Goal: Transaction & Acquisition: Book appointment/travel/reservation

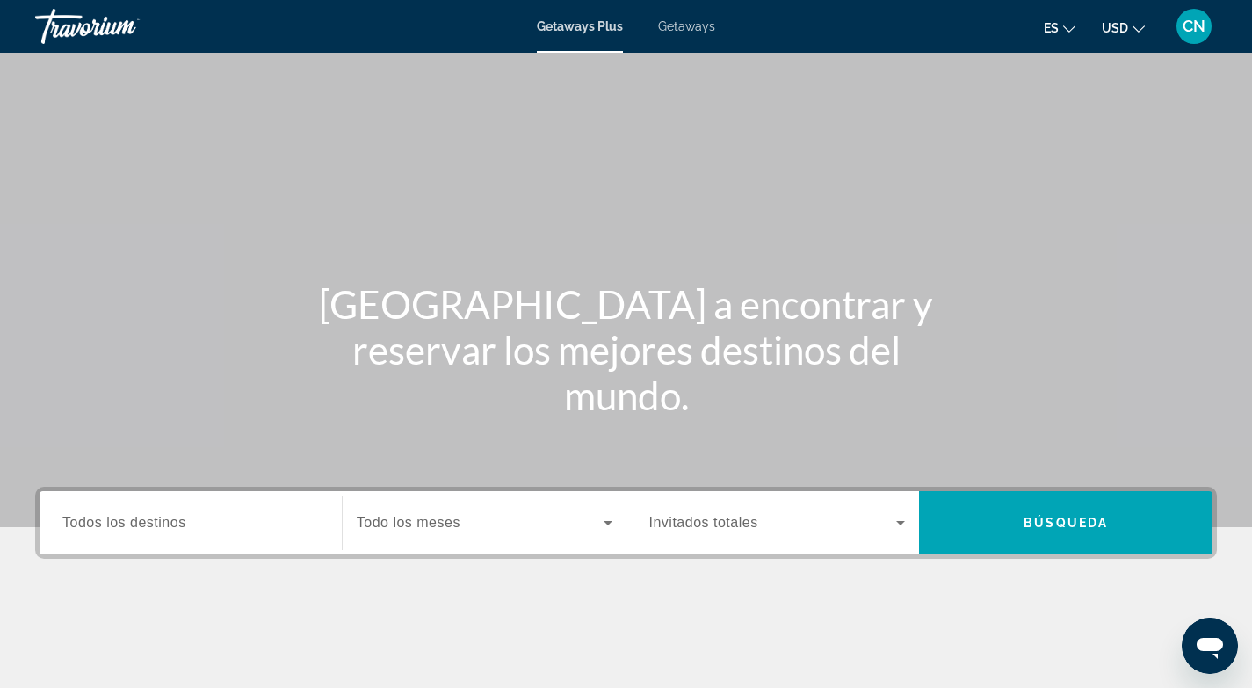
click at [130, 530] on span "Todos los destinos" at bounding box center [124, 522] width 124 height 15
click at [130, 530] on input "Destination Todos los destinos" at bounding box center [190, 523] width 257 height 21
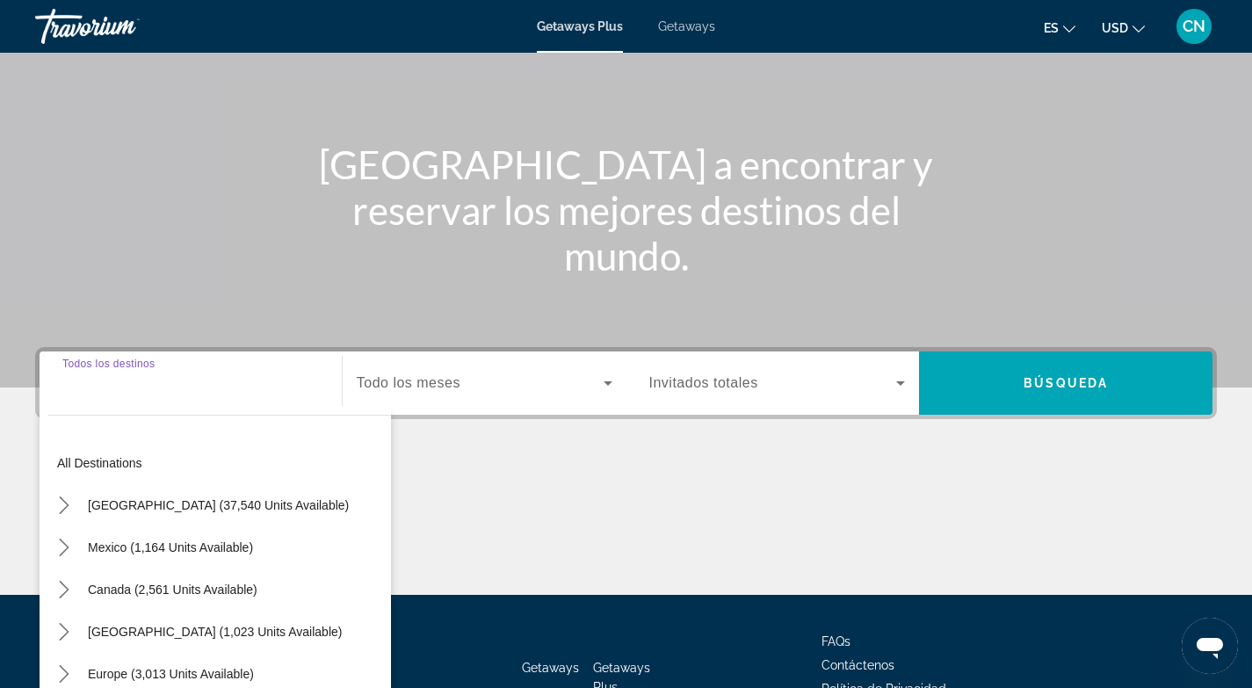
scroll to position [262, 0]
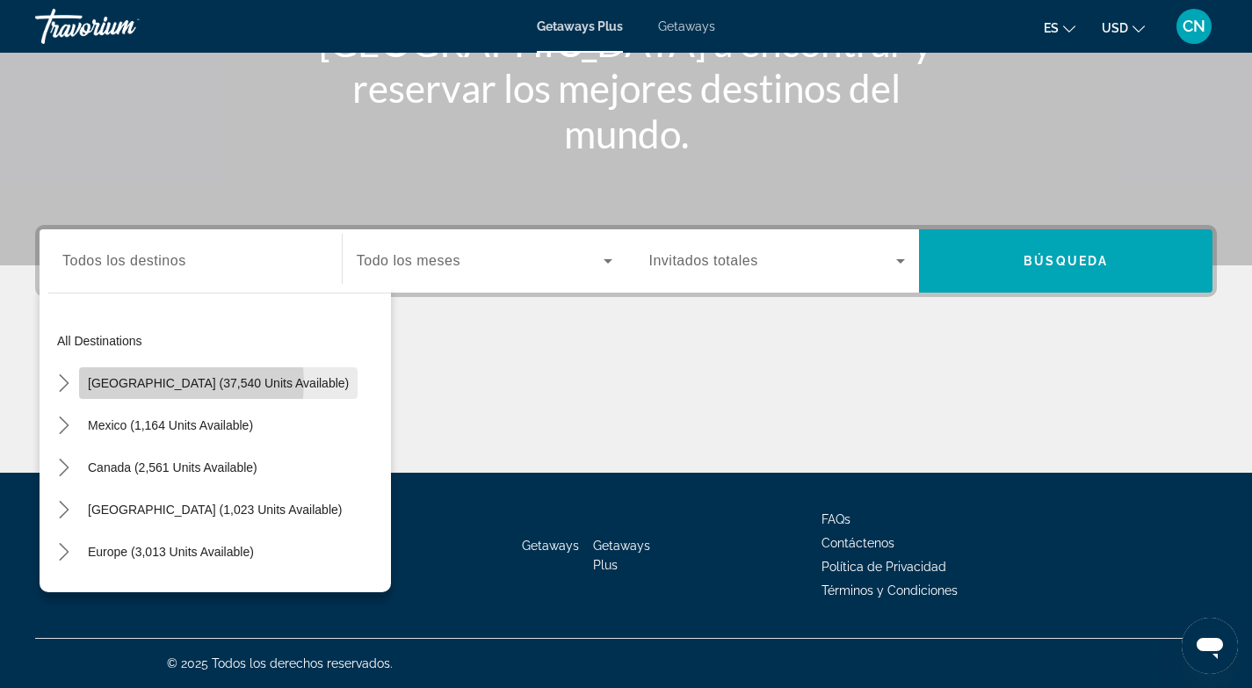
click at [166, 382] on span "[GEOGRAPHIC_DATA] (37,540 units available)" at bounding box center [218, 383] width 261 height 14
type input "**********"
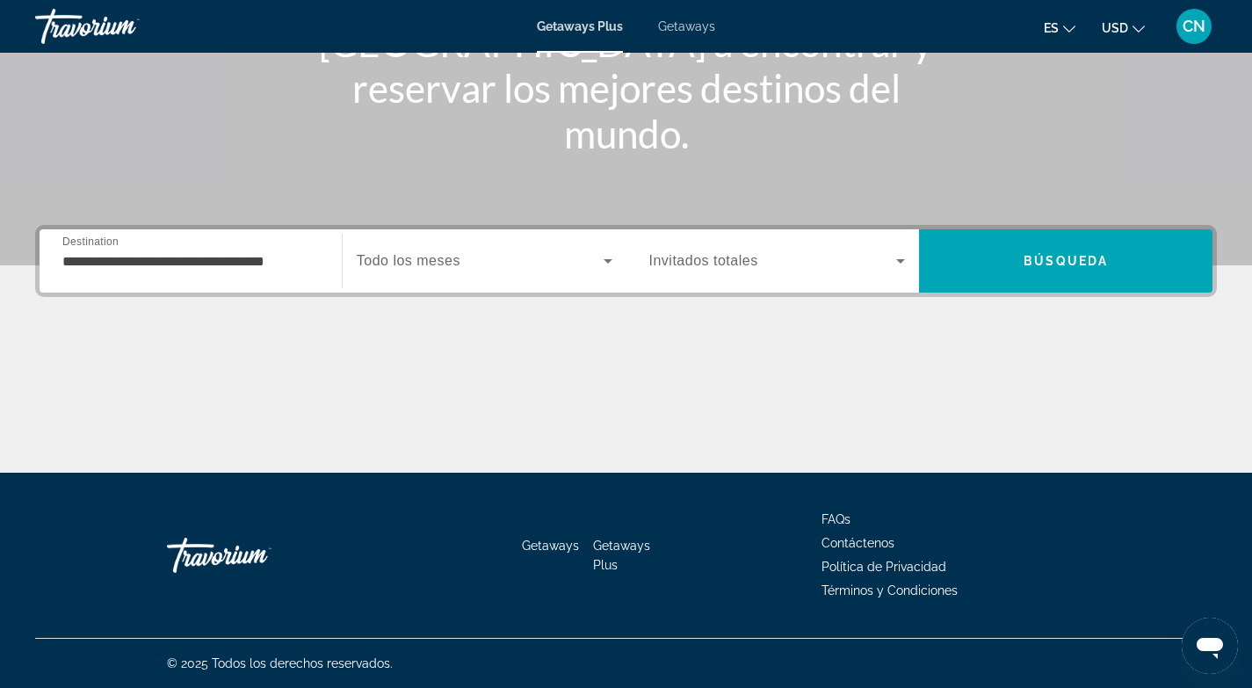
click at [408, 249] on div "Search widget" at bounding box center [485, 260] width 256 height 49
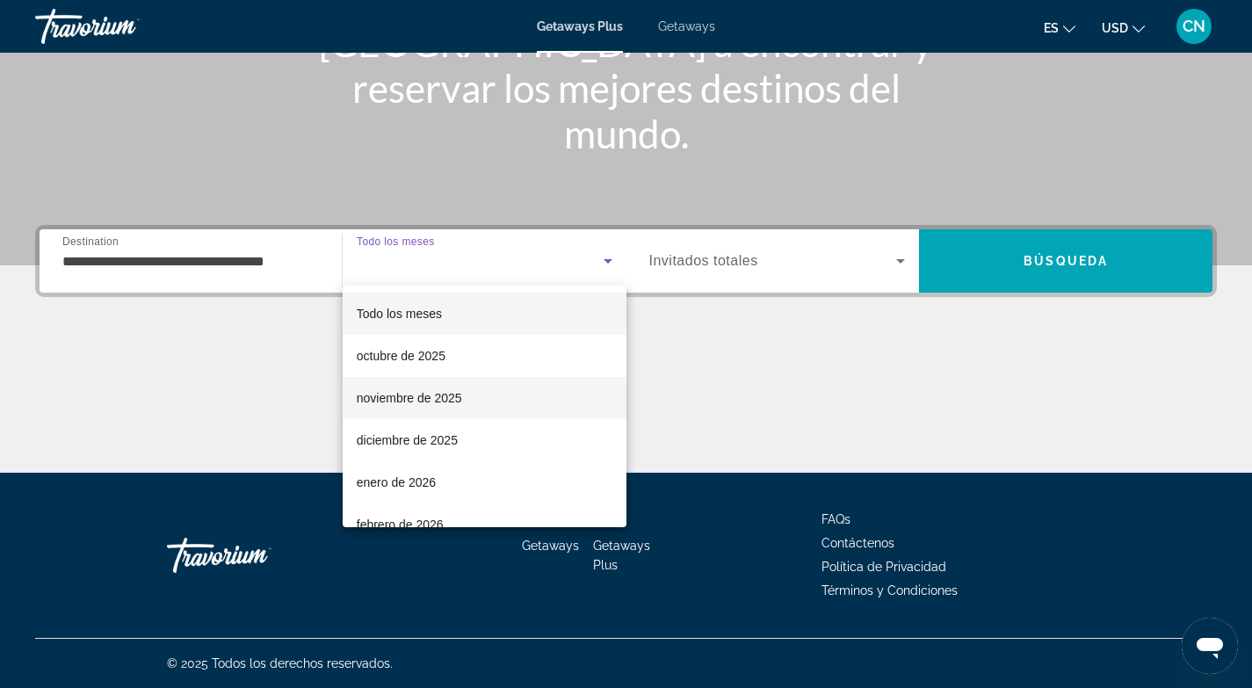
click at [397, 398] on span "noviembre de 2025" at bounding box center [409, 397] width 105 height 21
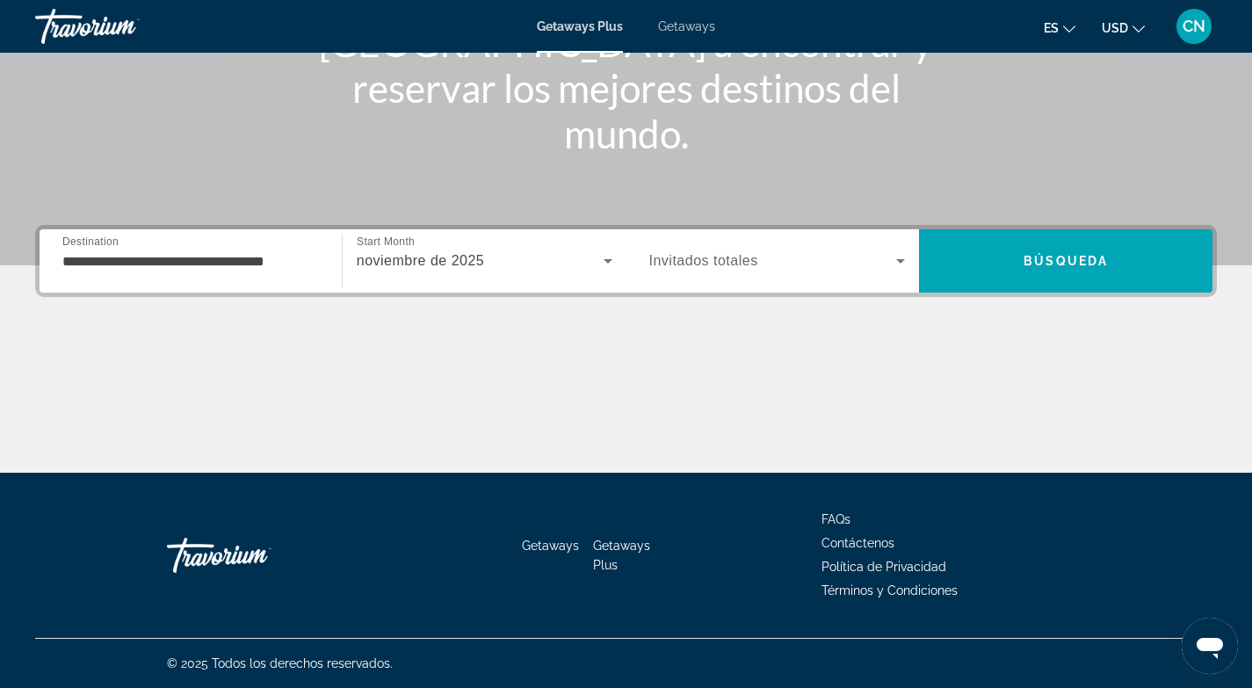
click at [713, 259] on span "Invitados totales" at bounding box center [703, 260] width 109 height 15
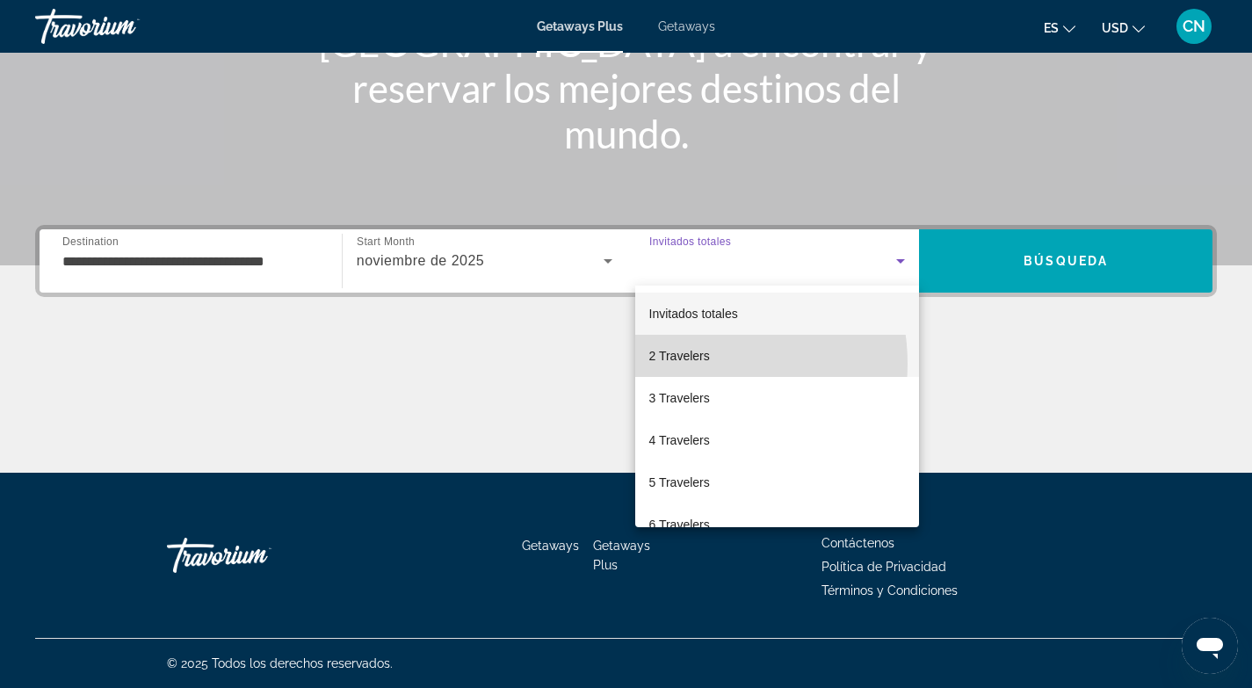
click at [688, 364] on span "2 Travelers" at bounding box center [679, 355] width 61 height 21
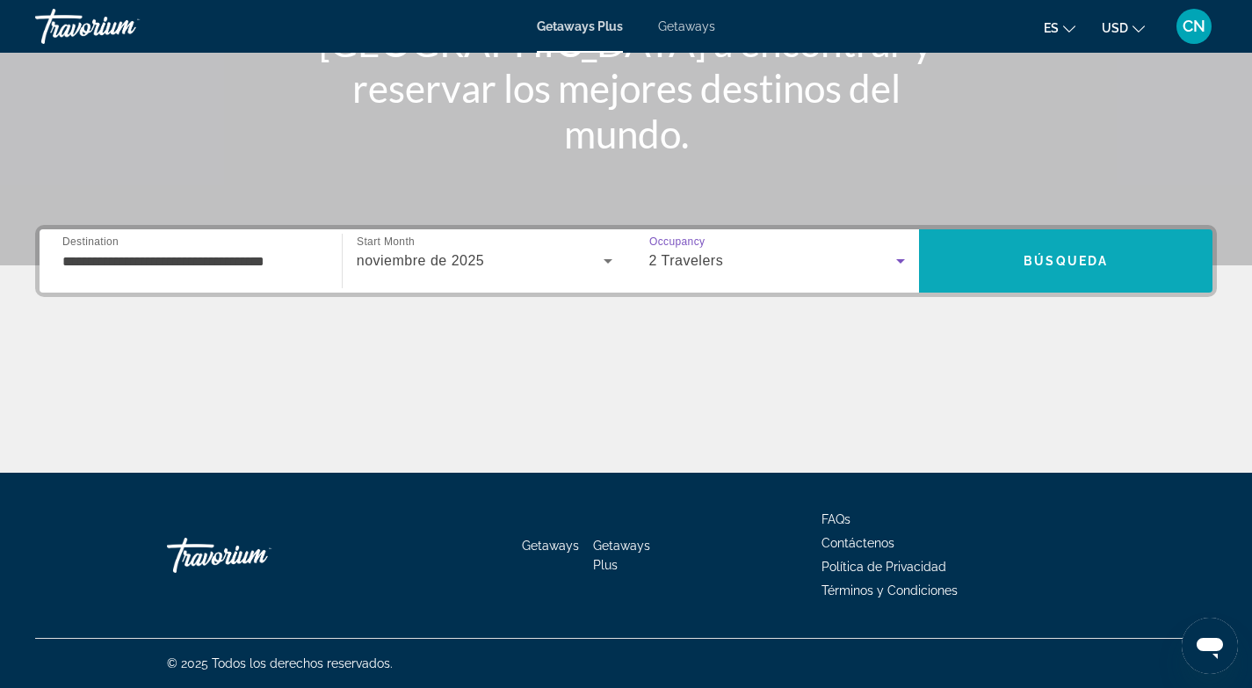
click at [1055, 271] on span "Search" at bounding box center [1065, 261] width 293 height 42
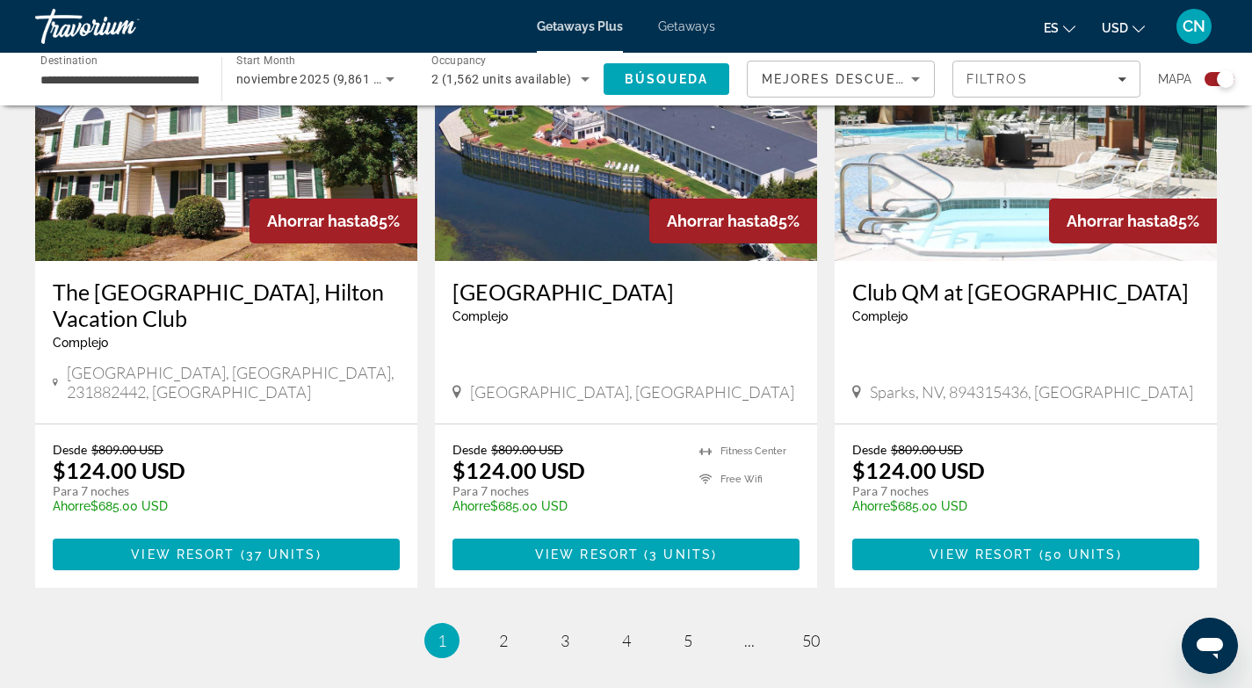
scroll to position [2752, 0]
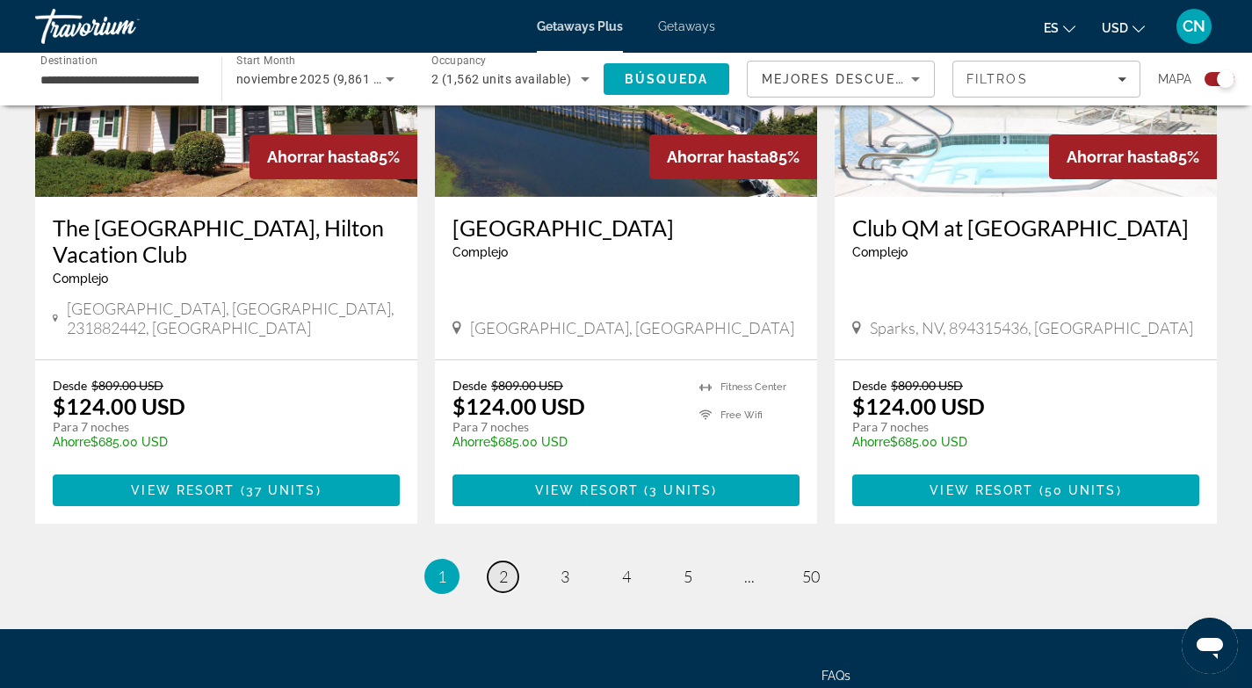
click at [499, 567] on span "2" at bounding box center [503, 576] width 9 height 19
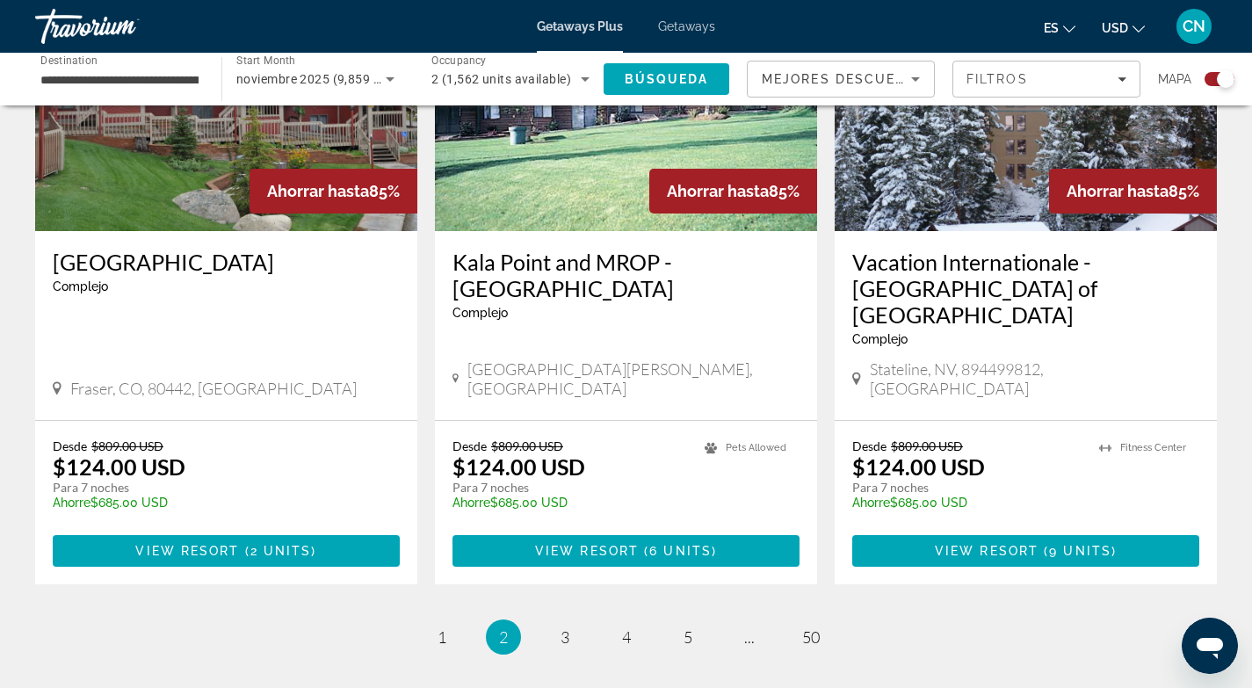
scroll to position [2648, 0]
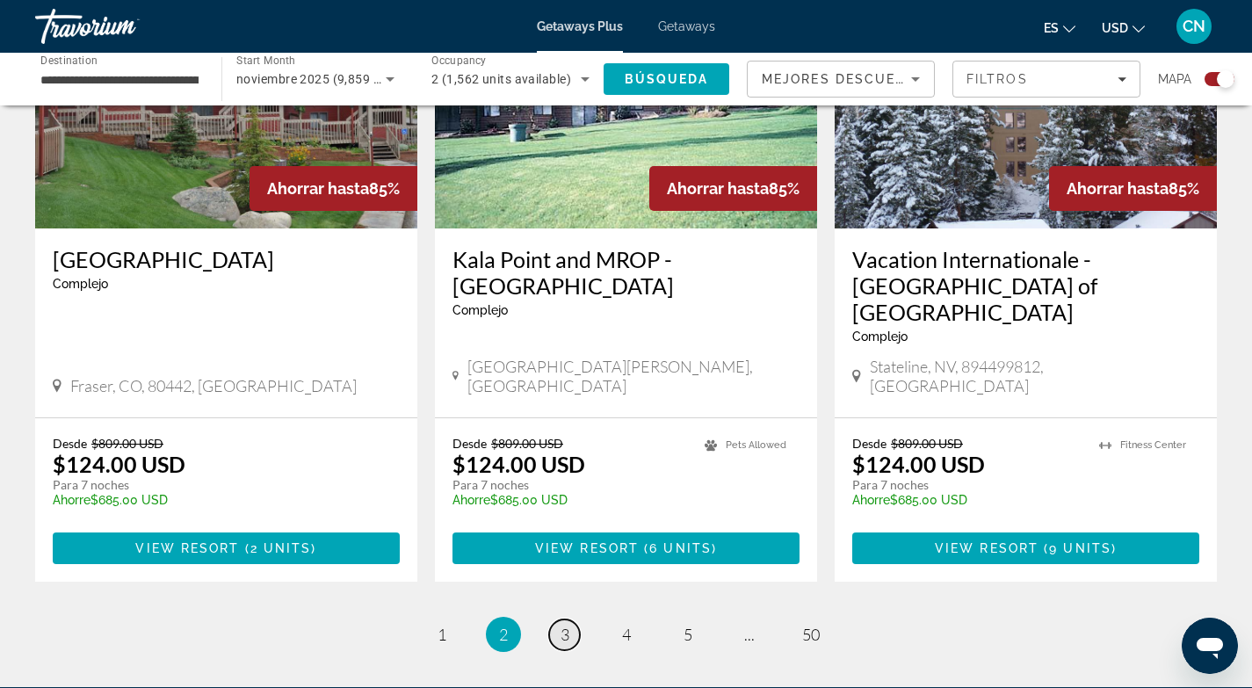
click at [562, 625] on span "3" at bounding box center [565, 634] width 9 height 19
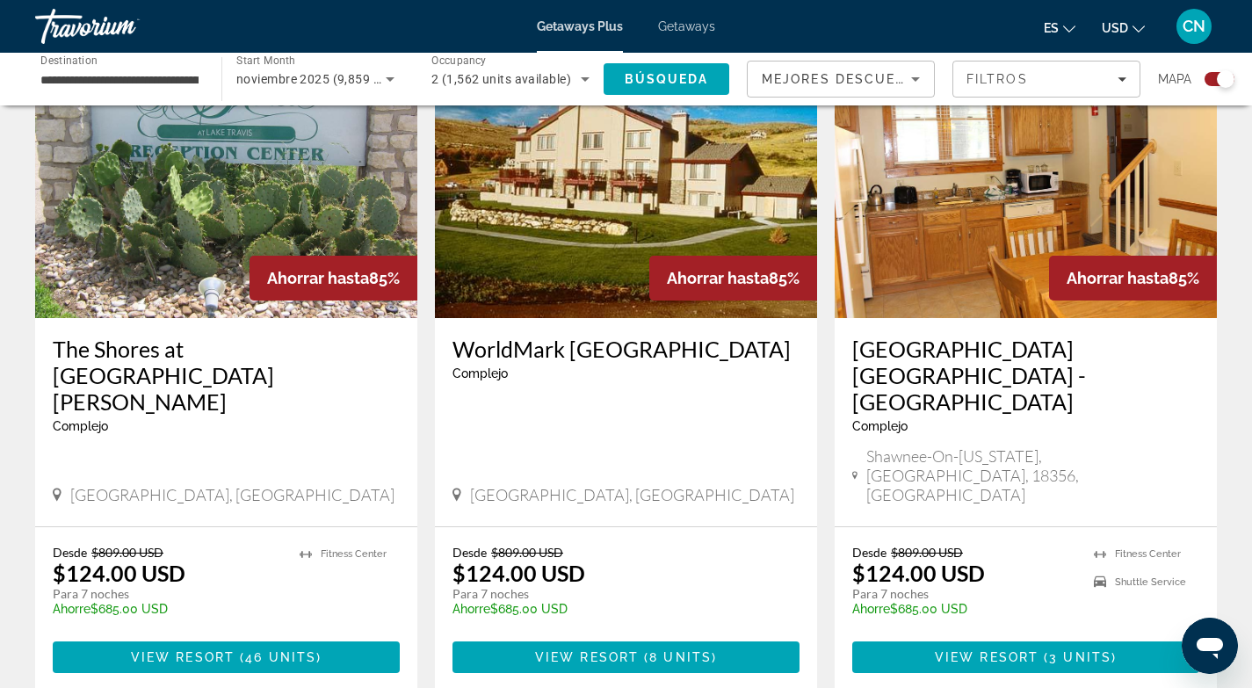
scroll to position [2716, 0]
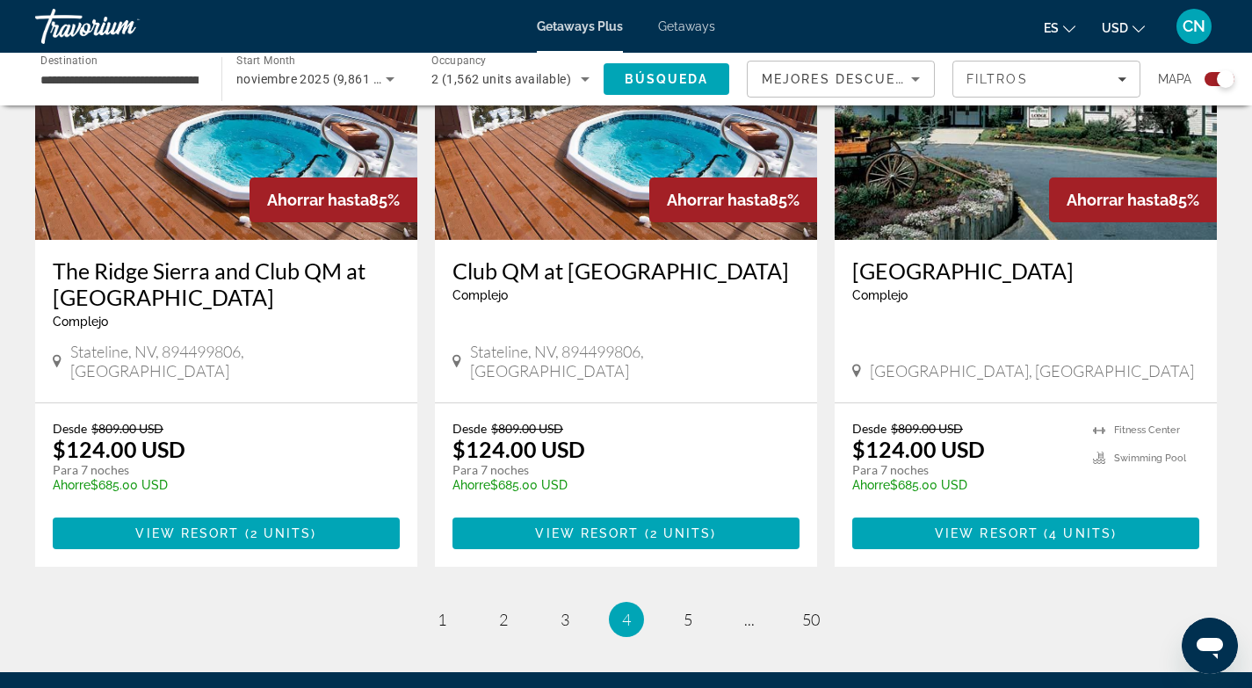
scroll to position [2640, 0]
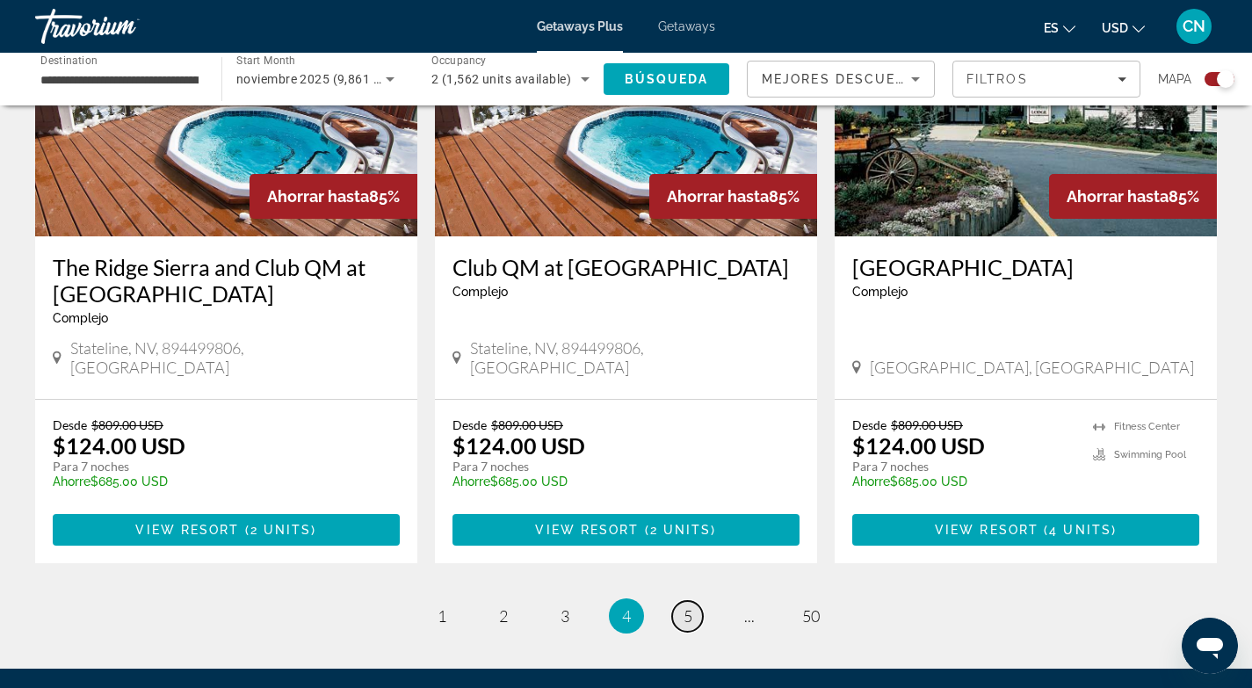
click at [691, 606] on span "5" at bounding box center [688, 615] width 9 height 19
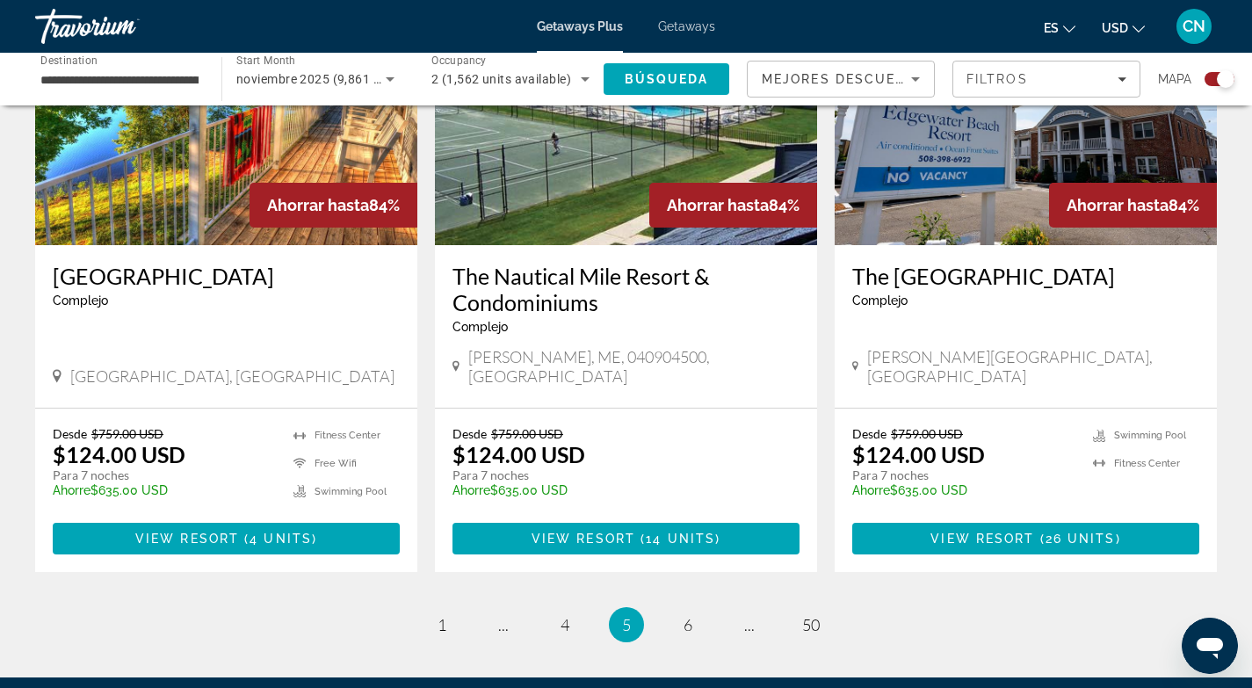
scroll to position [2636, 0]
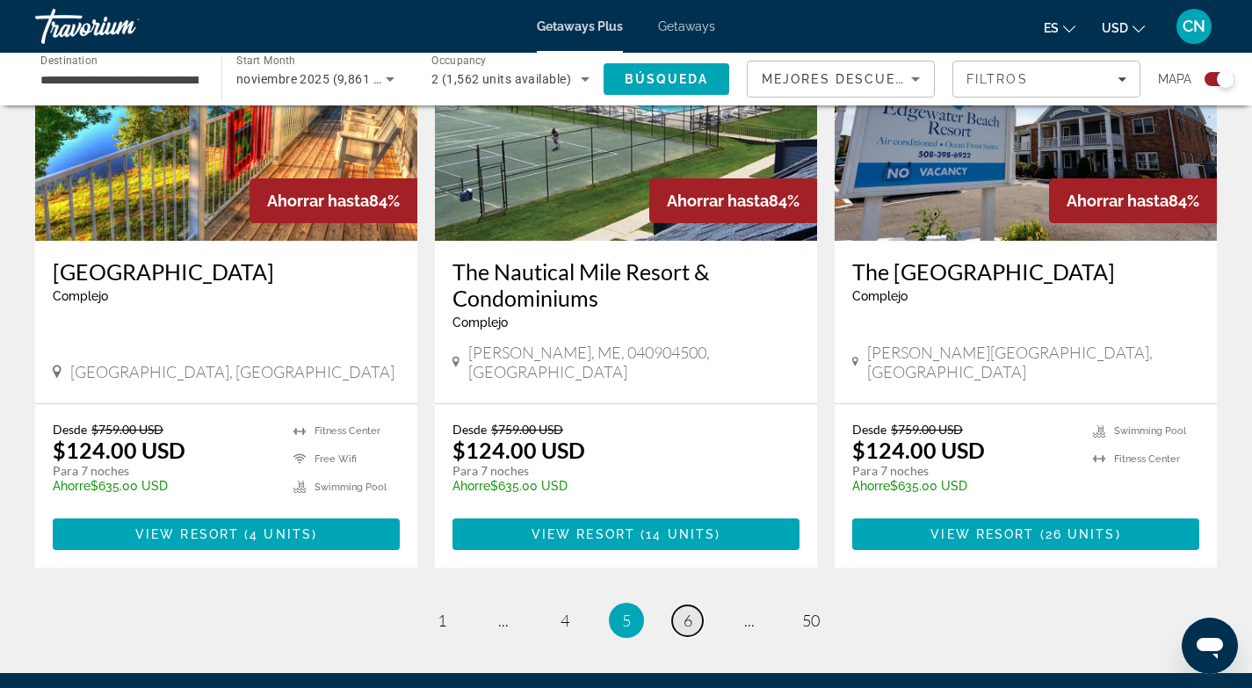
click at [687, 611] on span "6" at bounding box center [688, 620] width 9 height 19
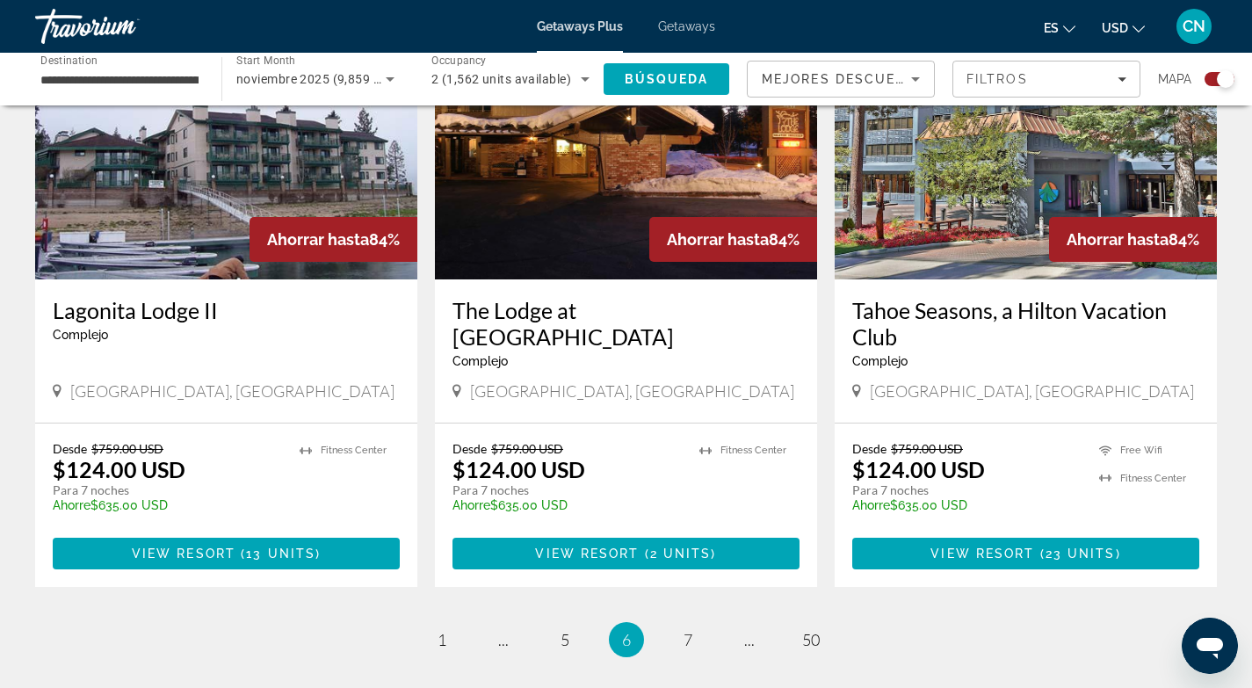
scroll to position [2626, 0]
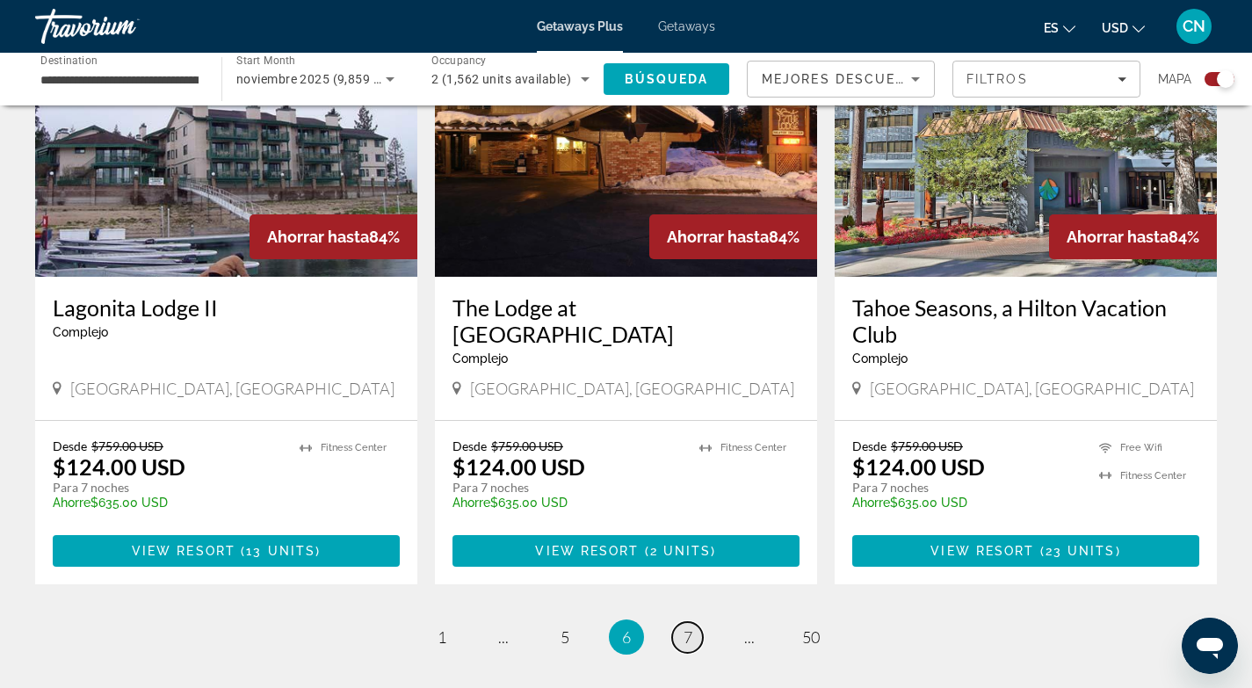
click at [691, 622] on link "page 7" at bounding box center [687, 637] width 31 height 31
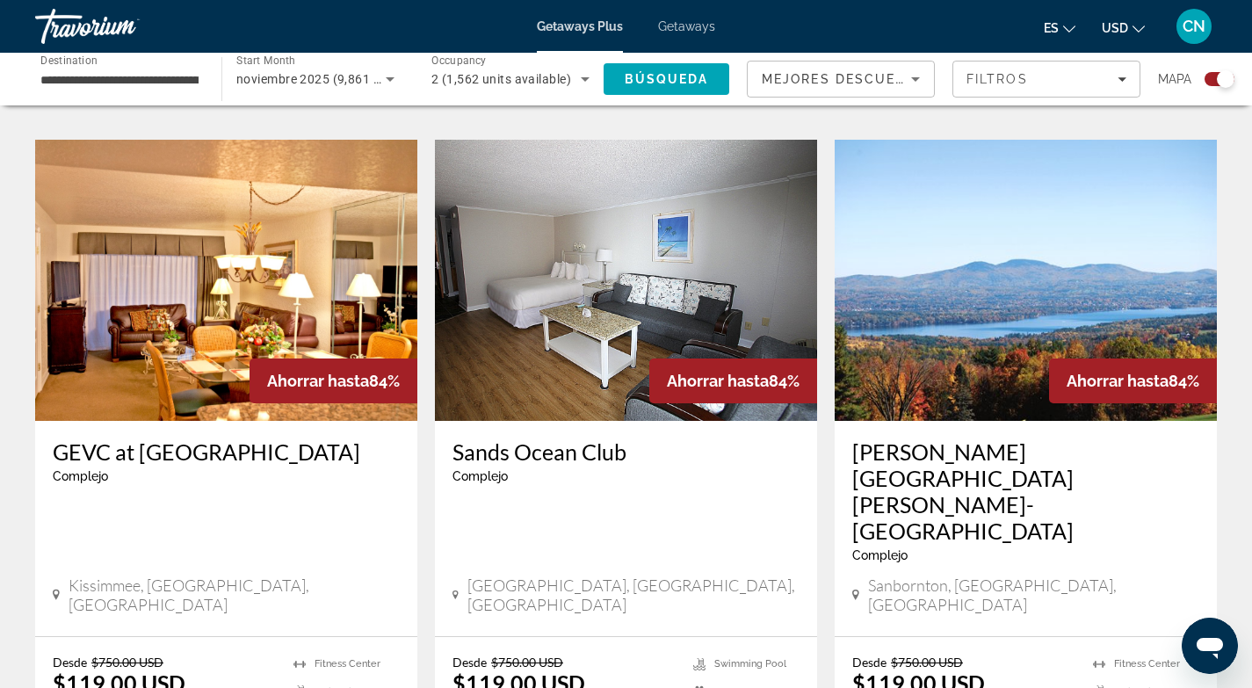
scroll to position [1216, 0]
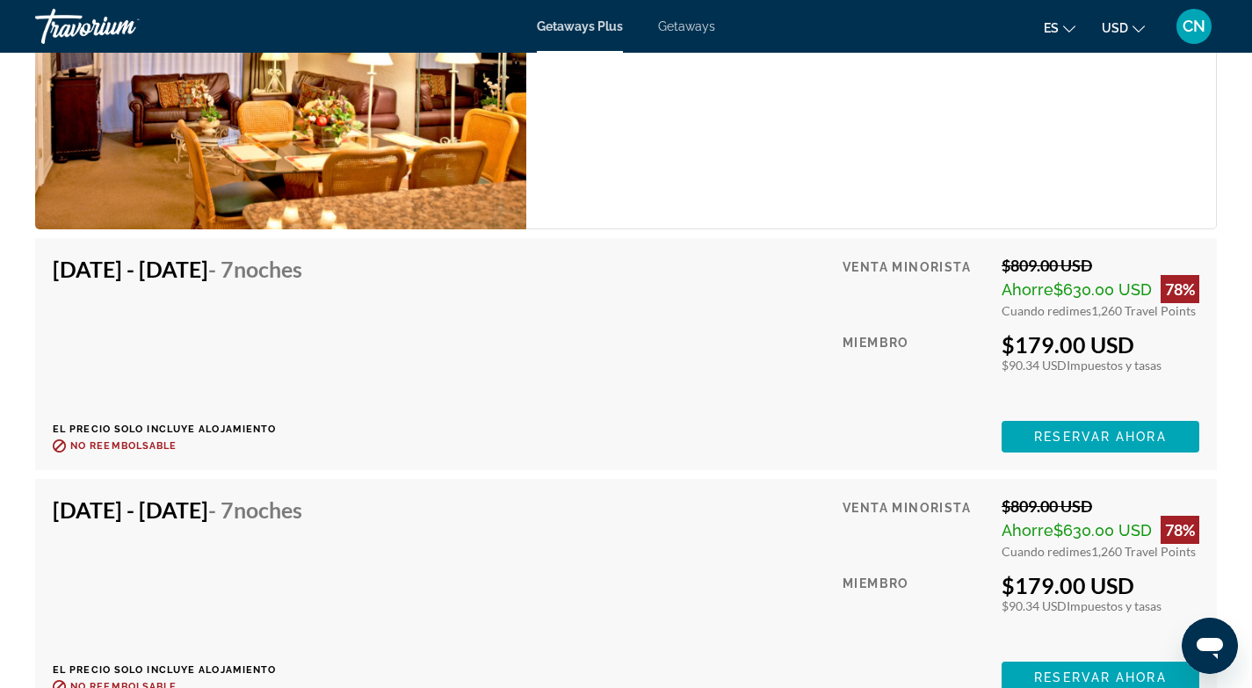
scroll to position [3268, 0]
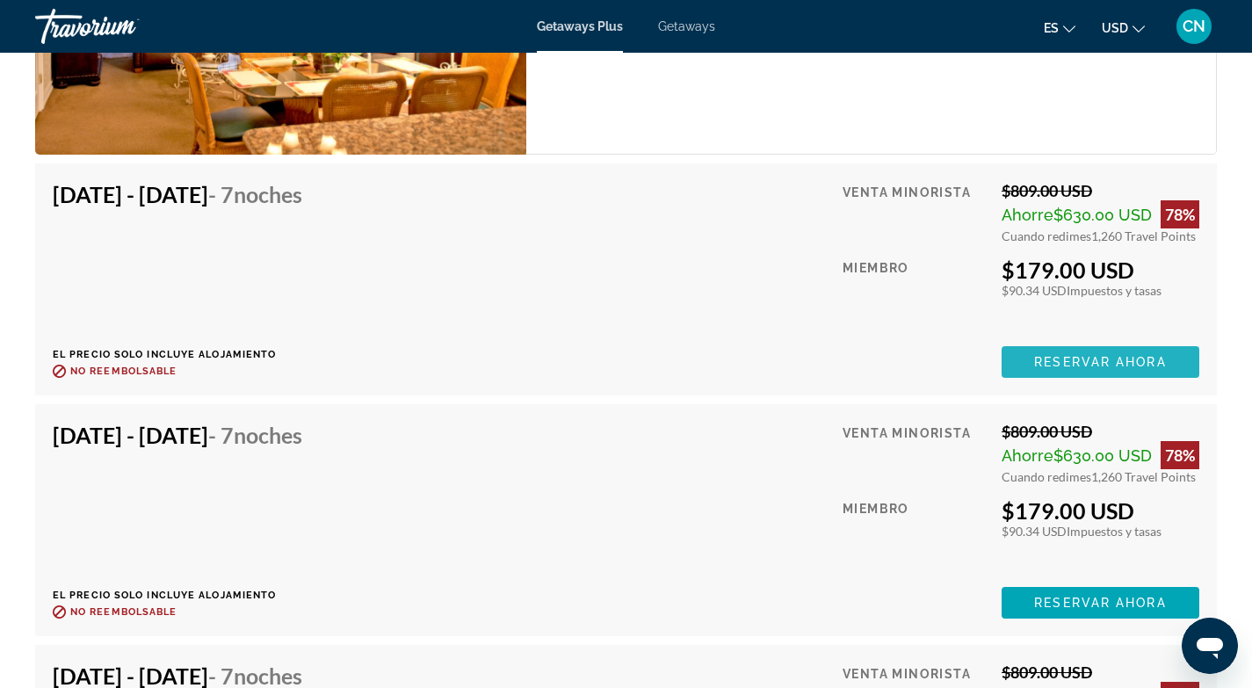
click at [1075, 355] on span "Reservar ahora" at bounding box center [1100, 362] width 132 height 14
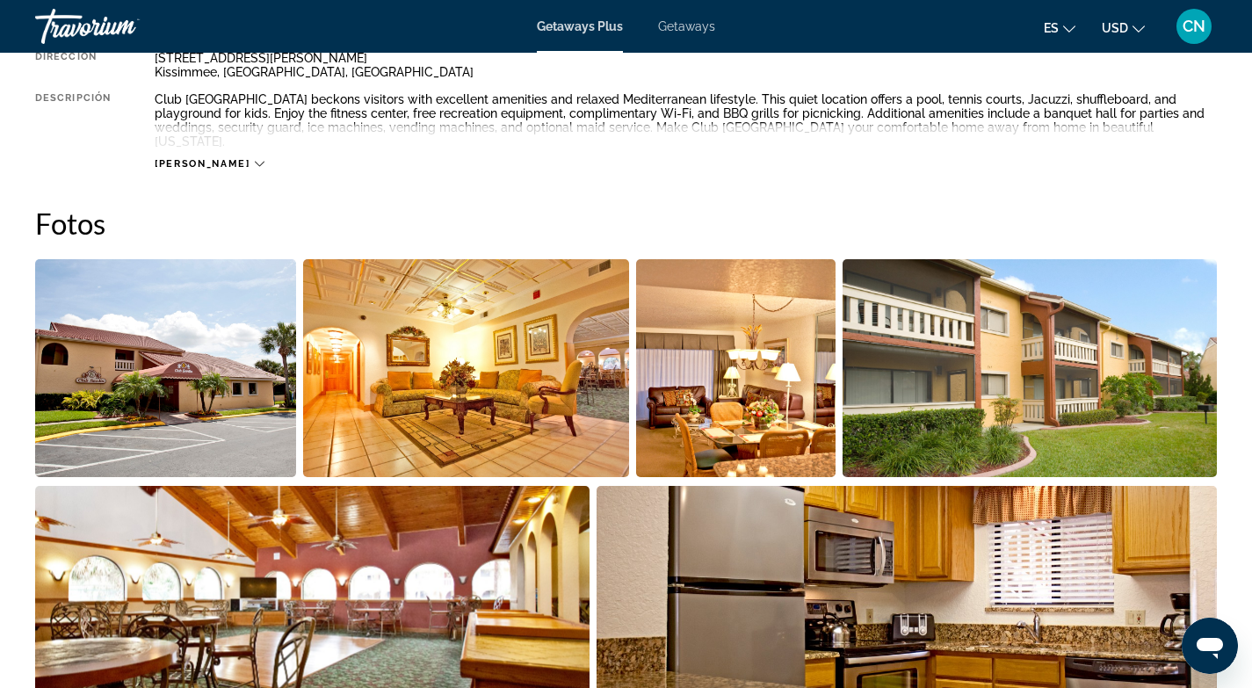
scroll to position [701, 0]
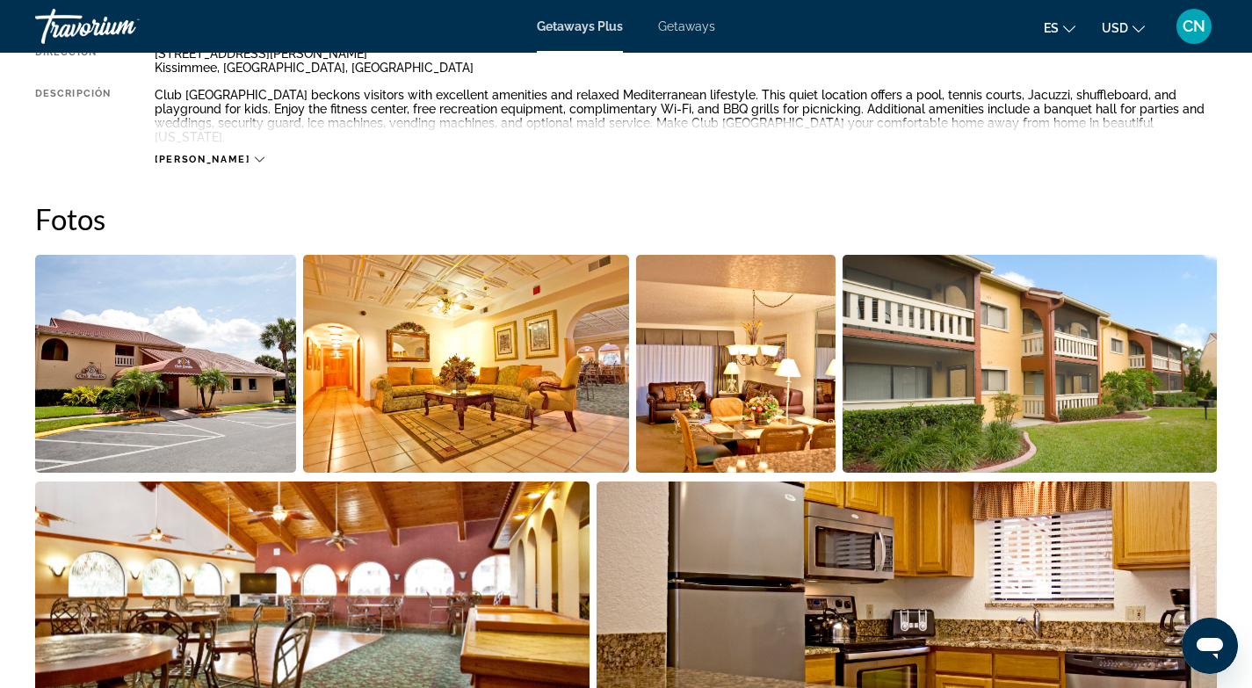
click at [228, 388] on img "Open full-screen image slider" at bounding box center [165, 364] width 261 height 218
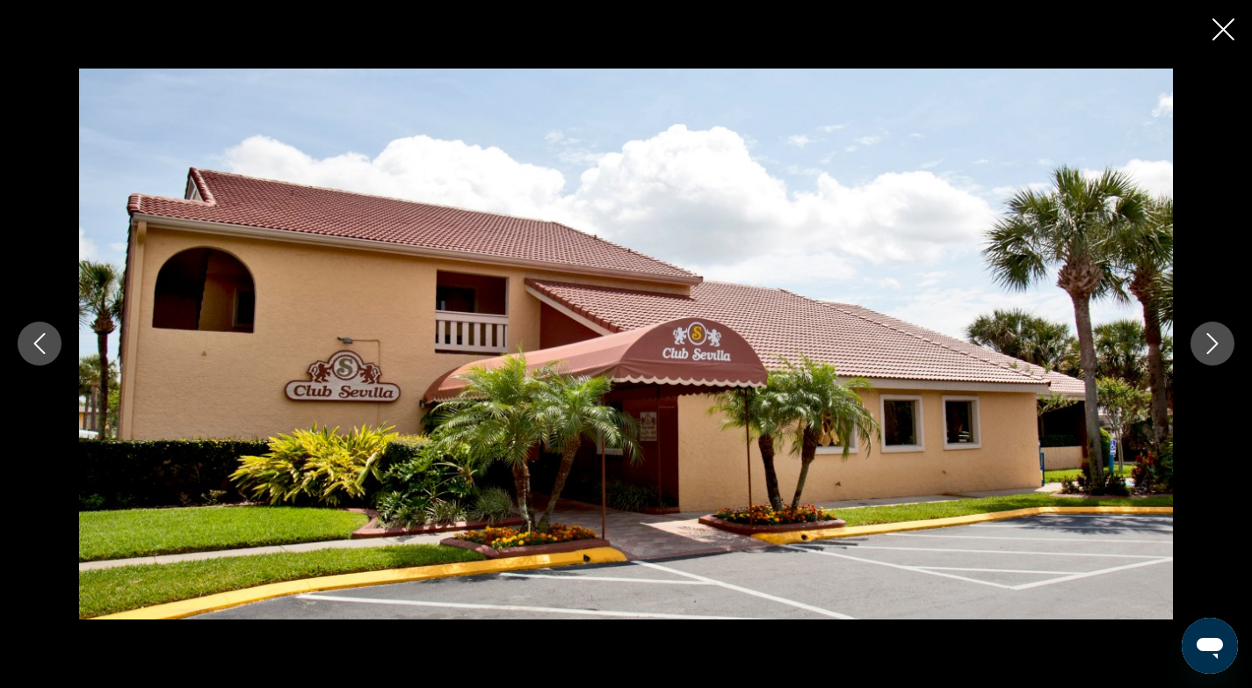
click at [1210, 344] on icon "Next image" at bounding box center [1212, 343] width 21 height 21
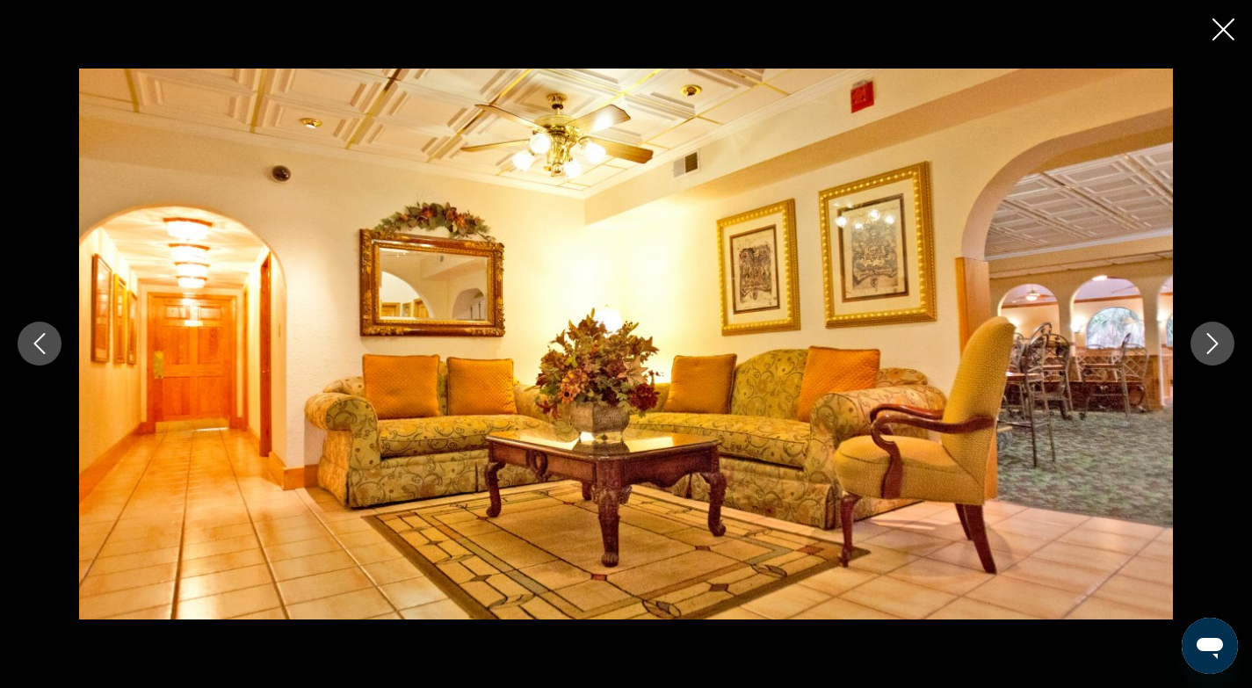
click at [1210, 344] on icon "Next image" at bounding box center [1212, 343] width 21 height 21
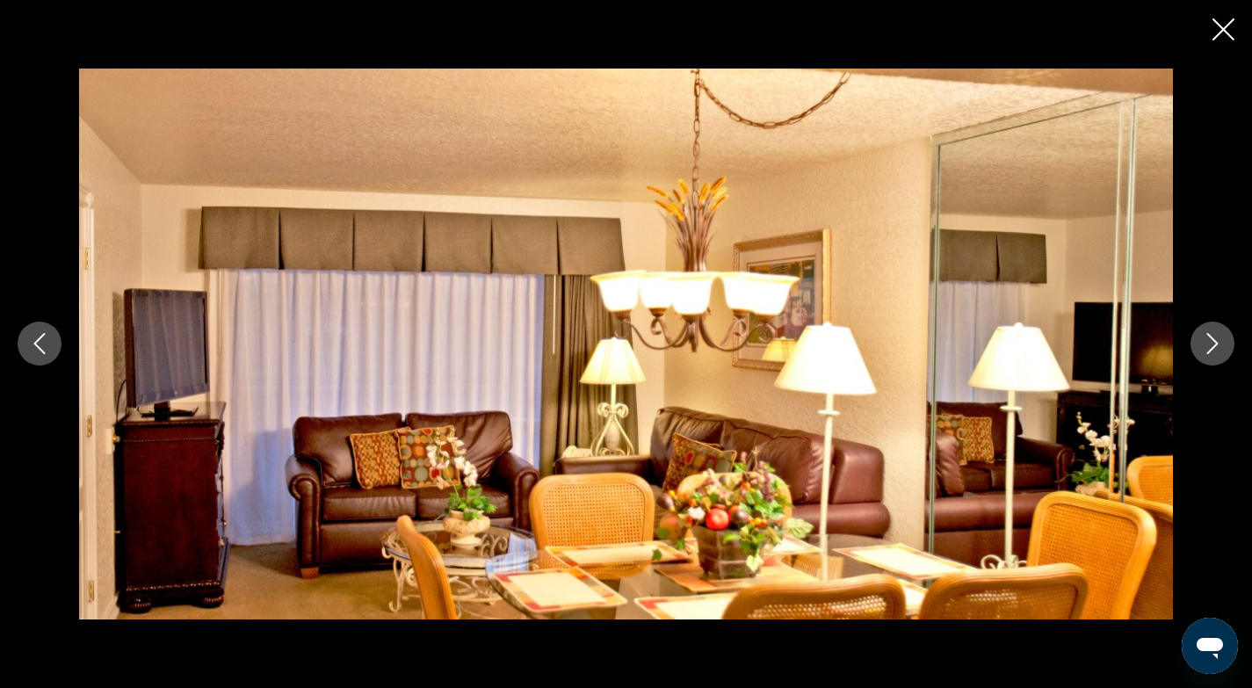
click at [1210, 344] on icon "Next image" at bounding box center [1212, 343] width 21 height 21
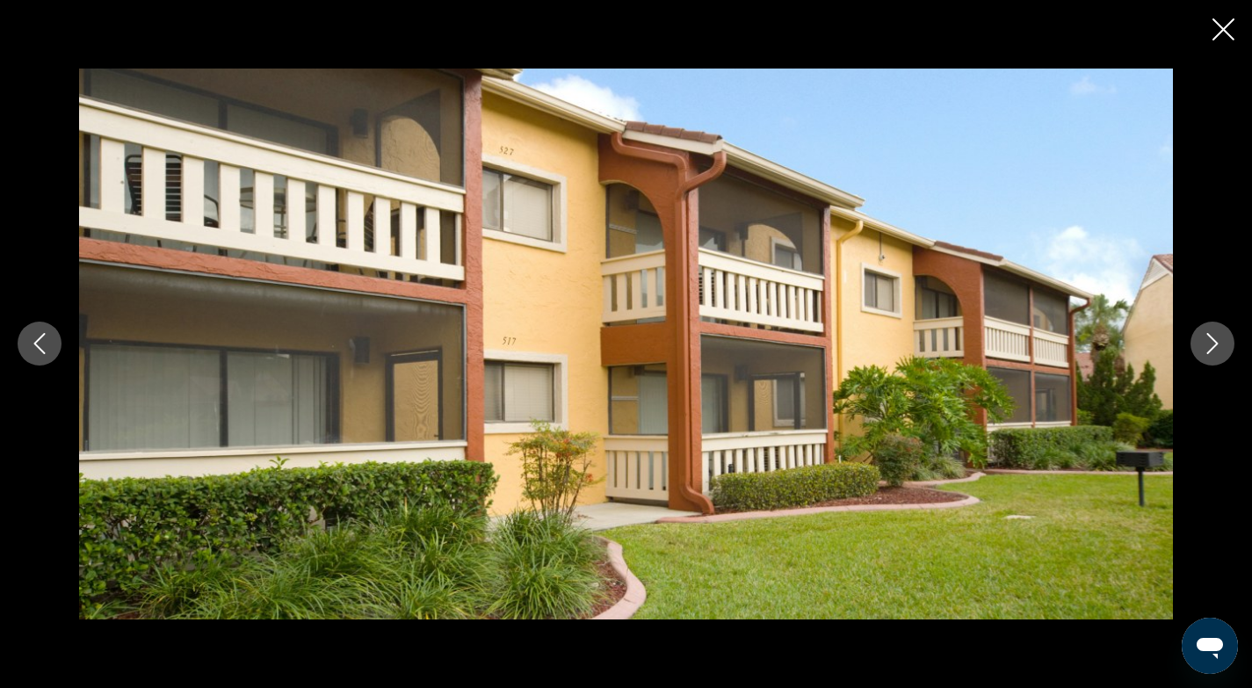
click at [1210, 344] on icon "Next image" at bounding box center [1212, 343] width 21 height 21
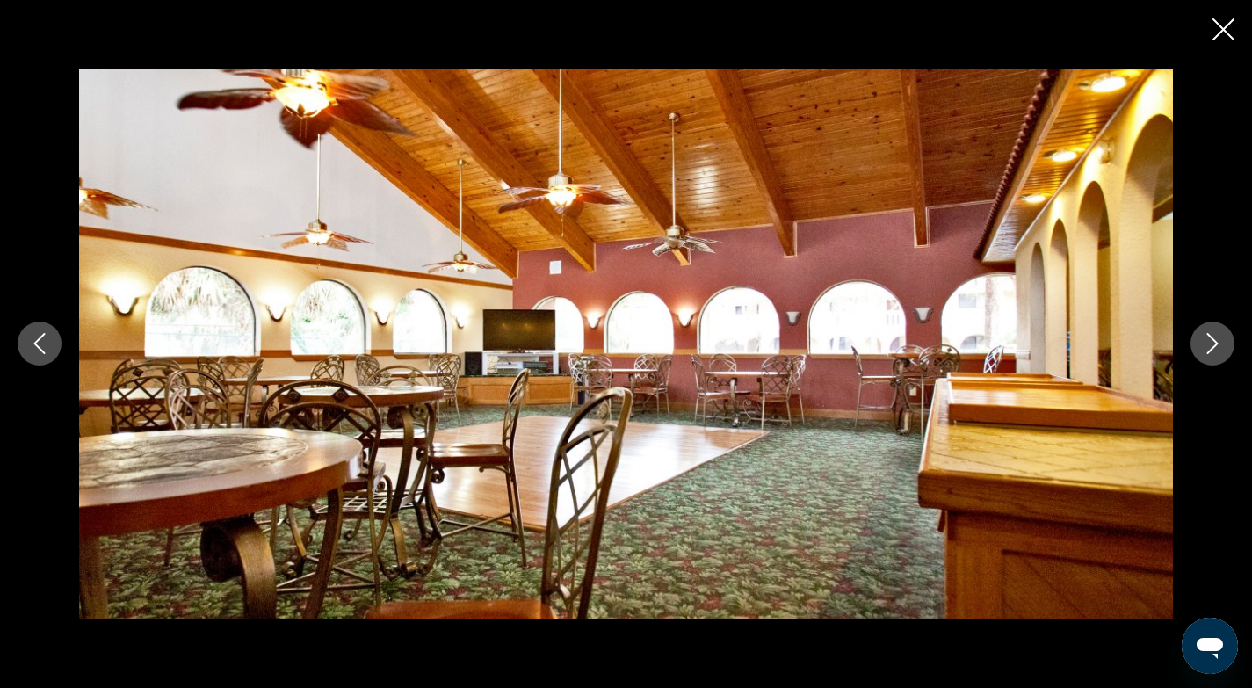
click at [1210, 344] on icon "Next image" at bounding box center [1212, 343] width 21 height 21
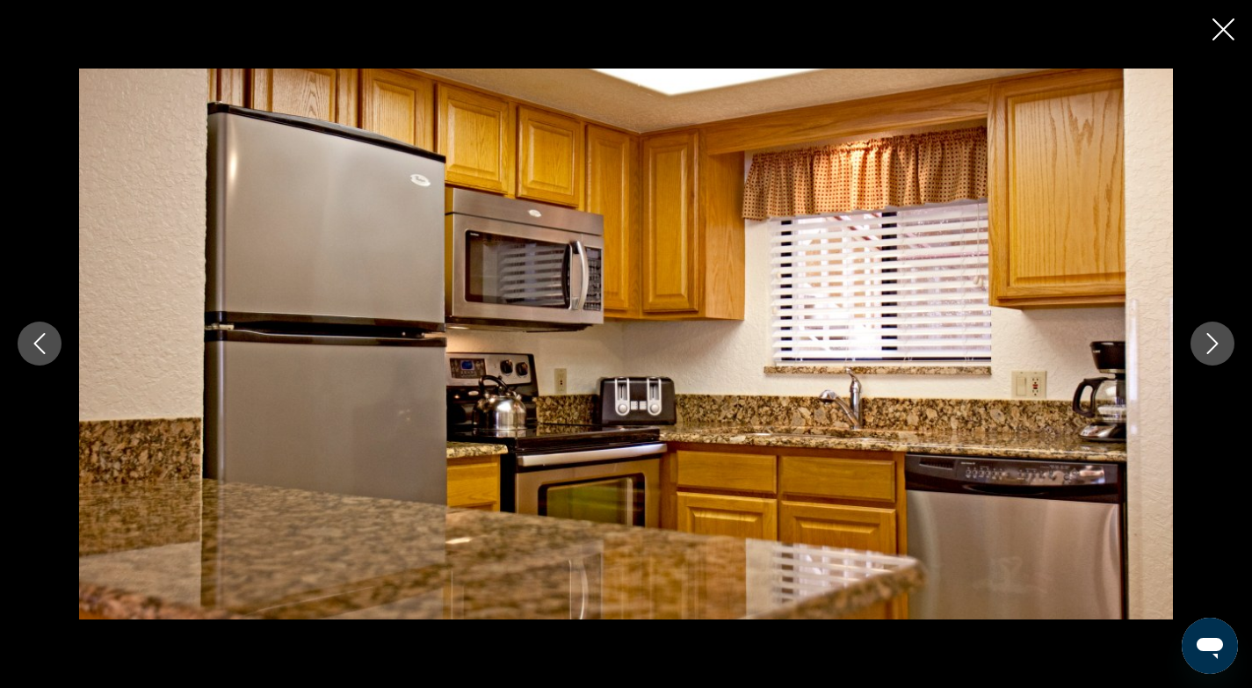
click at [1210, 344] on icon "Next image" at bounding box center [1212, 343] width 21 height 21
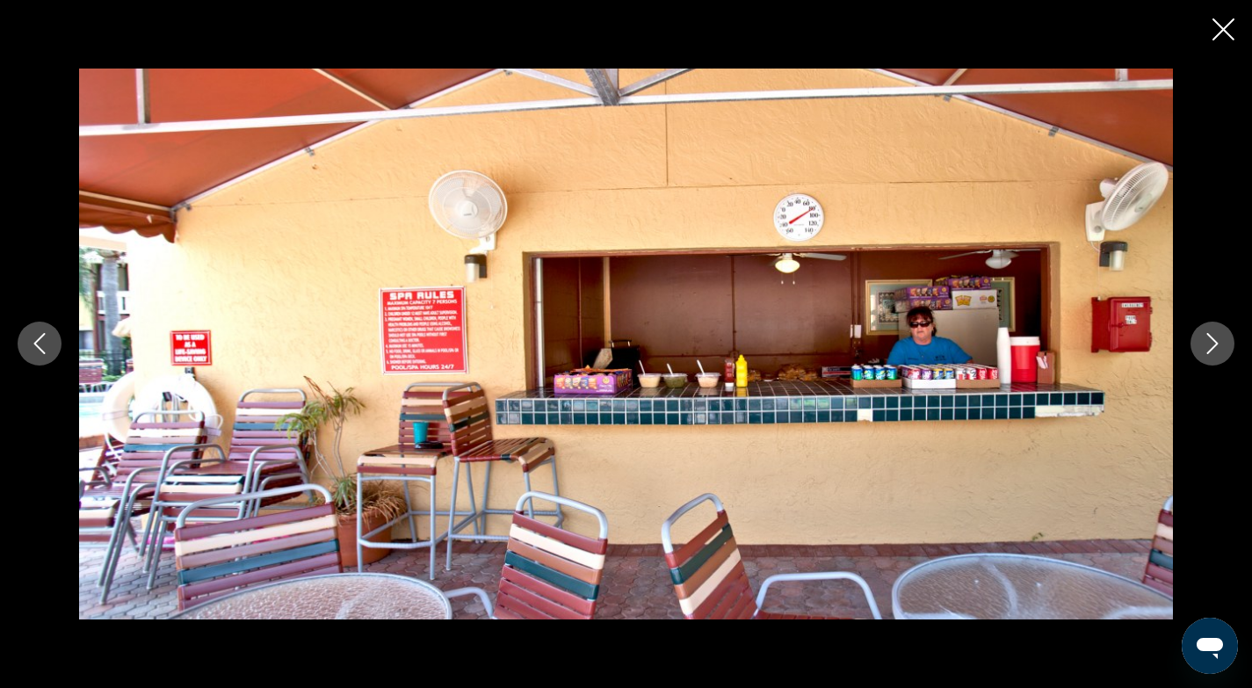
click at [1210, 344] on icon "Next image" at bounding box center [1212, 343] width 21 height 21
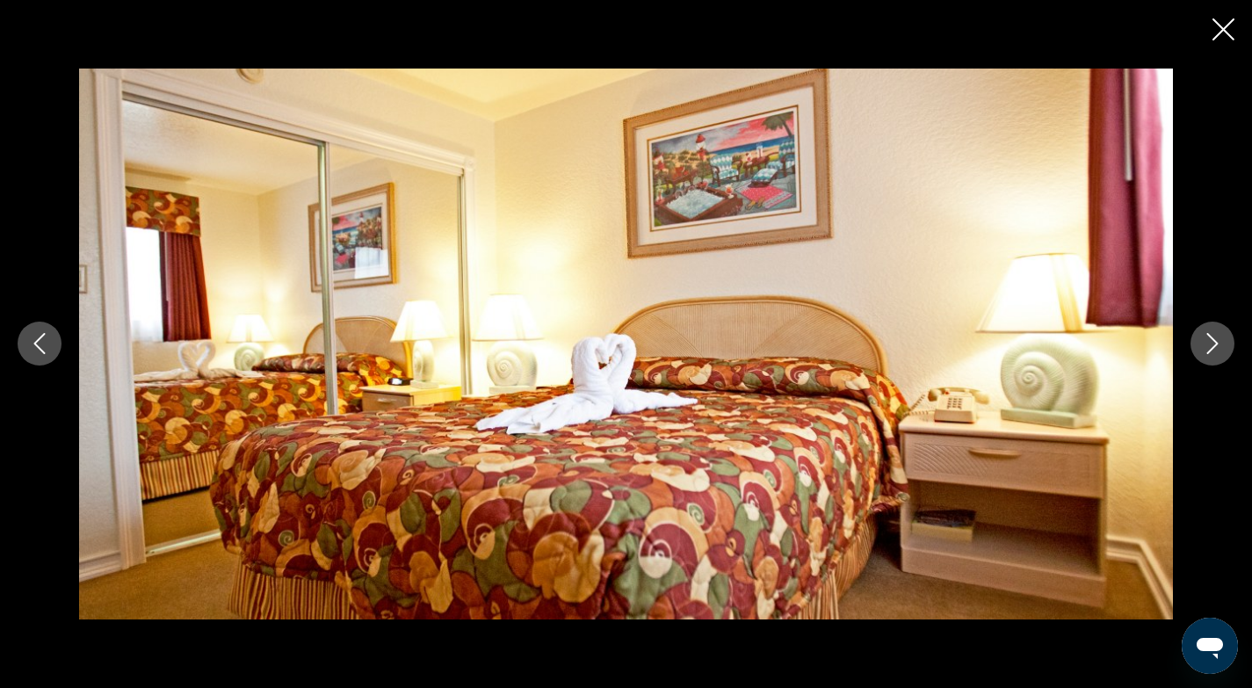
click at [1210, 344] on icon "Next image" at bounding box center [1212, 343] width 21 height 21
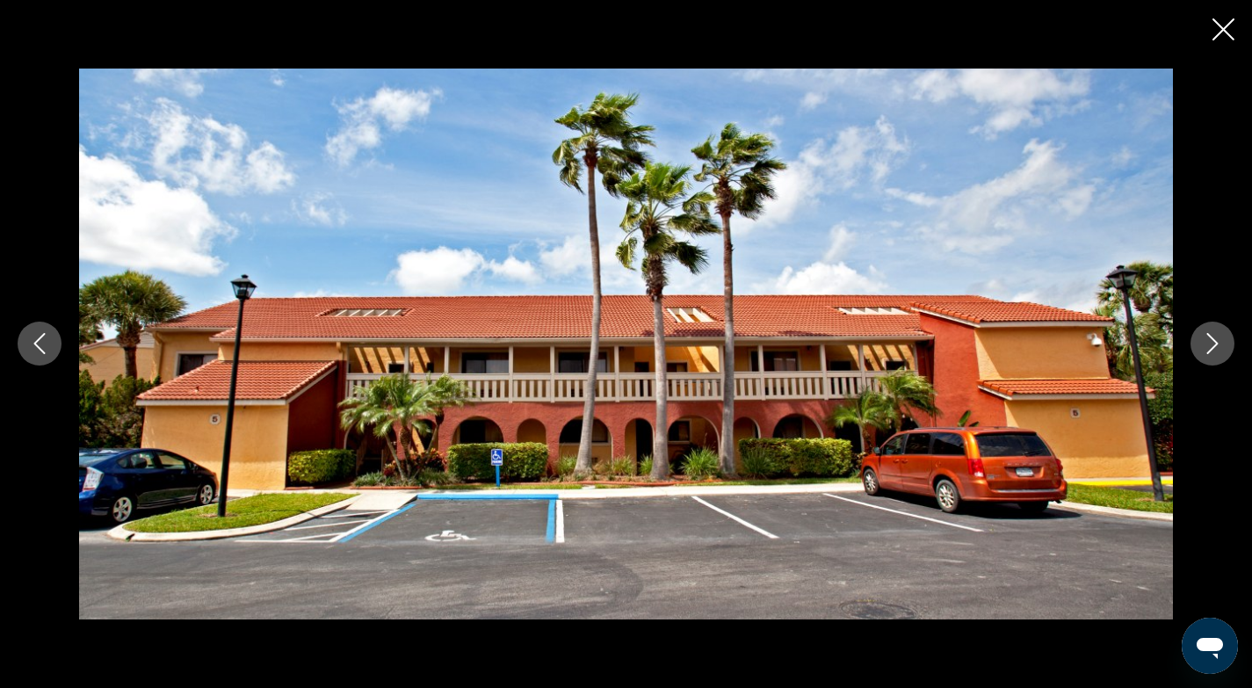
click at [1210, 344] on icon "Next image" at bounding box center [1212, 343] width 21 height 21
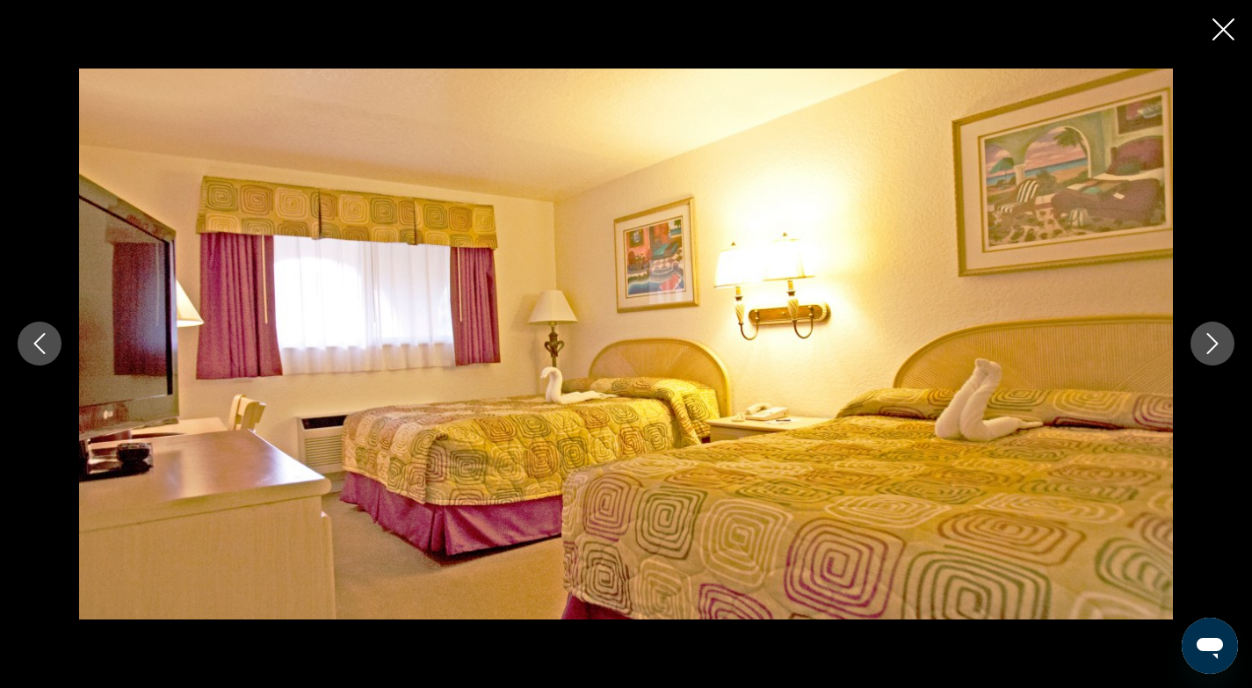
click at [1210, 344] on icon "Next image" at bounding box center [1212, 343] width 21 height 21
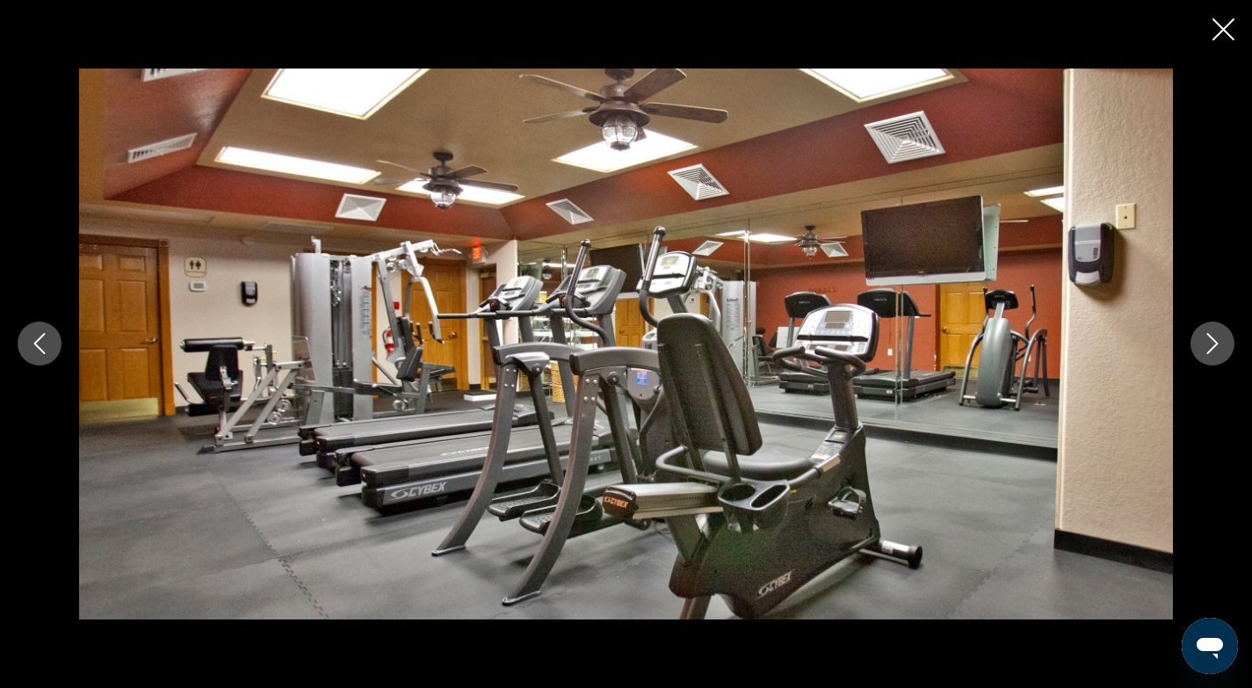
click at [1210, 344] on icon "Next image" at bounding box center [1212, 343] width 21 height 21
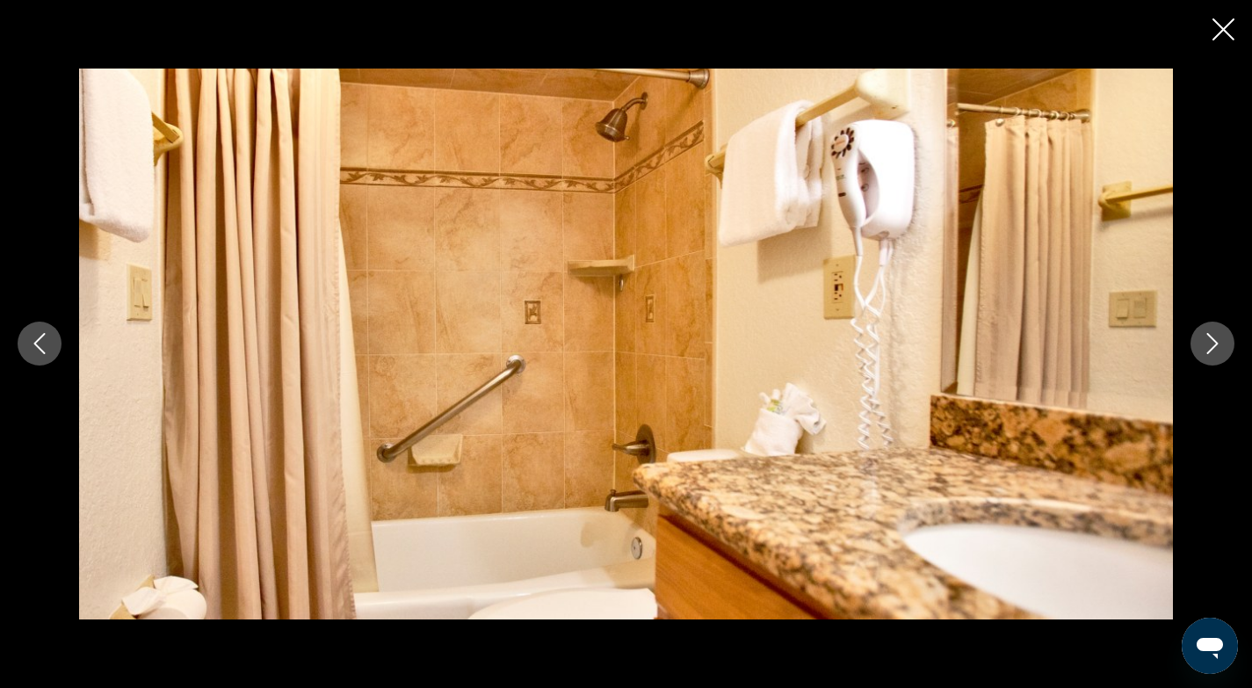
click at [1210, 344] on icon "Next image" at bounding box center [1212, 343] width 21 height 21
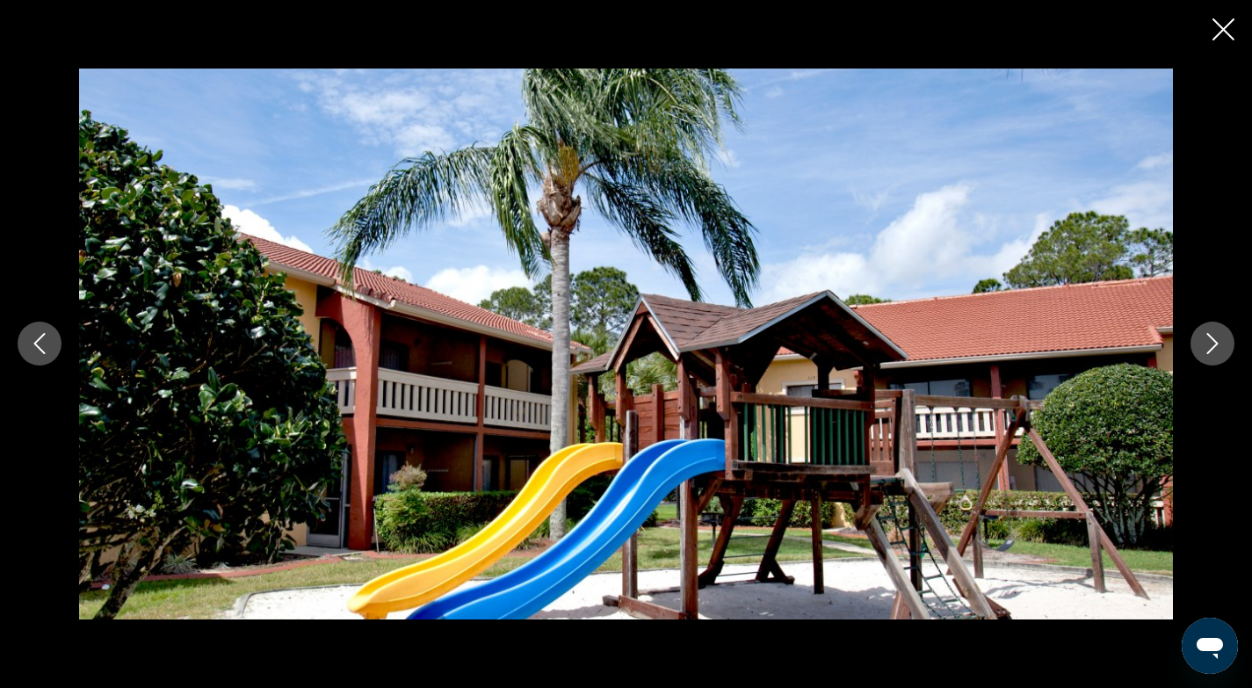
click at [1210, 344] on icon "Next image" at bounding box center [1212, 343] width 21 height 21
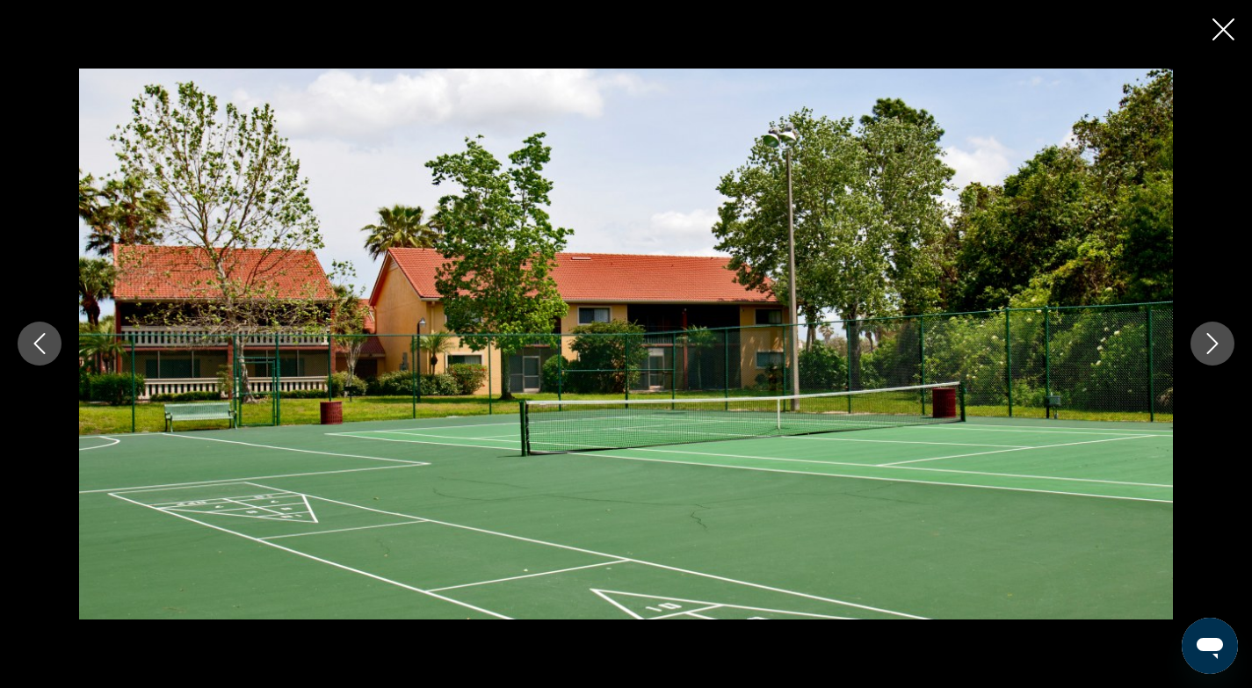
click at [1210, 344] on icon "Next image" at bounding box center [1212, 343] width 21 height 21
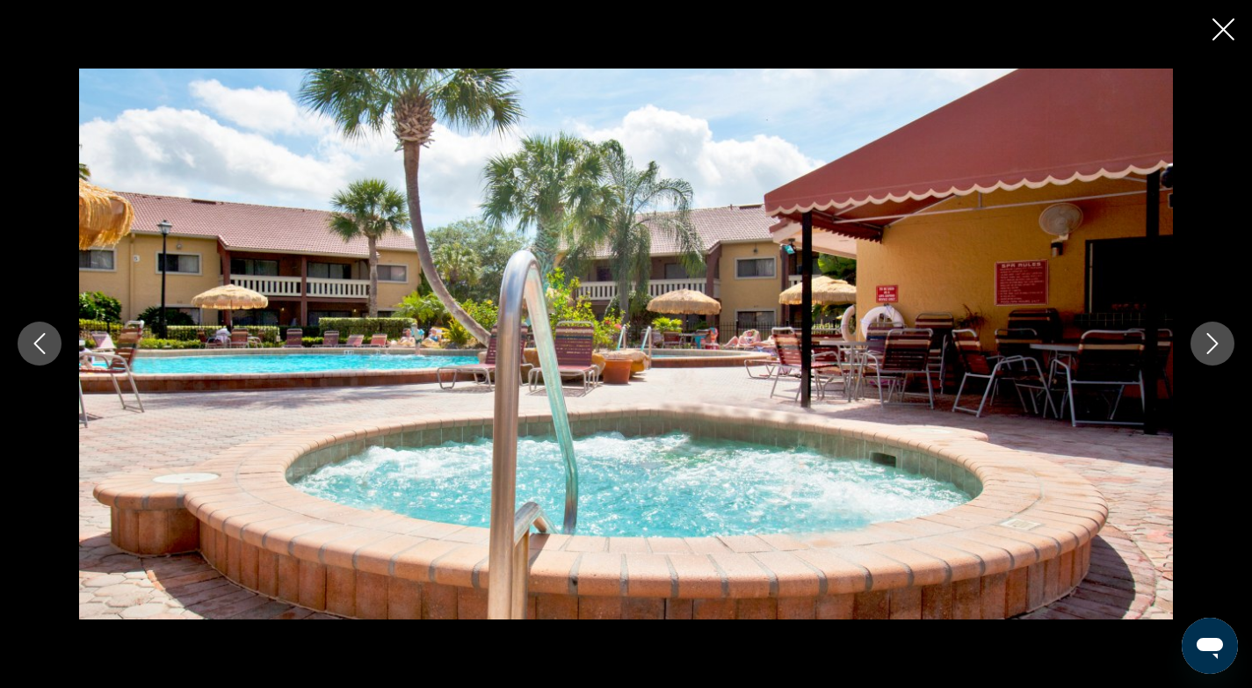
click at [1210, 344] on icon "Next image" at bounding box center [1212, 343] width 21 height 21
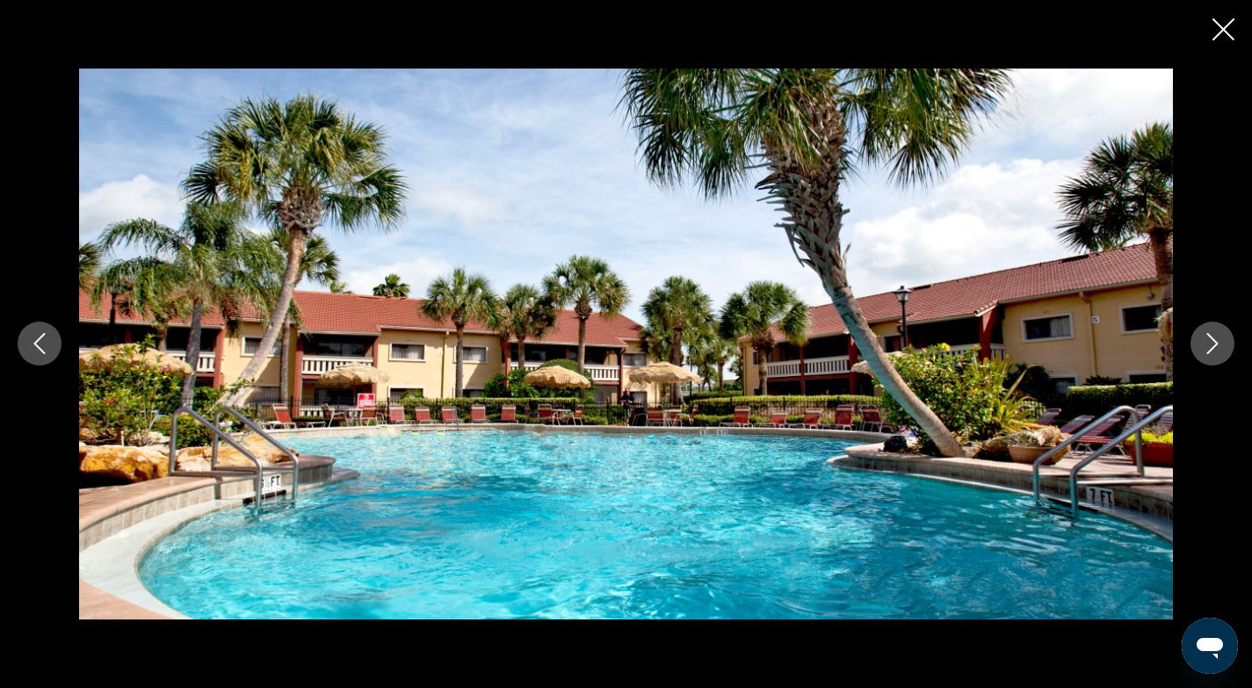
click at [1210, 344] on icon "Next image" at bounding box center [1212, 343] width 21 height 21
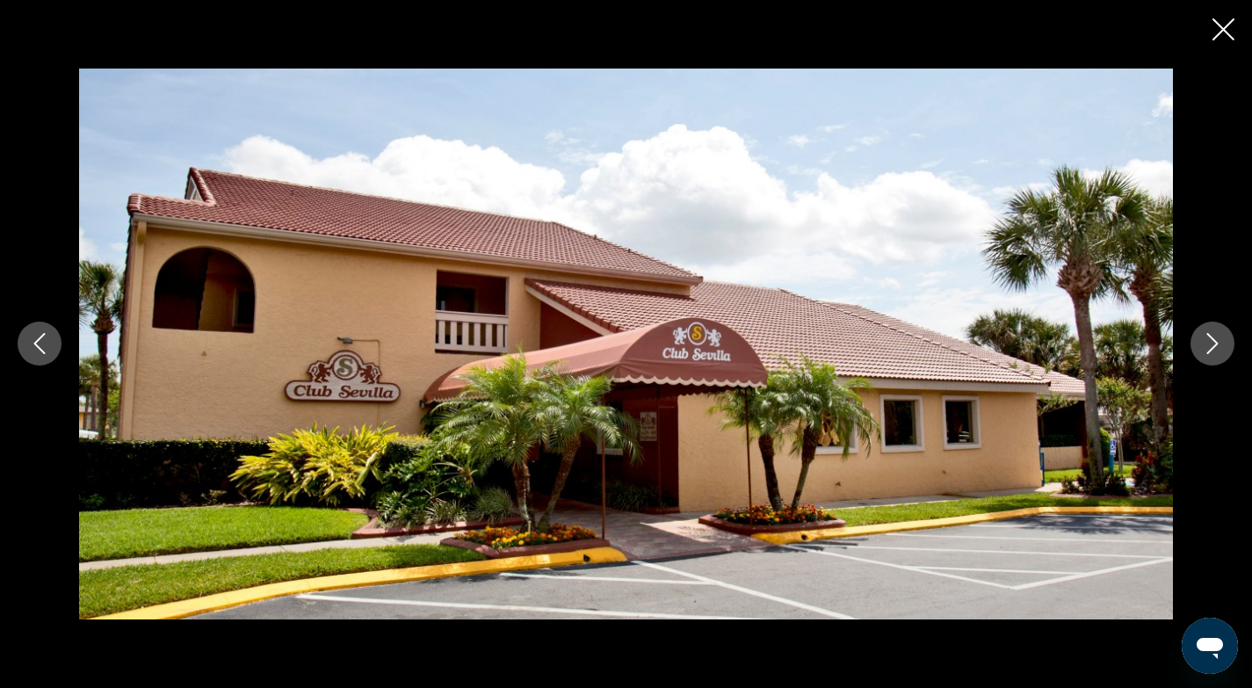
click at [1210, 344] on icon "Next image" at bounding box center [1212, 343] width 21 height 21
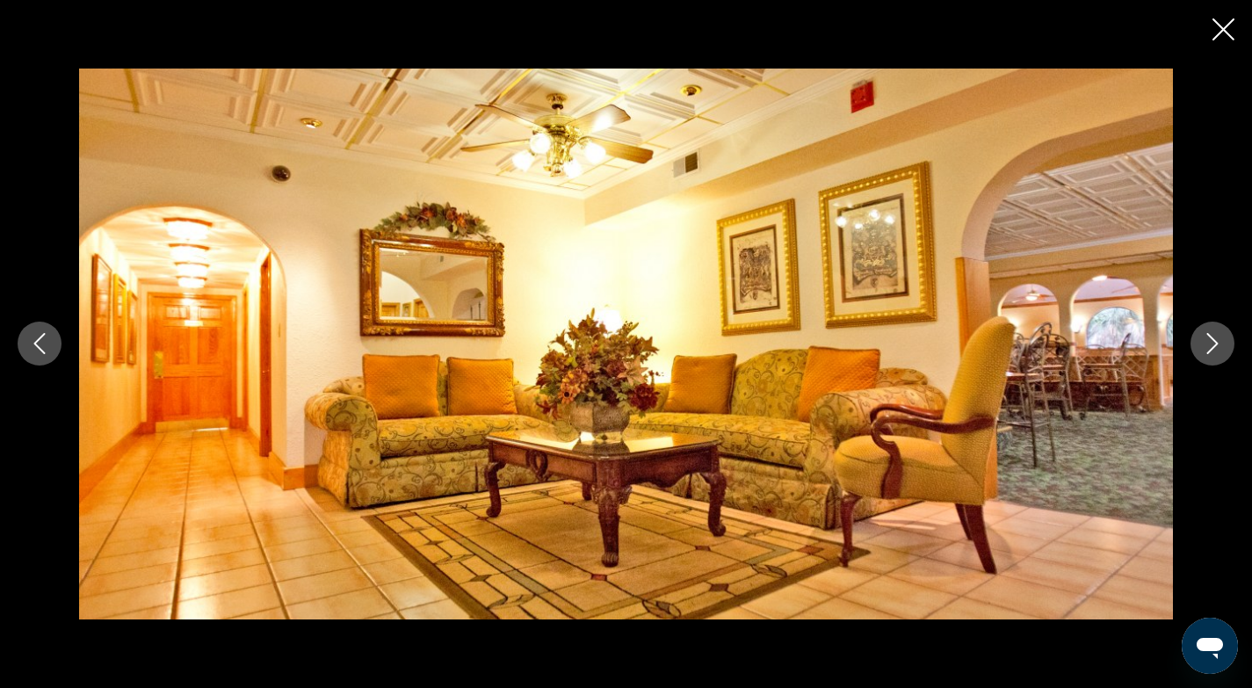
click at [1210, 344] on icon "Next image" at bounding box center [1212, 343] width 21 height 21
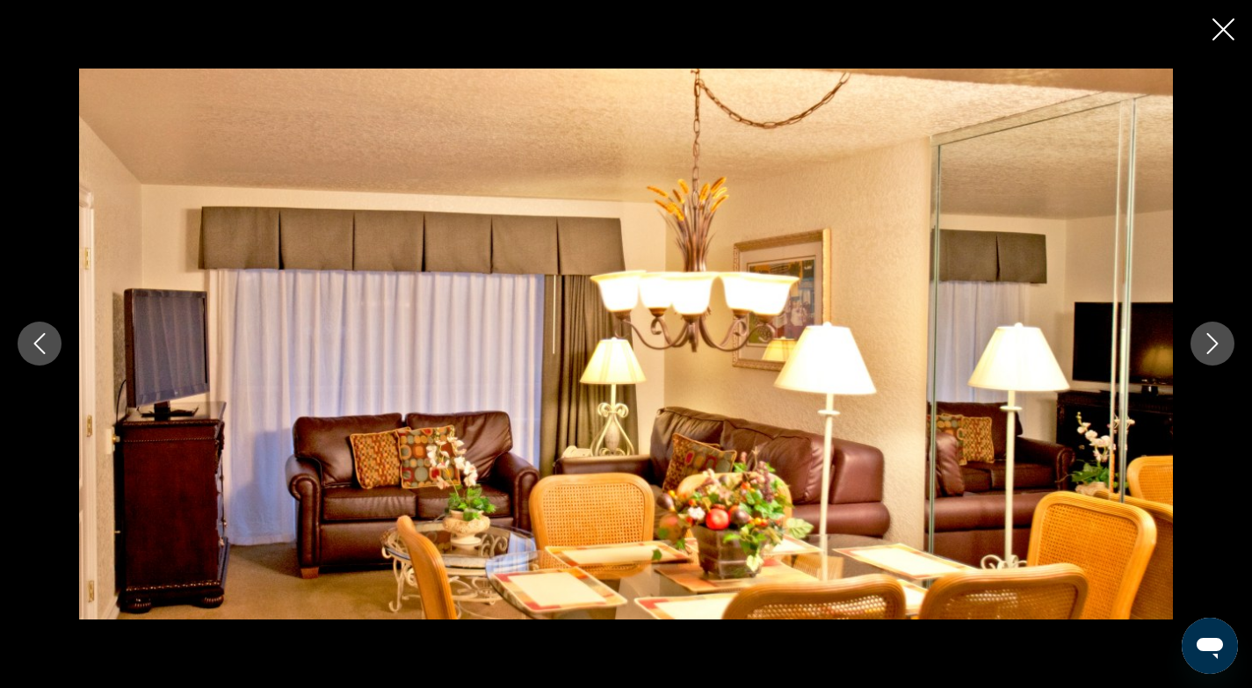
click at [1220, 28] on icon "Close slideshow" at bounding box center [1223, 29] width 22 height 22
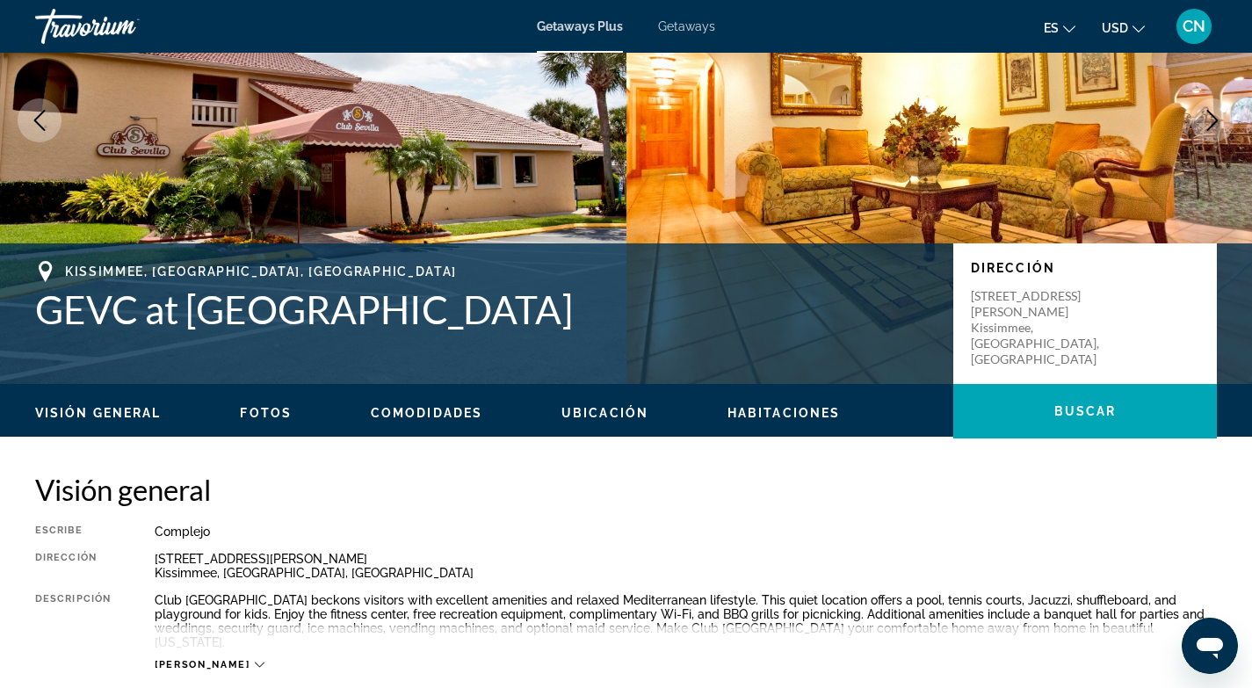
scroll to position [0, 0]
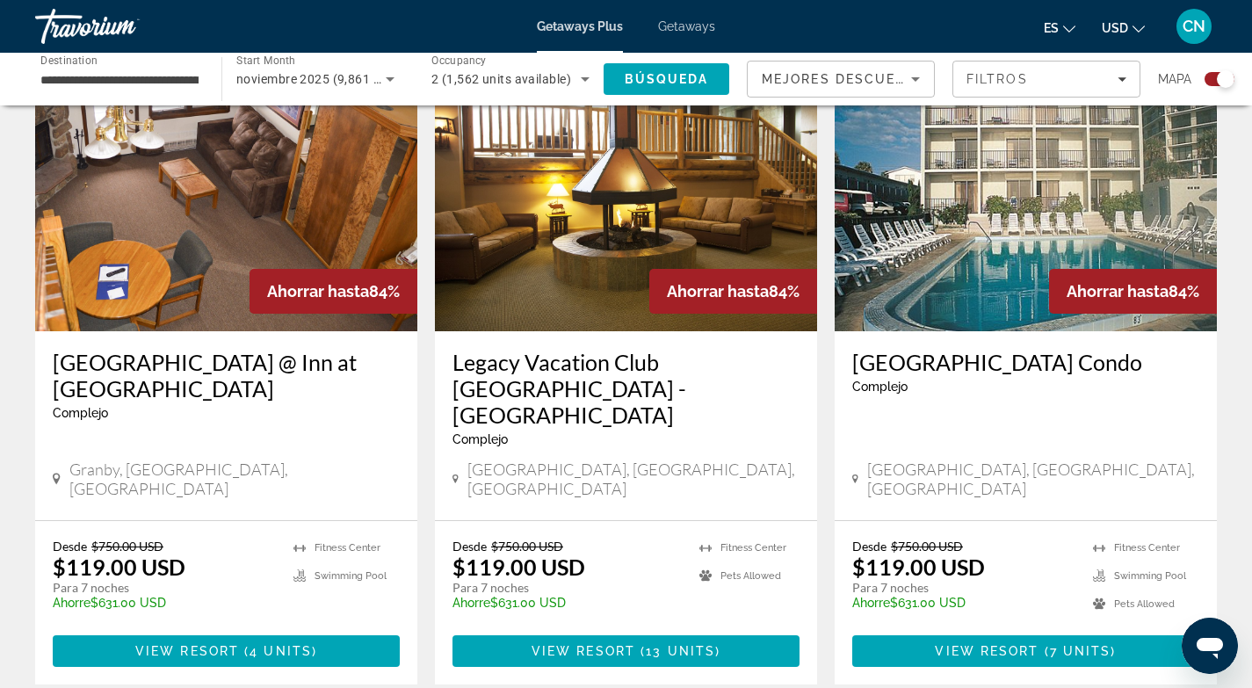
scroll to position [2653, 0]
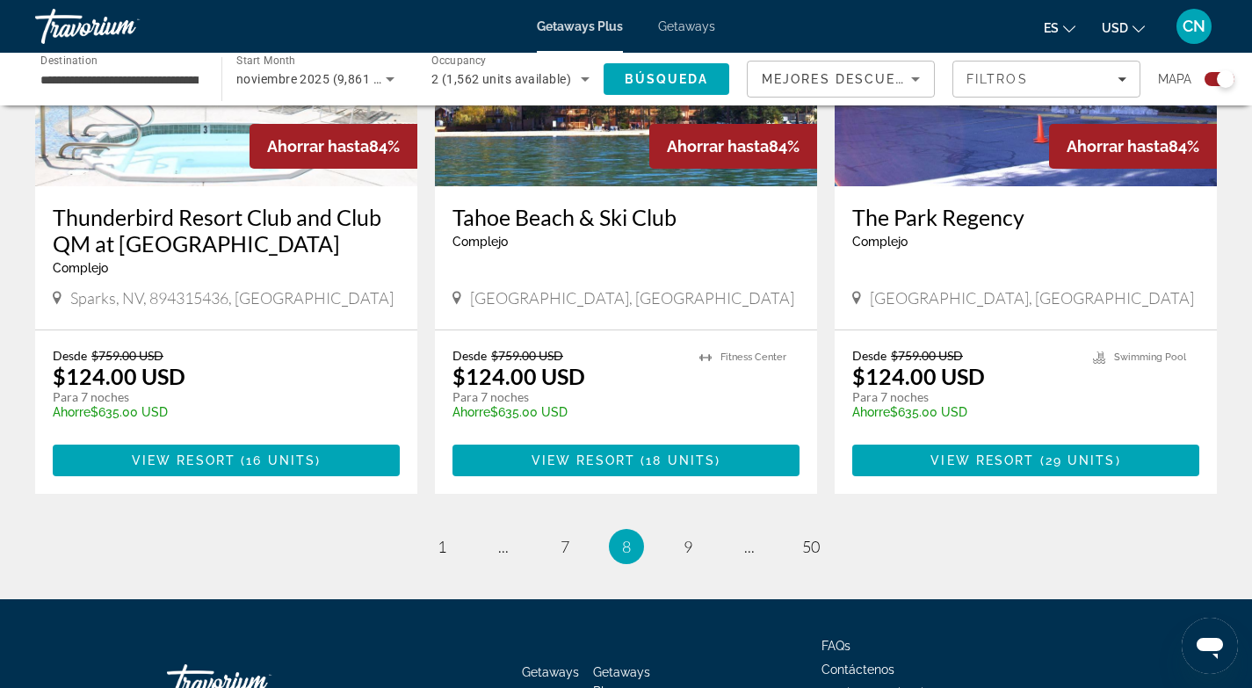
scroll to position [2667, 0]
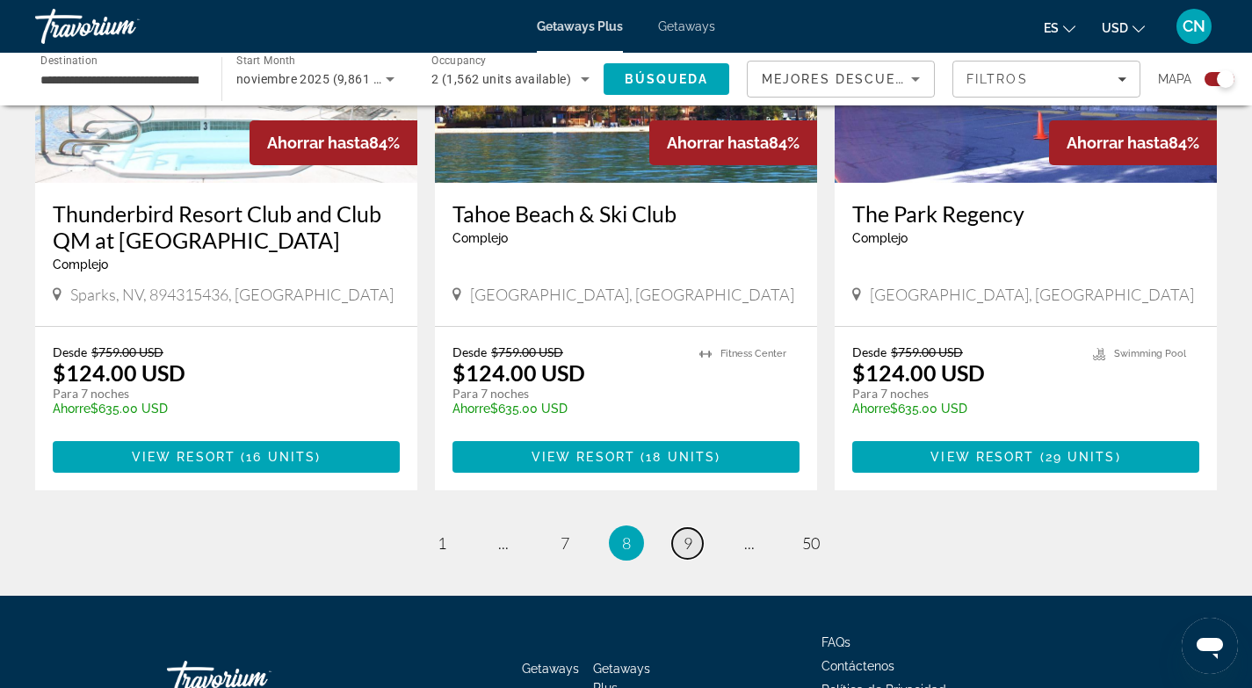
click at [689, 533] on span "9" at bounding box center [688, 542] width 9 height 19
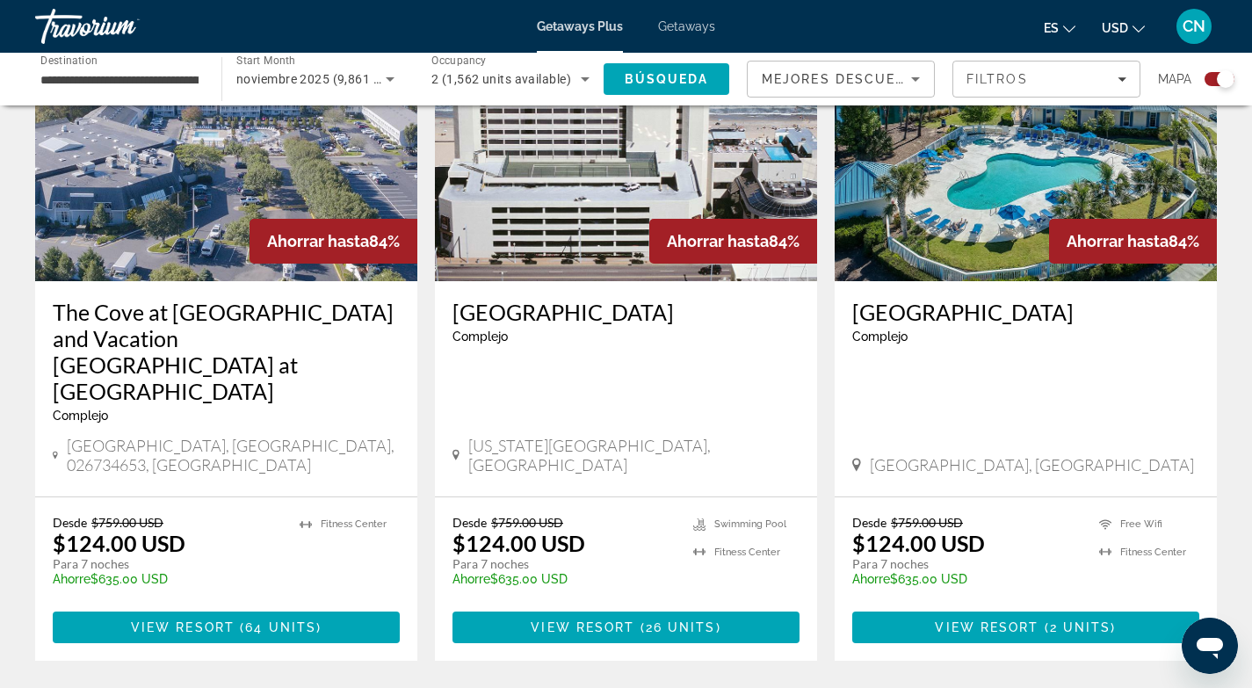
scroll to position [2688, 0]
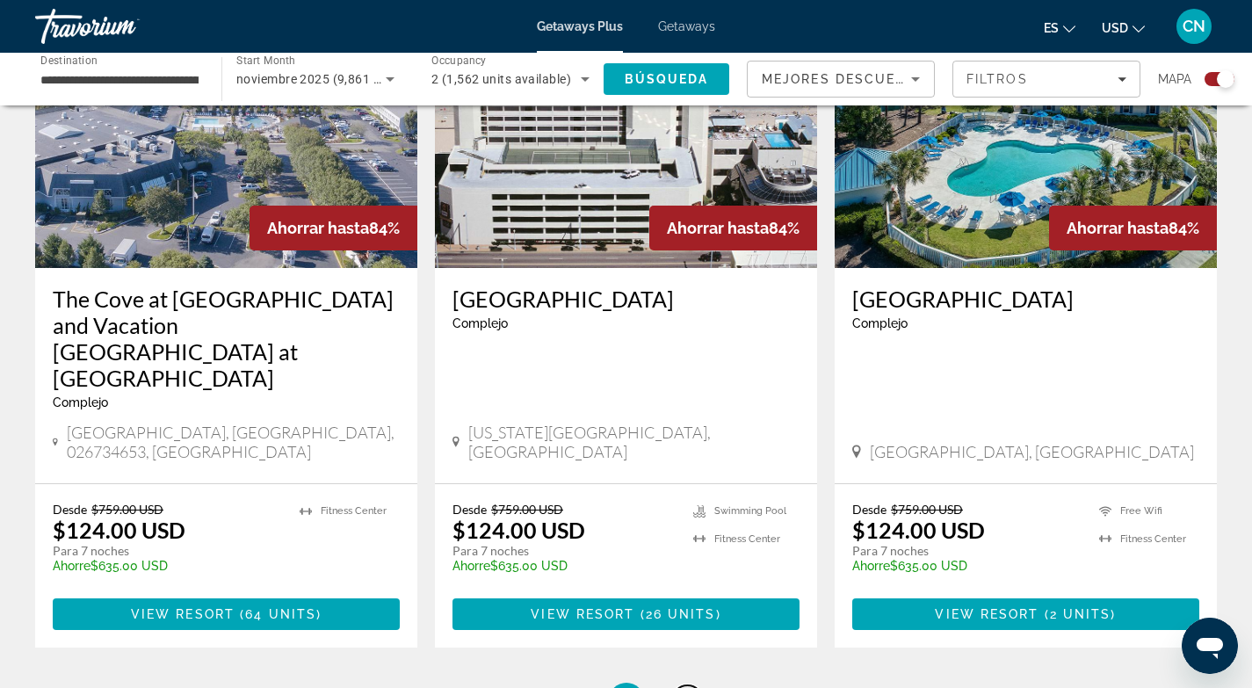
click at [691, 687] on span "10" at bounding box center [688, 700] width 18 height 19
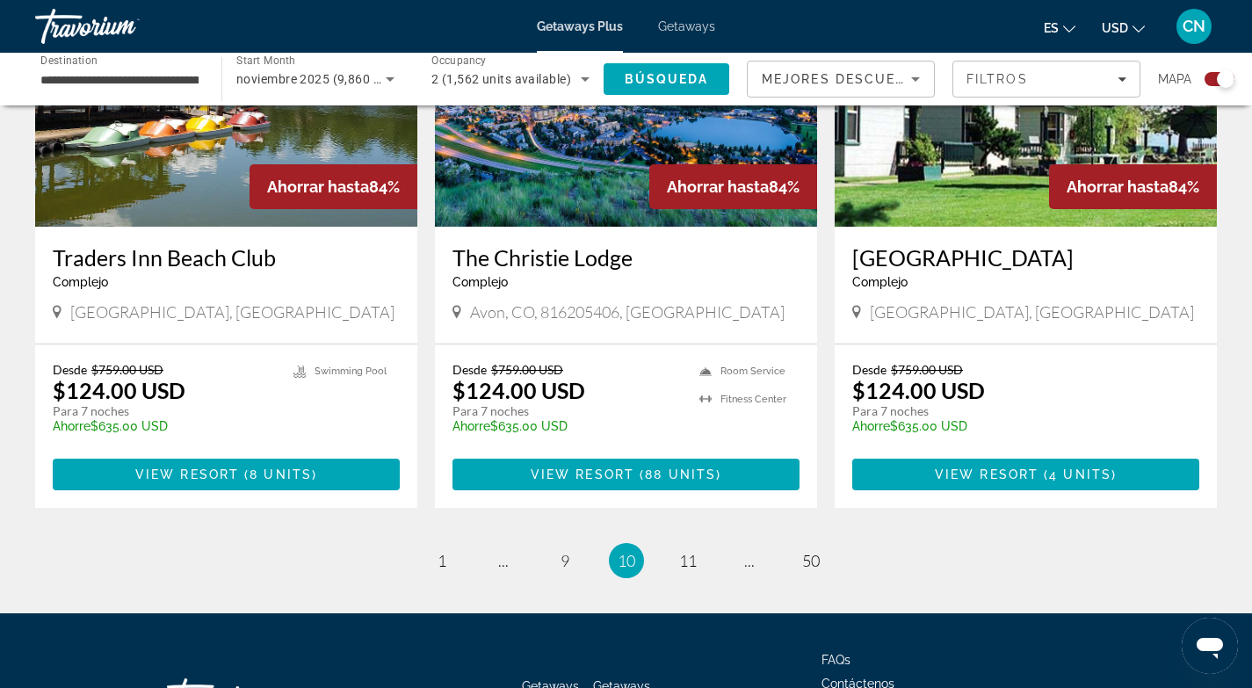
scroll to position [2804, 0]
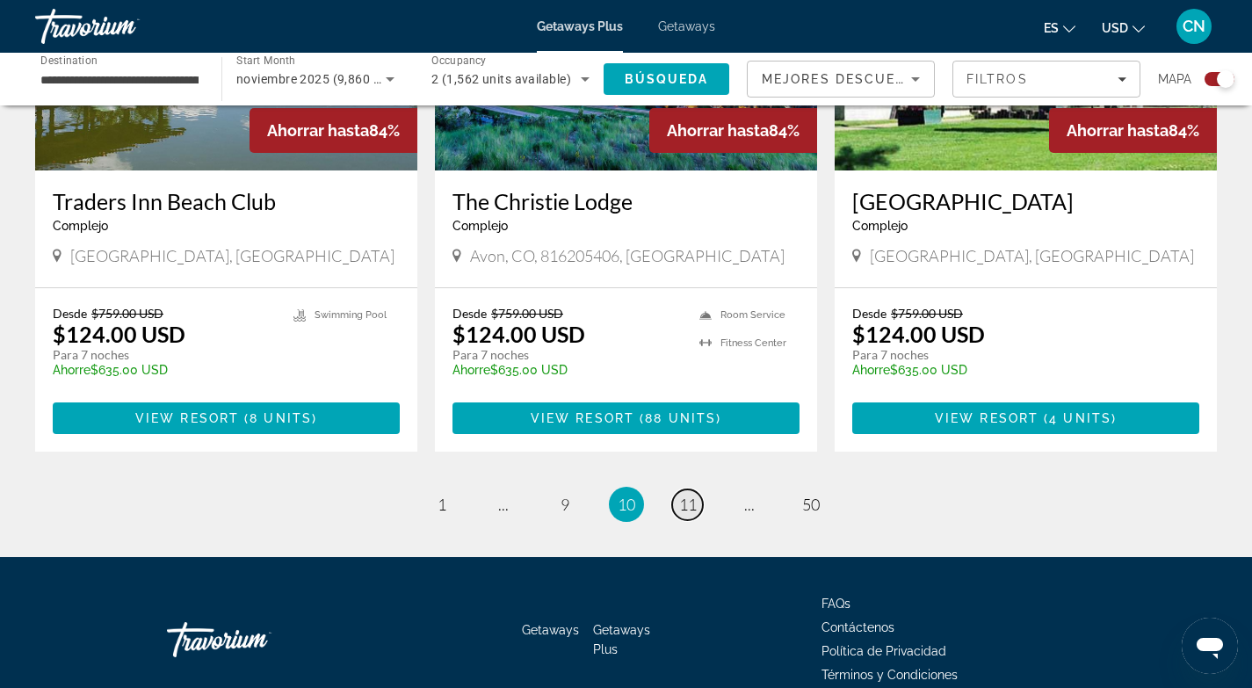
click at [689, 495] on span "11" at bounding box center [688, 504] width 18 height 19
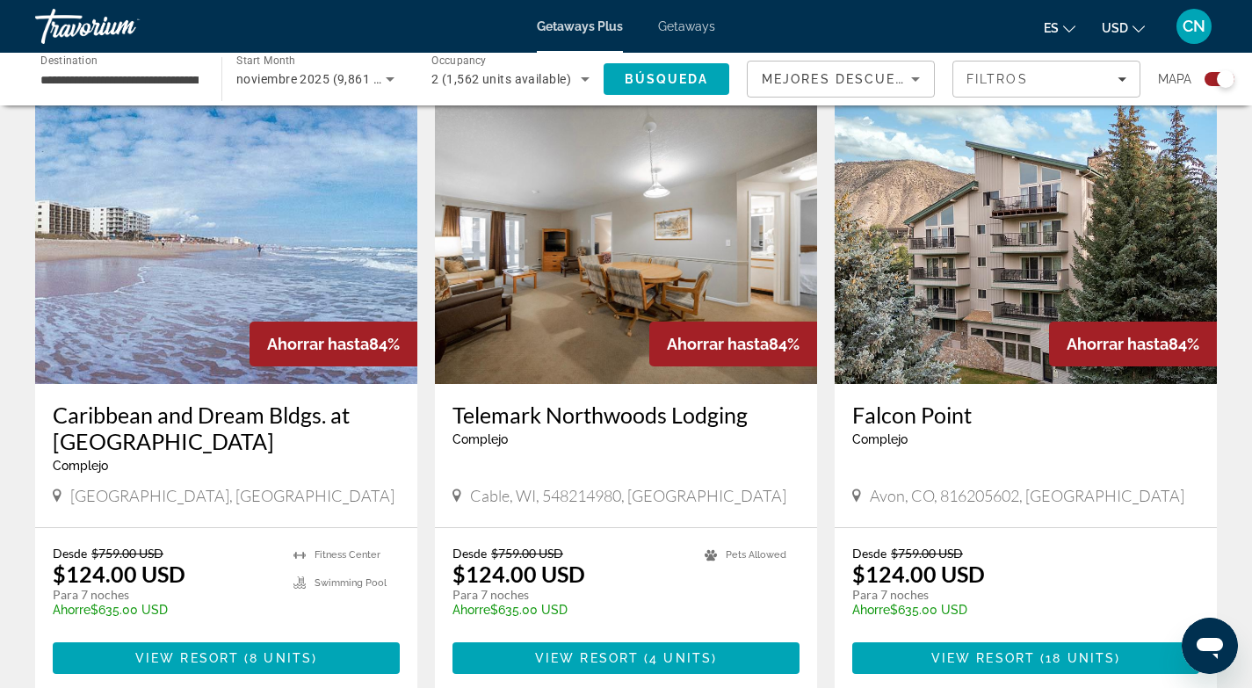
scroll to position [2497, 0]
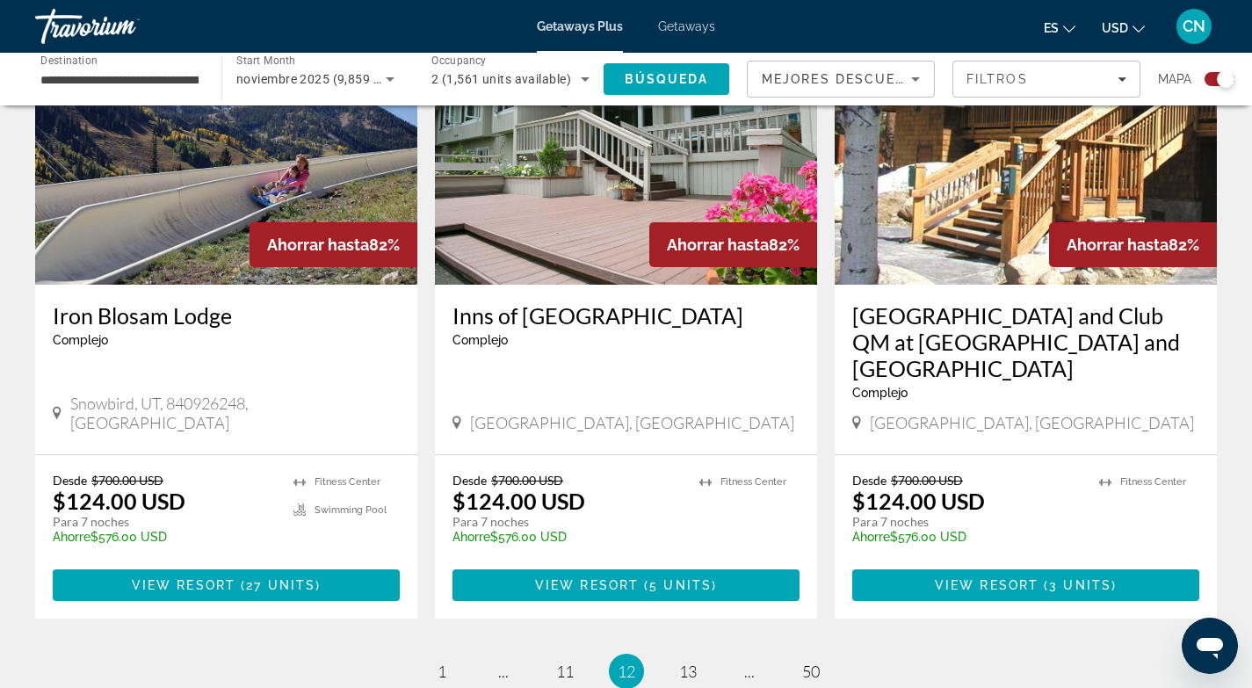
scroll to position [2640, 0]
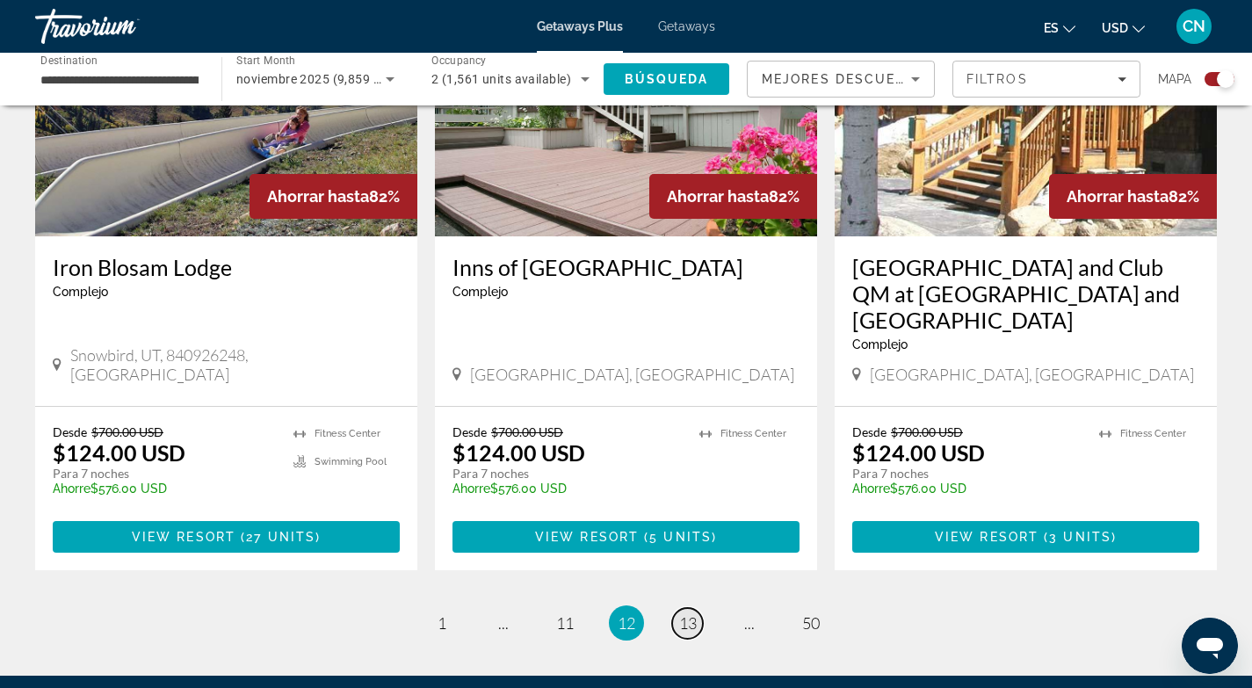
click at [693, 613] on span "13" at bounding box center [688, 622] width 18 height 19
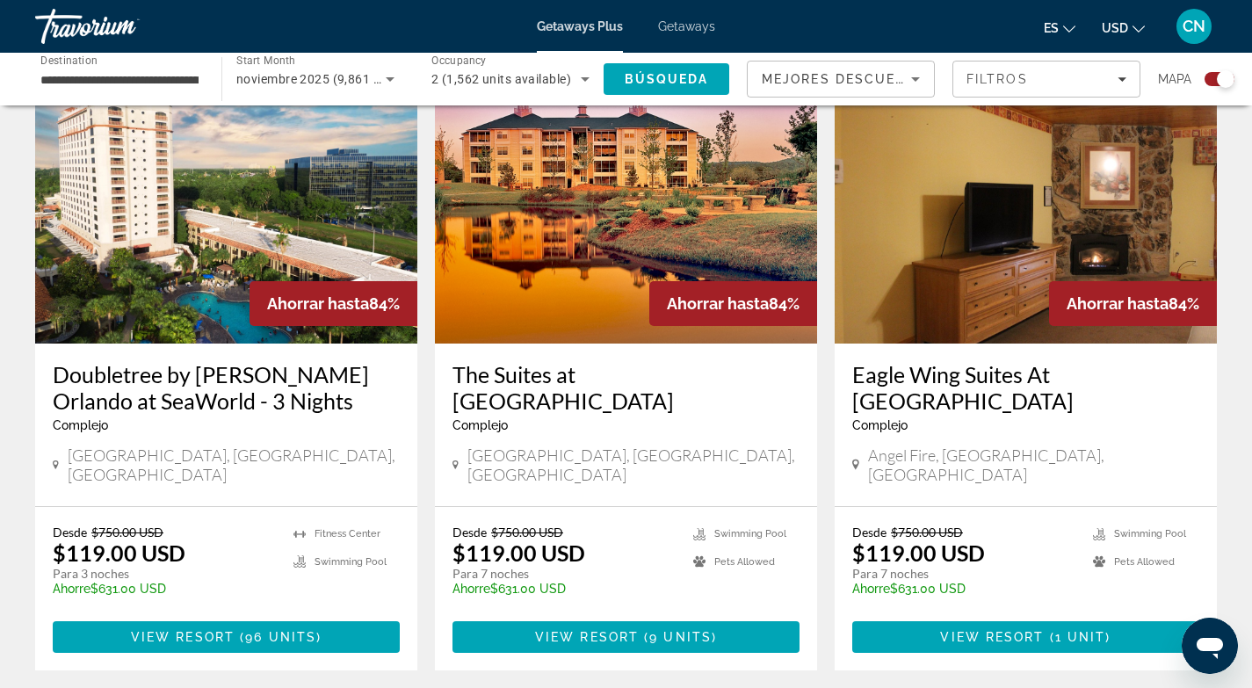
scroll to position [651, 0]
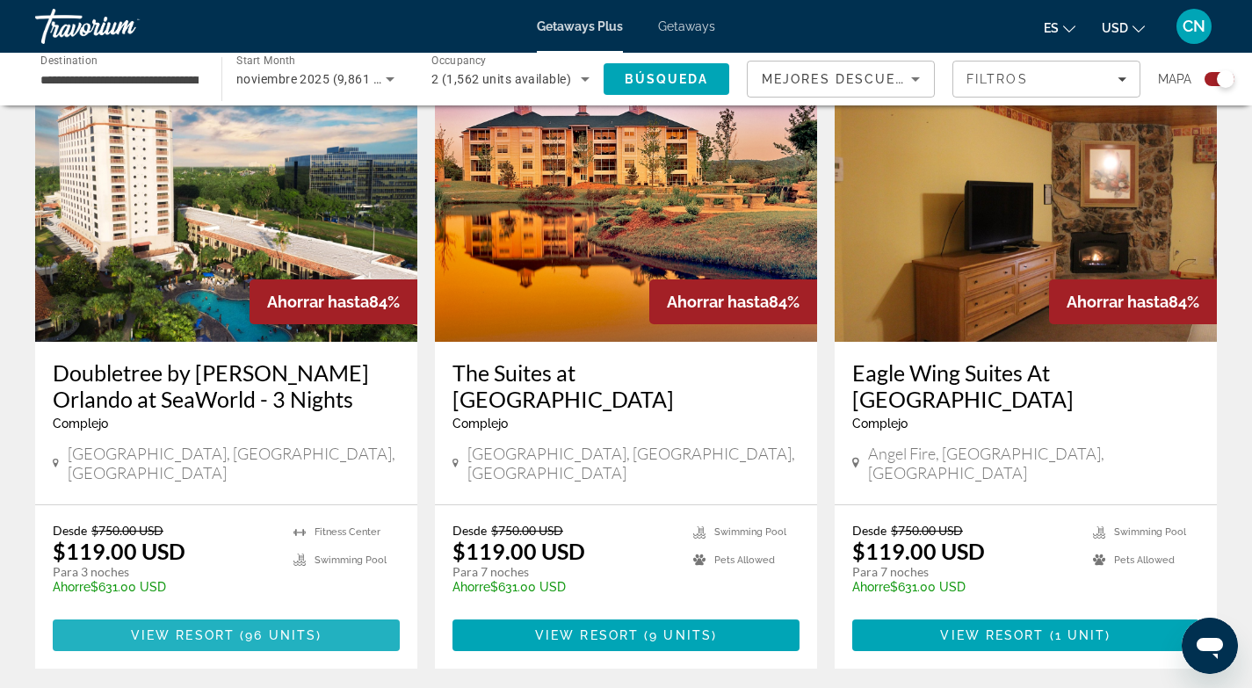
click at [184, 628] on span "View Resort" at bounding box center [183, 635] width 104 height 14
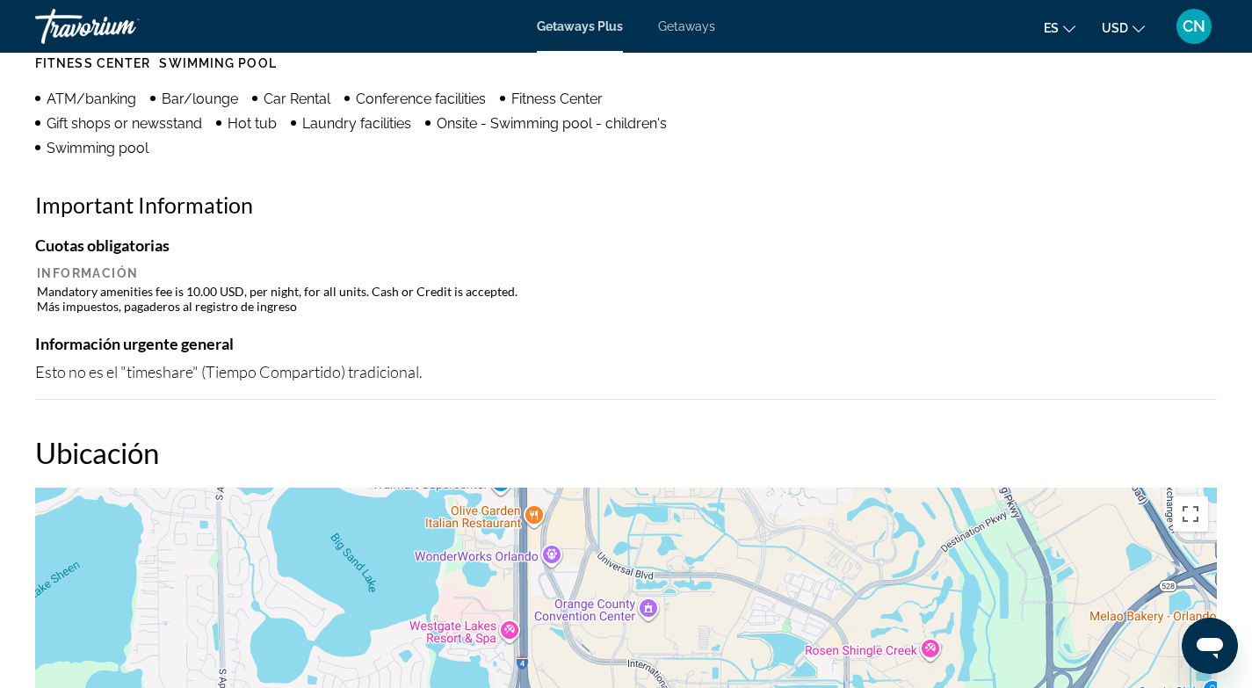
scroll to position [913, 0]
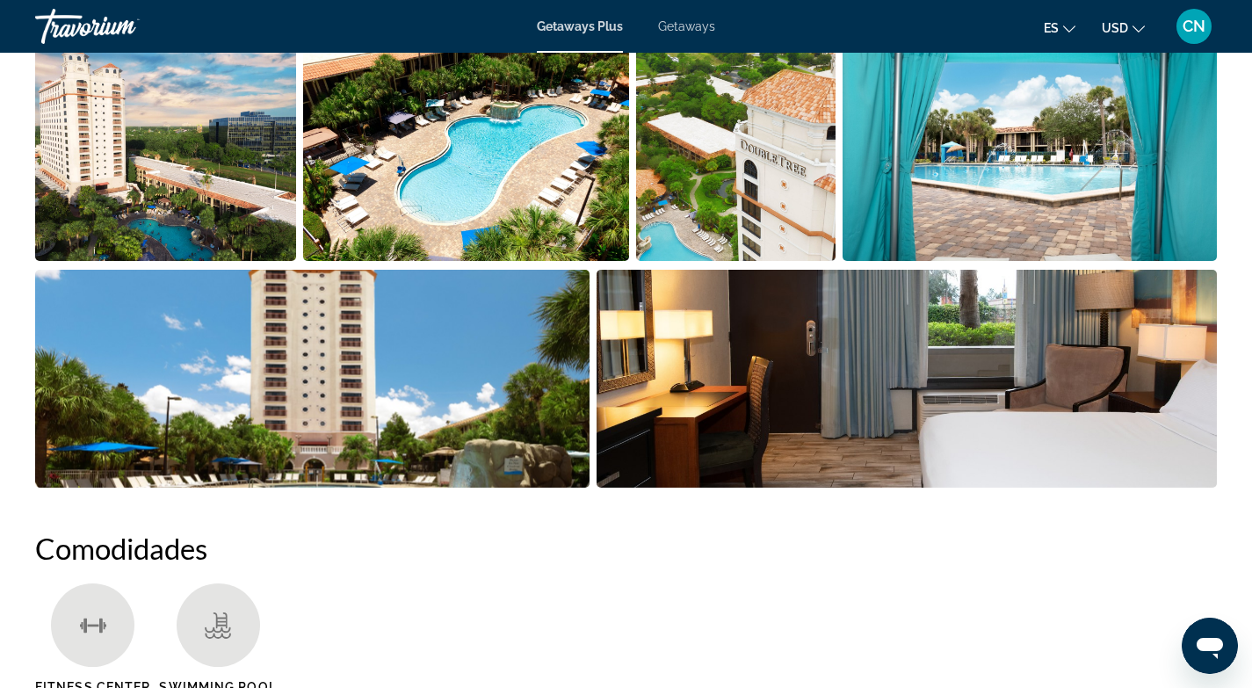
click at [214, 154] on img "Open full-screen image slider" at bounding box center [165, 152] width 261 height 218
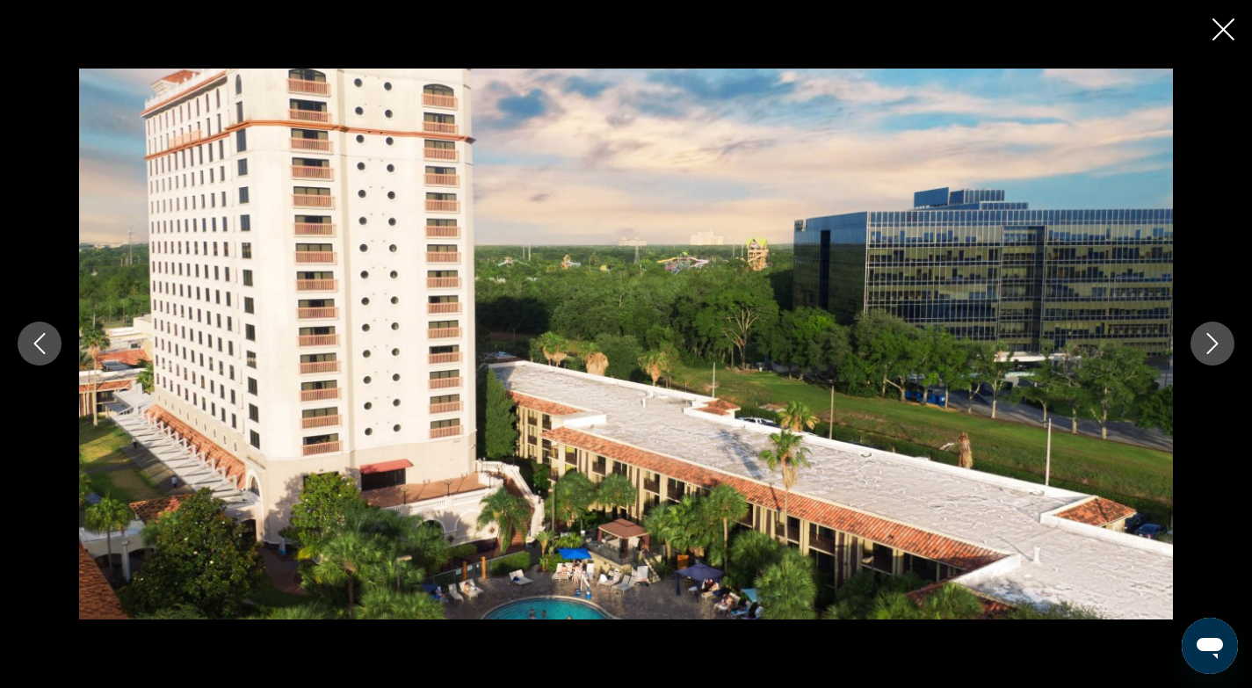
click at [1211, 348] on icon "Next image" at bounding box center [1212, 343] width 21 height 21
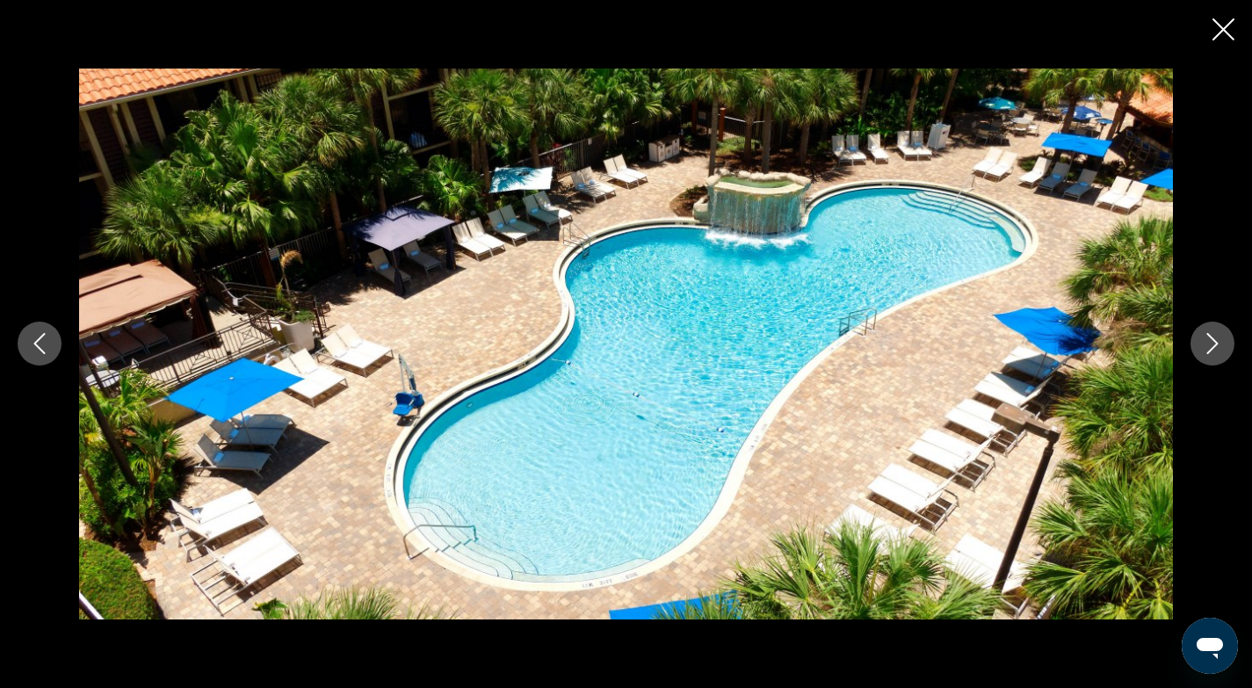
click at [1211, 348] on icon "Next image" at bounding box center [1212, 343] width 21 height 21
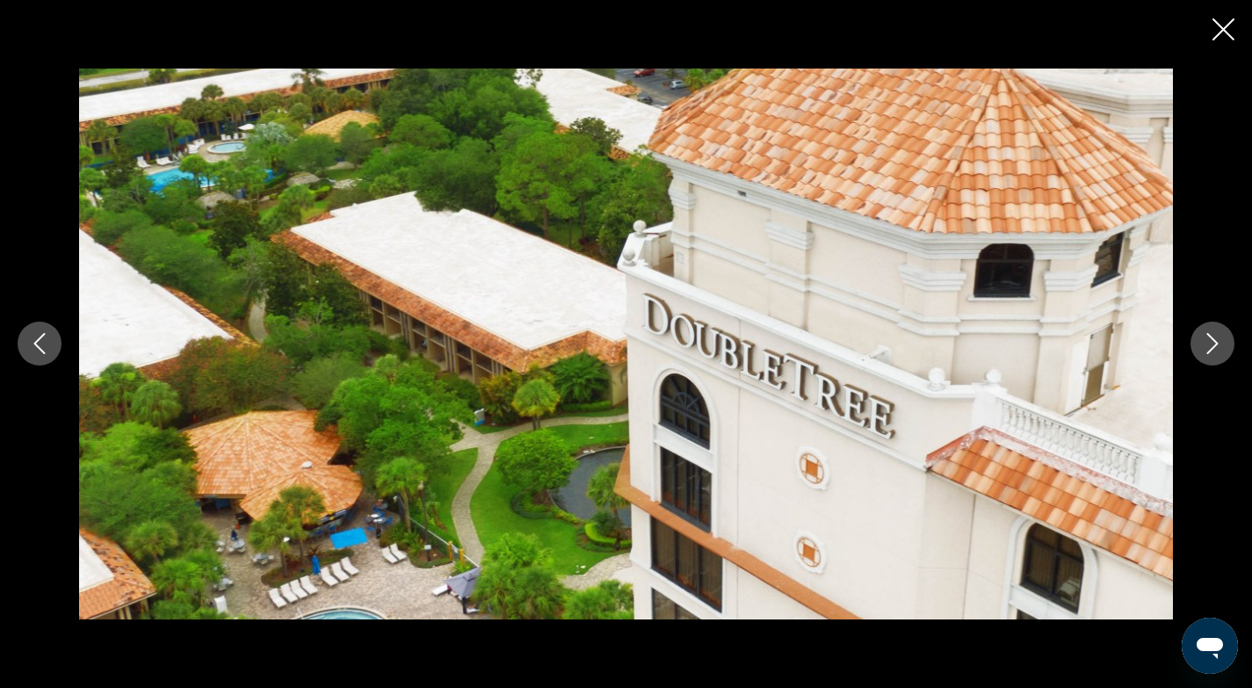
click at [1211, 348] on icon "Next image" at bounding box center [1212, 343] width 21 height 21
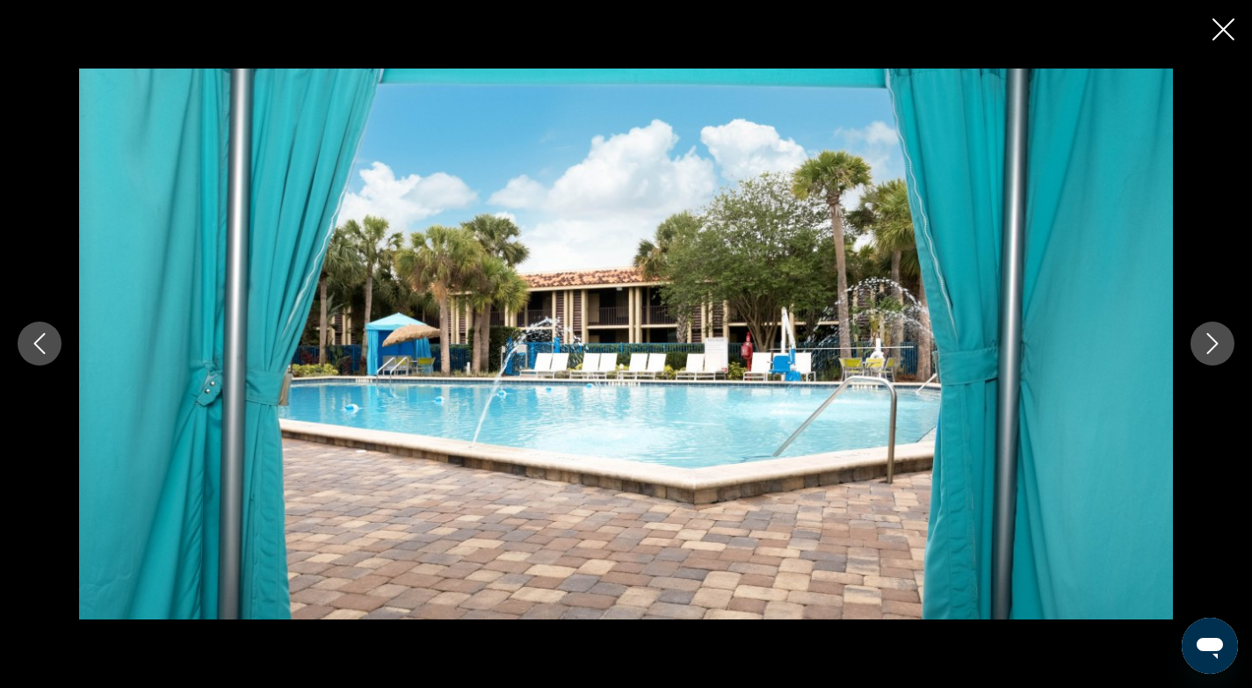
click at [1211, 348] on icon "Next image" at bounding box center [1212, 343] width 21 height 21
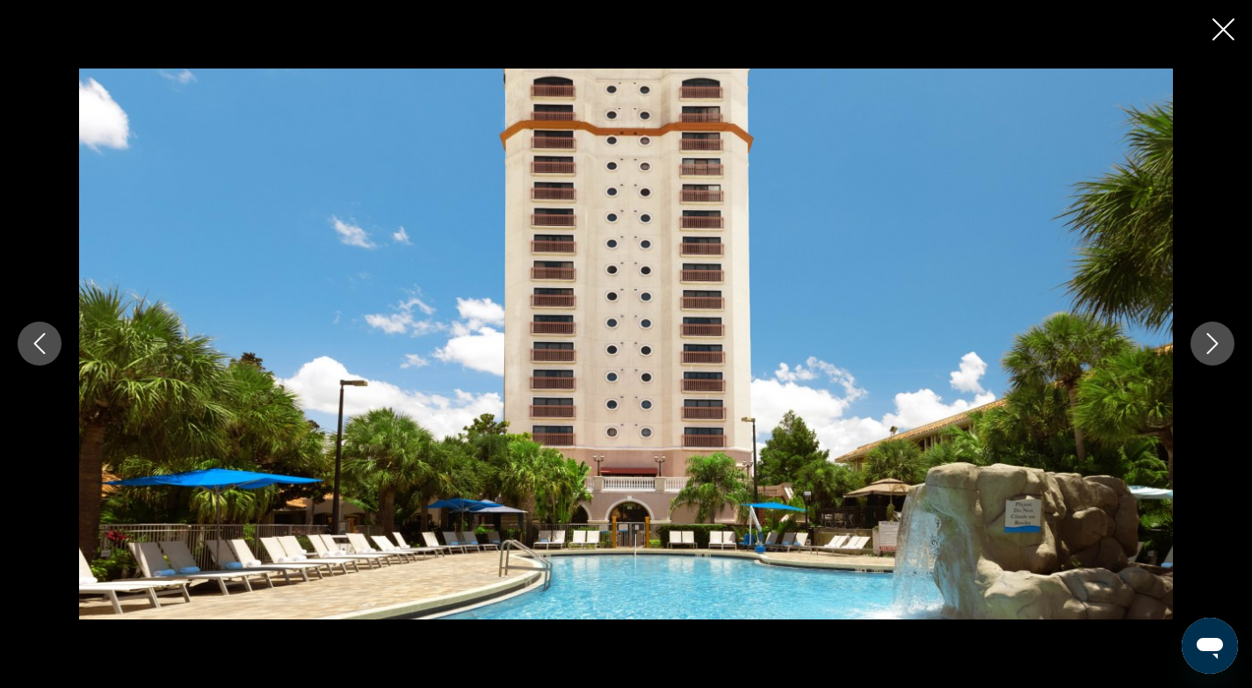
click at [1211, 348] on icon "Next image" at bounding box center [1212, 343] width 21 height 21
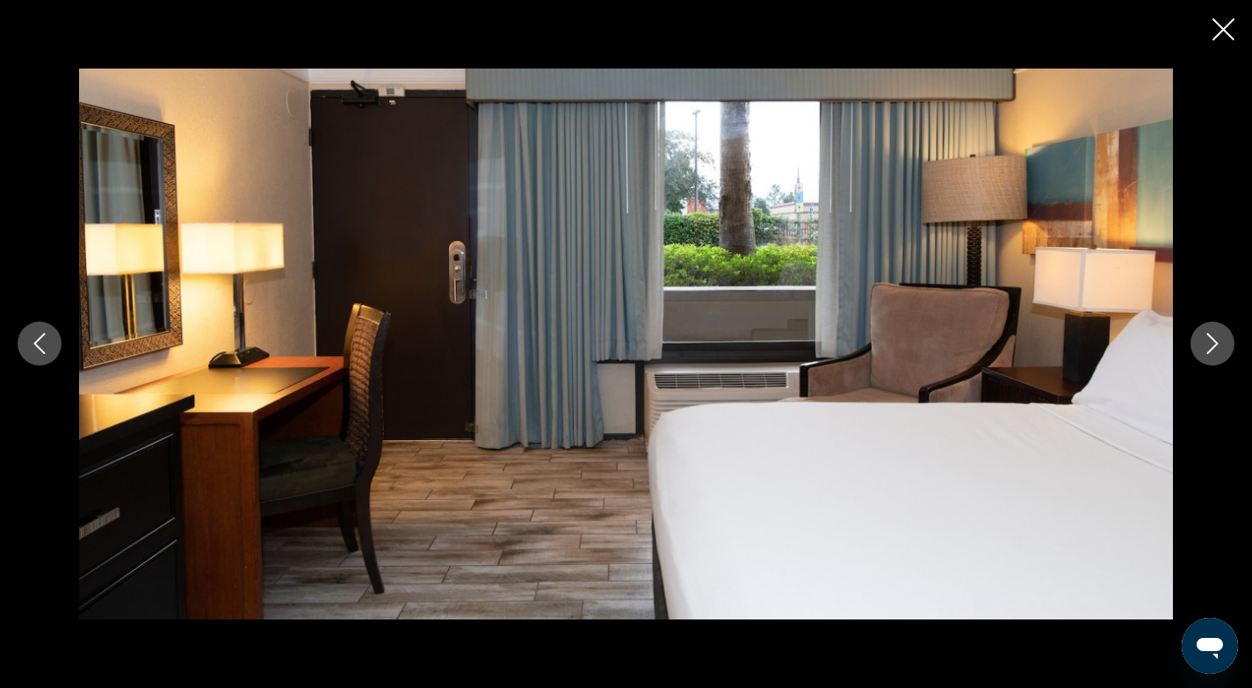
click at [1211, 348] on icon "Next image" at bounding box center [1212, 343] width 21 height 21
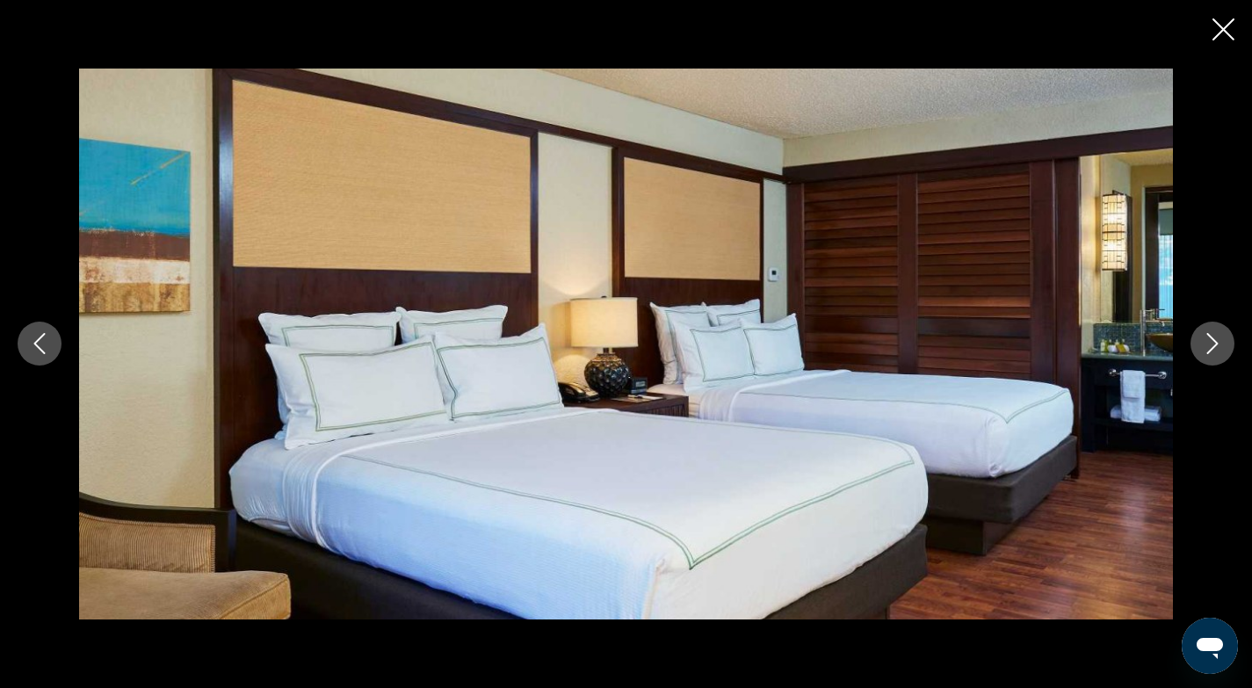
click at [1211, 348] on icon "Next image" at bounding box center [1212, 343] width 21 height 21
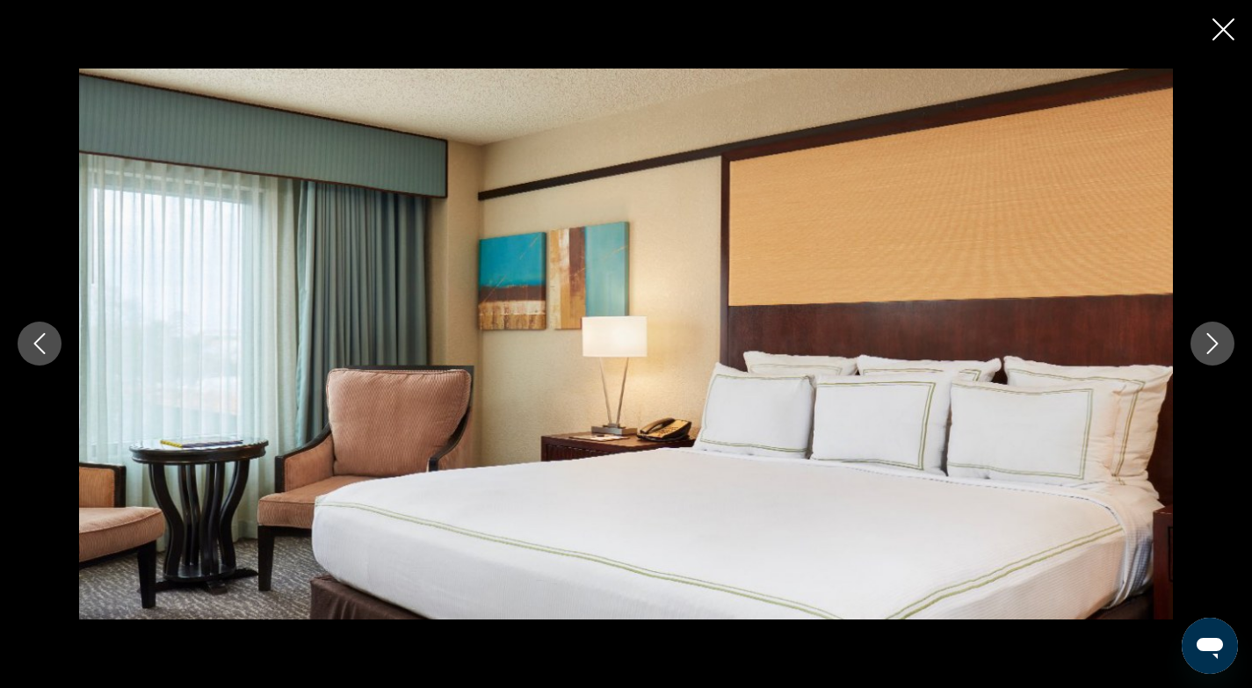
click at [1226, 30] on icon "Close slideshow" at bounding box center [1223, 29] width 22 height 22
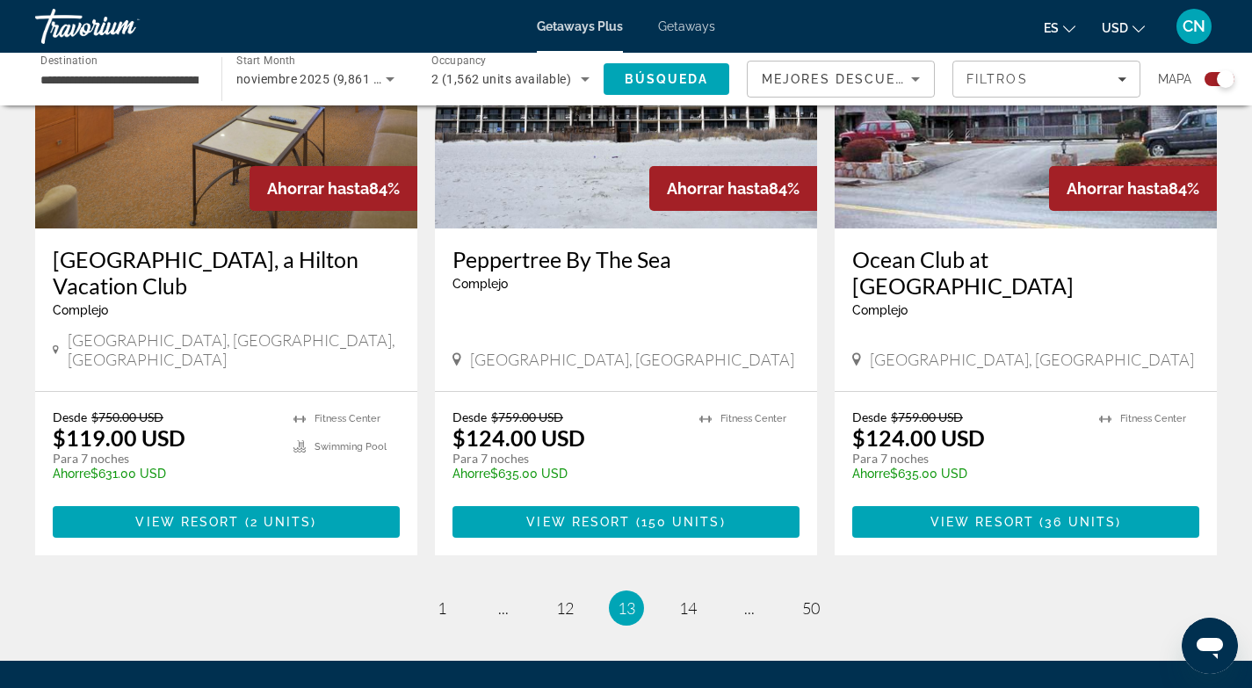
scroll to position [2723, 0]
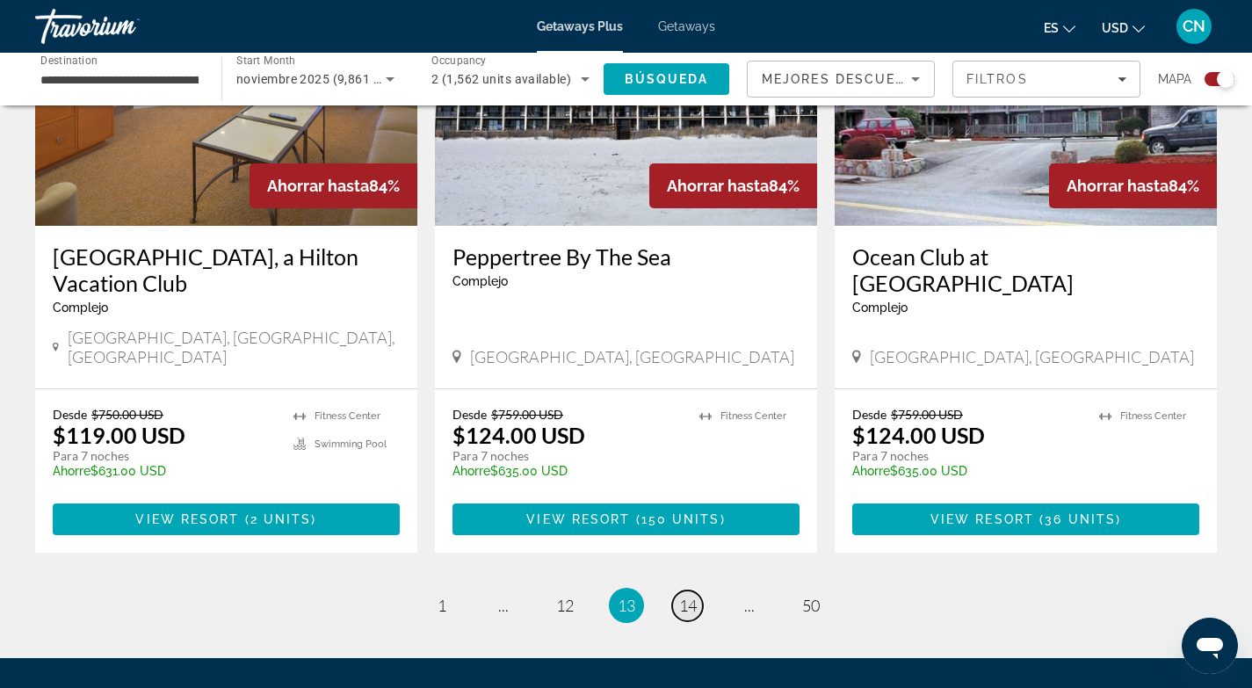
click at [686, 596] on span "14" at bounding box center [688, 605] width 18 height 19
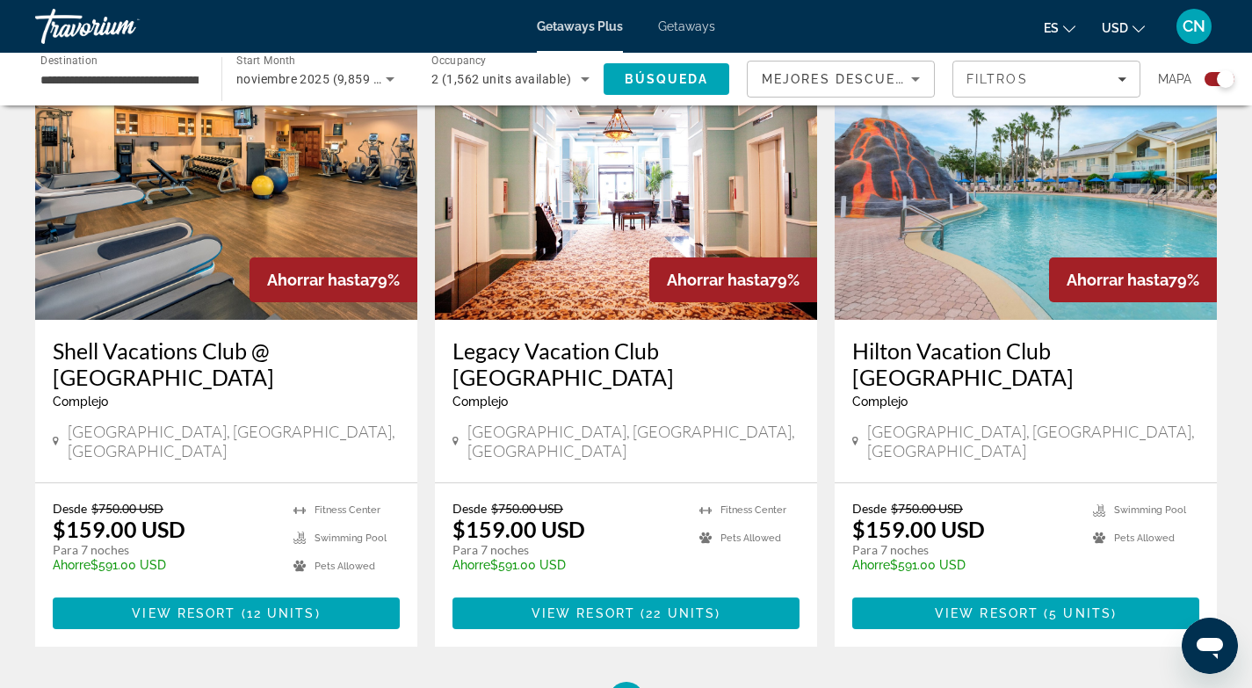
scroll to position [2578, 0]
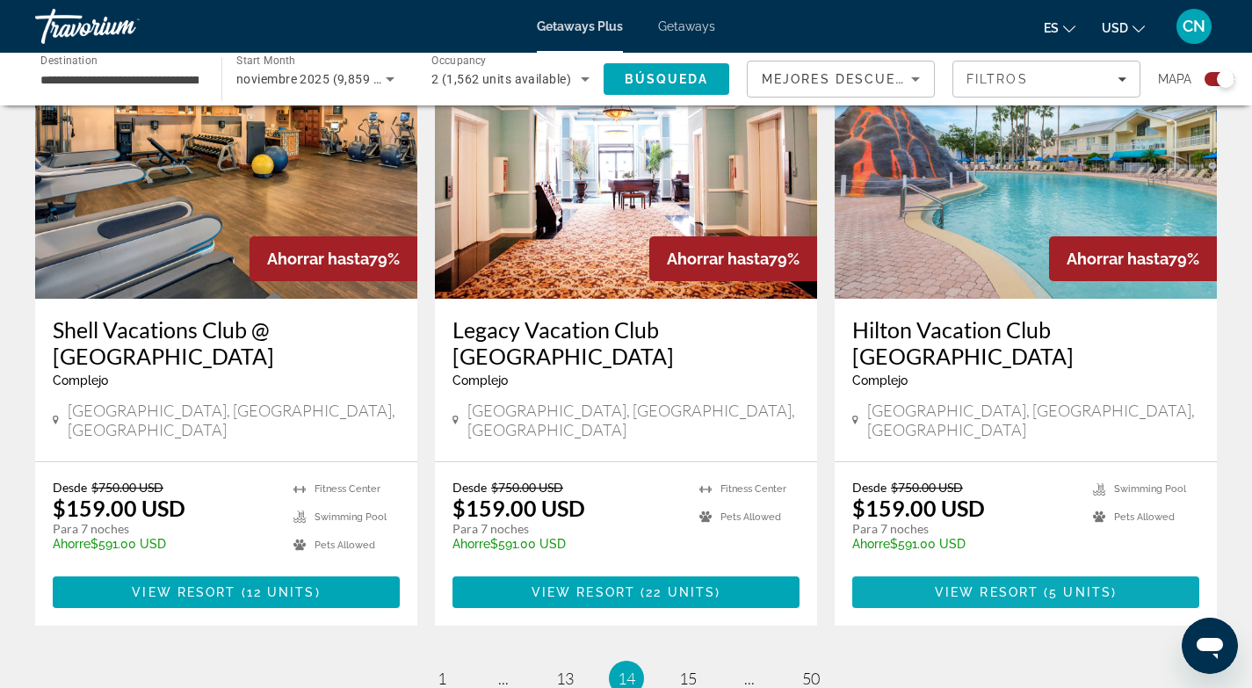
click at [985, 585] on span "View Resort" at bounding box center [987, 592] width 104 height 14
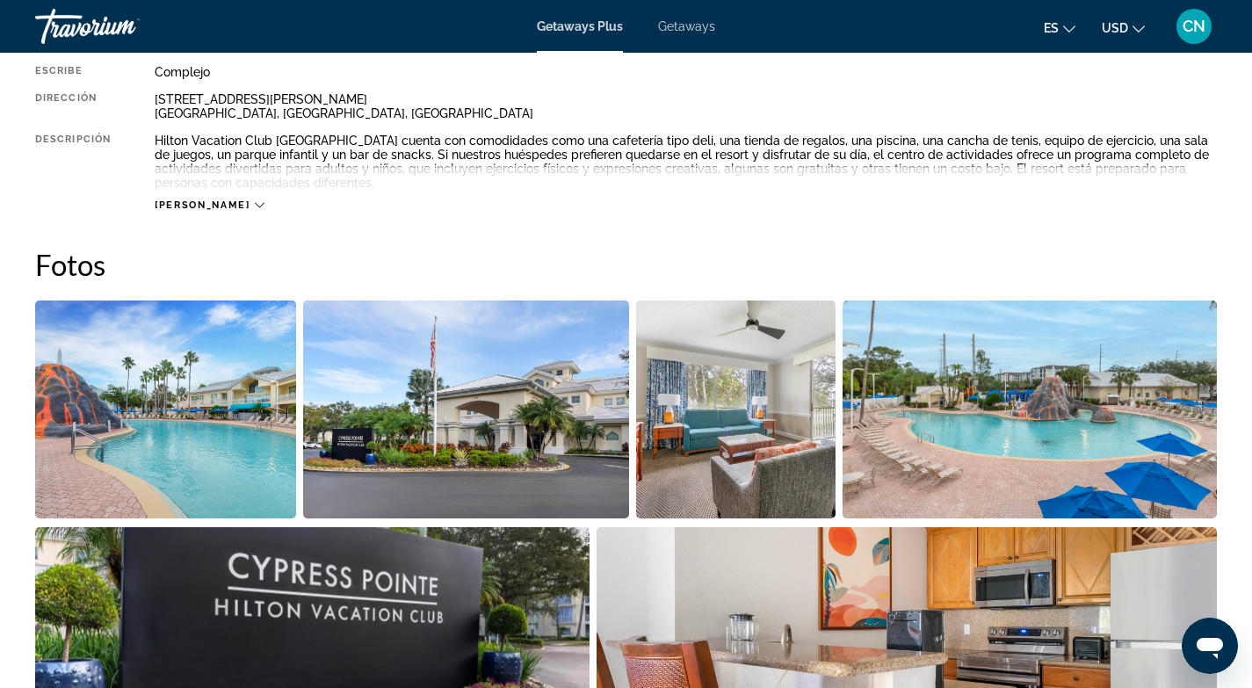
scroll to position [658, 0]
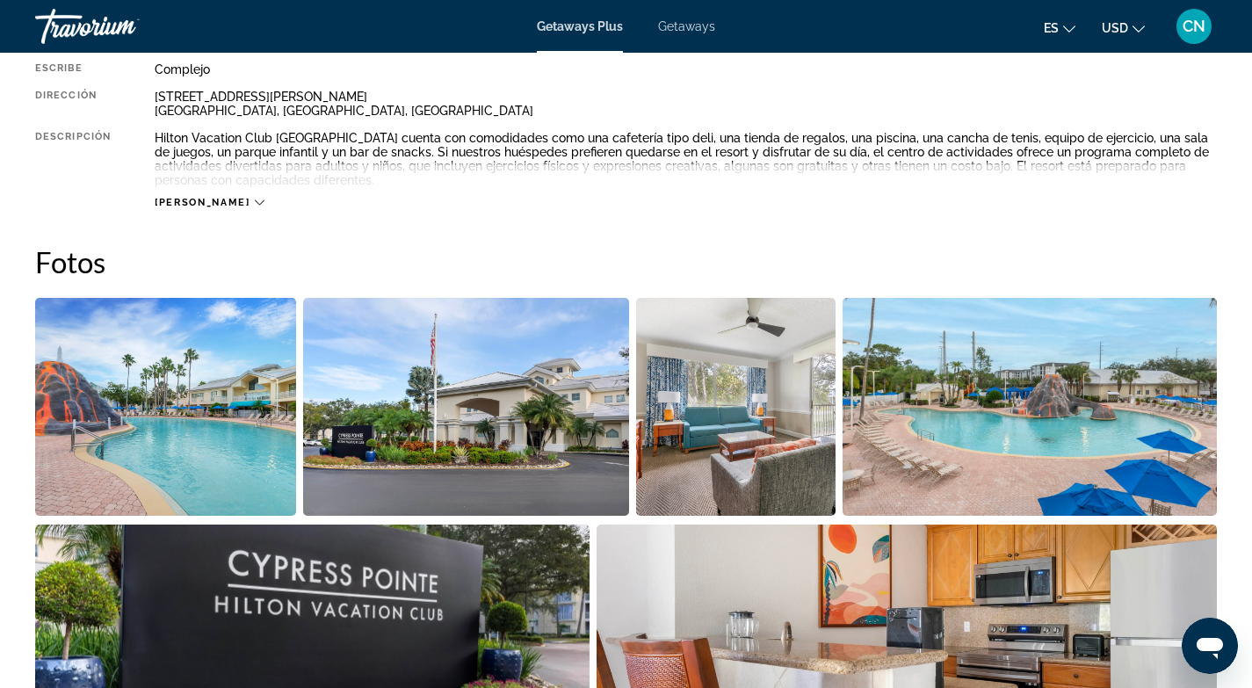
click at [222, 451] on img "Open full-screen image slider" at bounding box center [165, 407] width 261 height 218
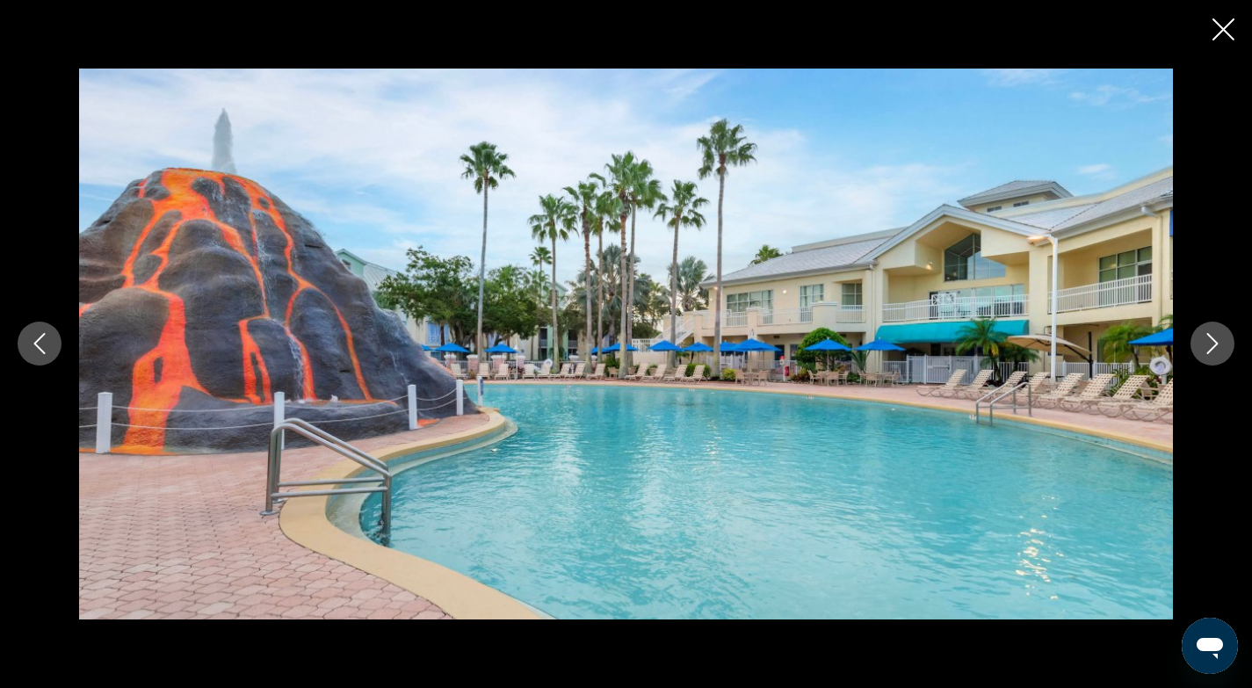
click at [1211, 342] on icon "Next image" at bounding box center [1212, 343] width 21 height 21
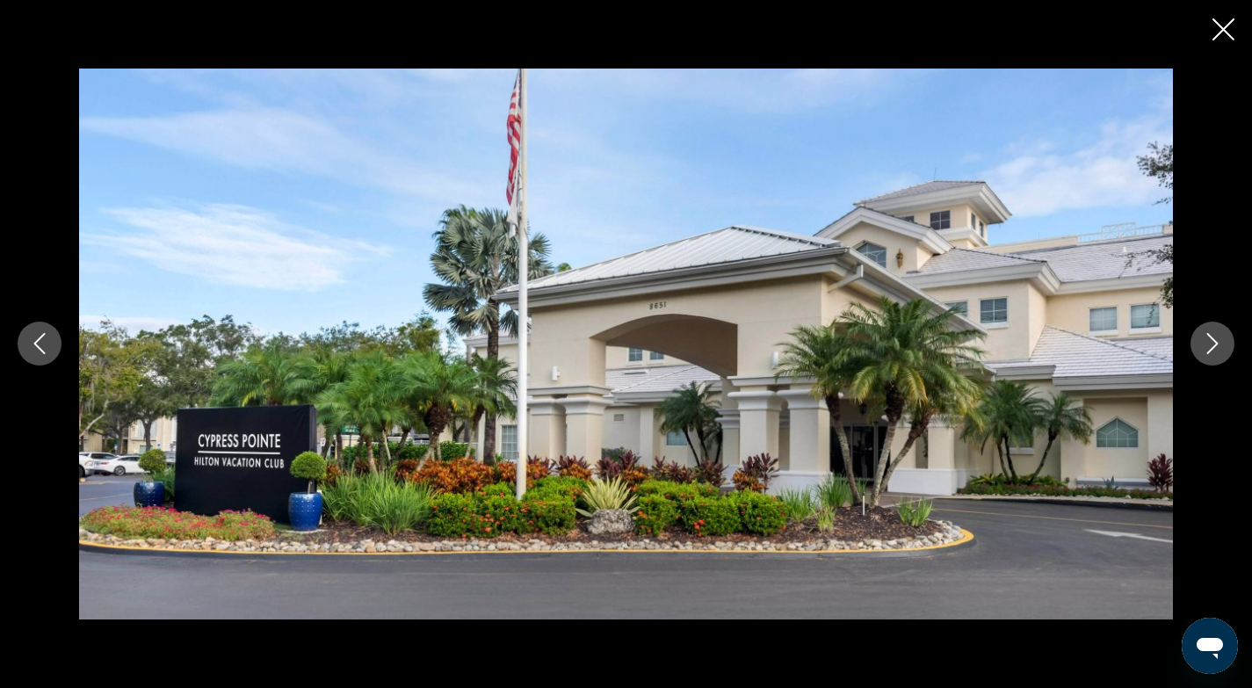
click at [1211, 342] on icon "Next image" at bounding box center [1212, 343] width 21 height 21
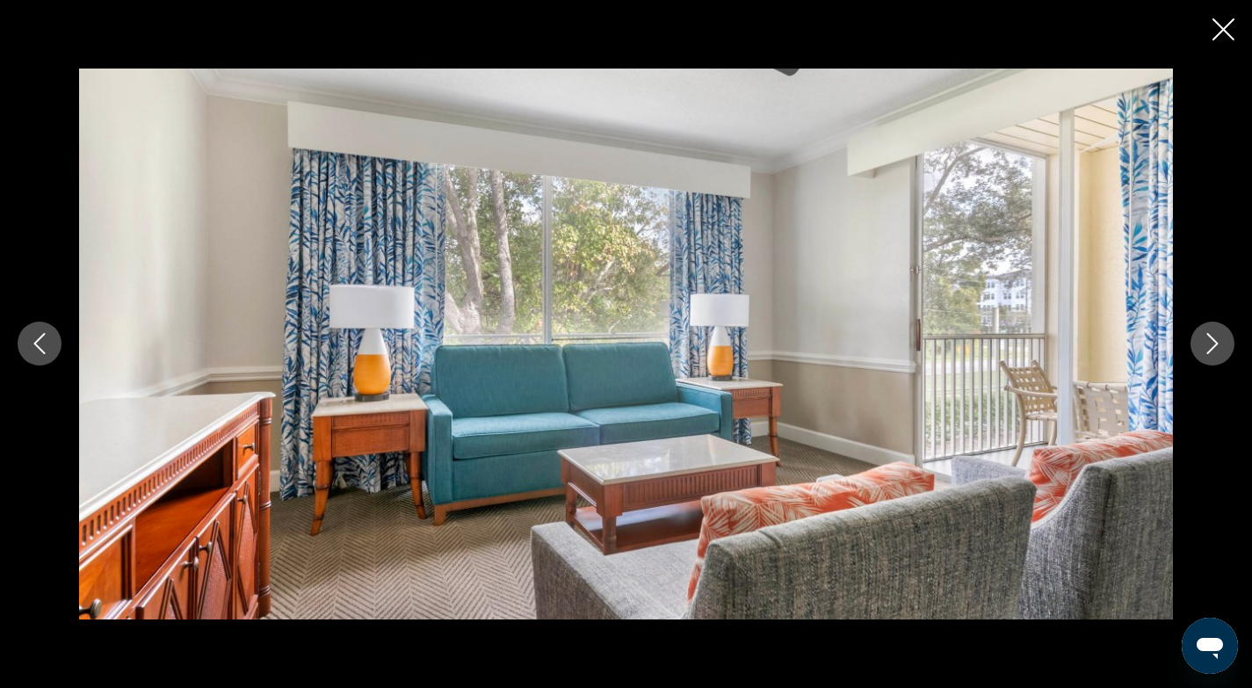
click at [1211, 343] on icon "Next image" at bounding box center [1212, 343] width 21 height 21
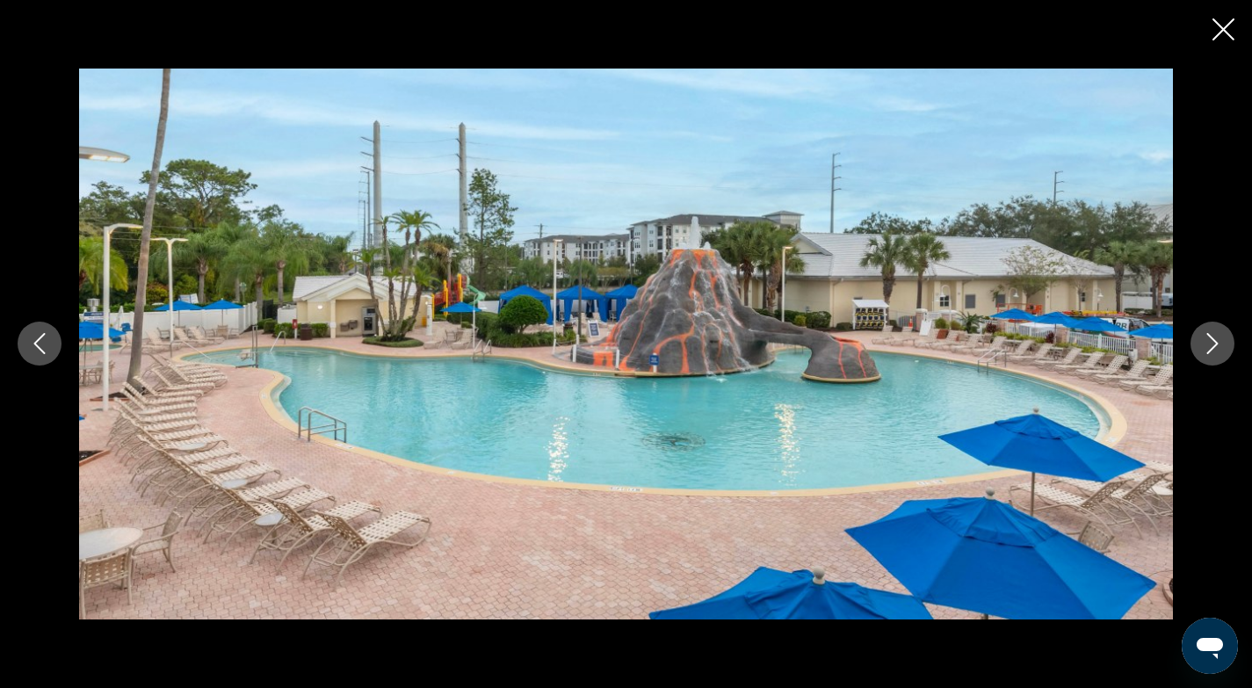
click at [1211, 344] on icon "Next image" at bounding box center [1212, 343] width 21 height 21
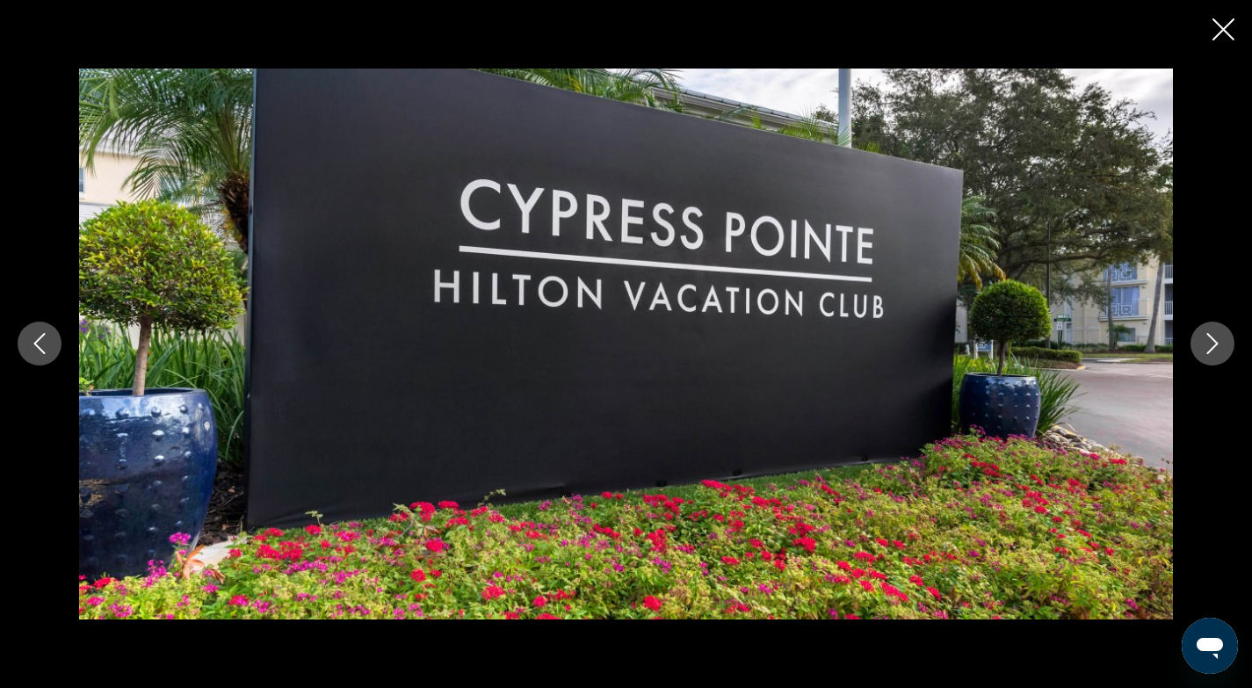
click at [1211, 344] on icon "Next image" at bounding box center [1212, 343] width 21 height 21
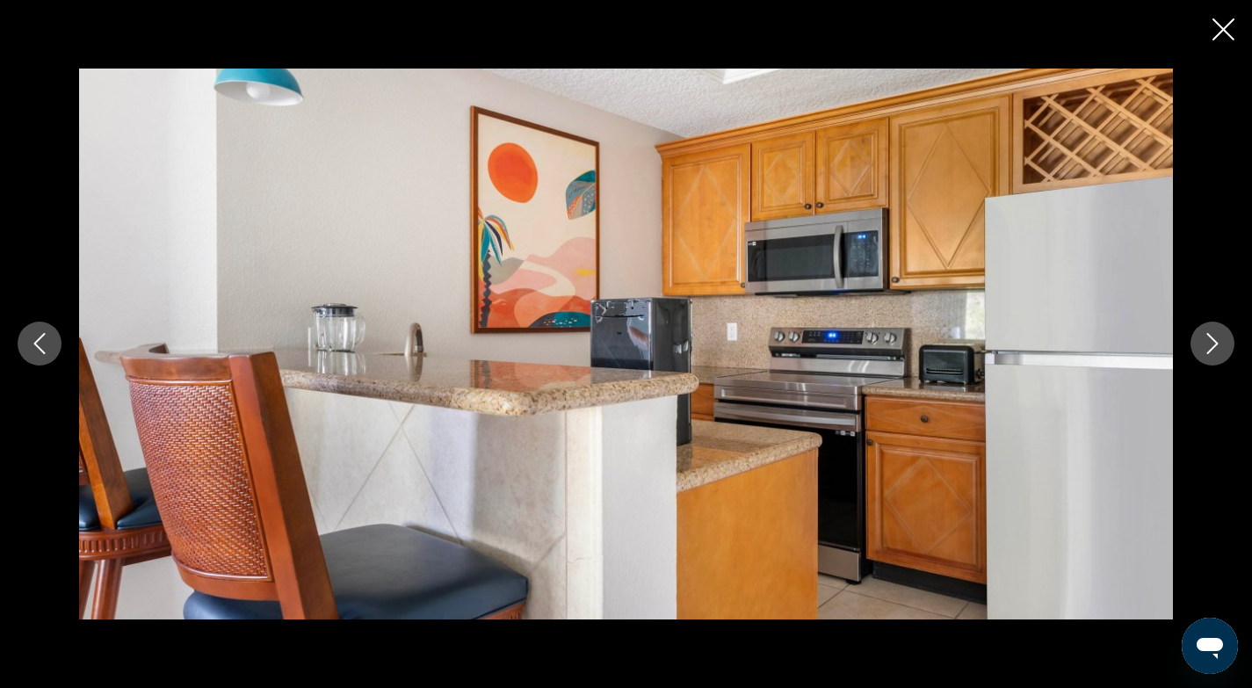
click at [1211, 346] on icon "Next image" at bounding box center [1212, 343] width 21 height 21
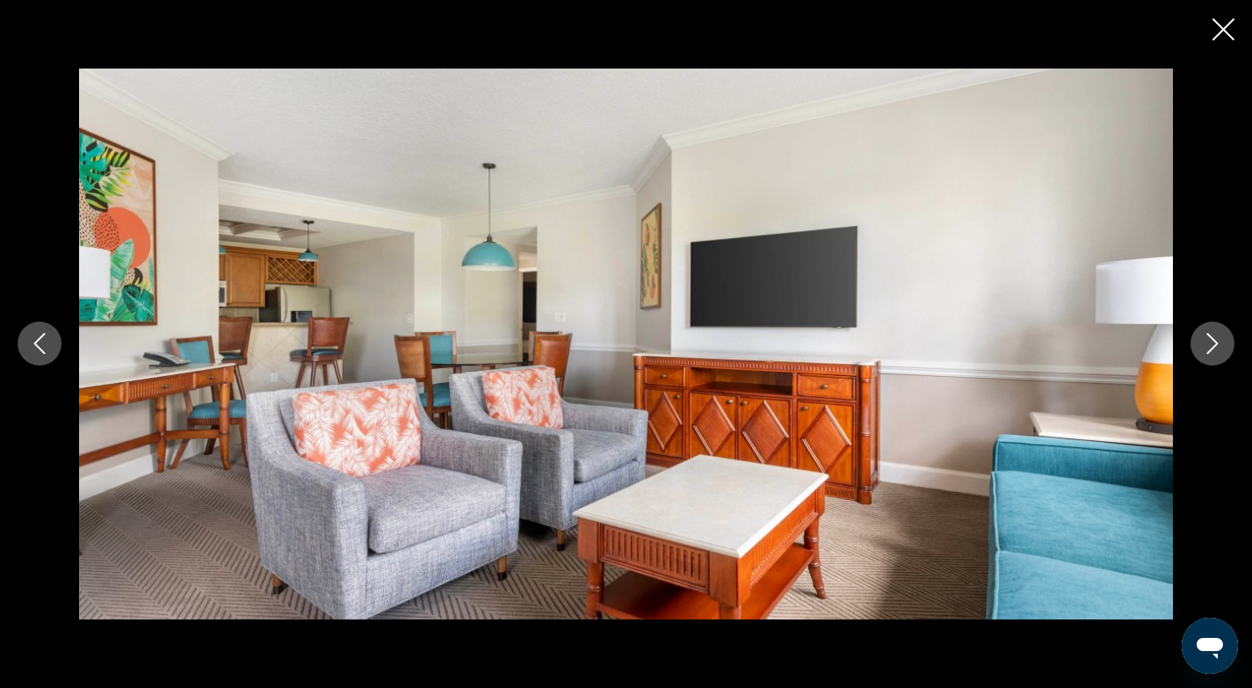
click at [1211, 346] on icon "Next image" at bounding box center [1212, 343] width 21 height 21
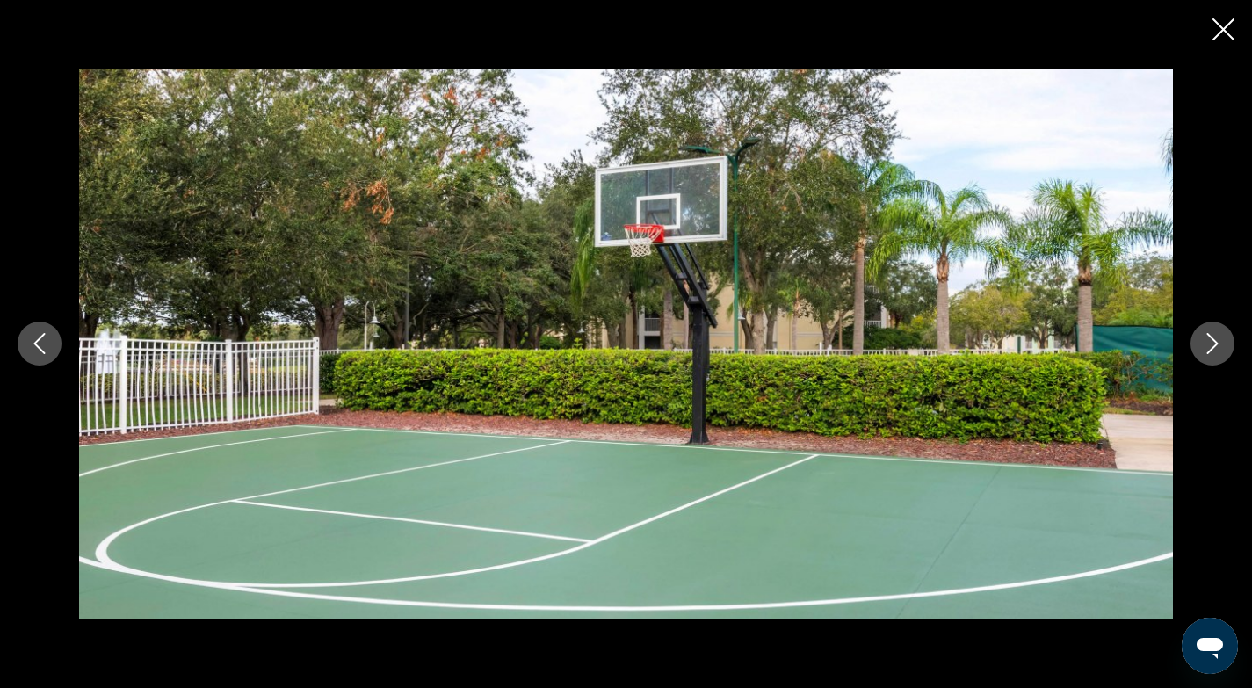
click at [1211, 346] on icon "Next image" at bounding box center [1212, 343] width 21 height 21
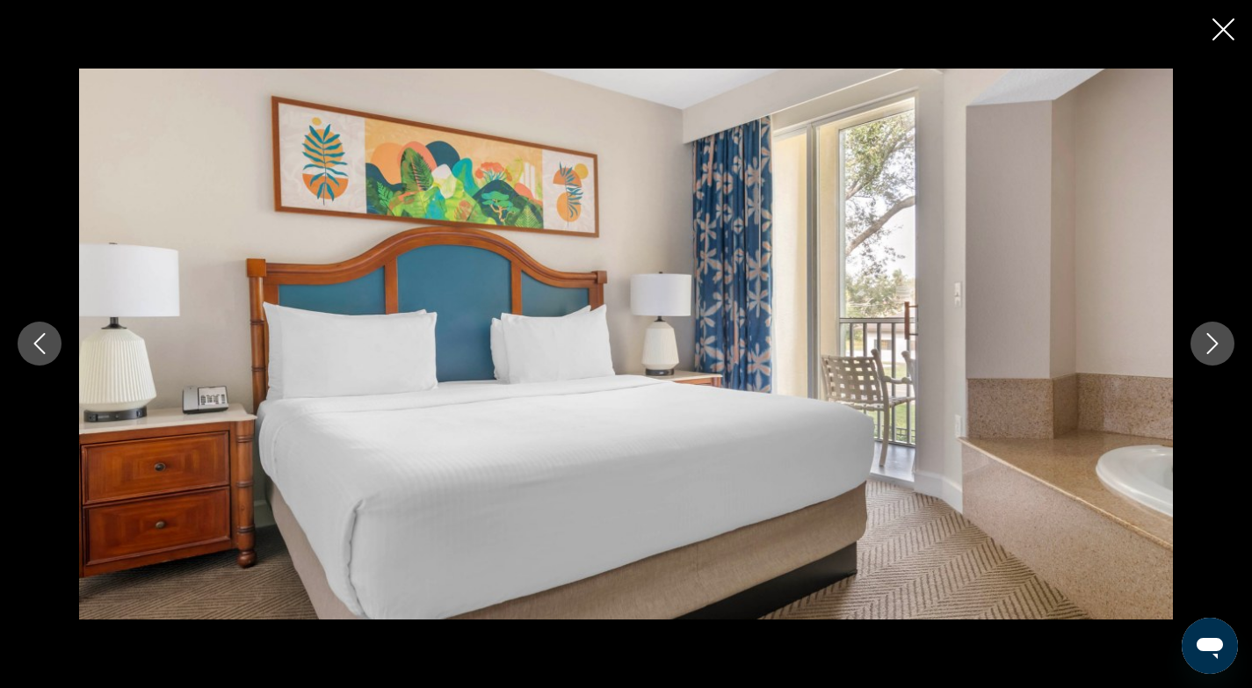
click at [1211, 346] on icon "Next image" at bounding box center [1212, 343] width 21 height 21
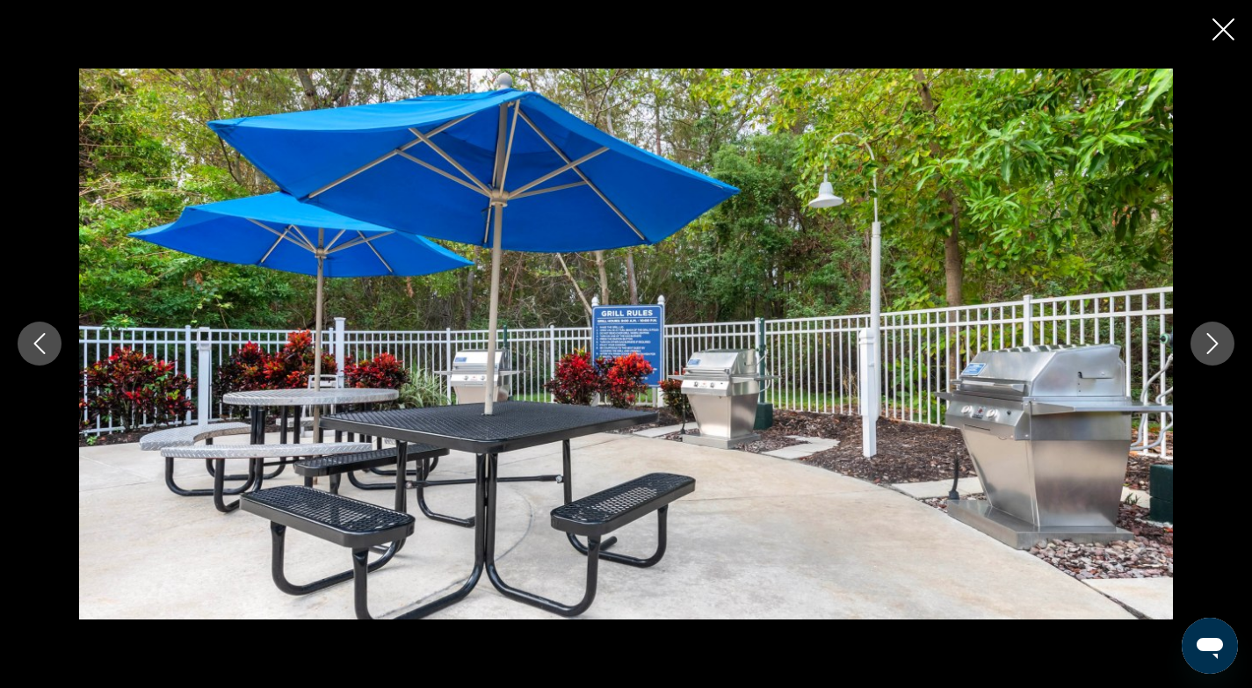
click at [1211, 346] on icon "Next image" at bounding box center [1212, 343] width 21 height 21
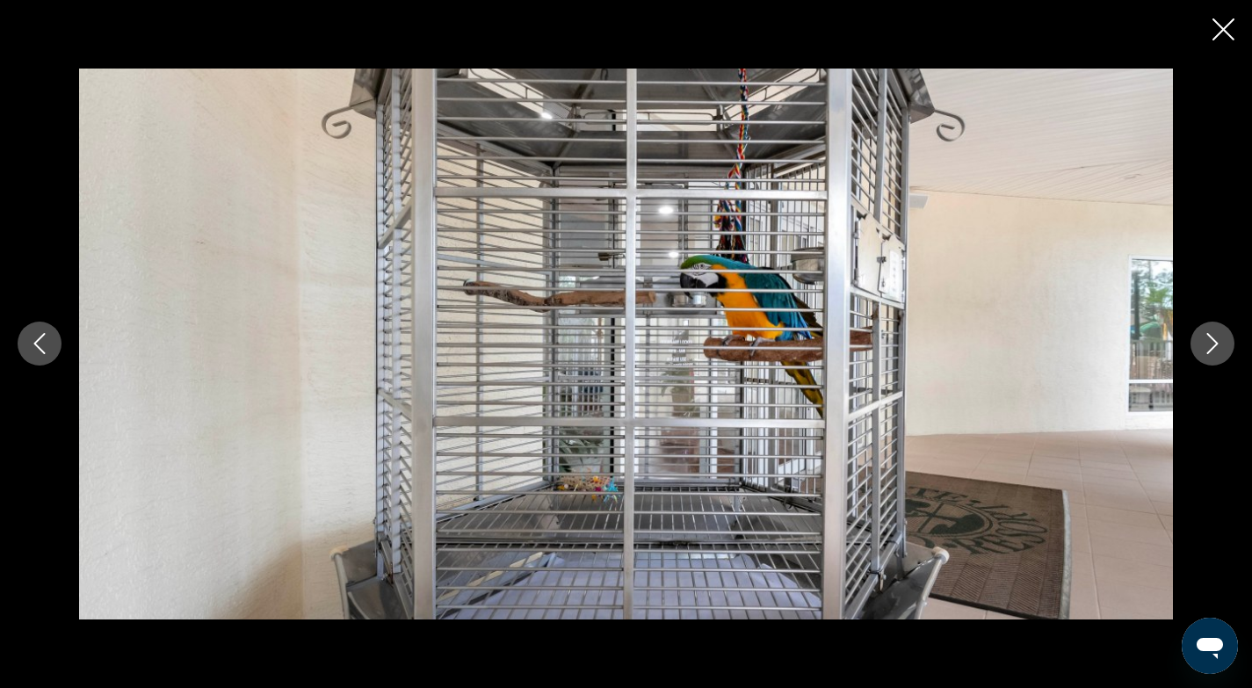
click at [1211, 346] on icon "Next image" at bounding box center [1212, 343] width 21 height 21
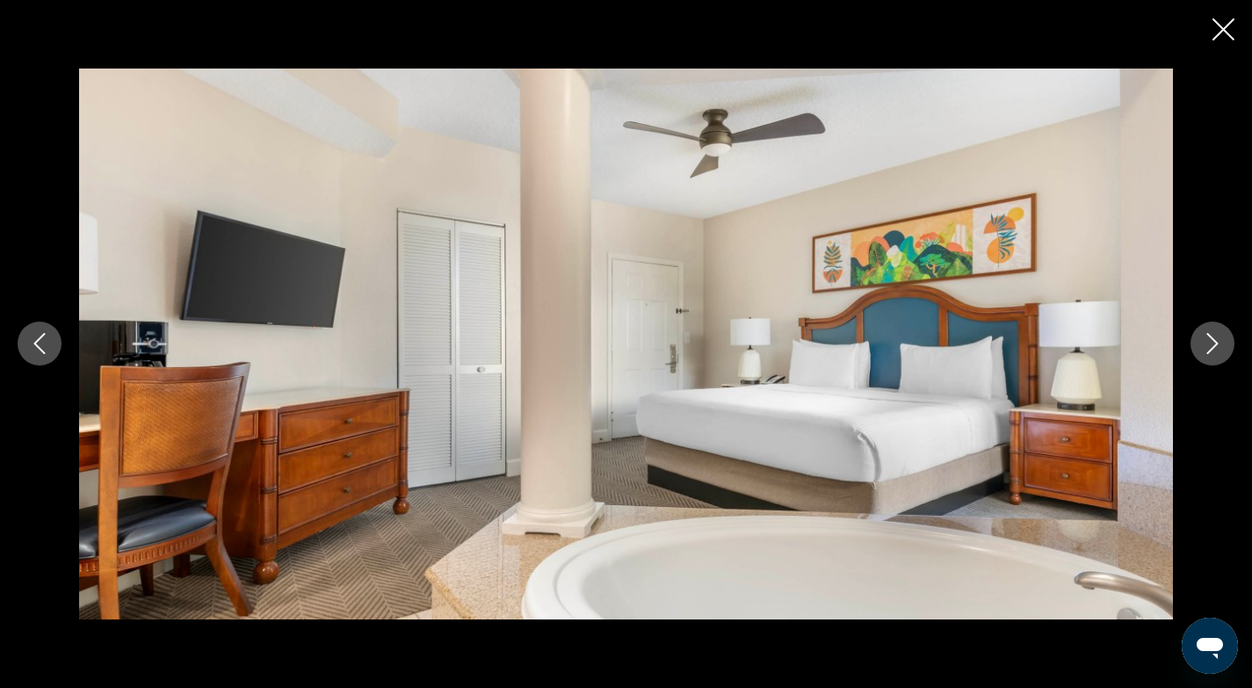
click at [1211, 346] on icon "Next image" at bounding box center [1212, 343] width 21 height 21
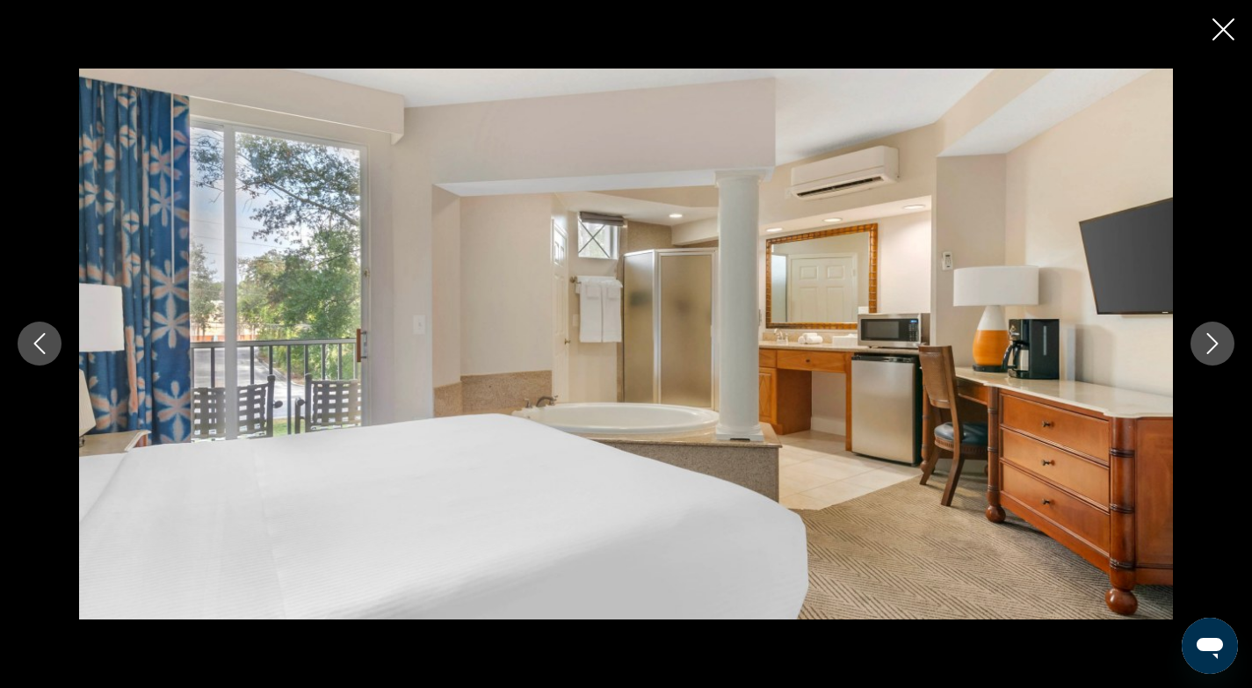
click at [1211, 346] on icon "Next image" at bounding box center [1212, 343] width 21 height 21
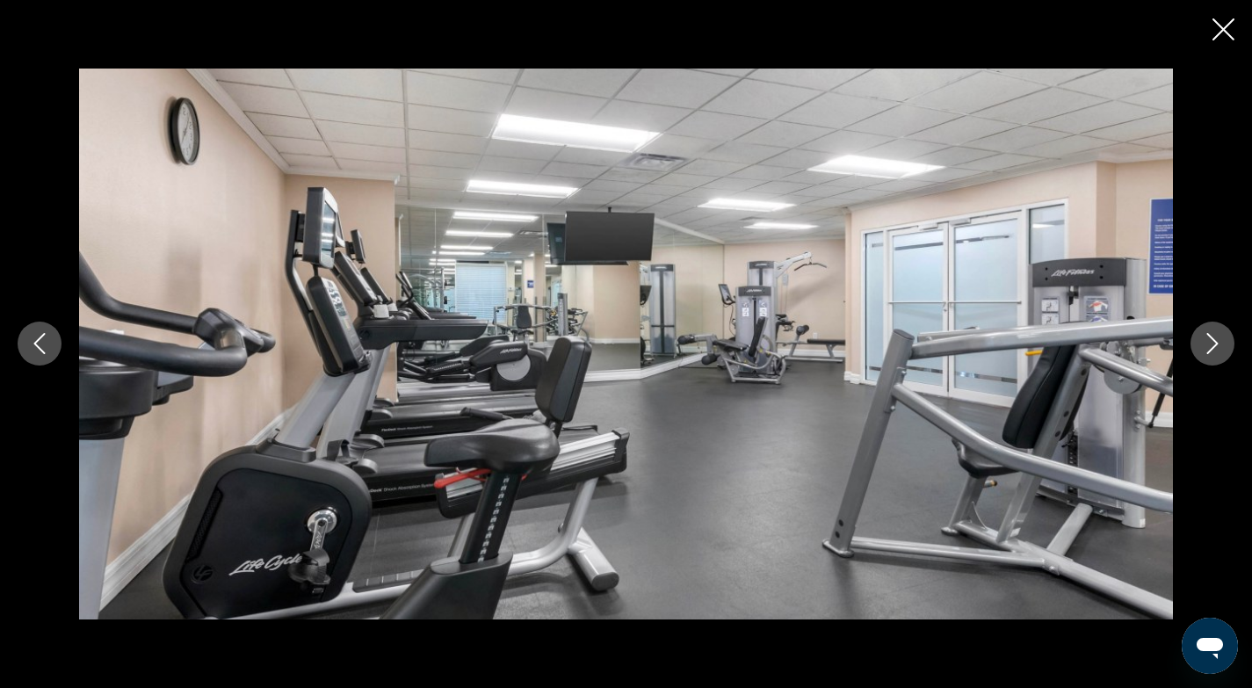
click at [1211, 346] on icon "Next image" at bounding box center [1212, 343] width 21 height 21
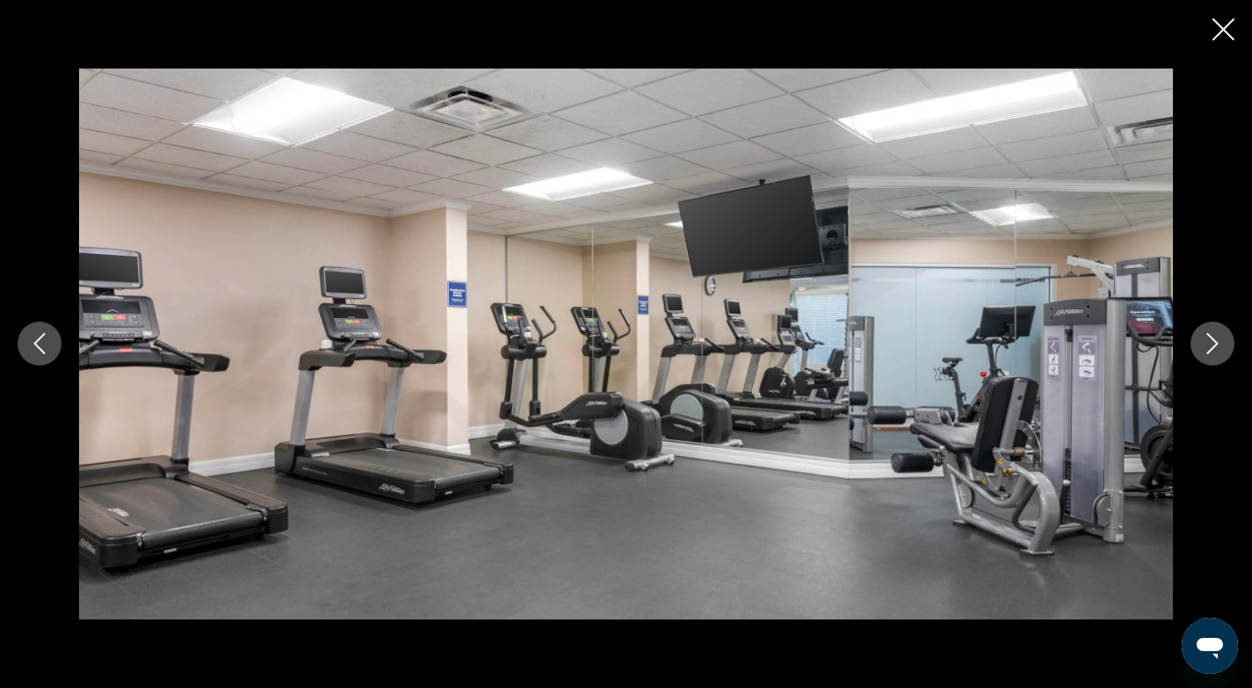
click at [1211, 346] on icon "Next image" at bounding box center [1212, 343] width 21 height 21
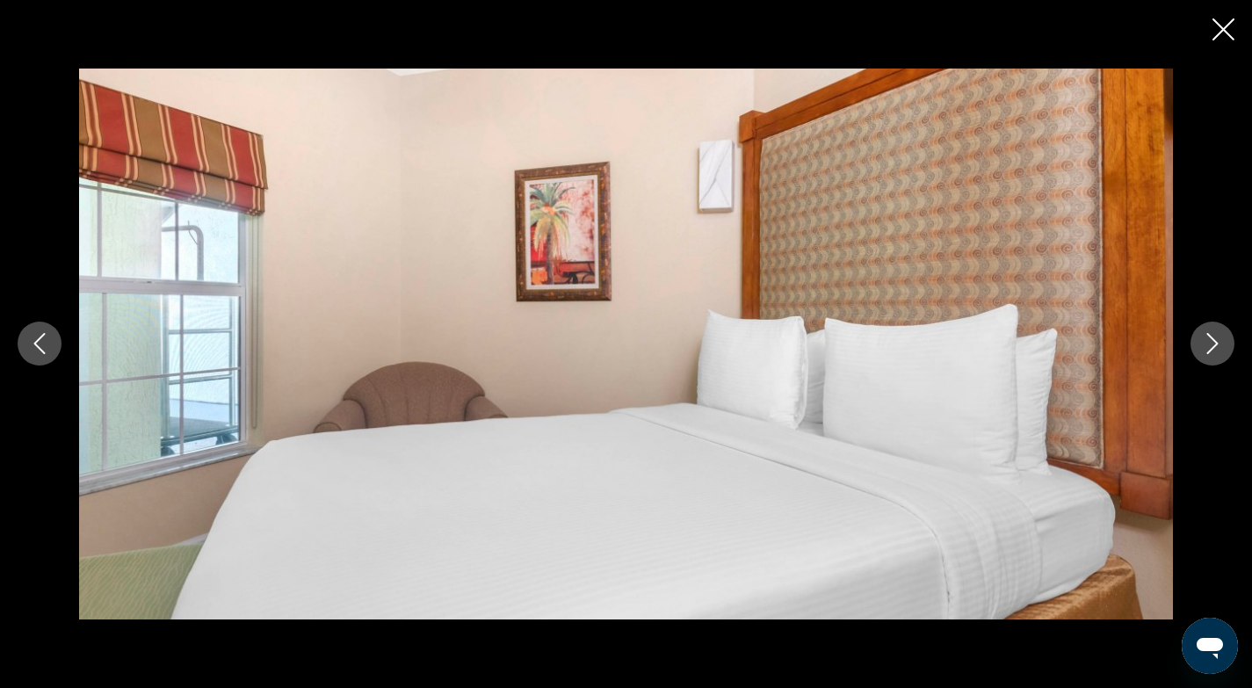
click at [1211, 346] on icon "Next image" at bounding box center [1212, 343] width 21 height 21
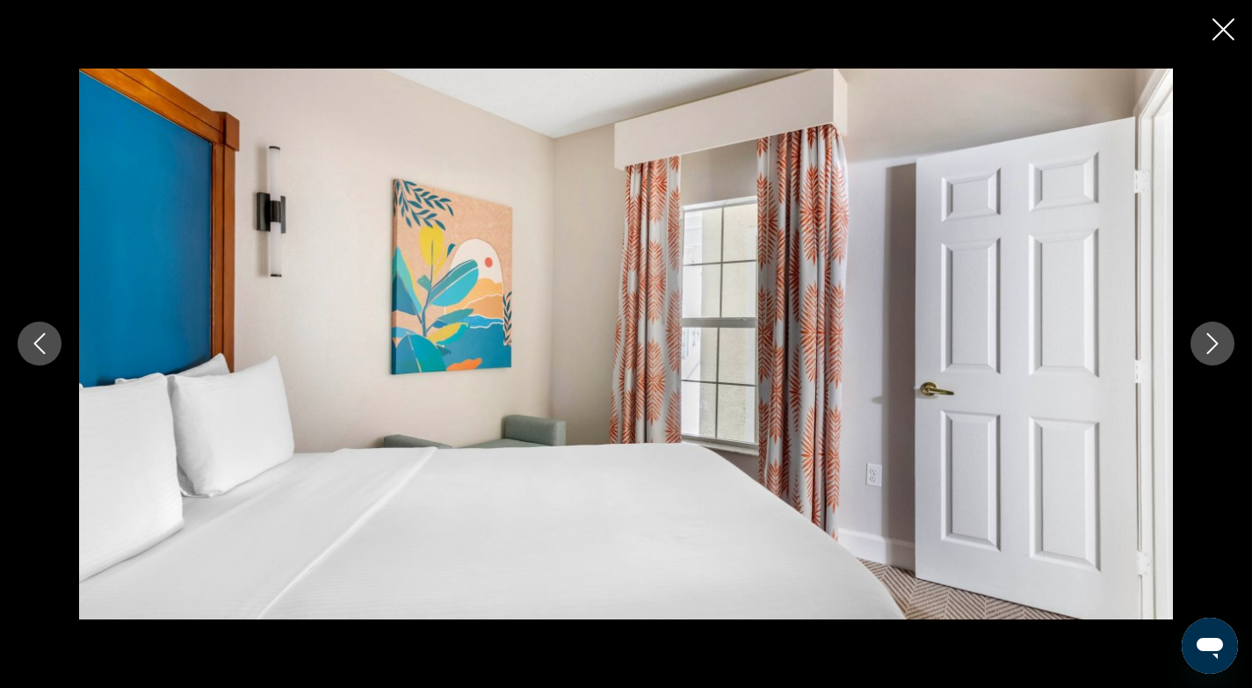
click at [1211, 346] on icon "Next image" at bounding box center [1212, 343] width 21 height 21
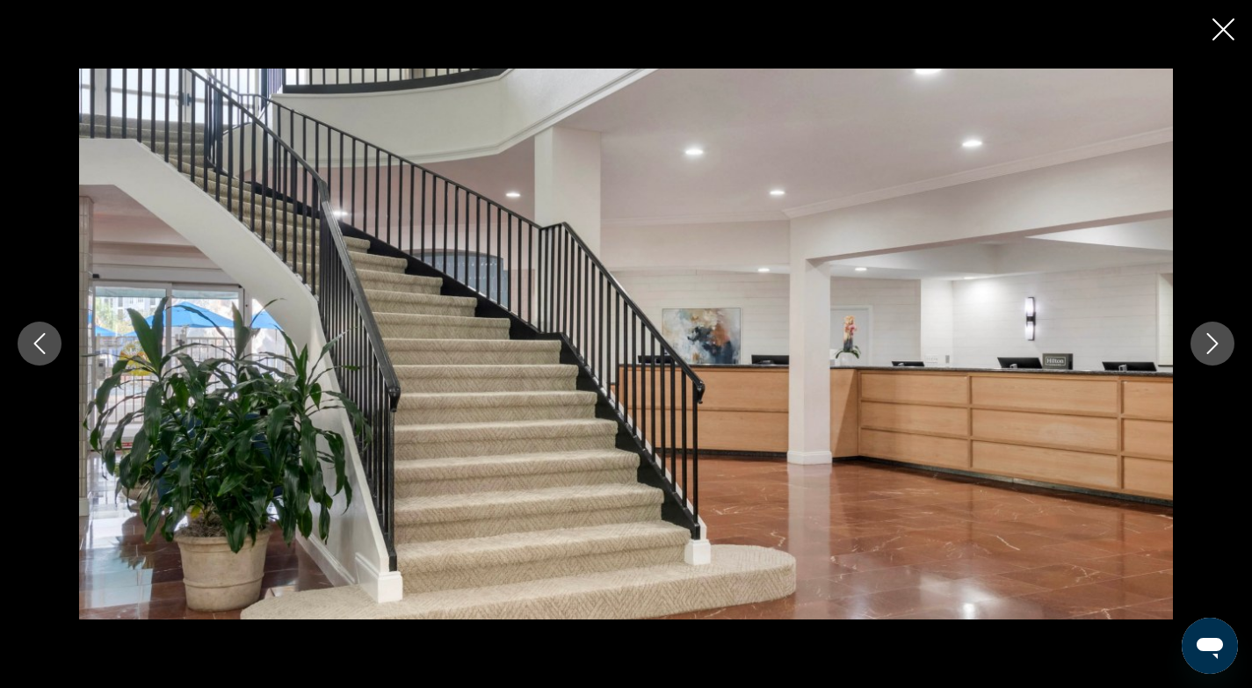
click at [1211, 346] on icon "Next image" at bounding box center [1212, 343] width 21 height 21
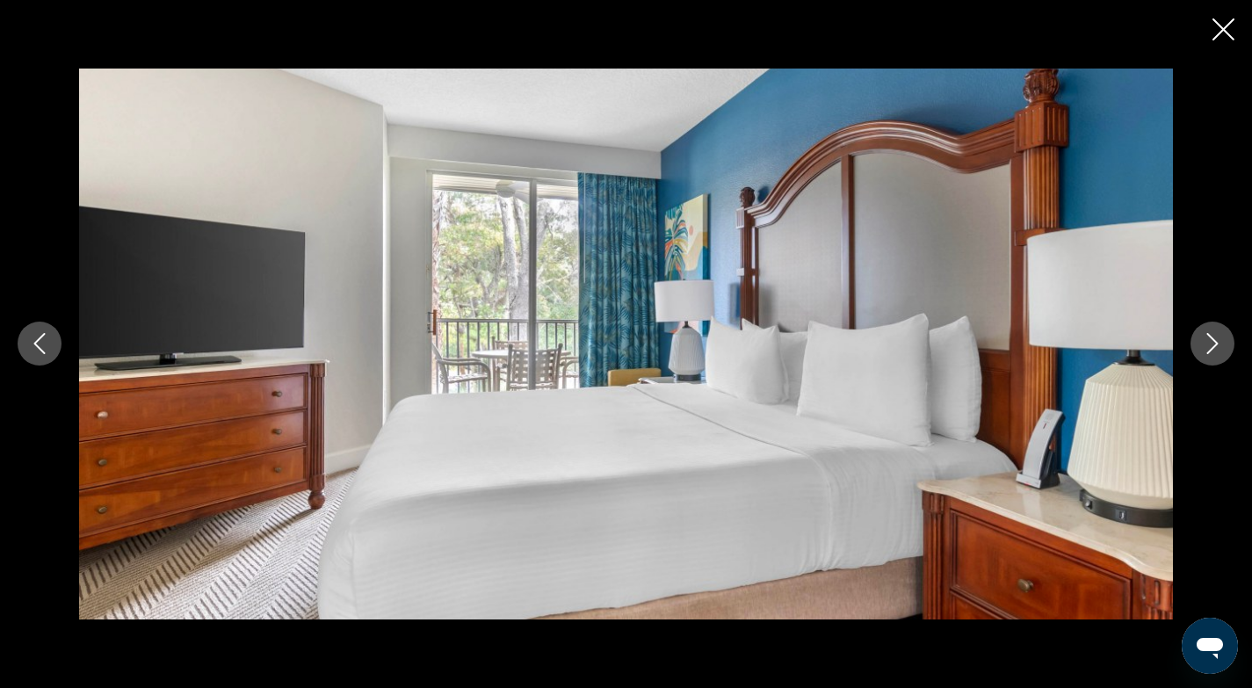
click at [1211, 346] on icon "Next image" at bounding box center [1212, 343] width 21 height 21
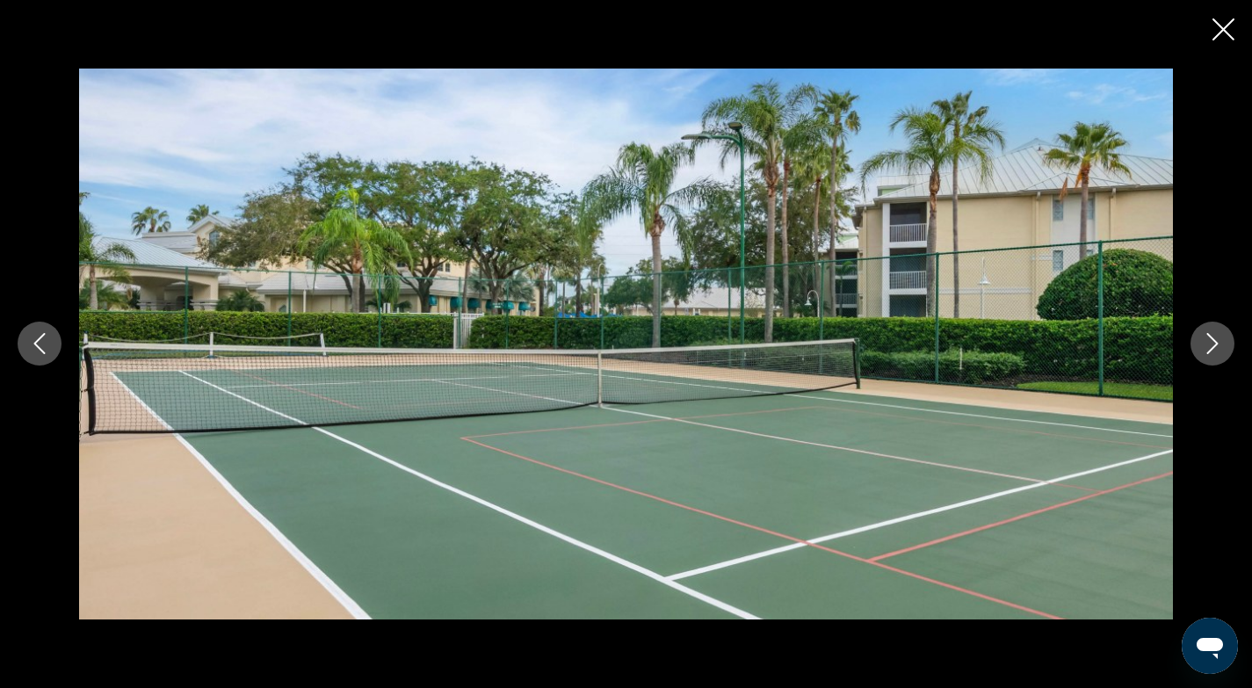
click at [1207, 344] on icon "Next image" at bounding box center [1212, 343] width 21 height 21
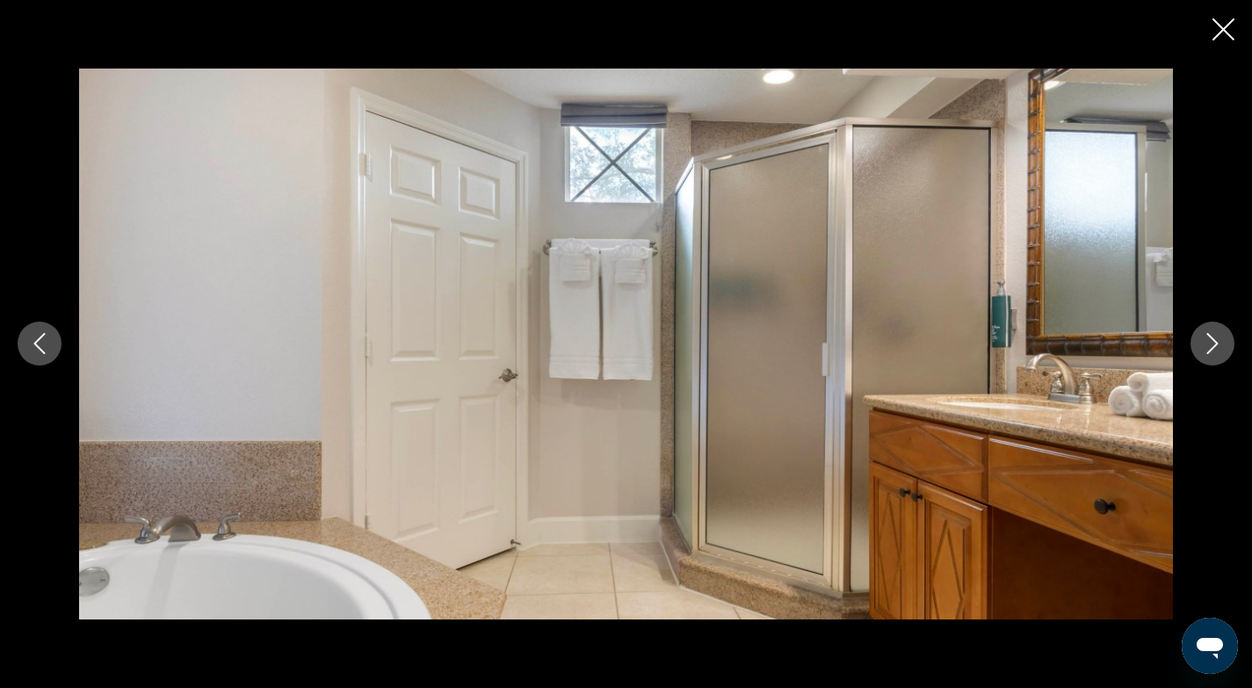
click at [1207, 345] on icon "Next image" at bounding box center [1212, 343] width 21 height 21
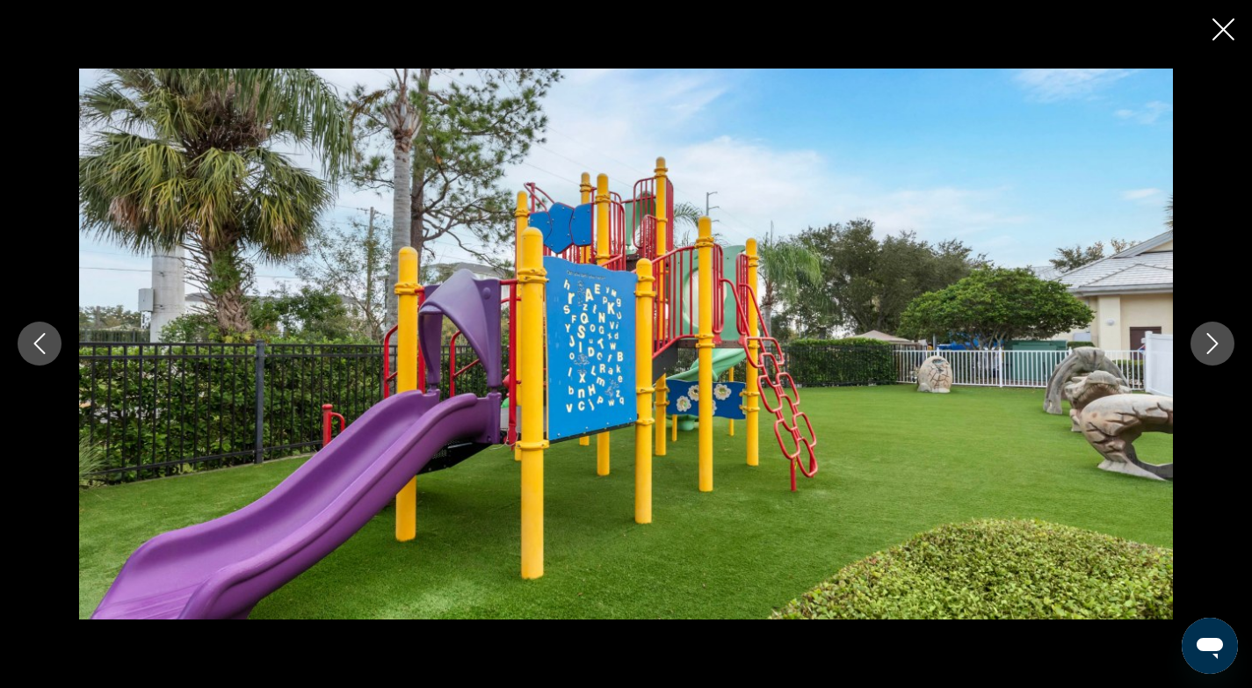
click at [1214, 344] on icon "Next image" at bounding box center [1212, 343] width 21 height 21
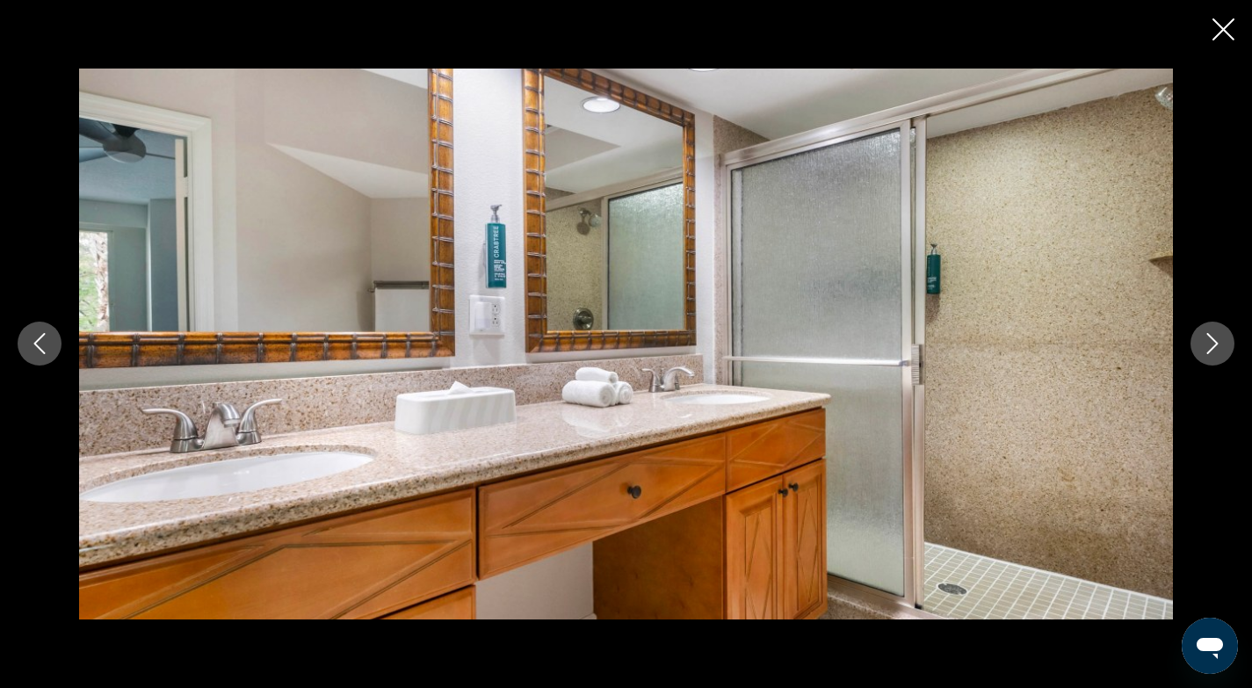
click at [1214, 344] on icon "Next image" at bounding box center [1212, 343] width 21 height 21
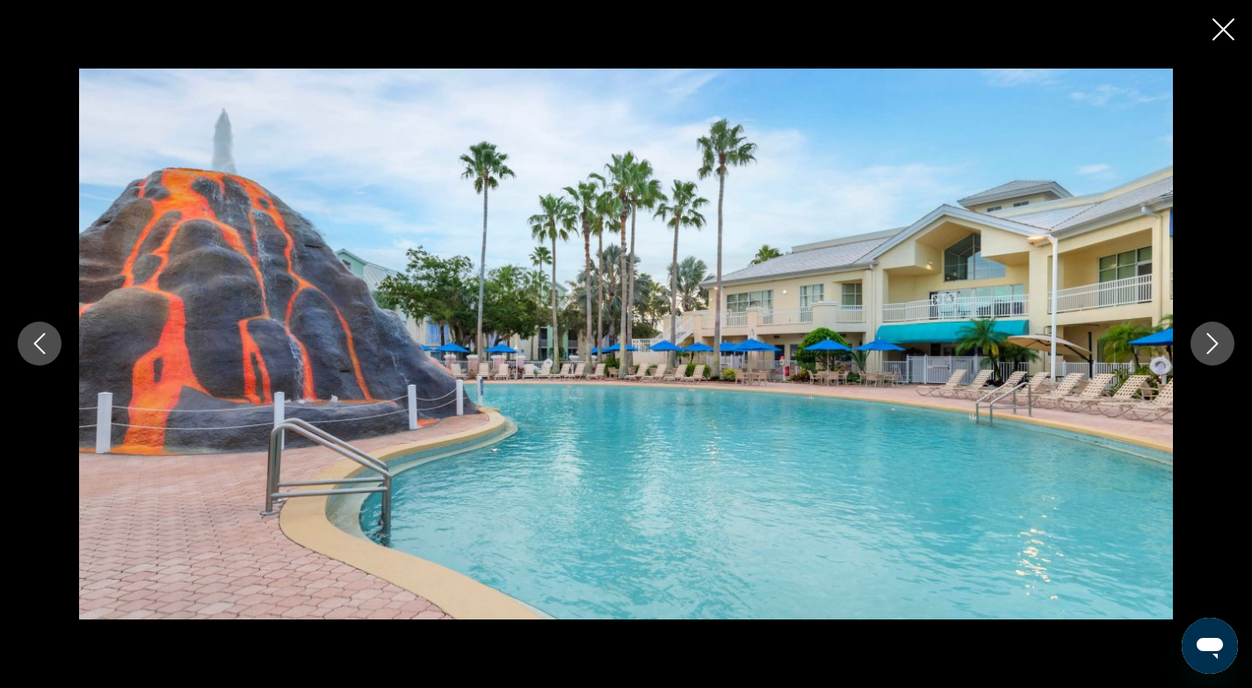
click at [1214, 344] on icon "Next image" at bounding box center [1212, 343] width 21 height 21
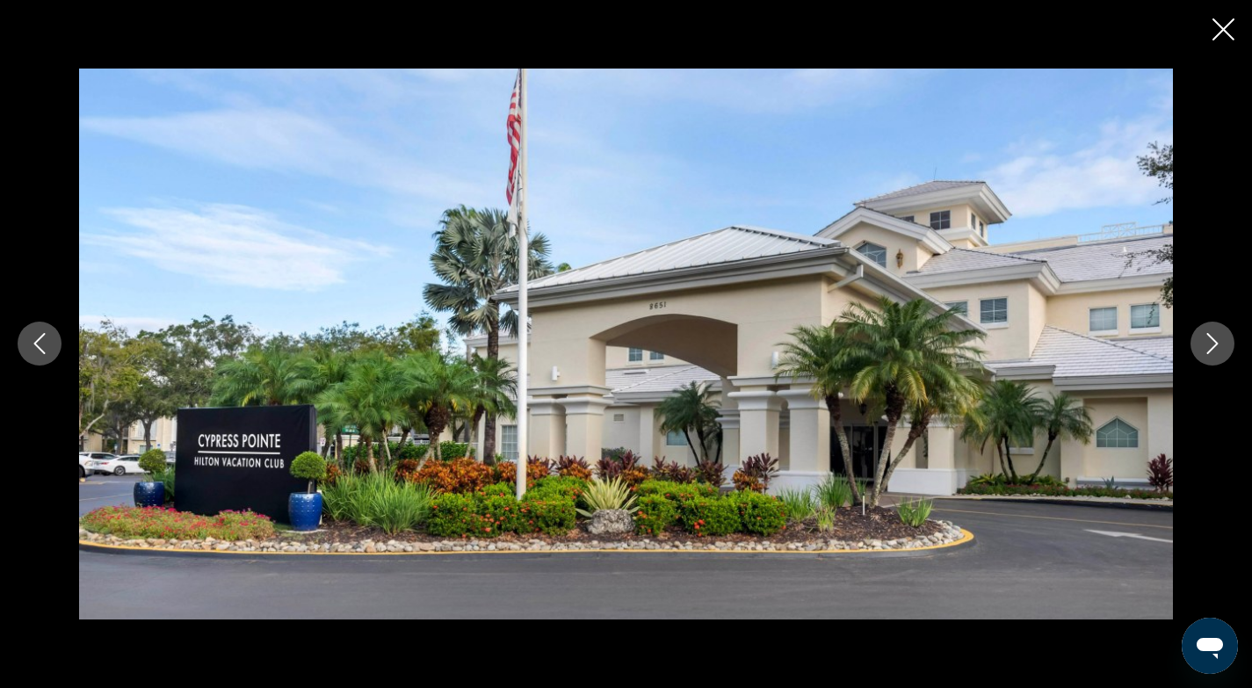
click at [1220, 26] on icon "Close slideshow" at bounding box center [1223, 29] width 22 height 22
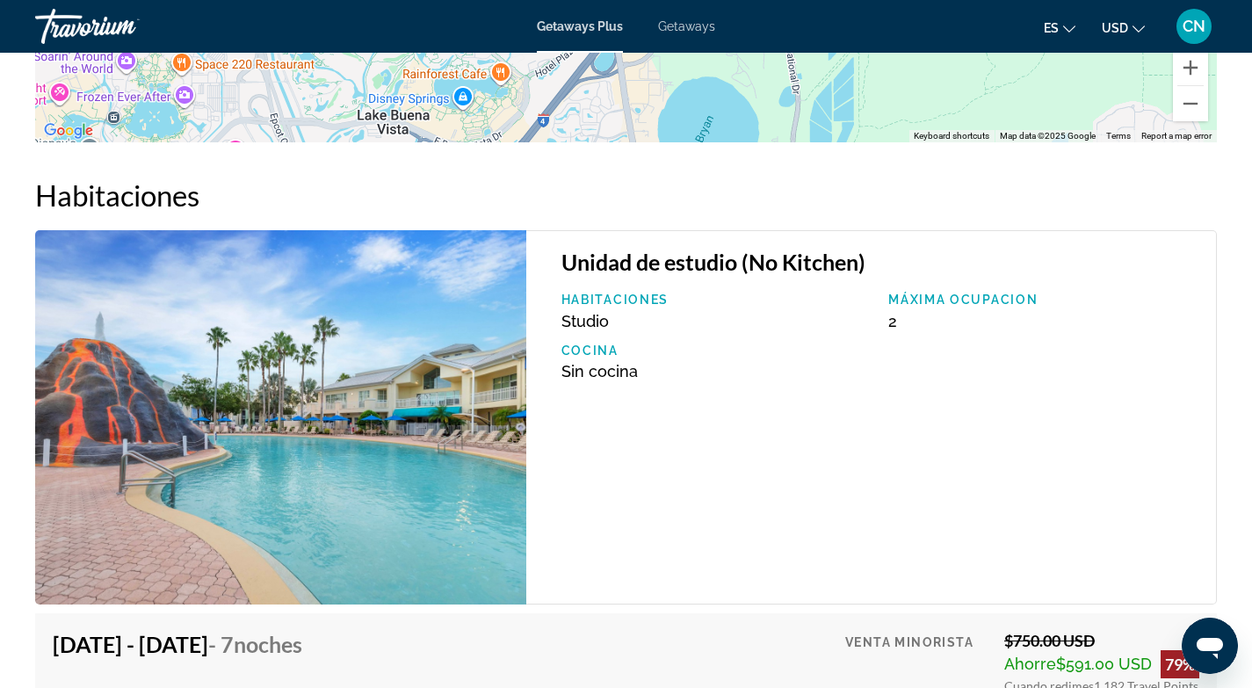
scroll to position [2956, 0]
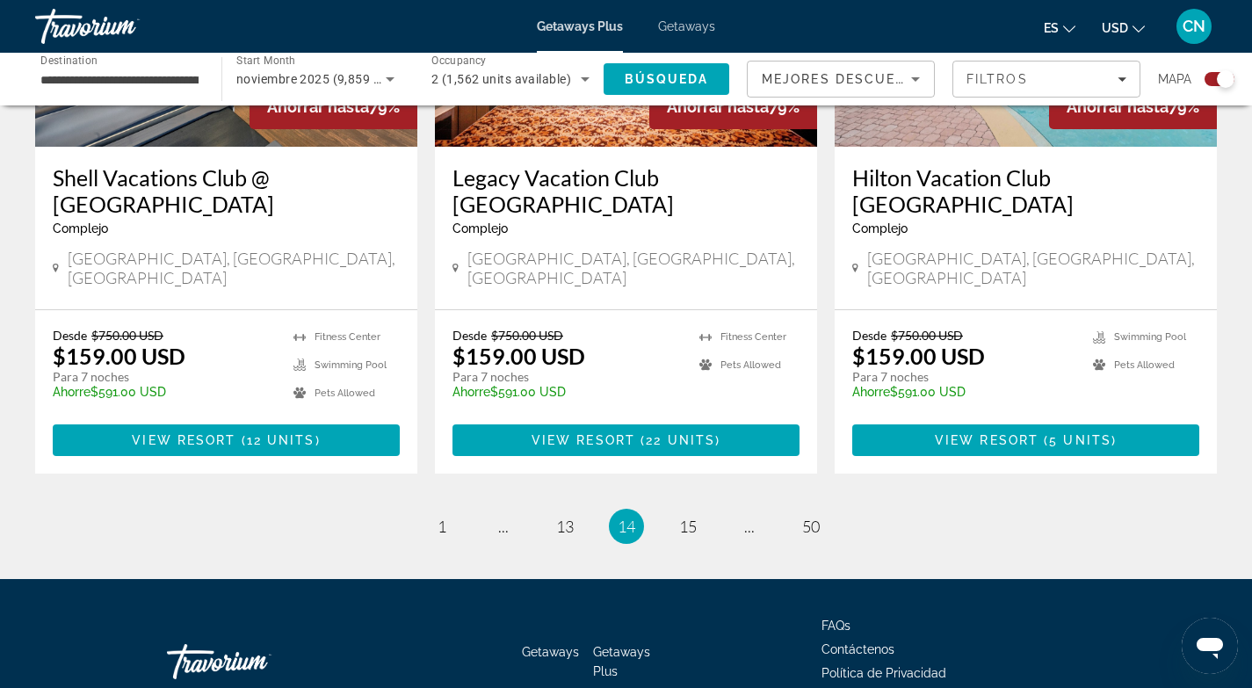
scroll to position [2752, 0]
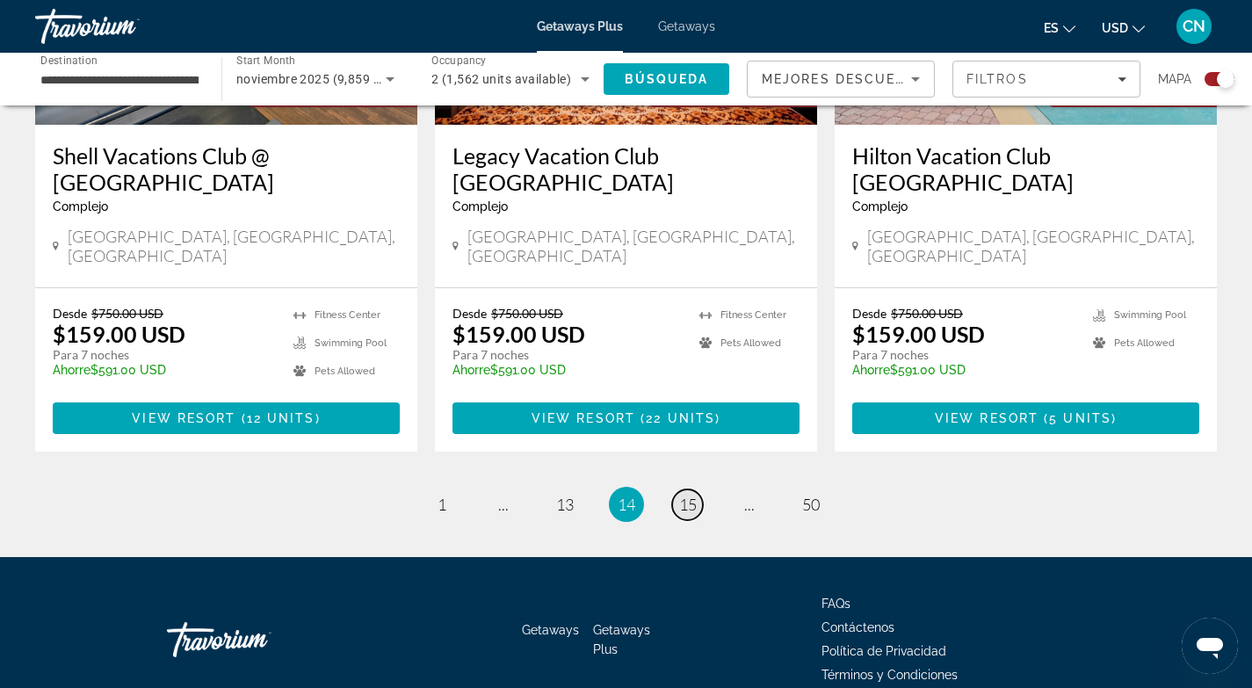
click at [692, 495] on span "15" at bounding box center [688, 504] width 18 height 19
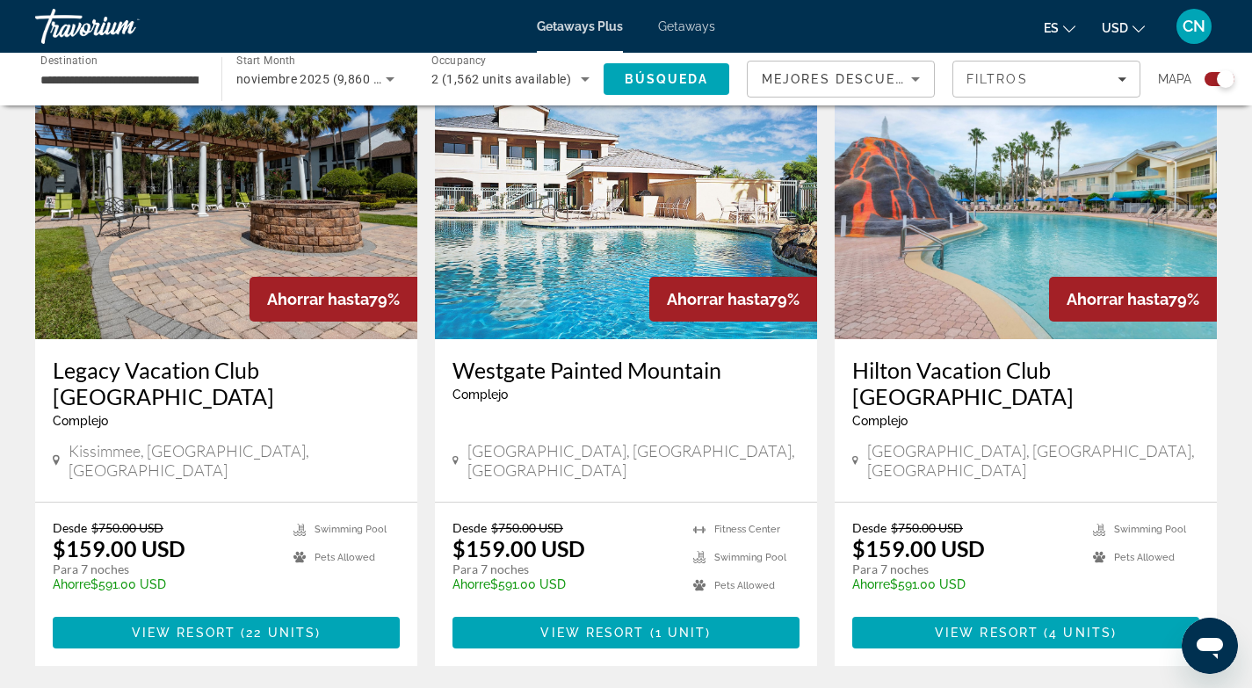
scroll to position [662, 0]
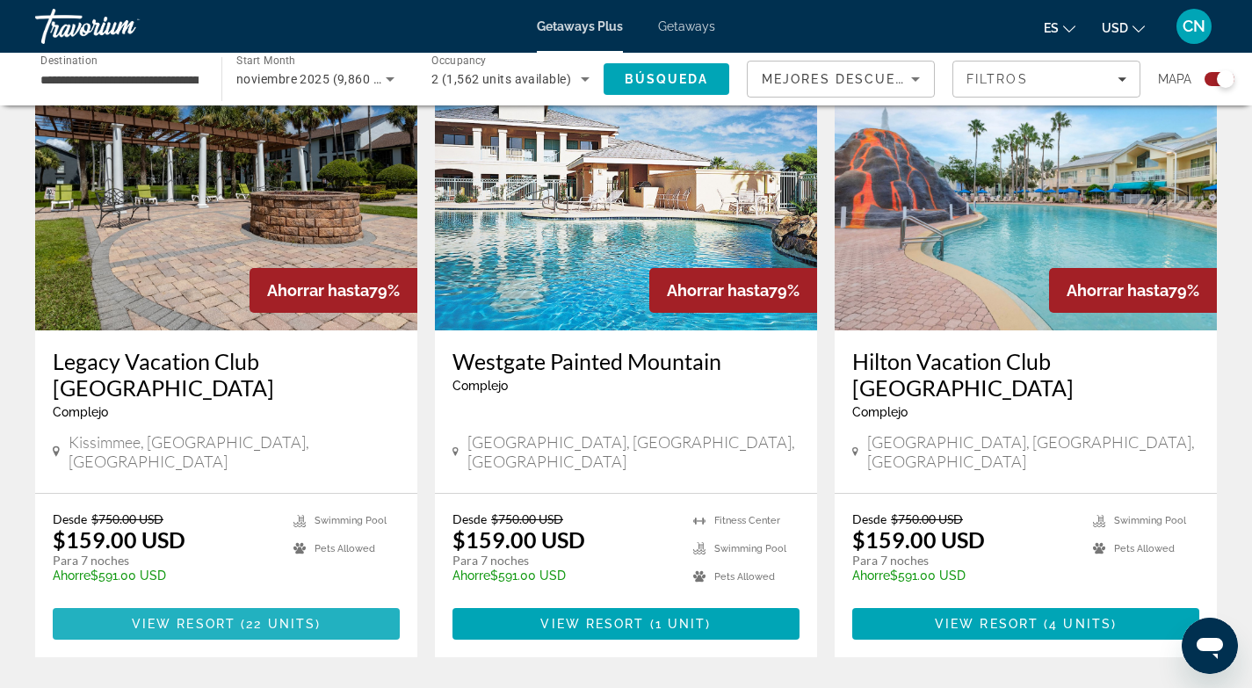
click at [201, 617] on span "View Resort" at bounding box center [184, 624] width 104 height 14
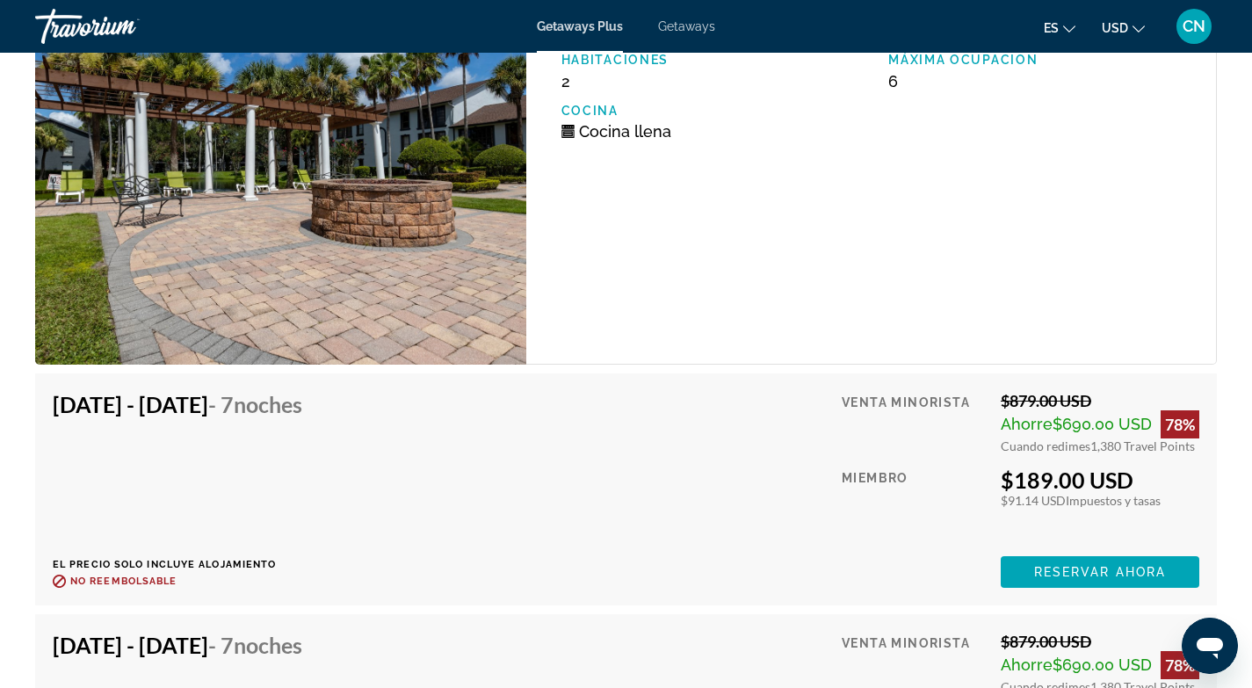
scroll to position [5228, 0]
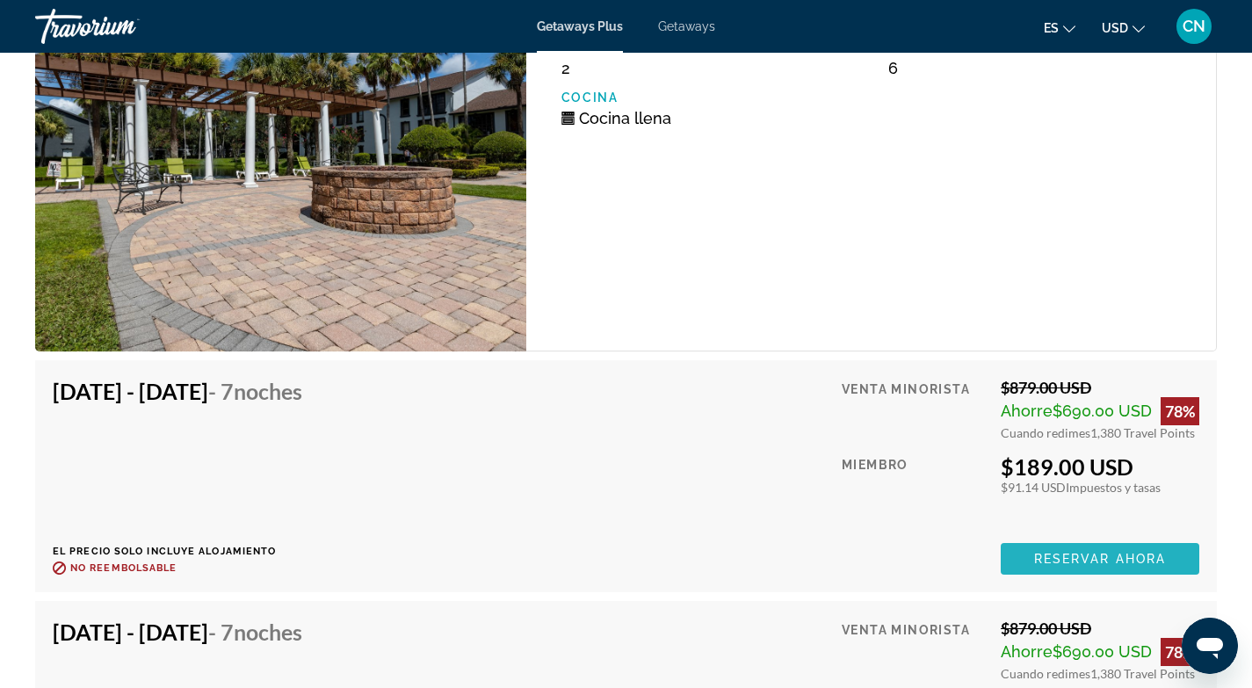
click at [1055, 555] on span "Reservar ahora" at bounding box center [1100, 559] width 132 height 14
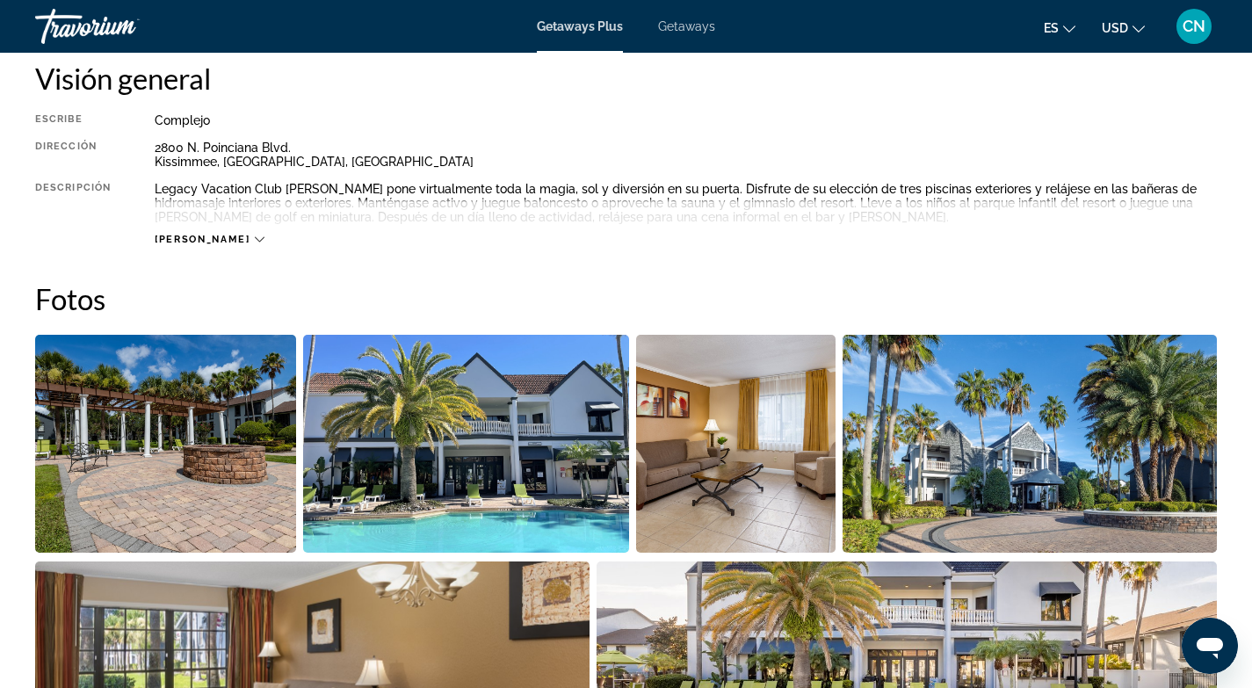
scroll to position [613, 0]
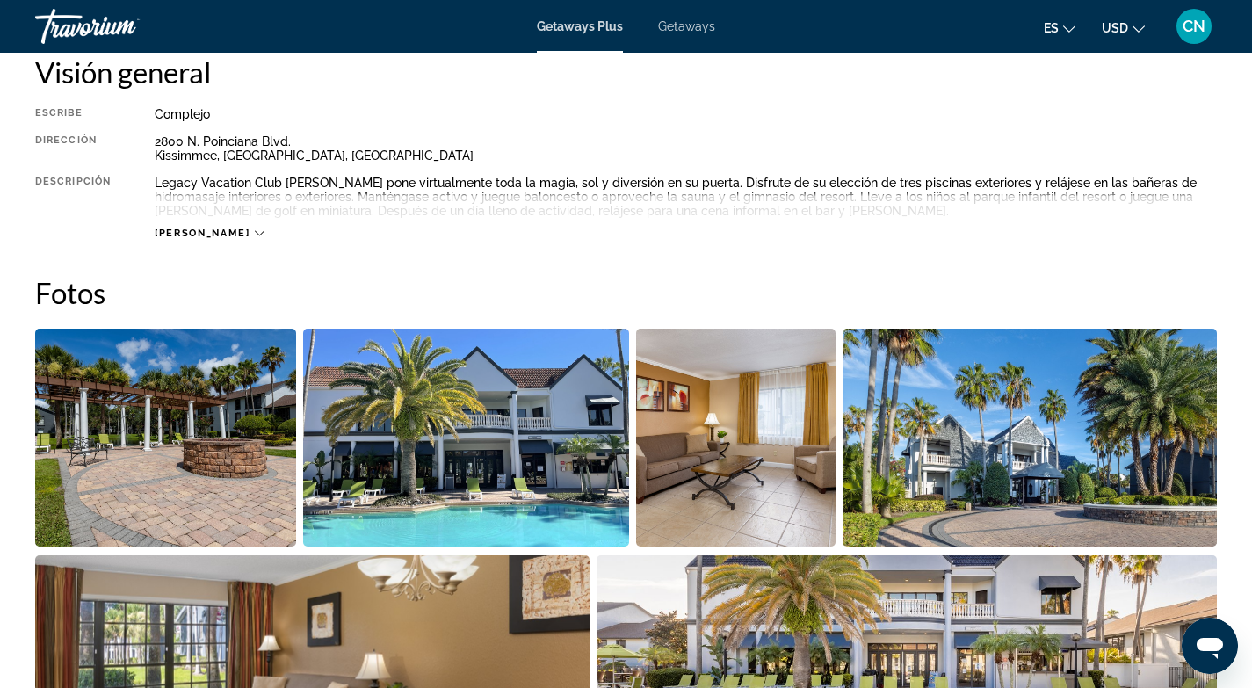
click at [207, 455] on img "Open full-screen image slider" at bounding box center [165, 438] width 261 height 218
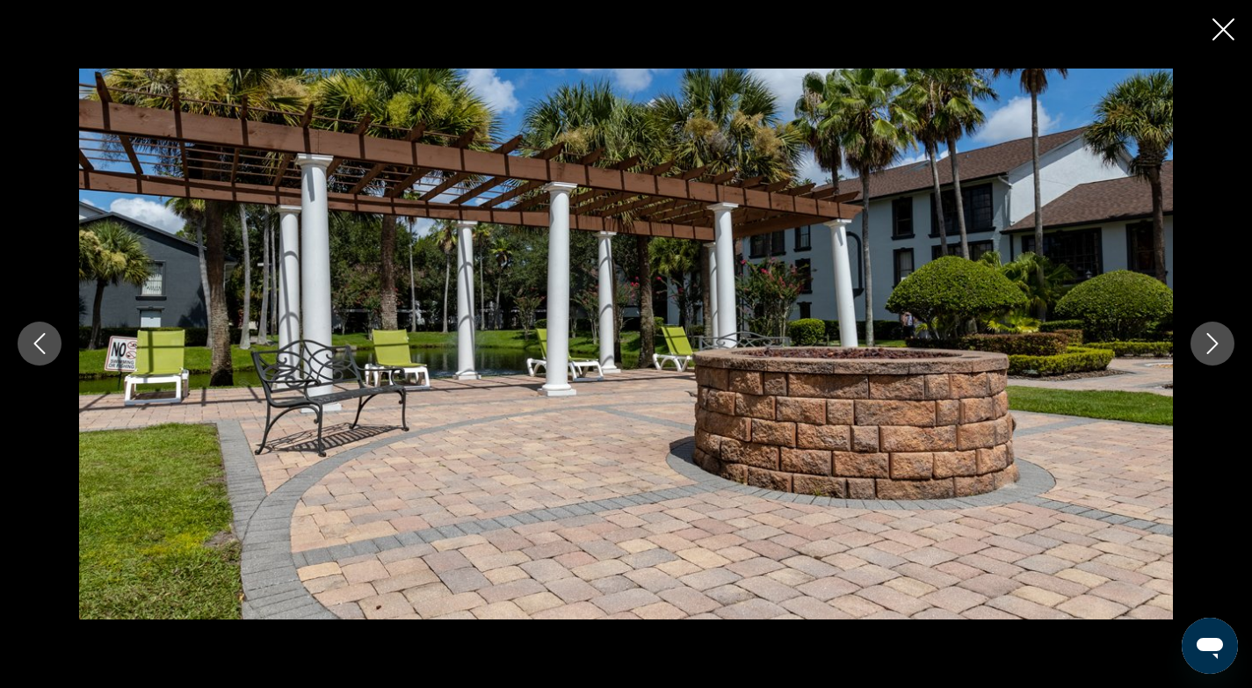
click at [1213, 340] on icon "Next image" at bounding box center [1212, 344] width 11 height 21
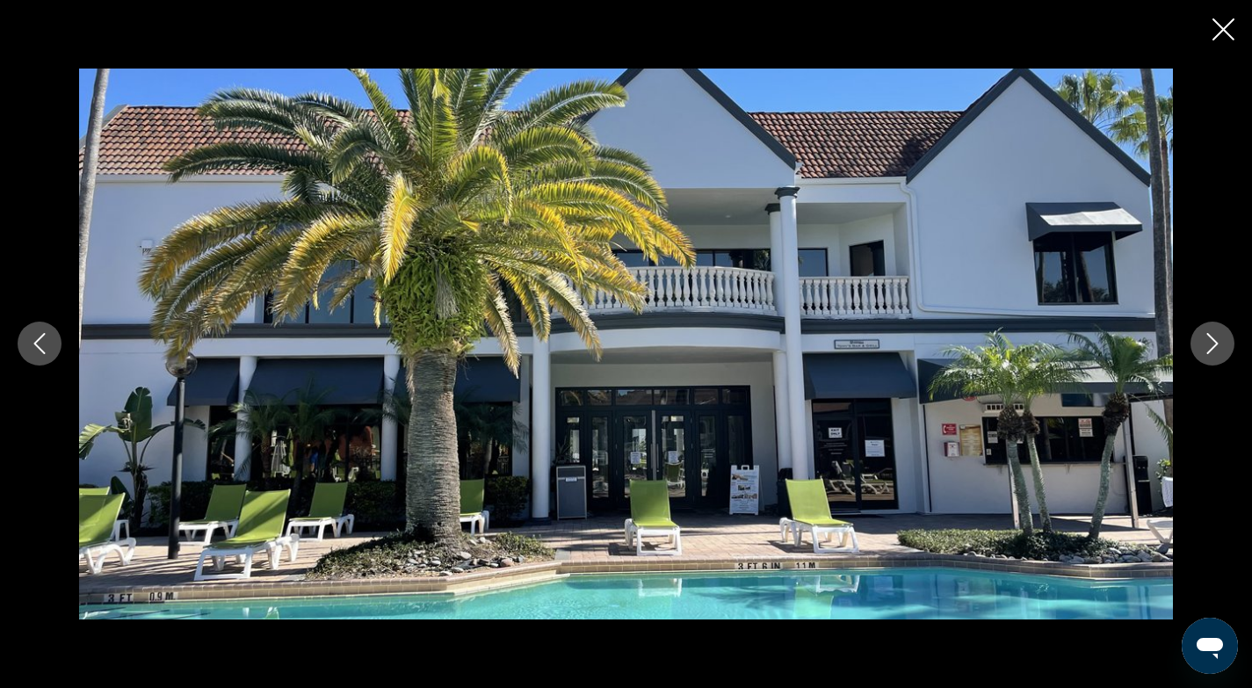
click at [1217, 336] on icon "Next image" at bounding box center [1212, 343] width 21 height 21
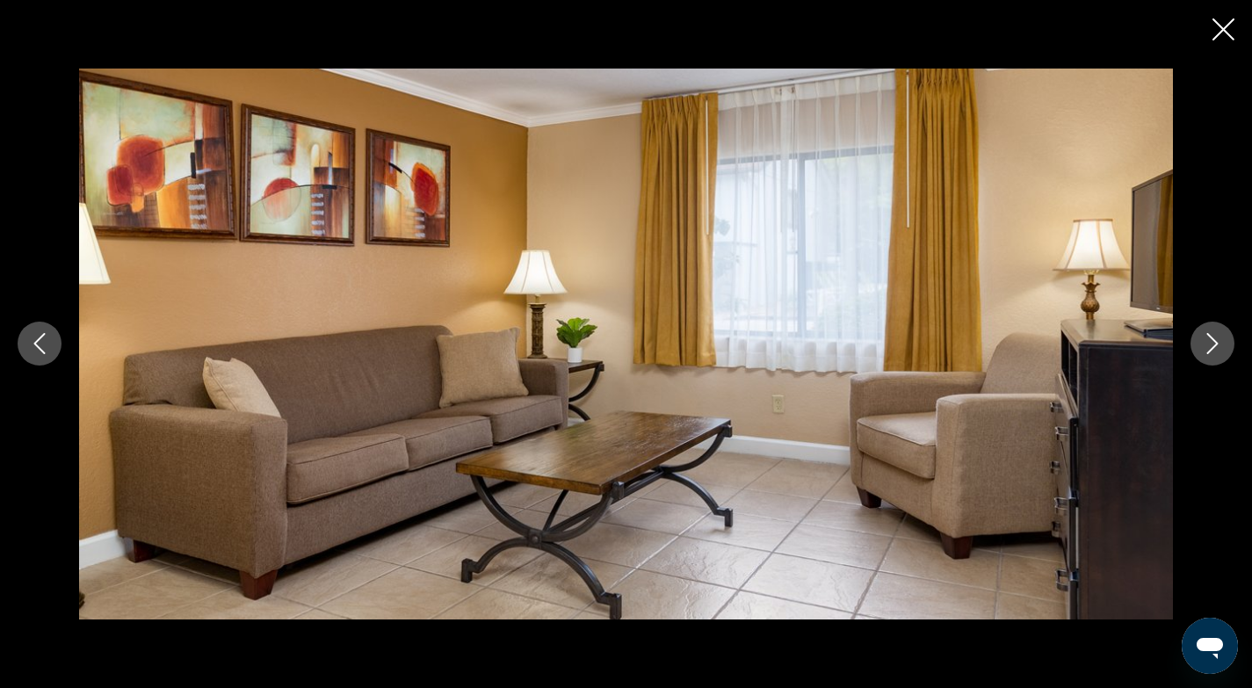
click at [1217, 336] on icon "Next image" at bounding box center [1212, 343] width 21 height 21
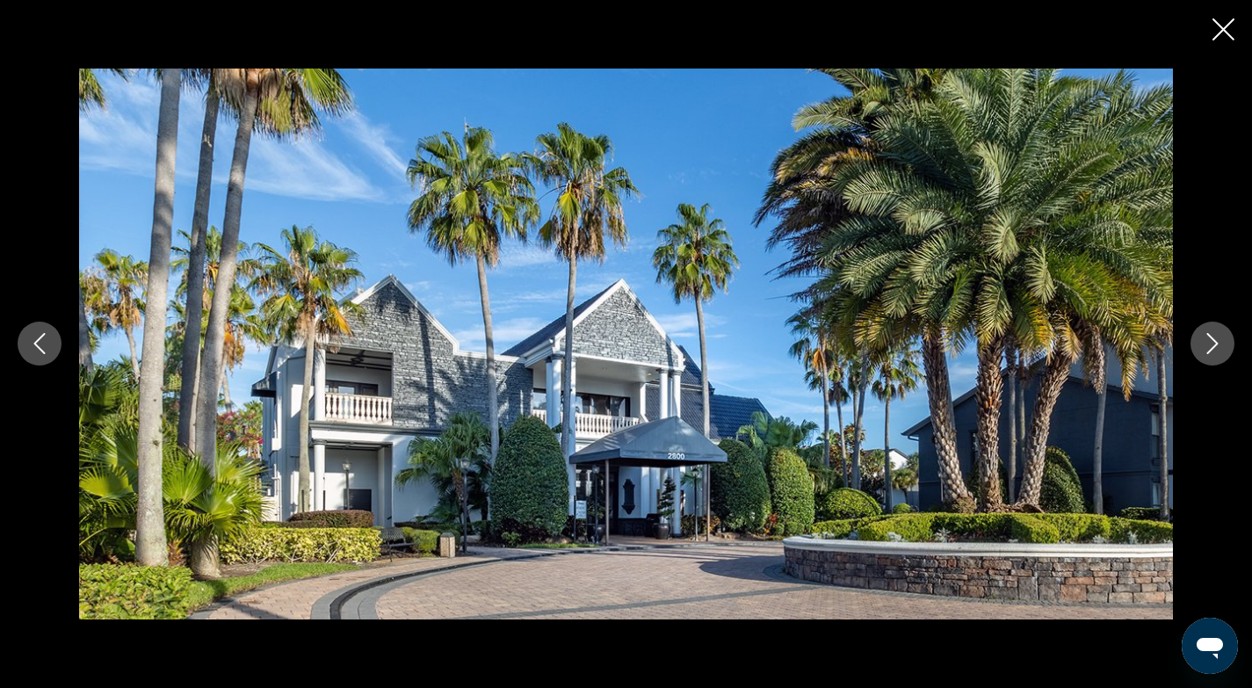
click at [1213, 345] on icon "Next image" at bounding box center [1212, 343] width 21 height 21
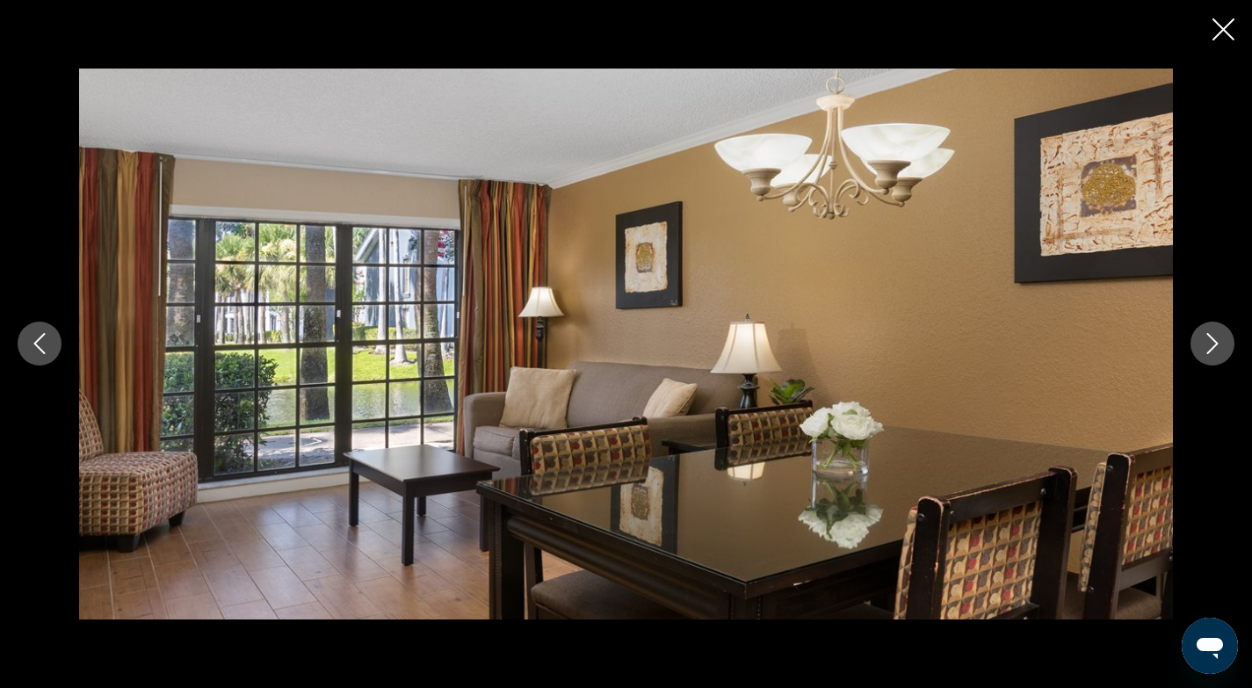
click at [1213, 346] on icon "Next image" at bounding box center [1212, 343] width 21 height 21
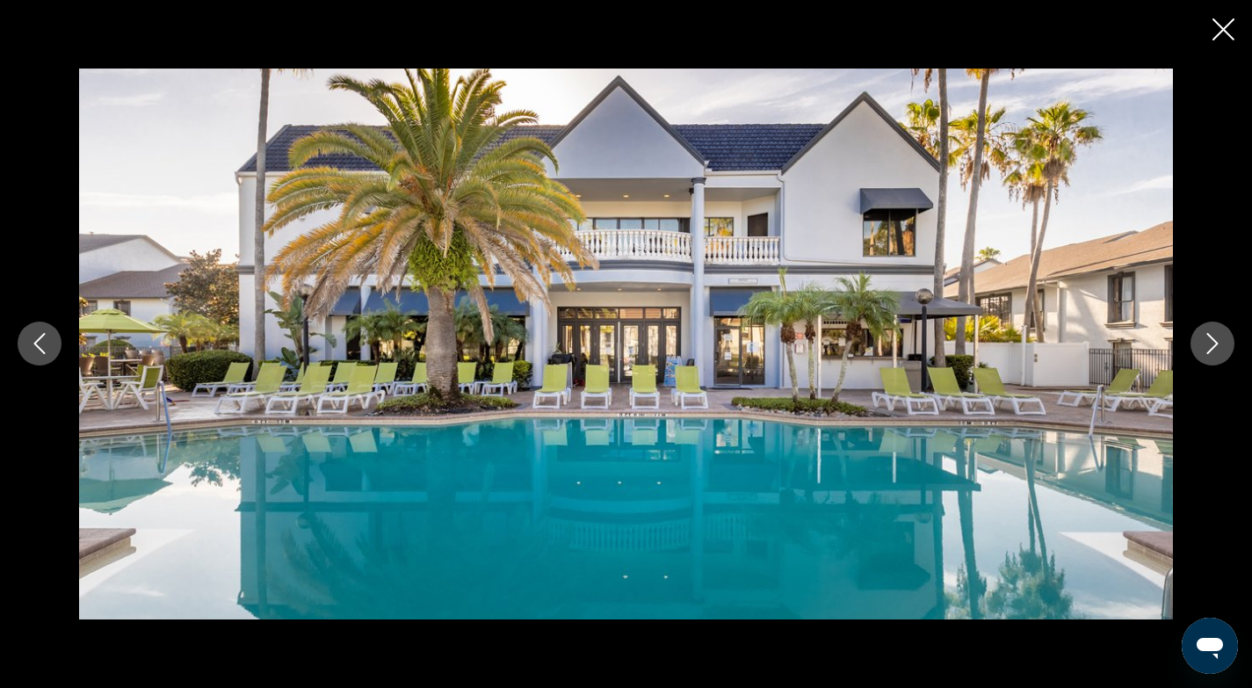
click at [1213, 345] on icon "Next image" at bounding box center [1212, 343] width 21 height 21
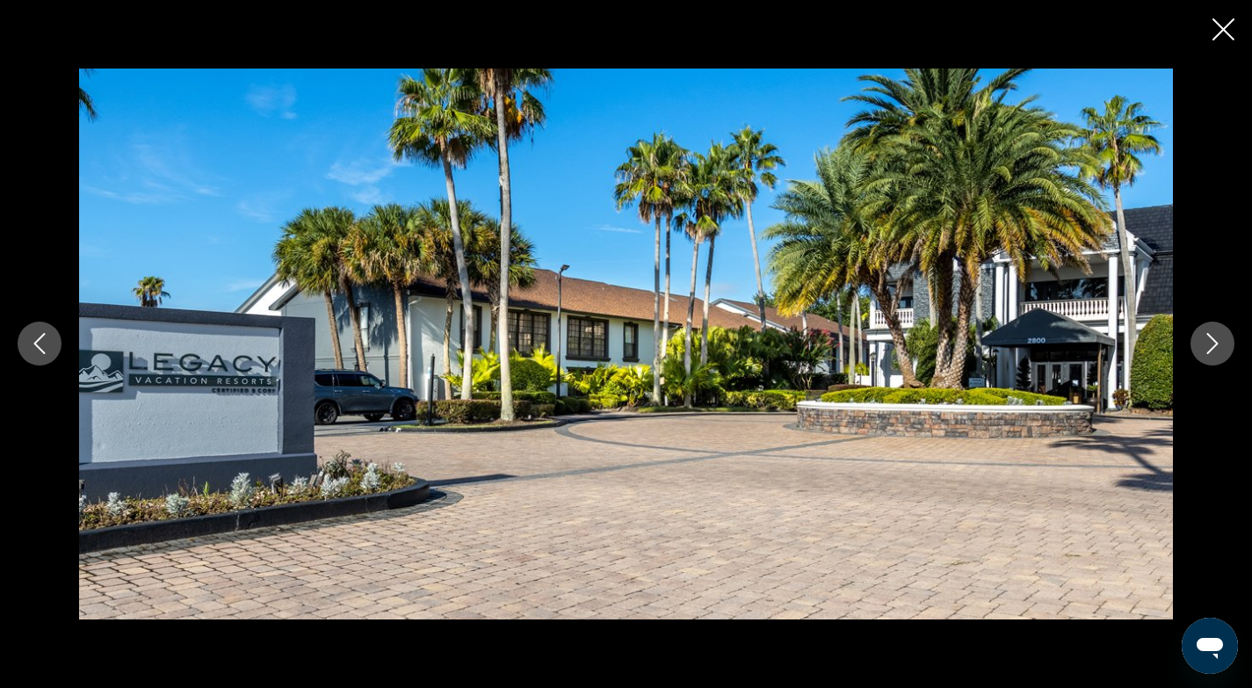
click at [1213, 345] on icon "Next image" at bounding box center [1212, 343] width 21 height 21
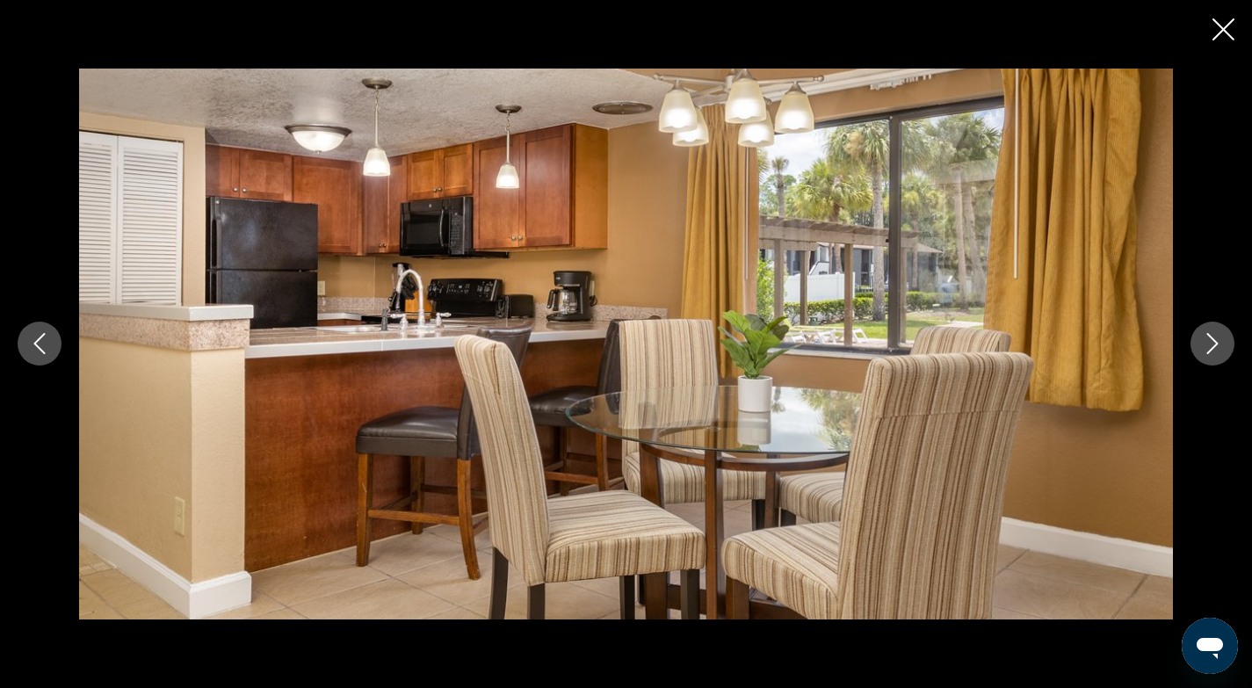
click at [1215, 344] on icon "Next image" at bounding box center [1212, 343] width 21 height 21
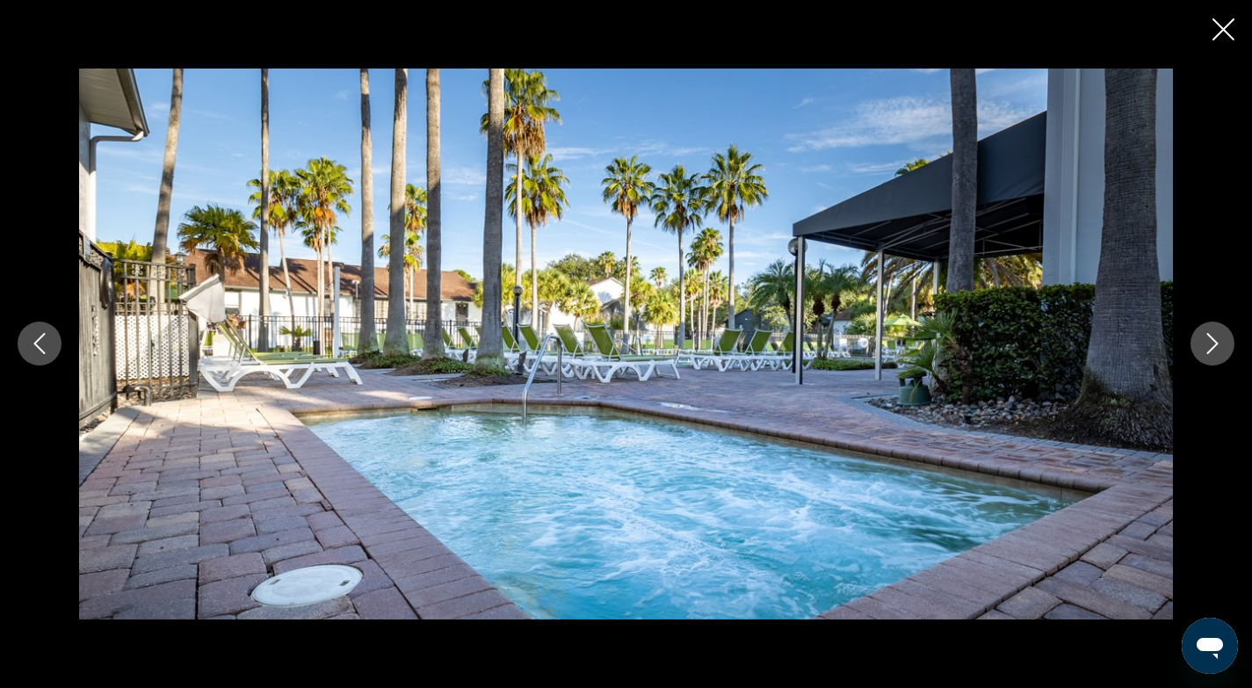
click at [1215, 344] on icon "Next image" at bounding box center [1212, 343] width 21 height 21
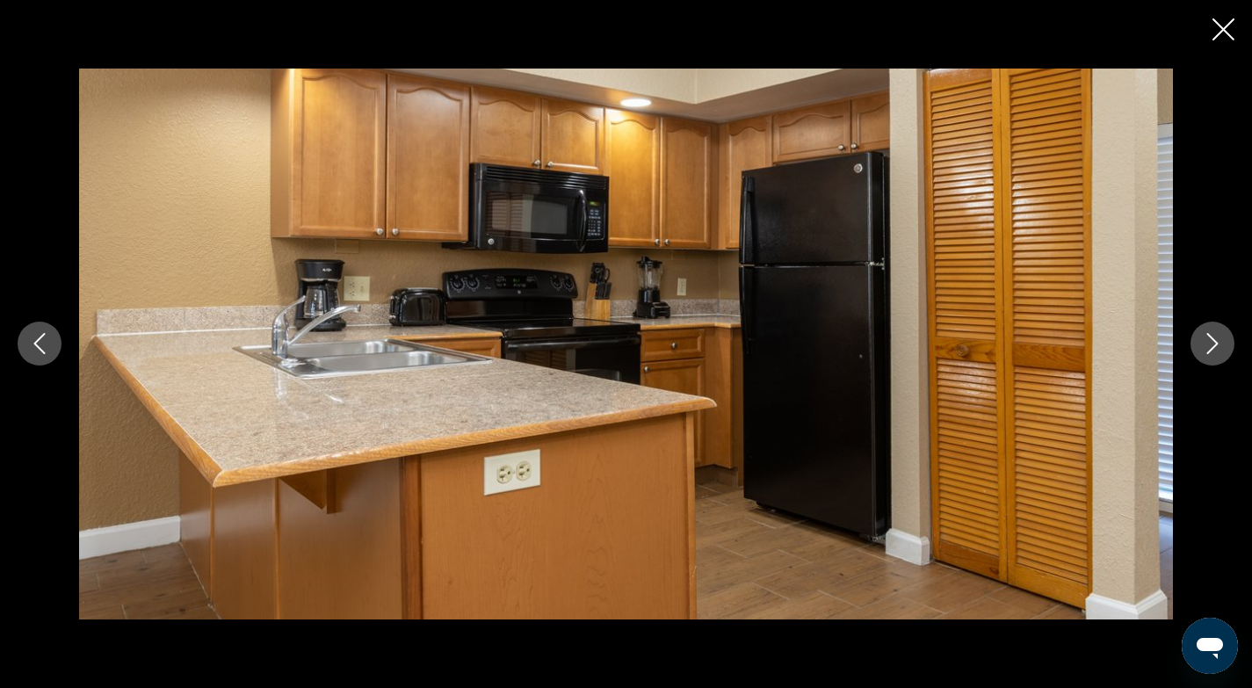
click at [1215, 344] on icon "Next image" at bounding box center [1212, 343] width 21 height 21
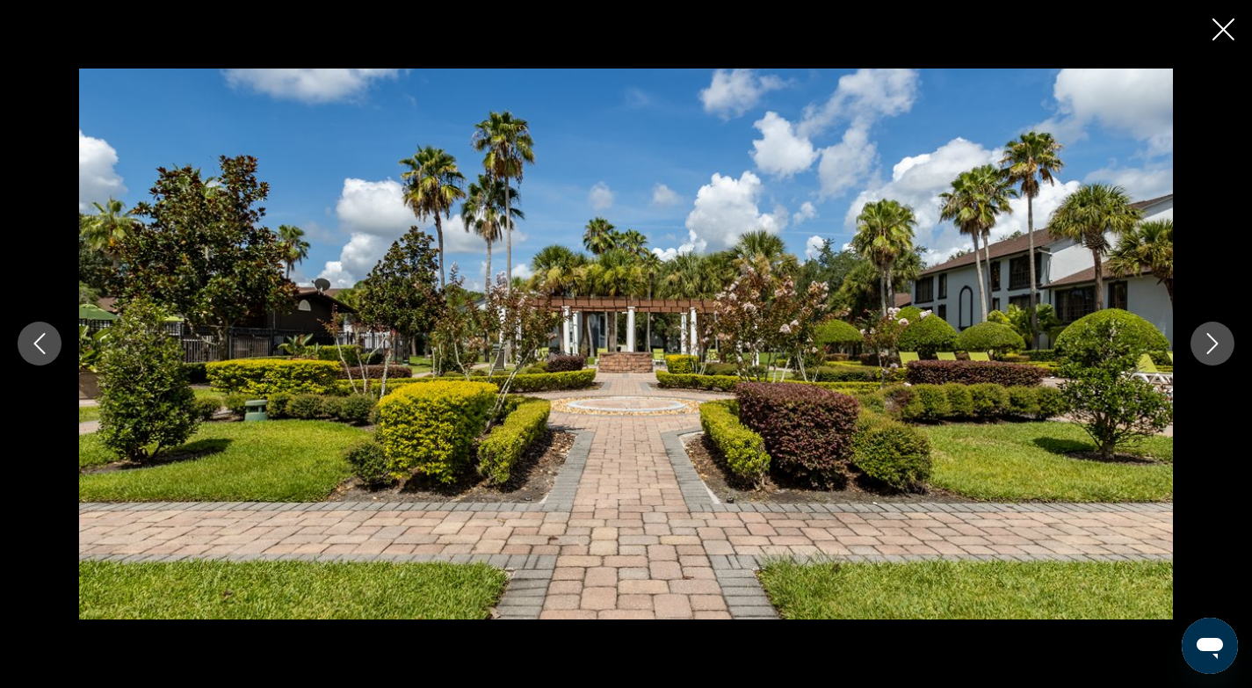
click at [1215, 345] on icon "Next image" at bounding box center [1212, 344] width 11 height 21
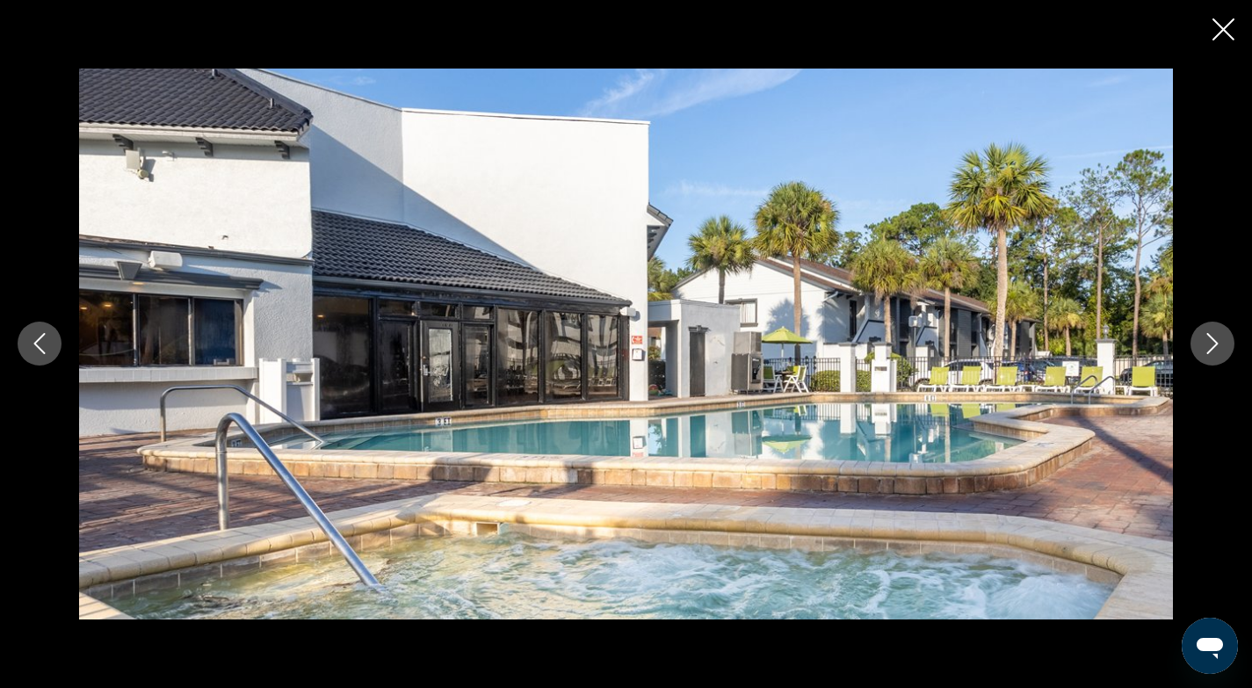
click at [1215, 345] on icon "Next image" at bounding box center [1212, 344] width 11 height 21
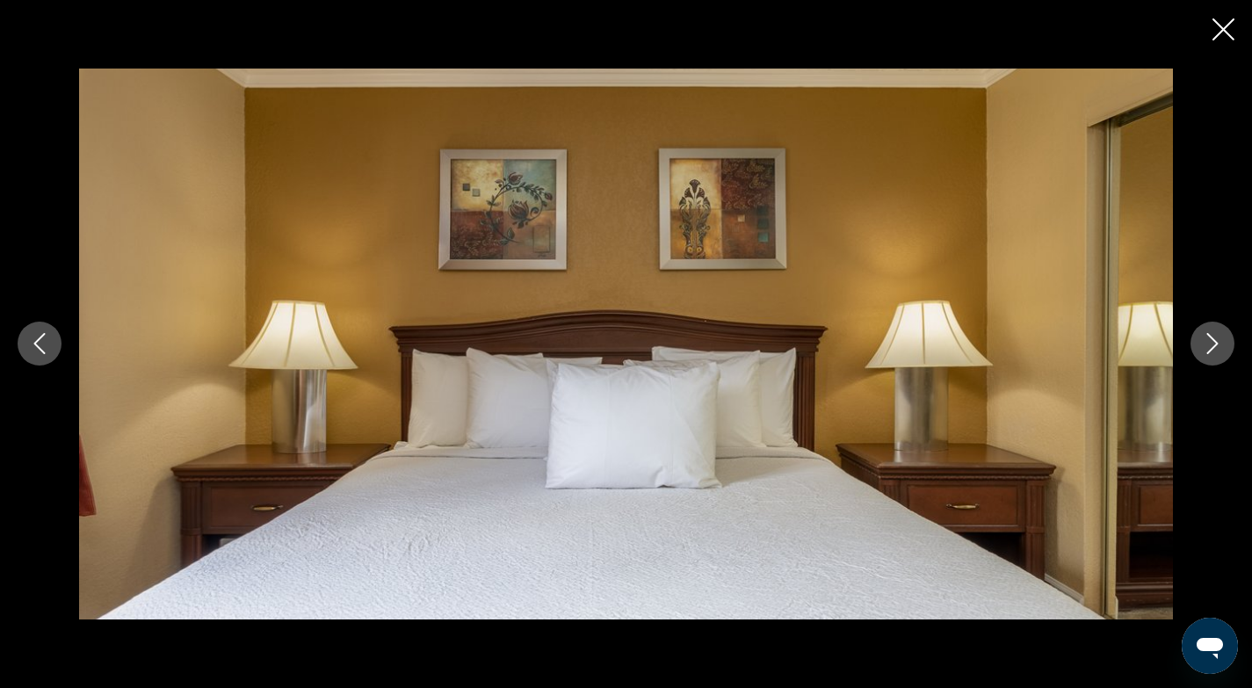
click at [1215, 345] on icon "Next image" at bounding box center [1212, 344] width 11 height 21
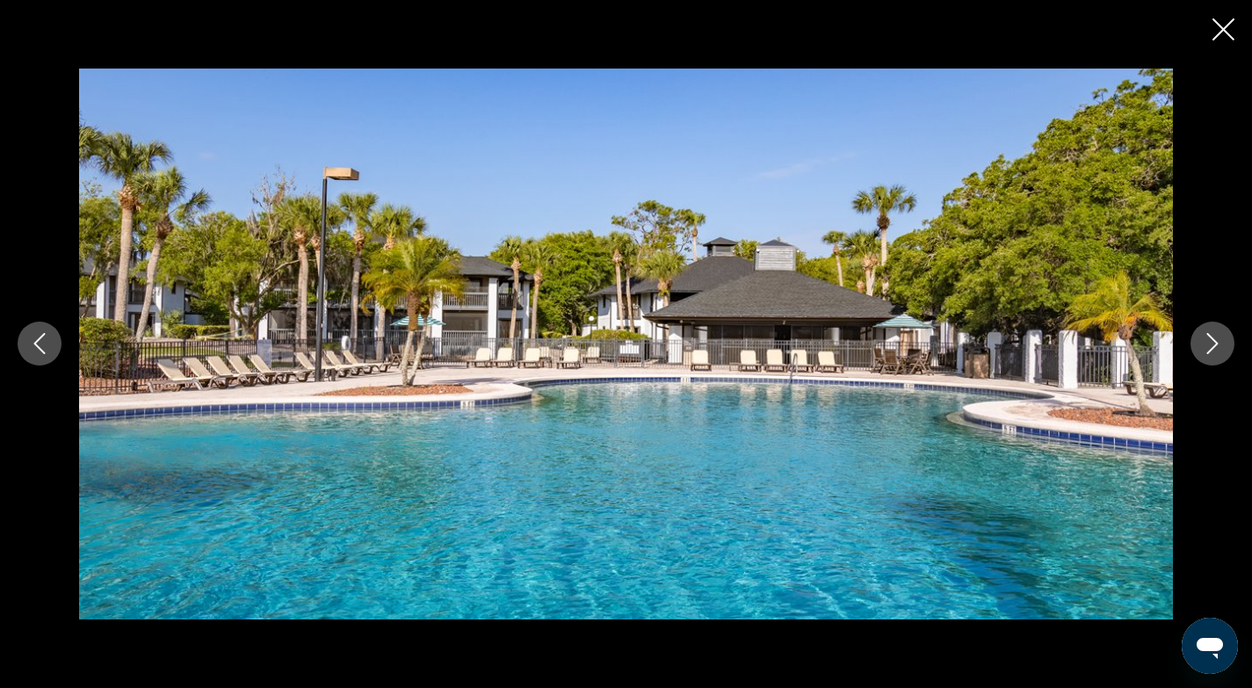
click at [1215, 346] on icon "Next image" at bounding box center [1212, 344] width 11 height 21
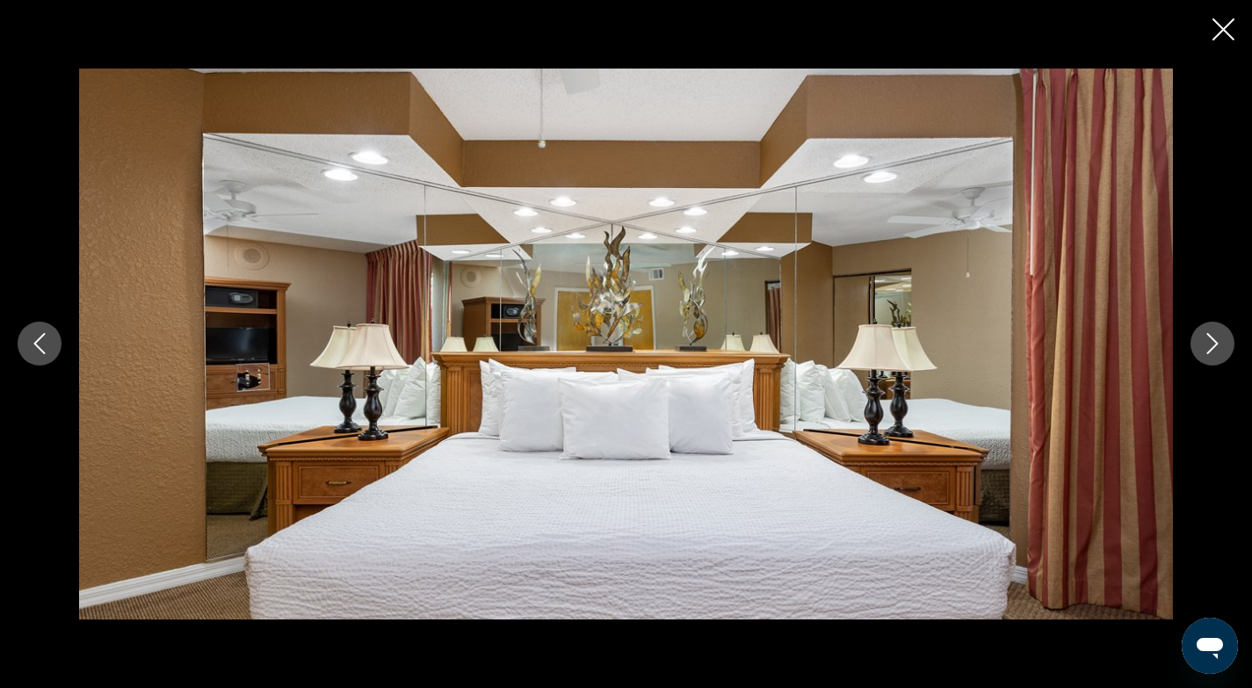
click at [1215, 346] on icon "Next image" at bounding box center [1212, 344] width 11 height 21
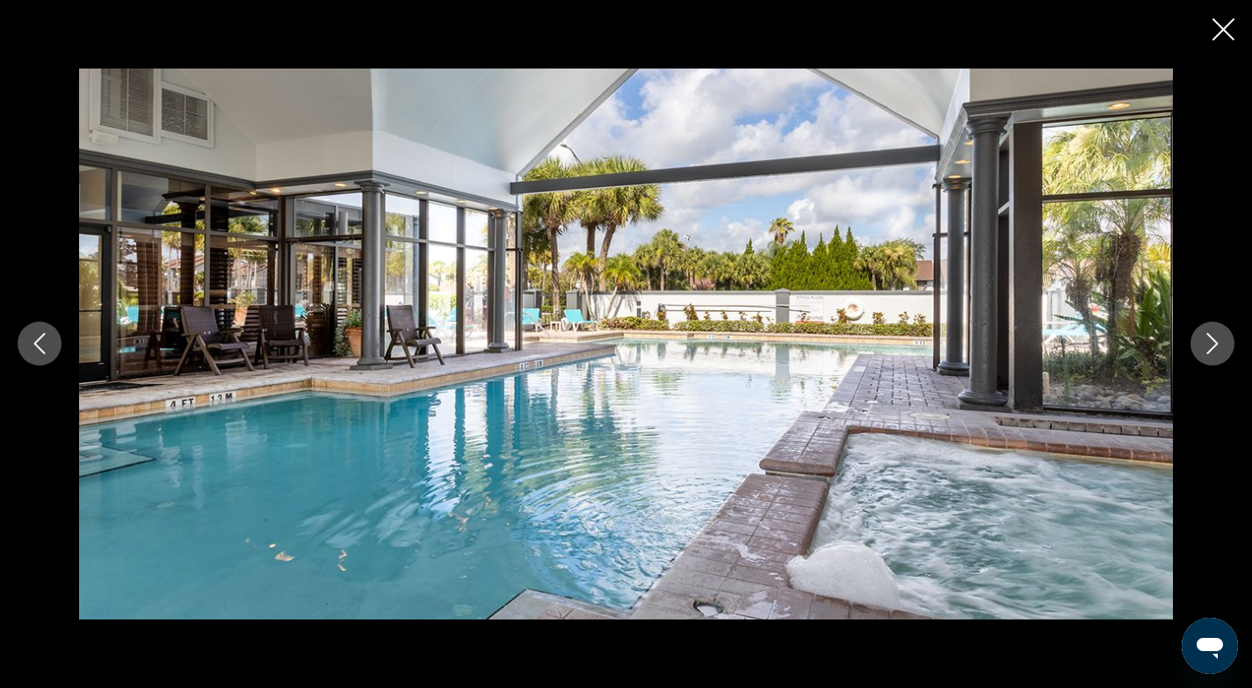
click at [1215, 346] on icon "Next image" at bounding box center [1212, 344] width 11 height 21
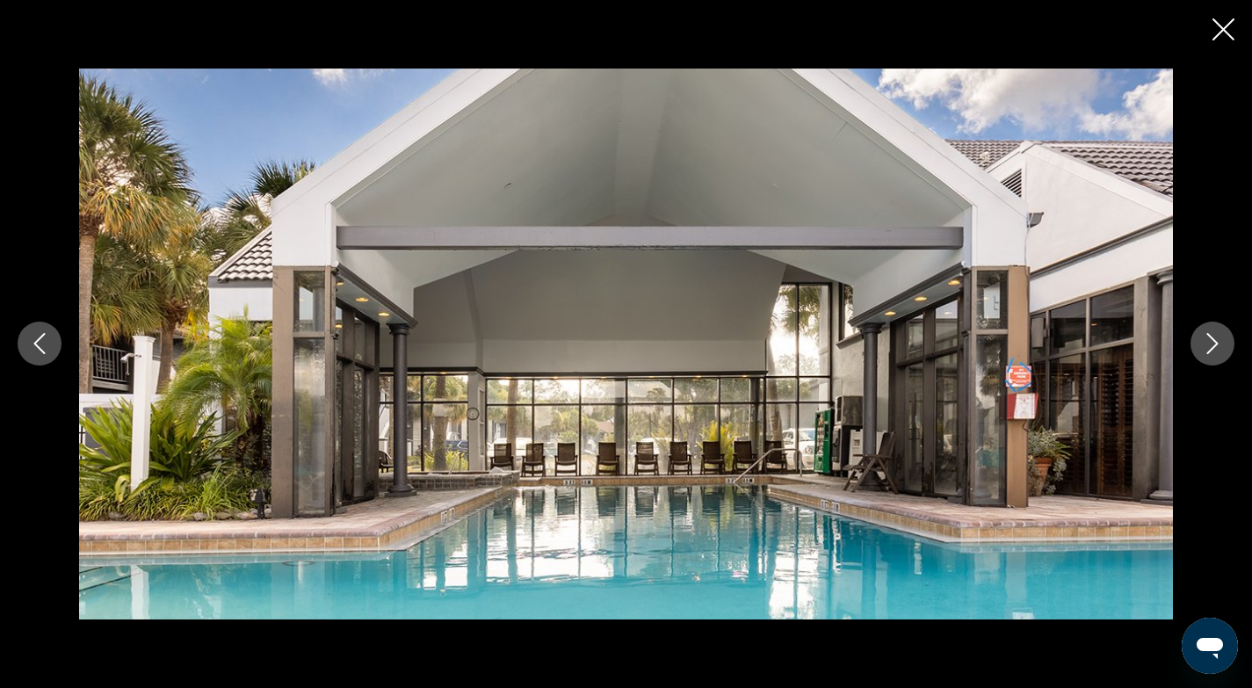
click at [1215, 346] on icon "Next image" at bounding box center [1212, 344] width 11 height 21
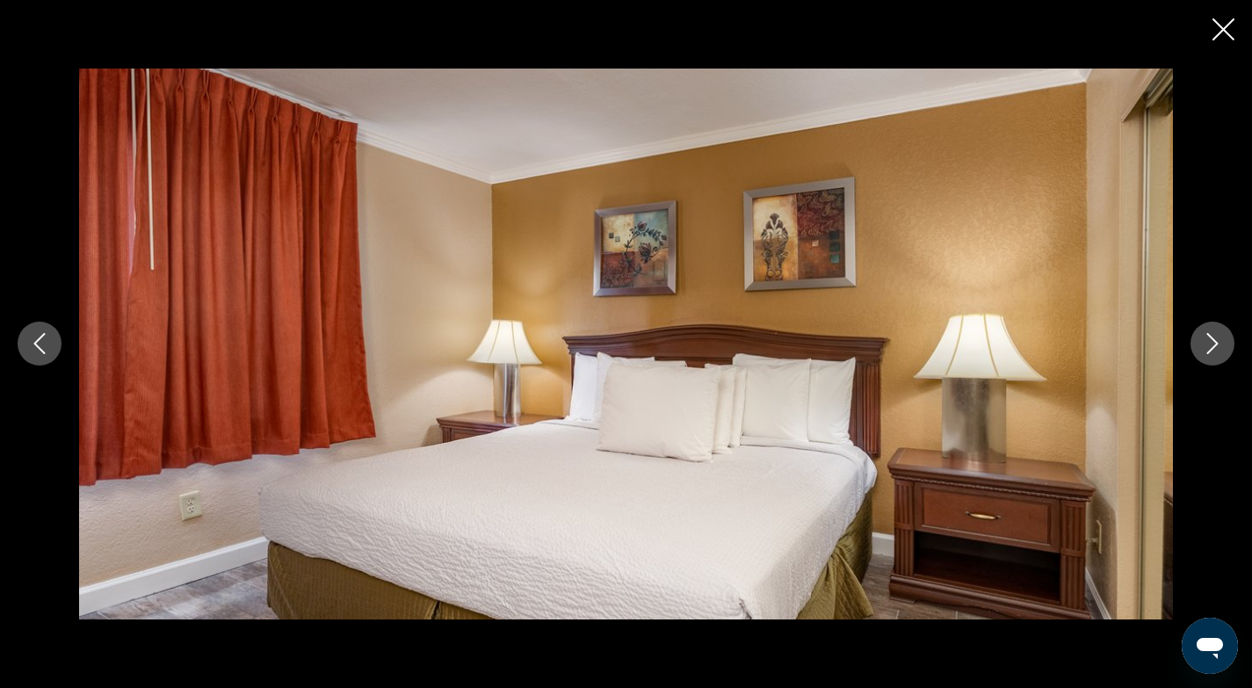
click at [1215, 346] on icon "Next image" at bounding box center [1212, 344] width 11 height 21
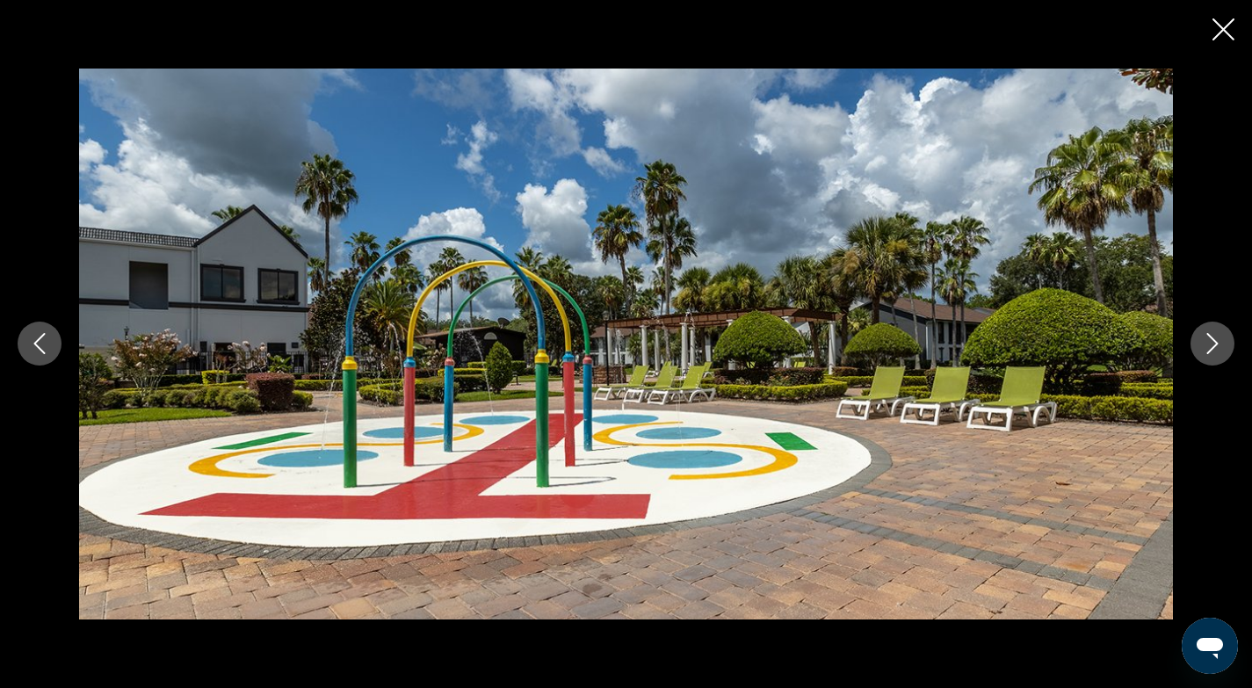
click at [1215, 346] on icon "Next image" at bounding box center [1212, 344] width 11 height 21
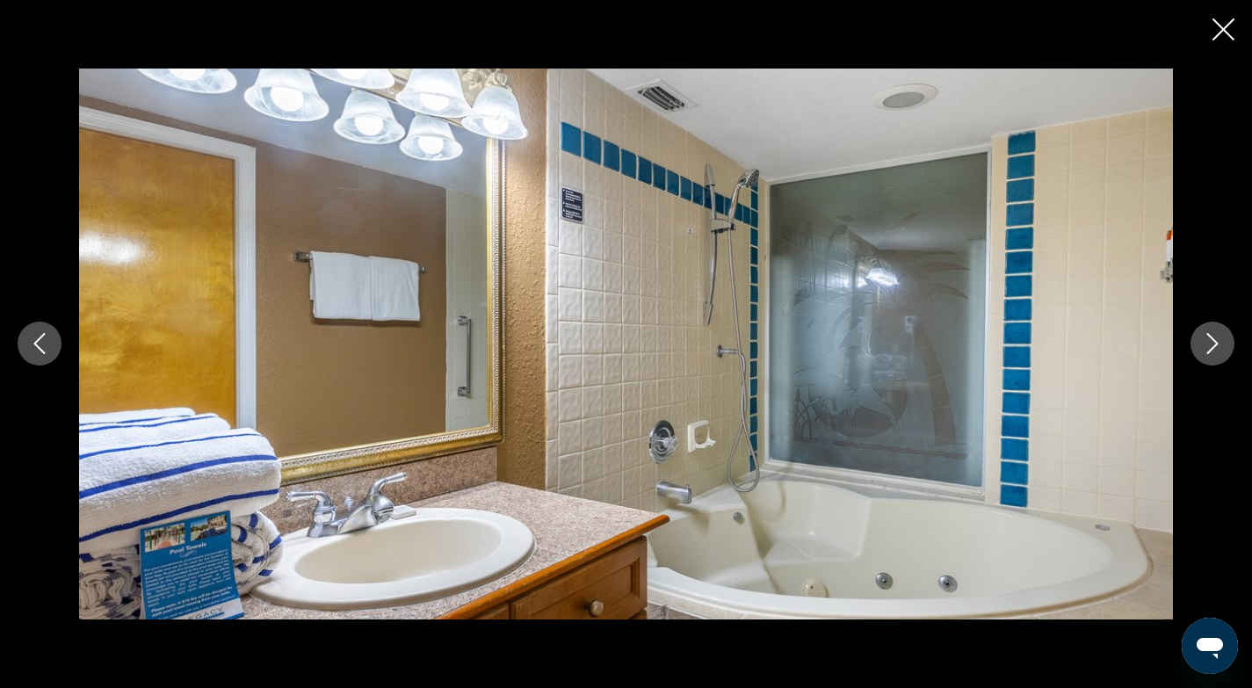
click at [1215, 346] on icon "Next image" at bounding box center [1212, 344] width 11 height 21
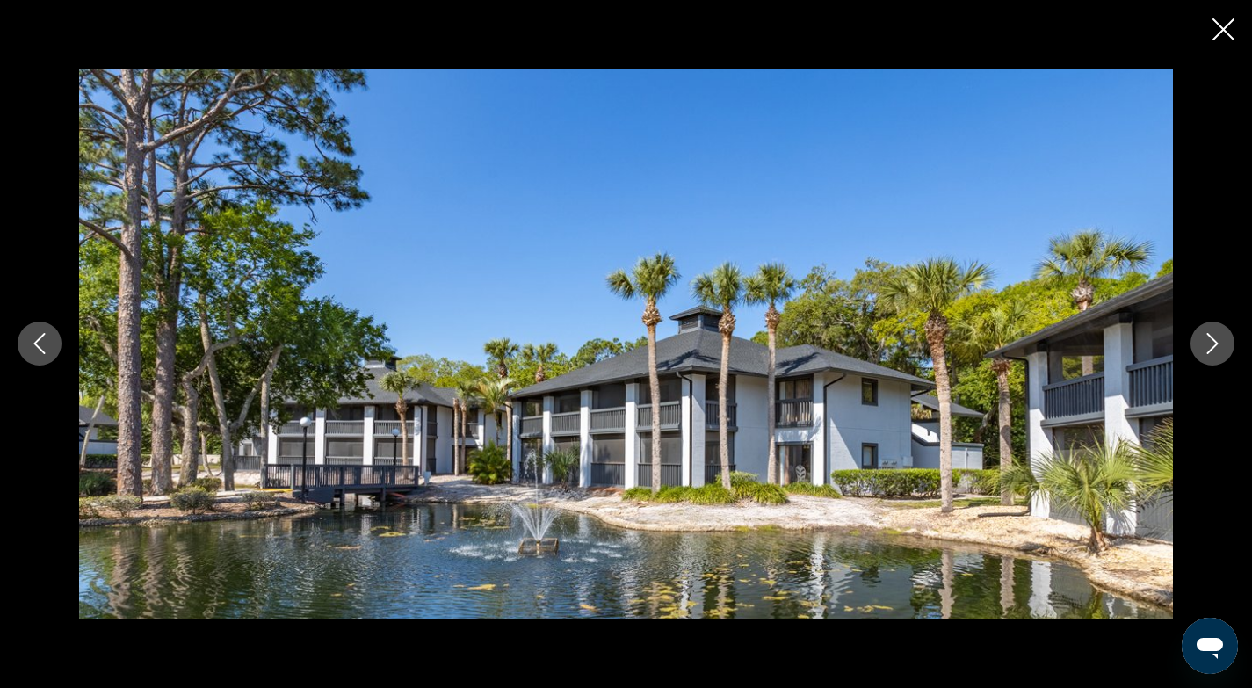
click at [1215, 346] on icon "Next image" at bounding box center [1212, 344] width 11 height 21
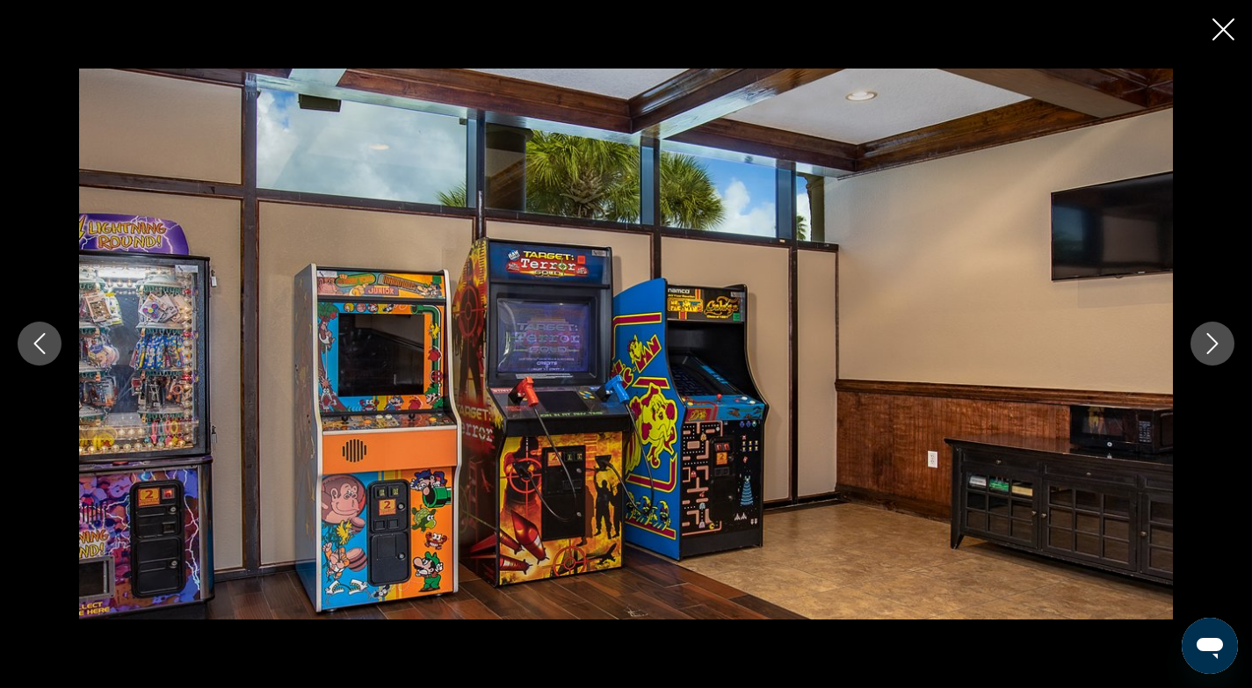
click at [1215, 346] on icon "Next image" at bounding box center [1212, 344] width 11 height 21
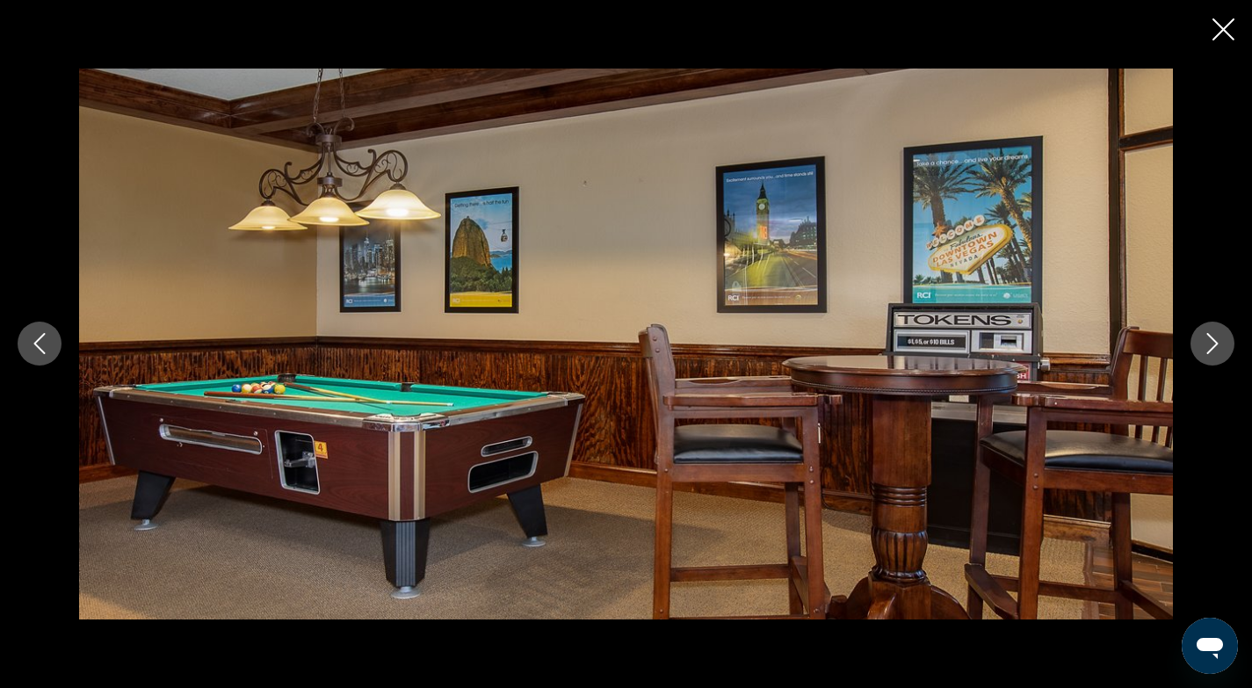
click at [1215, 341] on icon "Next image" at bounding box center [1212, 343] width 21 height 21
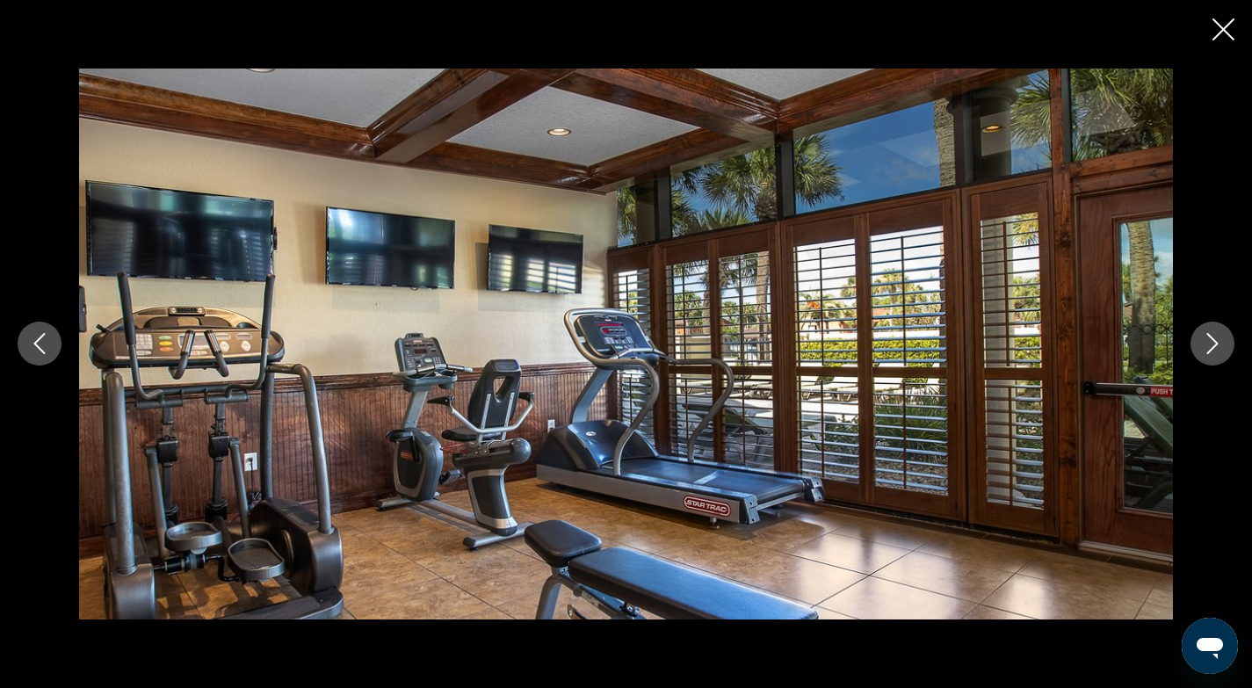
click at [1215, 341] on icon "Next image" at bounding box center [1212, 343] width 21 height 21
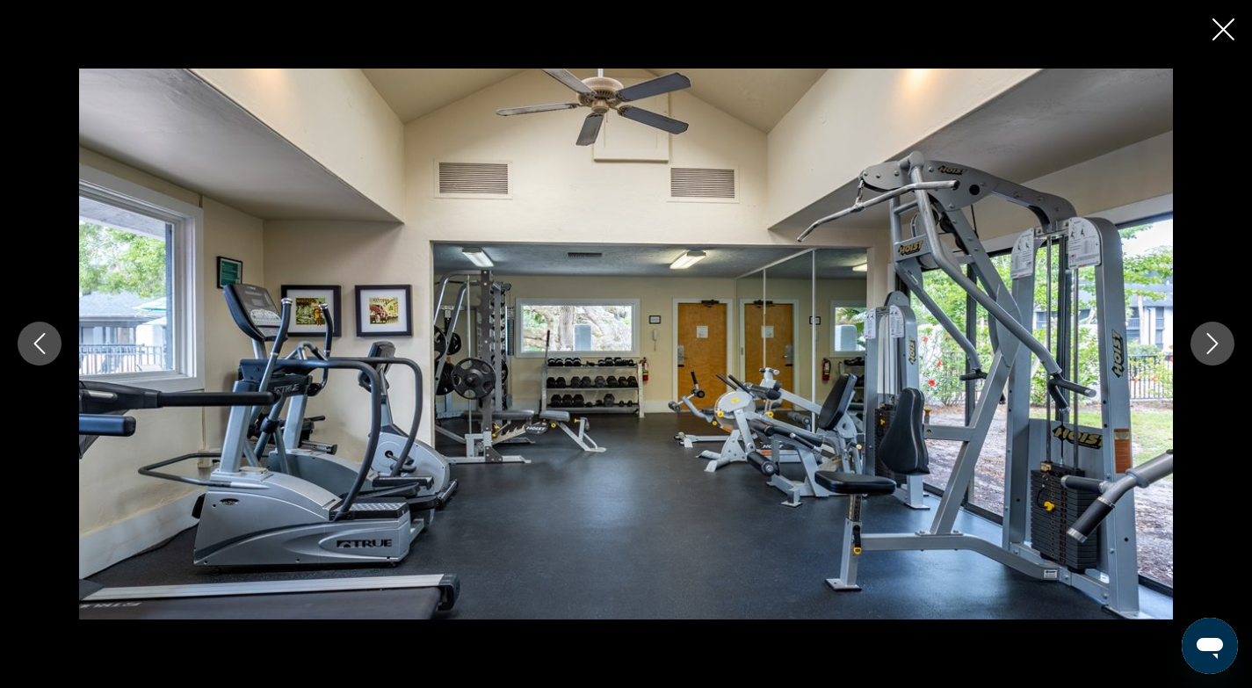
click at [1215, 340] on icon "Next image" at bounding box center [1212, 343] width 21 height 21
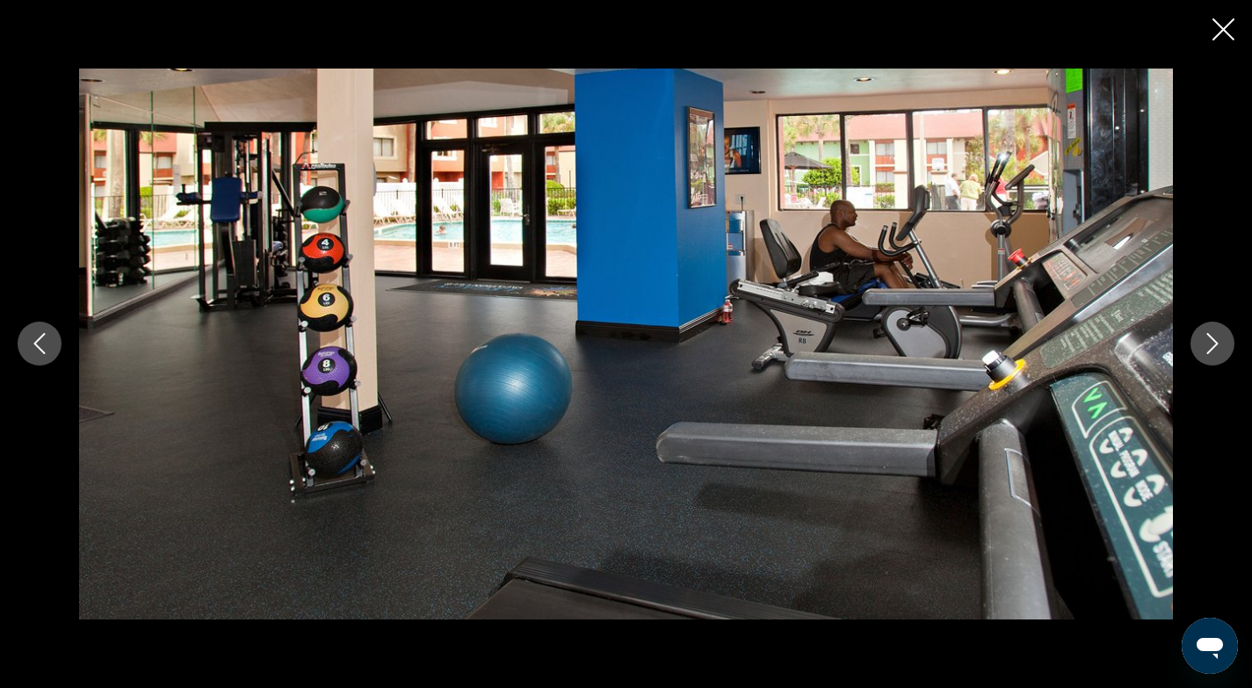
click at [1215, 340] on icon "Next image" at bounding box center [1212, 343] width 21 height 21
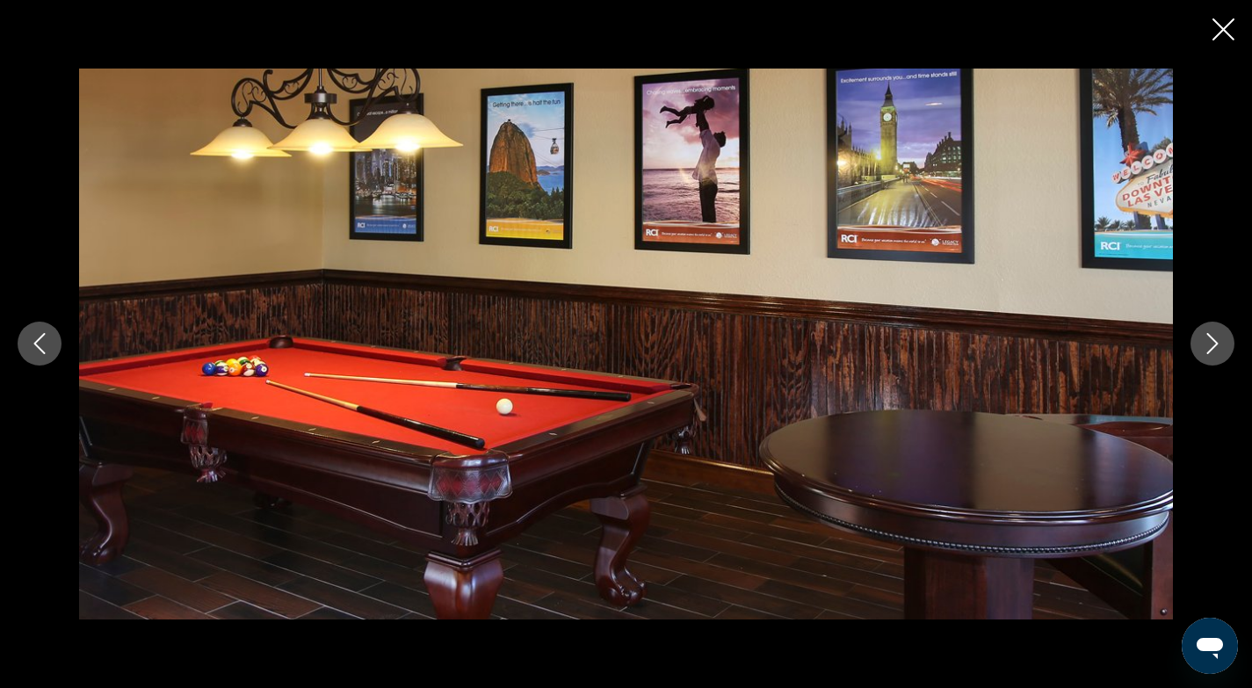
click at [1215, 339] on icon "Next image" at bounding box center [1212, 343] width 21 height 21
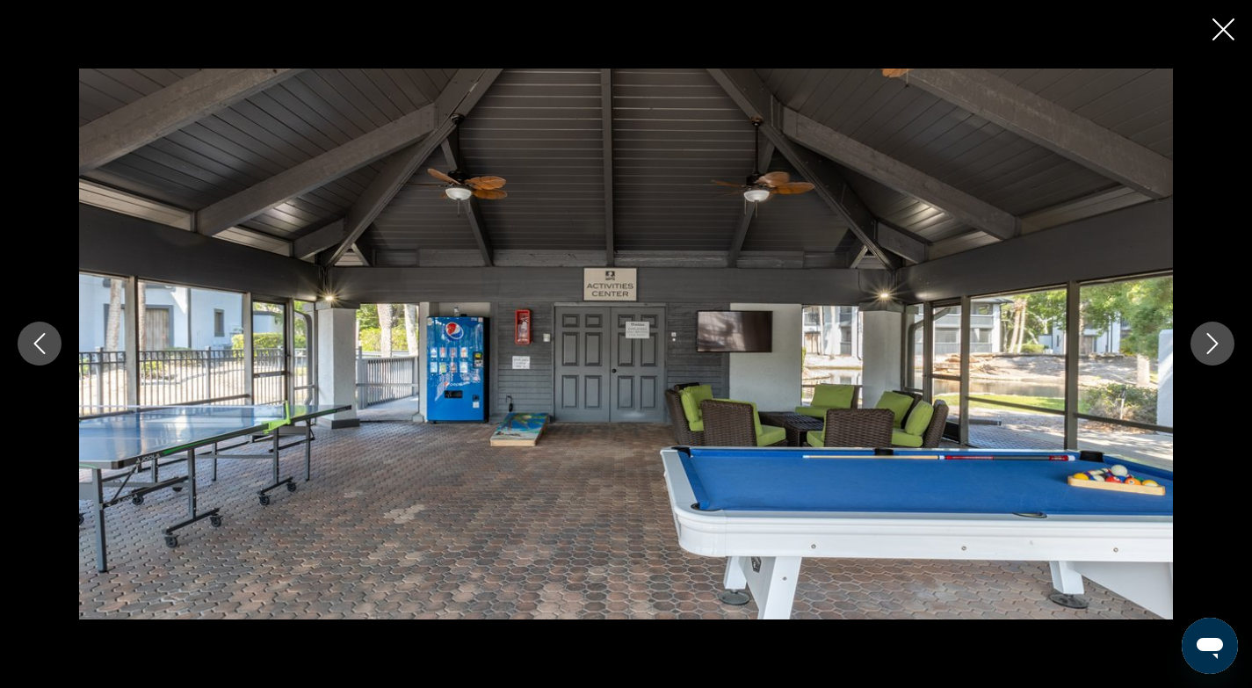
click at [1215, 338] on icon "Next image" at bounding box center [1212, 343] width 21 height 21
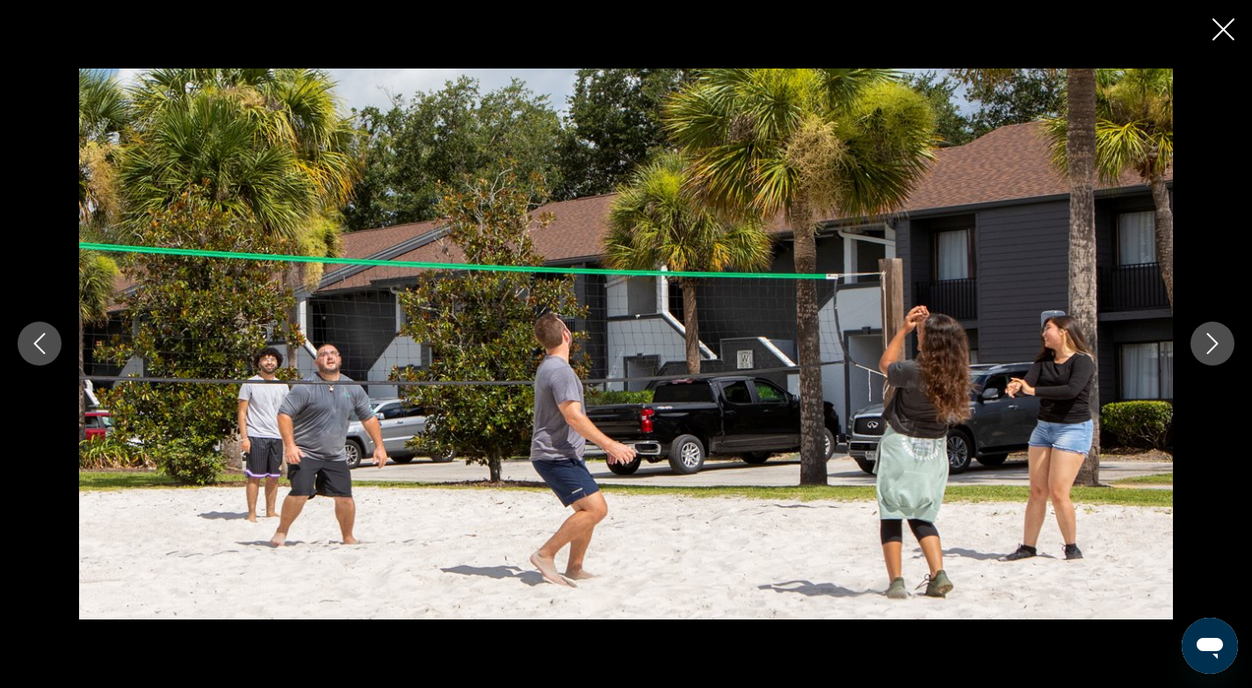
click at [1222, 28] on icon "Close slideshow" at bounding box center [1223, 29] width 22 height 22
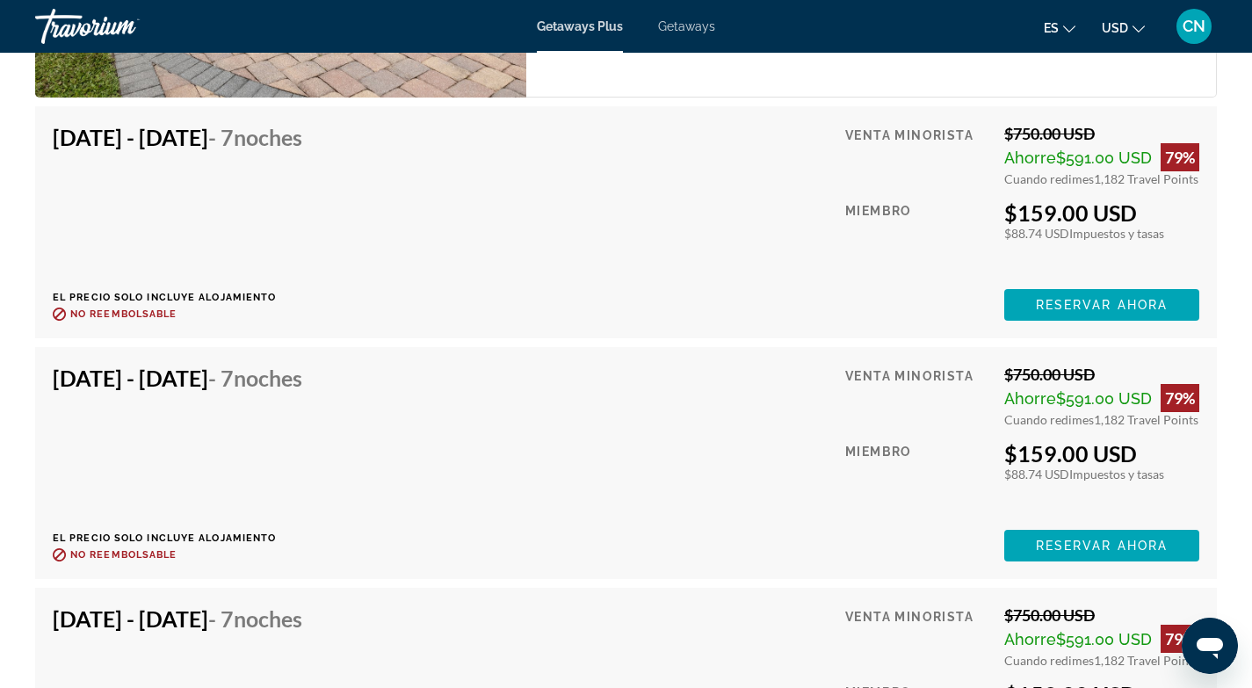
scroll to position [3863, 0]
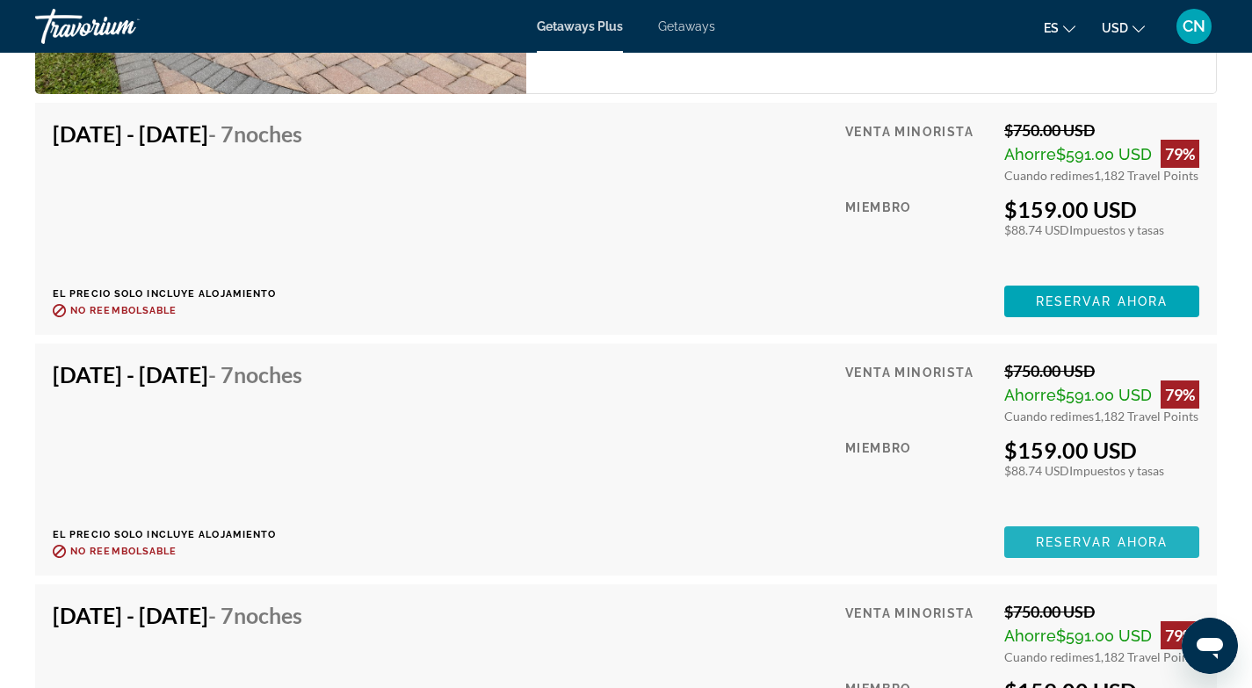
click at [1055, 538] on span "Reservar ahora" at bounding box center [1102, 542] width 132 height 14
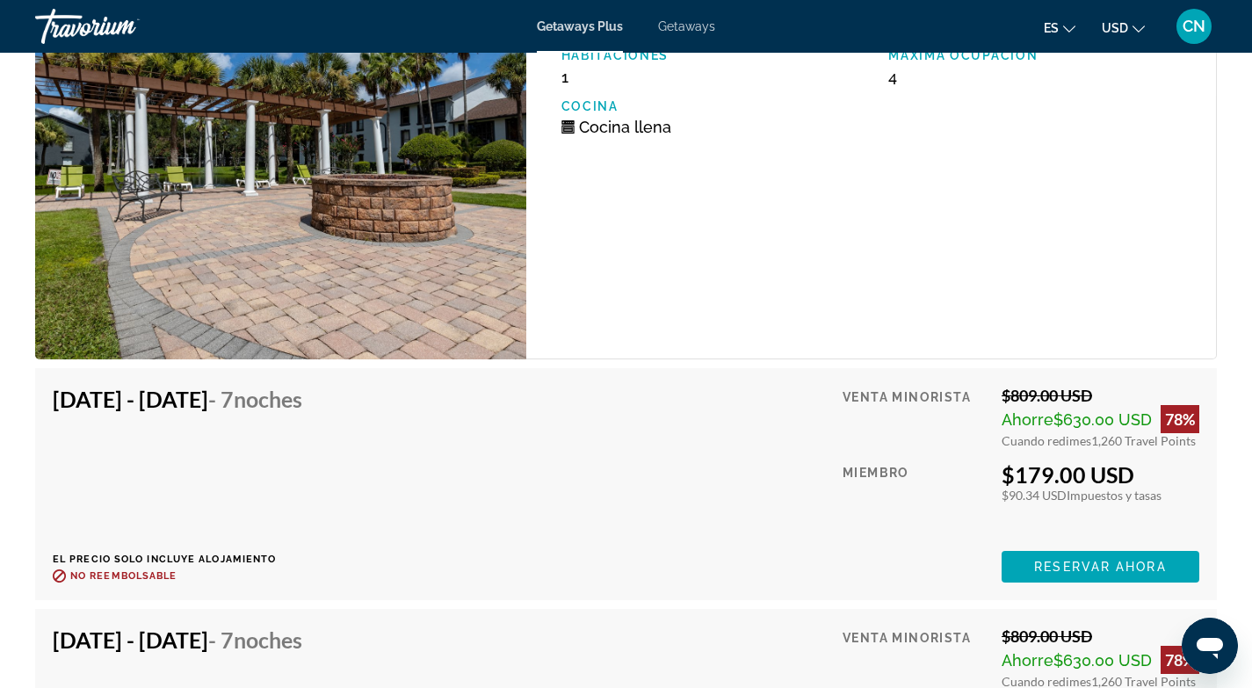
scroll to position [6603, 0]
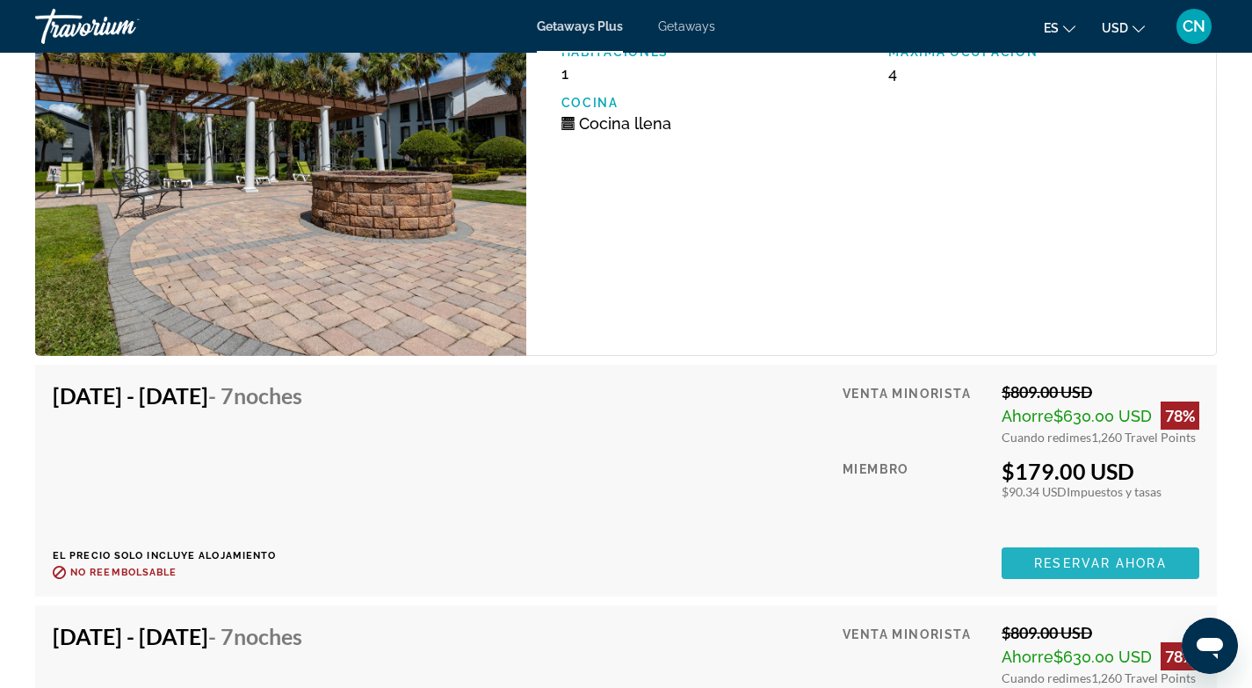
click at [1045, 568] on span "Reservar ahora" at bounding box center [1100, 563] width 132 height 14
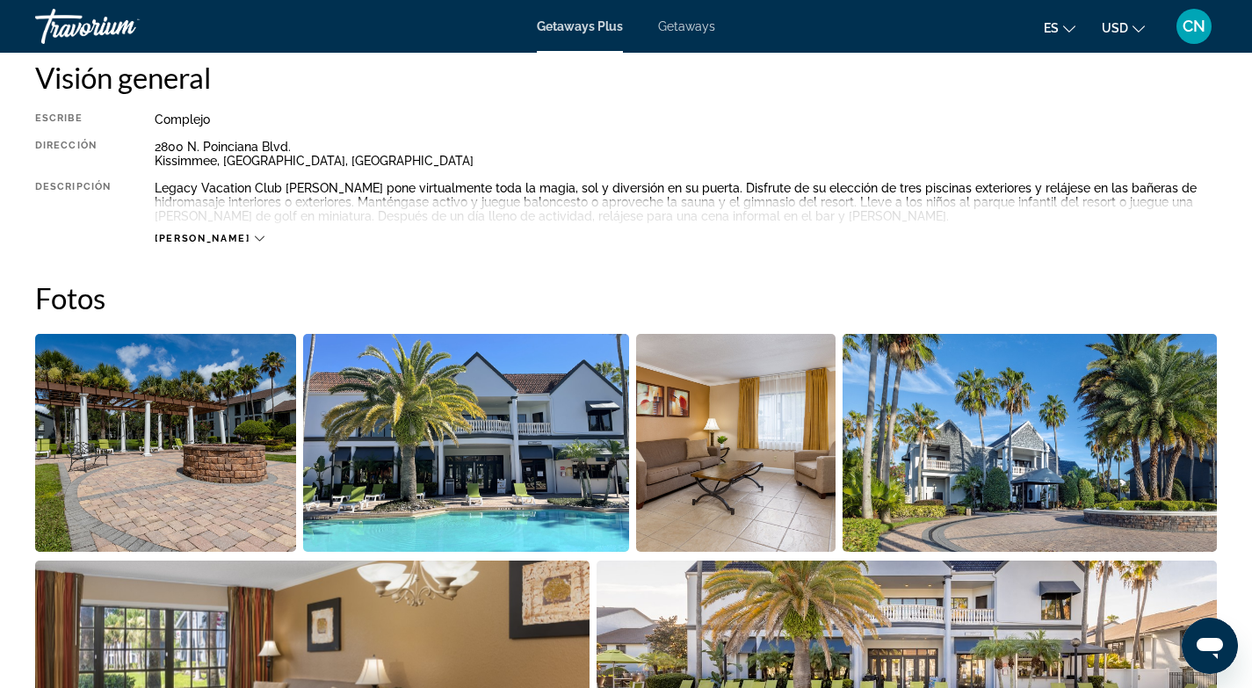
scroll to position [605, 0]
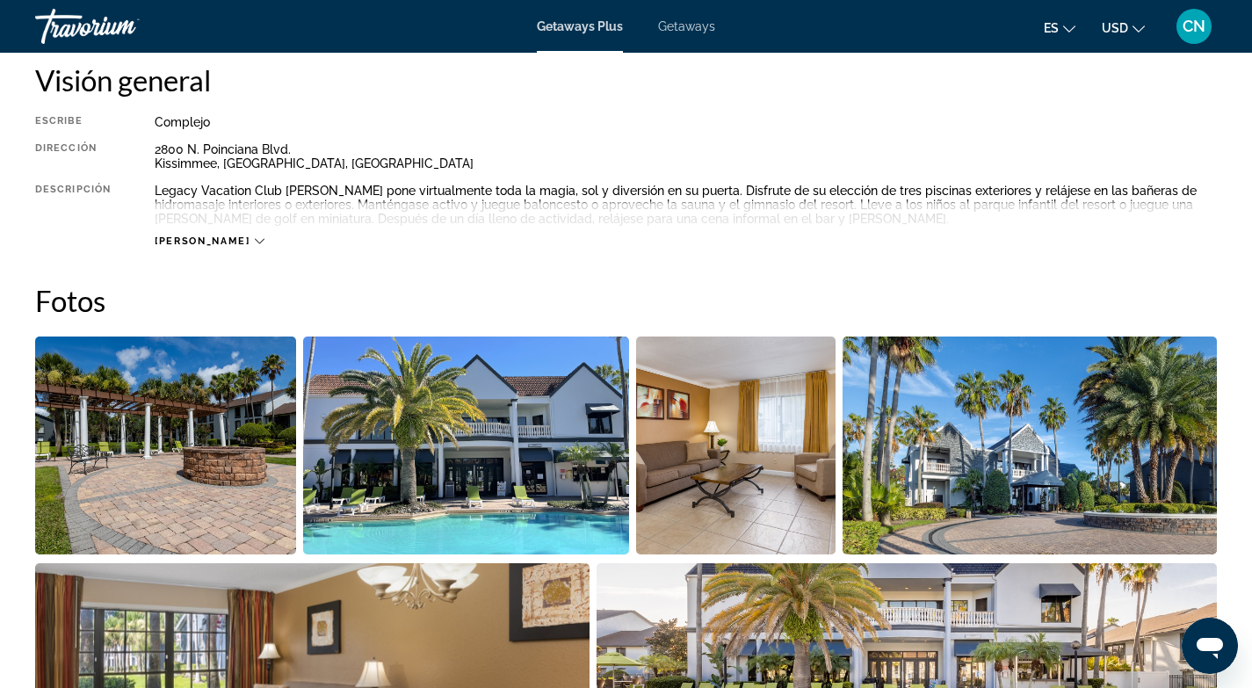
click at [163, 449] on img "Open full-screen image slider" at bounding box center [165, 445] width 261 height 218
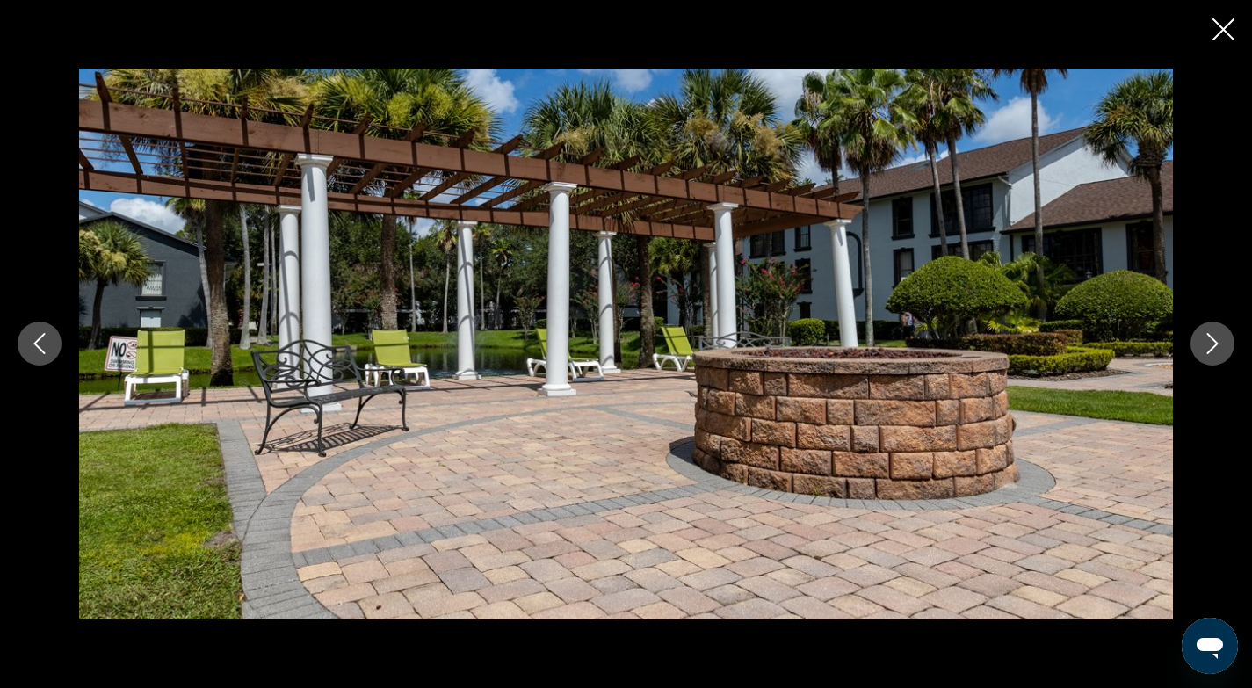
click at [1212, 347] on icon "Next image" at bounding box center [1212, 343] width 21 height 21
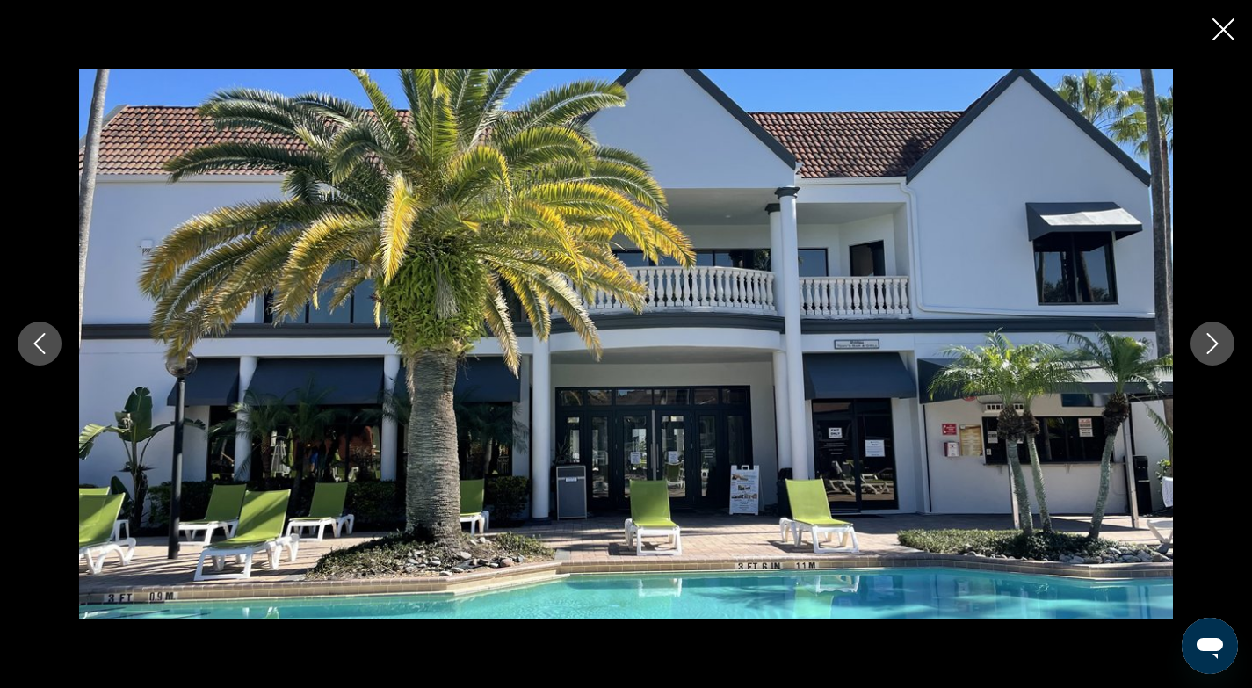
click at [1212, 347] on icon "Next image" at bounding box center [1212, 343] width 21 height 21
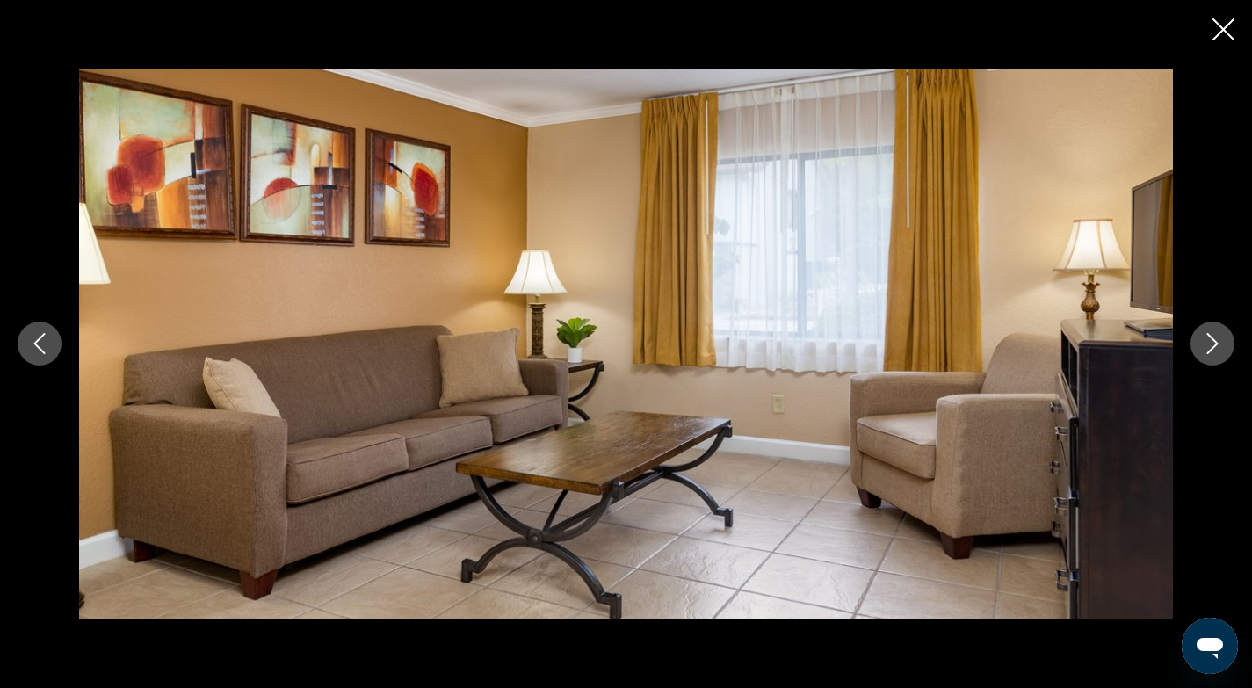
click at [1209, 345] on icon "Next image" at bounding box center [1212, 343] width 21 height 21
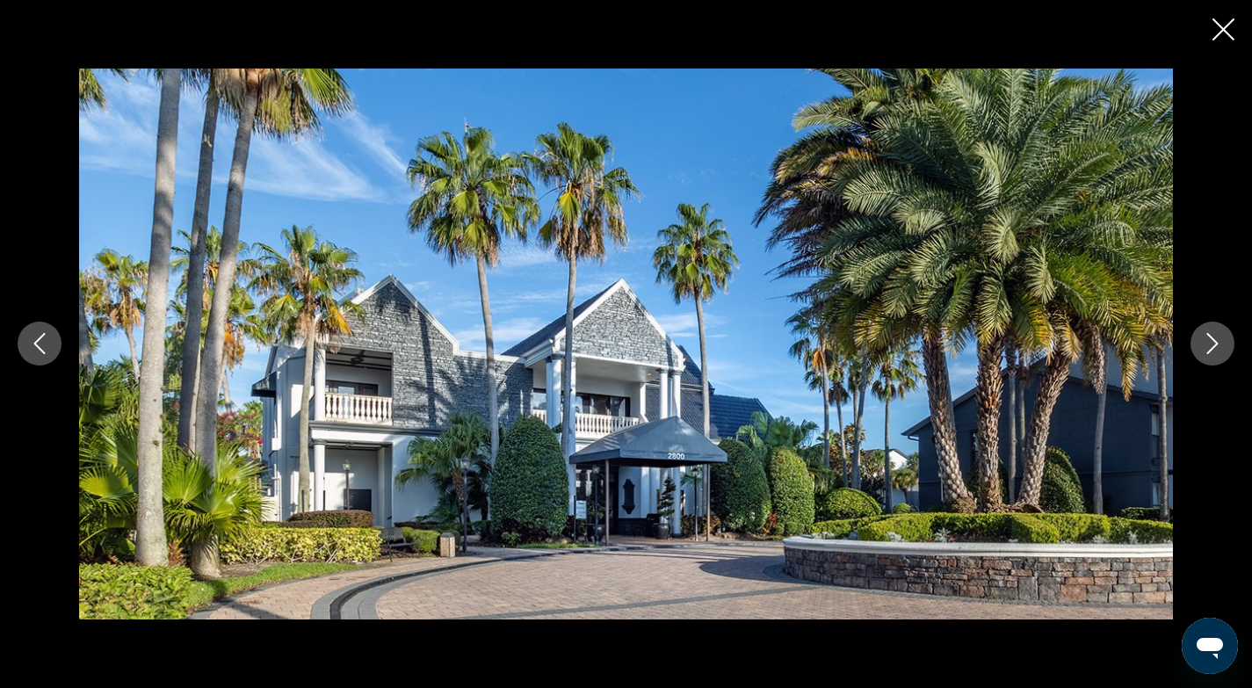
click at [1209, 346] on icon "Next image" at bounding box center [1212, 343] width 21 height 21
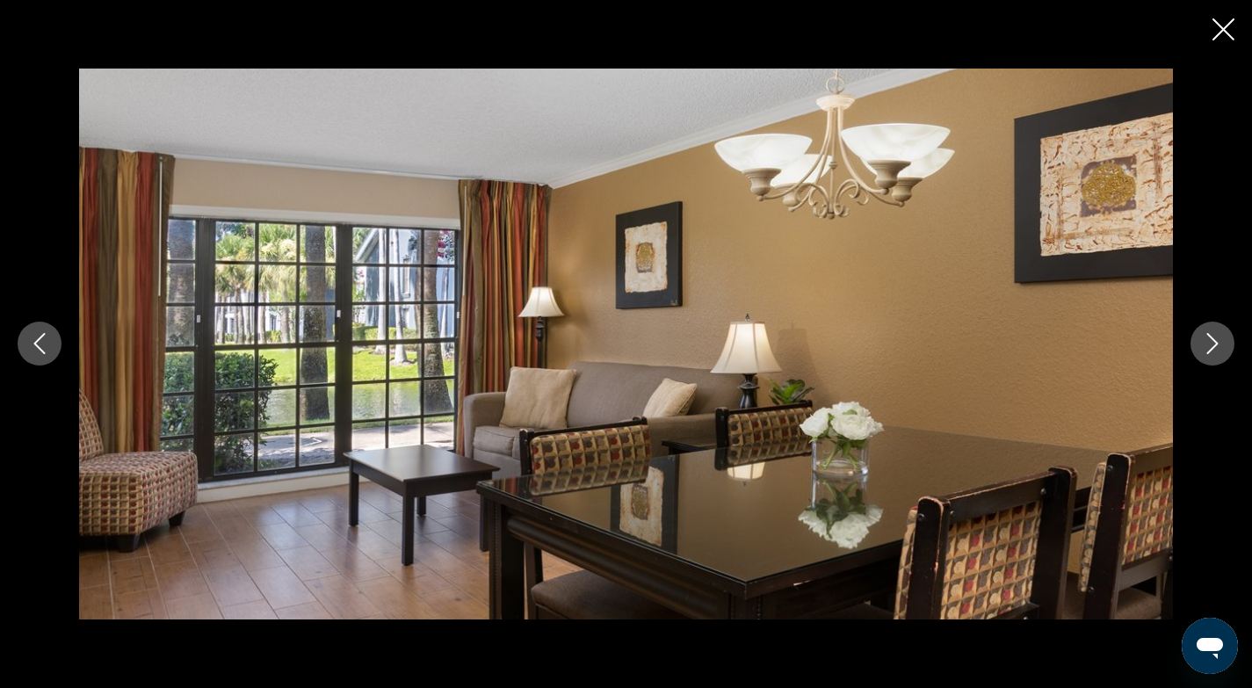
click at [1209, 346] on icon "Next image" at bounding box center [1212, 343] width 21 height 21
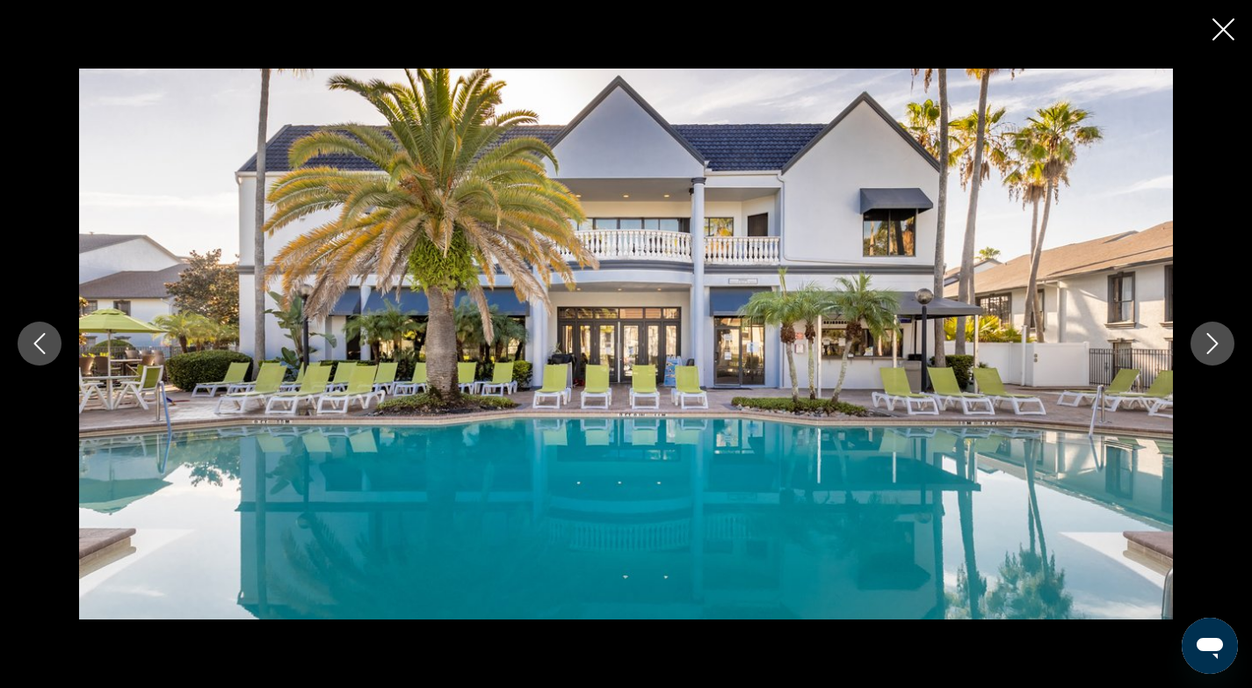
click at [1210, 347] on icon "Next image" at bounding box center [1212, 343] width 21 height 21
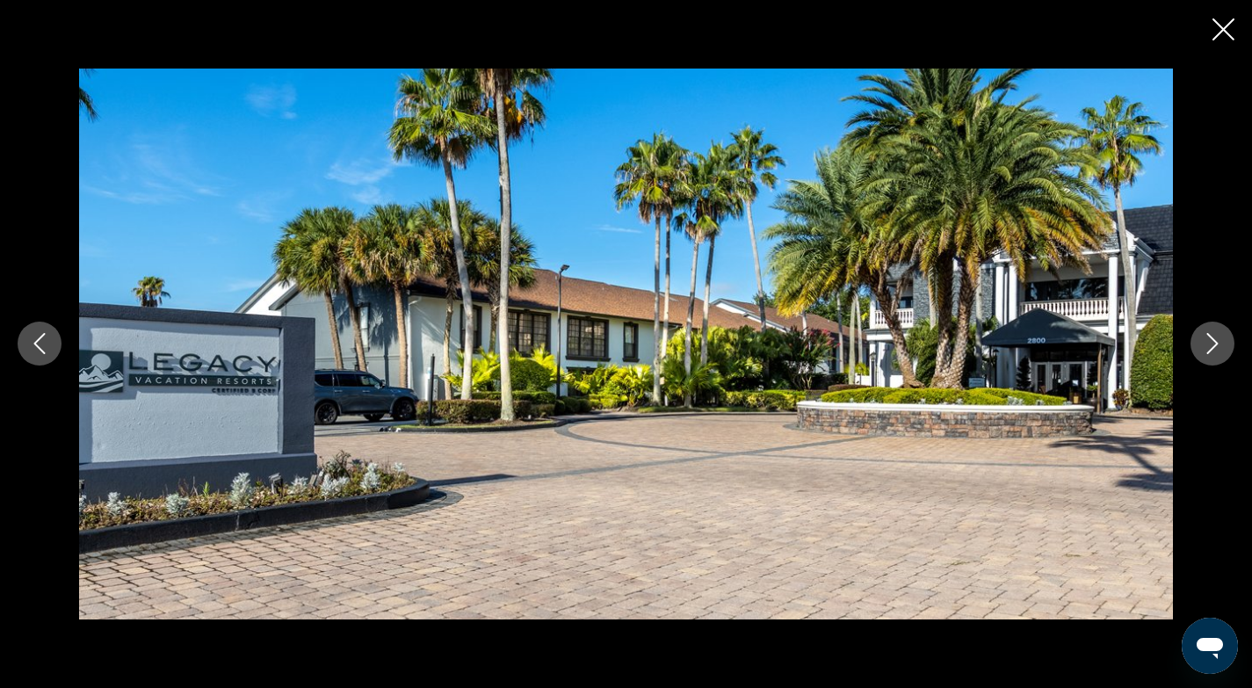
click at [1210, 349] on icon "Next image" at bounding box center [1212, 343] width 21 height 21
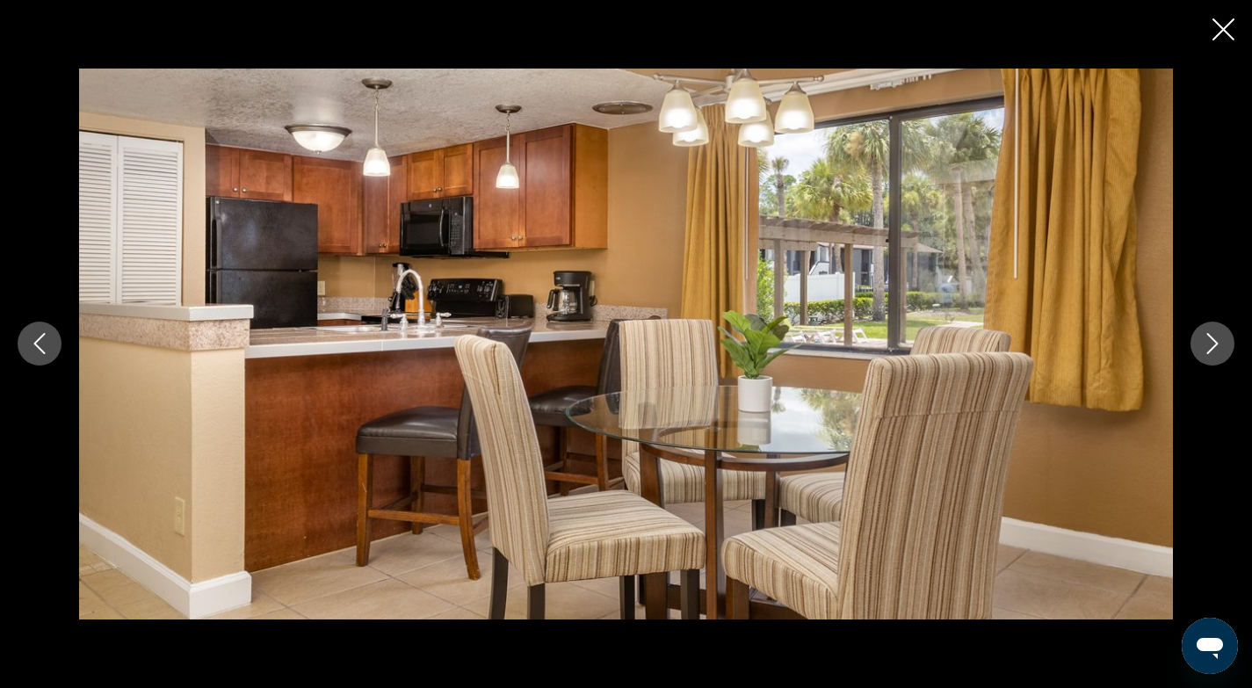
click at [1210, 349] on icon "Next image" at bounding box center [1212, 343] width 21 height 21
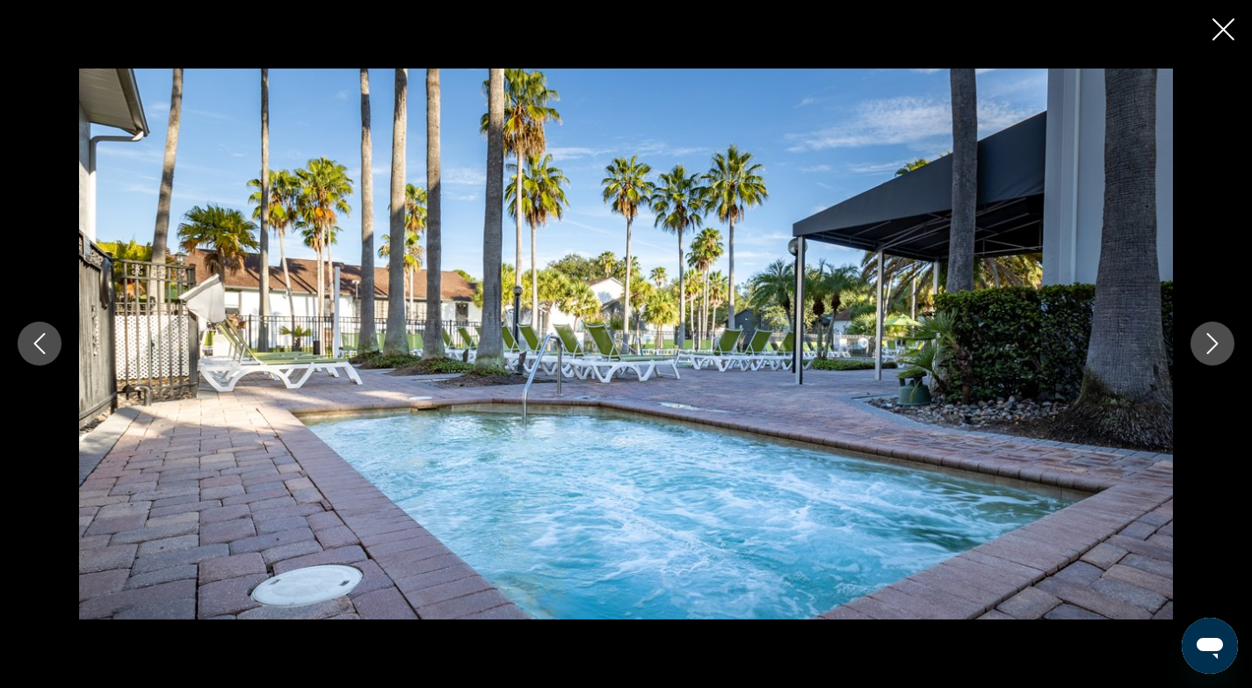
click at [1210, 349] on icon "Next image" at bounding box center [1212, 343] width 21 height 21
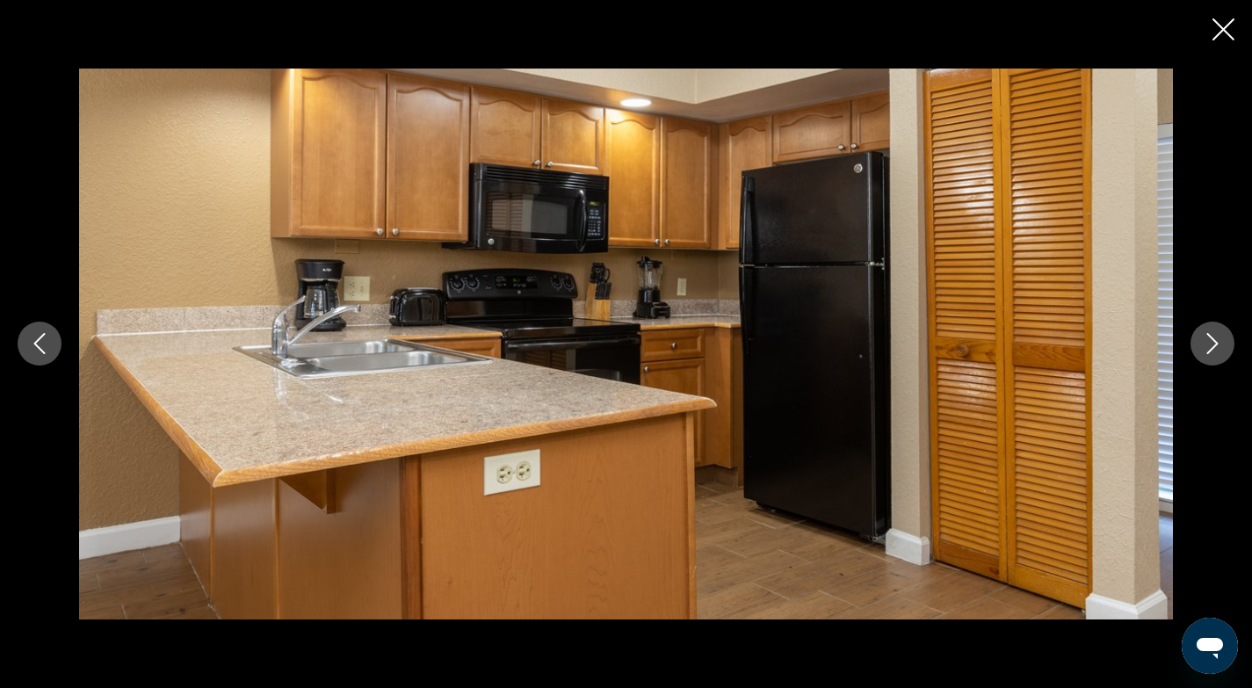
click at [1210, 349] on icon "Next image" at bounding box center [1212, 343] width 21 height 21
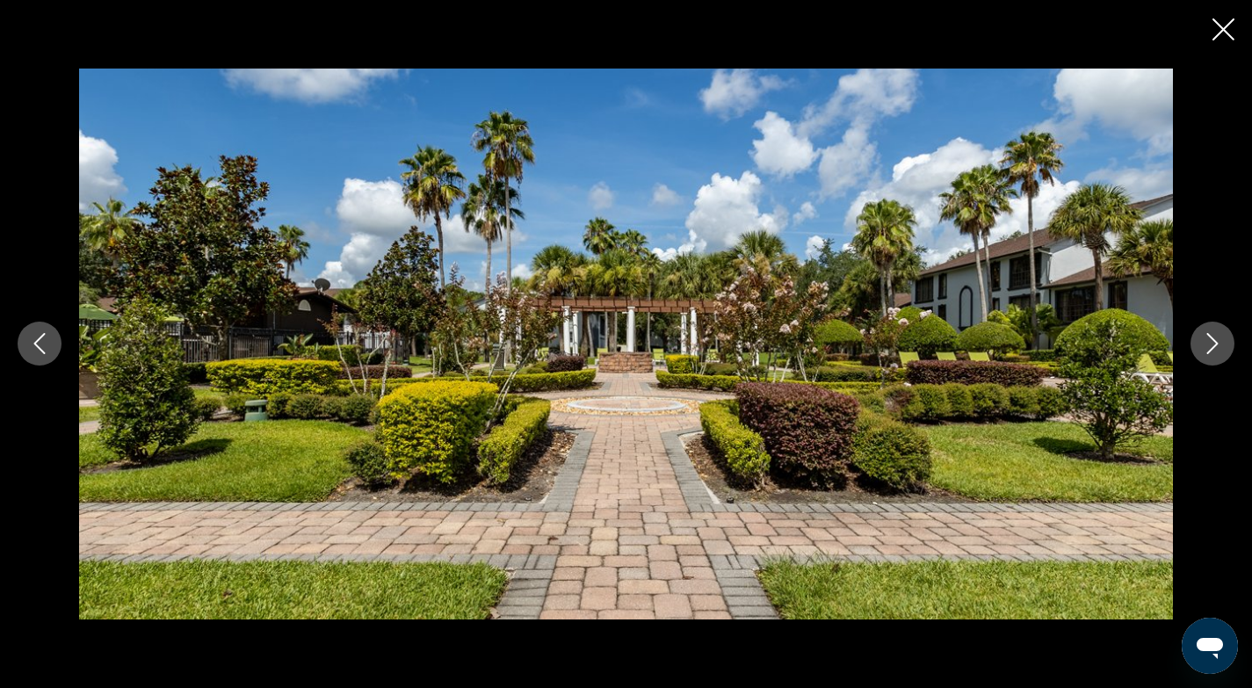
click at [1219, 32] on icon "Close slideshow" at bounding box center [1223, 29] width 22 height 22
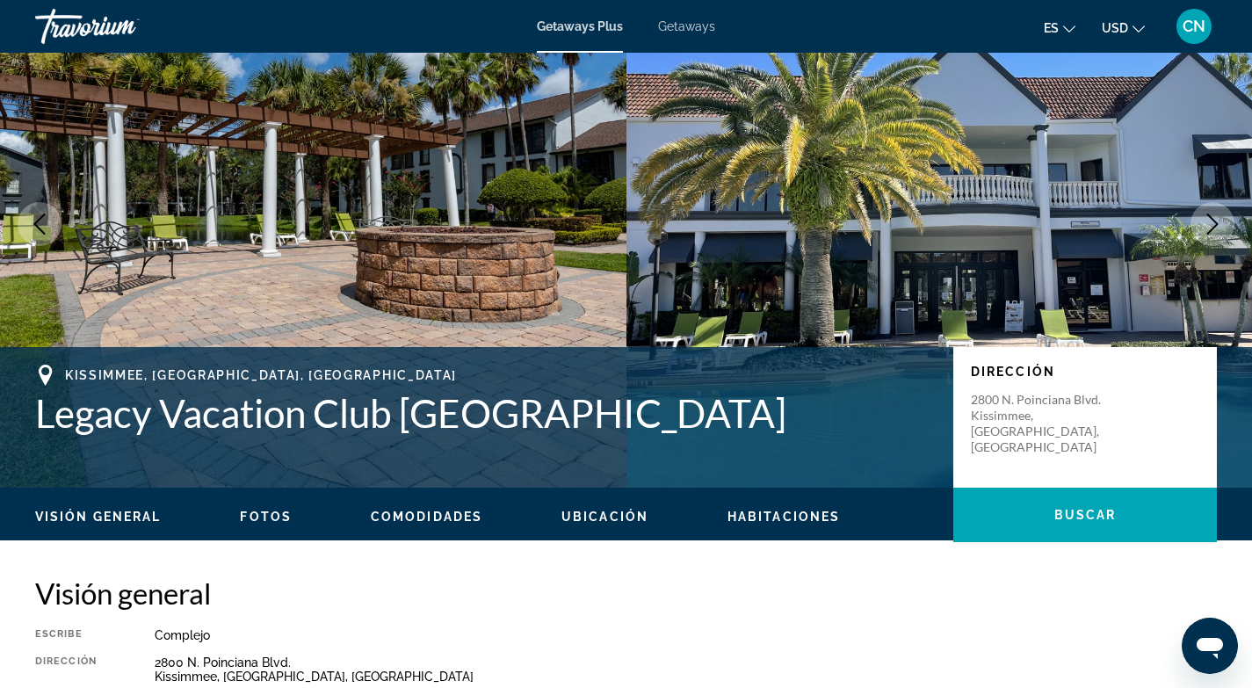
scroll to position [61, 0]
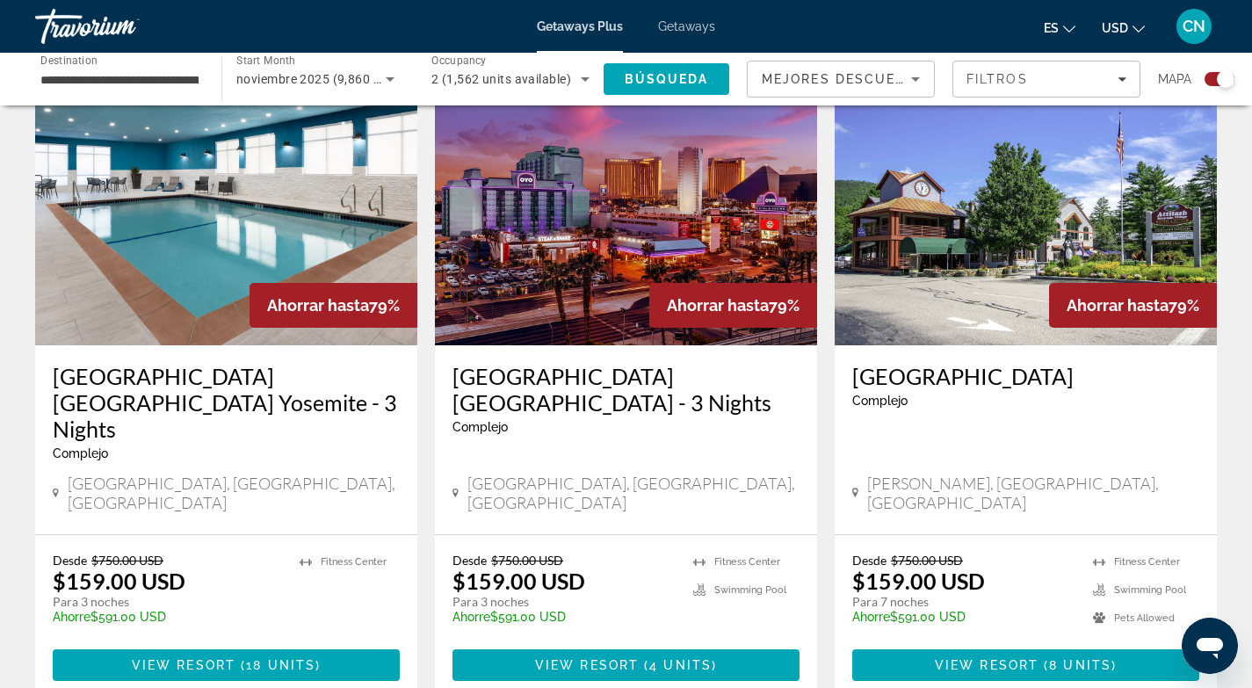
scroll to position [2721, 0]
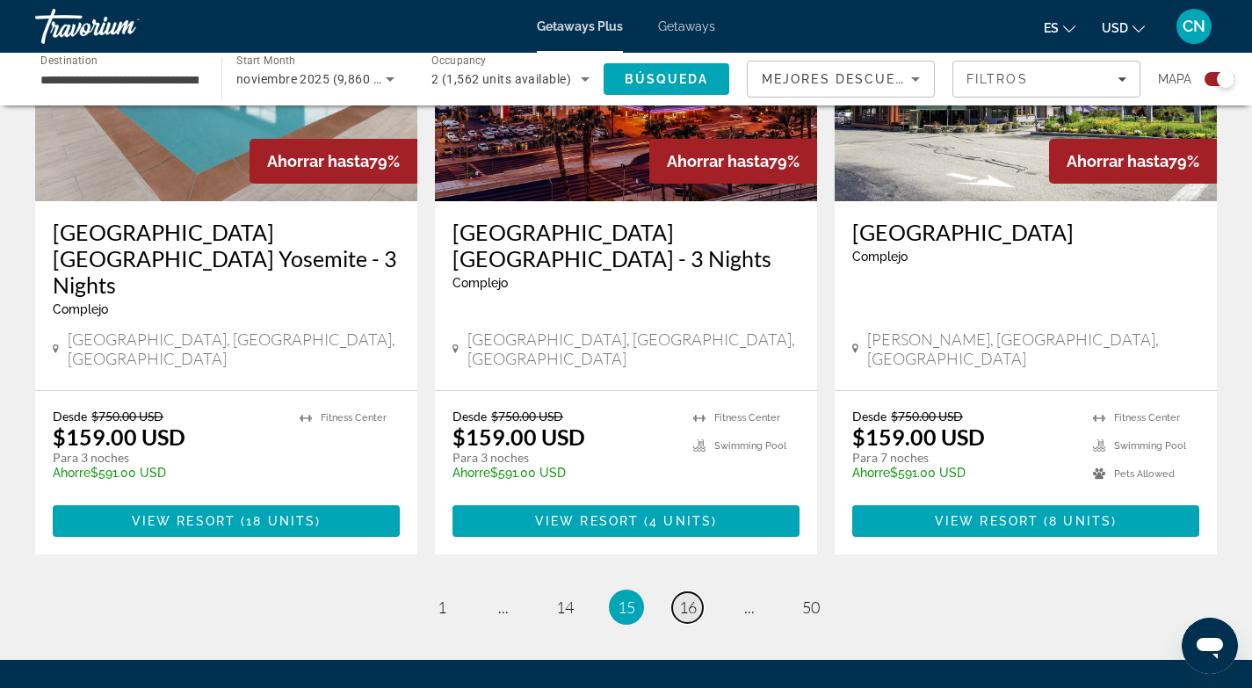
click at [687, 597] on span "16" at bounding box center [688, 606] width 18 height 19
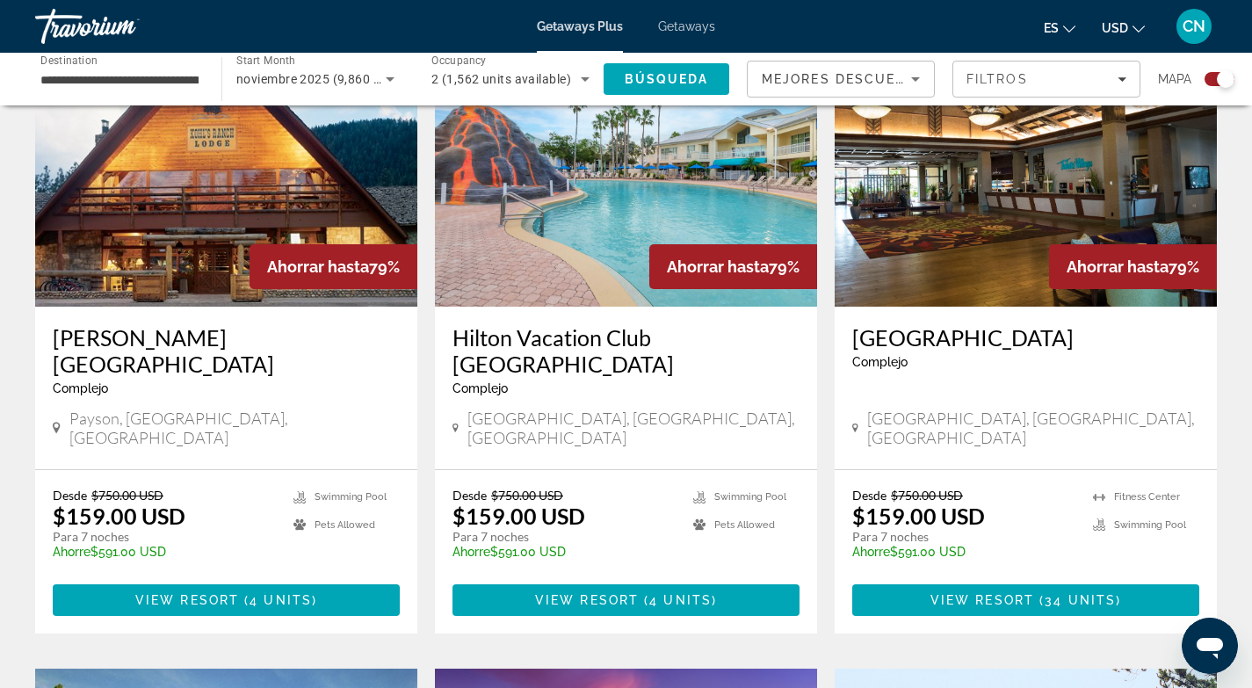
scroll to position [685, 0]
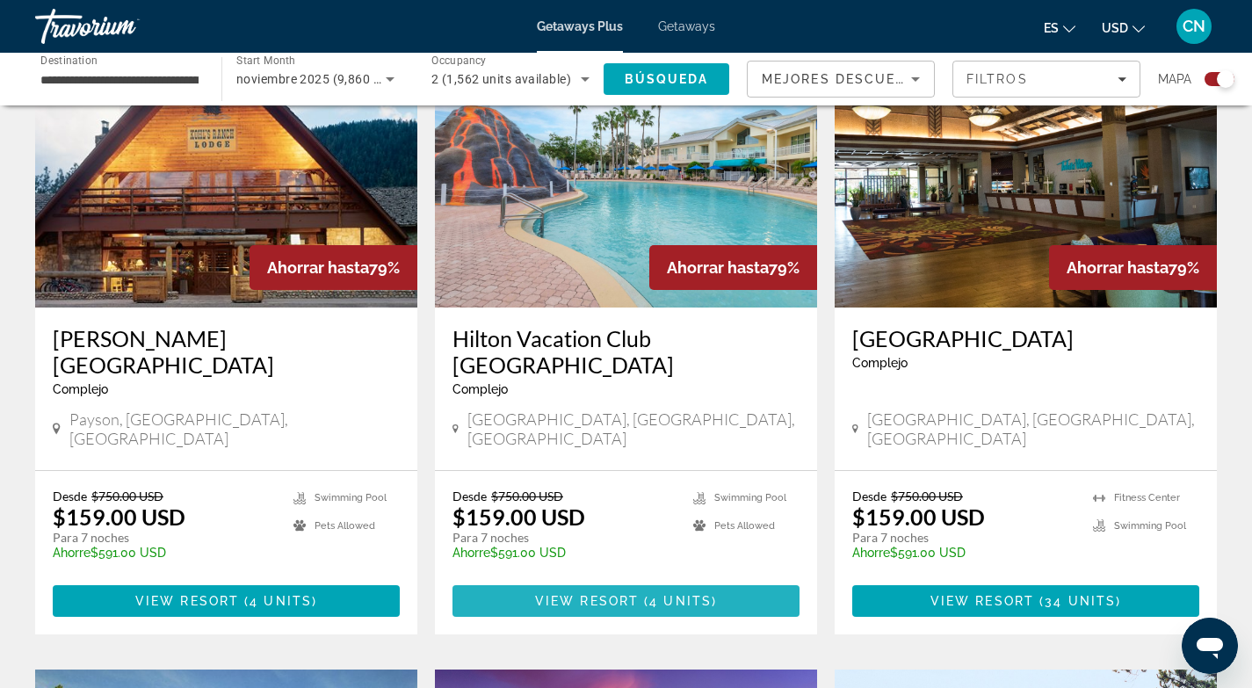
click at [612, 594] on span "View Resort" at bounding box center [587, 601] width 104 height 14
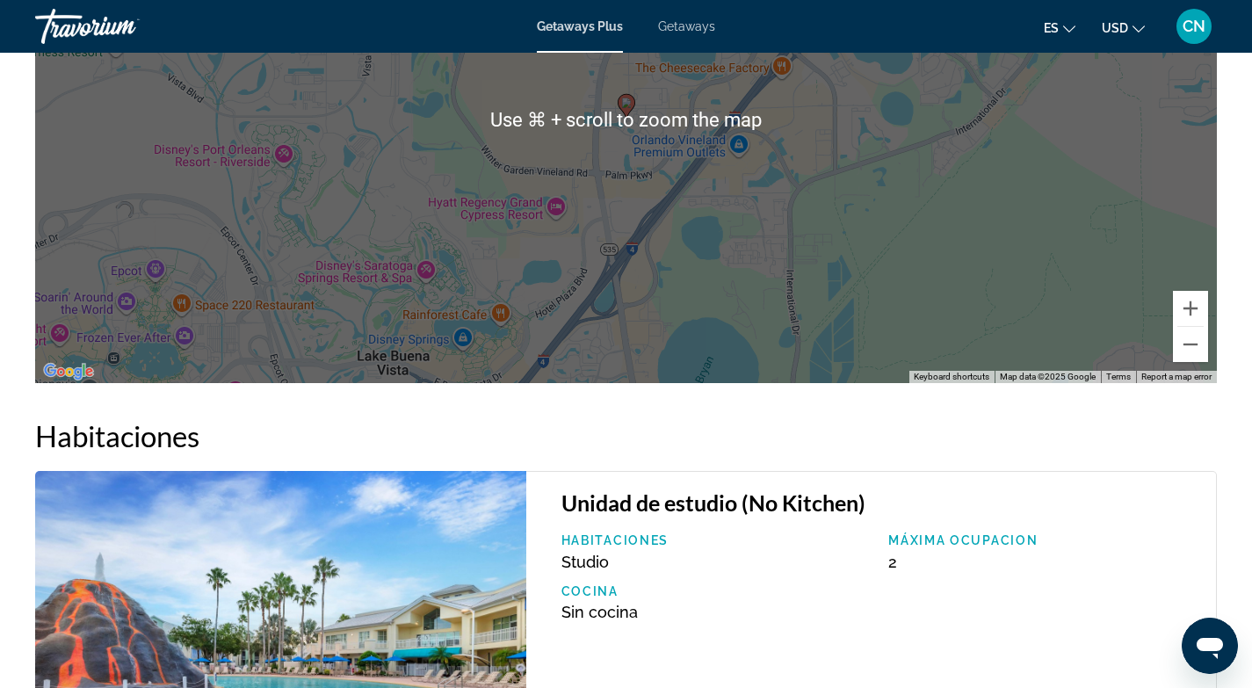
scroll to position [2746, 0]
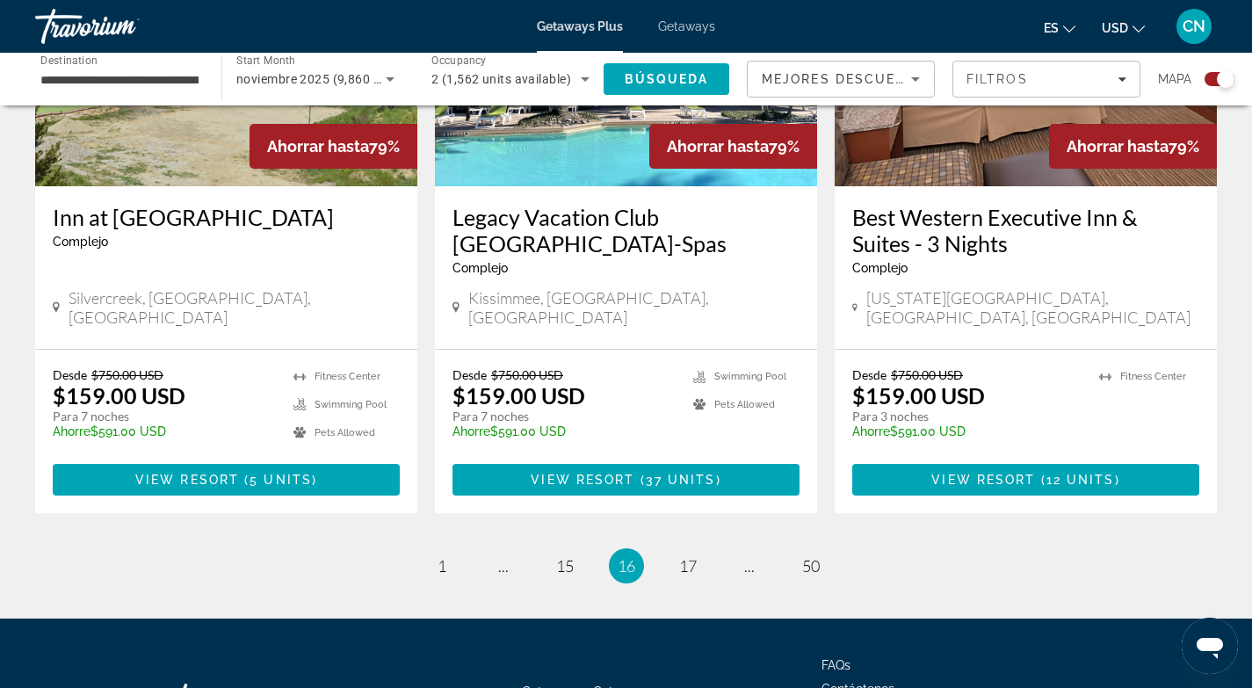
scroll to position [2778, 0]
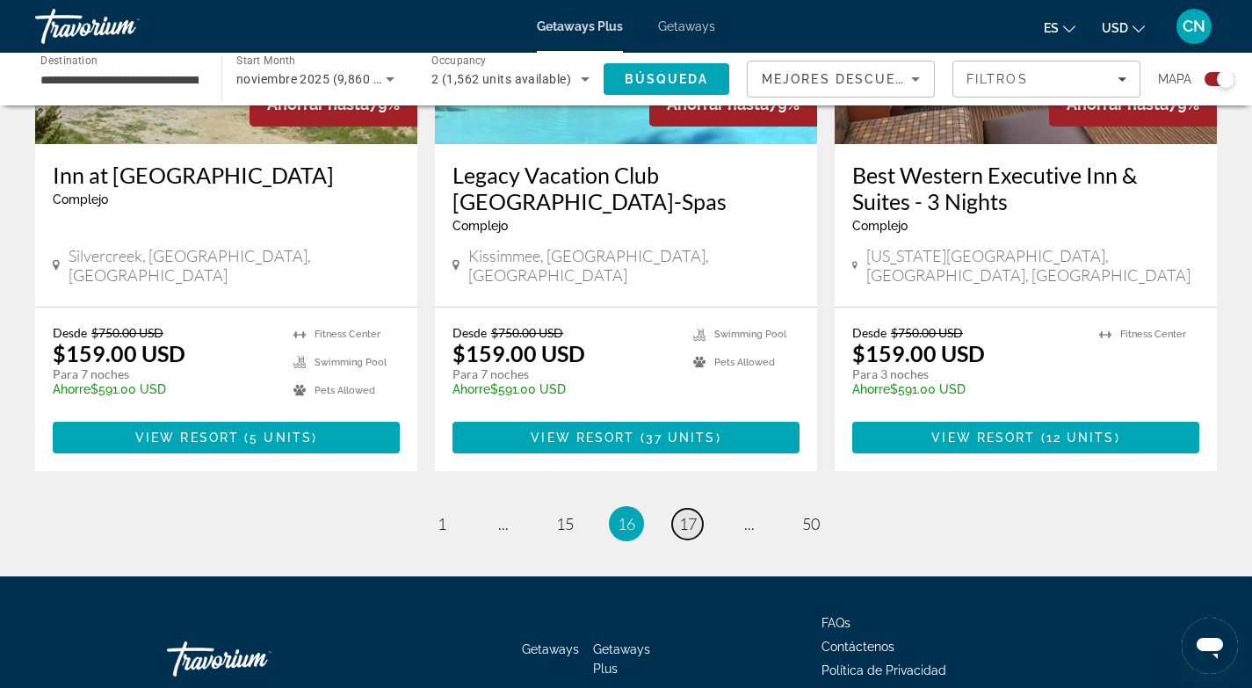
click at [684, 514] on span "17" at bounding box center [688, 523] width 18 height 19
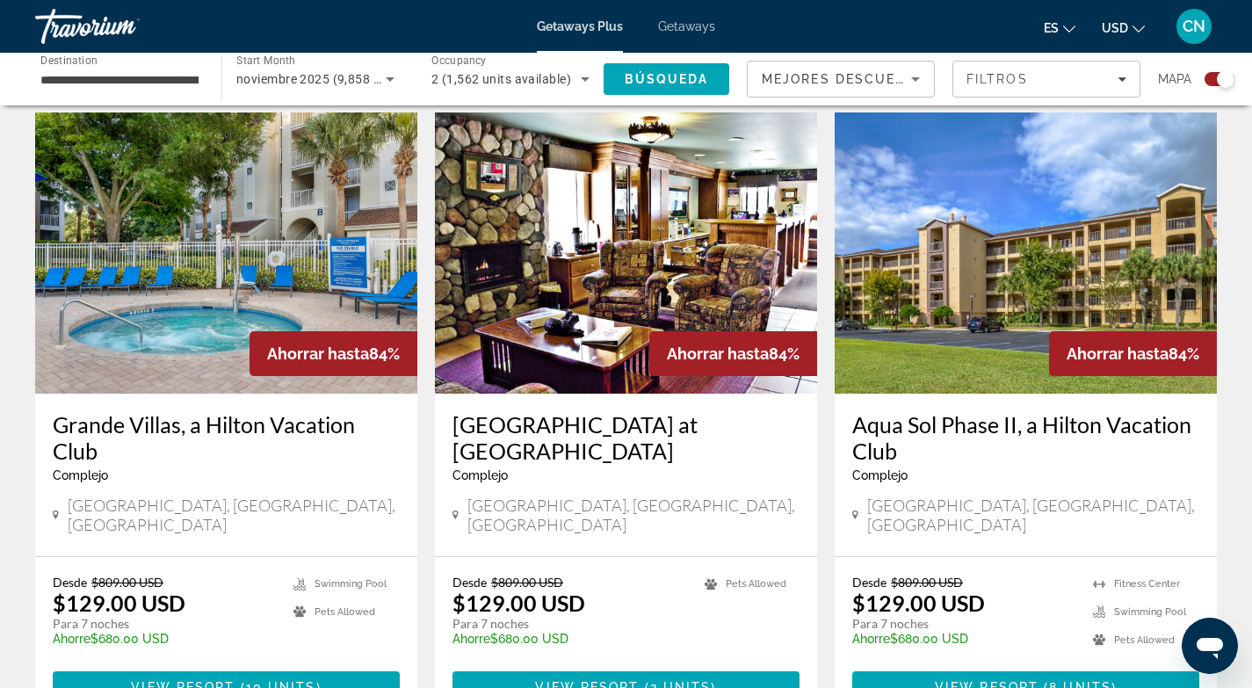
scroll to position [2500, 0]
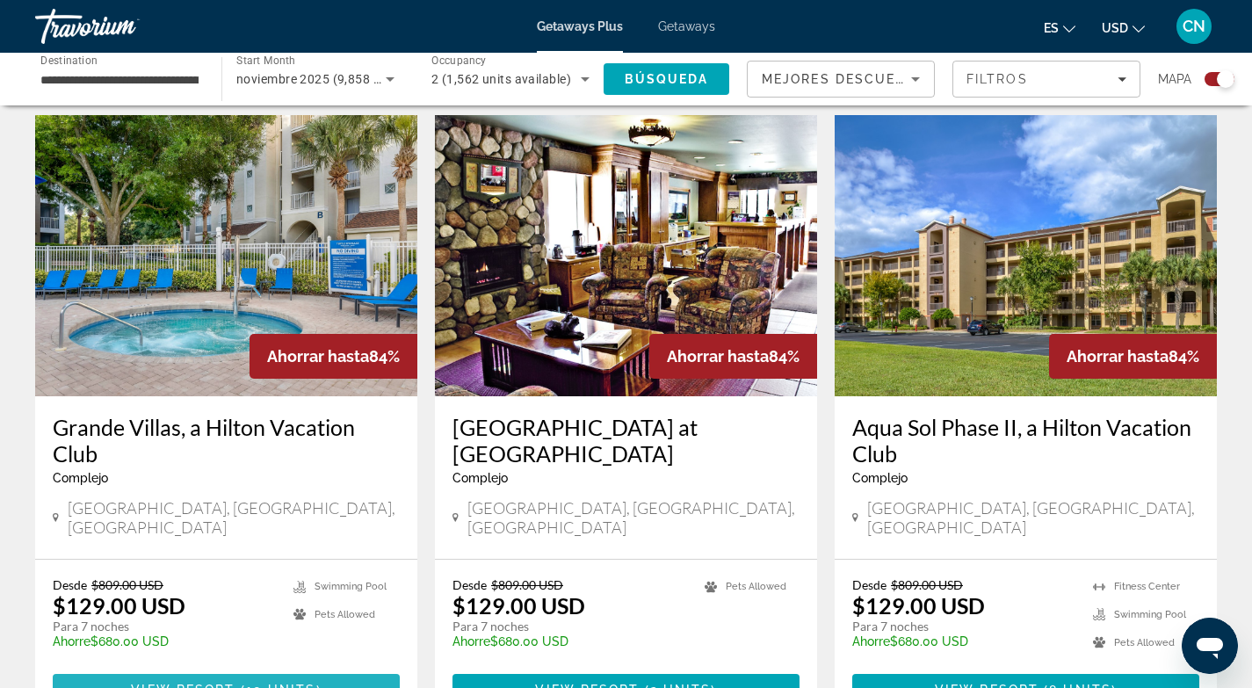
click at [258, 683] on span "10 units" at bounding box center [281, 690] width 70 height 14
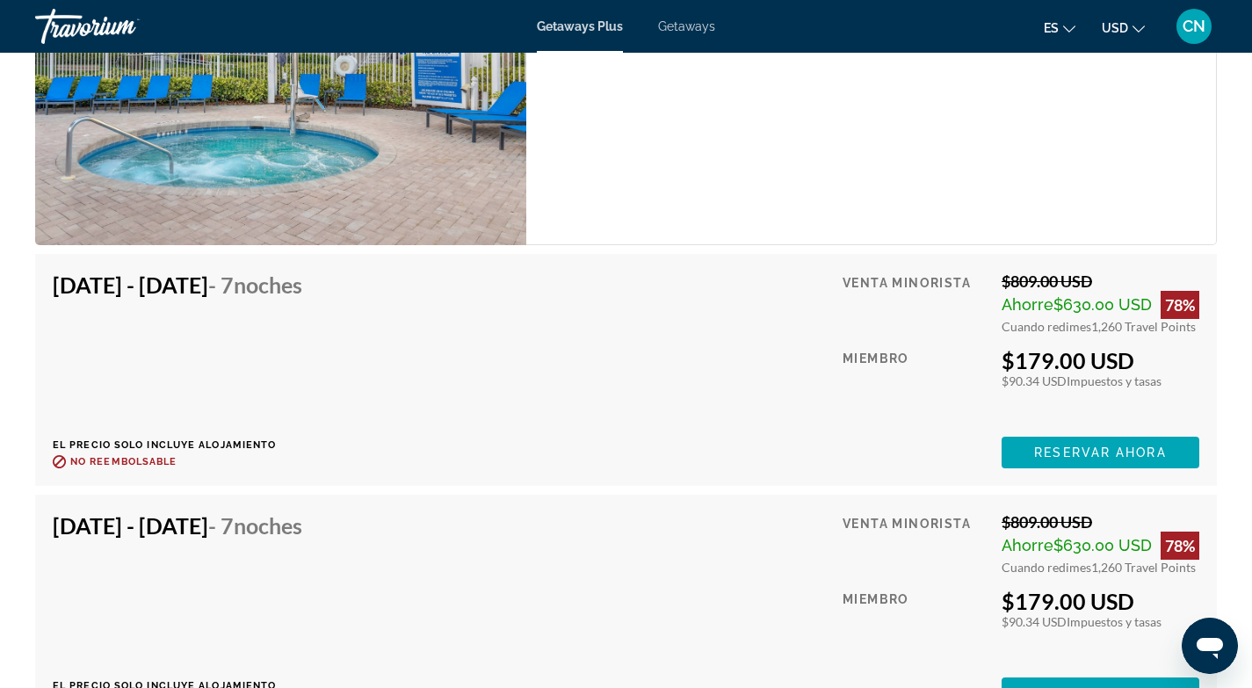
scroll to position [2947, 0]
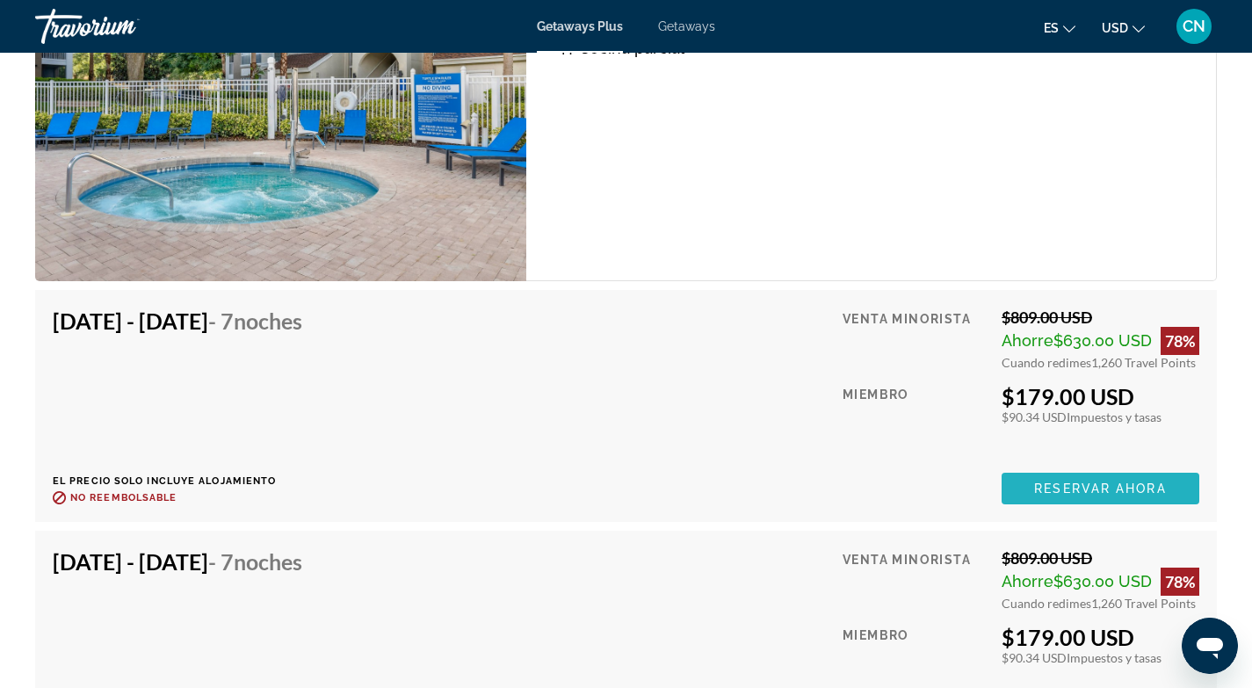
click at [1062, 487] on span "Reservar ahora" at bounding box center [1100, 488] width 132 height 14
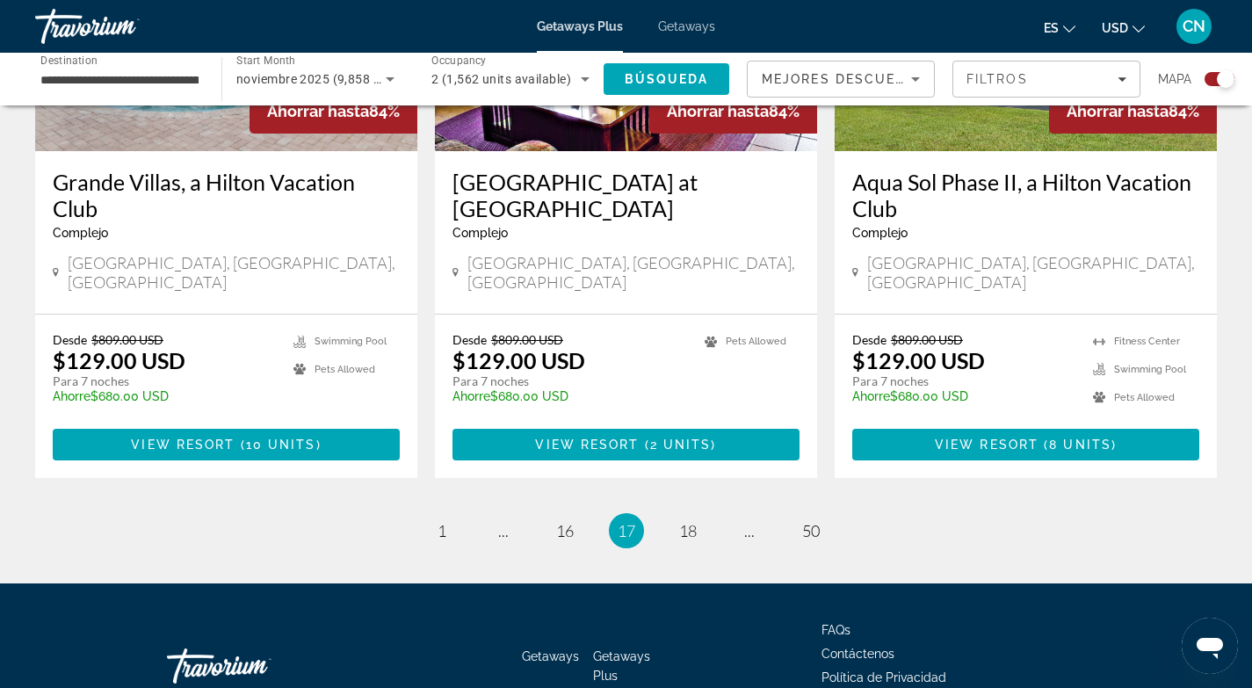
scroll to position [2753, 0]
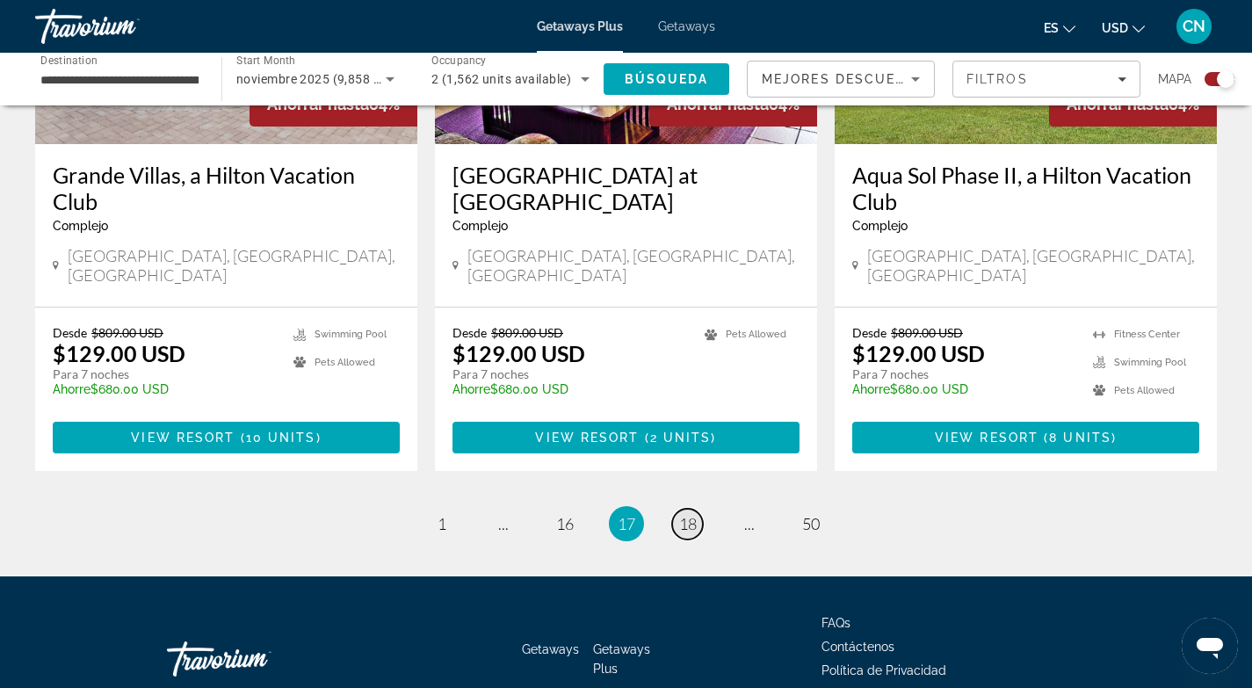
click at [685, 514] on span "18" at bounding box center [688, 523] width 18 height 19
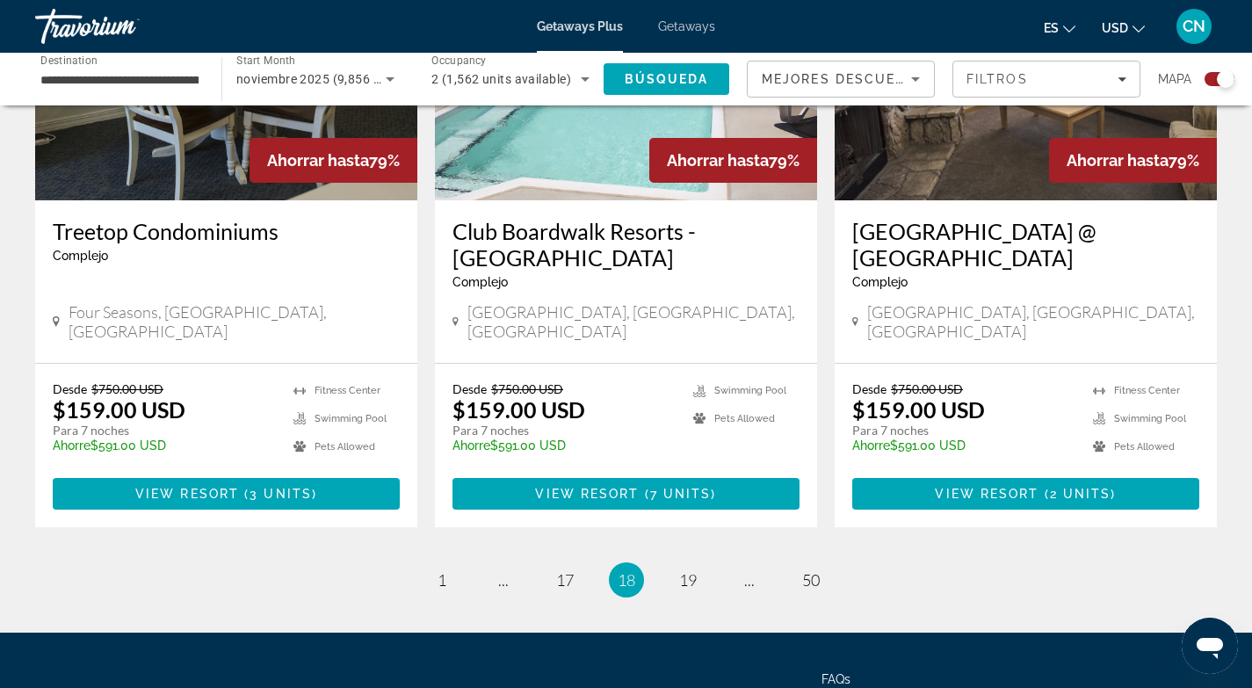
scroll to position [2752, 0]
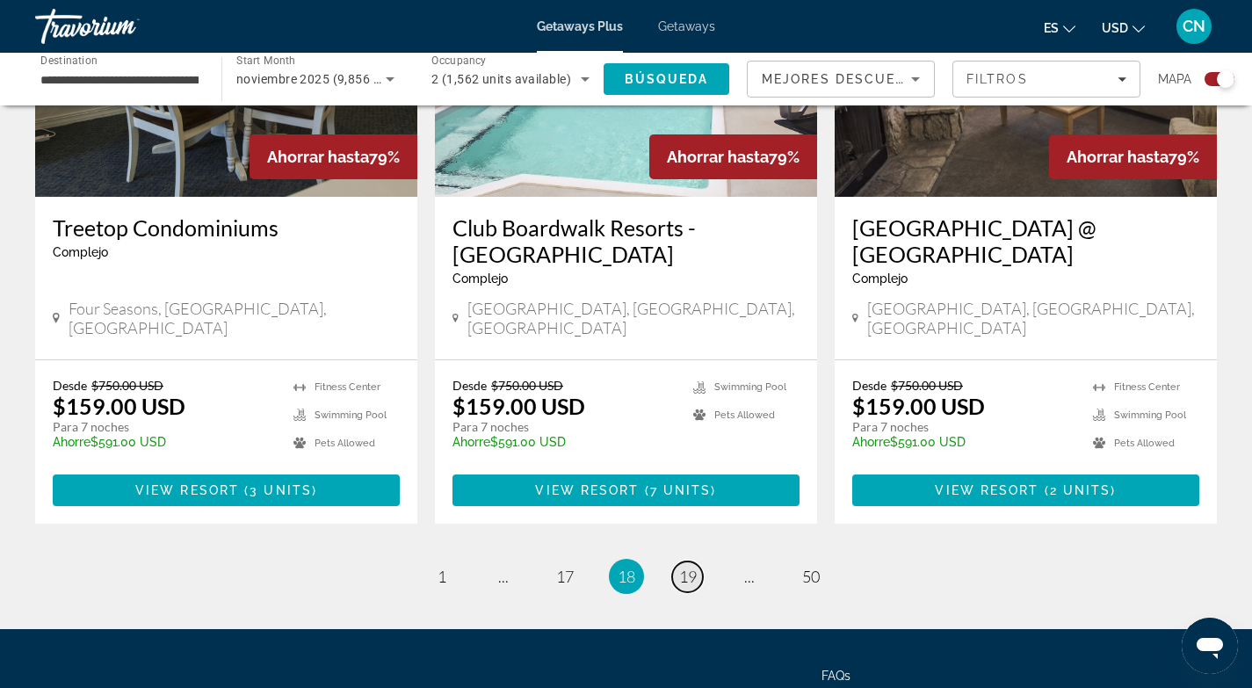
click at [684, 567] on span "19" at bounding box center [688, 576] width 18 height 19
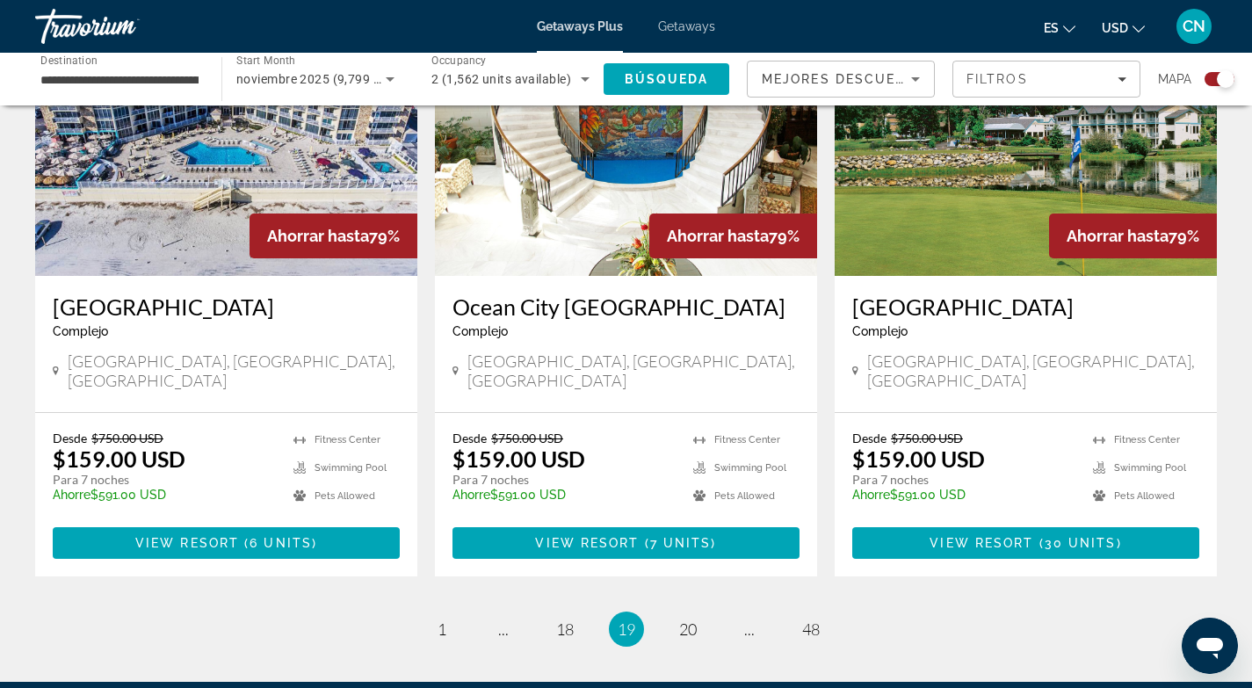
scroll to position [2655, 0]
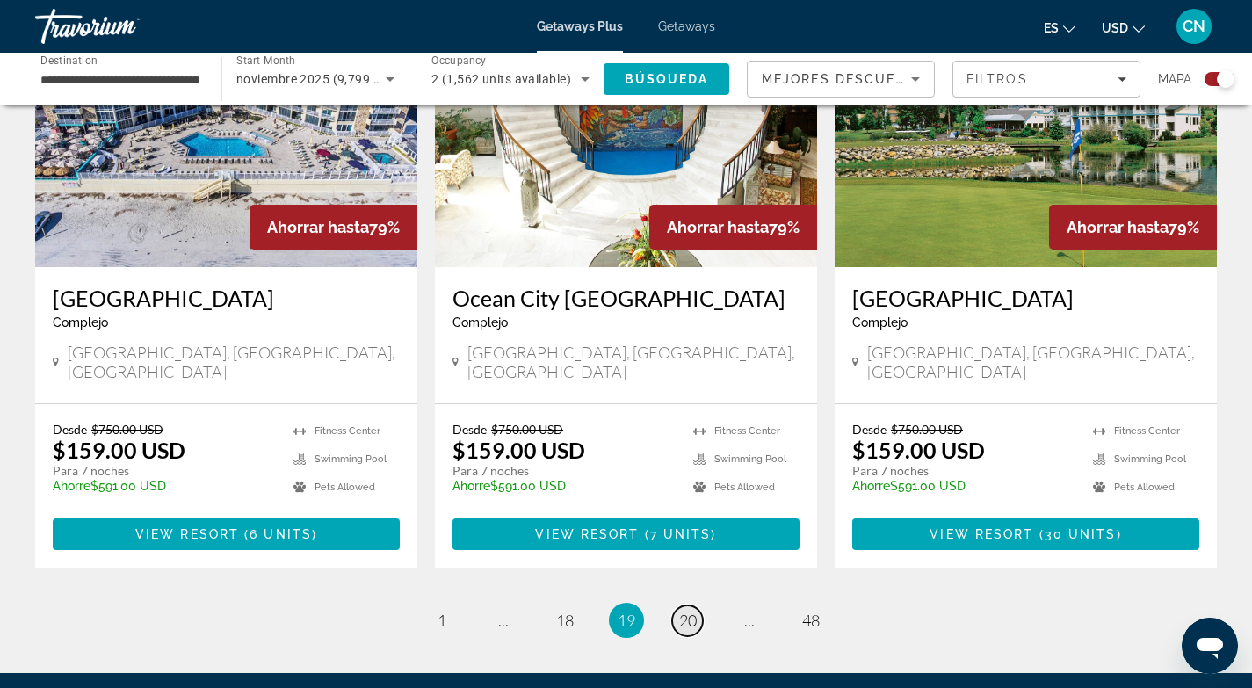
click at [682, 611] on span "20" at bounding box center [688, 620] width 18 height 19
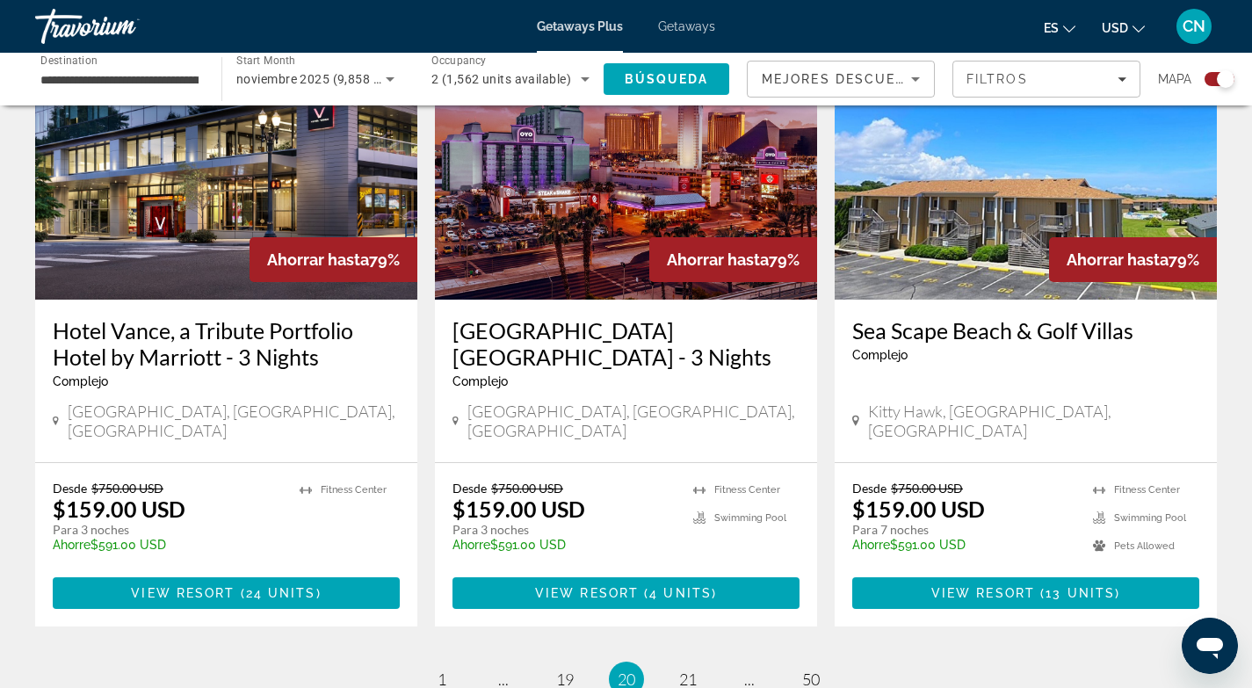
scroll to position [2597, 0]
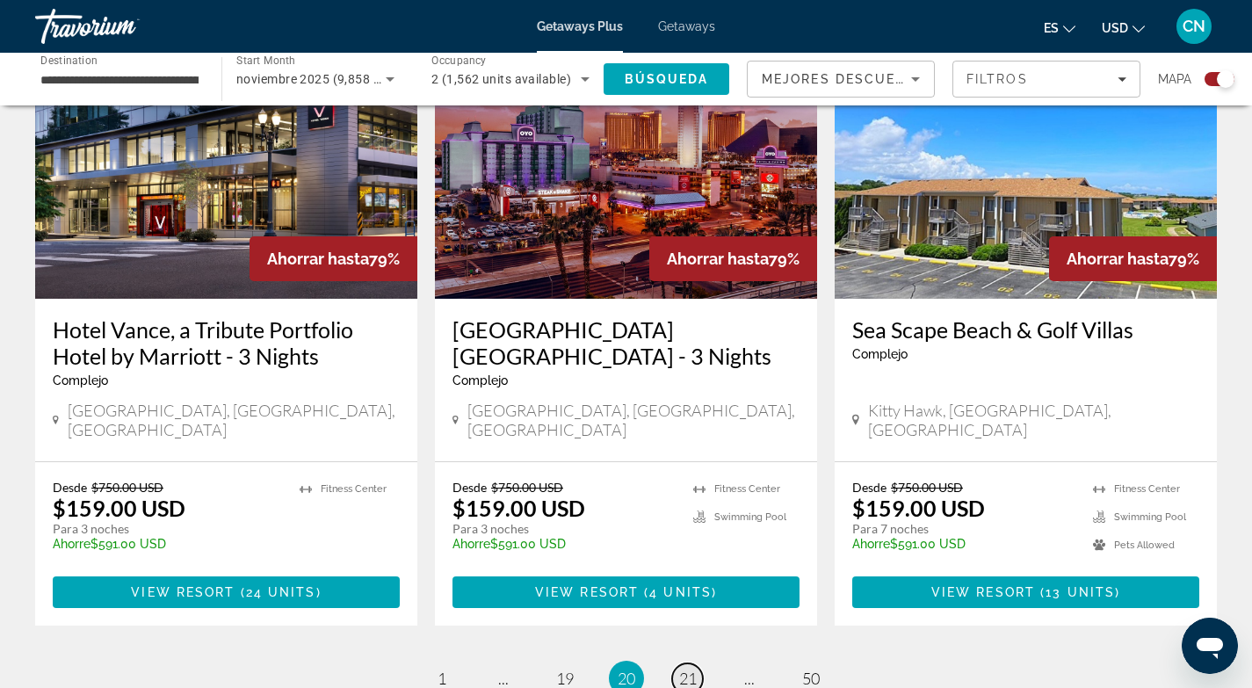
click at [687, 669] on span "21" at bounding box center [688, 678] width 18 height 19
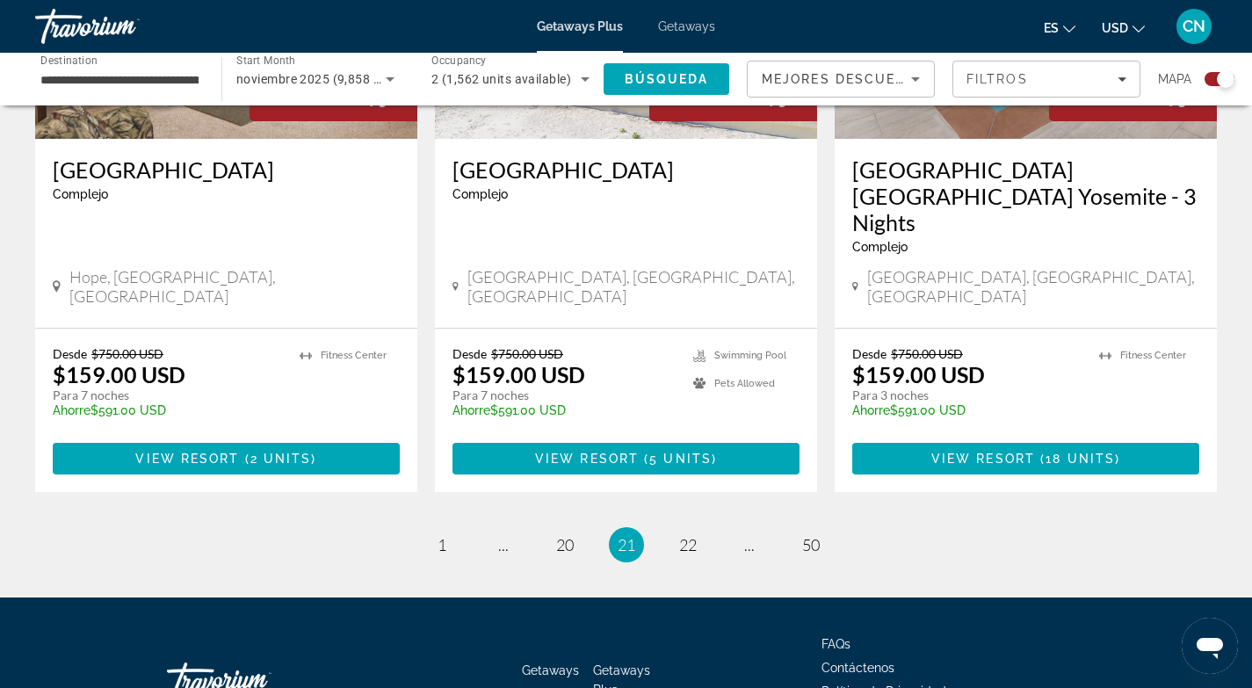
scroll to position [2761, 0]
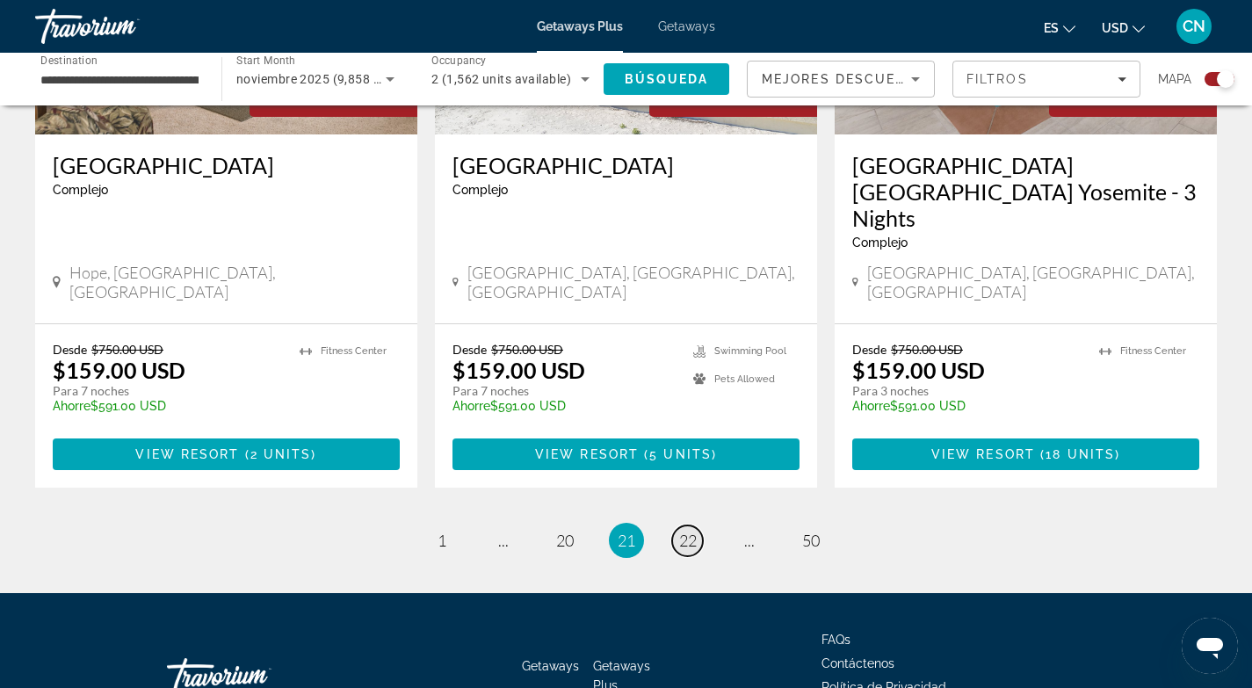
click at [694, 531] on span "22" at bounding box center [688, 540] width 18 height 19
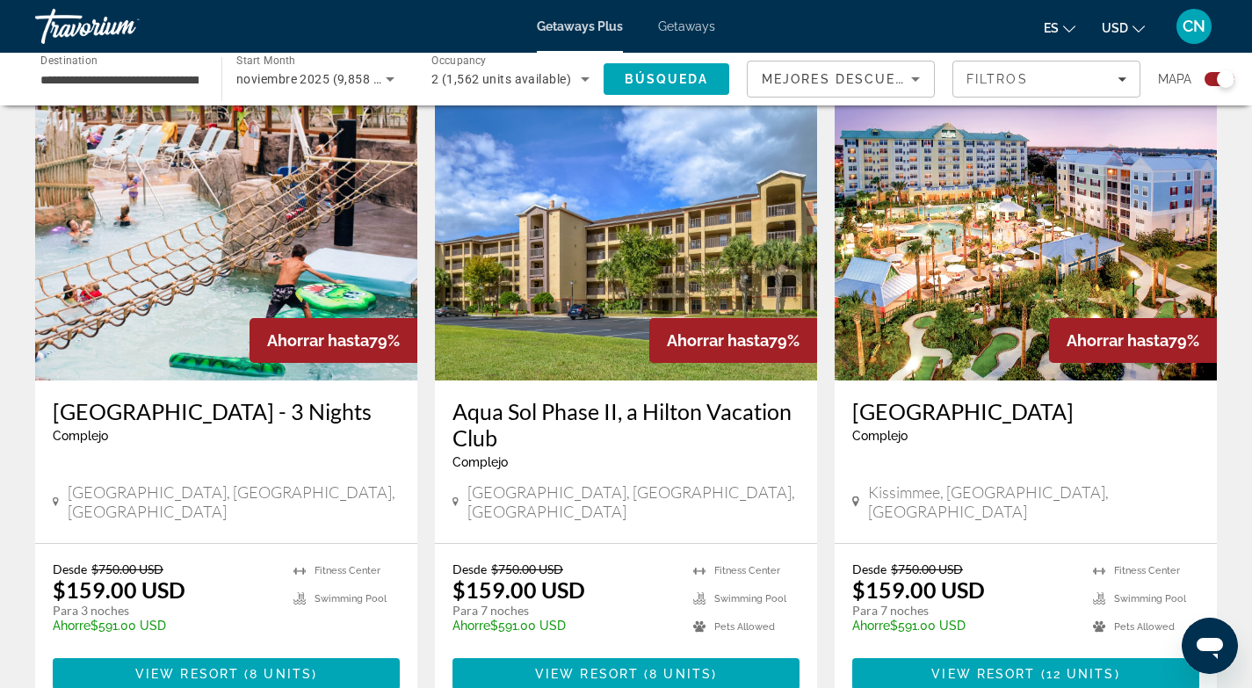
scroll to position [2519, 0]
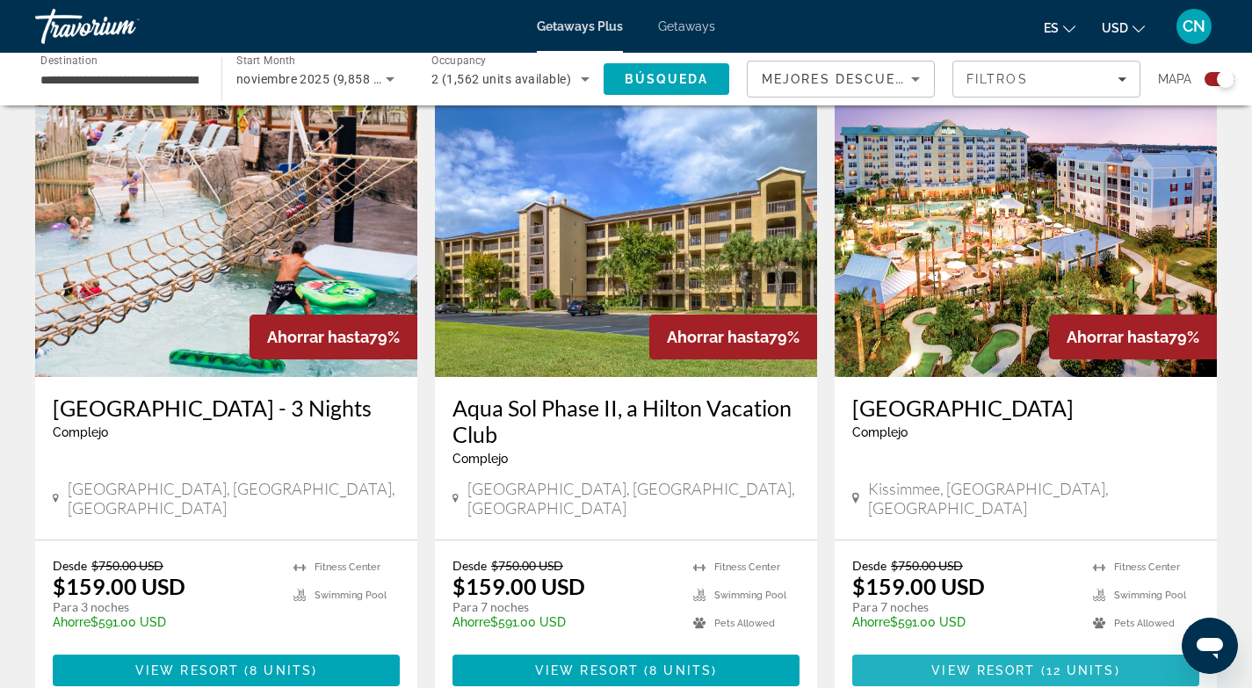
click at [995, 663] on span "View Resort" at bounding box center [983, 670] width 104 height 14
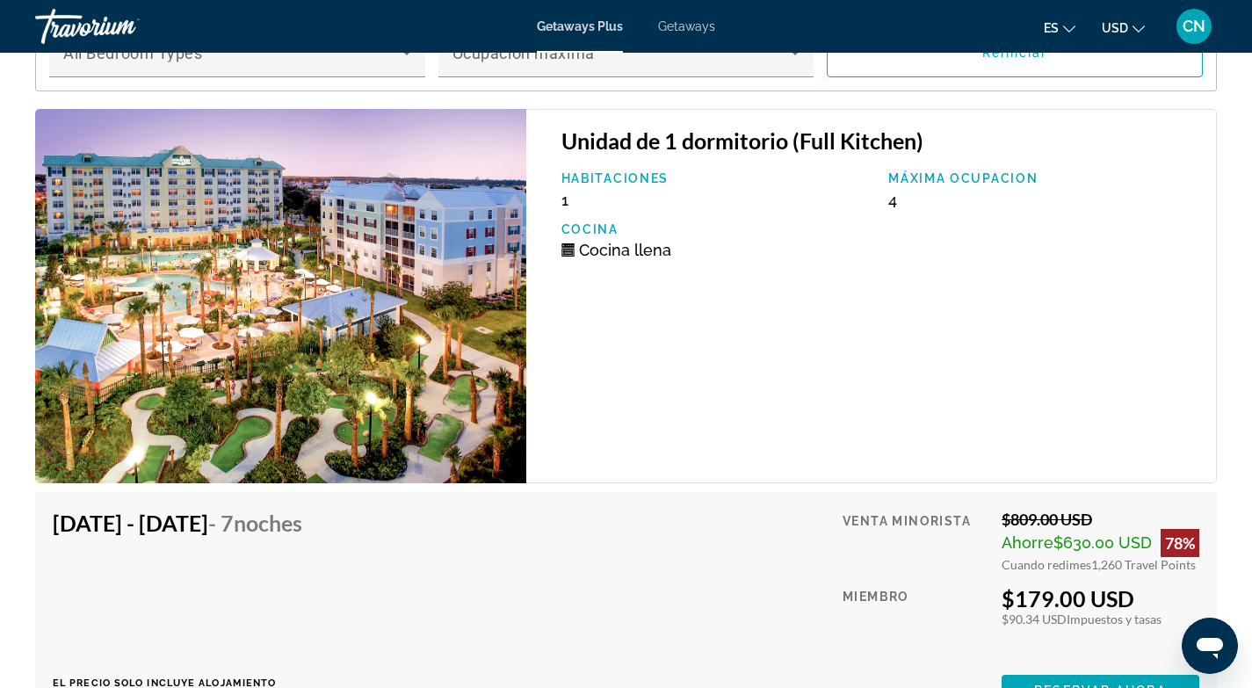
scroll to position [3092, 0]
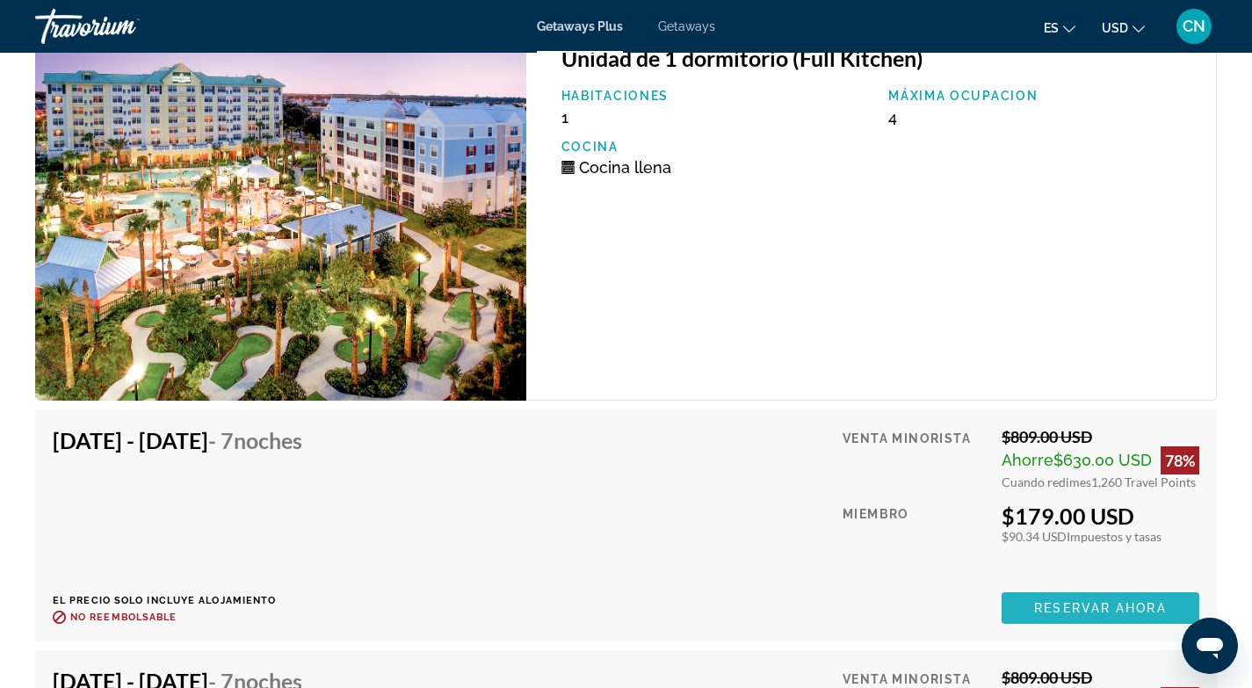
click at [1062, 601] on span "Reservar ahora" at bounding box center [1100, 608] width 132 height 14
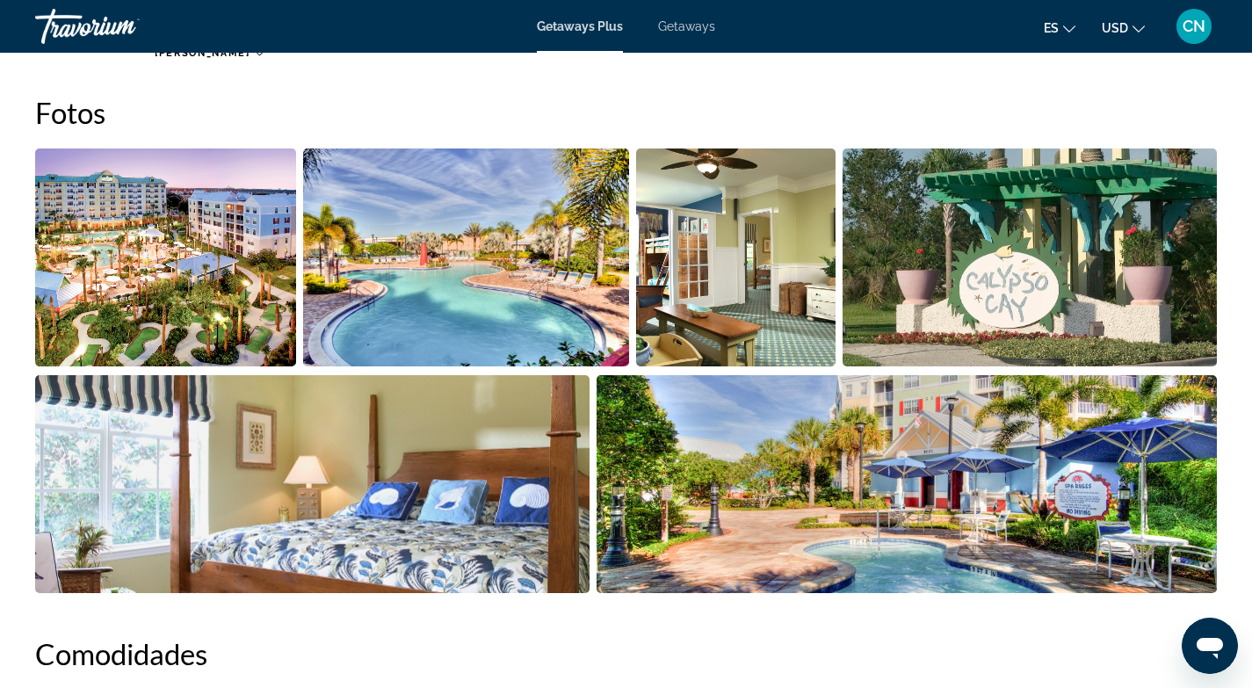
scroll to position [785, 0]
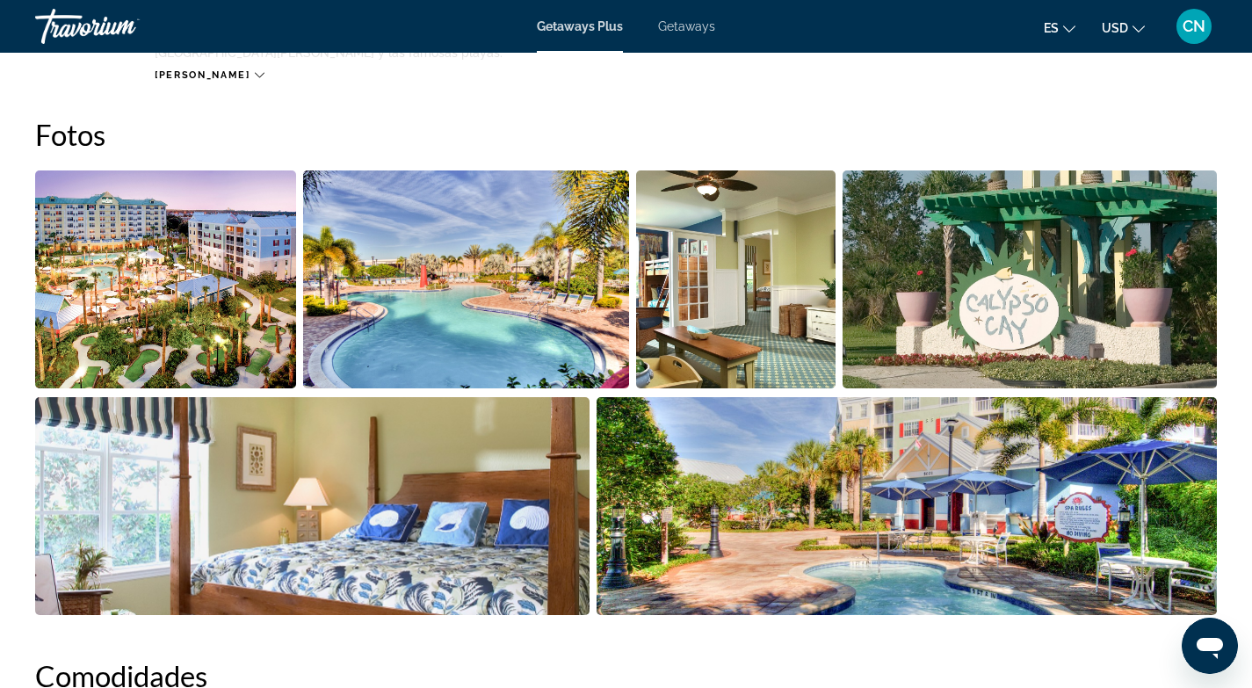
click at [223, 302] on img "Open full-screen image slider" at bounding box center [165, 279] width 261 height 218
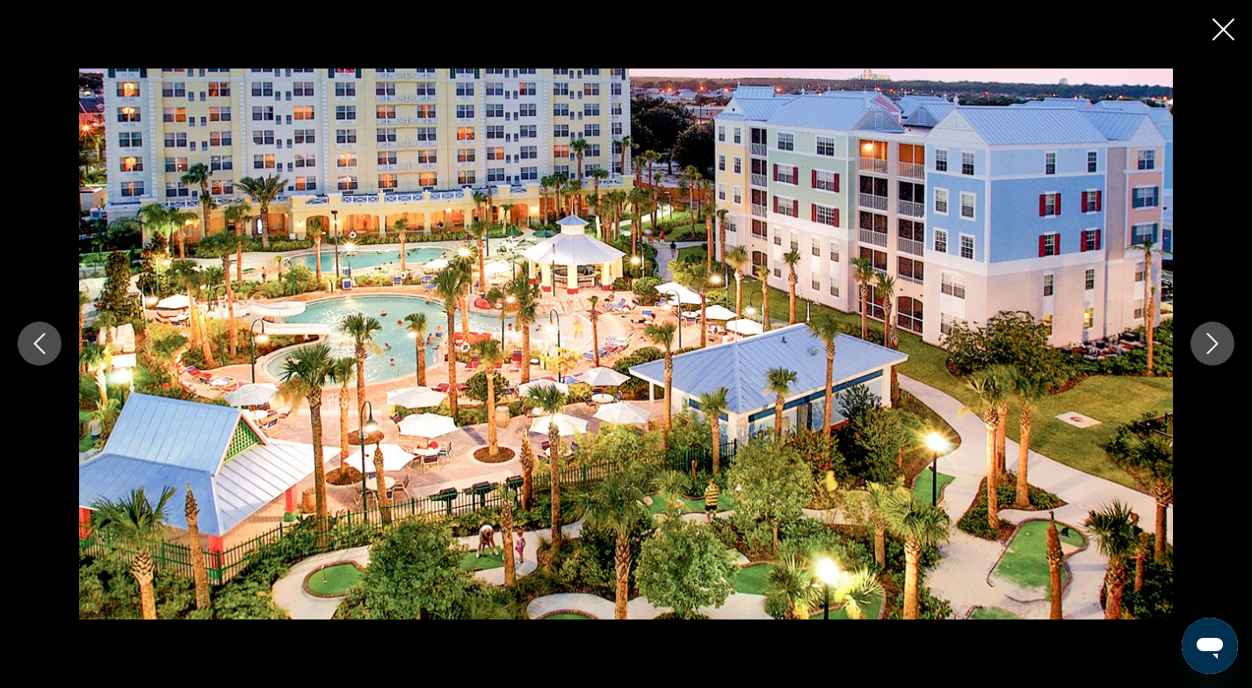
click at [1214, 345] on icon "Next image" at bounding box center [1212, 343] width 21 height 21
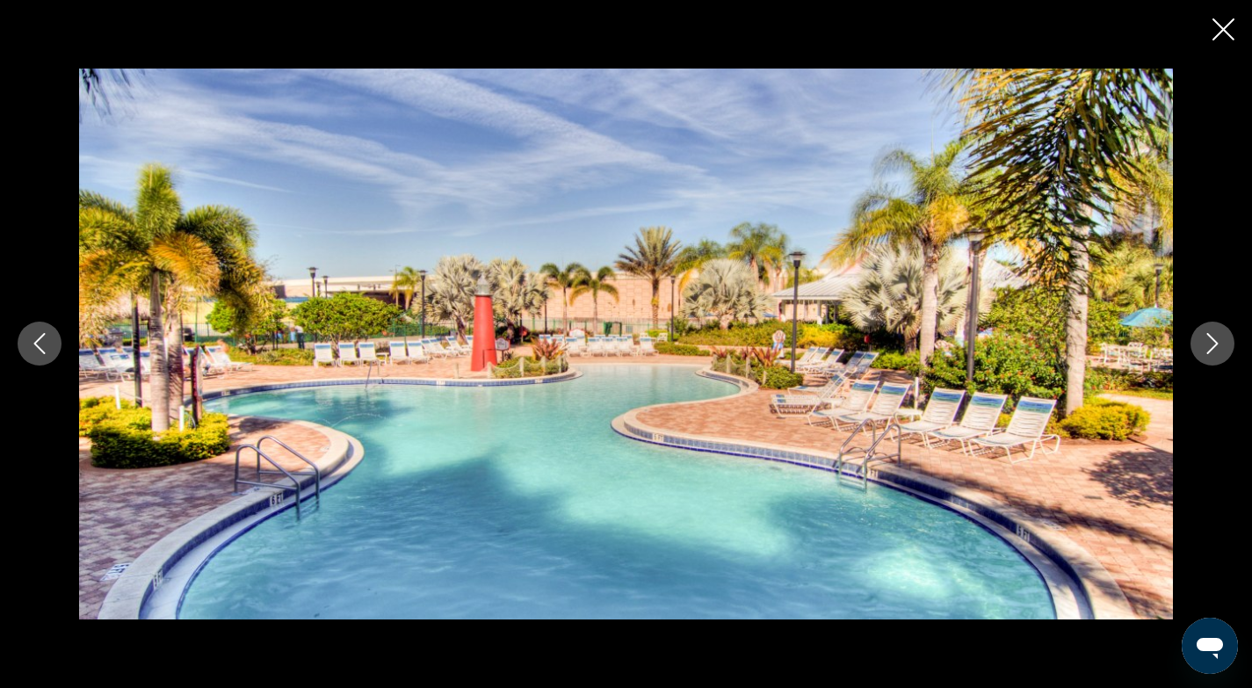
click at [1214, 345] on icon "Next image" at bounding box center [1212, 343] width 21 height 21
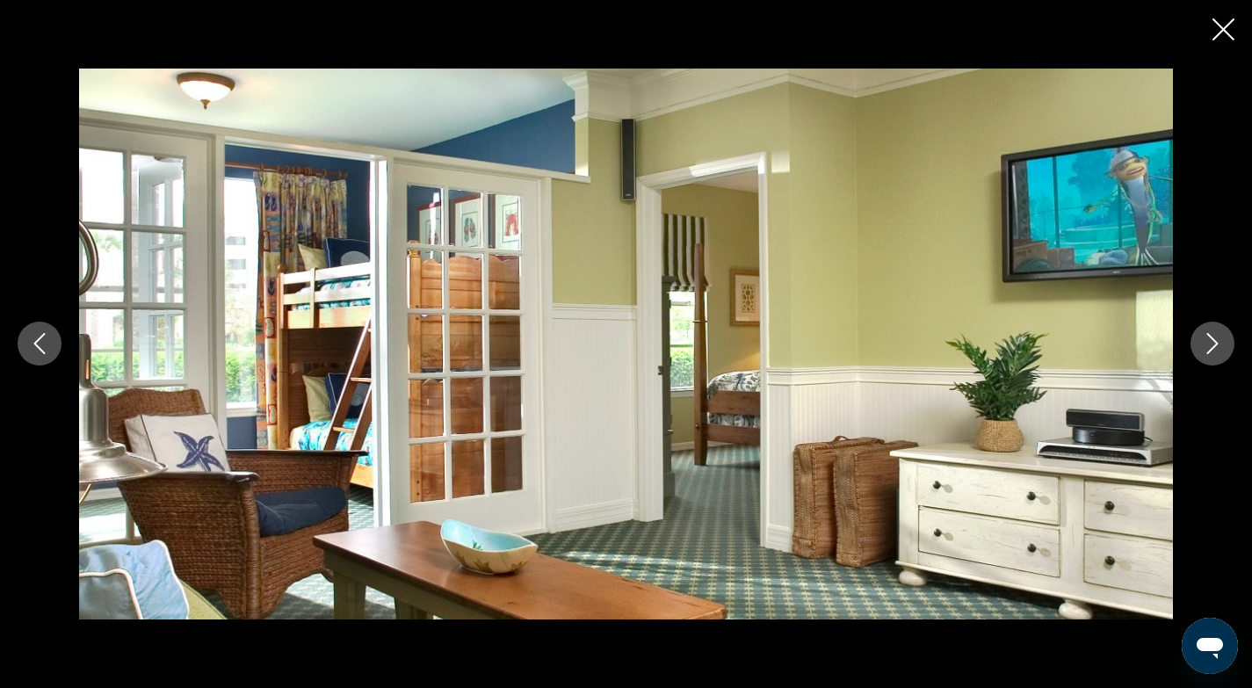
click at [1214, 345] on icon "Next image" at bounding box center [1212, 343] width 21 height 21
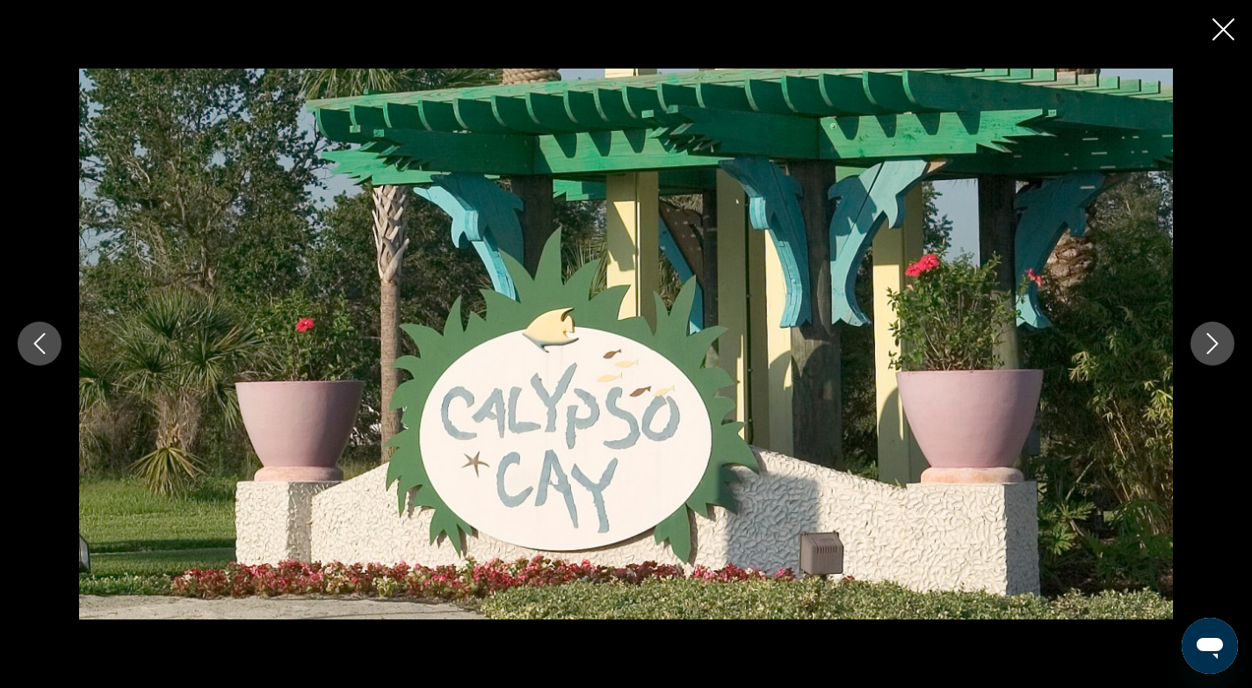
click at [1214, 345] on icon "Next image" at bounding box center [1212, 343] width 21 height 21
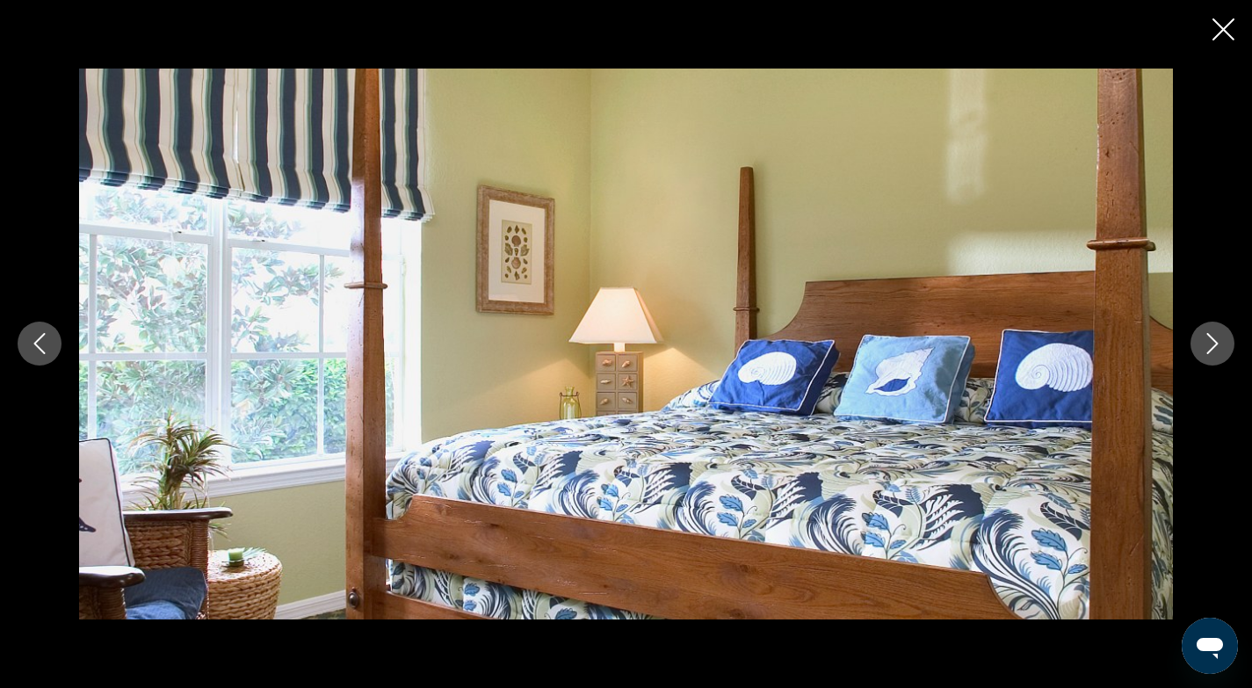
click at [1214, 345] on icon "Next image" at bounding box center [1212, 343] width 21 height 21
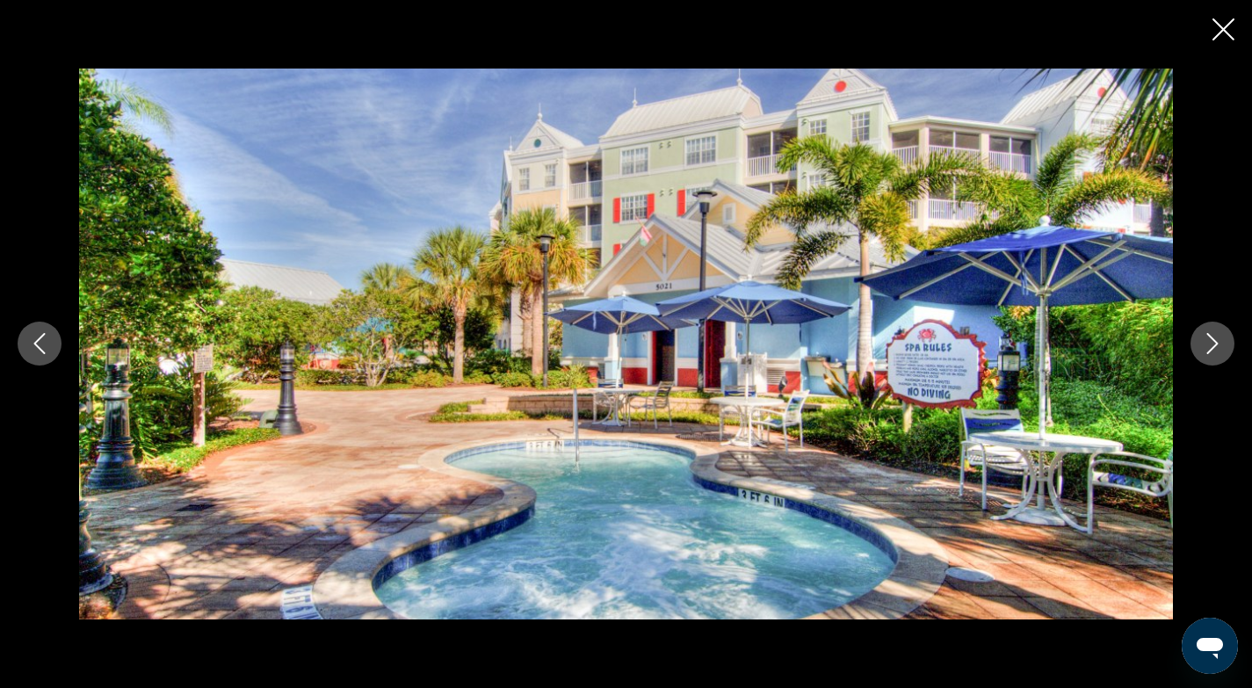
click at [1214, 345] on icon "Next image" at bounding box center [1212, 343] width 21 height 21
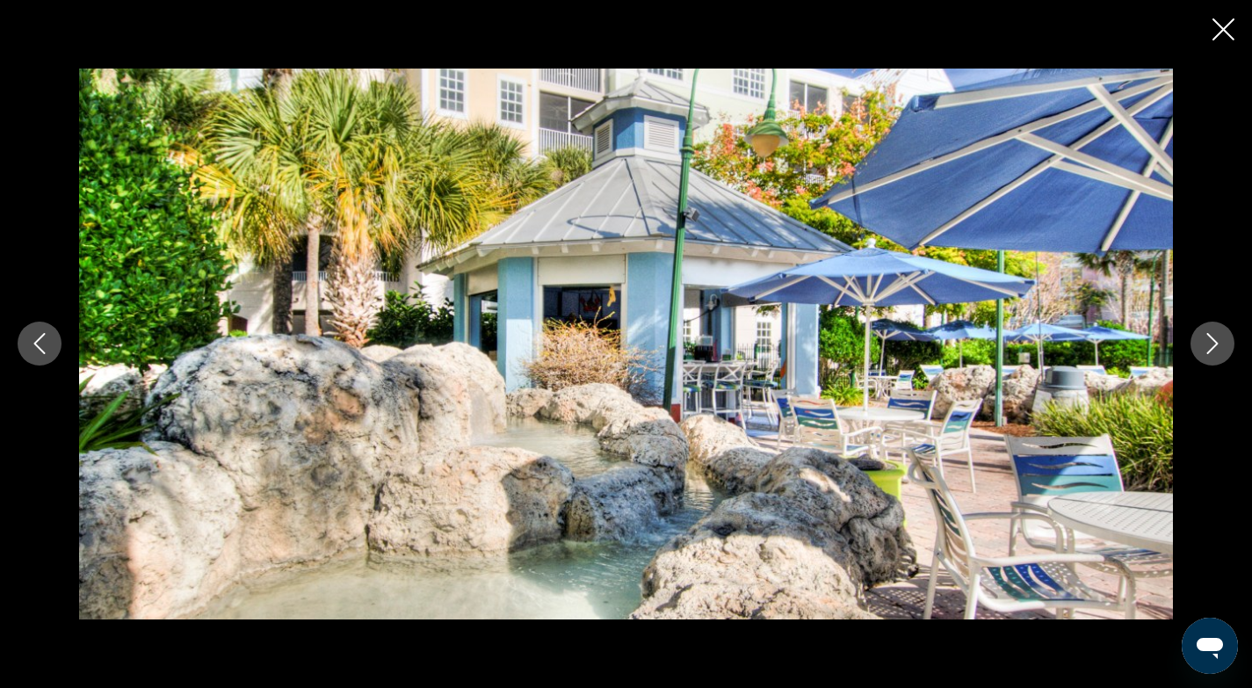
click at [1214, 345] on icon "Next image" at bounding box center [1212, 343] width 21 height 21
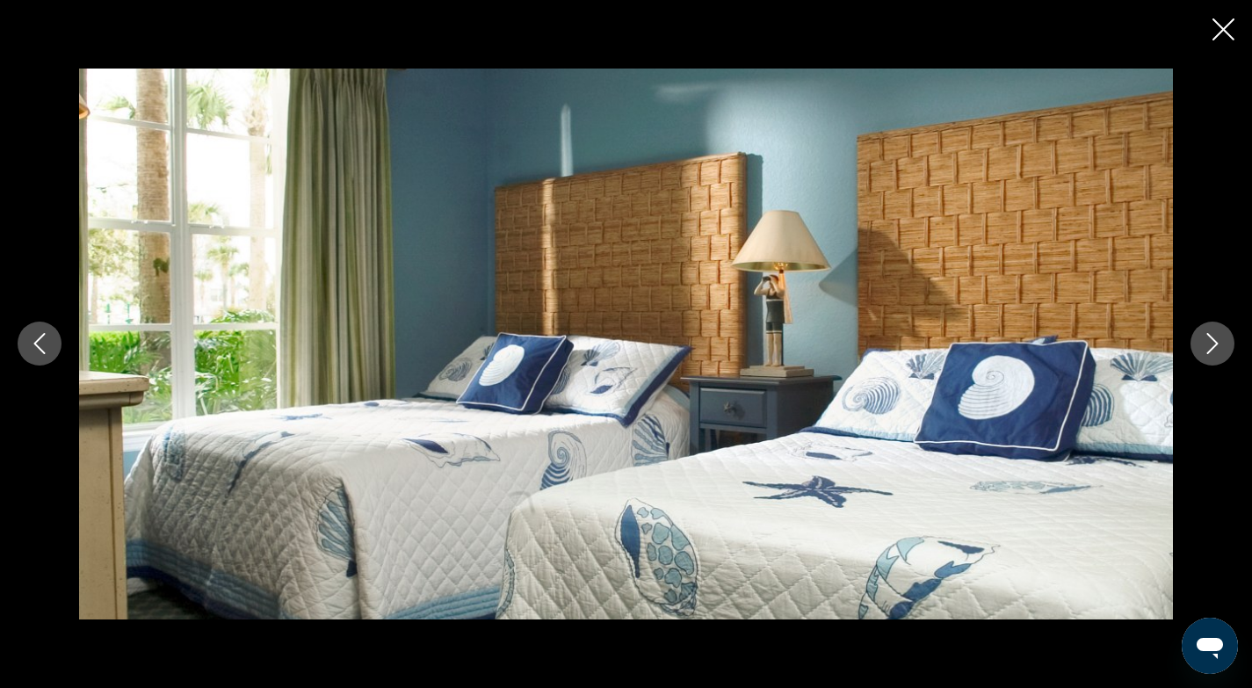
click at [1214, 345] on icon "Next image" at bounding box center [1212, 343] width 21 height 21
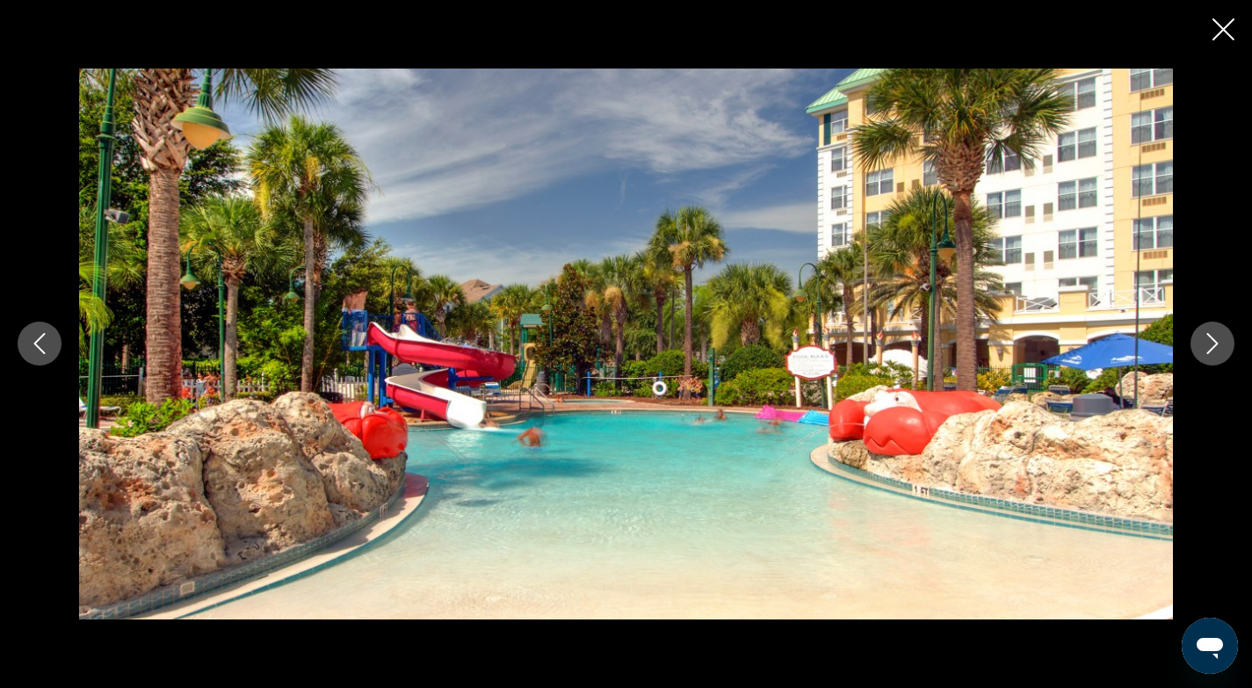
click at [1214, 345] on icon "Next image" at bounding box center [1212, 343] width 21 height 21
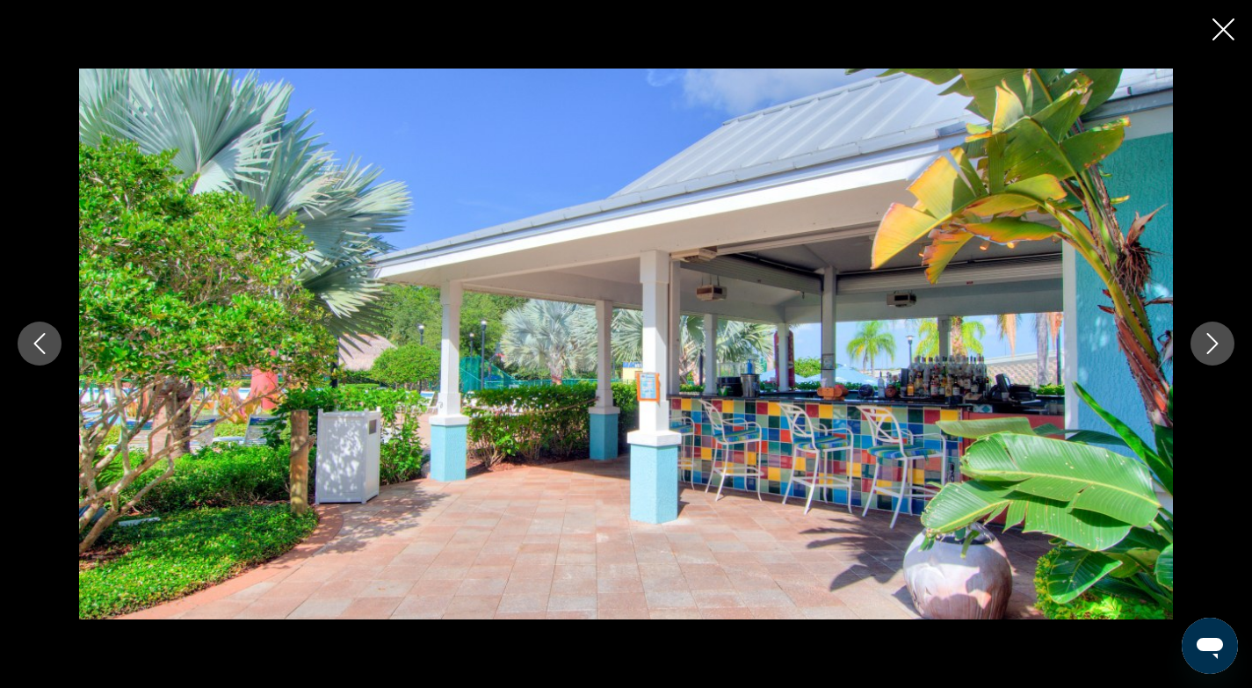
click at [1214, 345] on icon "Next image" at bounding box center [1212, 343] width 21 height 21
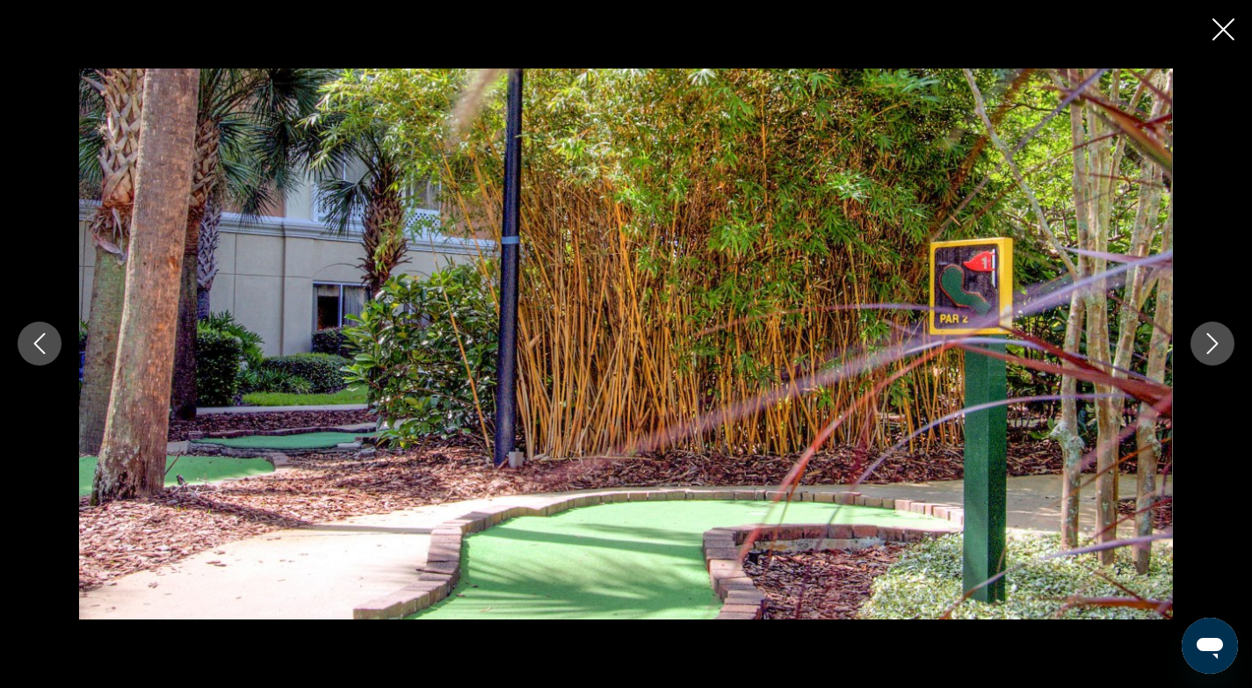
click at [1214, 345] on icon "Next image" at bounding box center [1212, 343] width 21 height 21
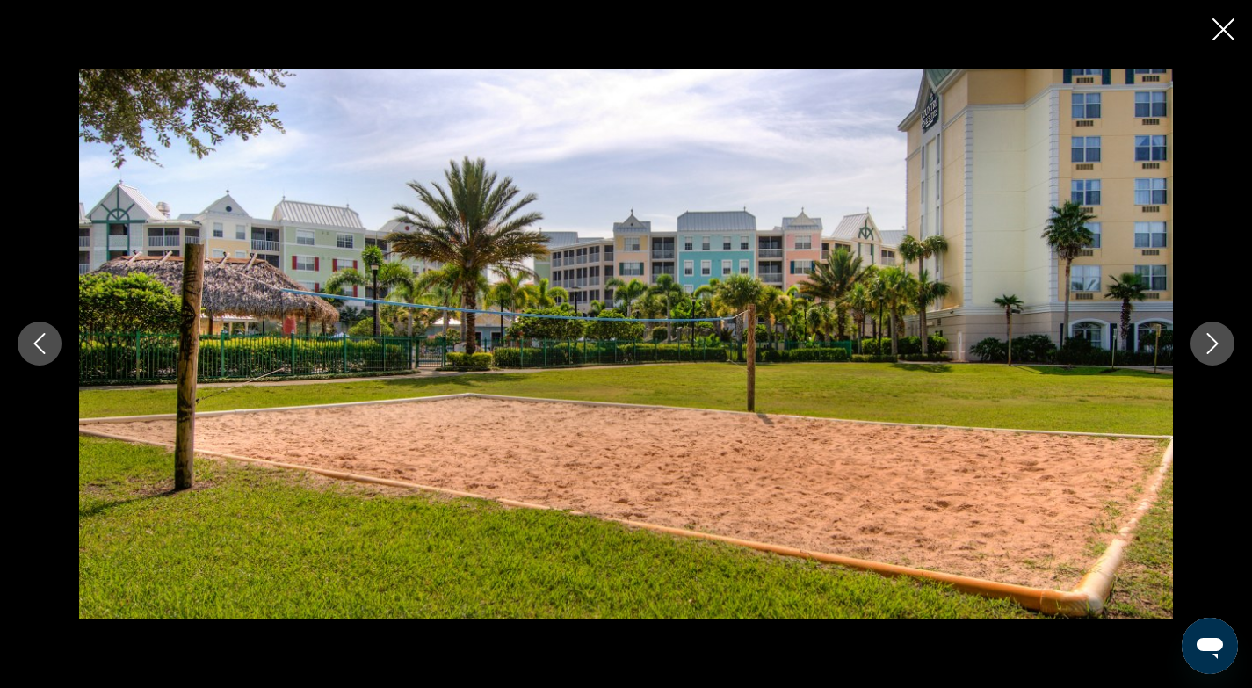
click at [1214, 345] on icon "Next image" at bounding box center [1212, 343] width 21 height 21
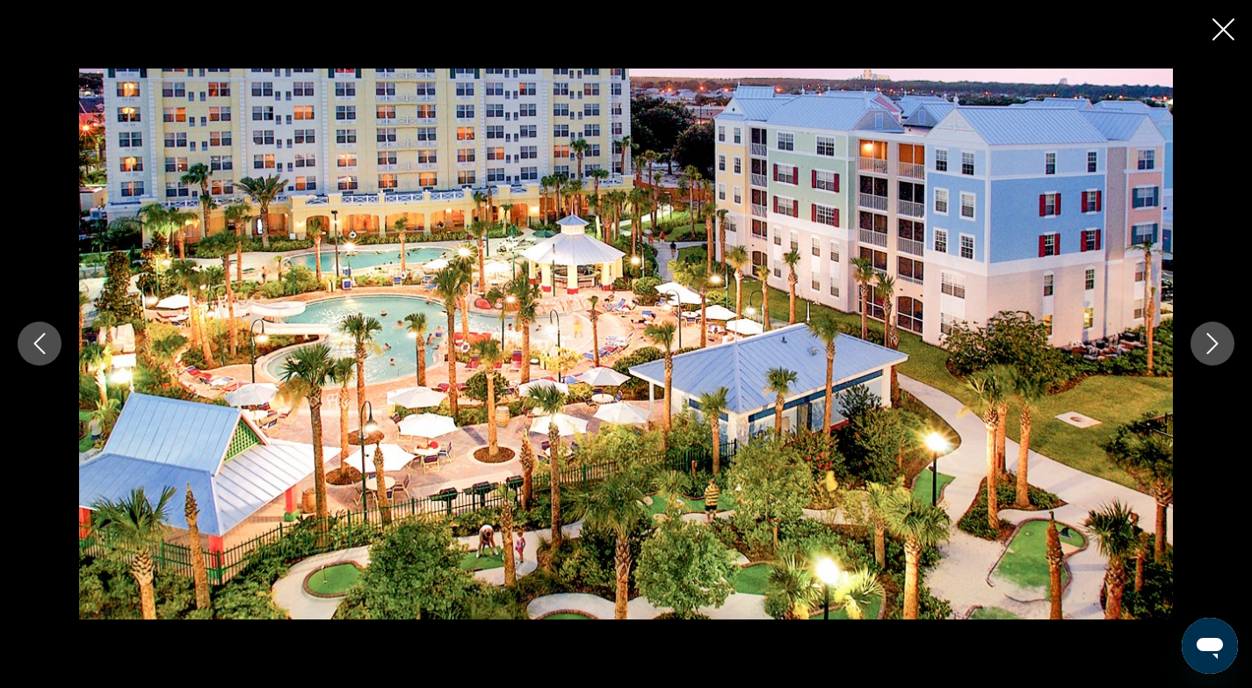
click at [1214, 345] on icon "Next image" at bounding box center [1212, 343] width 21 height 21
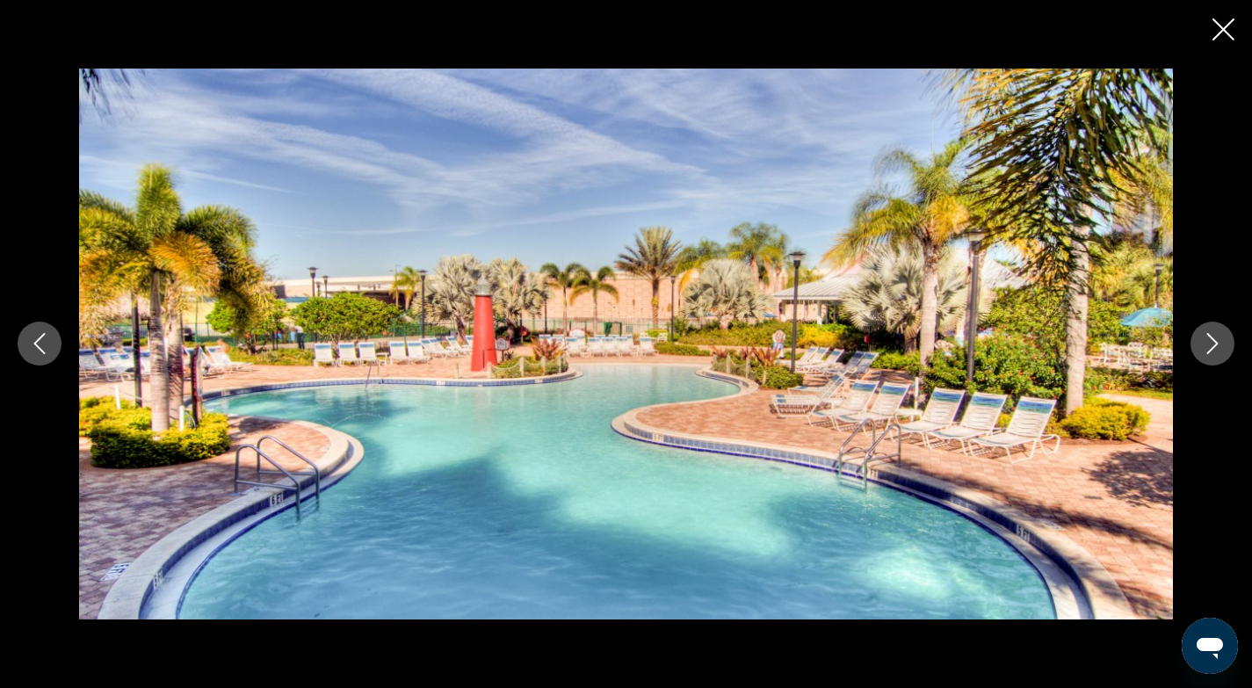
click at [1214, 345] on icon "Next image" at bounding box center [1212, 343] width 21 height 21
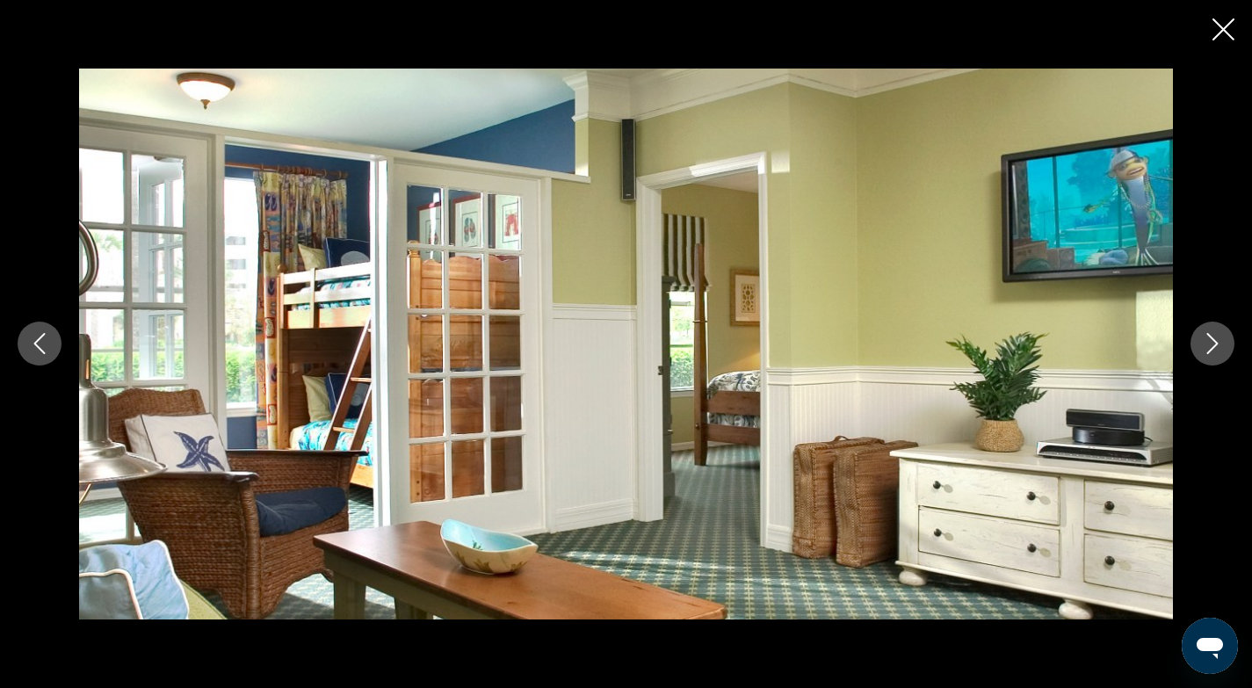
click at [1214, 345] on icon "Next image" at bounding box center [1212, 343] width 21 height 21
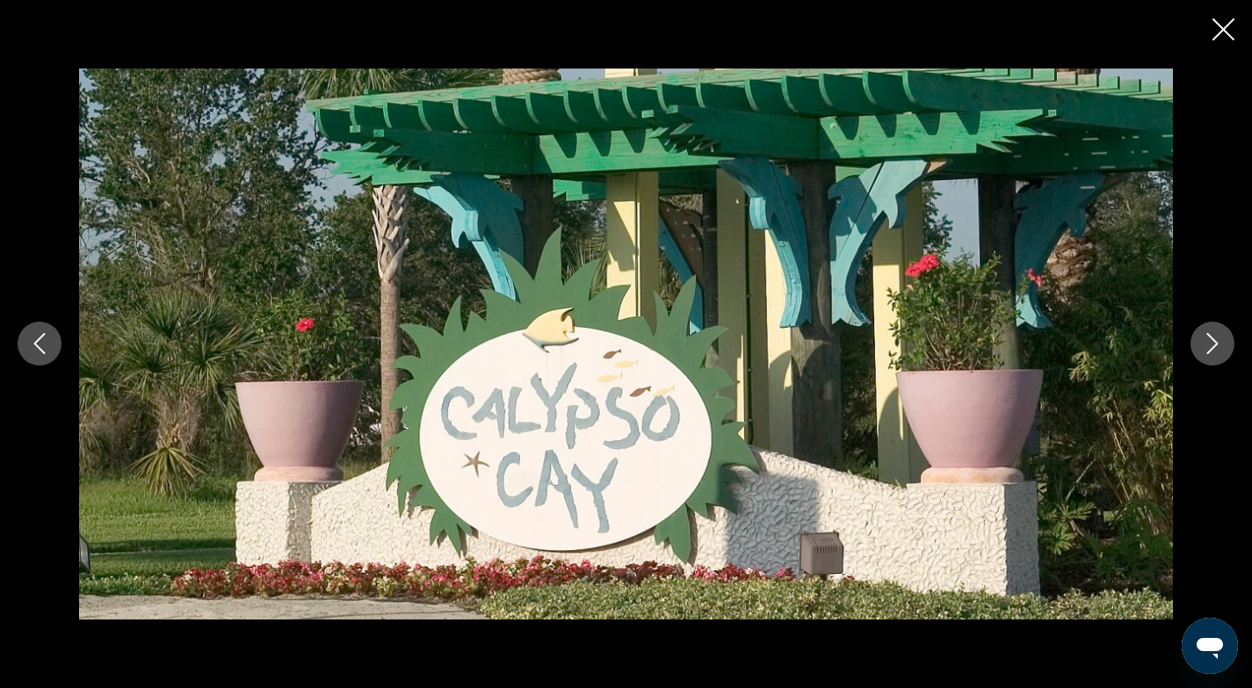
click at [1220, 27] on icon "Close slideshow" at bounding box center [1223, 29] width 22 height 22
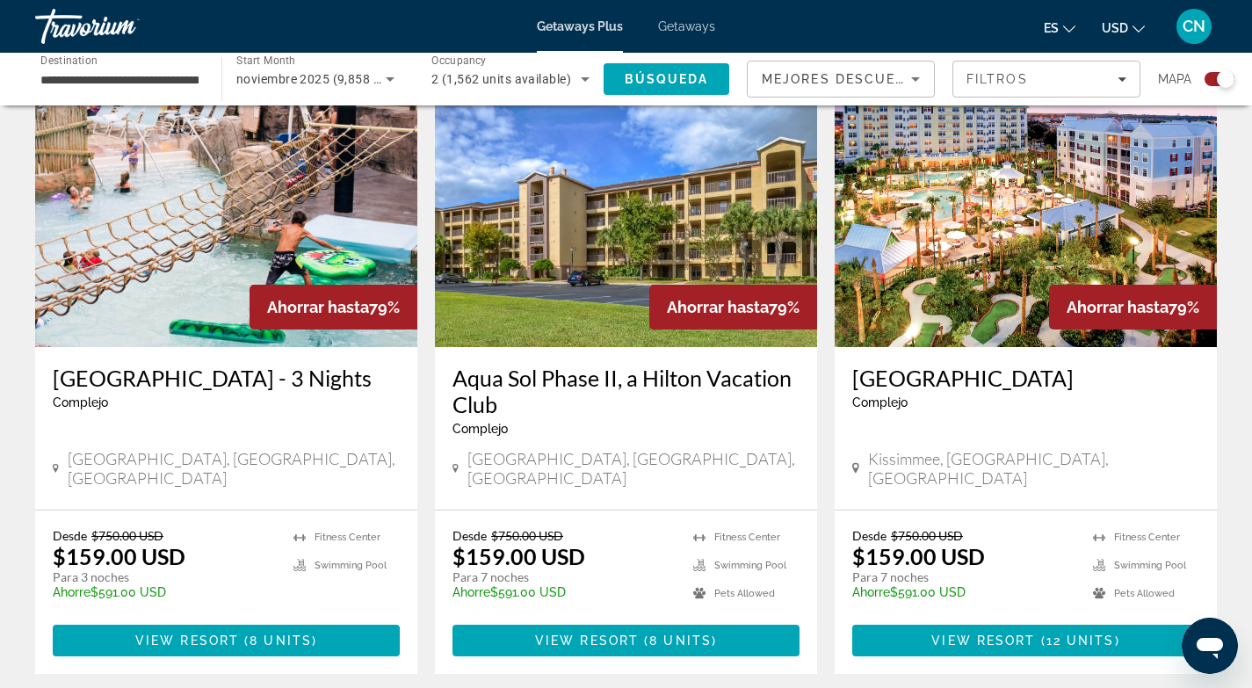
scroll to position [2725, 0]
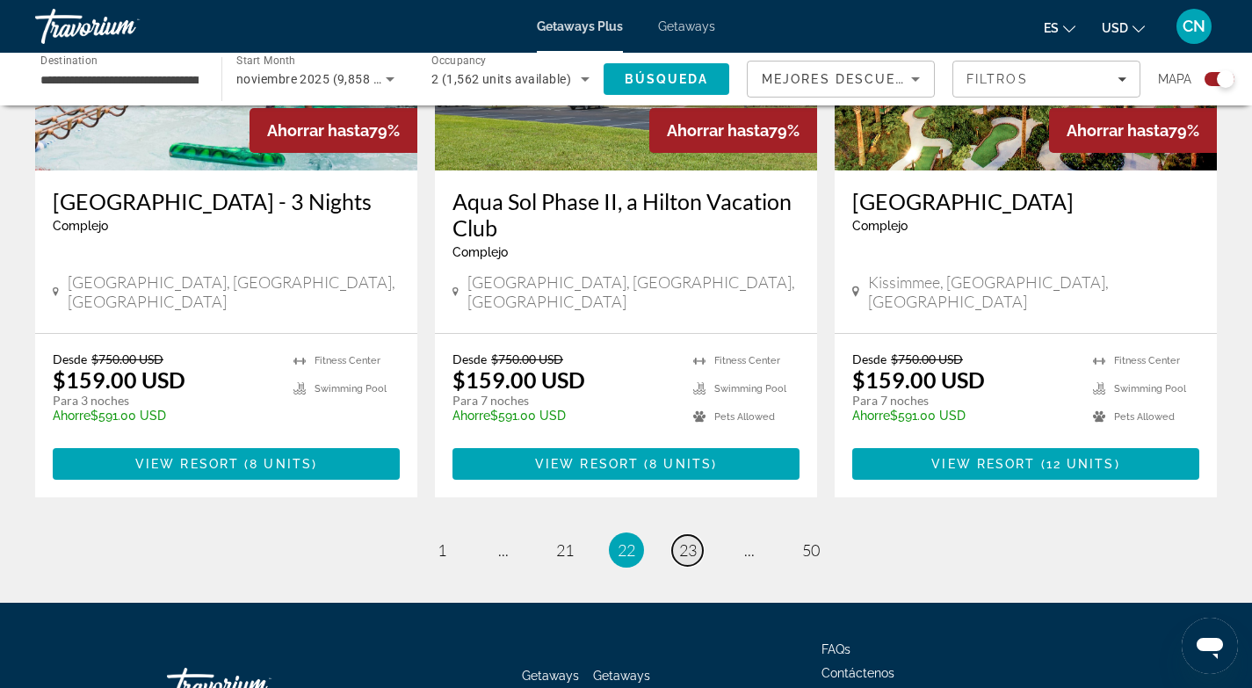
click at [691, 540] on span "23" at bounding box center [688, 549] width 18 height 19
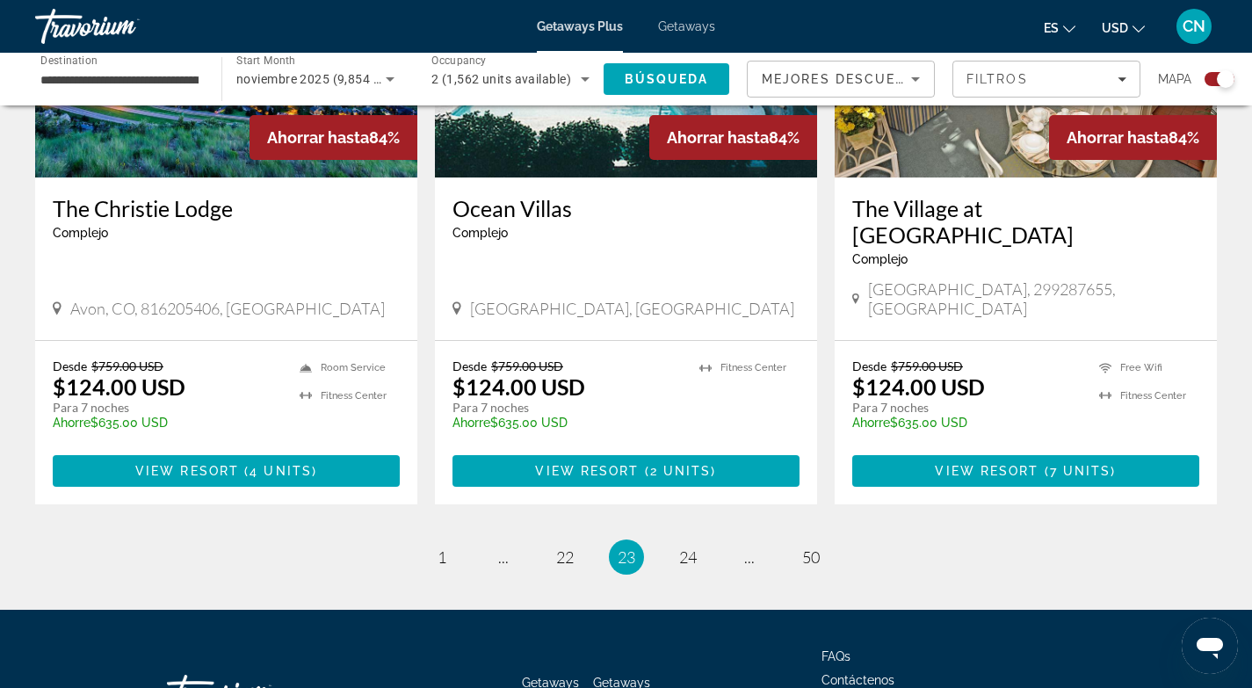
scroll to position [2699, 0]
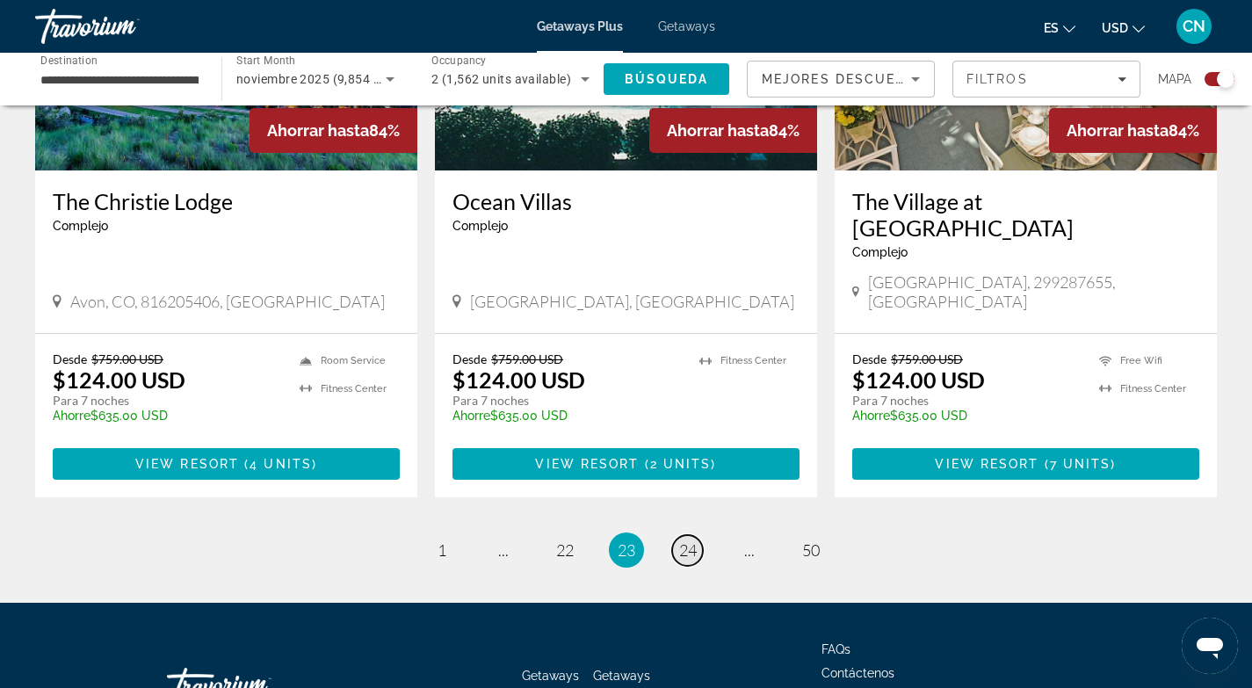
click at [684, 540] on span "24" at bounding box center [688, 549] width 18 height 19
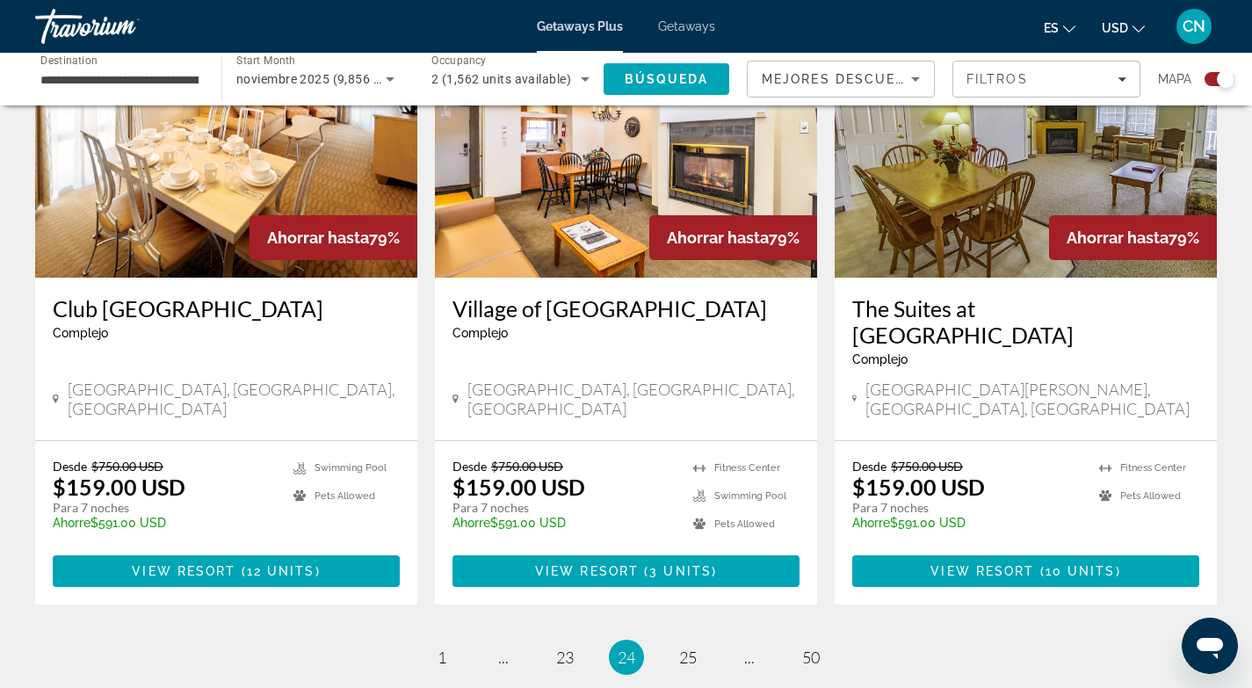
scroll to position [2684, 0]
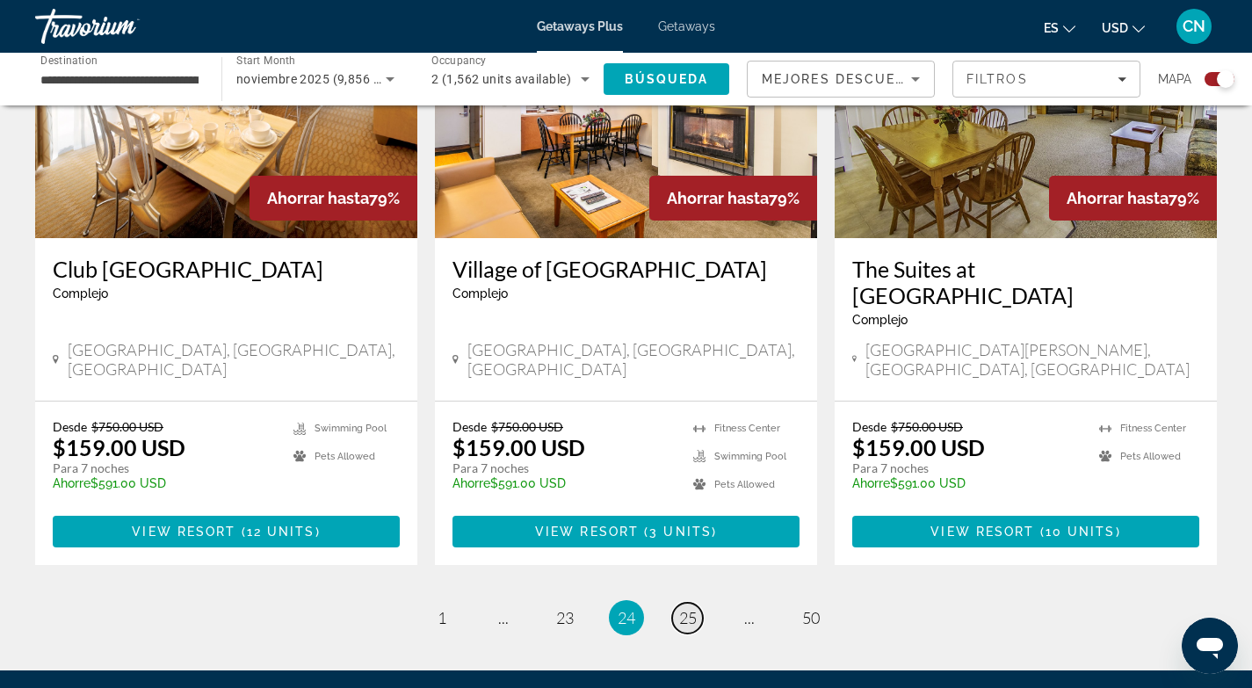
click at [690, 608] on span "25" at bounding box center [688, 617] width 18 height 19
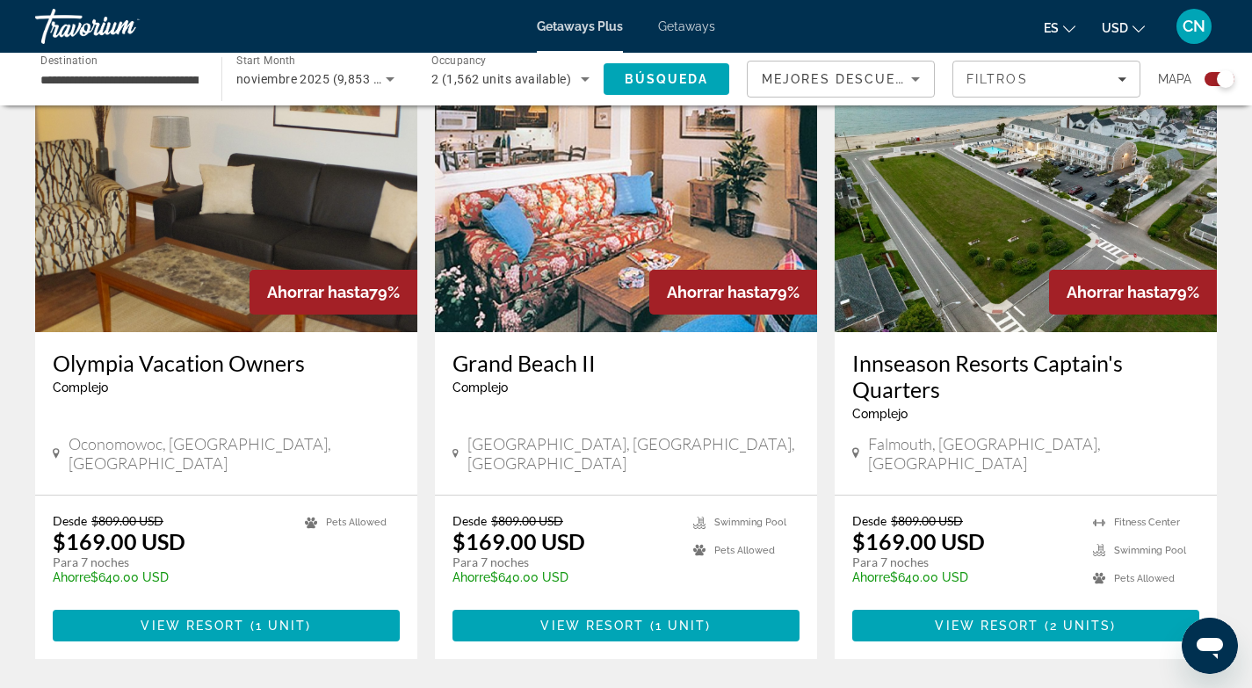
scroll to position [1341, 0]
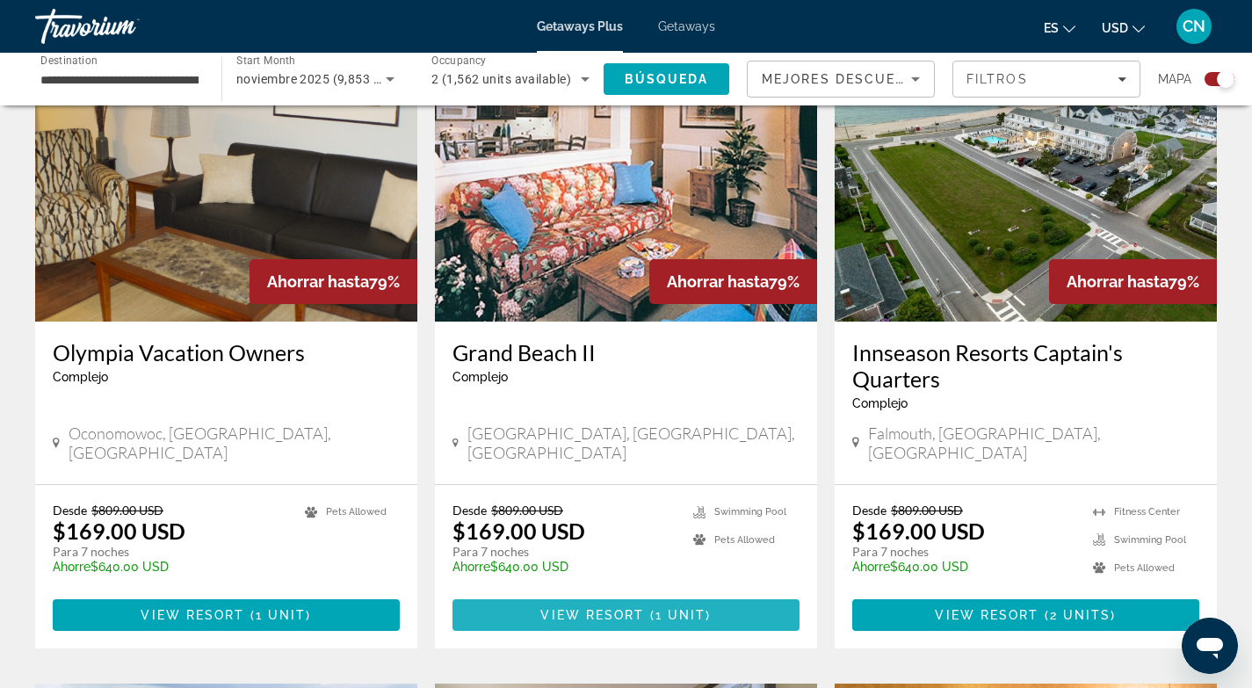
click at [611, 608] on span "View Resort" at bounding box center [592, 615] width 104 height 14
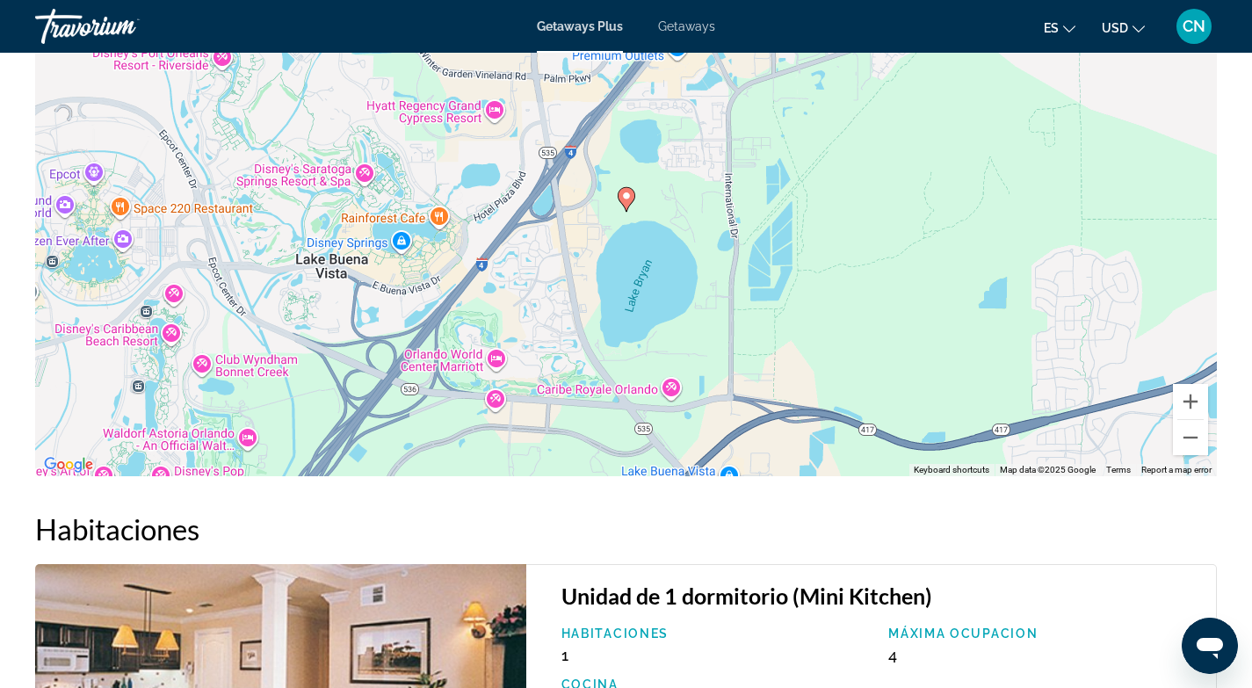
scroll to position [2354, 0]
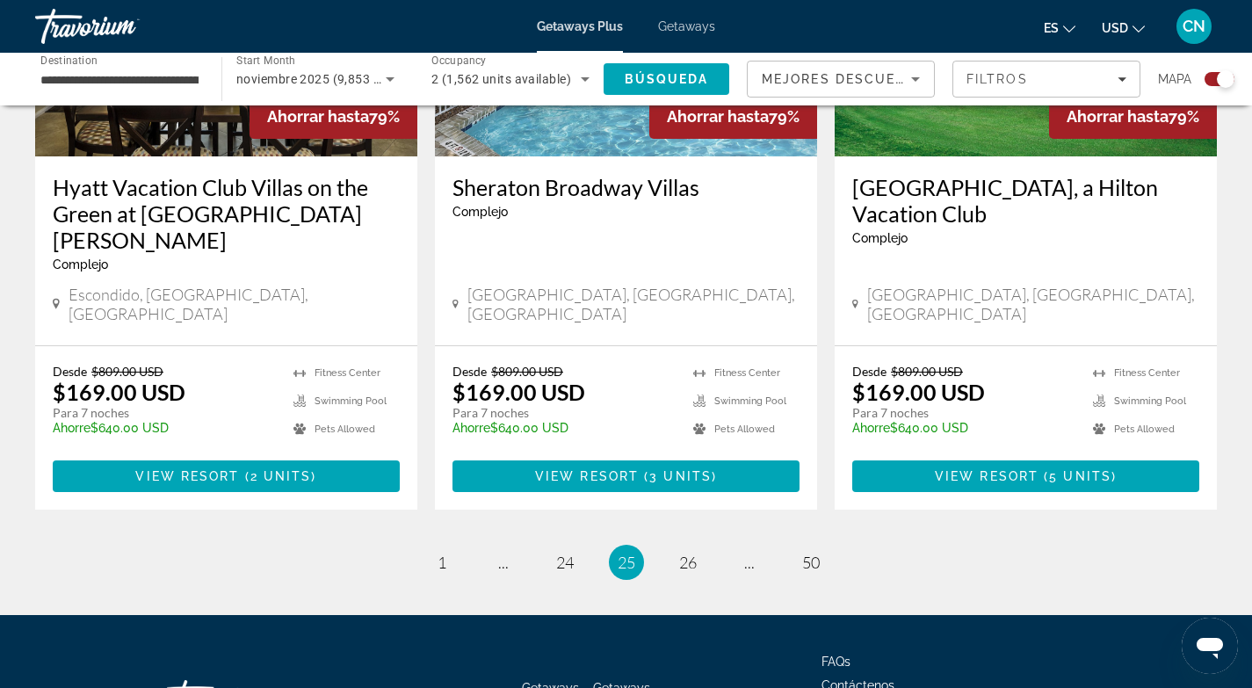
scroll to position [2804, 0]
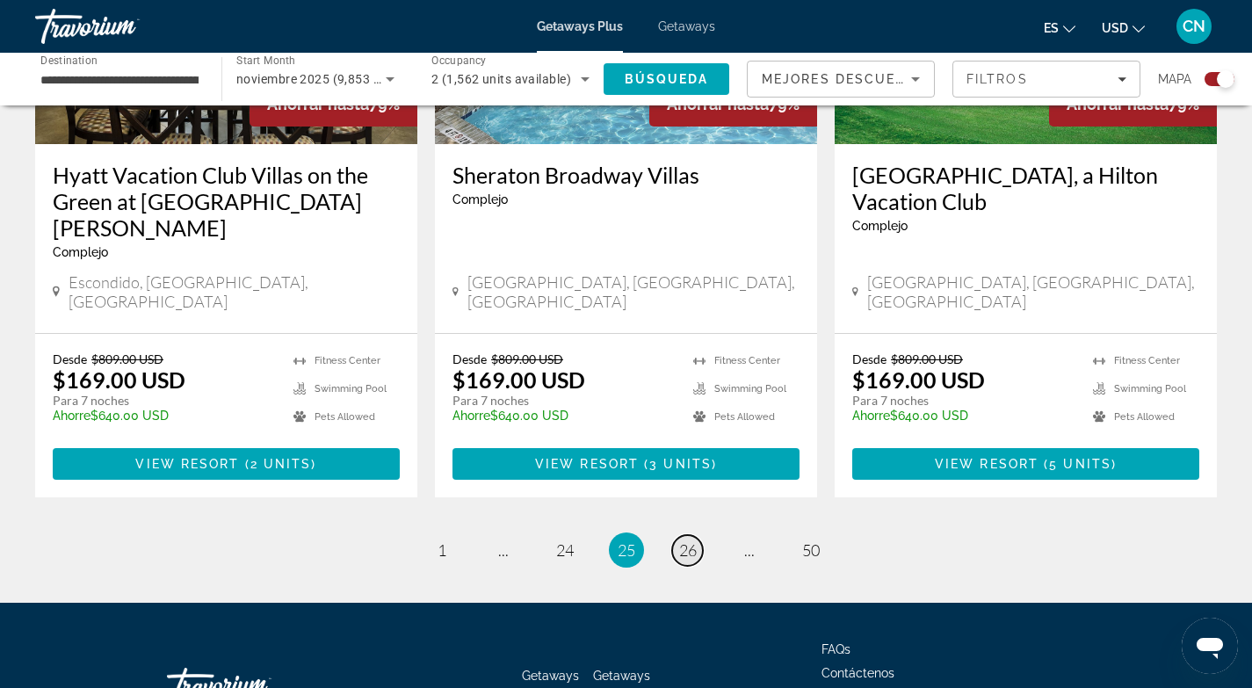
click at [690, 540] on span "26" at bounding box center [688, 549] width 18 height 19
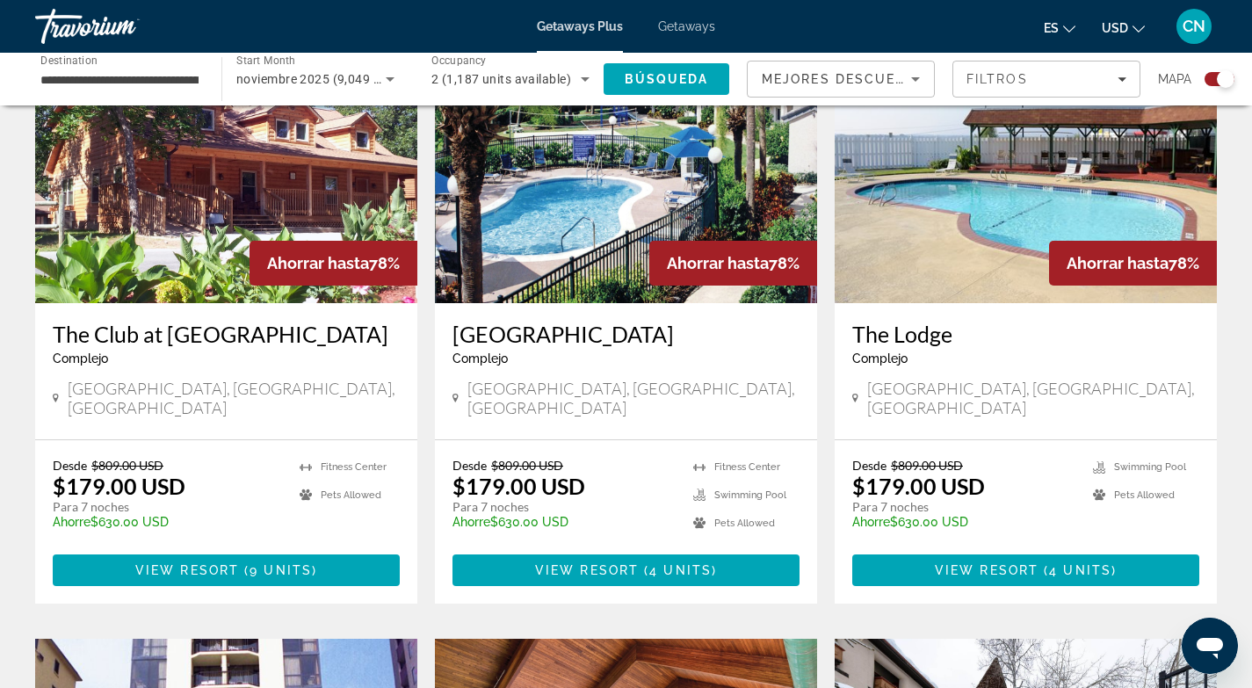
scroll to position [1343, 0]
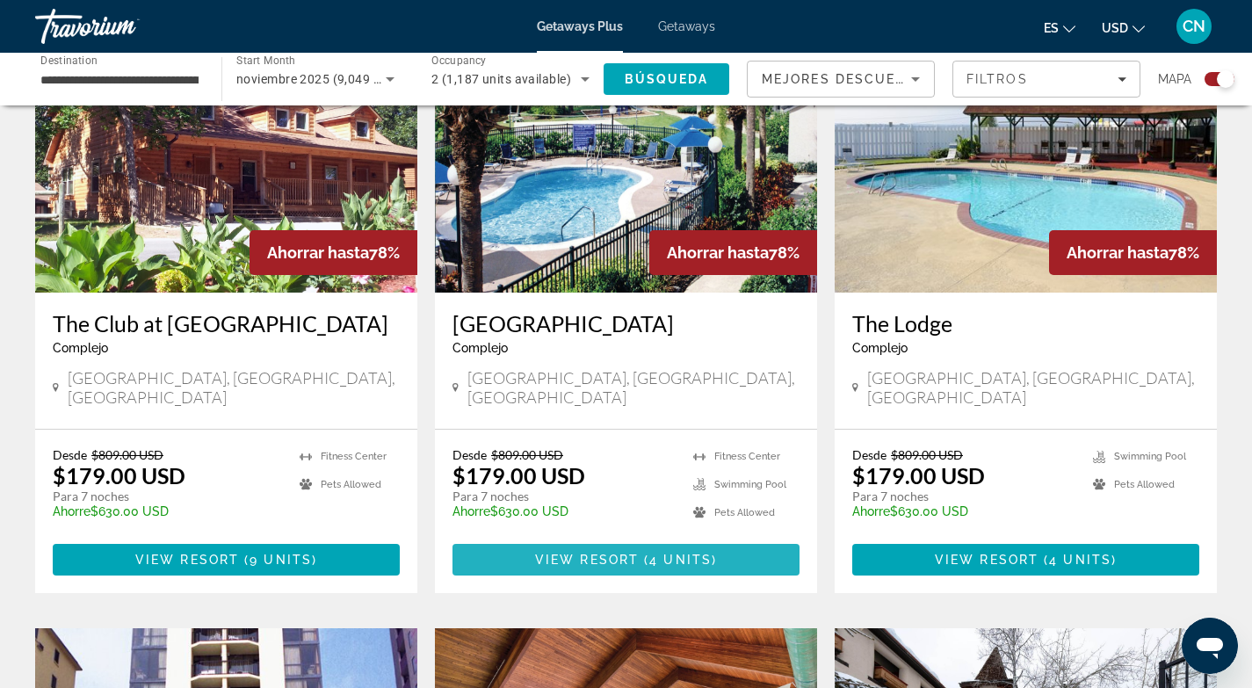
click at [602, 553] on span "View Resort" at bounding box center [587, 560] width 104 height 14
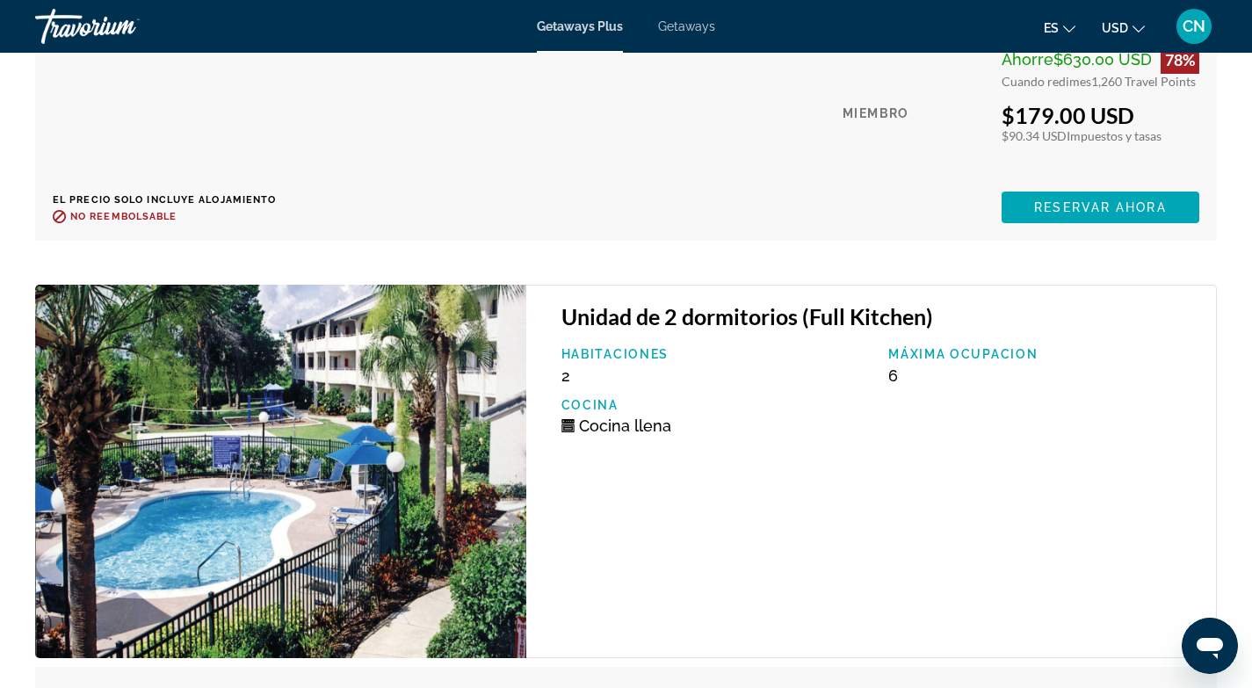
scroll to position [3151, 0]
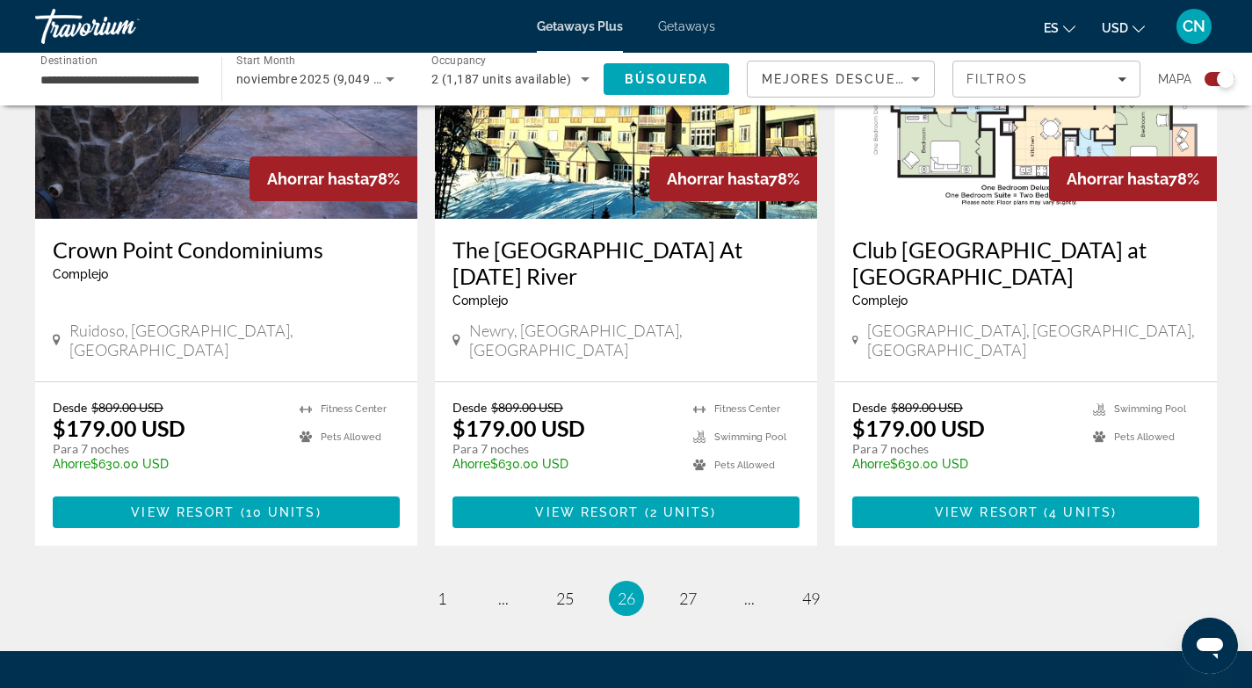
scroll to position [2680, 0]
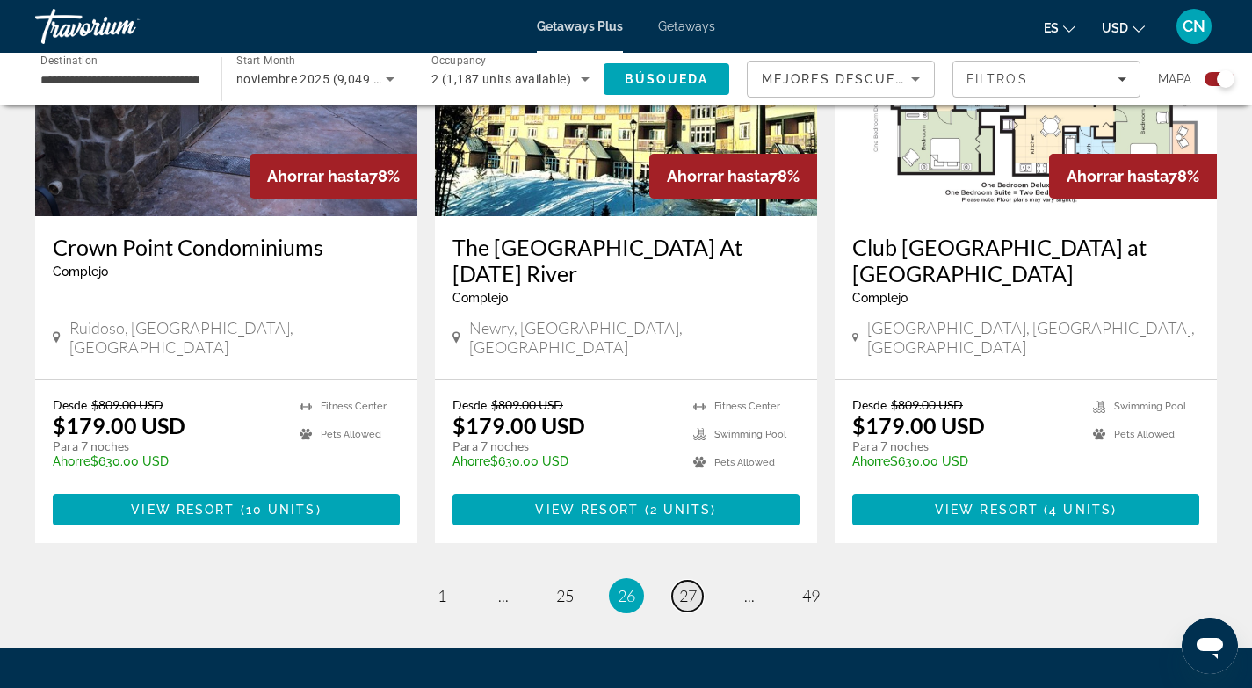
click at [686, 586] on span "27" at bounding box center [688, 595] width 18 height 19
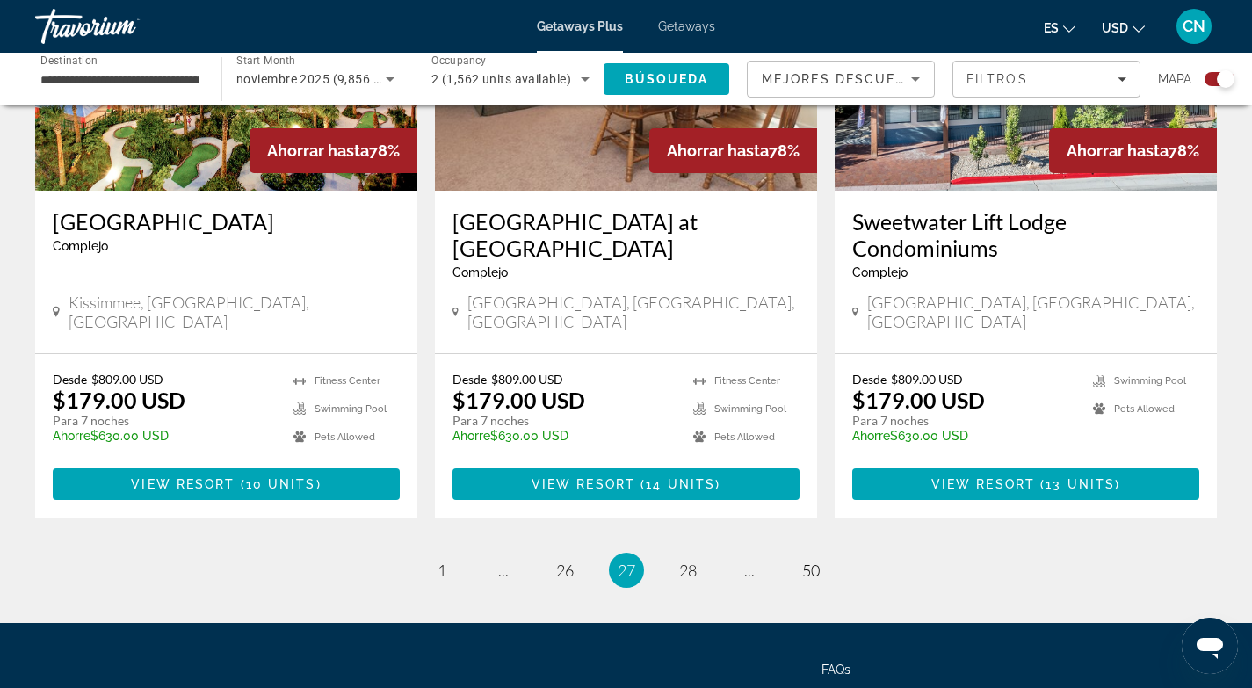
scroll to position [2752, 0]
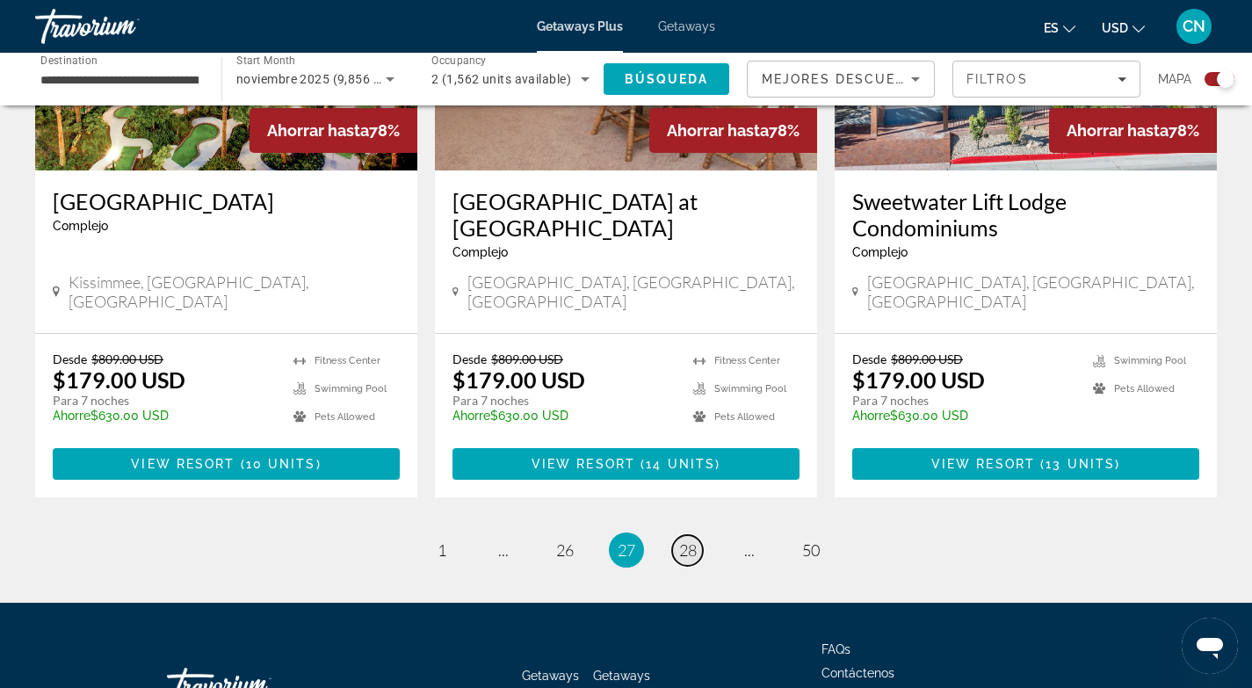
click at [685, 540] on span "28" at bounding box center [688, 549] width 18 height 19
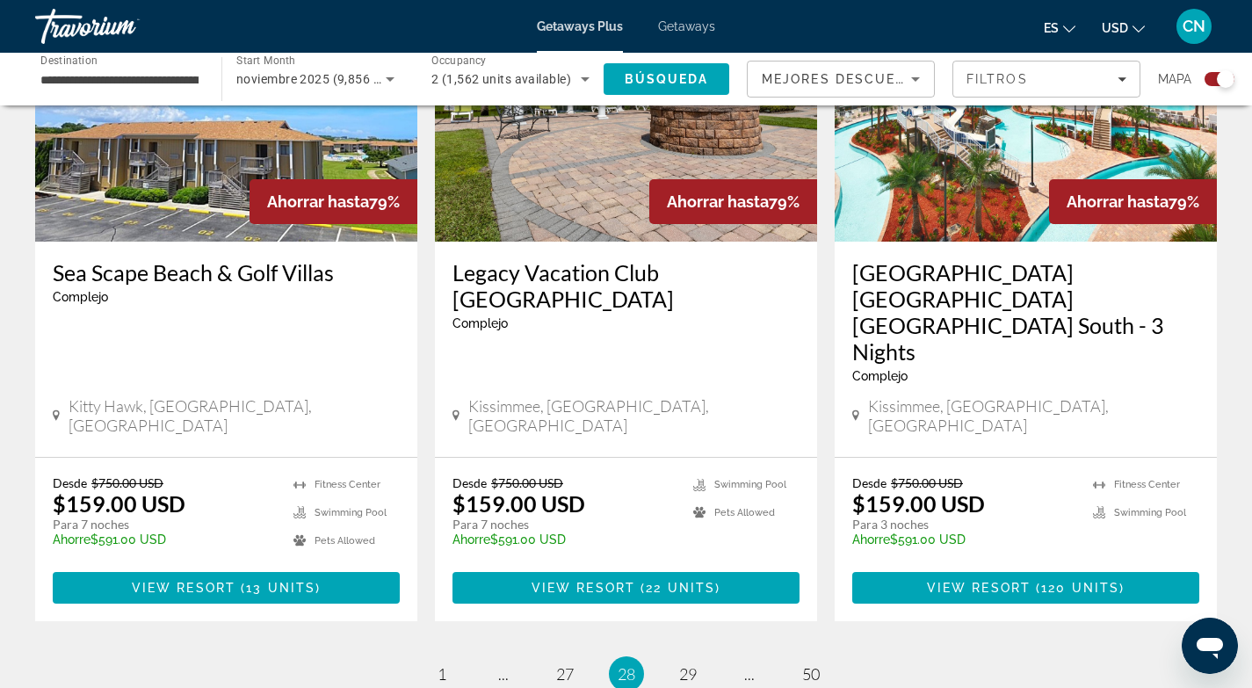
scroll to position [2630, 0]
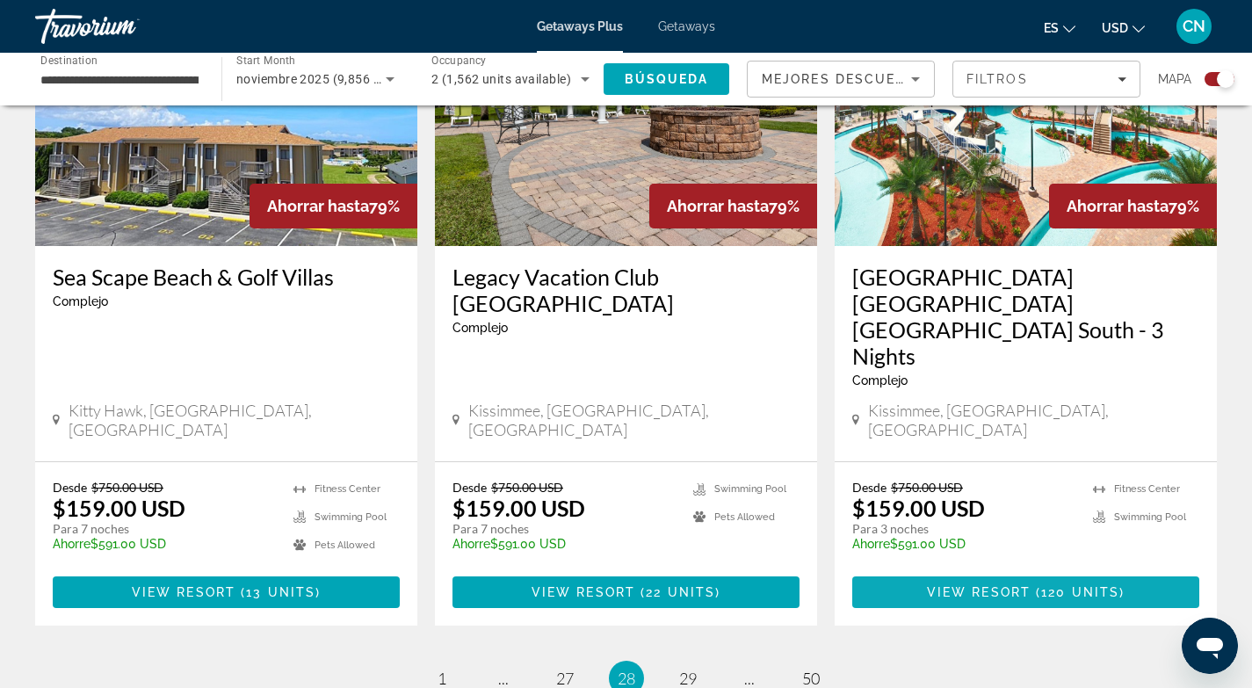
click at [988, 585] on span "View Resort" at bounding box center [979, 592] width 104 height 14
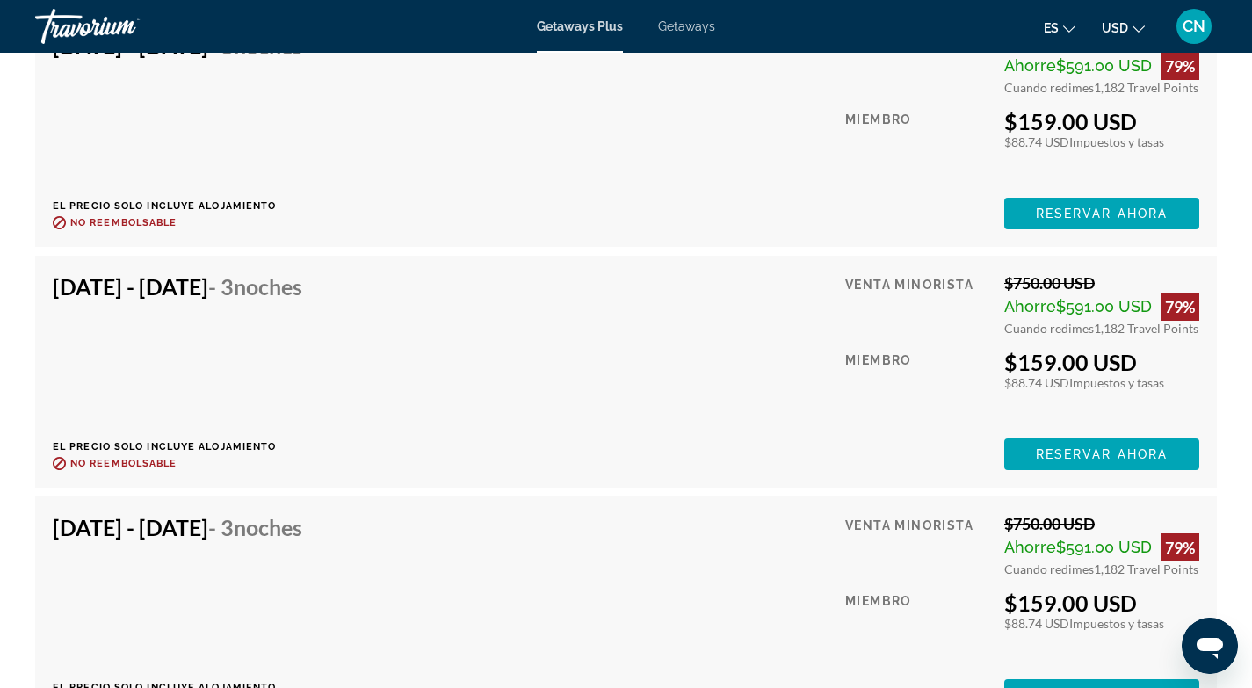
scroll to position [4681, 0]
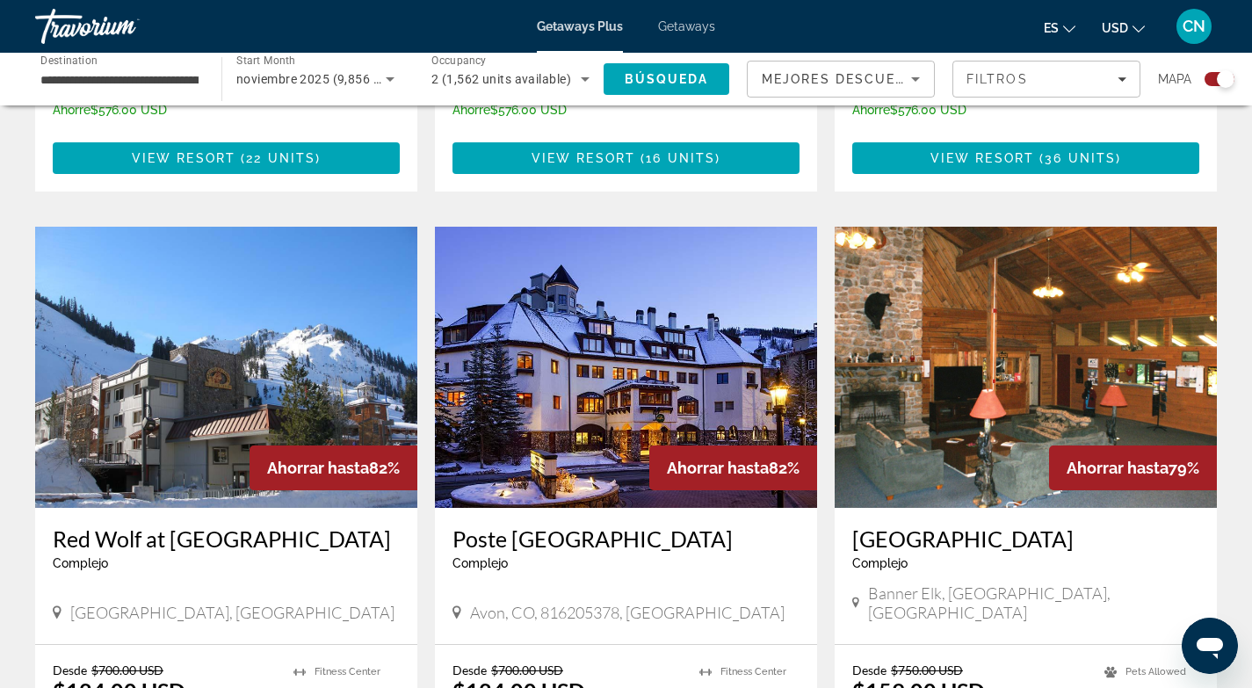
scroll to position [2752, 0]
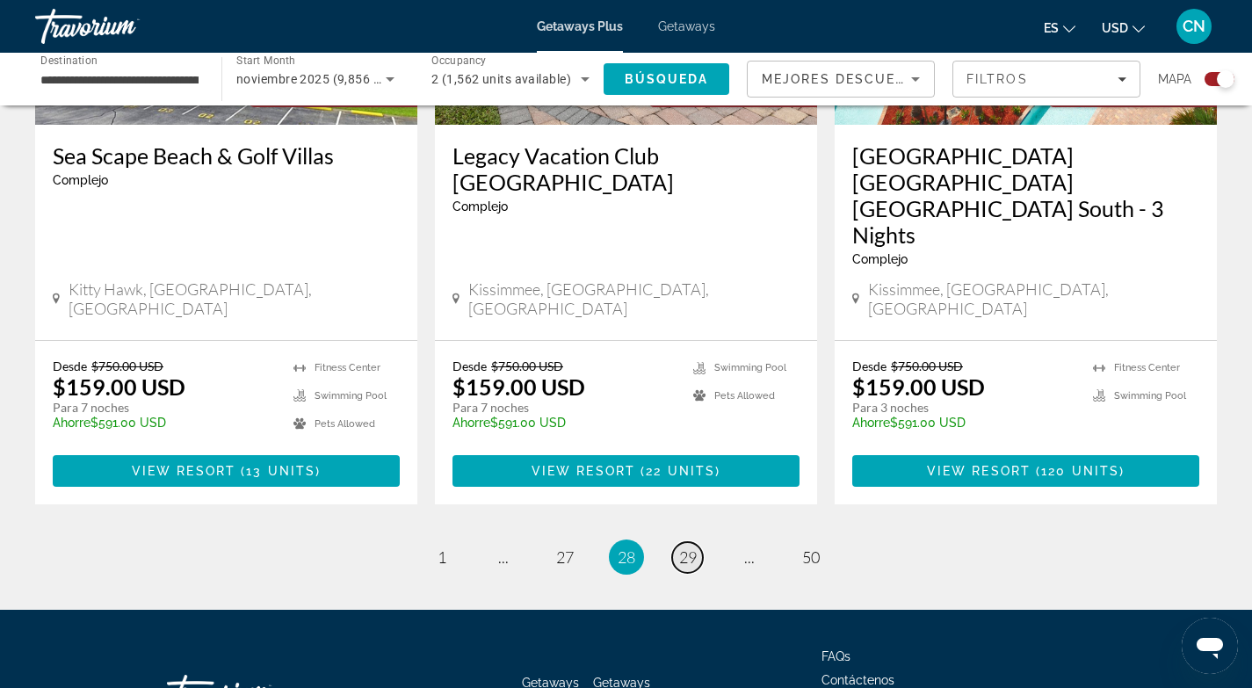
click at [684, 547] on span "29" at bounding box center [688, 556] width 18 height 19
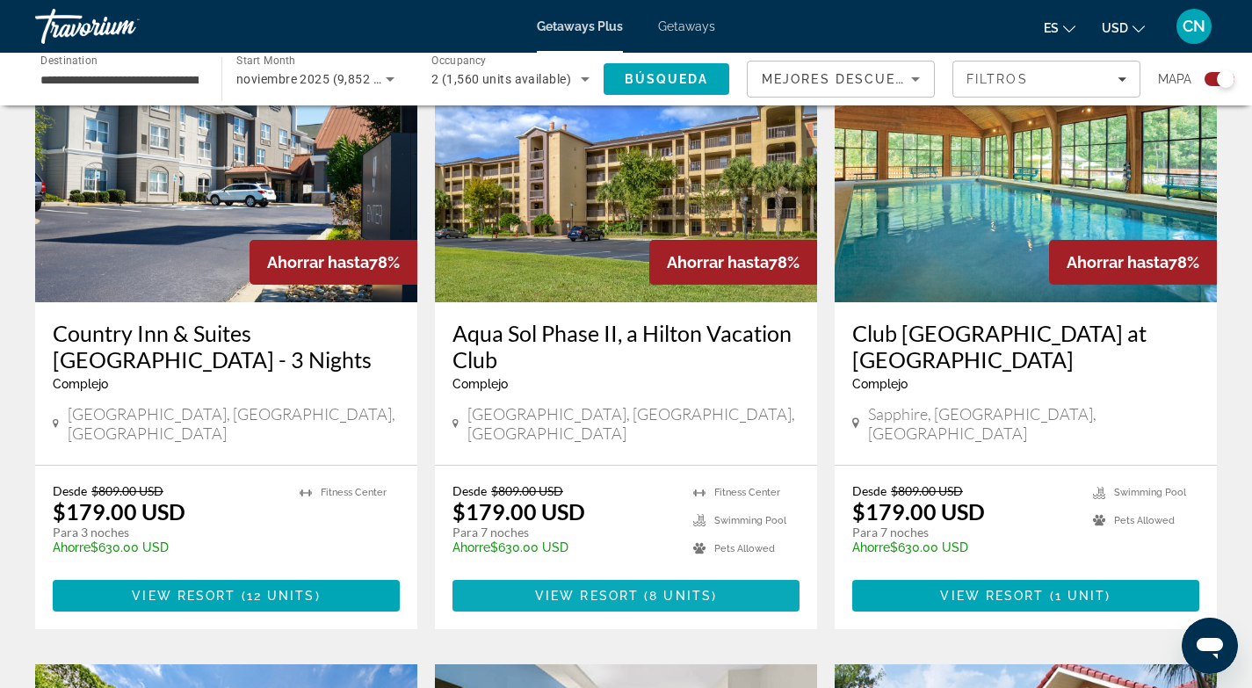
scroll to position [677, 0]
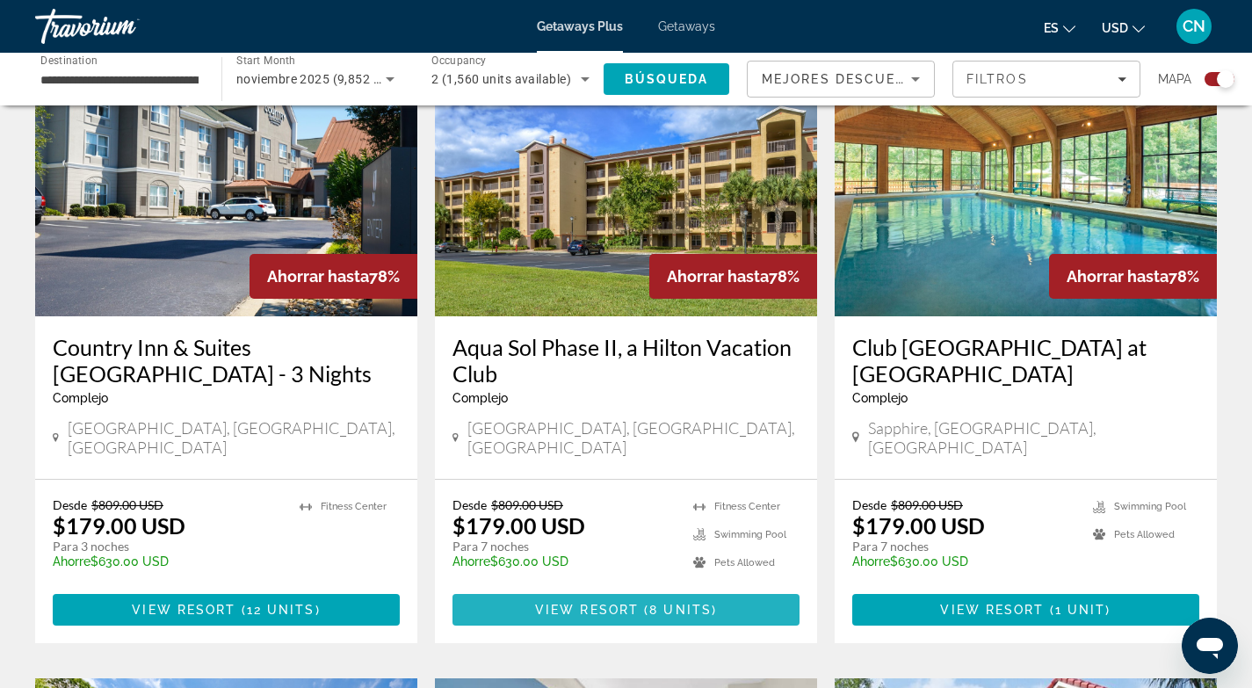
click at [630, 603] on span "View Resort" at bounding box center [587, 610] width 104 height 14
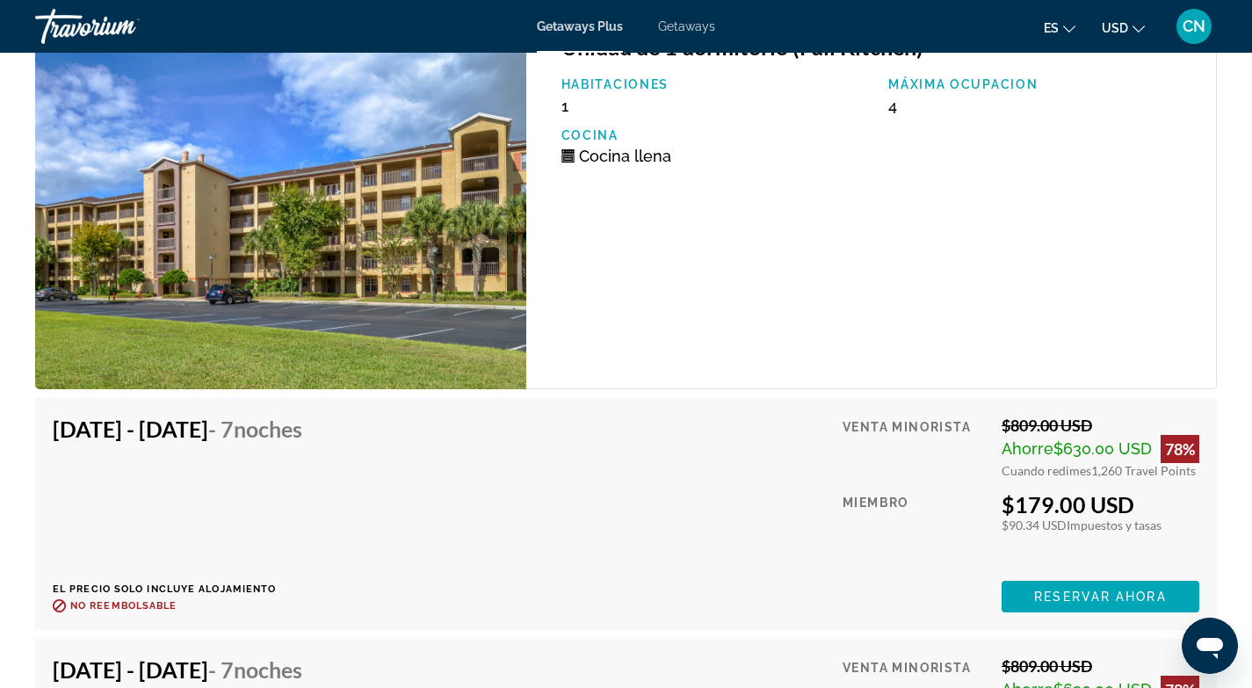
scroll to position [3105, 0]
click at [1088, 599] on span "Reservar ahora" at bounding box center [1100, 596] width 132 height 14
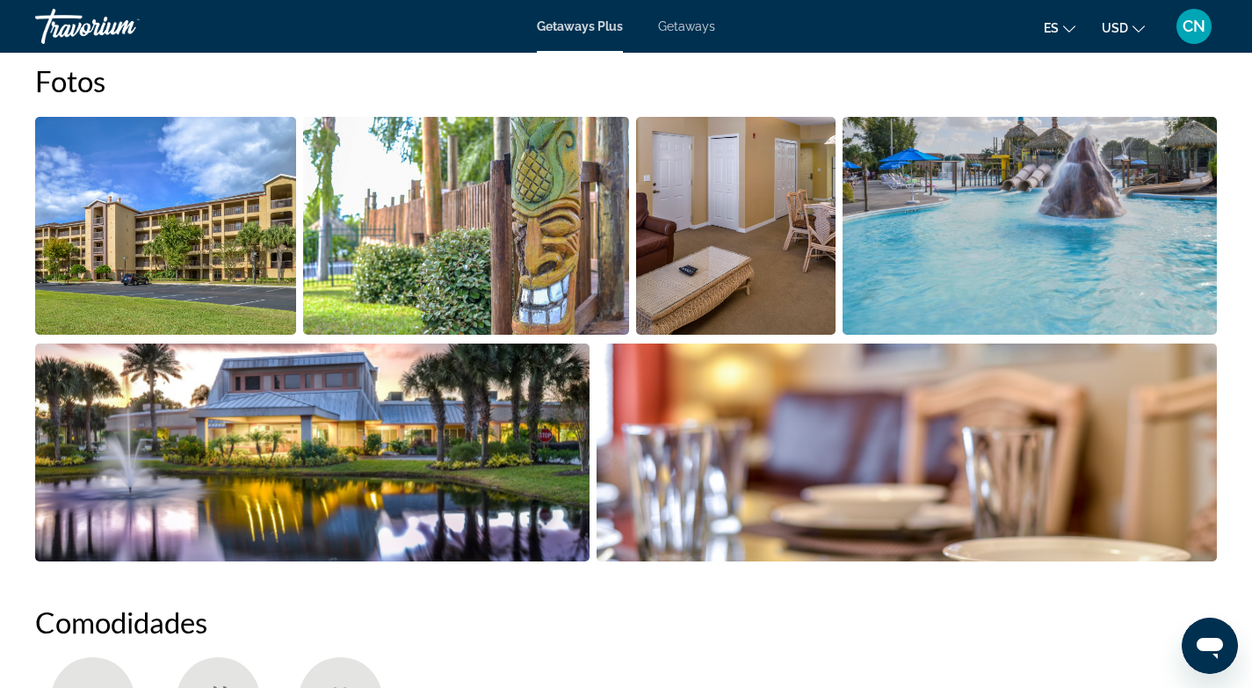
scroll to position [756, 0]
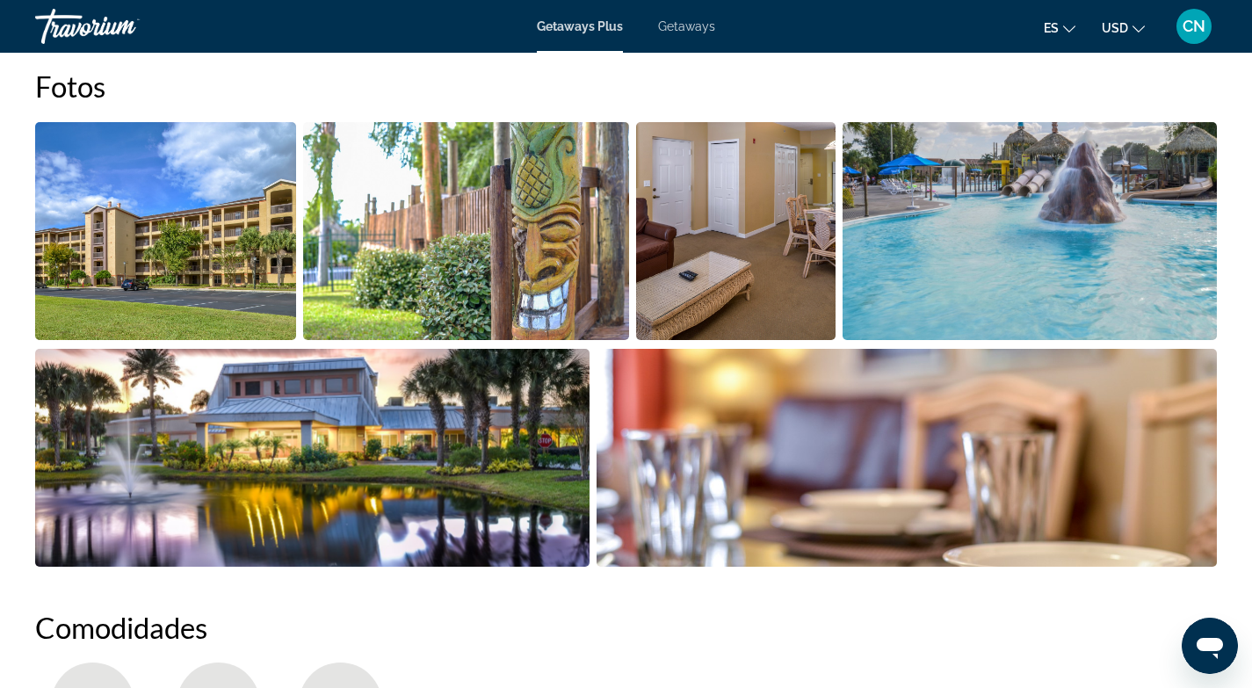
click at [242, 273] on img "Open full-screen image slider" at bounding box center [165, 231] width 261 height 218
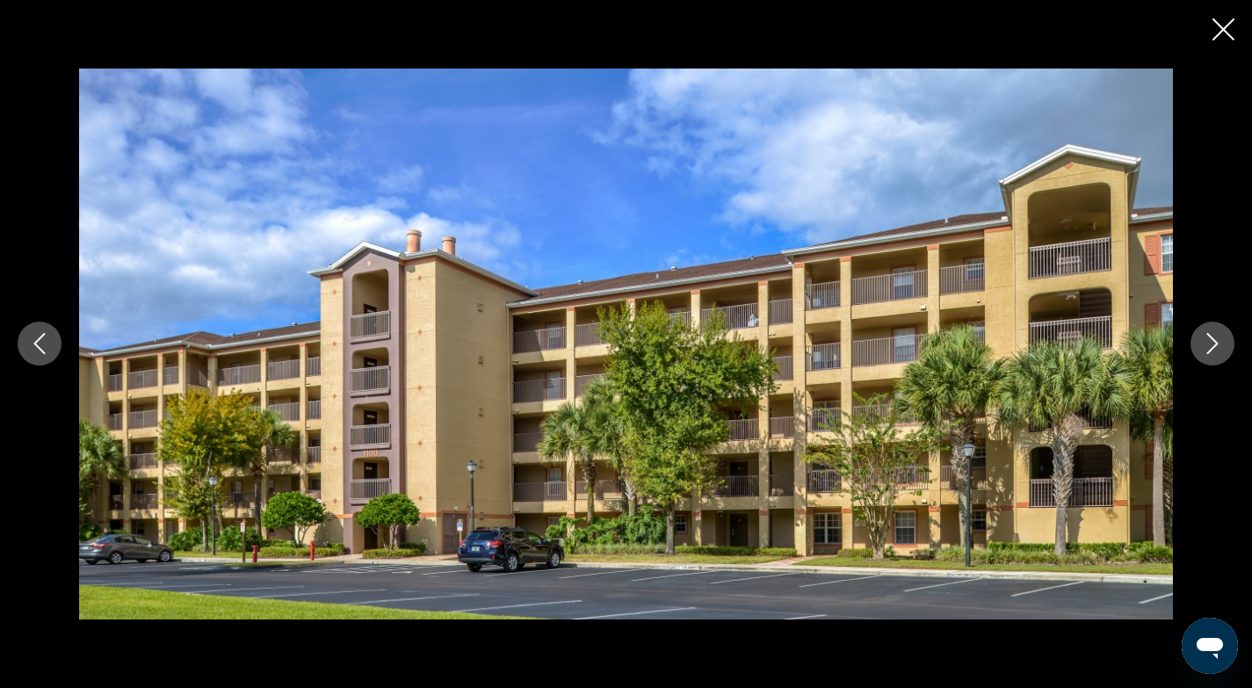
click at [1209, 346] on icon "Next image" at bounding box center [1212, 343] width 21 height 21
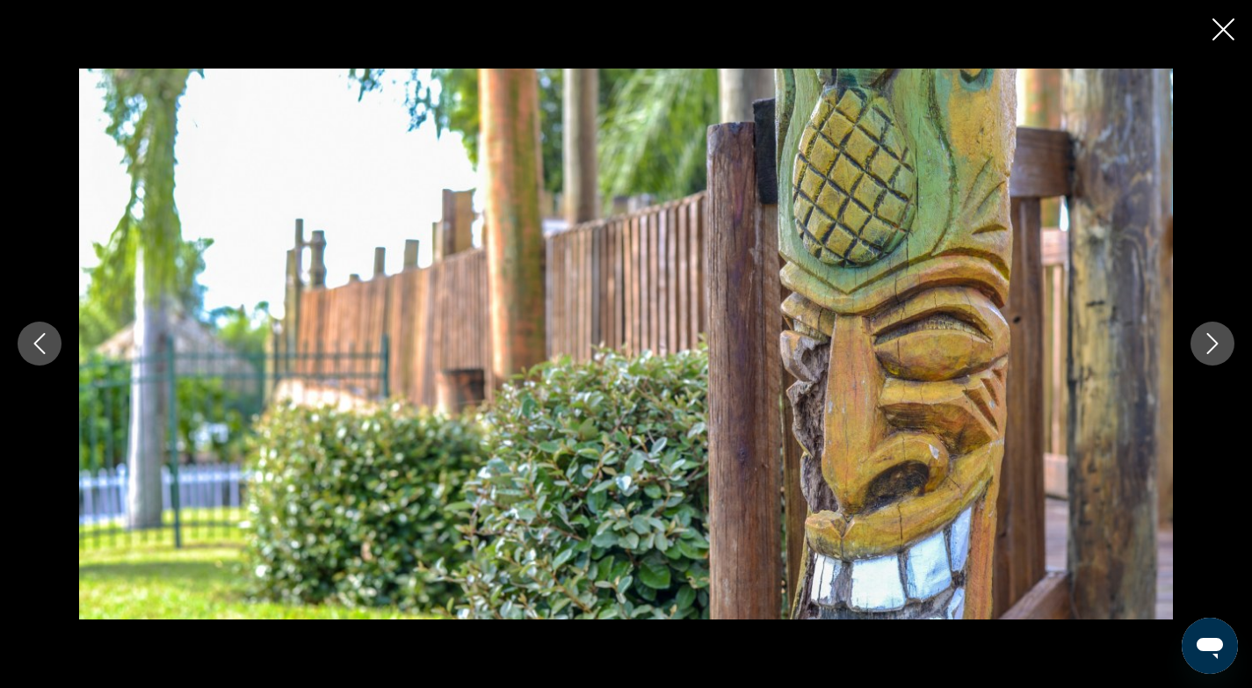
click at [1209, 346] on icon "Next image" at bounding box center [1212, 343] width 21 height 21
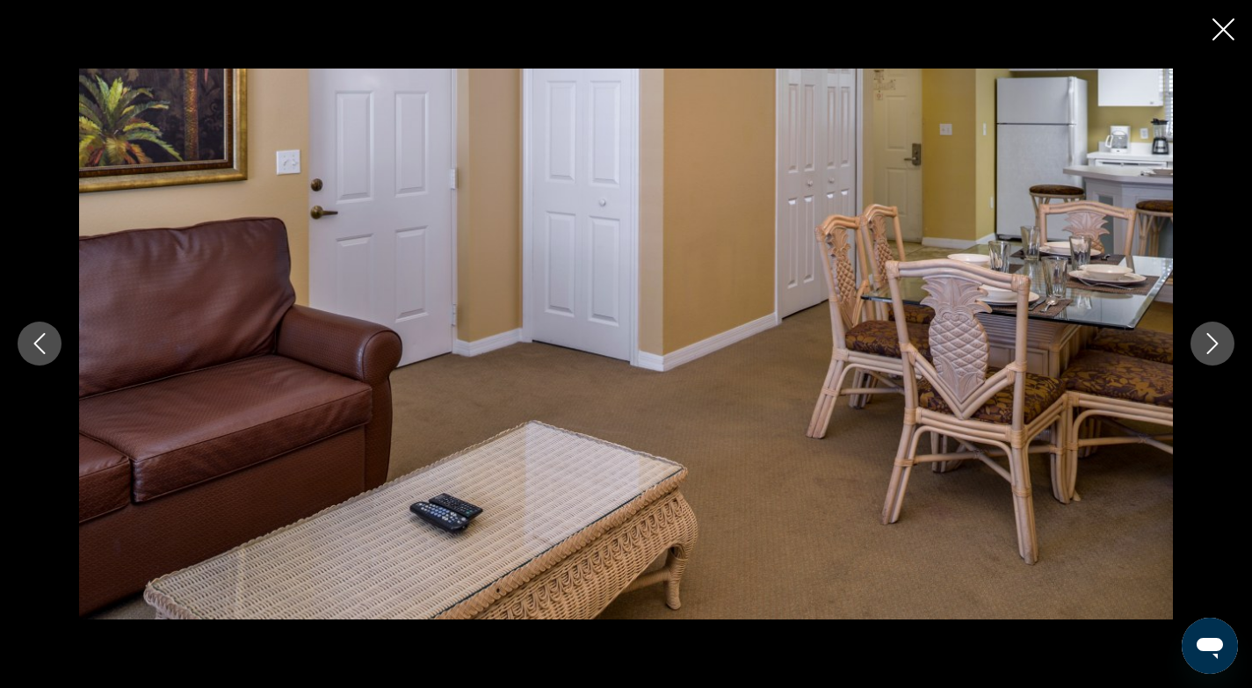
click at [1209, 345] on icon "Next image" at bounding box center [1212, 343] width 21 height 21
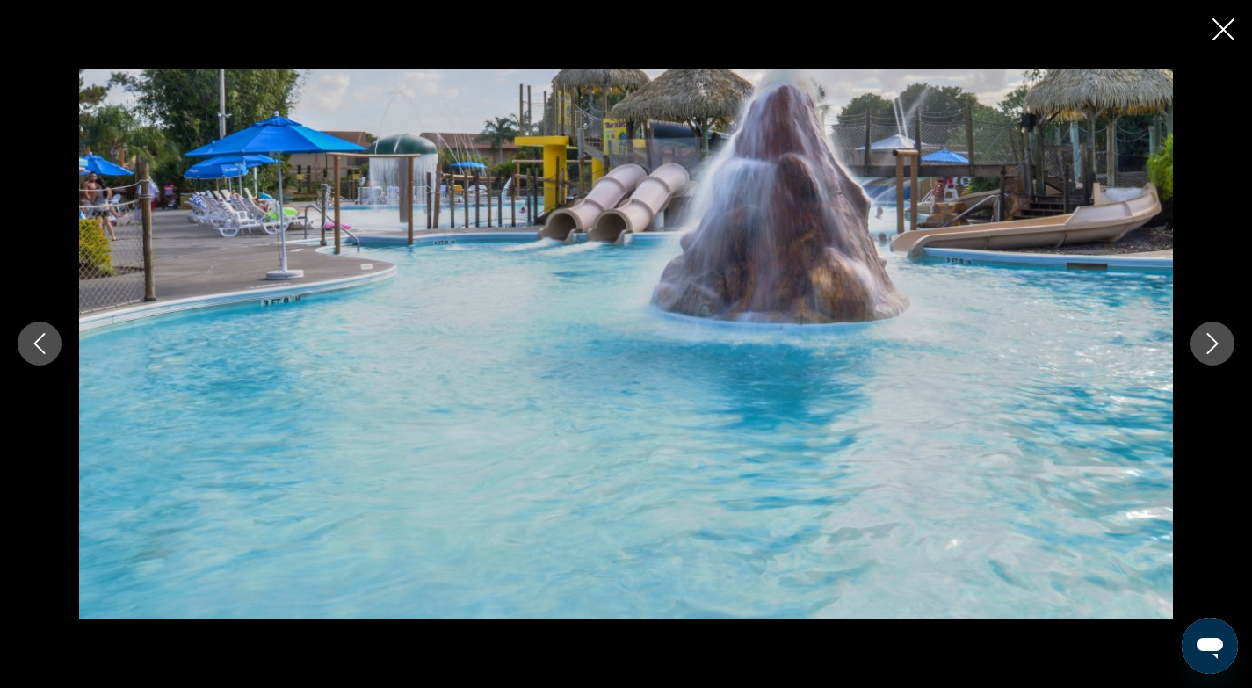
click at [1210, 345] on icon "Next image" at bounding box center [1212, 343] width 21 height 21
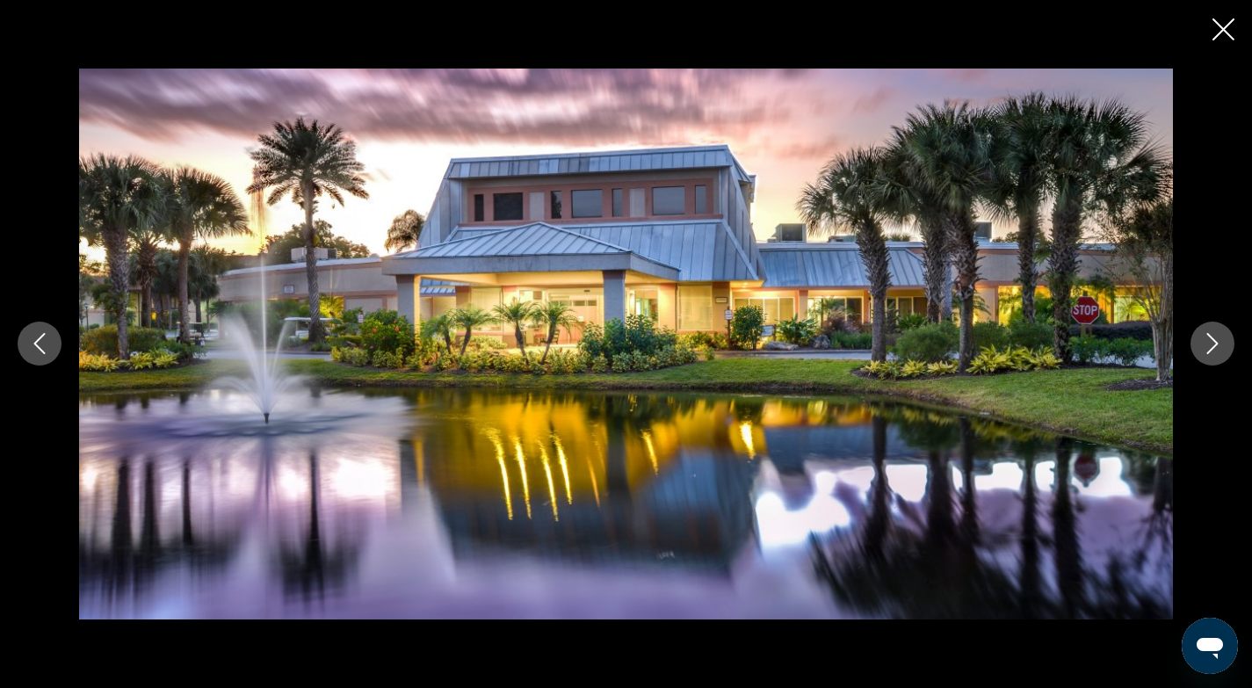
click at [1210, 345] on icon "Next image" at bounding box center [1212, 343] width 21 height 21
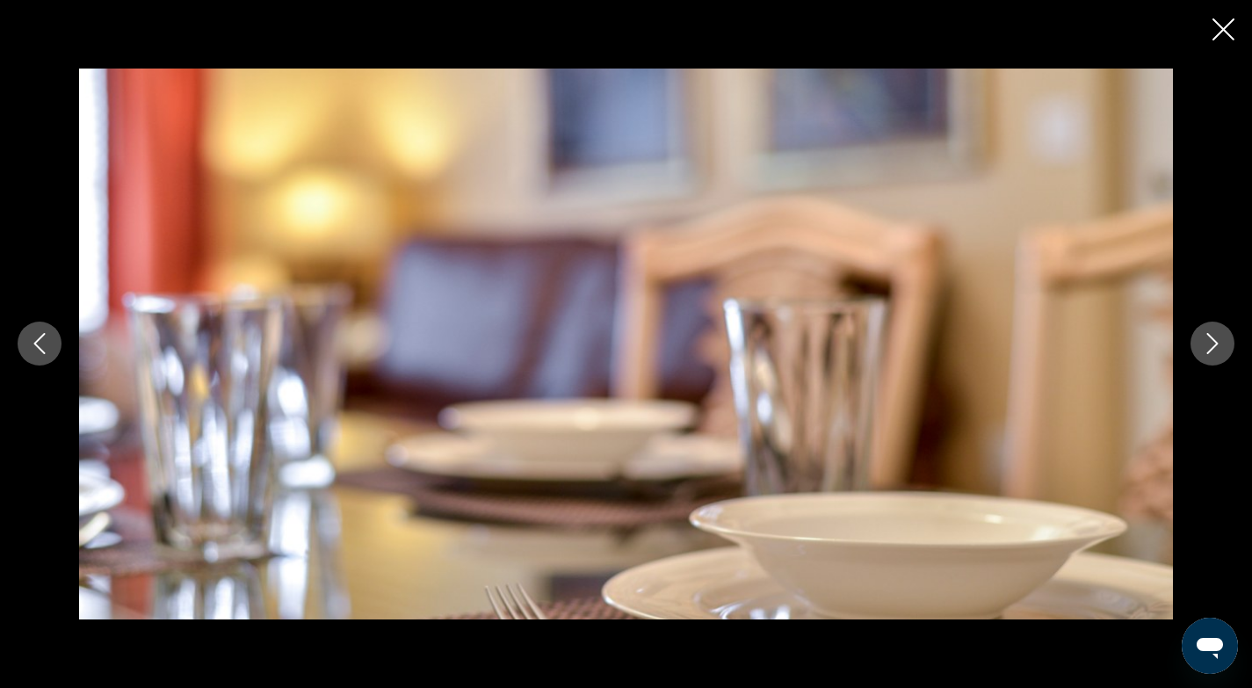
click at [1210, 345] on icon "Next image" at bounding box center [1212, 343] width 21 height 21
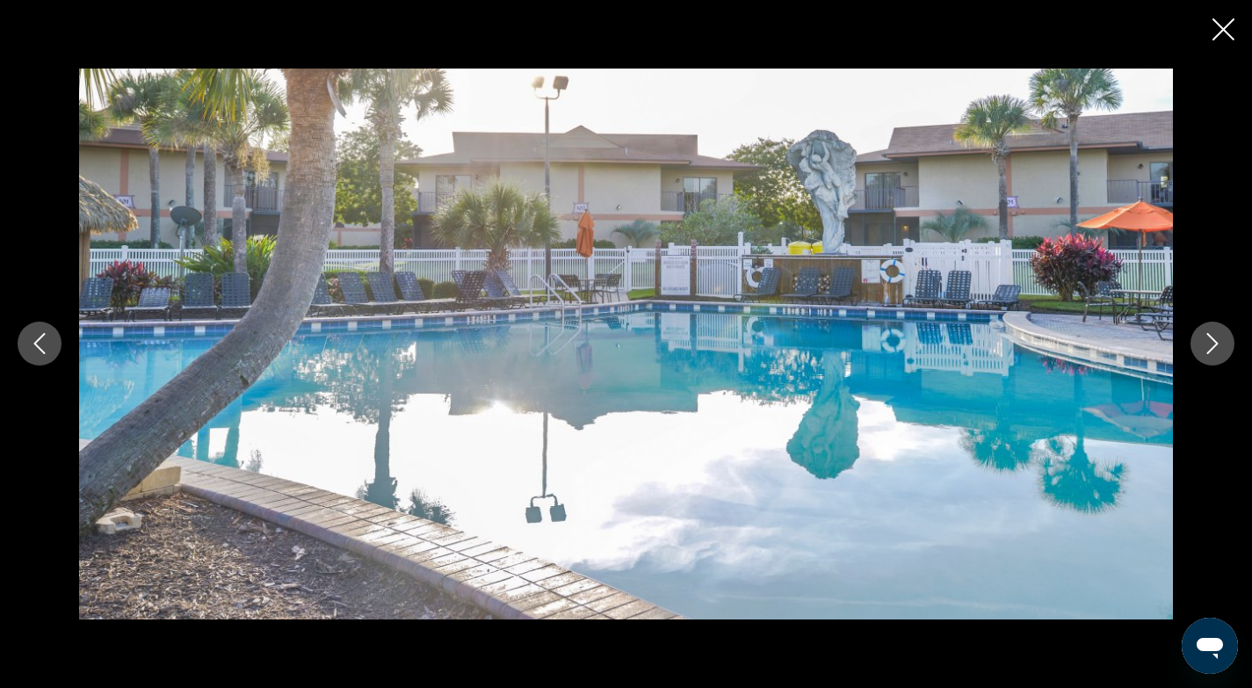
click at [1210, 345] on icon "Next image" at bounding box center [1212, 343] width 21 height 21
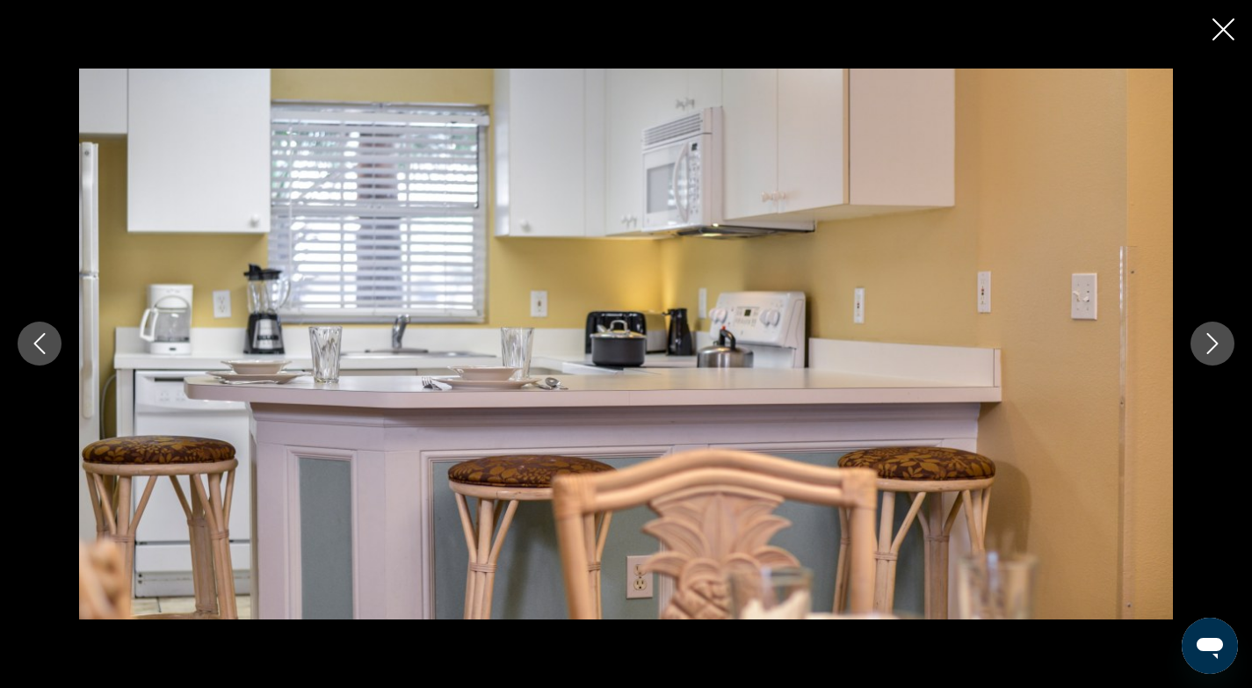
click at [1210, 344] on icon "Next image" at bounding box center [1212, 343] width 21 height 21
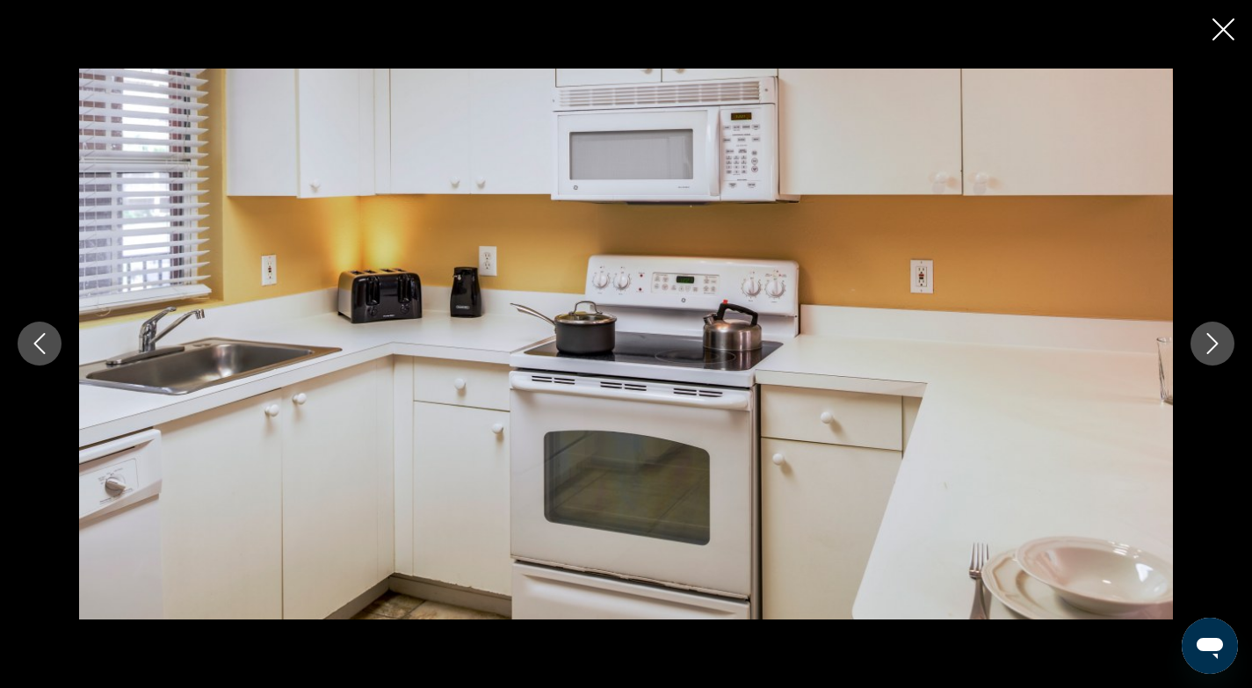
click at [1210, 344] on icon "Next image" at bounding box center [1212, 343] width 21 height 21
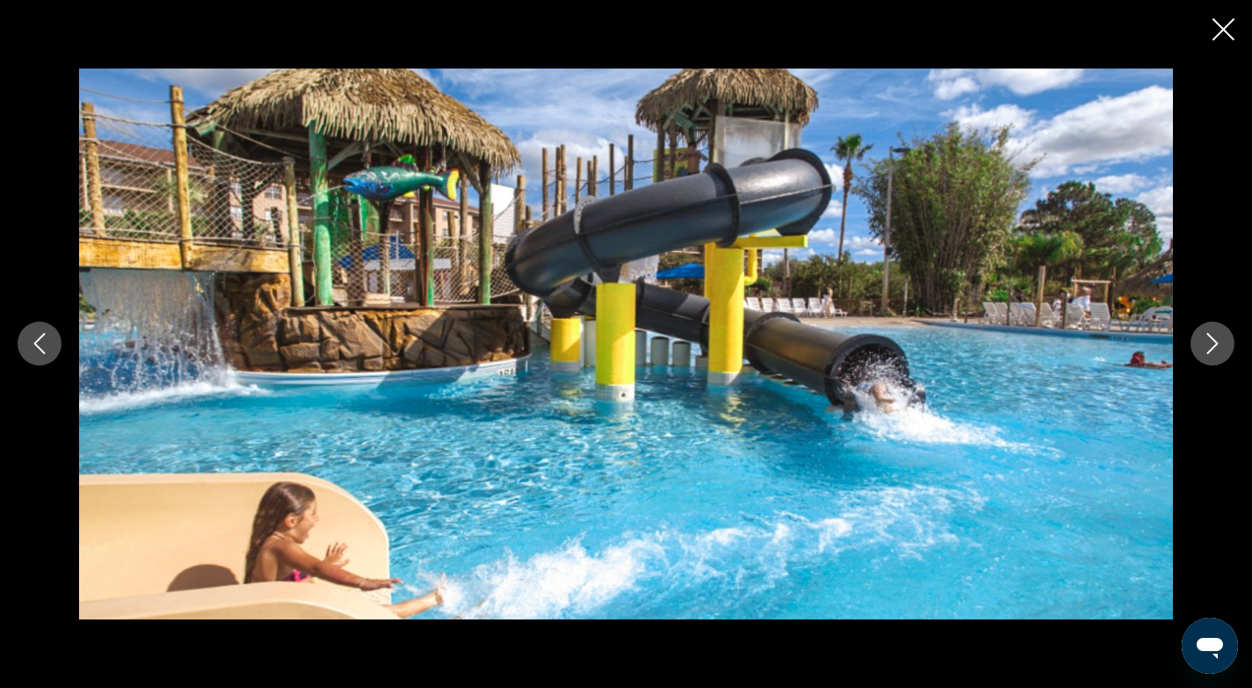
click at [1210, 344] on icon "Next image" at bounding box center [1212, 343] width 21 height 21
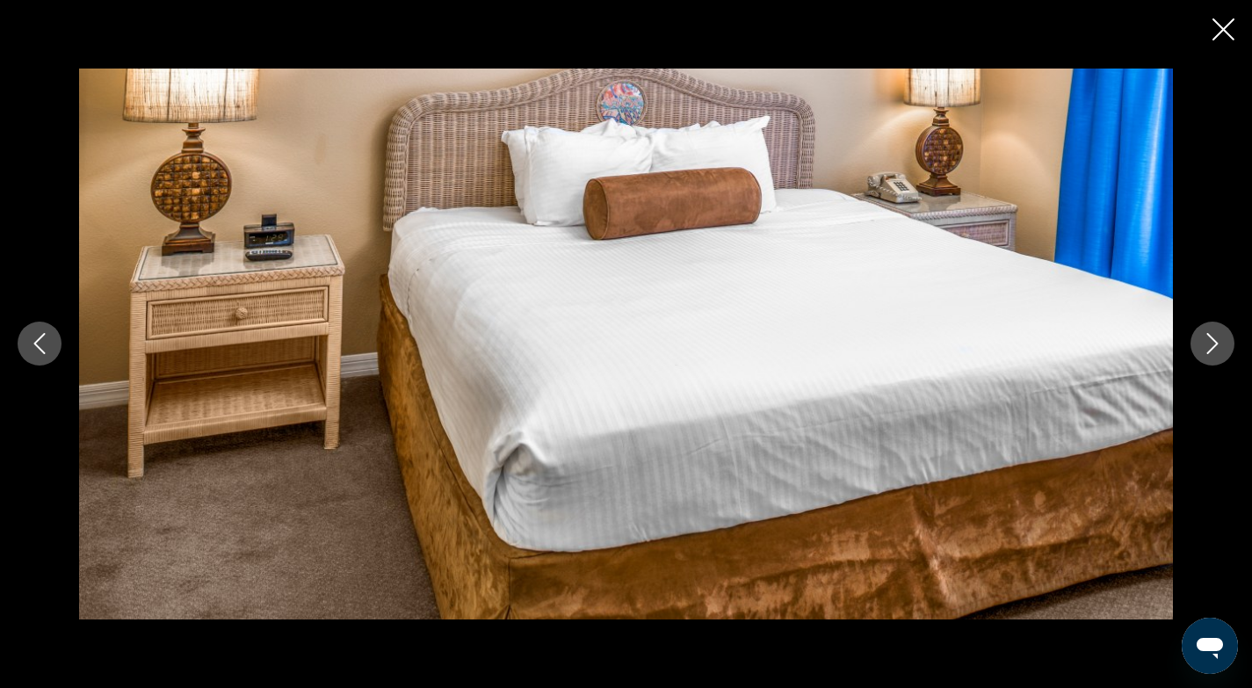
click at [1210, 344] on icon "Next image" at bounding box center [1212, 343] width 21 height 21
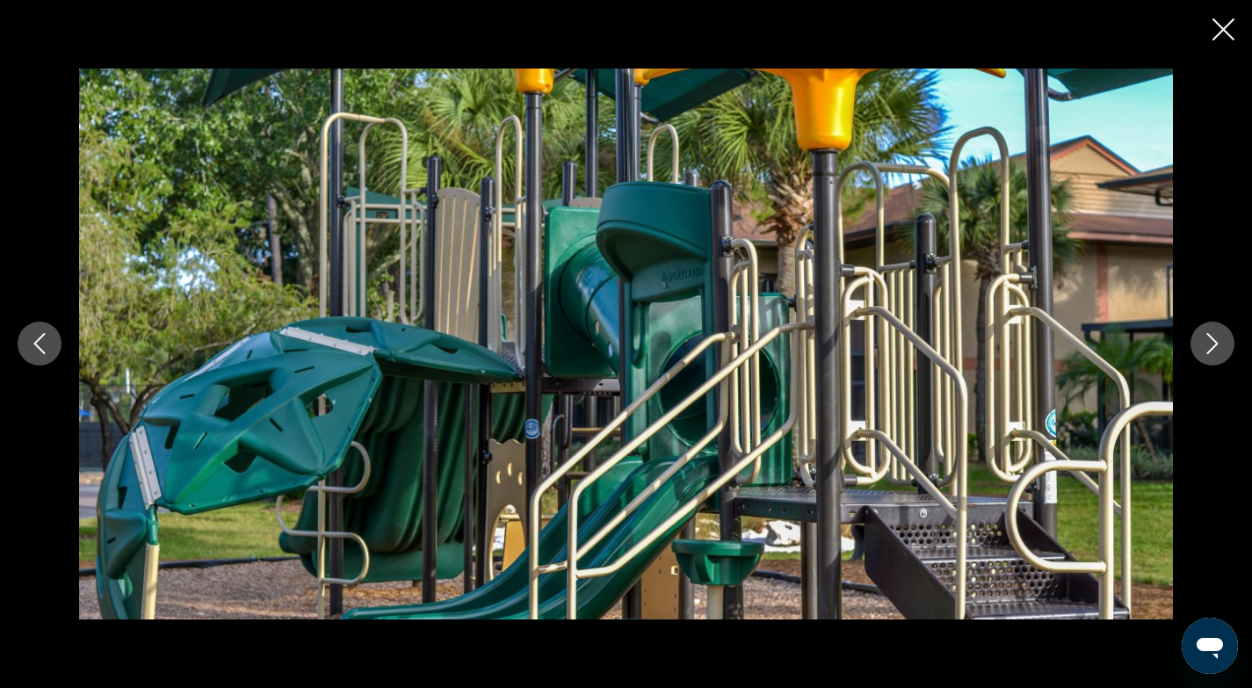
click at [1210, 343] on icon "Next image" at bounding box center [1212, 343] width 21 height 21
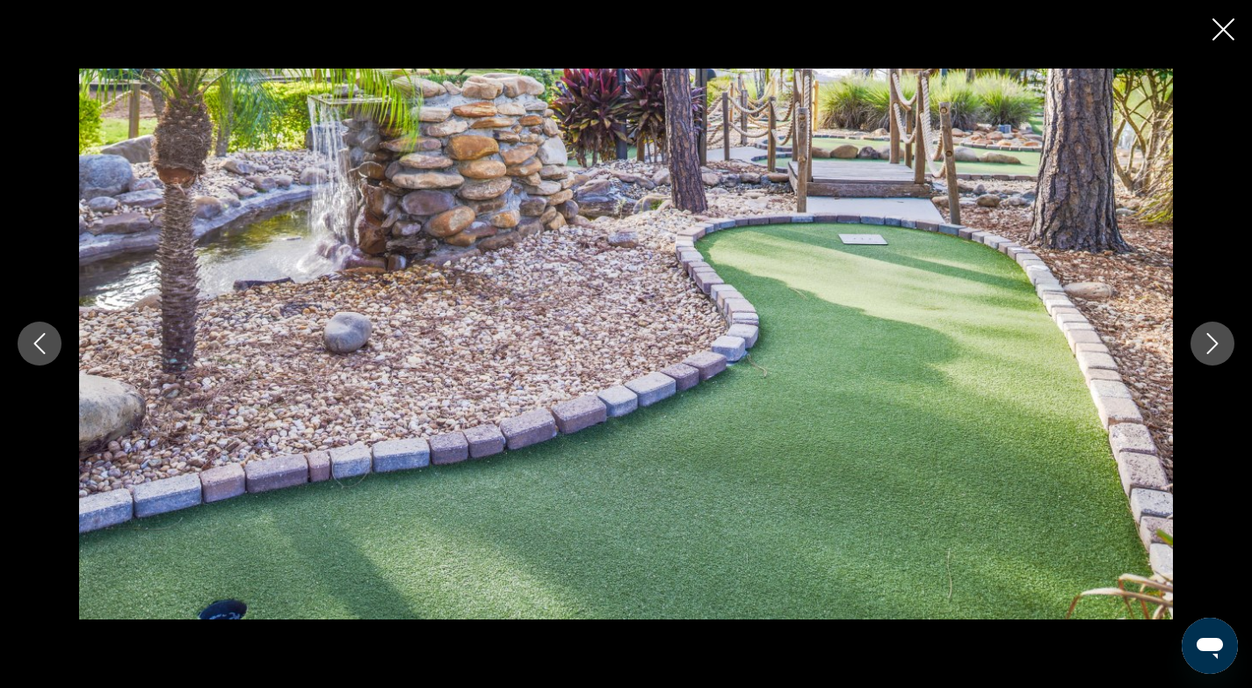
click at [1210, 342] on icon "Next image" at bounding box center [1212, 343] width 21 height 21
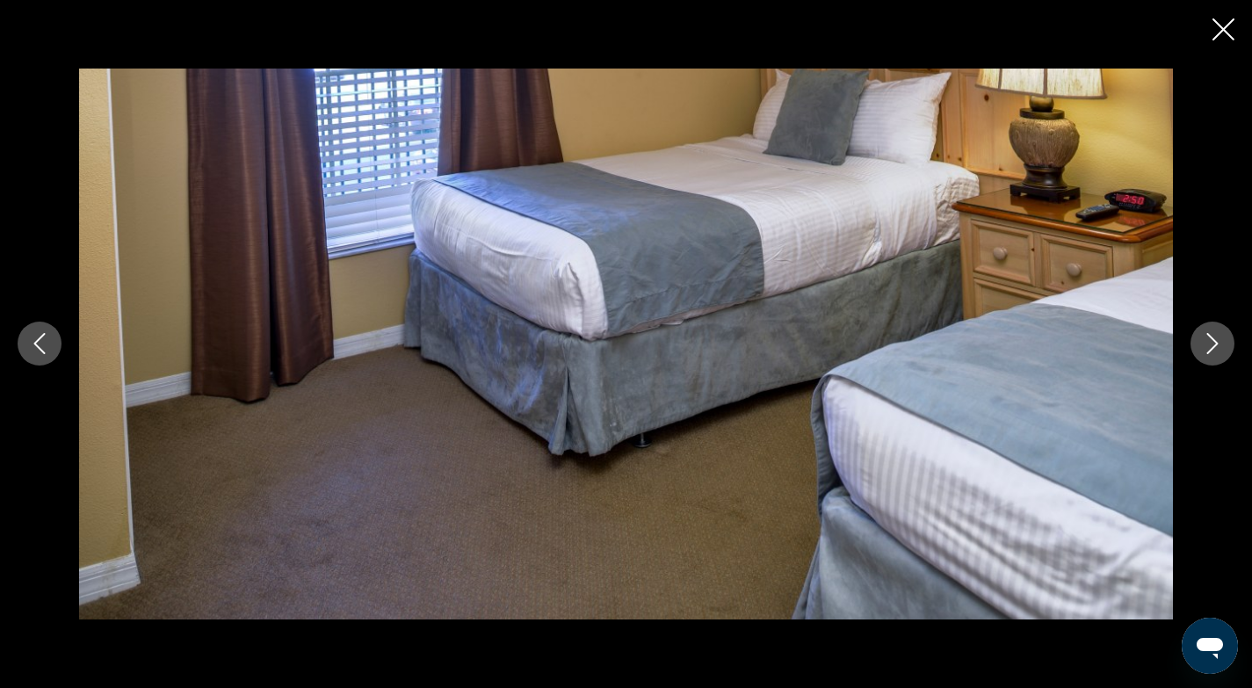
click at [1210, 341] on icon "Next image" at bounding box center [1212, 343] width 21 height 21
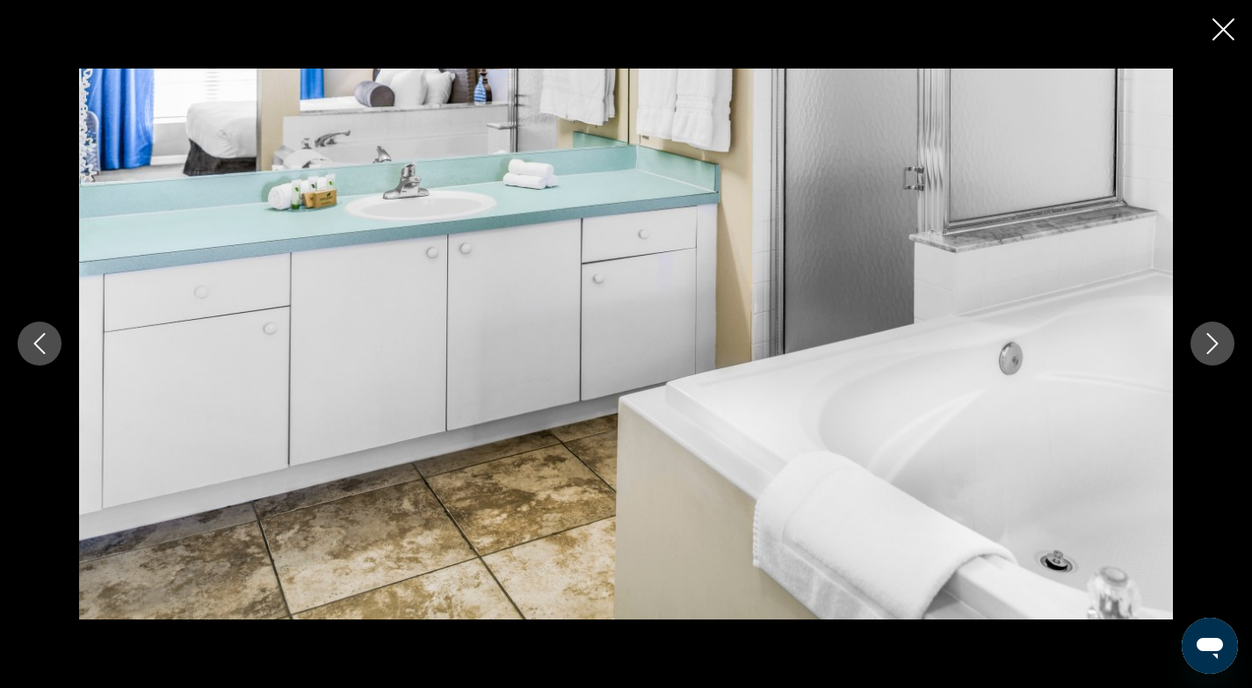
click at [1210, 341] on icon "Next image" at bounding box center [1212, 343] width 21 height 21
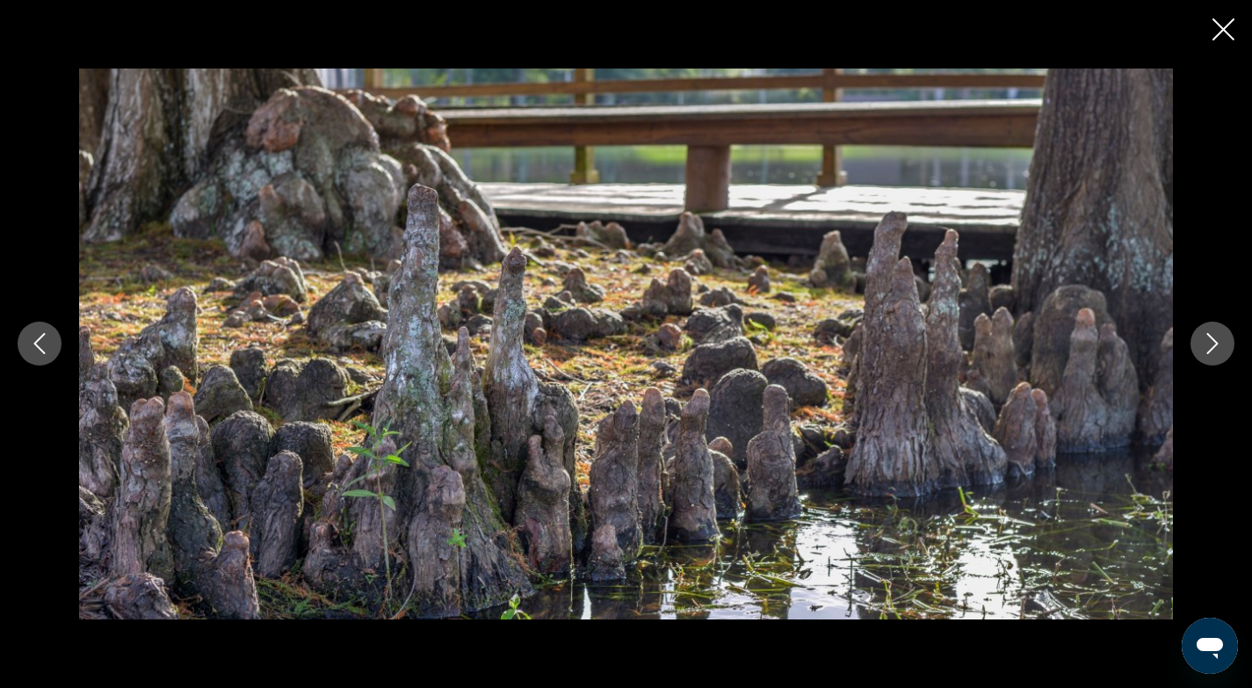
click at [1210, 340] on icon "Next image" at bounding box center [1212, 343] width 21 height 21
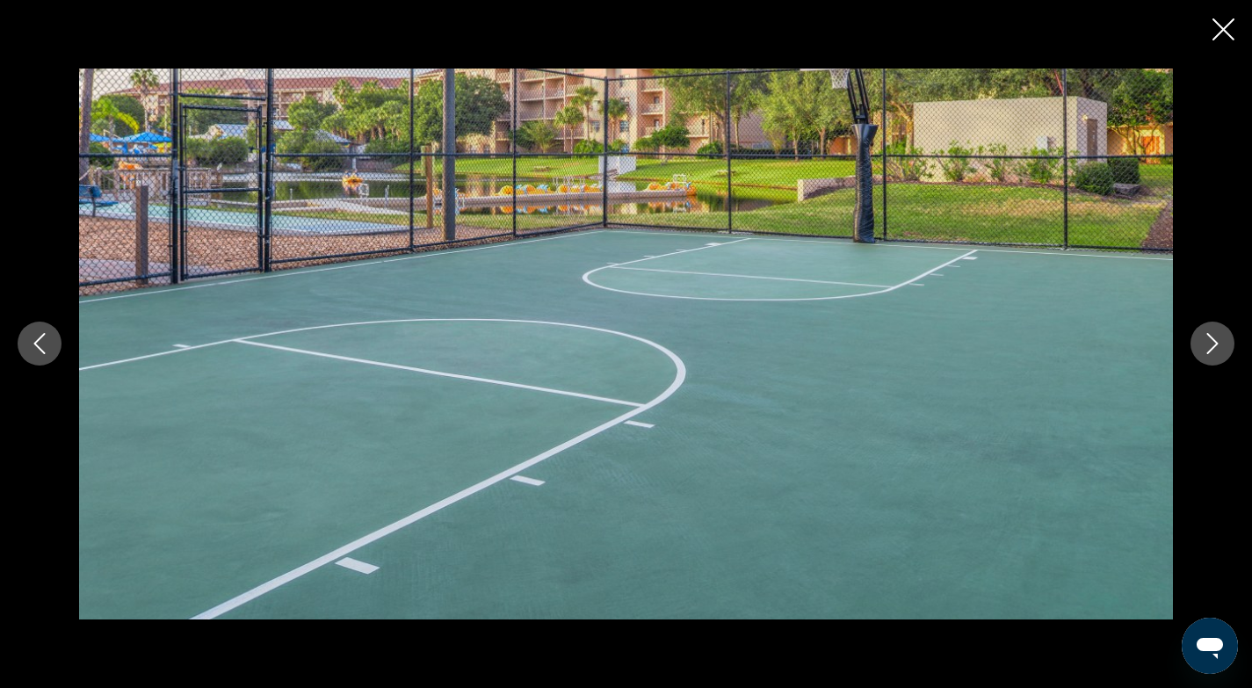
click at [1219, 30] on icon "Close slideshow" at bounding box center [1223, 29] width 22 height 22
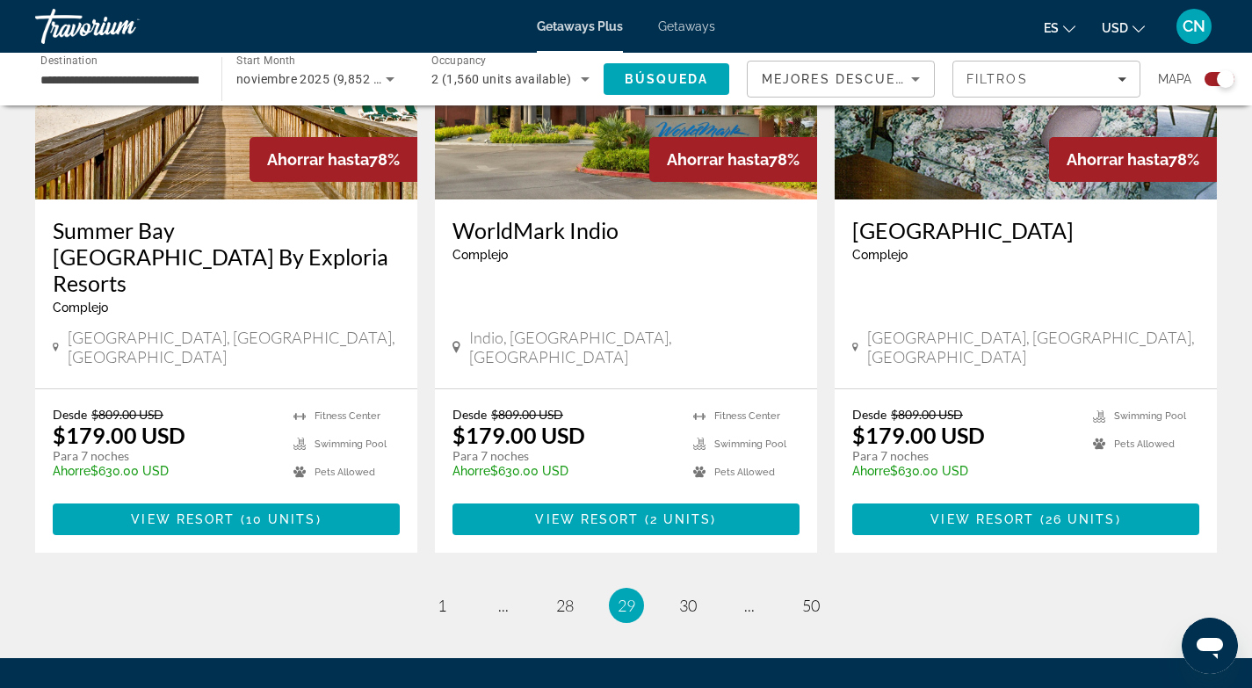
scroll to position [2709, 0]
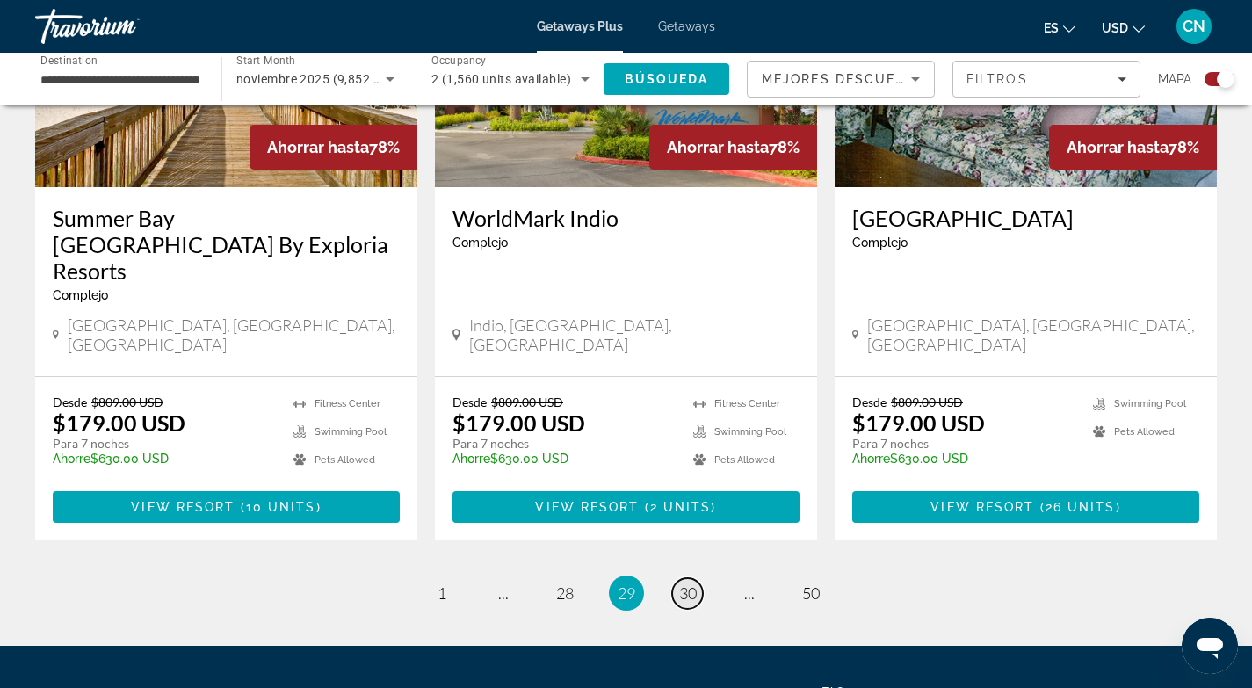
click at [684, 583] on span "30" at bounding box center [688, 592] width 18 height 19
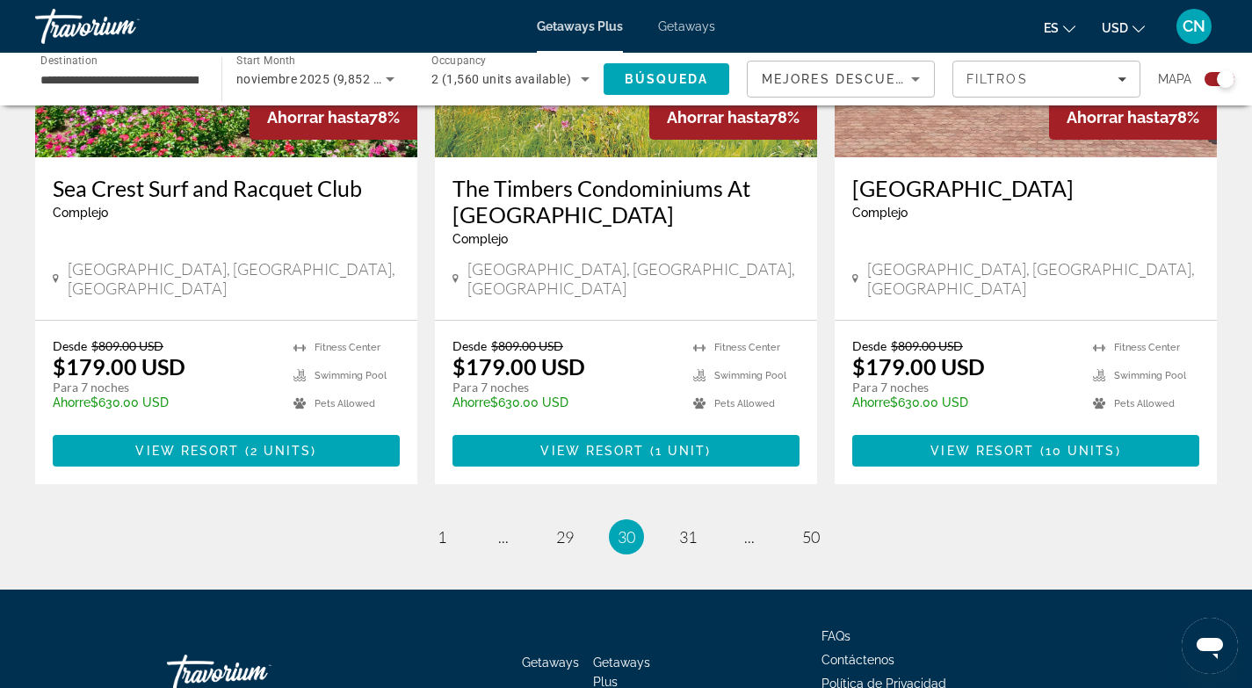
scroll to position [2778, 0]
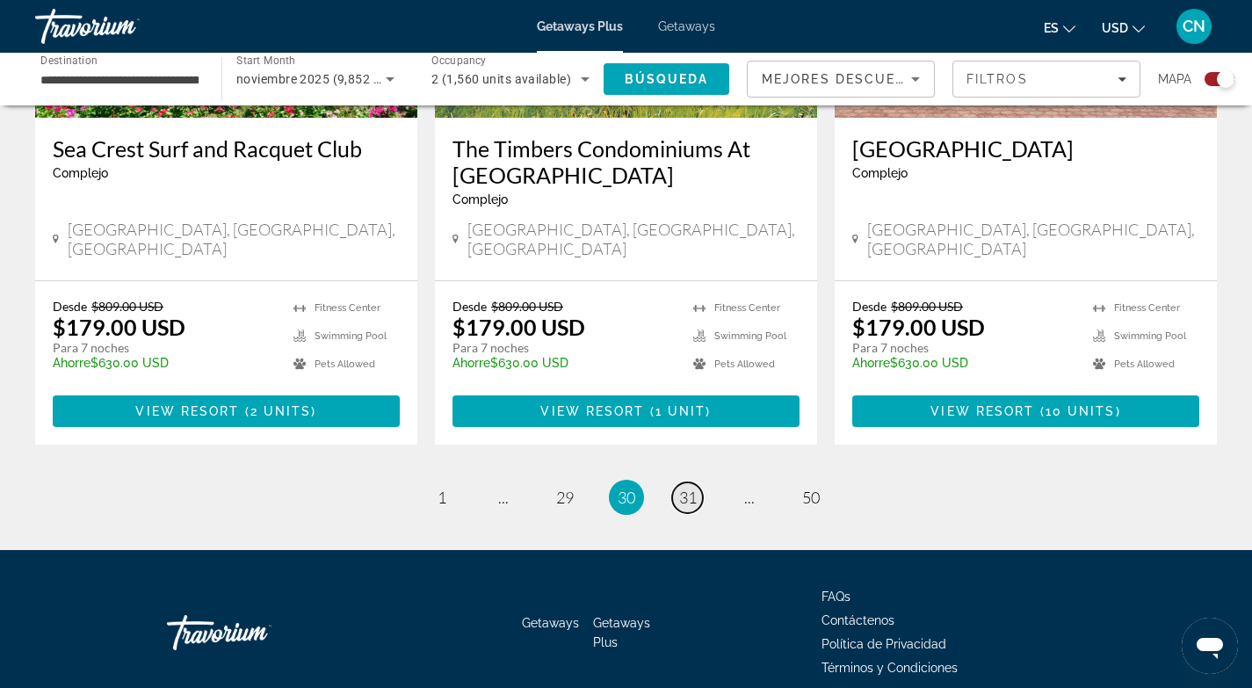
click at [686, 488] on span "31" at bounding box center [688, 497] width 18 height 19
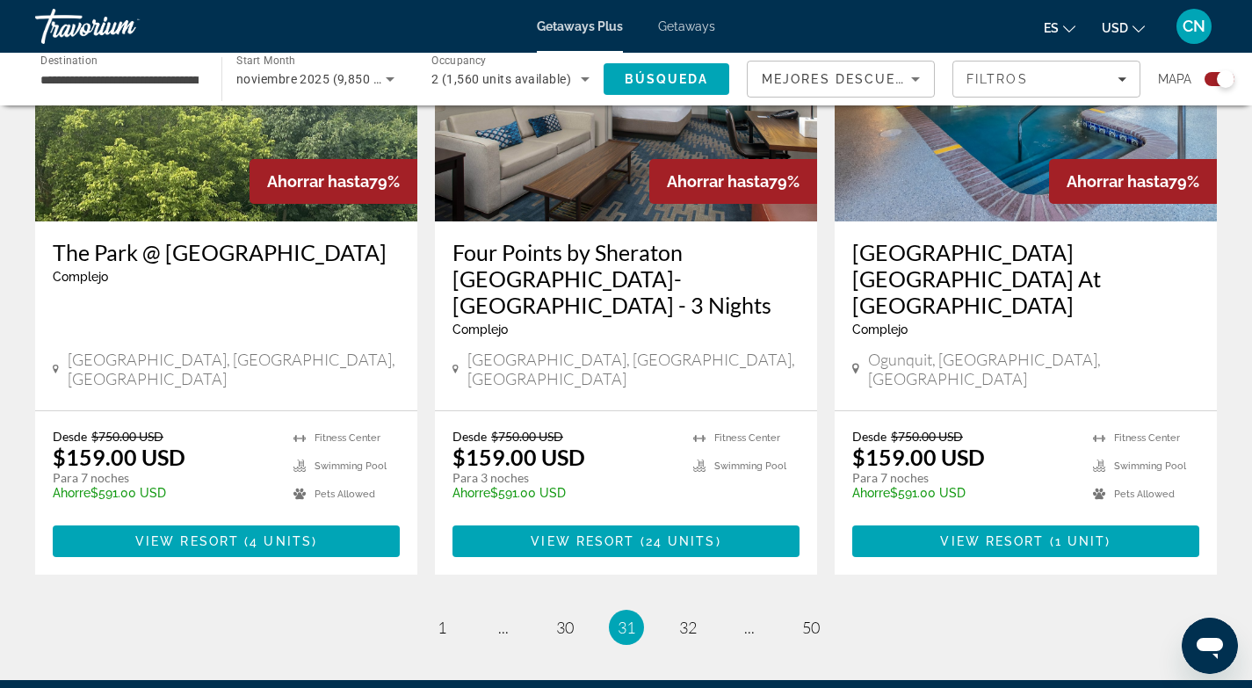
scroll to position [2791, 0]
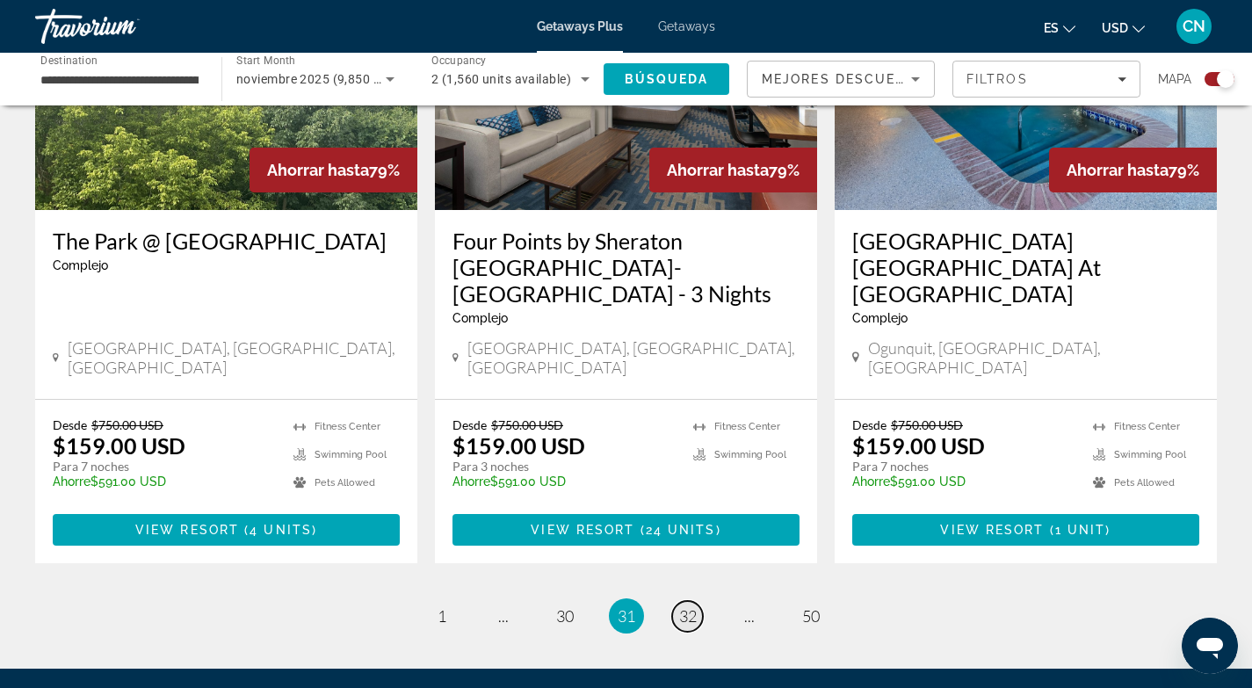
click at [686, 606] on span "32" at bounding box center [688, 615] width 18 height 19
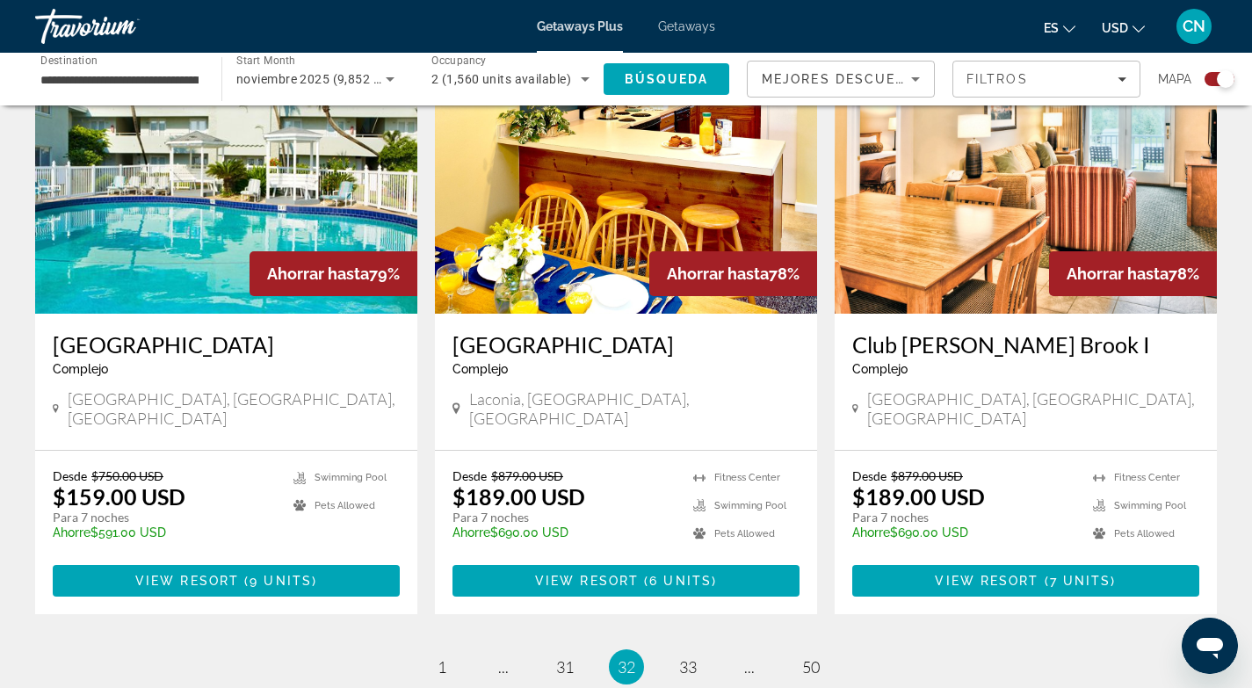
scroll to position [2587, 0]
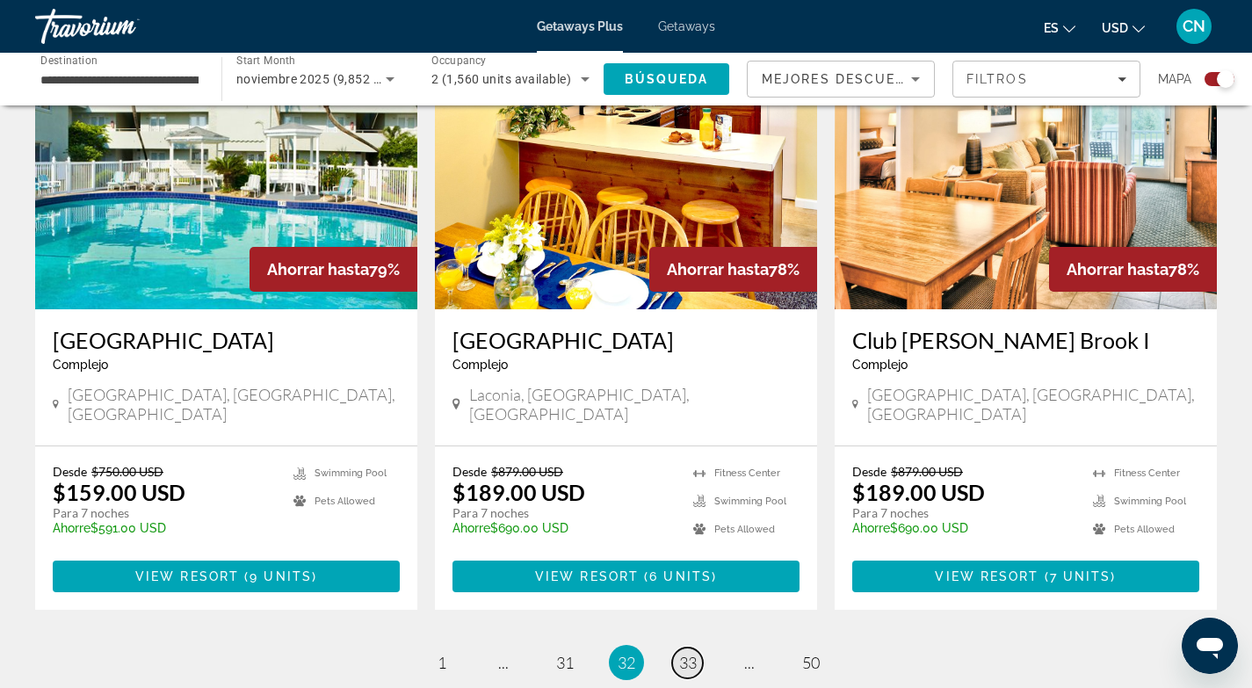
click at [690, 653] on span "33" at bounding box center [688, 662] width 18 height 19
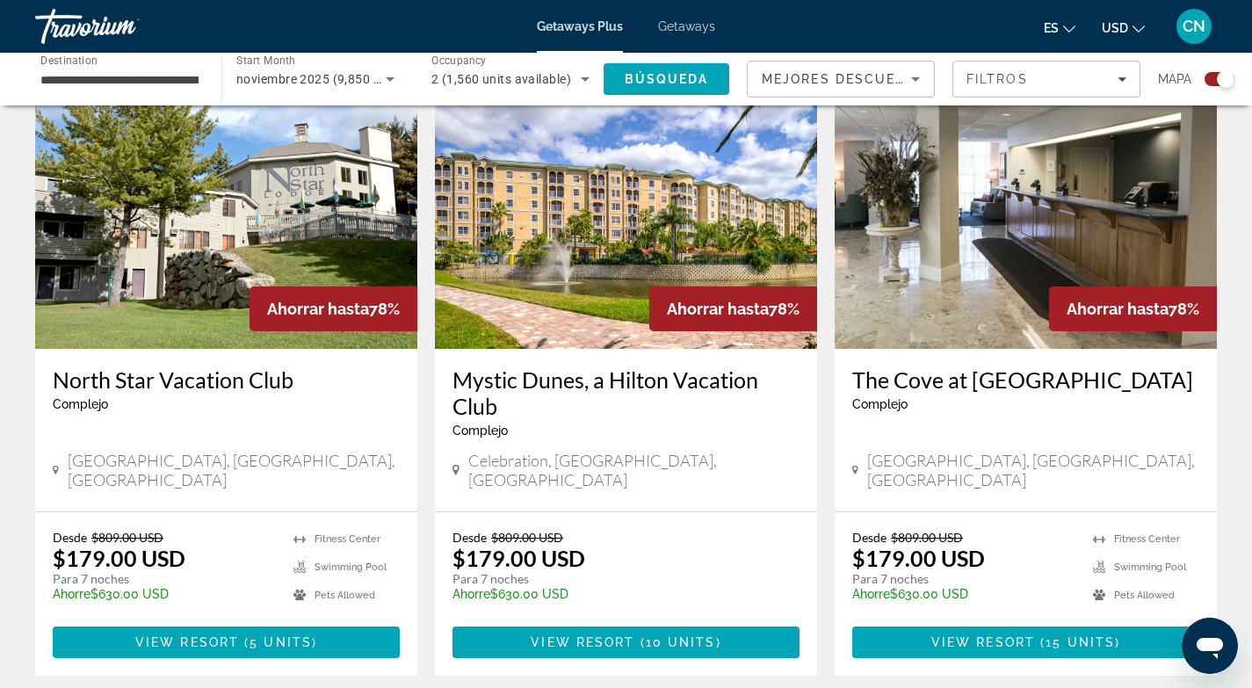
scroll to position [1893, 0]
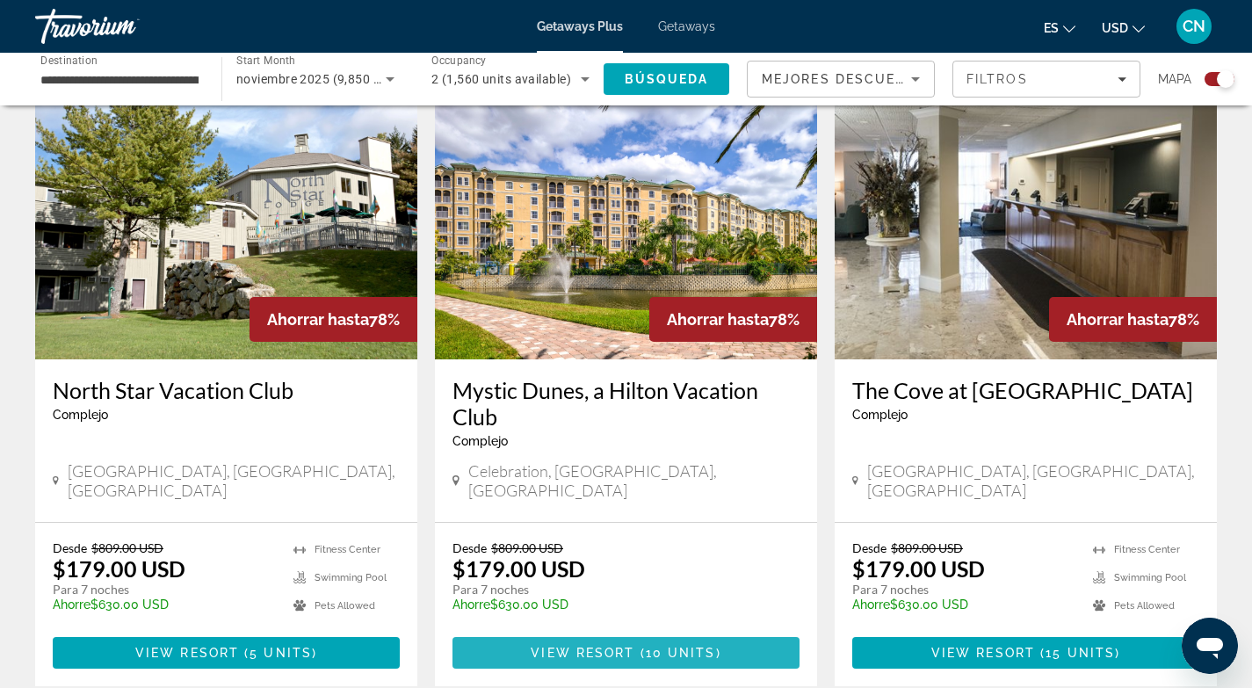
click at [599, 646] on span "View Resort" at bounding box center [583, 653] width 104 height 14
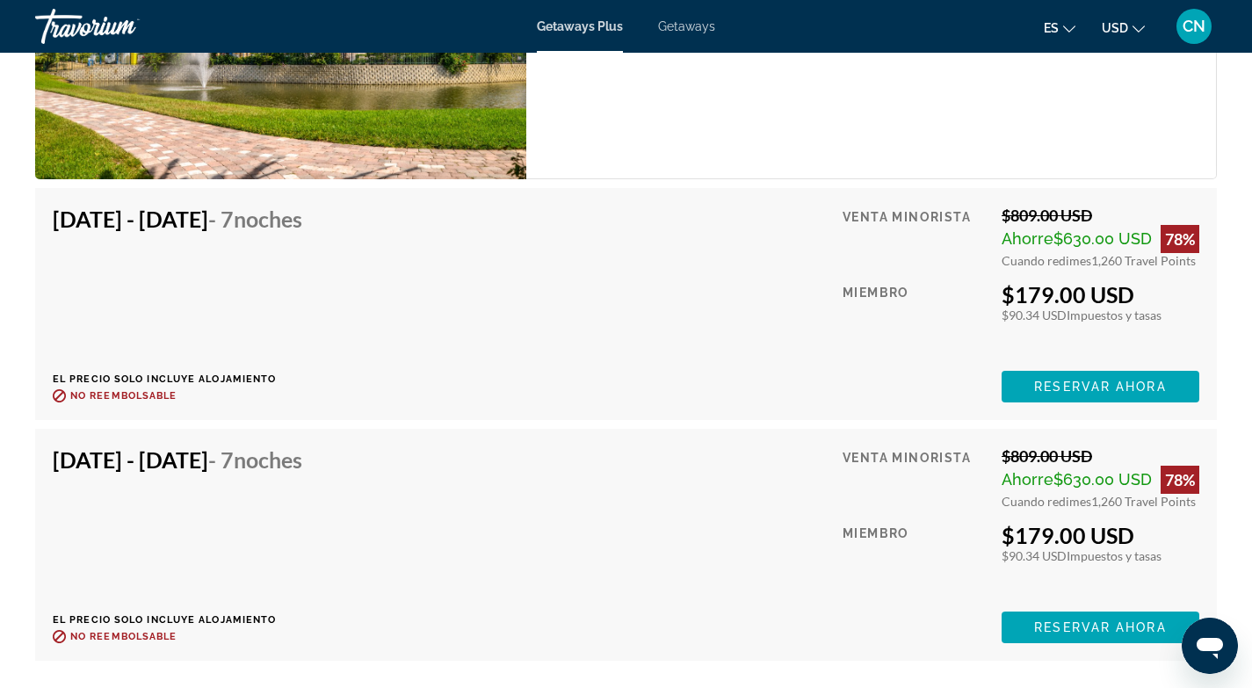
scroll to position [2964, 0]
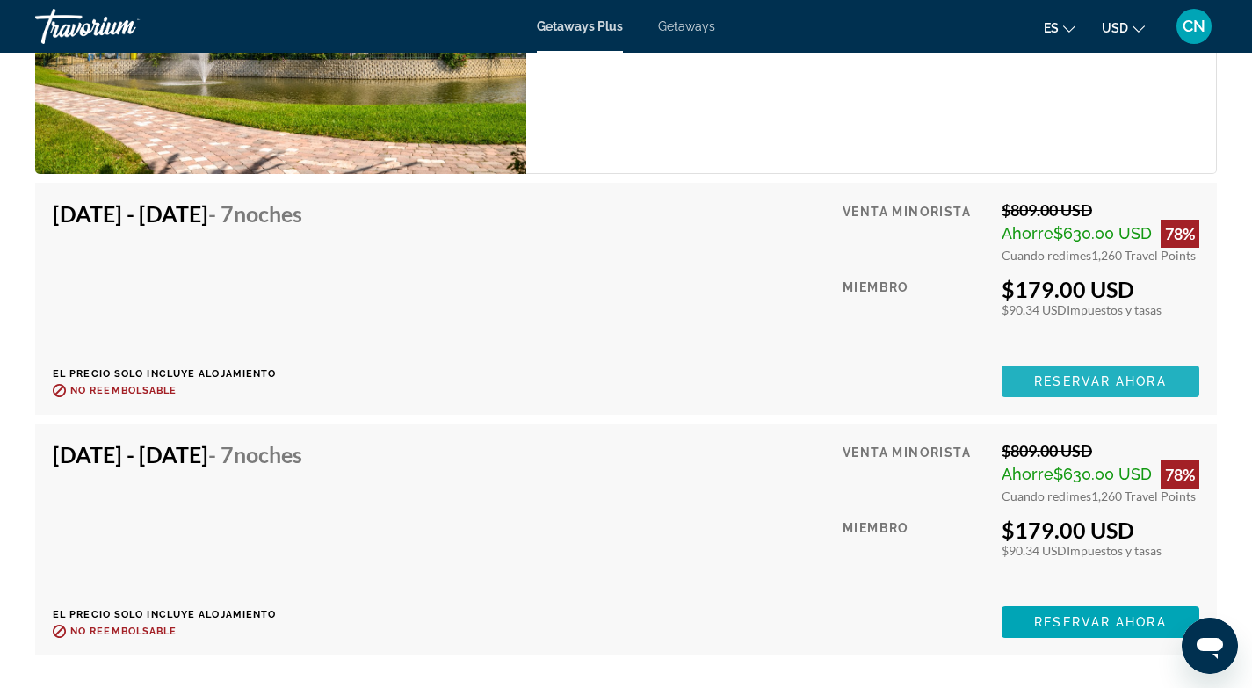
click at [1092, 375] on span "Reservar ahora" at bounding box center [1100, 381] width 132 height 14
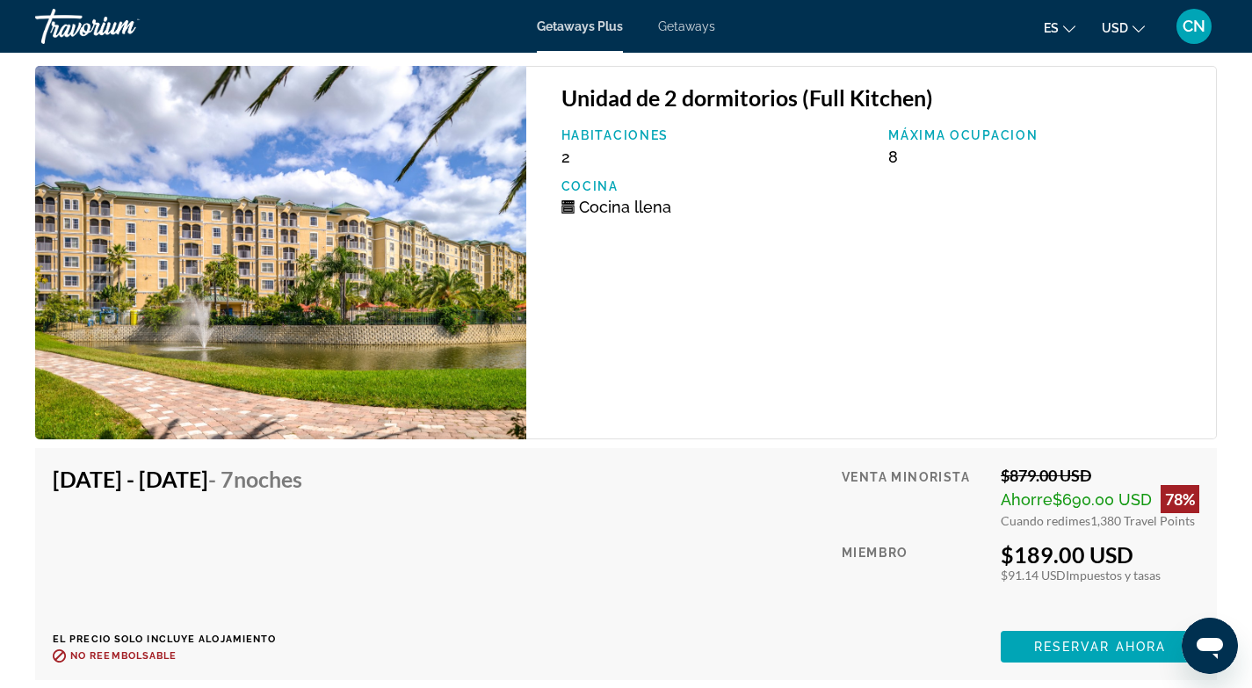
scroll to position [3604, 0]
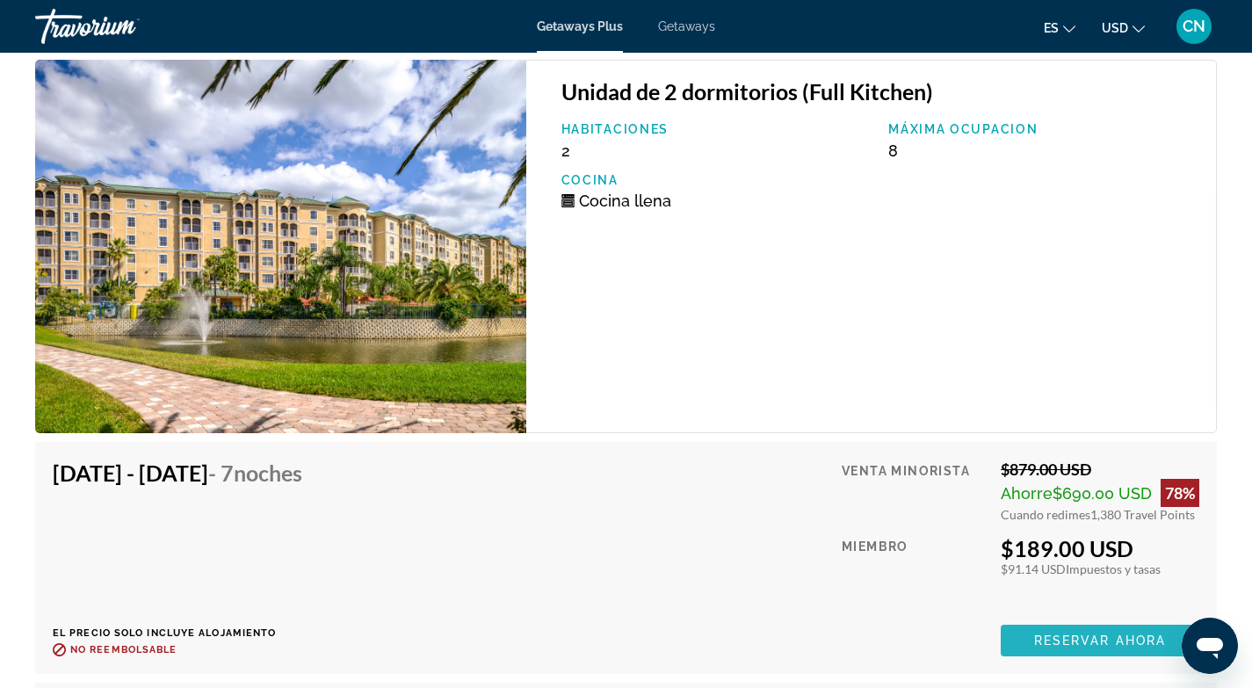
click at [1057, 640] on span "Reservar ahora" at bounding box center [1100, 640] width 132 height 14
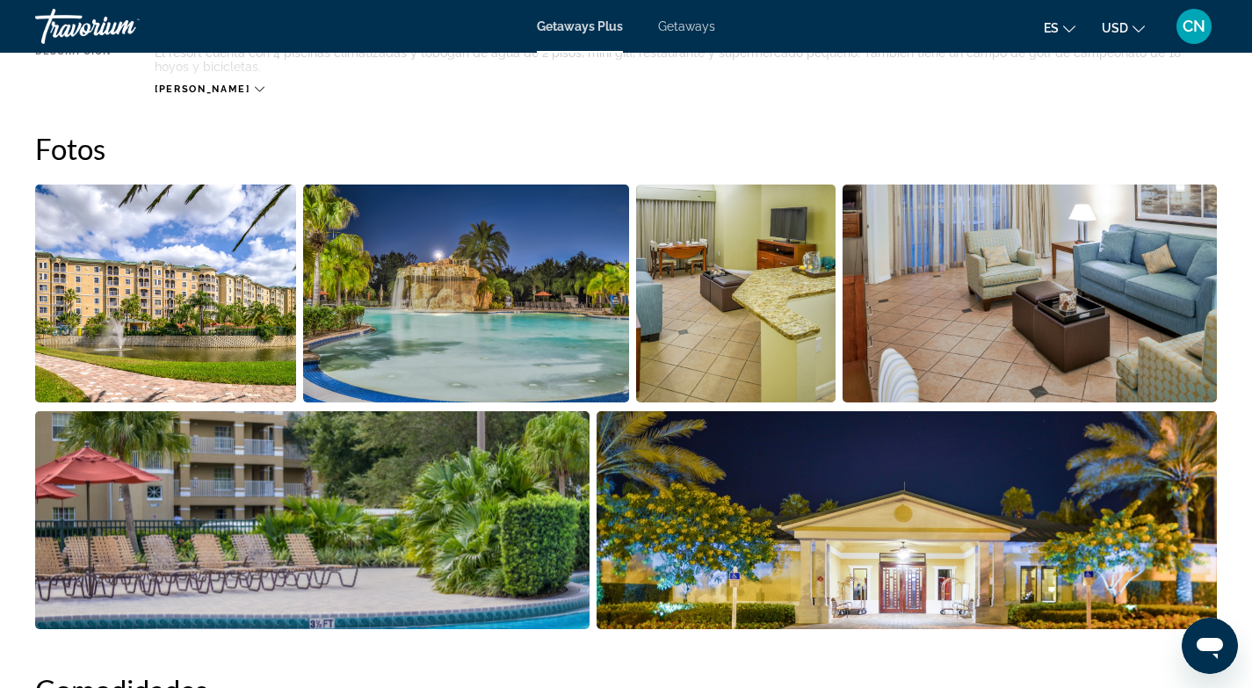
scroll to position [760, 0]
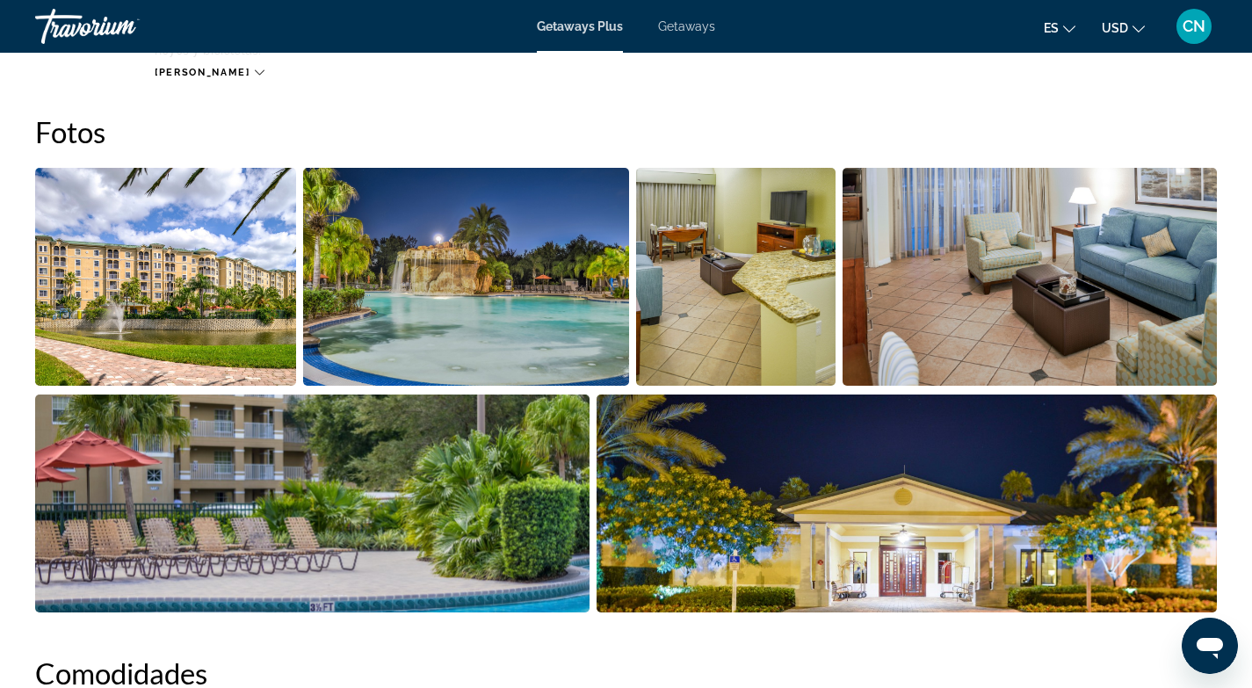
click at [226, 327] on img "Open full-screen image slider" at bounding box center [165, 277] width 261 height 218
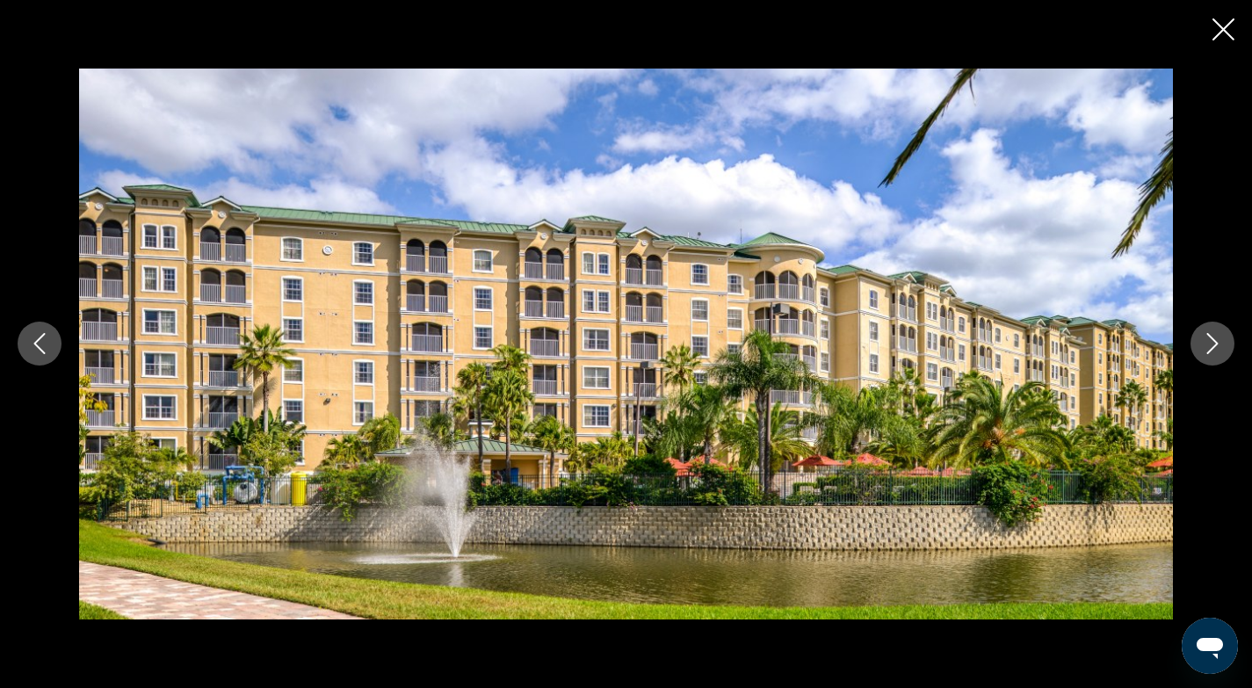
click at [1212, 350] on icon "Next image" at bounding box center [1212, 343] width 21 height 21
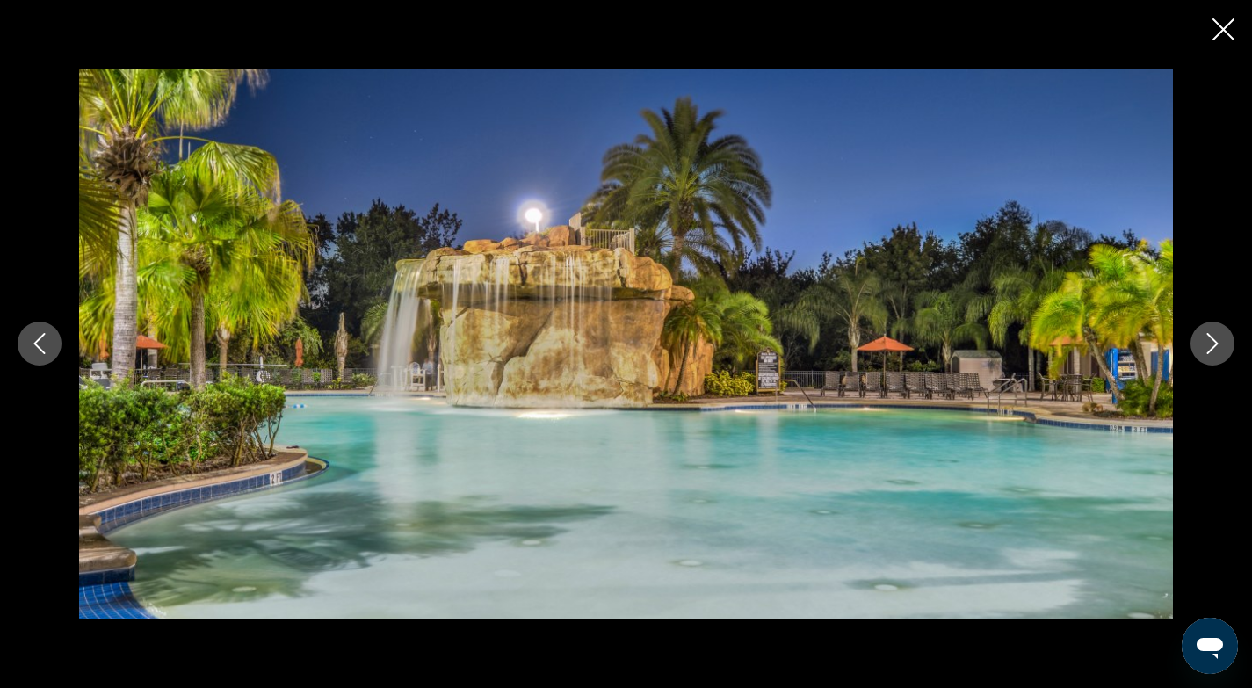
click at [1212, 349] on icon "Next image" at bounding box center [1212, 344] width 11 height 21
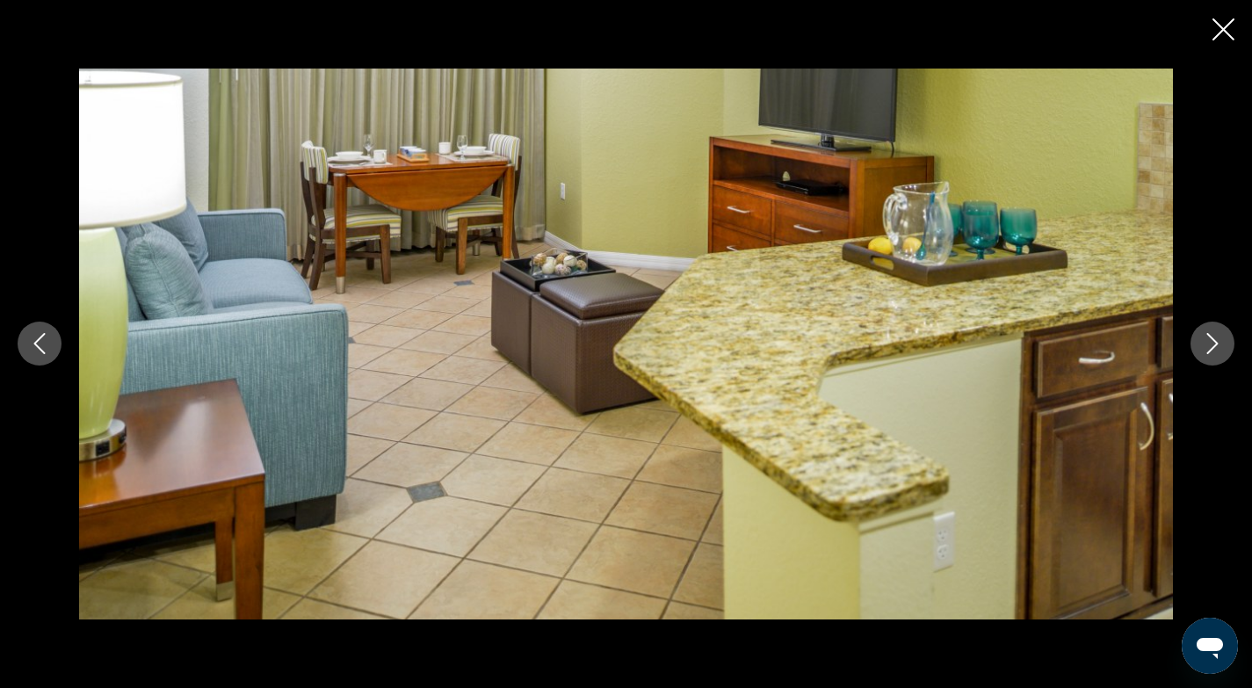
click at [1212, 351] on icon "Next image" at bounding box center [1212, 343] width 21 height 21
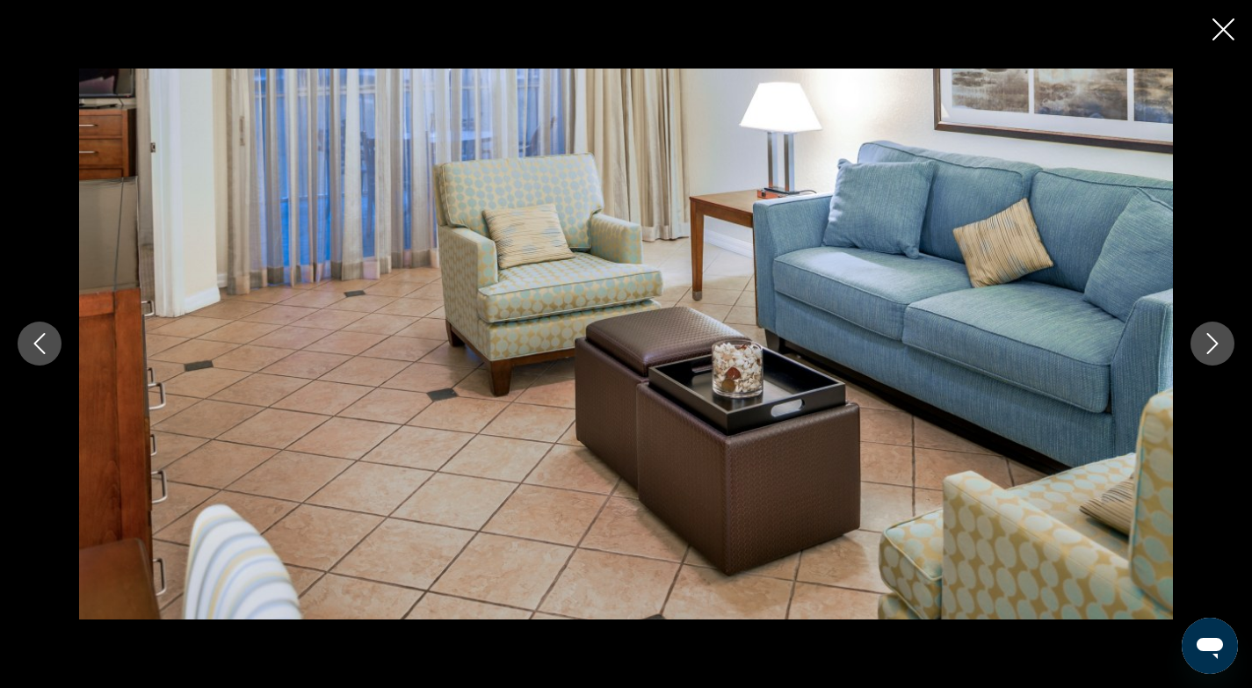
click at [1212, 351] on icon "Next image" at bounding box center [1212, 343] width 21 height 21
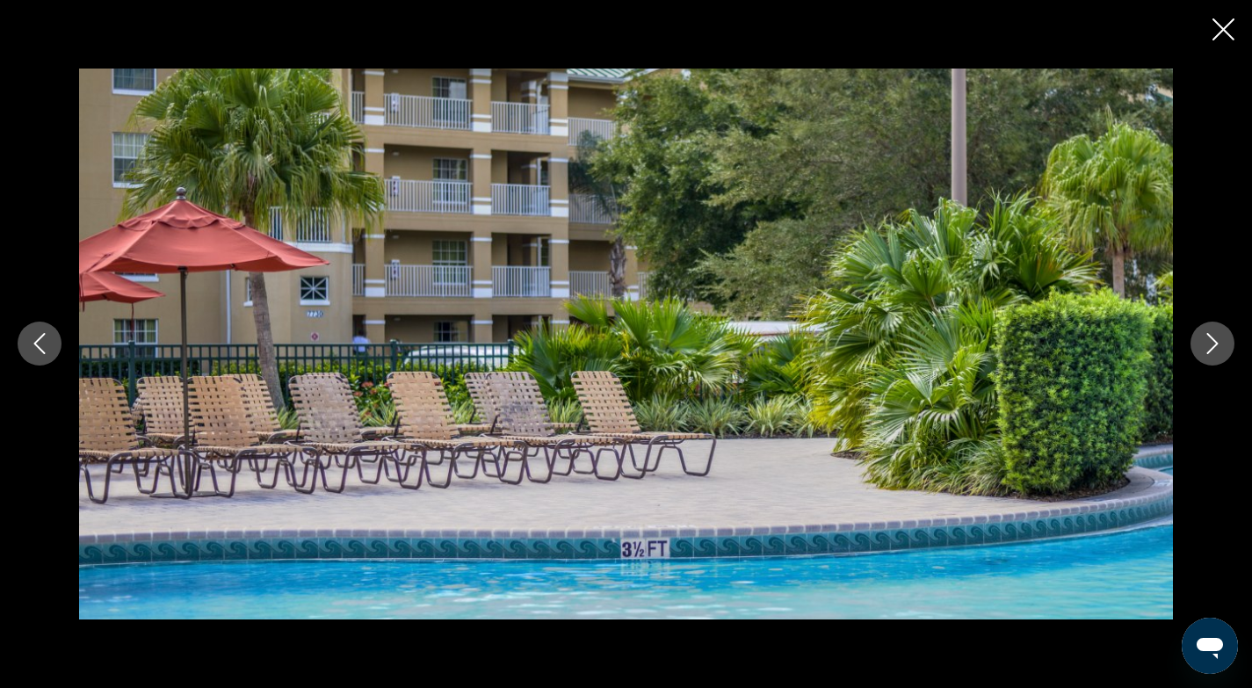
click at [1212, 350] on icon "Next image" at bounding box center [1212, 344] width 11 height 21
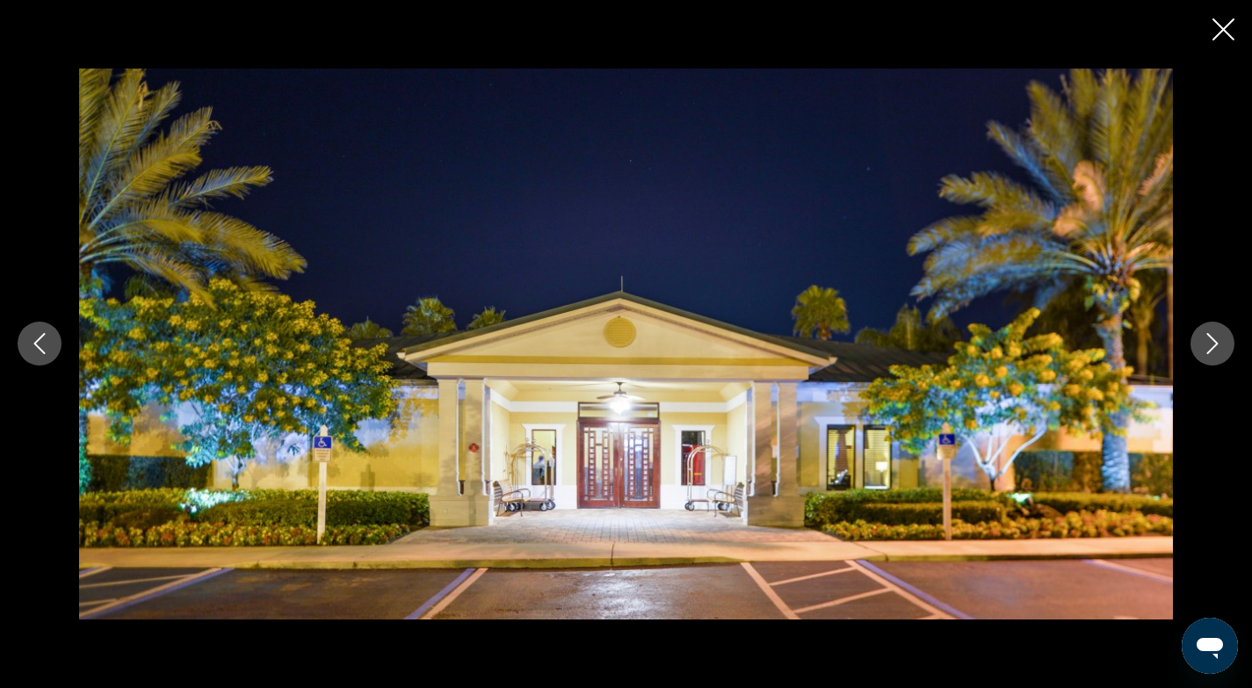
click at [1212, 349] on icon "Next image" at bounding box center [1212, 344] width 11 height 21
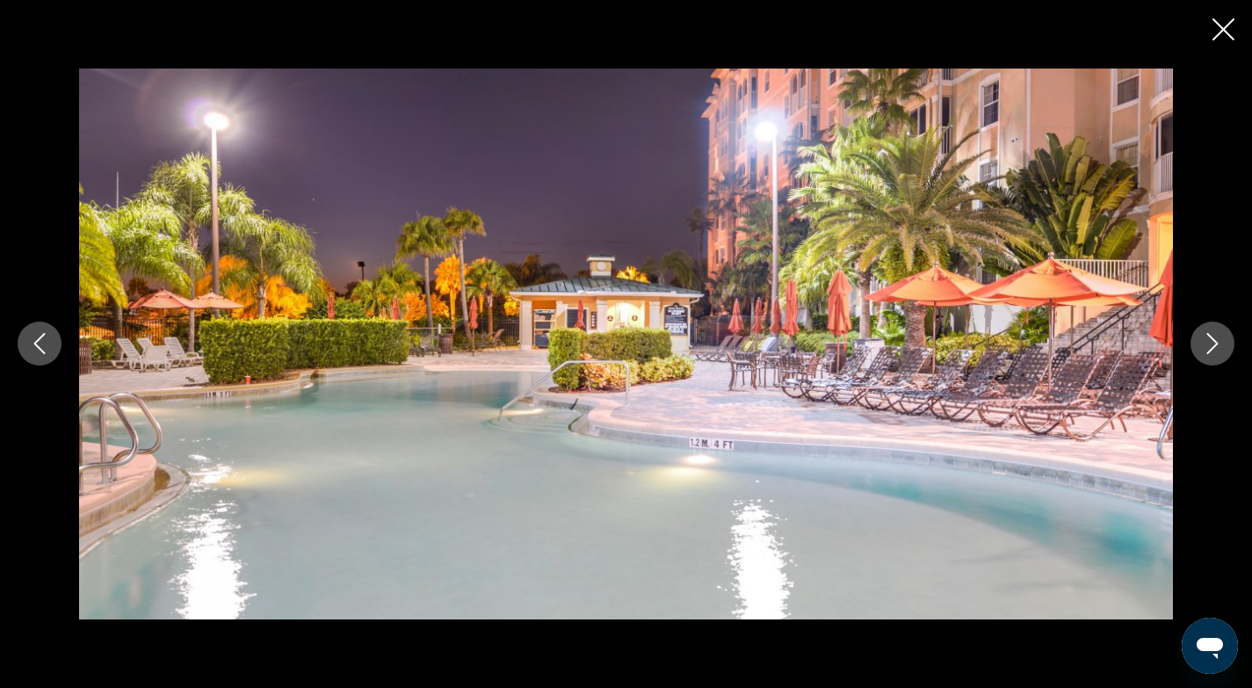
click at [1212, 348] on icon "Next image" at bounding box center [1212, 344] width 11 height 21
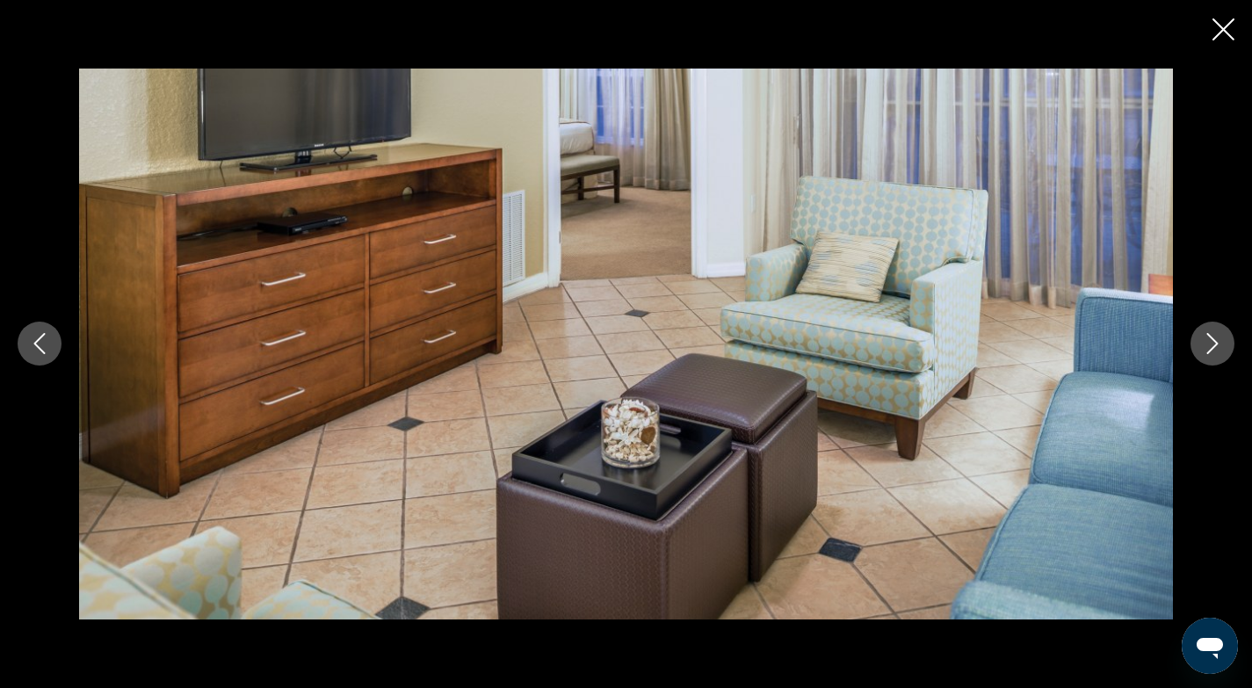
click at [1212, 348] on icon "Next image" at bounding box center [1212, 344] width 11 height 21
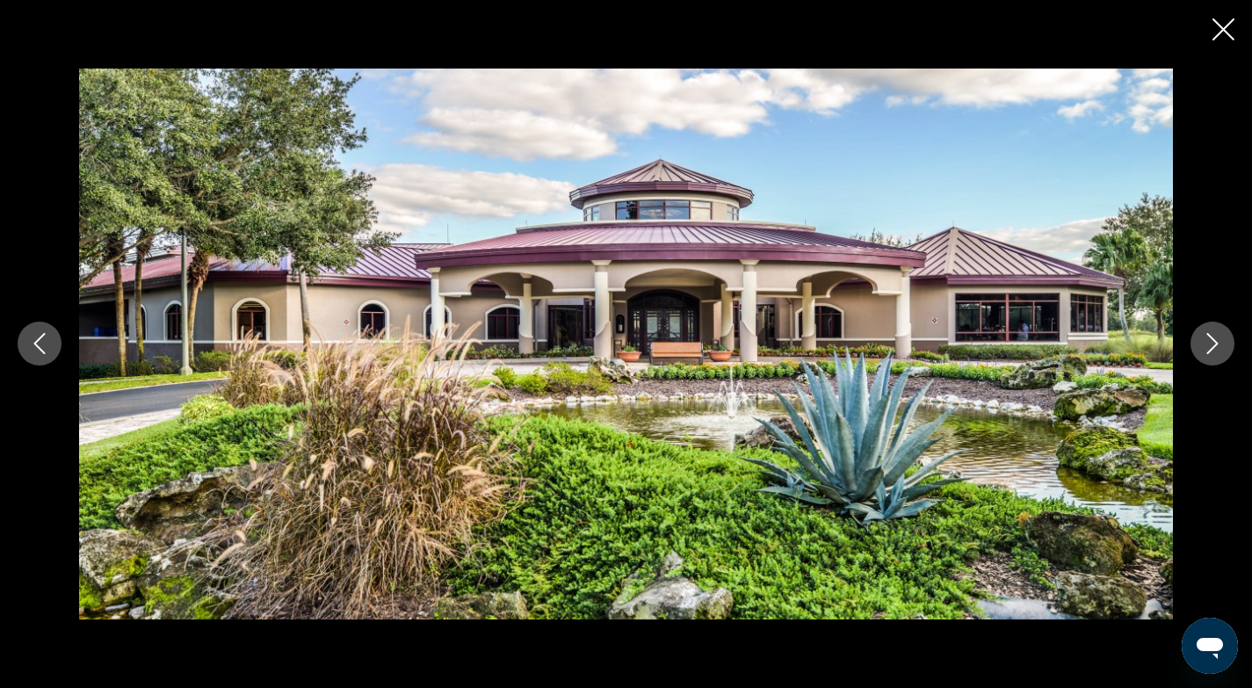
click at [1212, 348] on icon "Next image" at bounding box center [1212, 344] width 11 height 21
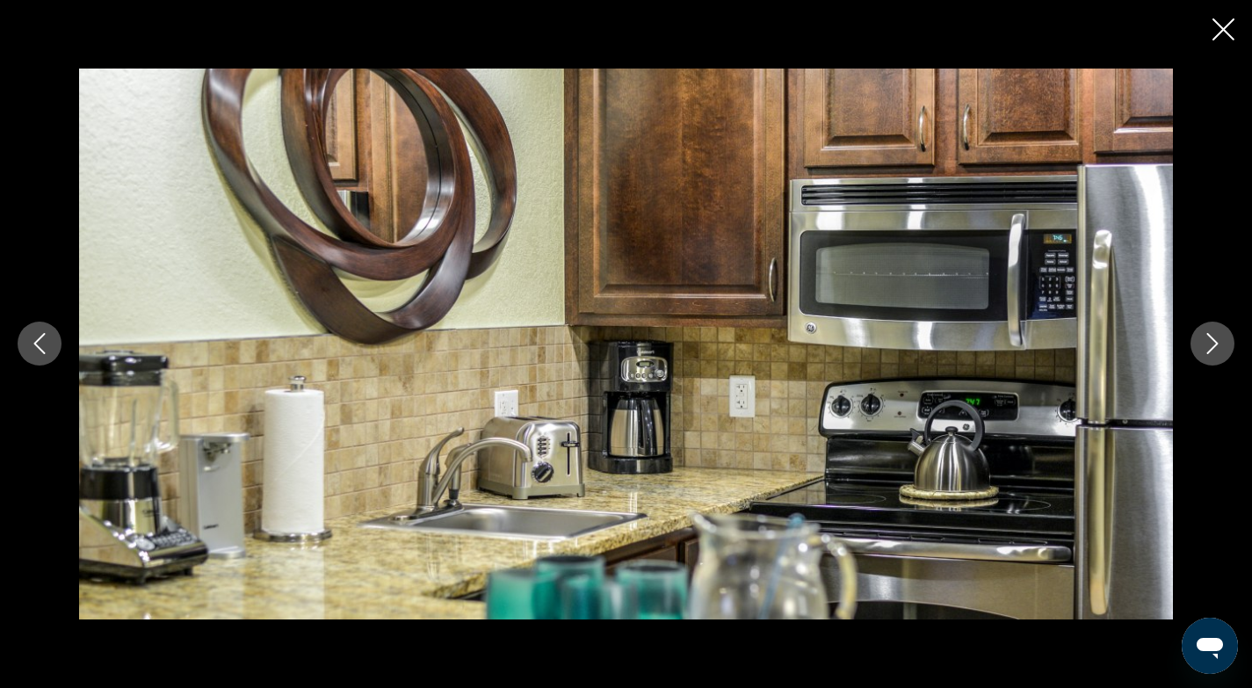
click at [1212, 347] on icon "Next image" at bounding box center [1212, 344] width 11 height 21
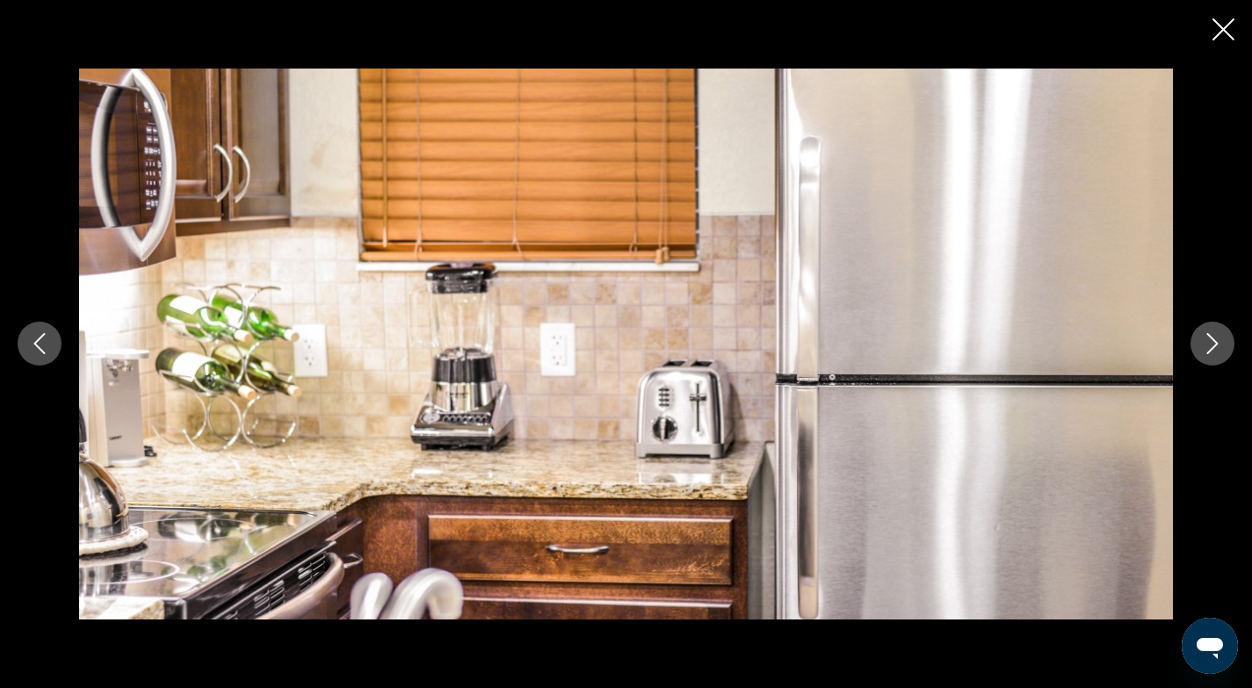
click at [1214, 344] on icon "Next image" at bounding box center [1212, 343] width 21 height 21
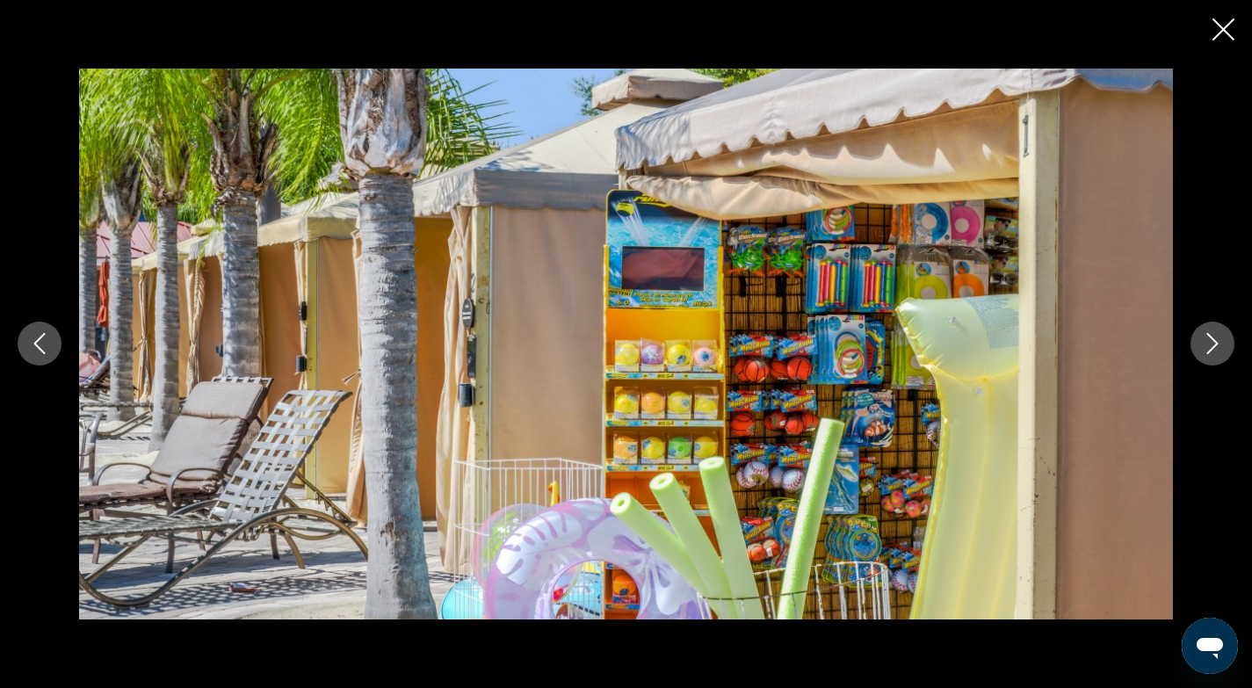
click at [1214, 344] on icon "Next image" at bounding box center [1212, 343] width 21 height 21
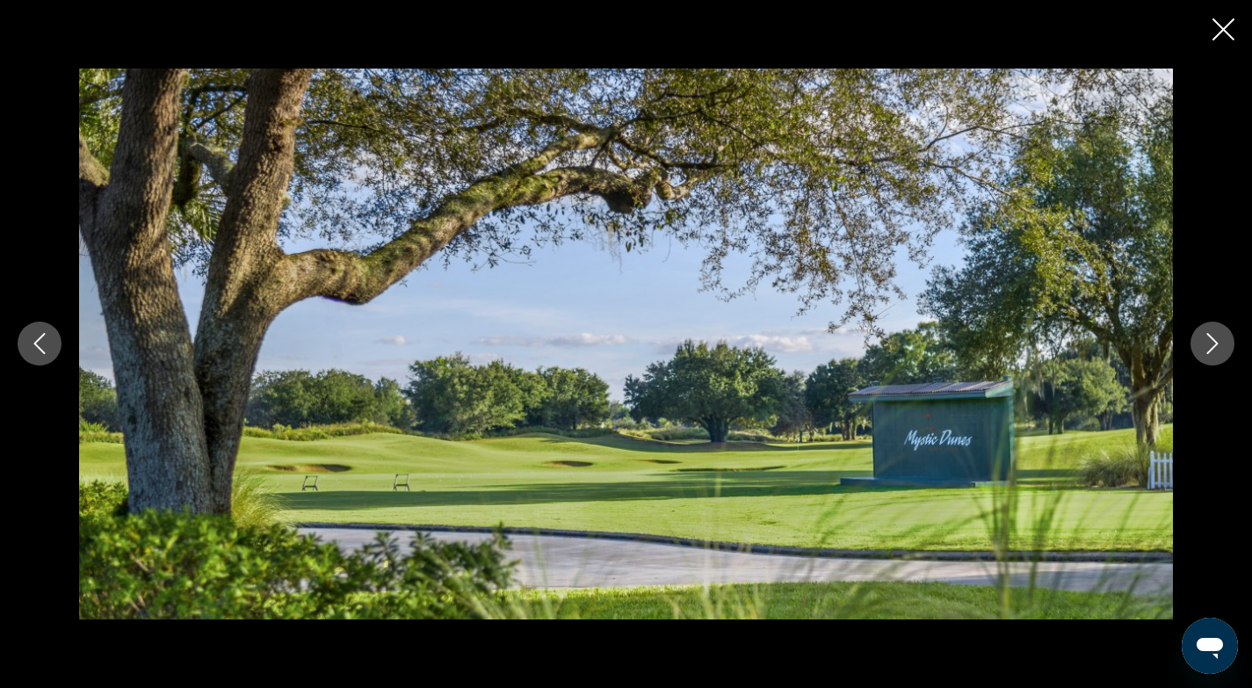
click at [1212, 348] on icon "Next image" at bounding box center [1212, 344] width 11 height 21
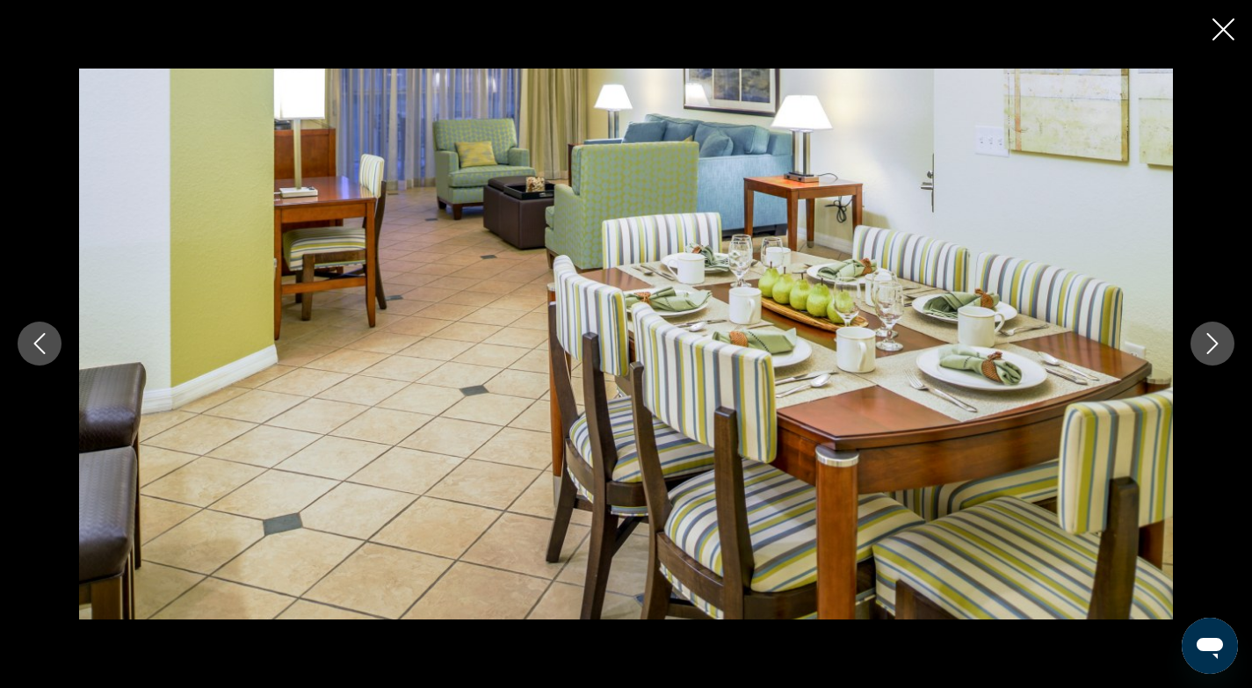
click at [1212, 348] on icon "Next image" at bounding box center [1212, 344] width 11 height 21
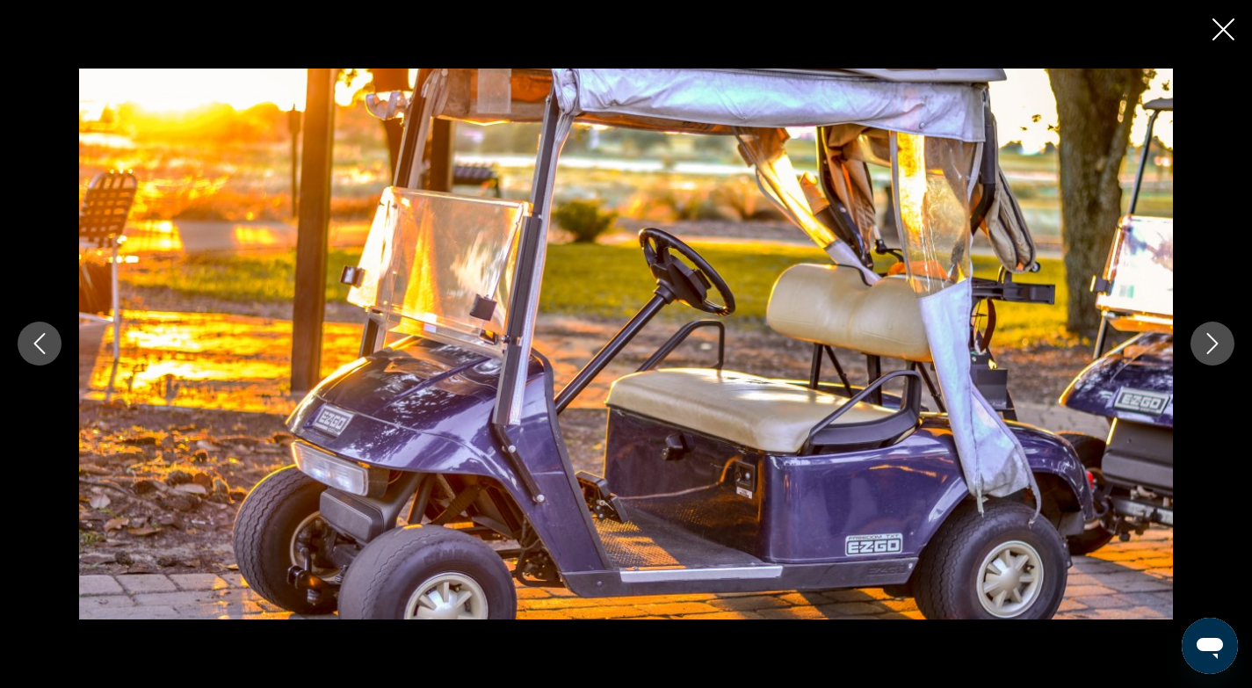
click at [1212, 348] on icon "Next image" at bounding box center [1212, 344] width 11 height 21
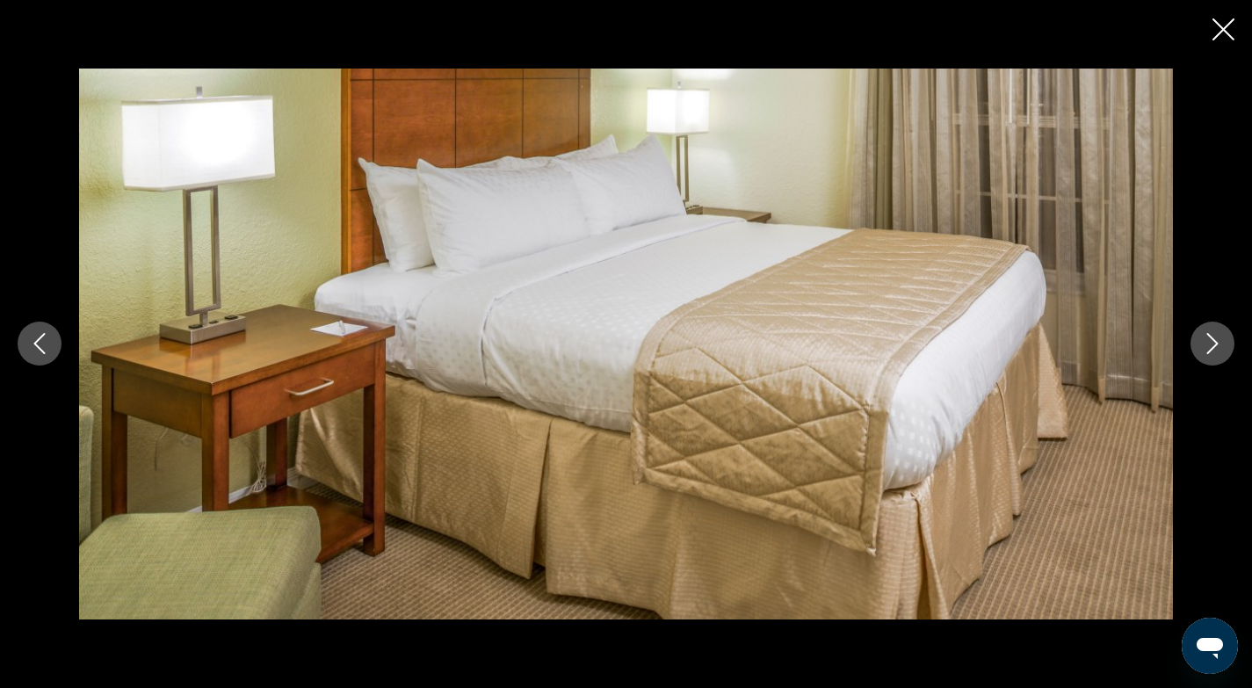
click at [1212, 348] on icon "Next image" at bounding box center [1212, 344] width 11 height 21
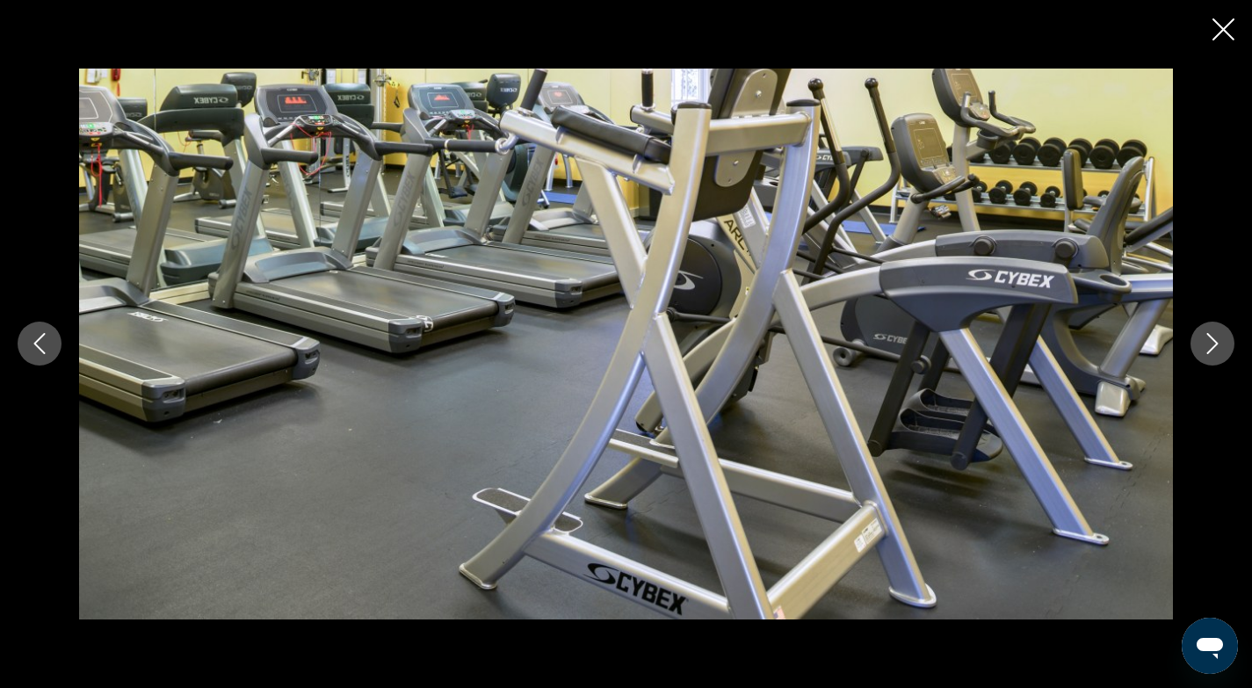
click at [1212, 348] on icon "Next image" at bounding box center [1212, 344] width 11 height 21
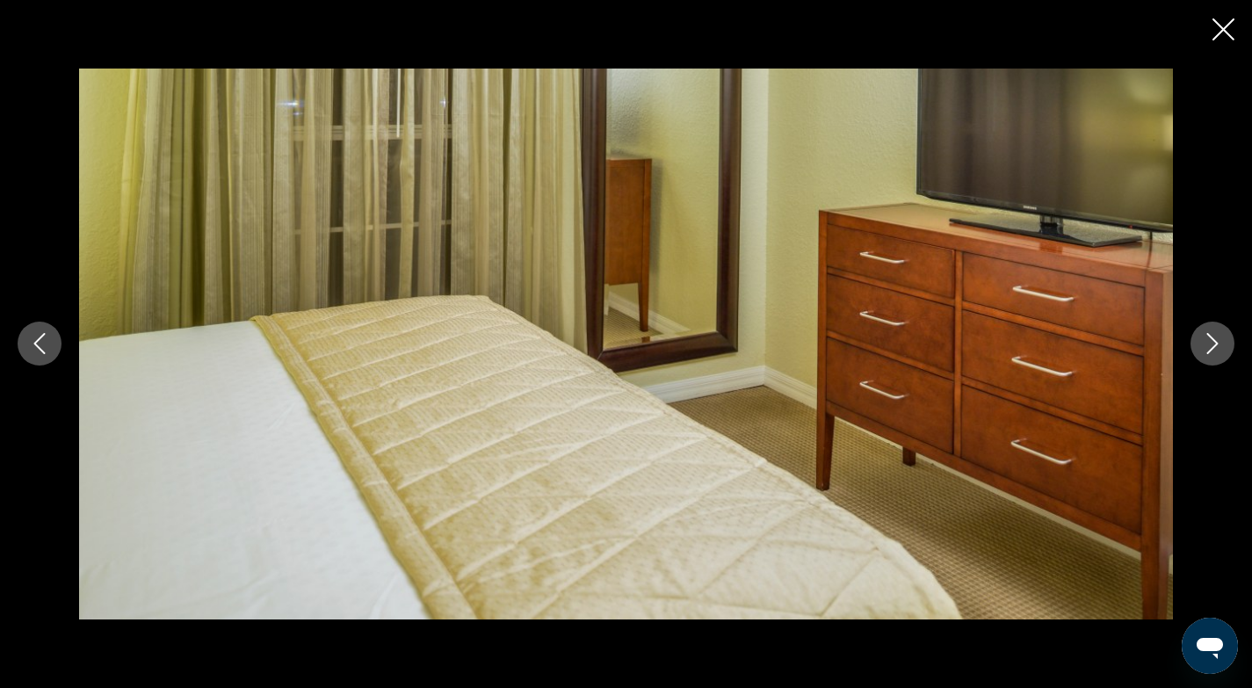
click at [1212, 348] on icon "Next image" at bounding box center [1212, 344] width 11 height 21
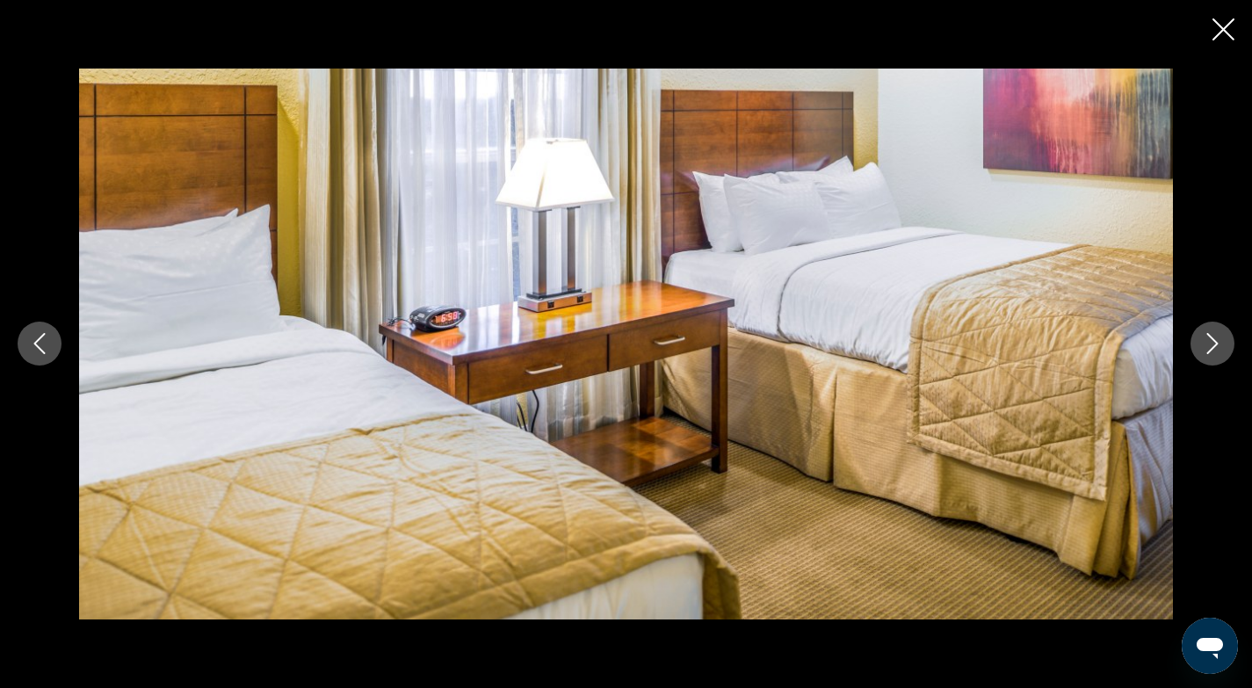
click at [1212, 348] on icon "Next image" at bounding box center [1212, 344] width 11 height 21
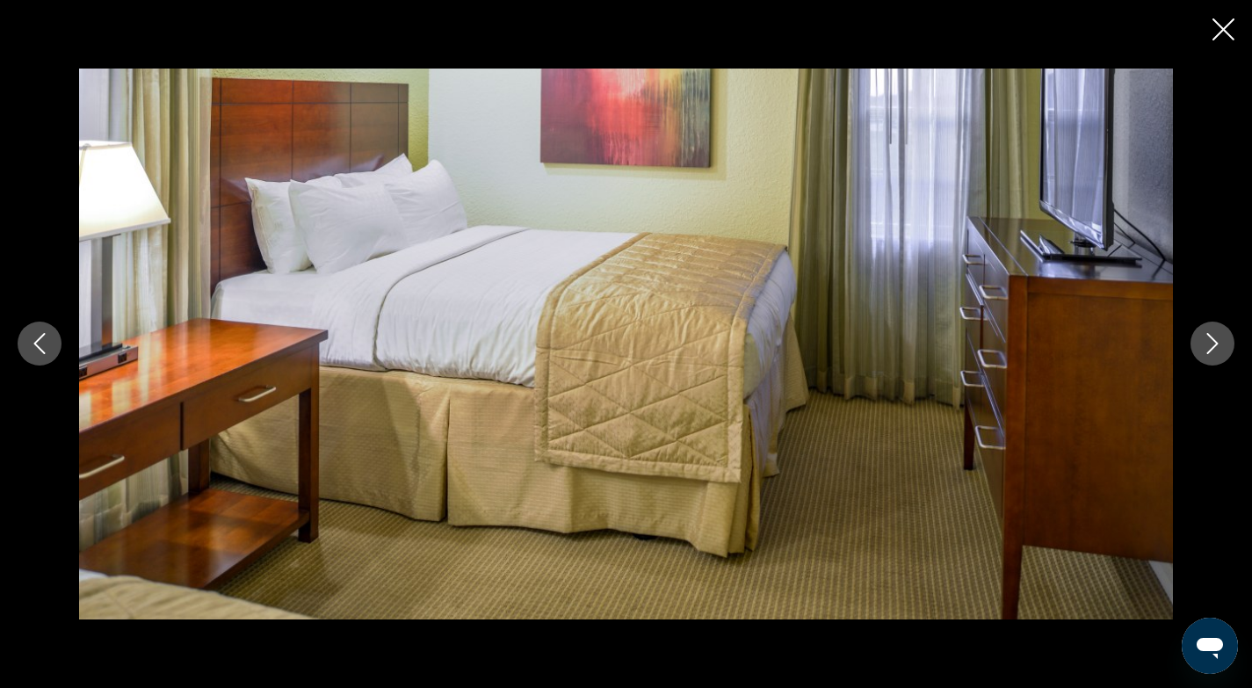
click at [1213, 347] on icon "Next image" at bounding box center [1212, 344] width 11 height 21
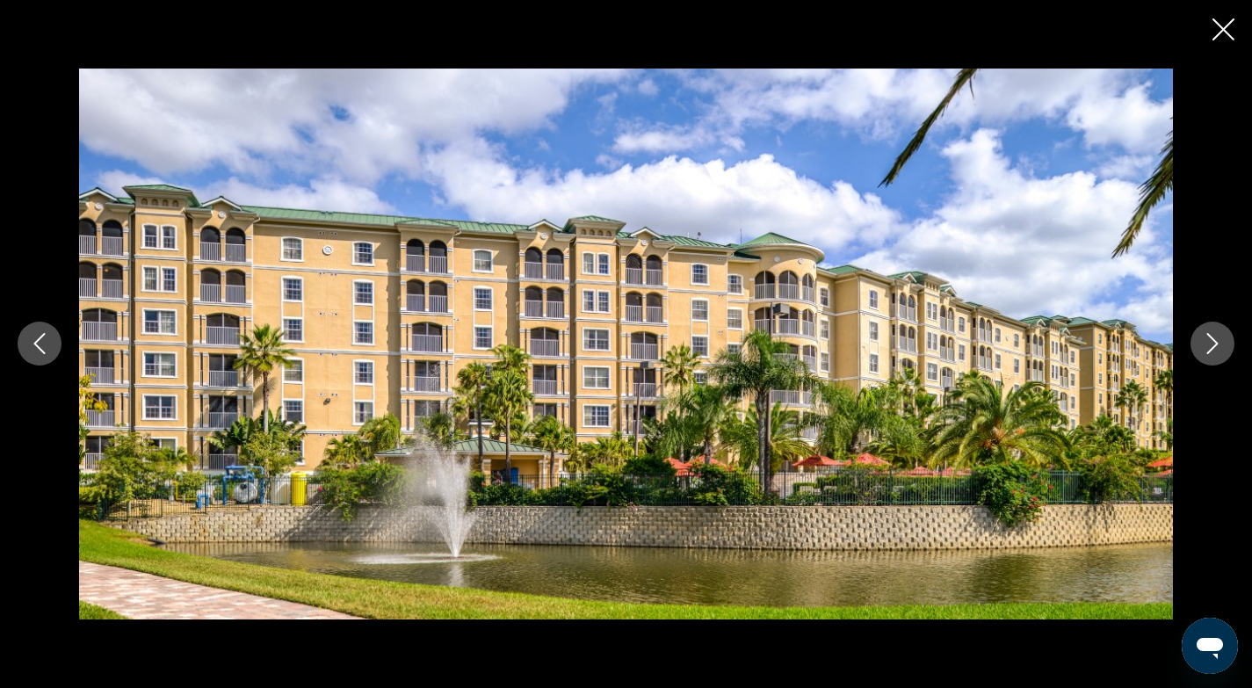
click at [1213, 347] on icon "Next image" at bounding box center [1212, 344] width 11 height 21
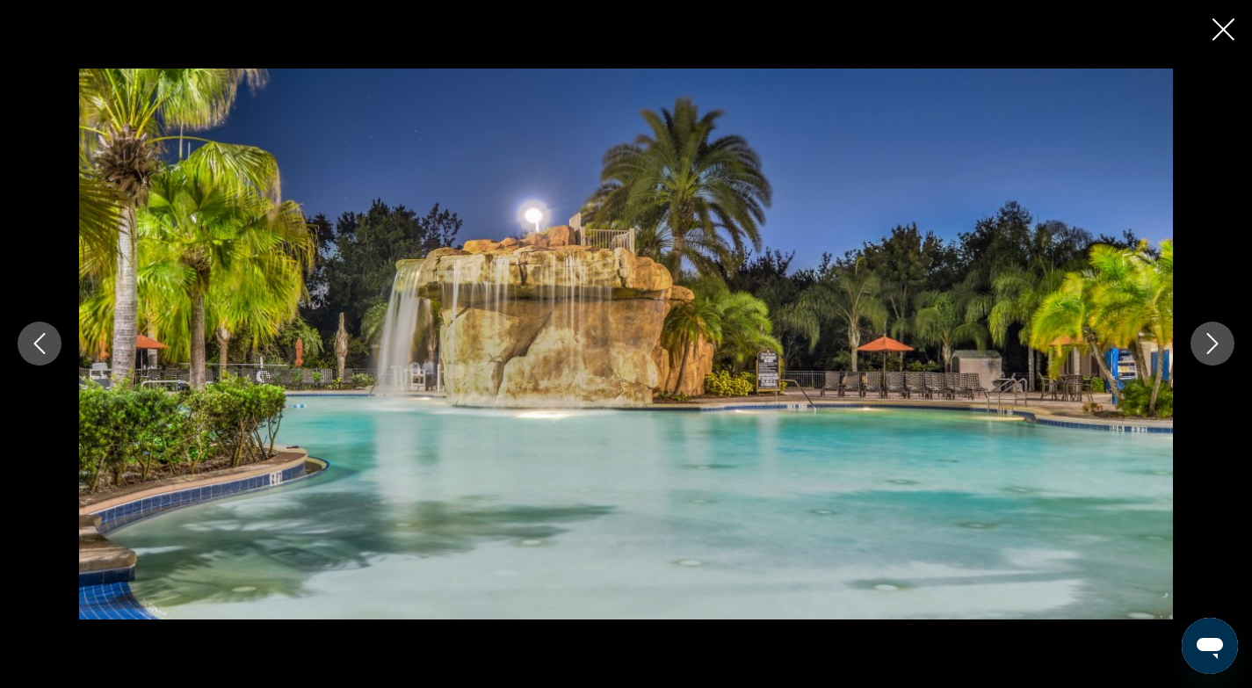
scroll to position [1284, 0]
click at [1219, 30] on icon "Close slideshow" at bounding box center [1223, 29] width 22 height 22
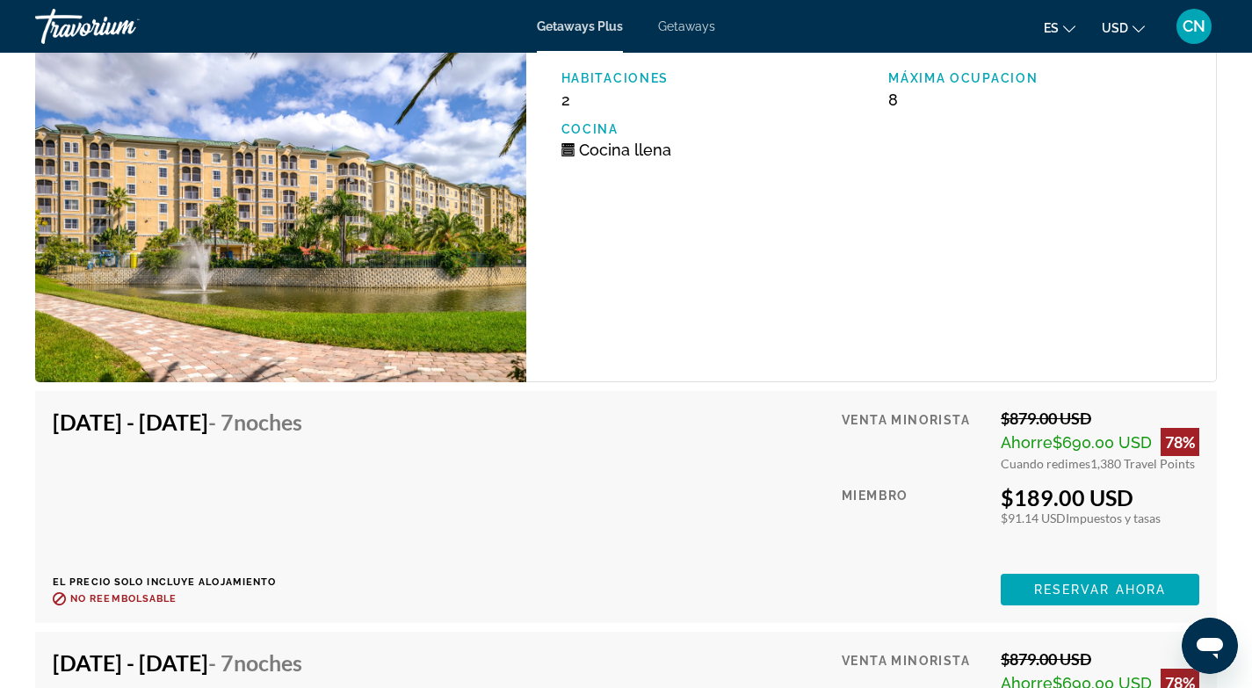
scroll to position [3672, 0]
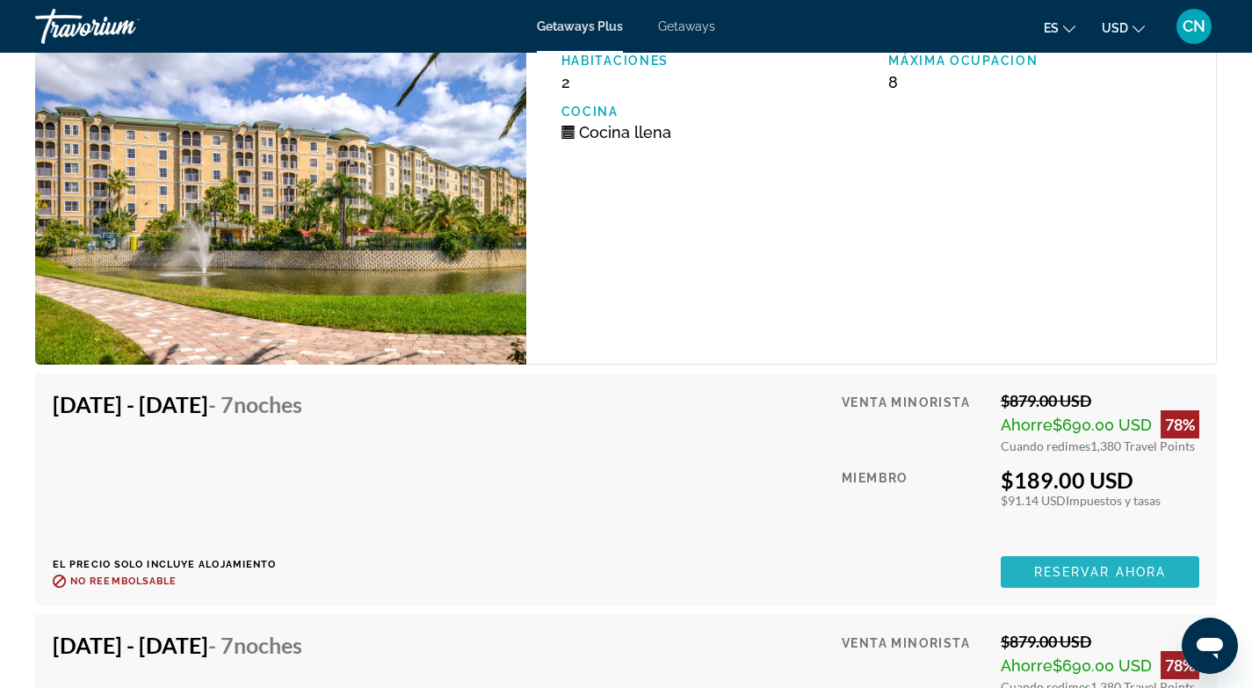
click at [1075, 568] on span "Reservar ahora" at bounding box center [1100, 572] width 132 height 14
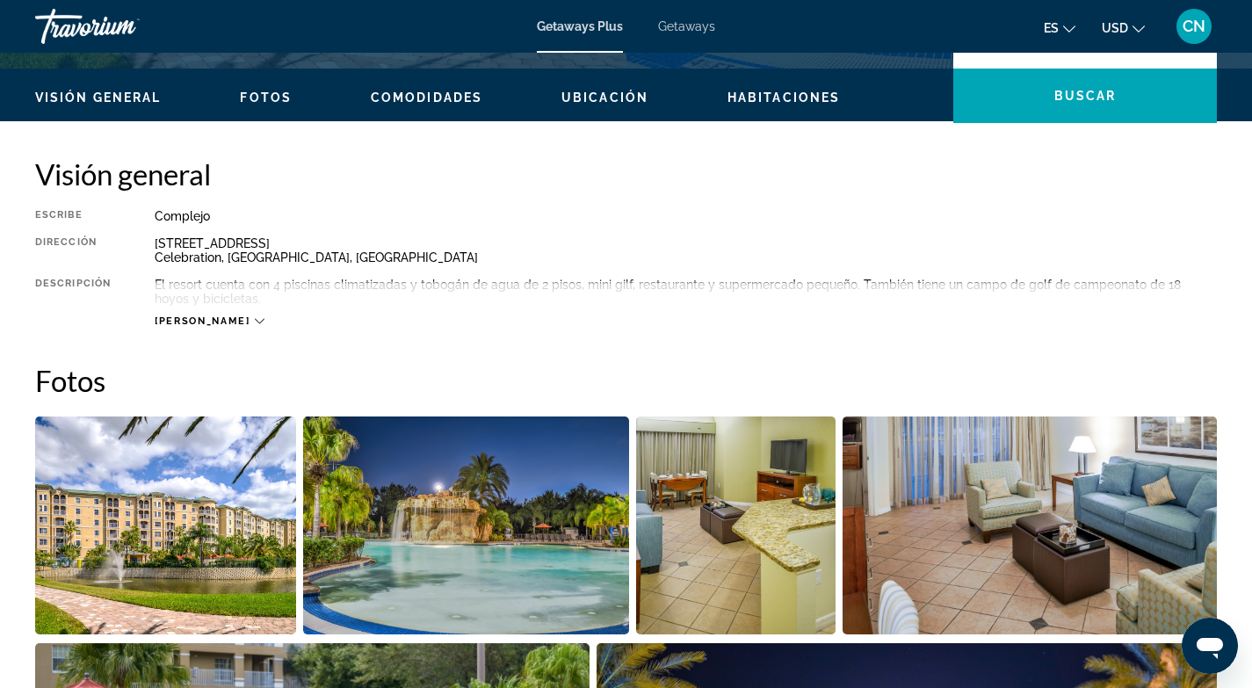
scroll to position [683, 0]
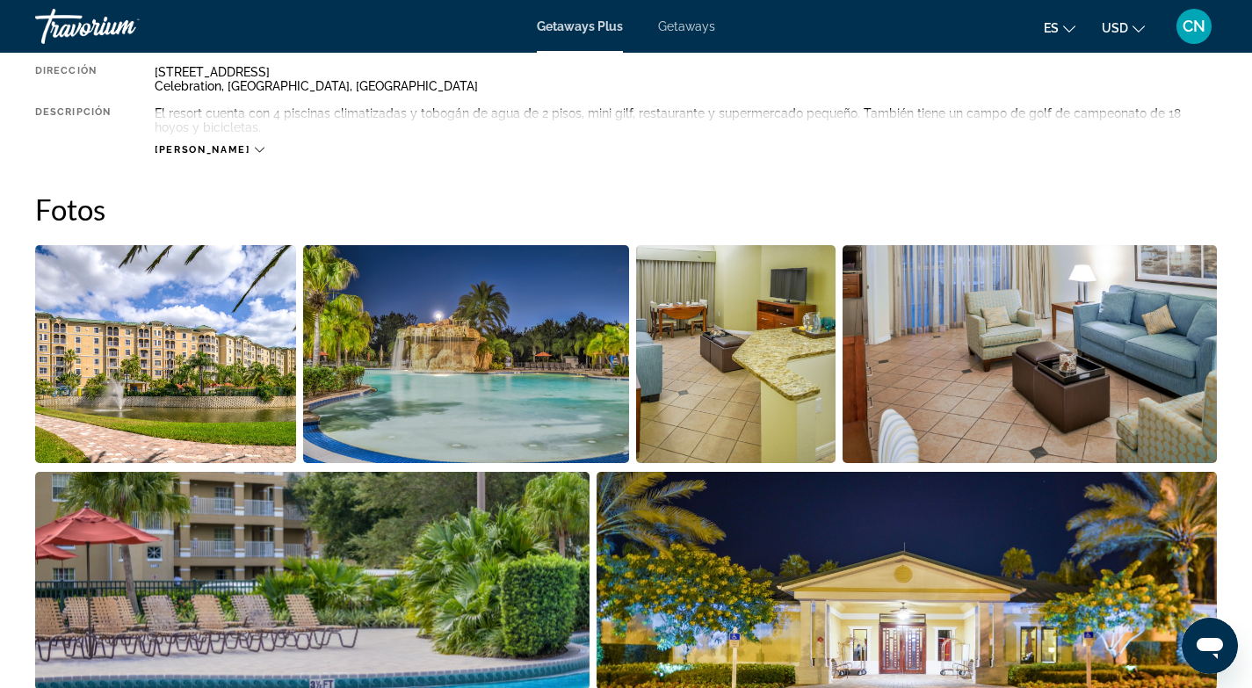
click at [221, 392] on img "Open full-screen image slider" at bounding box center [165, 354] width 261 height 218
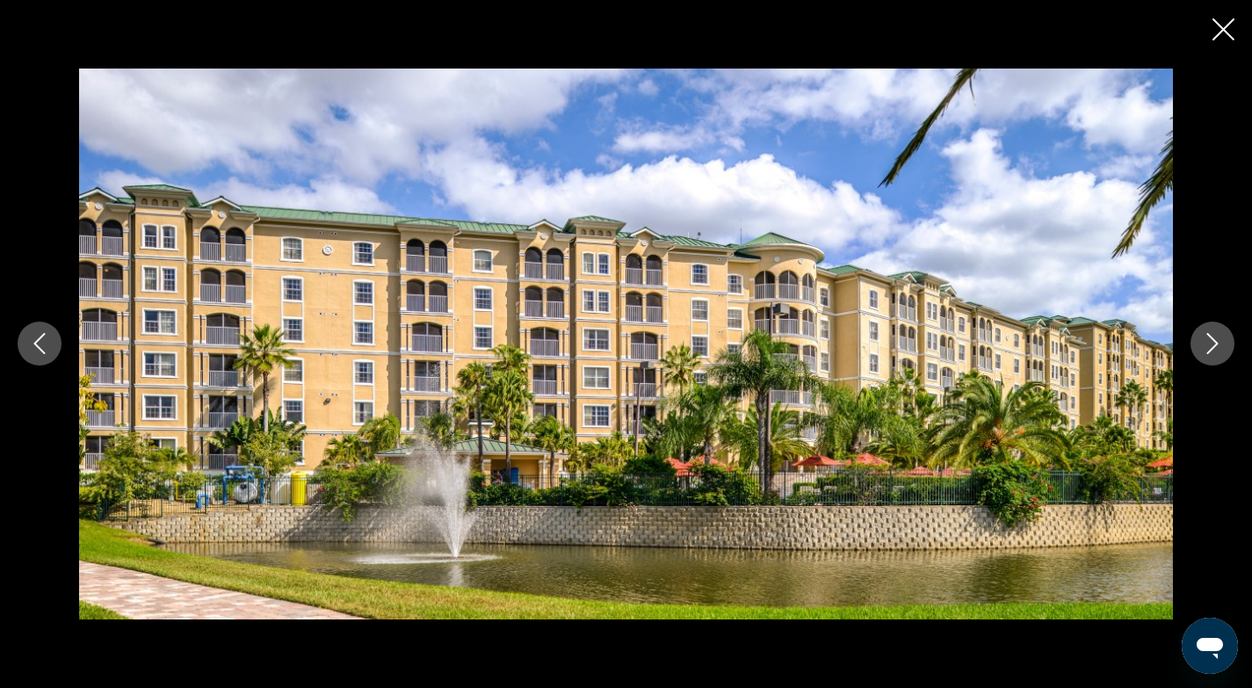
click at [1216, 339] on icon "Next image" at bounding box center [1212, 343] width 21 height 21
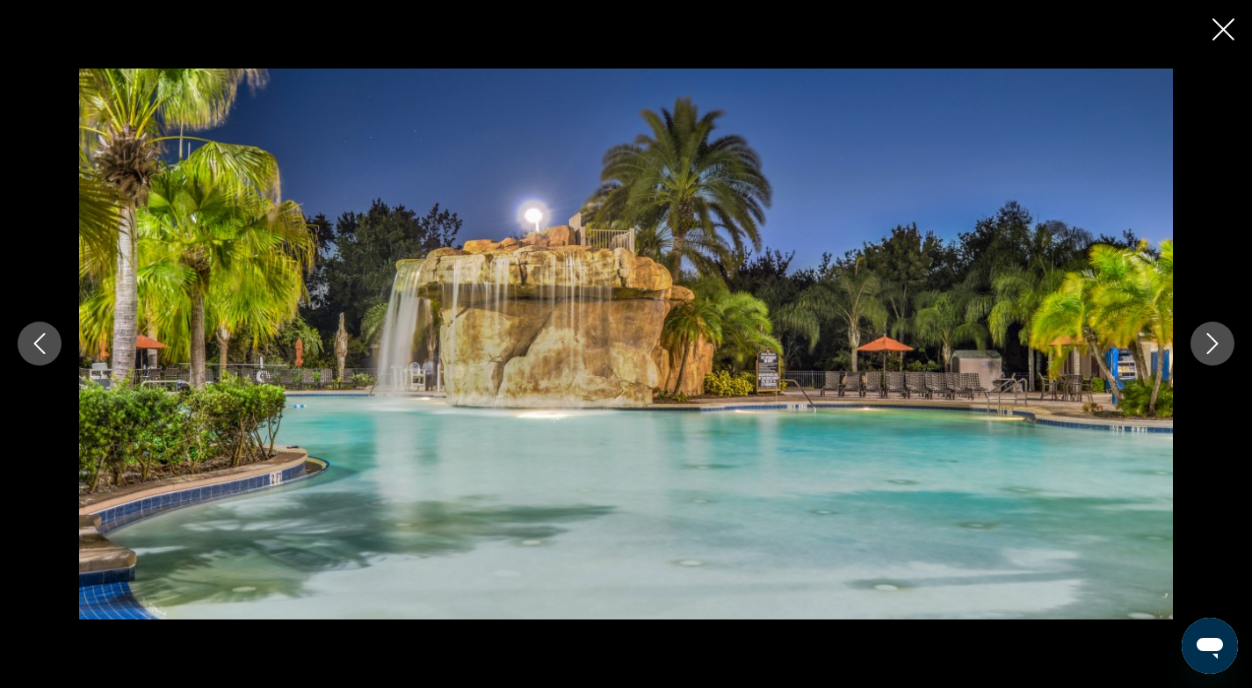
click at [1215, 344] on icon "Next image" at bounding box center [1212, 343] width 21 height 21
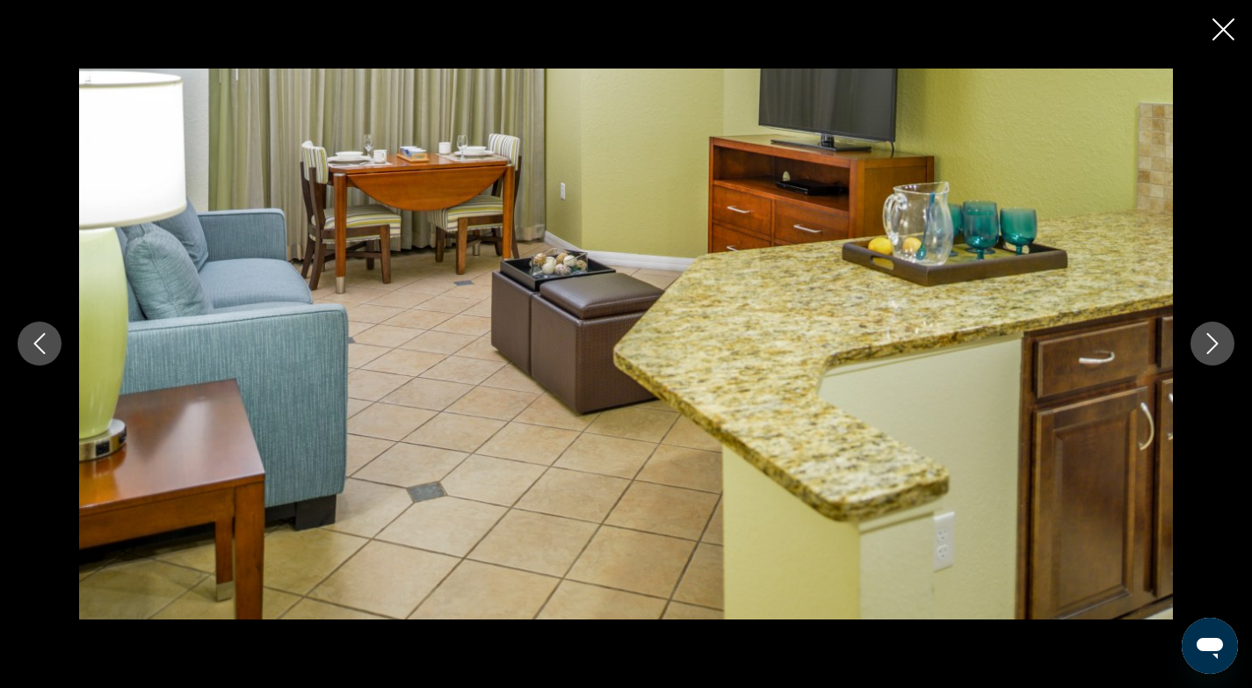
click at [1215, 345] on icon "Next image" at bounding box center [1212, 344] width 11 height 21
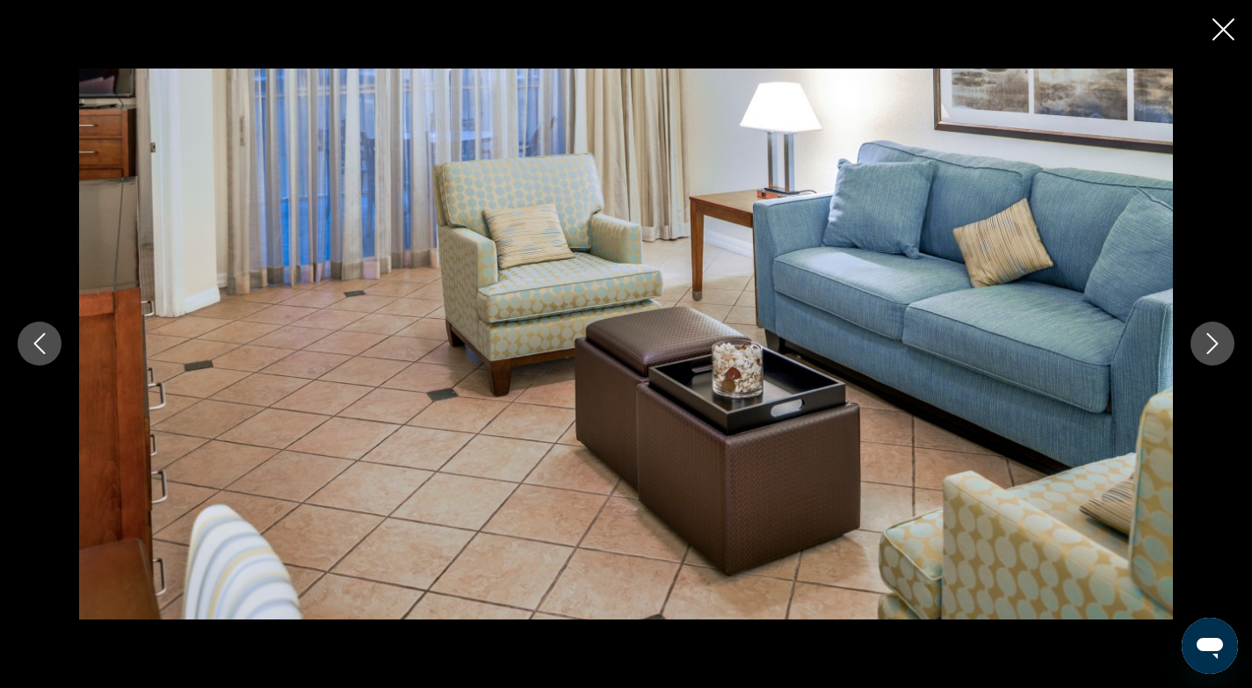
click at [1215, 345] on icon "Next image" at bounding box center [1212, 344] width 11 height 21
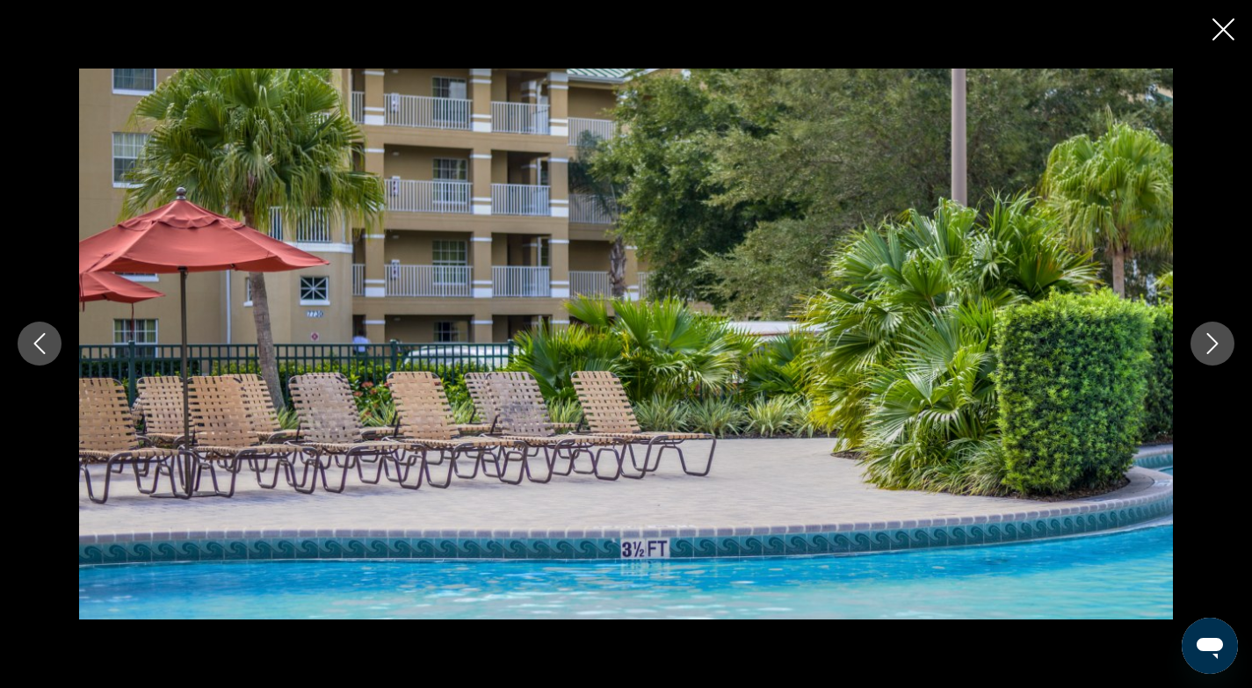
click at [1215, 350] on icon "Next image" at bounding box center [1212, 343] width 21 height 21
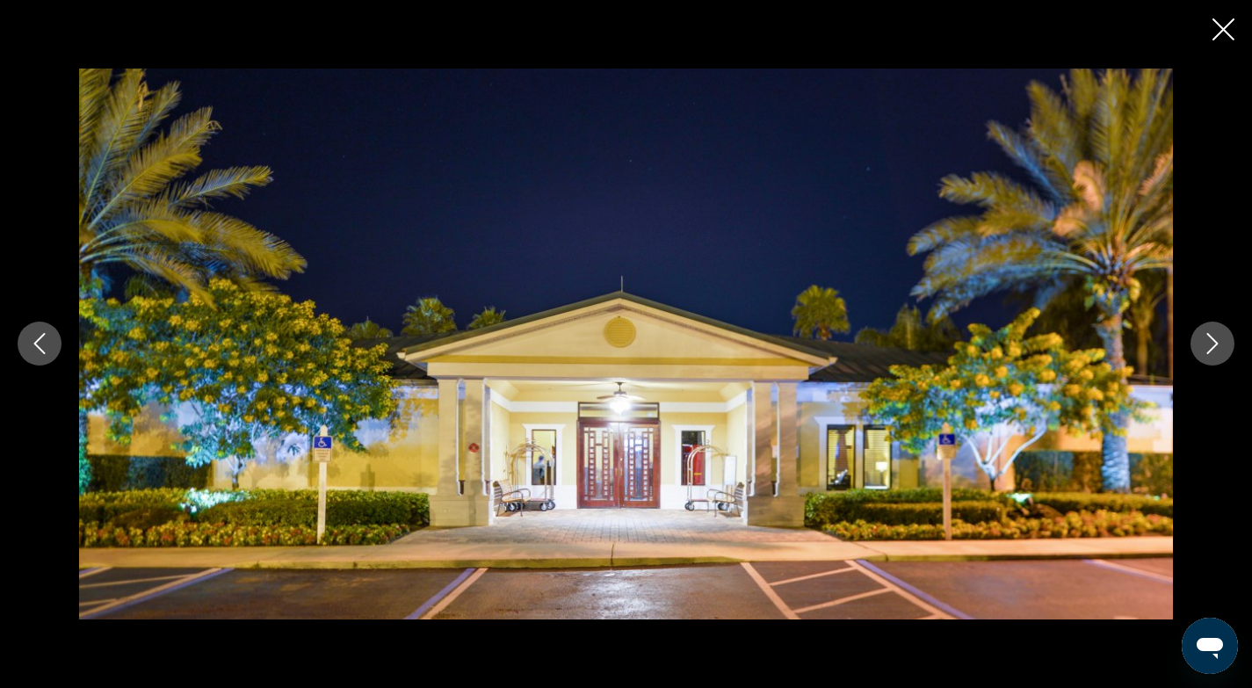
click at [1212, 339] on icon "Next image" at bounding box center [1212, 344] width 11 height 21
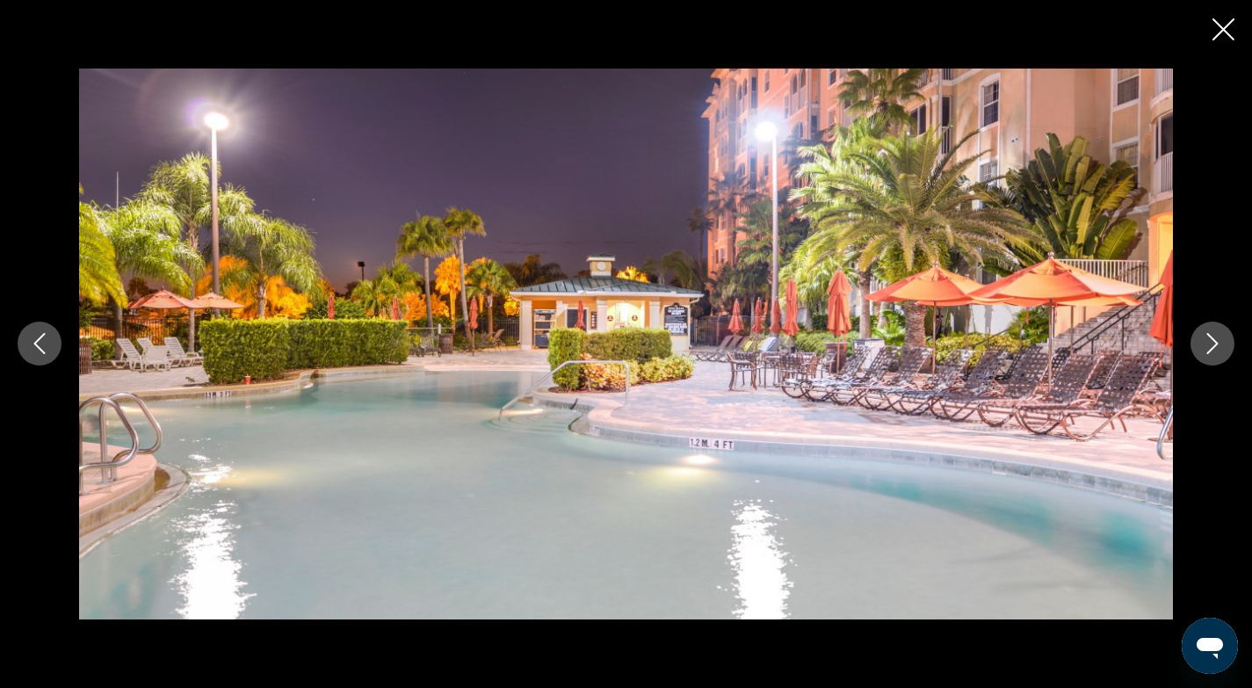
click at [1217, 344] on icon "Next image" at bounding box center [1212, 344] width 11 height 21
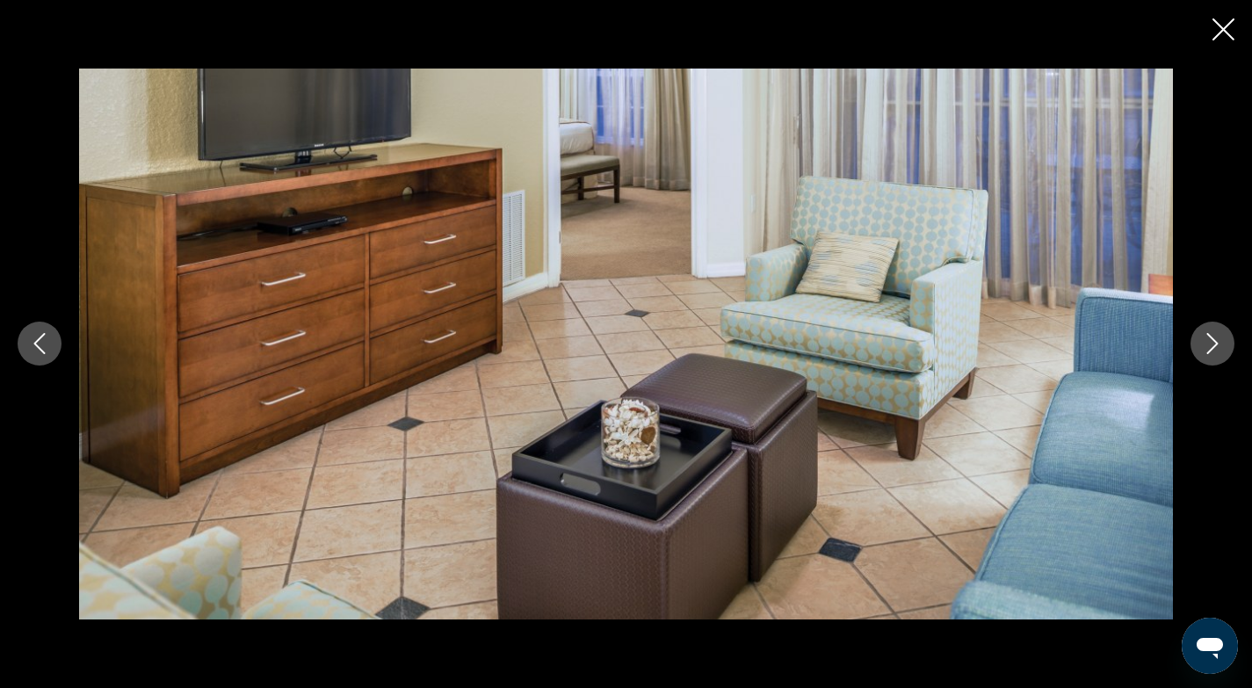
click at [1212, 343] on icon "Next image" at bounding box center [1212, 343] width 21 height 21
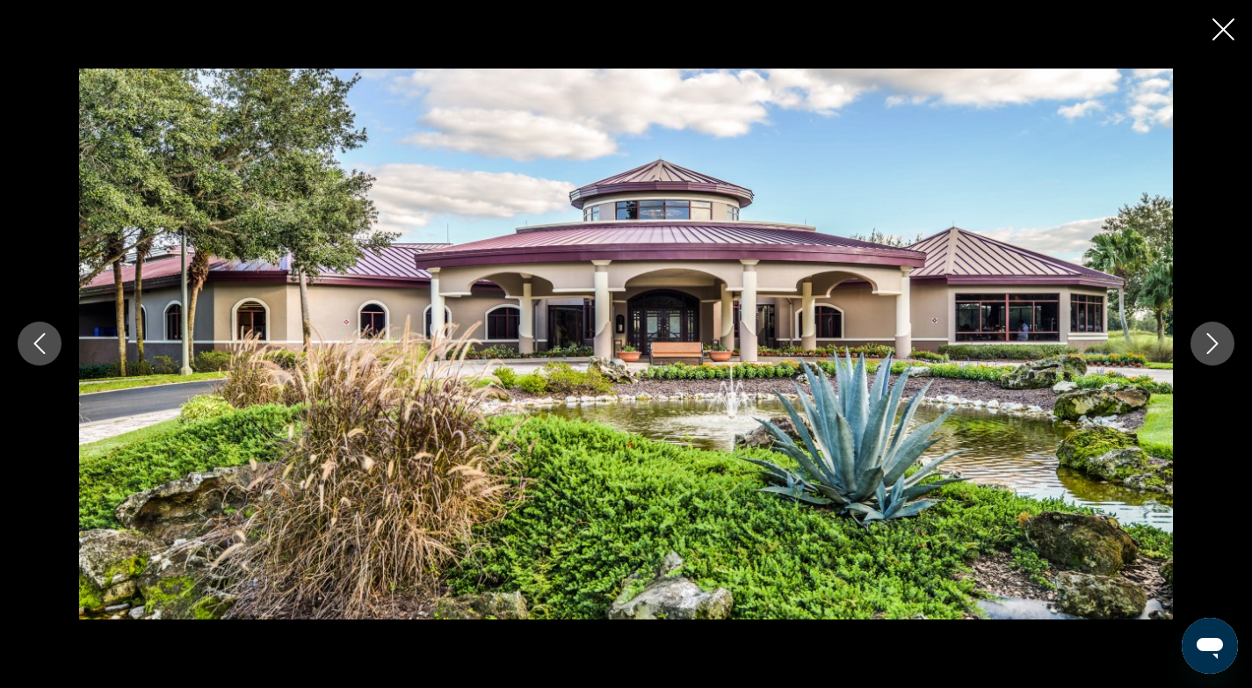
click at [1212, 345] on icon "Next image" at bounding box center [1212, 343] width 21 height 21
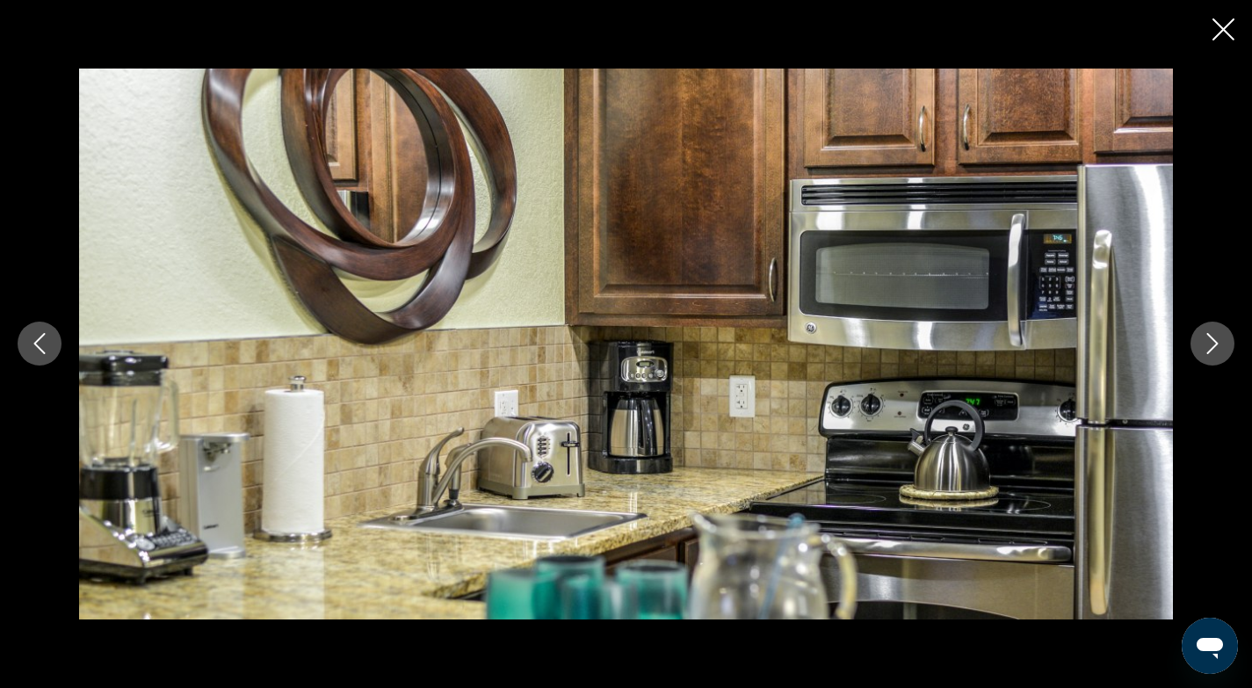
click at [1220, 344] on icon "Next image" at bounding box center [1212, 343] width 21 height 21
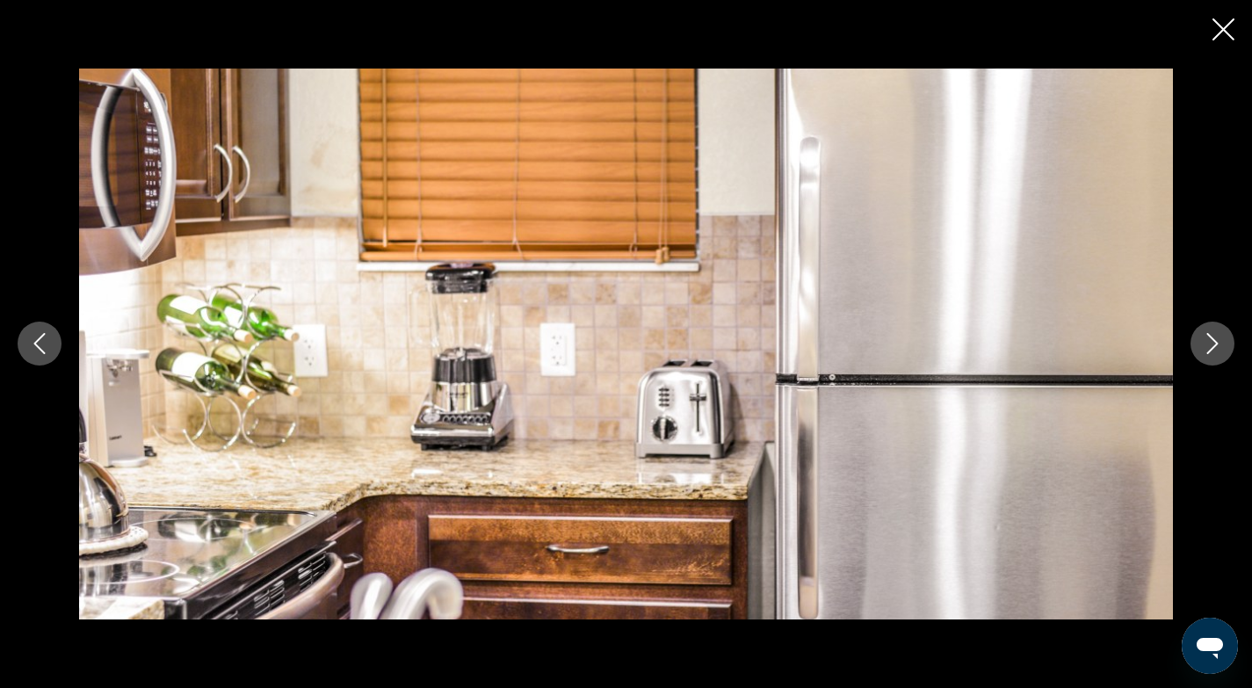
click at [1215, 344] on icon "Next image" at bounding box center [1212, 344] width 11 height 21
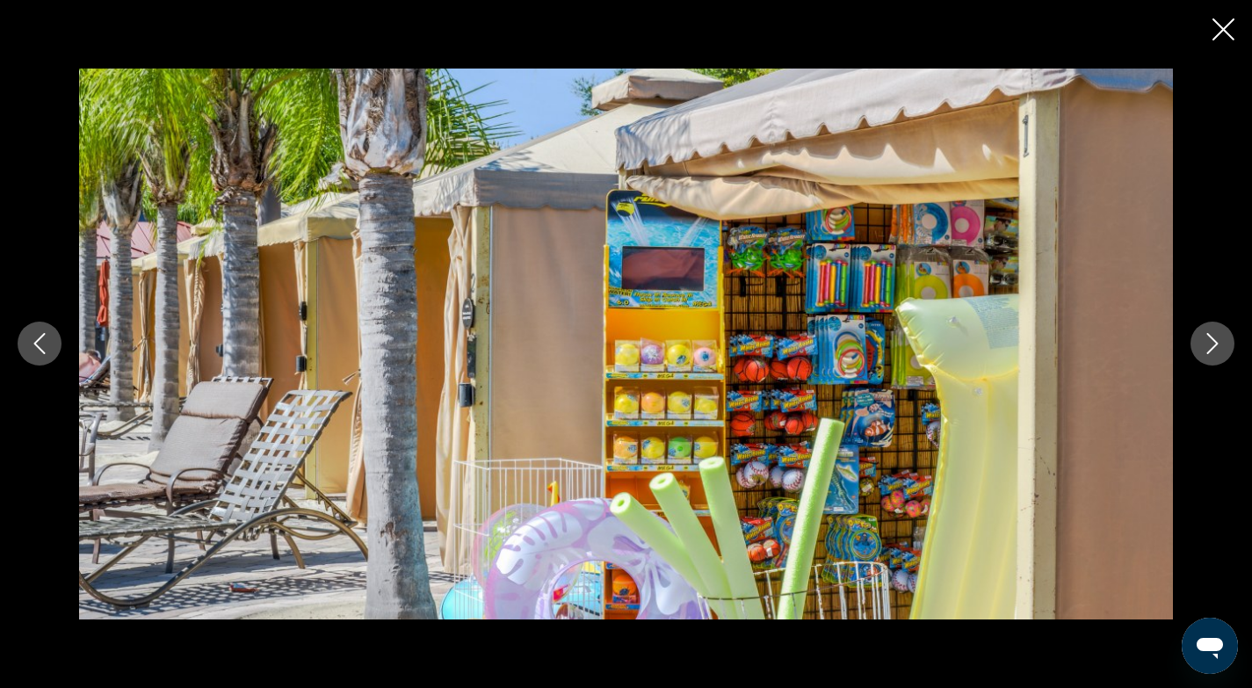
click at [1215, 345] on icon "Next image" at bounding box center [1212, 344] width 11 height 21
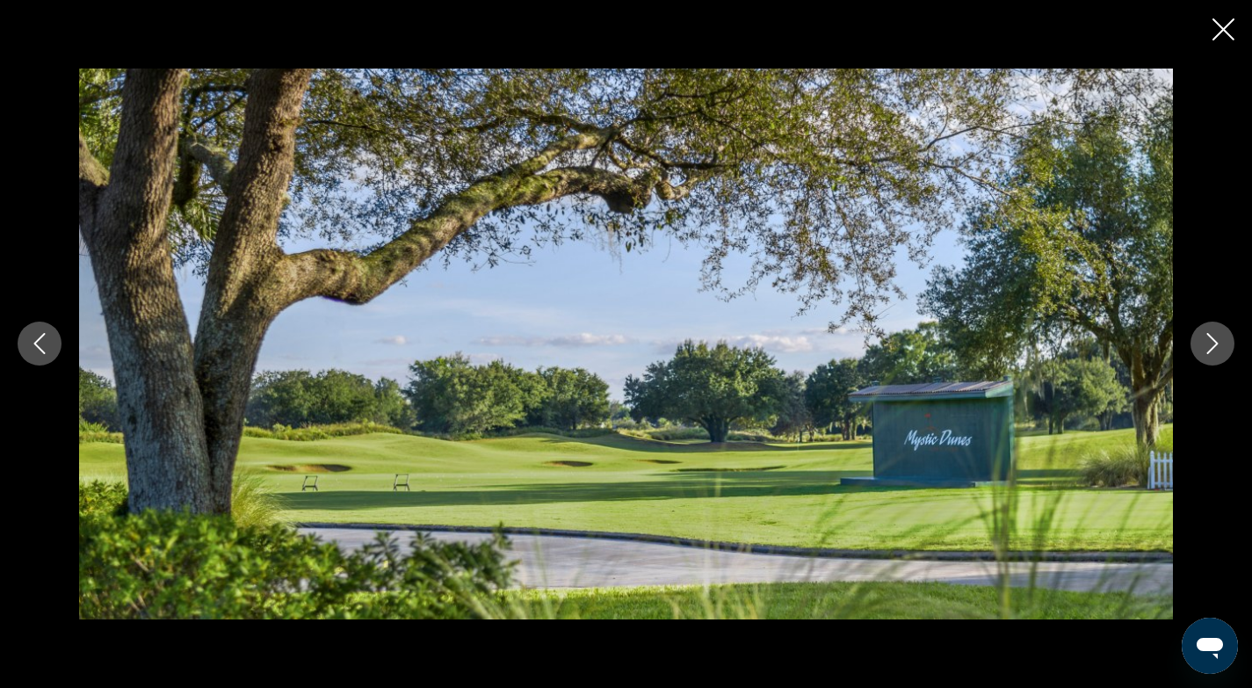
click at [1215, 345] on icon "Next image" at bounding box center [1212, 344] width 11 height 21
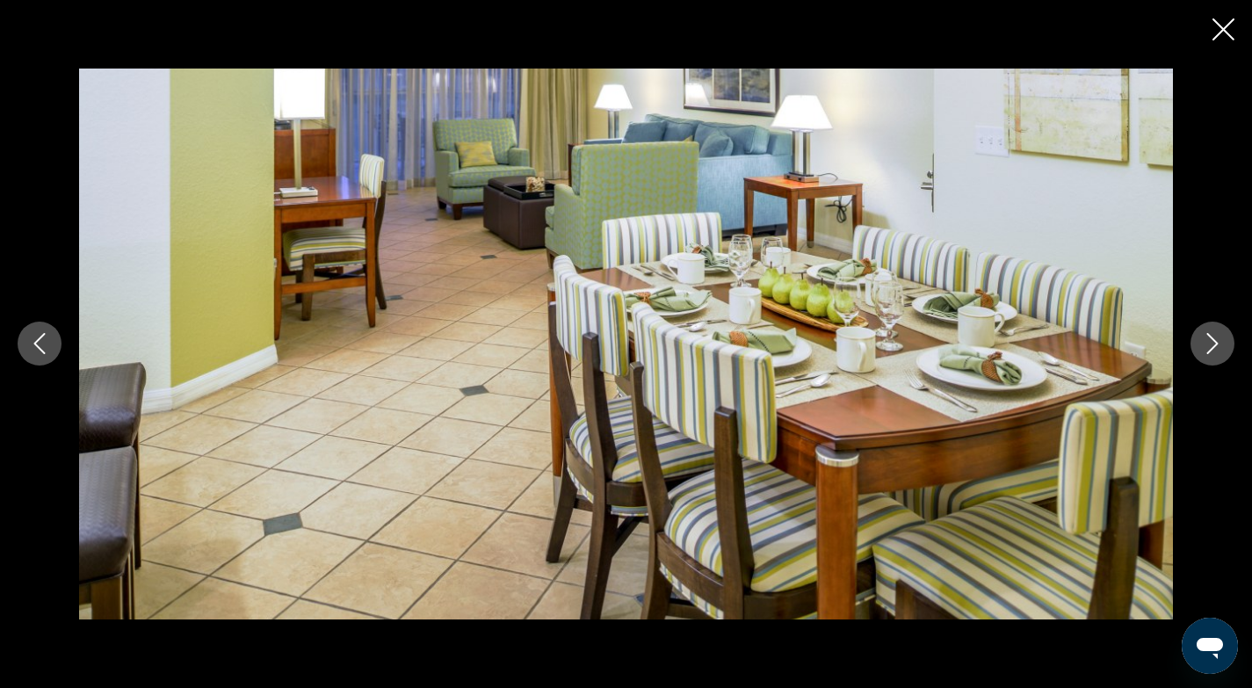
click at [1215, 345] on icon "Next image" at bounding box center [1212, 344] width 11 height 21
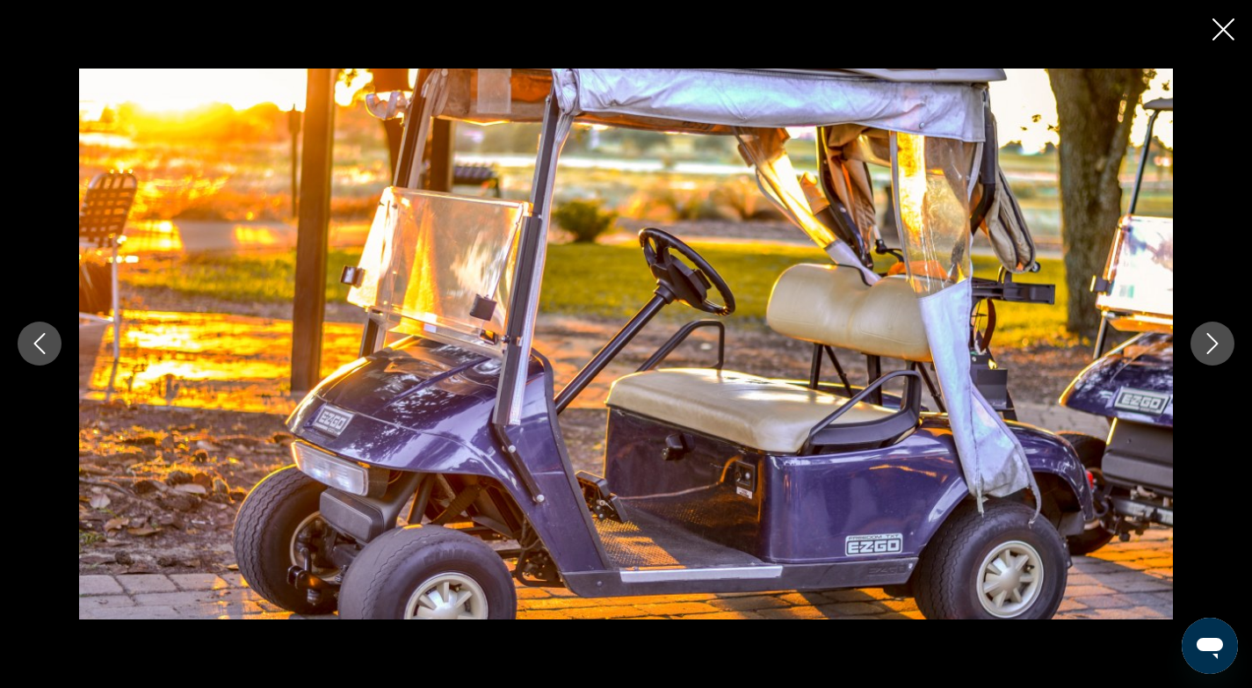
click at [1215, 345] on icon "Next image" at bounding box center [1212, 344] width 11 height 21
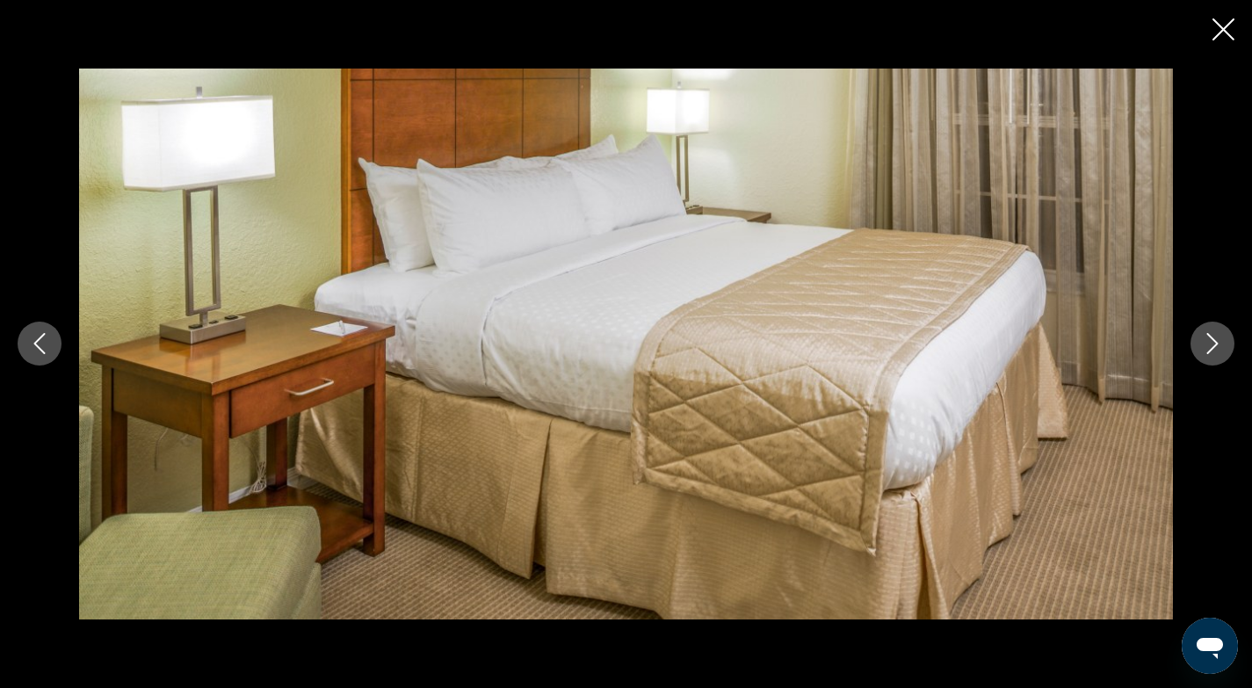
click at [1215, 345] on icon "Next image" at bounding box center [1212, 344] width 11 height 21
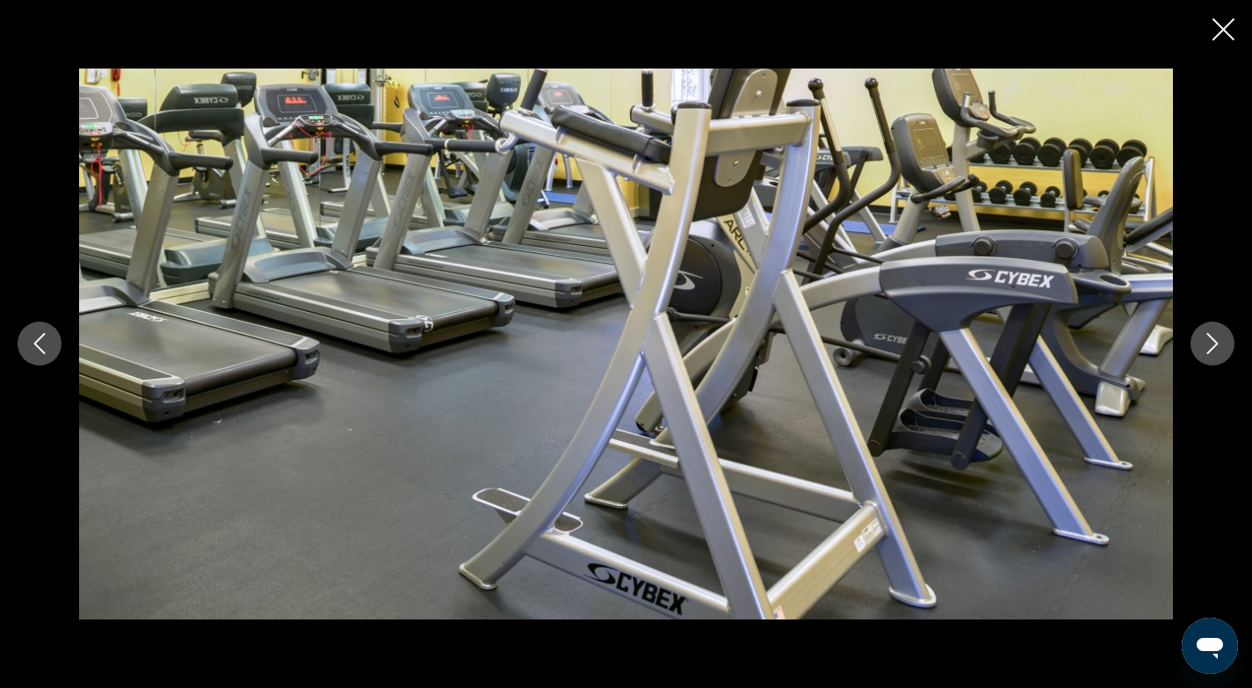
click at [1215, 345] on icon "Next image" at bounding box center [1212, 344] width 11 height 21
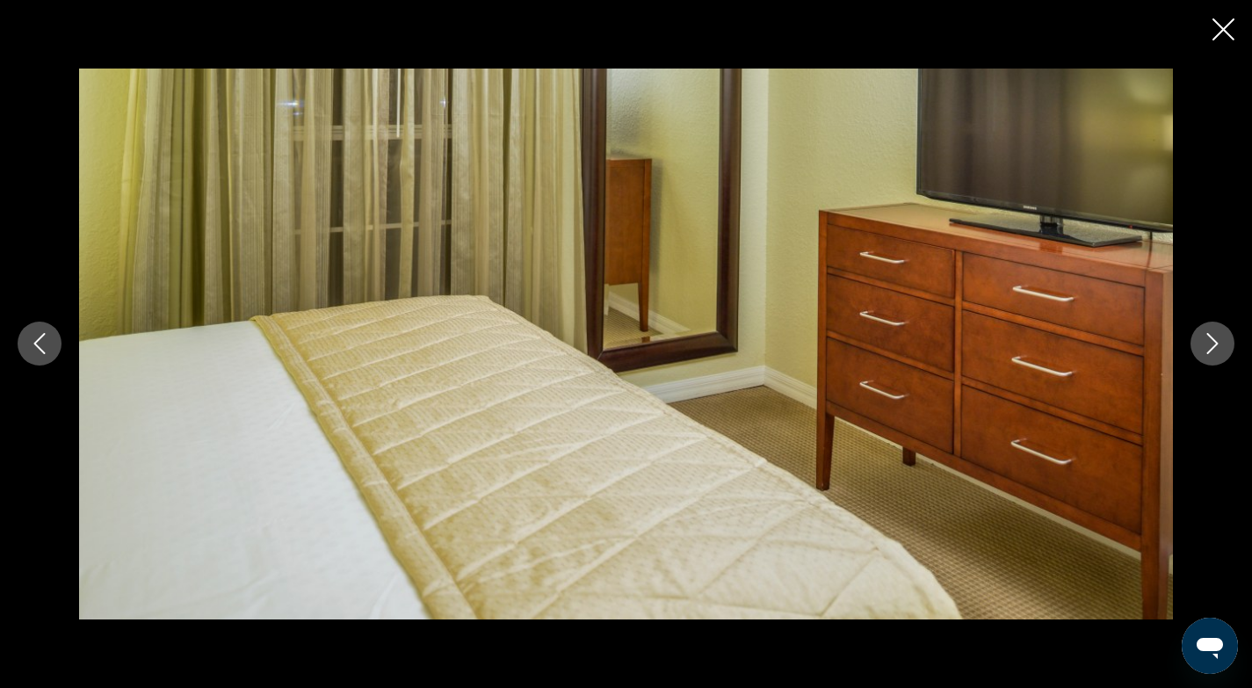
click at [1215, 345] on icon "Next image" at bounding box center [1212, 344] width 11 height 21
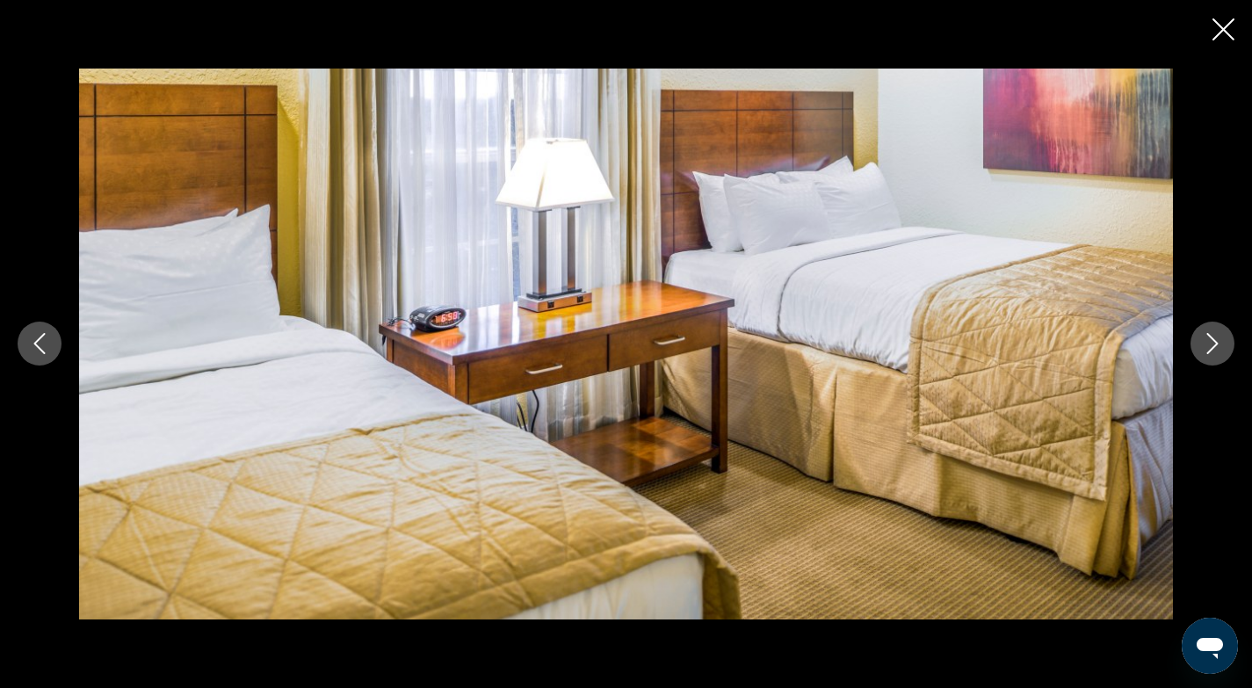
click at [1215, 345] on icon "Next image" at bounding box center [1212, 344] width 11 height 21
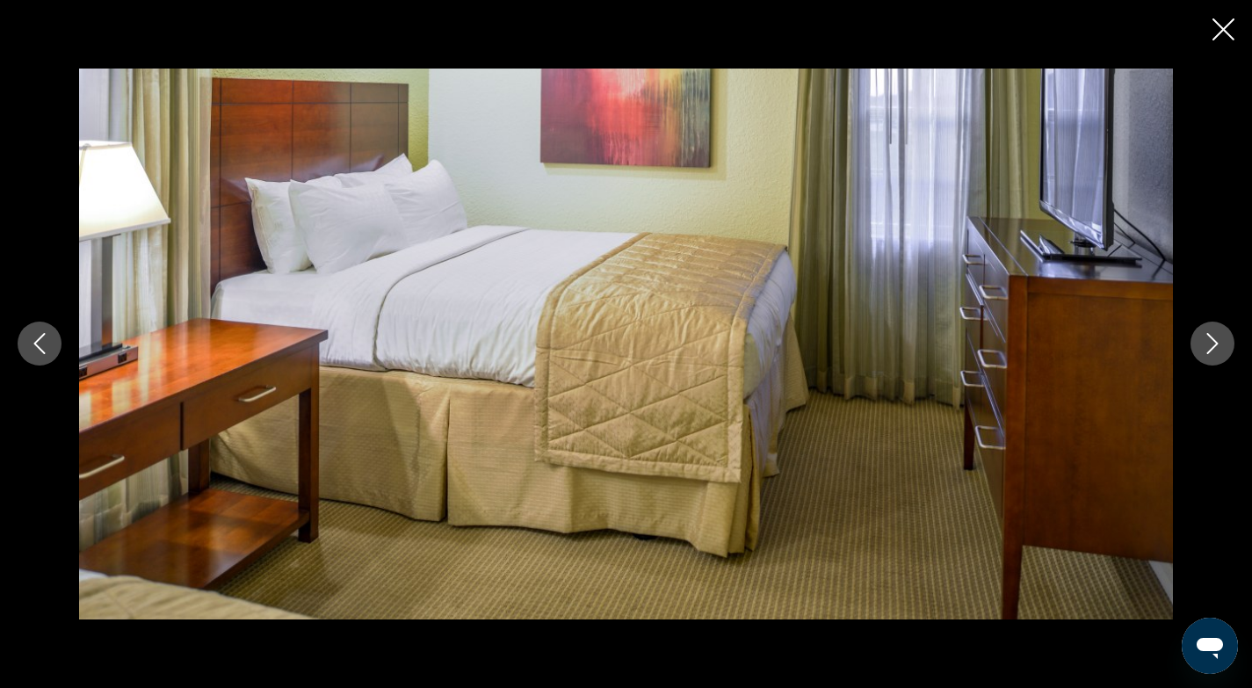
click at [1215, 345] on icon "Next image" at bounding box center [1212, 344] width 11 height 21
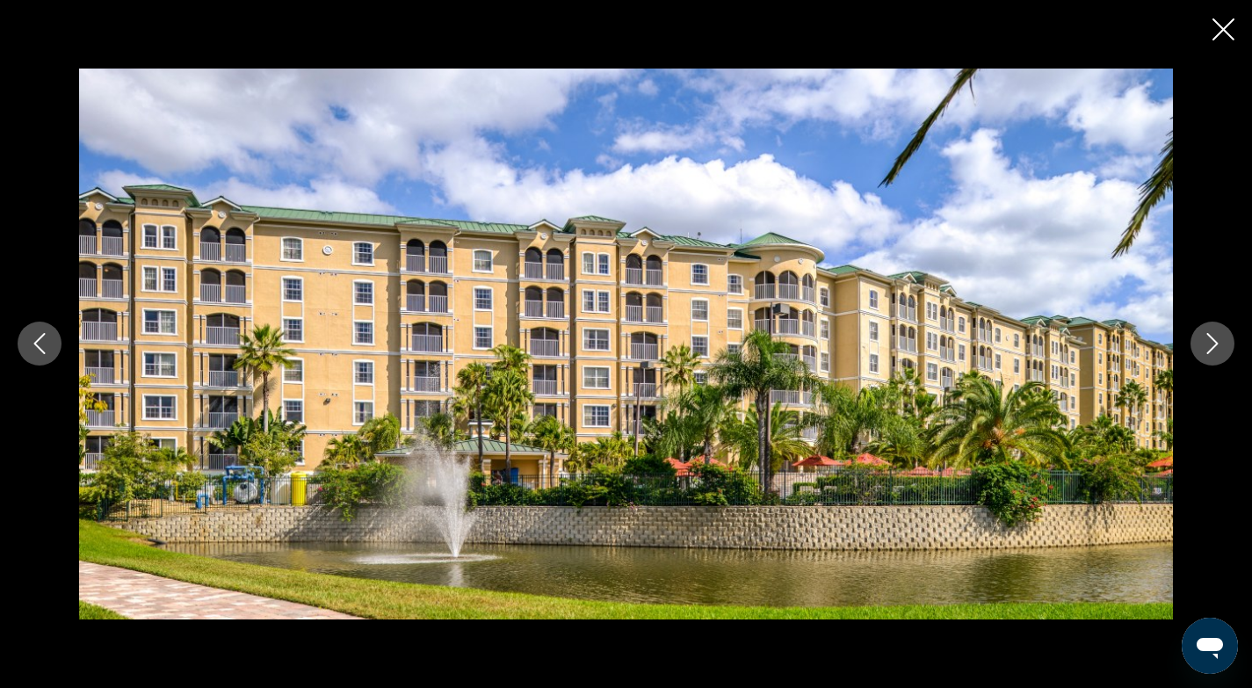
click at [1215, 344] on icon "Next image" at bounding box center [1212, 344] width 11 height 21
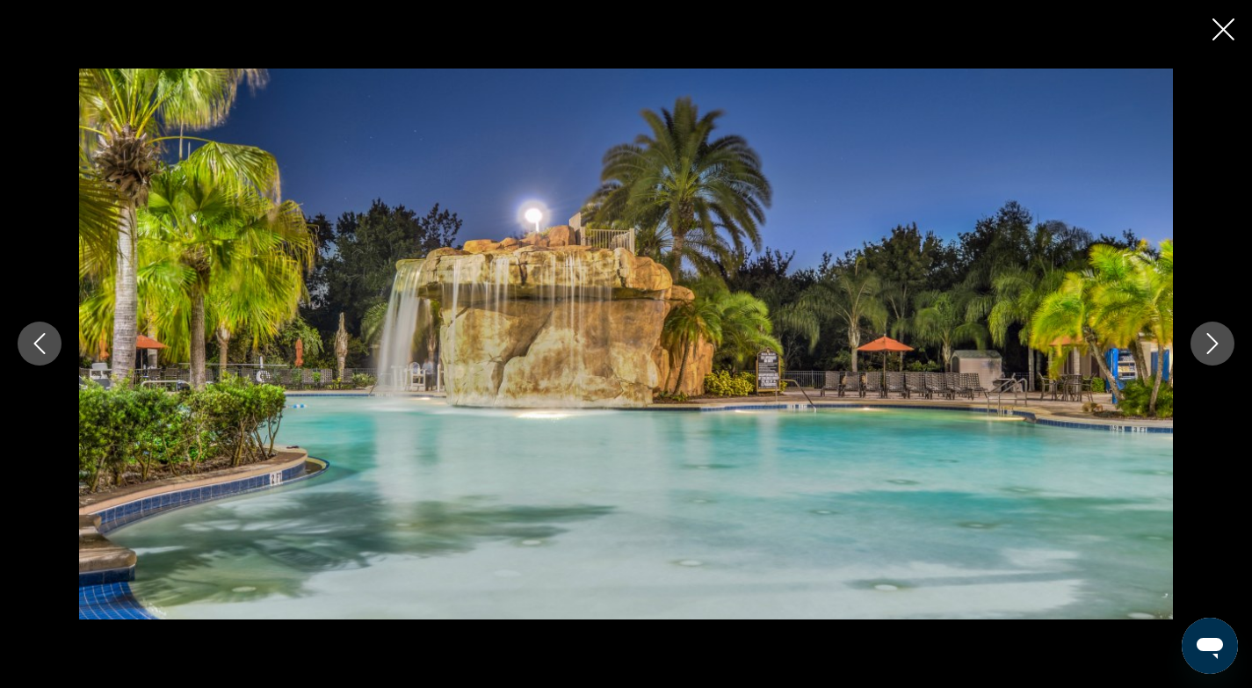
click at [1224, 24] on icon "Close slideshow" at bounding box center [1223, 29] width 22 height 22
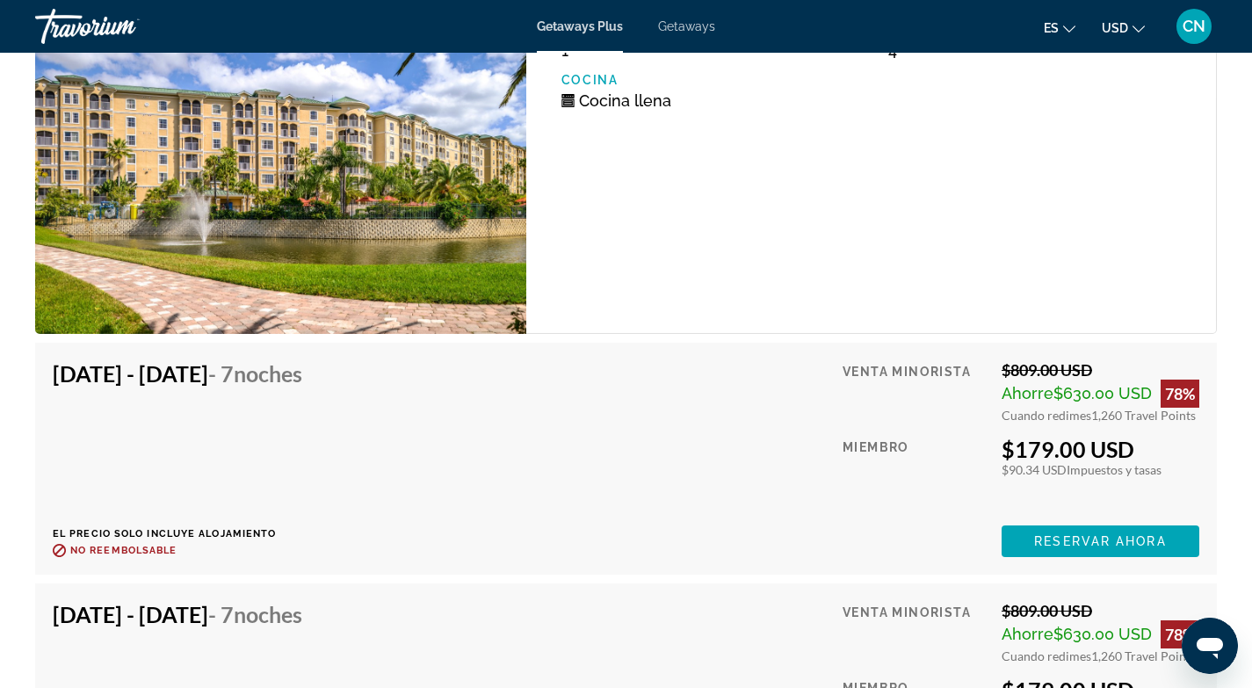
scroll to position [2805, 0]
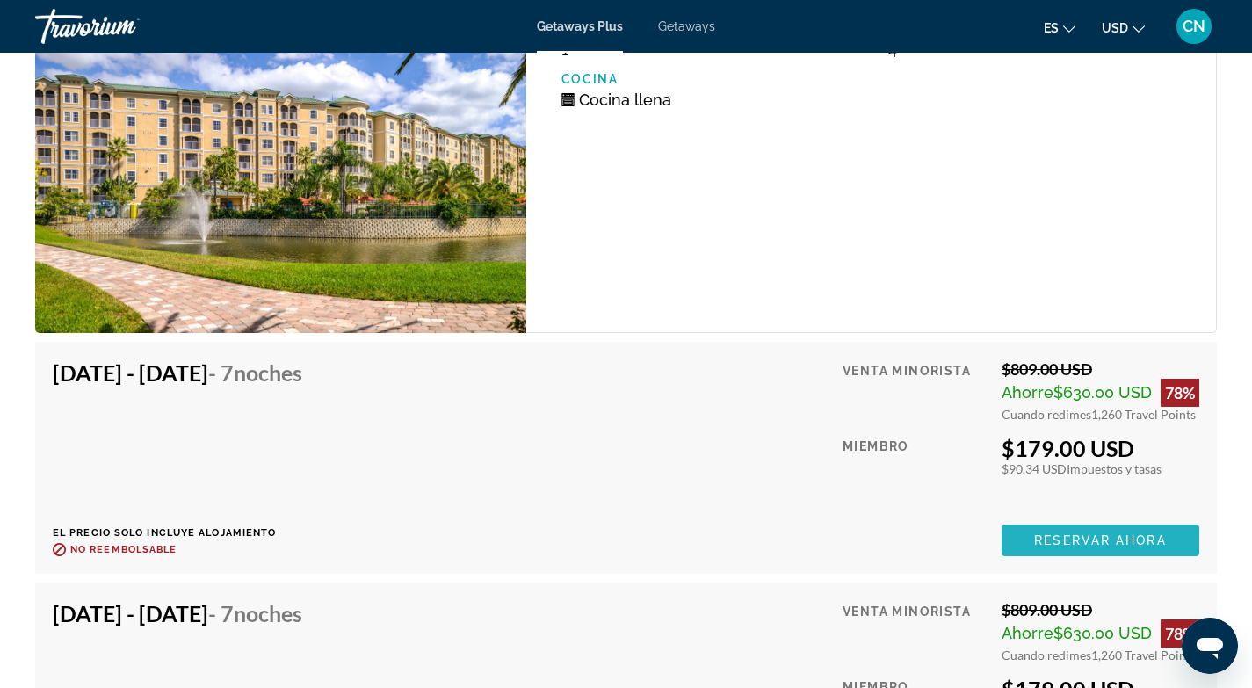
click at [1077, 546] on span "Reservar ahora" at bounding box center [1100, 540] width 132 height 14
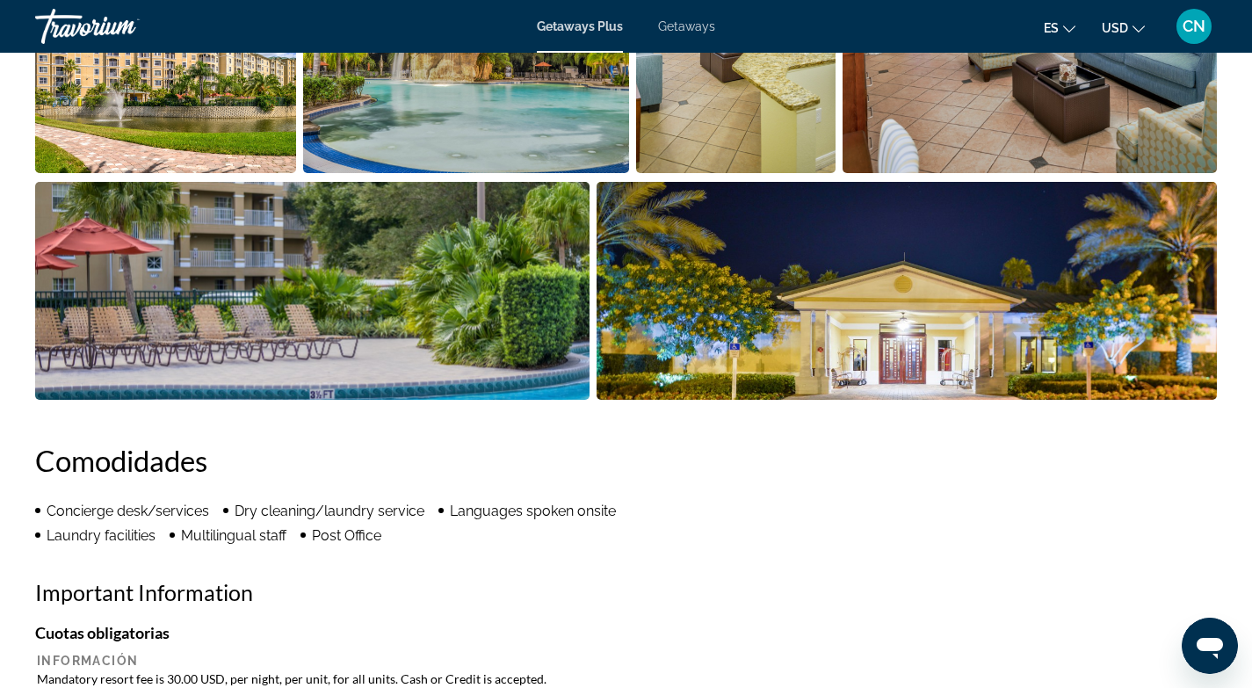
scroll to position [970, 0]
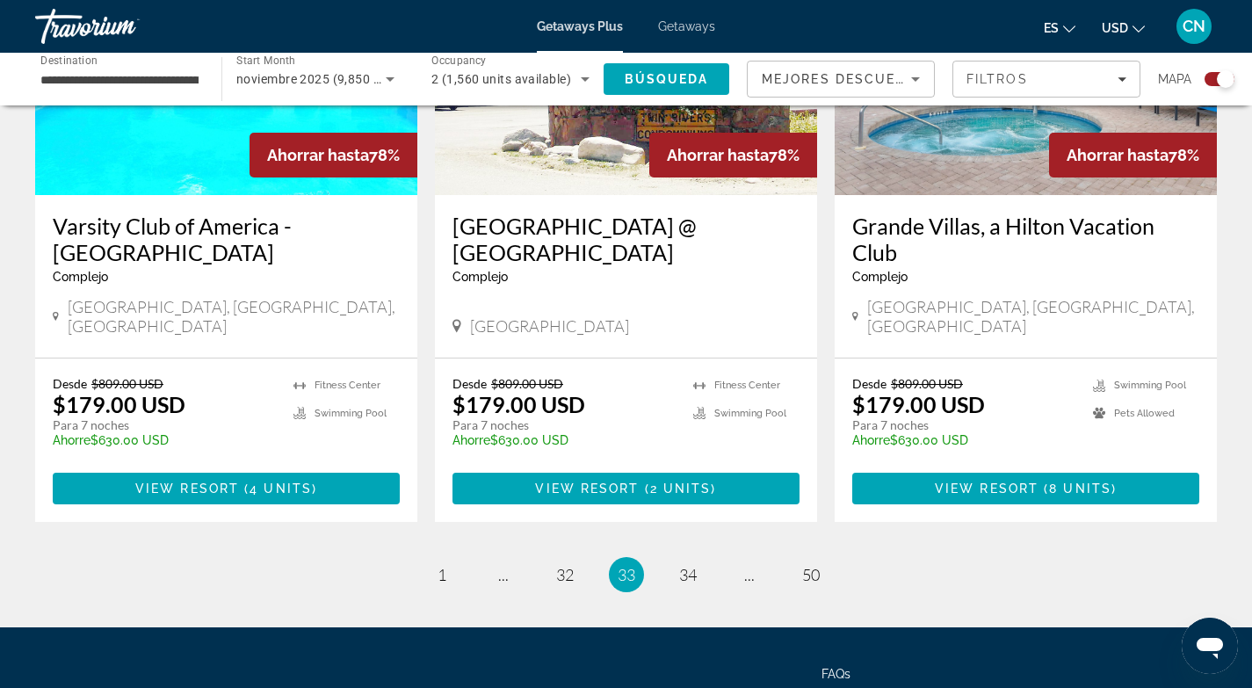
scroll to position [2778, 0]
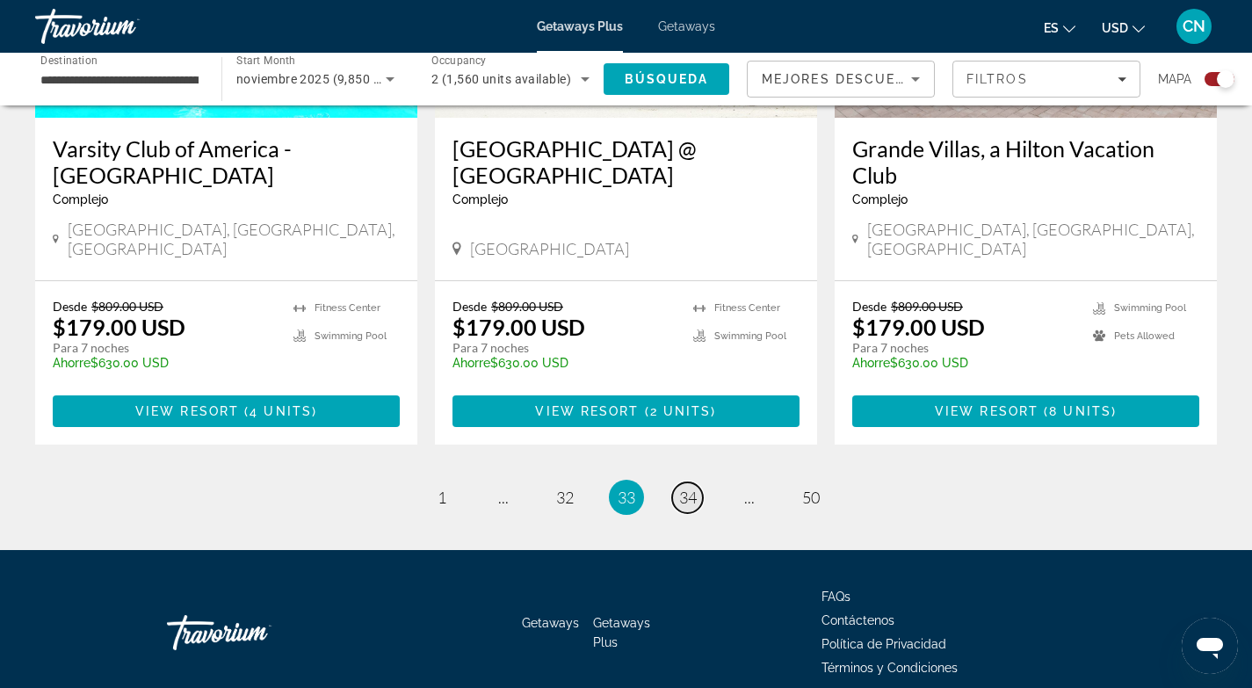
click at [689, 488] on span "34" at bounding box center [688, 497] width 18 height 19
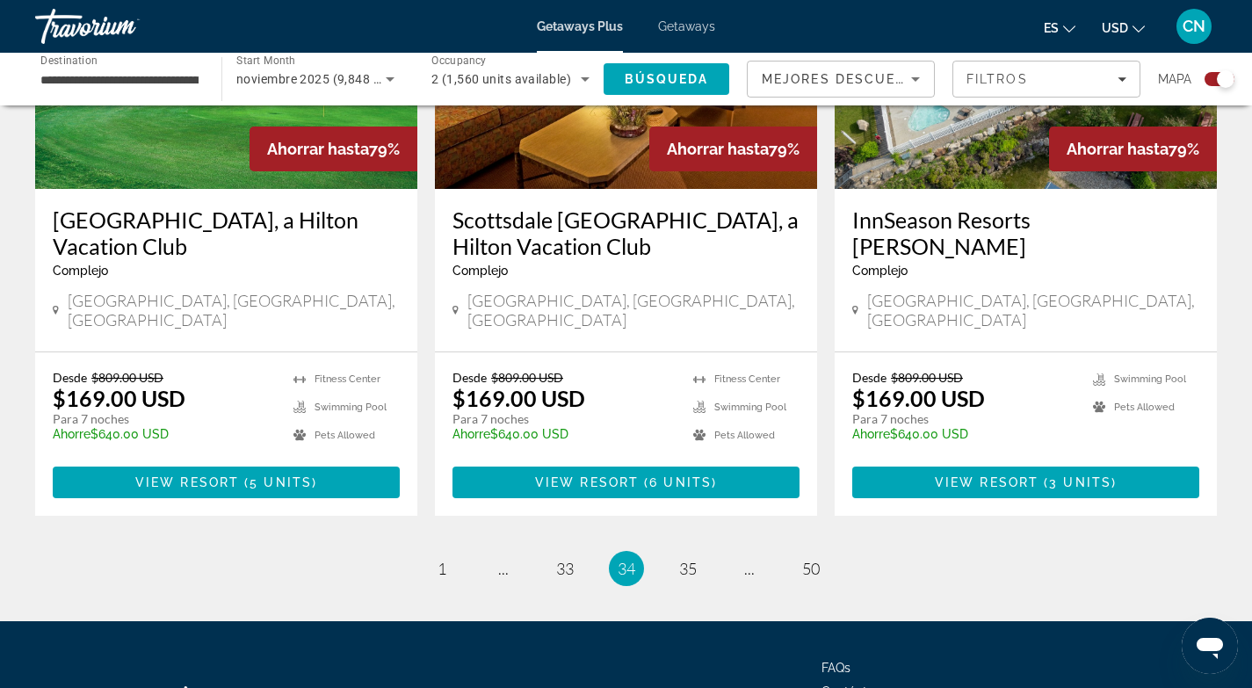
scroll to position [2767, 0]
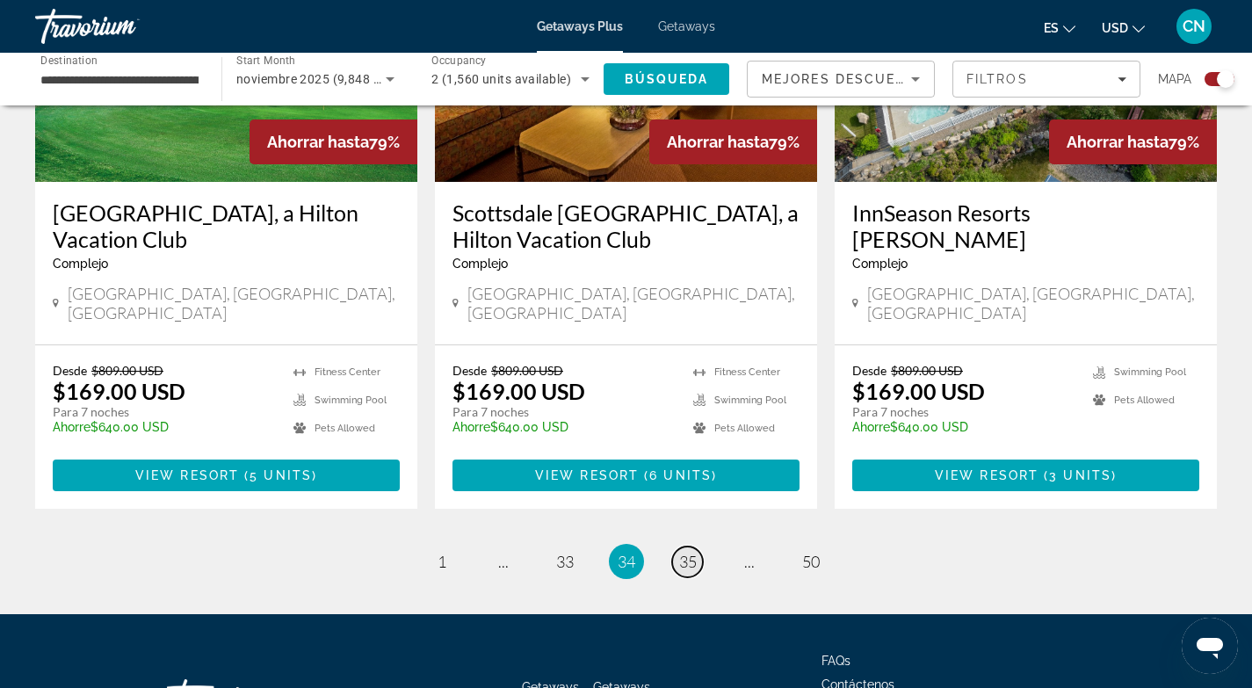
click at [684, 552] on span "35" at bounding box center [688, 561] width 18 height 19
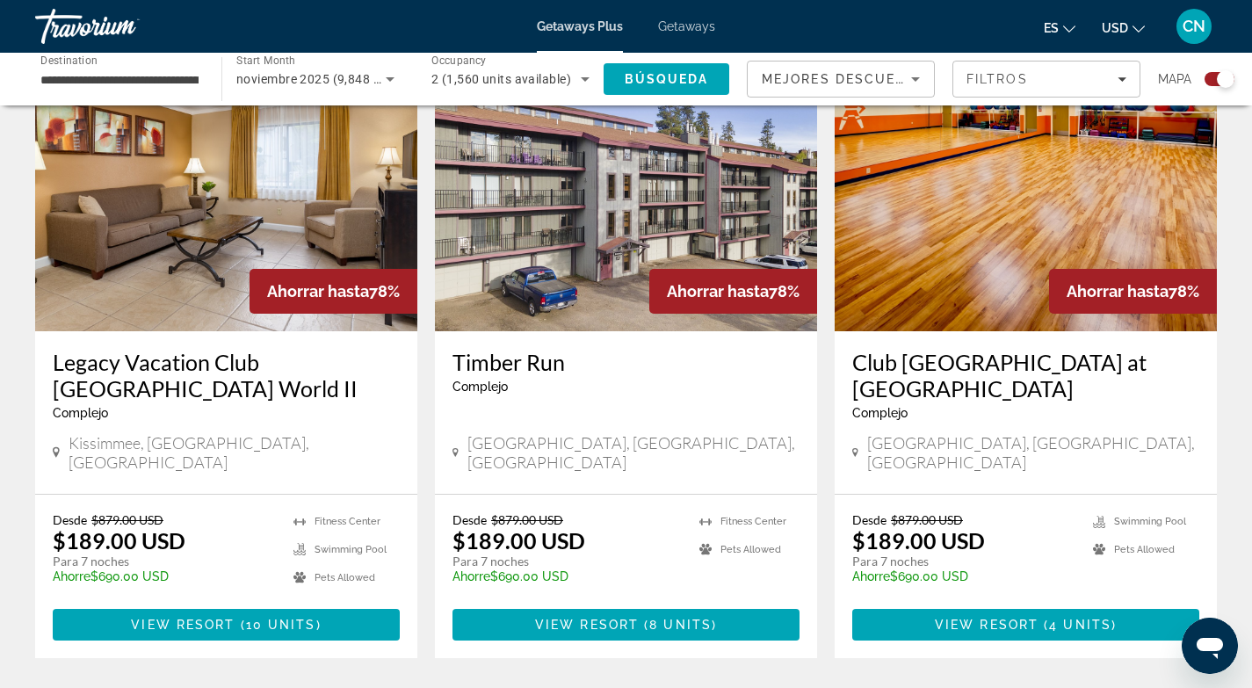
scroll to position [2461, 0]
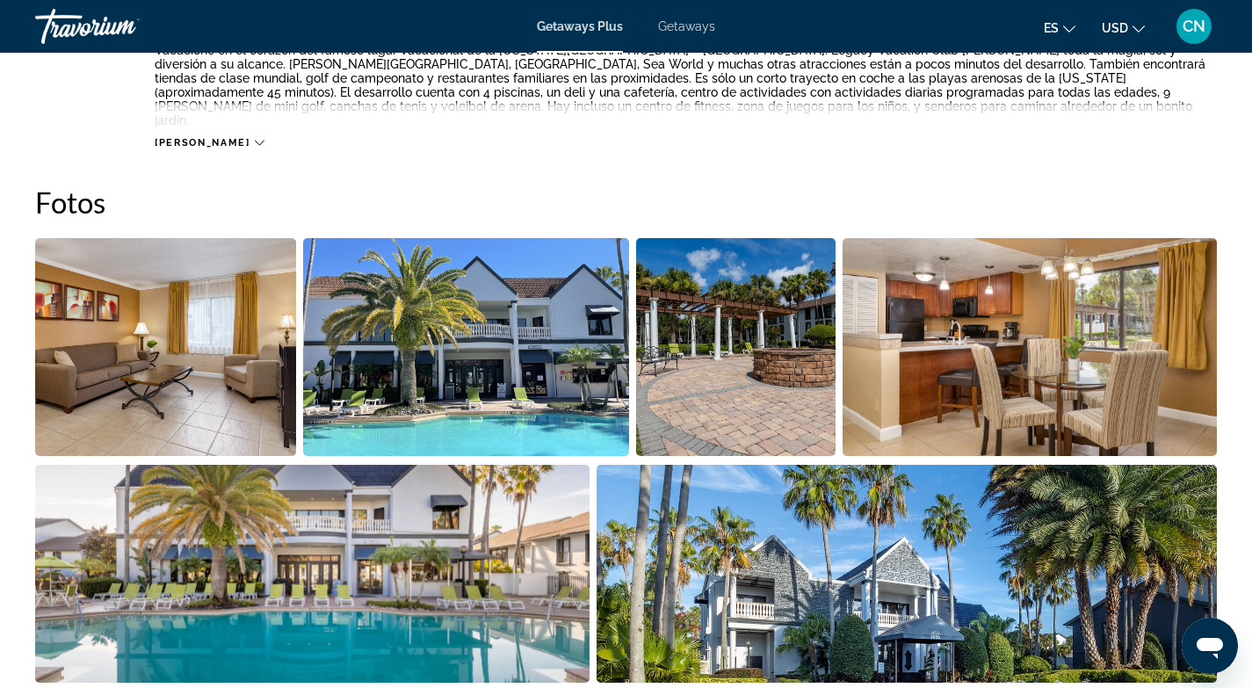
scroll to position [741, 0]
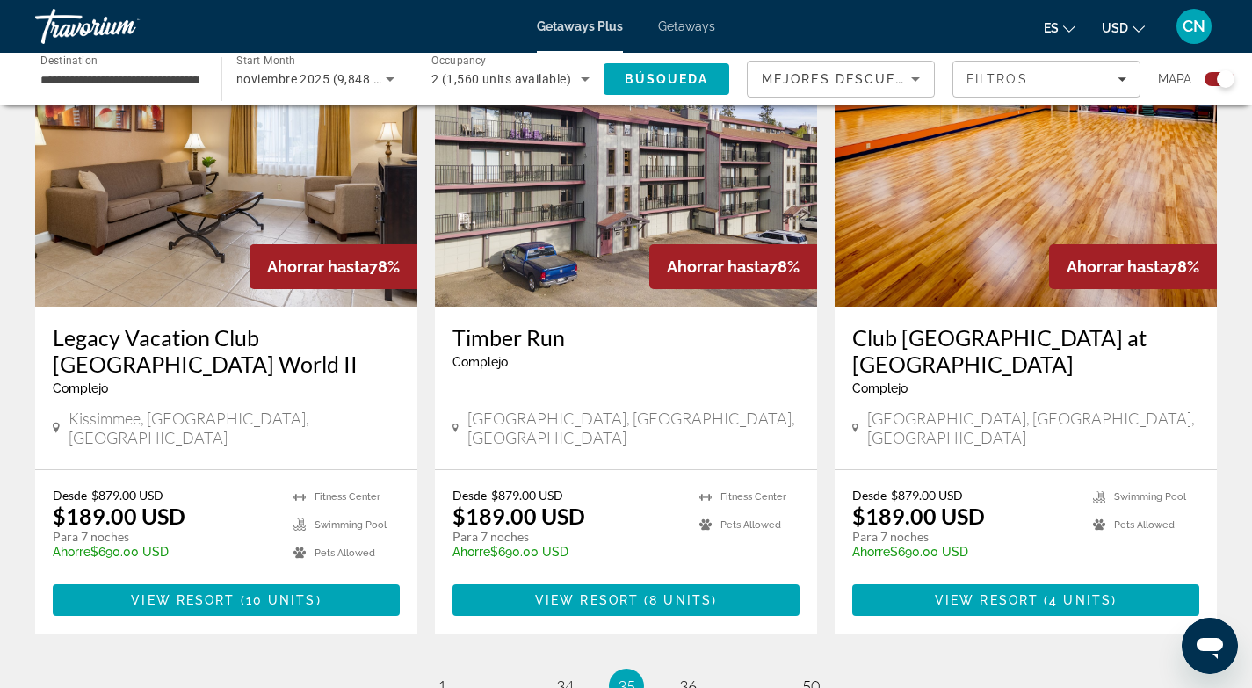
scroll to position [2591, 0]
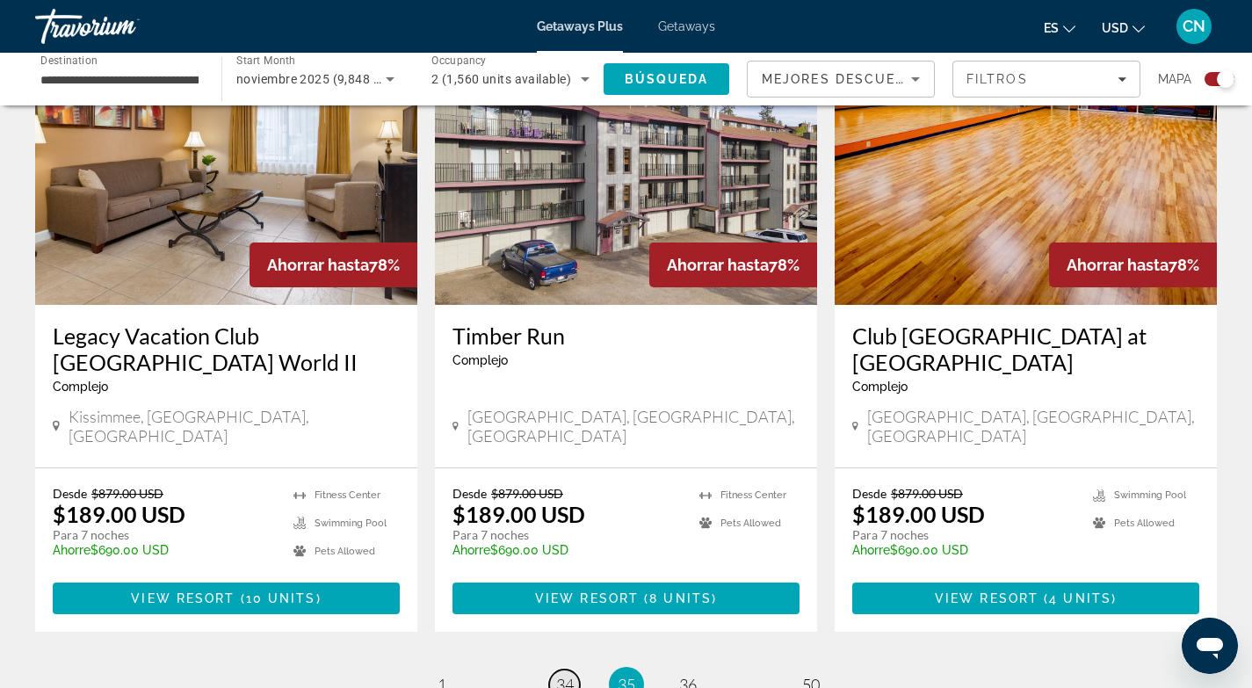
click at [563, 675] on span "34" at bounding box center [565, 684] width 18 height 19
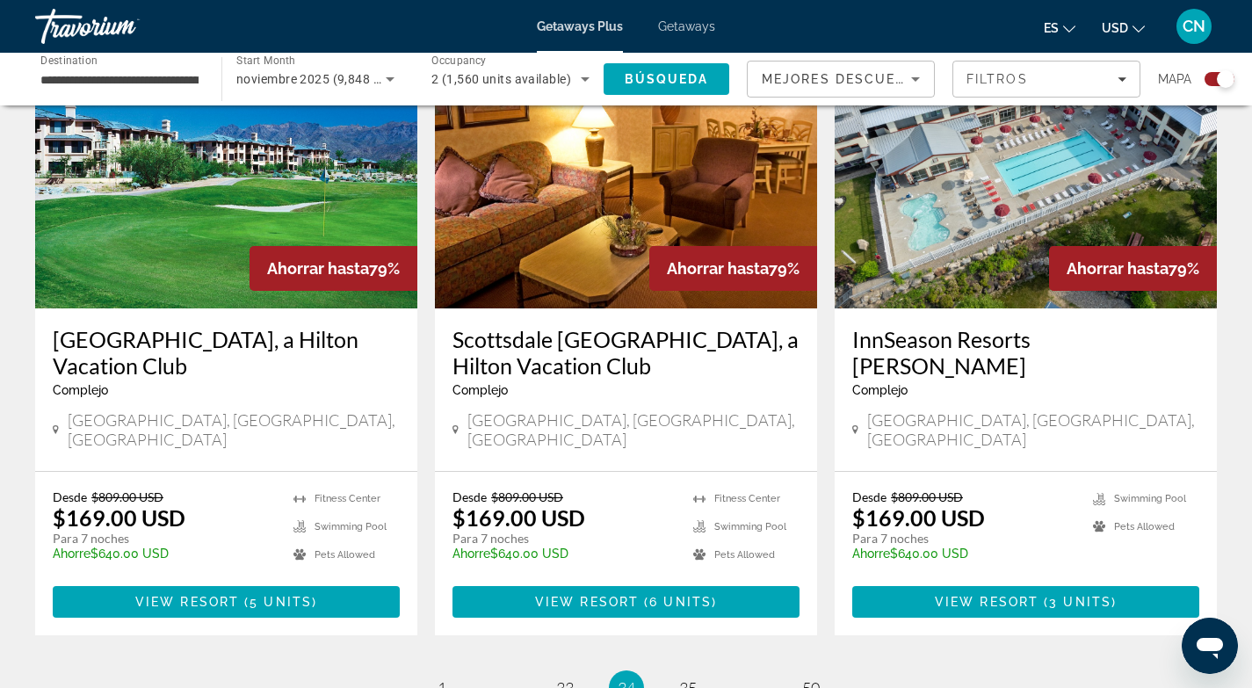
scroll to position [2641, 0]
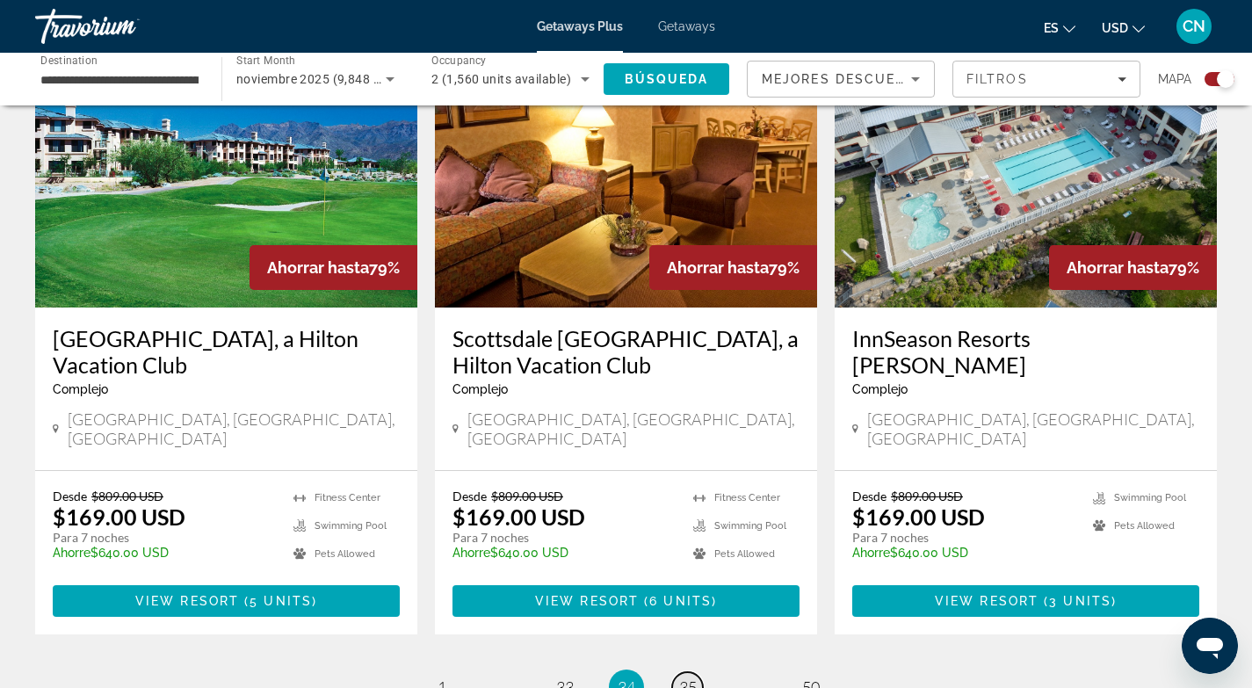
click at [687, 677] on span "35" at bounding box center [688, 686] width 18 height 19
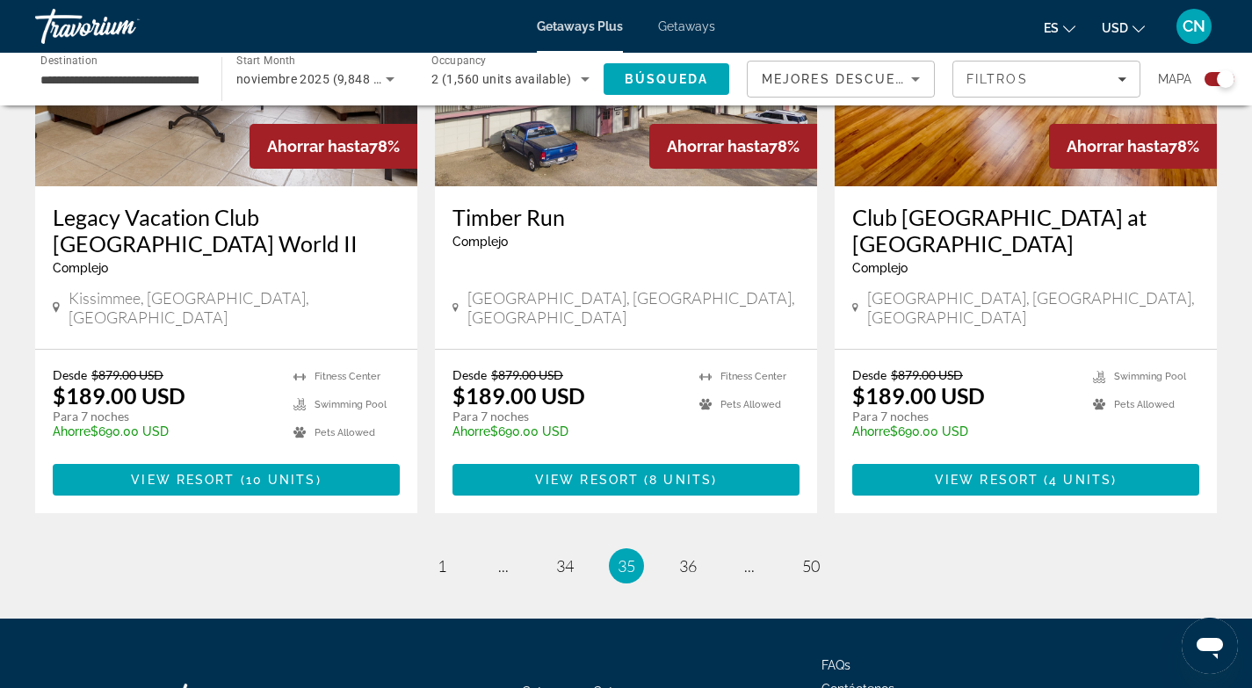
scroll to position [2717, 0]
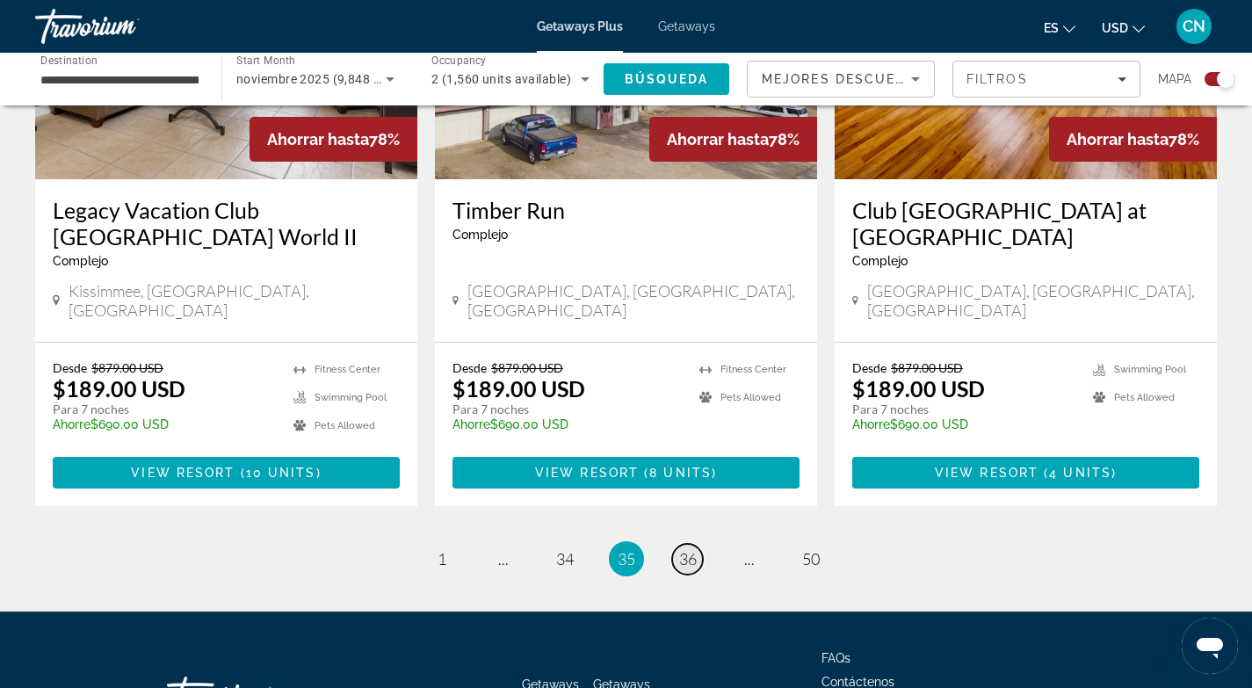
click at [682, 549] on span "36" at bounding box center [688, 558] width 18 height 19
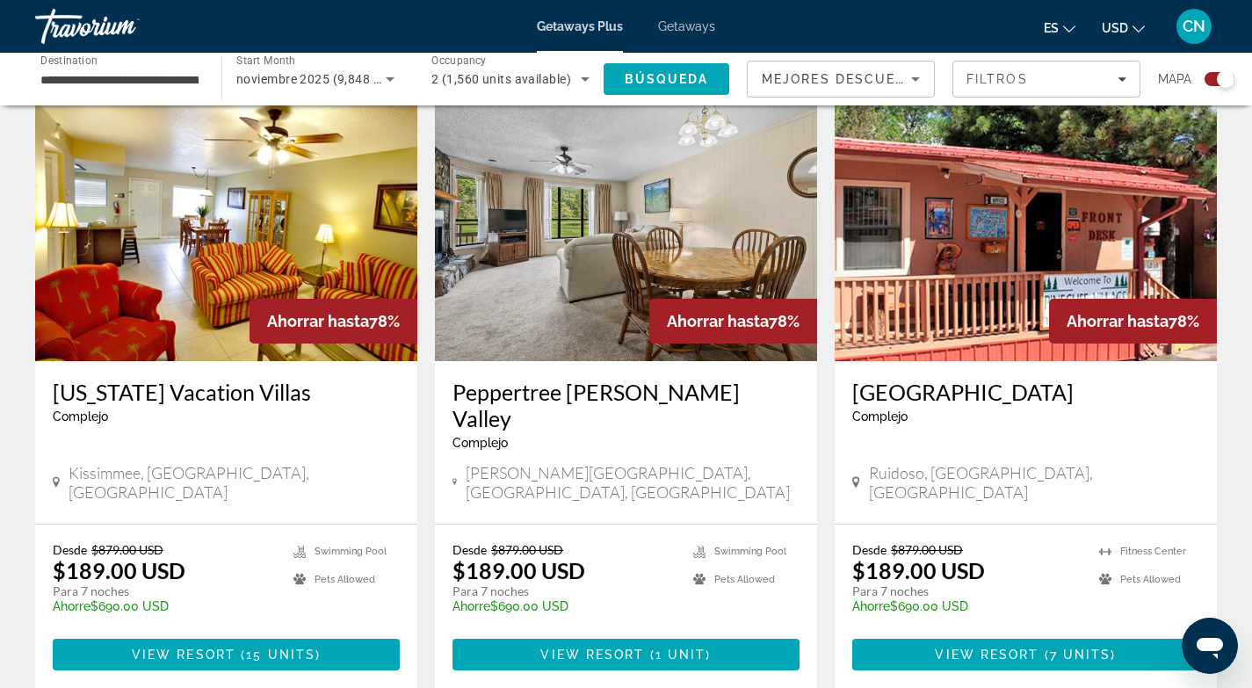
scroll to position [2562, 0]
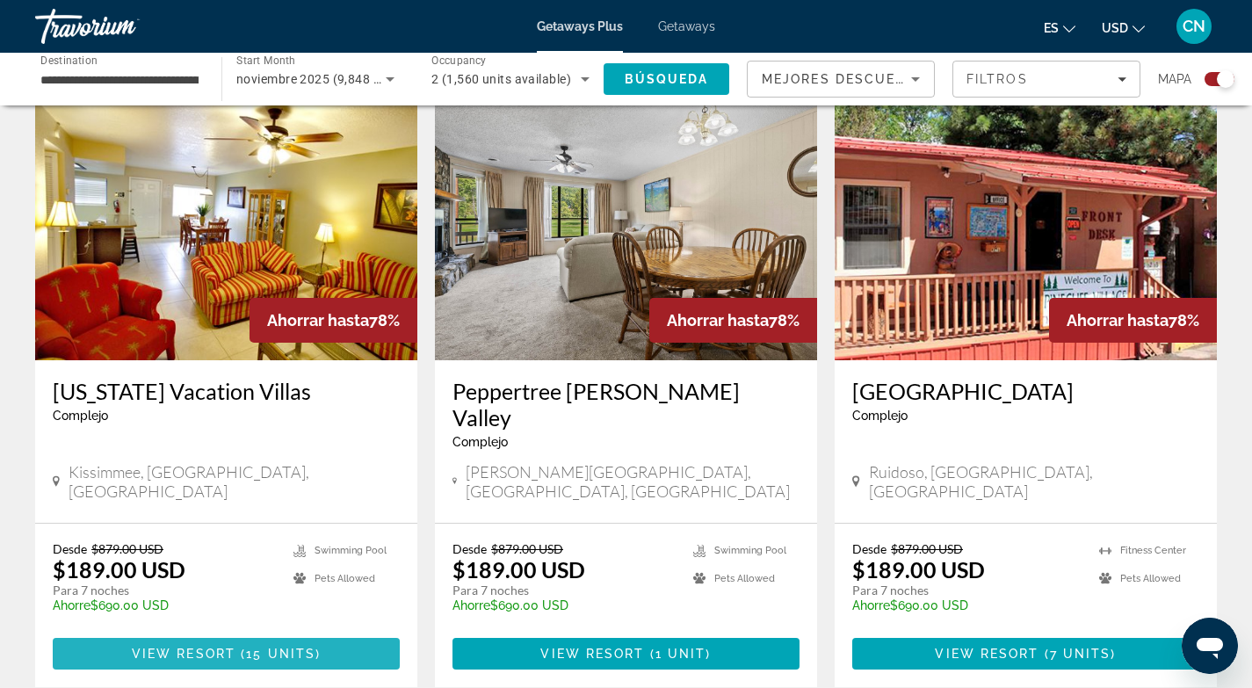
click at [206, 647] on span "View Resort" at bounding box center [184, 654] width 104 height 14
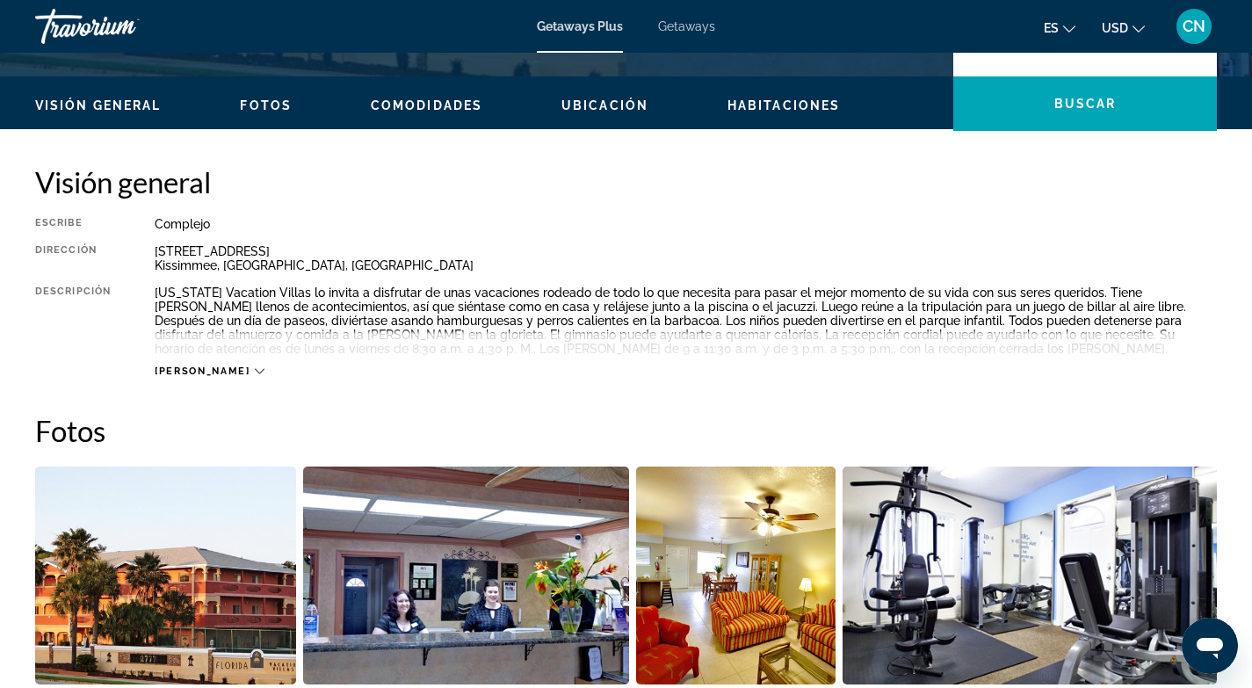
scroll to position [507, 0]
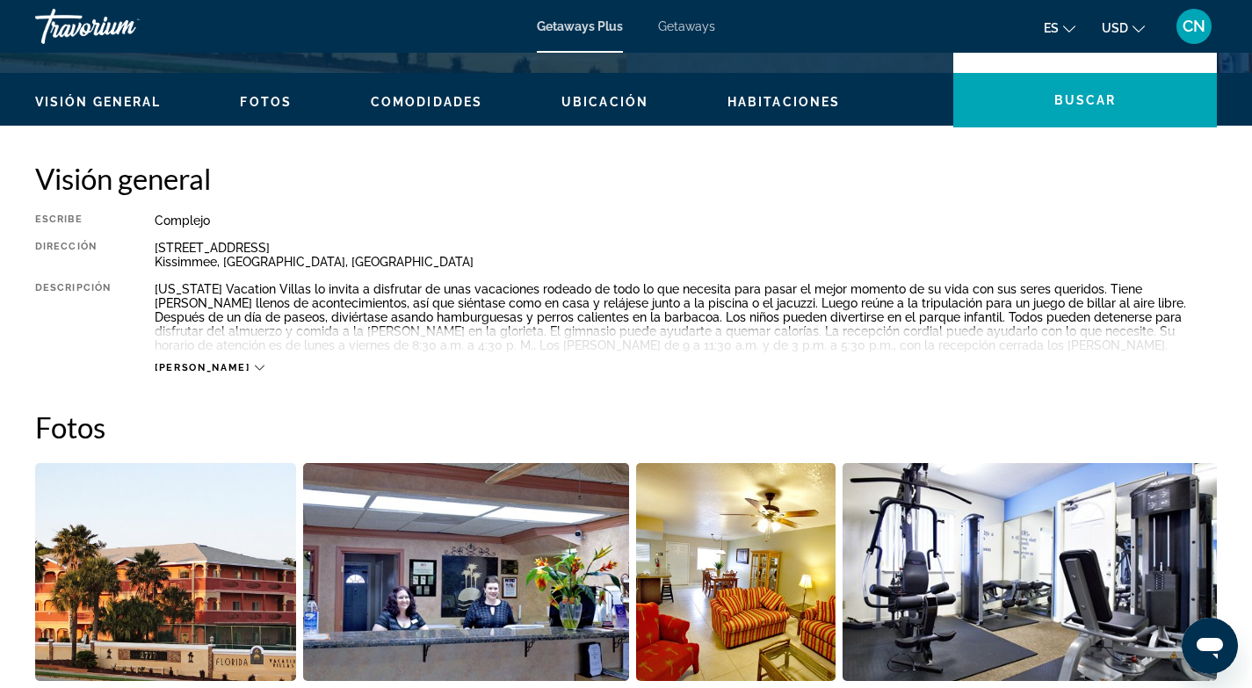
click at [255, 365] on icon "Main content" at bounding box center [260, 368] width 10 height 10
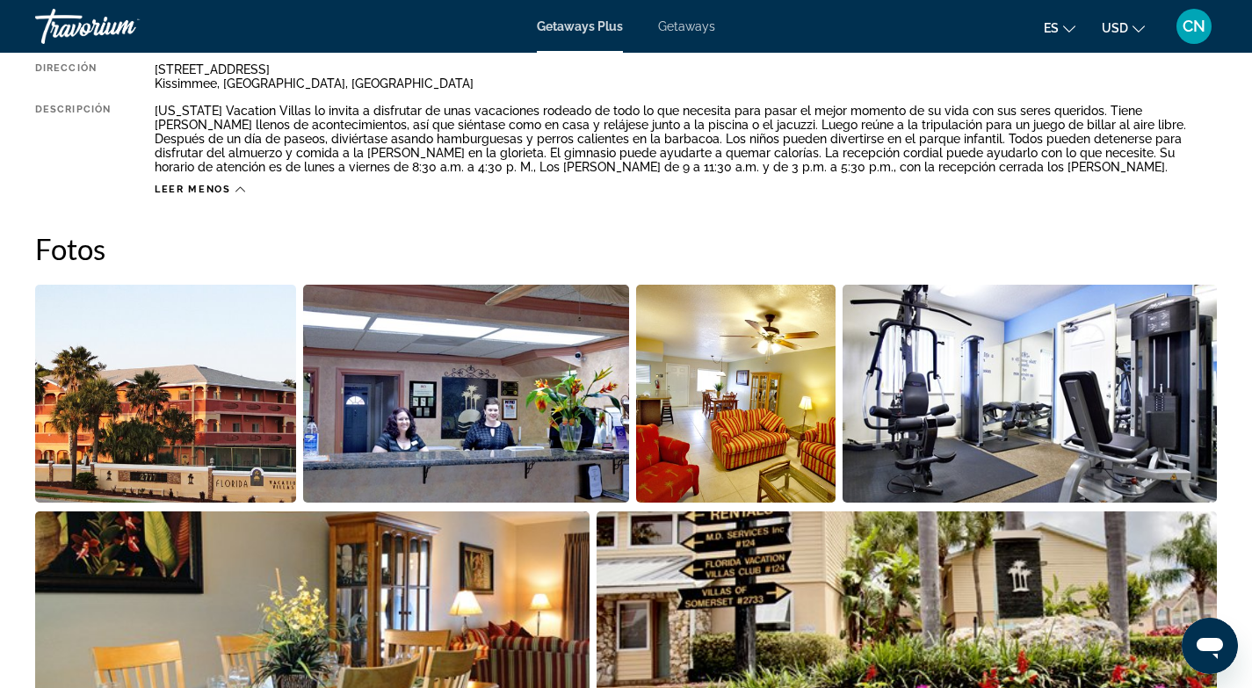
scroll to position [684, 0]
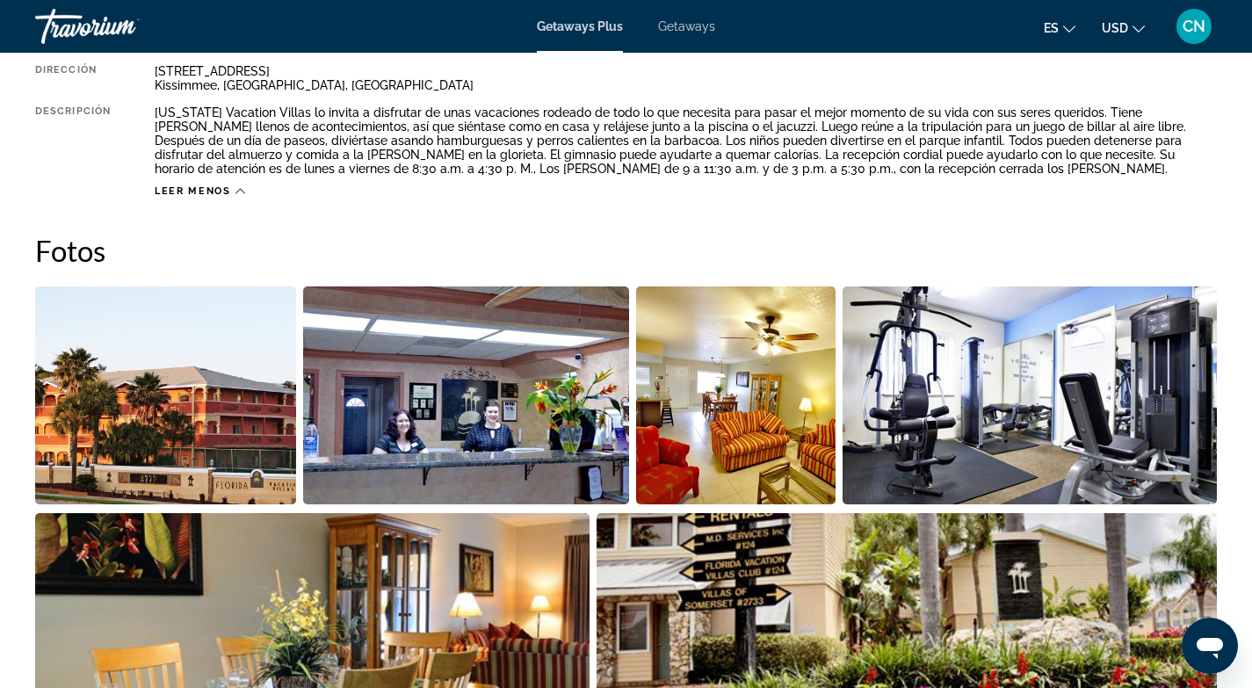
click at [206, 372] on img "Open full-screen image slider" at bounding box center [165, 395] width 261 height 218
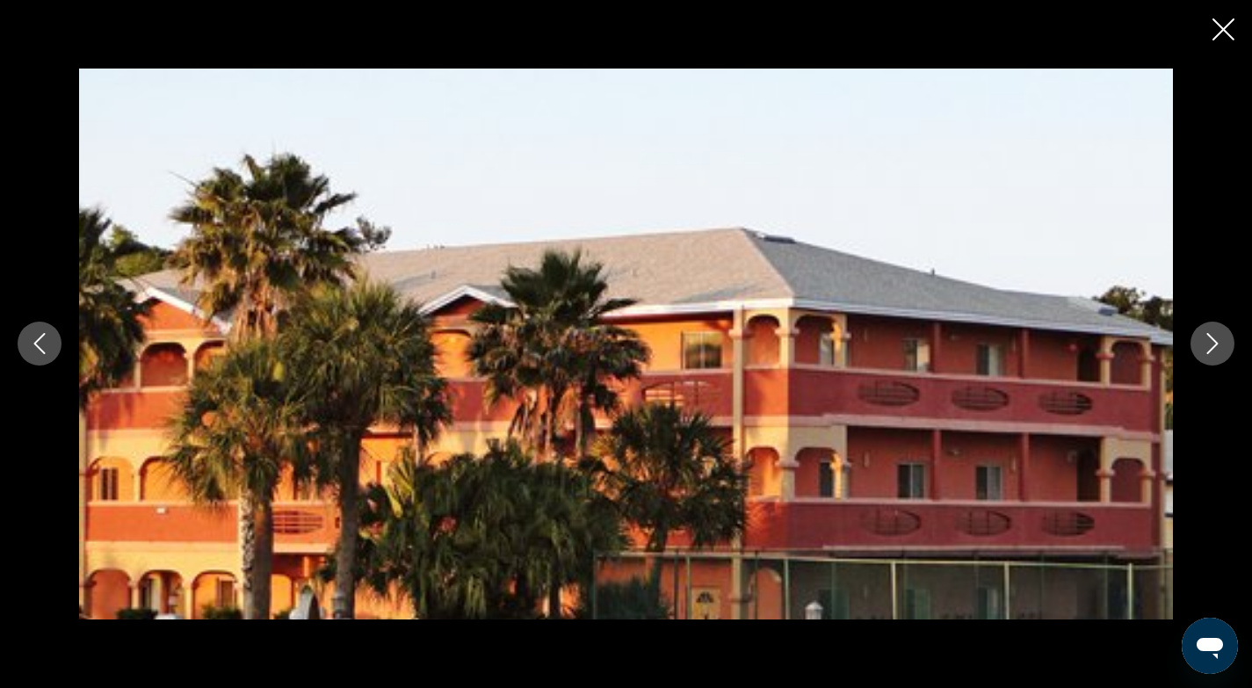
click at [1215, 341] on icon "Next image" at bounding box center [1212, 344] width 11 height 21
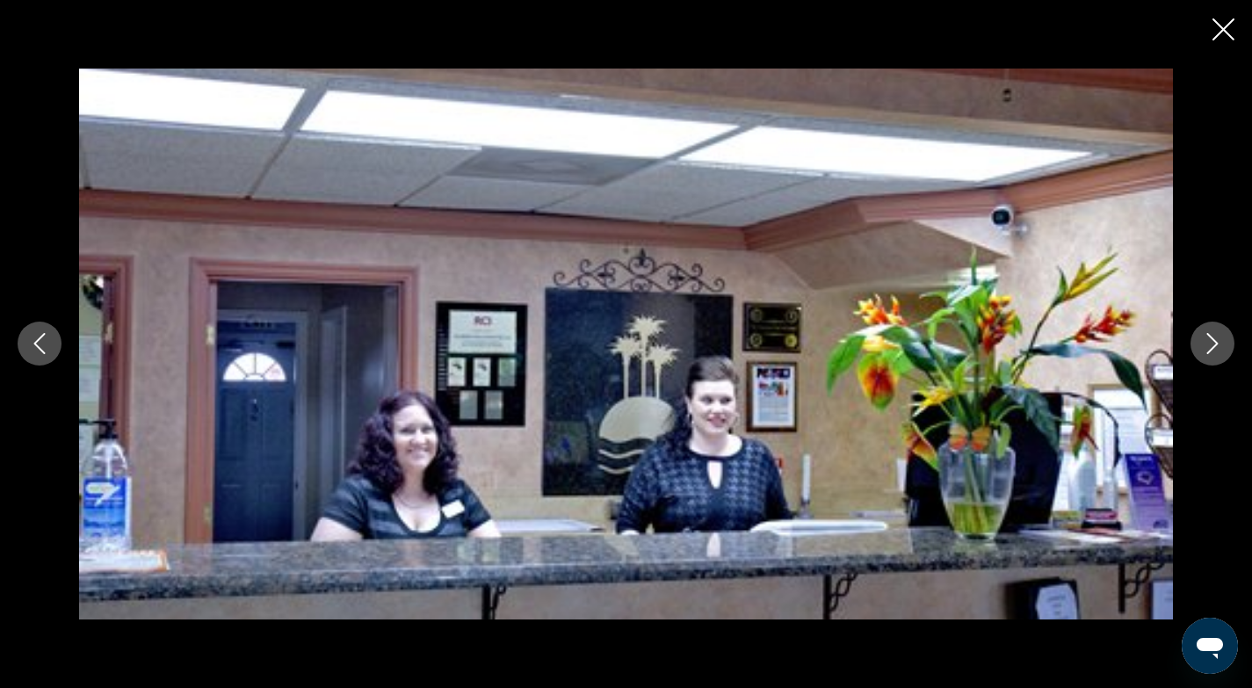
click at [1215, 341] on icon "Next image" at bounding box center [1212, 343] width 21 height 21
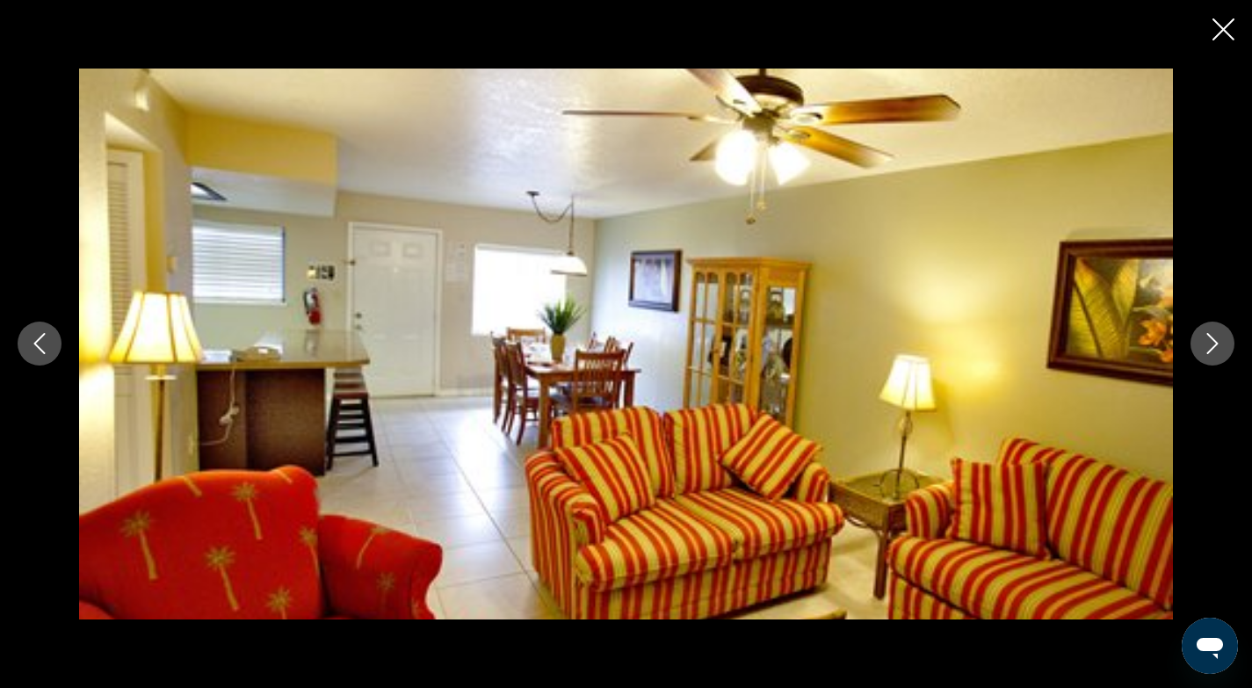
click at [1215, 342] on icon "Next image" at bounding box center [1212, 344] width 11 height 21
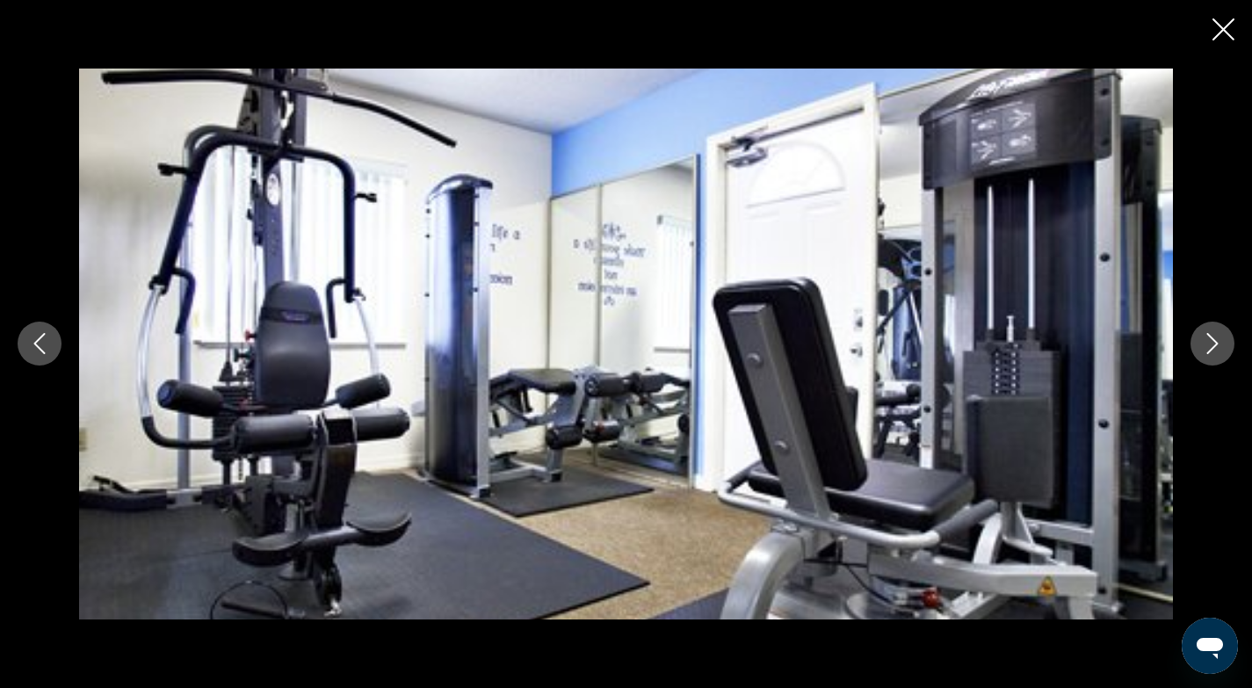
click at [1215, 342] on icon "Next image" at bounding box center [1212, 344] width 11 height 21
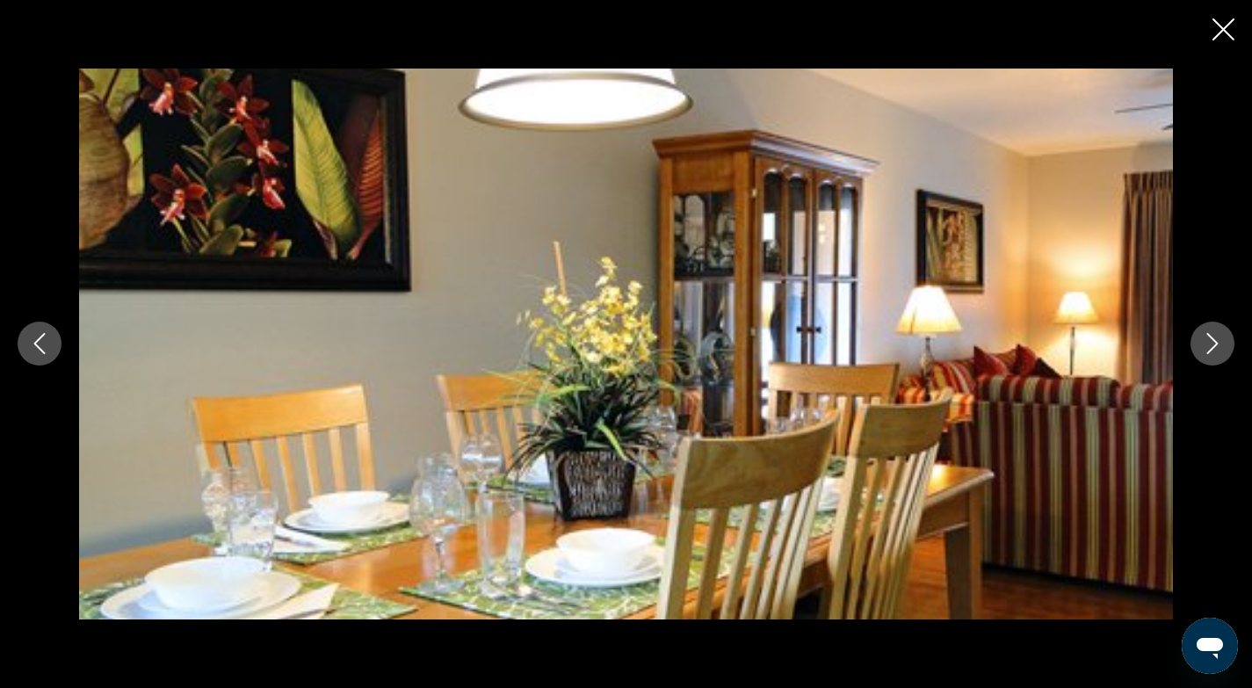
click at [1215, 343] on icon "Next image" at bounding box center [1212, 344] width 11 height 21
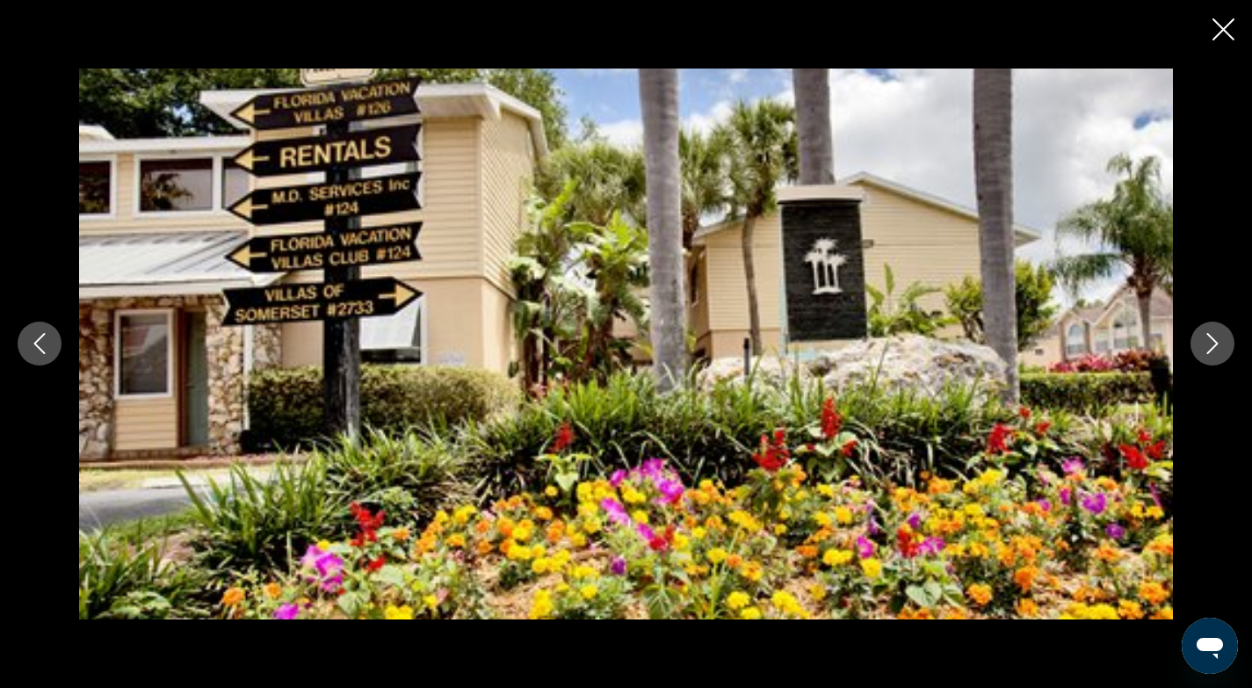
click at [1215, 339] on icon "Next image" at bounding box center [1212, 343] width 21 height 21
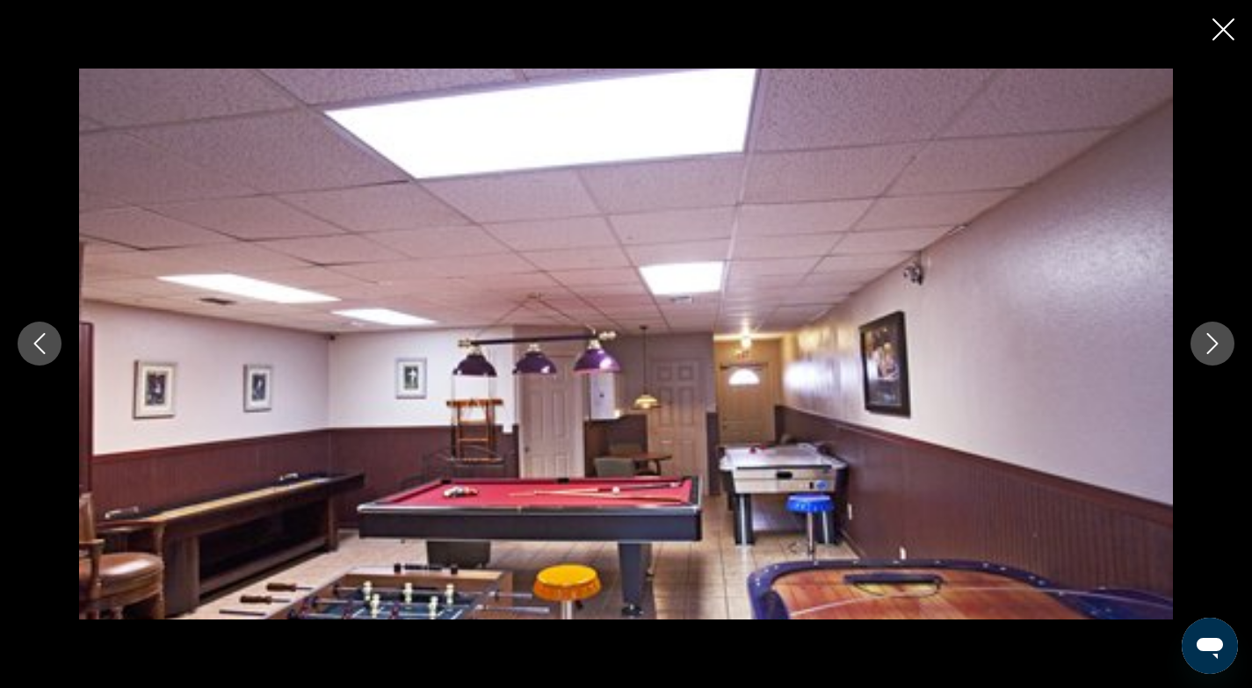
click at [1215, 339] on icon "Next image" at bounding box center [1212, 343] width 21 height 21
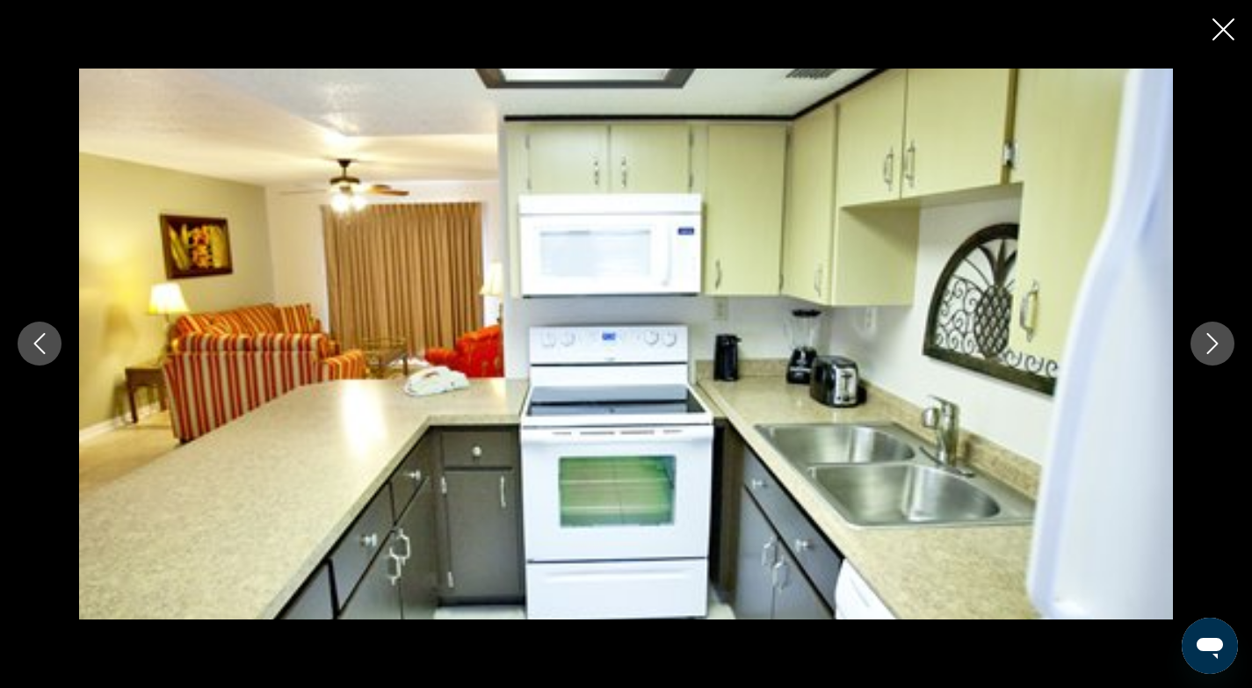
click at [1215, 339] on icon "Next image" at bounding box center [1212, 343] width 21 height 21
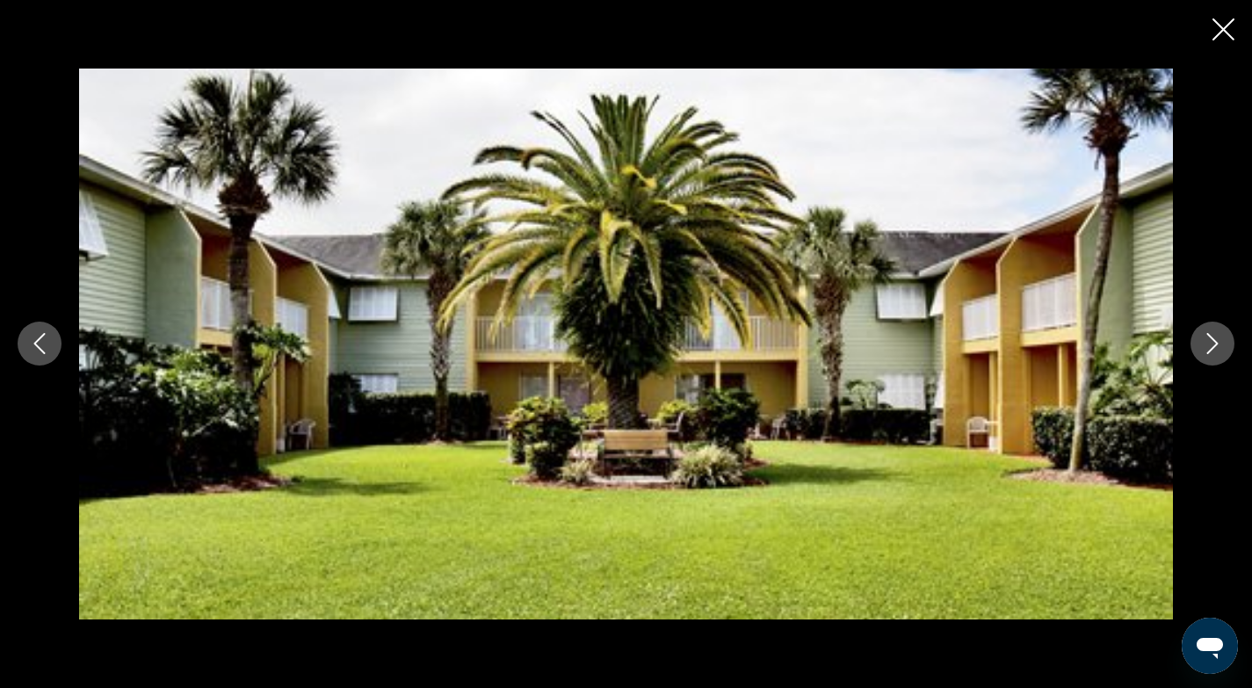
click at [1215, 339] on icon "Next image" at bounding box center [1212, 343] width 21 height 21
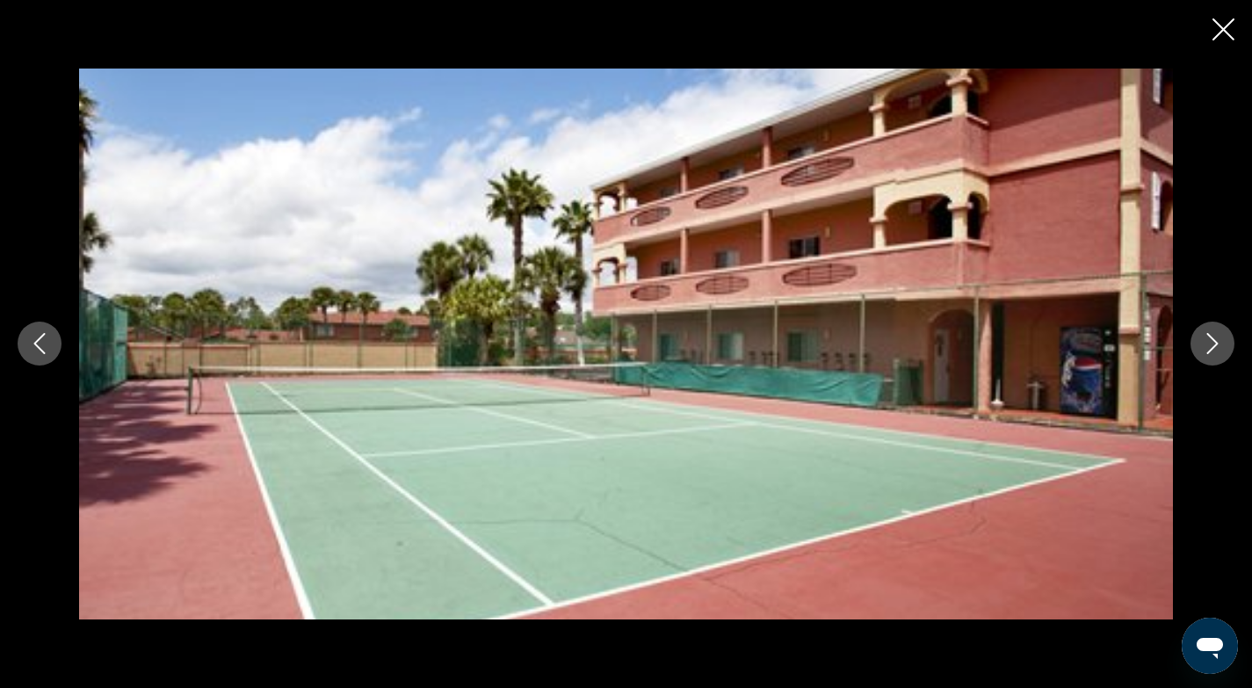
click at [1215, 340] on icon "Next image" at bounding box center [1212, 343] width 21 height 21
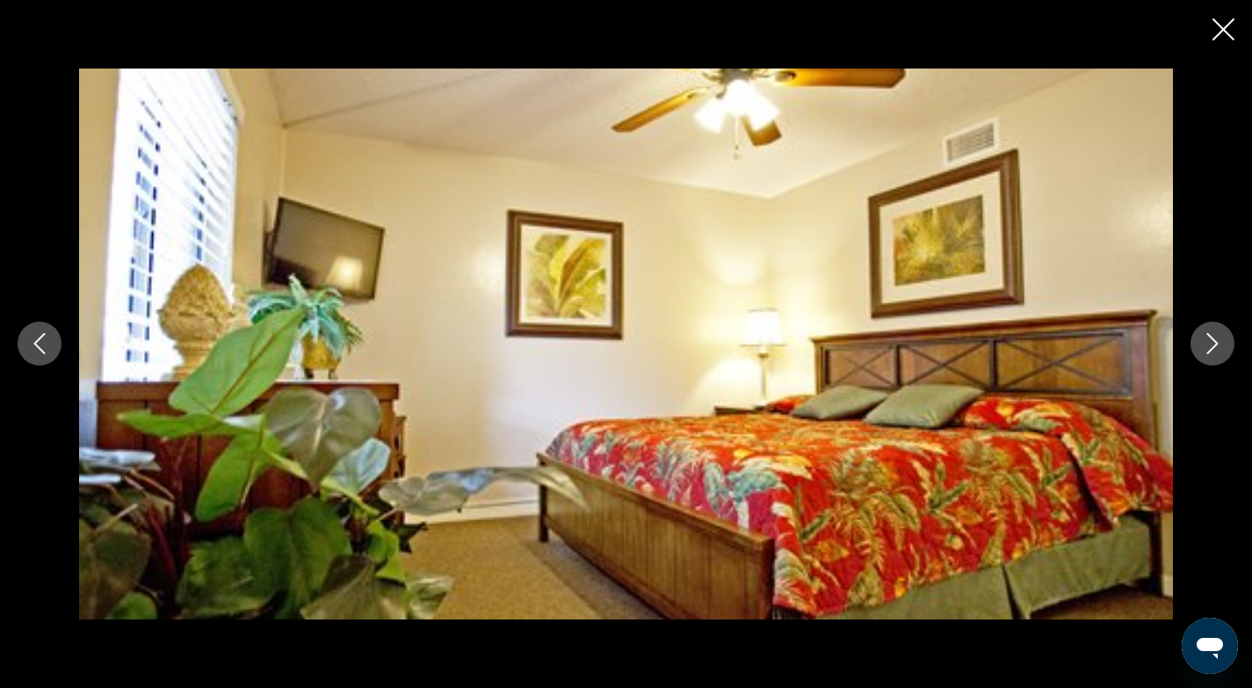
click at [1215, 341] on icon "Next image" at bounding box center [1212, 344] width 11 height 21
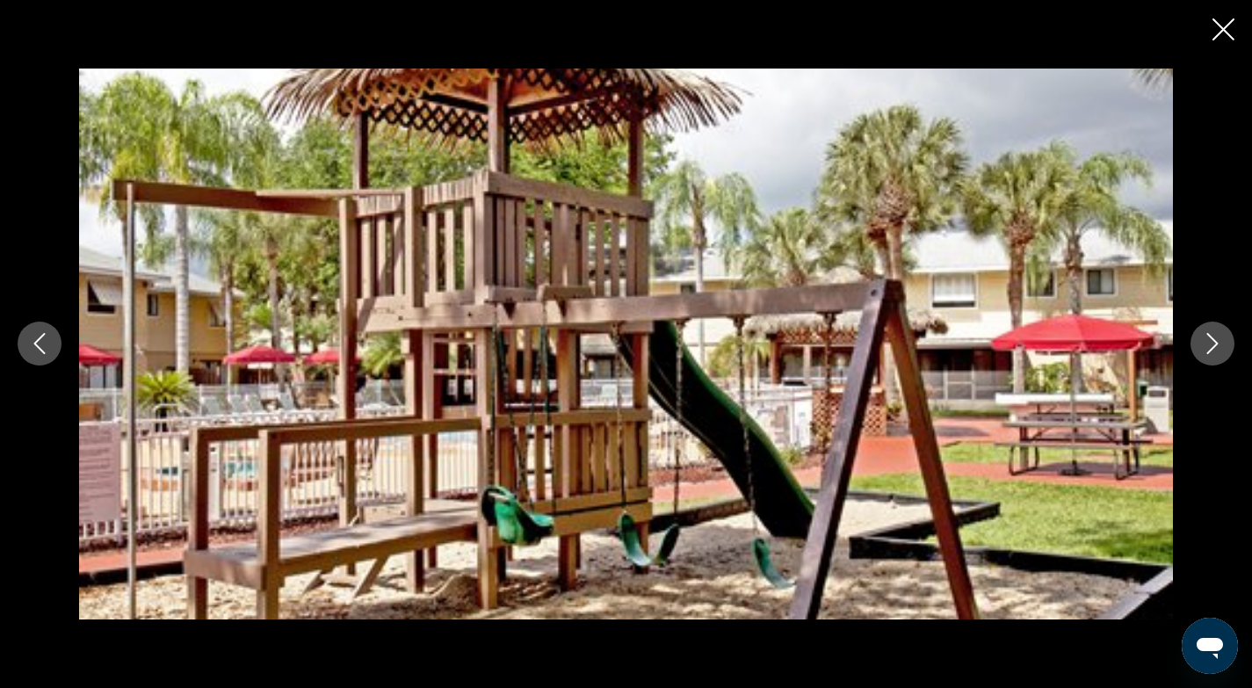
click at [1215, 341] on icon "Next image" at bounding box center [1212, 344] width 11 height 21
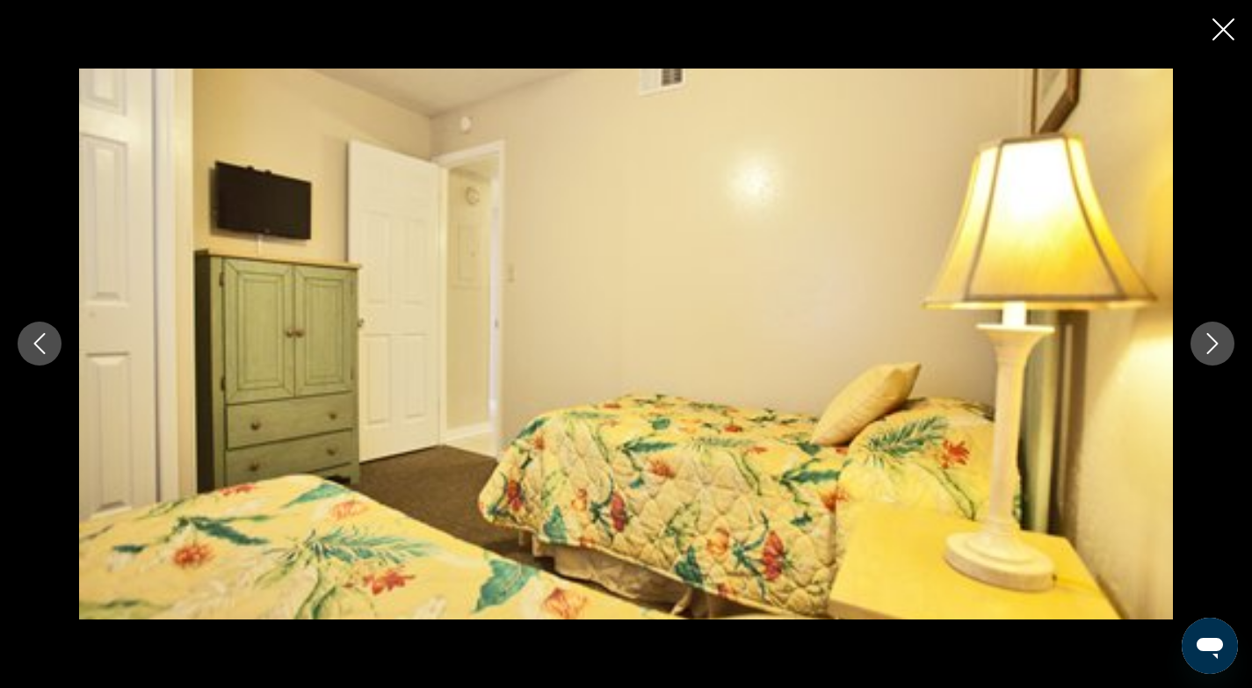
click at [1215, 341] on icon "Next image" at bounding box center [1212, 344] width 11 height 21
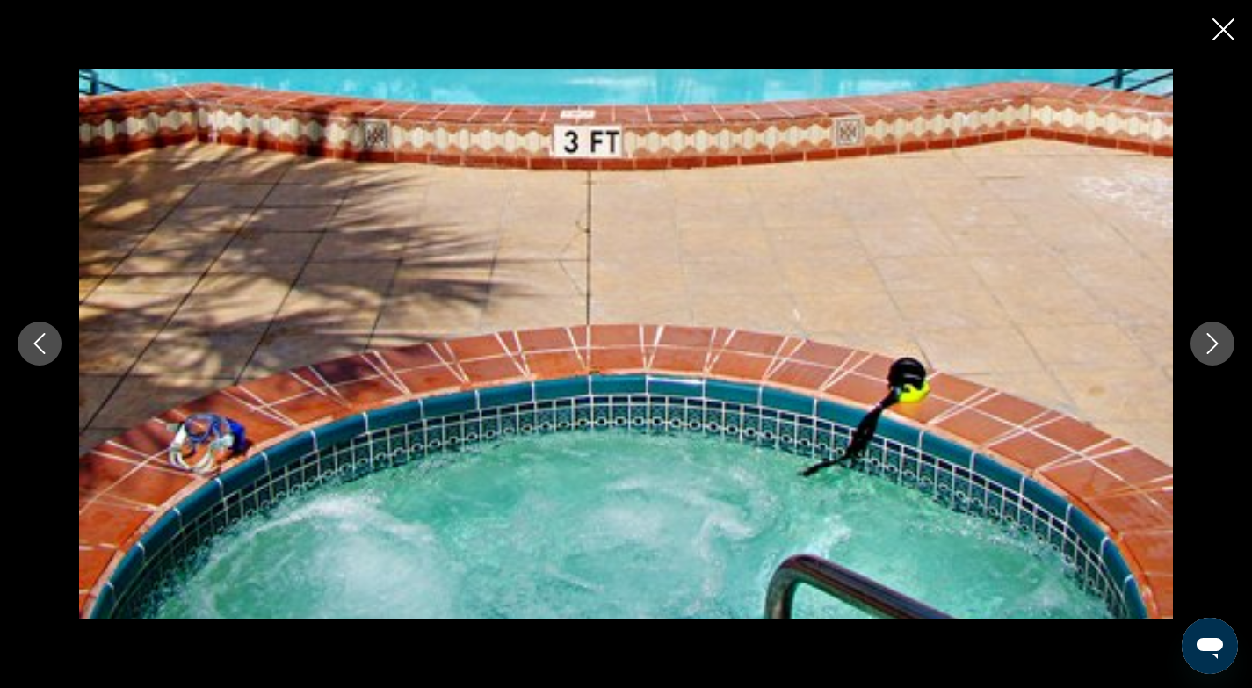
click at [1215, 342] on icon "Next image" at bounding box center [1212, 344] width 11 height 21
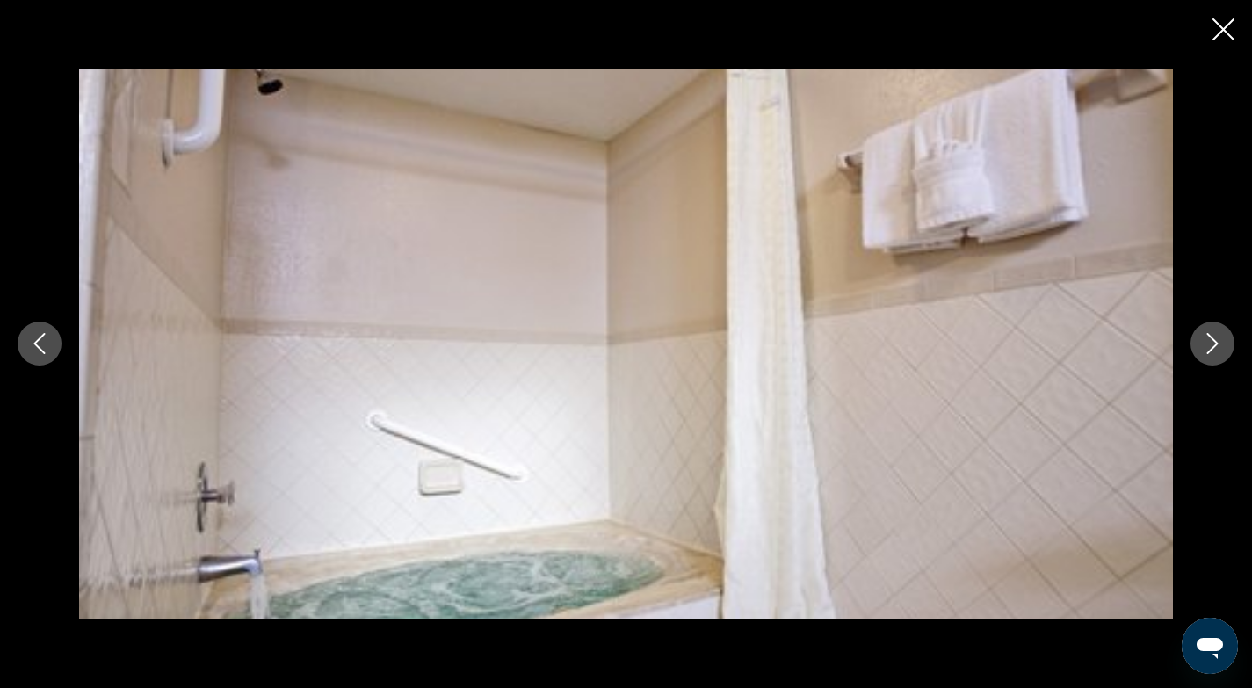
click at [1215, 342] on icon "Next image" at bounding box center [1212, 344] width 11 height 21
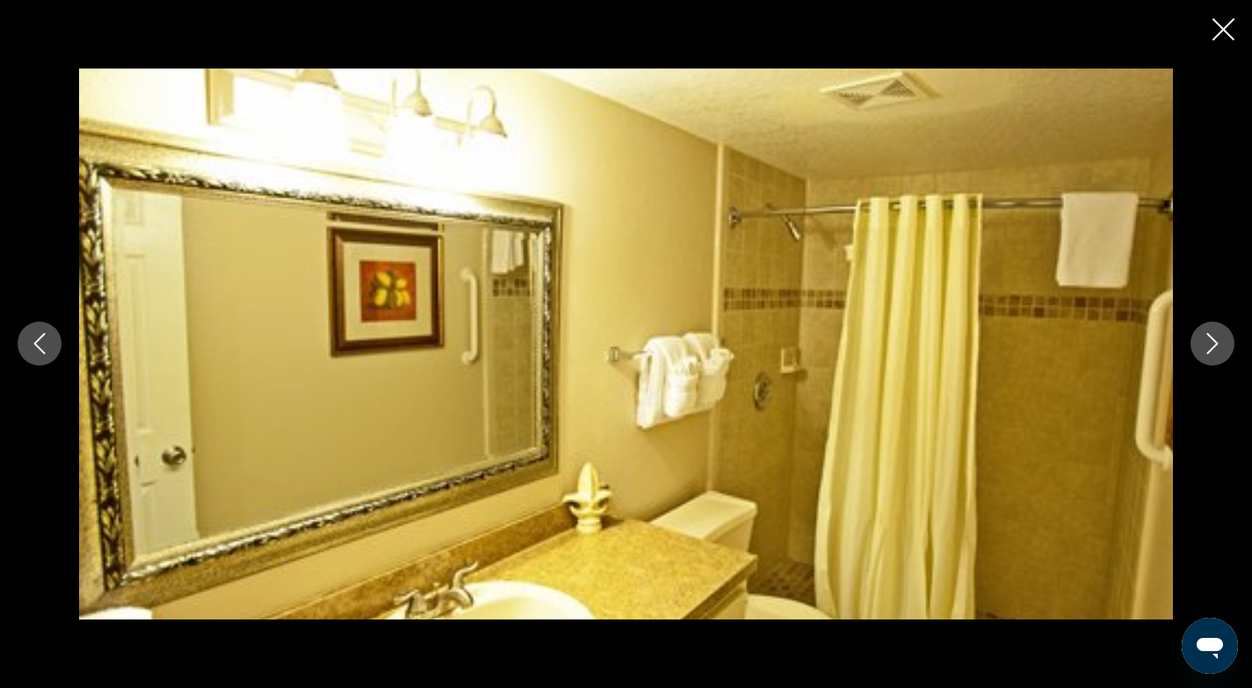
click at [1215, 342] on icon "Next image" at bounding box center [1212, 344] width 11 height 21
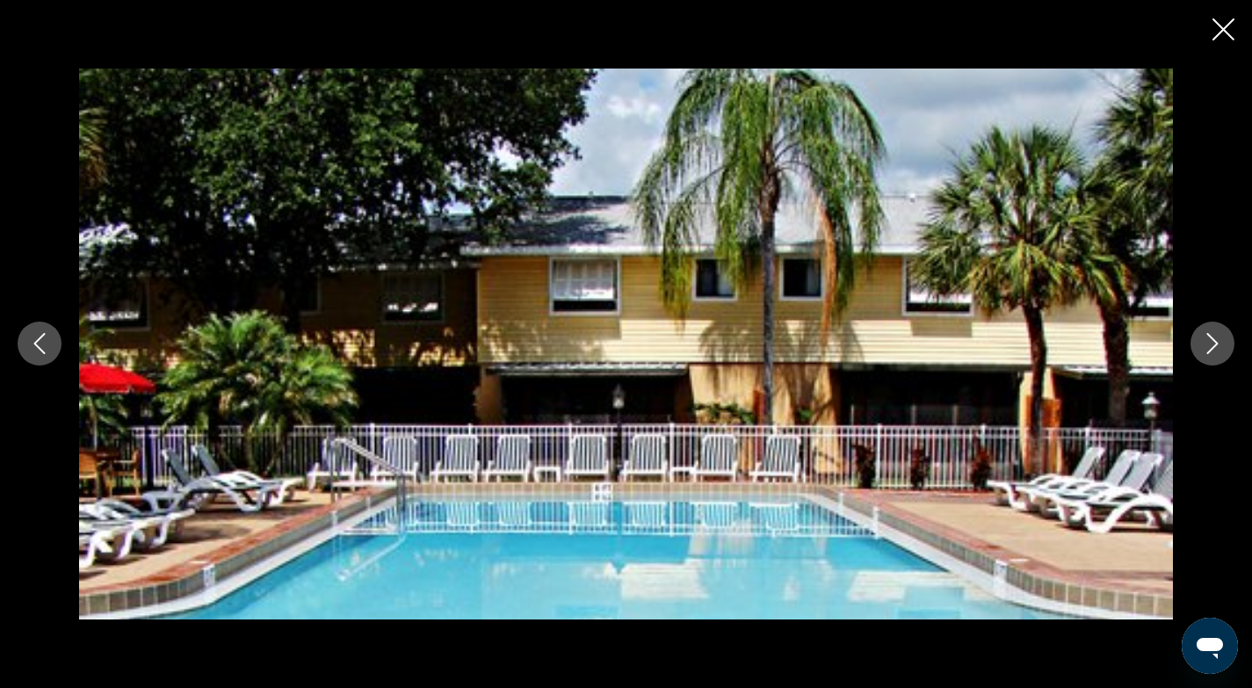
click at [1215, 342] on icon "Next image" at bounding box center [1212, 344] width 11 height 21
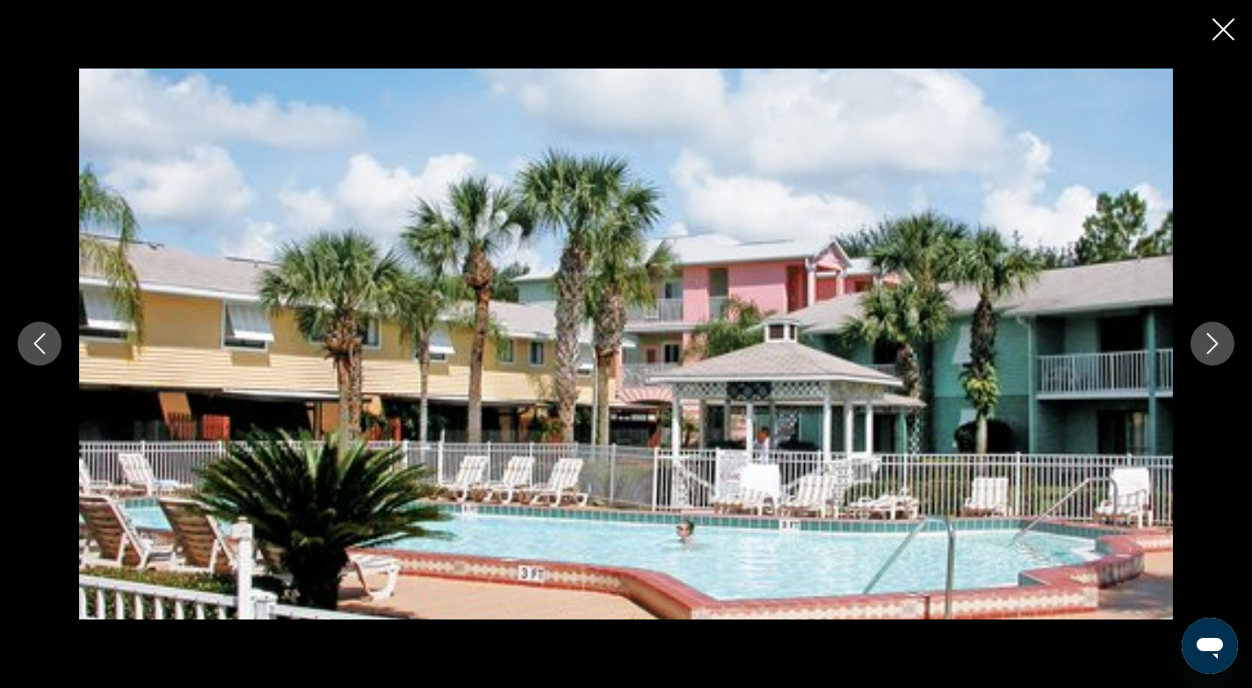
click at [1215, 342] on icon "Next image" at bounding box center [1212, 344] width 11 height 21
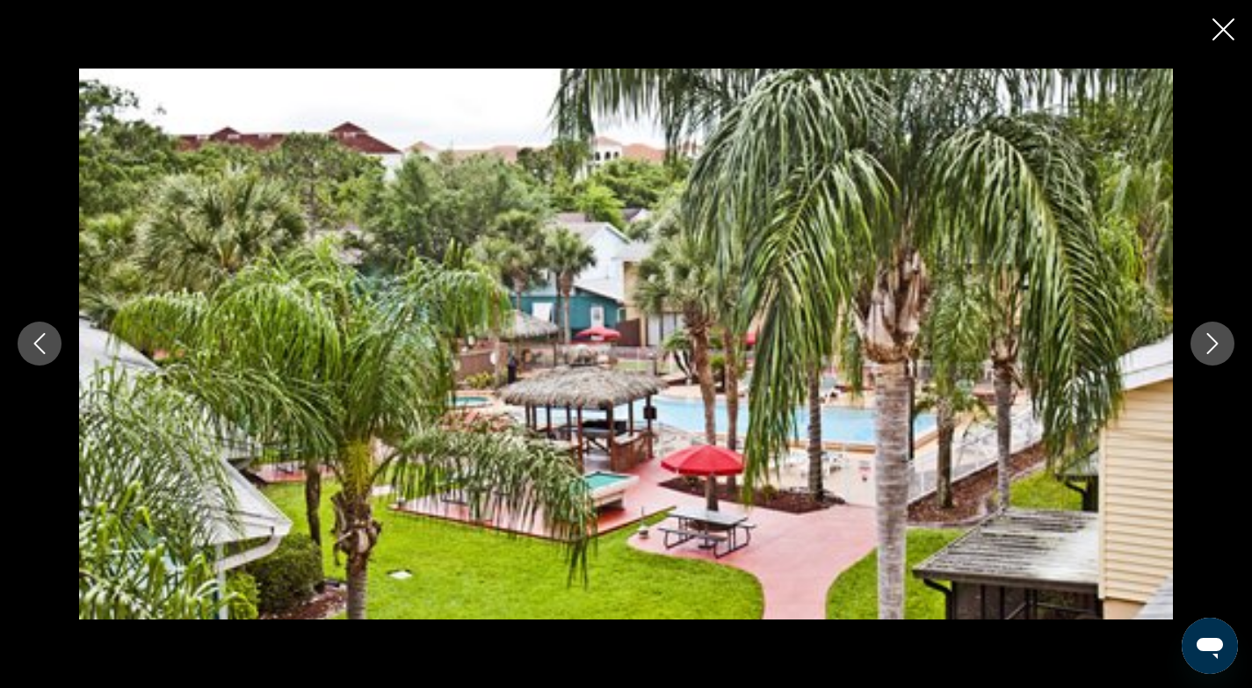
click at [1215, 342] on icon "Next image" at bounding box center [1212, 344] width 11 height 21
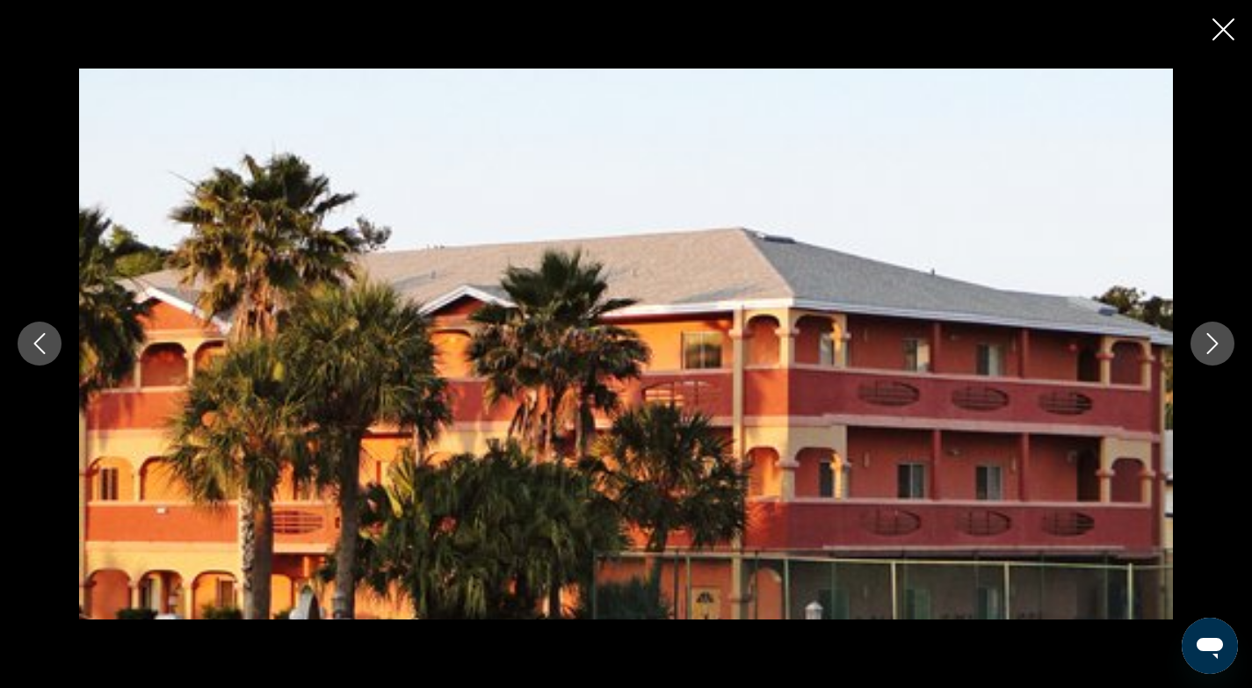
click at [1215, 342] on icon "Next image" at bounding box center [1212, 344] width 11 height 21
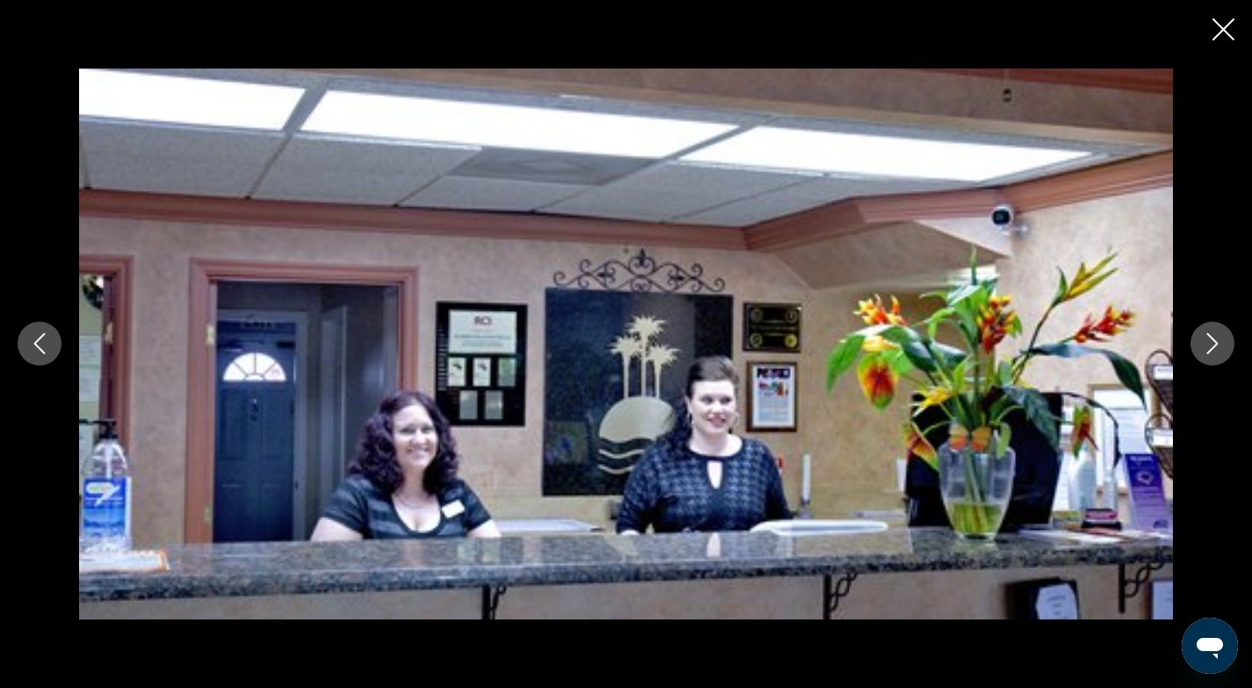
click at [1215, 342] on icon "Next image" at bounding box center [1212, 344] width 11 height 21
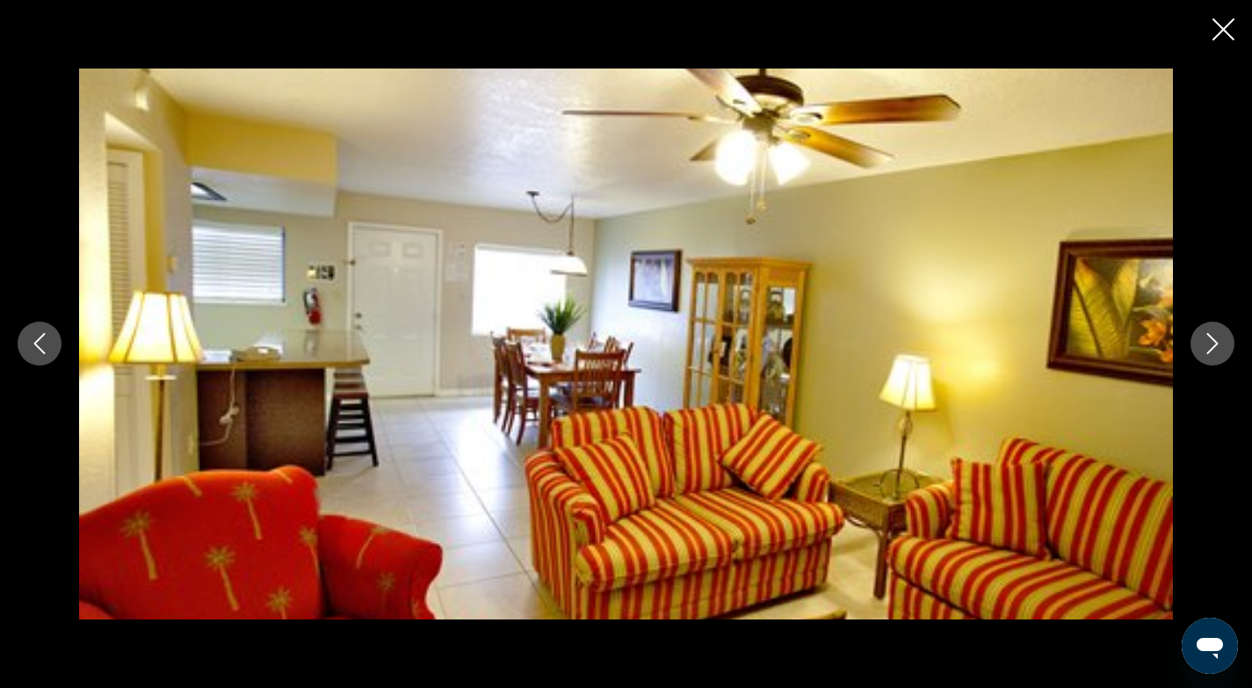
click at [1215, 342] on icon "Next image" at bounding box center [1212, 344] width 11 height 21
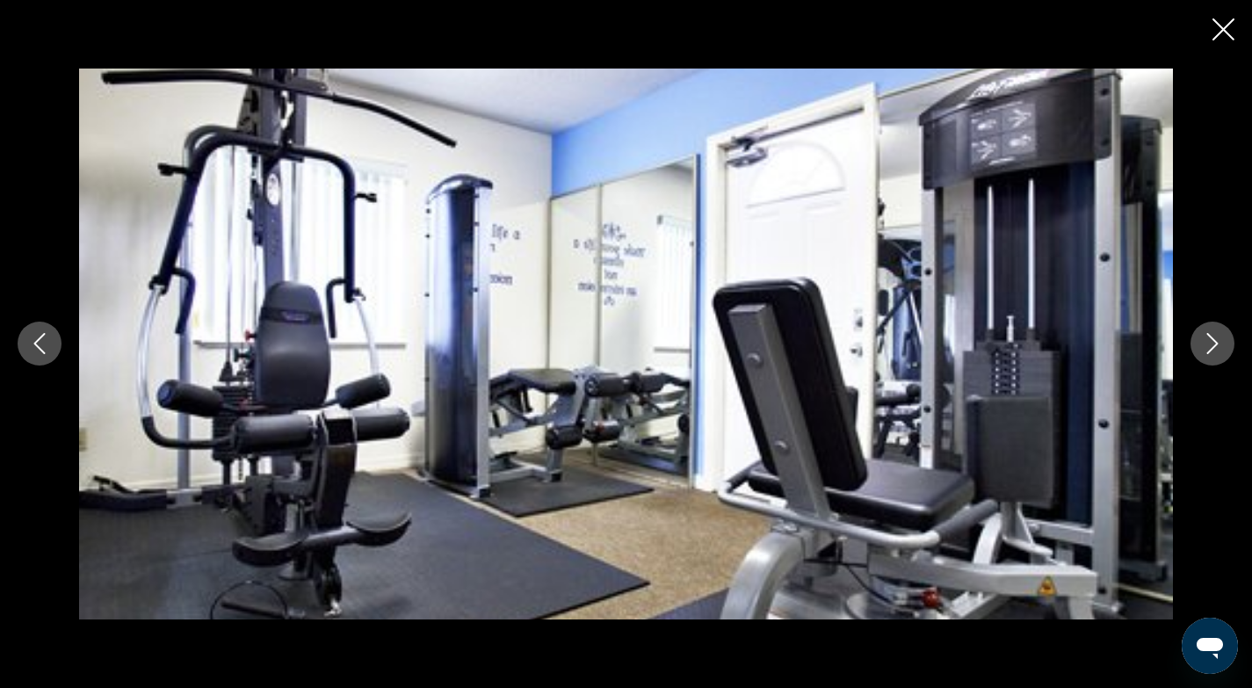
click at [1219, 33] on icon "Close slideshow" at bounding box center [1223, 29] width 22 height 22
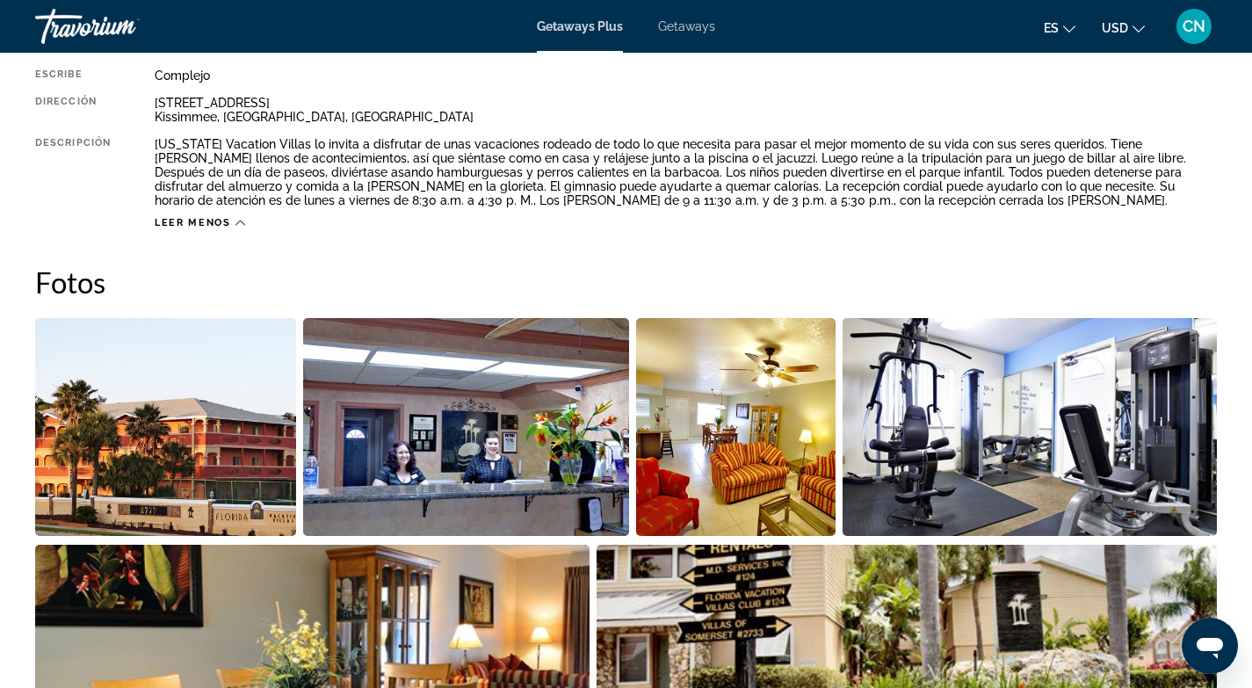
scroll to position [666, 0]
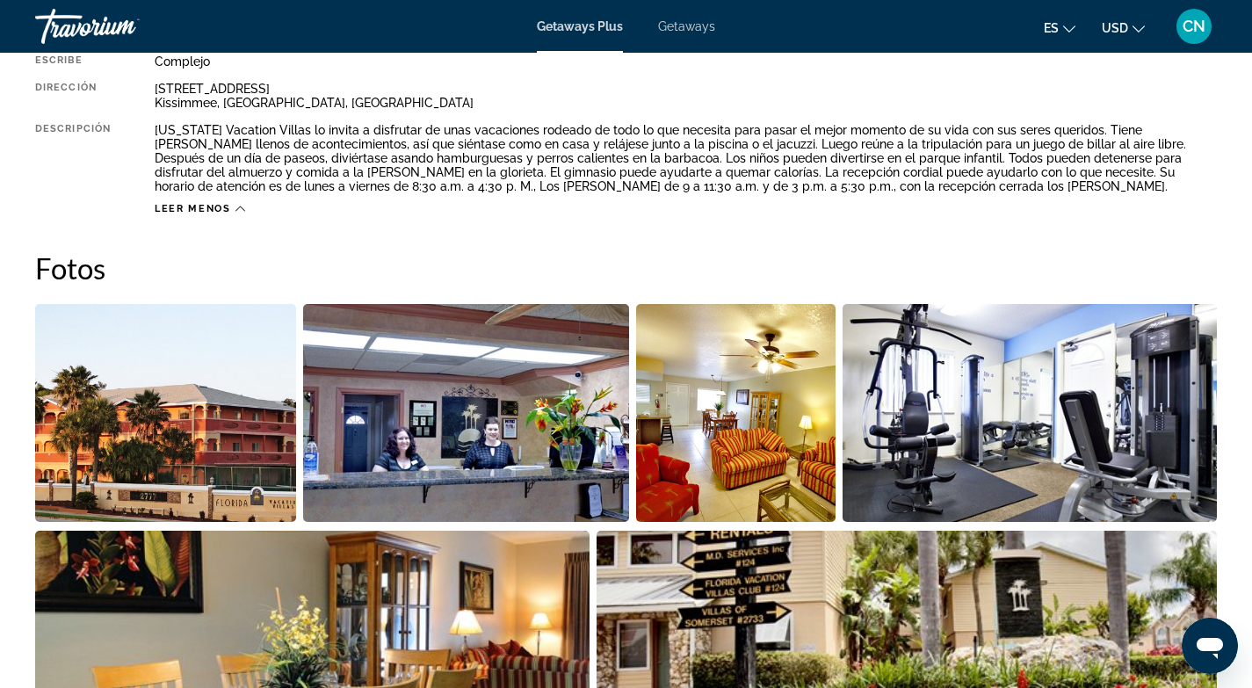
click at [198, 394] on img "Open full-screen image slider" at bounding box center [165, 413] width 261 height 218
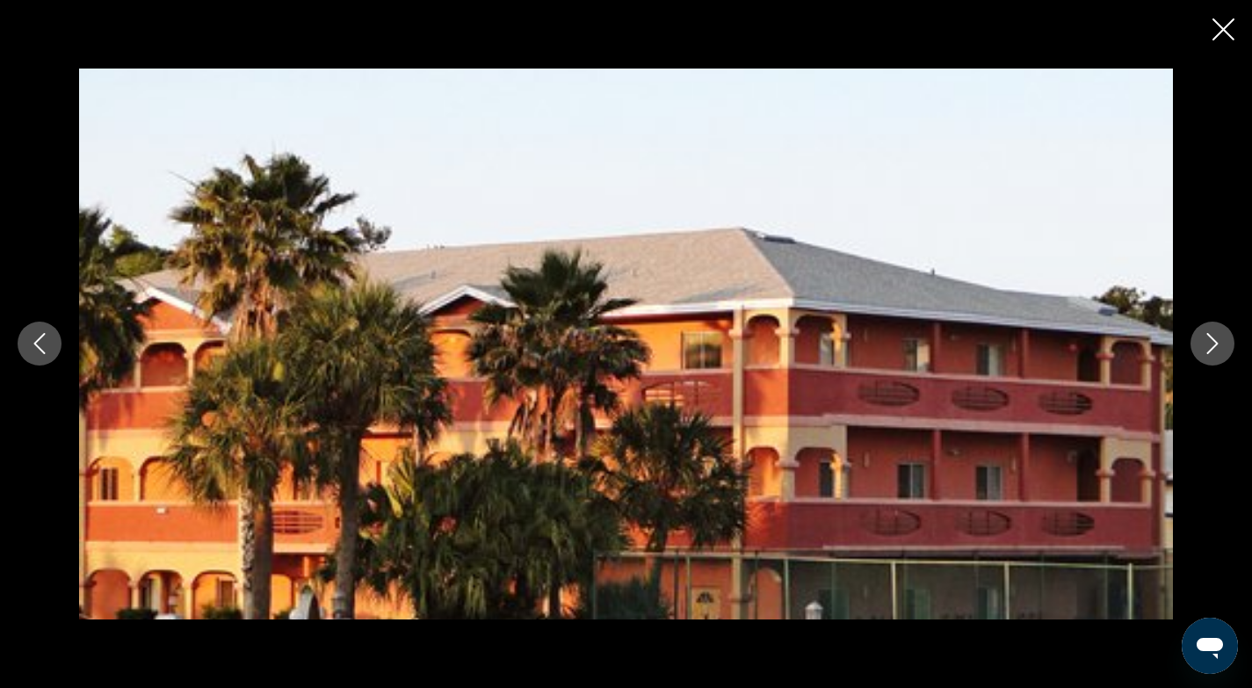
click at [1218, 343] on icon "Next image" at bounding box center [1212, 343] width 21 height 21
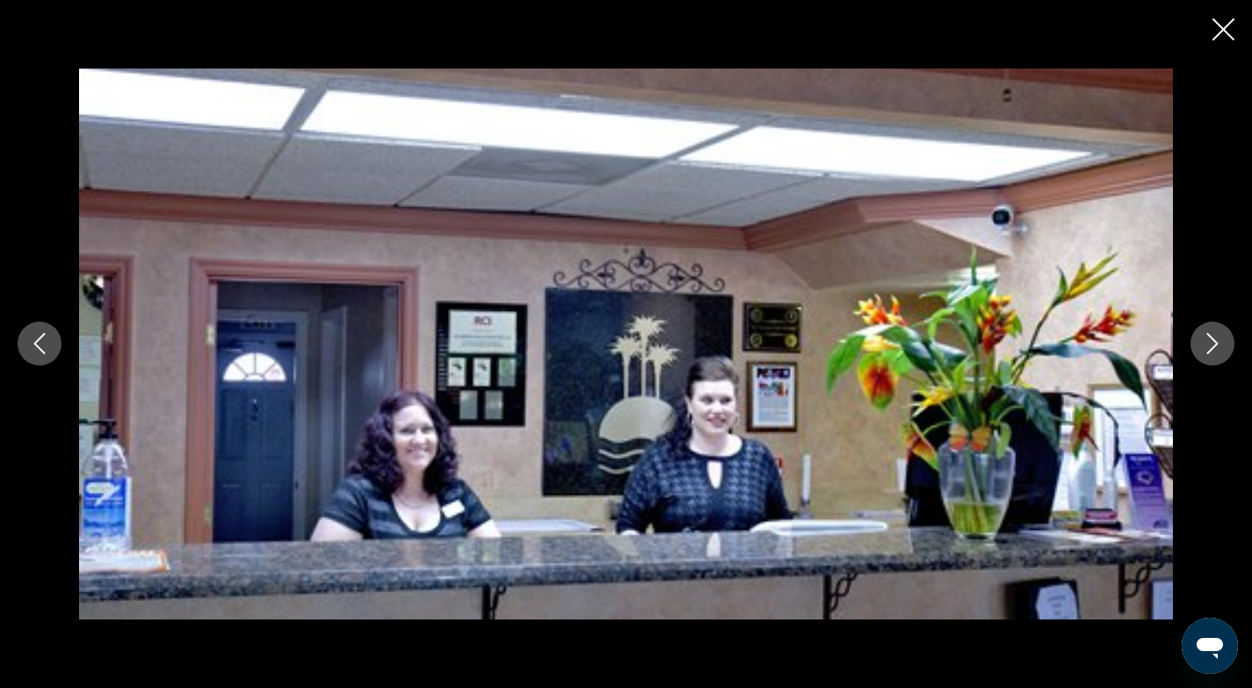
click at [1218, 348] on icon "Next image" at bounding box center [1212, 343] width 21 height 21
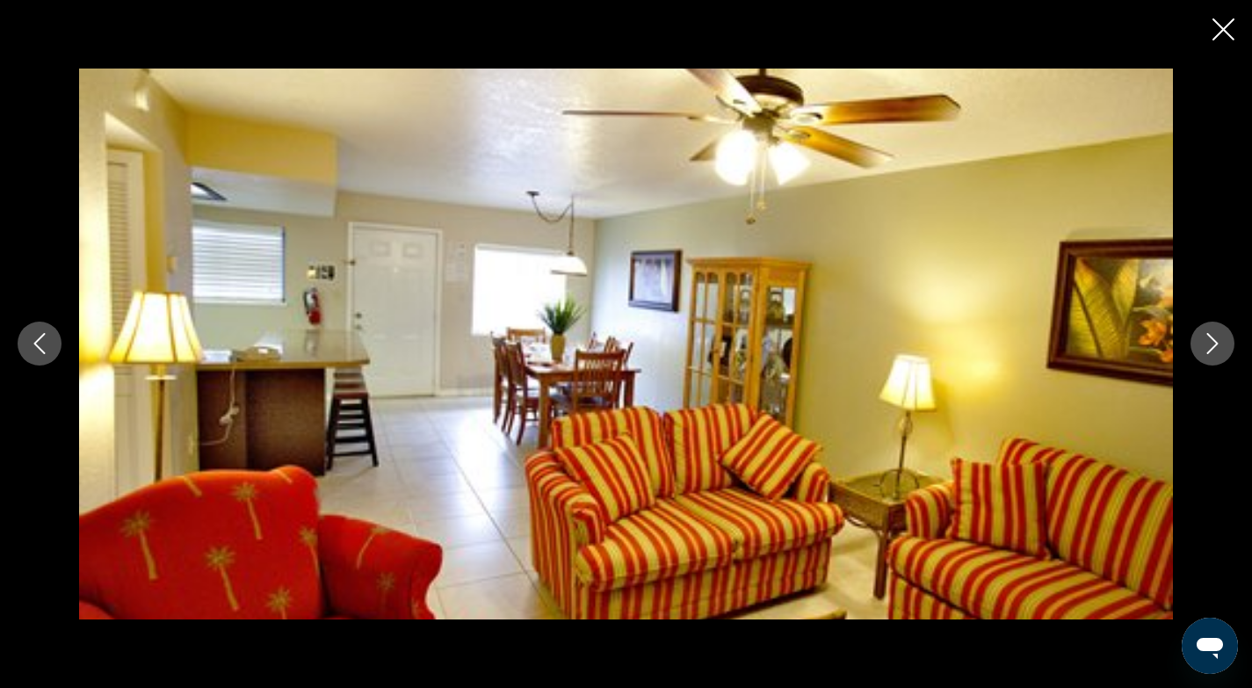
click at [1213, 343] on icon "Next image" at bounding box center [1212, 343] width 21 height 21
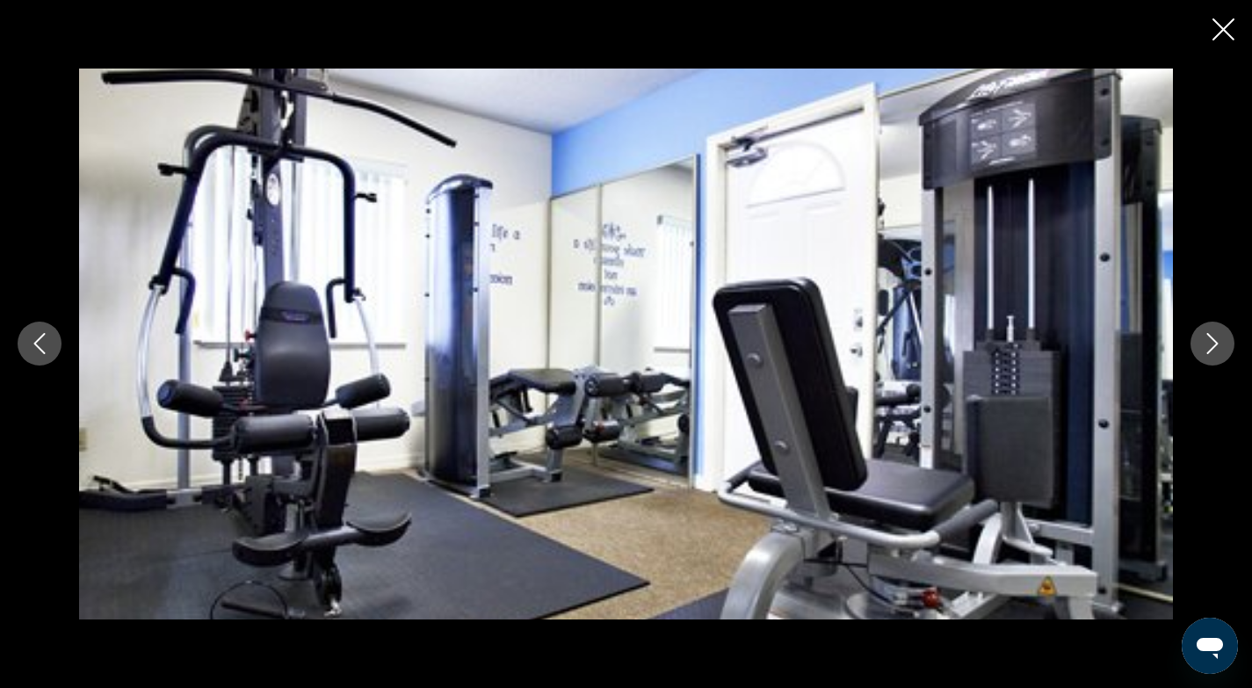
click at [1213, 344] on icon "Next image" at bounding box center [1212, 343] width 21 height 21
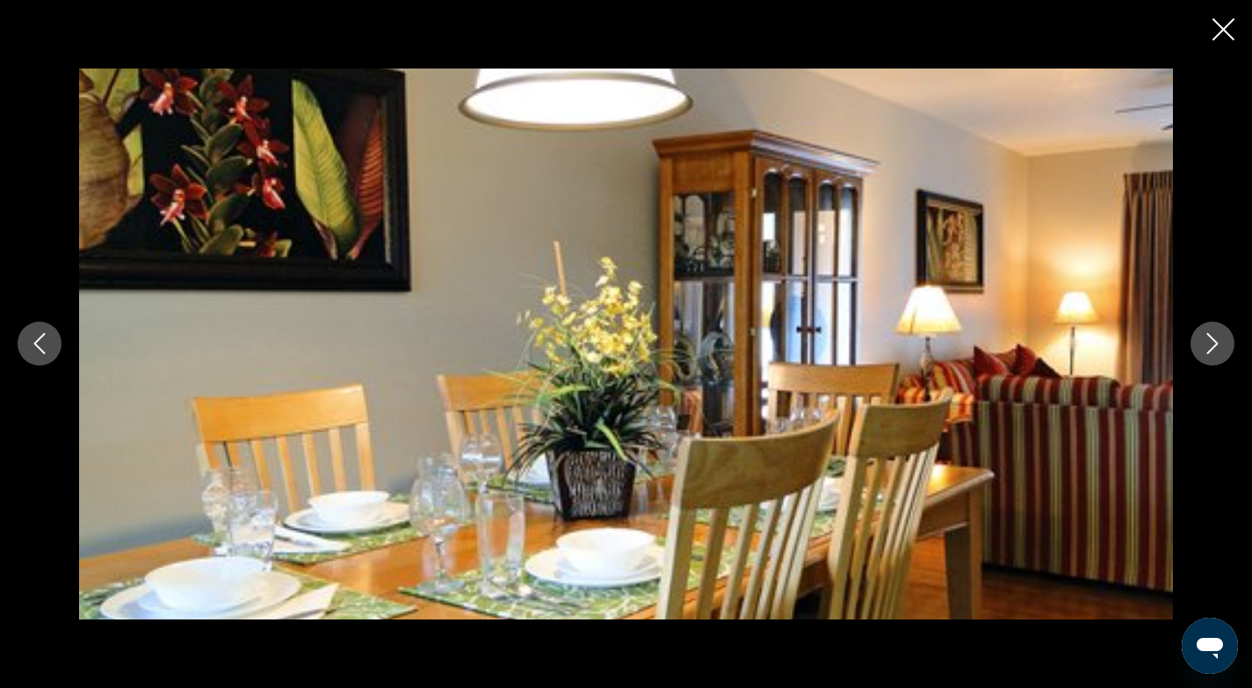
click at [1213, 344] on icon "Next image" at bounding box center [1212, 343] width 21 height 21
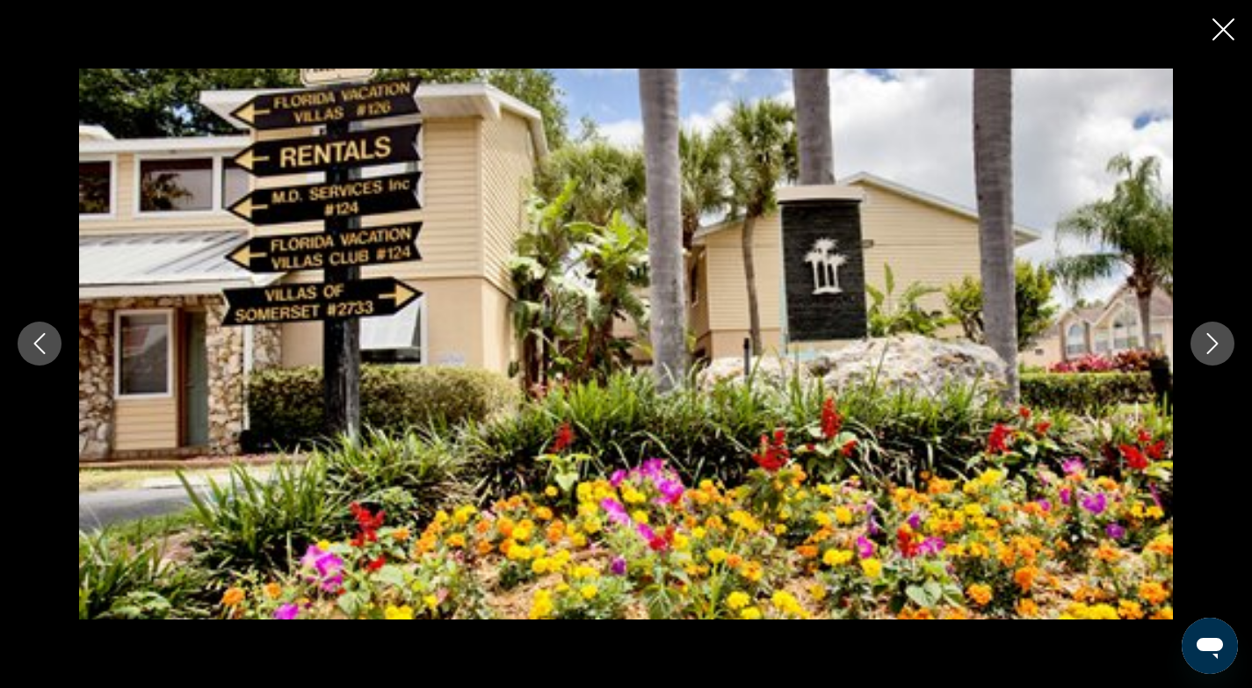
click at [1213, 344] on icon "Next image" at bounding box center [1212, 343] width 21 height 21
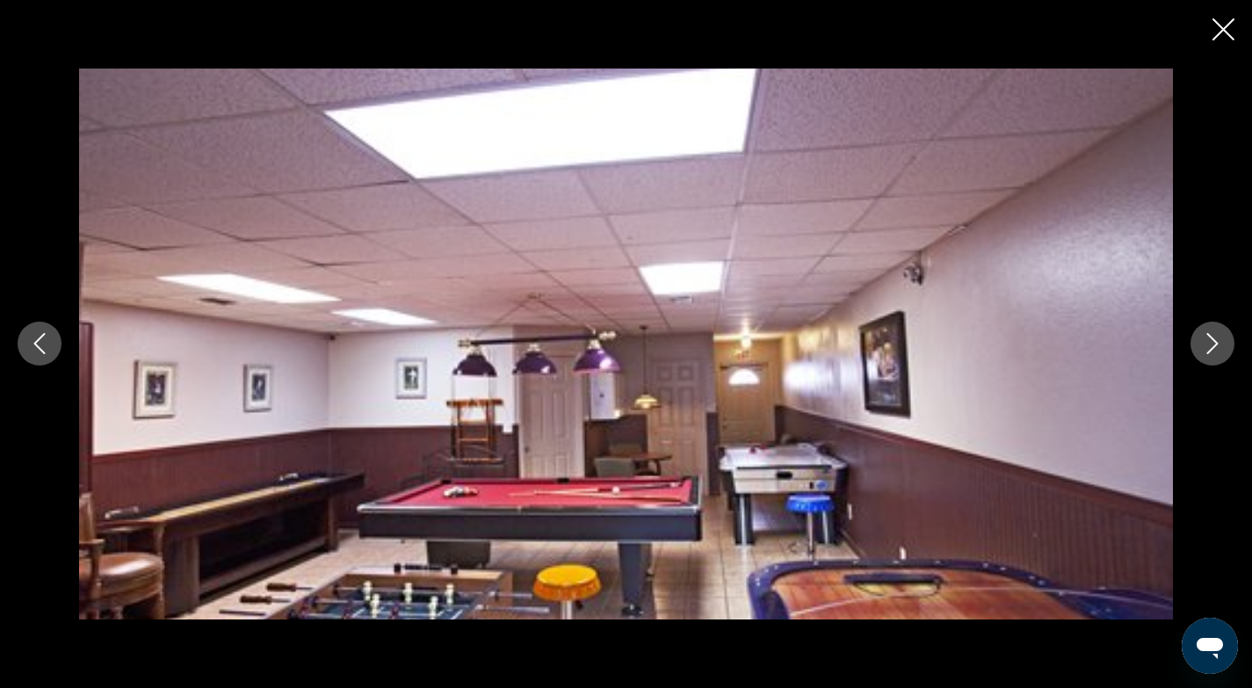
click at [1213, 344] on icon "Next image" at bounding box center [1212, 343] width 21 height 21
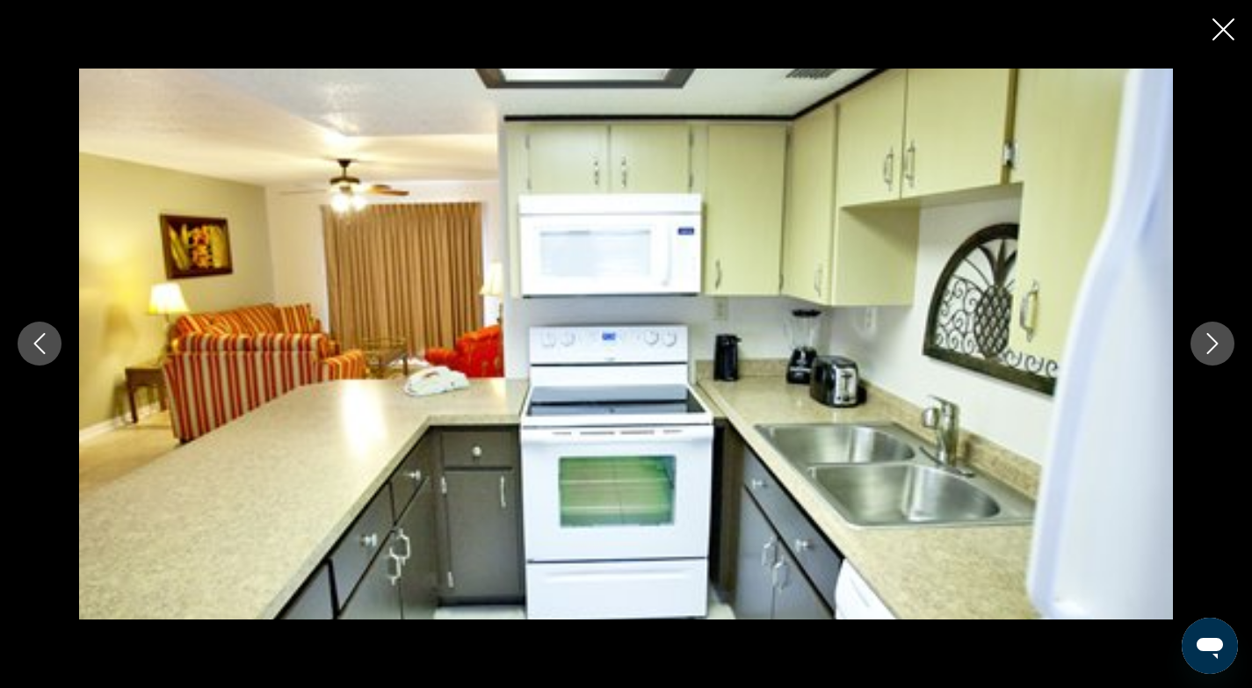
click at [1213, 344] on icon "Next image" at bounding box center [1212, 343] width 21 height 21
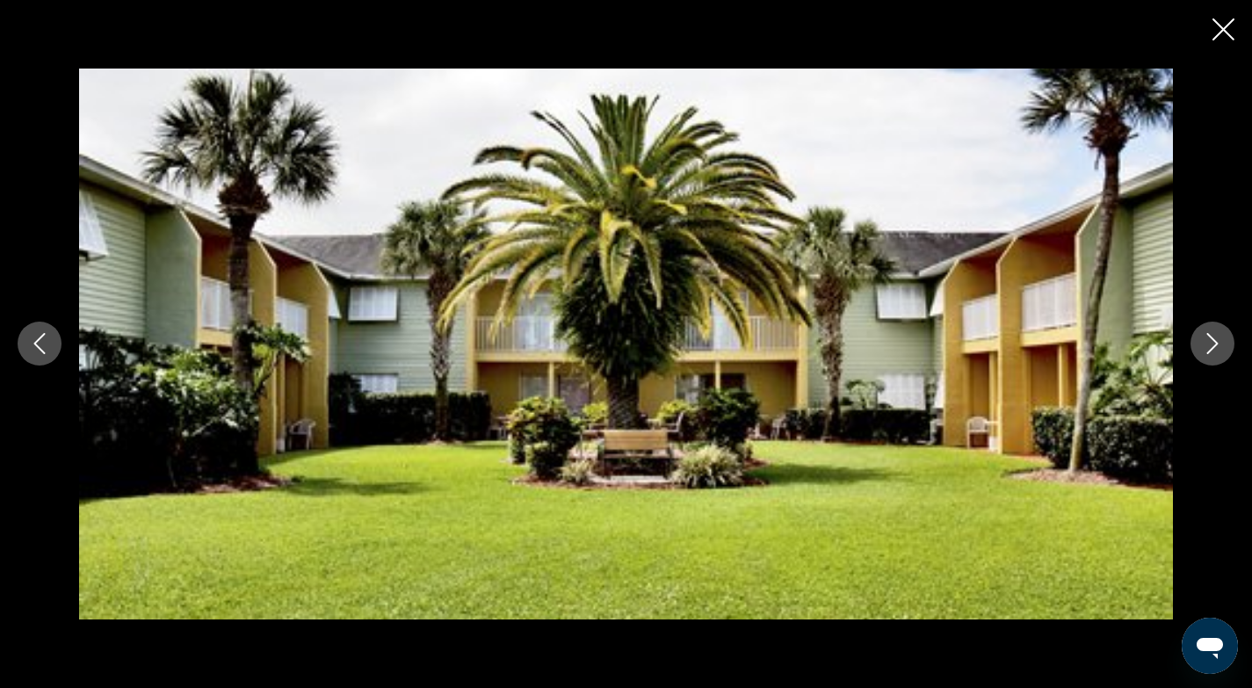
click at [1213, 344] on icon "Next image" at bounding box center [1212, 343] width 21 height 21
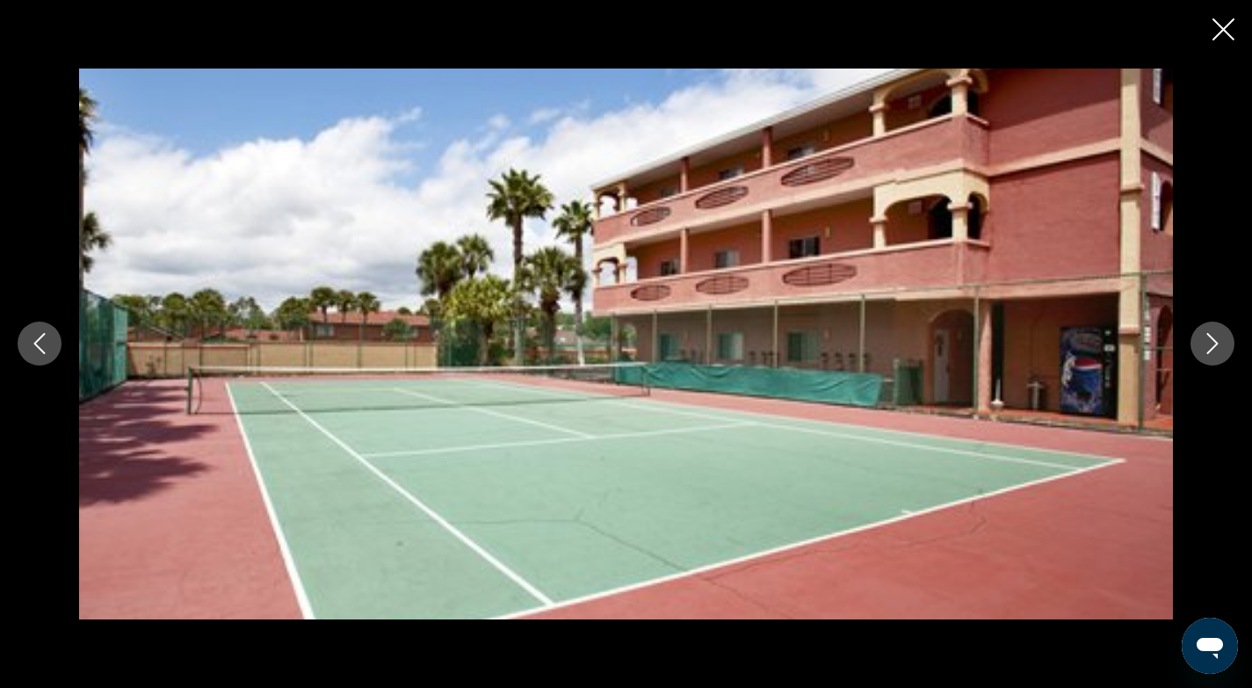
click at [1213, 344] on icon "Next image" at bounding box center [1212, 343] width 21 height 21
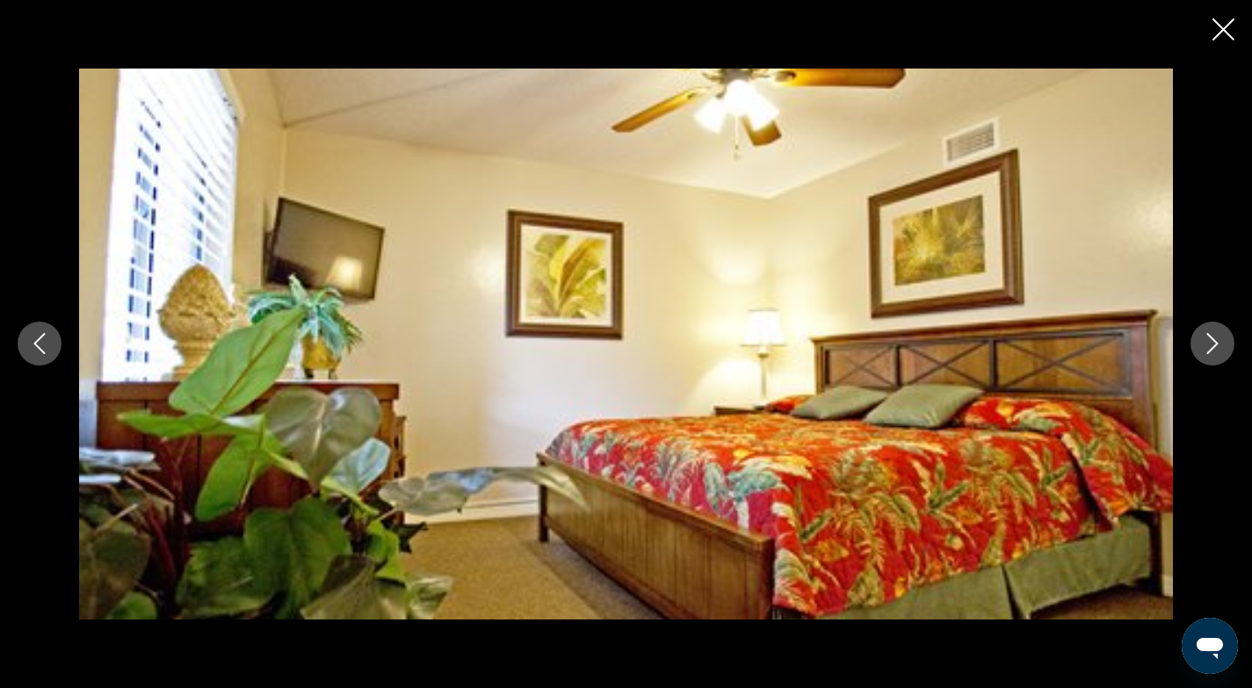
click at [1213, 343] on icon "Next image" at bounding box center [1212, 343] width 21 height 21
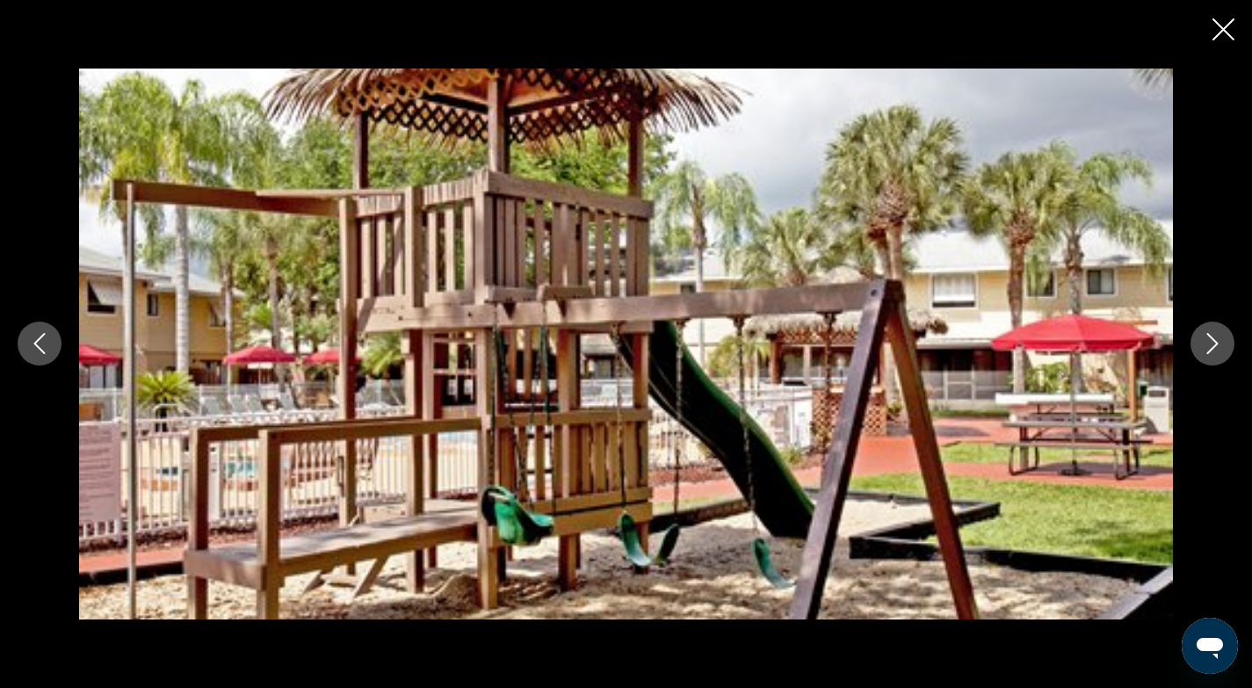
click at [1214, 347] on icon "Next image" at bounding box center [1212, 344] width 11 height 21
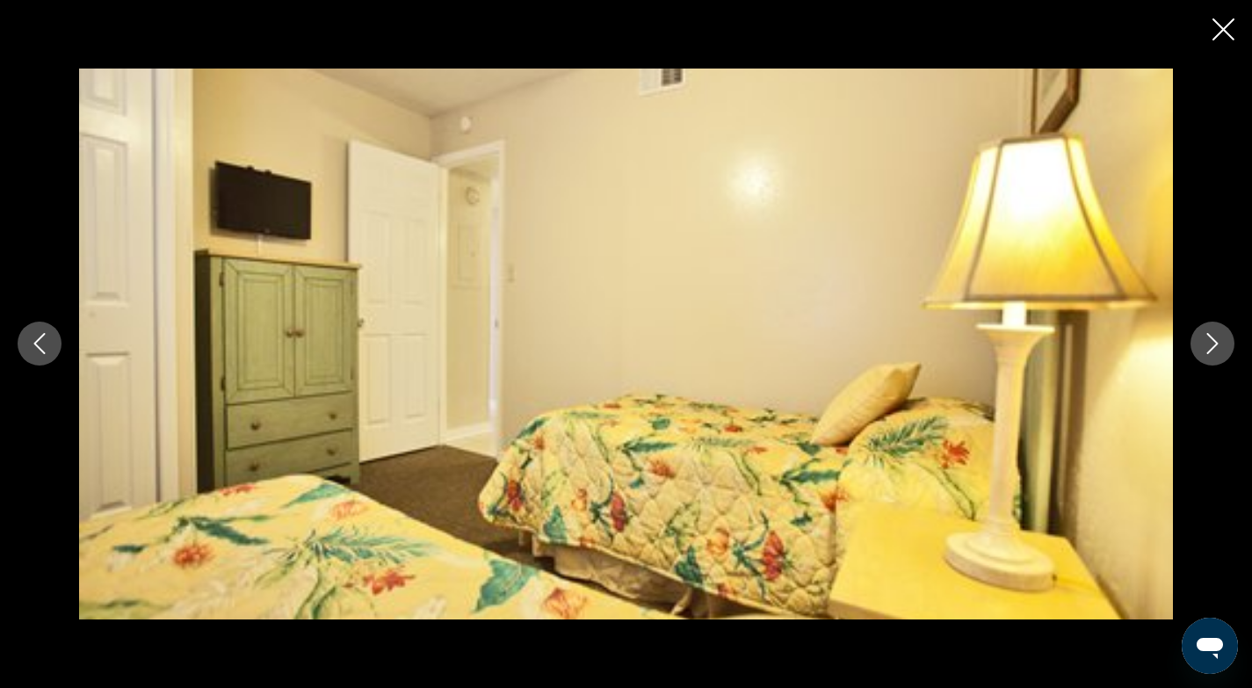
click at [1214, 349] on icon "Next image" at bounding box center [1212, 343] width 21 height 21
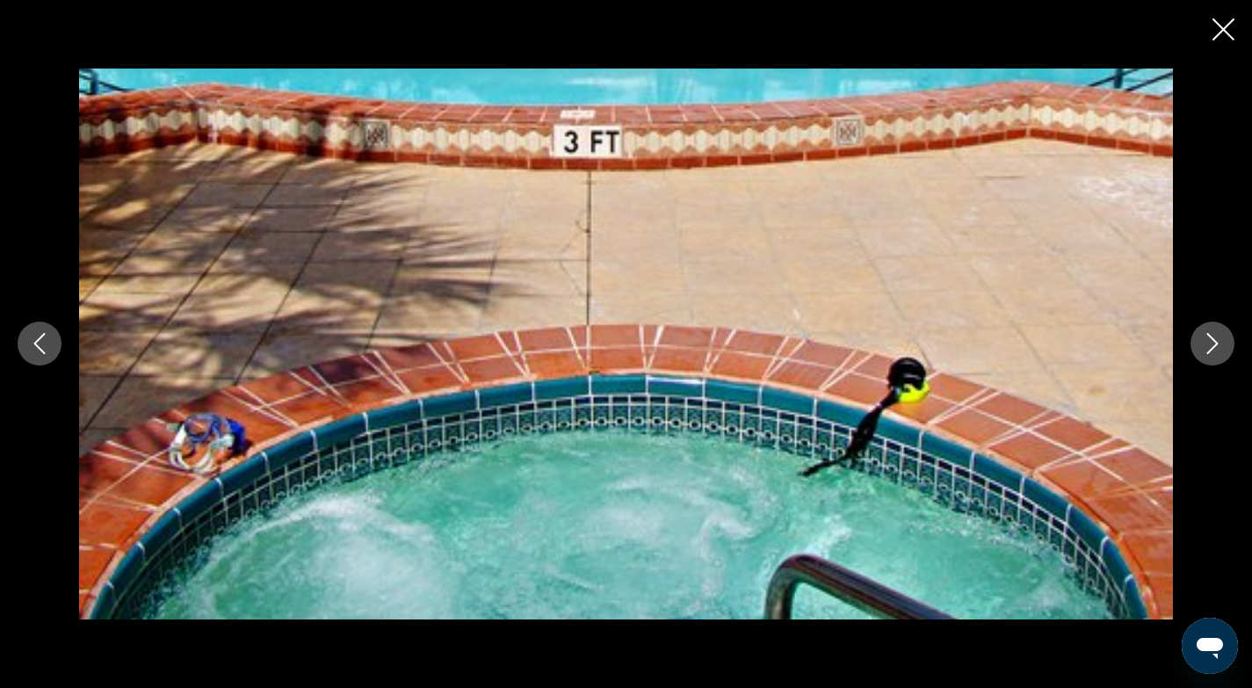
click at [1219, 349] on icon "Next image" at bounding box center [1212, 343] width 21 height 21
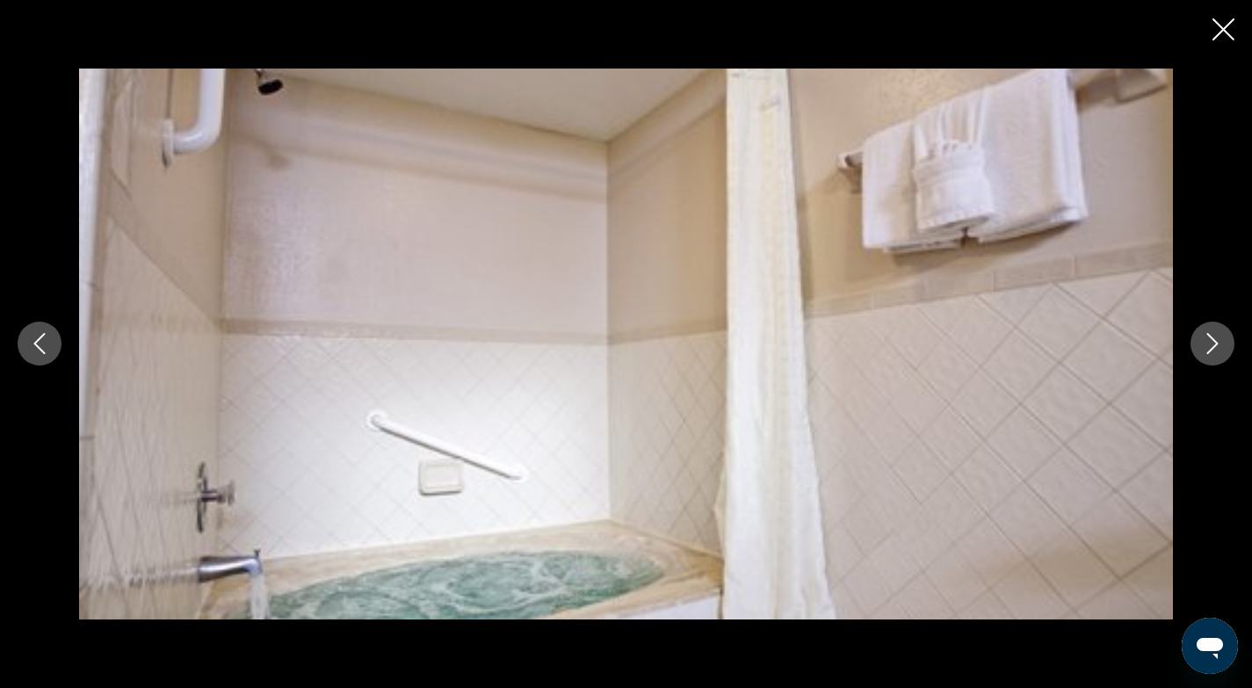
click at [1220, 341] on icon "Next image" at bounding box center [1212, 343] width 21 height 21
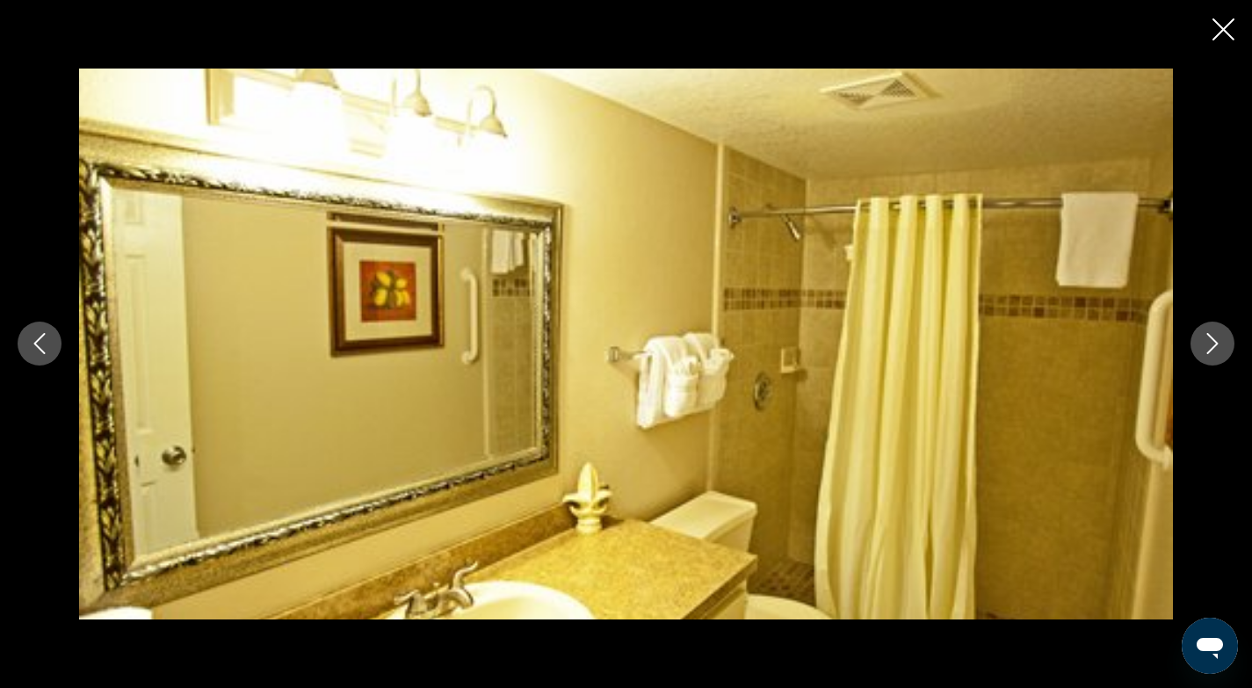
click at [1213, 344] on icon "Next image" at bounding box center [1212, 343] width 21 height 21
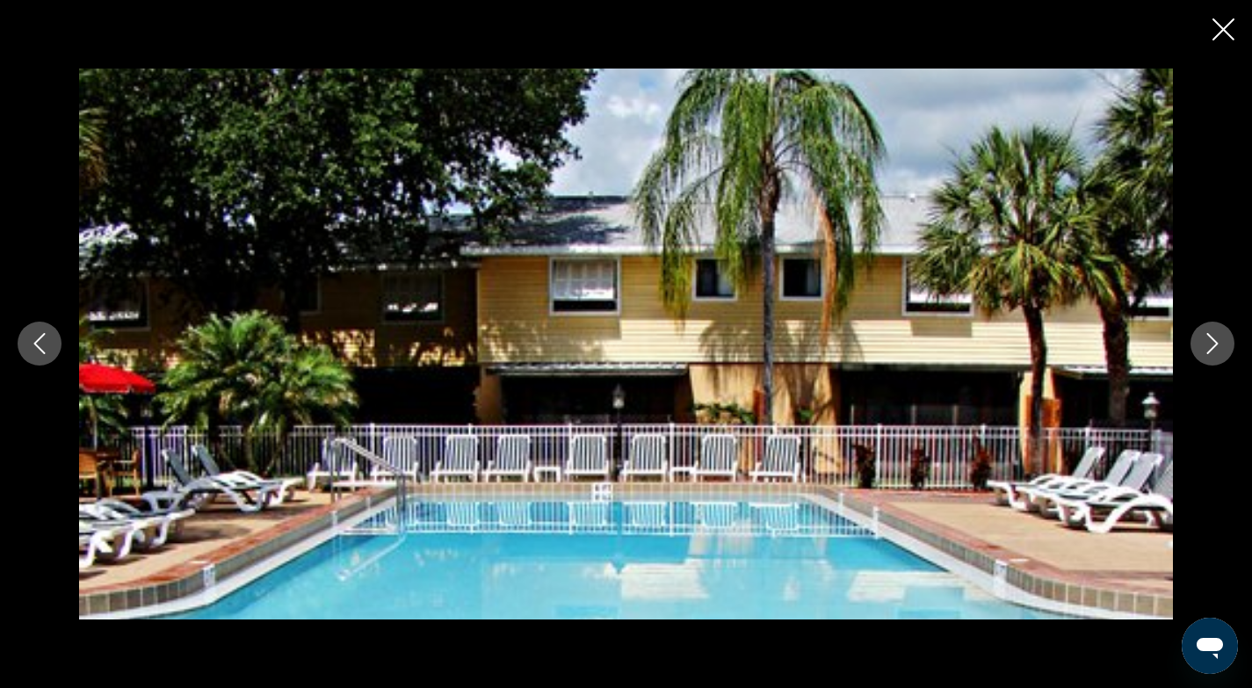
click at [1213, 344] on icon "Next image" at bounding box center [1212, 343] width 21 height 21
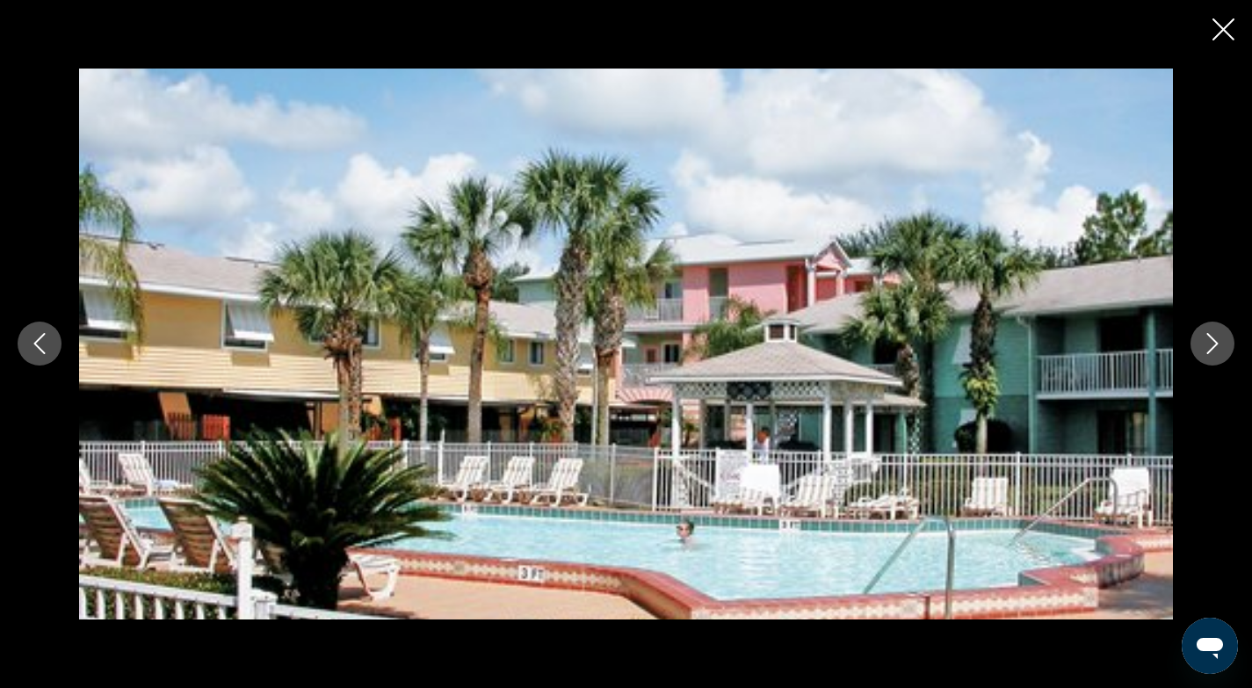
click at [1213, 345] on icon "Next image" at bounding box center [1212, 343] width 21 height 21
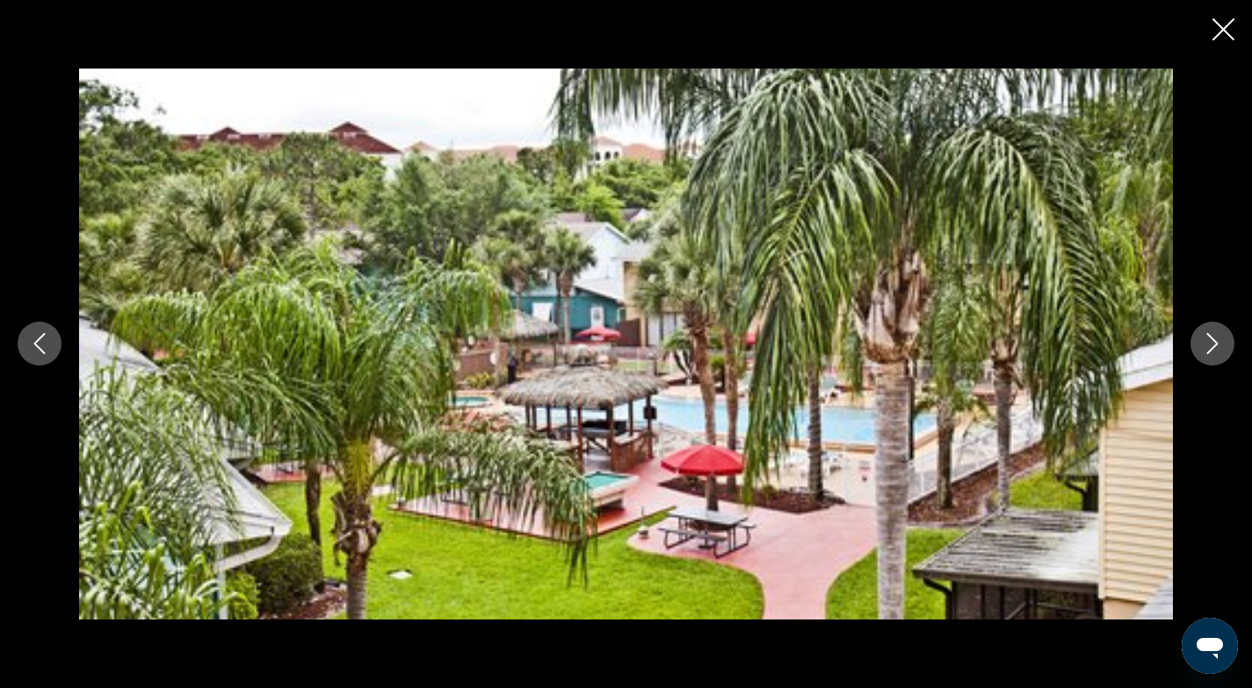
click at [1212, 344] on icon "Next image" at bounding box center [1212, 343] width 21 height 21
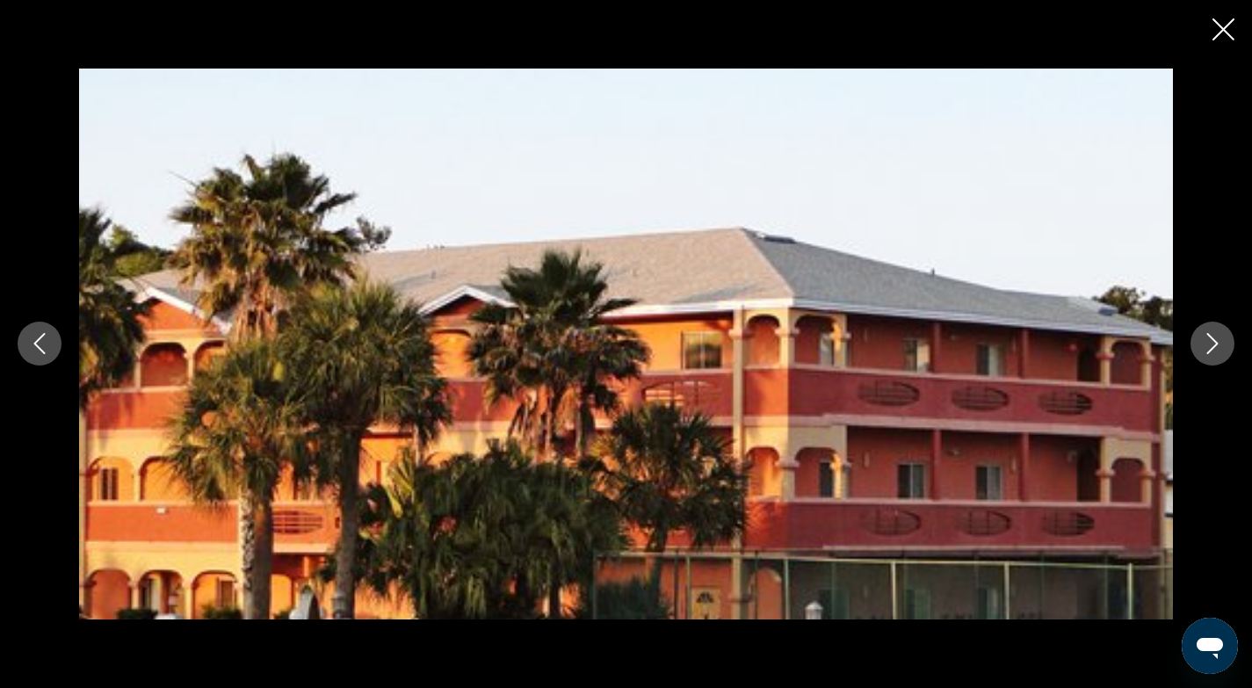
click at [39, 345] on icon "Previous image" at bounding box center [39, 343] width 21 height 21
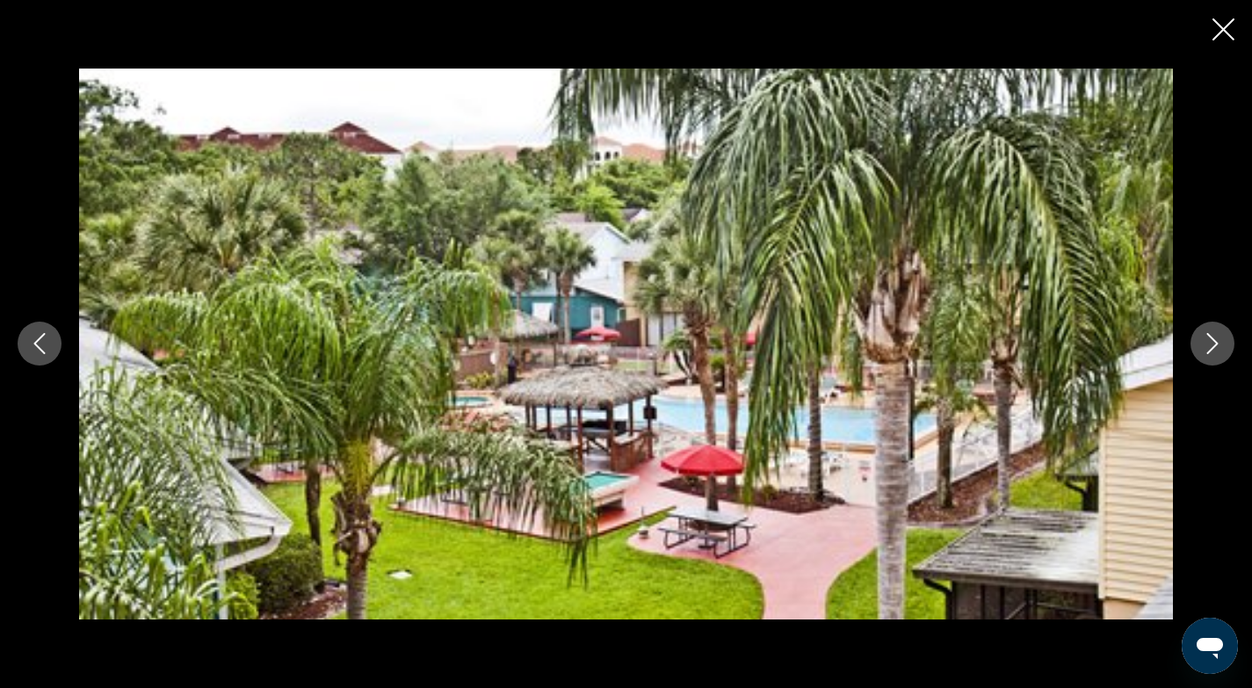
click at [1212, 343] on icon "Next image" at bounding box center [1212, 343] width 21 height 21
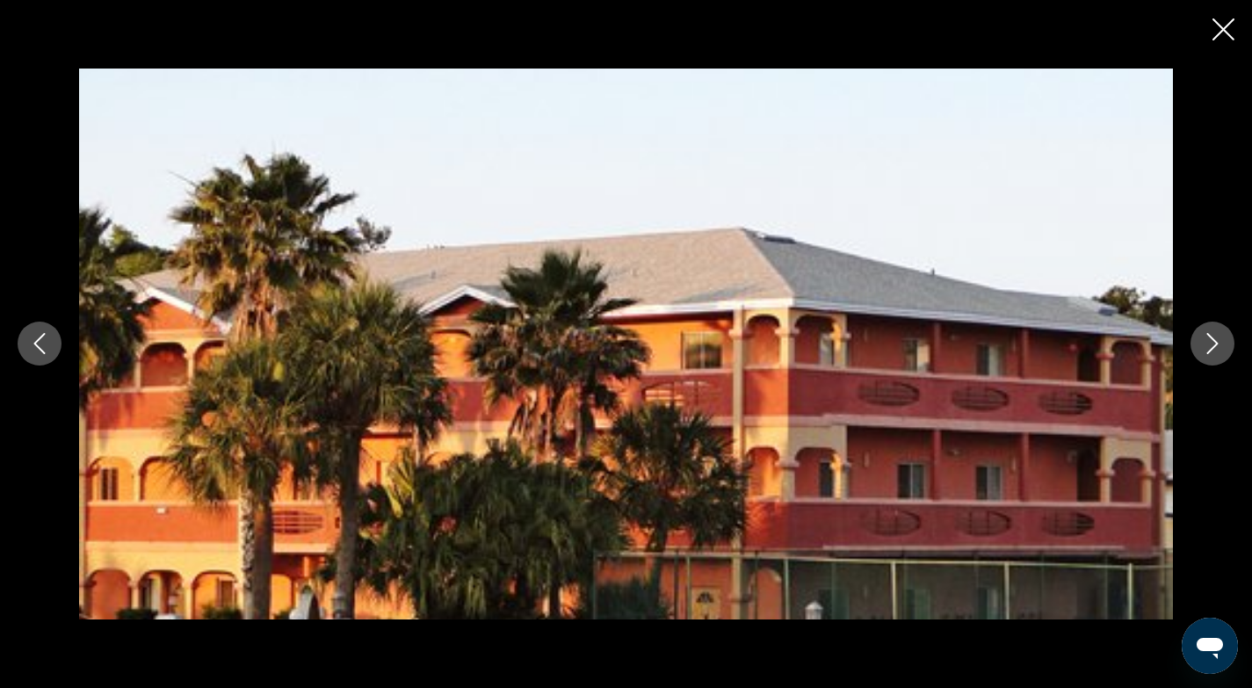
click at [1212, 351] on icon "Next image" at bounding box center [1212, 343] width 21 height 21
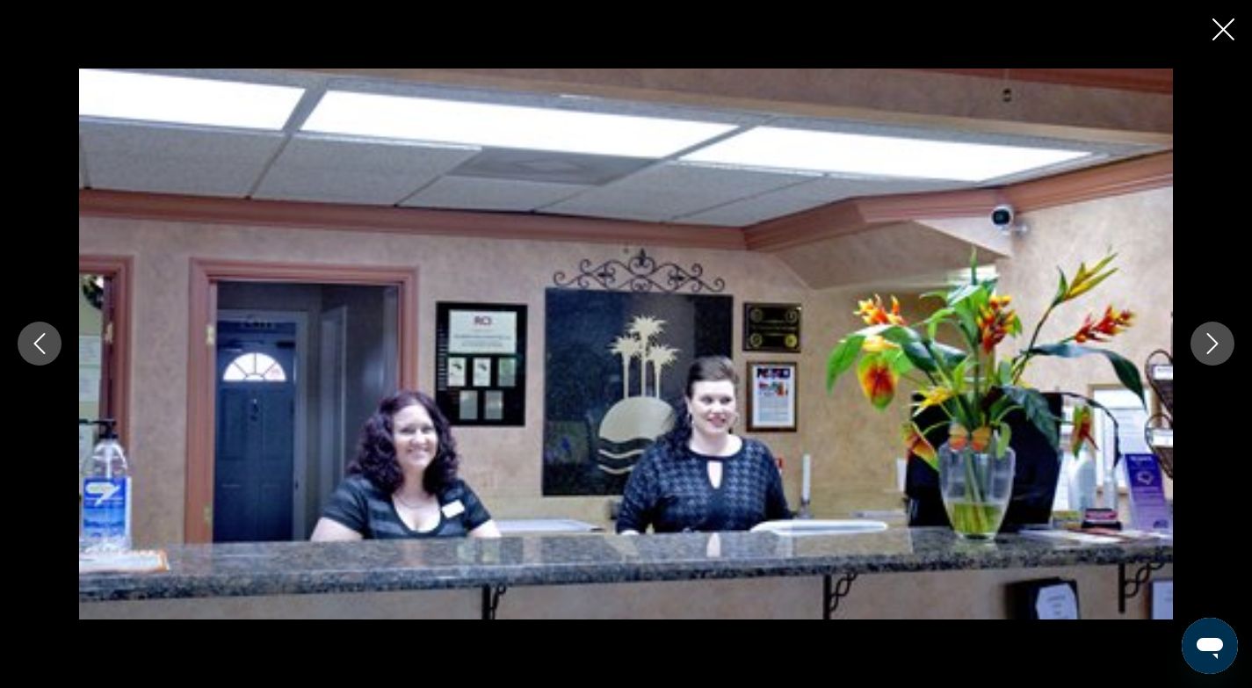
click at [1222, 25] on icon "Close slideshow" at bounding box center [1223, 29] width 22 height 22
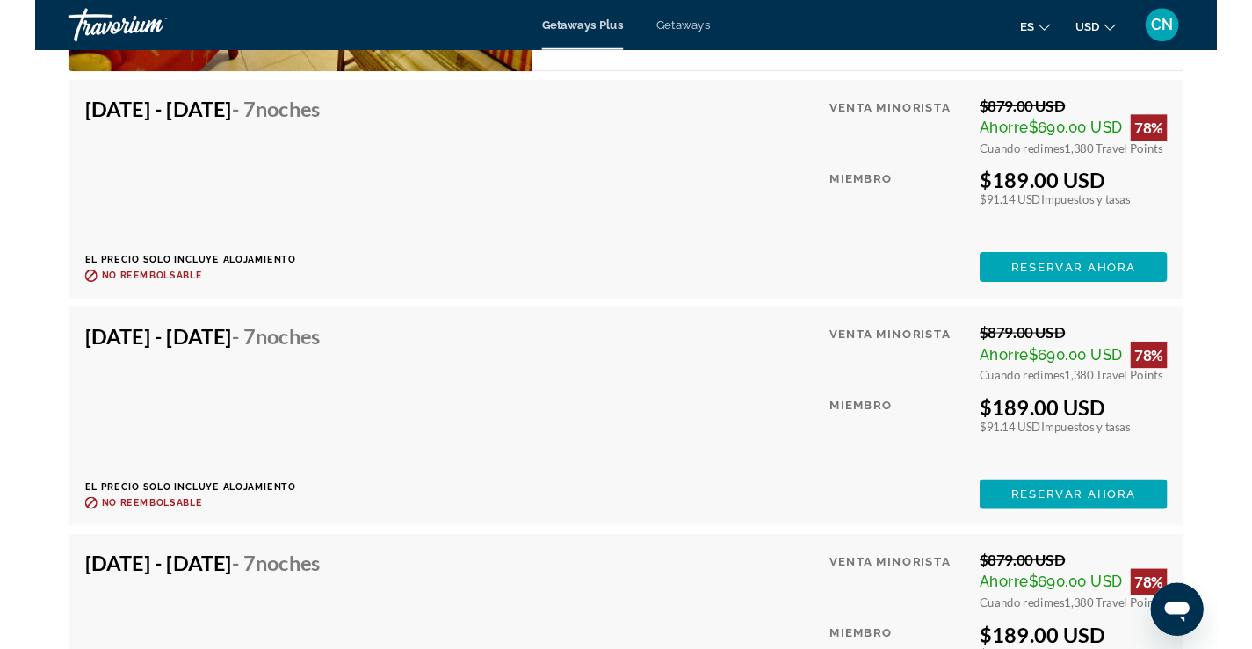
scroll to position [3213, 0]
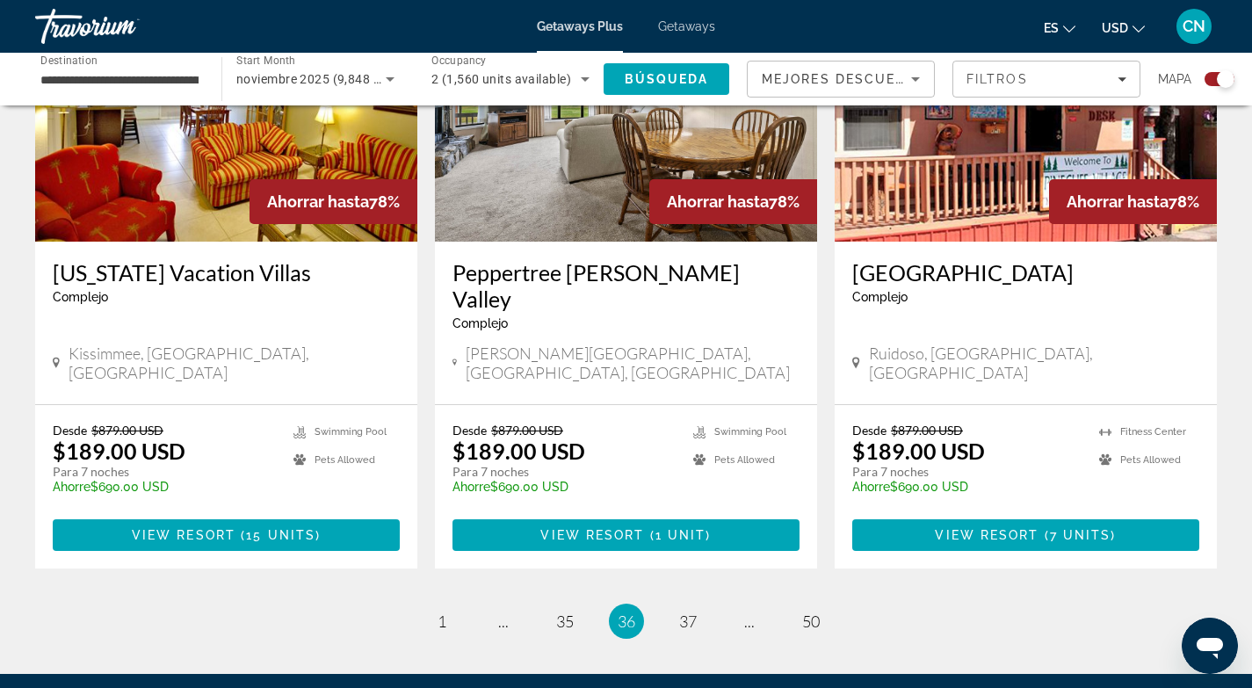
scroll to position [2752, 0]
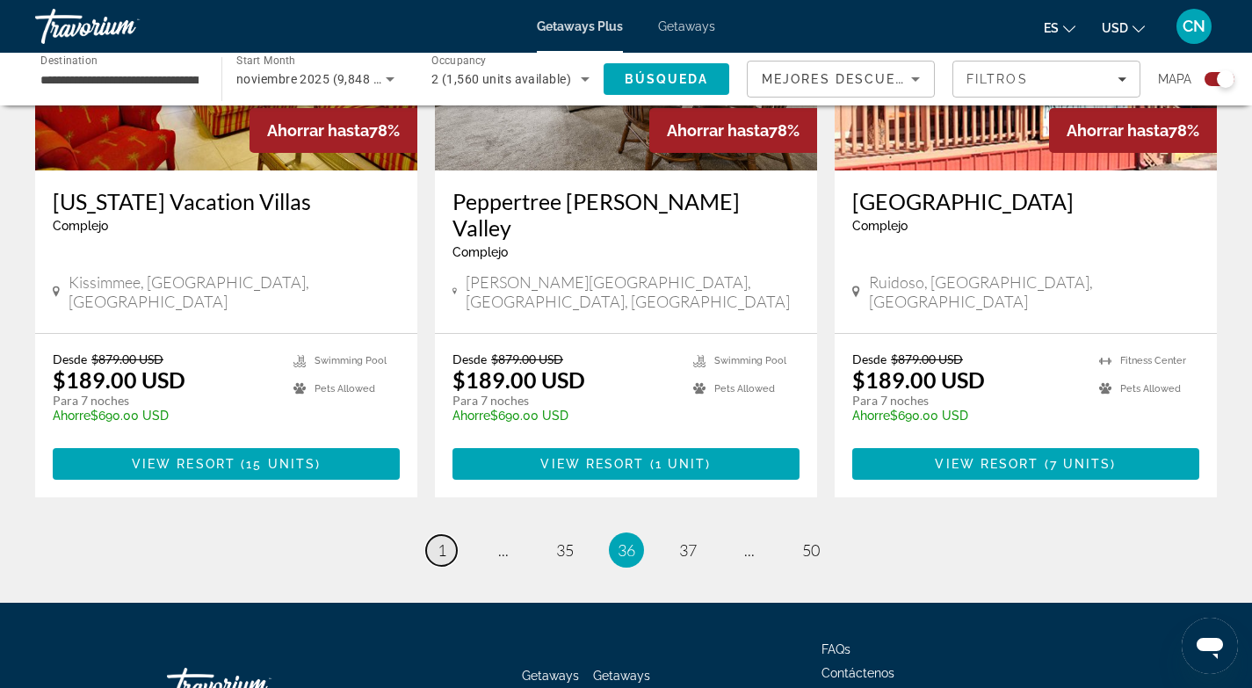
click at [440, 540] on span "1" at bounding box center [442, 549] width 9 height 19
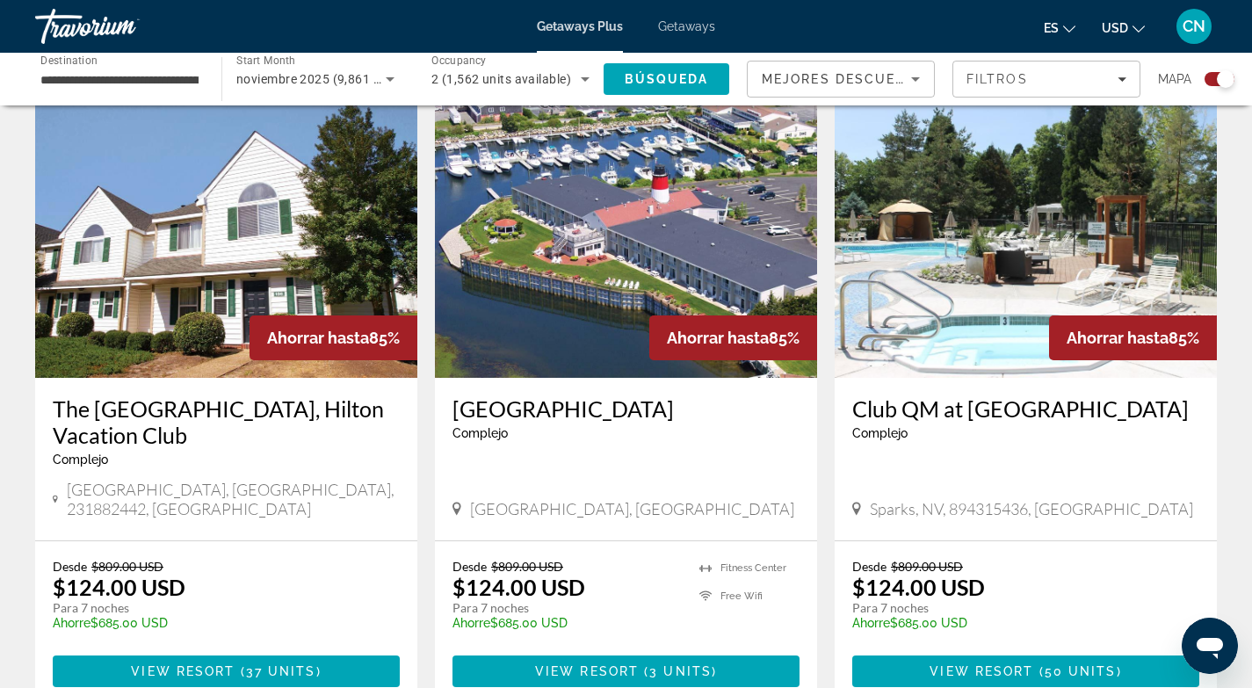
scroll to position [2577, 0]
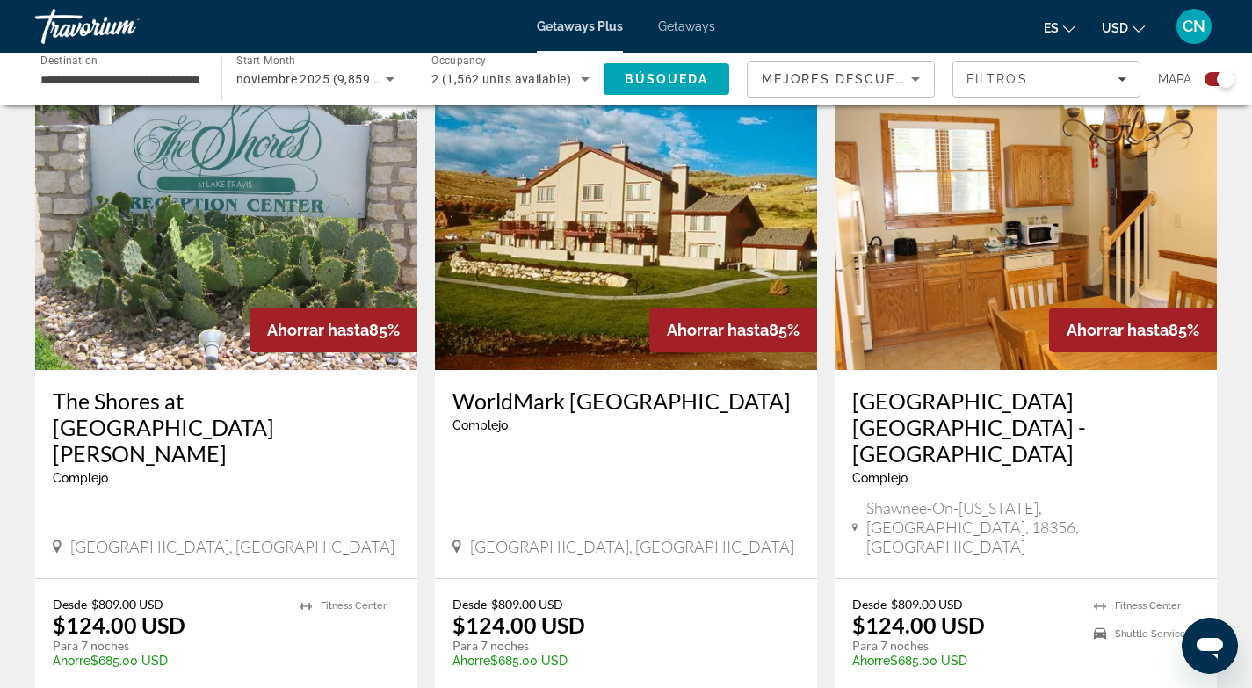
scroll to position [2676, 0]
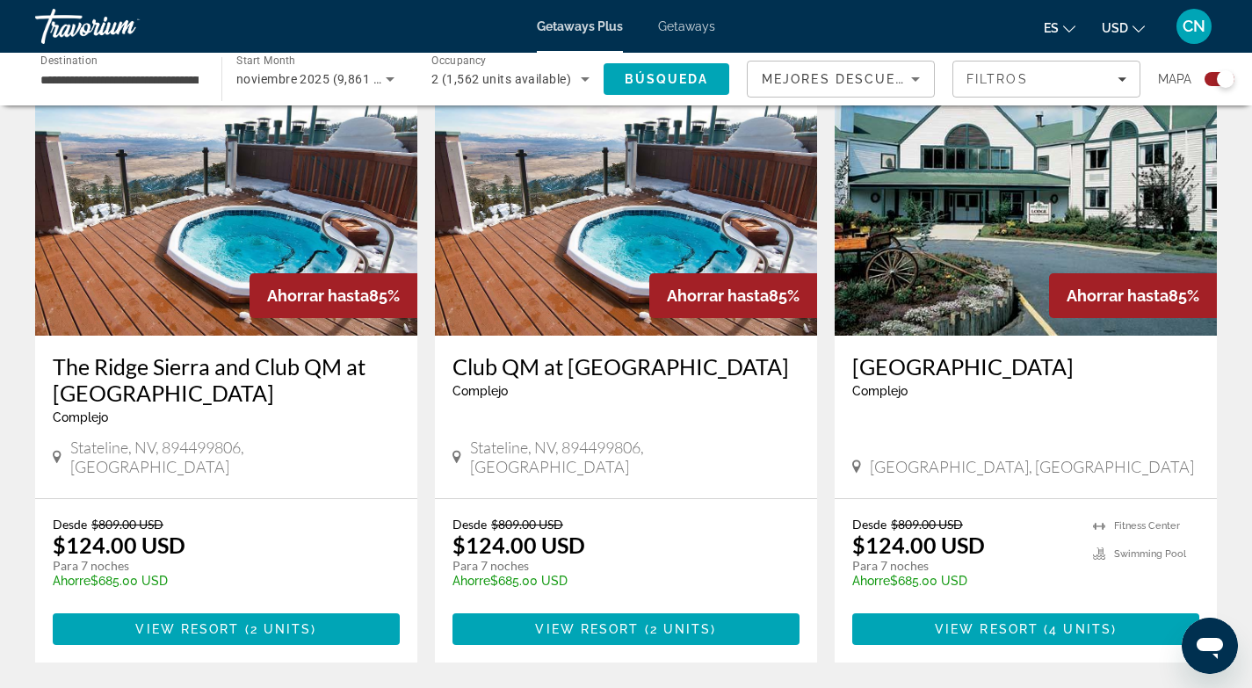
scroll to position [2543, 0]
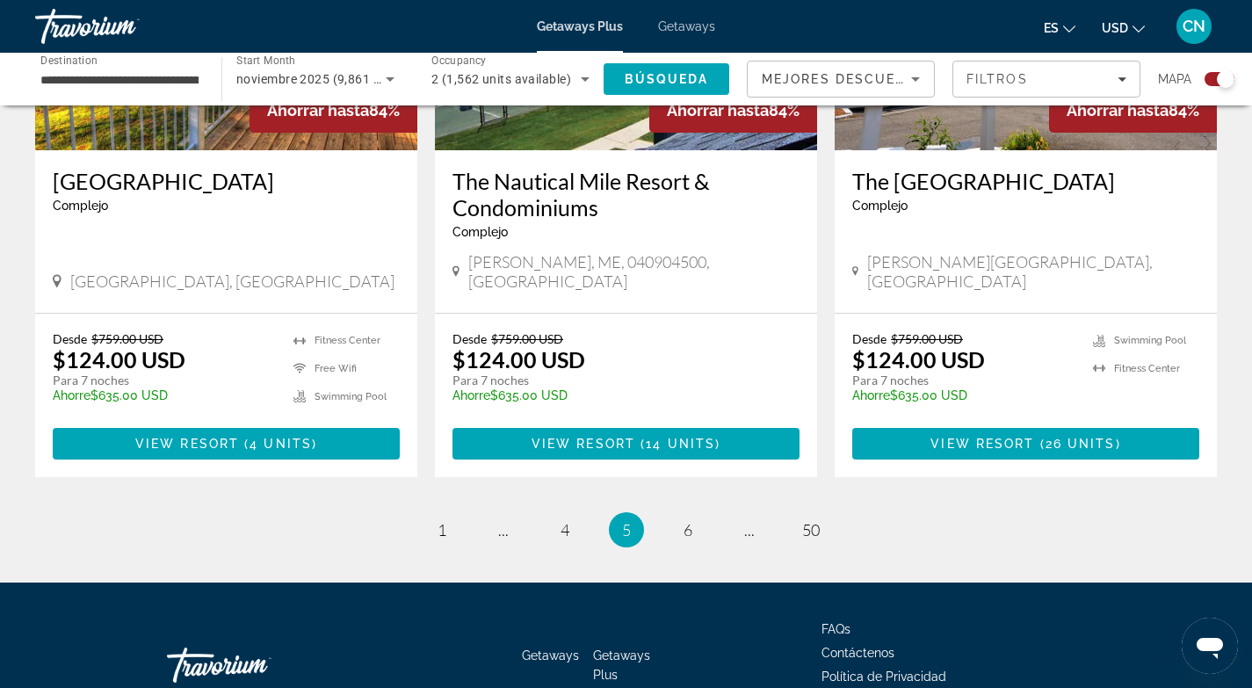
scroll to position [2752, 0]
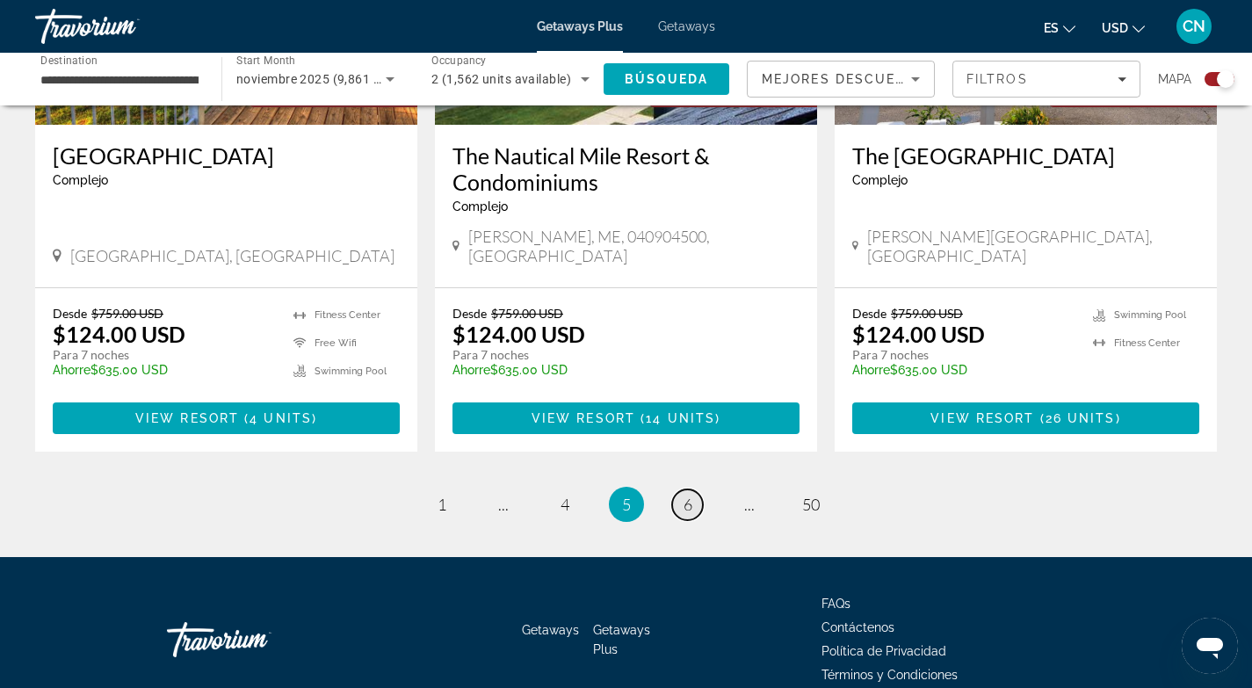
click at [690, 495] on span "6" at bounding box center [688, 504] width 9 height 19
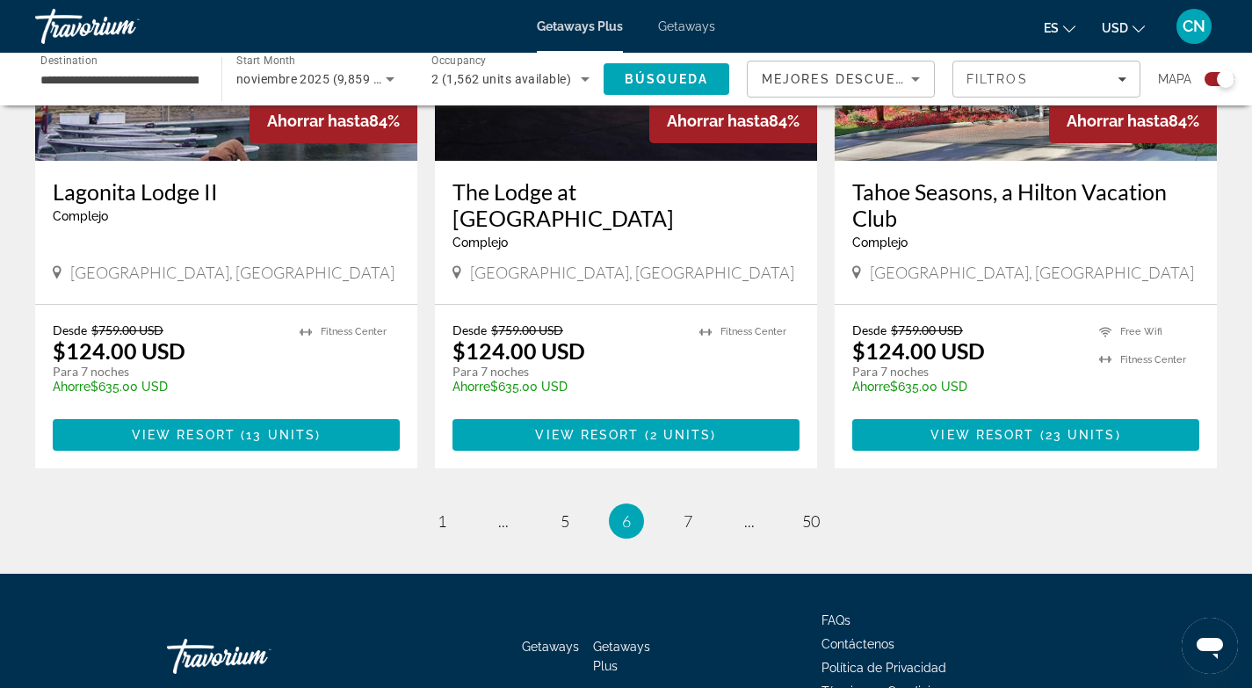
scroll to position [2713, 0]
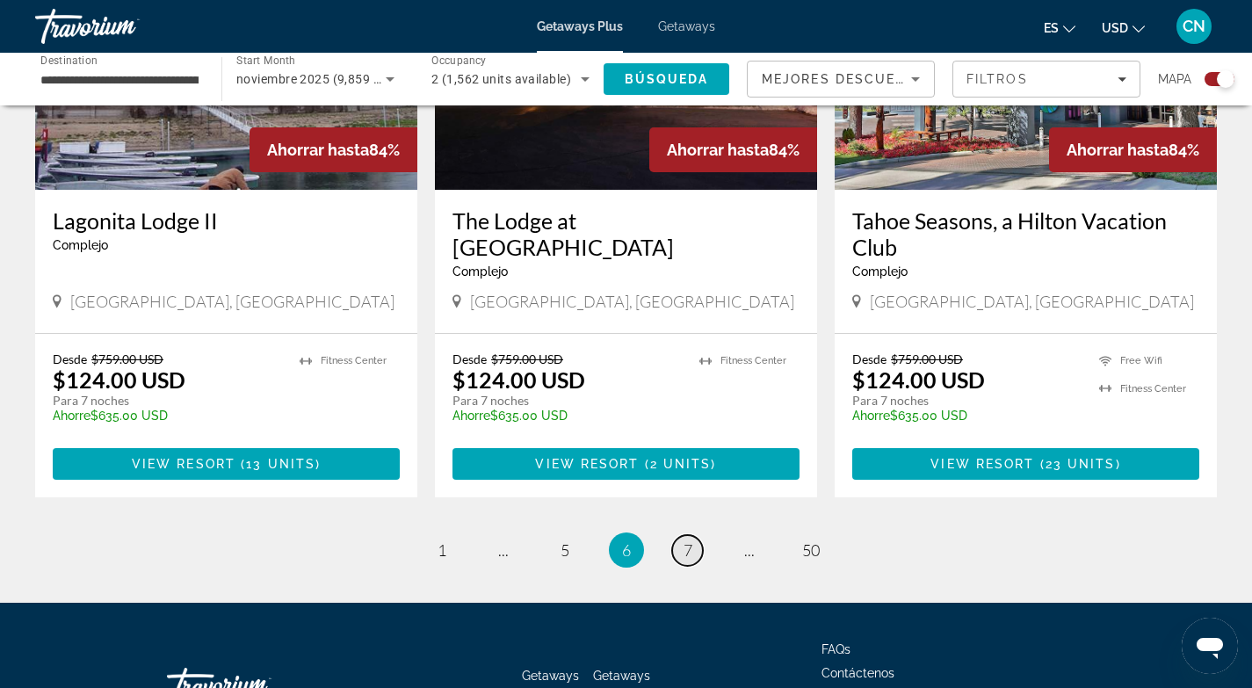
click at [686, 540] on span "7" at bounding box center [688, 549] width 9 height 19
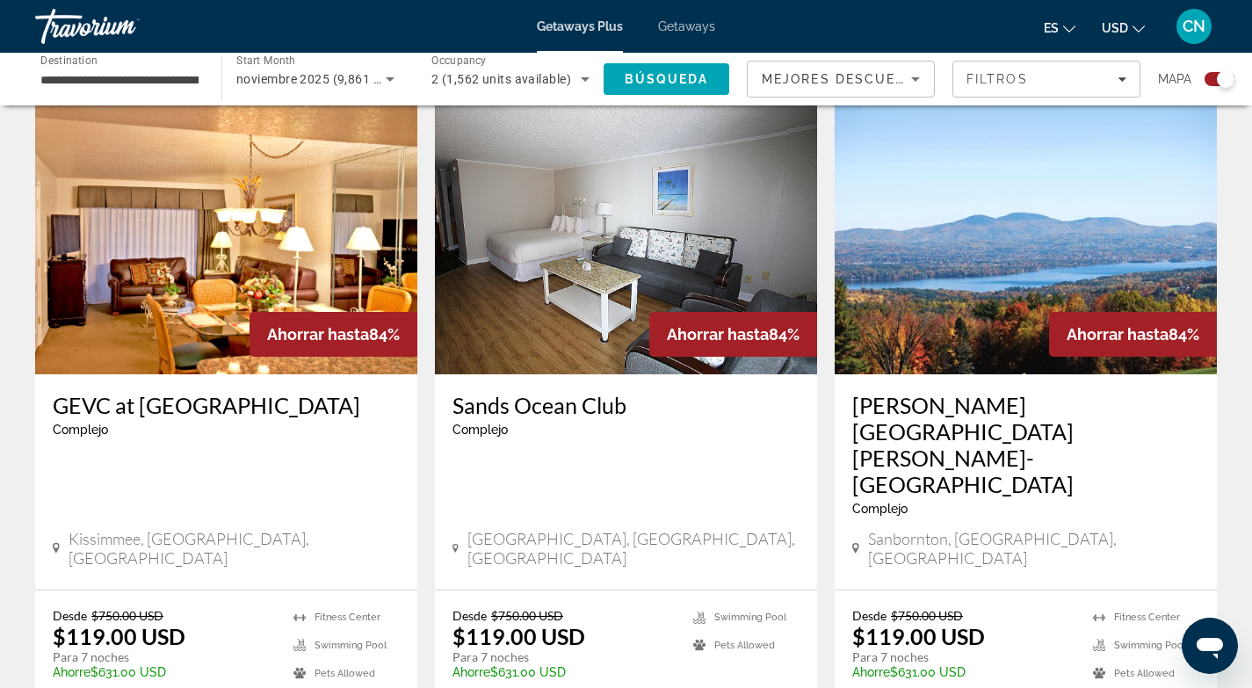
scroll to position [1259, 0]
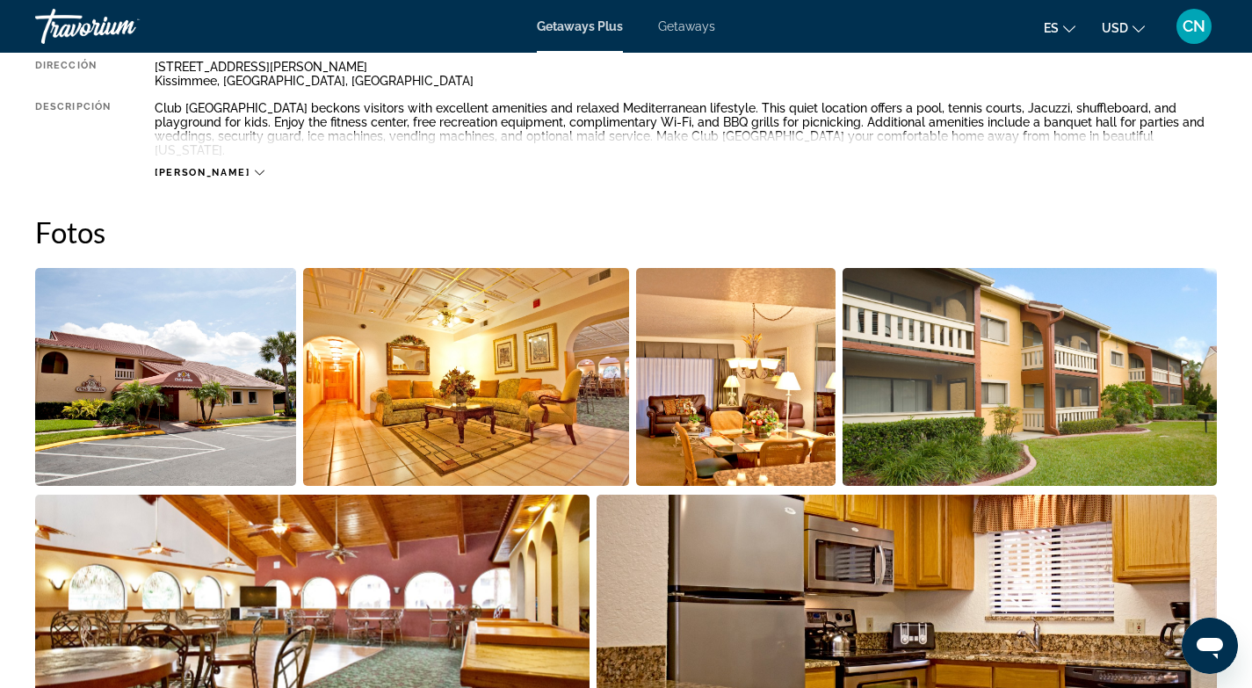
scroll to position [760, 0]
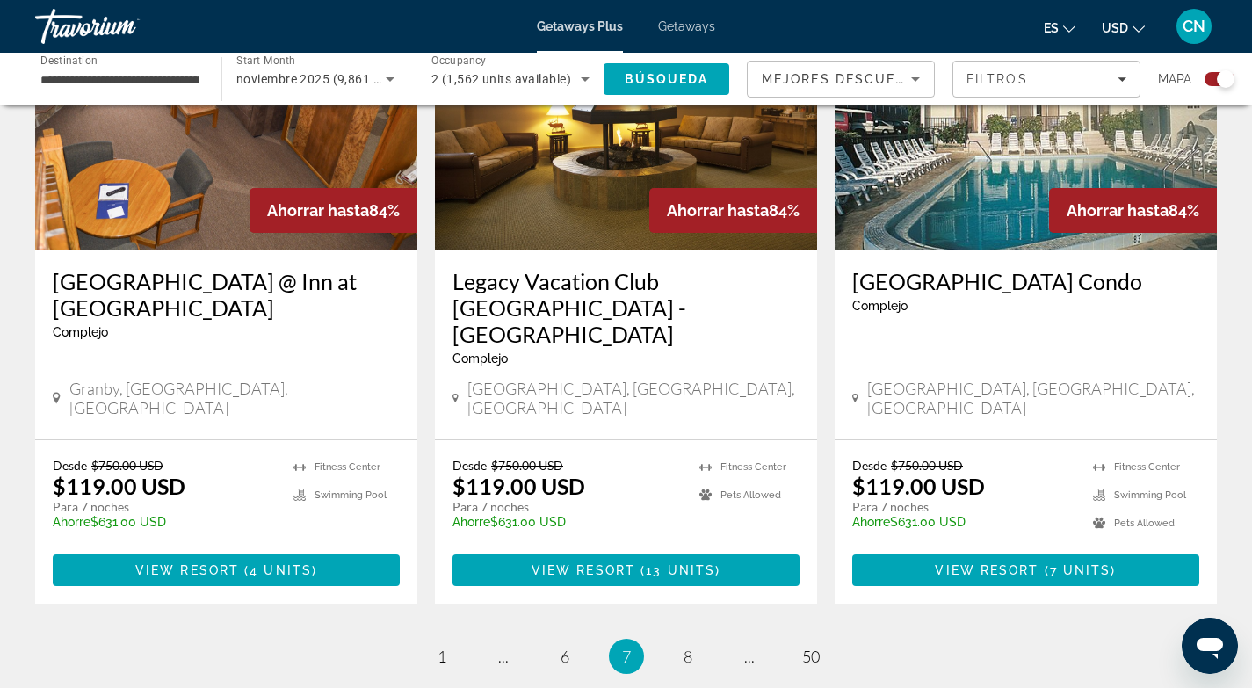
scroll to position [2778, 0]
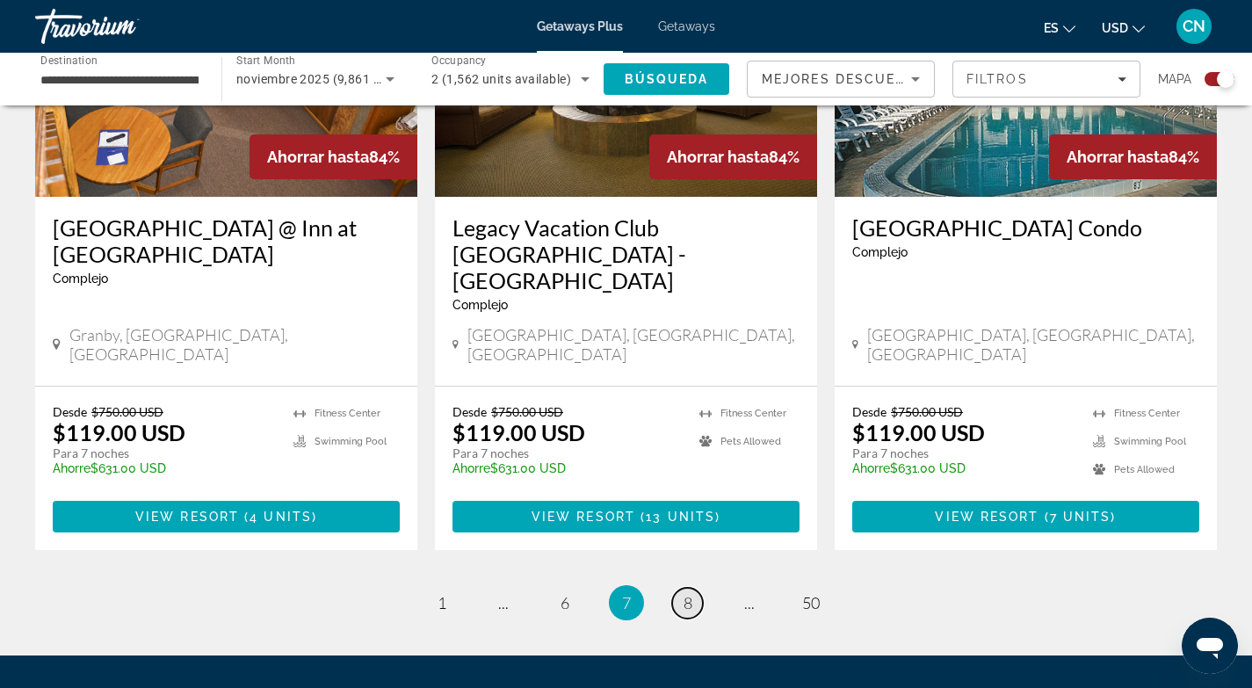
click at [685, 593] on span "8" at bounding box center [688, 602] width 9 height 19
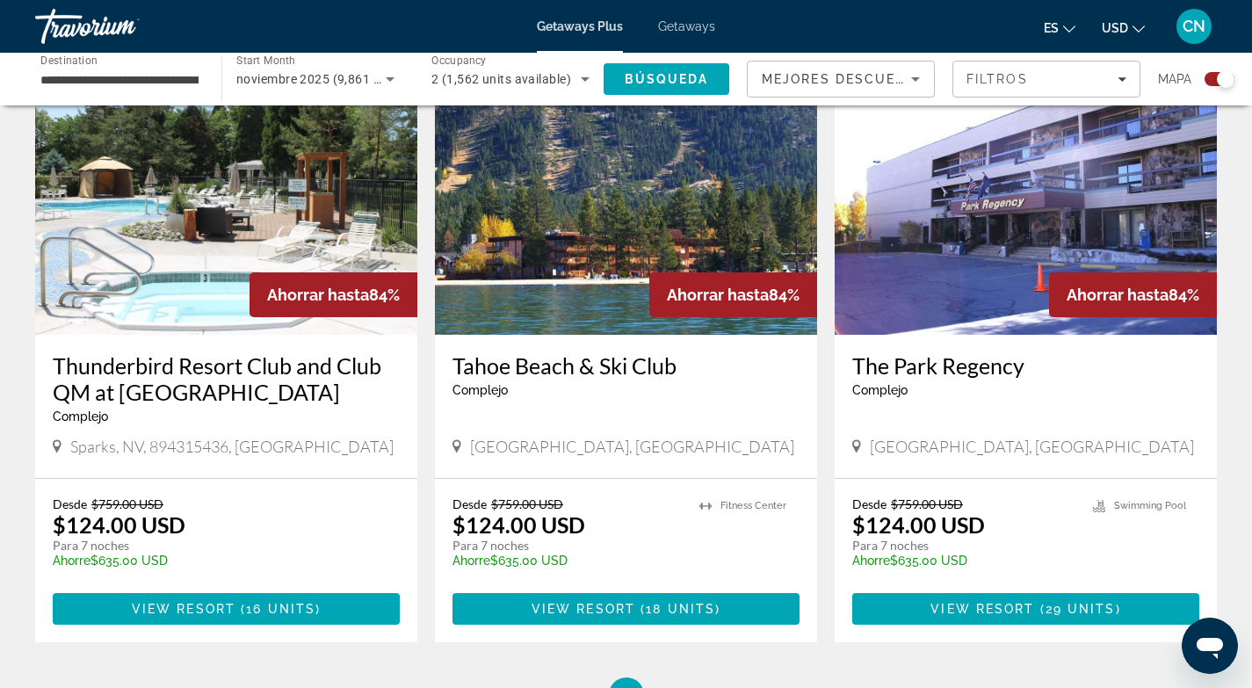
scroll to position [2518, 0]
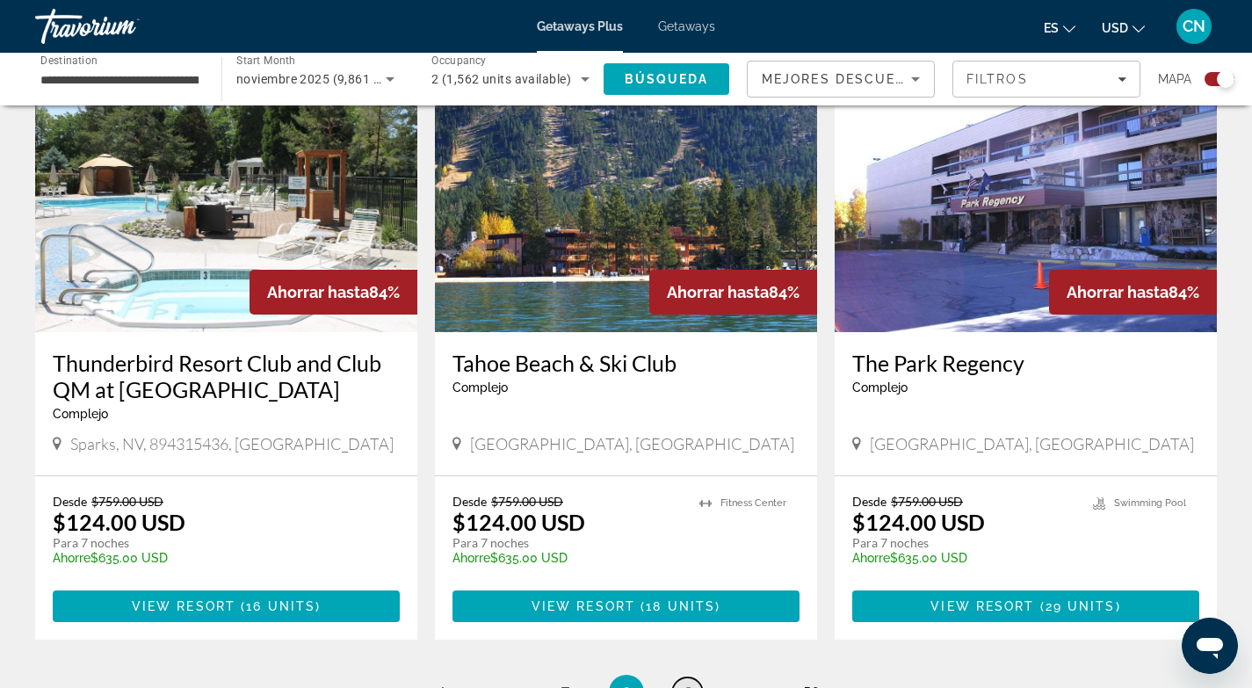
click at [693, 677] on link "page 9" at bounding box center [687, 692] width 31 height 31
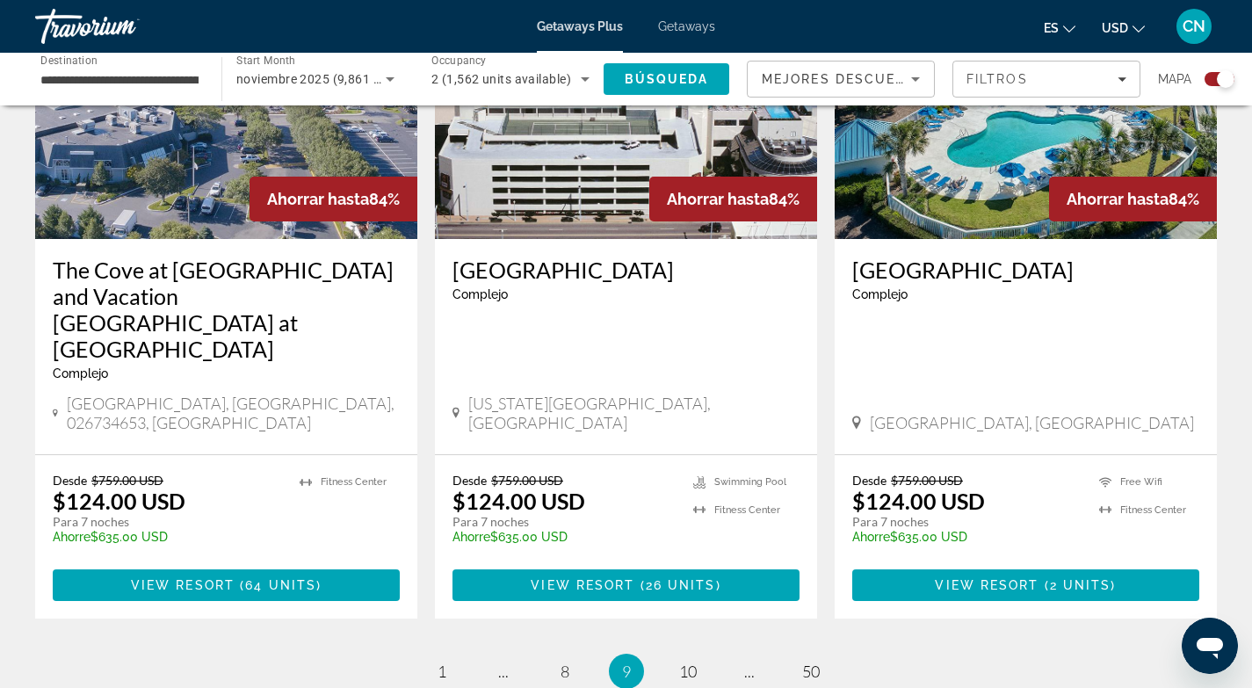
scroll to position [2728, 0]
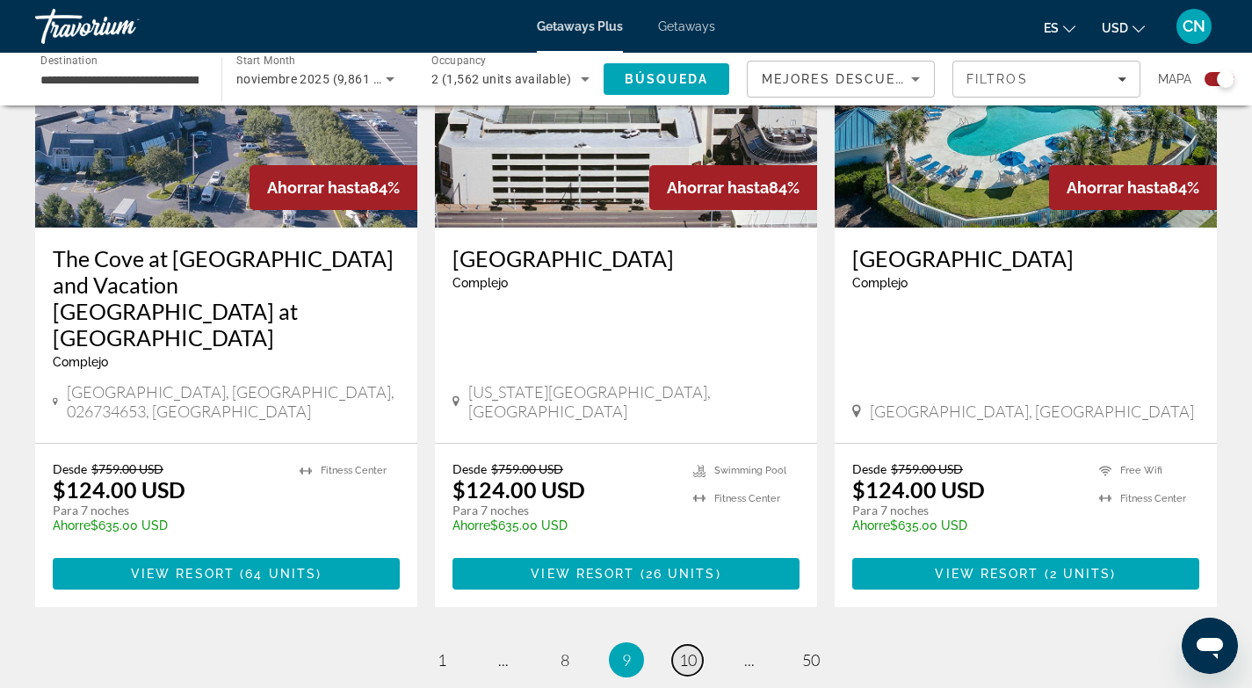
click at [686, 650] on span "10" at bounding box center [688, 659] width 18 height 19
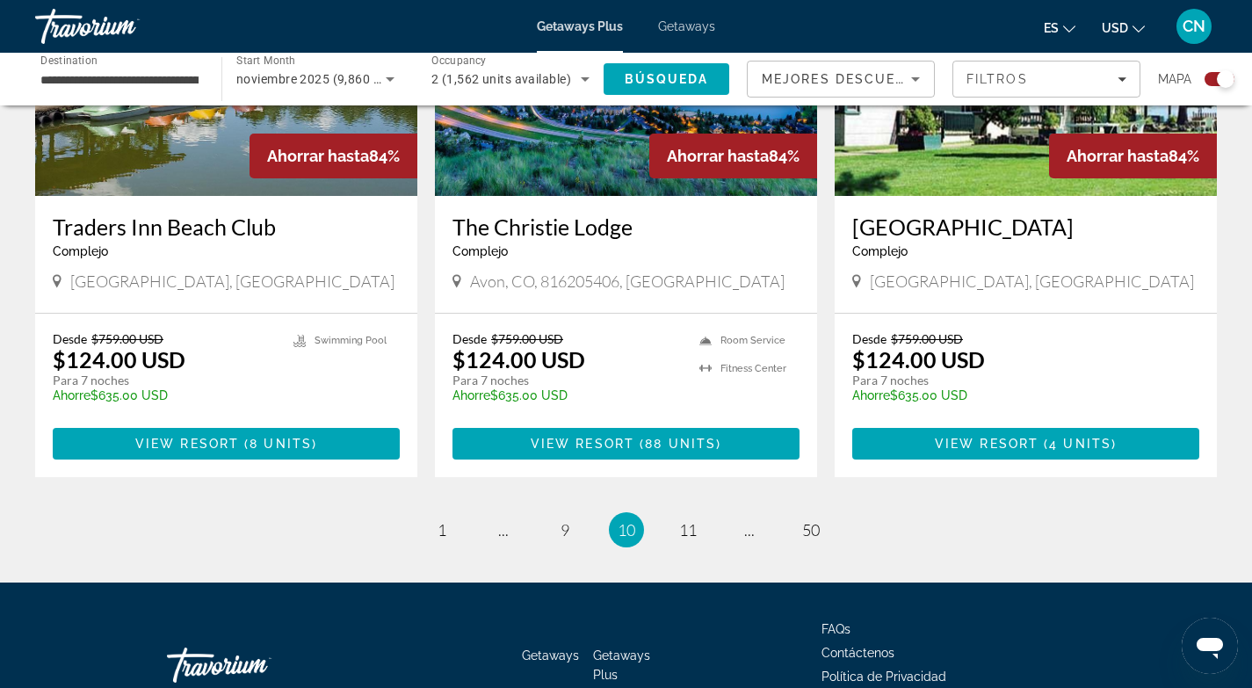
scroll to position [2794, 0]
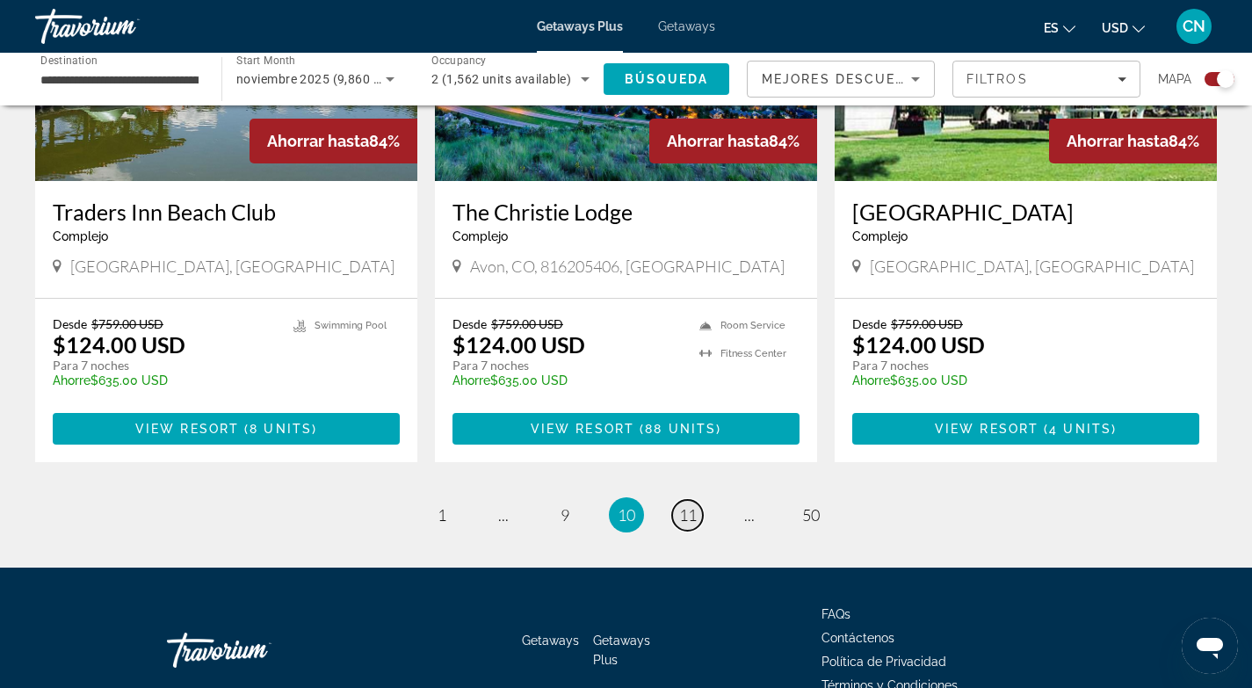
click at [693, 505] on span "11" at bounding box center [688, 514] width 18 height 19
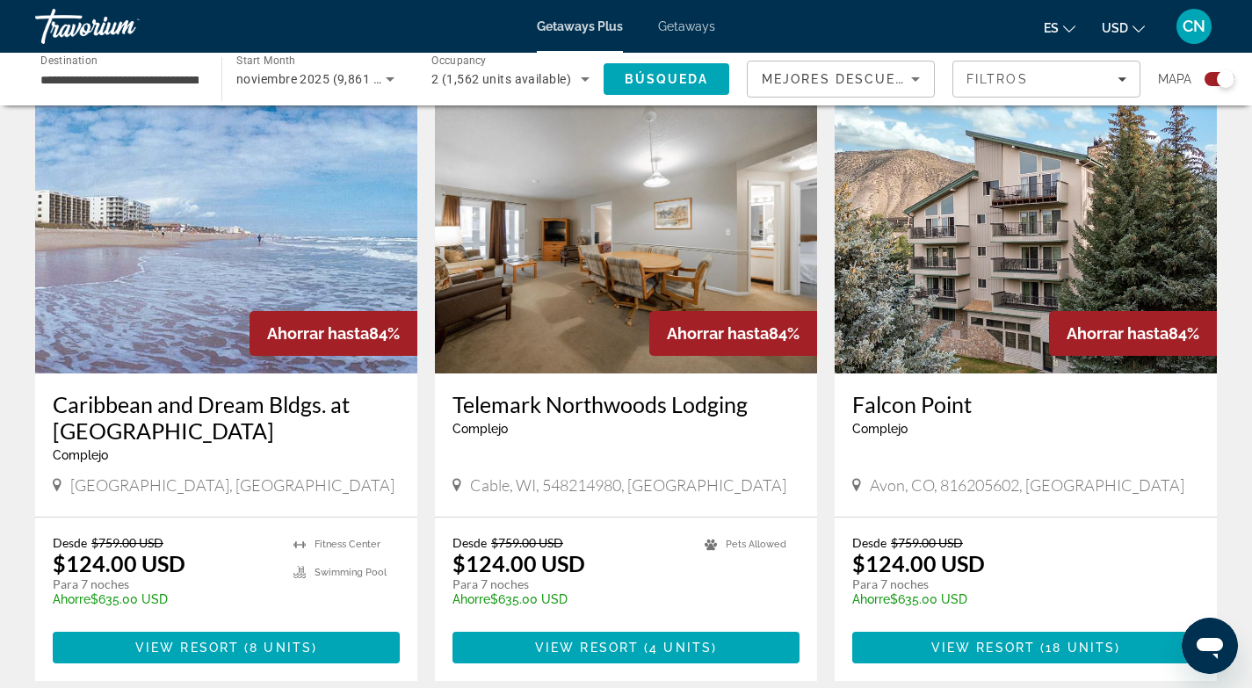
scroll to position [2507, 0]
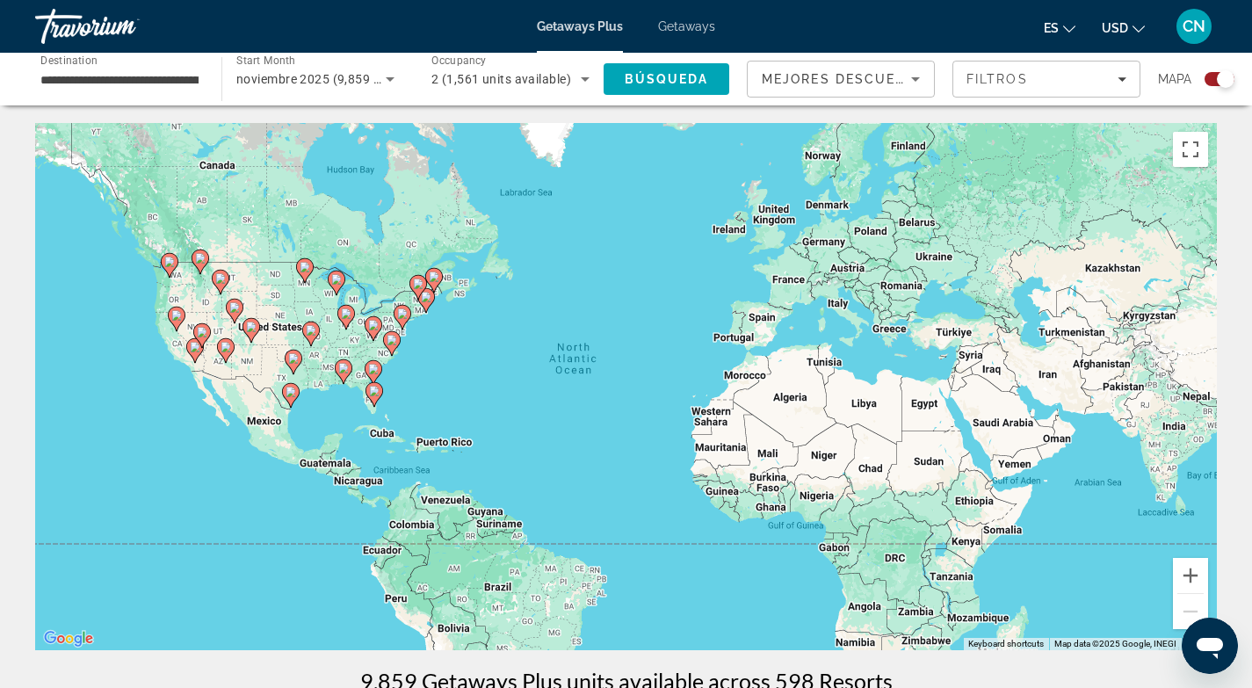
click at [690, 641] on div "To activate drag with keyboard, press Alt + Enter. Once in keyboard drag state,…" at bounding box center [626, 386] width 1182 height 527
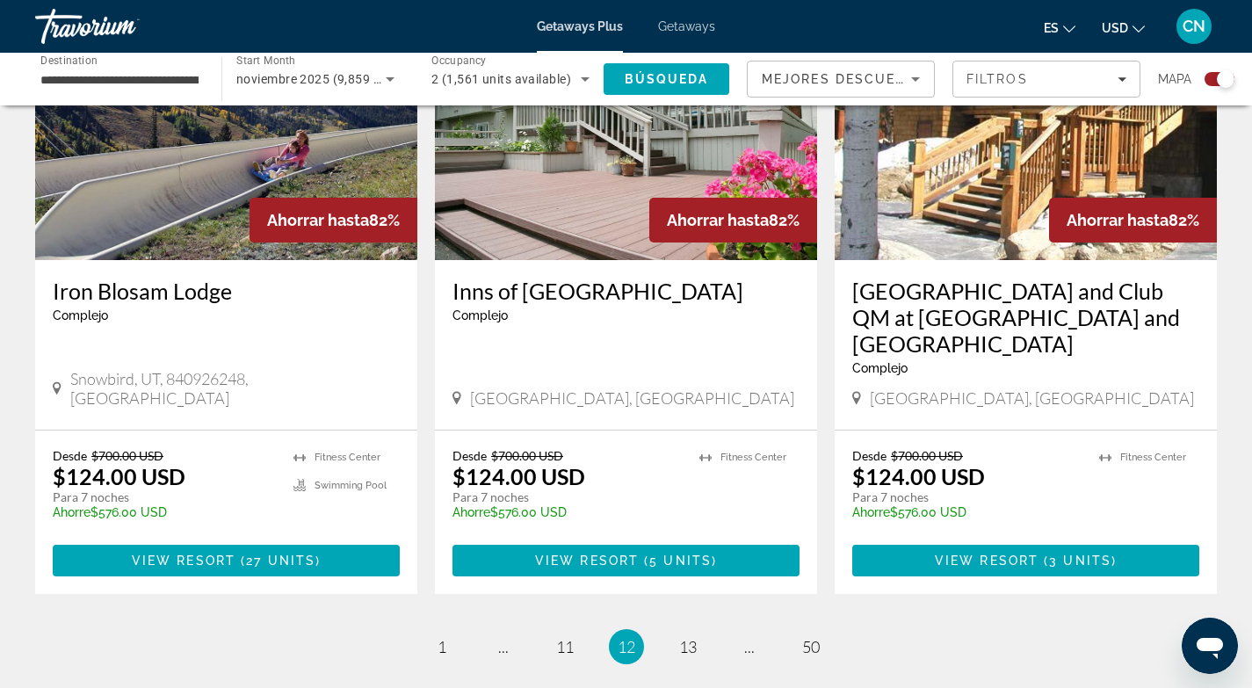
scroll to position [2602, 0]
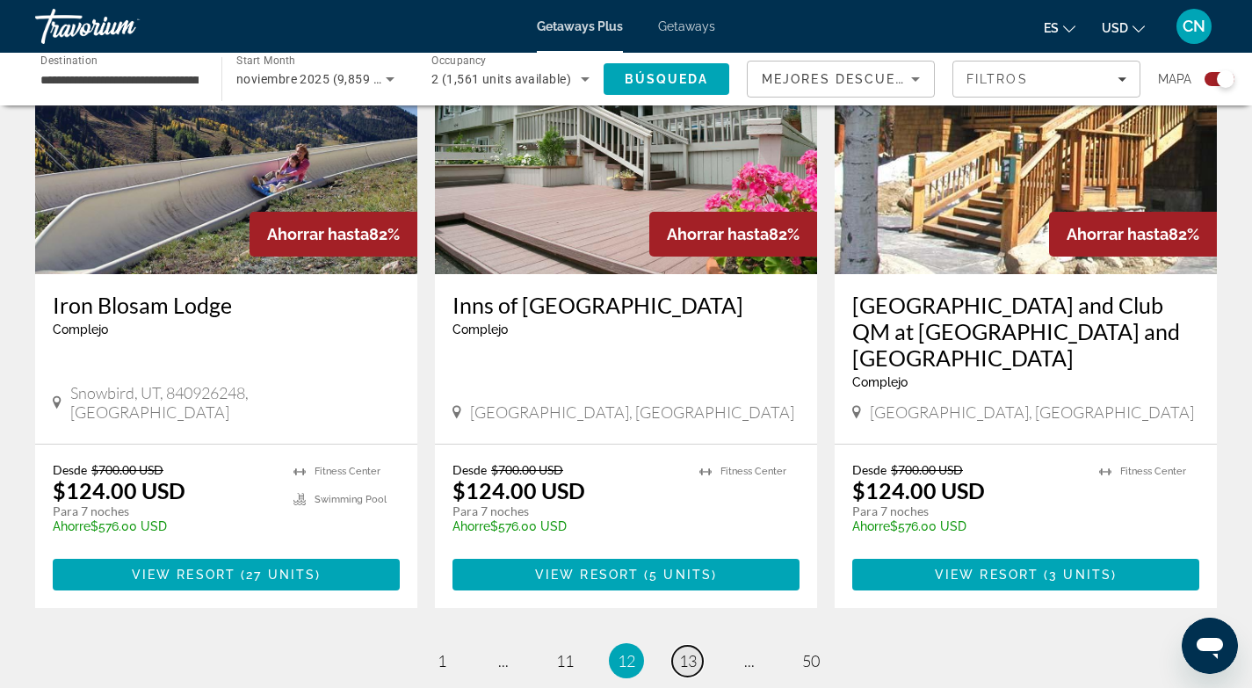
click at [689, 651] on span "13" at bounding box center [688, 660] width 18 height 19
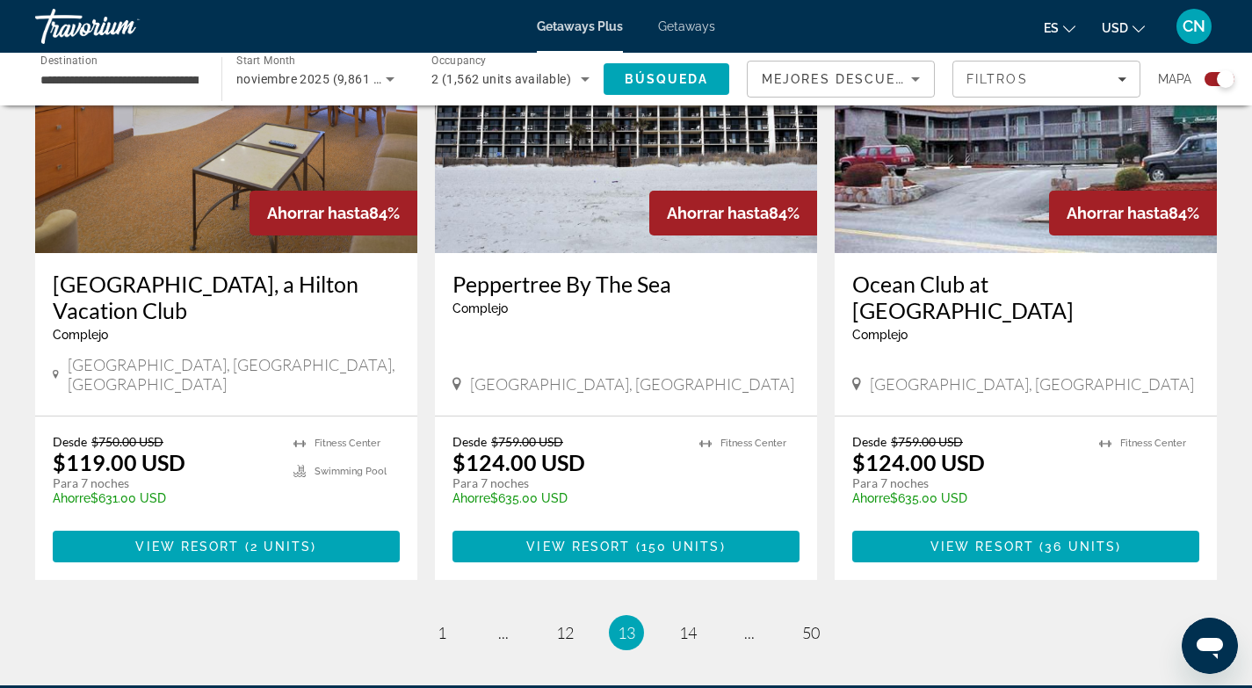
scroll to position [2704, 0]
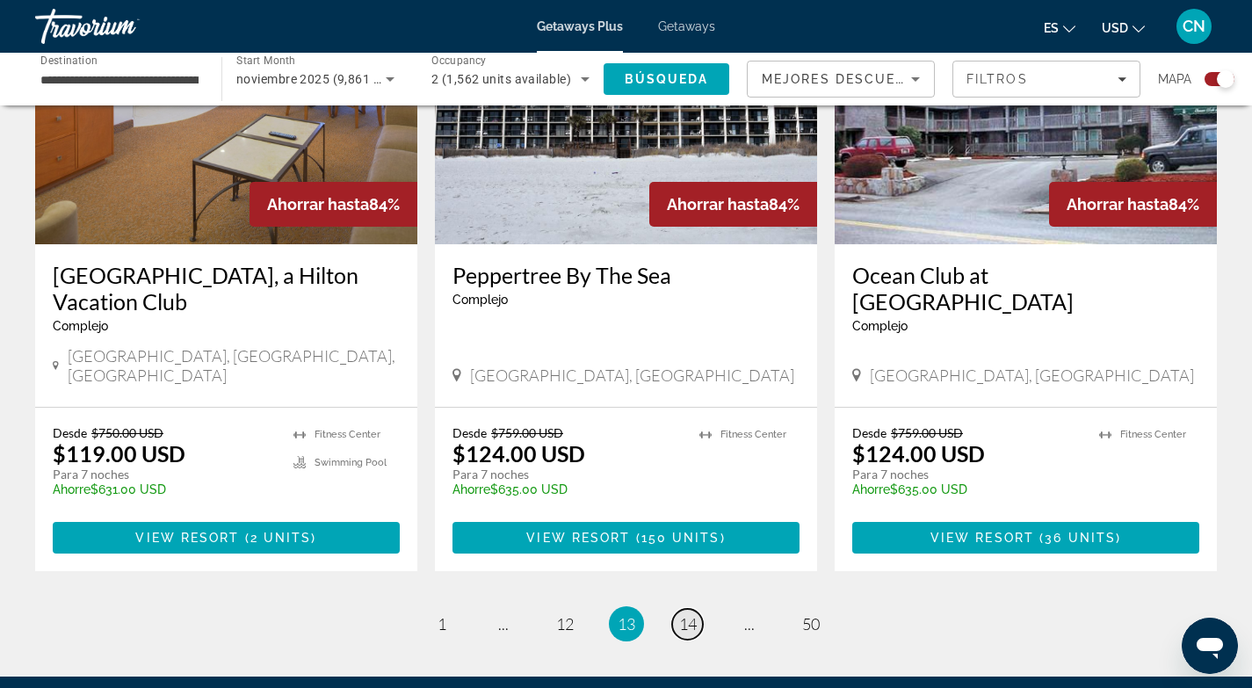
click at [693, 614] on span "14" at bounding box center [688, 623] width 18 height 19
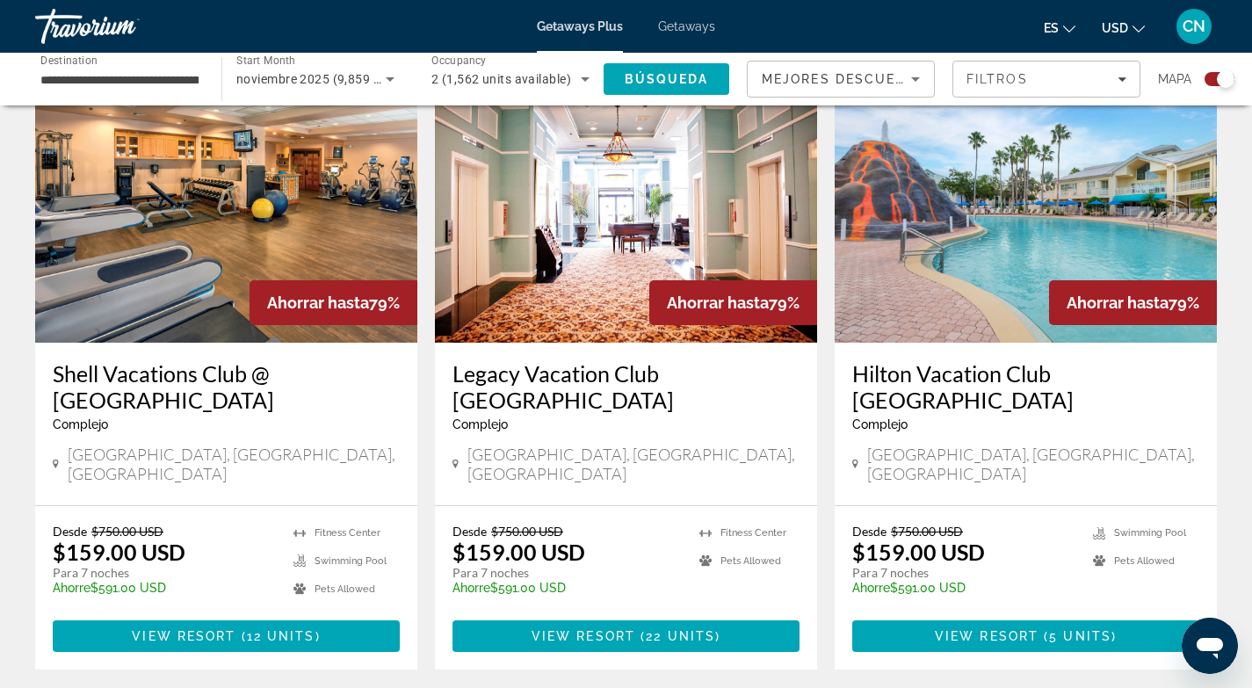
scroll to position [2532, 0]
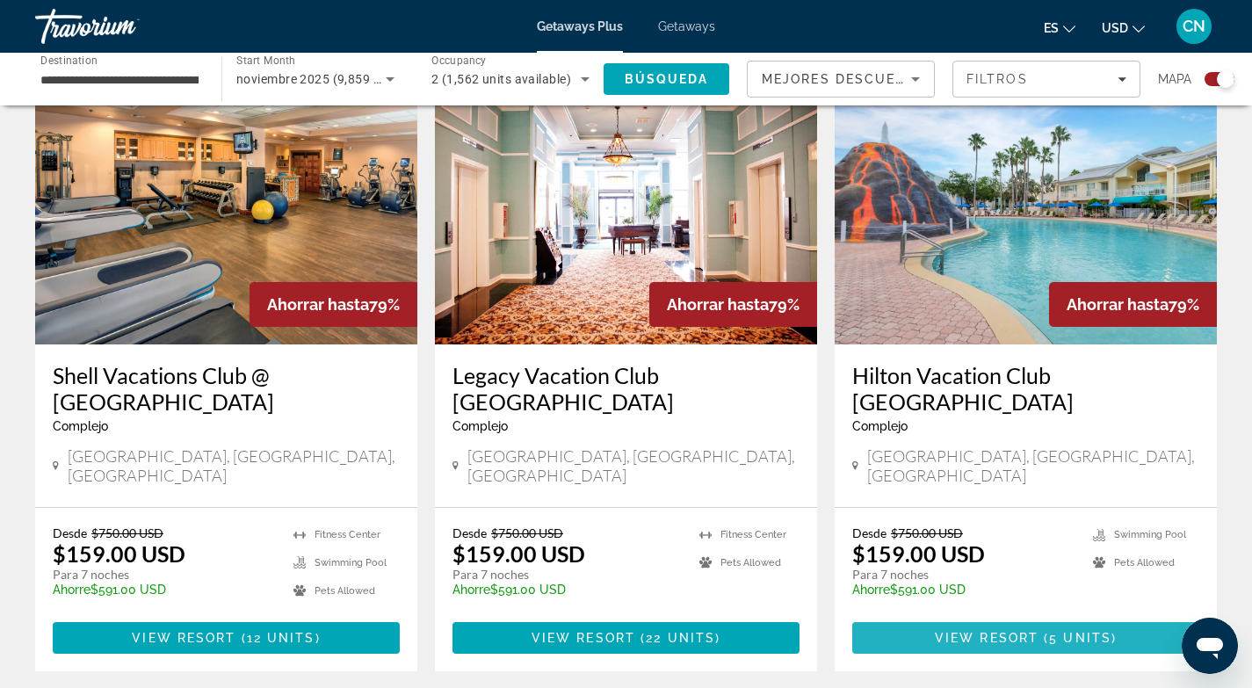
click at [1011, 631] on span "View Resort" at bounding box center [987, 638] width 104 height 14
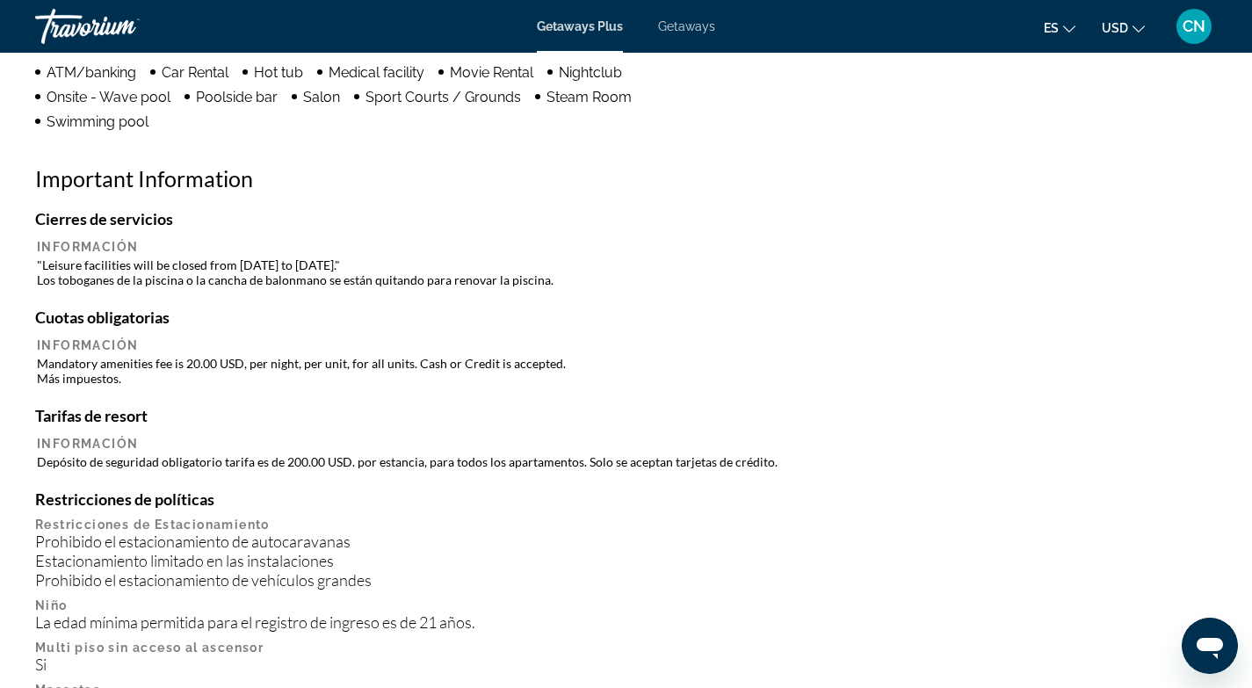
scroll to position [1564, 0]
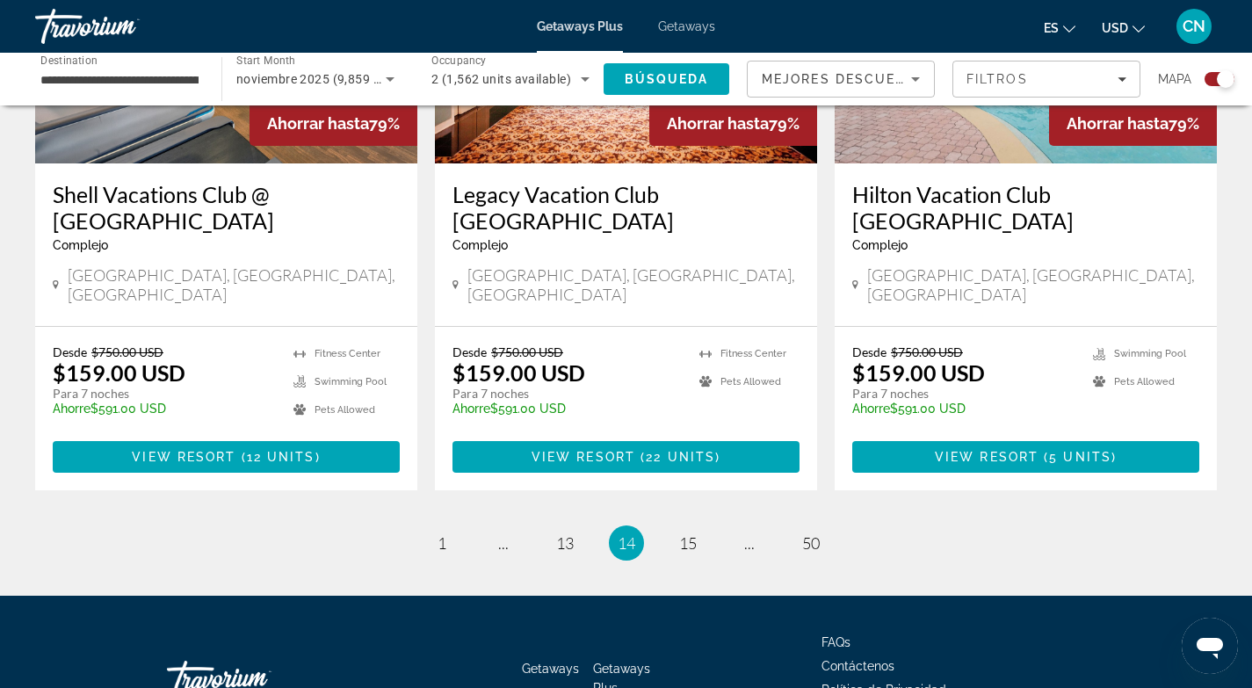
scroll to position [2728, 0]
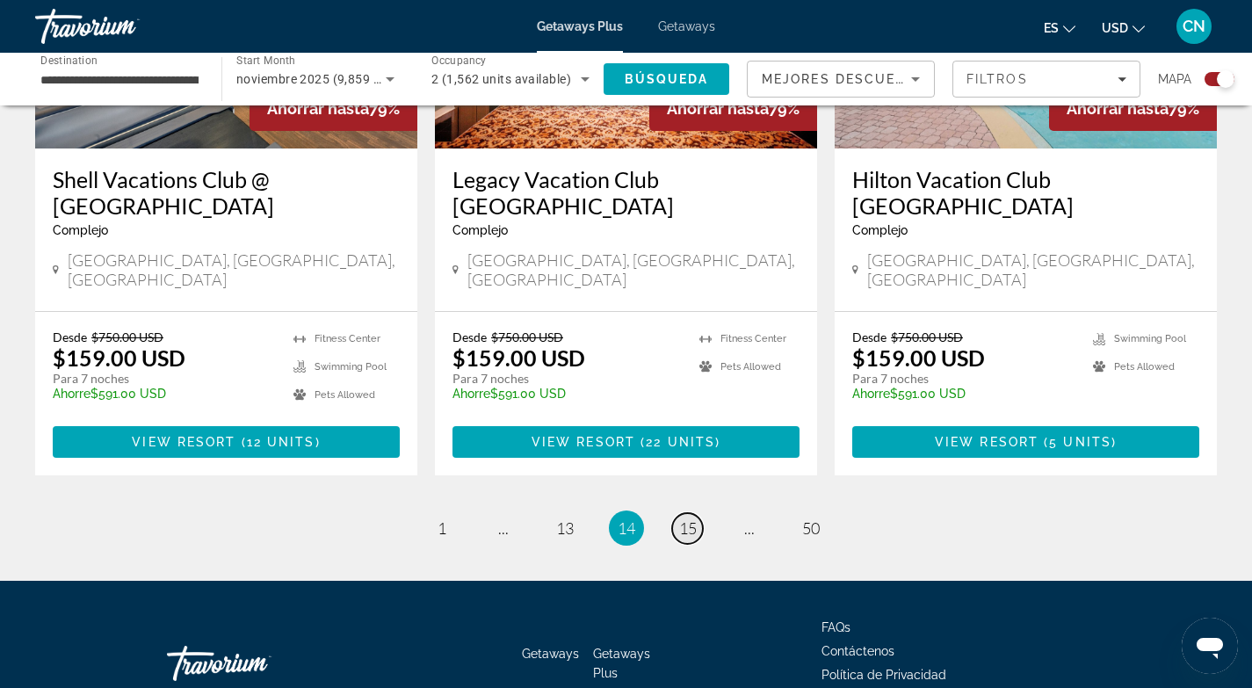
click at [685, 518] on span "15" at bounding box center [688, 527] width 18 height 19
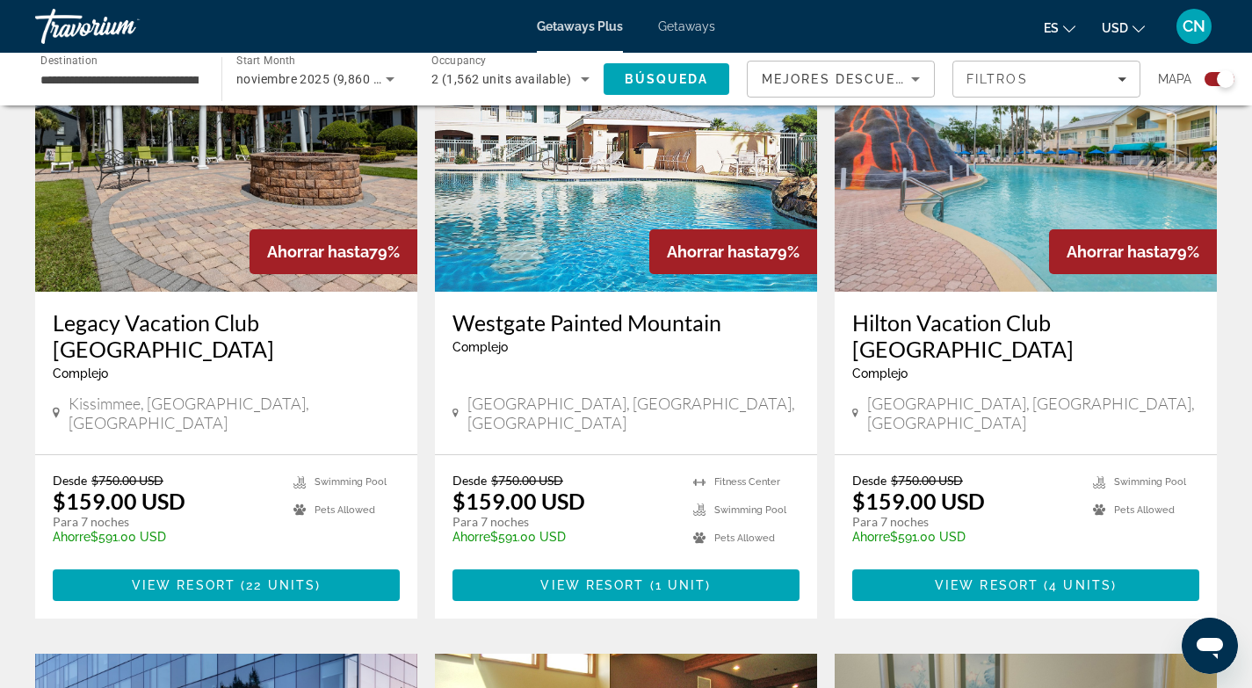
scroll to position [702, 0]
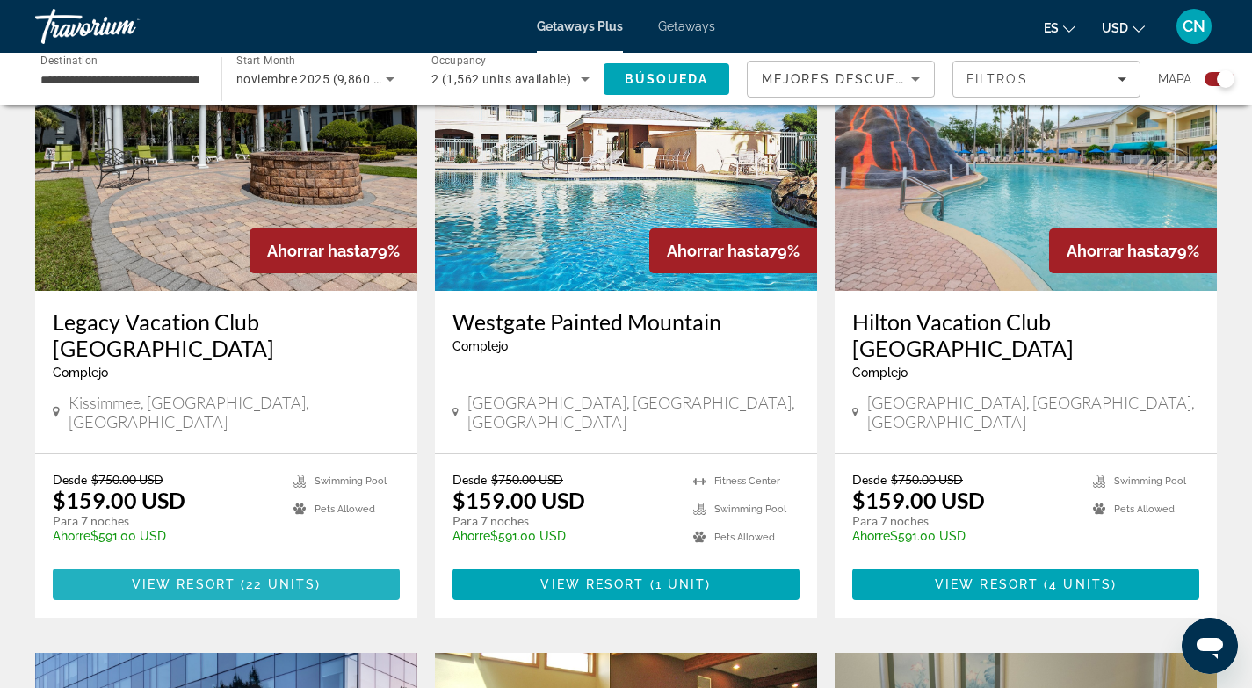
click at [211, 577] on span "View Resort" at bounding box center [184, 584] width 104 height 14
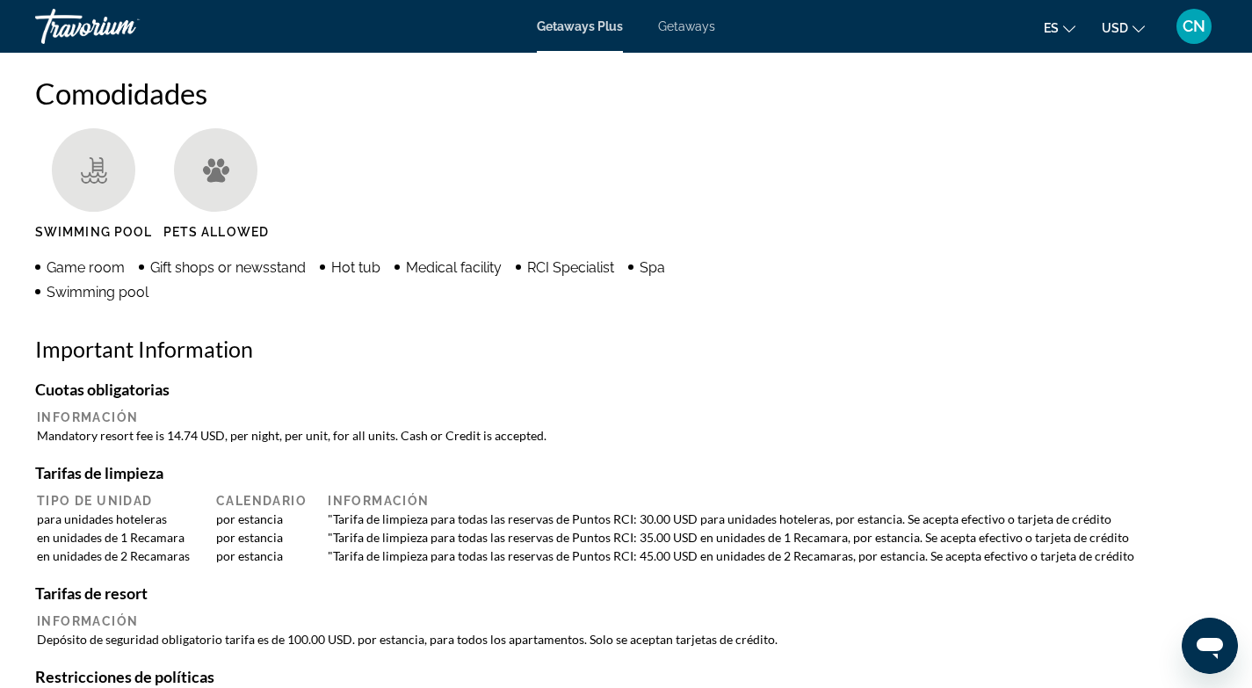
scroll to position [1355, 0]
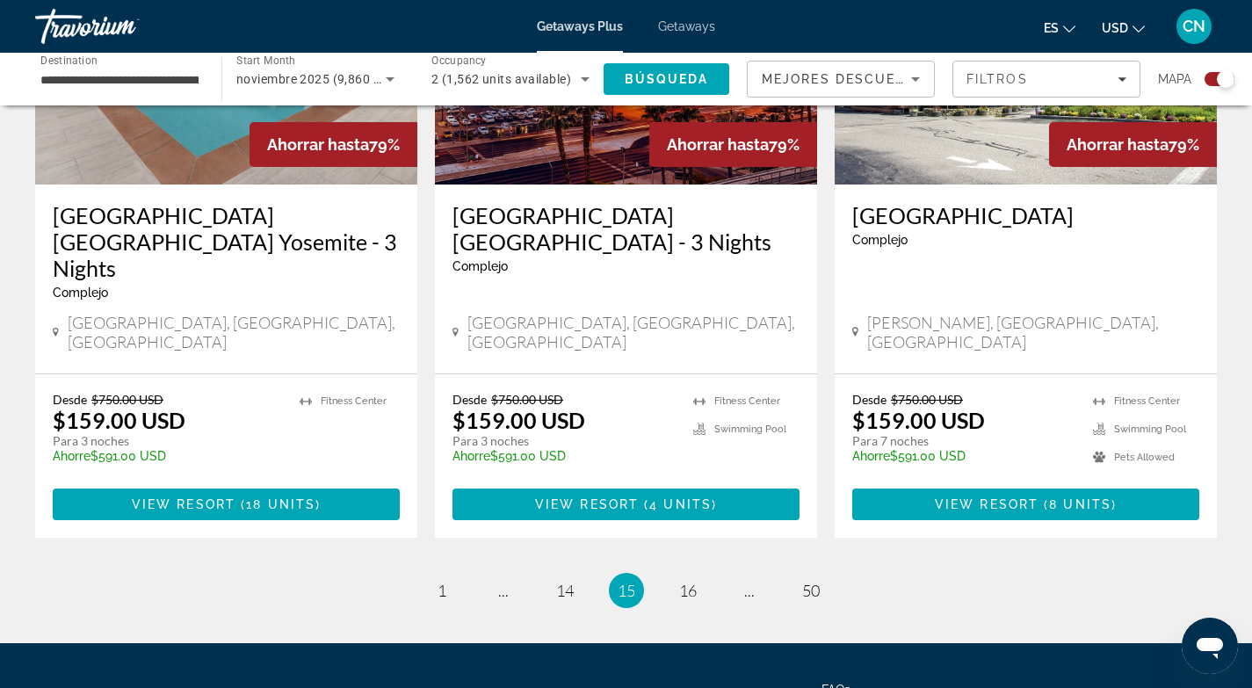
scroll to position [2804, 0]
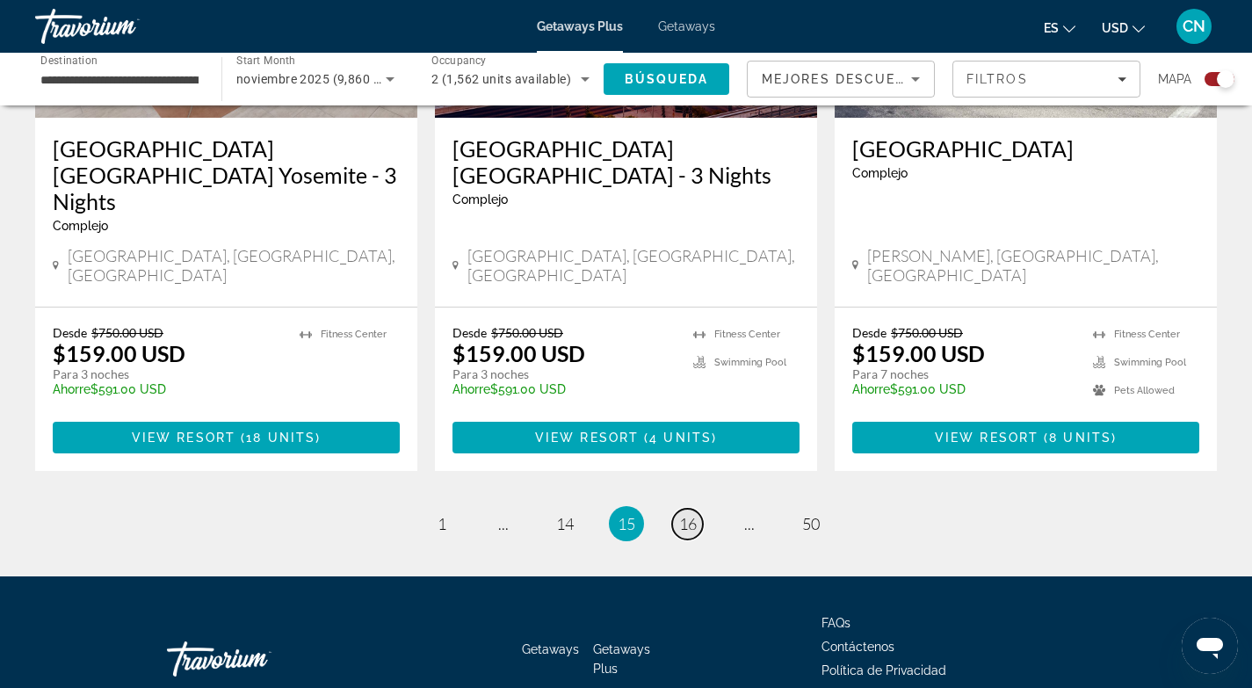
click at [688, 514] on span "16" at bounding box center [688, 523] width 18 height 19
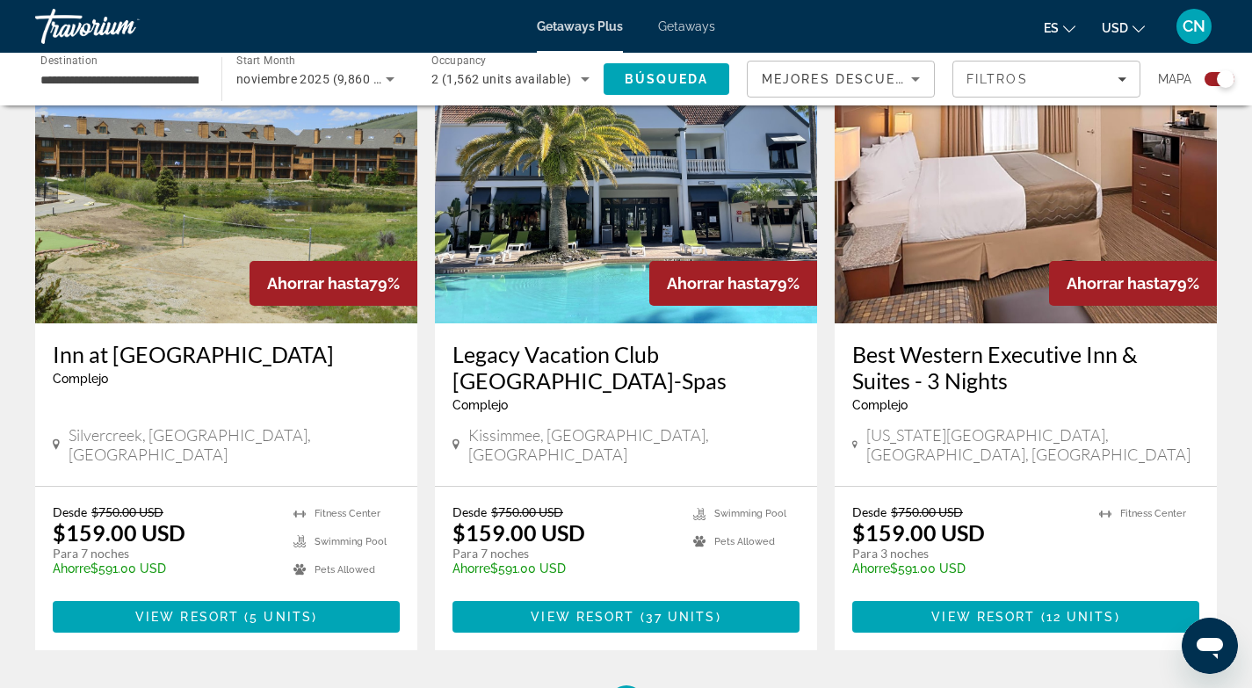
scroll to position [2624, 0]
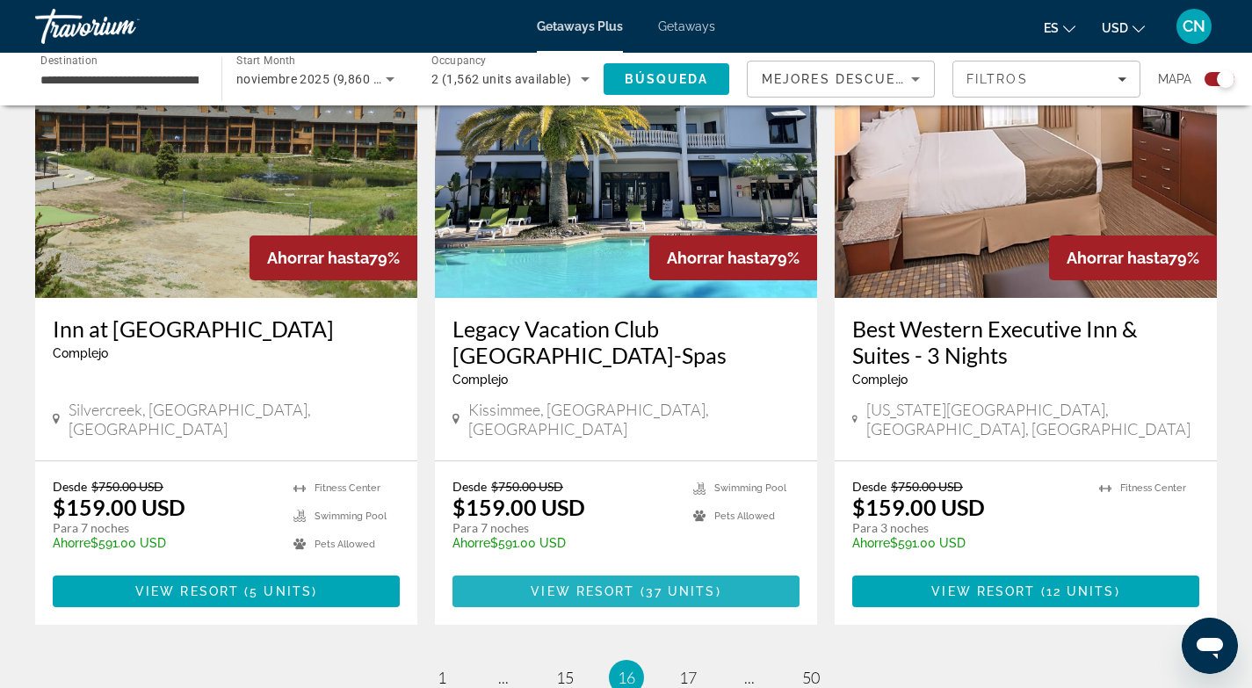
click at [612, 584] on span "View Resort" at bounding box center [583, 591] width 104 height 14
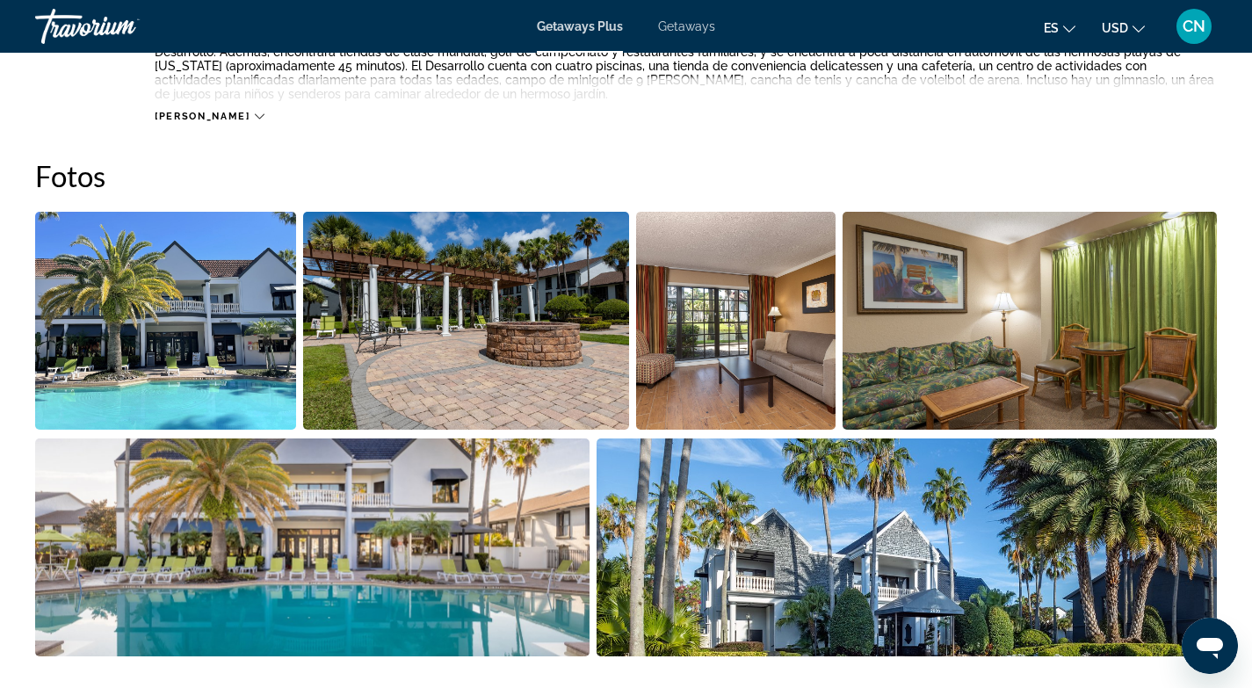
scroll to position [677, 0]
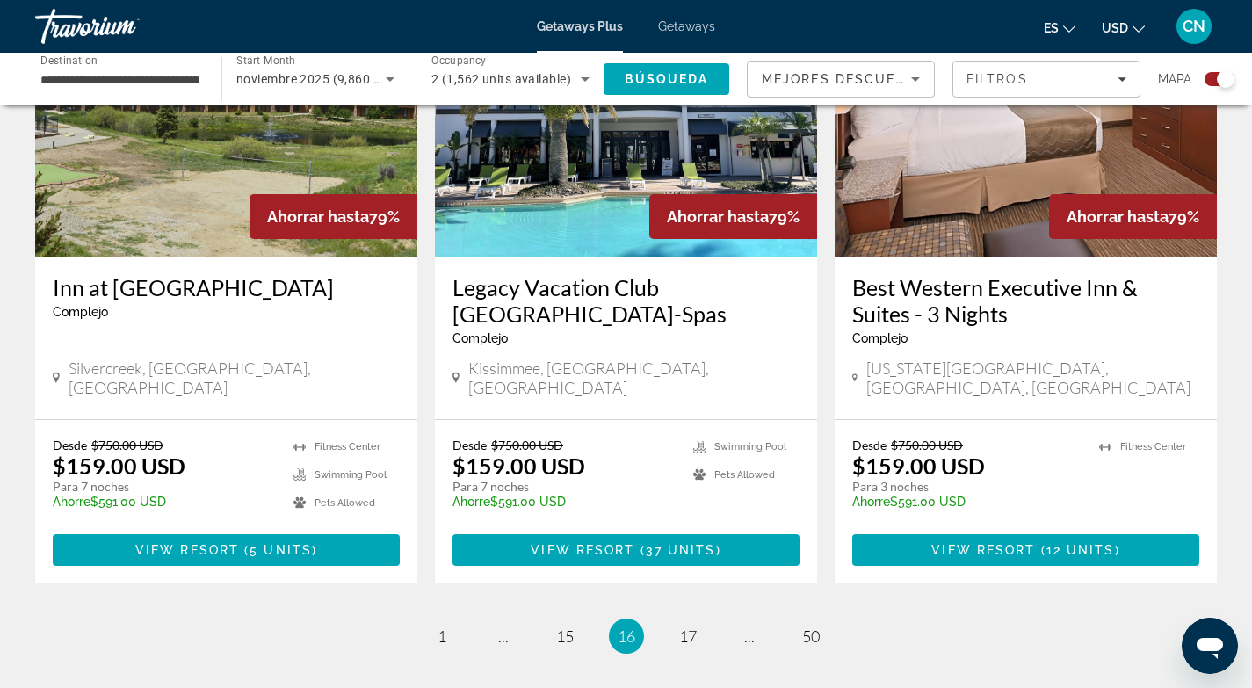
scroll to position [2666, 0]
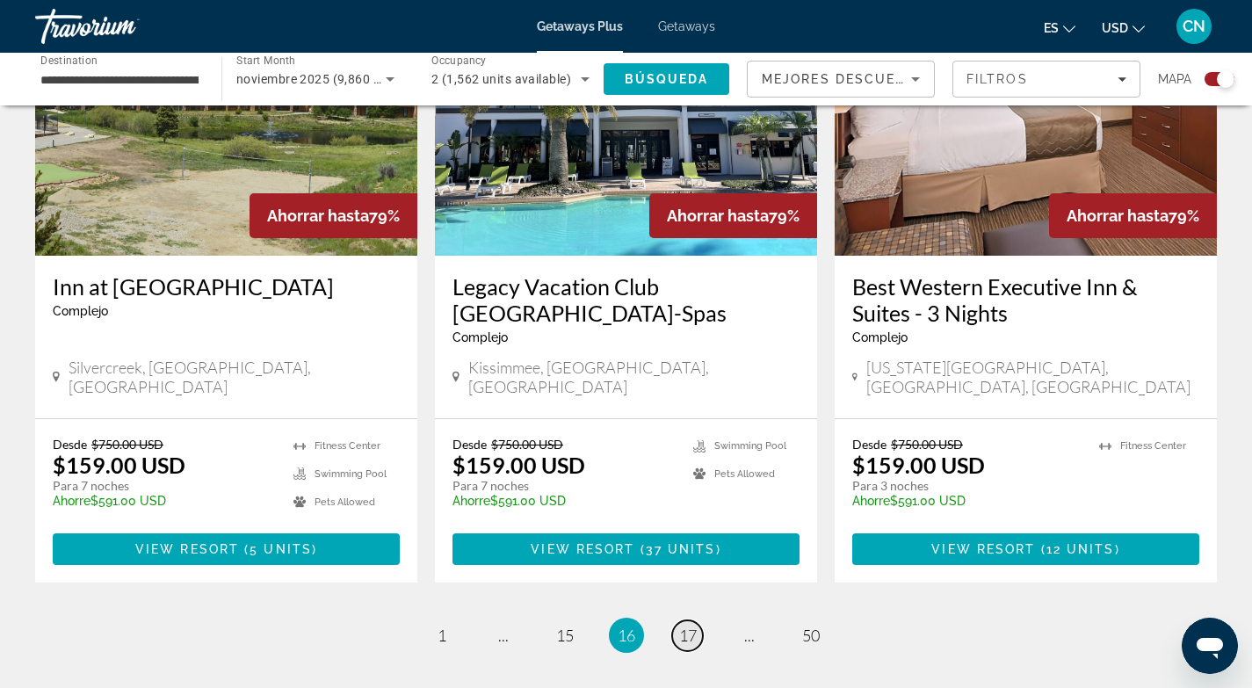
click at [686, 626] on span "17" at bounding box center [688, 635] width 18 height 19
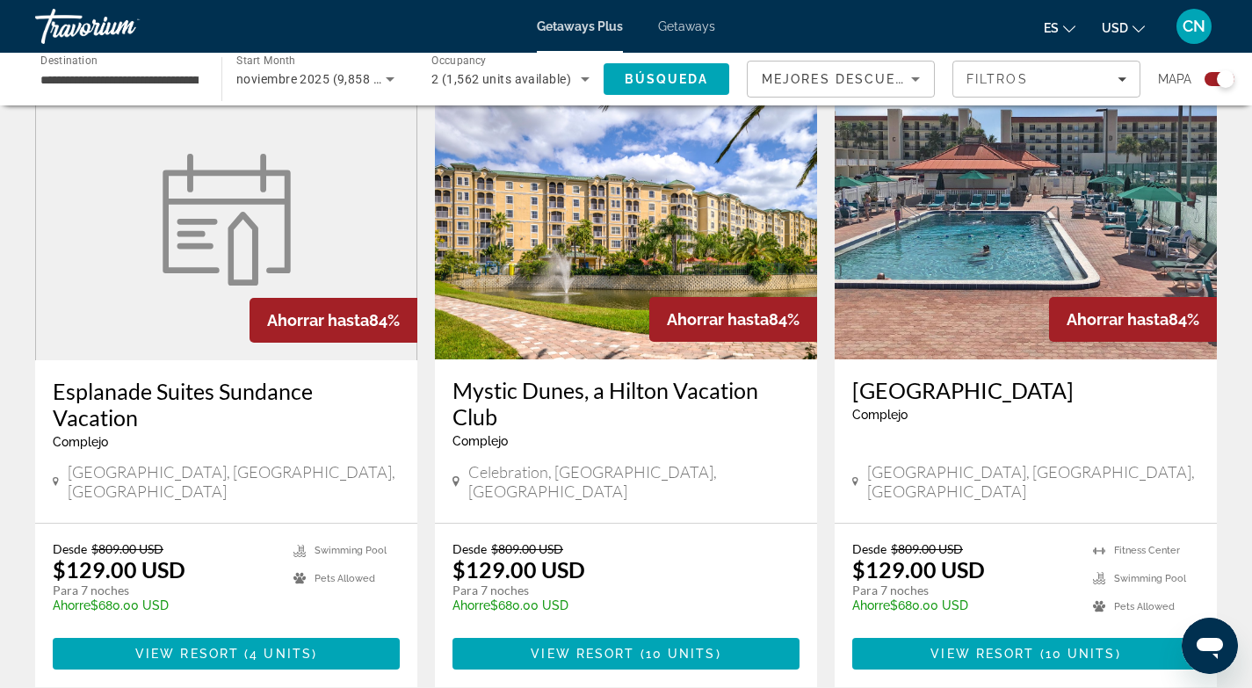
scroll to position [1247, 0]
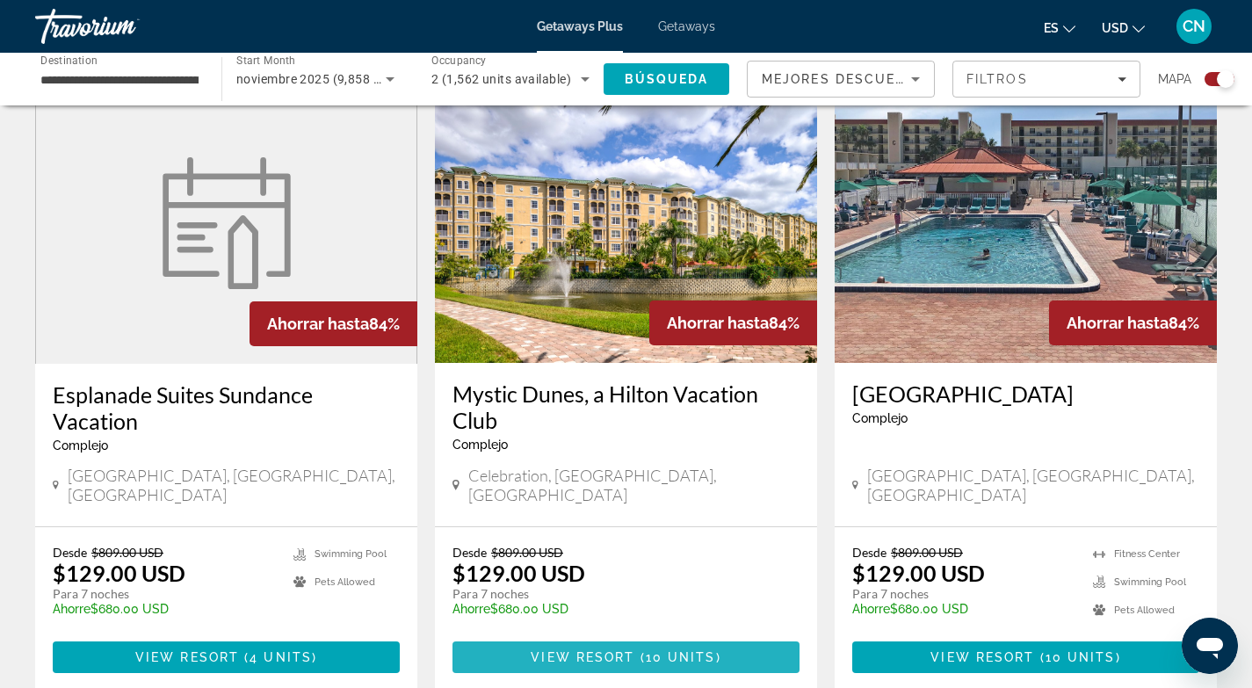
click at [623, 650] on span "View Resort" at bounding box center [583, 657] width 104 height 14
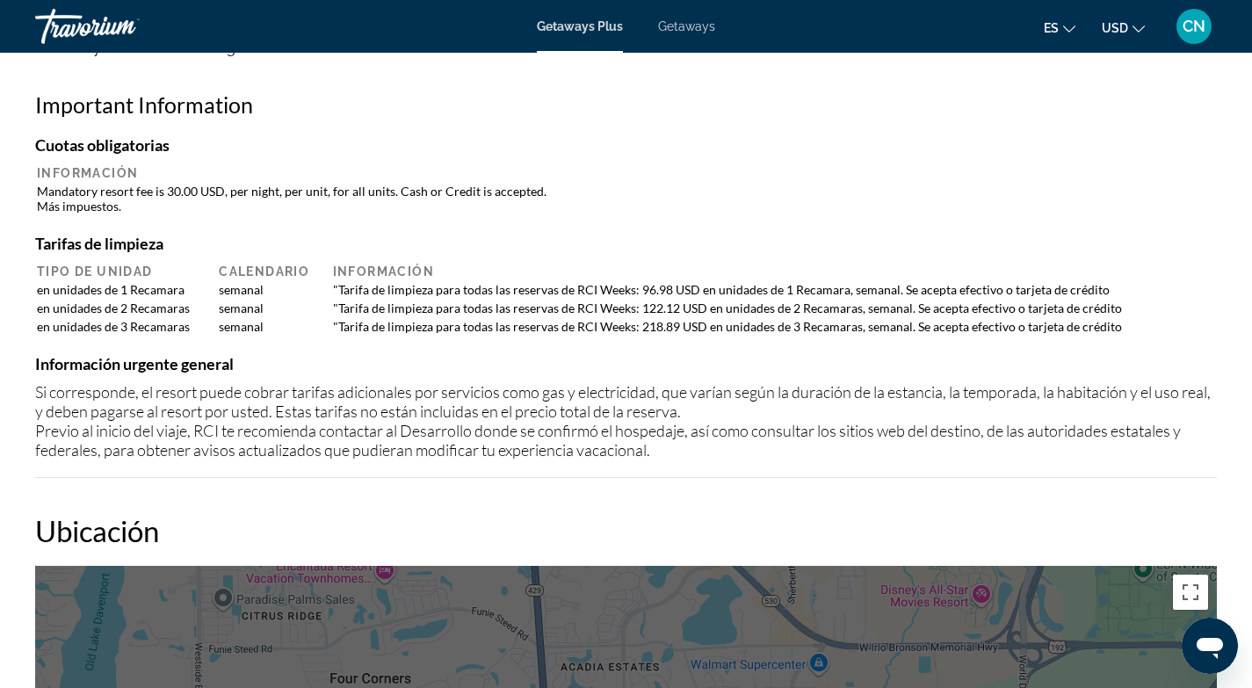
scroll to position [1443, 0]
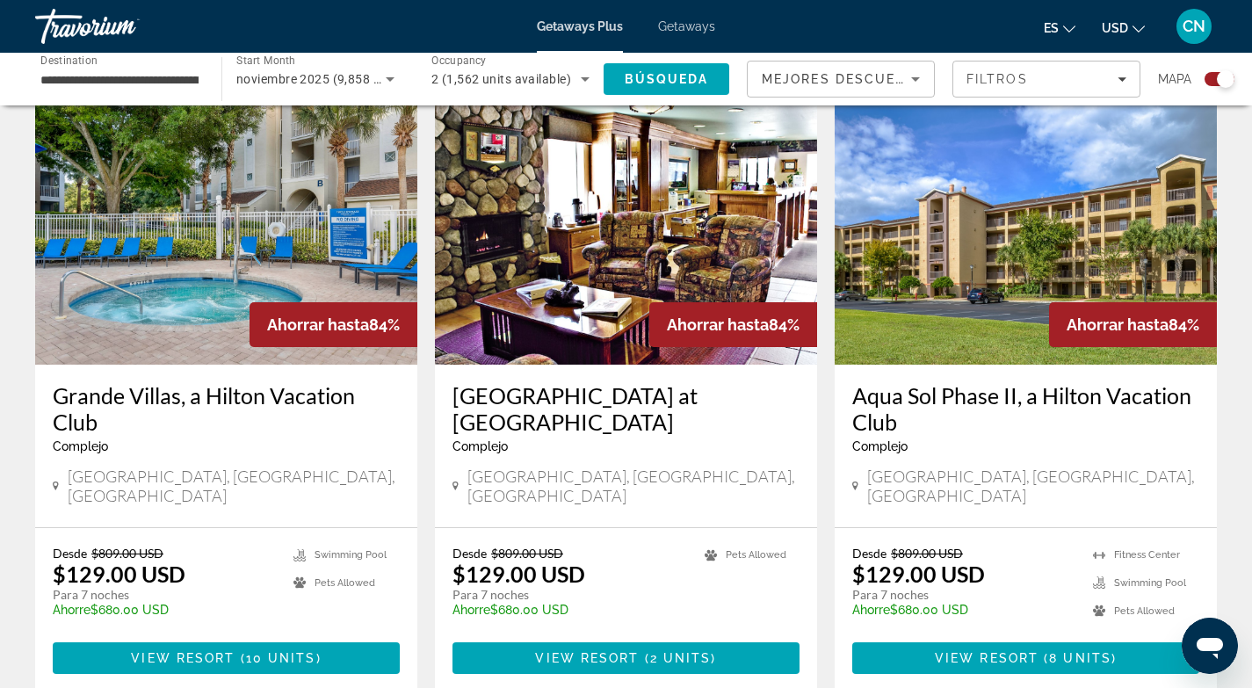
scroll to position [2535, 0]
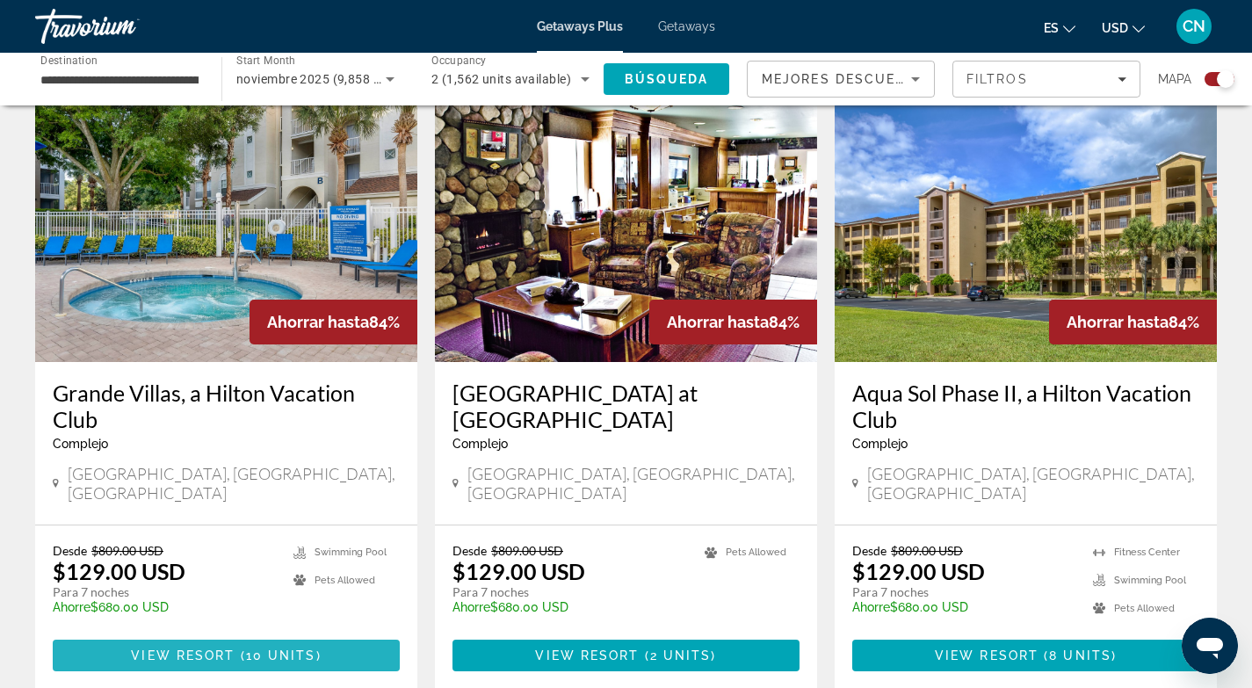
click at [238, 648] on span "Main content" at bounding box center [237, 655] width 5 height 14
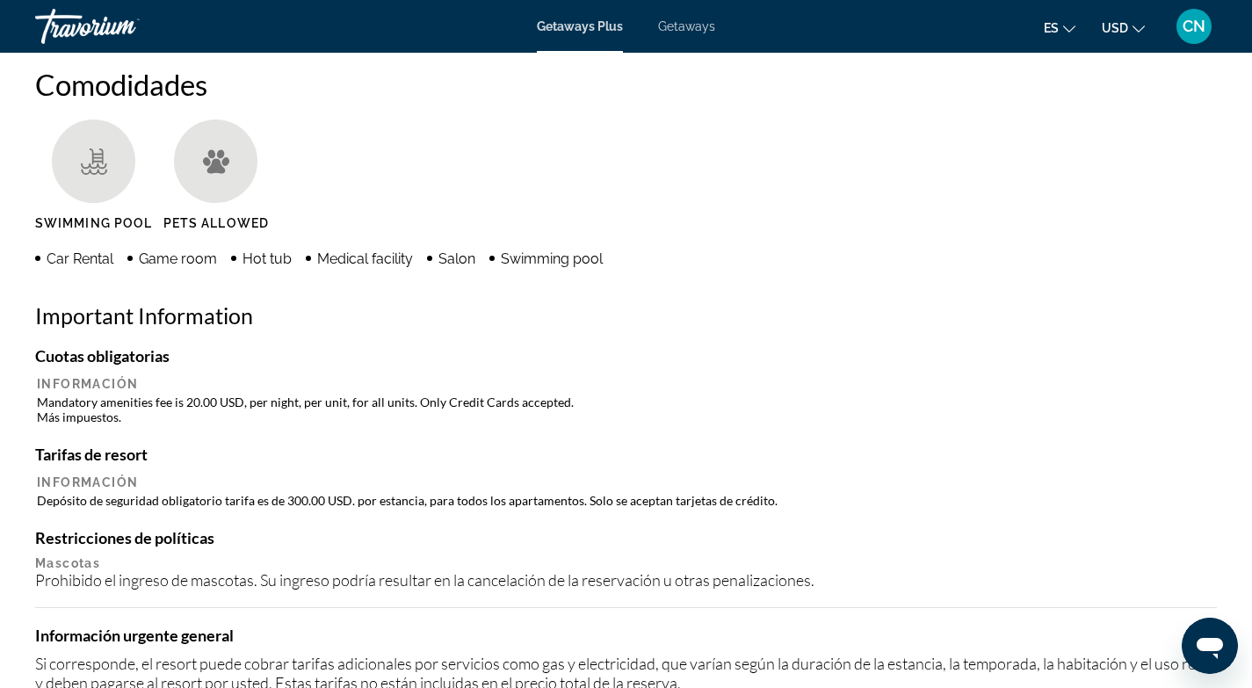
scroll to position [1360, 0]
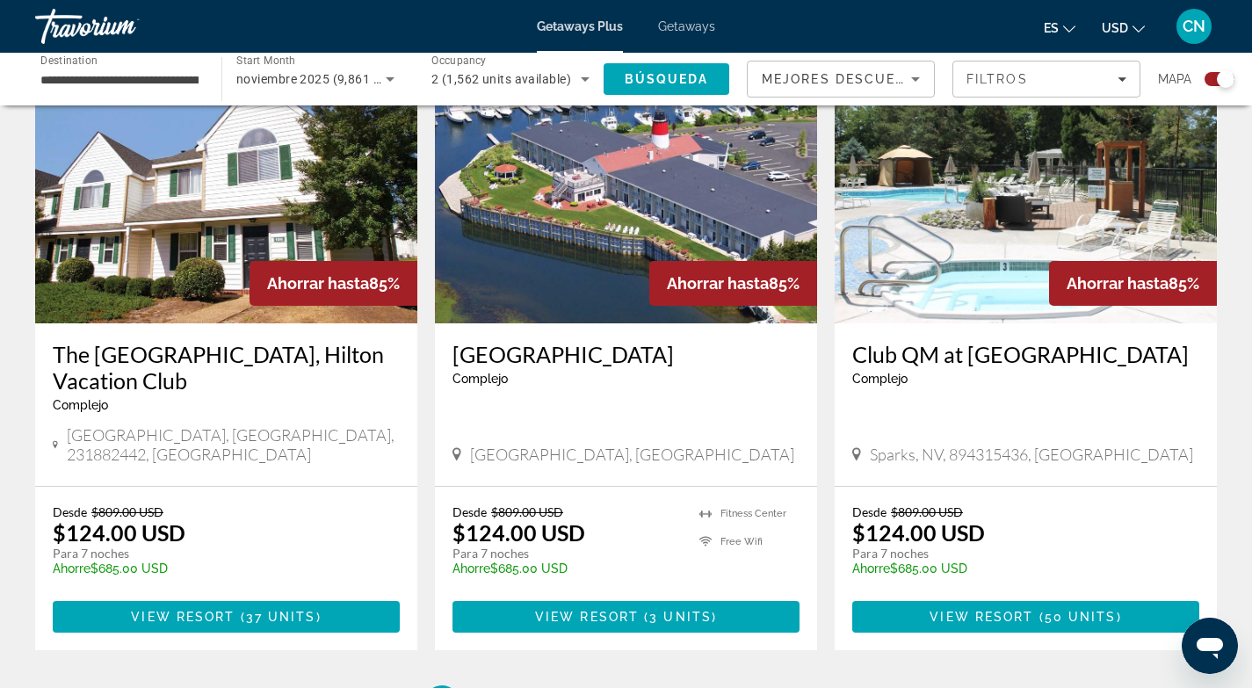
scroll to position [2643, 0]
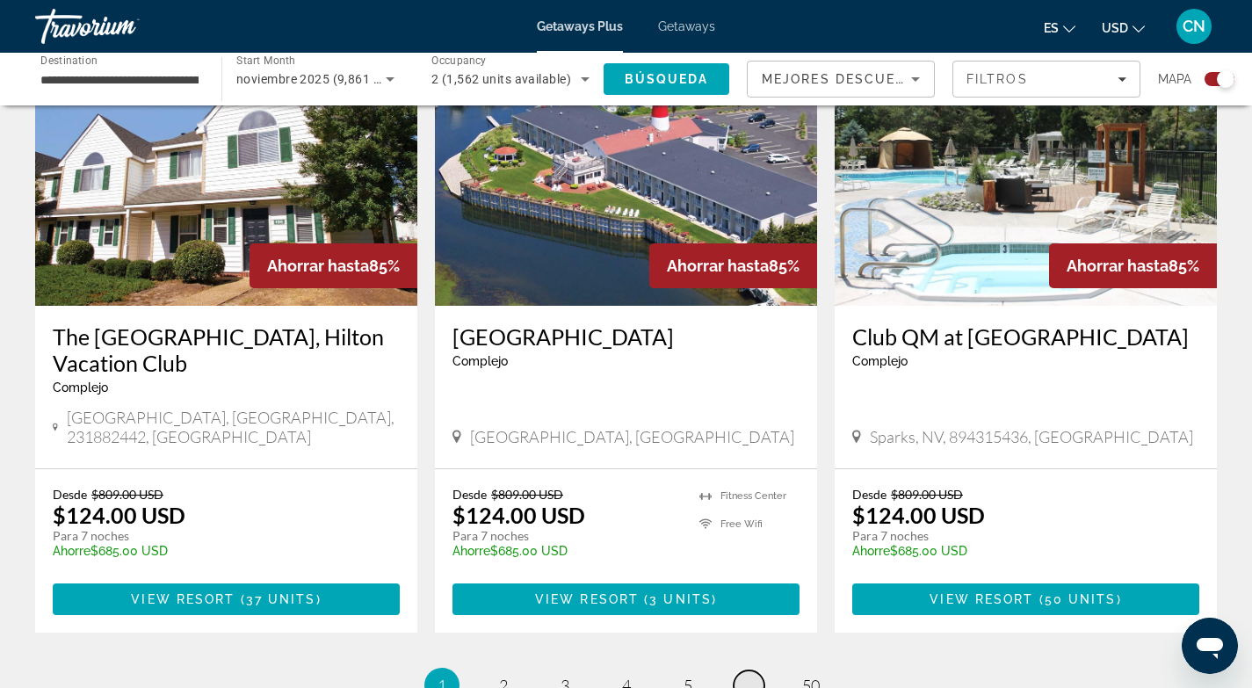
click at [747, 676] on span "..." at bounding box center [749, 685] width 11 height 19
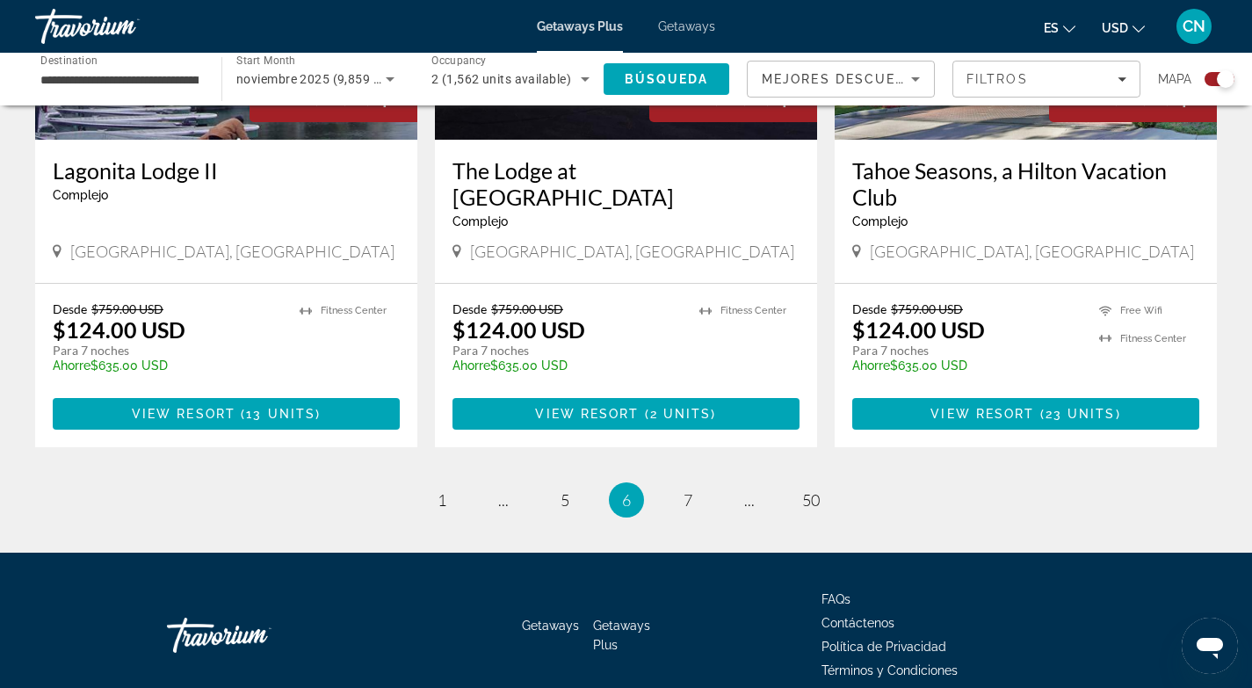
scroll to position [2804, 0]
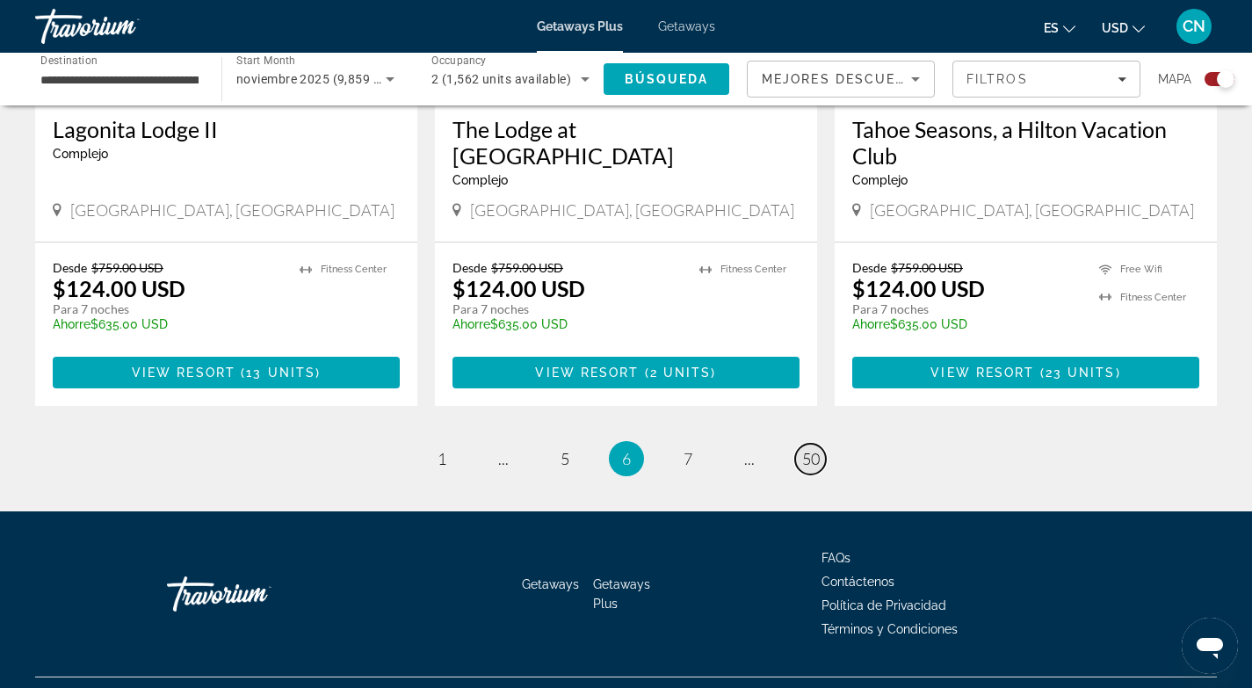
click at [810, 449] on span "50" at bounding box center [811, 458] width 18 height 19
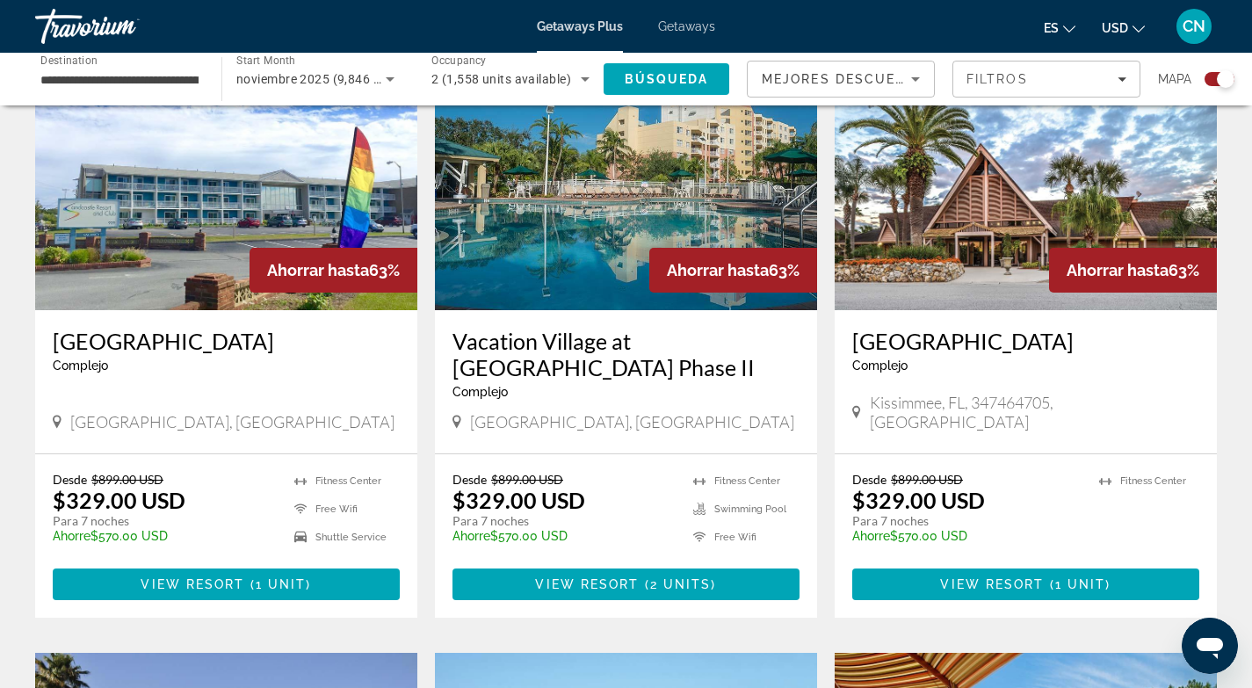
scroll to position [677, 0]
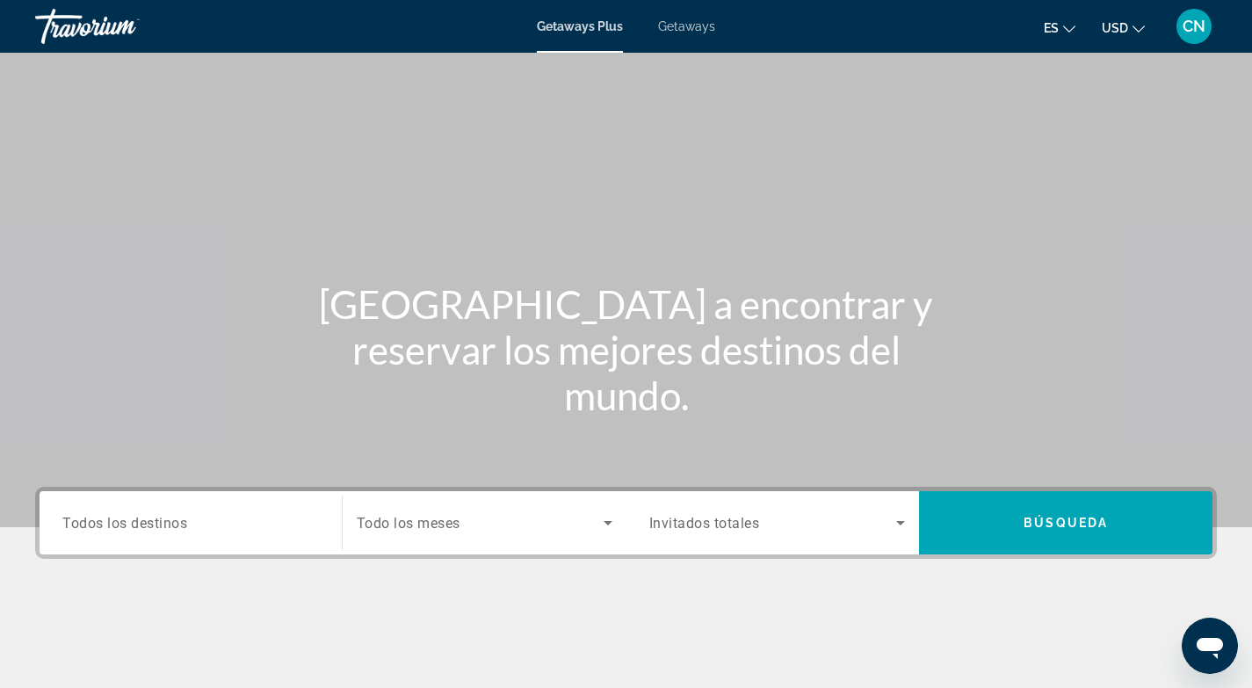
click at [164, 530] on span "Todos los destinos" at bounding box center [124, 522] width 125 height 17
click at [164, 530] on input "Destination Todos los destinos" at bounding box center [190, 523] width 257 height 21
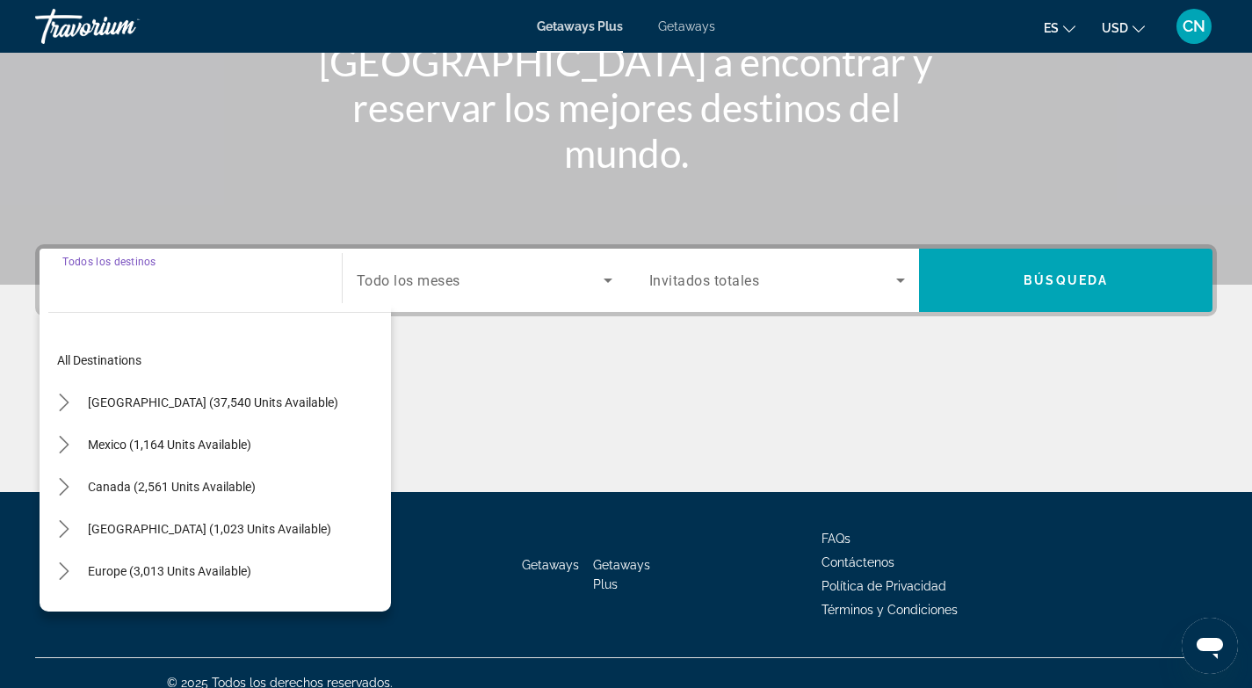
scroll to position [262, 0]
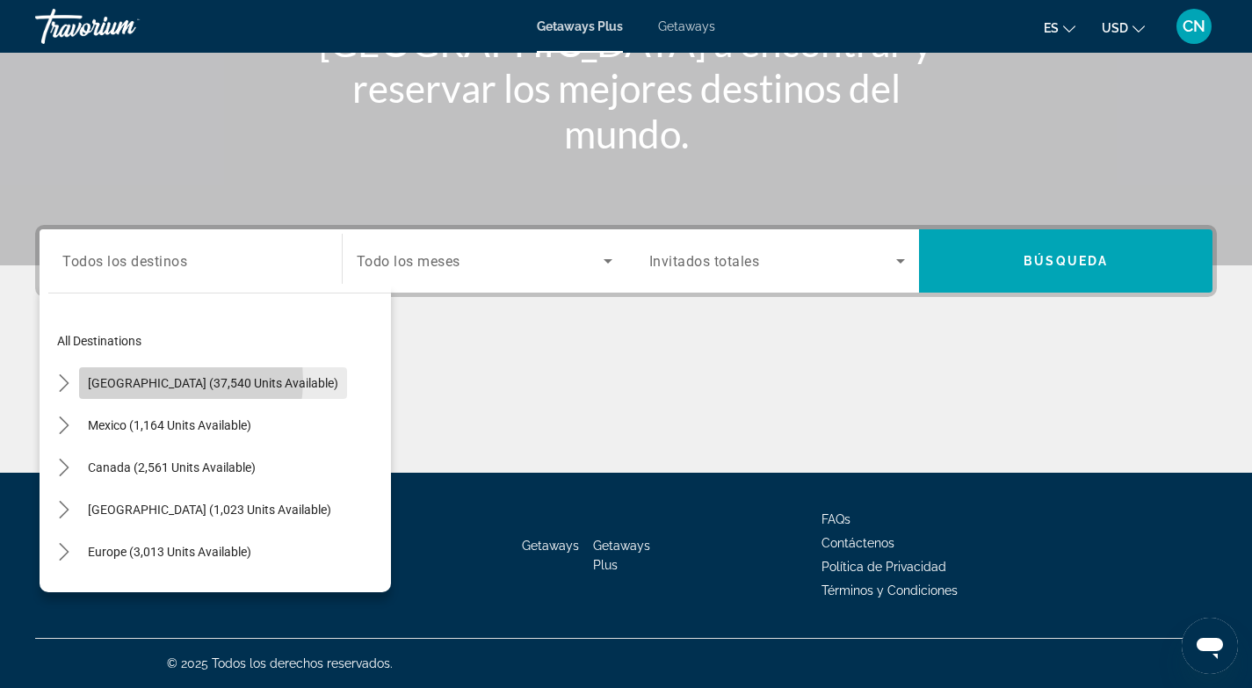
click at [162, 380] on span "[GEOGRAPHIC_DATA] (37,540 units available)" at bounding box center [213, 383] width 250 height 14
type input "**********"
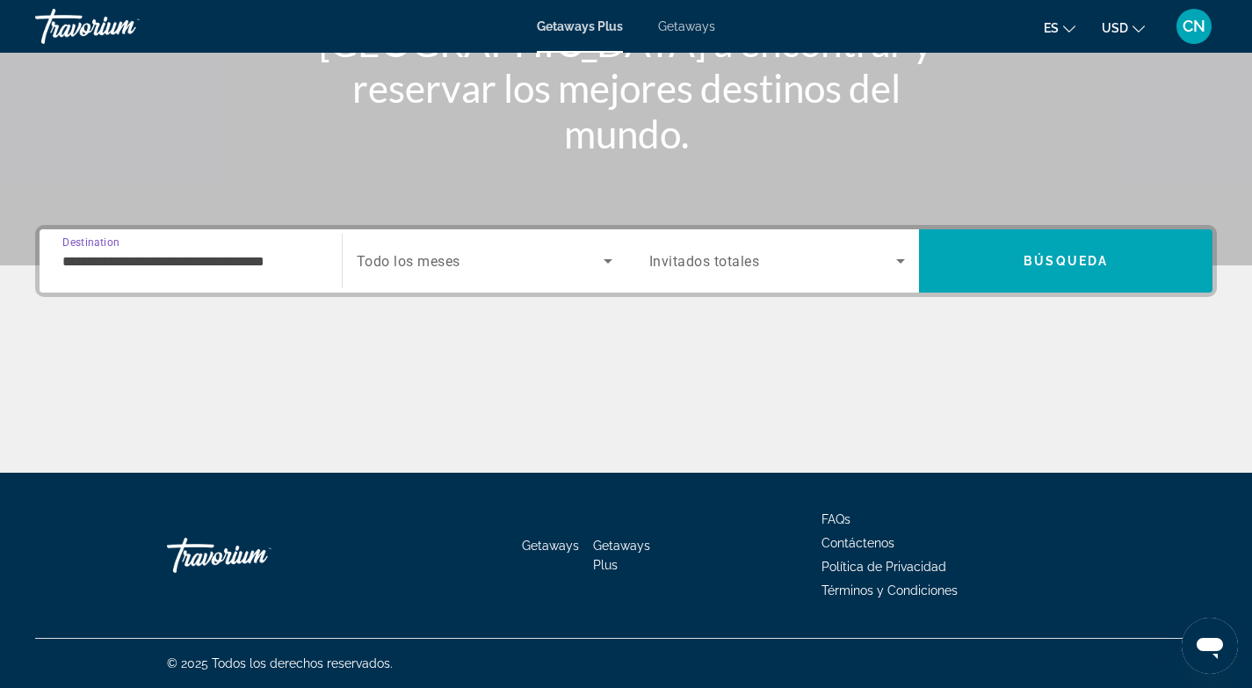
click at [467, 254] on span "Search widget" at bounding box center [480, 260] width 247 height 21
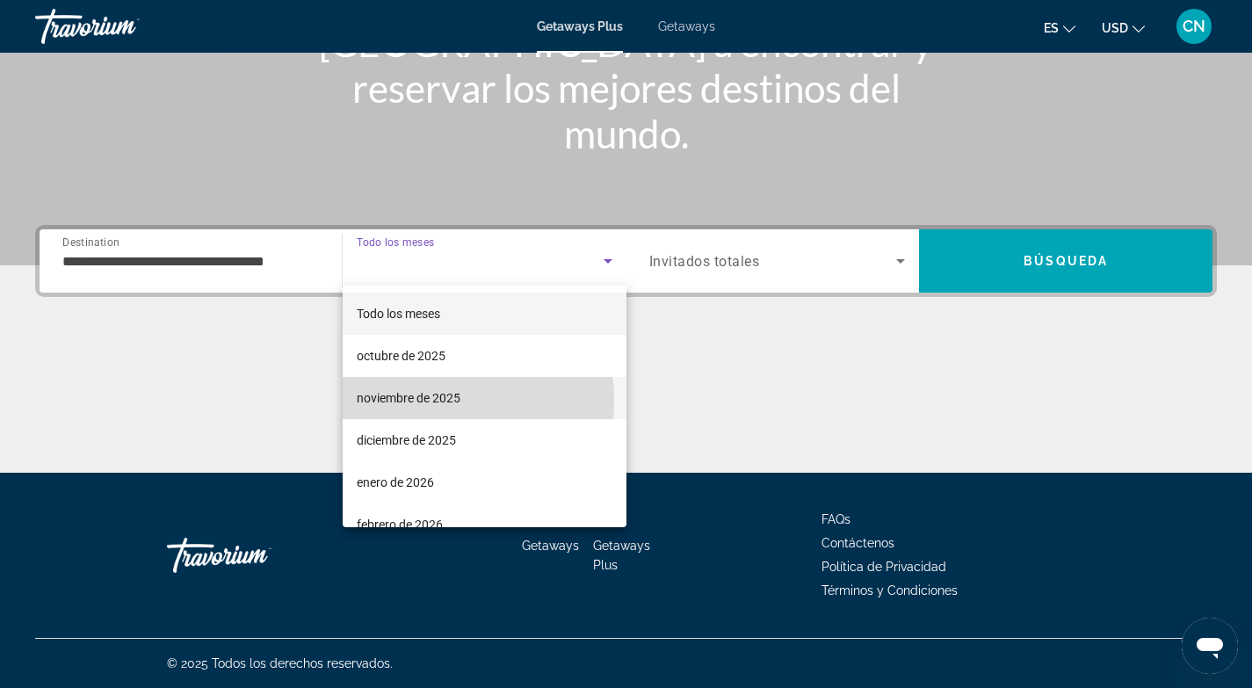
click at [431, 401] on span "noviembre de 2025" at bounding box center [409, 397] width 104 height 21
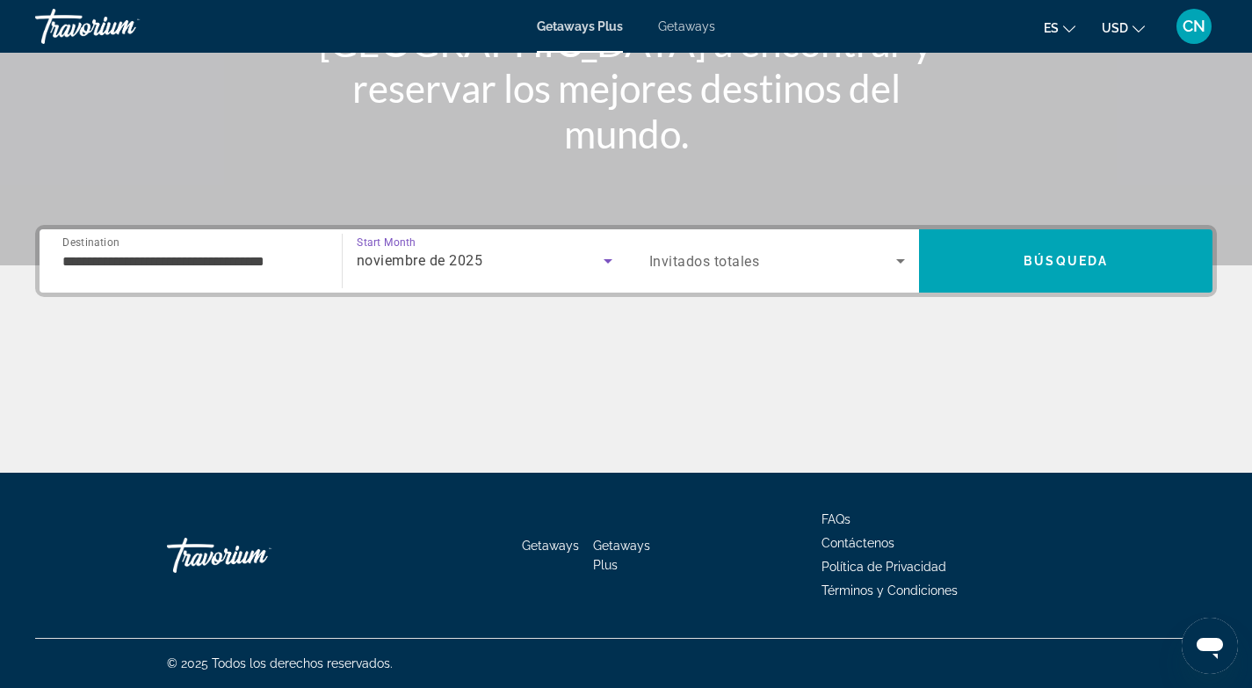
click at [750, 254] on span "Invitados totales" at bounding box center [704, 261] width 111 height 17
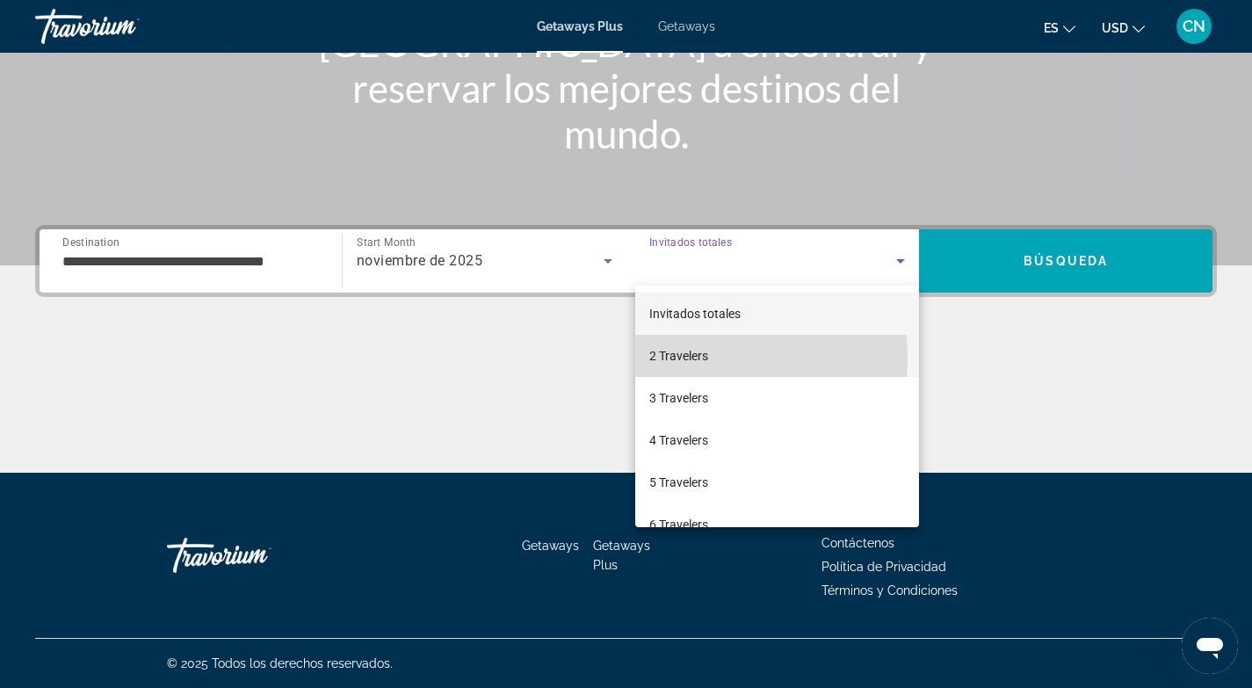
click at [690, 357] on span "2 Travelers" at bounding box center [678, 355] width 59 height 21
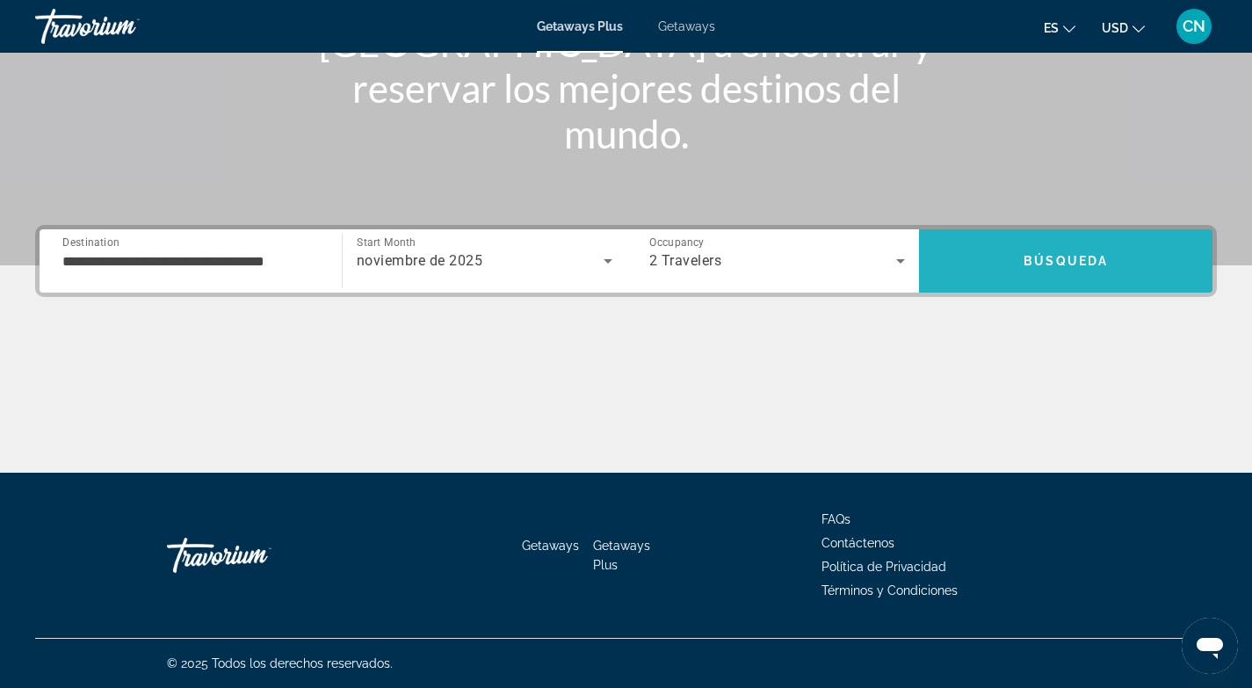
click at [1040, 271] on span "Search" at bounding box center [1065, 261] width 293 height 42
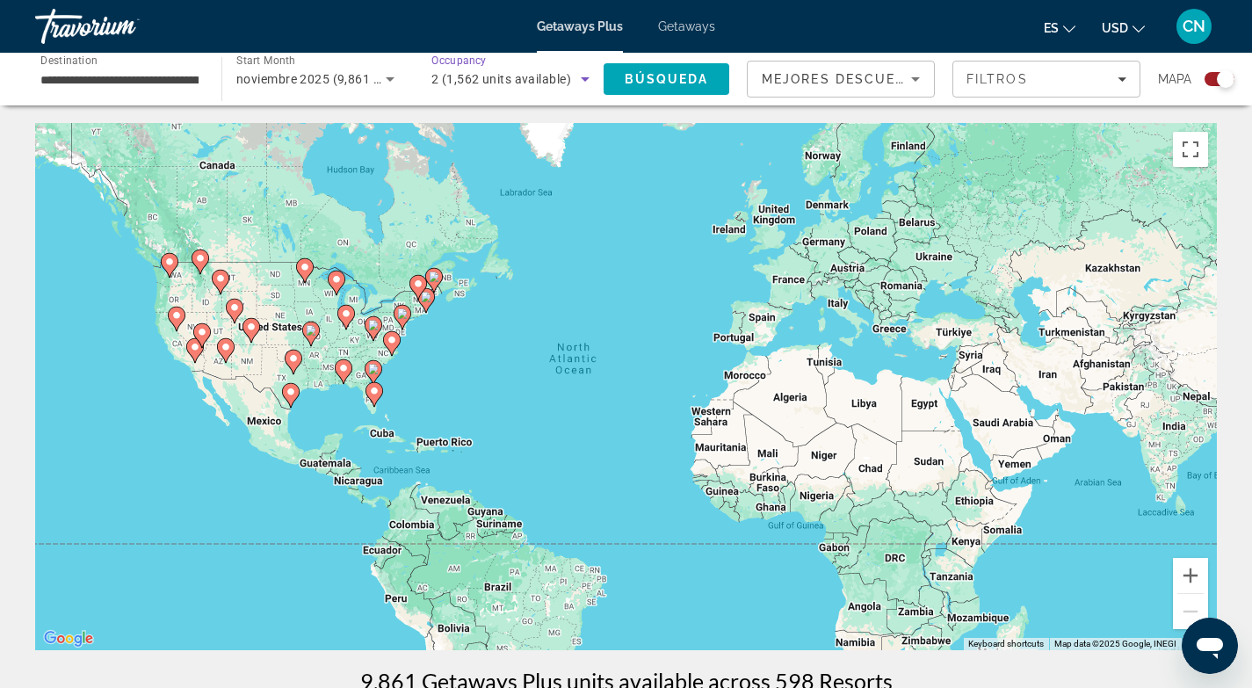
click at [520, 79] on span "2 (1,562 units available)" at bounding box center [501, 79] width 140 height 14
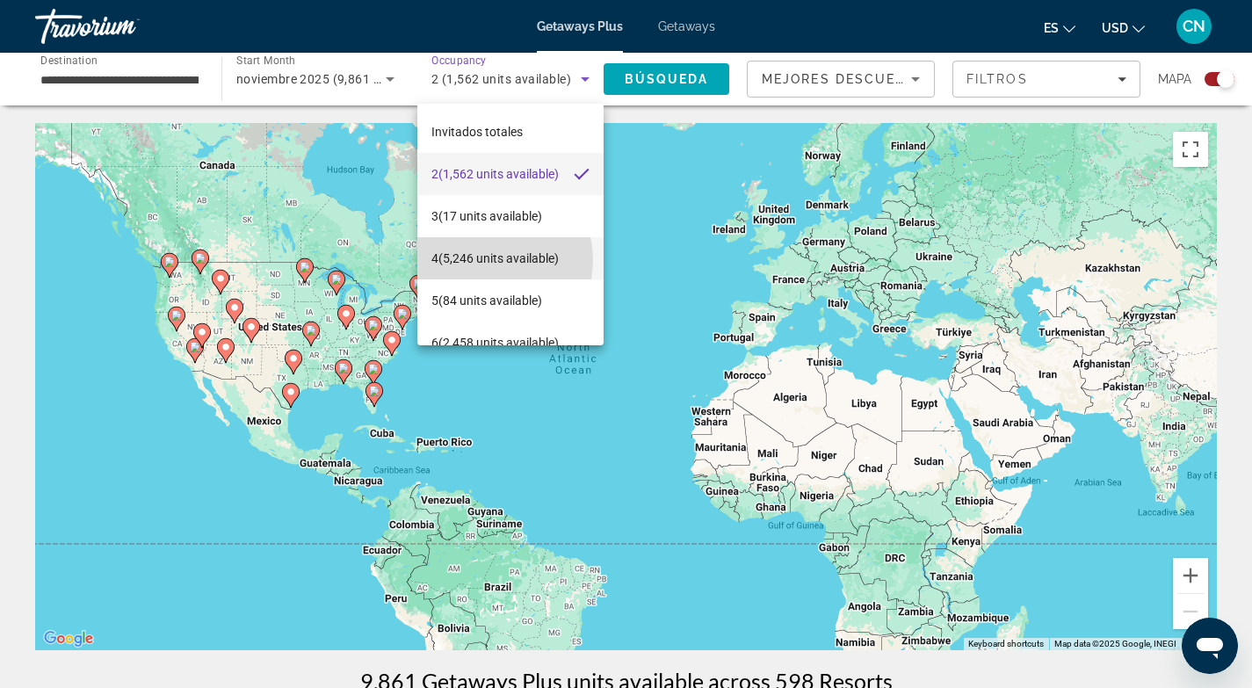
click at [490, 260] on span "4 (5,246 units available)" at bounding box center [494, 258] width 127 height 21
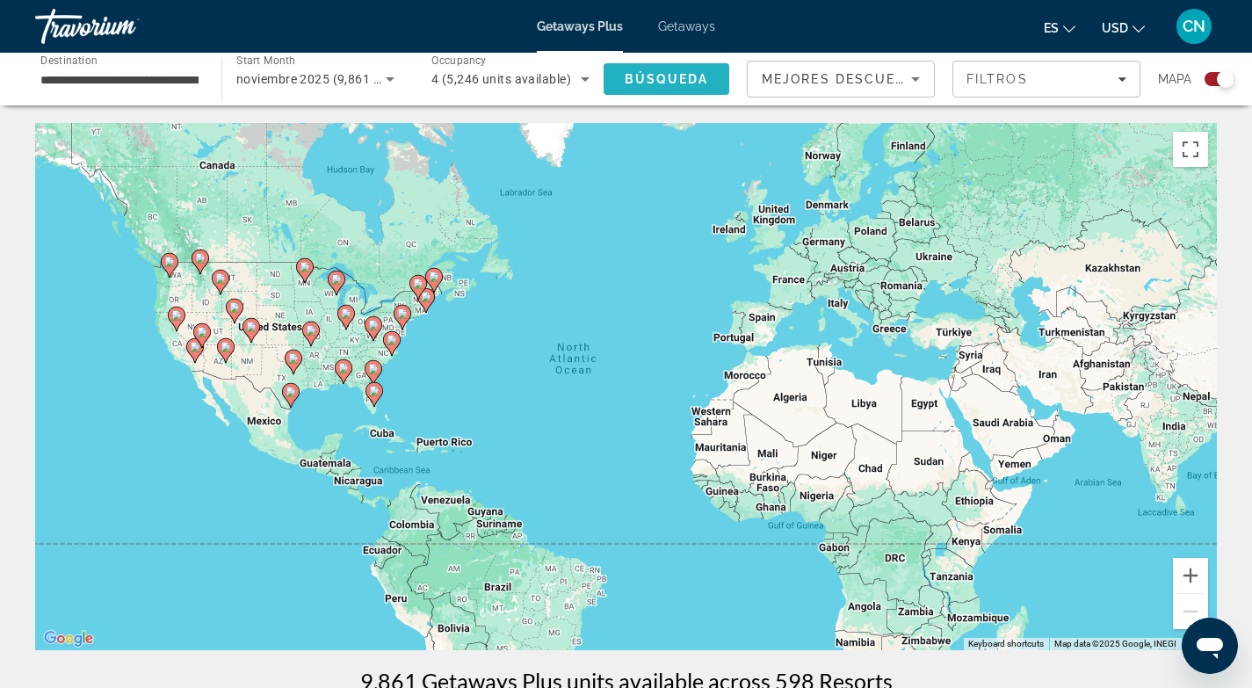
click at [659, 72] on span "Búsqueda" at bounding box center [667, 79] width 84 height 14
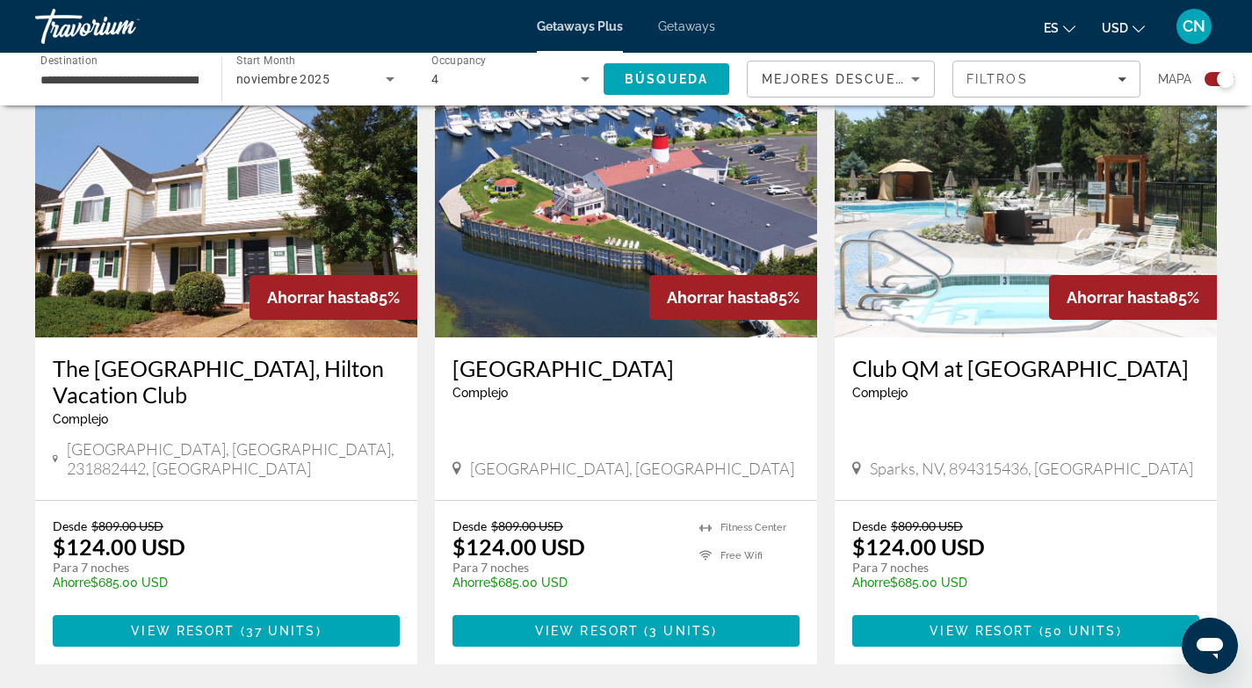
scroll to position [2612, 0]
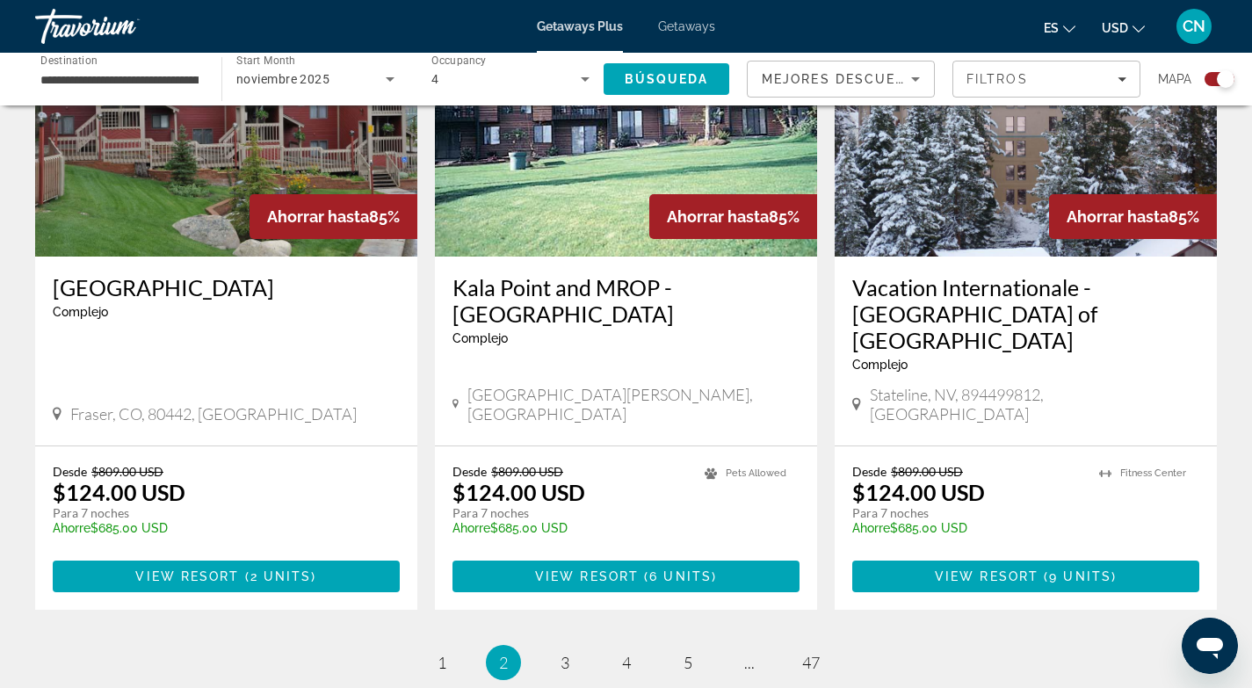
scroll to position [2621, 0]
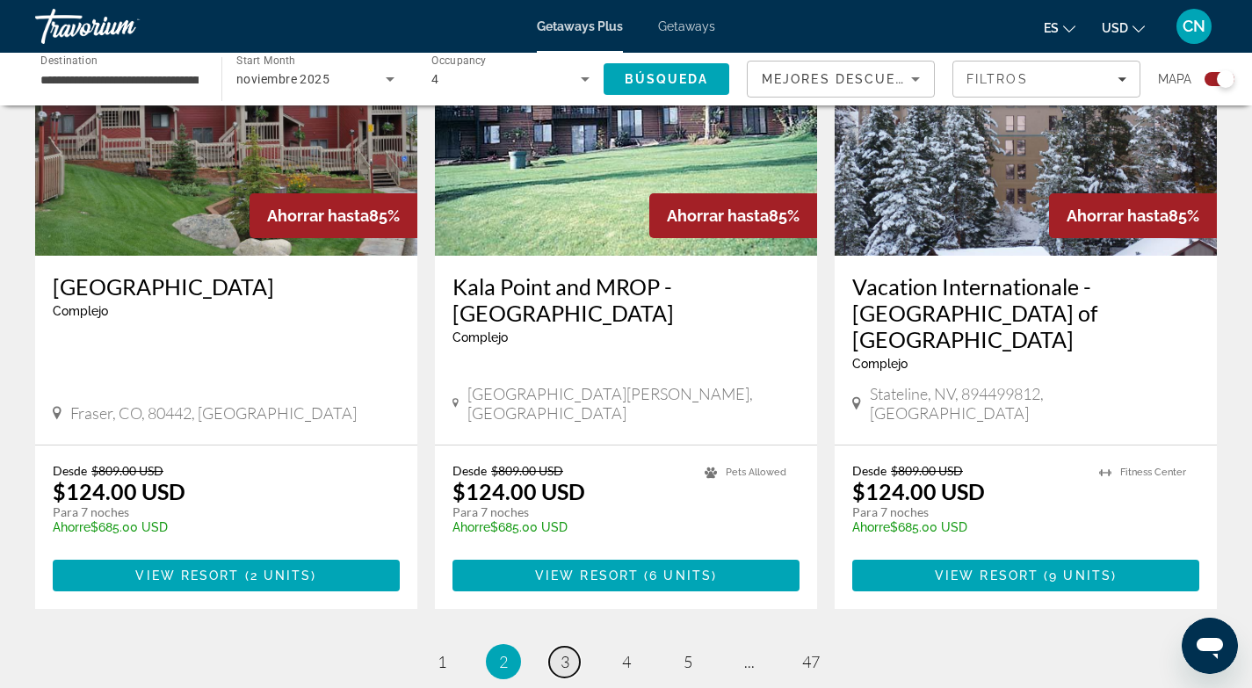
click at [563, 652] on span "3" at bounding box center [565, 661] width 9 height 19
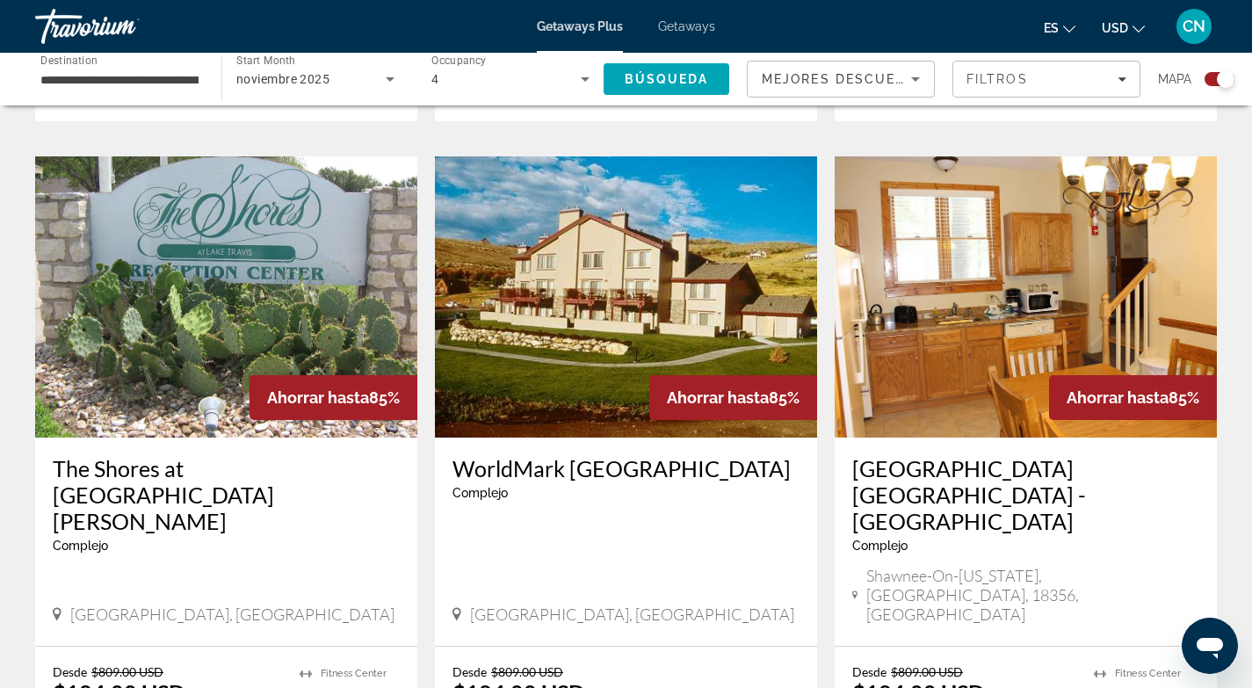
scroll to position [2597, 0]
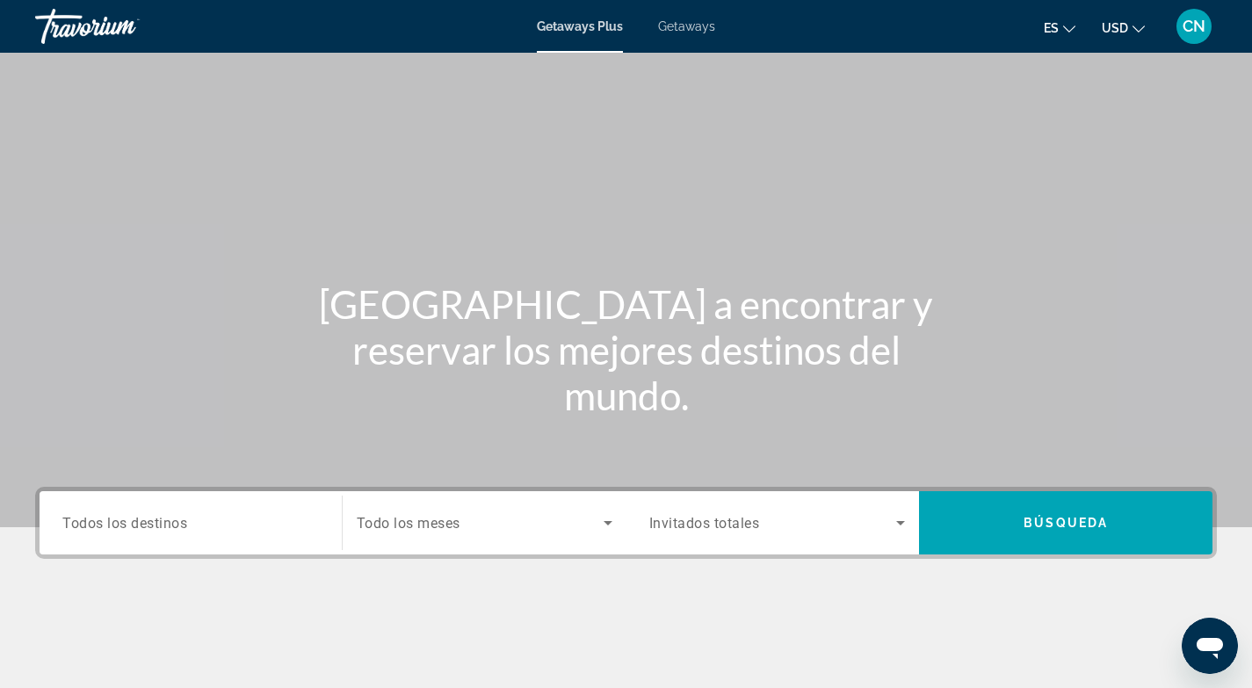
click at [128, 518] on span "Todos los destinos" at bounding box center [124, 522] width 125 height 17
click at [128, 518] on input "Destination Todos los destinos" at bounding box center [190, 523] width 257 height 21
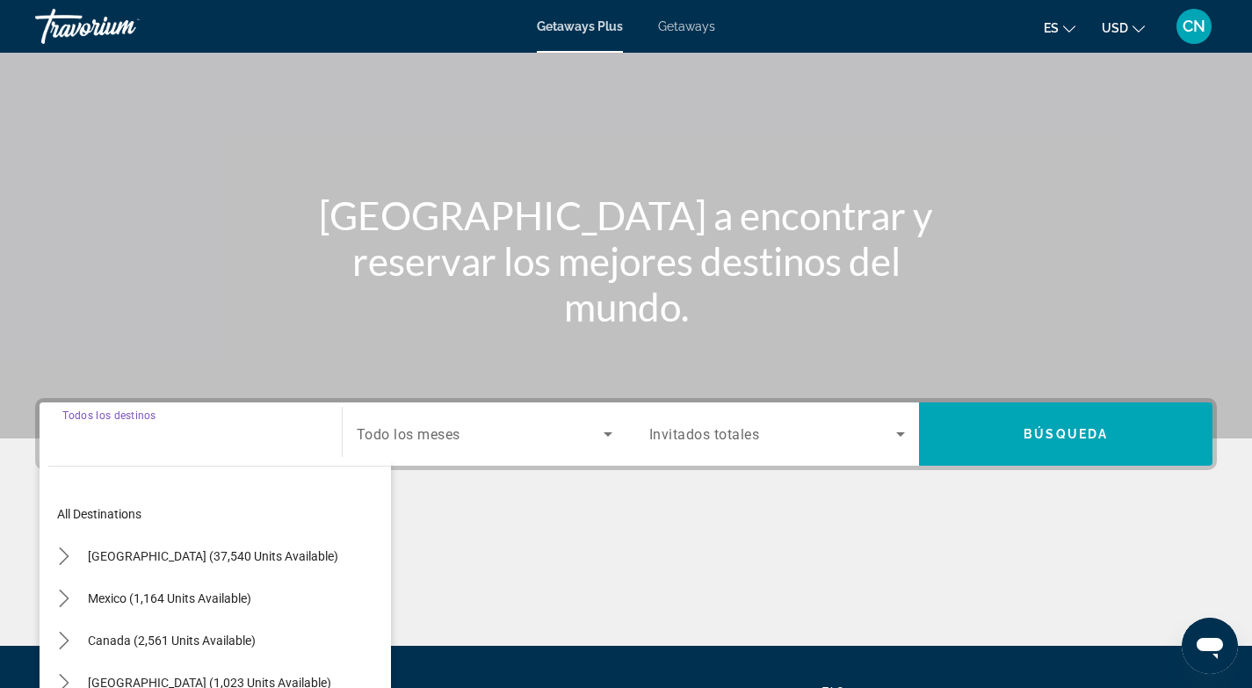
scroll to position [262, 0]
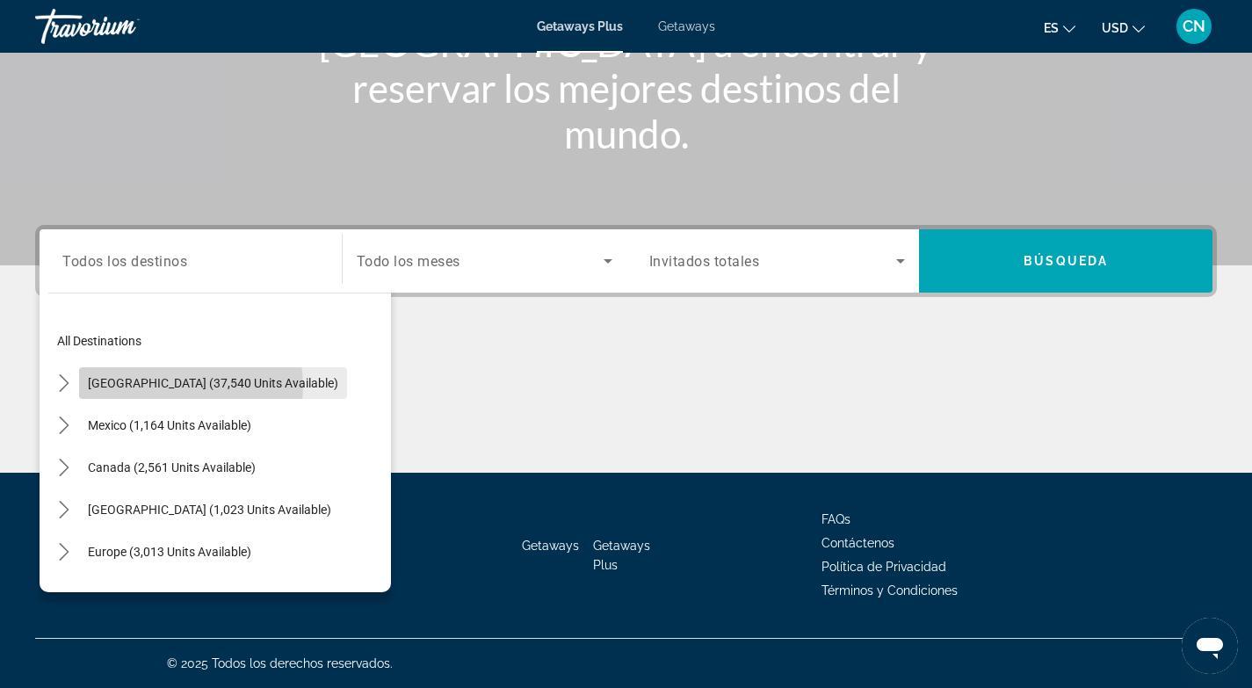
click at [160, 387] on span "[GEOGRAPHIC_DATA] (37,540 units available)" at bounding box center [213, 383] width 250 height 14
type input "**********"
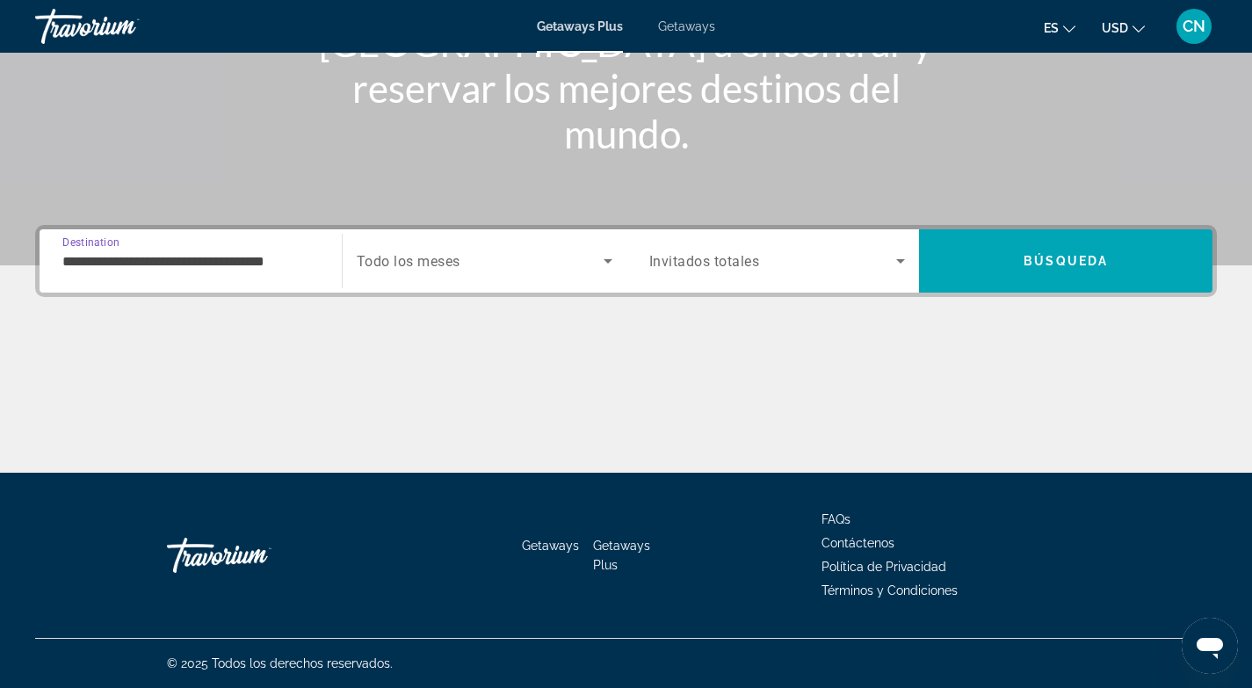
click at [388, 264] on span "Todo los meses" at bounding box center [409, 261] width 104 height 17
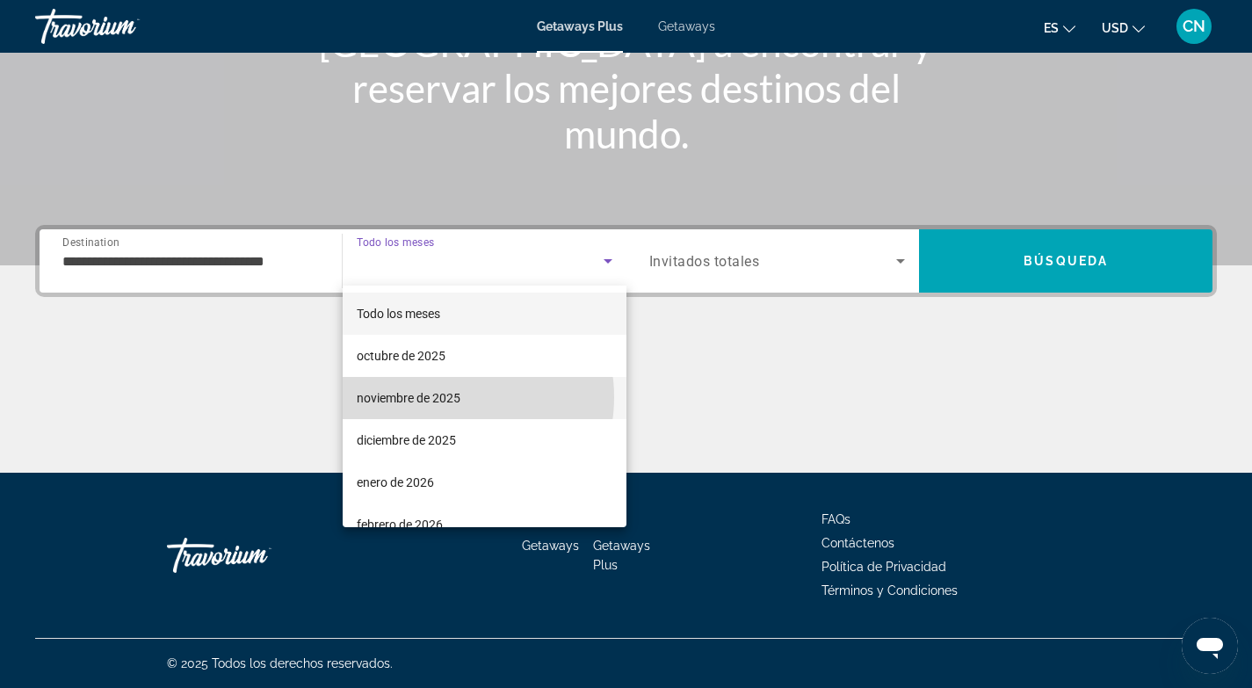
click at [445, 397] on span "noviembre de 2025" at bounding box center [409, 397] width 104 height 21
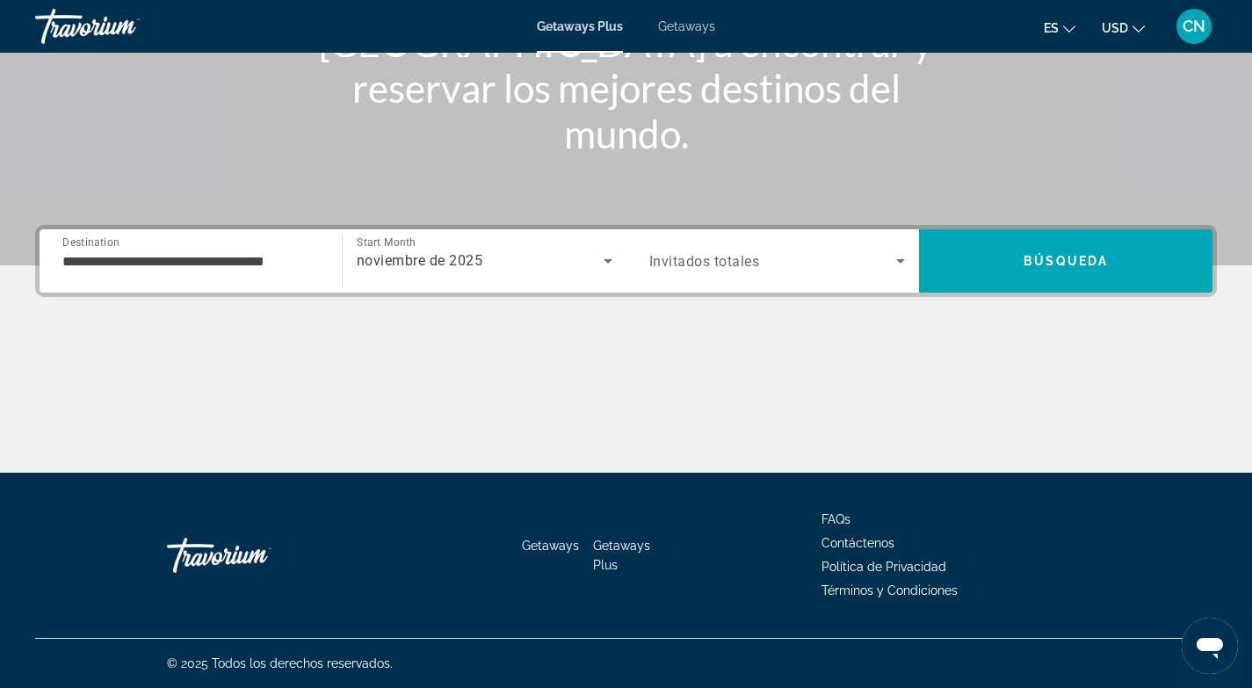
click at [707, 258] on span "Invitados totales" at bounding box center [704, 261] width 111 height 17
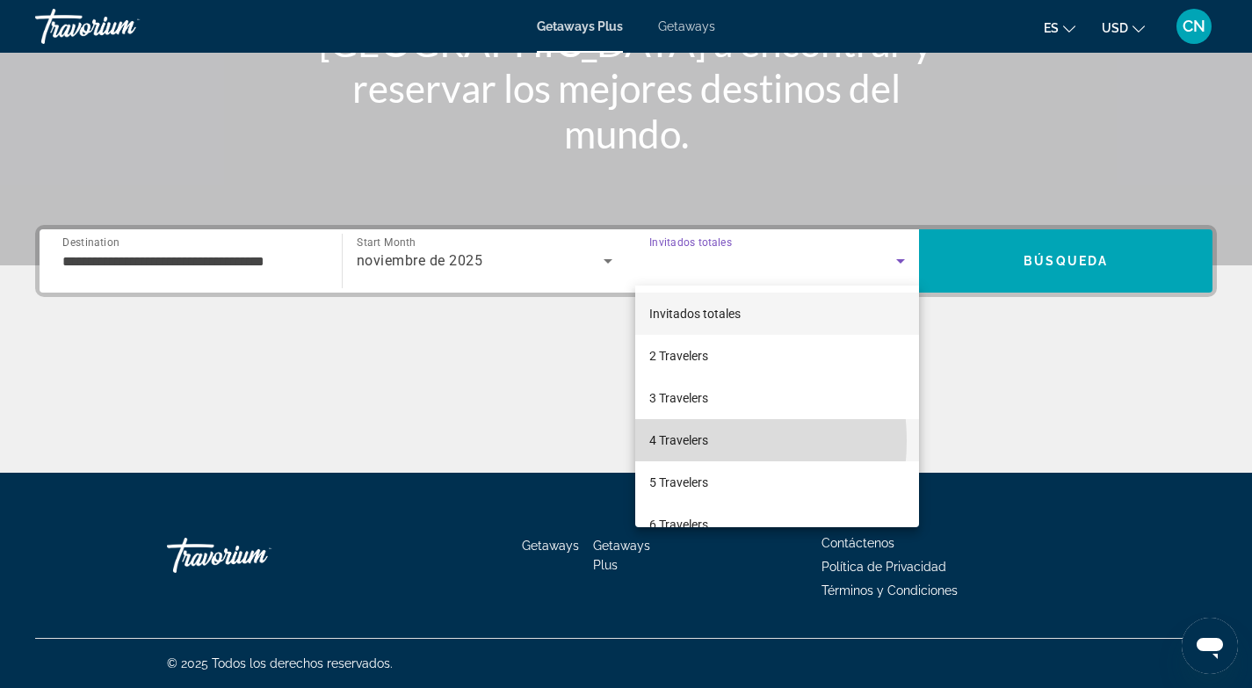
click at [672, 441] on span "4 Travelers" at bounding box center [678, 440] width 59 height 21
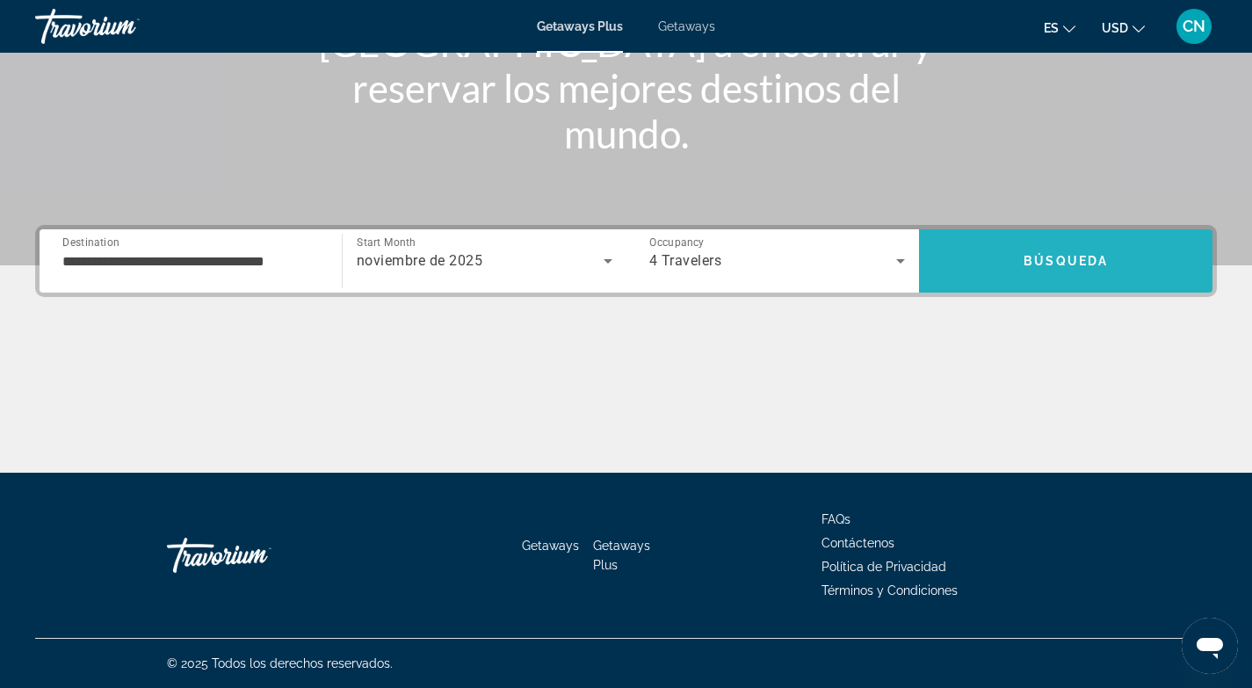
click at [1036, 251] on span "Search" at bounding box center [1065, 261] width 293 height 42
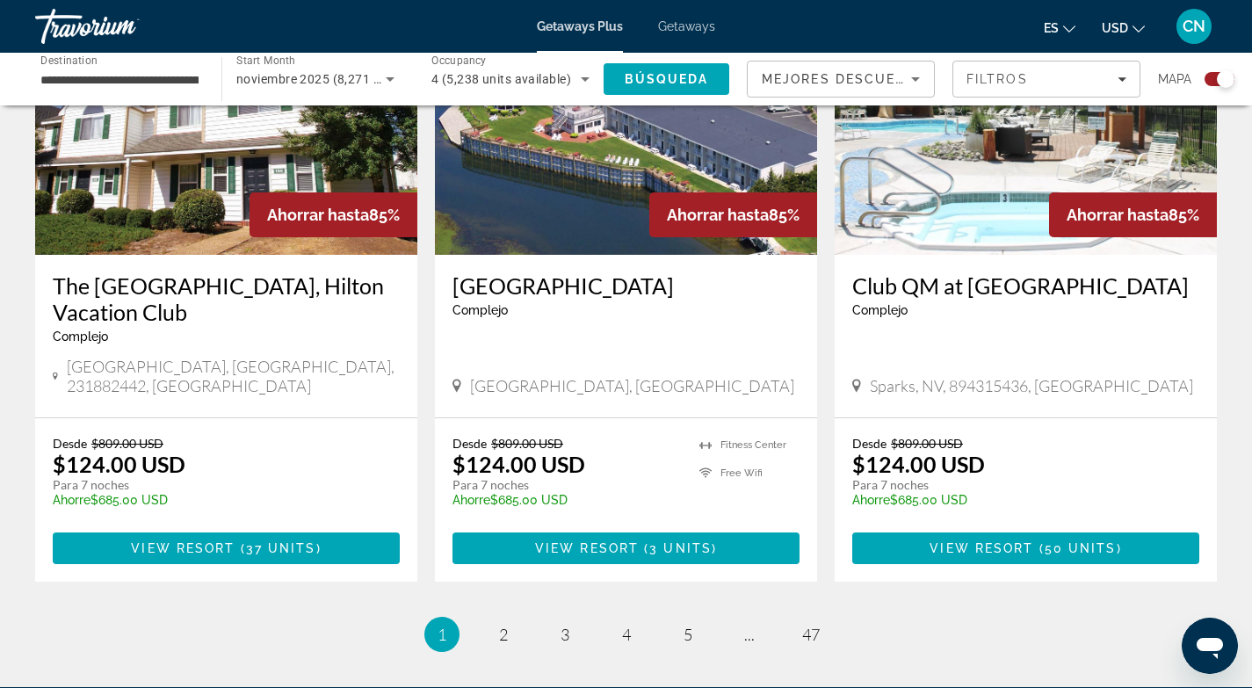
scroll to position [2697, 0]
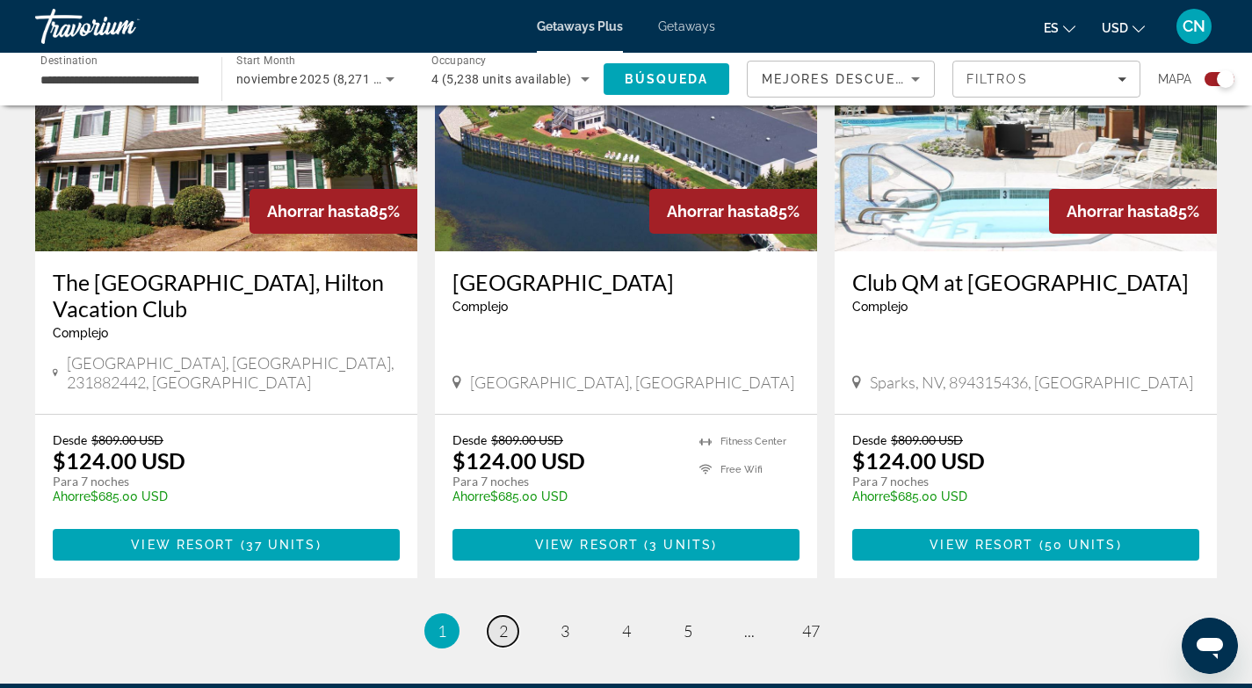
click at [506, 621] on span "2" at bounding box center [503, 630] width 9 height 19
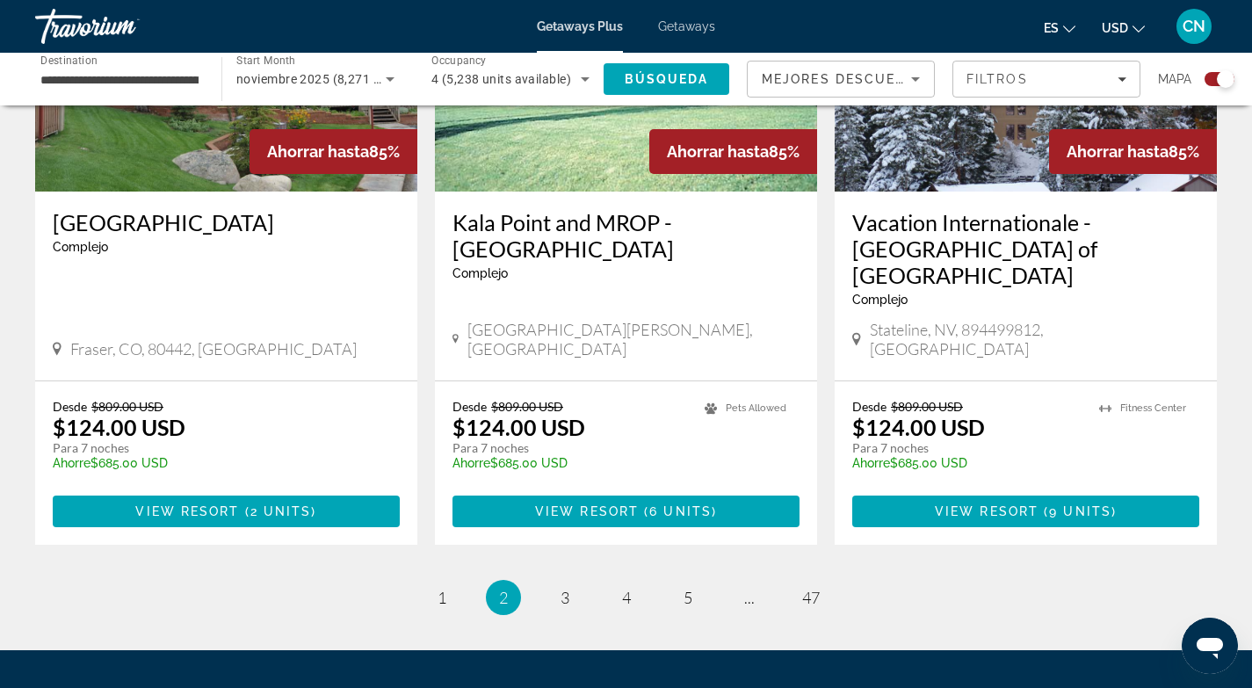
scroll to position [2709, 0]
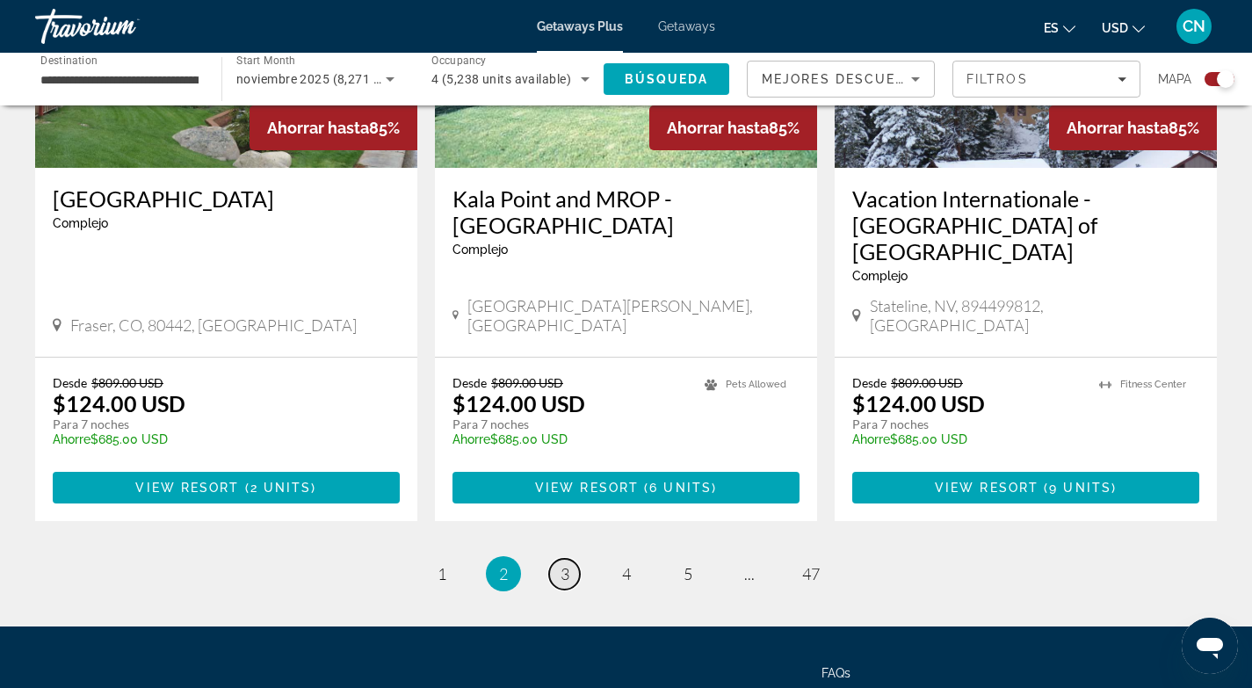
click at [568, 564] on span "3" at bounding box center [565, 573] width 9 height 19
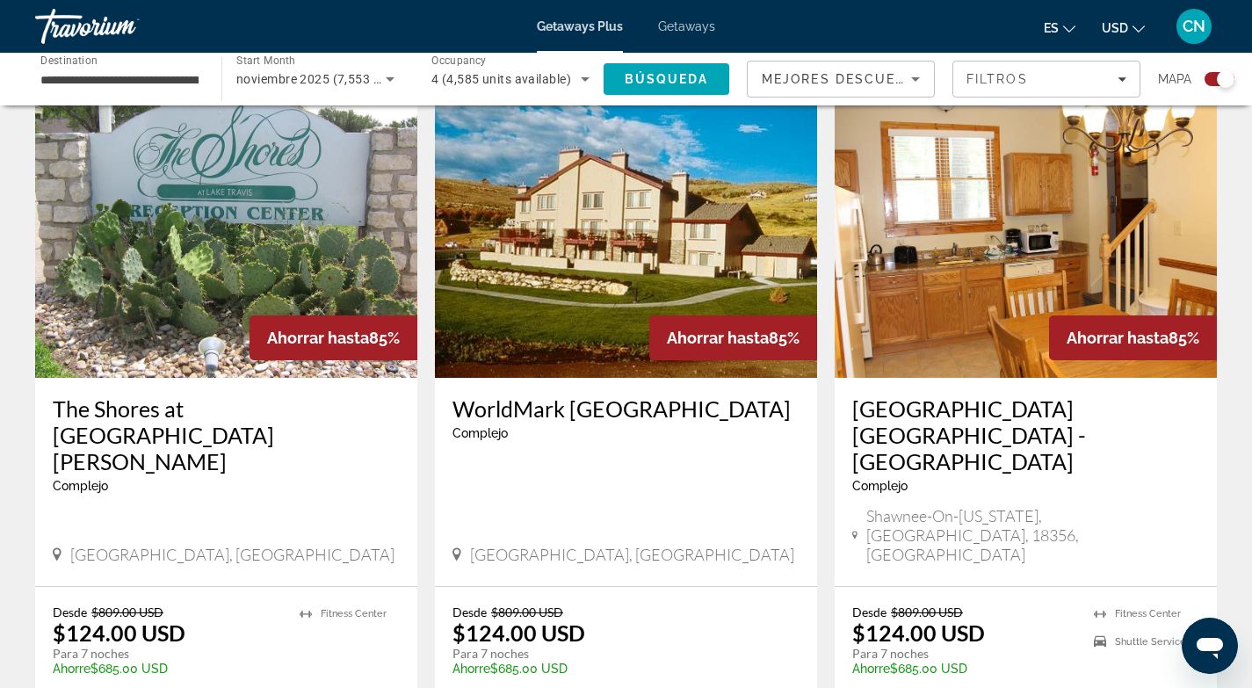
scroll to position [2651, 0]
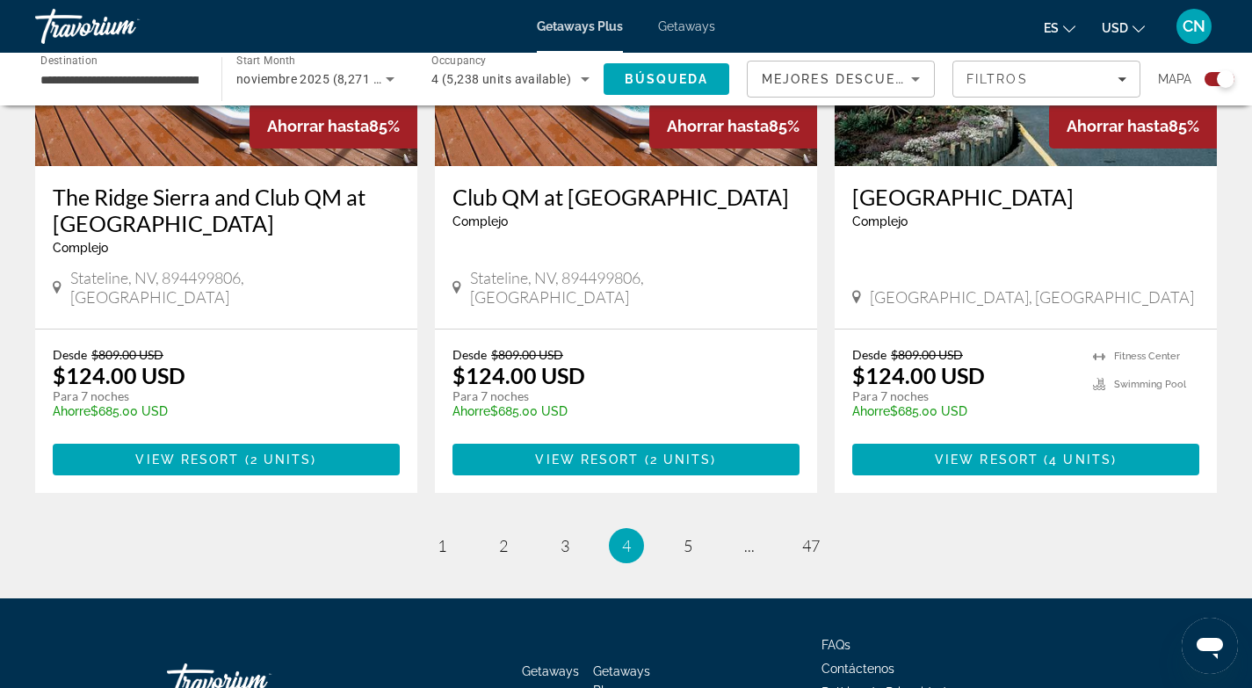
scroll to position [2725, 0]
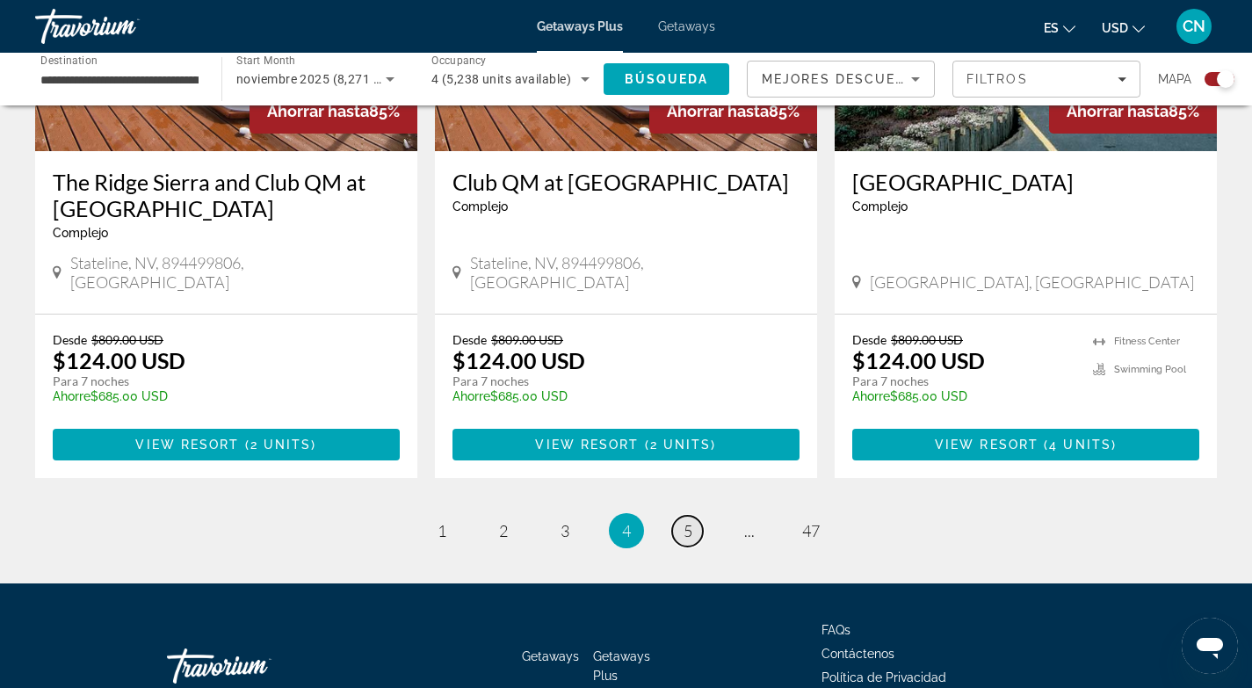
click at [690, 521] on span "5" at bounding box center [688, 530] width 9 height 19
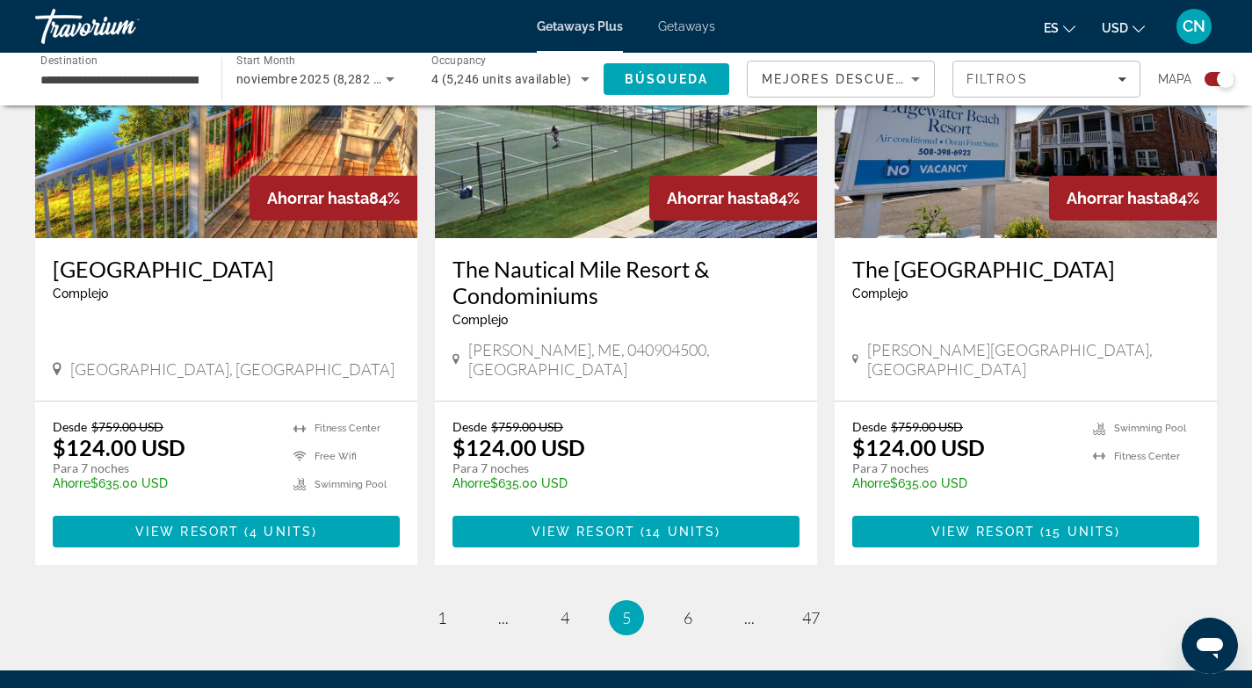
scroll to position [2743, 0]
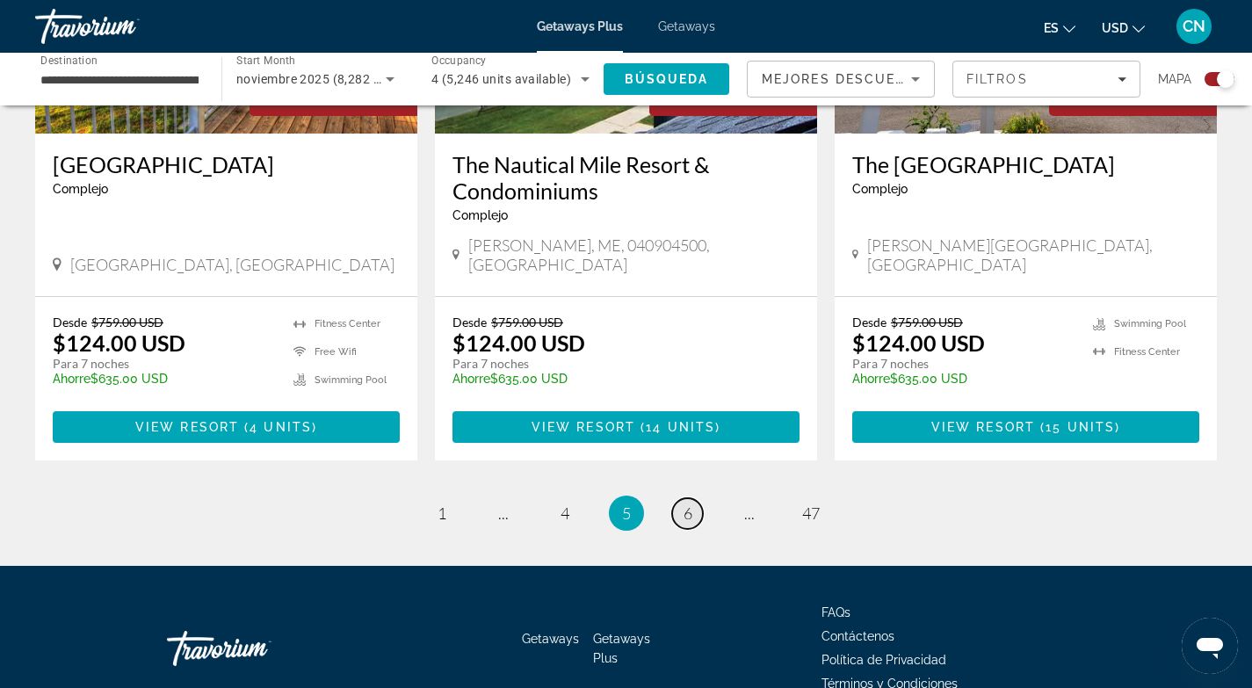
click at [686, 503] on span "6" at bounding box center [688, 512] width 9 height 19
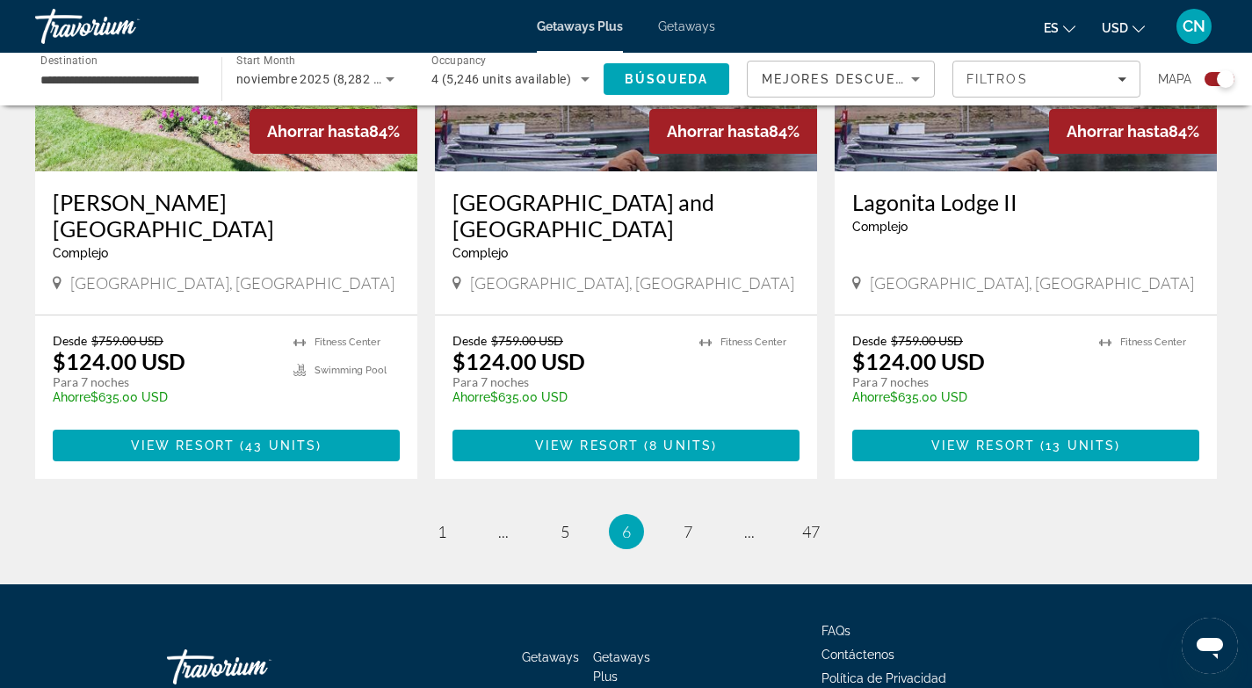
scroll to position [2735, 0]
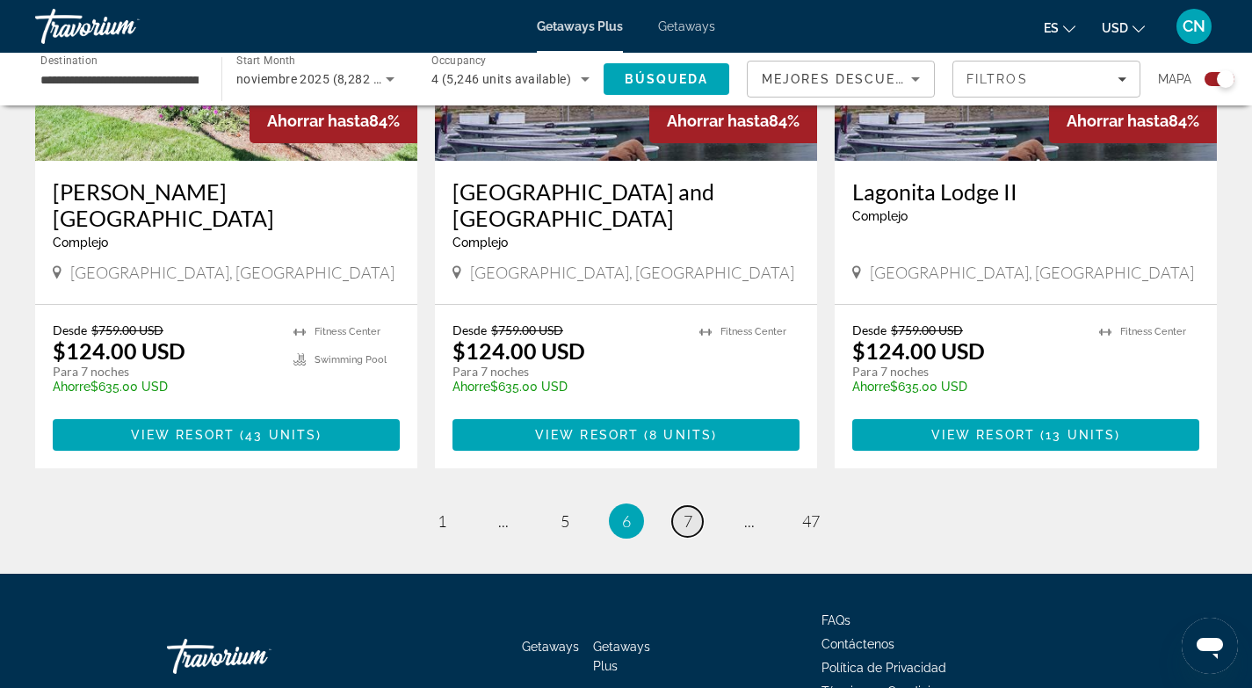
click at [686, 511] on span "7" at bounding box center [688, 520] width 9 height 19
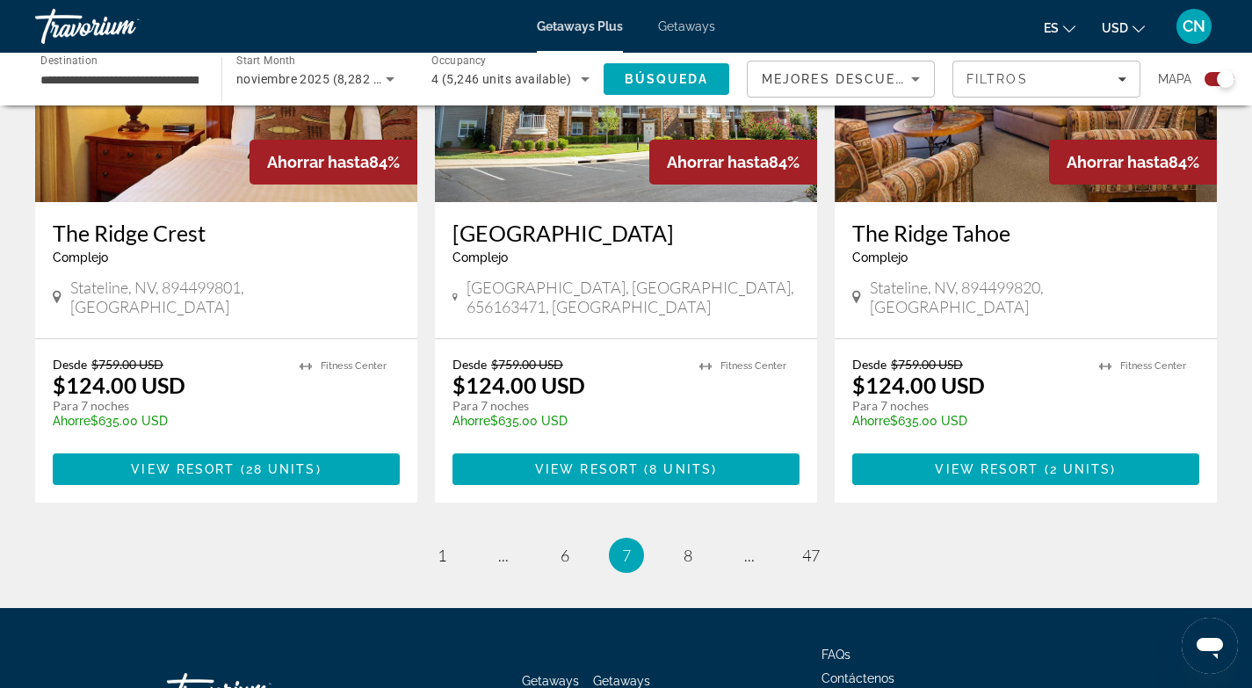
scroll to position [2682, 0]
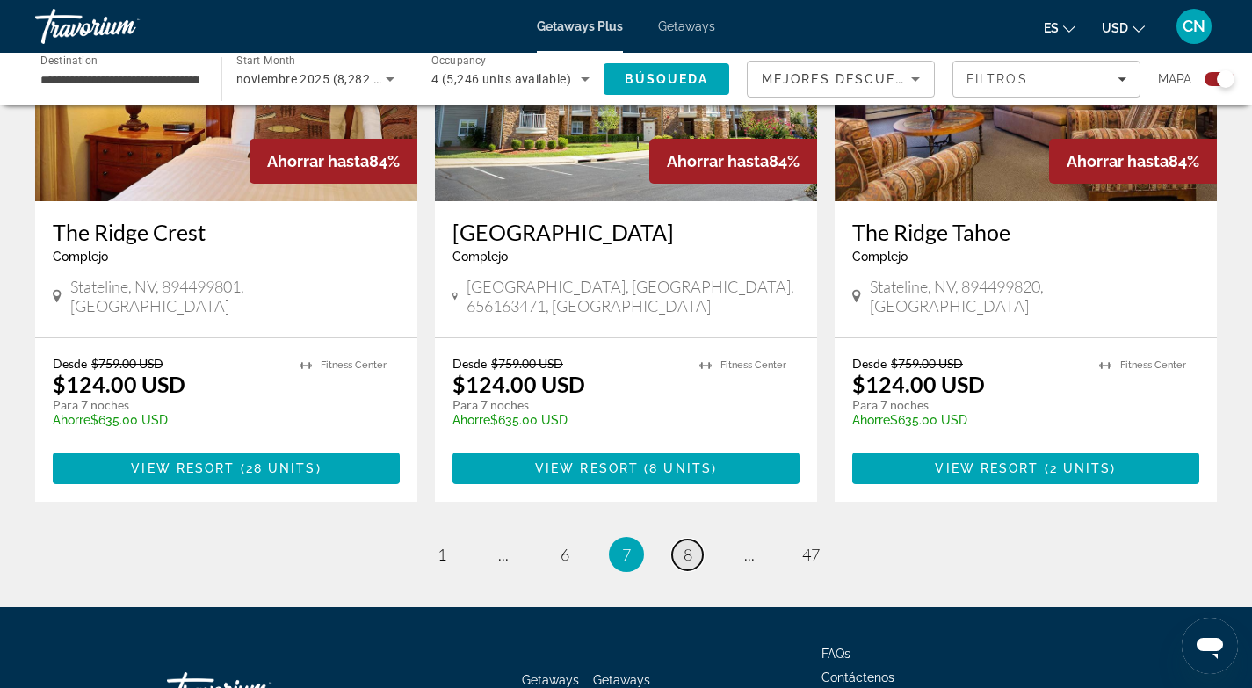
click at [687, 545] on span "8" at bounding box center [688, 554] width 9 height 19
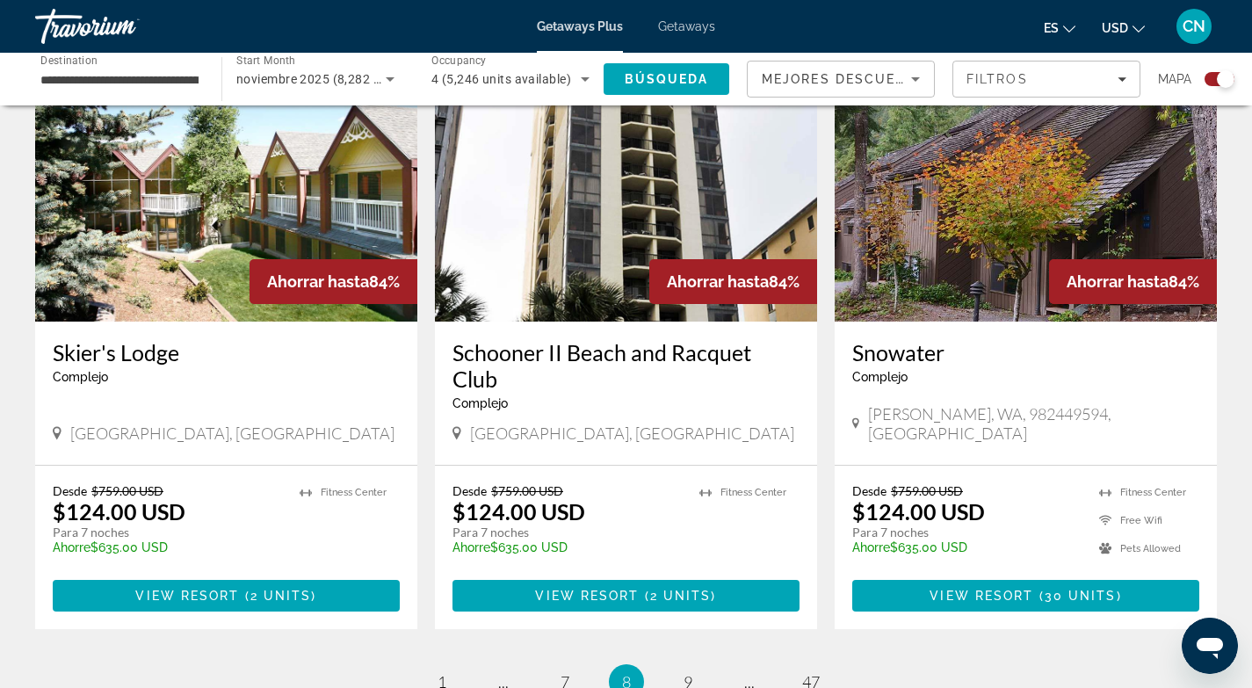
scroll to position [2566, 0]
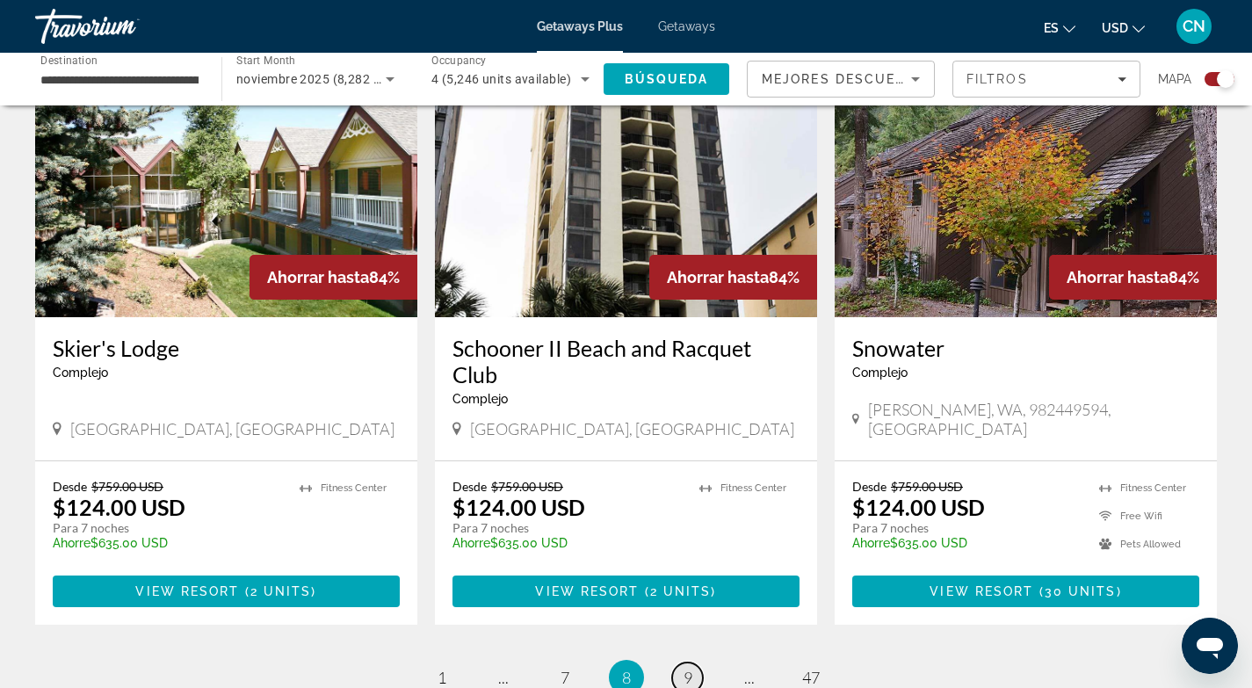
click at [687, 668] on span "9" at bounding box center [688, 677] width 9 height 19
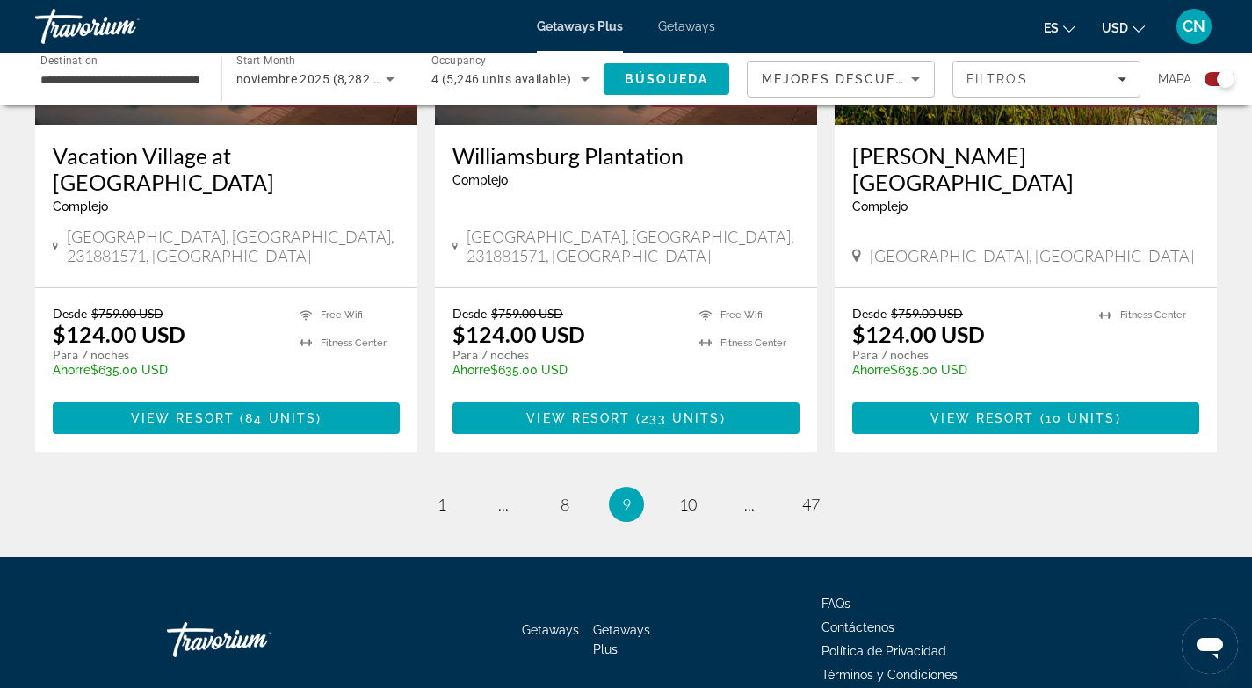
scroll to position [2752, 0]
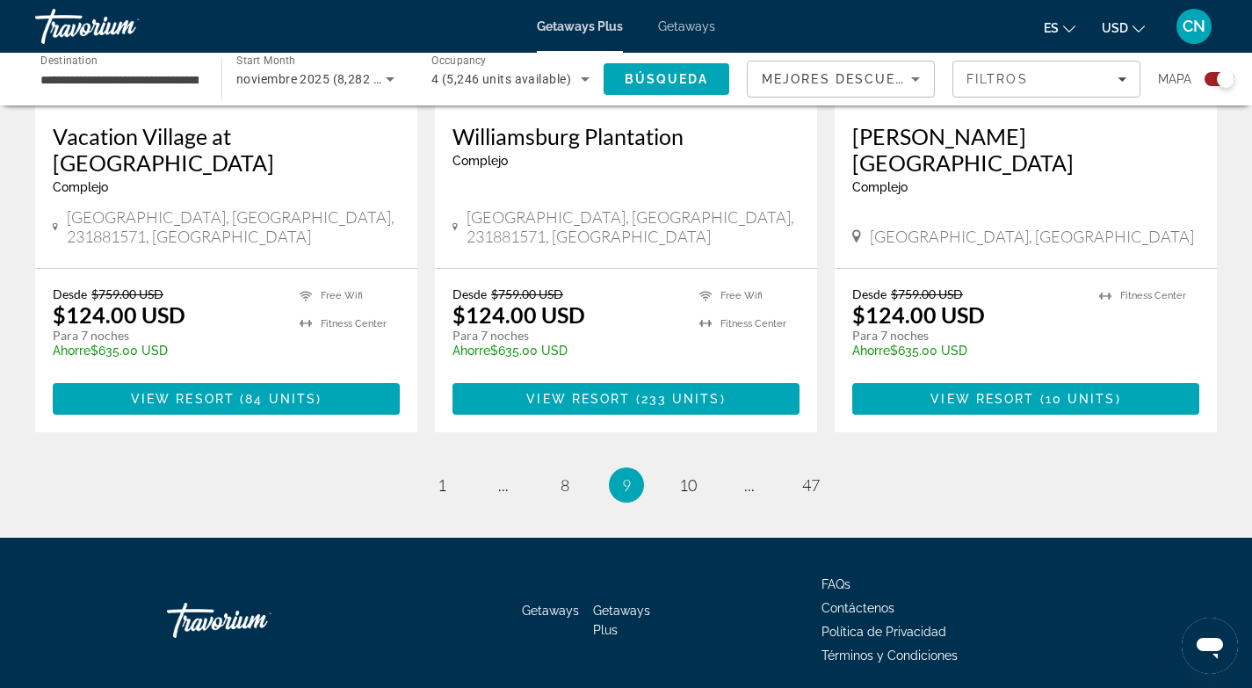
click at [703, 467] on li "page 10" at bounding box center [687, 484] width 35 height 35
click at [691, 475] on span "10" at bounding box center [688, 484] width 18 height 19
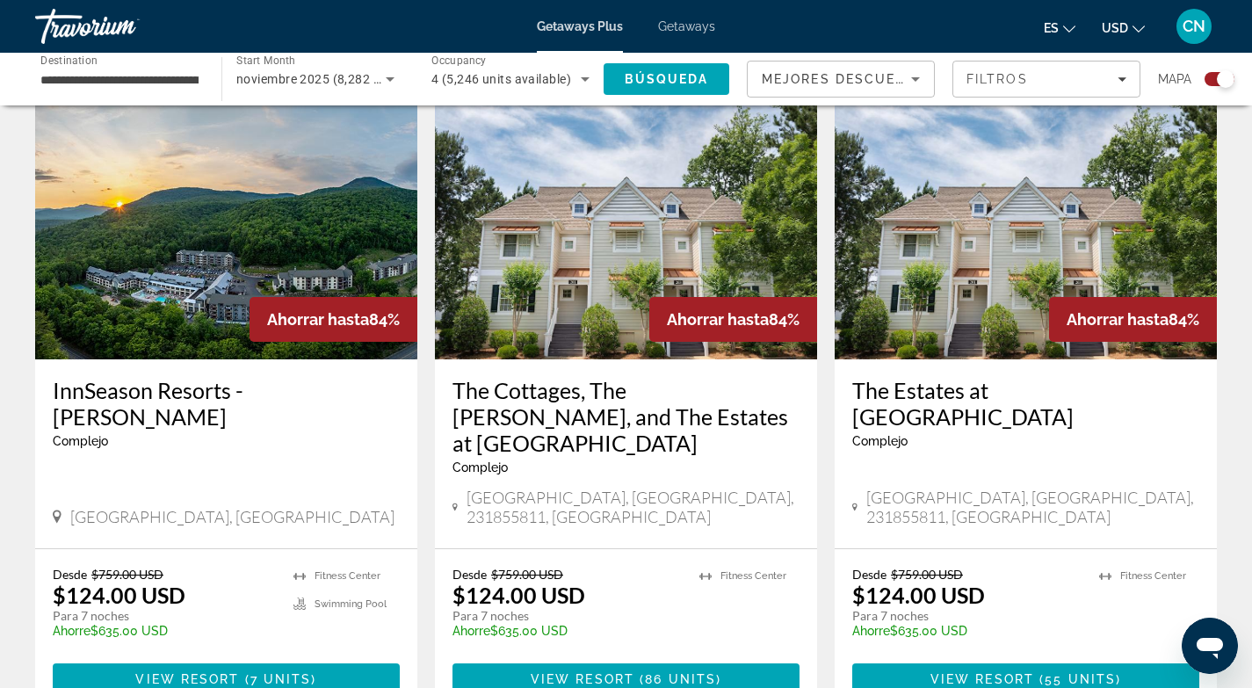
scroll to position [2831, 0]
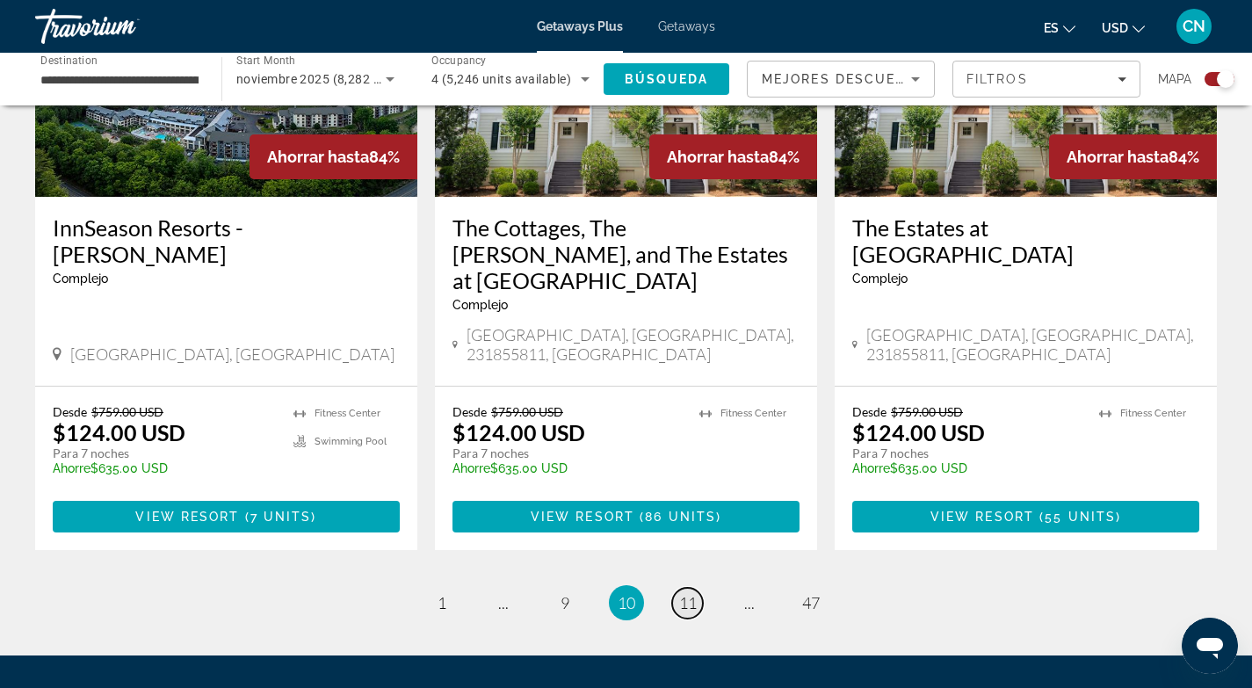
click at [688, 593] on span "11" at bounding box center [688, 602] width 18 height 19
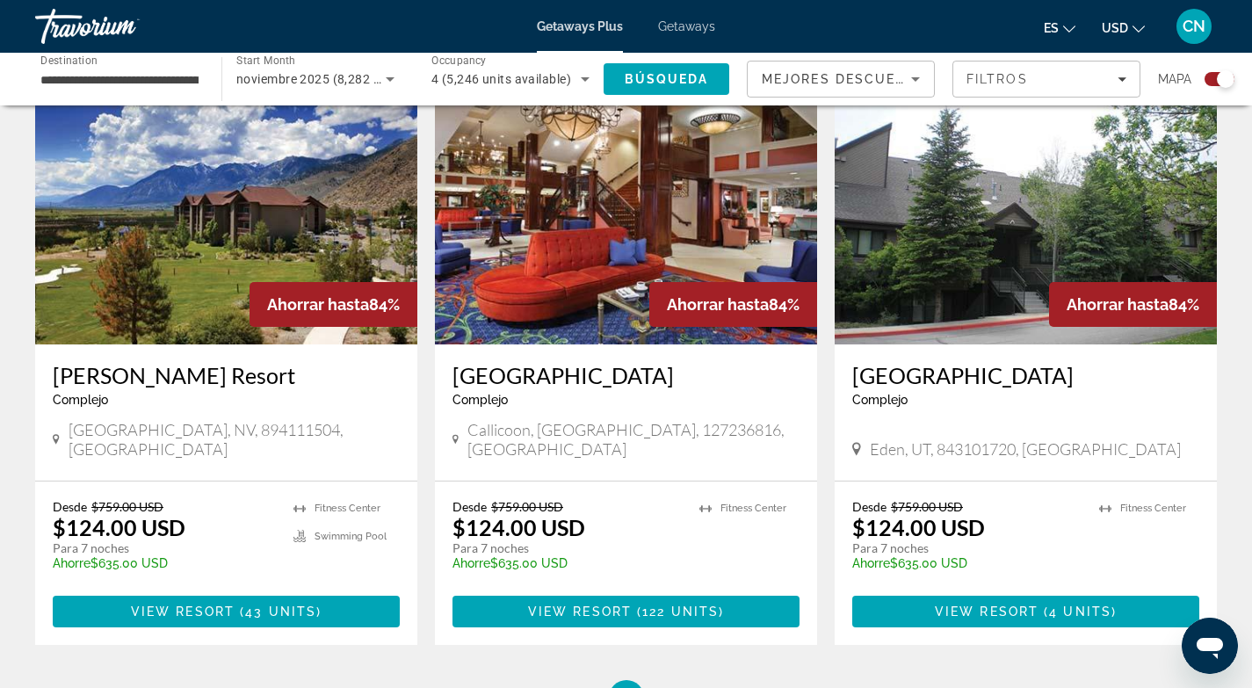
scroll to position [2752, 0]
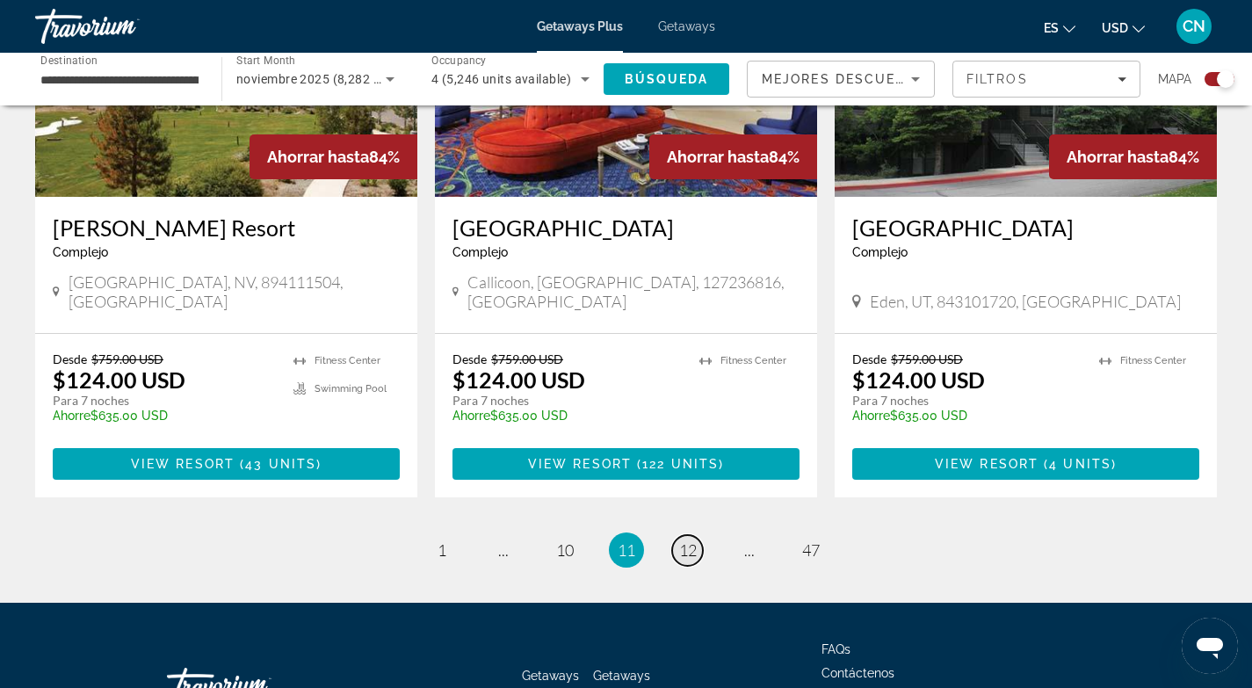
click at [688, 540] on span "12" at bounding box center [688, 549] width 18 height 19
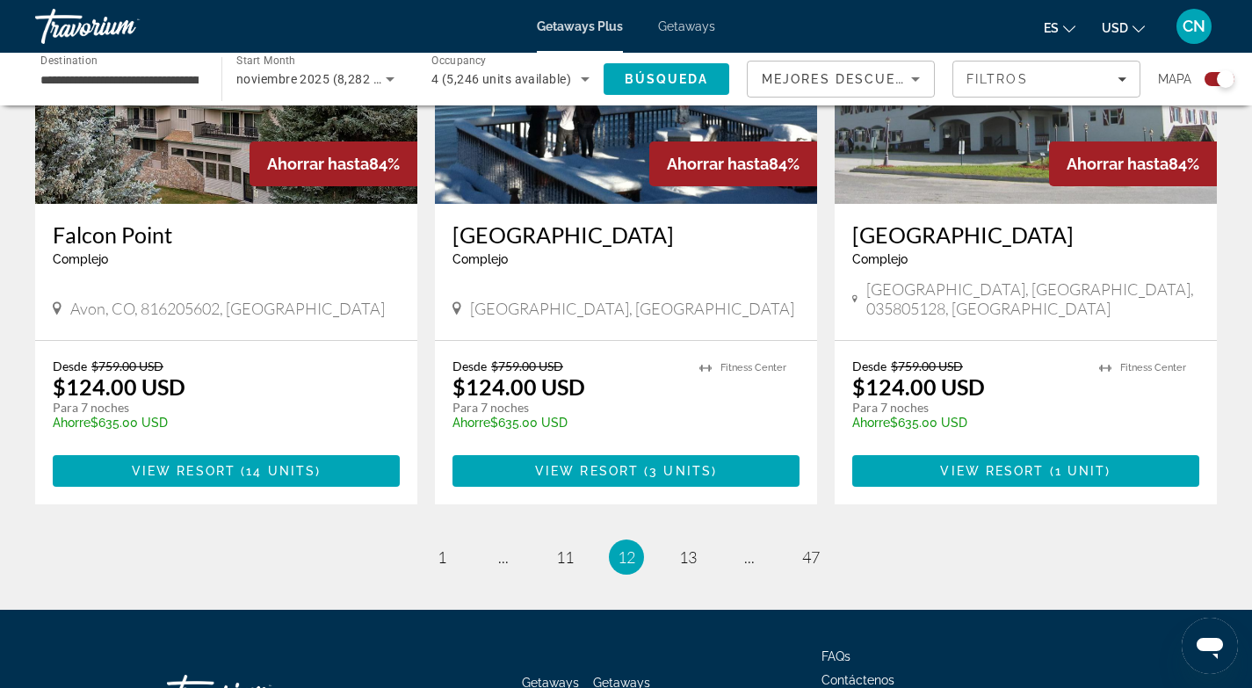
scroll to position [2752, 0]
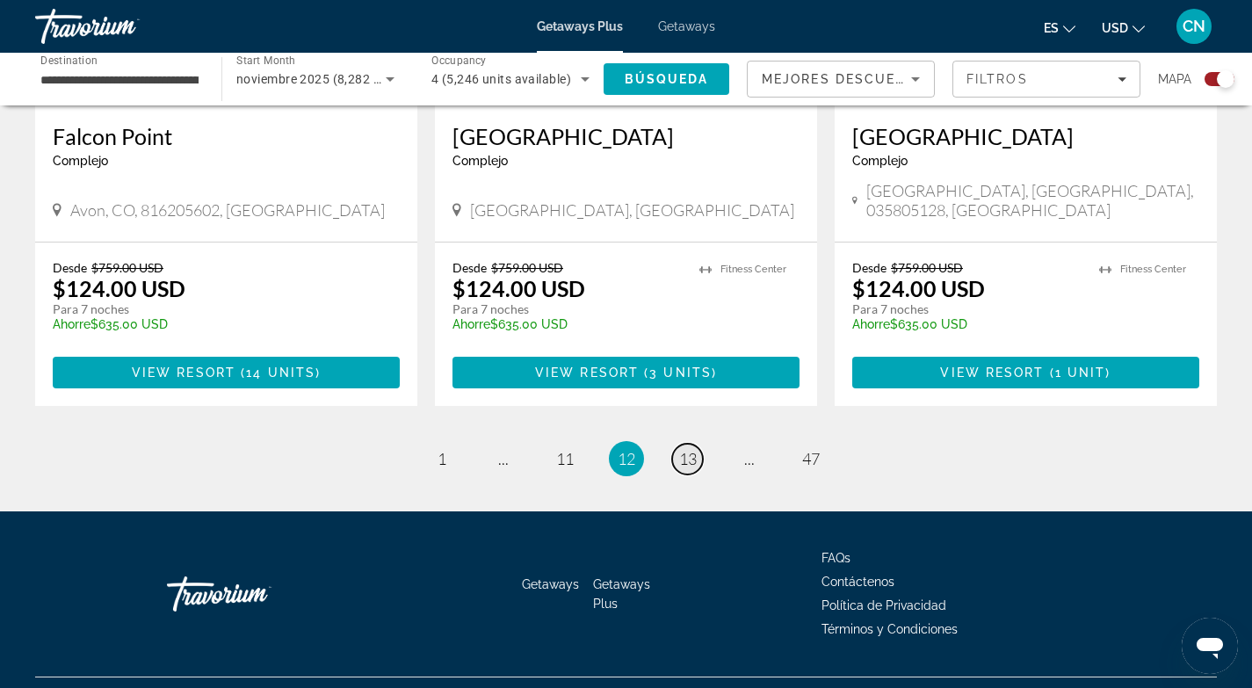
click at [688, 449] on span "13" at bounding box center [688, 458] width 18 height 19
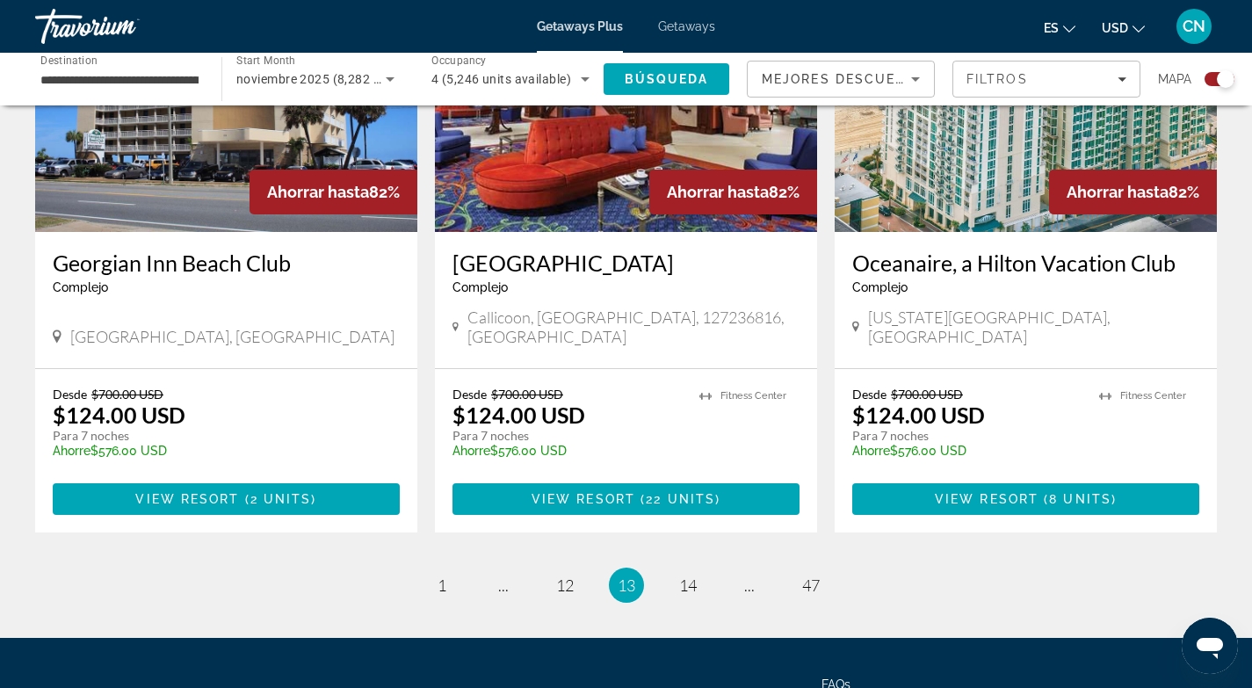
scroll to position [2670, 0]
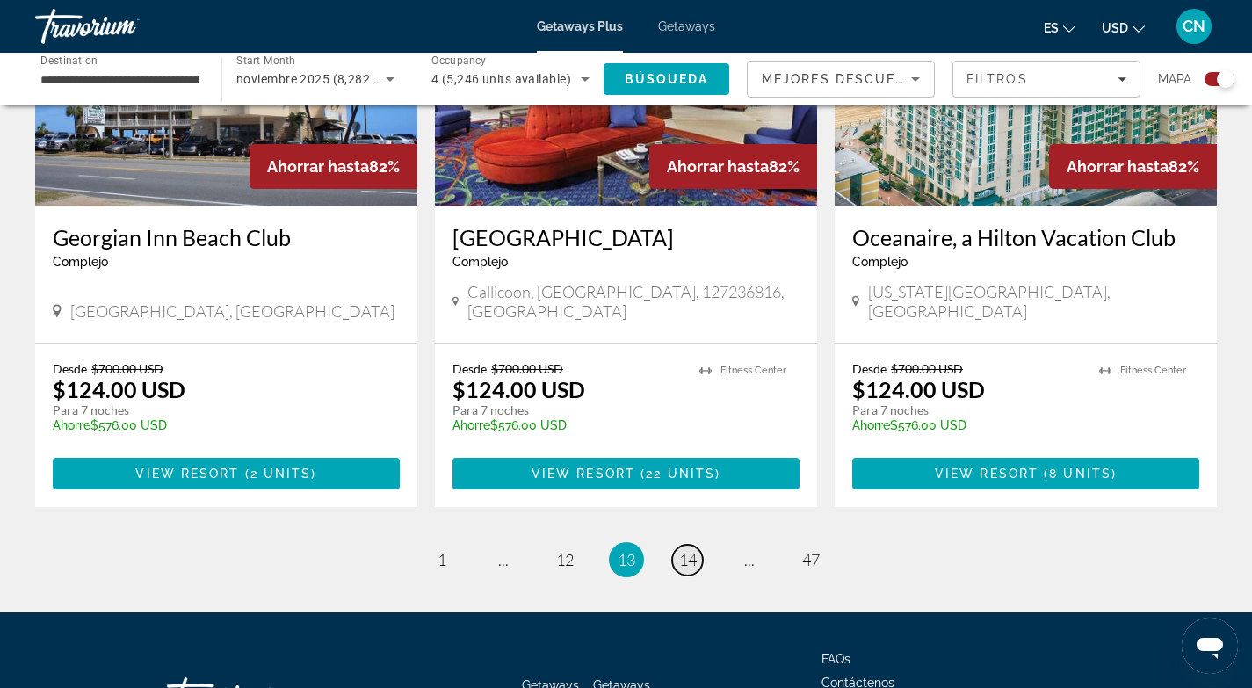
click at [689, 550] on span "14" at bounding box center [688, 559] width 18 height 19
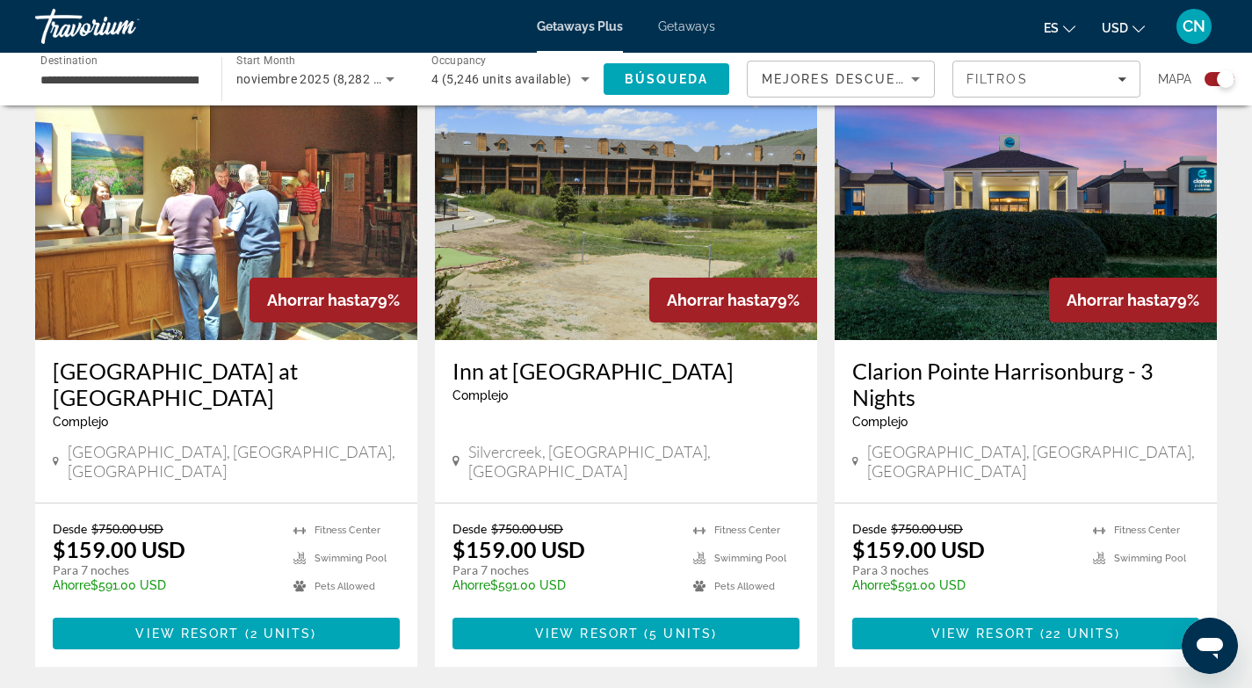
scroll to position [2636, 0]
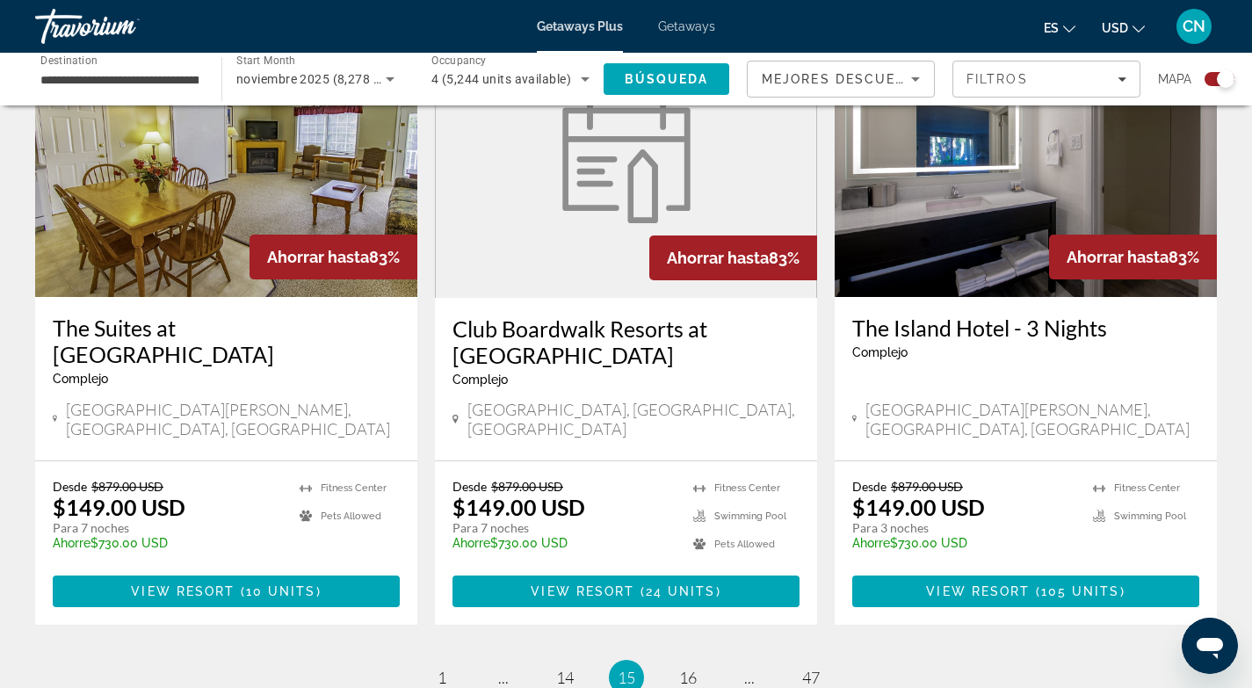
scroll to position [2588, 0]
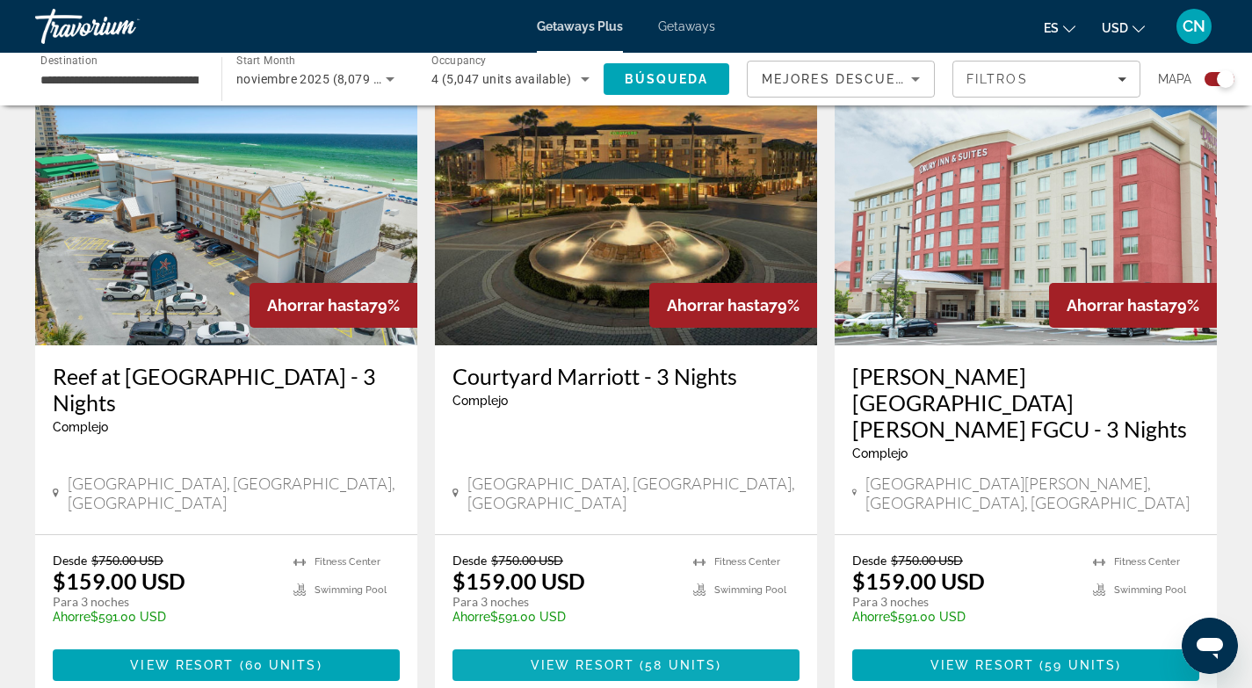
scroll to position [725, 0]
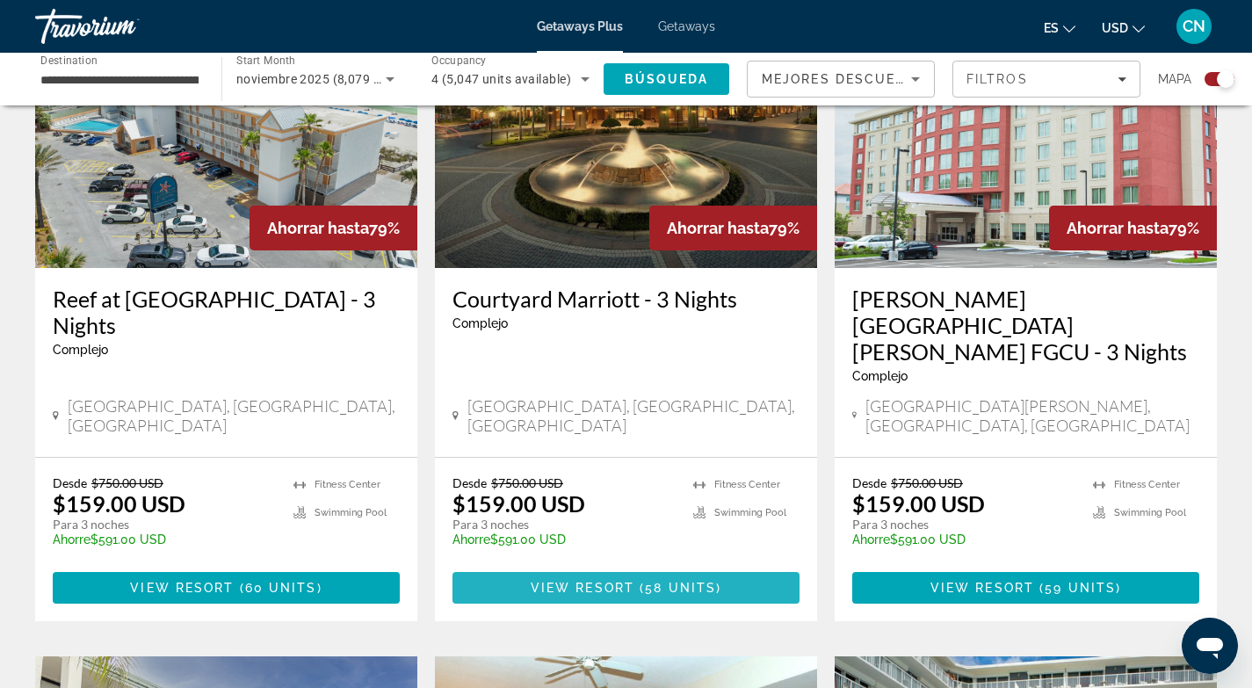
click at [618, 581] on span "View Resort" at bounding box center [583, 588] width 104 height 14
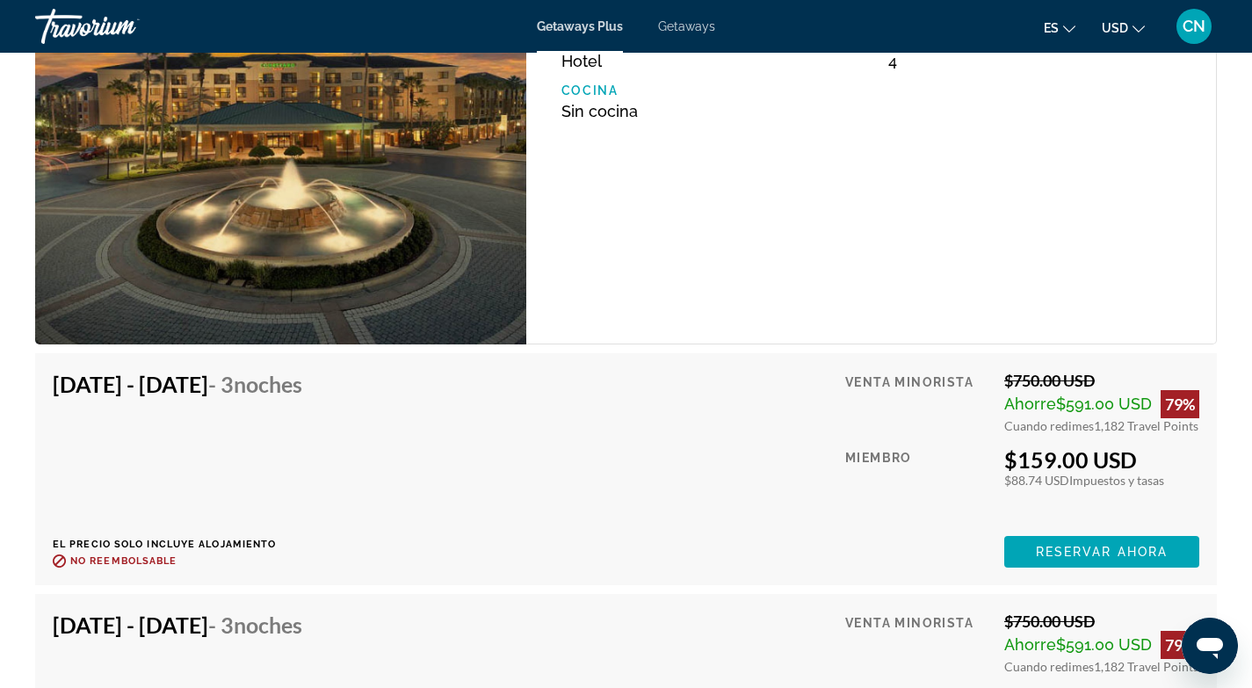
scroll to position [2316, 0]
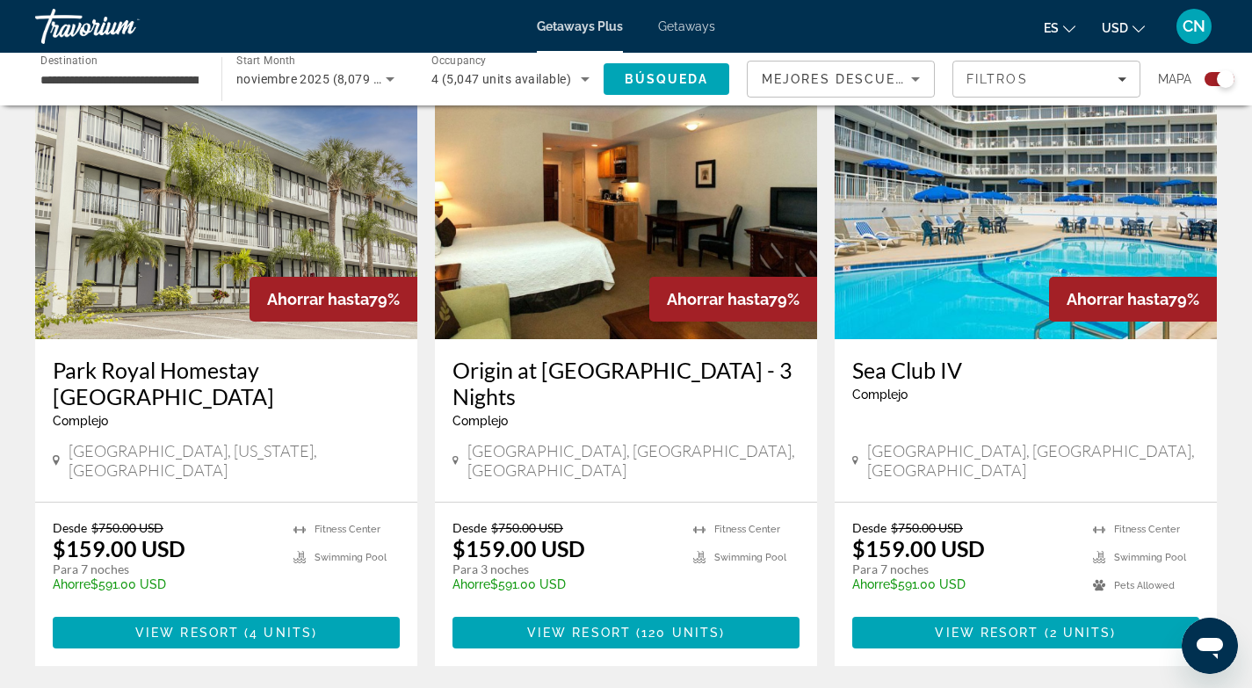
scroll to position [1337, 0]
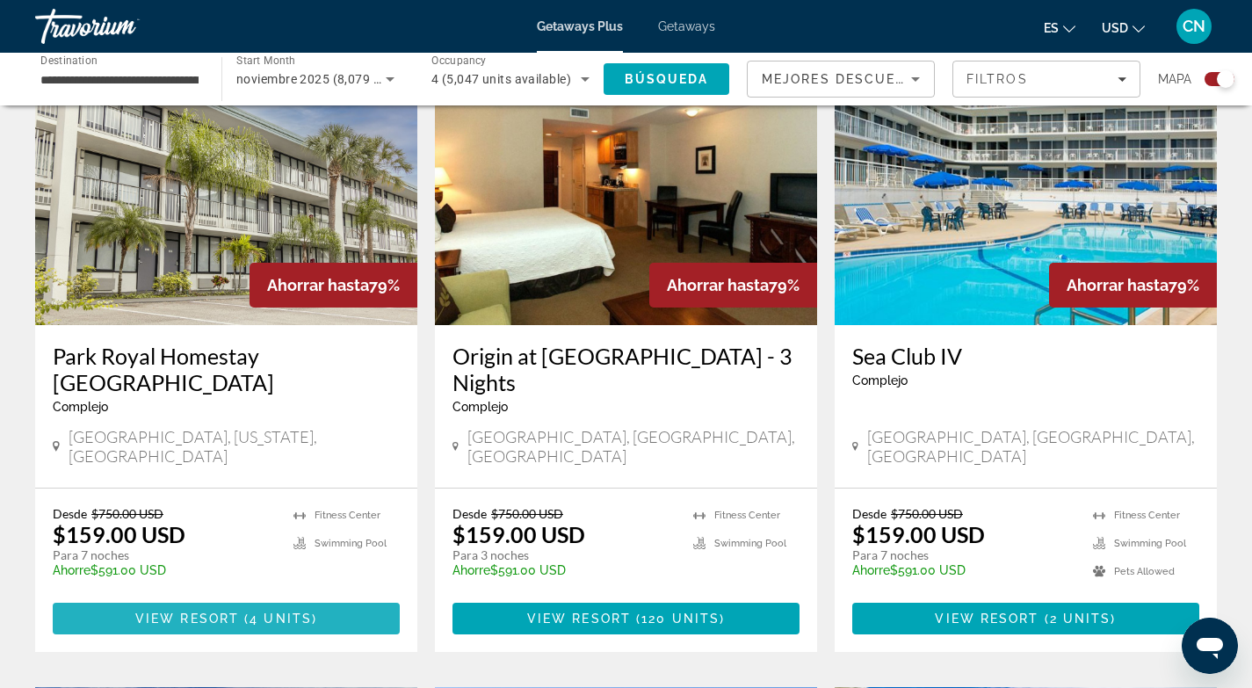
click at [214, 611] on span "View Resort" at bounding box center [187, 618] width 104 height 14
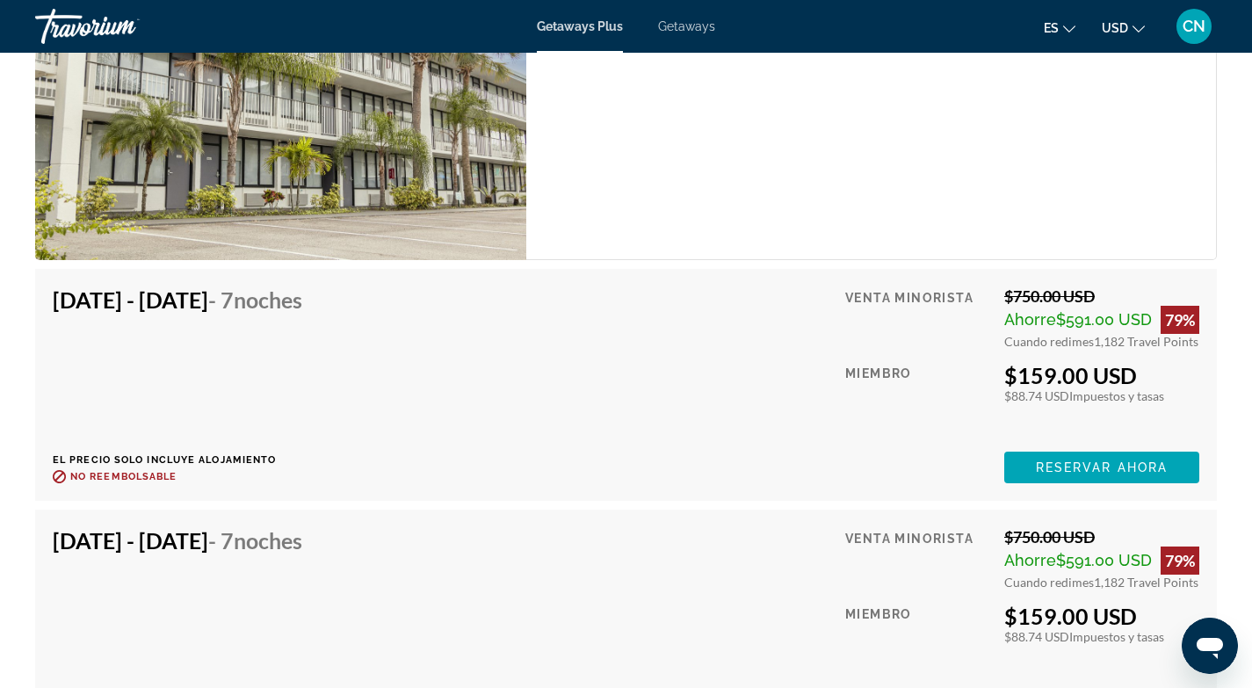
scroll to position [2946, 0]
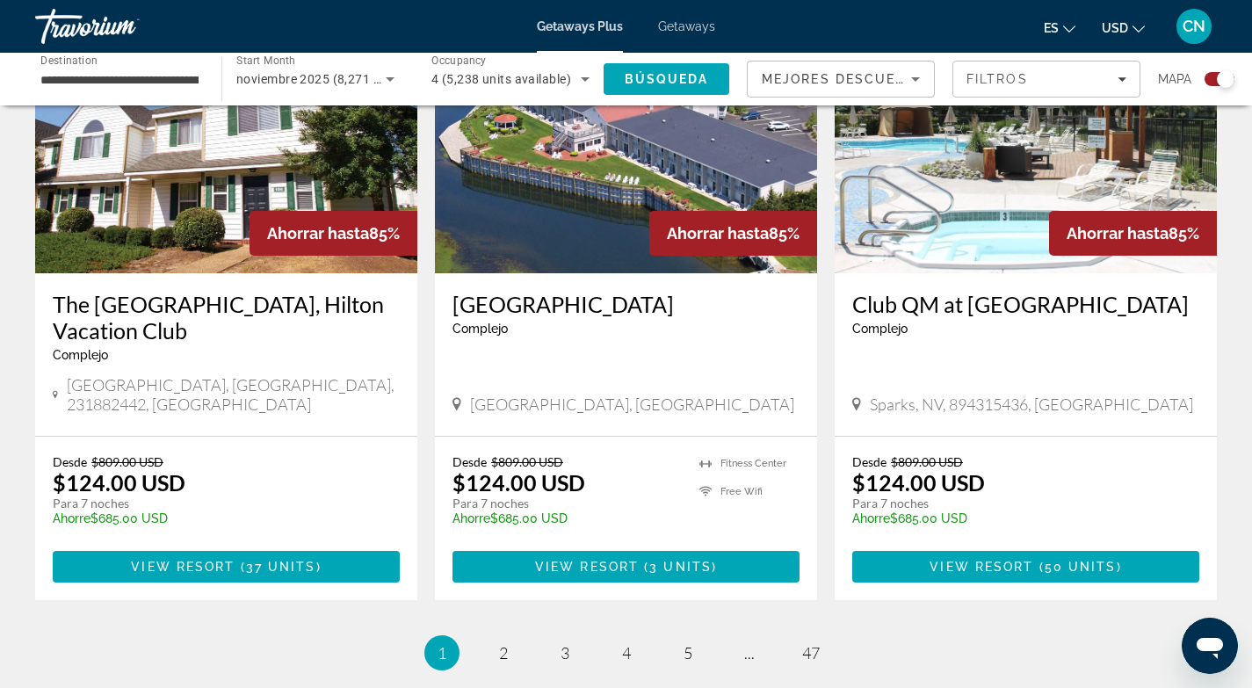
scroll to position [2680, 0]
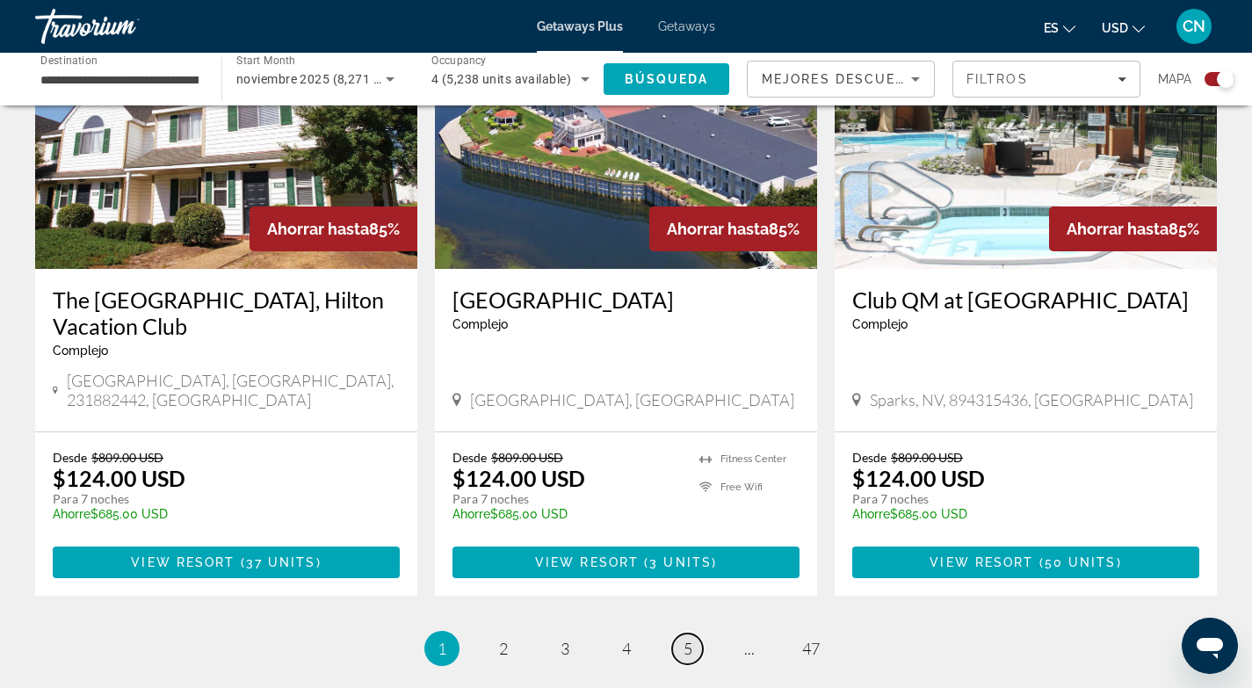
click at [691, 639] on span "5" at bounding box center [688, 648] width 9 height 19
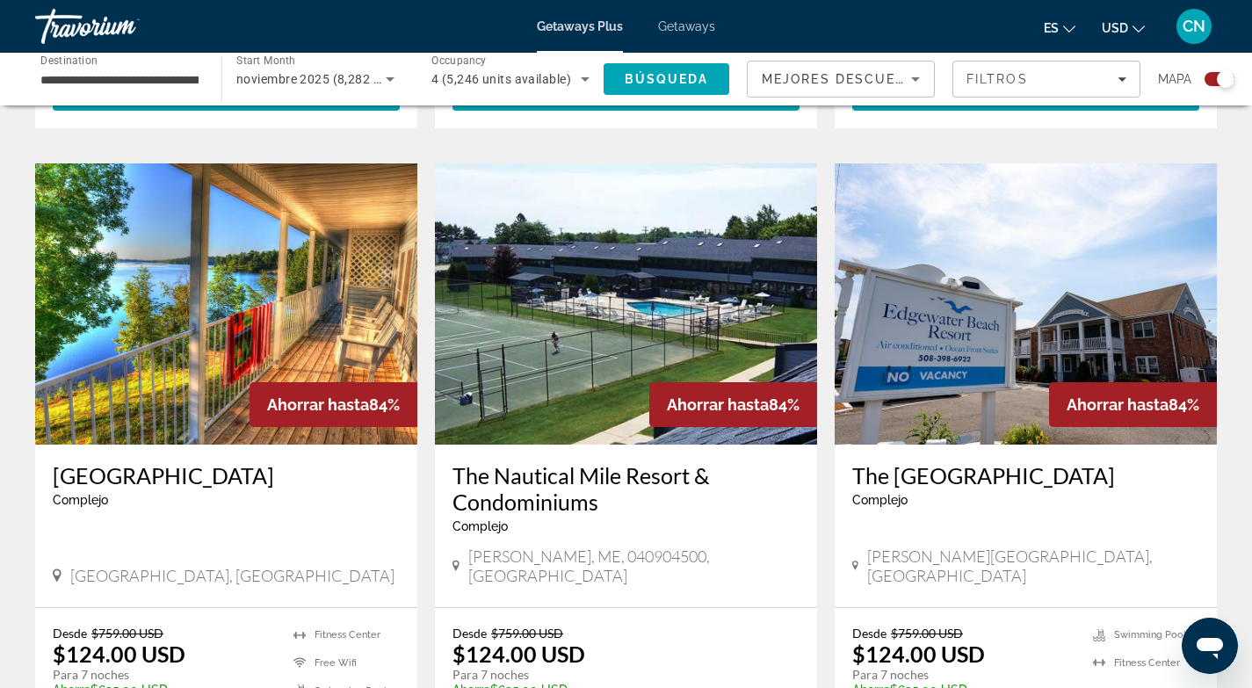
scroll to position [2752, 0]
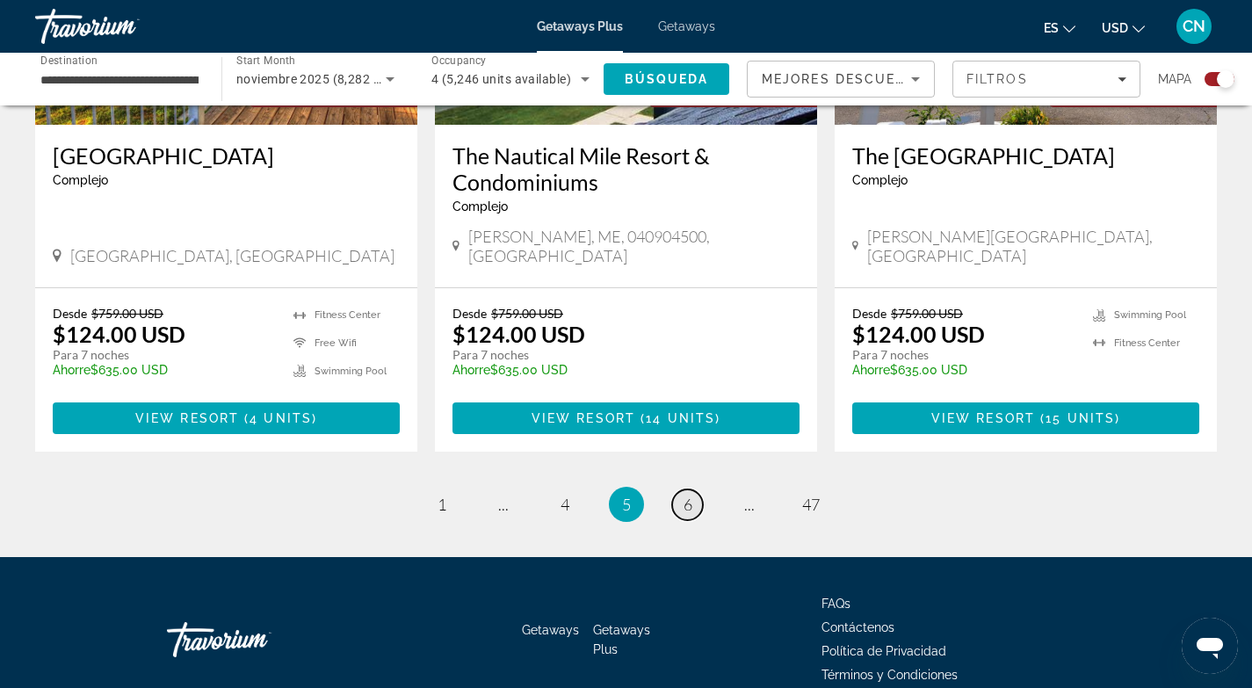
click at [688, 495] on span "6" at bounding box center [688, 504] width 9 height 19
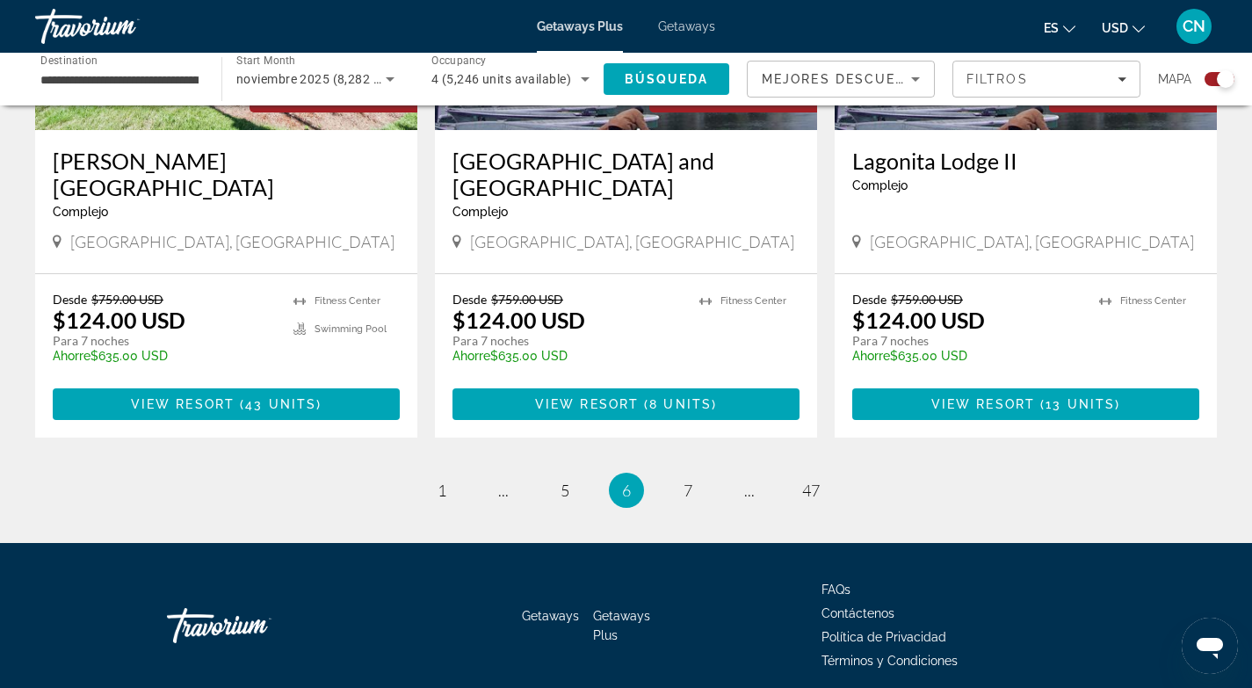
scroll to position [2778, 0]
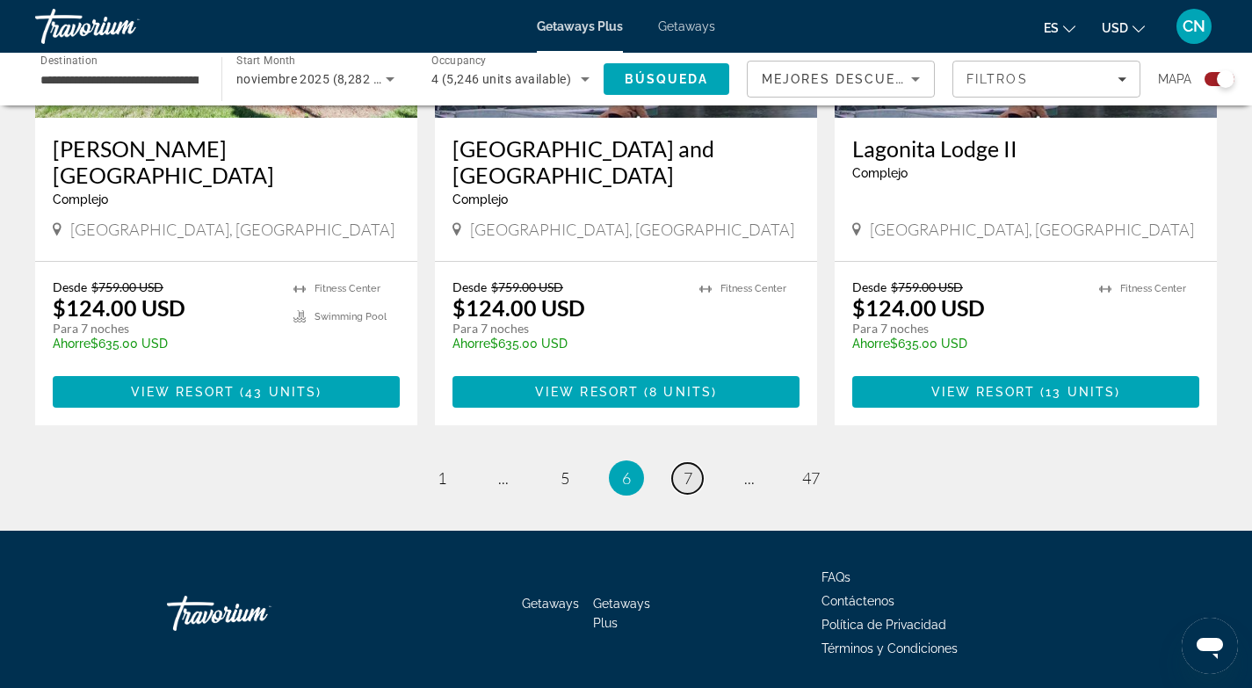
click at [685, 468] on span "7" at bounding box center [688, 477] width 9 height 19
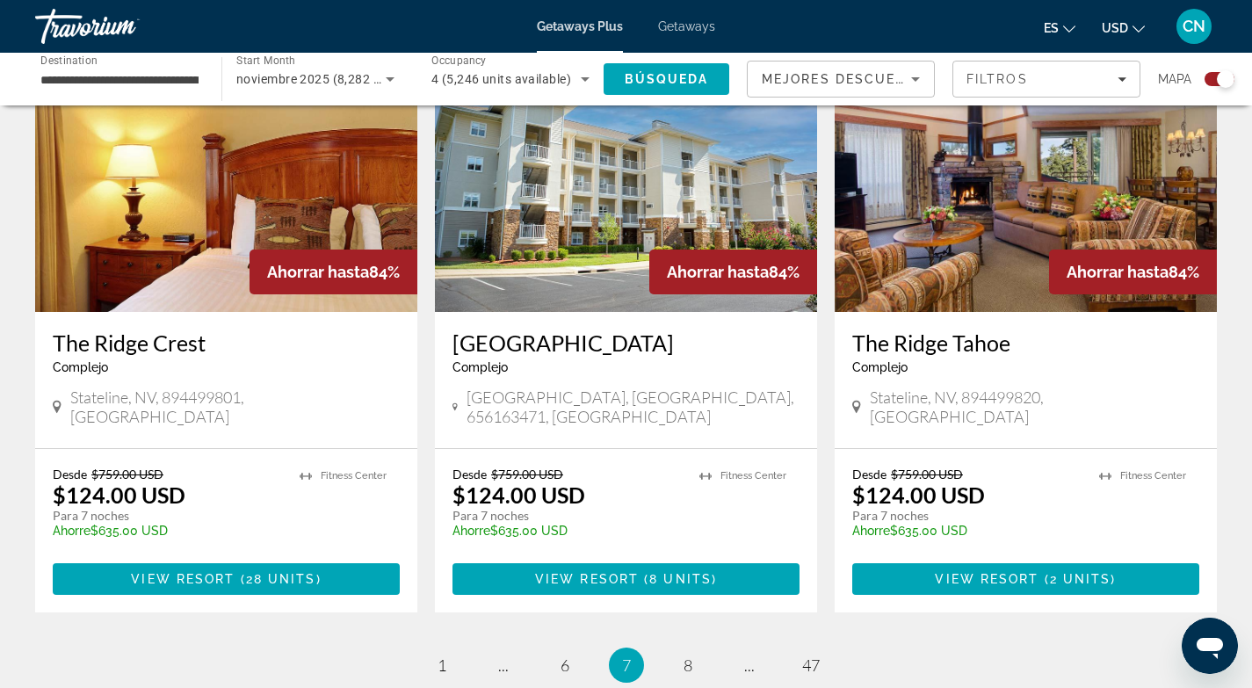
scroll to position [2593, 0]
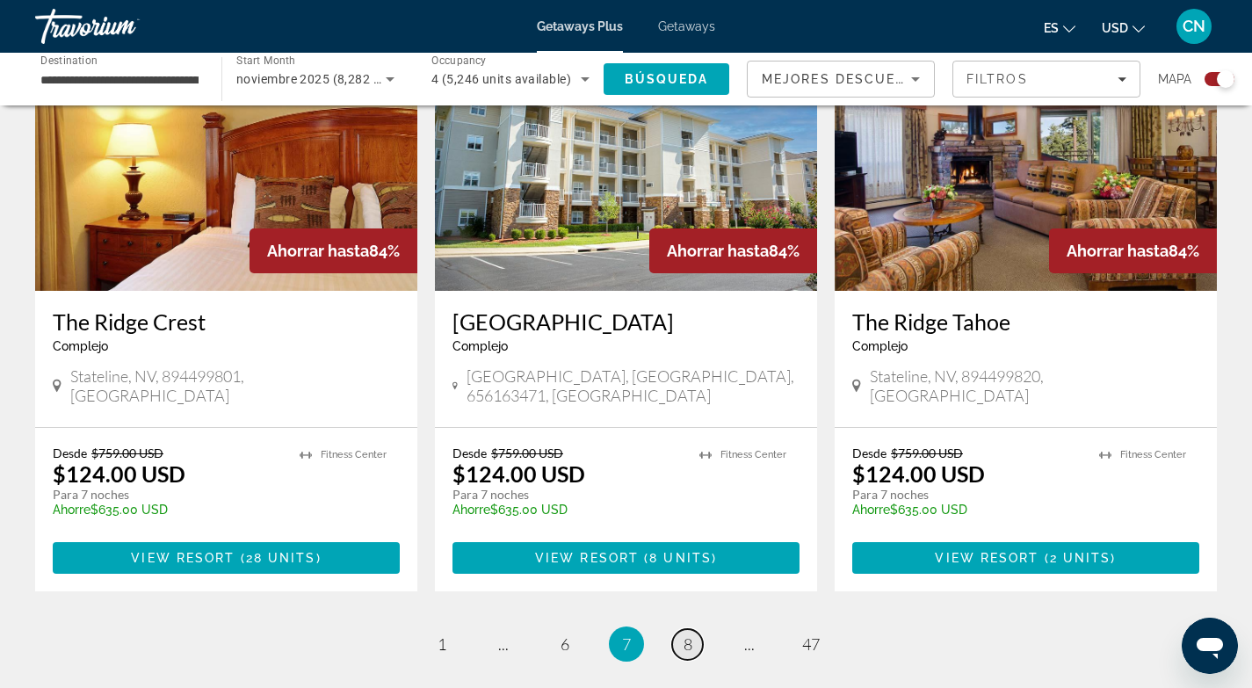
click at [687, 634] on span "8" at bounding box center [688, 643] width 9 height 19
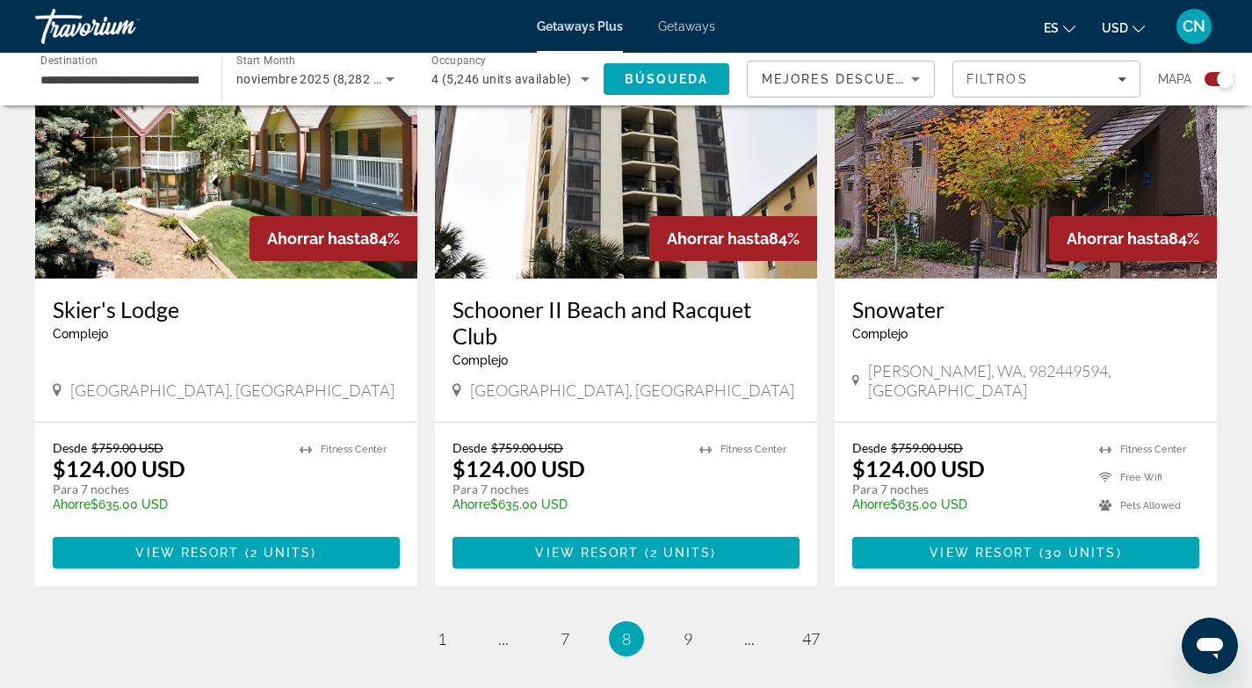
scroll to position [2606, 0]
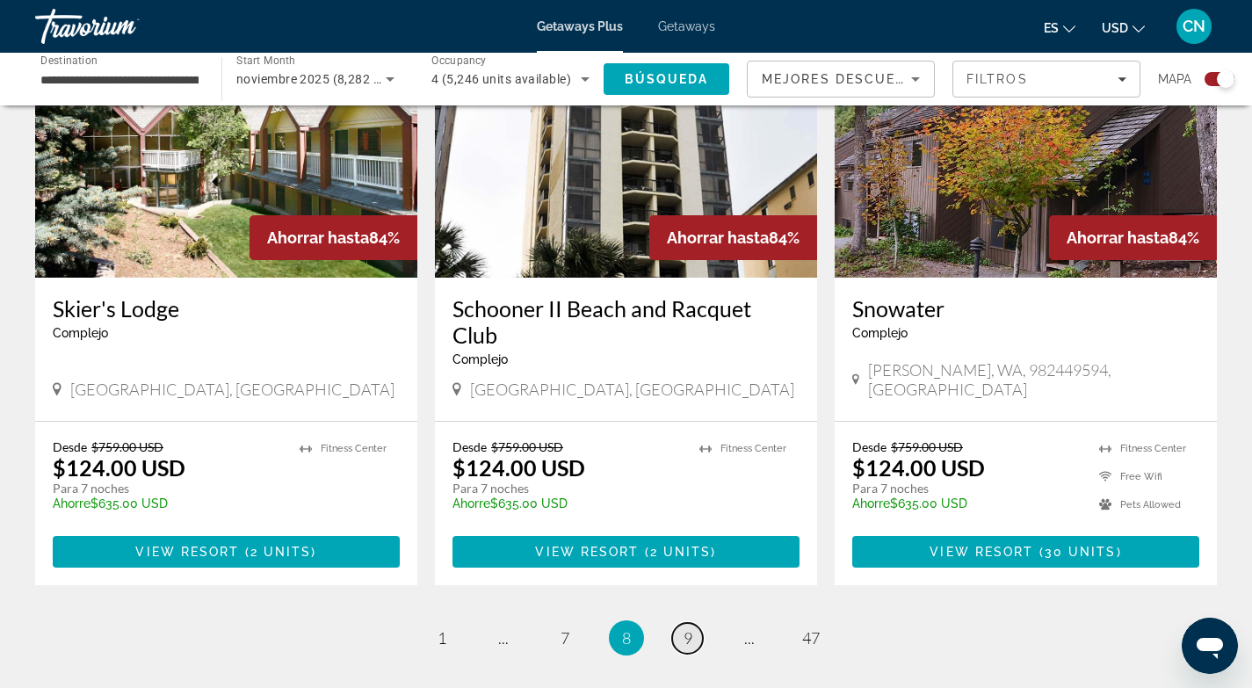
click at [690, 628] on span "9" at bounding box center [688, 637] width 9 height 19
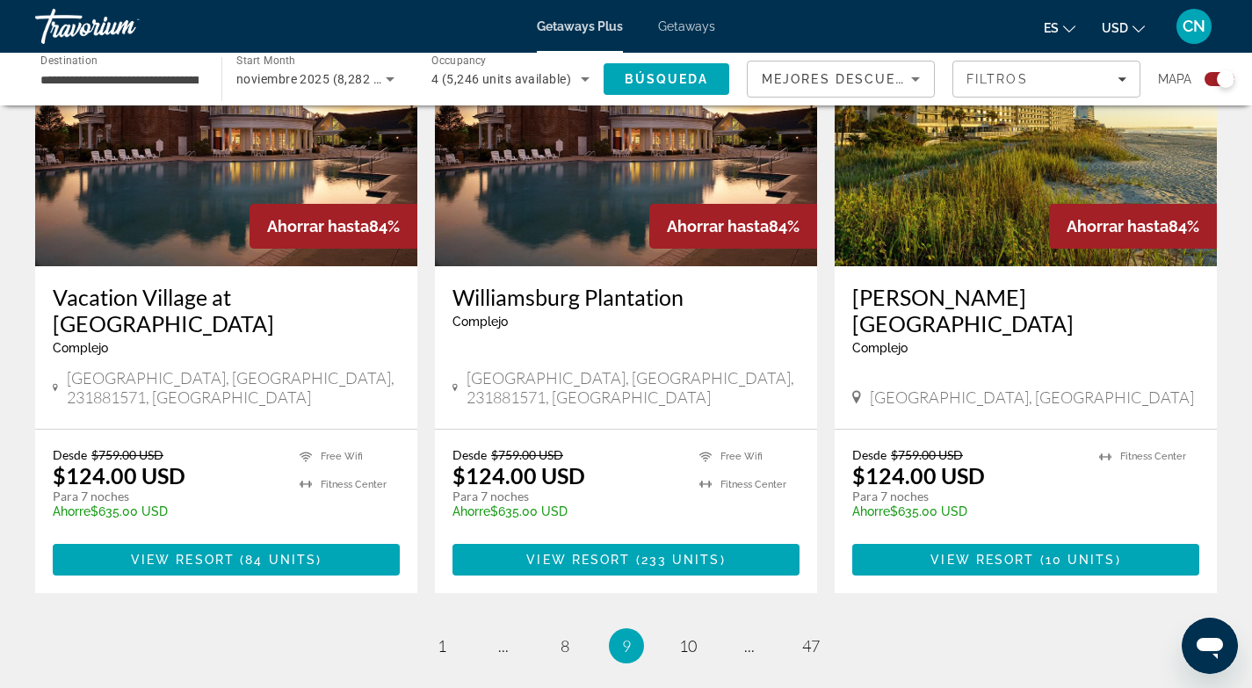
scroll to position [2592, 0]
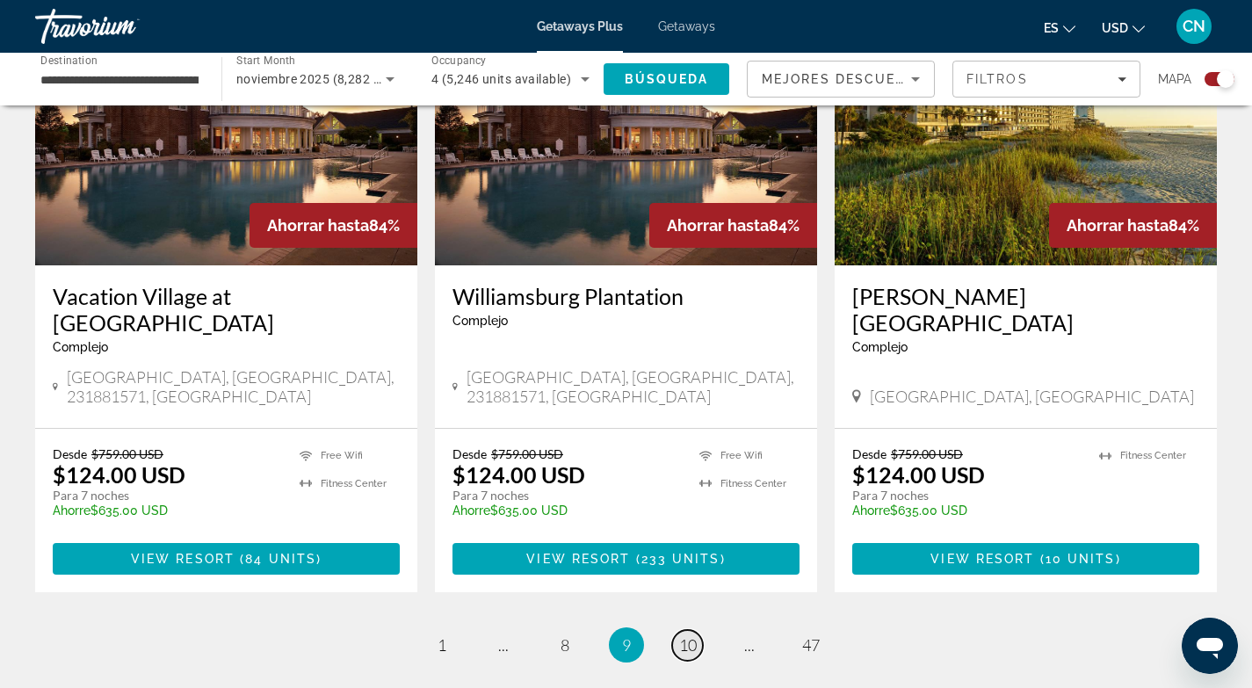
click at [688, 635] on span "10" at bounding box center [688, 644] width 18 height 19
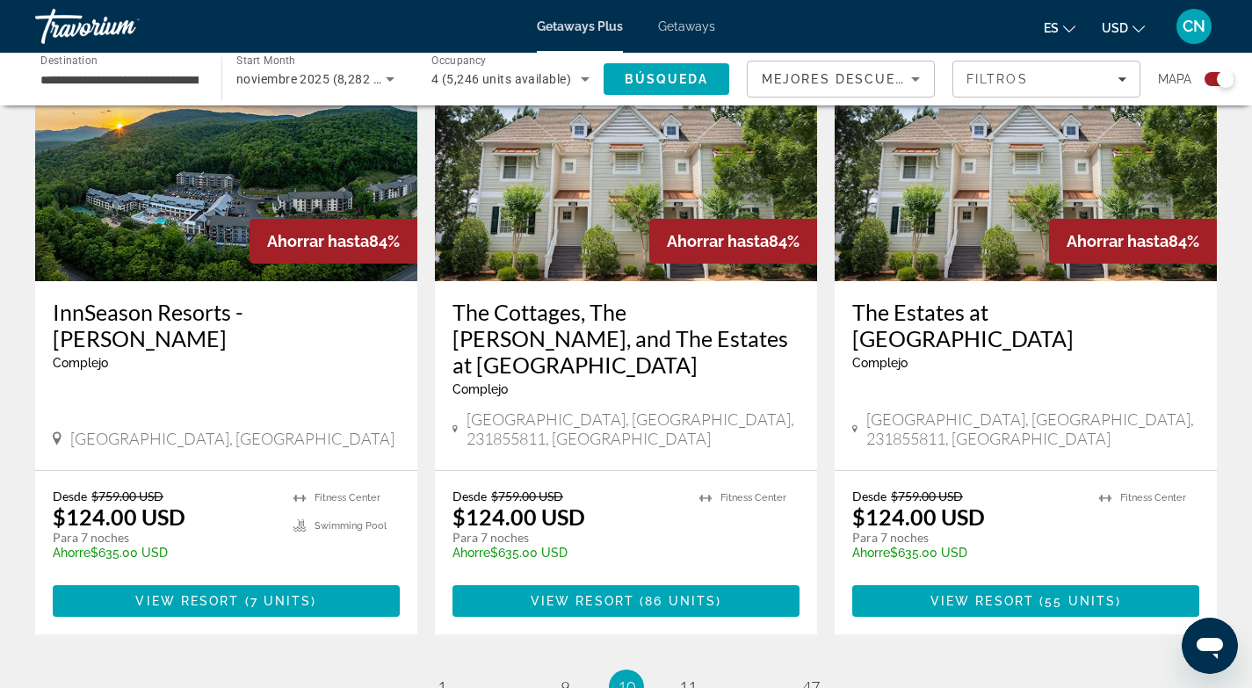
scroll to position [2749, 0]
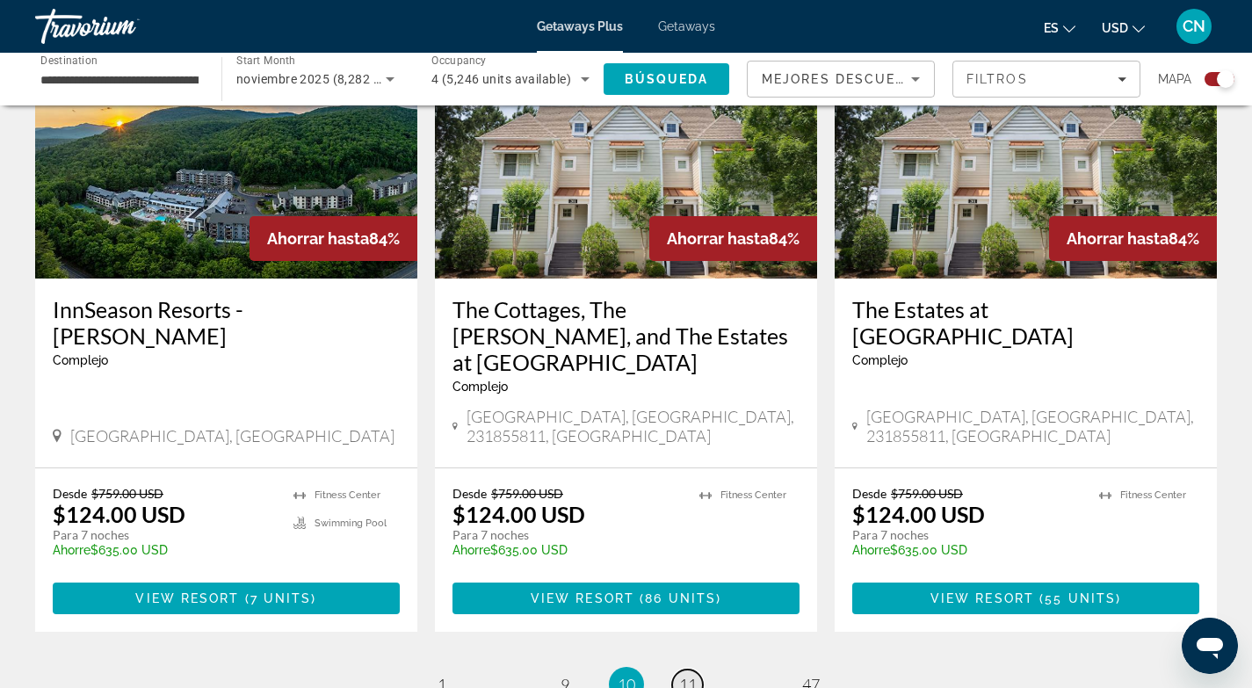
click at [687, 675] on span "11" at bounding box center [688, 684] width 18 height 19
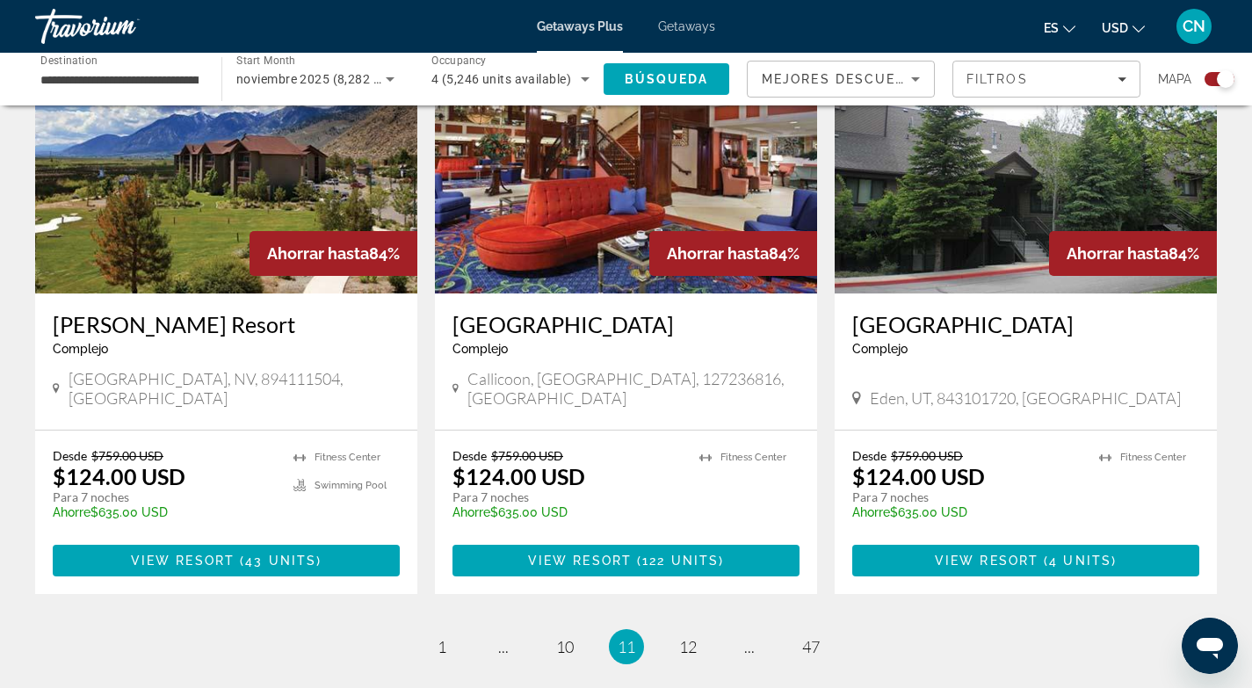
scroll to position [2752, 0]
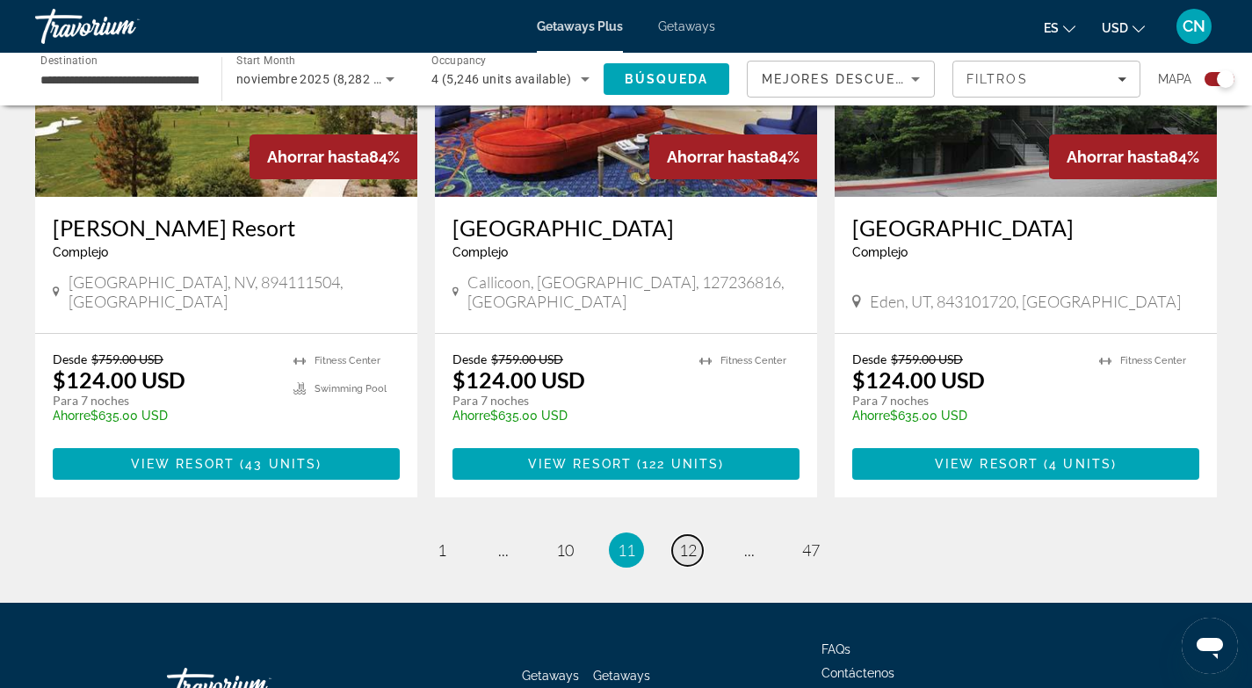
click at [688, 540] on span "12" at bounding box center [688, 549] width 18 height 19
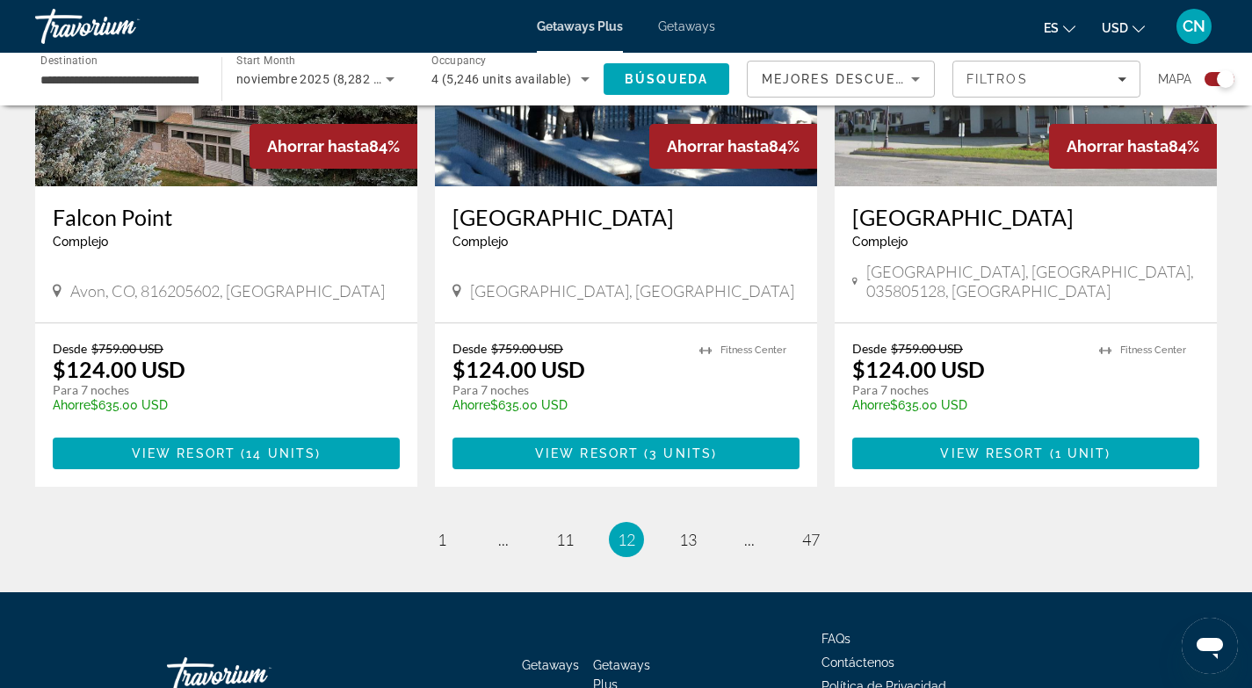
scroll to position [2674, 0]
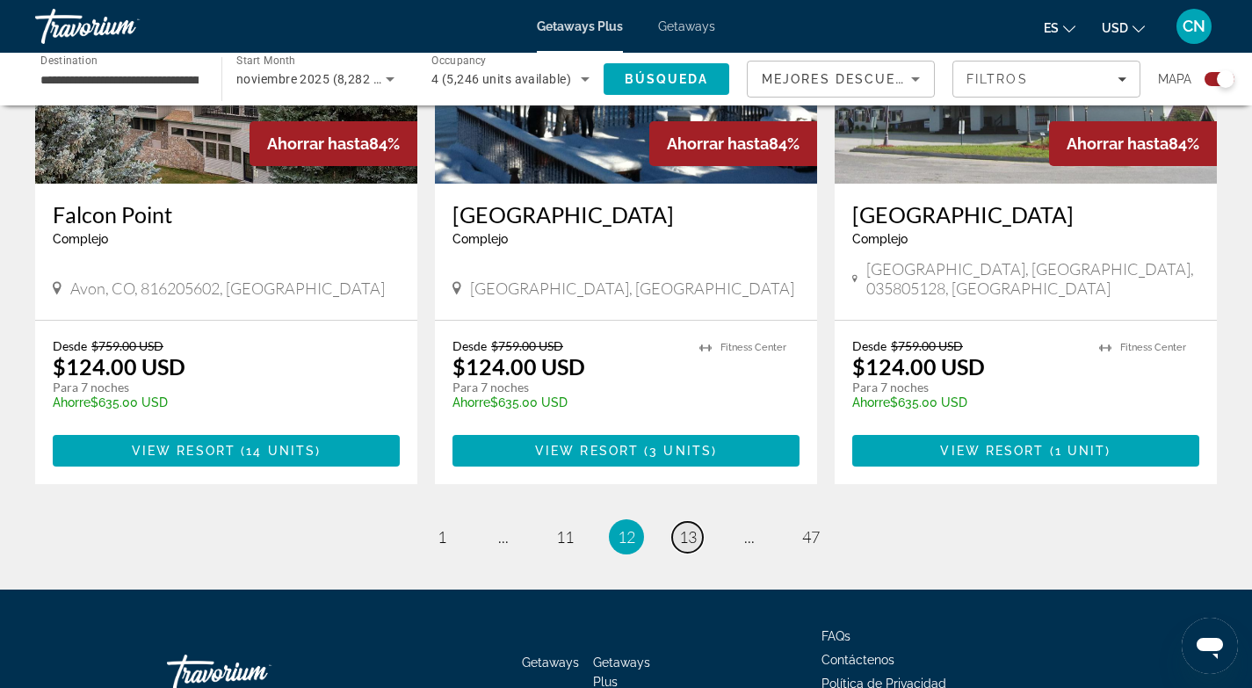
click at [695, 527] on span "13" at bounding box center [688, 536] width 18 height 19
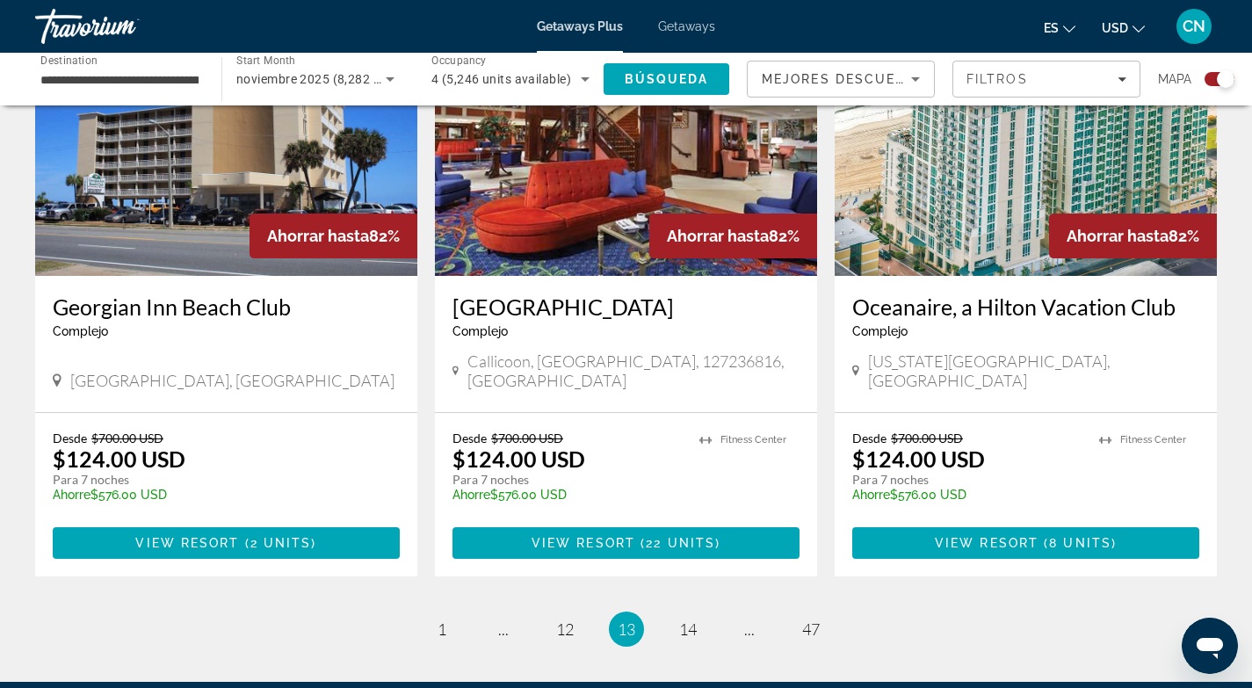
scroll to position [2604, 0]
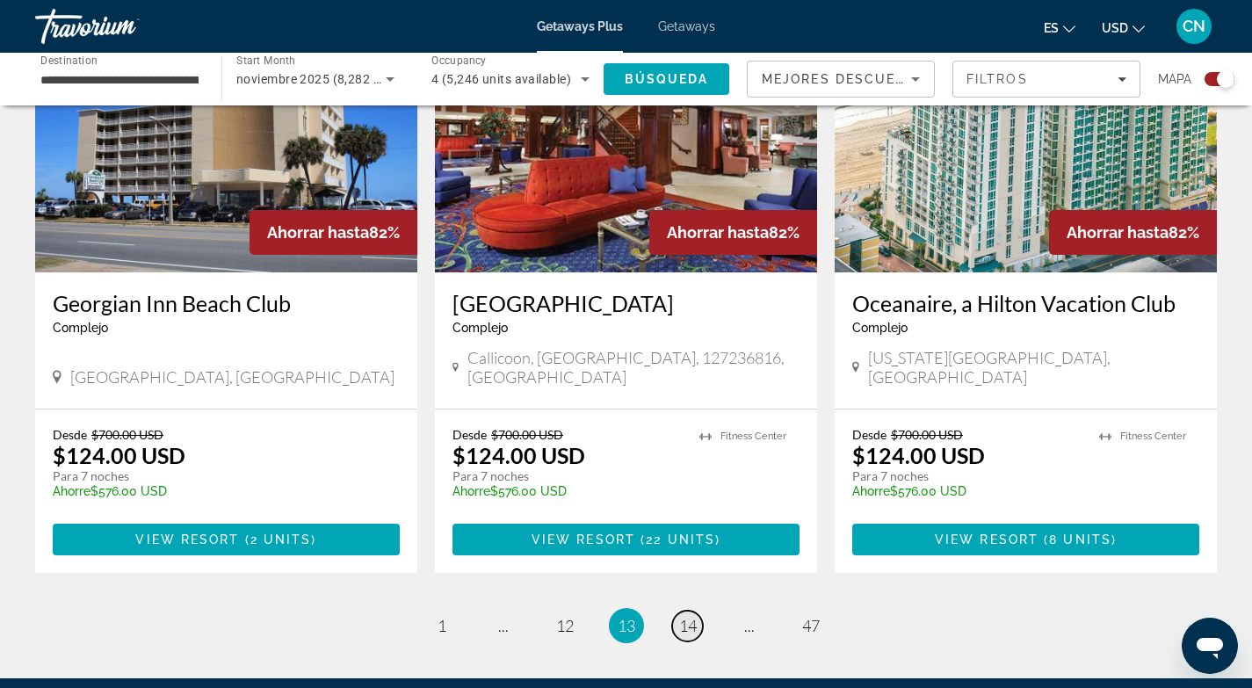
click at [695, 616] on span "14" at bounding box center [688, 625] width 18 height 19
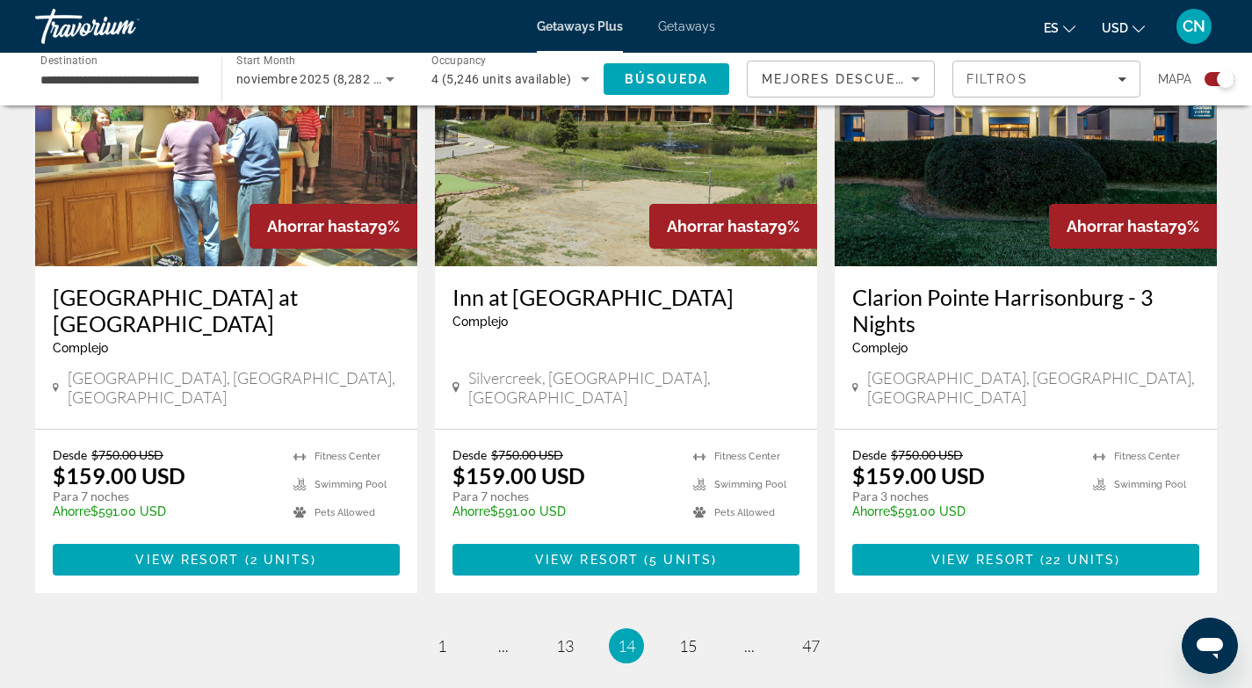
scroll to position [2715, 0]
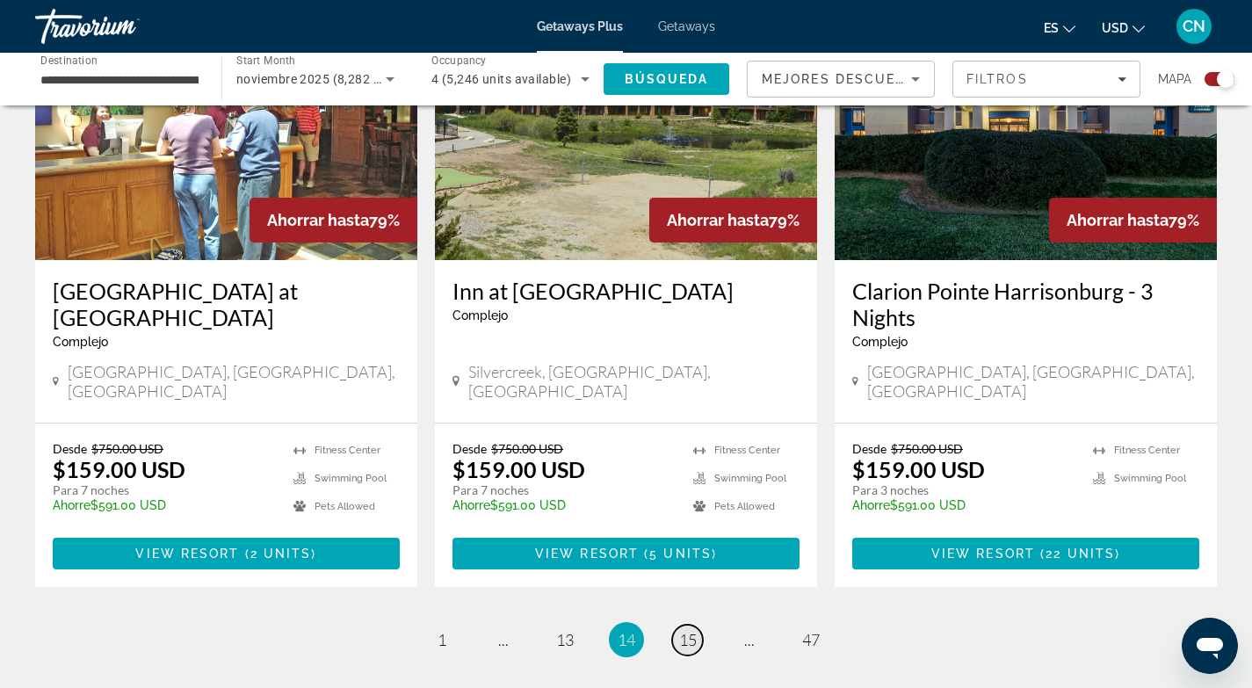
click at [691, 630] on span "15" at bounding box center [688, 639] width 18 height 19
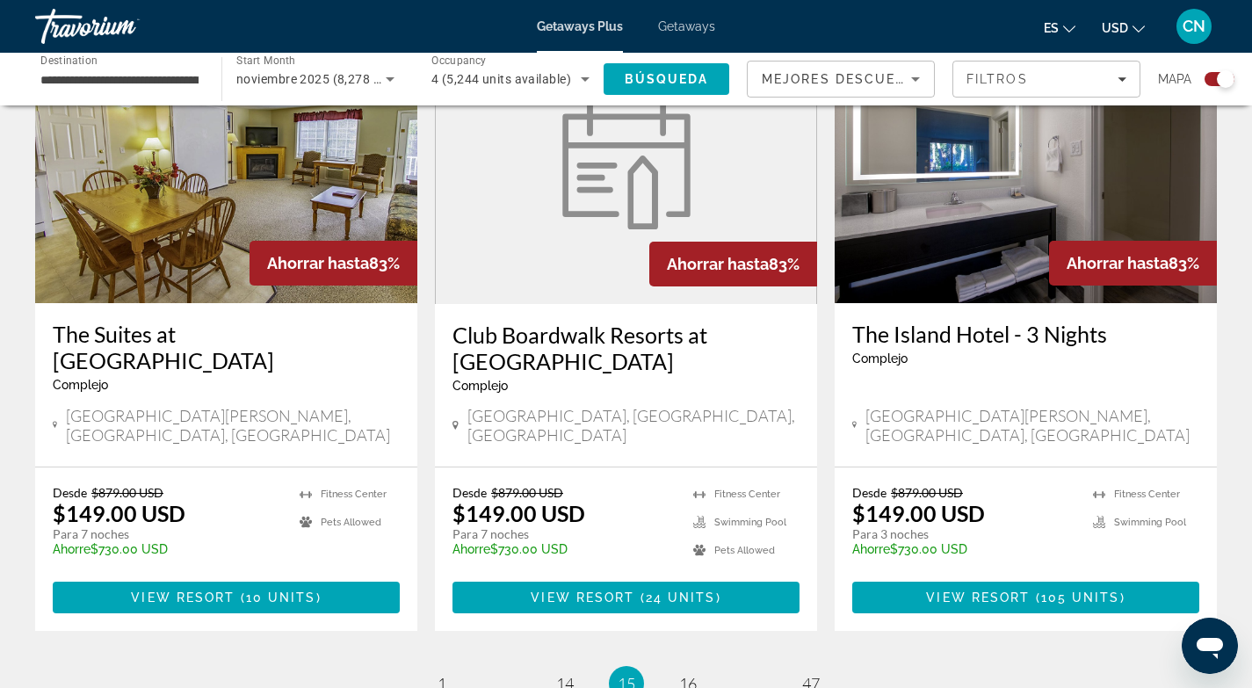
scroll to position [2779, 0]
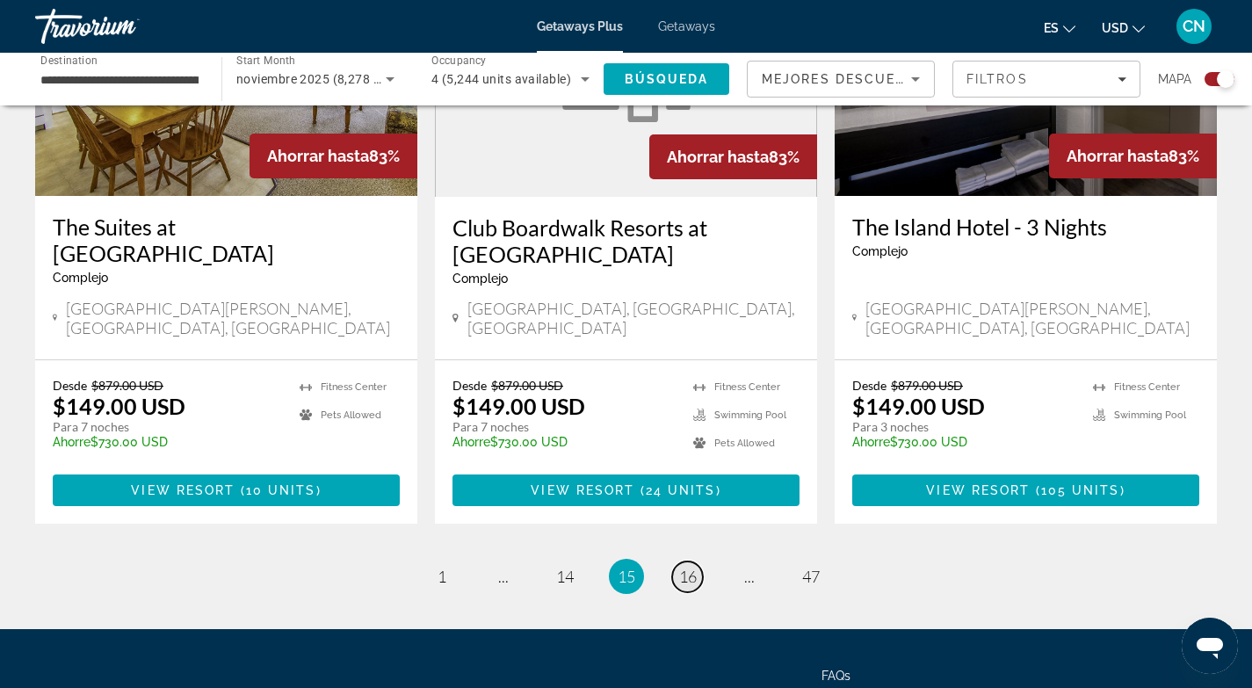
click at [695, 567] on span "16" at bounding box center [688, 576] width 18 height 19
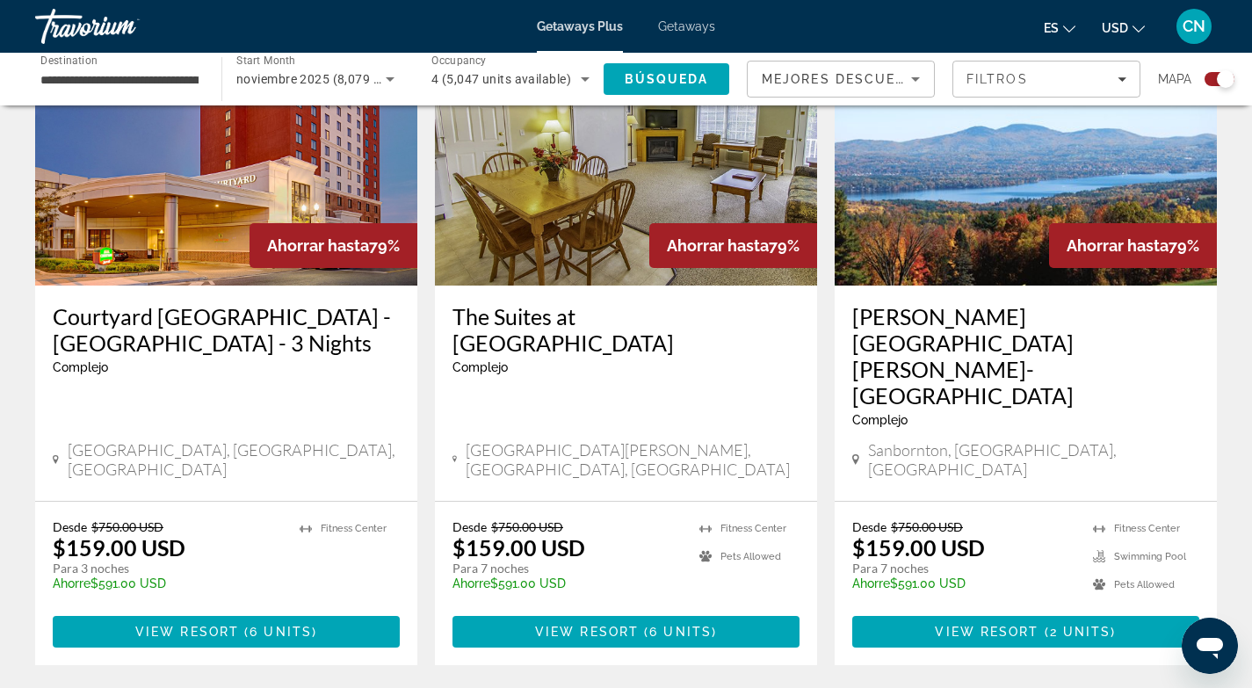
scroll to position [2694, 0]
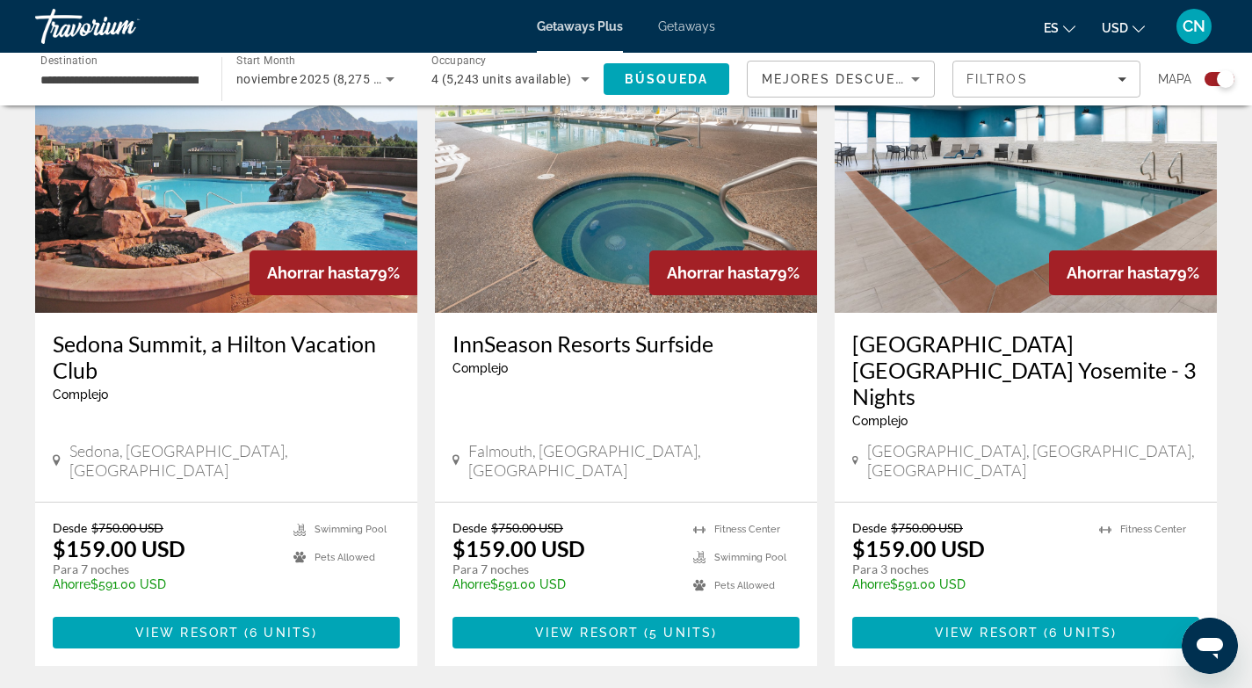
scroll to position [2639, 0]
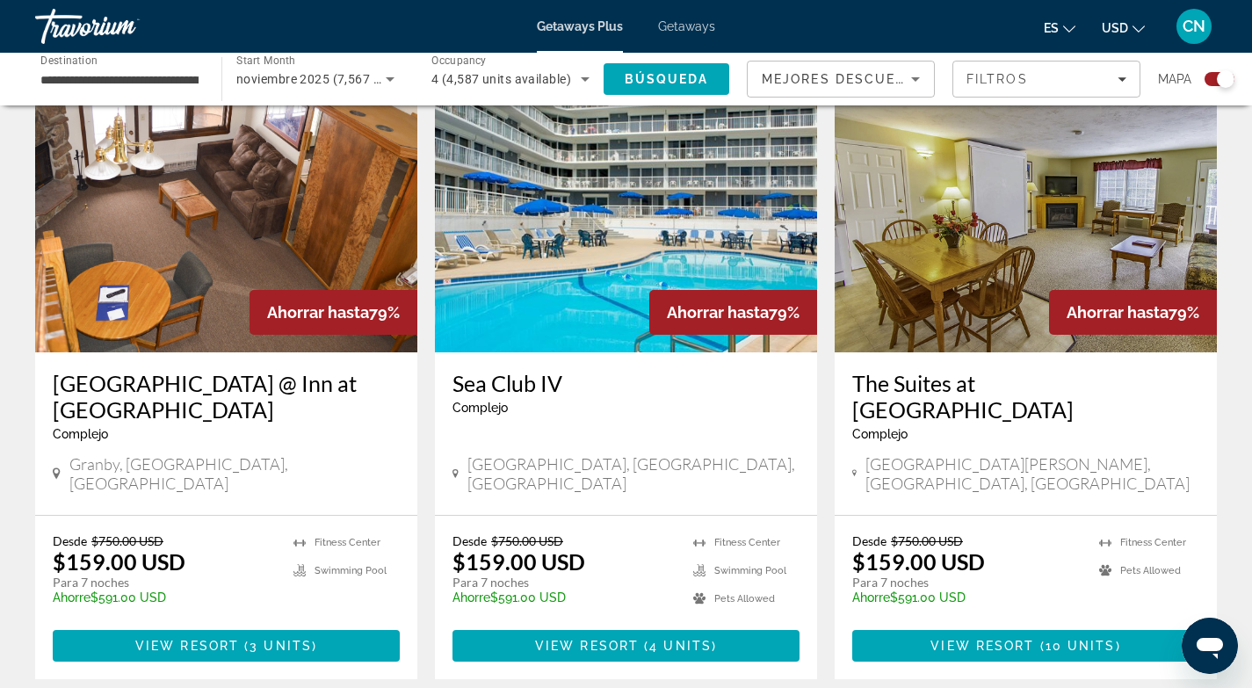
scroll to position [2651, 0]
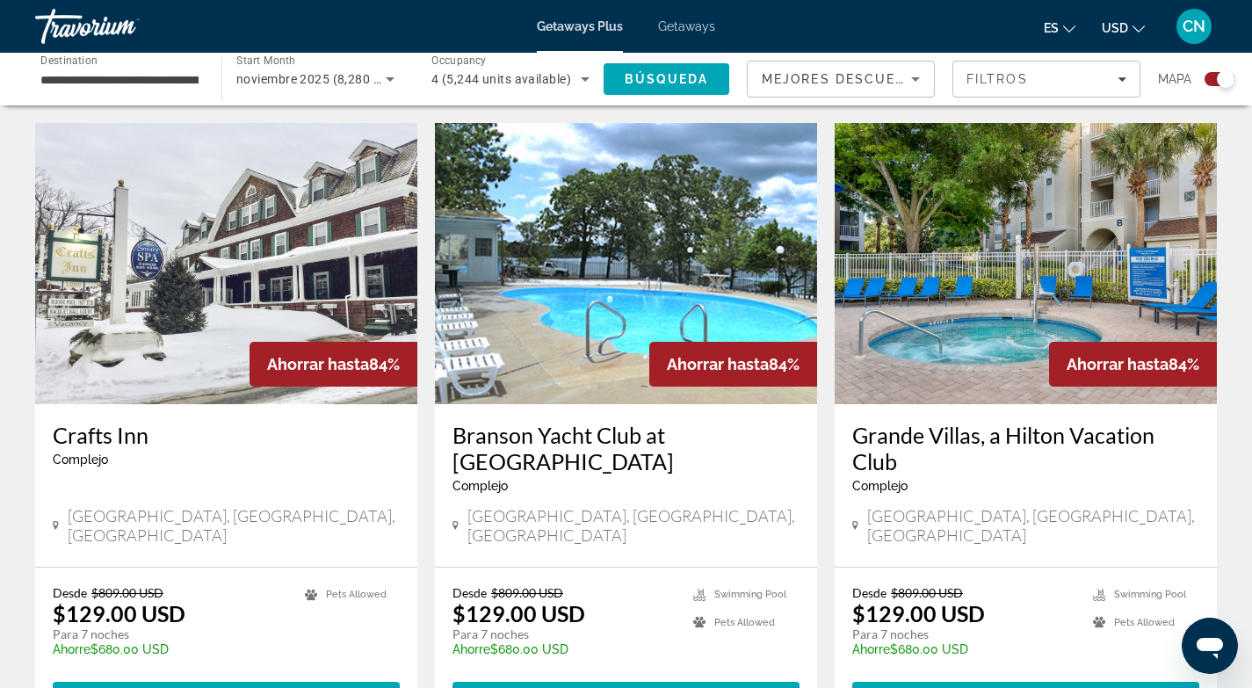
scroll to position [1263, 0]
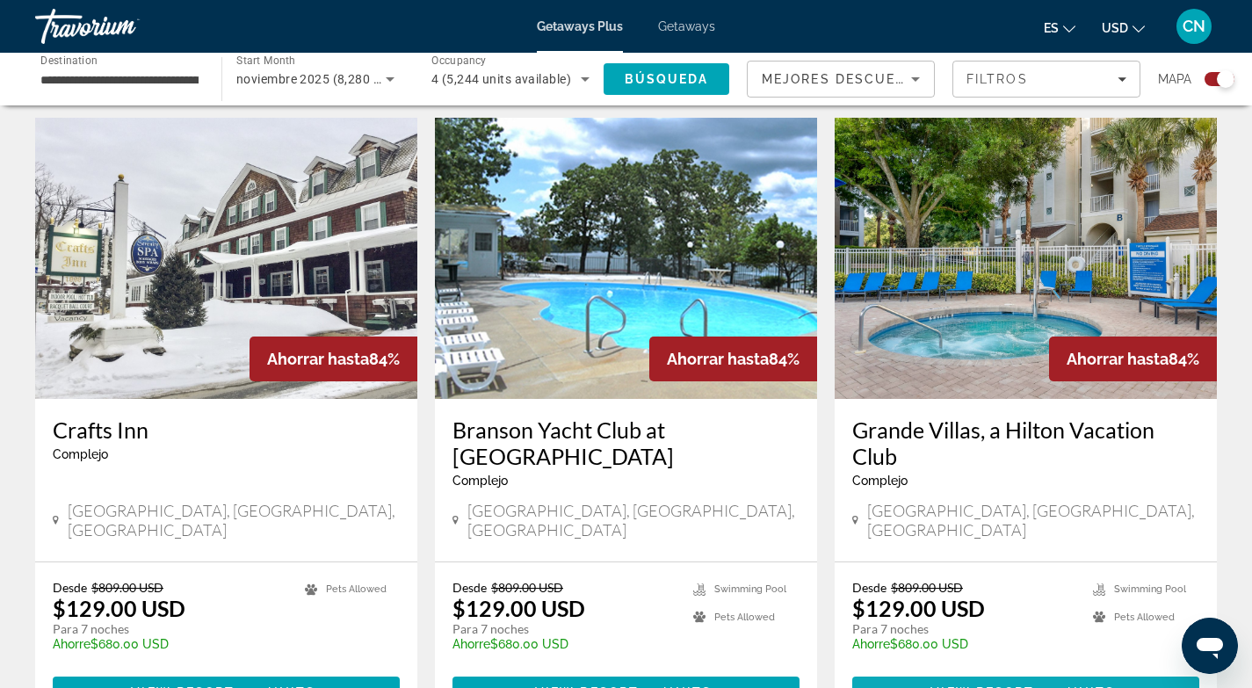
click at [1003, 685] on span "View Resort" at bounding box center [982, 692] width 104 height 14
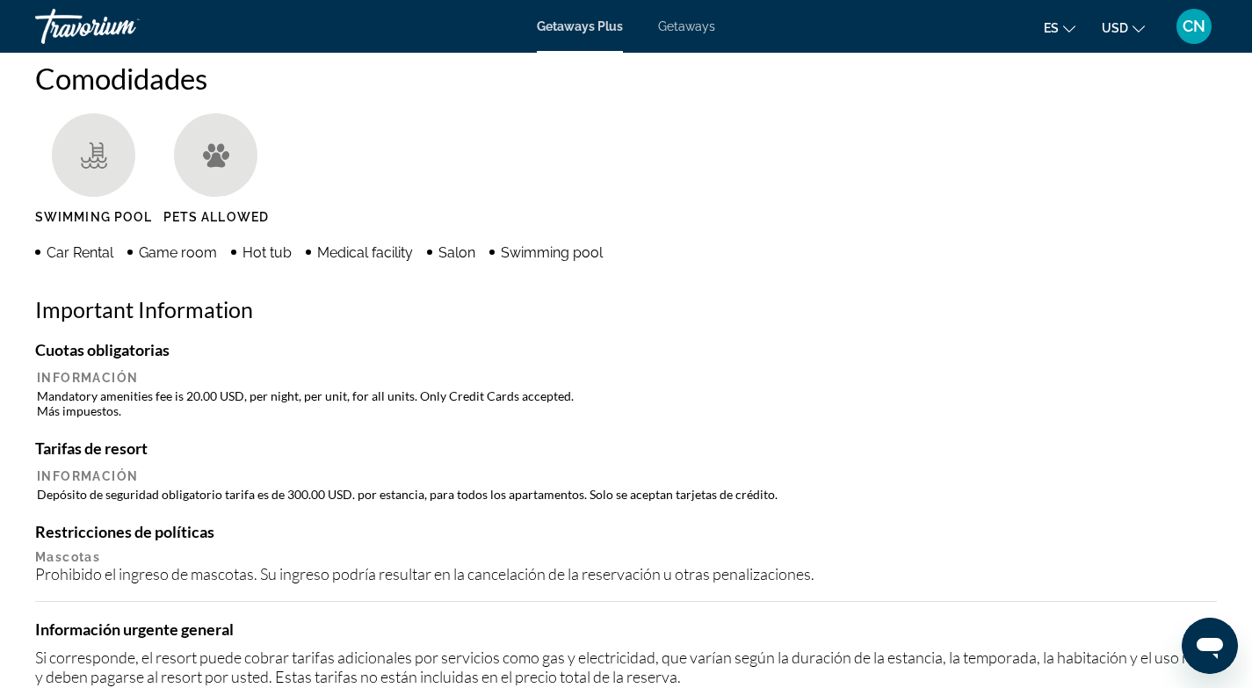
scroll to position [1374, 0]
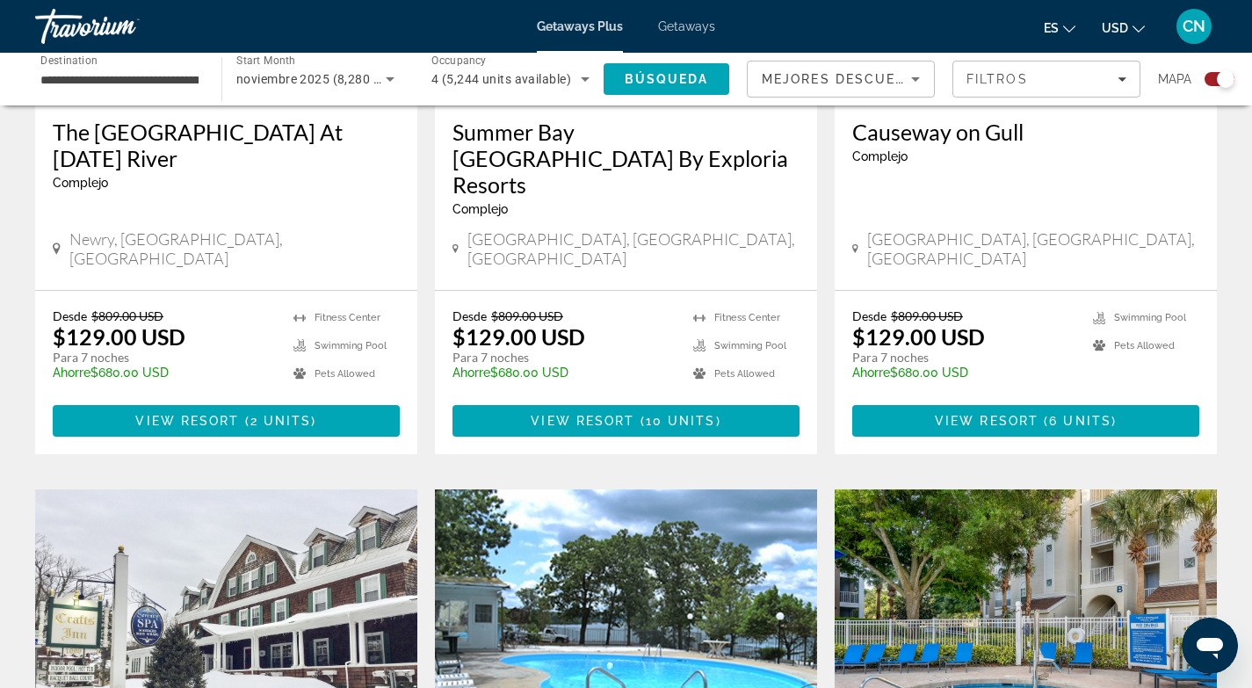
scroll to position [936, 0]
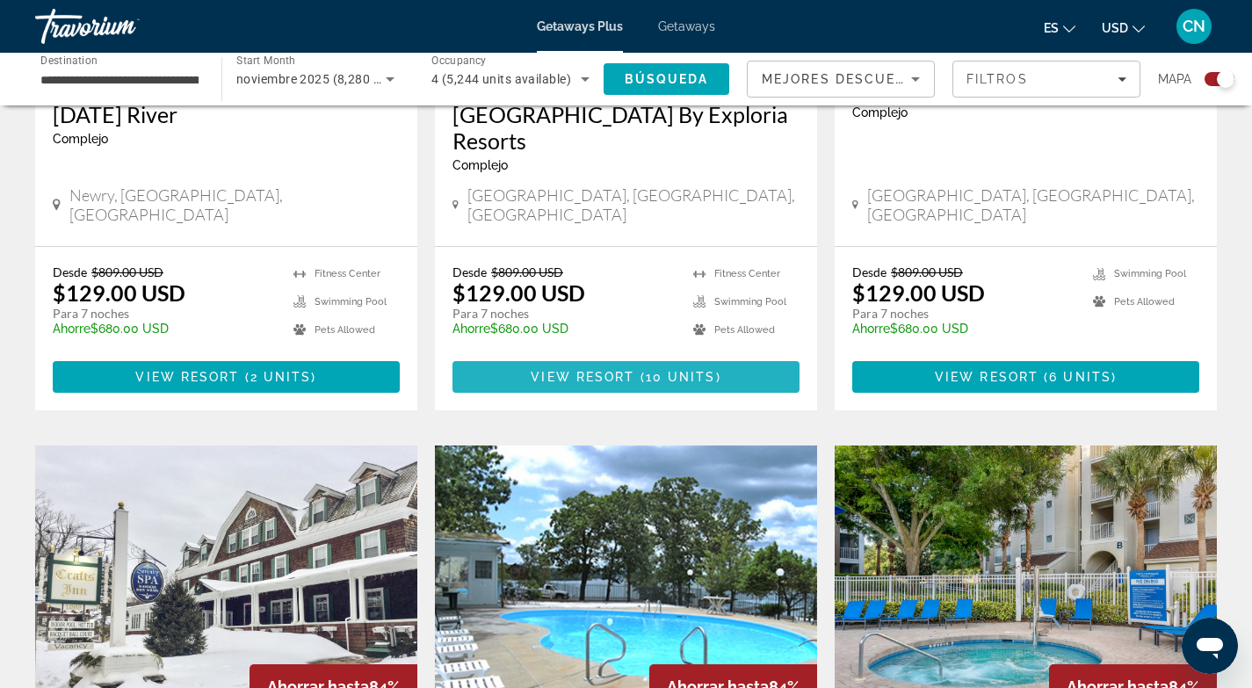
click at [620, 370] on span "View Resort" at bounding box center [583, 377] width 104 height 14
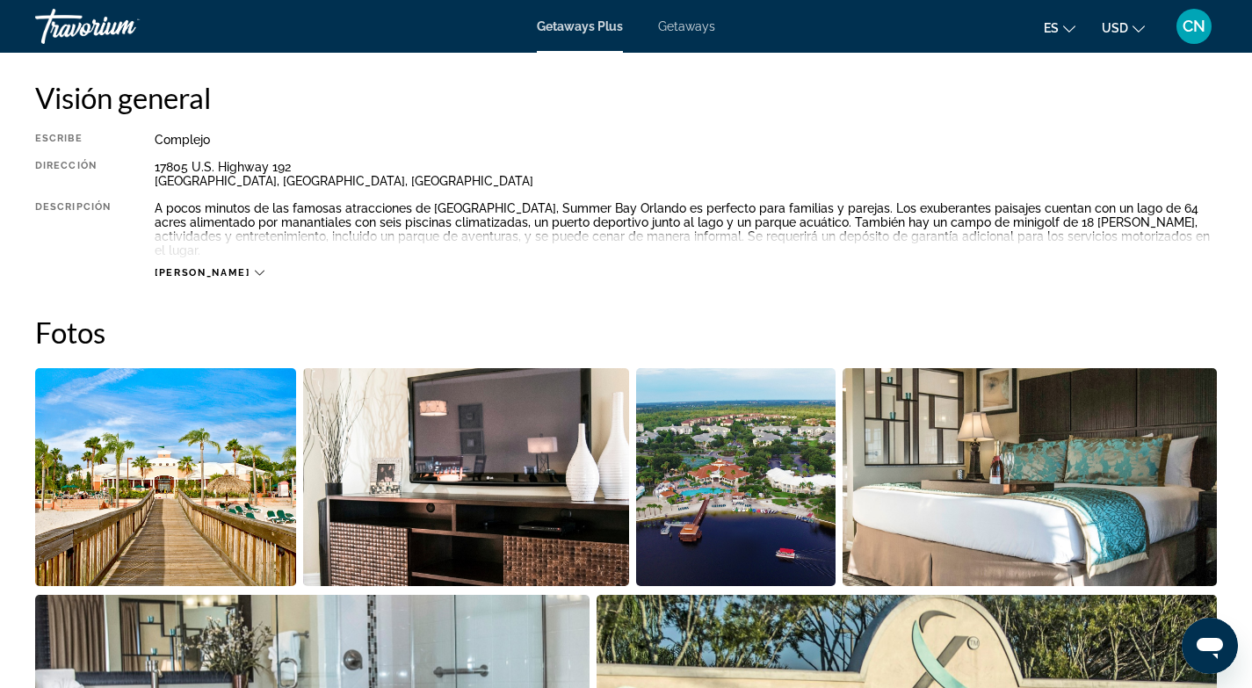
scroll to position [587, 0]
click at [141, 516] on img "Open full-screen image slider" at bounding box center [165, 478] width 261 height 218
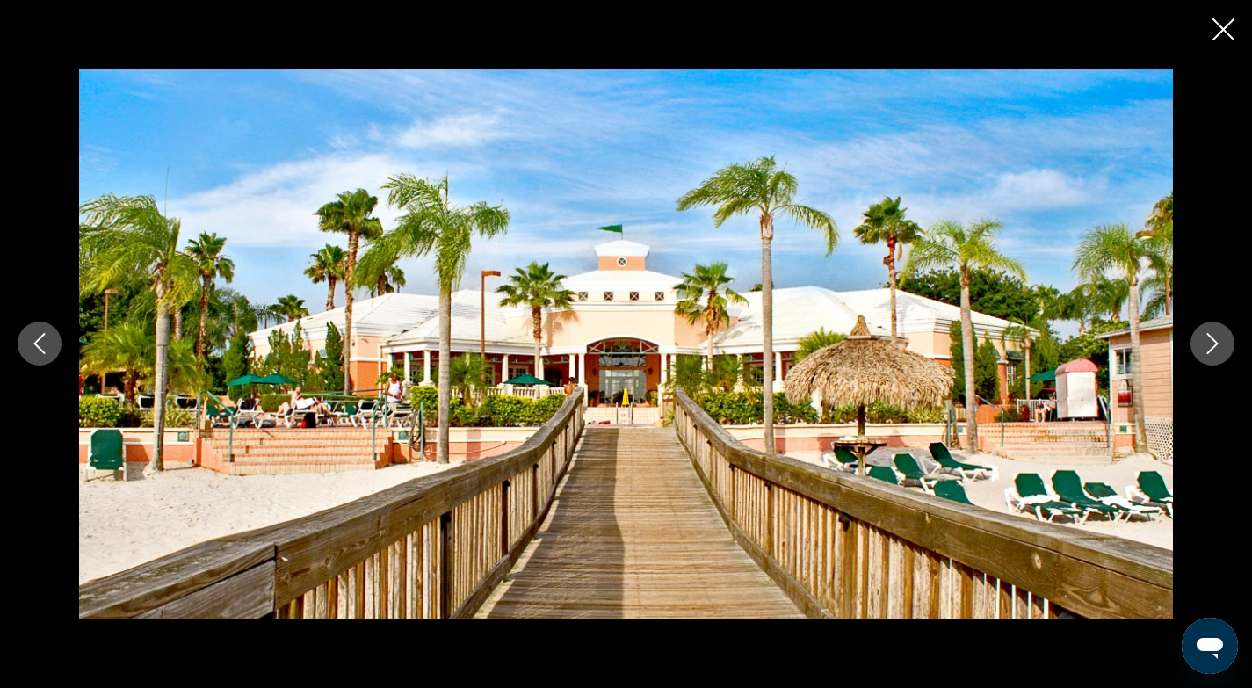
click at [1211, 336] on icon "Next image" at bounding box center [1212, 344] width 11 height 21
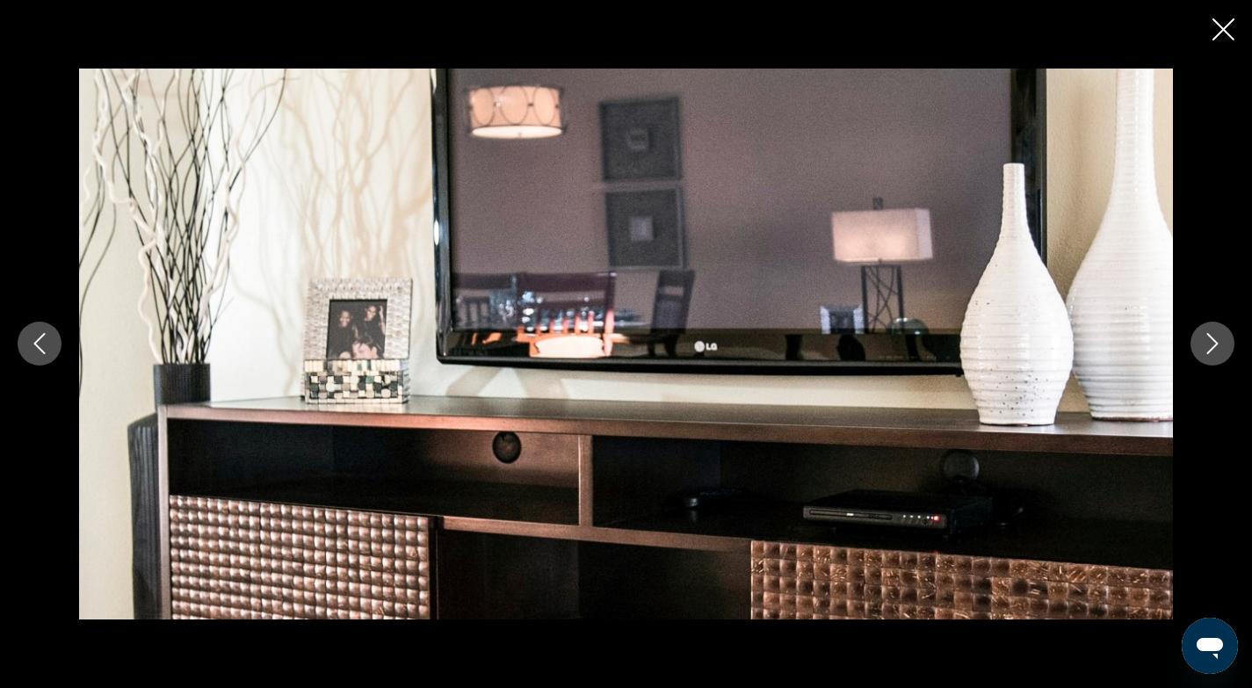
click at [1213, 341] on icon "Next image" at bounding box center [1212, 344] width 11 height 21
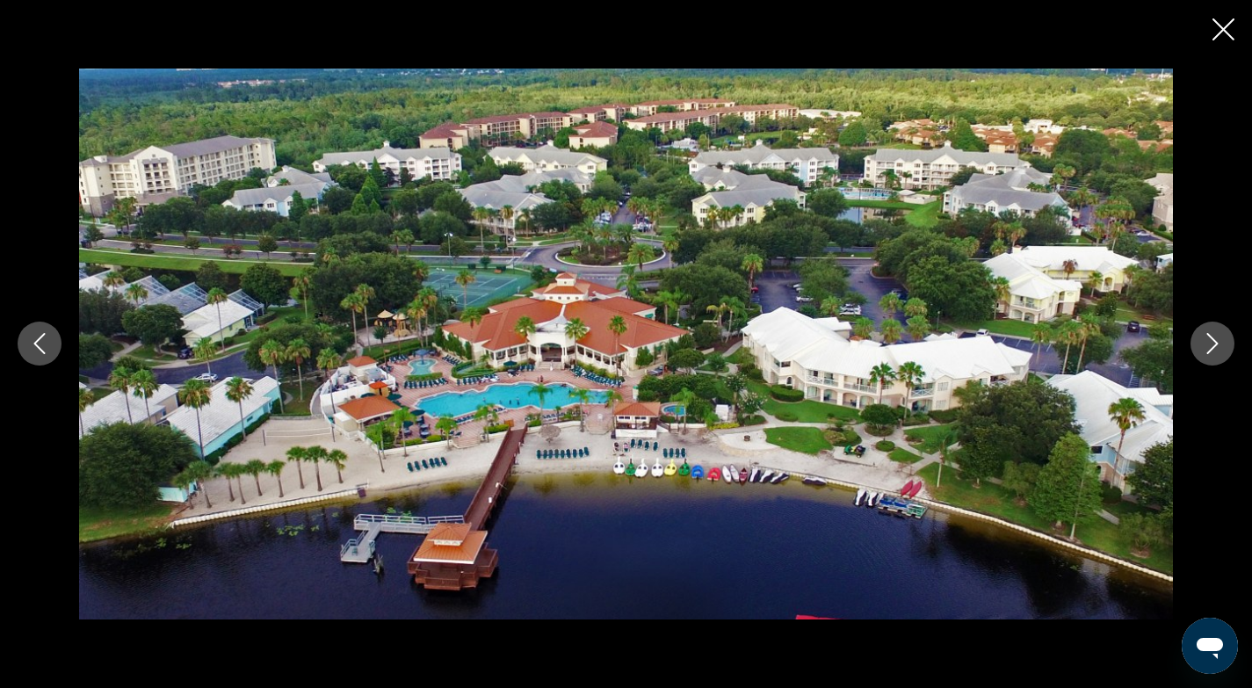
click at [1213, 341] on icon "Next image" at bounding box center [1212, 344] width 11 height 21
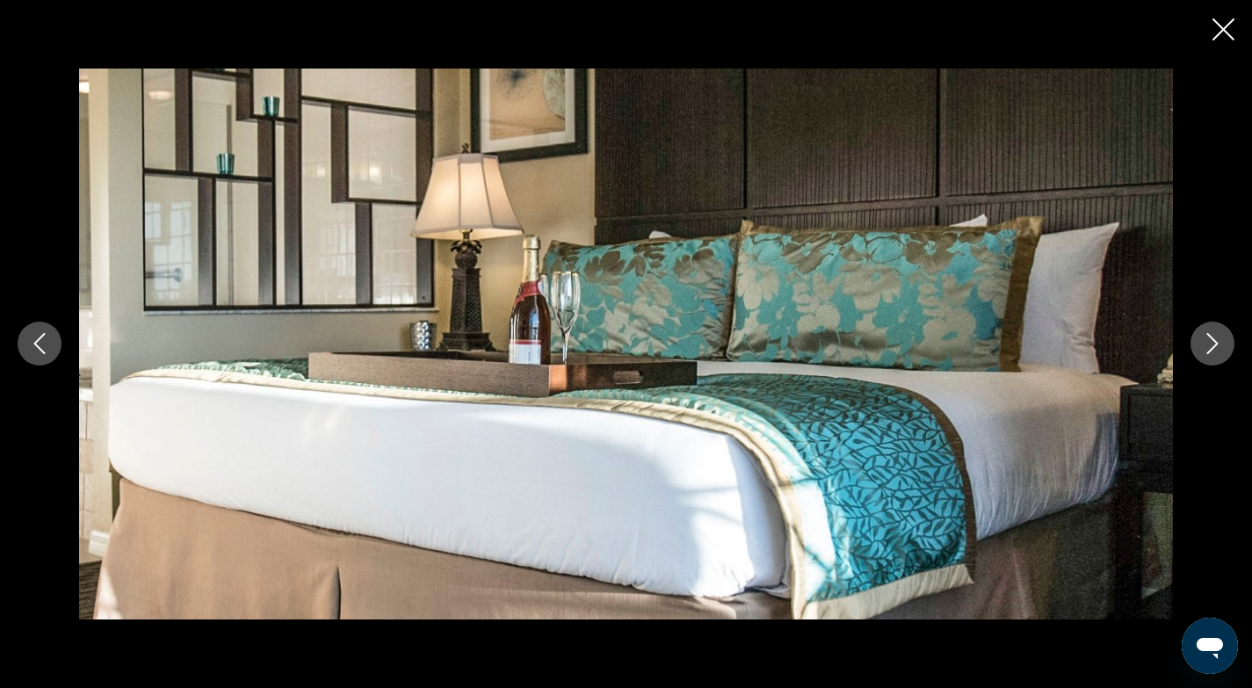
click at [1213, 341] on icon "Next image" at bounding box center [1212, 344] width 11 height 21
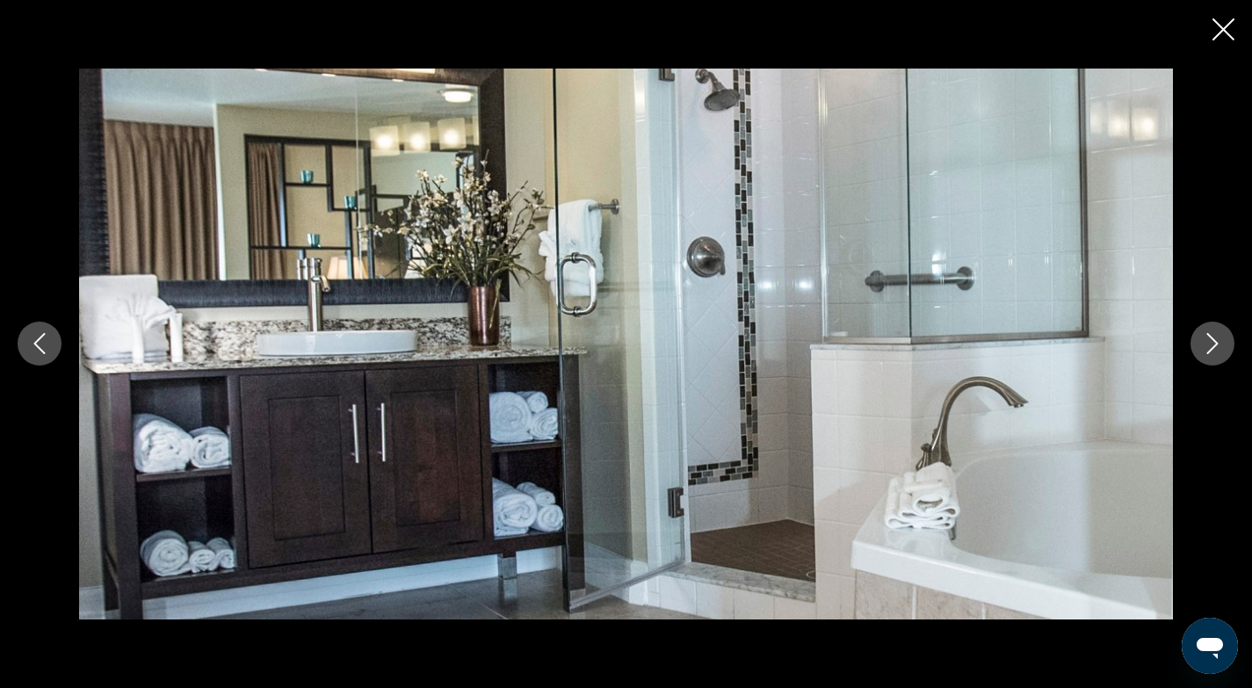
click at [1213, 341] on icon "Next image" at bounding box center [1212, 344] width 11 height 21
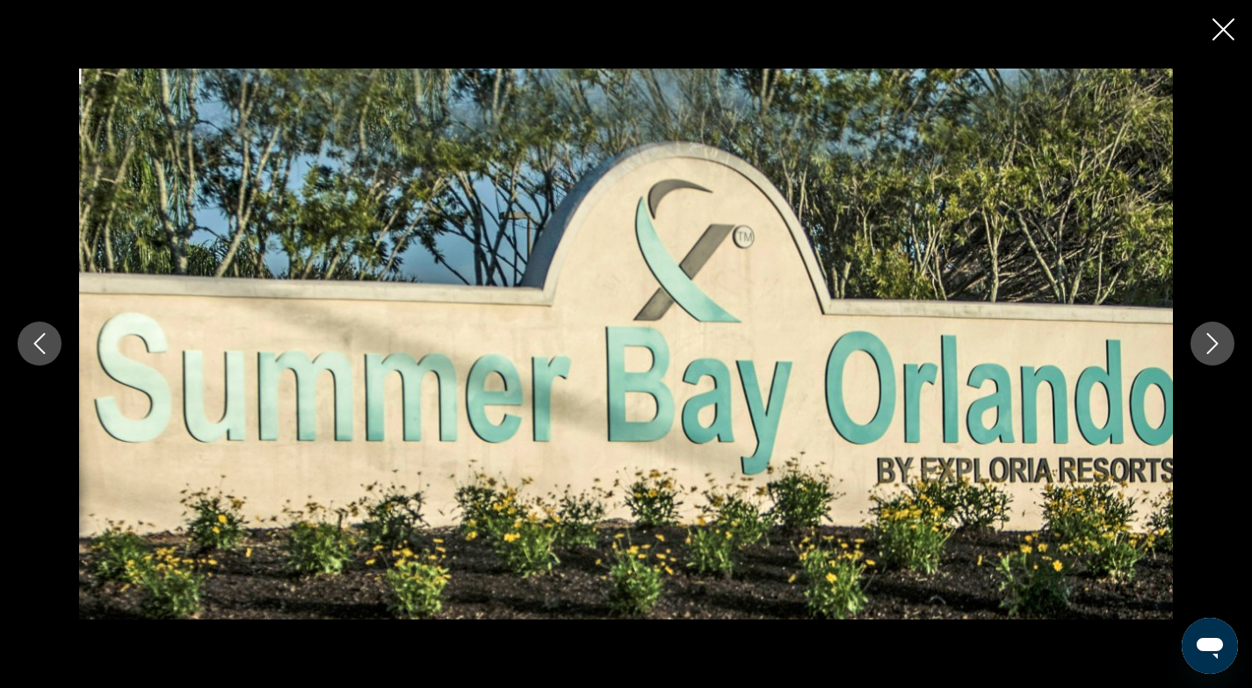
click at [1213, 341] on icon "Next image" at bounding box center [1212, 344] width 11 height 21
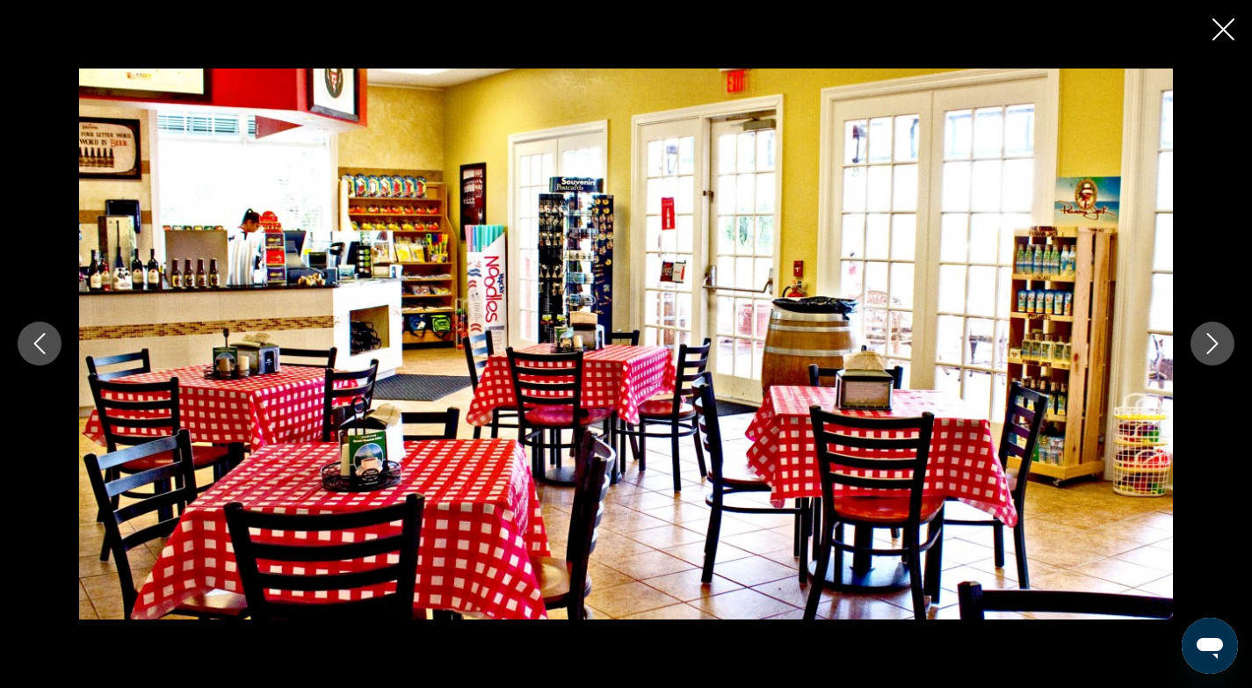
click at [1213, 341] on icon "Next image" at bounding box center [1212, 344] width 11 height 21
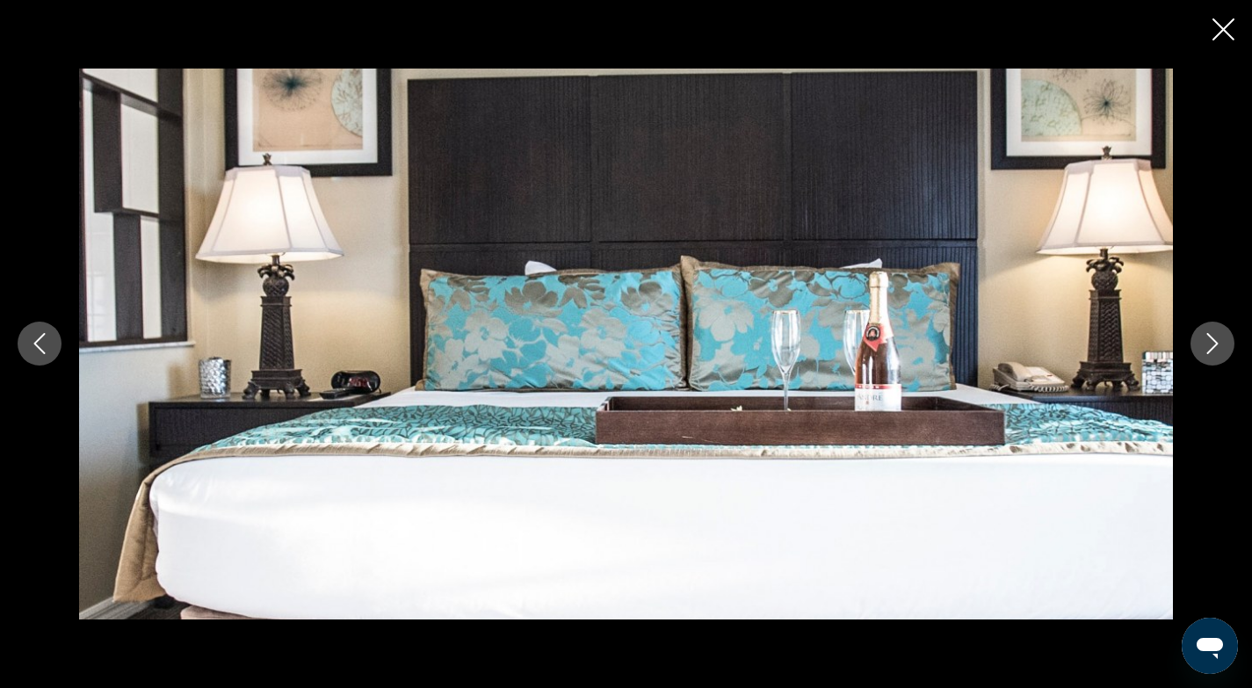
click at [1213, 342] on icon "Next image" at bounding box center [1212, 343] width 21 height 21
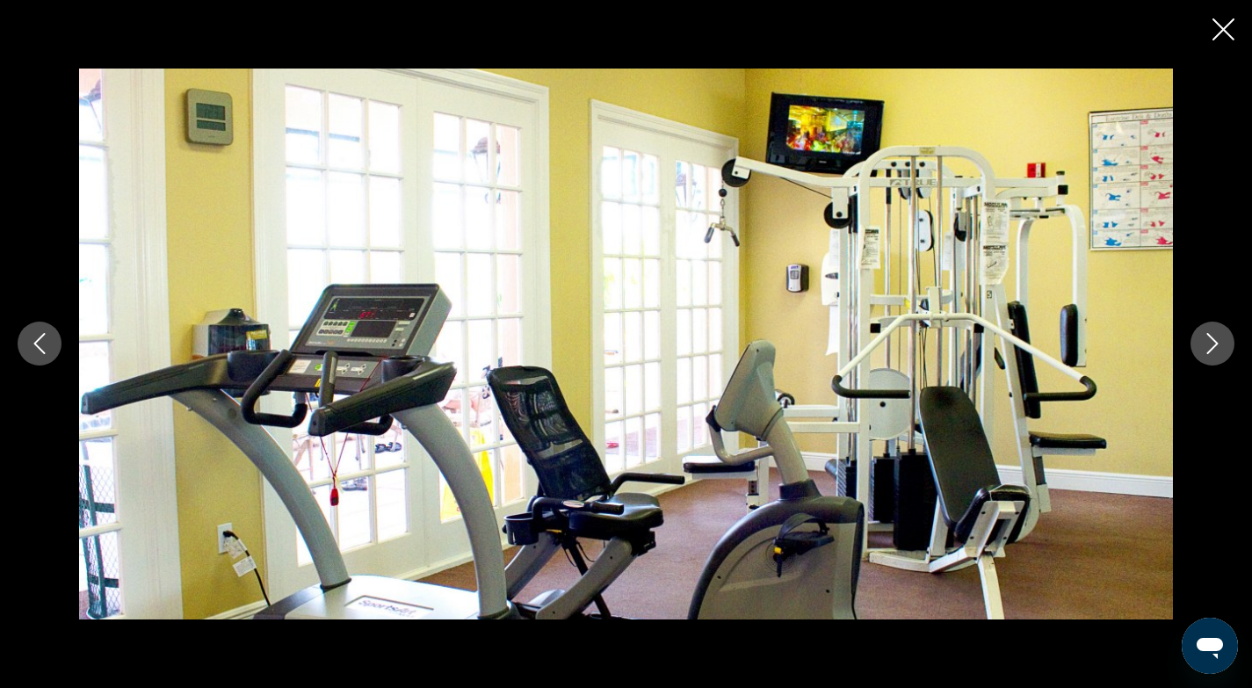
click at [1213, 342] on icon "Next image" at bounding box center [1212, 343] width 21 height 21
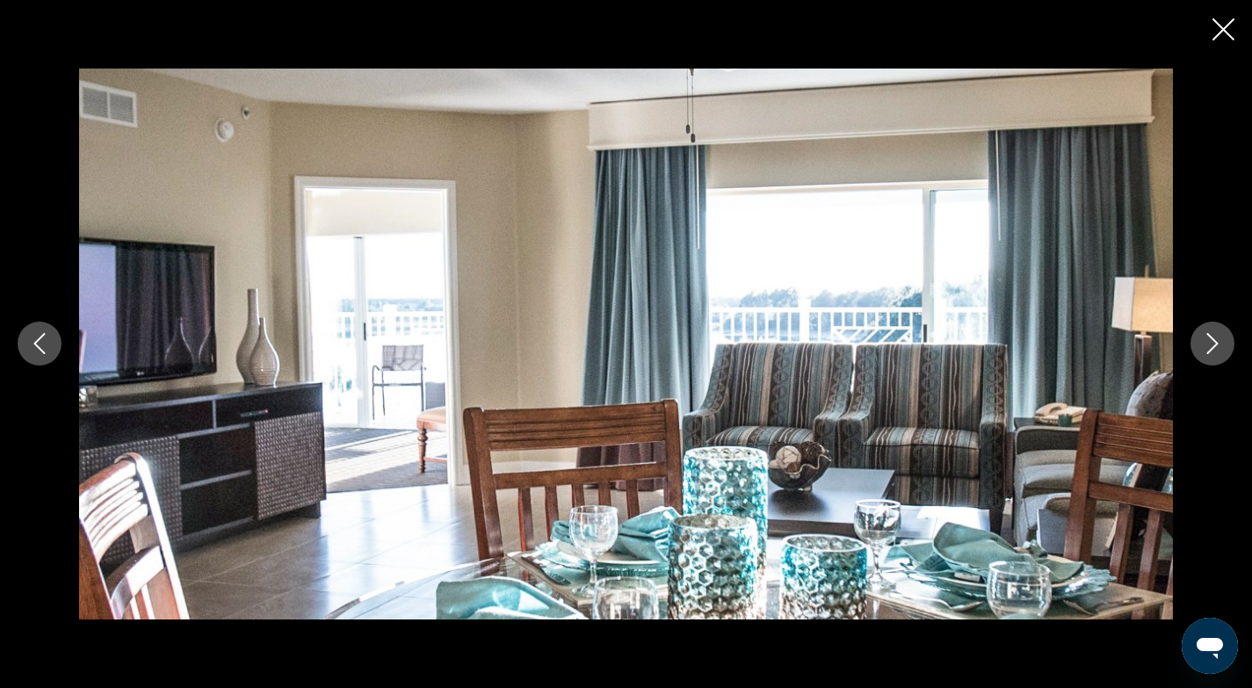
click at [1213, 343] on icon "Next image" at bounding box center [1212, 343] width 21 height 21
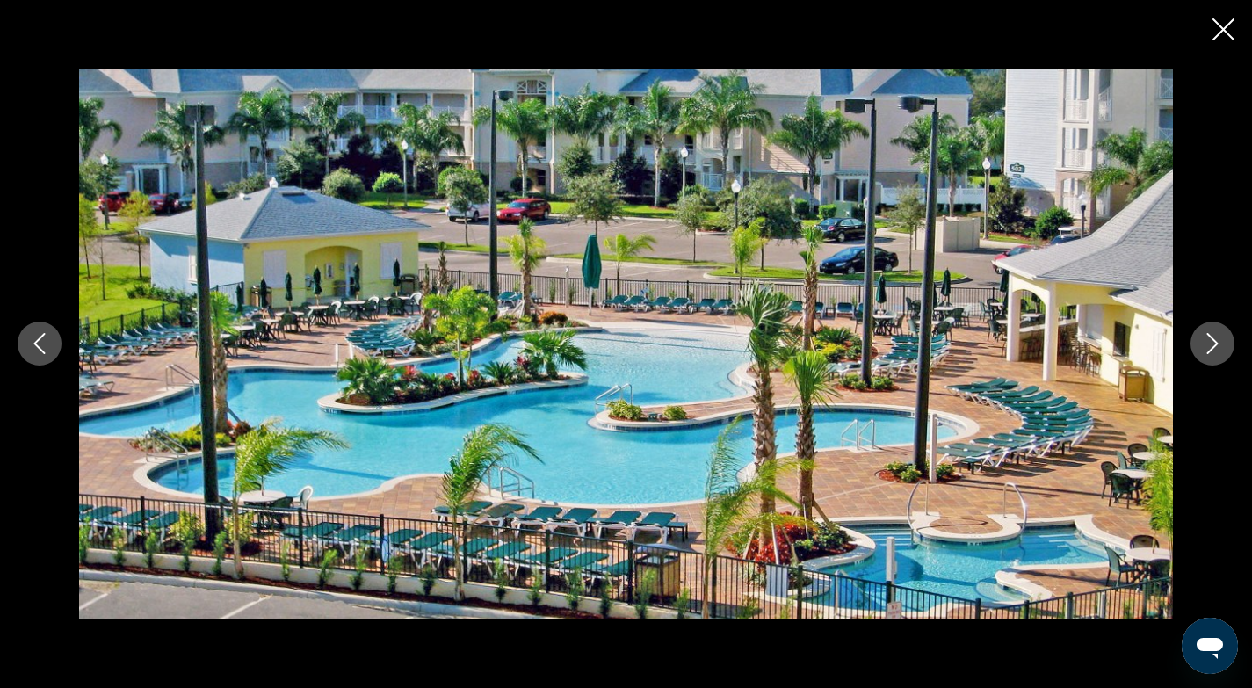
click at [1213, 343] on icon "Next image" at bounding box center [1212, 343] width 21 height 21
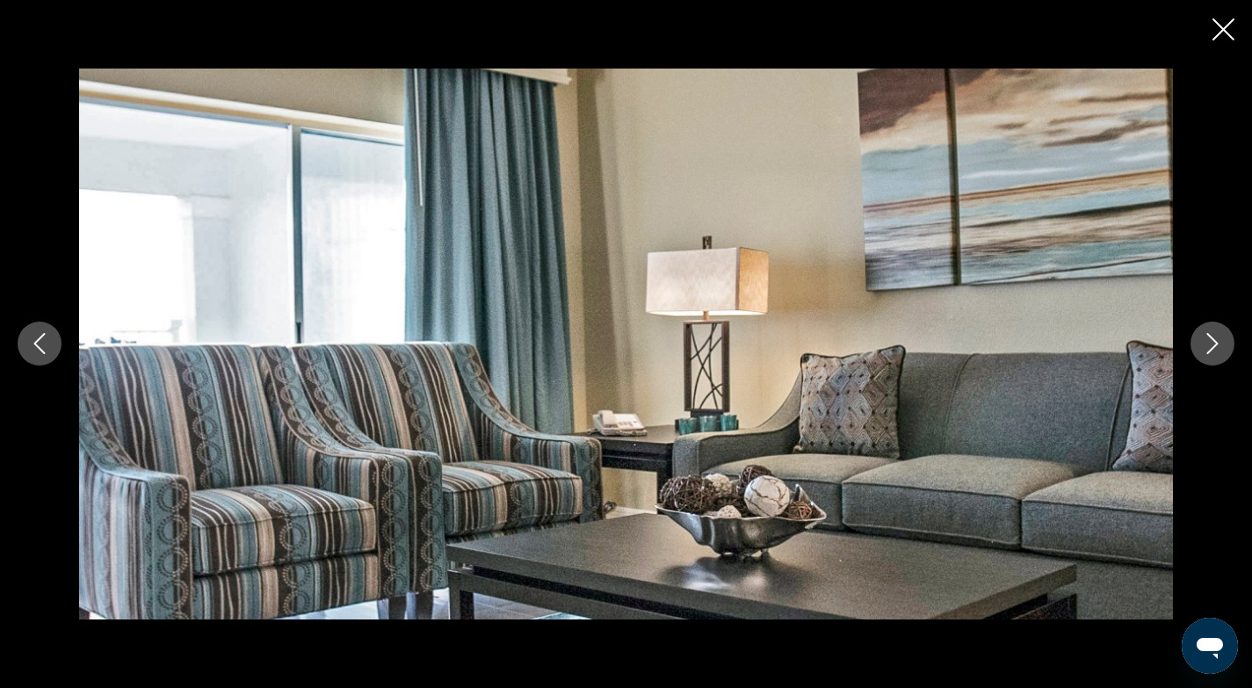
click at [1213, 343] on icon "Next image" at bounding box center [1212, 343] width 21 height 21
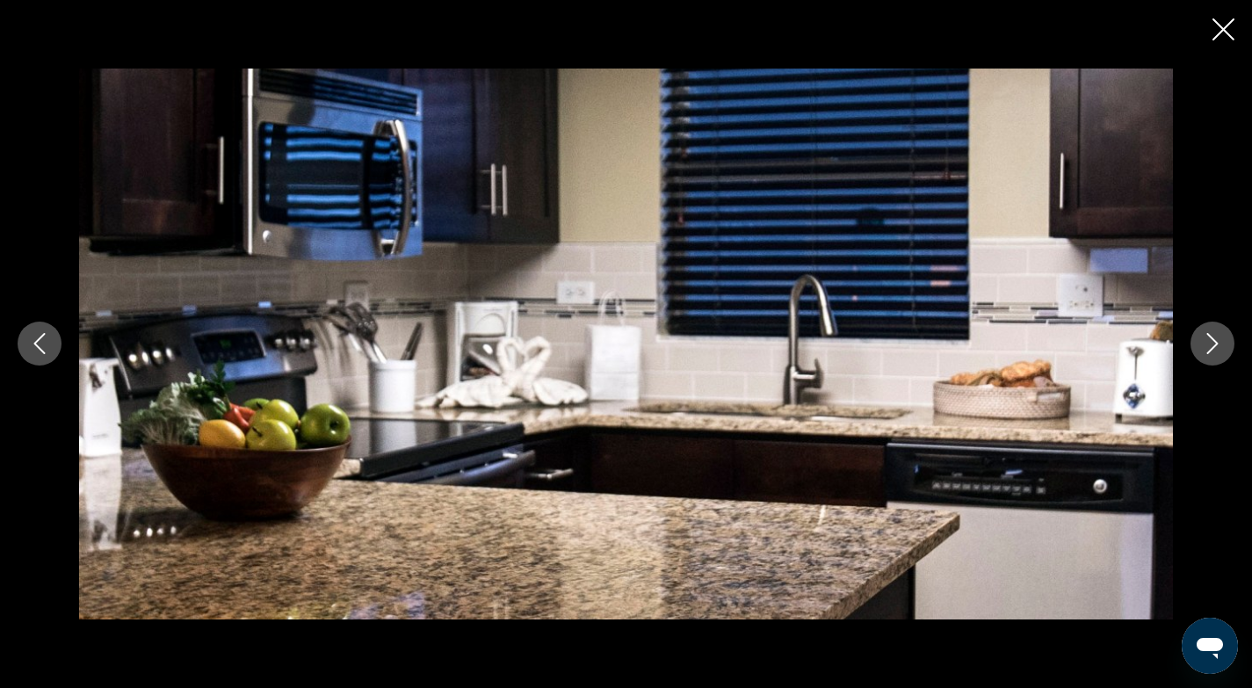
click at [1213, 343] on icon "Next image" at bounding box center [1212, 343] width 21 height 21
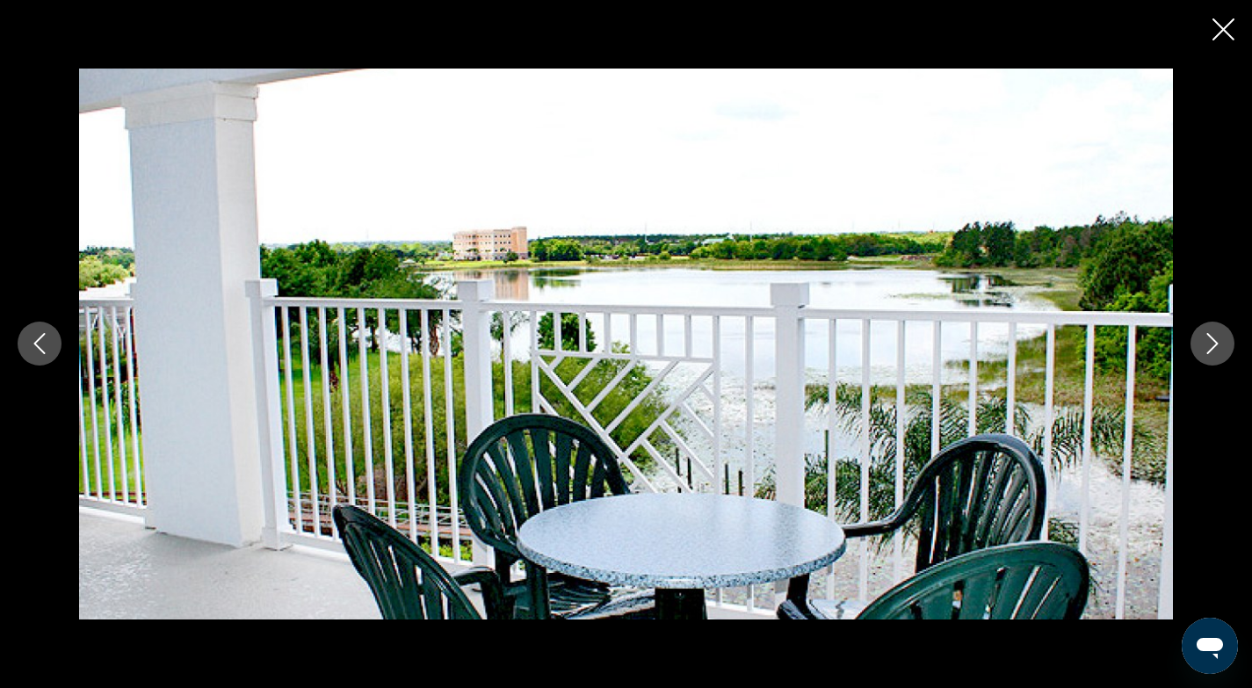
click at [1225, 29] on icon "Close slideshow" at bounding box center [1223, 29] width 22 height 22
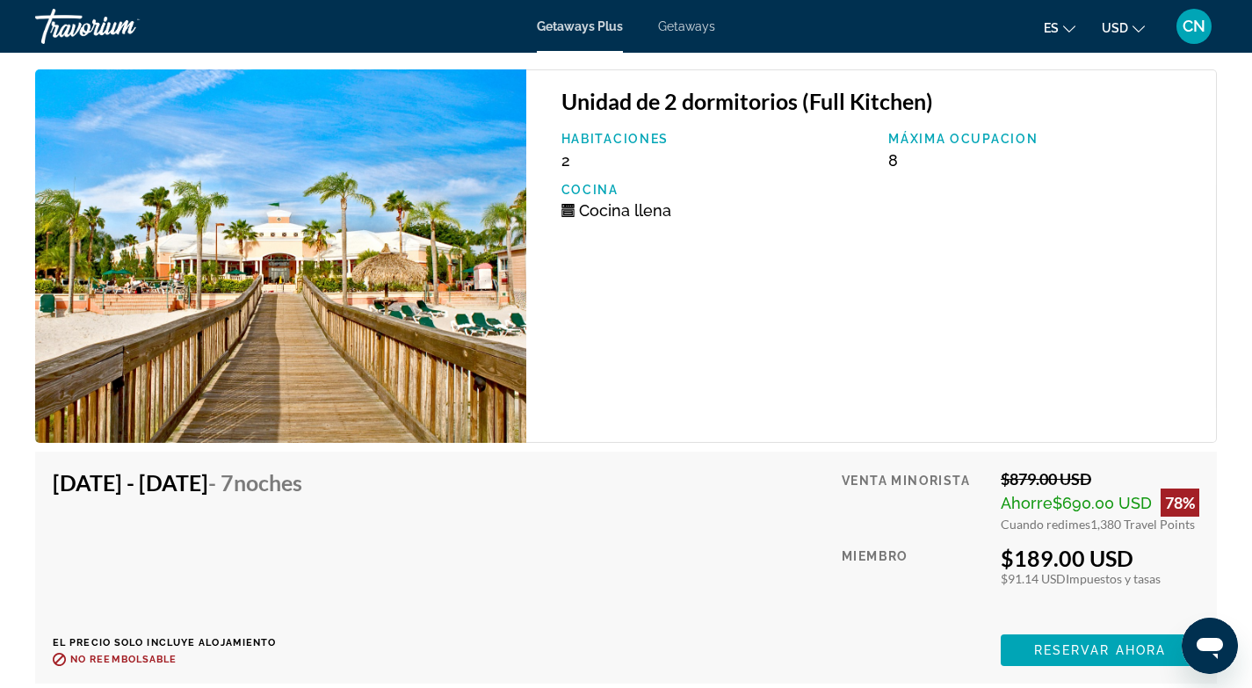
scroll to position [5198, 0]
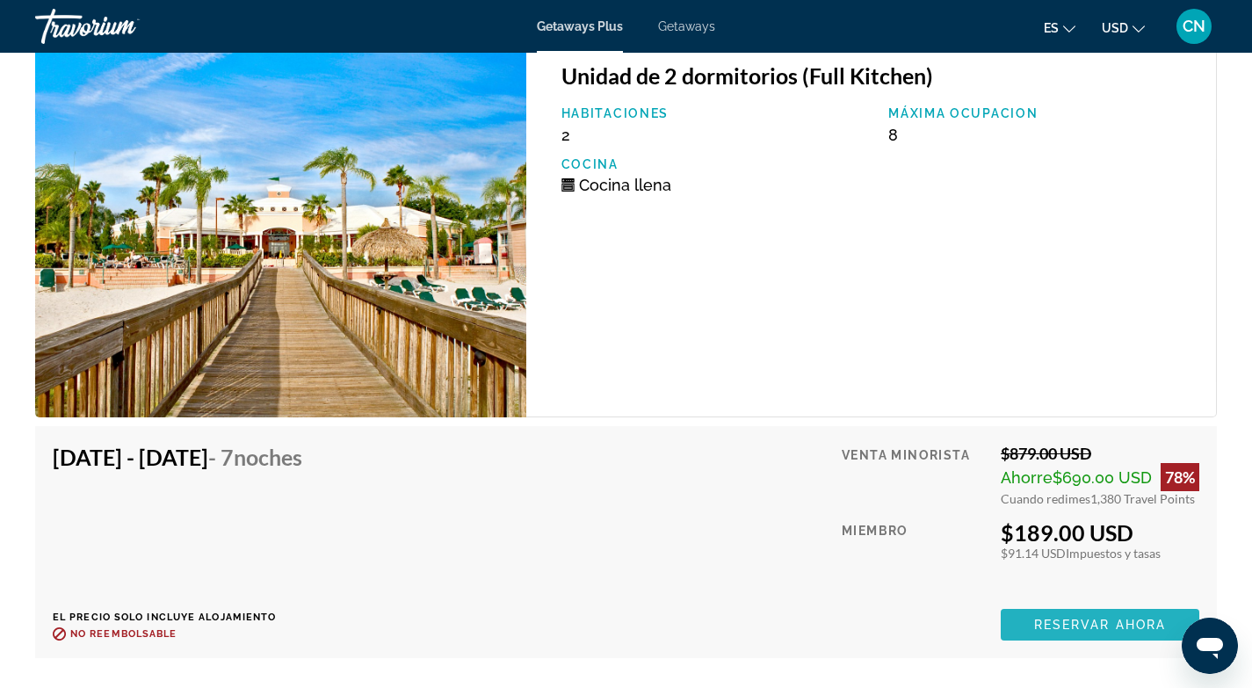
click at [1060, 604] on span "Main content" at bounding box center [1100, 625] width 199 height 42
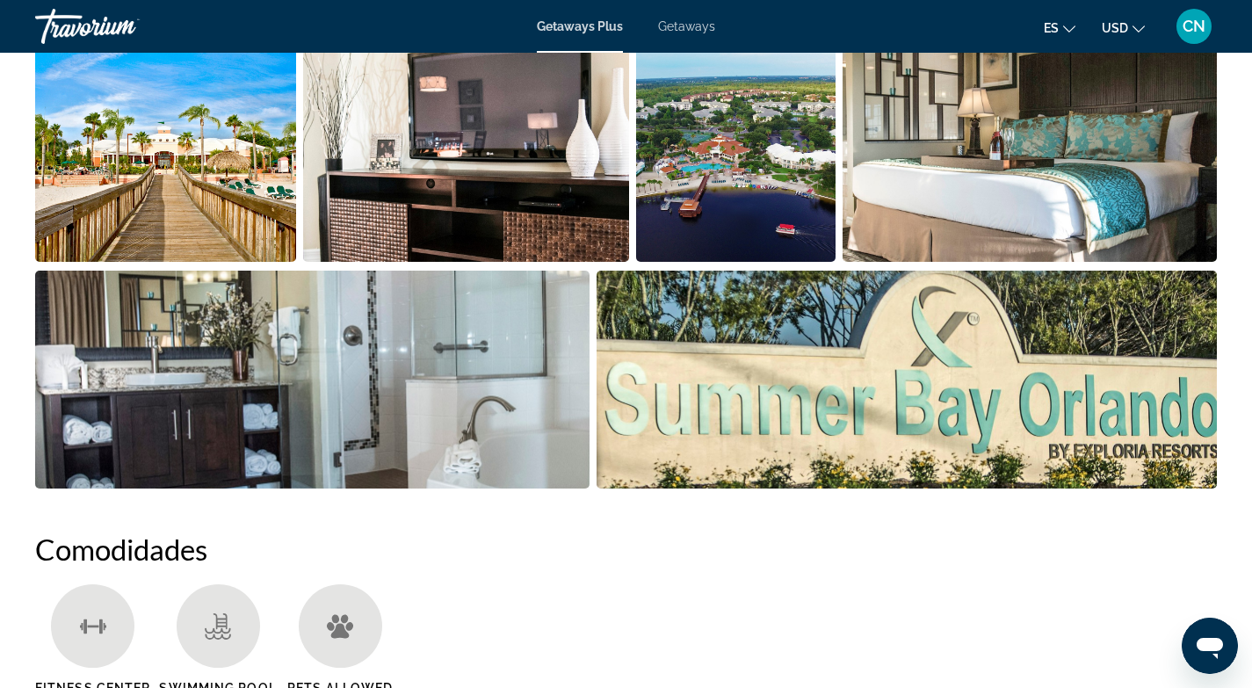
scroll to position [899, 0]
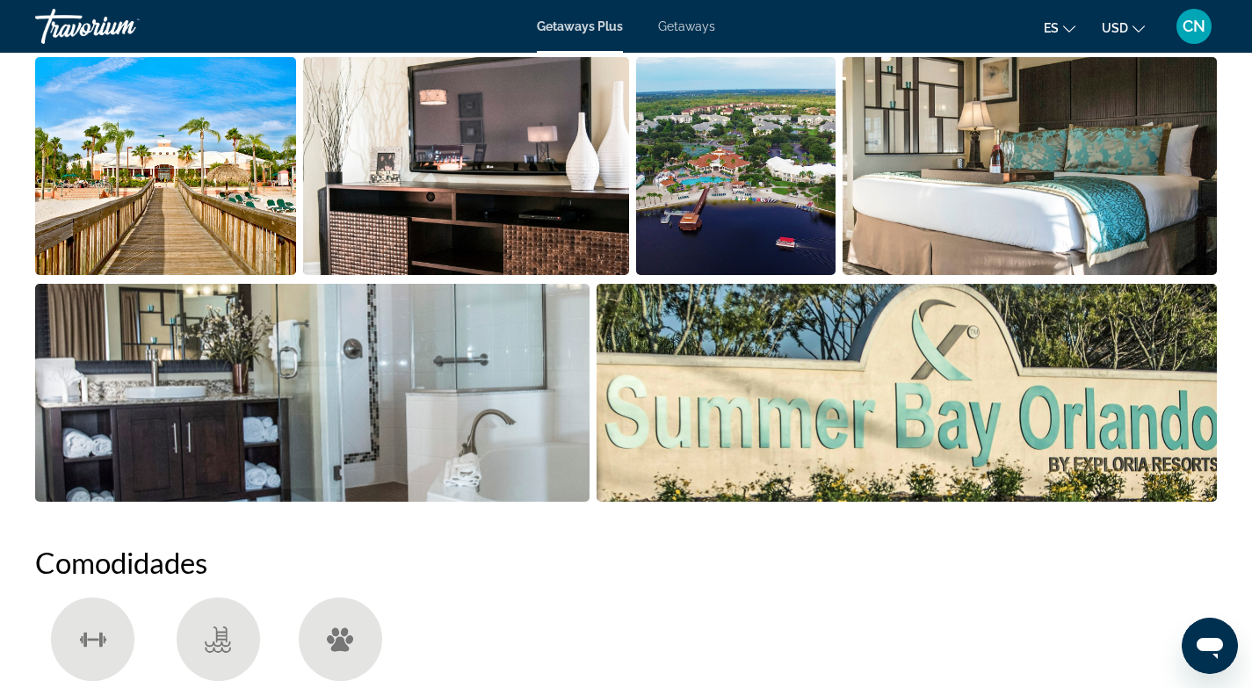
click at [227, 192] on img "Open full-screen image slider" at bounding box center [165, 166] width 261 height 218
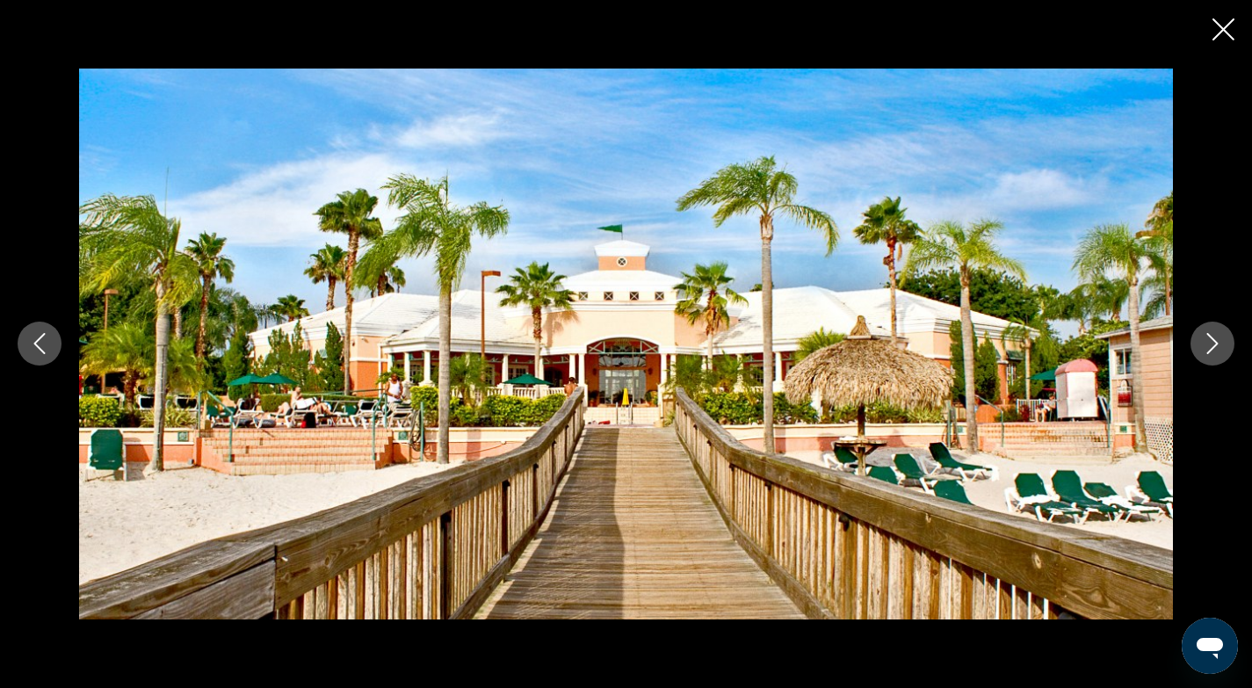
click at [1217, 339] on icon "Next image" at bounding box center [1212, 343] width 21 height 21
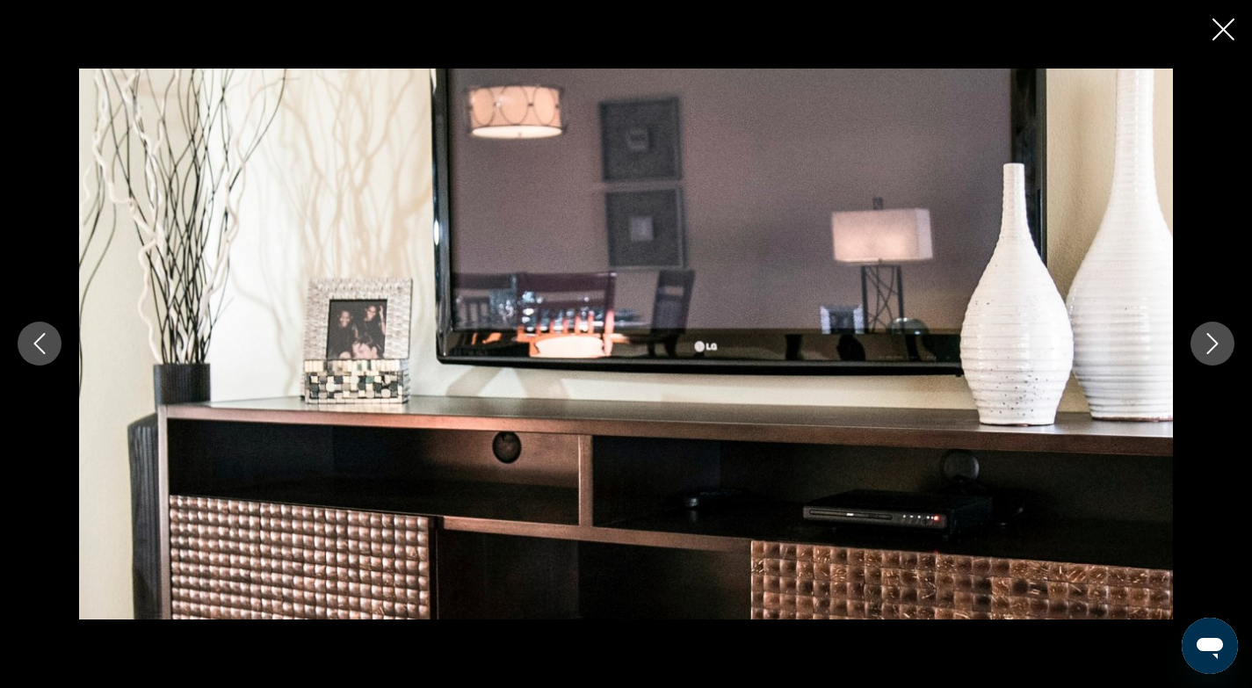
click at [1216, 339] on icon "Next image" at bounding box center [1212, 343] width 21 height 21
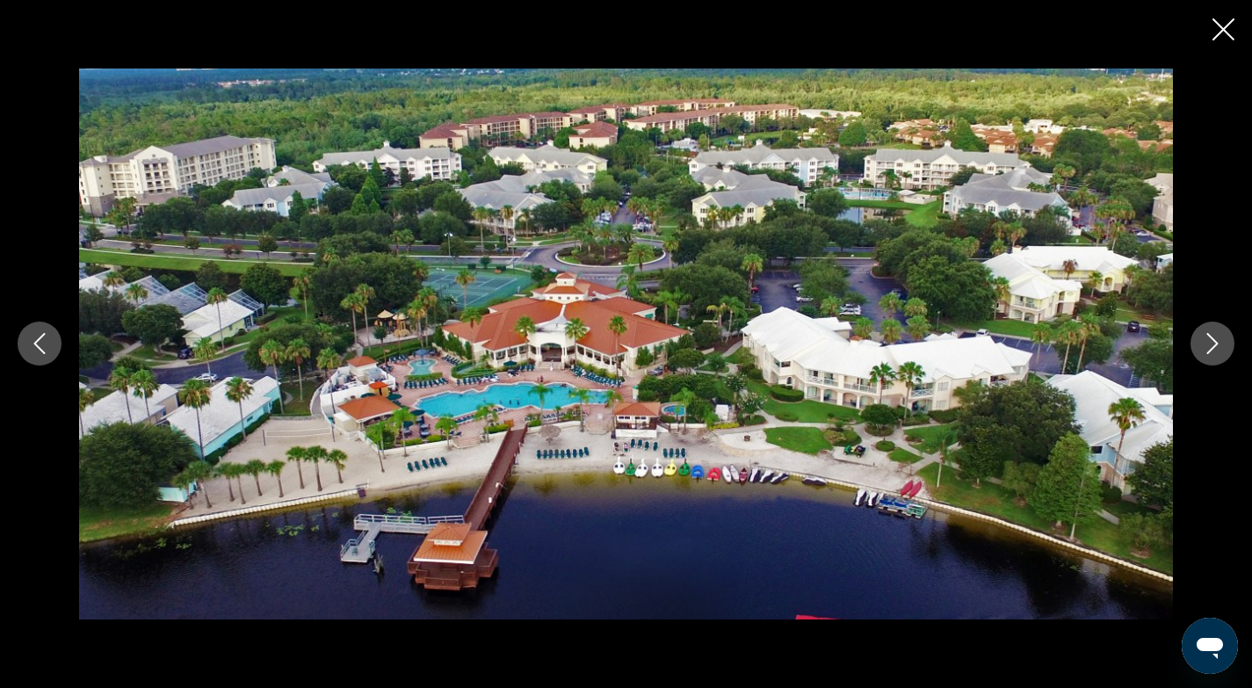
click at [1216, 340] on icon "Next image" at bounding box center [1212, 343] width 21 height 21
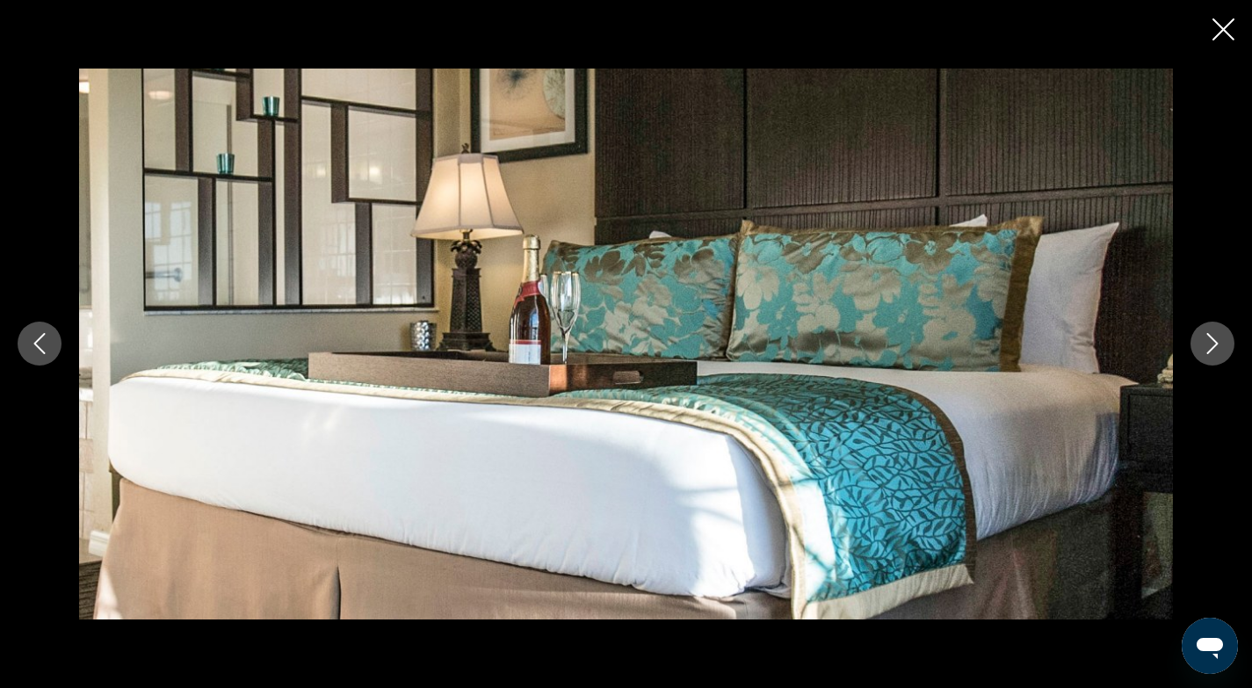
click at [1216, 340] on icon "Next image" at bounding box center [1212, 343] width 21 height 21
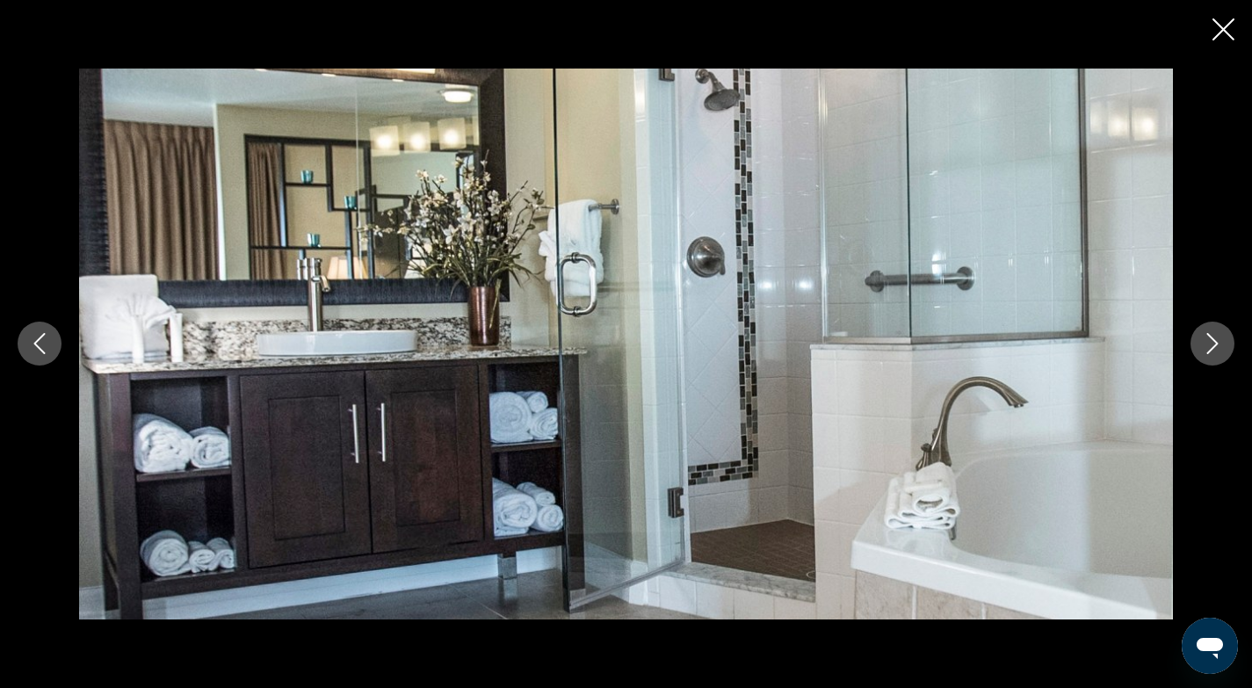
click at [1216, 340] on icon "Next image" at bounding box center [1212, 343] width 21 height 21
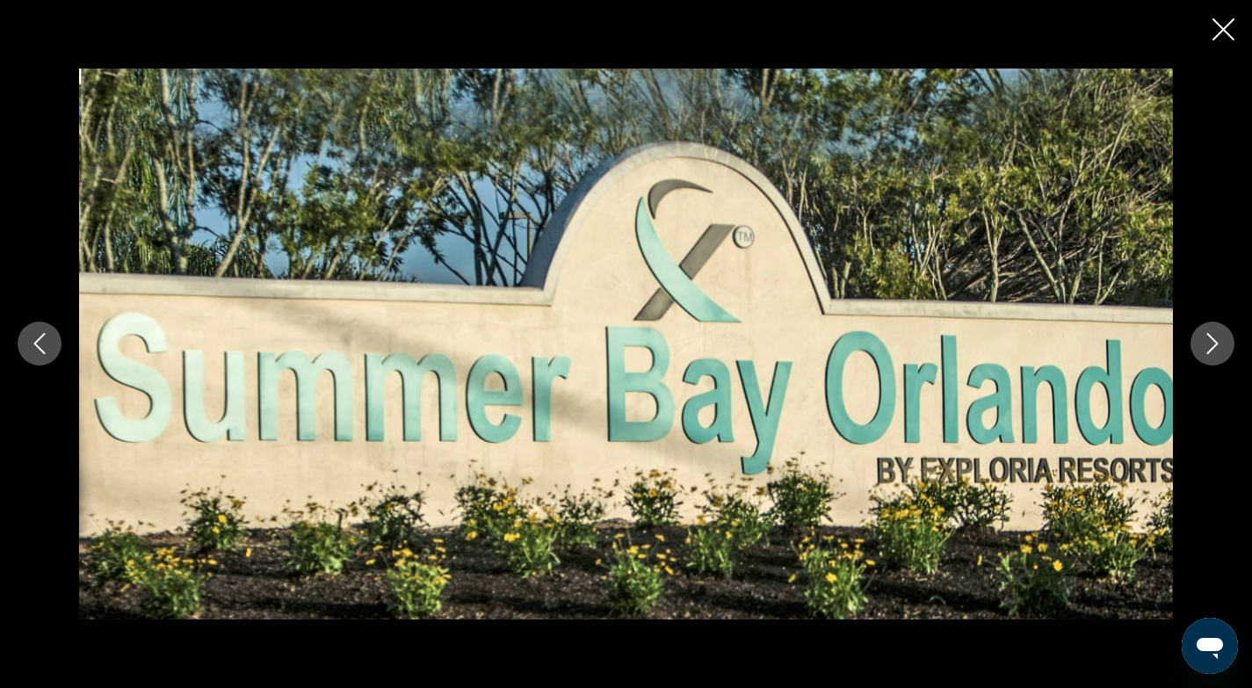
click at [1216, 340] on icon "Next image" at bounding box center [1212, 343] width 21 height 21
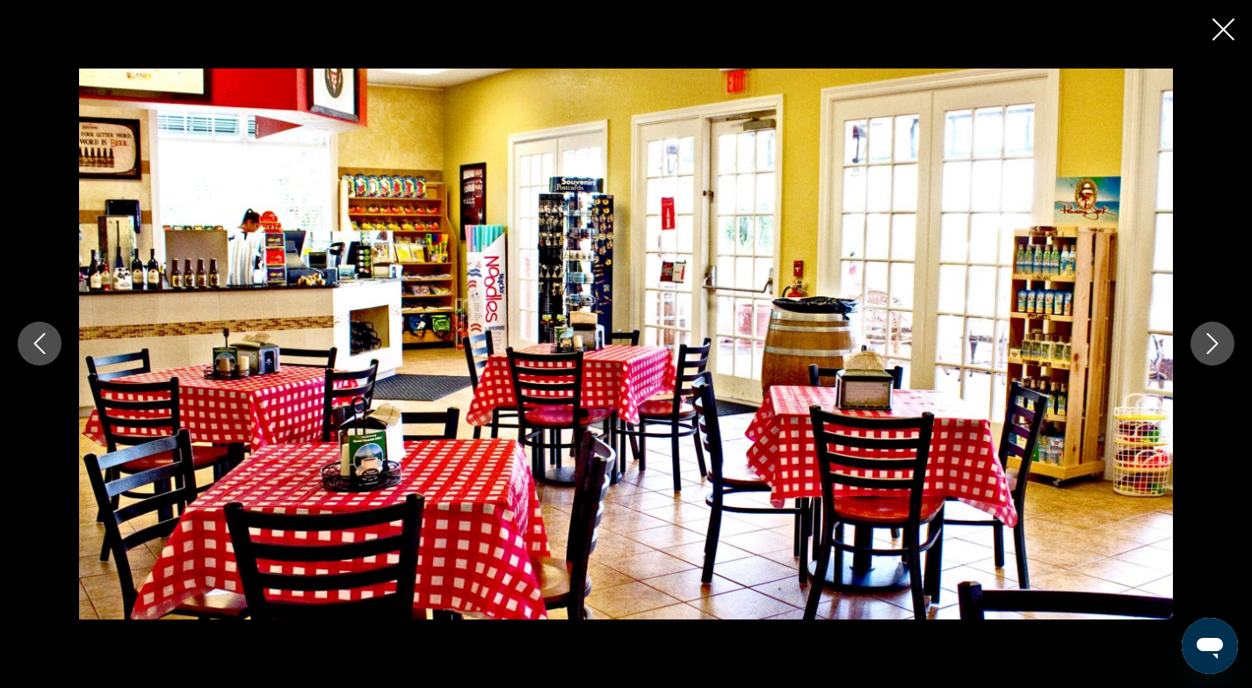
click at [1216, 340] on icon "Next image" at bounding box center [1212, 343] width 21 height 21
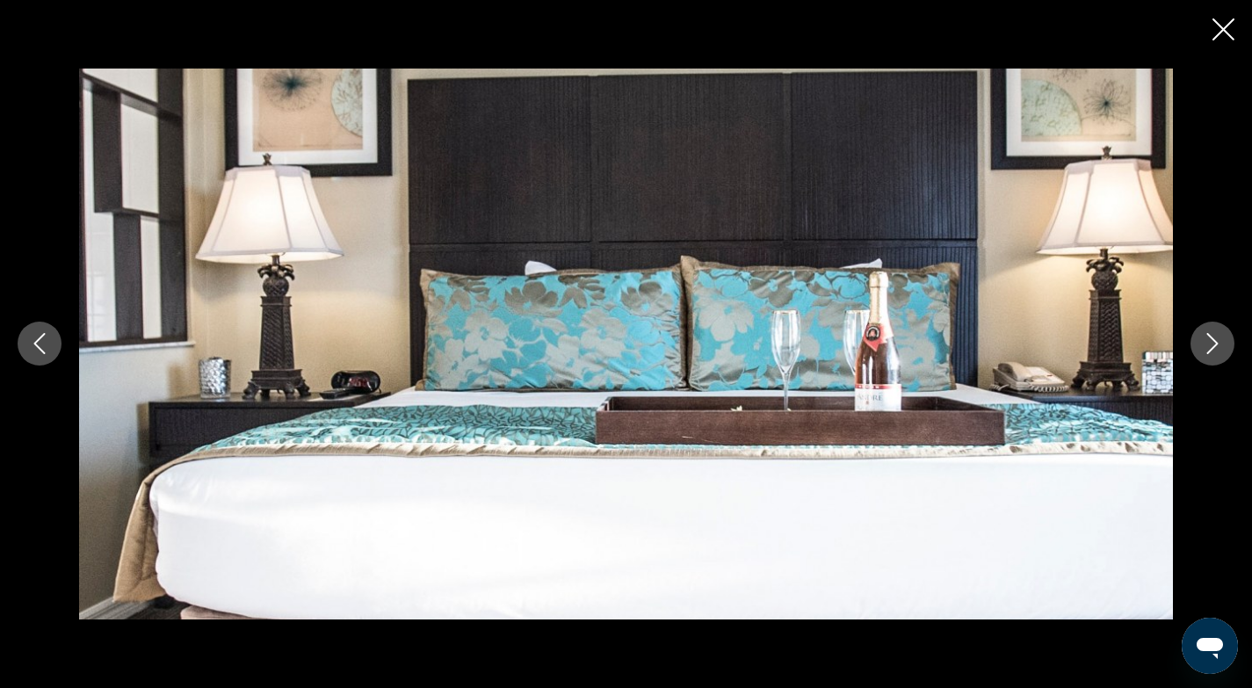
click at [1216, 340] on icon "Next image" at bounding box center [1212, 343] width 21 height 21
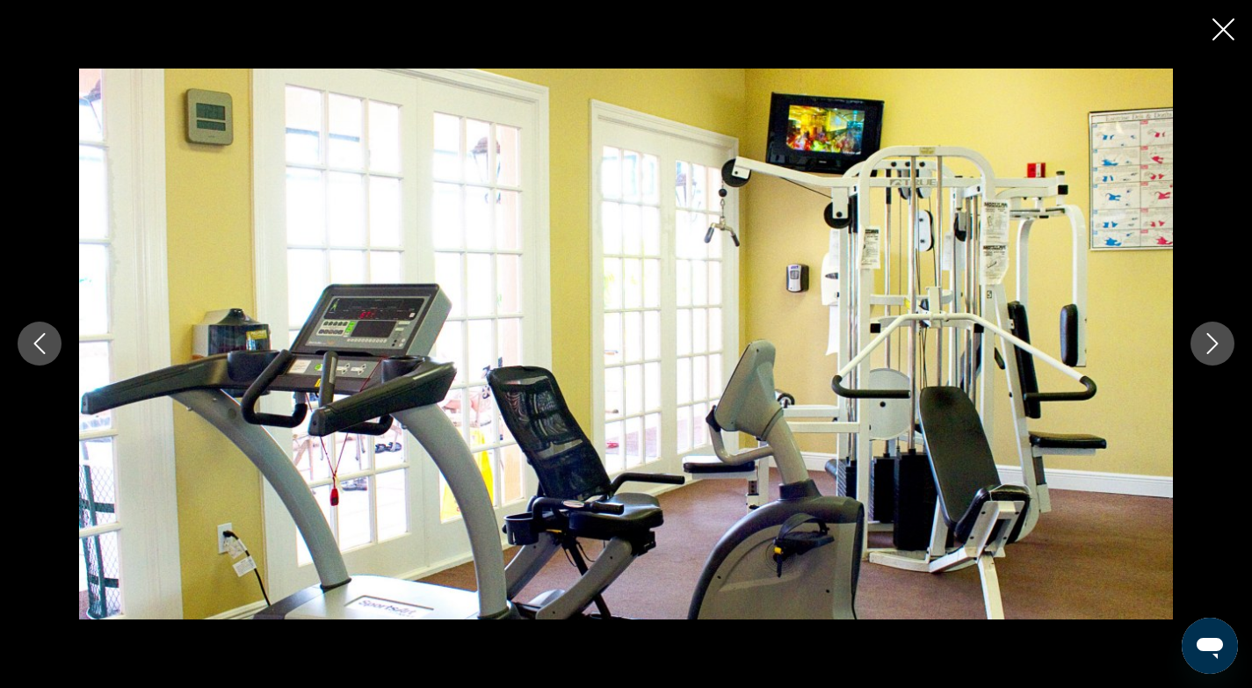
click at [1216, 340] on icon "Next image" at bounding box center [1212, 343] width 21 height 21
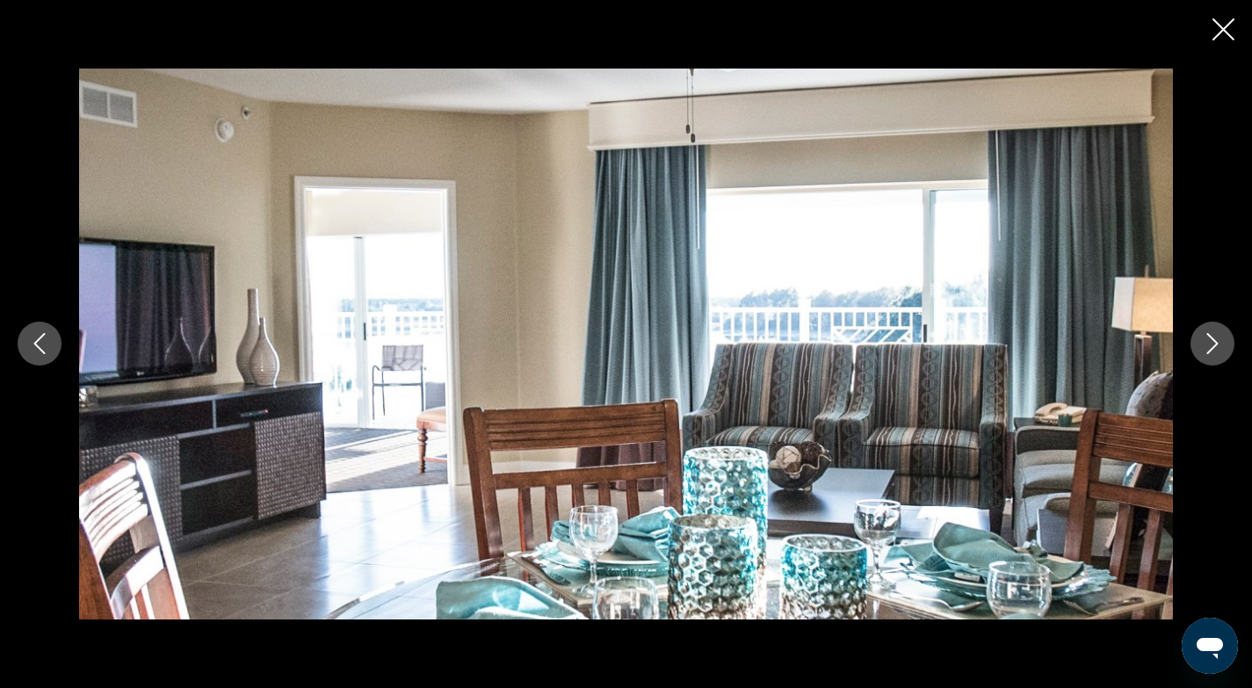
click at [1216, 340] on icon "Next image" at bounding box center [1212, 343] width 21 height 21
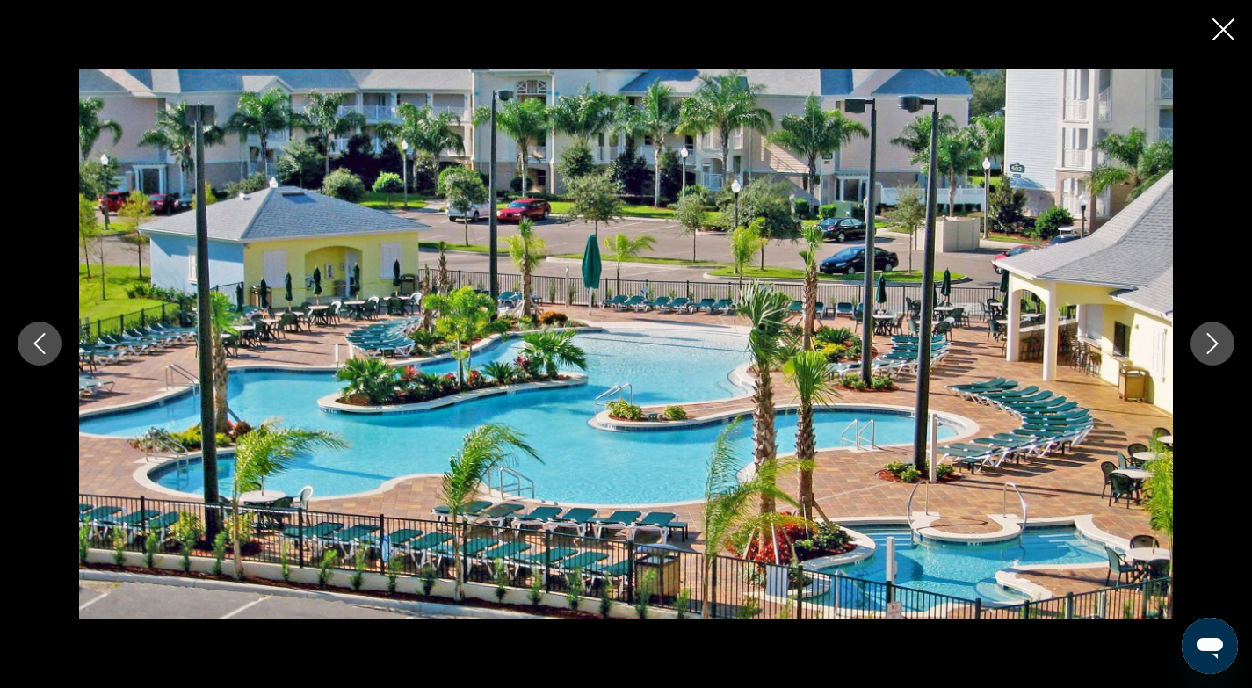
click at [1216, 340] on icon "Next image" at bounding box center [1212, 343] width 21 height 21
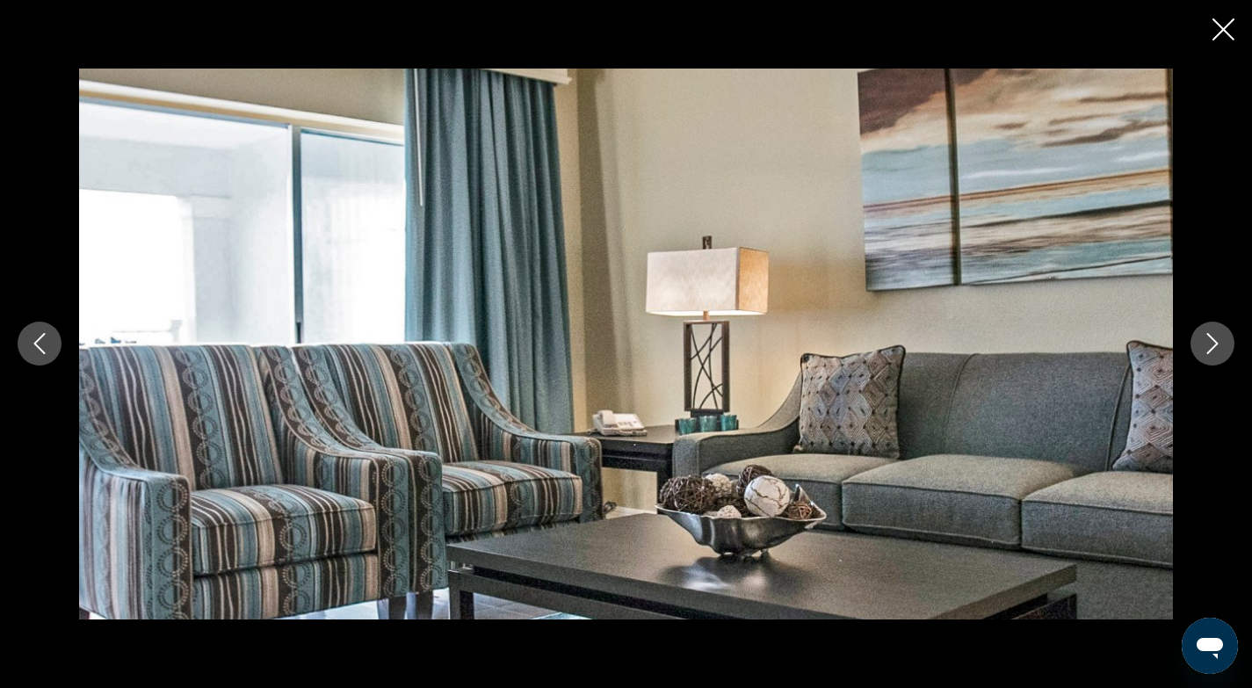
click at [1216, 340] on icon "Next image" at bounding box center [1212, 343] width 21 height 21
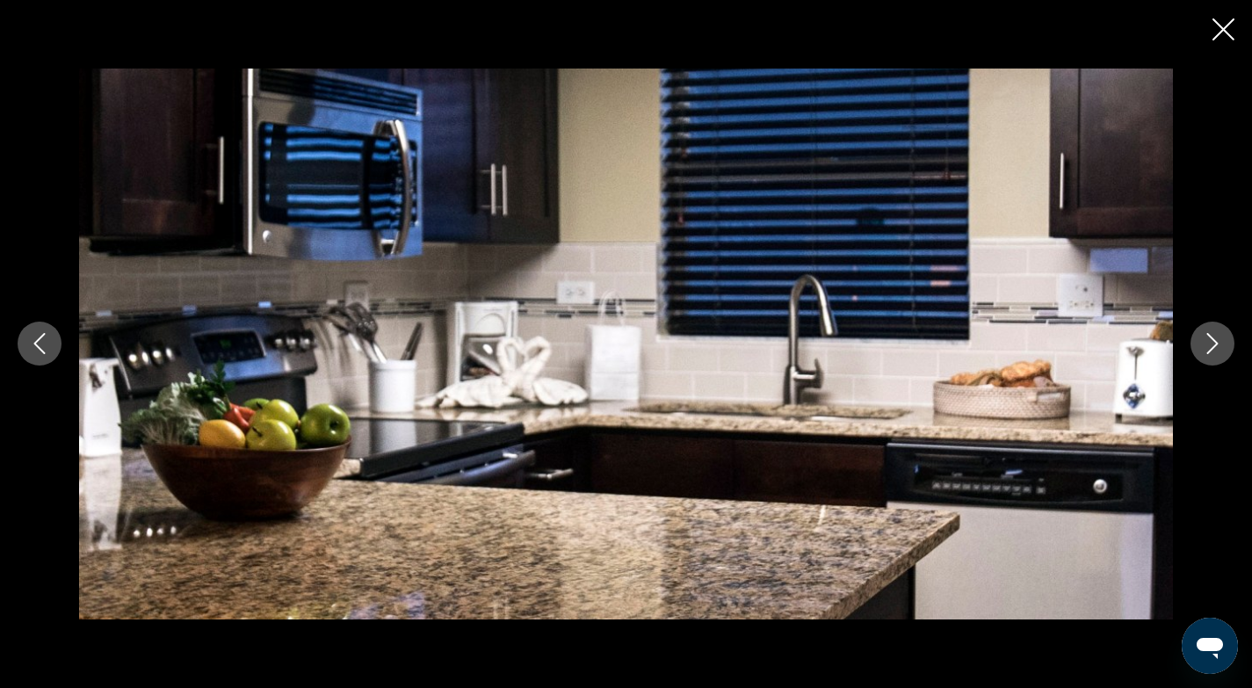
click at [1216, 340] on icon "Next image" at bounding box center [1212, 343] width 21 height 21
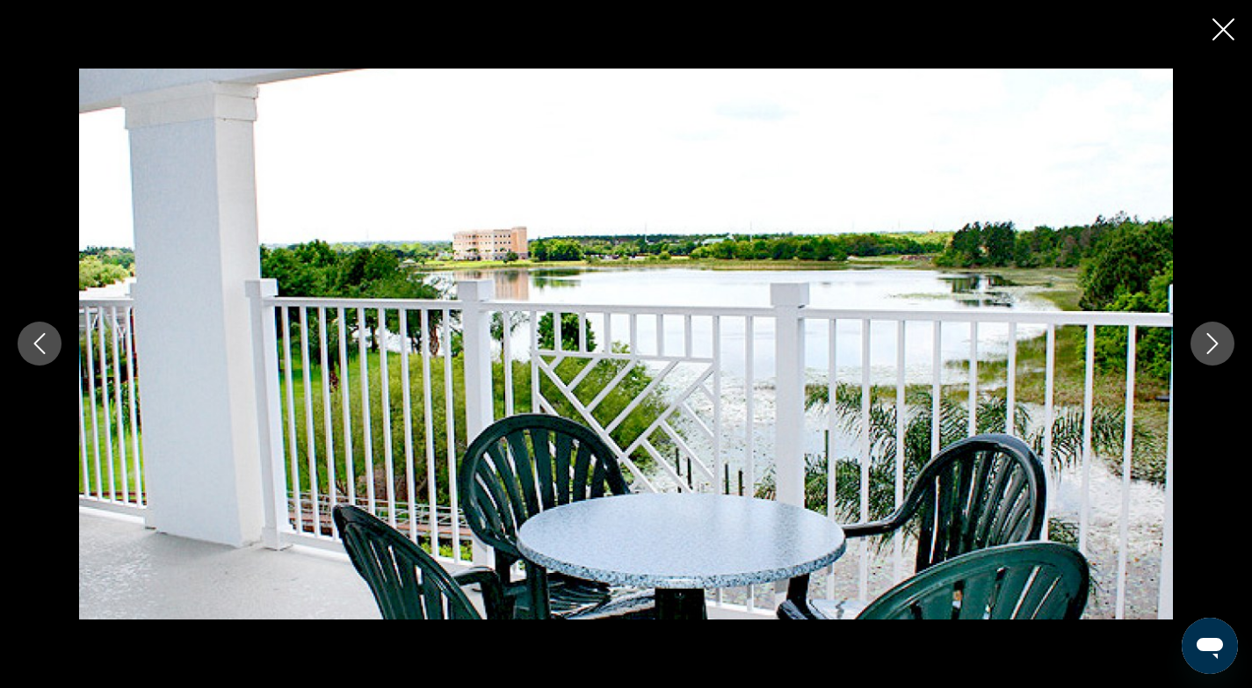
click at [1205, 342] on icon "Next image" at bounding box center [1212, 343] width 21 height 21
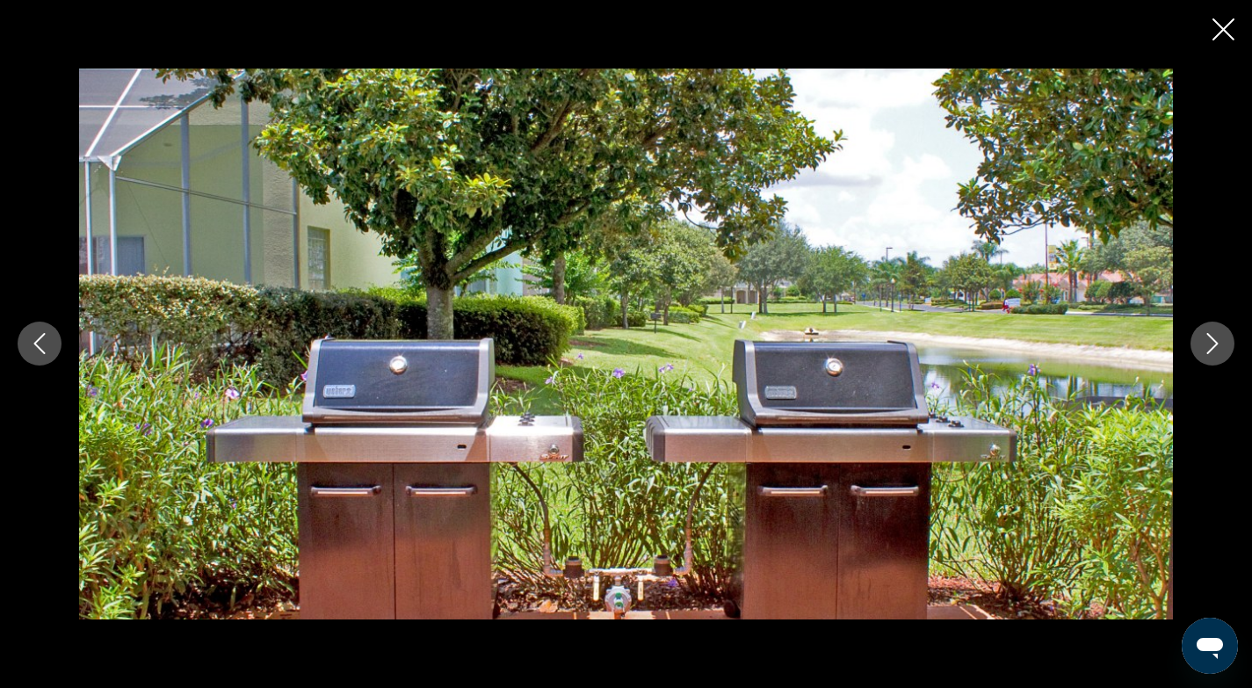
click at [1211, 351] on icon "Next image" at bounding box center [1212, 344] width 11 height 21
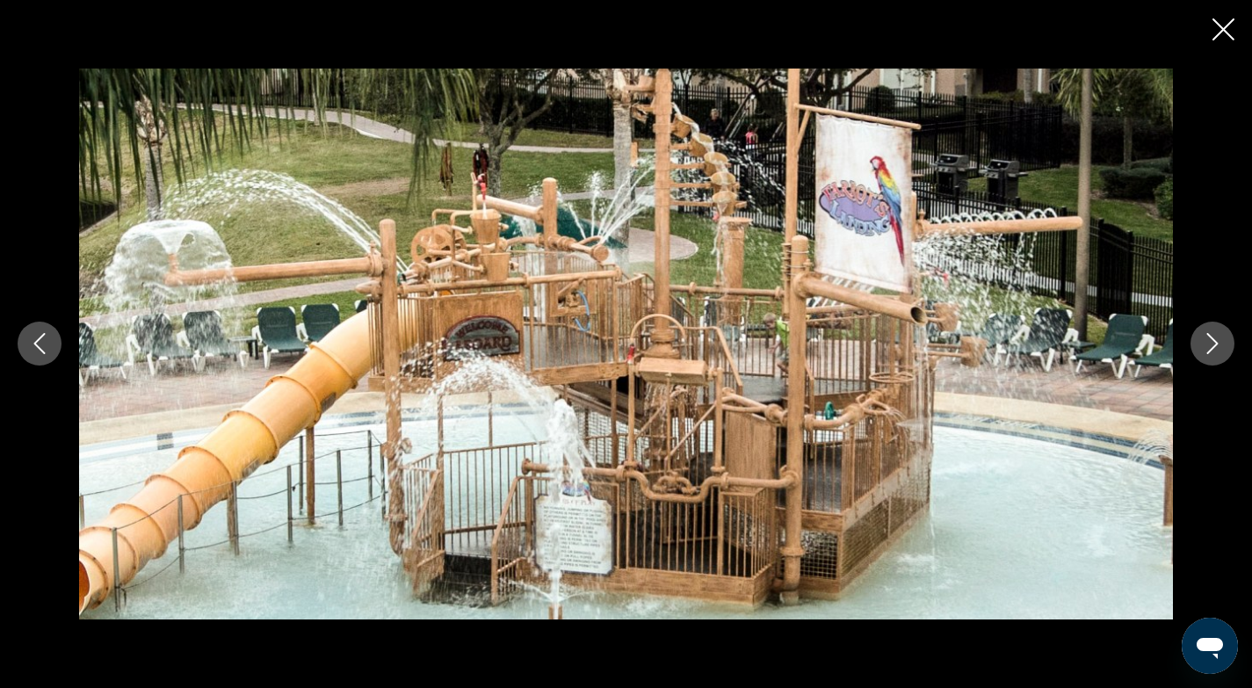
click at [1213, 337] on icon "Next image" at bounding box center [1212, 343] width 21 height 21
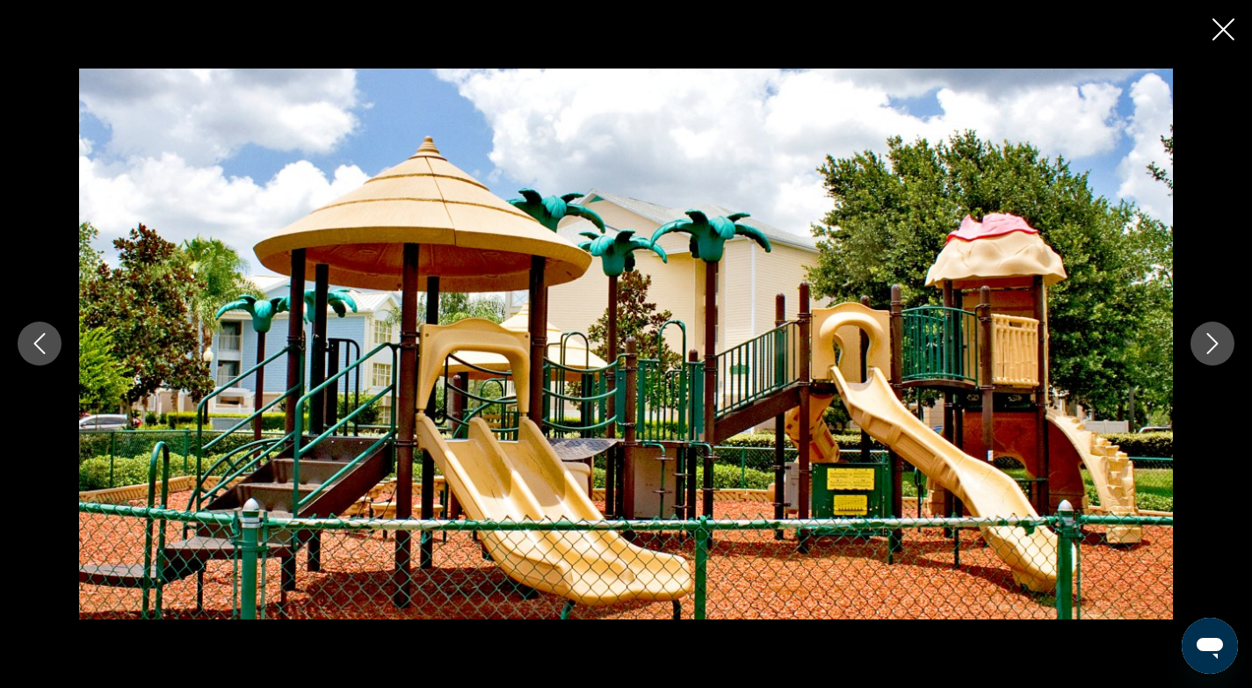
click at [1213, 337] on icon "Next image" at bounding box center [1212, 343] width 21 height 21
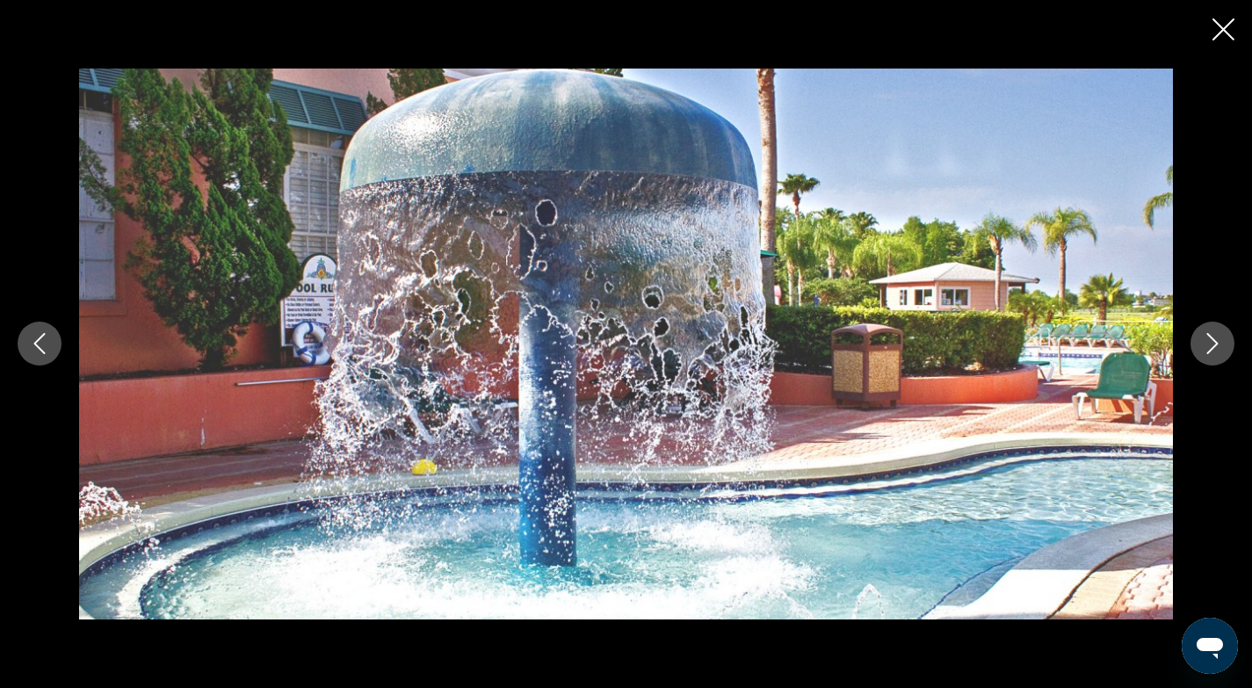
click at [1213, 337] on icon "Next image" at bounding box center [1212, 343] width 21 height 21
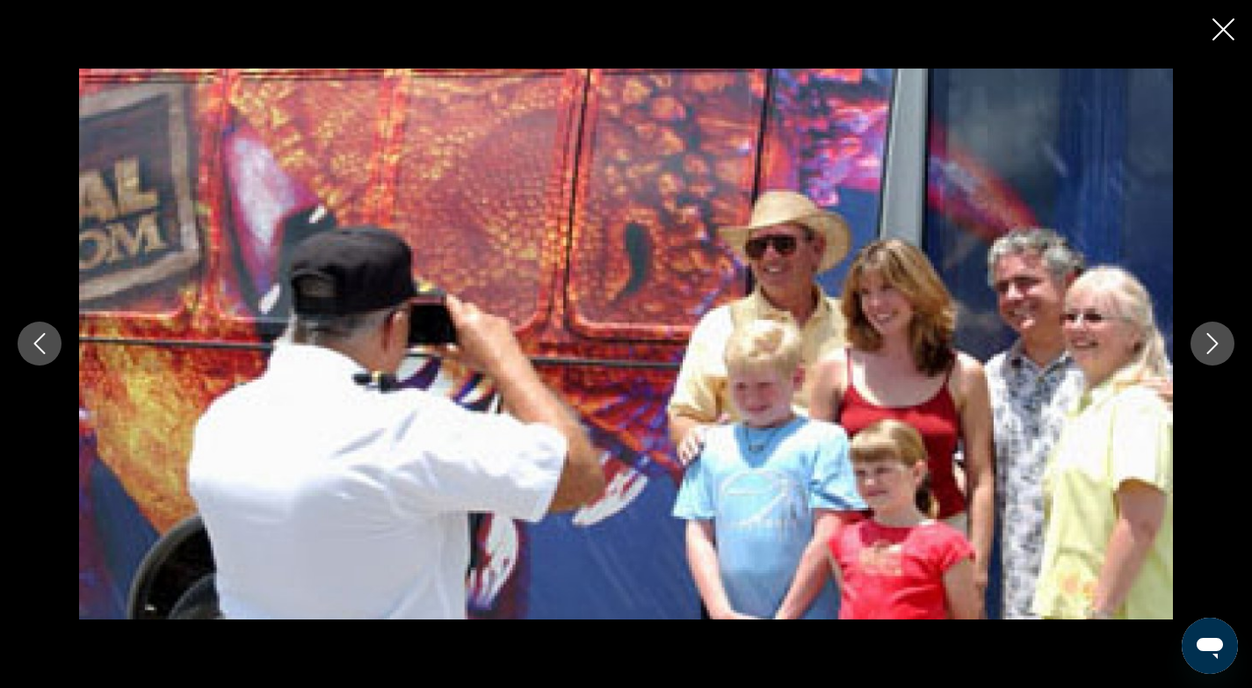
click at [1214, 336] on icon "Next image" at bounding box center [1212, 343] width 21 height 21
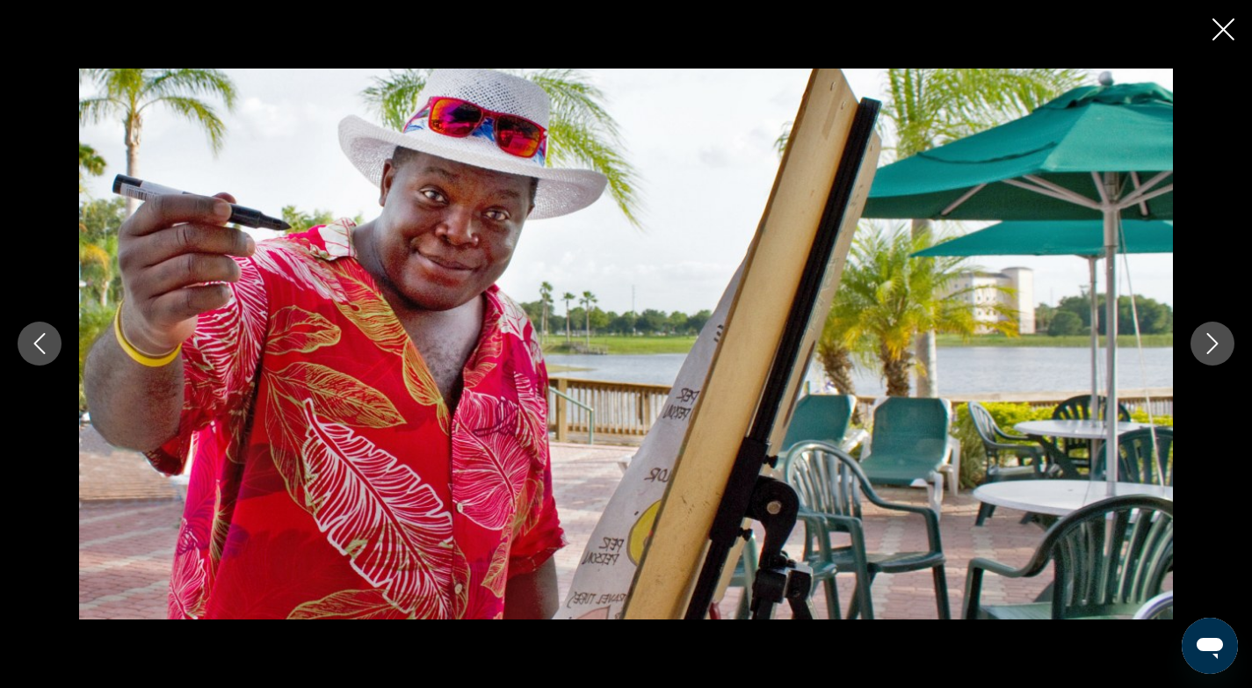
click at [1212, 340] on icon "Next image" at bounding box center [1212, 344] width 11 height 21
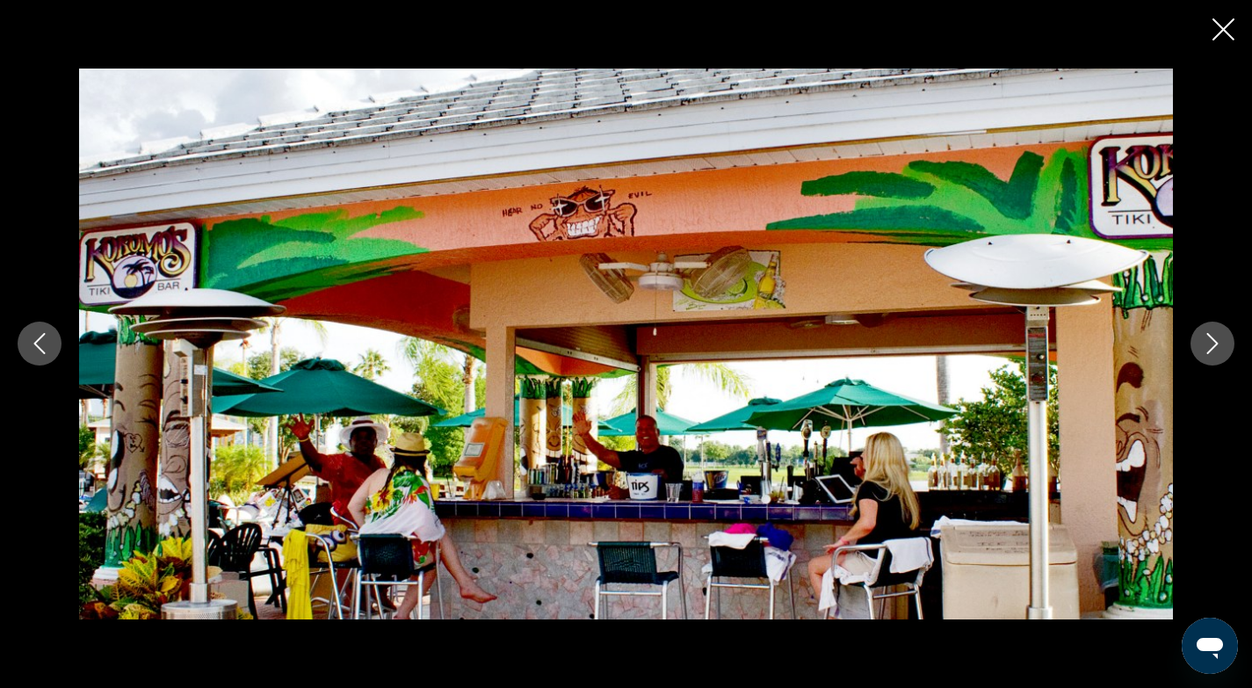
click at [1208, 337] on icon "Next image" at bounding box center [1212, 343] width 21 height 21
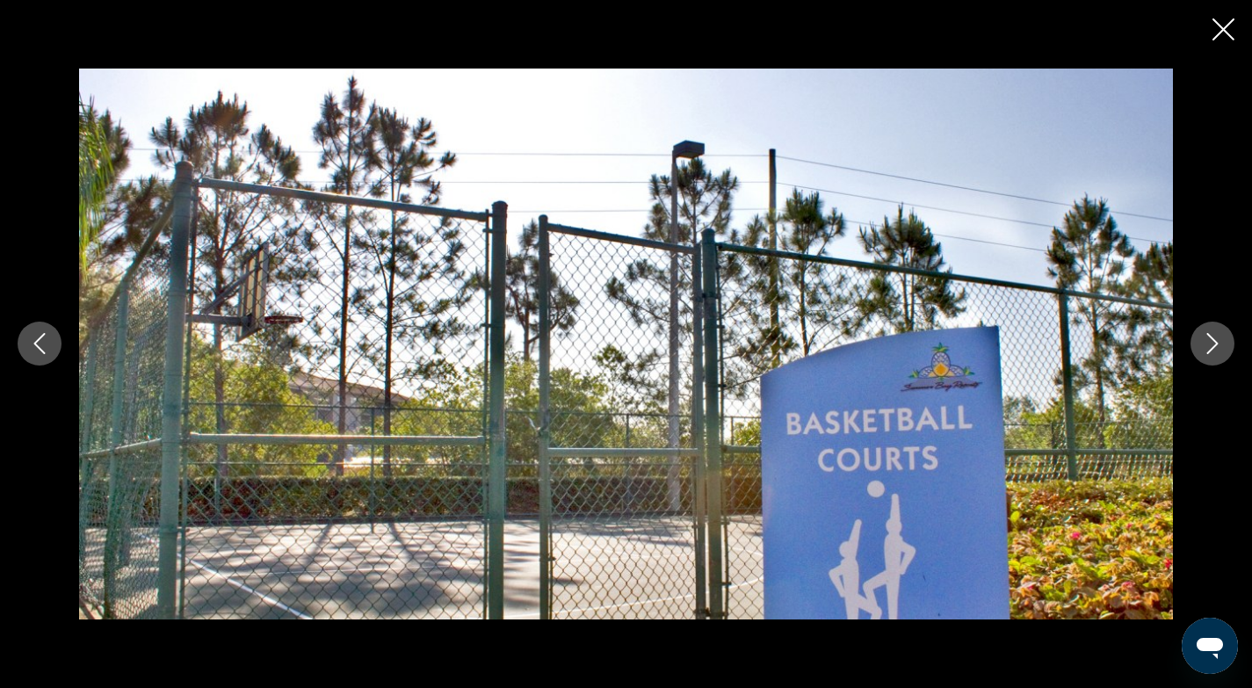
click at [1208, 337] on icon "Next image" at bounding box center [1212, 343] width 21 height 21
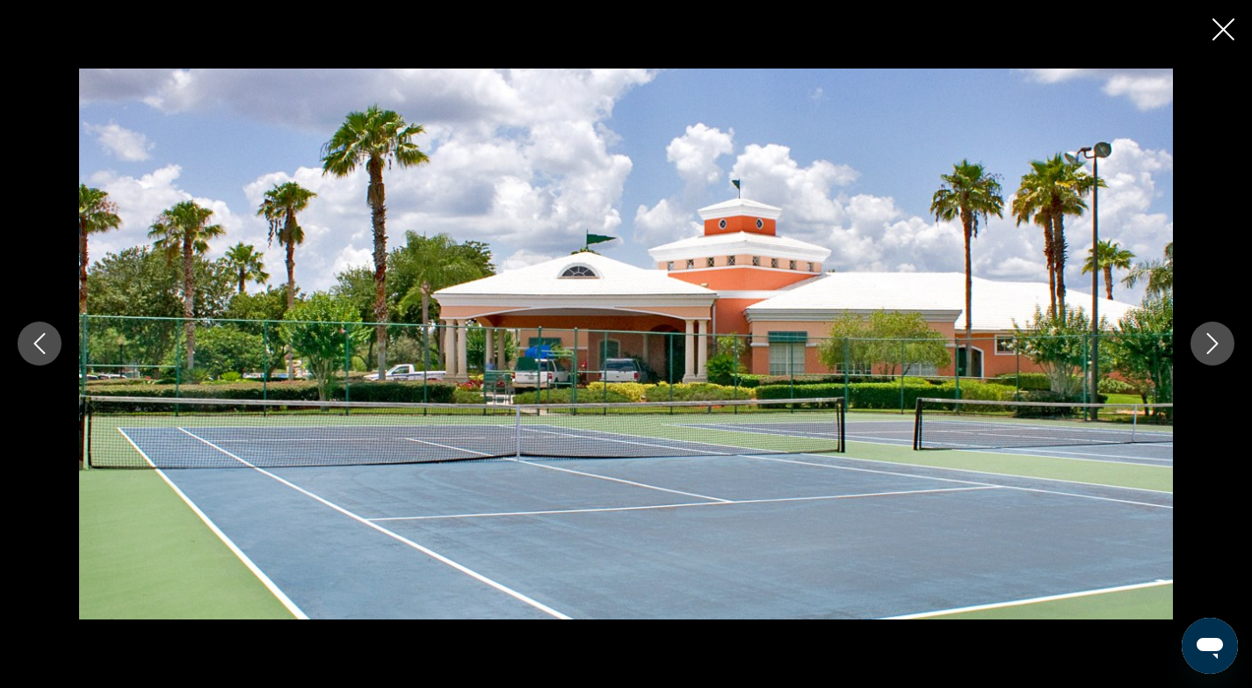
click at [1208, 338] on icon "Next image" at bounding box center [1212, 343] width 21 height 21
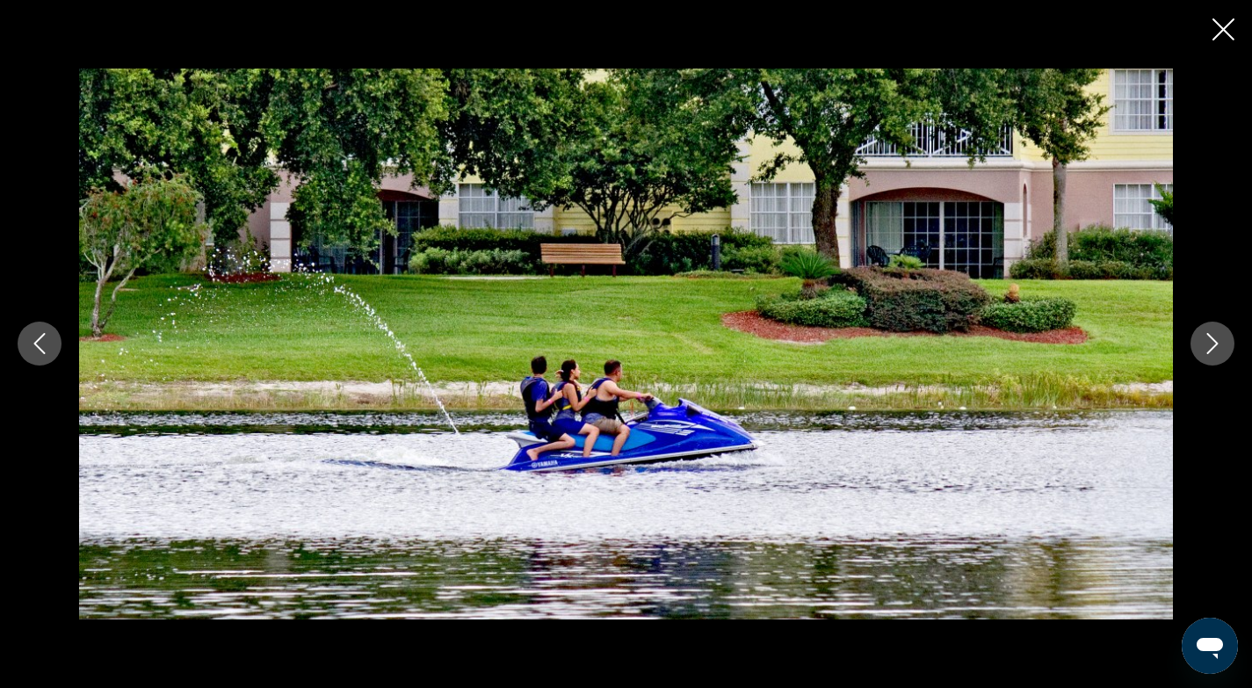
click at [1208, 338] on icon "Next image" at bounding box center [1212, 343] width 21 height 21
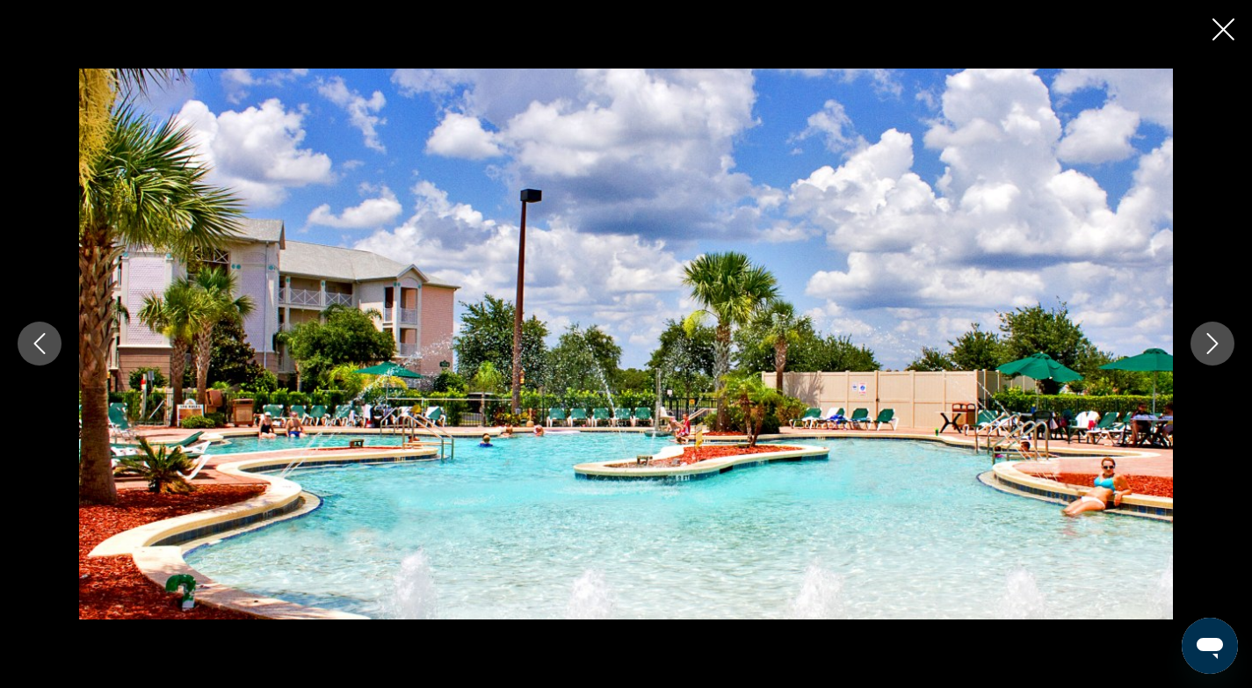
click at [1214, 352] on icon "Next image" at bounding box center [1212, 343] width 21 height 21
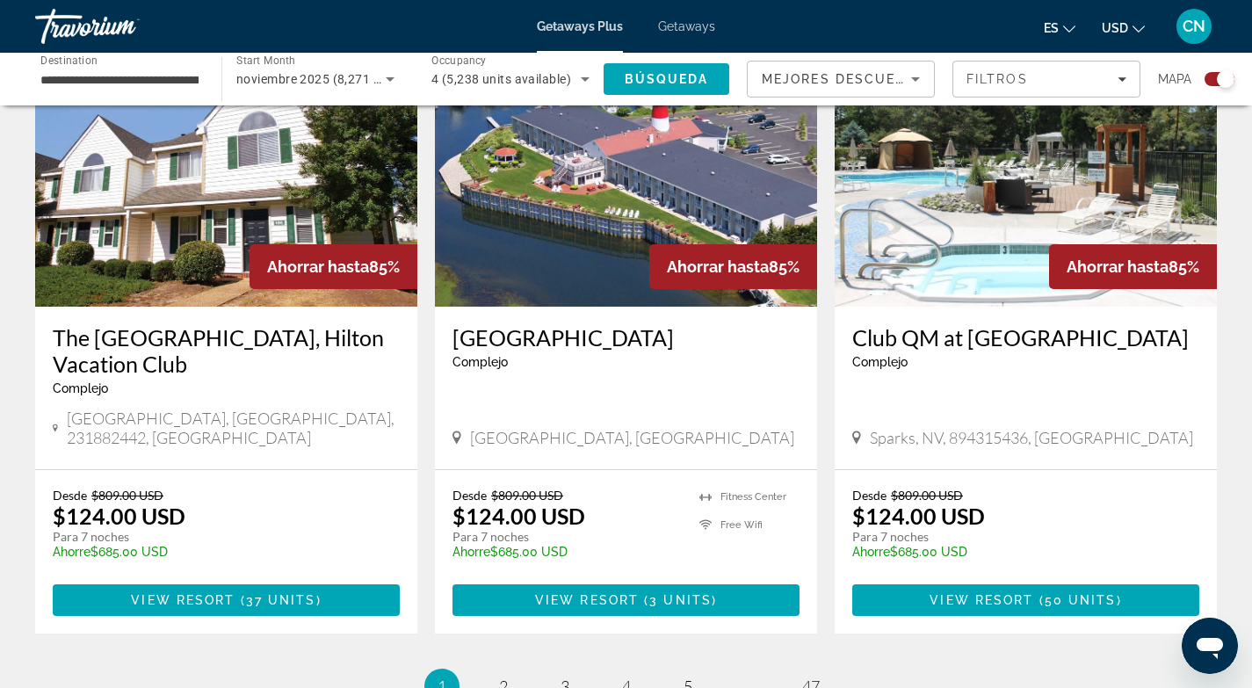
scroll to position [2752, 0]
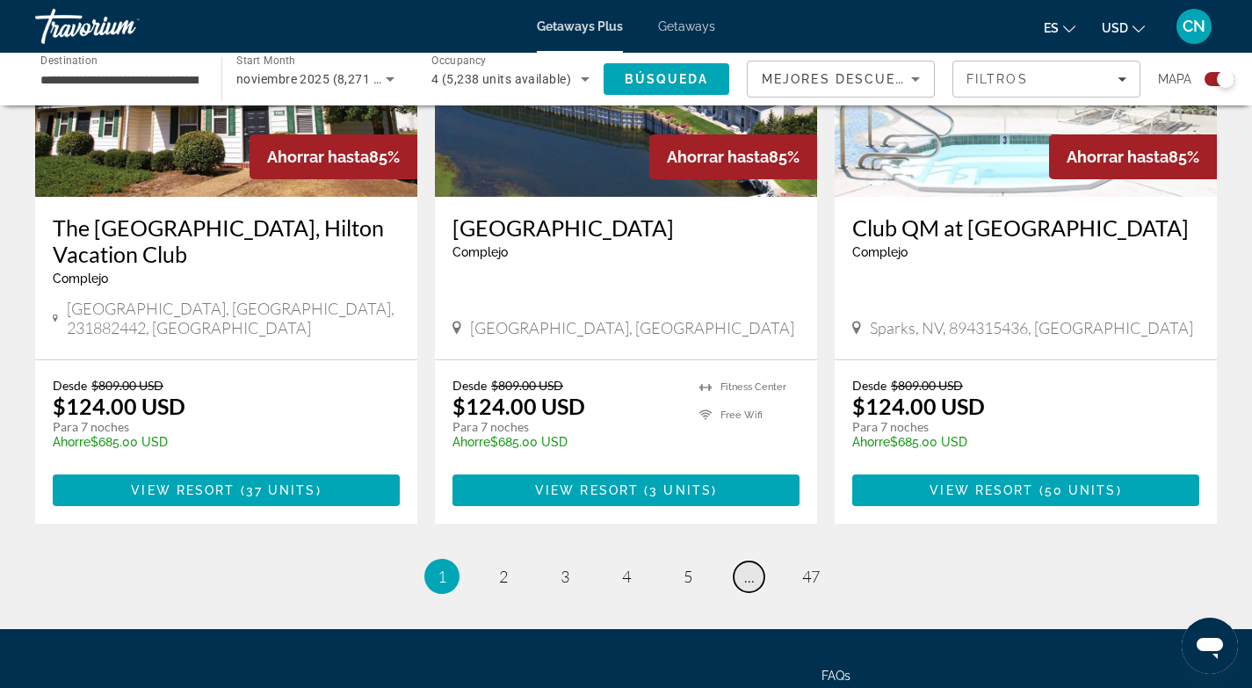
click at [747, 567] on span "..." at bounding box center [749, 576] width 11 height 19
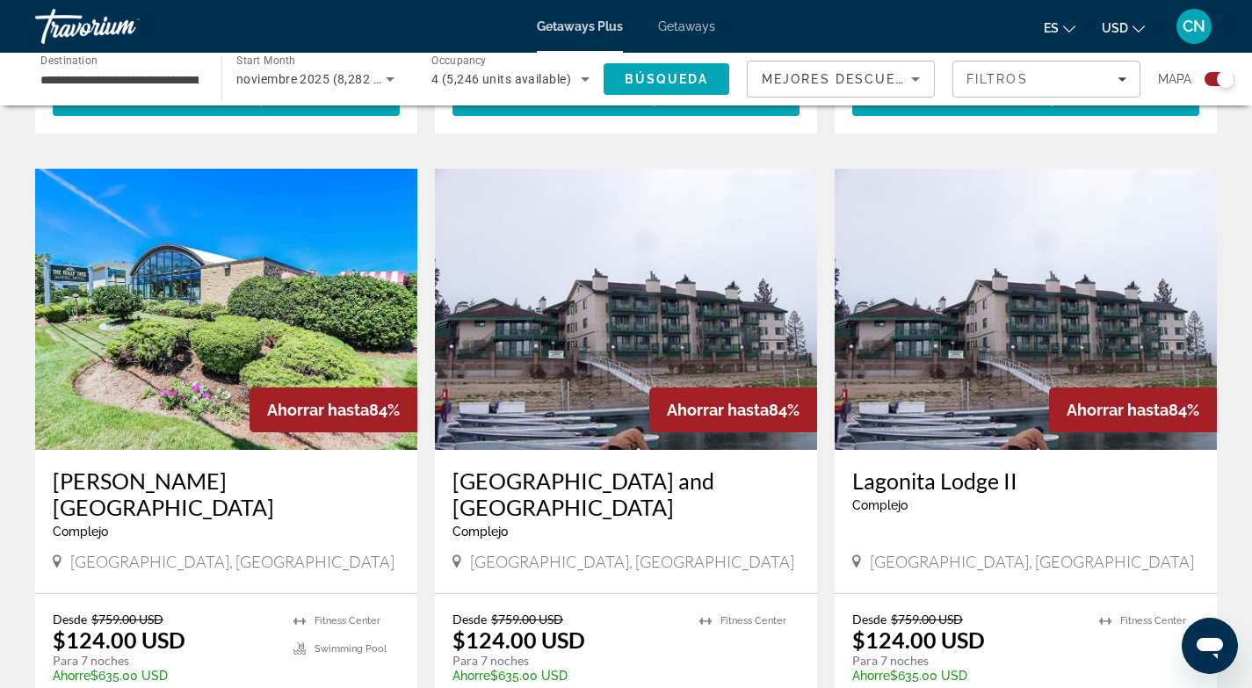
scroll to position [2778, 0]
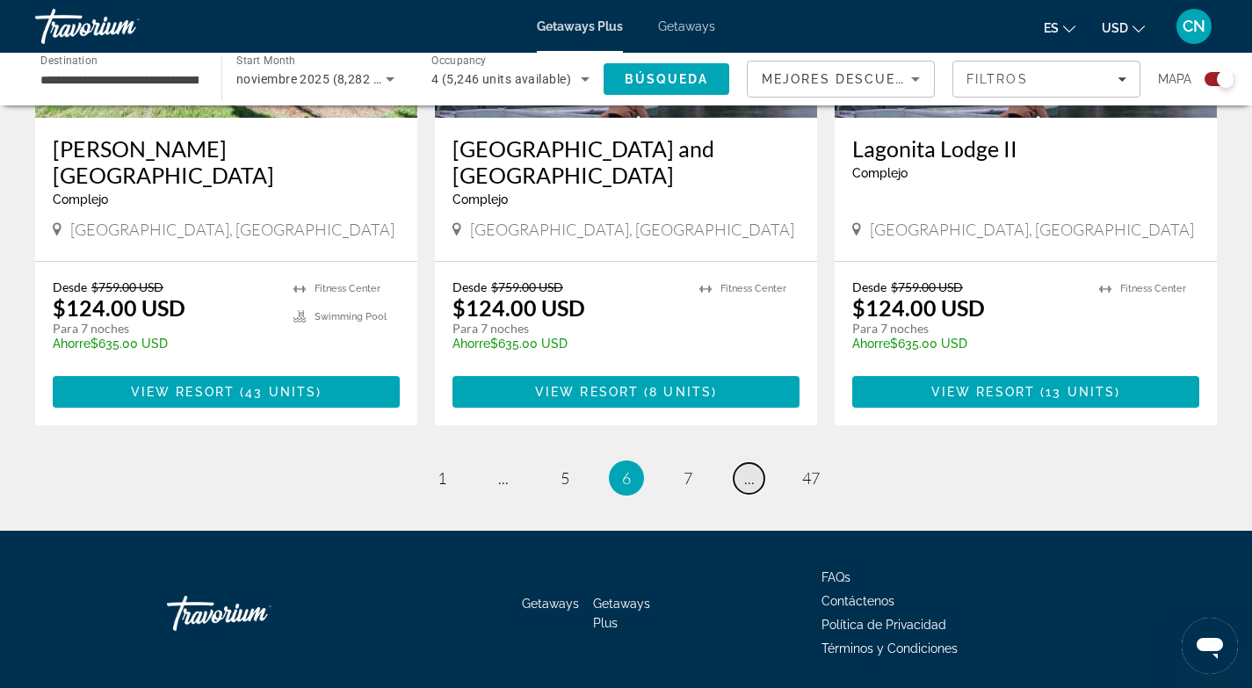
click at [751, 468] on span "..." at bounding box center [749, 477] width 11 height 19
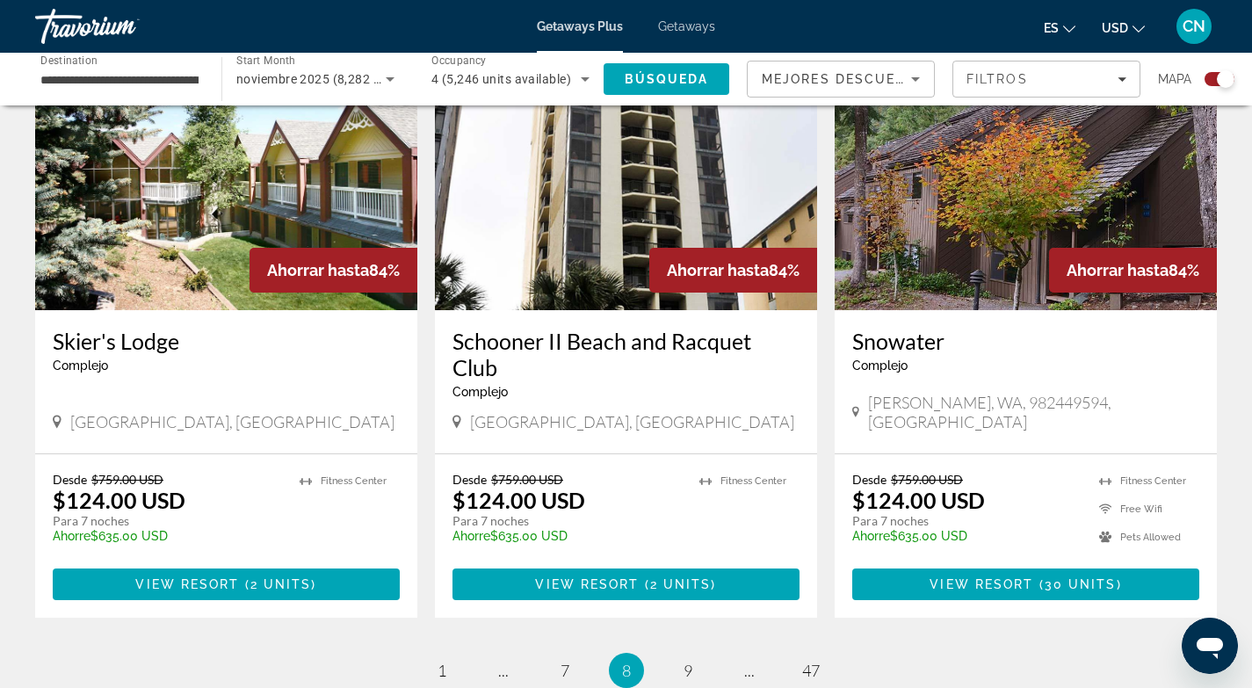
scroll to position [2699, 0]
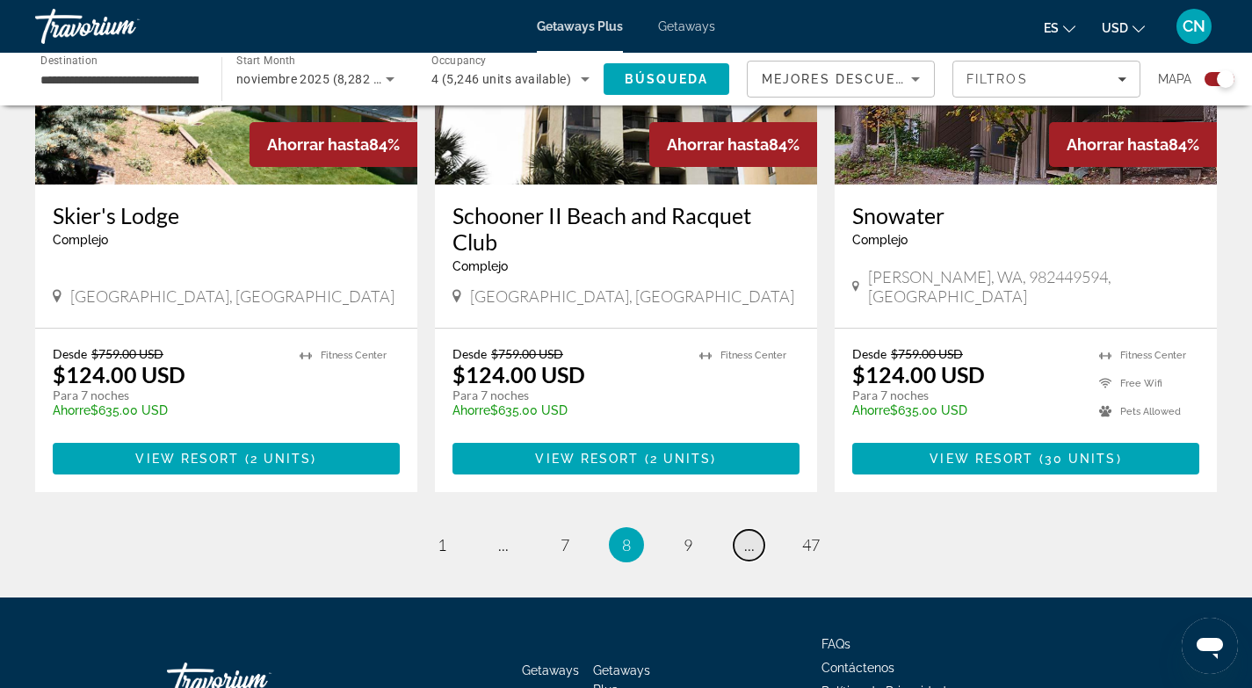
click at [749, 535] on span "..." at bounding box center [749, 544] width 11 height 19
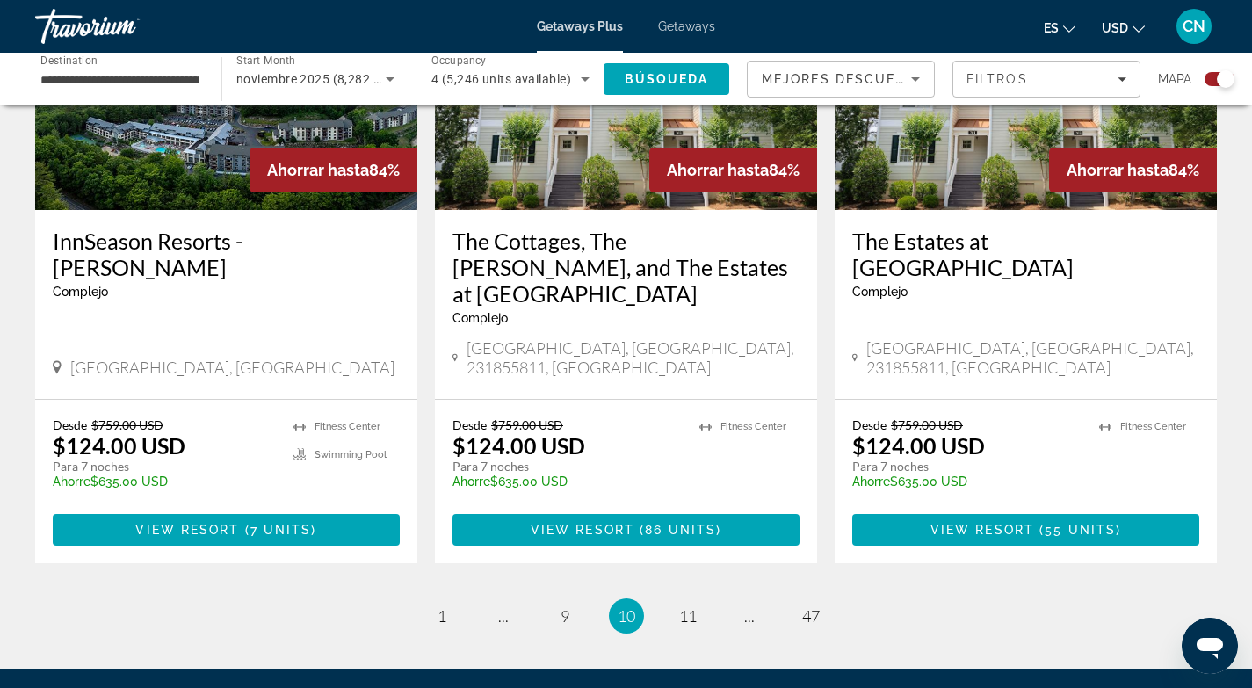
scroll to position [2831, 0]
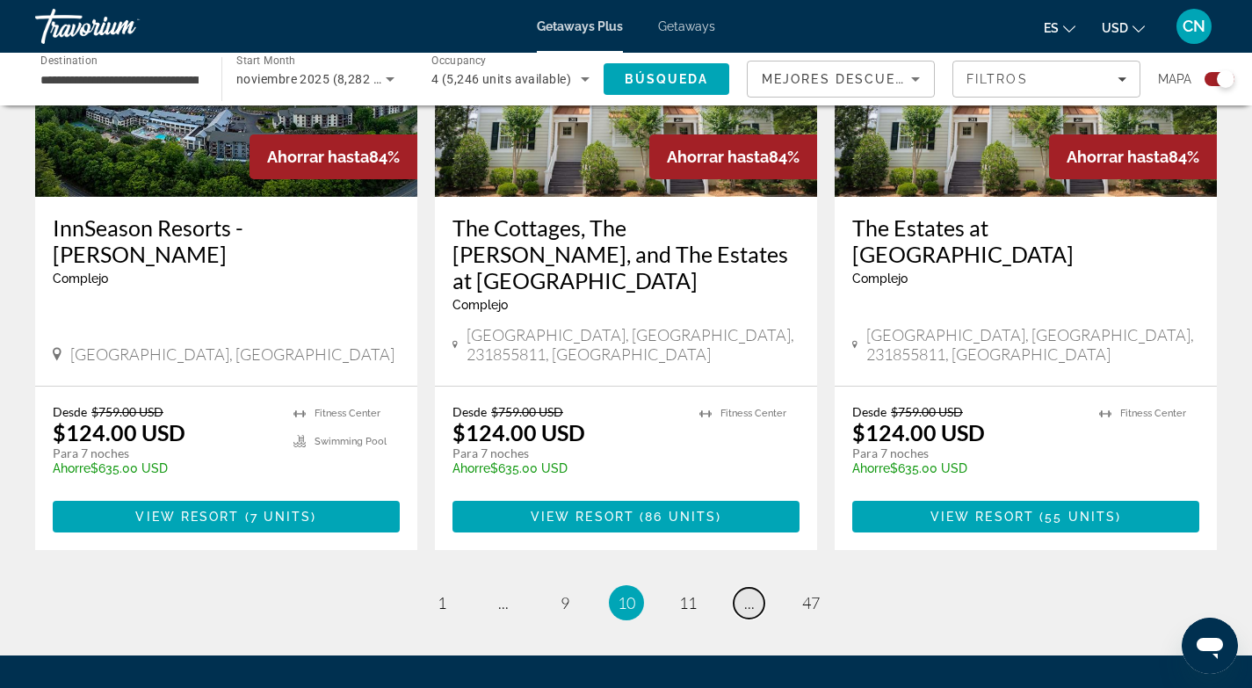
click at [754, 588] on link "page ..." at bounding box center [749, 603] width 31 height 31
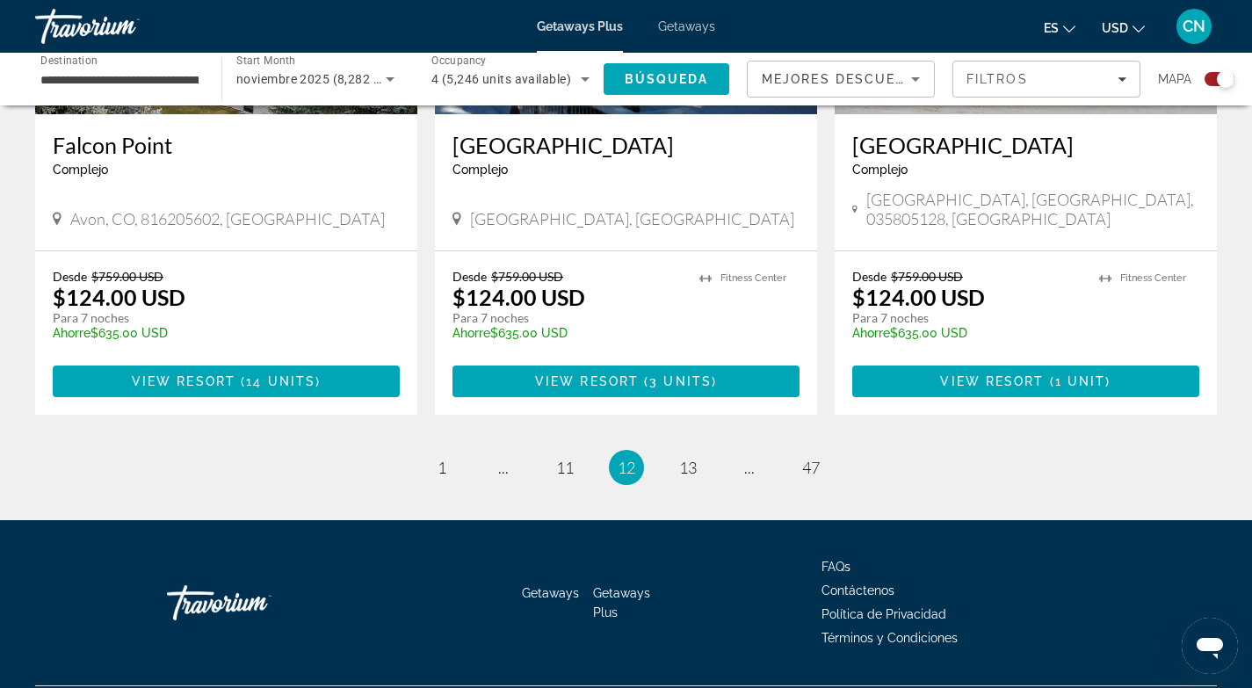
scroll to position [2752, 0]
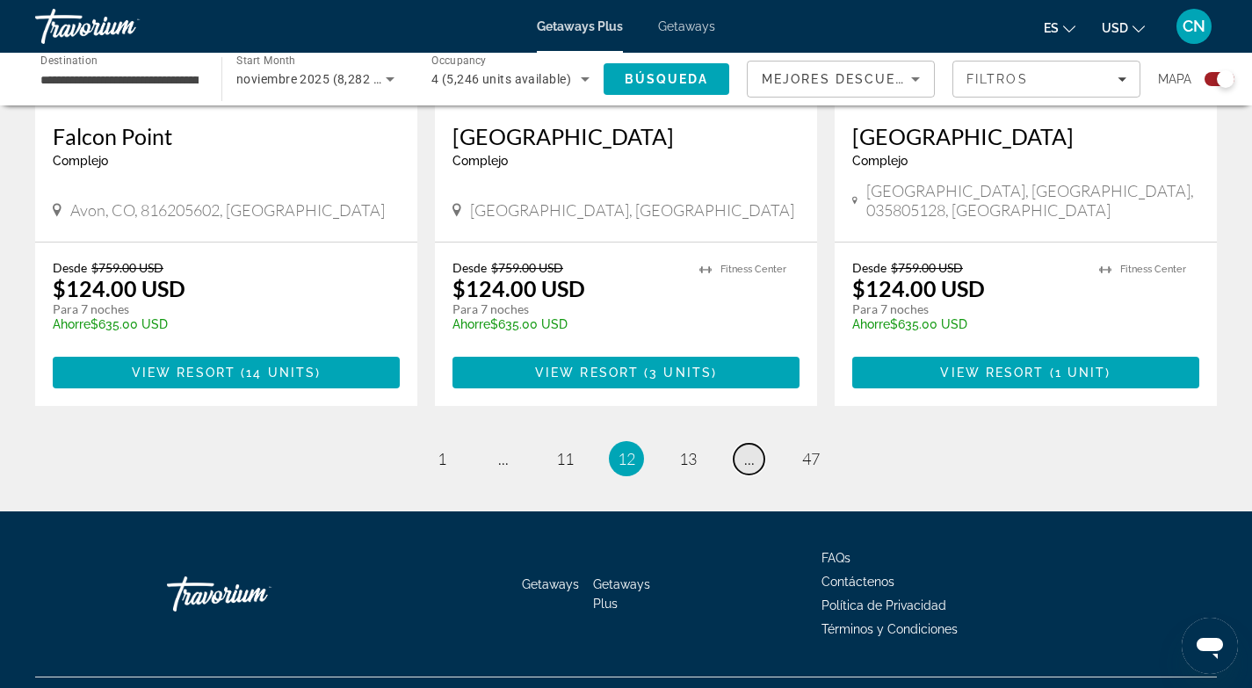
click at [749, 449] on span "..." at bounding box center [749, 458] width 11 height 19
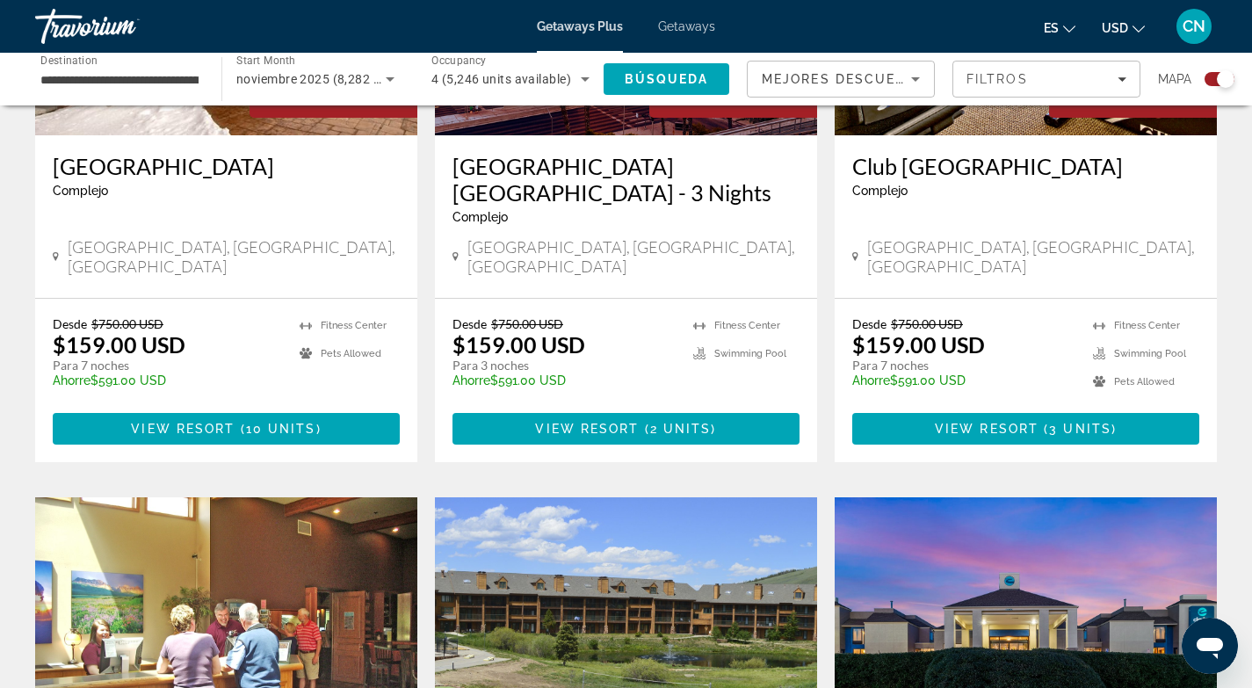
scroll to position [2804, 0]
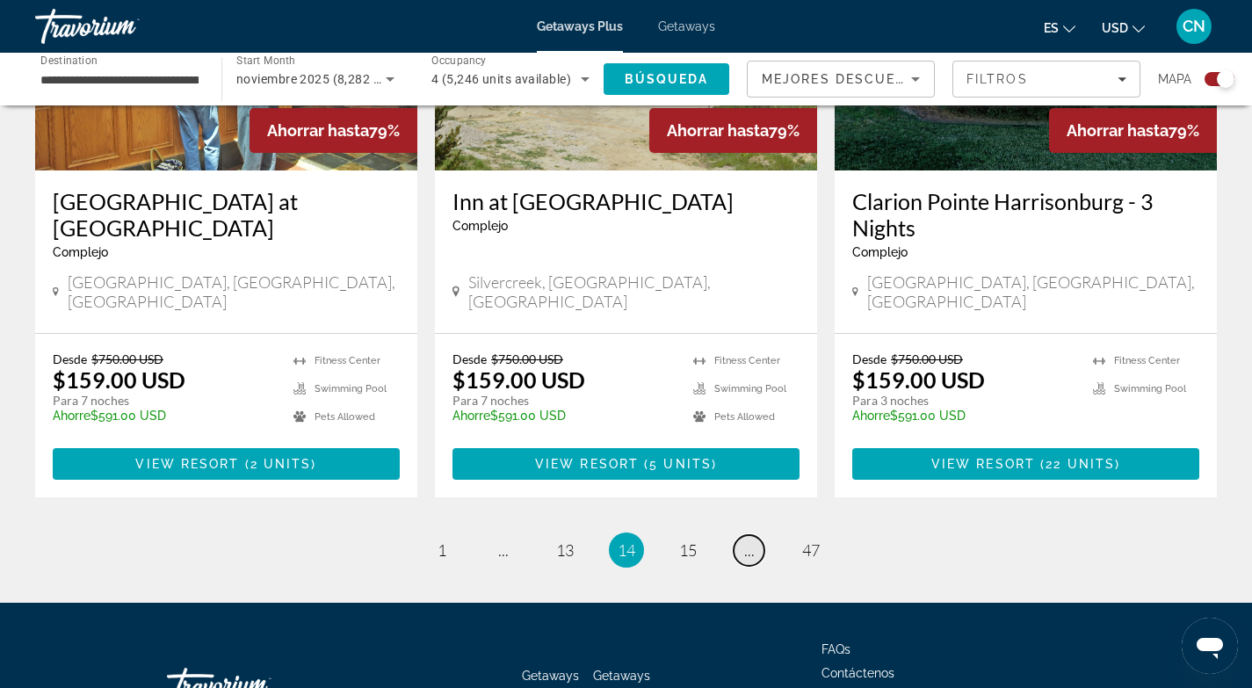
click at [750, 540] on span "..." at bounding box center [749, 549] width 11 height 19
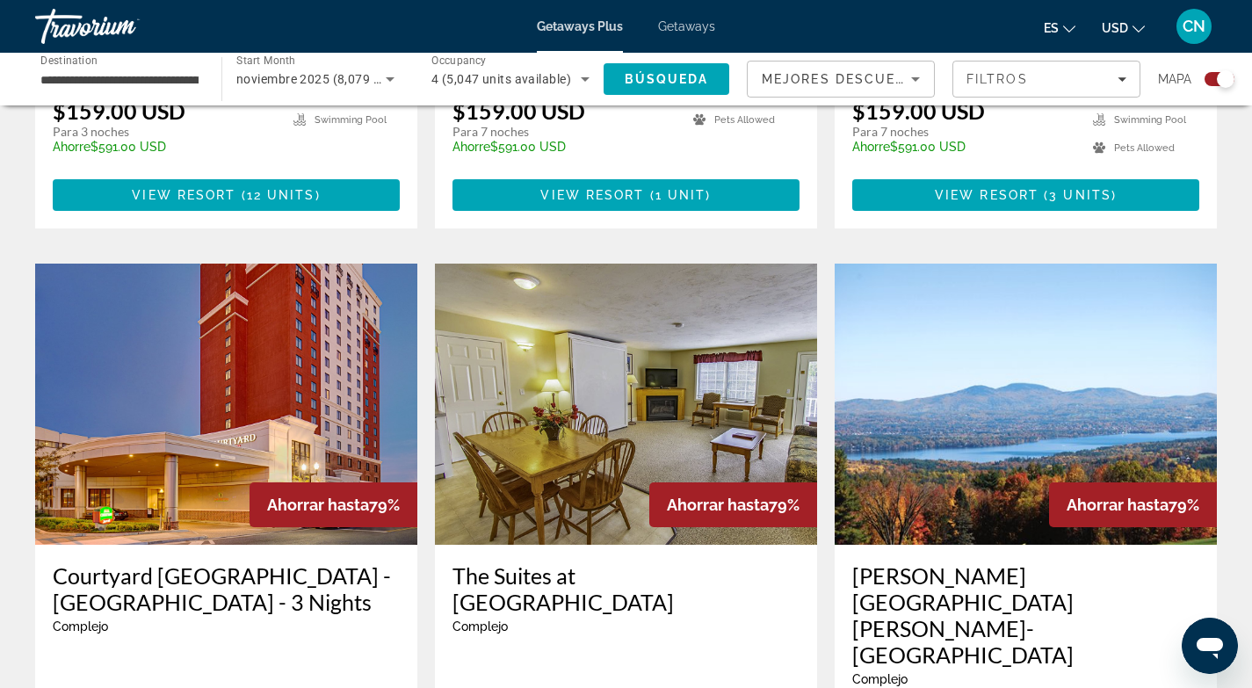
scroll to position [2778, 0]
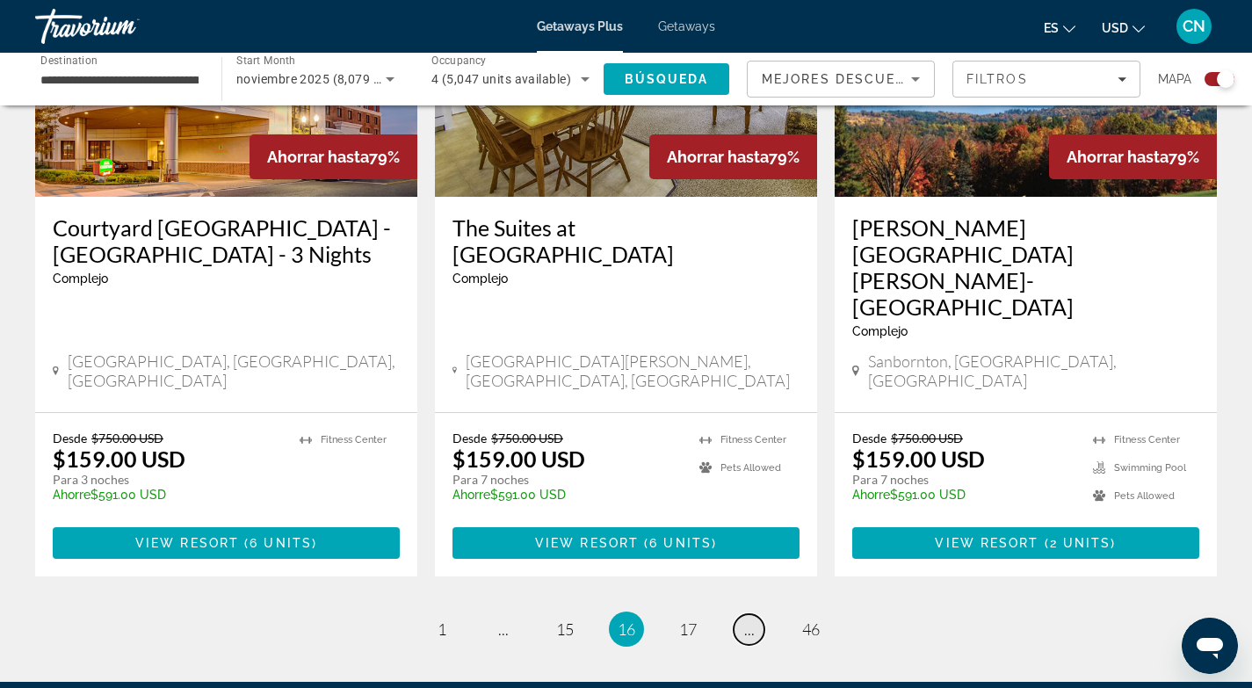
click at [748, 619] on span "..." at bounding box center [749, 628] width 11 height 19
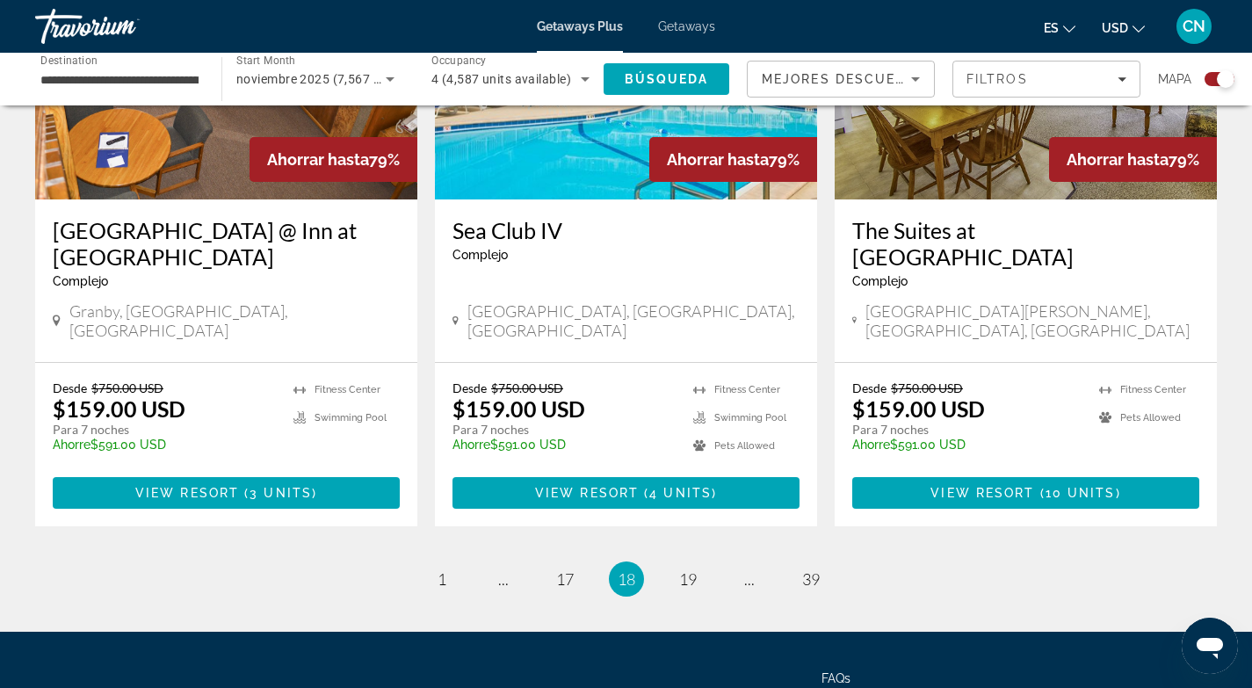
scroll to position [2804, 0]
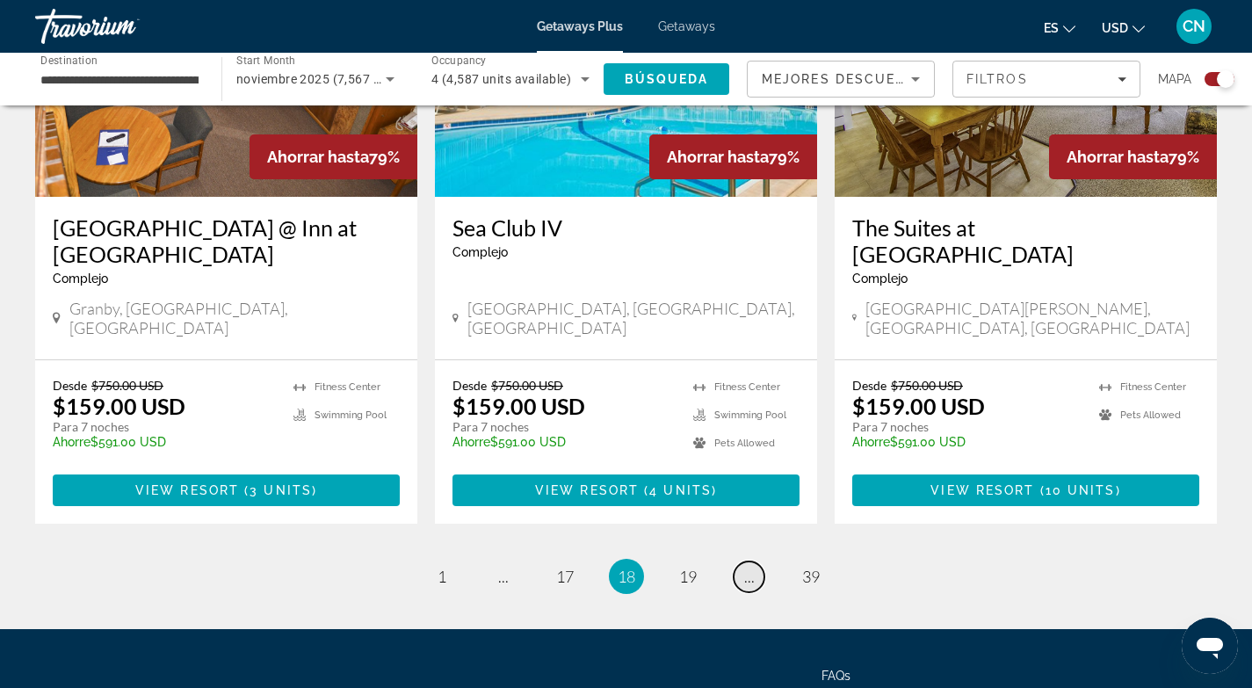
click at [749, 567] on span "..." at bounding box center [749, 576] width 11 height 19
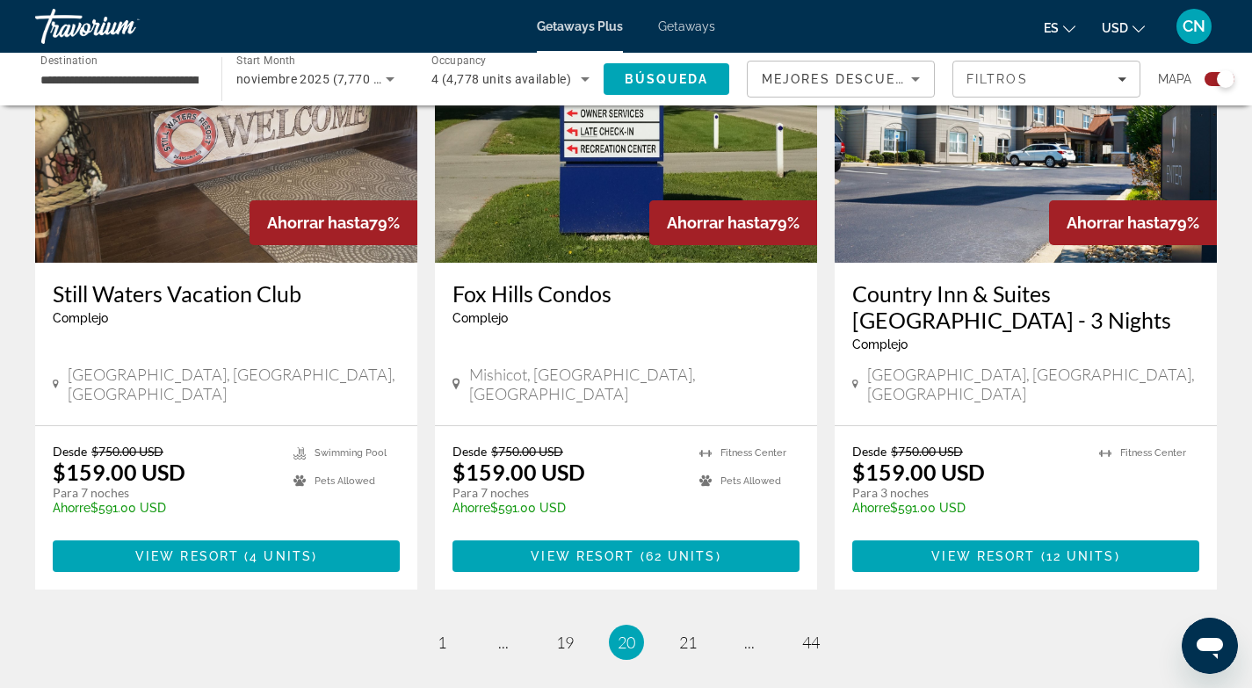
scroll to position [2768, 0]
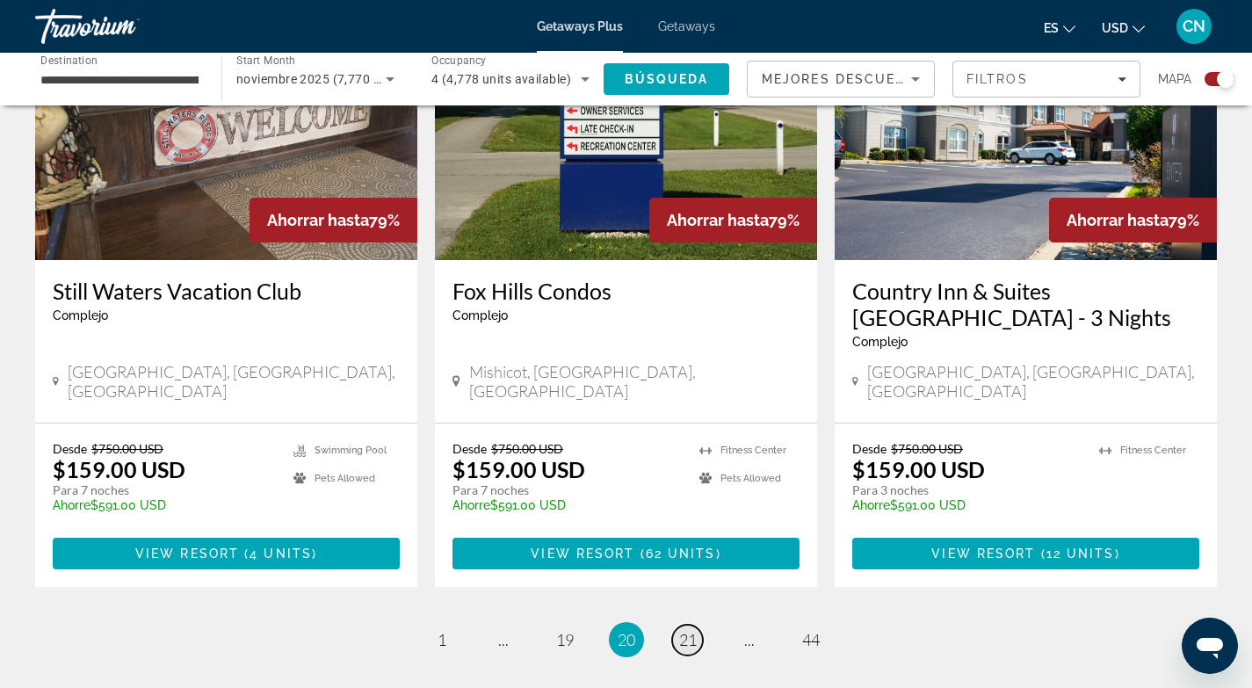
click at [692, 630] on span "21" at bounding box center [688, 639] width 18 height 19
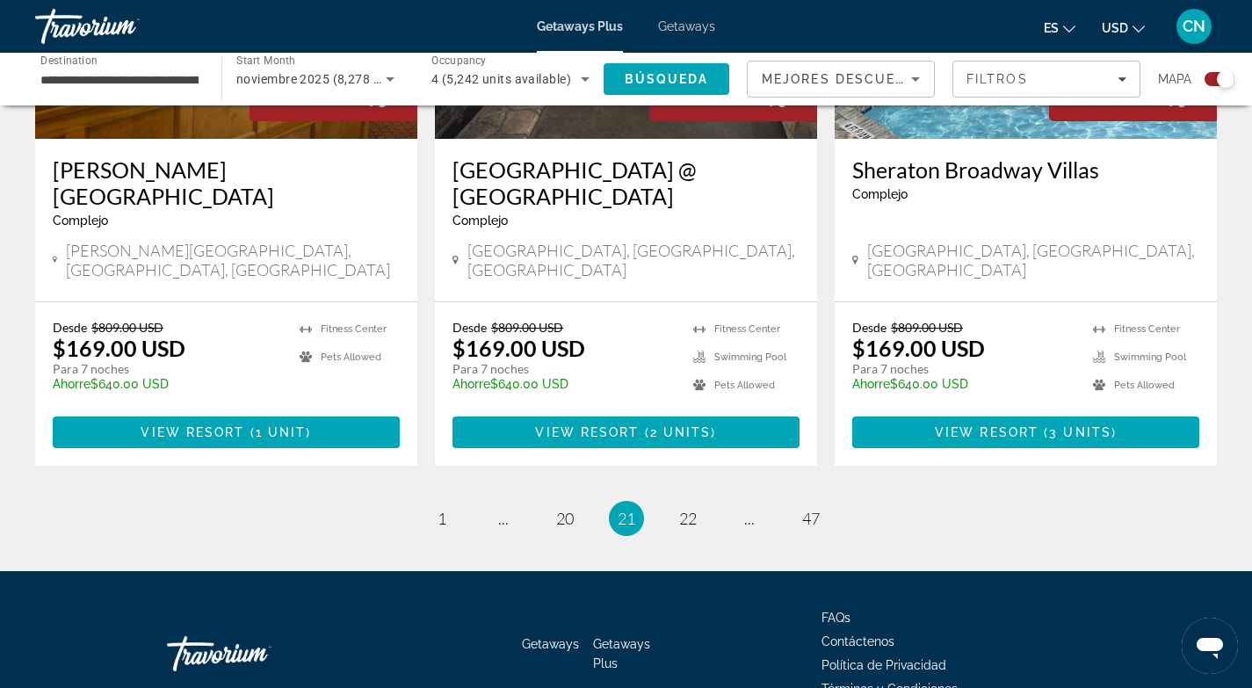
scroll to position [2746, 0]
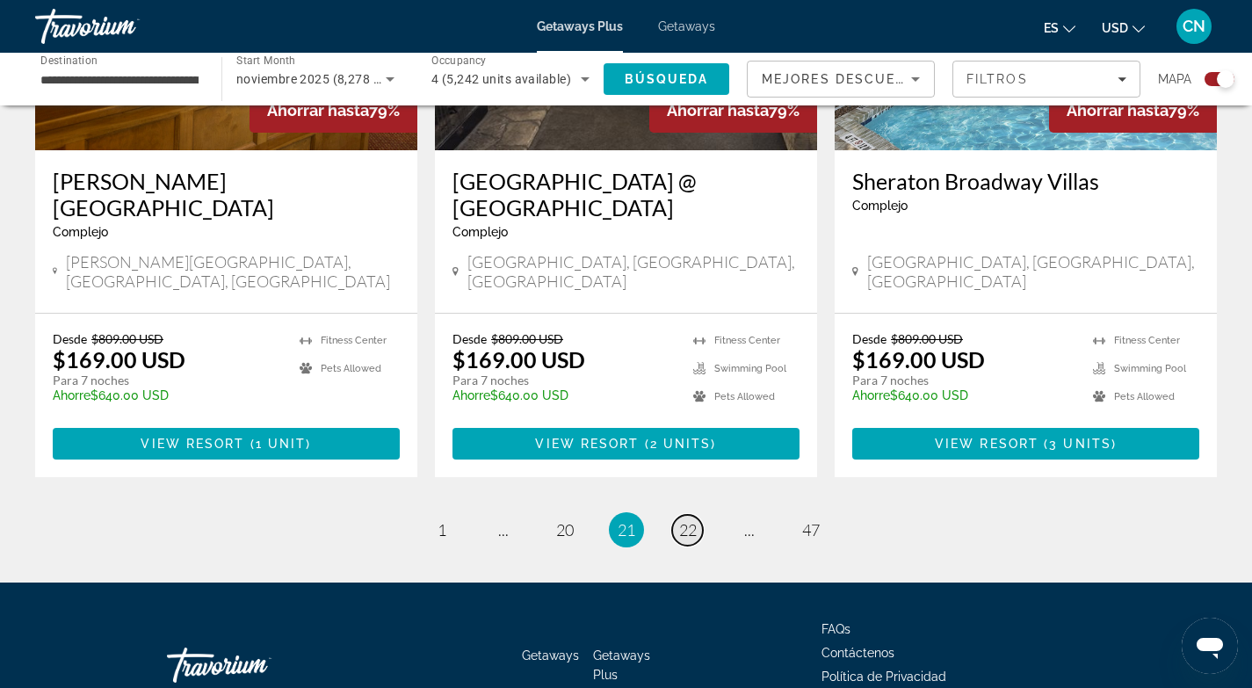
click at [694, 520] on span "22" at bounding box center [688, 529] width 18 height 19
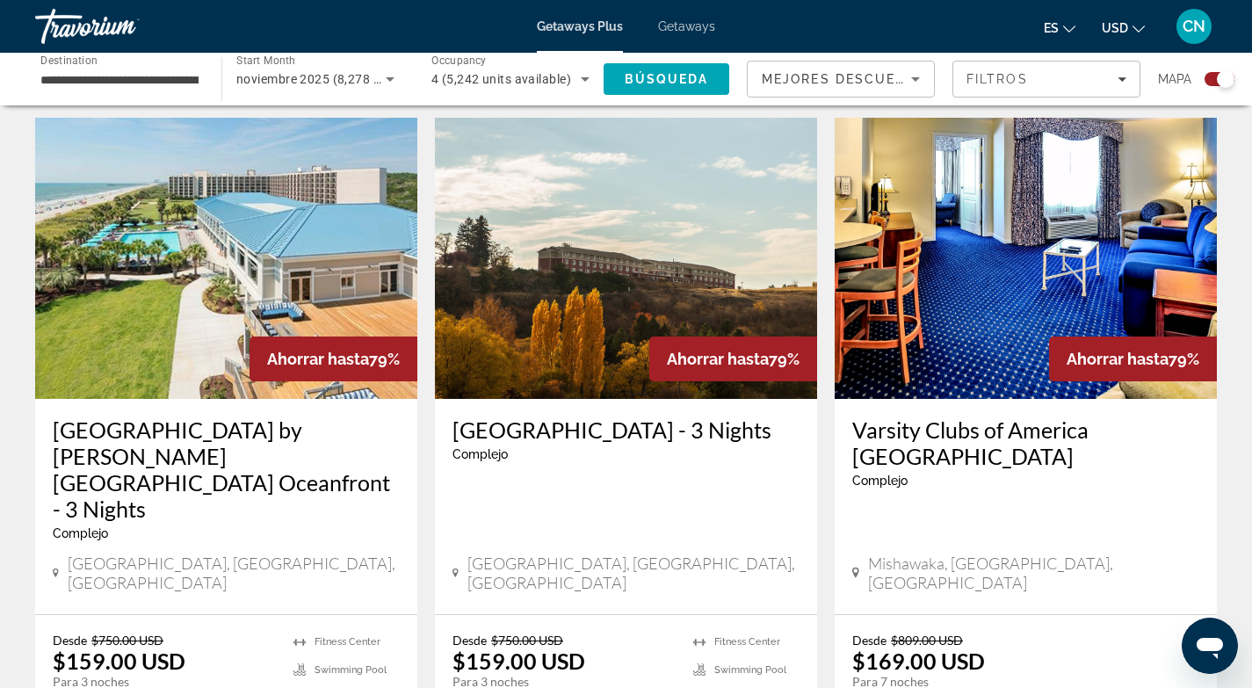
scroll to position [589, 0]
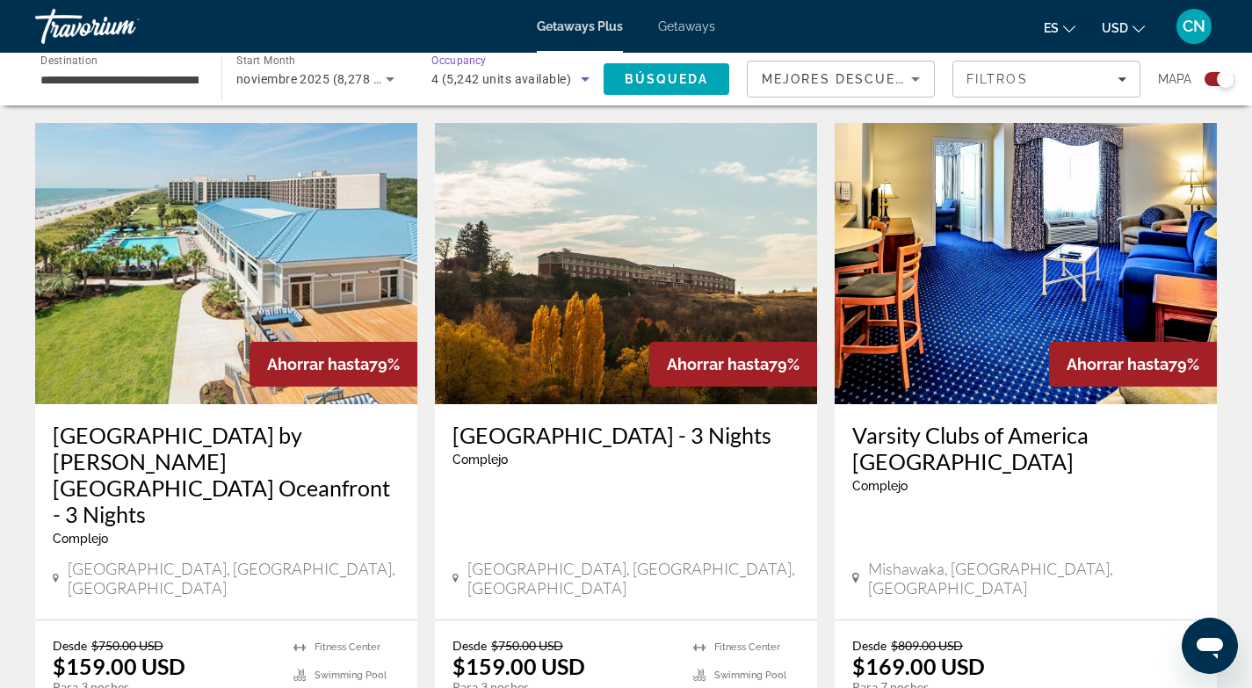
click at [537, 77] on span "4 (5,242 units available)" at bounding box center [501, 79] width 140 height 14
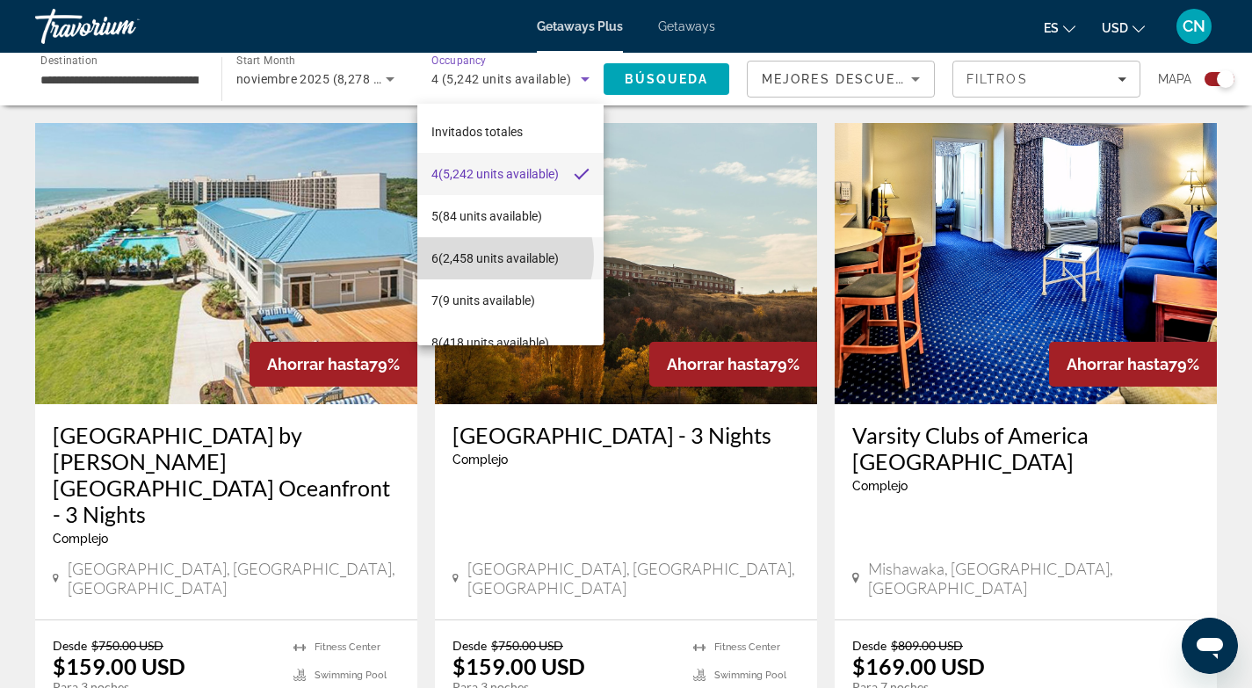
click at [504, 257] on span "6 (2,458 units available)" at bounding box center [494, 258] width 127 height 21
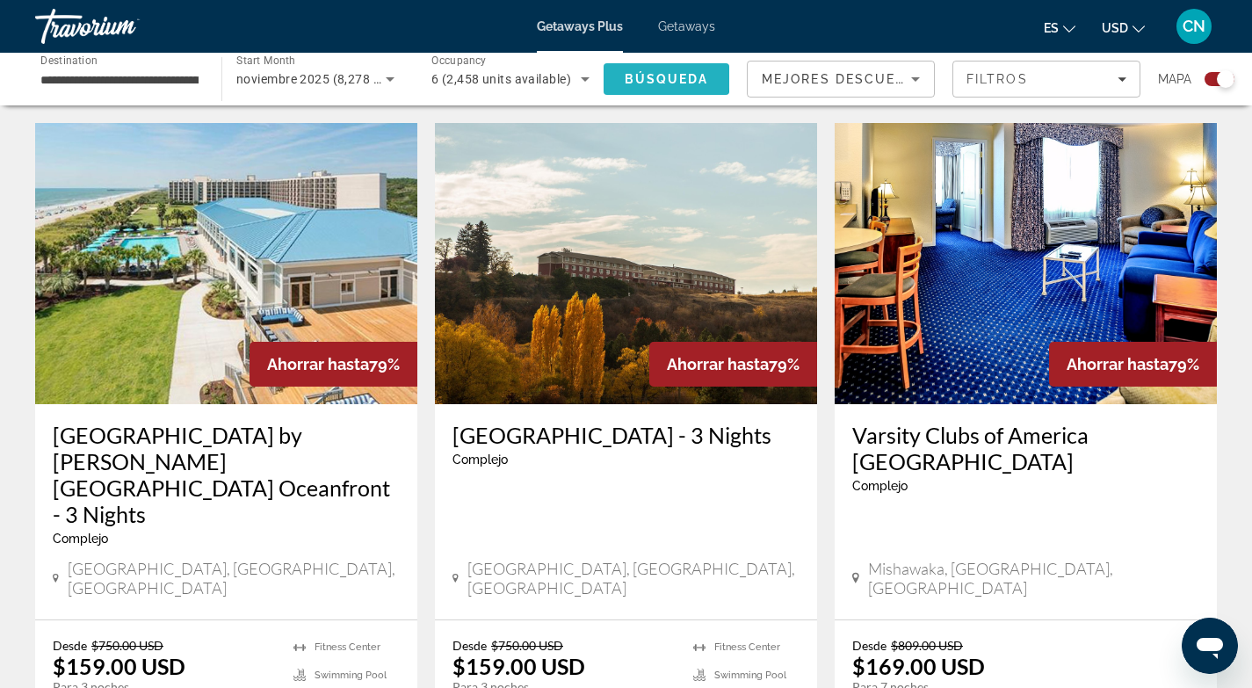
click at [662, 77] on span "Búsqueda" at bounding box center [667, 79] width 84 height 14
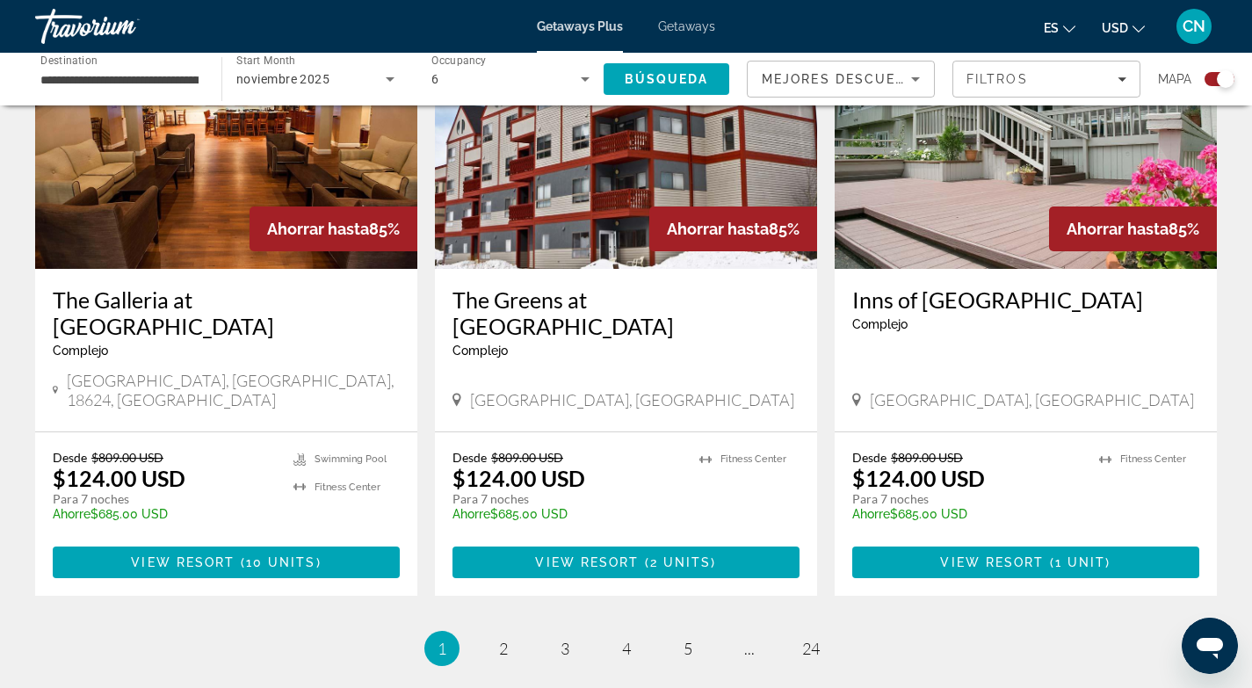
scroll to position [2699, 0]
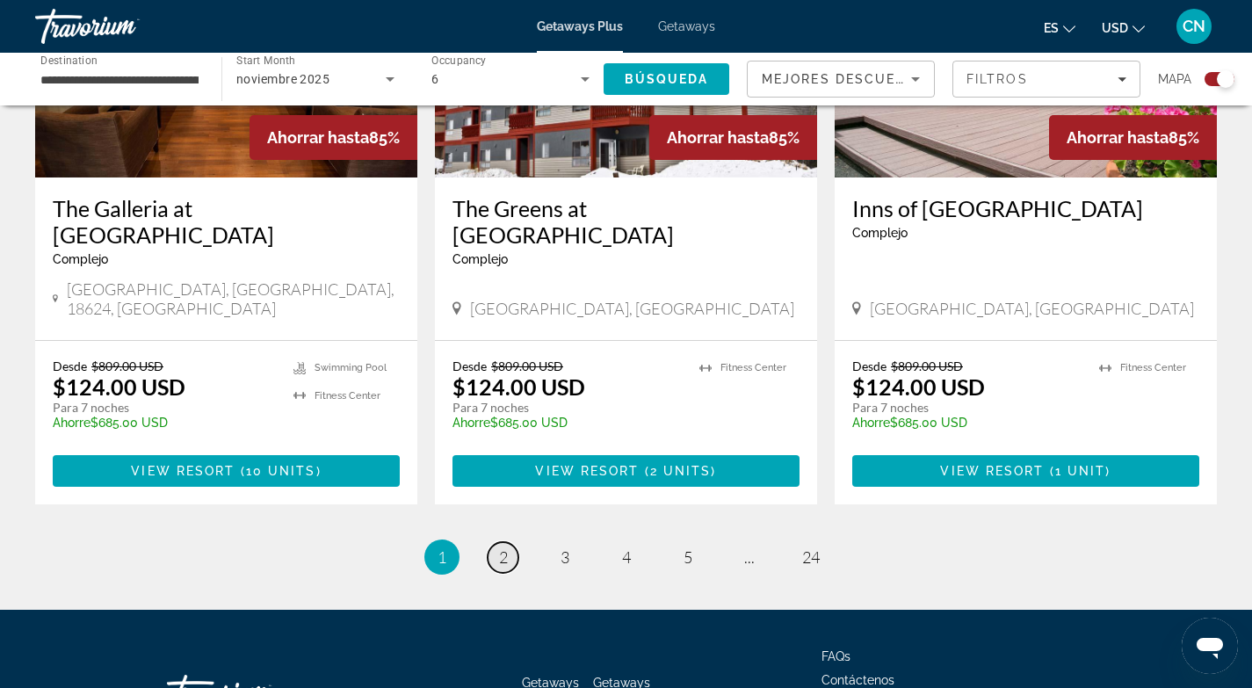
click at [503, 547] on span "2" at bounding box center [503, 556] width 9 height 19
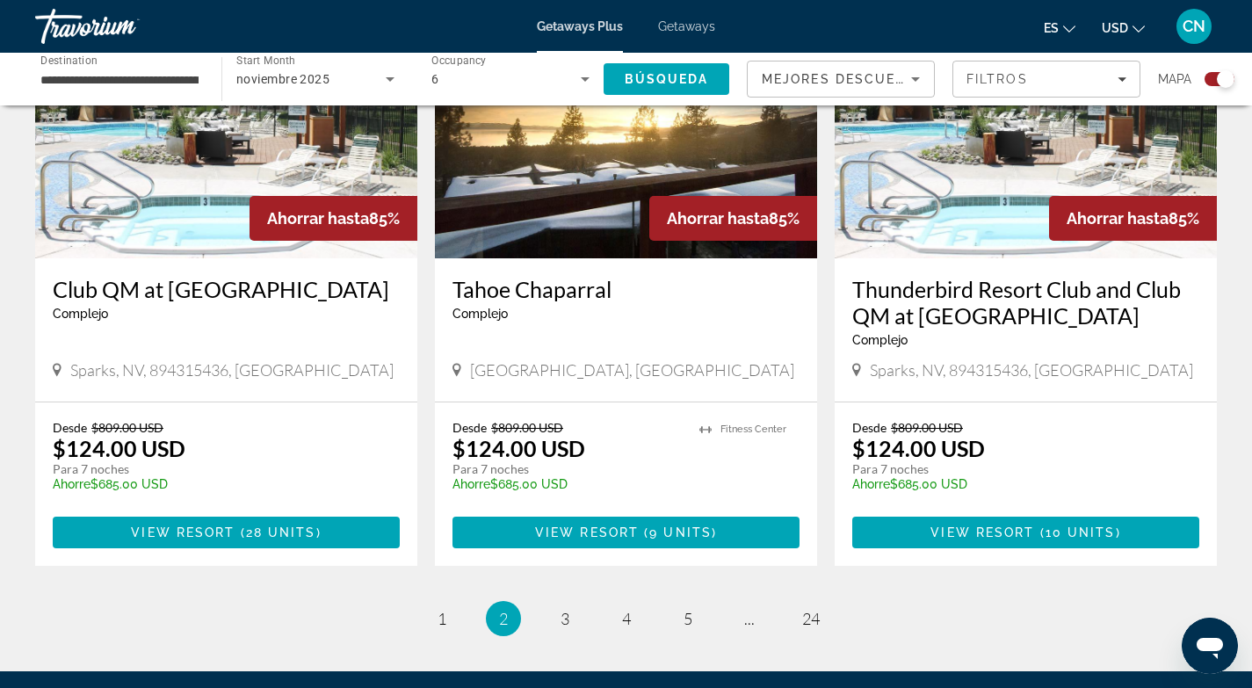
scroll to position [2778, 0]
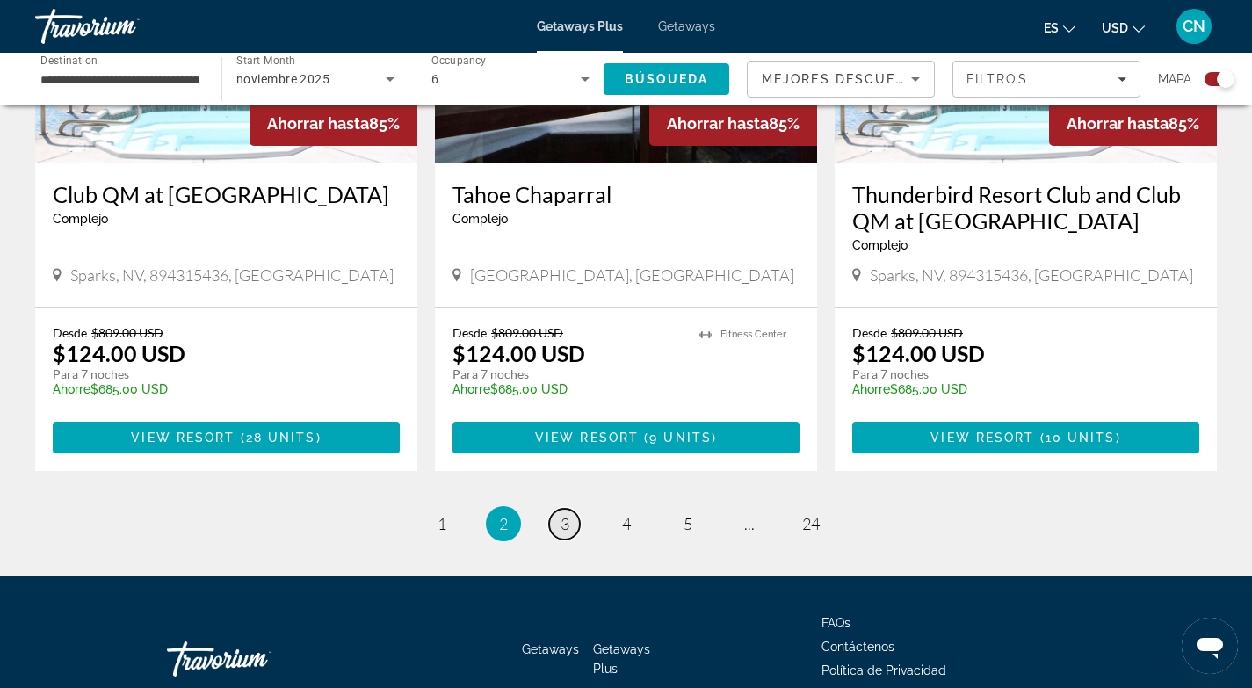
click at [569, 509] on link "page 3" at bounding box center [564, 524] width 31 height 31
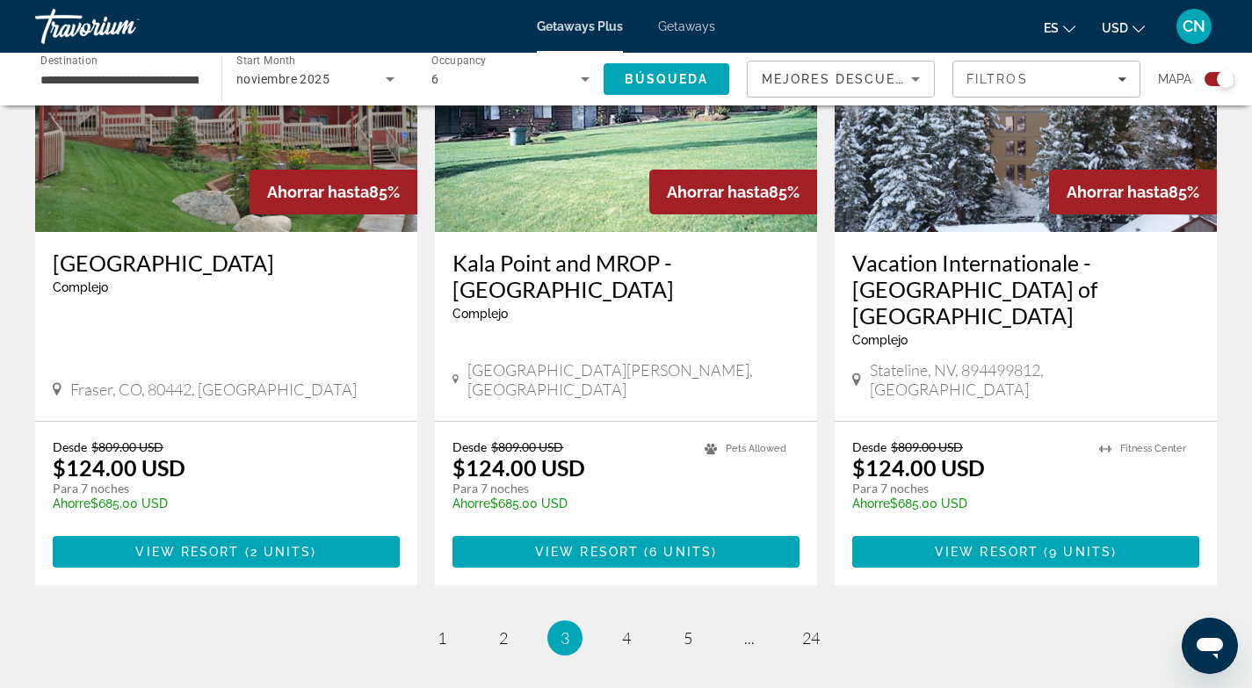
scroll to position [2713, 0]
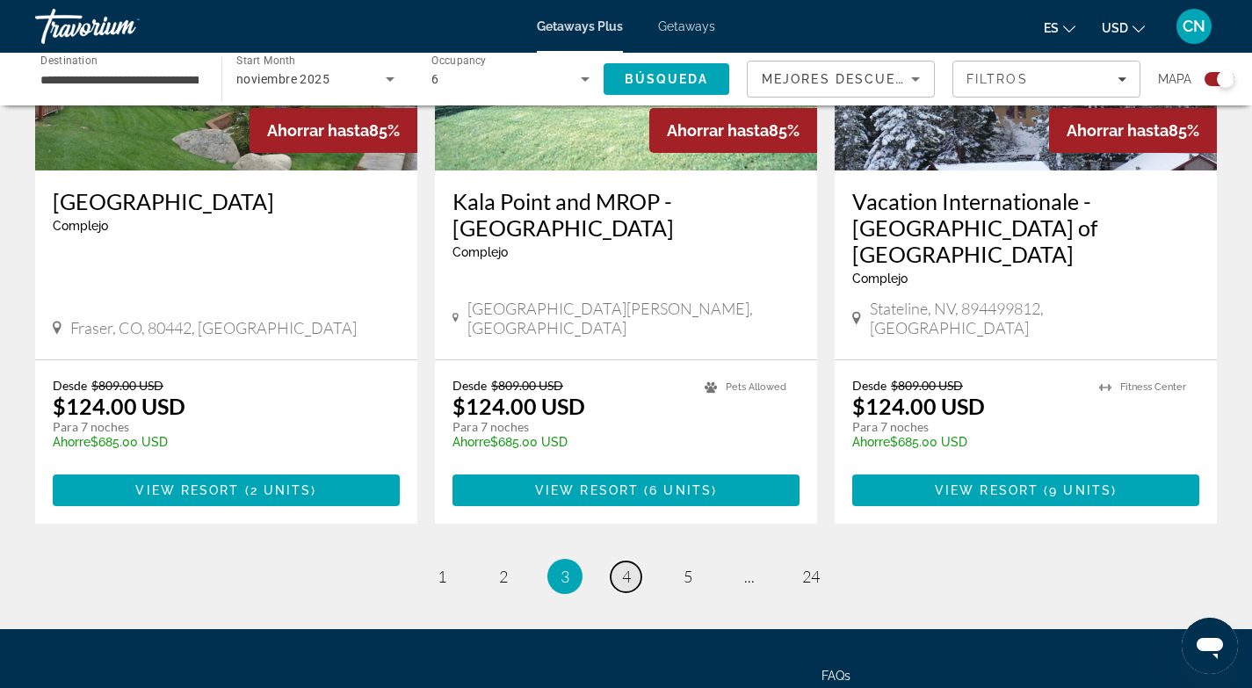
click at [622, 567] on span "4" at bounding box center [626, 576] width 9 height 19
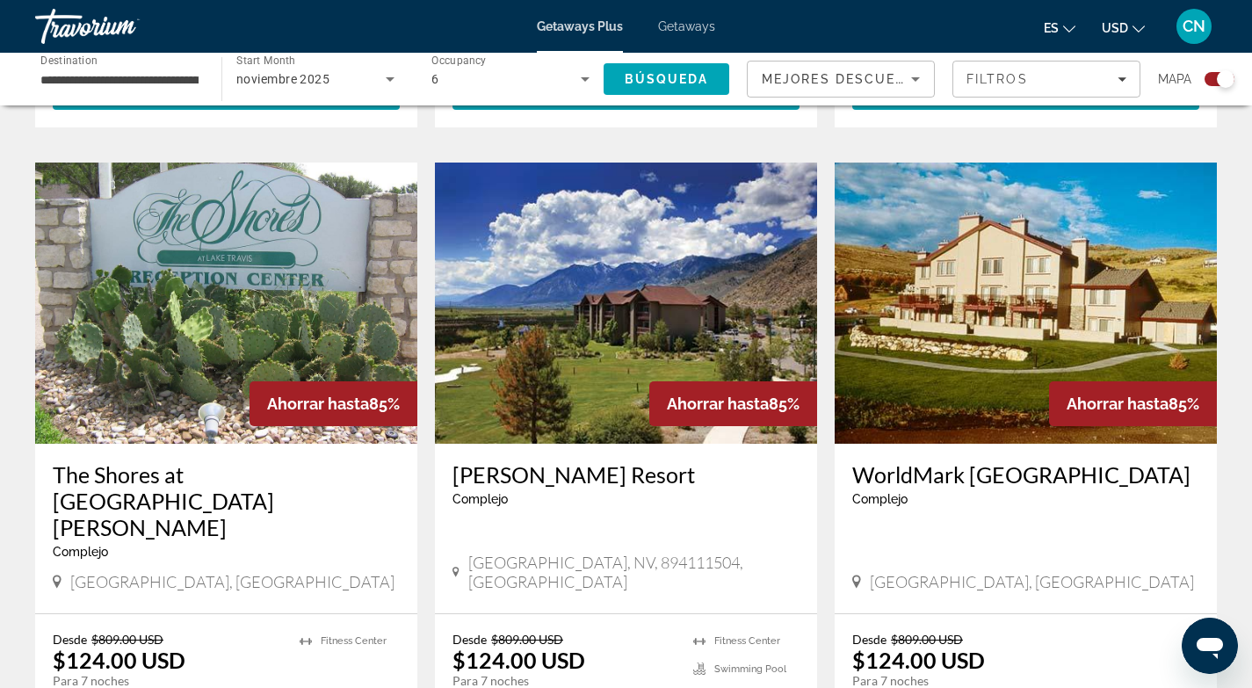
scroll to position [2590, 0]
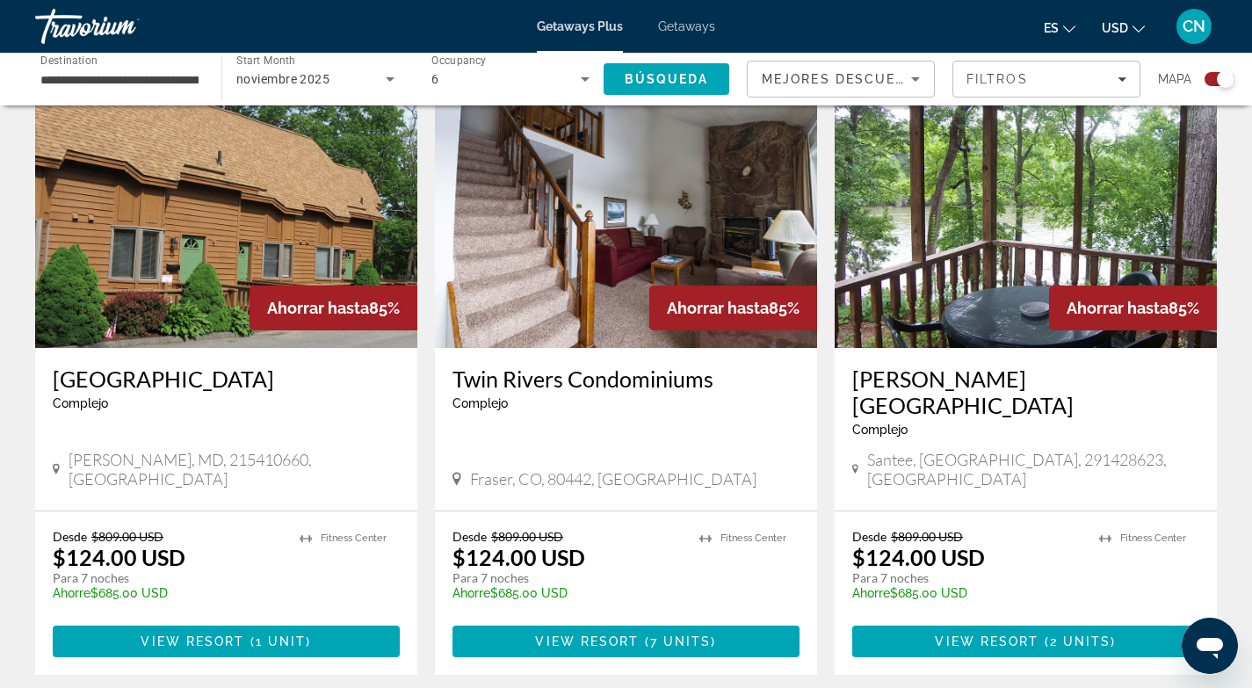
scroll to position [2616, 0]
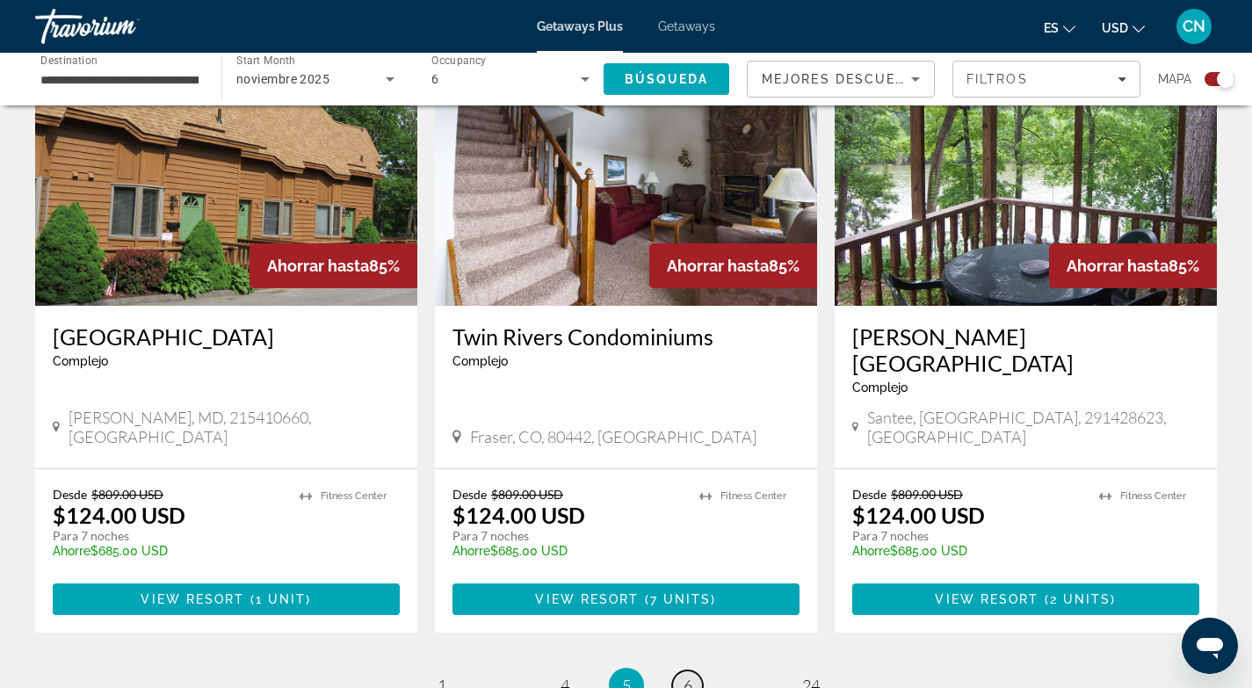
click at [690, 676] on span "6" at bounding box center [688, 685] width 9 height 19
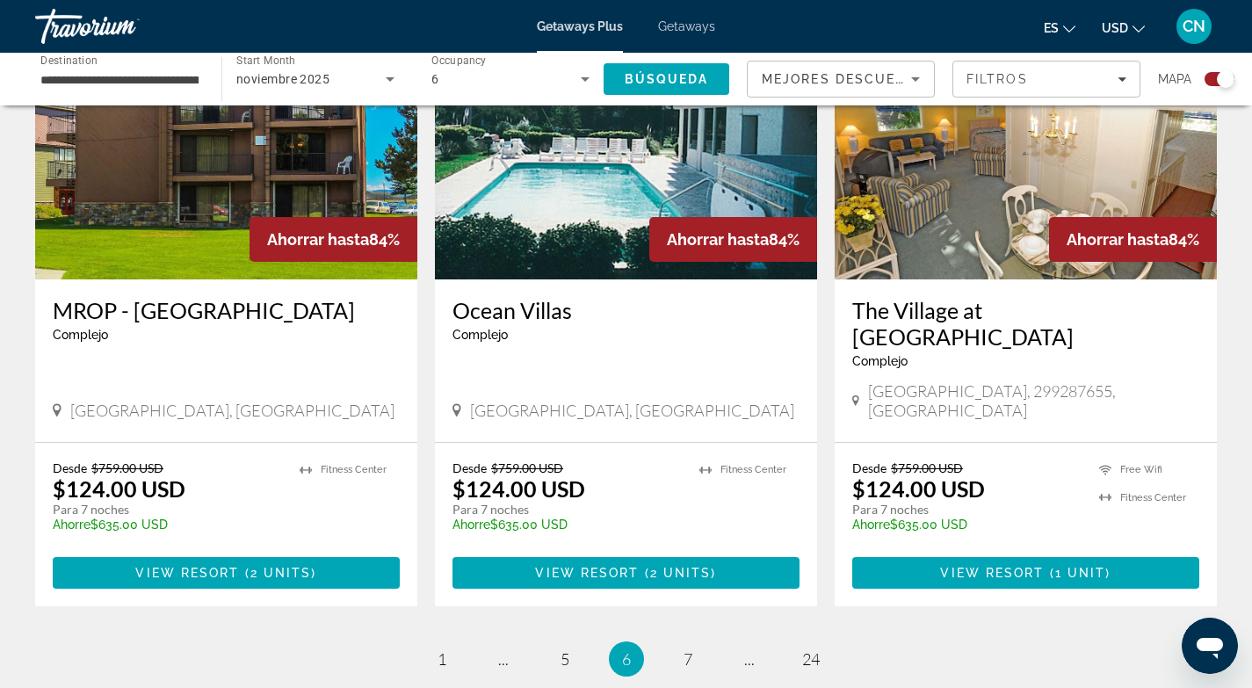
scroll to position [2609, 0]
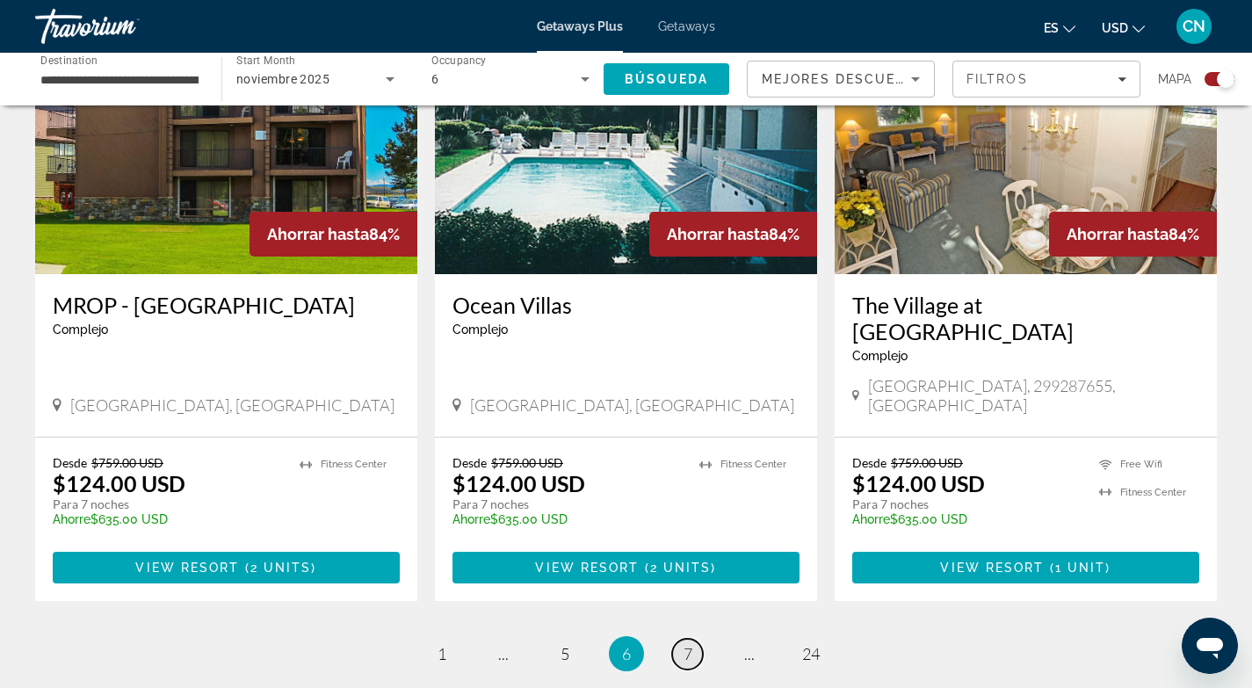
click at [689, 644] on span "7" at bounding box center [688, 653] width 9 height 19
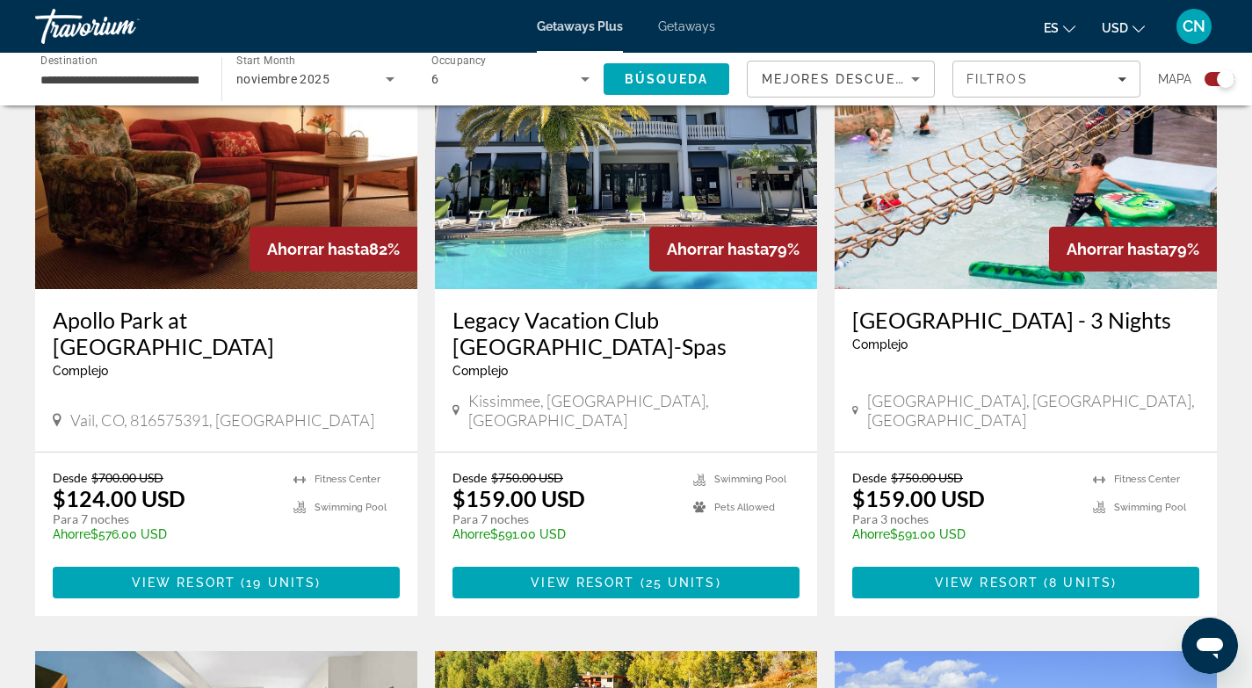
scroll to position [705, 0]
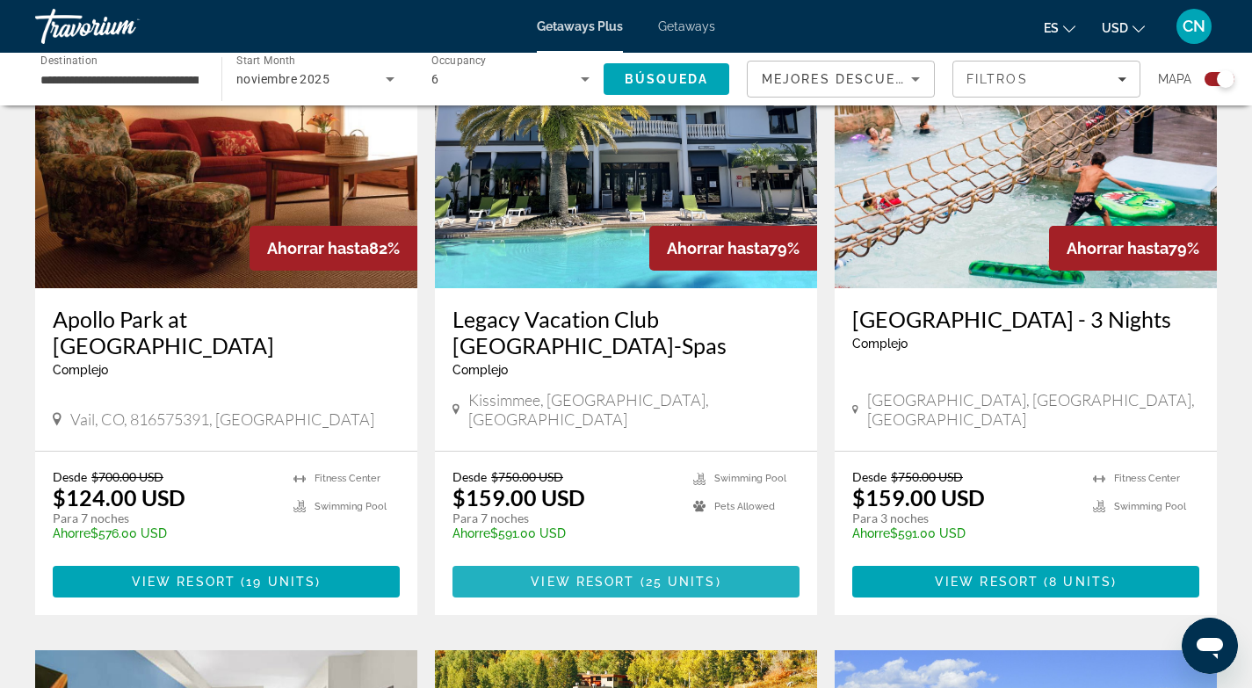
click at [635, 575] on span "Main content" at bounding box center [636, 582] width 5 height 14
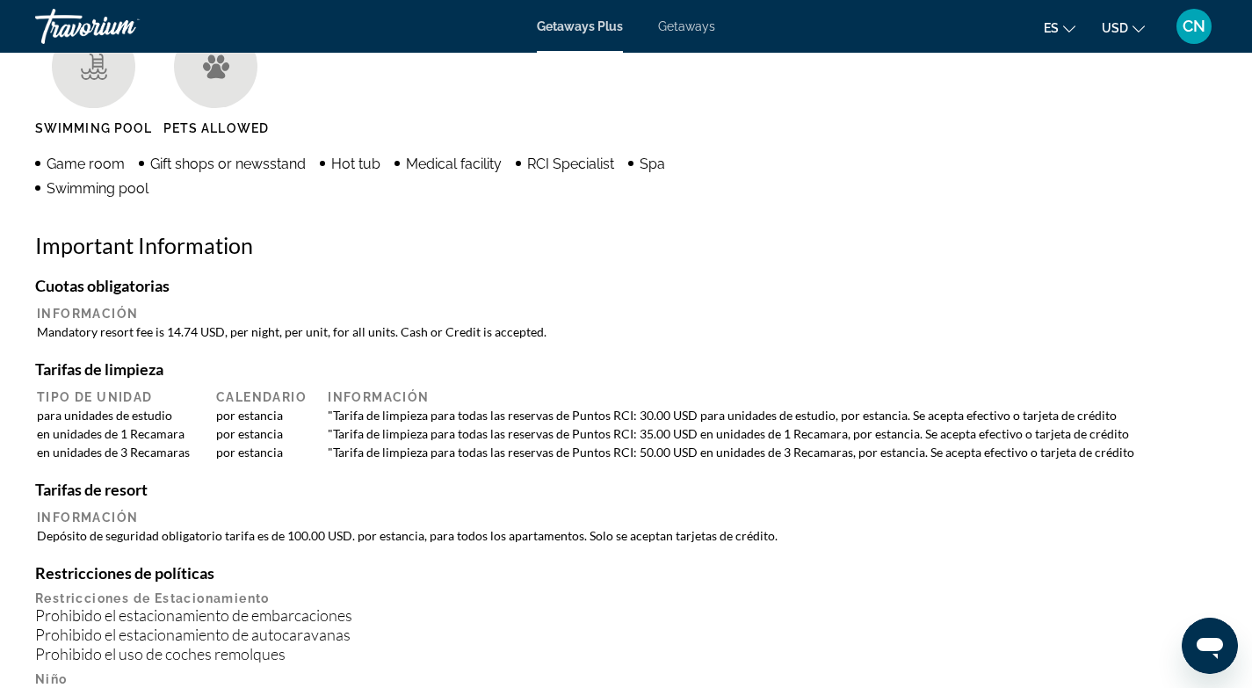
scroll to position [1507, 0]
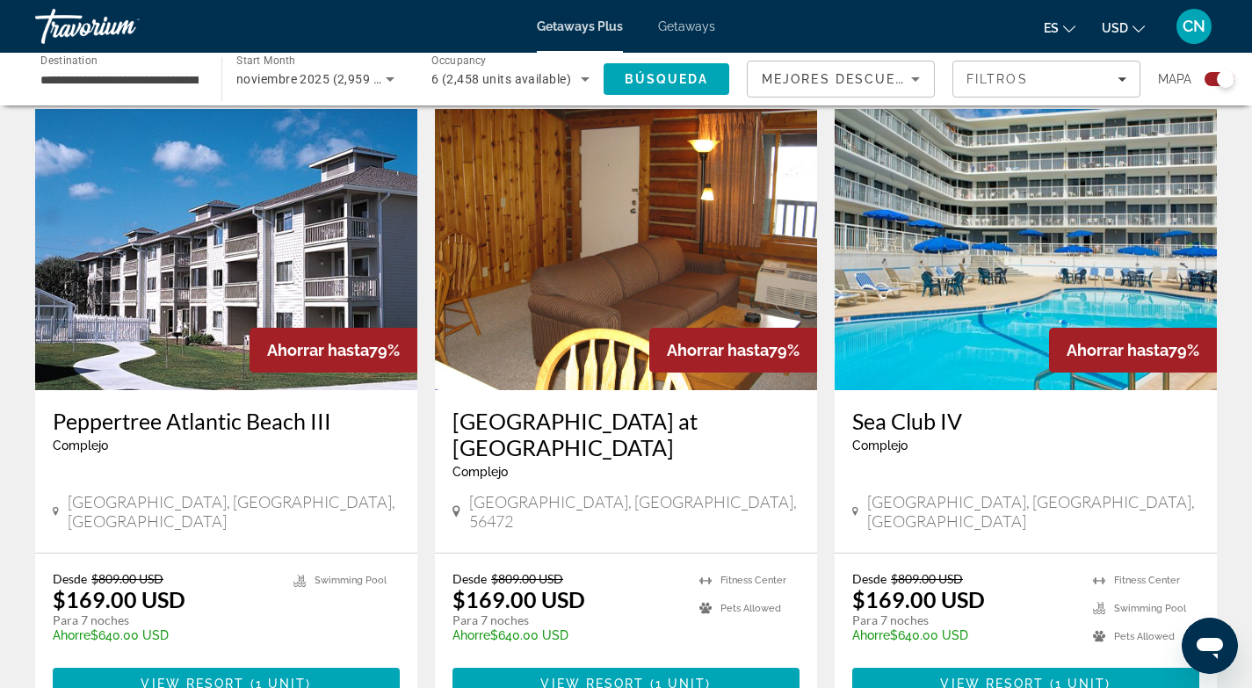
scroll to position [2752, 0]
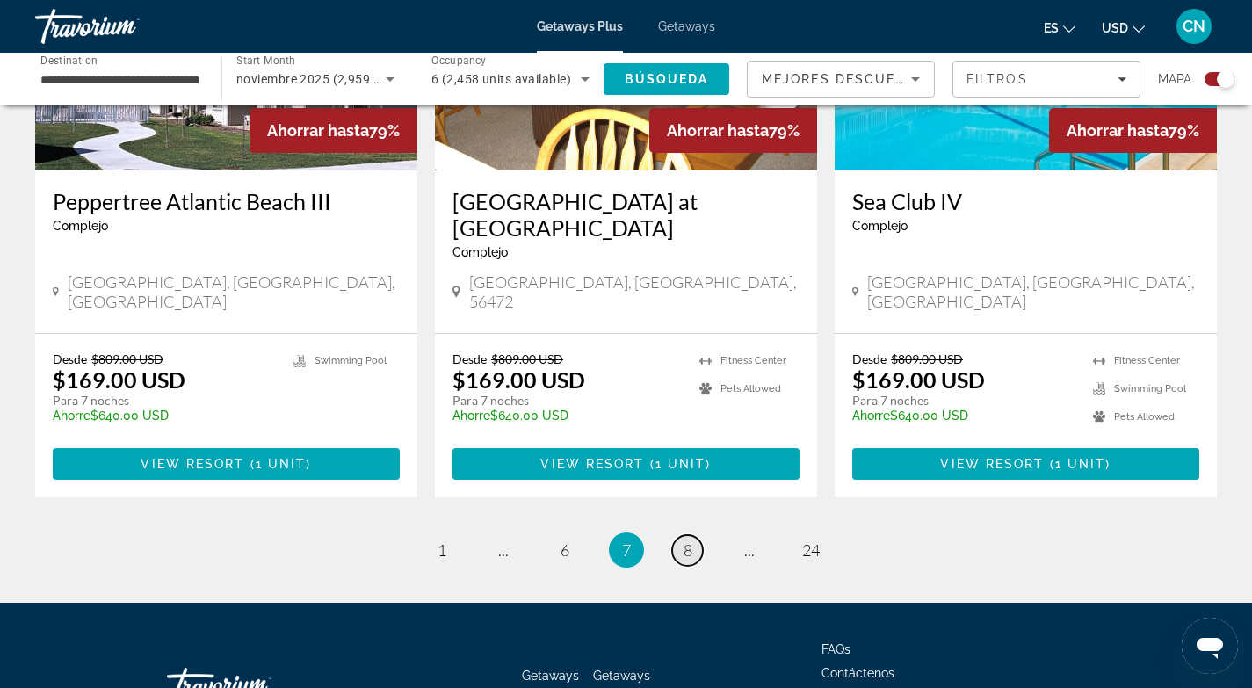
click at [688, 540] on span "8" at bounding box center [688, 549] width 9 height 19
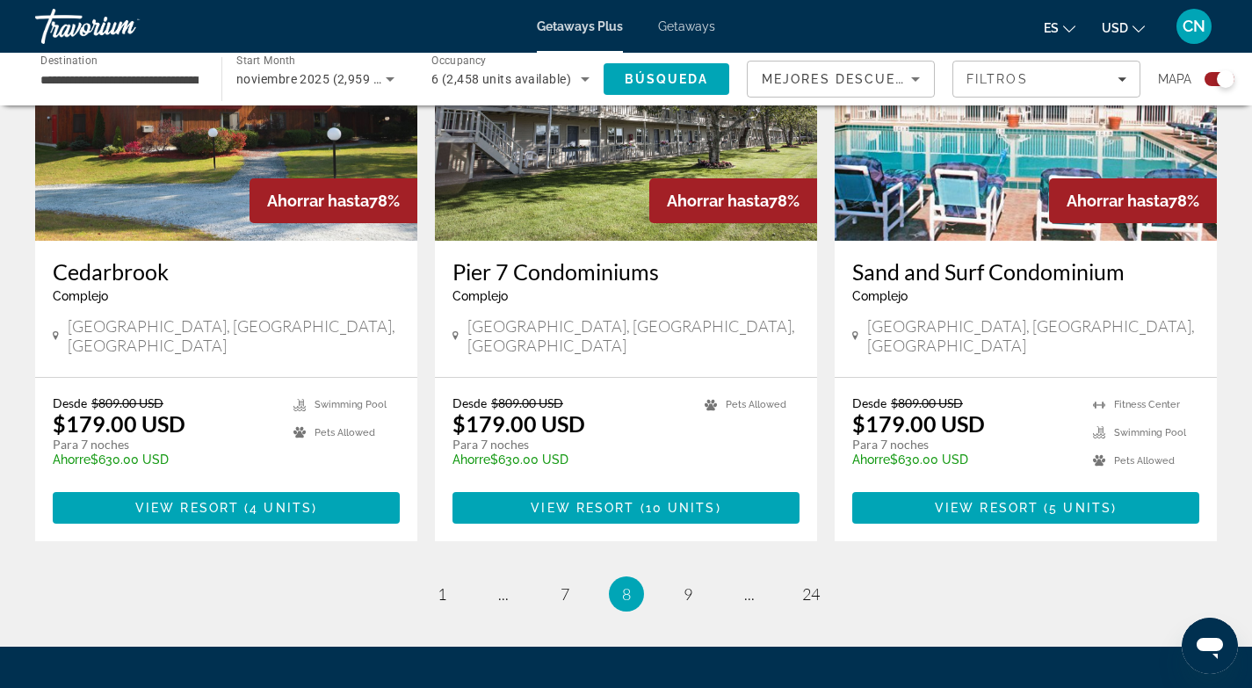
scroll to position [2683, 0]
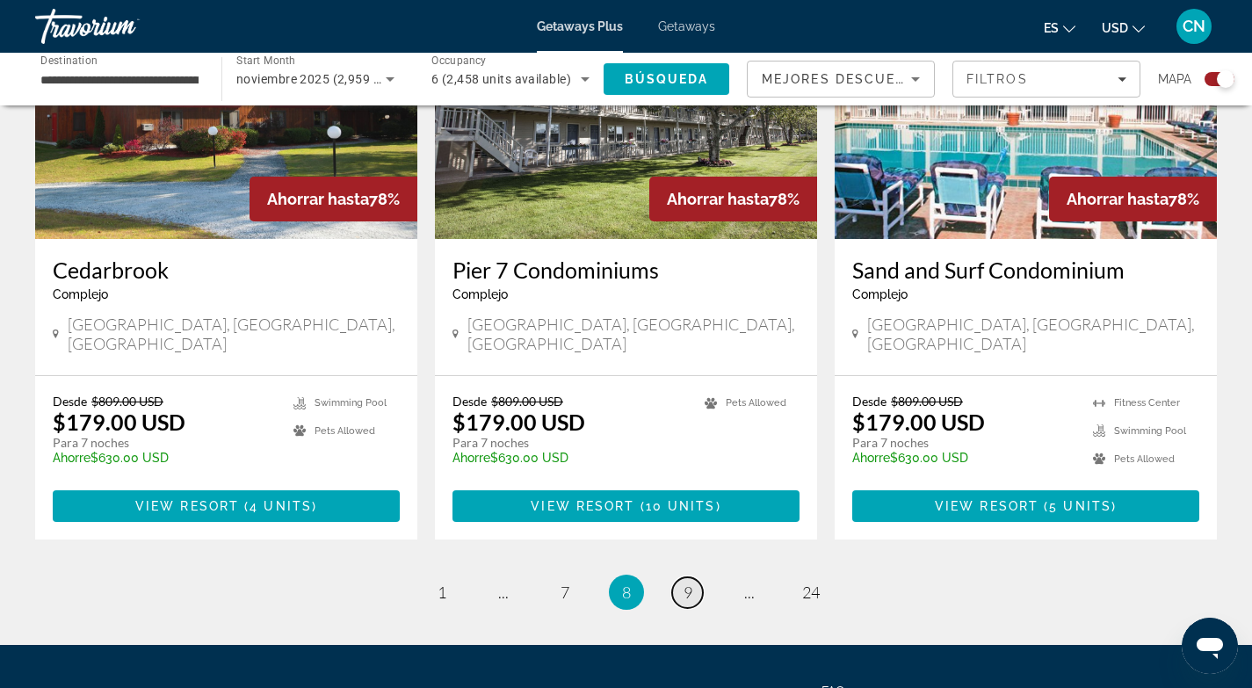
click at [687, 582] on span "9" at bounding box center [688, 591] width 9 height 19
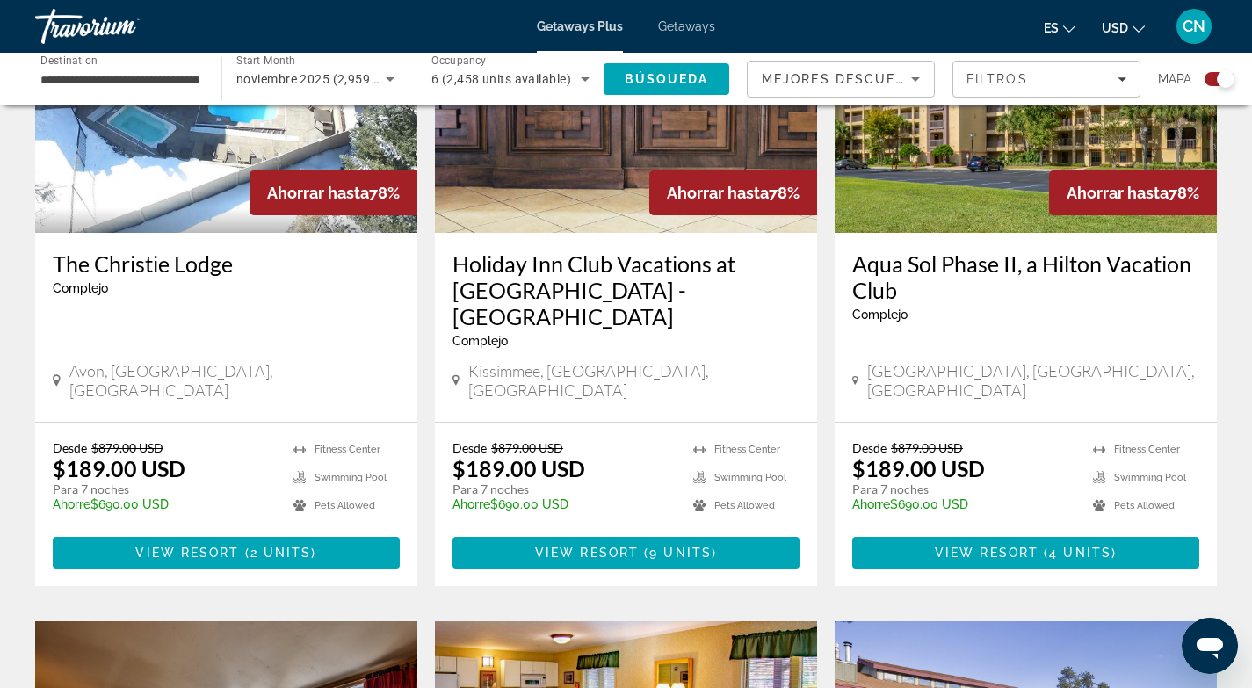
scroll to position [1407, 0]
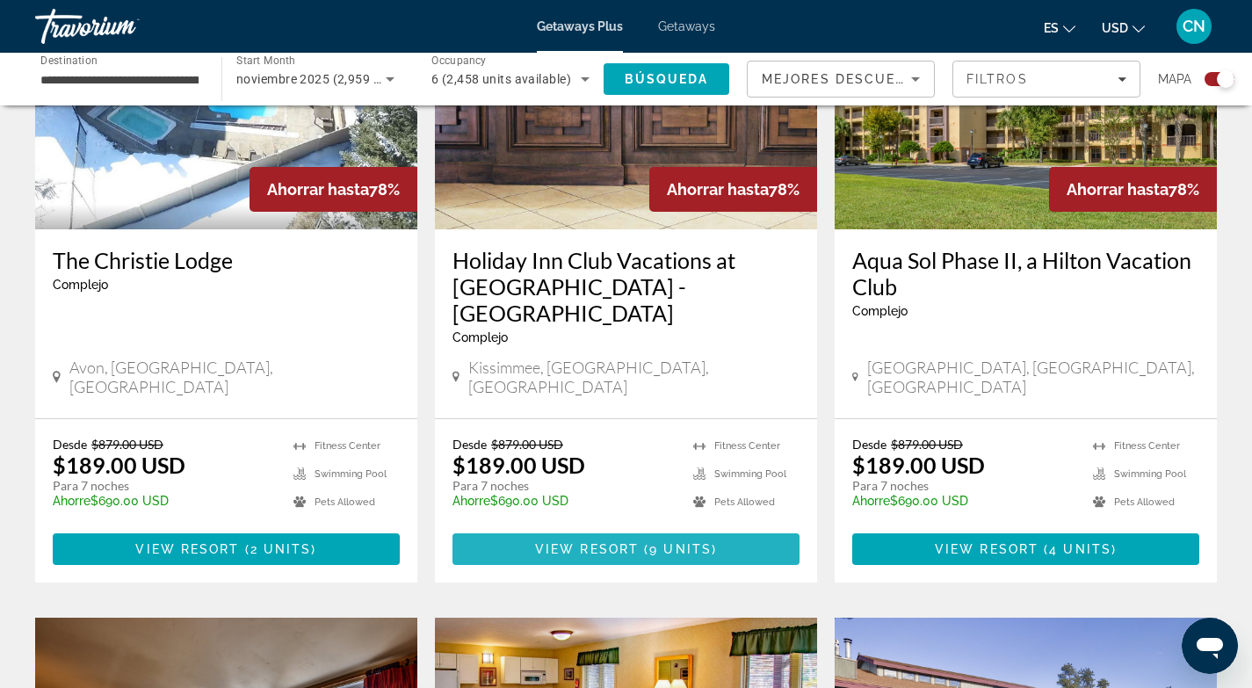
click at [635, 542] on span "View Resort" at bounding box center [587, 549] width 104 height 14
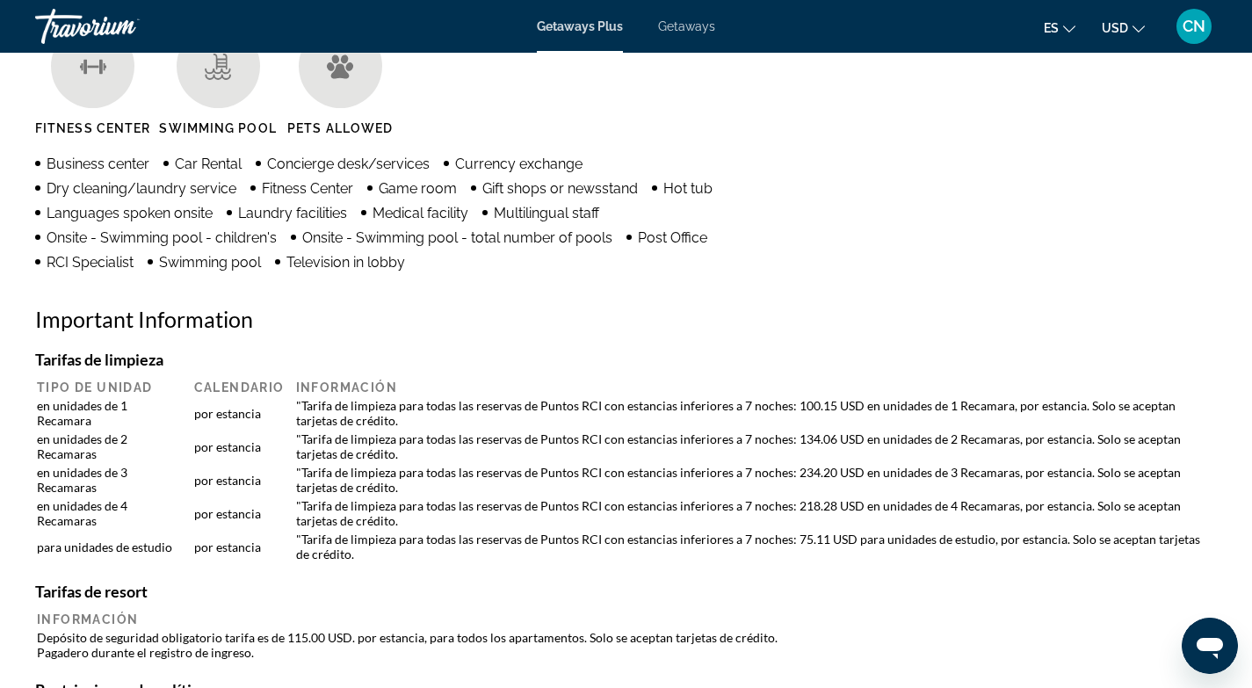
scroll to position [1479, 0]
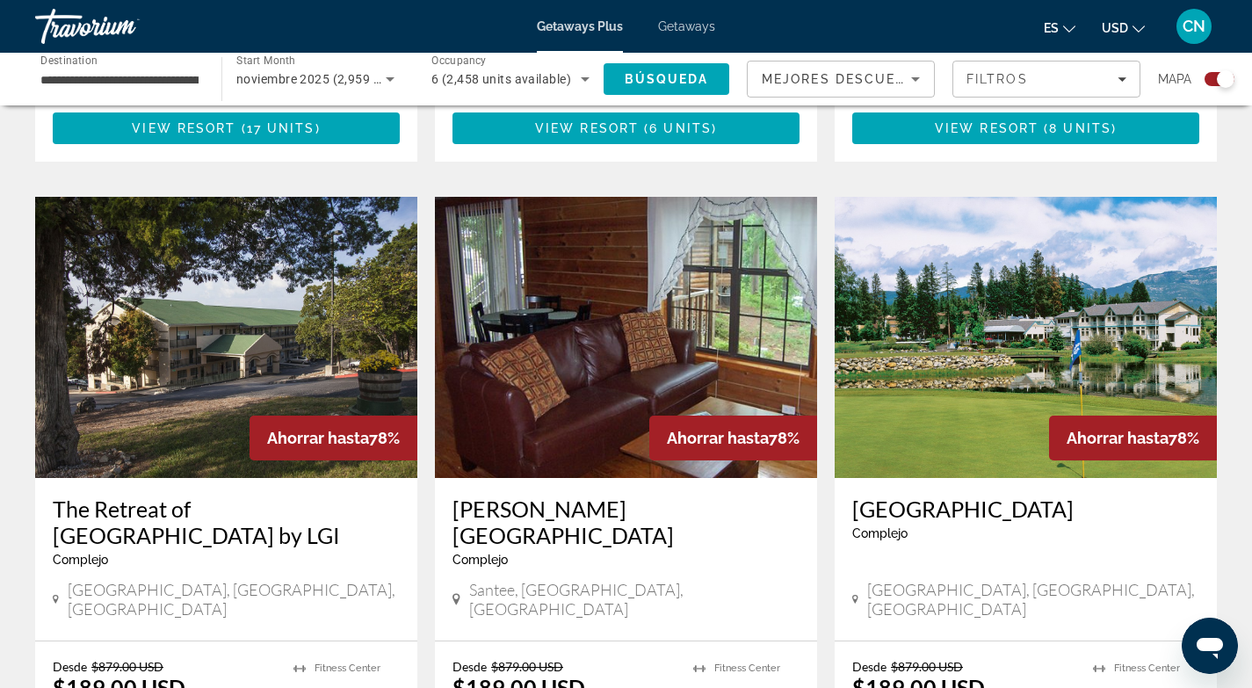
scroll to position [2752, 0]
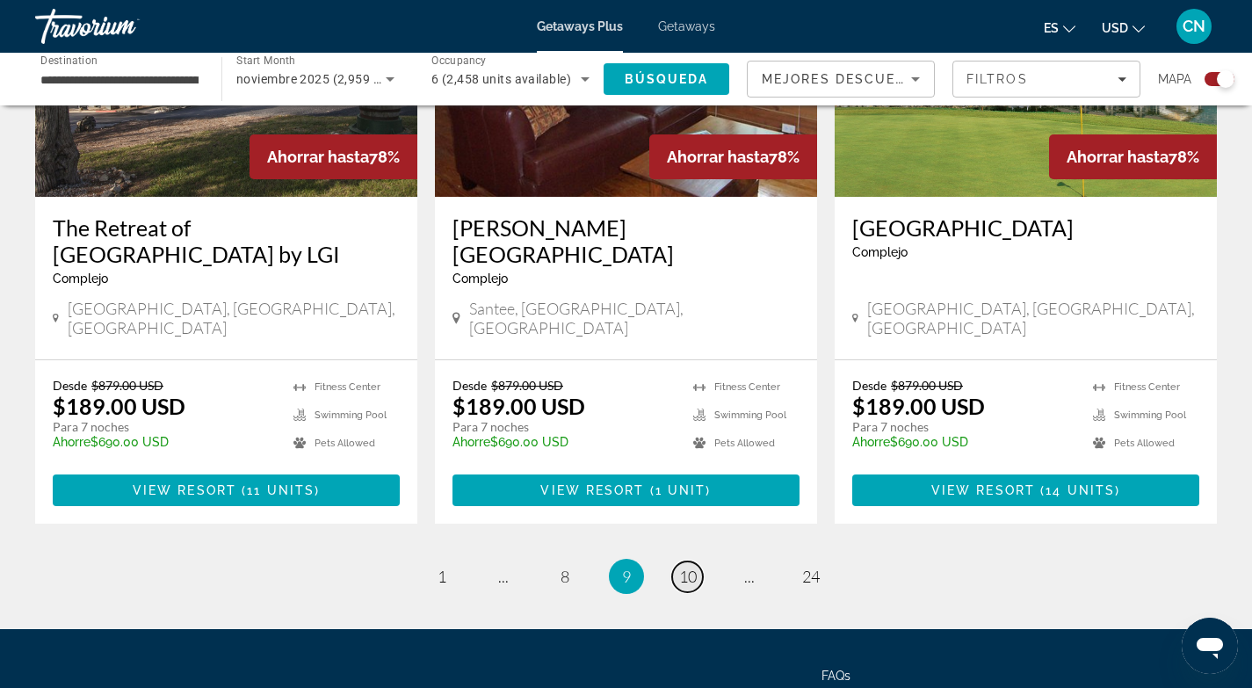
click at [693, 567] on span "10" at bounding box center [688, 576] width 18 height 19
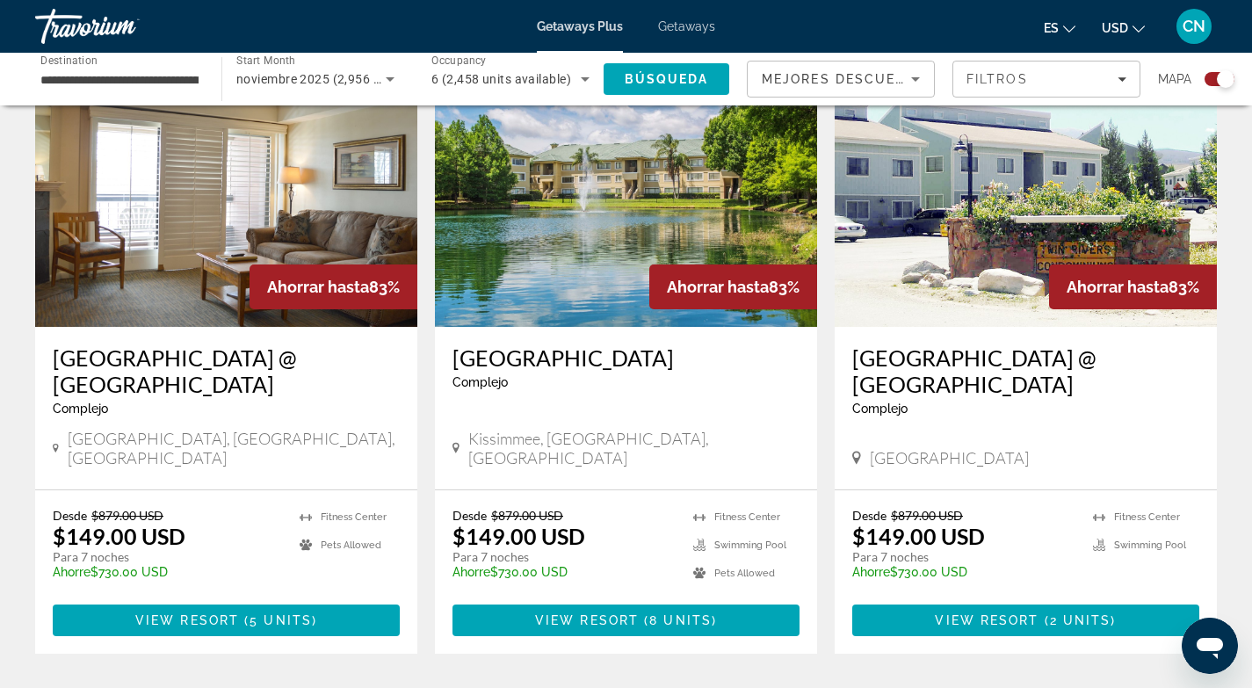
scroll to position [1969, 0]
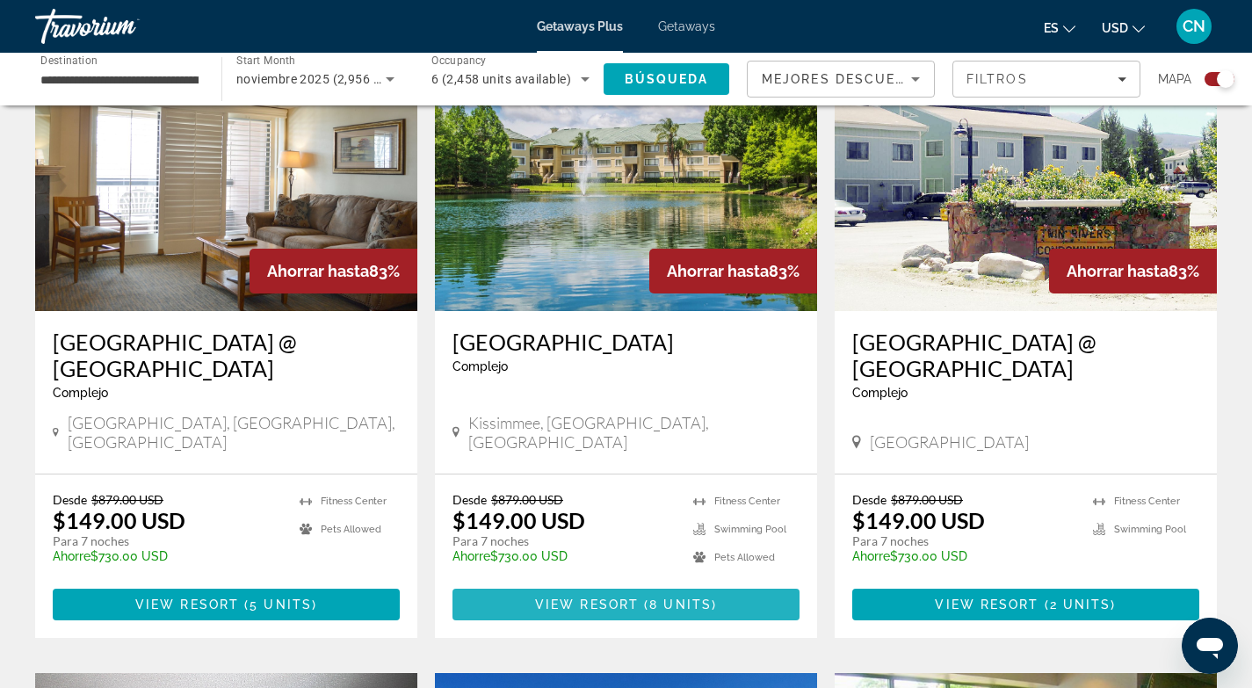
click at [598, 597] on span "View Resort" at bounding box center [587, 604] width 104 height 14
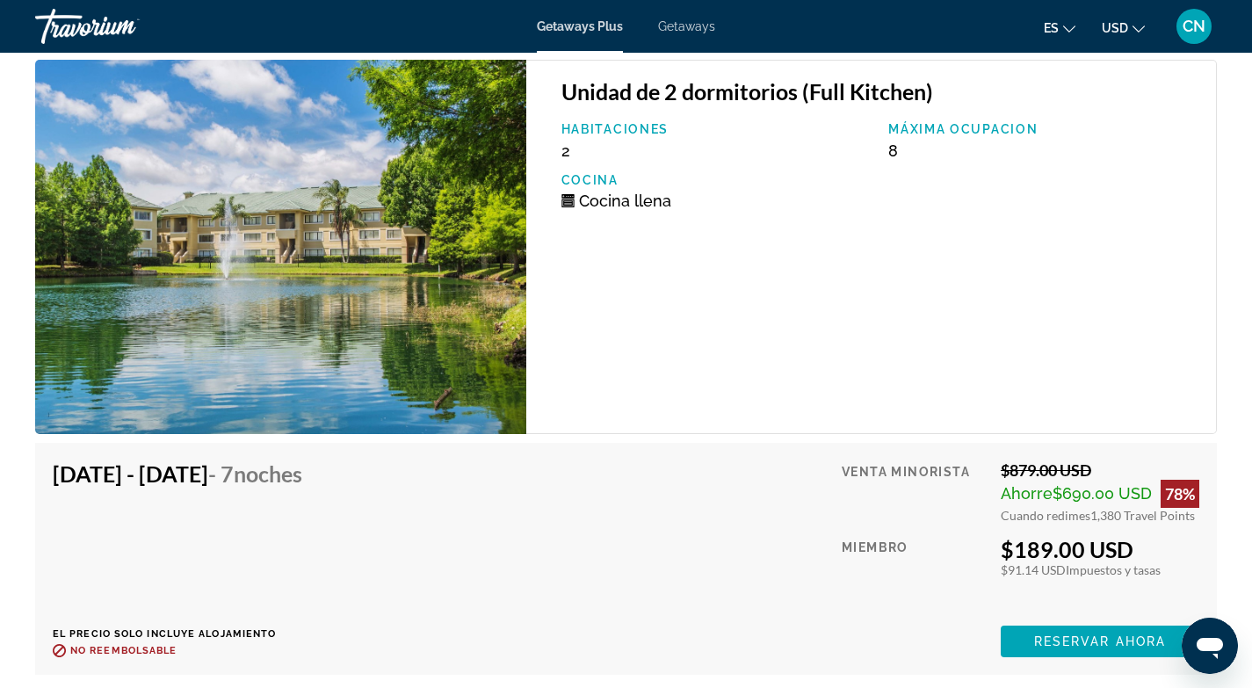
scroll to position [3757, 0]
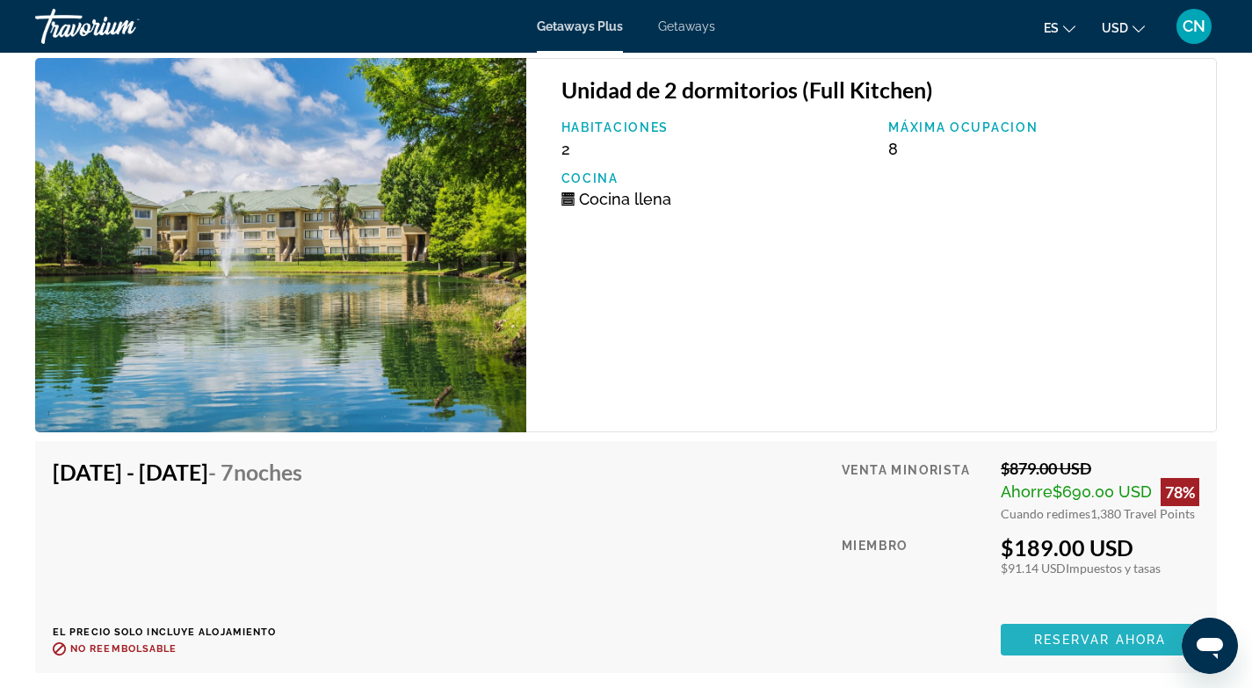
click at [1088, 633] on span "Reservar ahora" at bounding box center [1100, 640] width 132 height 14
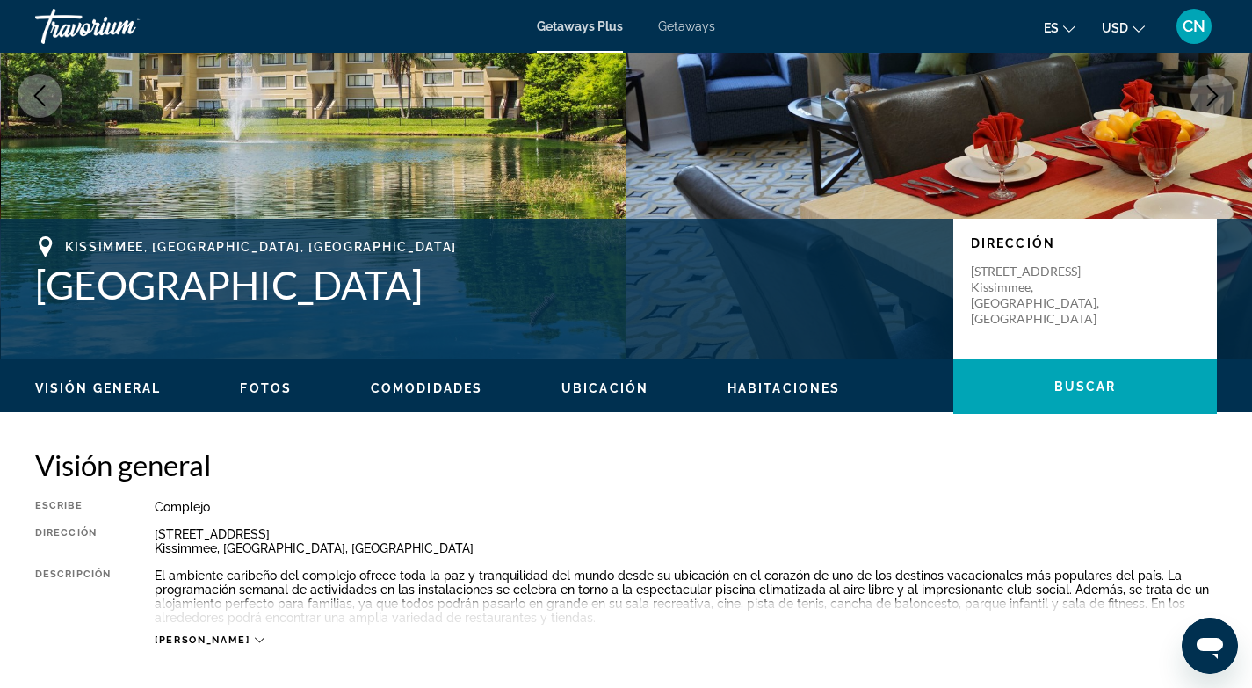
scroll to position [220, 0]
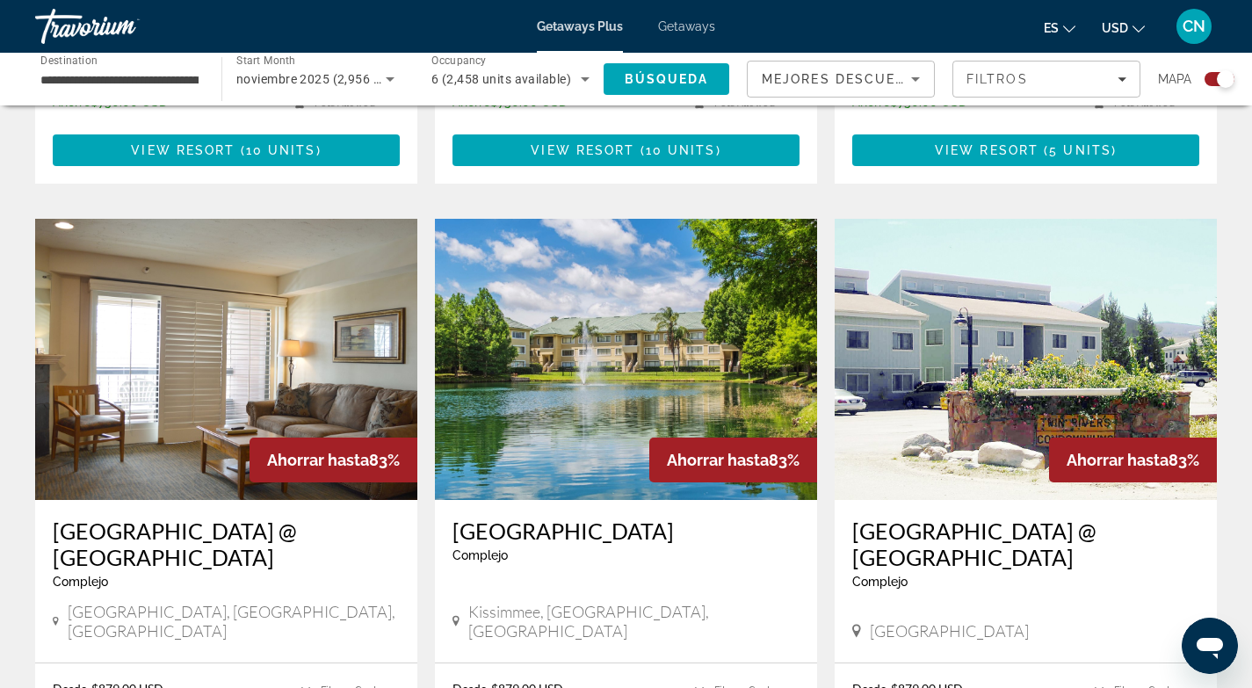
scroll to position [2121, 0]
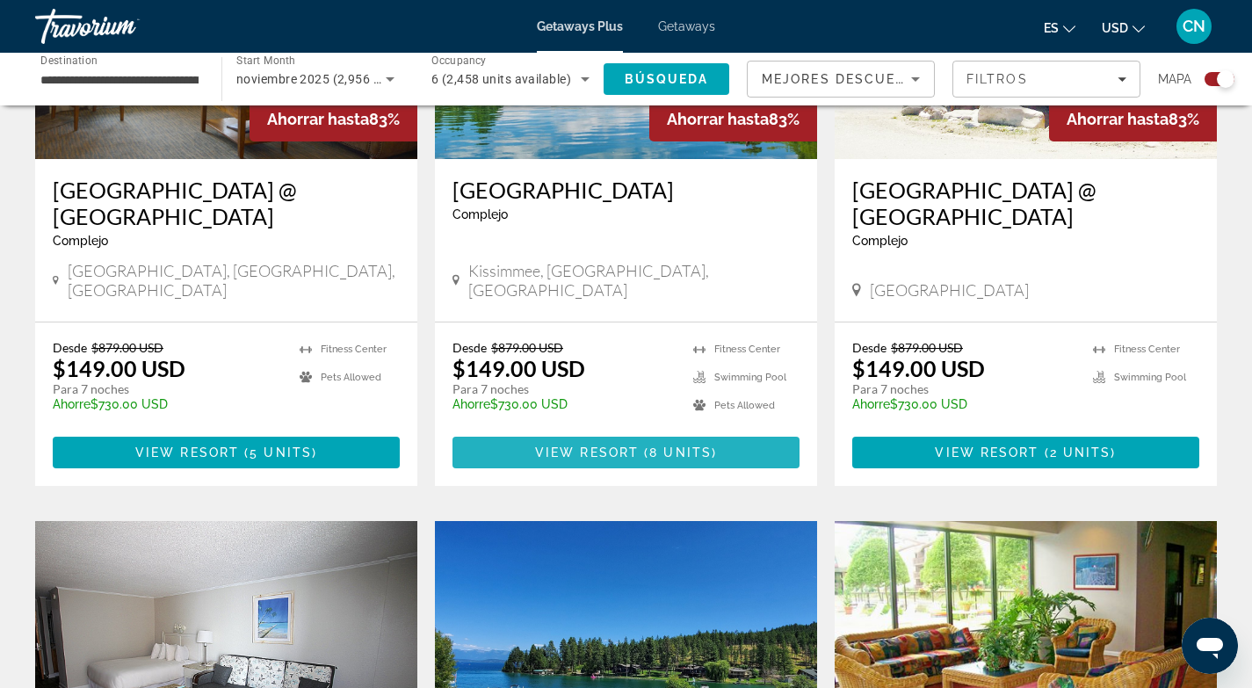
click at [608, 445] on span "View Resort" at bounding box center [587, 452] width 104 height 14
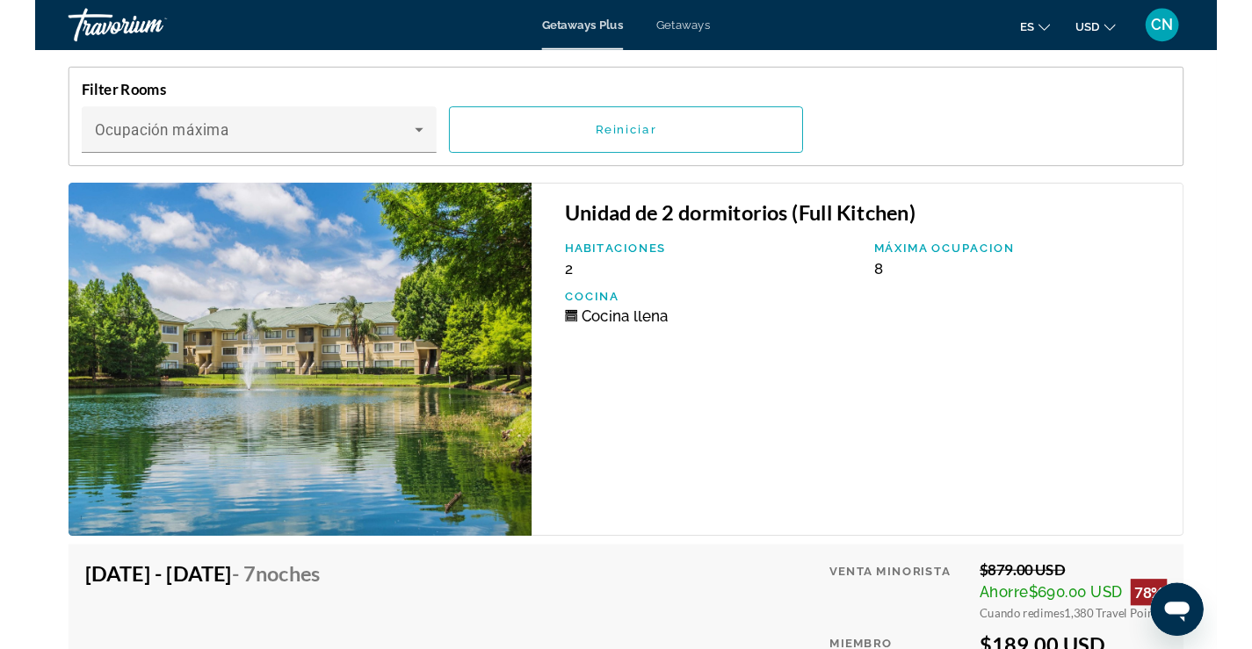
scroll to position [3640, 0]
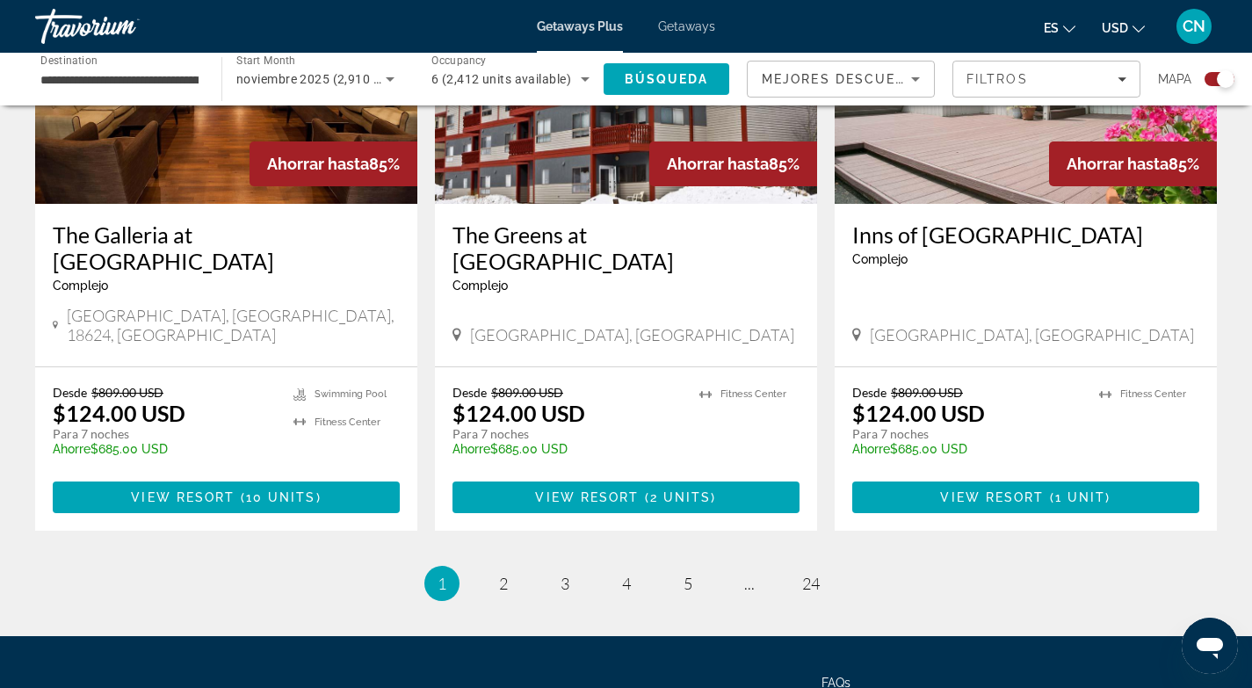
scroll to position [2699, 0]
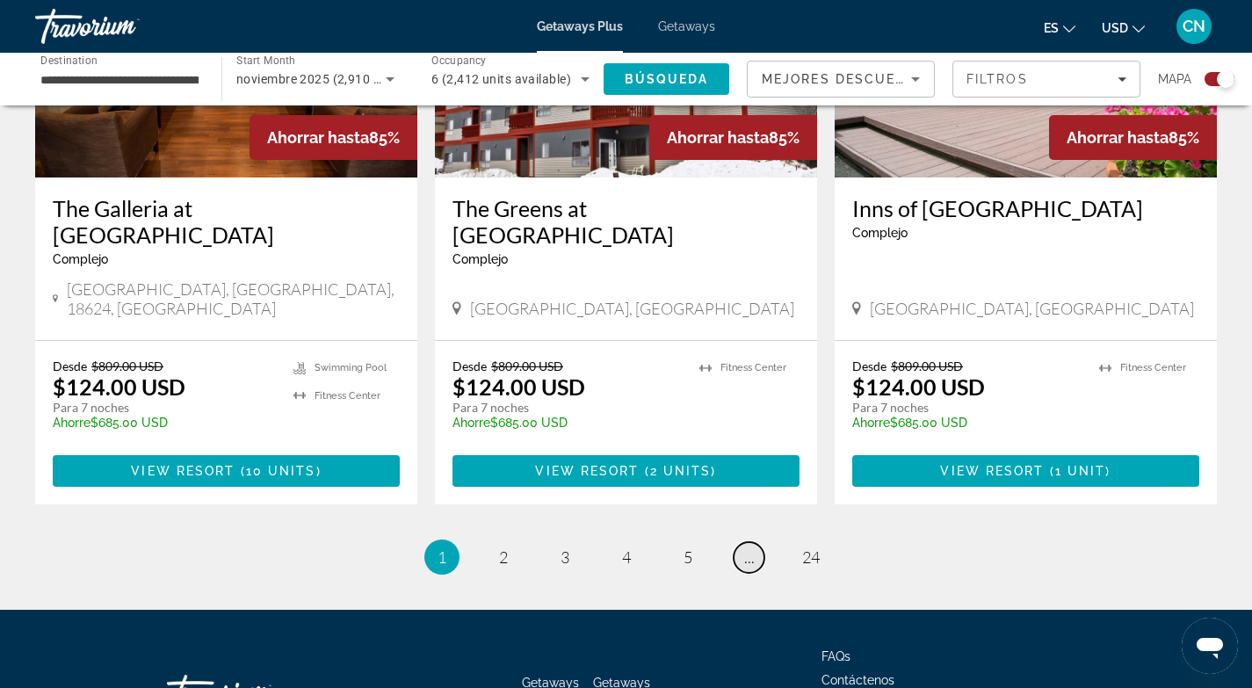
click at [748, 547] on span "..." at bounding box center [749, 556] width 11 height 19
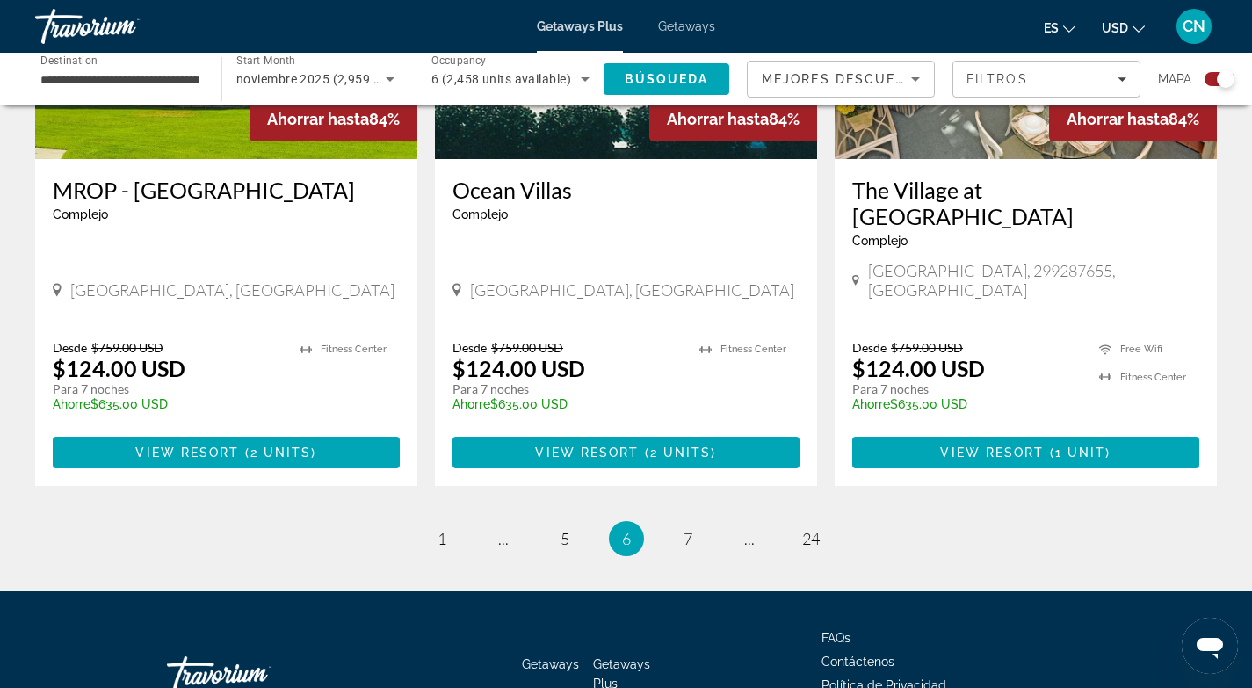
scroll to position [2726, 0]
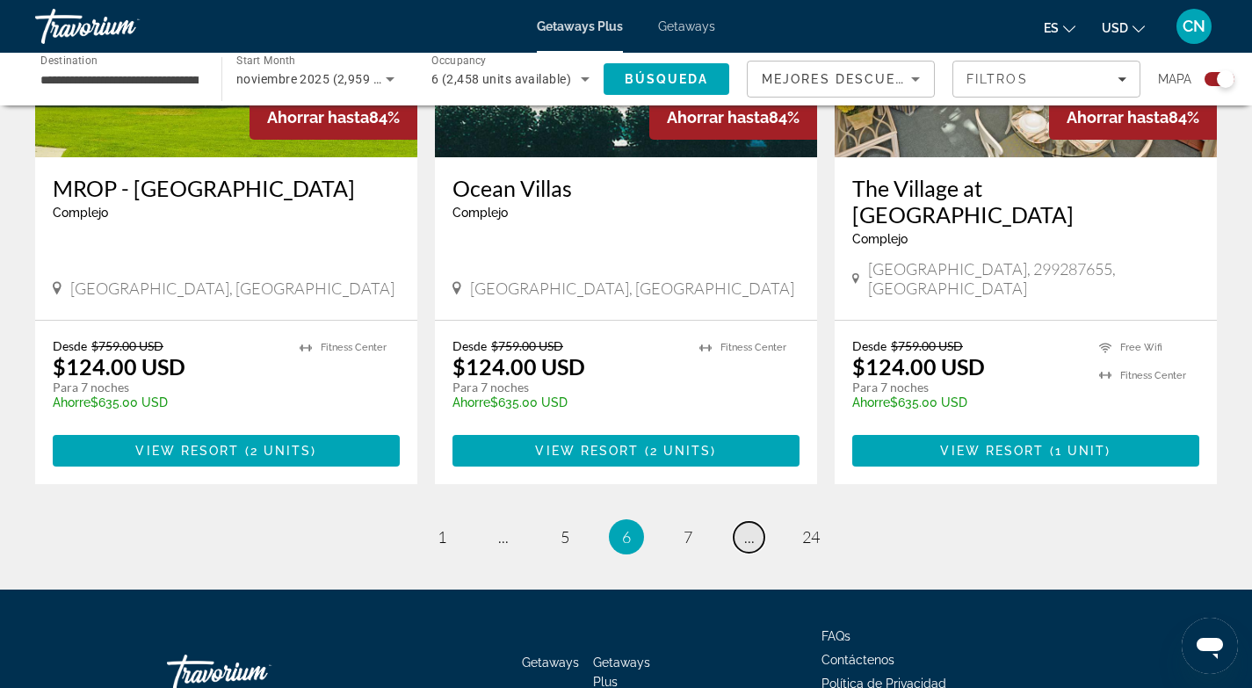
click at [747, 527] on span "..." at bounding box center [749, 536] width 11 height 19
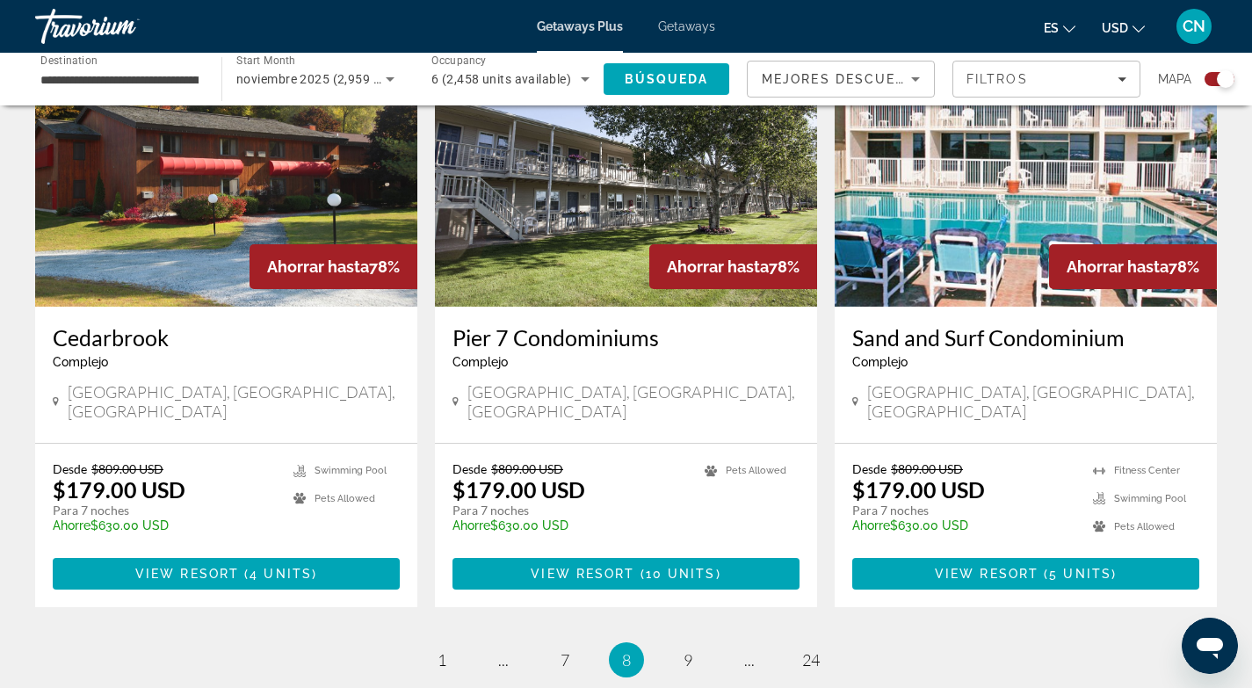
scroll to position [2752, 0]
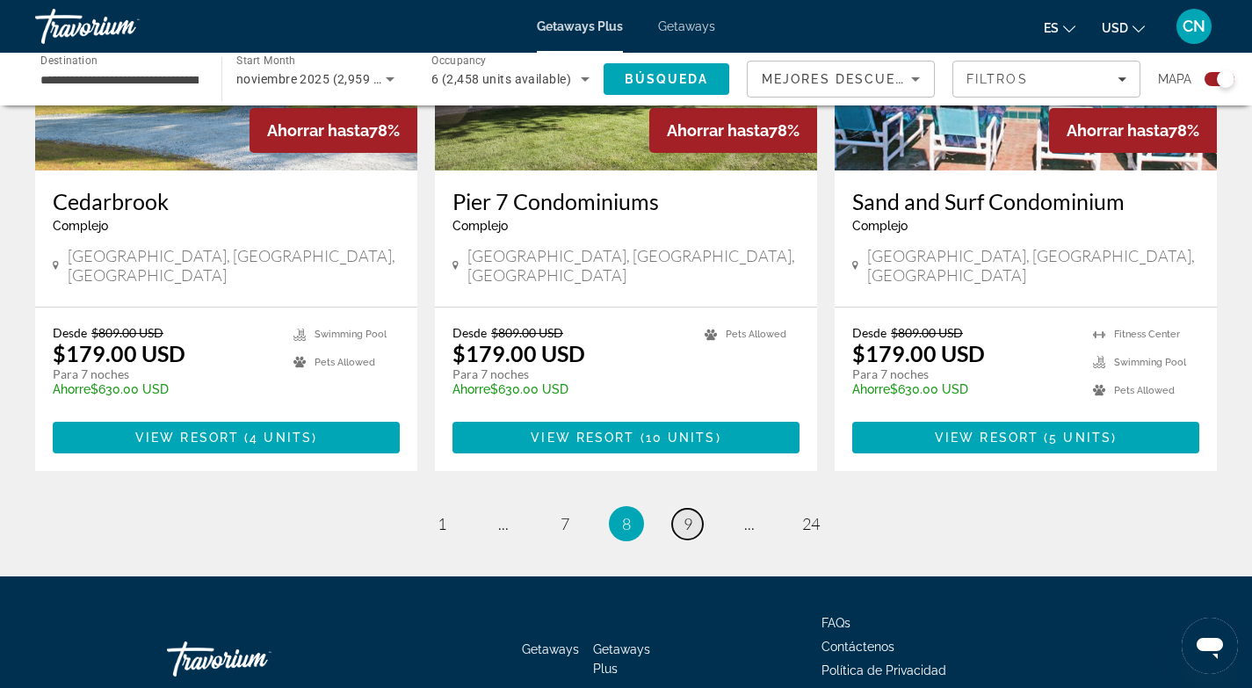
click at [690, 514] on span "9" at bounding box center [688, 523] width 9 height 19
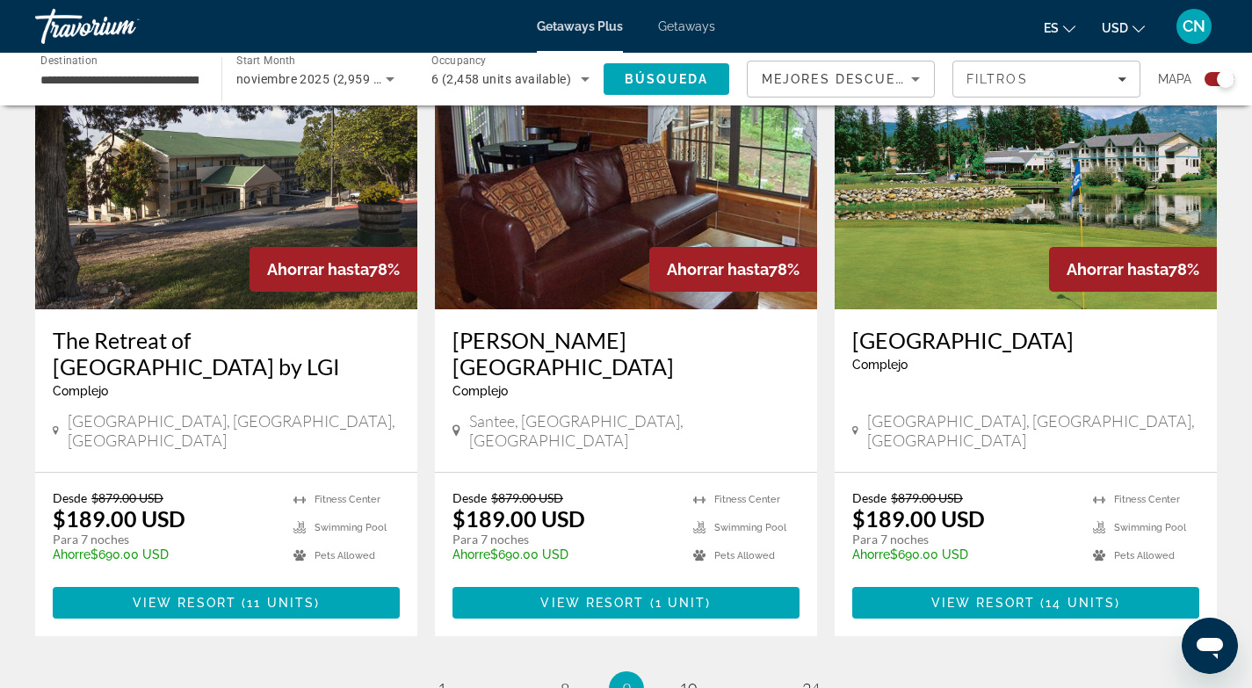
scroll to position [2641, 0]
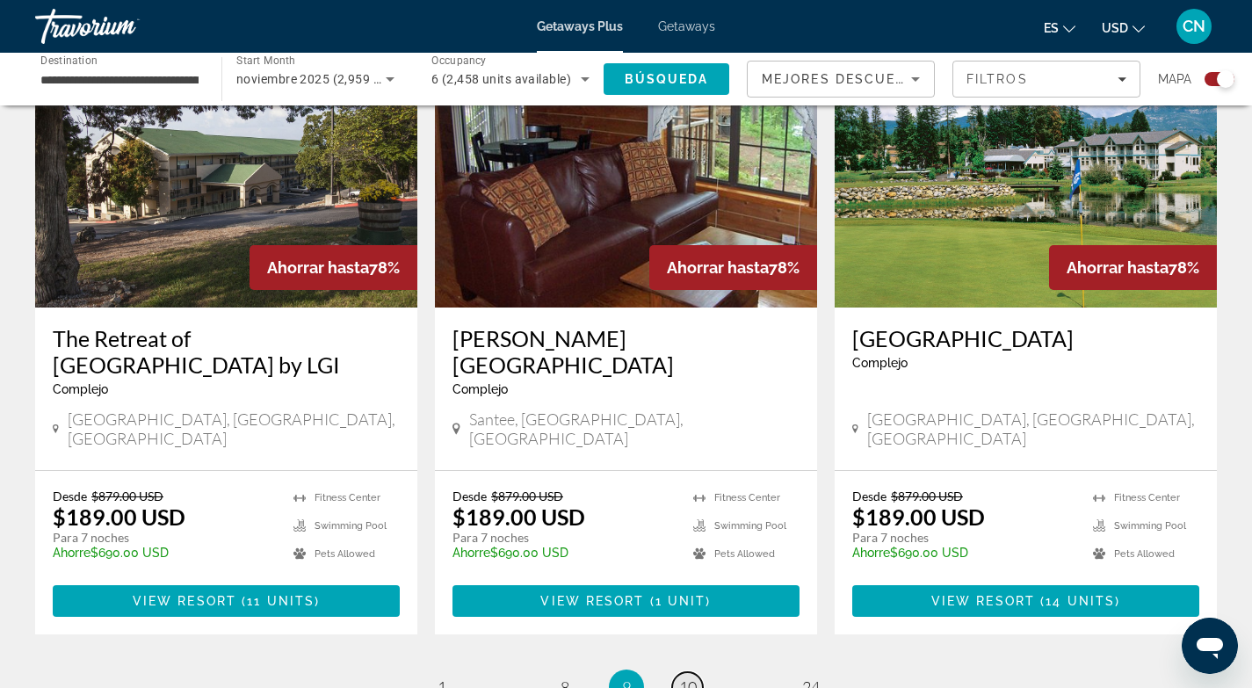
click at [691, 677] on span "10" at bounding box center [688, 686] width 18 height 19
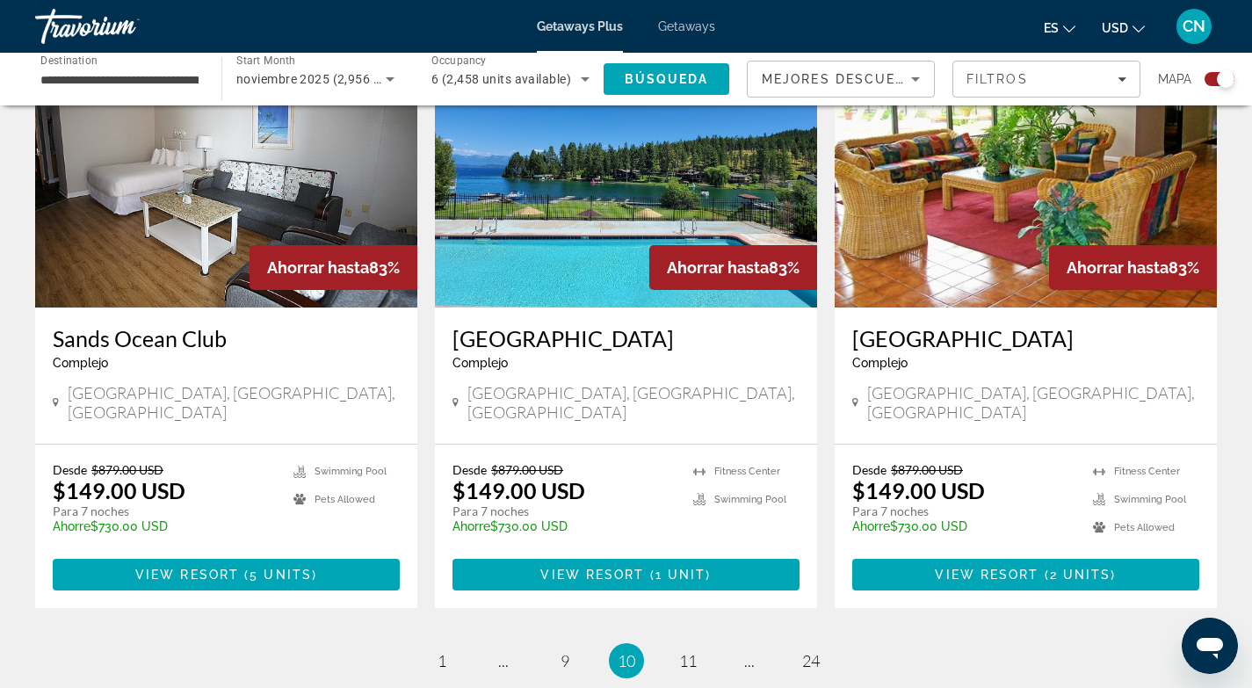
scroll to position [2743, 0]
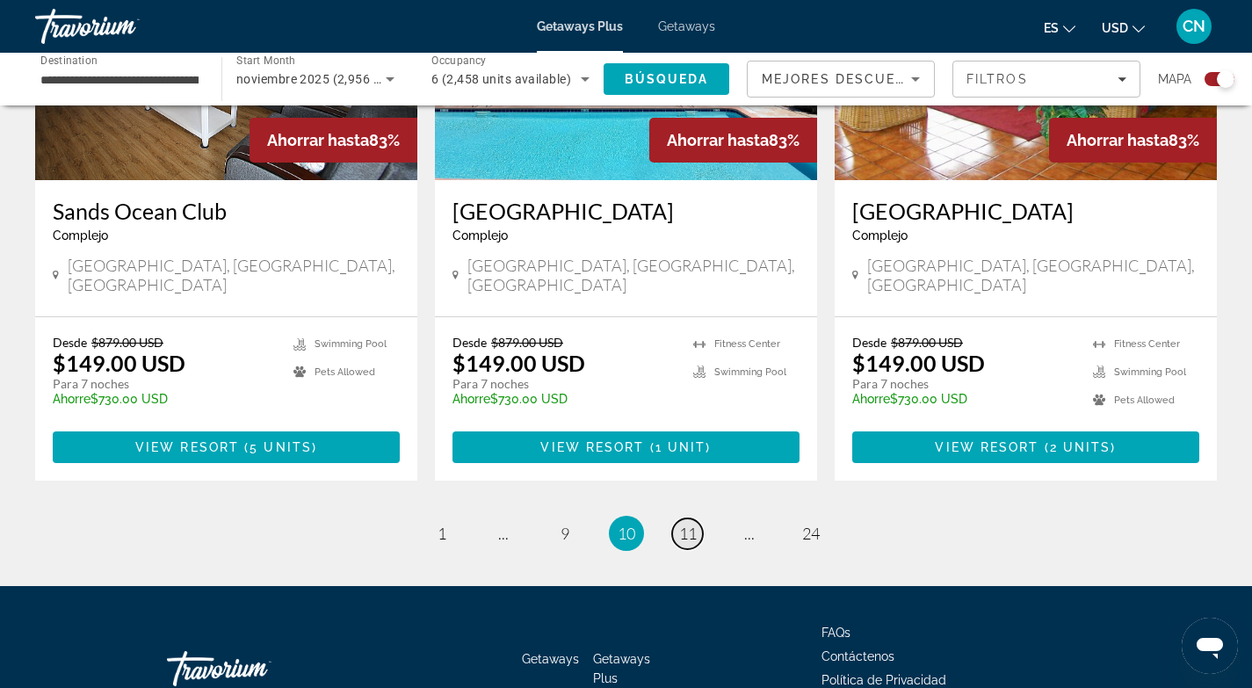
click at [691, 524] on span "11" at bounding box center [688, 533] width 18 height 19
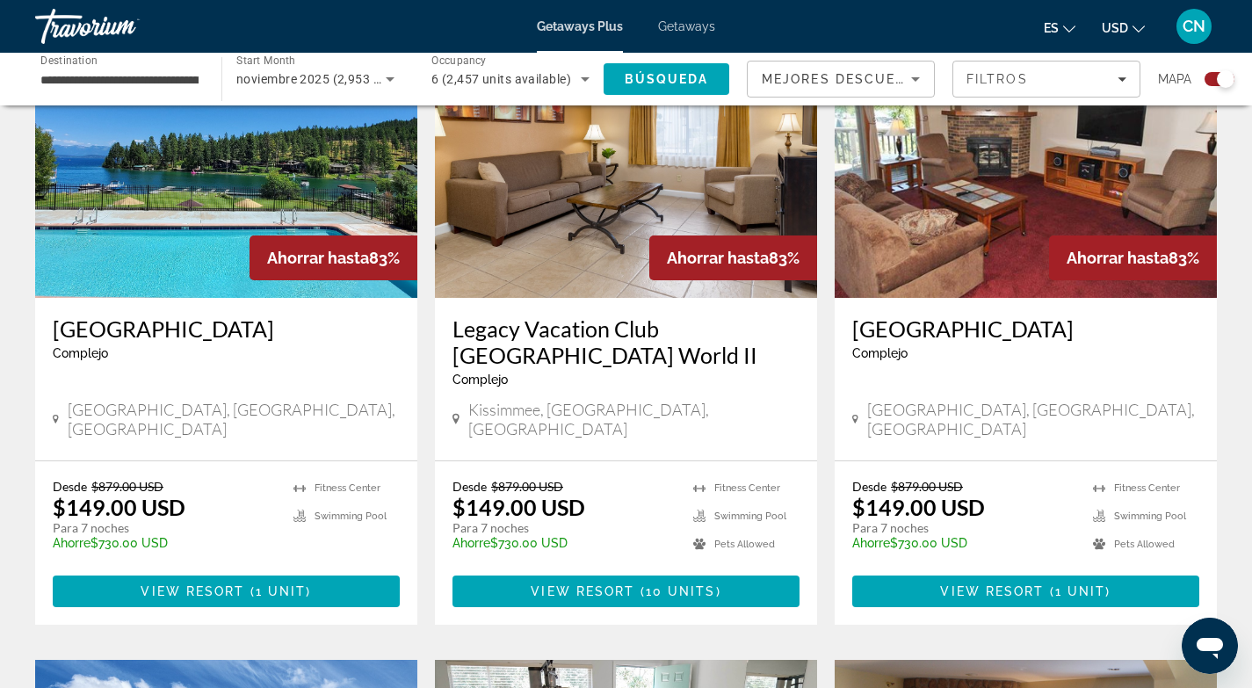
scroll to position [700, 0]
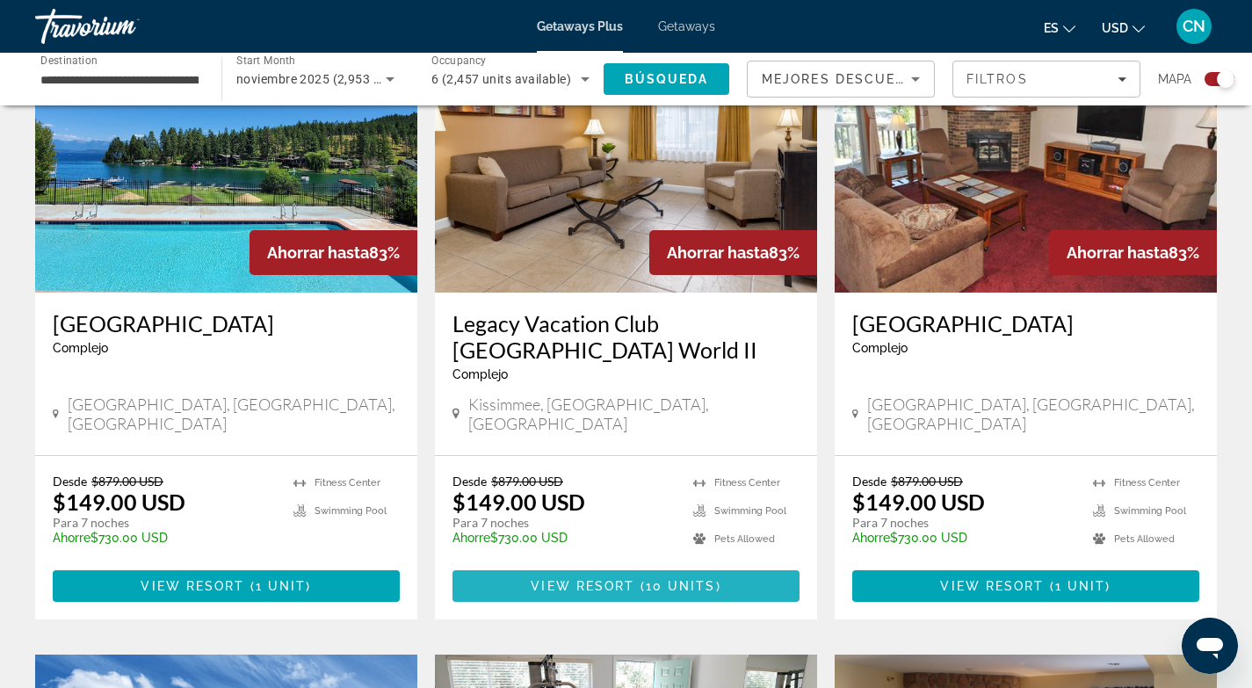
click at [611, 579] on span "View Resort" at bounding box center [583, 586] width 104 height 14
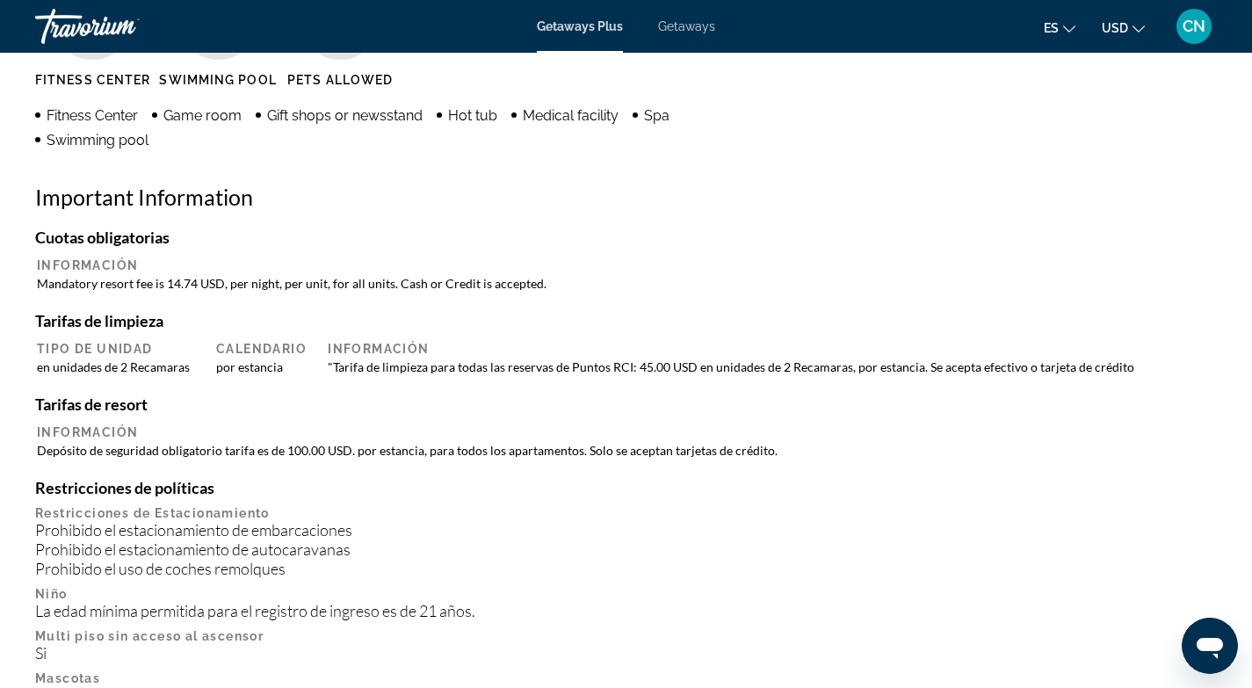
scroll to position [1549, 0]
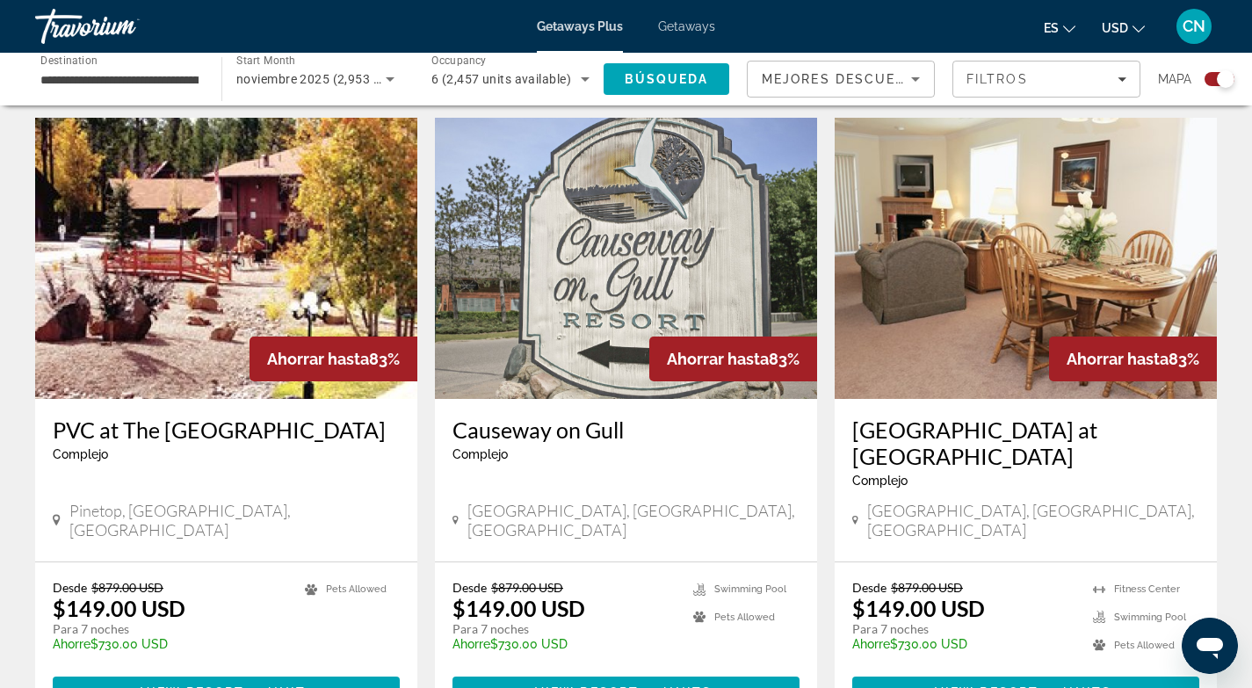
scroll to position [2725, 0]
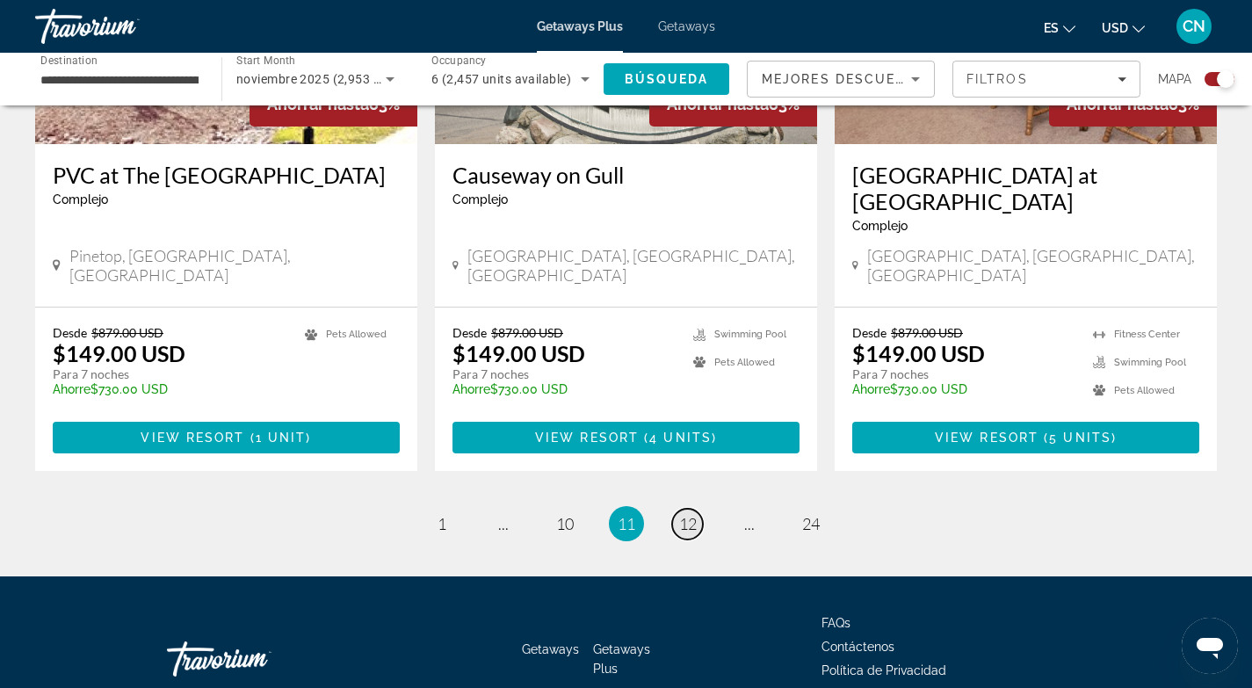
click at [689, 514] on span "12" at bounding box center [688, 523] width 18 height 19
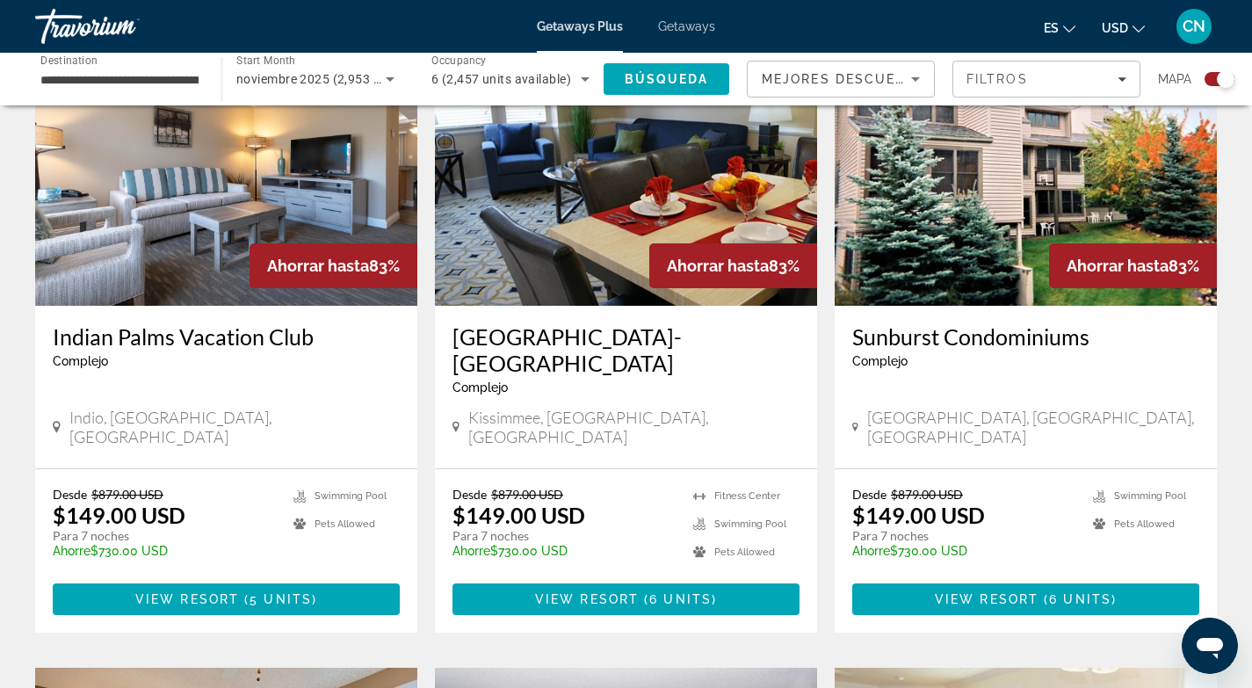
scroll to position [829, 0]
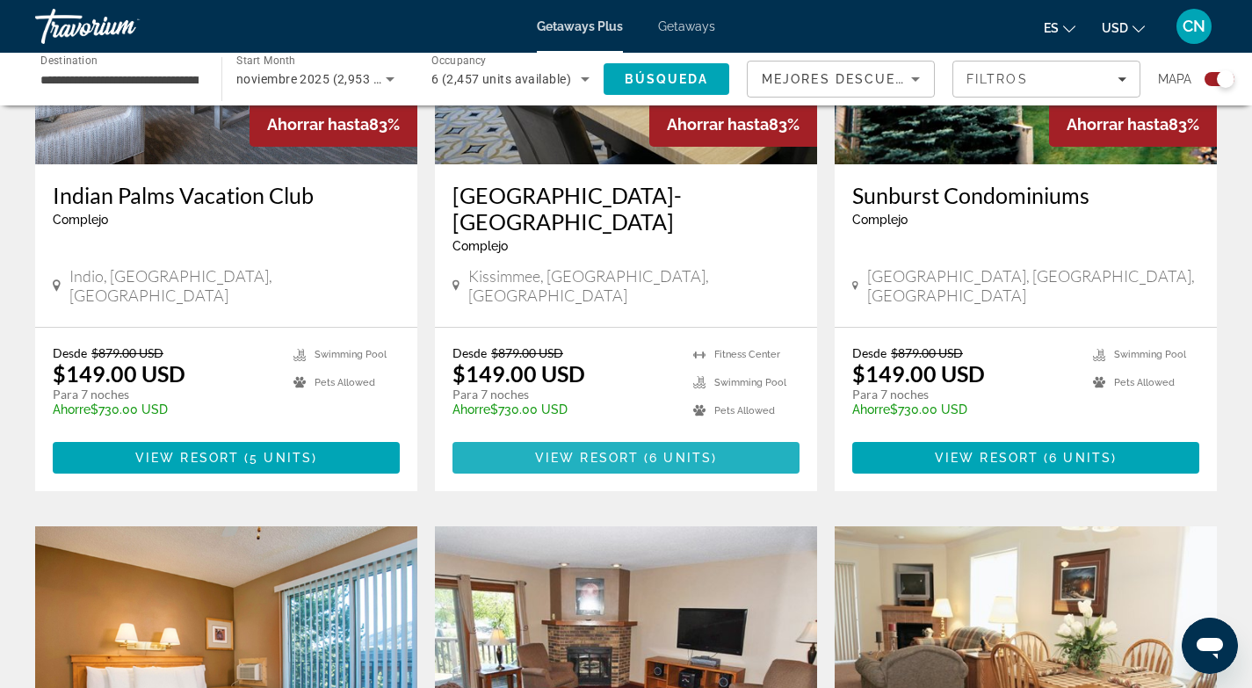
click at [661, 451] on span "6 units" at bounding box center [680, 458] width 62 height 14
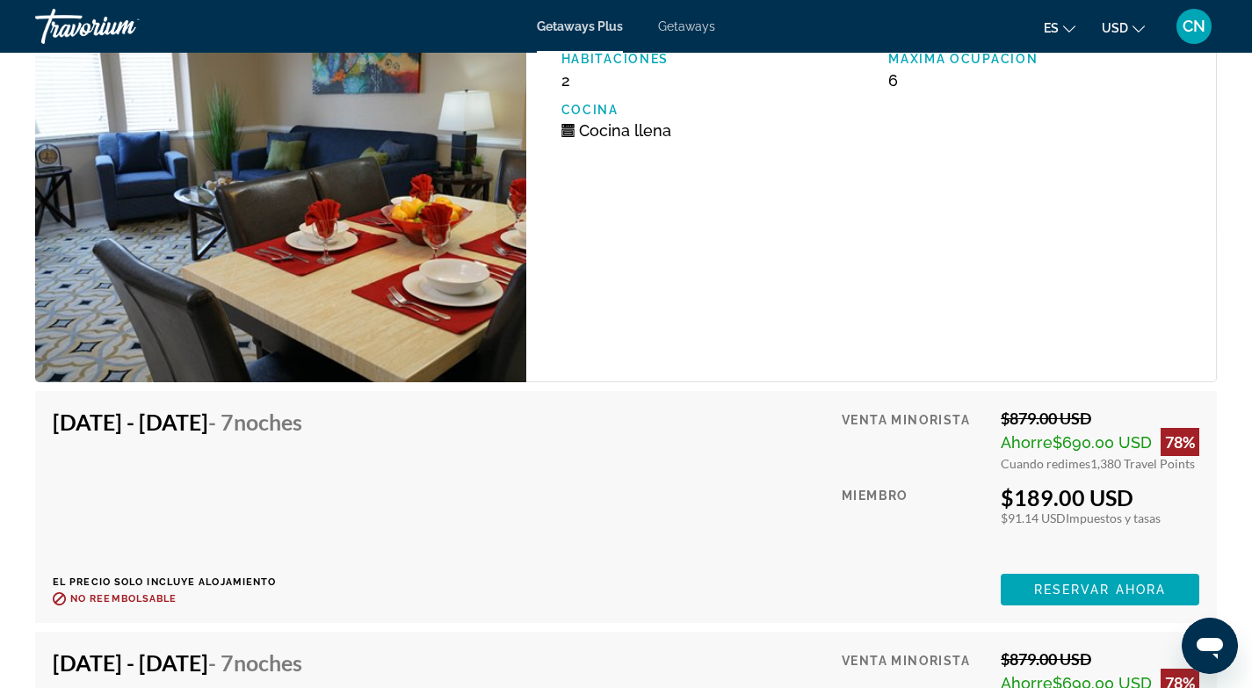
scroll to position [3566, 0]
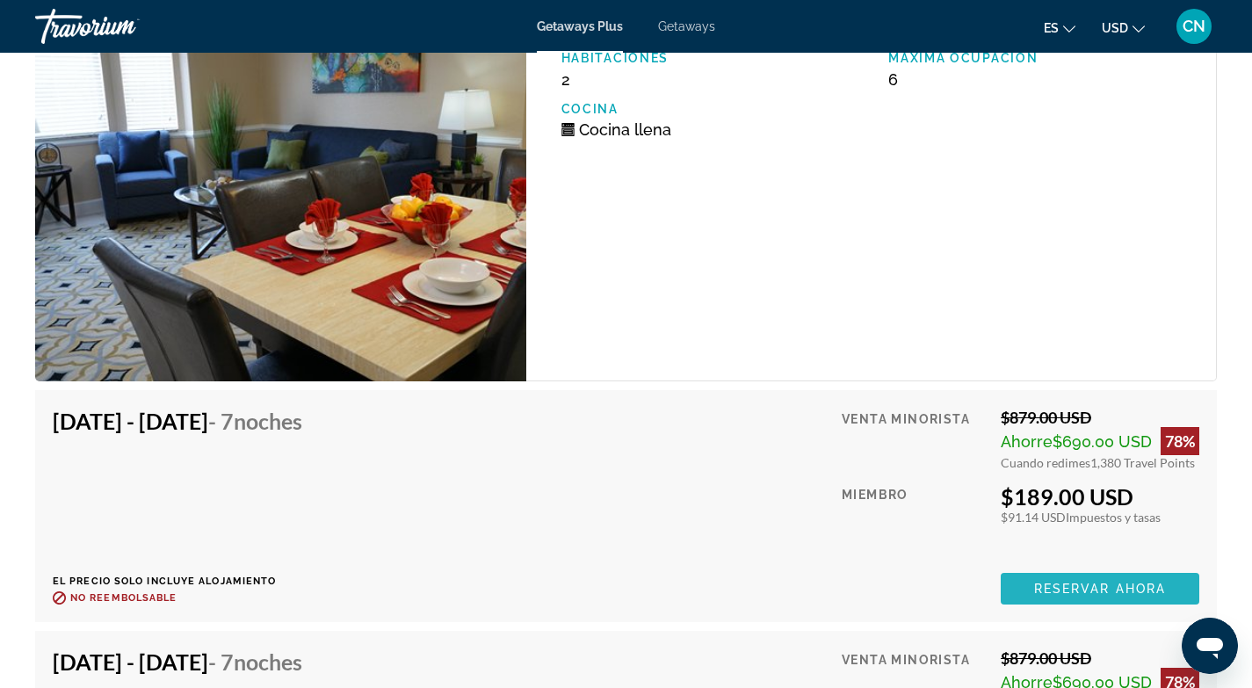
click at [1107, 590] on span "Reservar ahora" at bounding box center [1100, 589] width 132 height 14
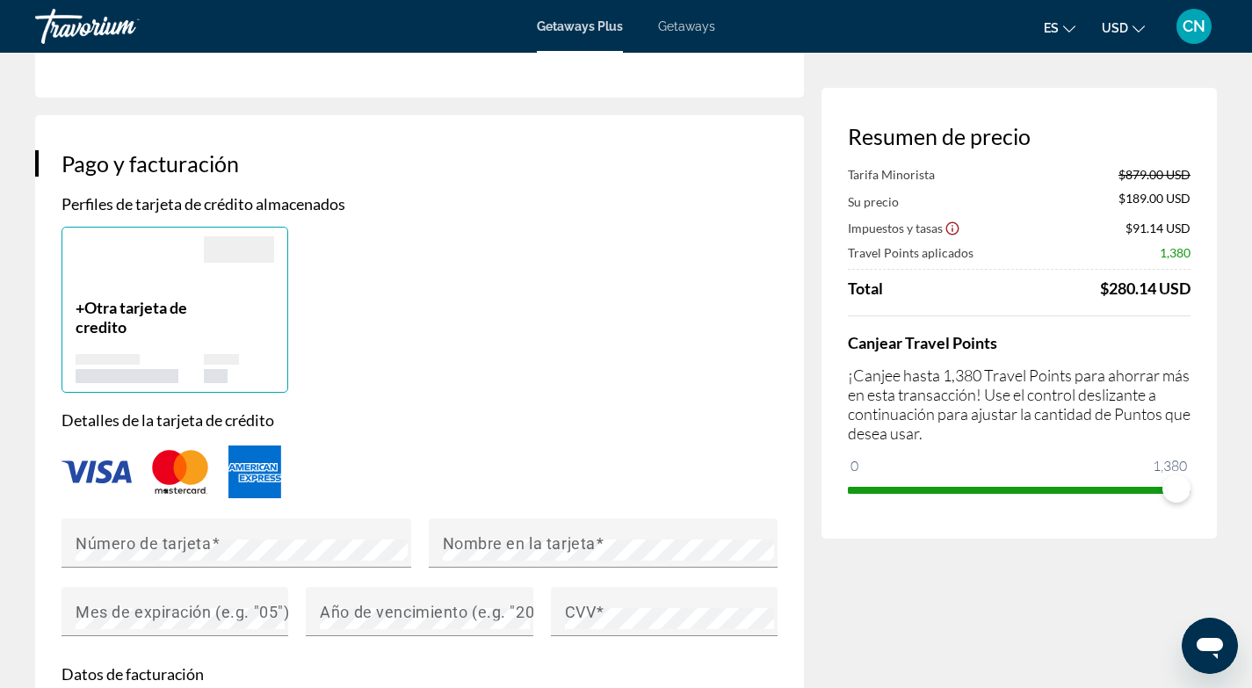
scroll to position [1223, 0]
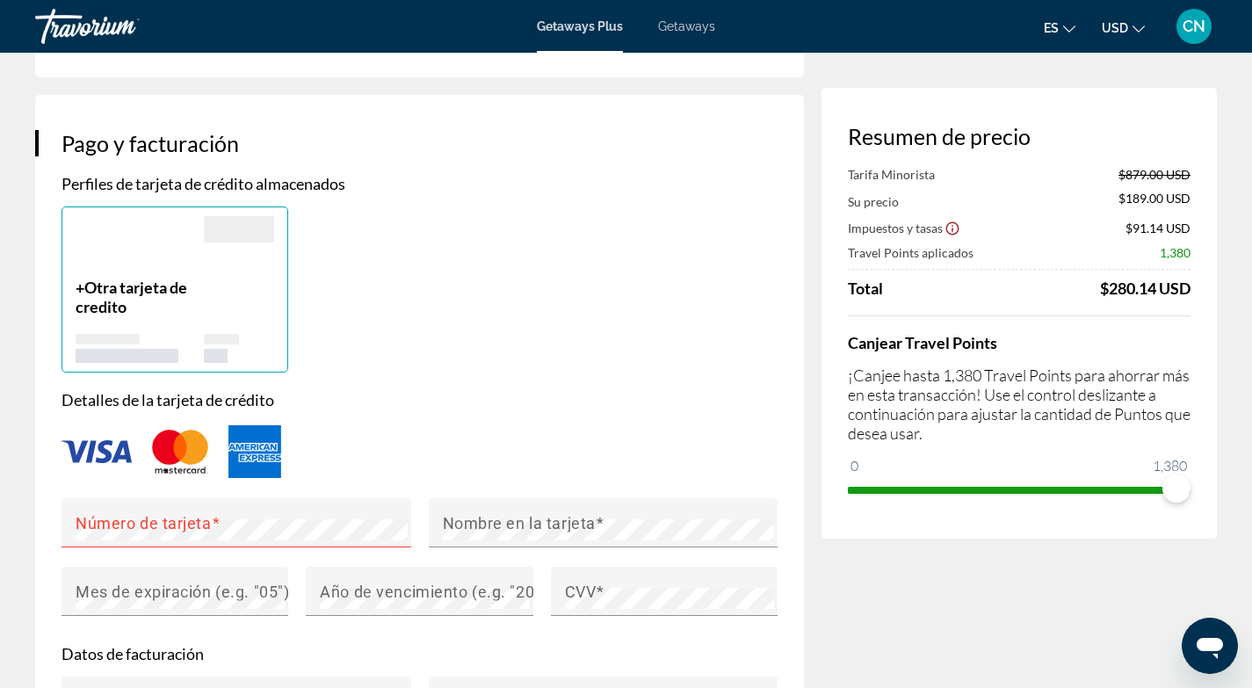
click at [505, 174] on div "Perfiles de tarjeta de crédito almacenados + Otra tarjeta de credito" at bounding box center [420, 273] width 716 height 199
click at [112, 513] on mat-label "Número de tarjeta" at bounding box center [144, 522] width 136 height 18
click at [456, 513] on mat-label "Nombre en la tarjeta" at bounding box center [519, 522] width 153 height 18
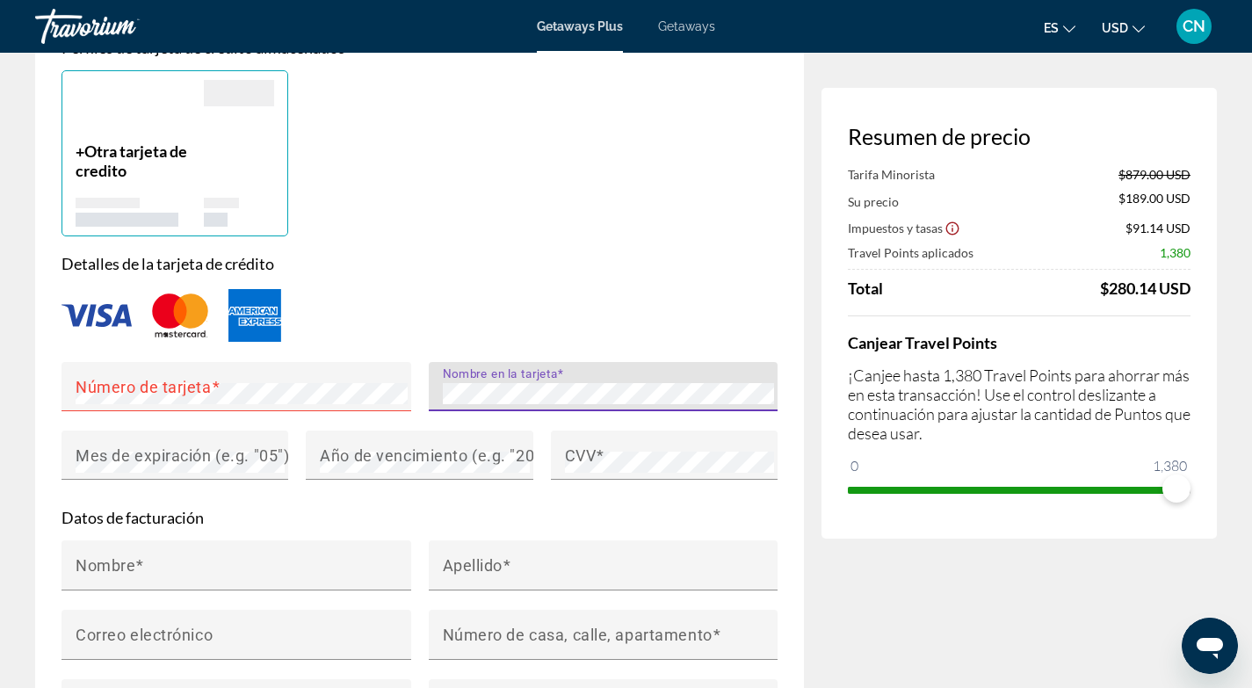
scroll to position [1365, 0]
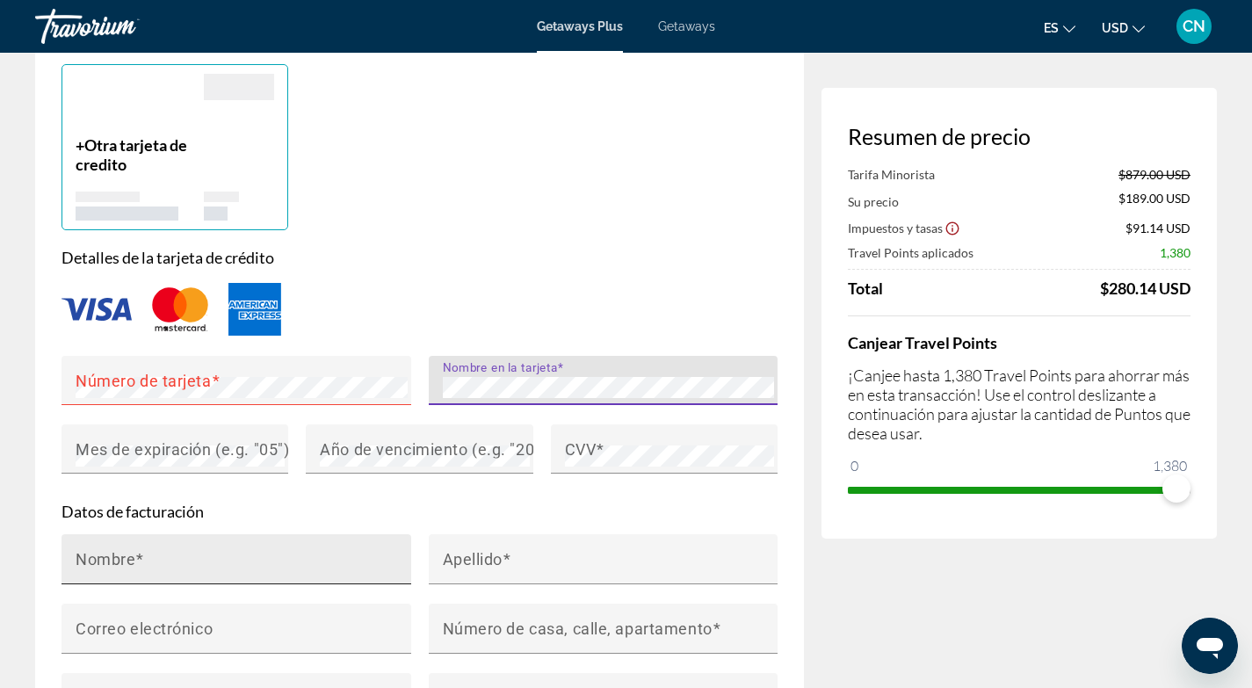
click at [118, 549] on mat-label "Nombre" at bounding box center [106, 558] width 60 height 18
click at [118, 556] on input "Nombre" at bounding box center [242, 566] width 332 height 21
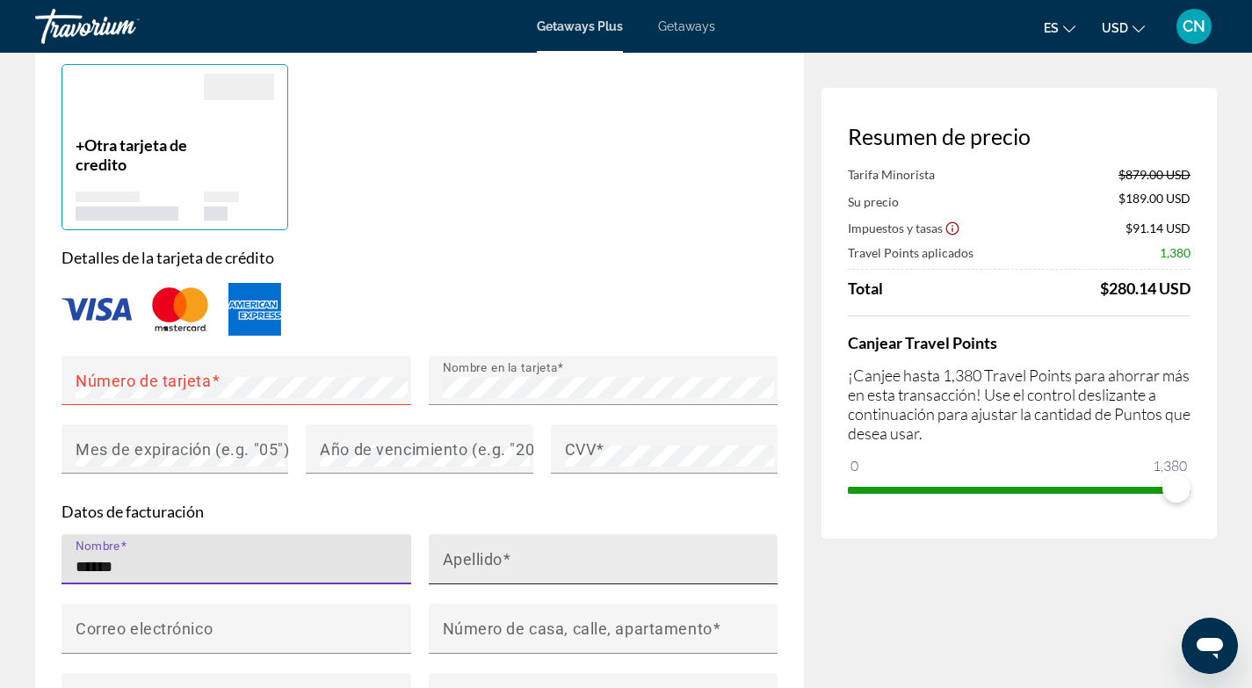
type input "******"
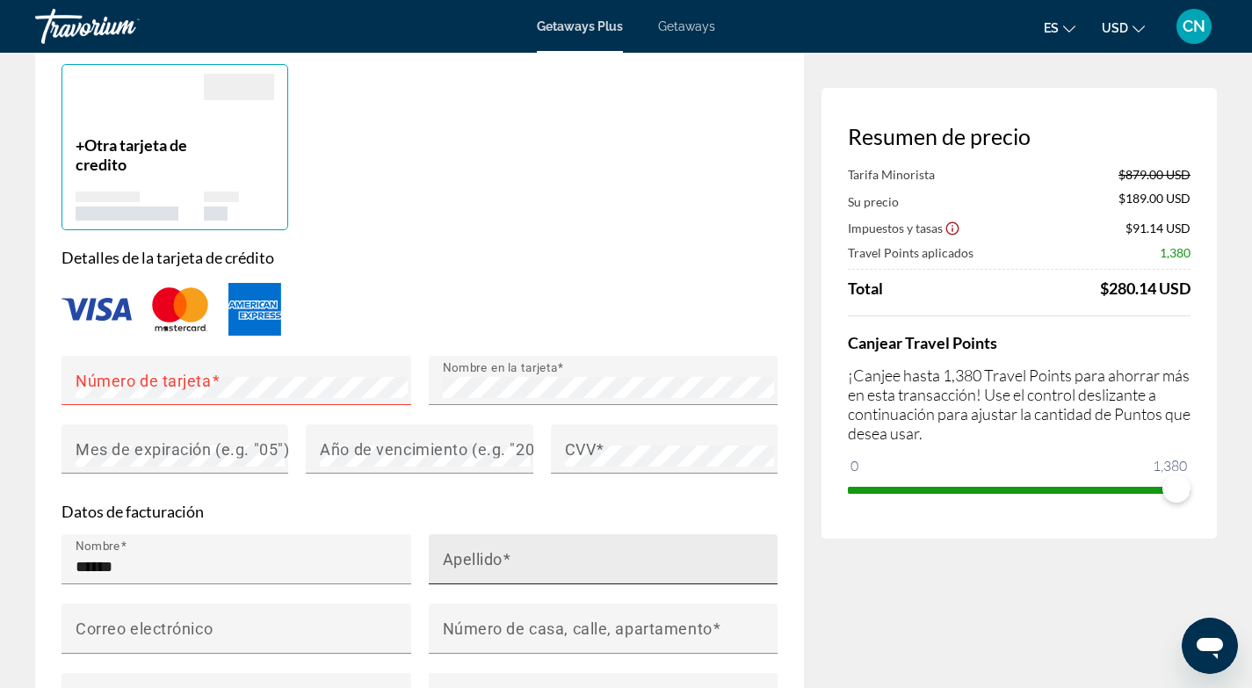
click at [459, 549] on mat-label "Apellido" at bounding box center [473, 558] width 61 height 18
click at [459, 556] on input "Apellido" at bounding box center [609, 566] width 332 height 21
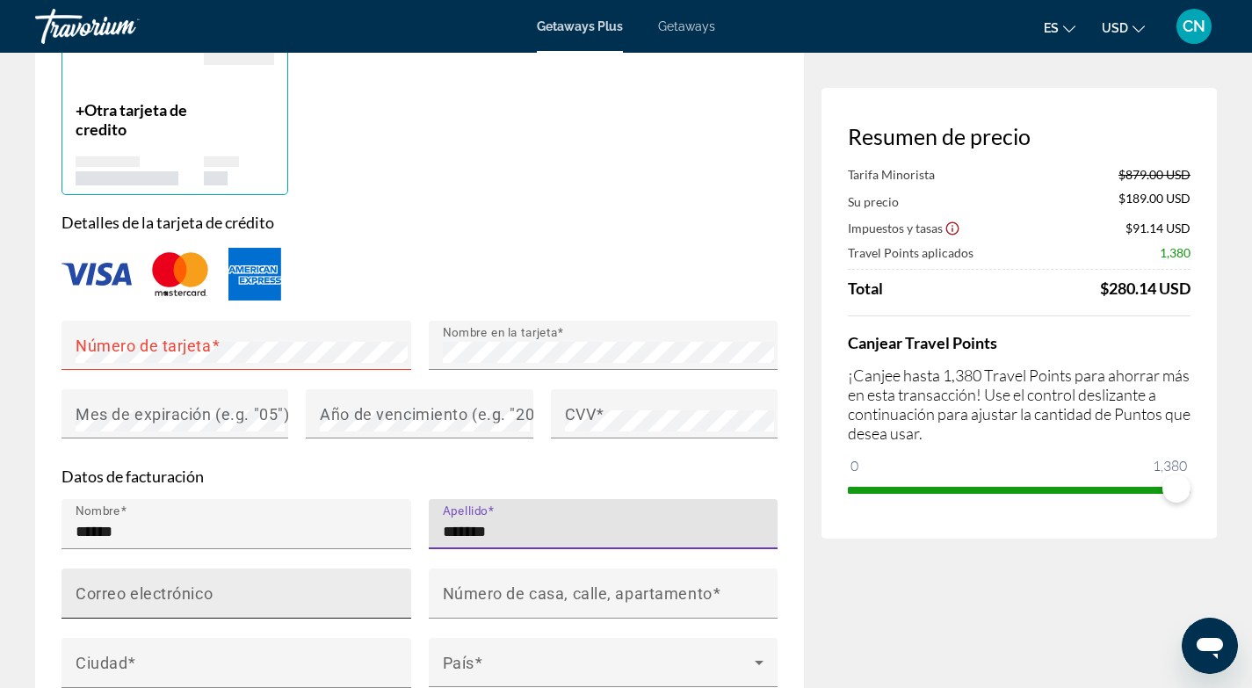
scroll to position [1399, 0]
type input "*******"
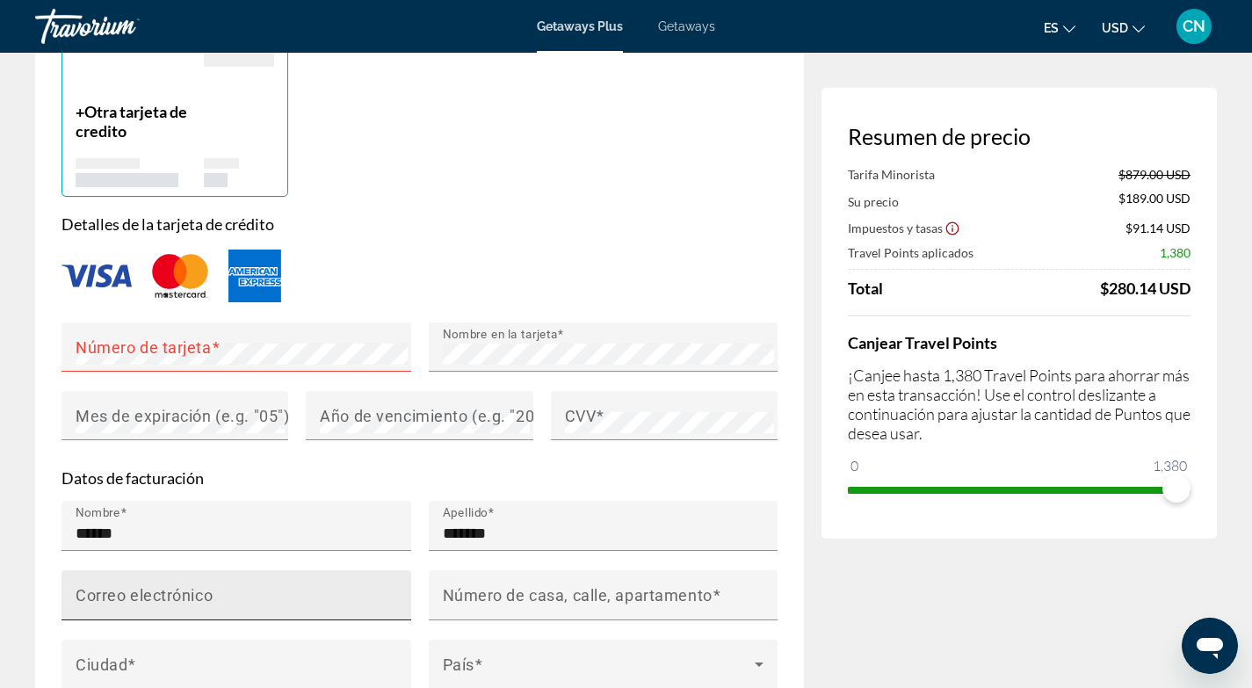
click at [98, 585] on mat-label "Correo electrónico" at bounding box center [144, 594] width 137 height 18
click at [98, 592] on input "Correo electrónico" at bounding box center [242, 602] width 332 height 21
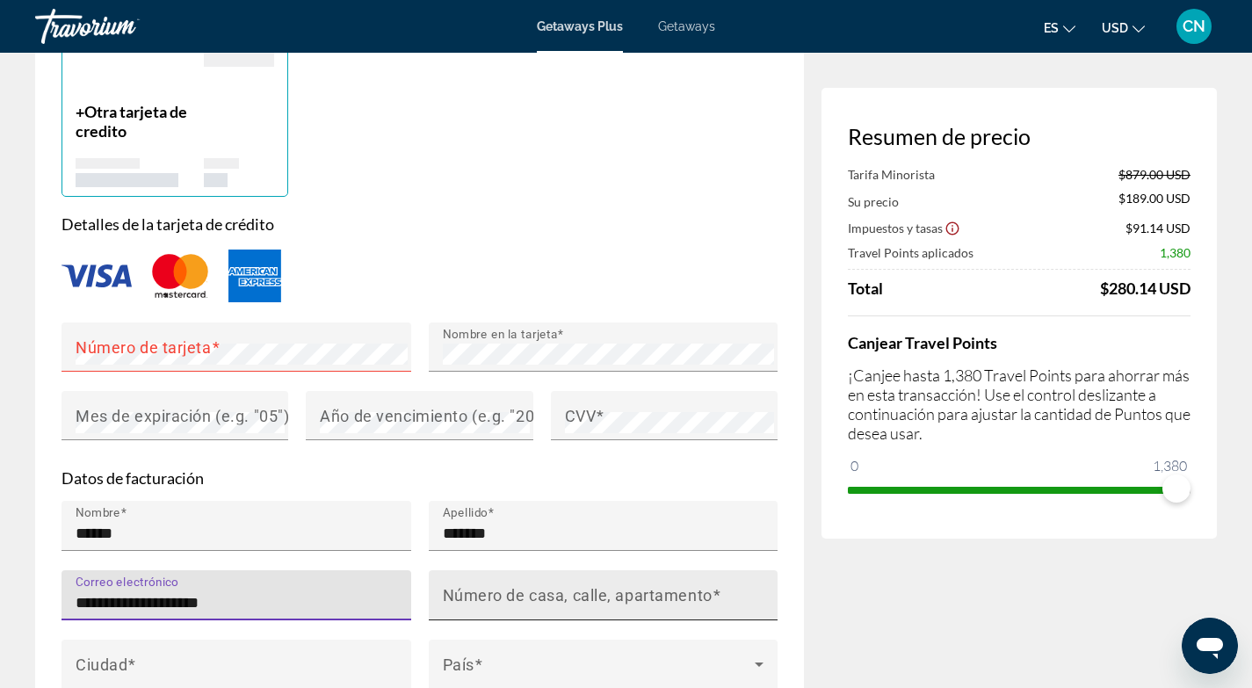
type input "**********"
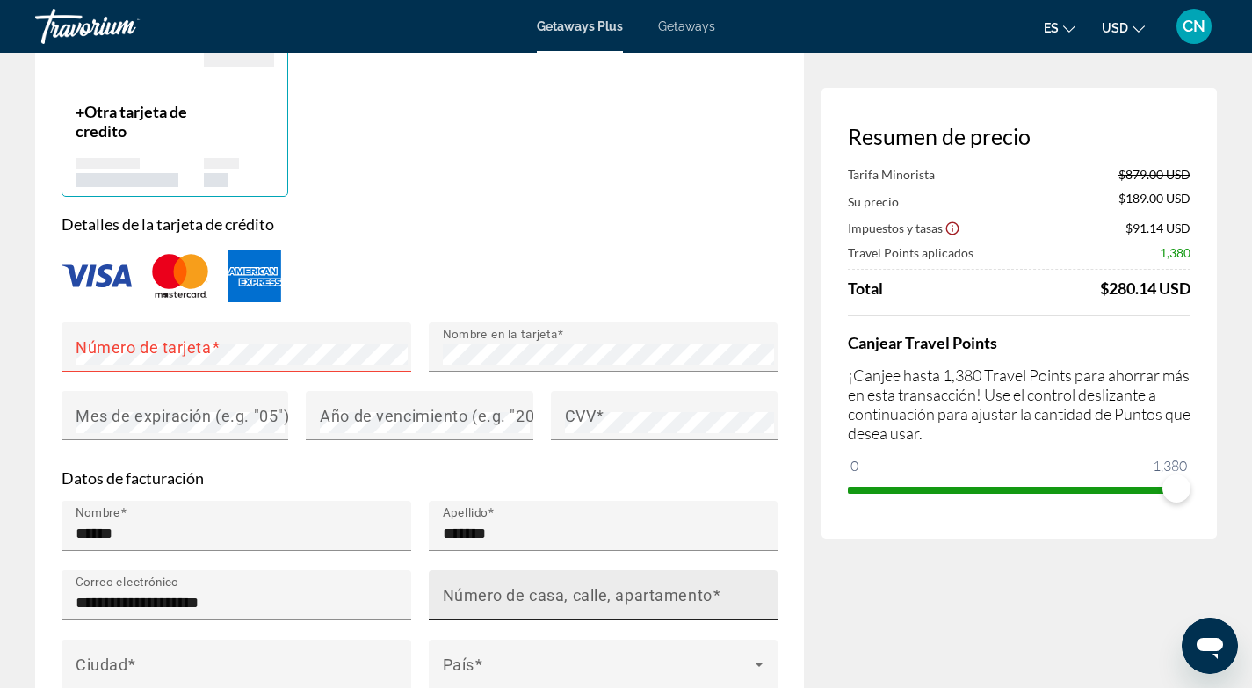
click at [445, 585] on mat-label "Número de casa, calle, apartamento" at bounding box center [578, 594] width 270 height 18
click at [445, 592] on input "Número de casa, calle, apartamento" at bounding box center [609, 602] width 332 height 21
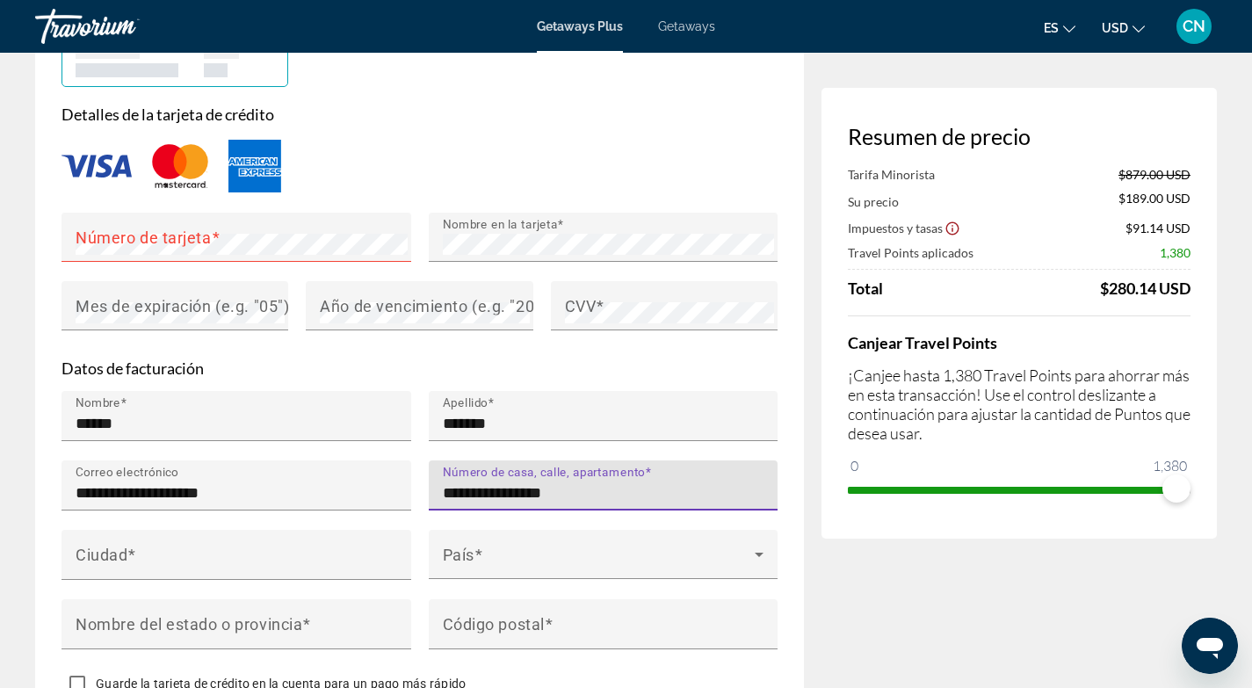
scroll to position [1511, 0]
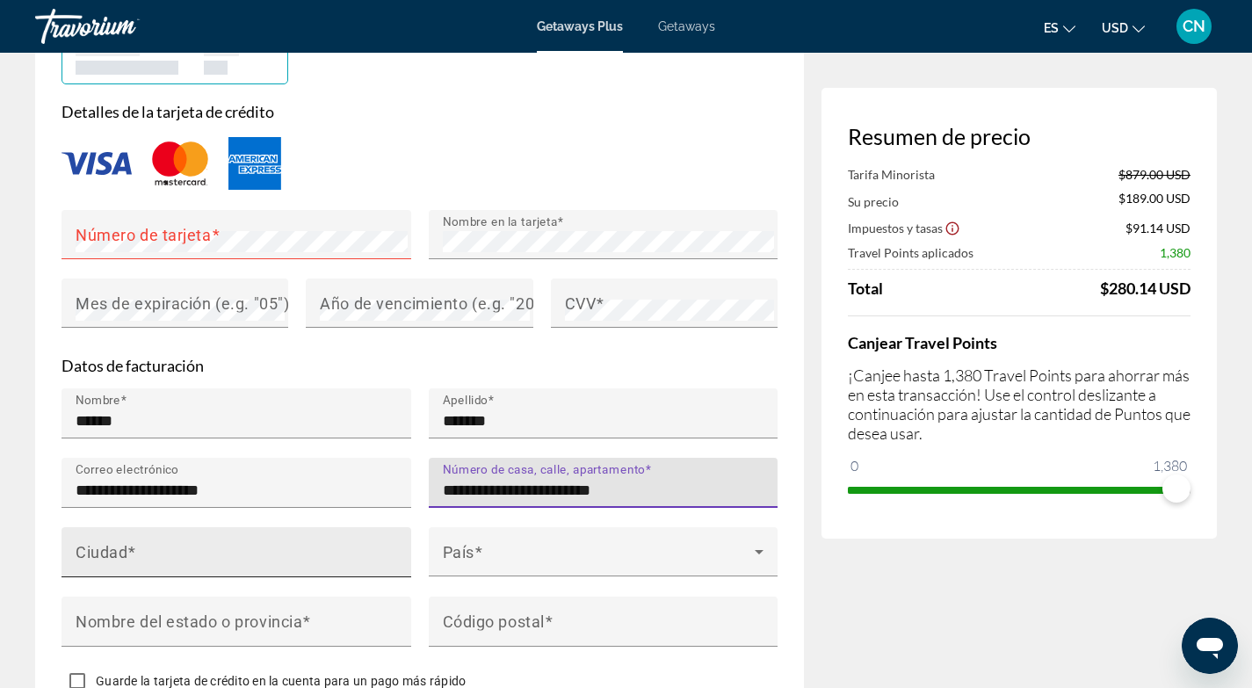
type input "**********"
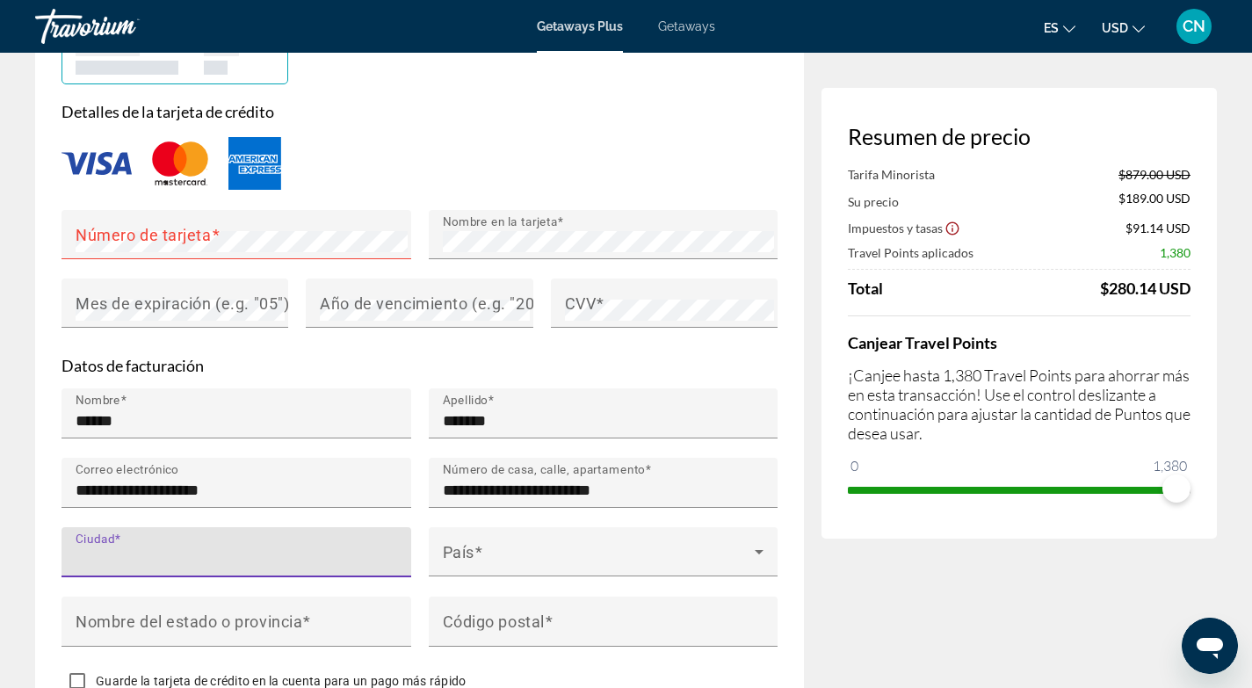
click at [143, 549] on input "Ciudad" at bounding box center [242, 559] width 332 height 21
click at [165, 549] on input "********" at bounding box center [242, 559] width 332 height 21
type input "********"
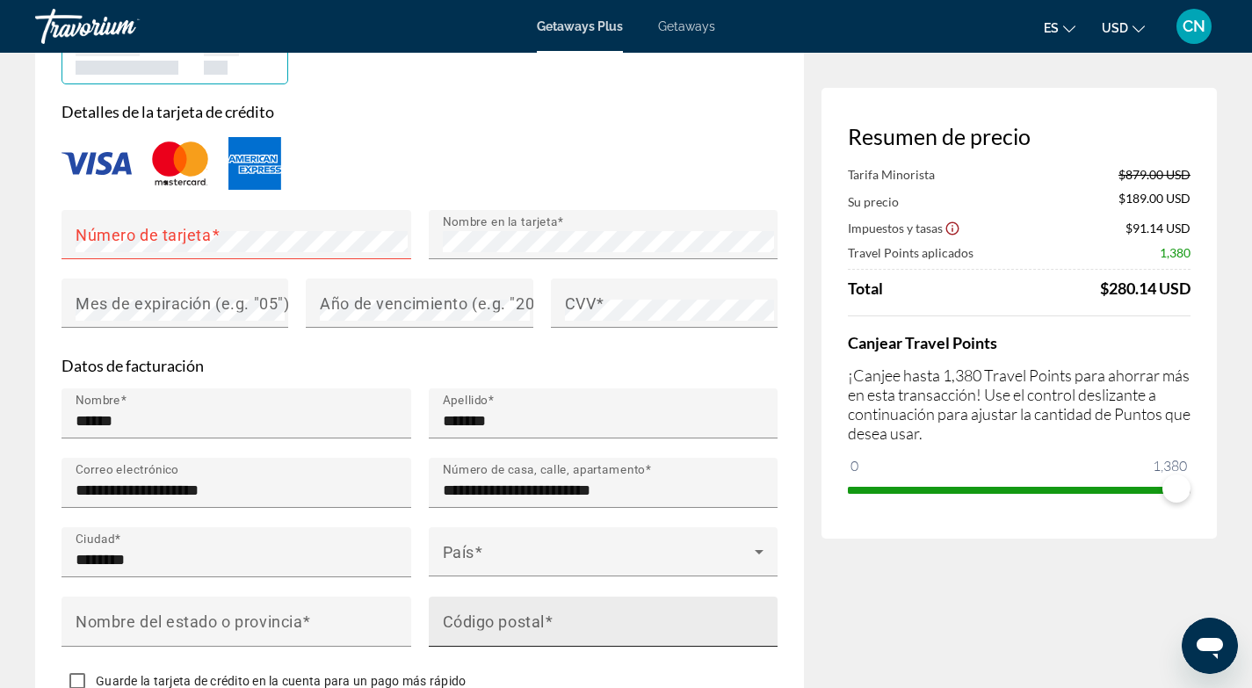
click at [474, 611] on mat-label "Código postal" at bounding box center [494, 620] width 102 height 18
click at [474, 619] on input "Código postal" at bounding box center [609, 629] width 332 height 21
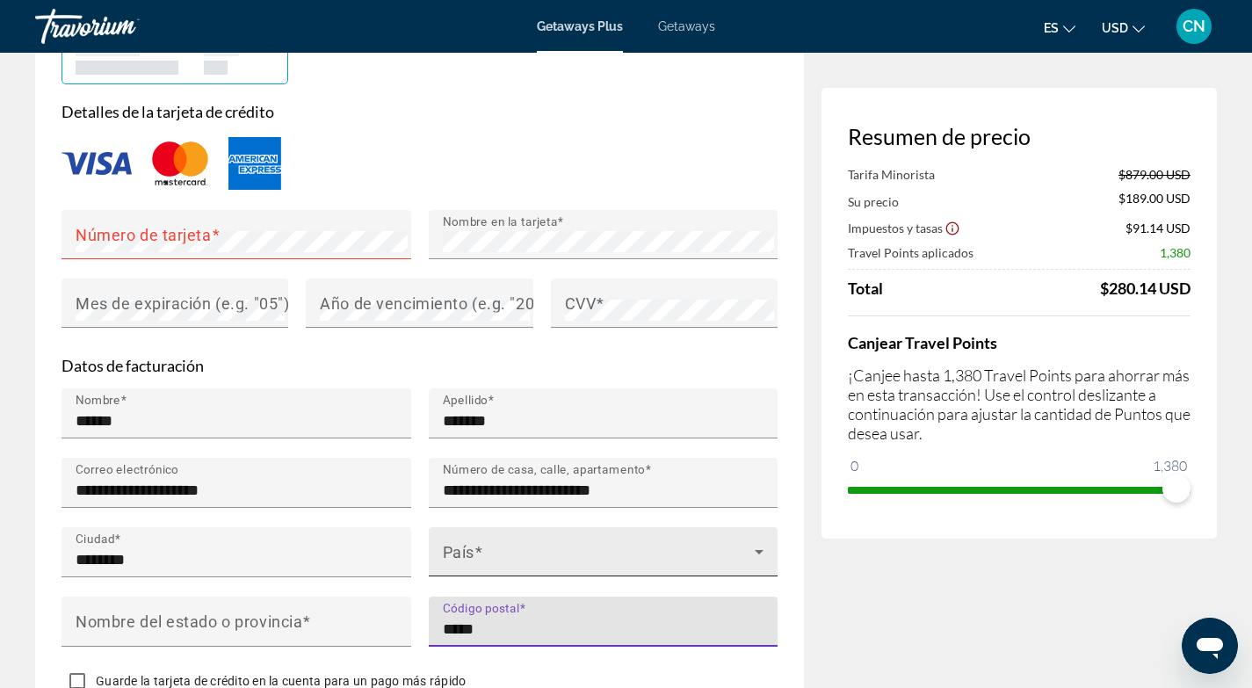
type input "*****"
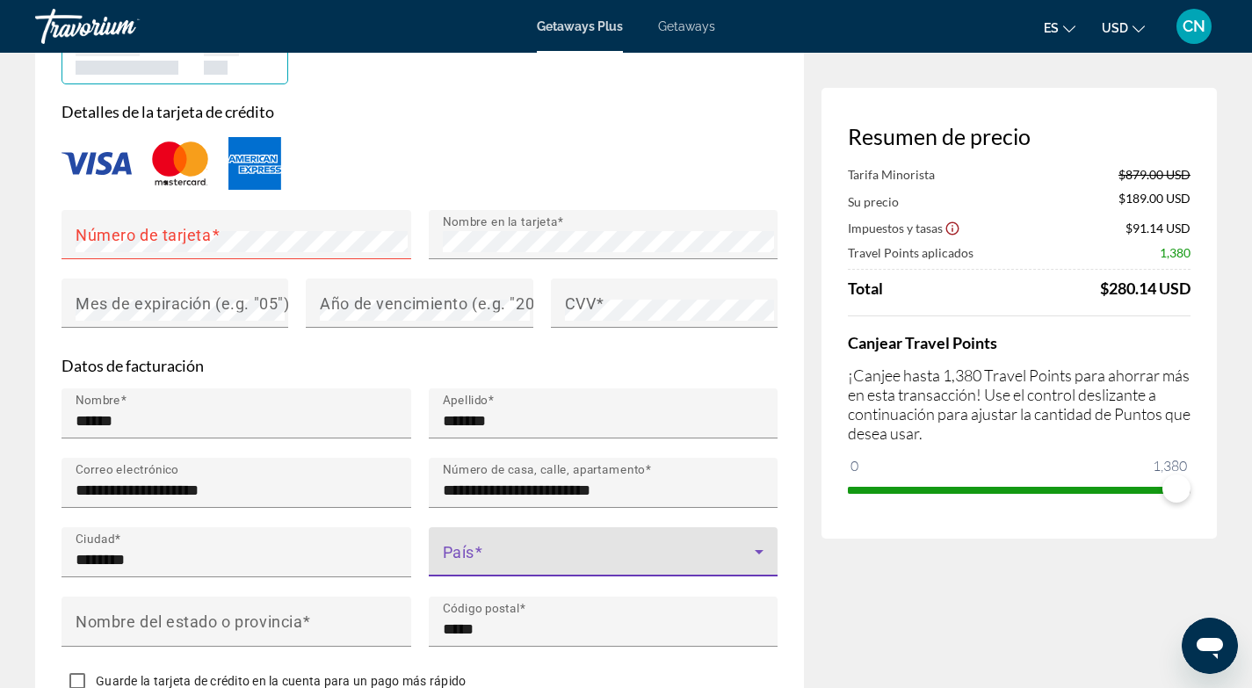
click at [488, 548] on span "Main content" at bounding box center [599, 558] width 313 height 21
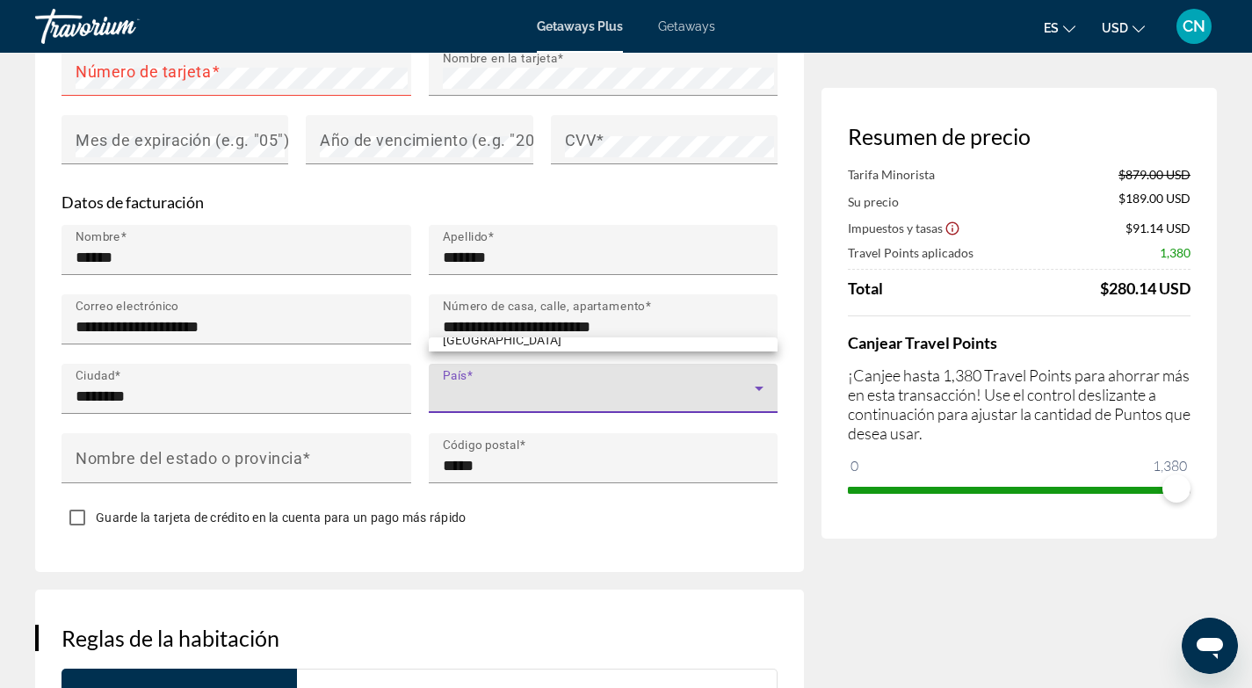
scroll to position [1494, 0]
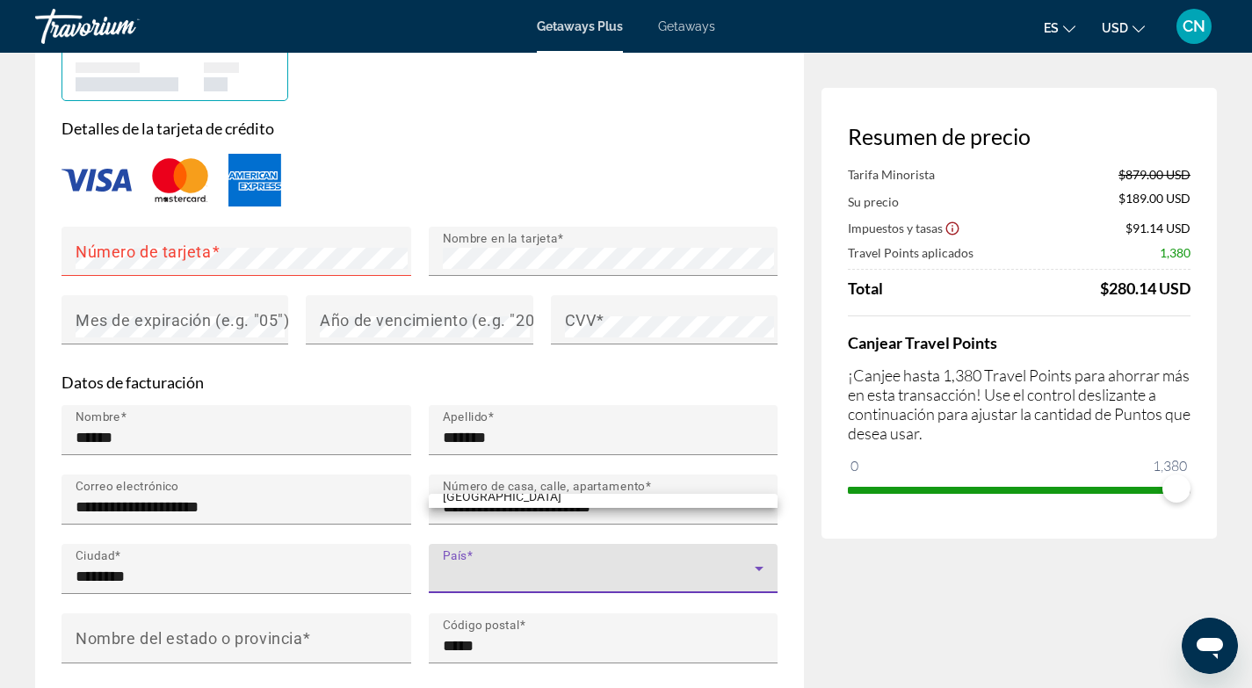
click at [495, 535] on div at bounding box center [626, 344] width 1252 height 688
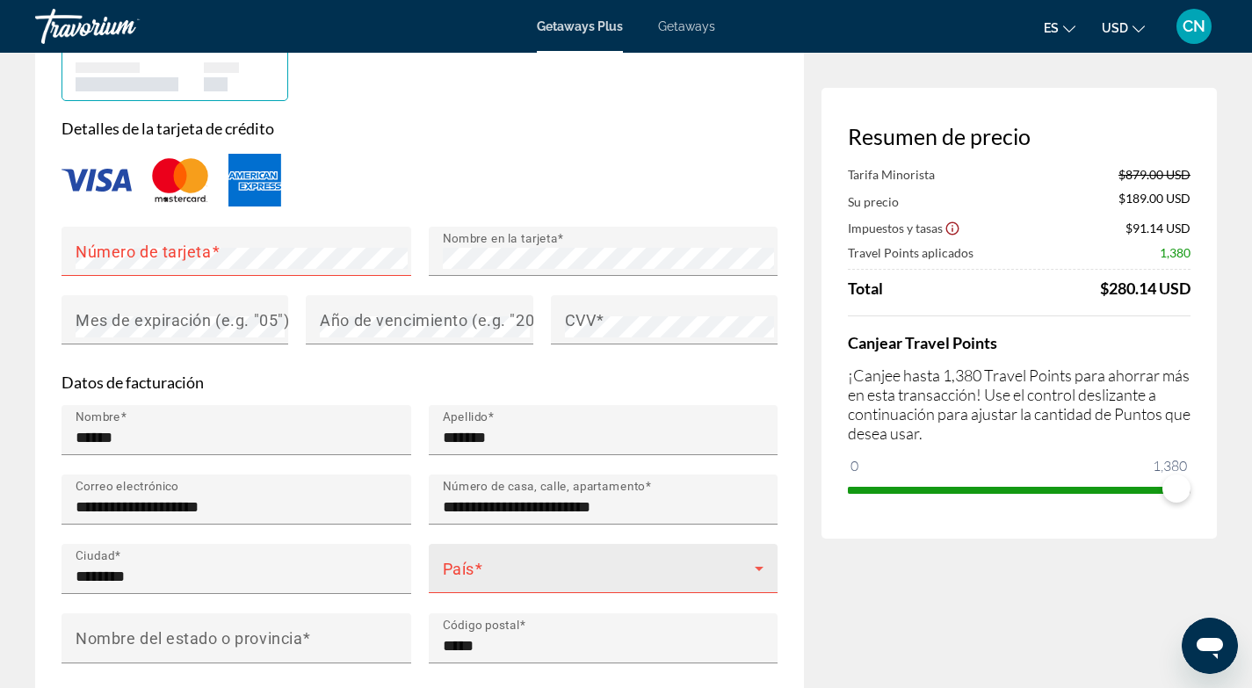
click at [556, 565] on span "Main content" at bounding box center [599, 575] width 313 height 21
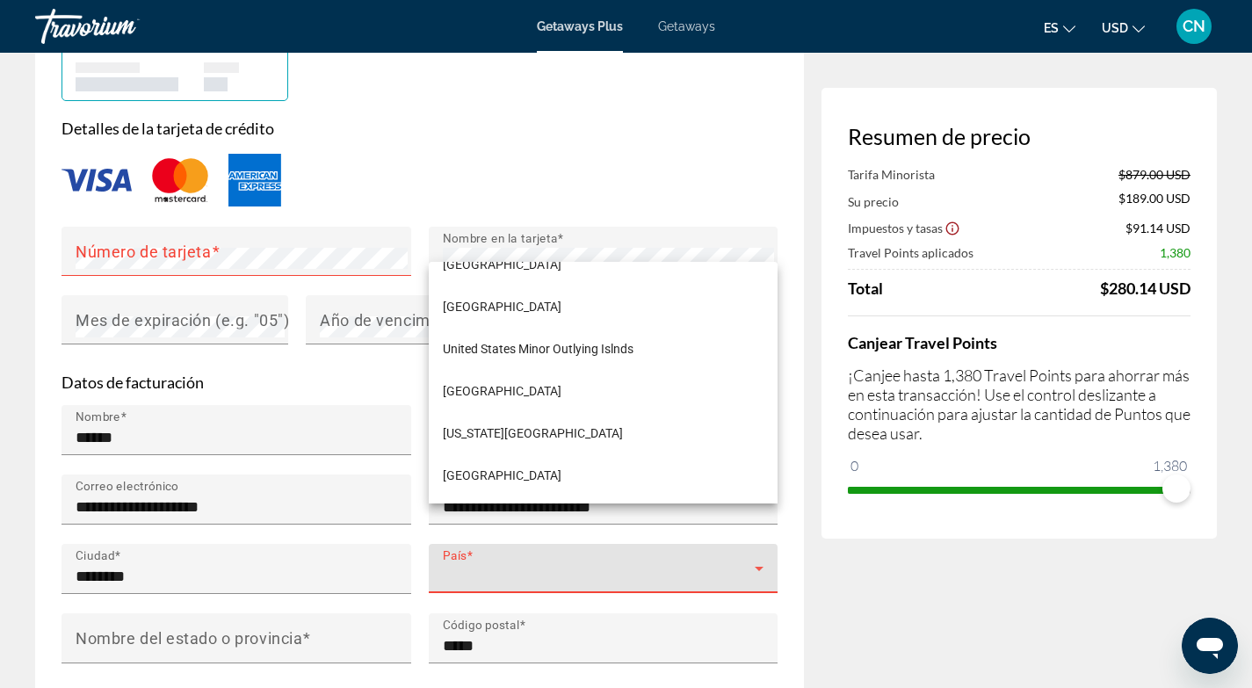
scroll to position [10186, 0]
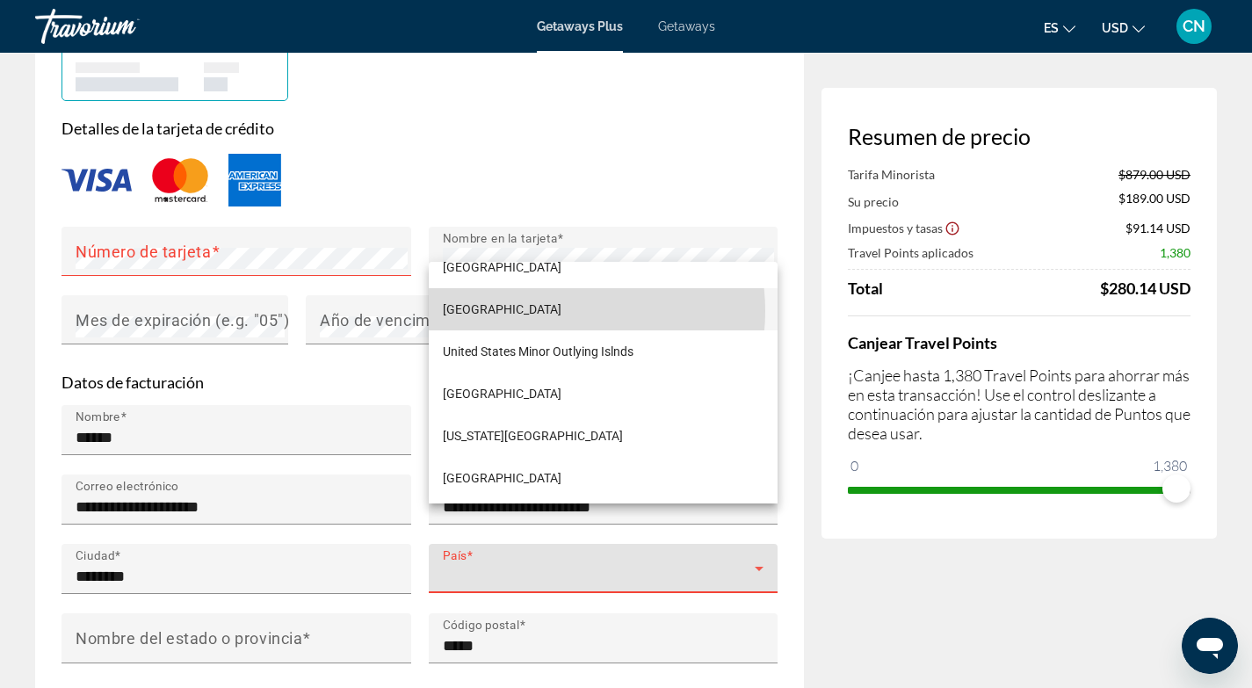
click at [550, 311] on span "[GEOGRAPHIC_DATA]" at bounding box center [502, 309] width 119 height 21
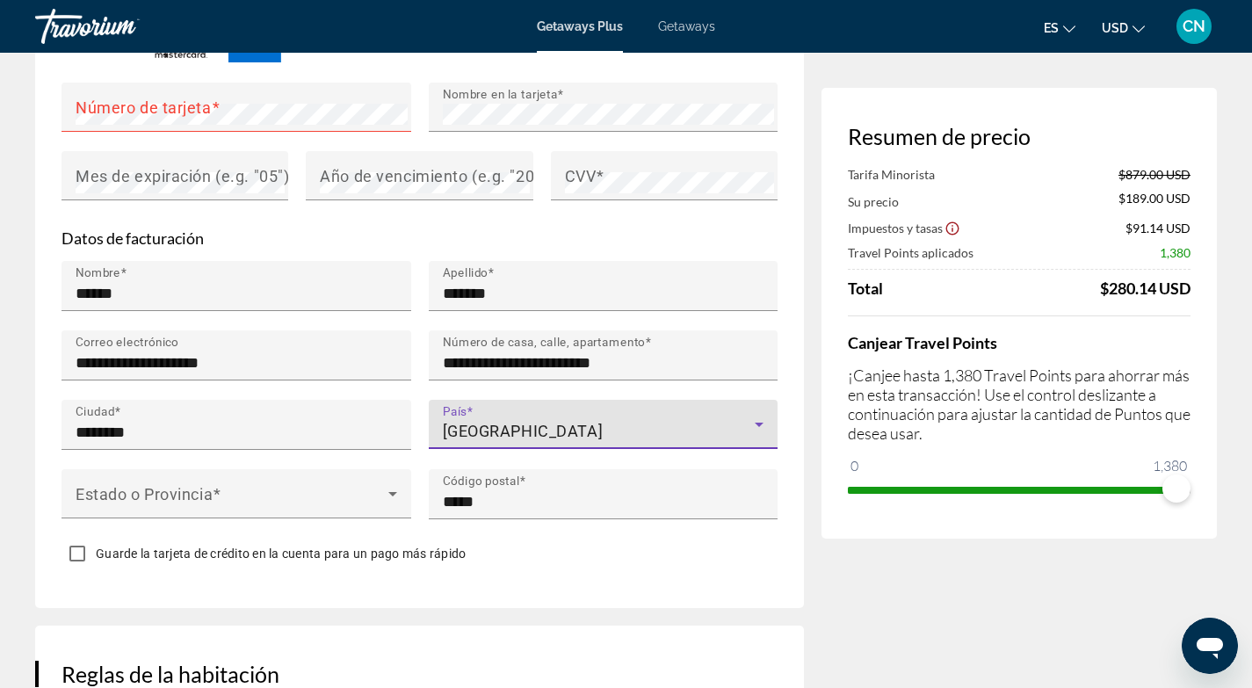
scroll to position [1646, 0]
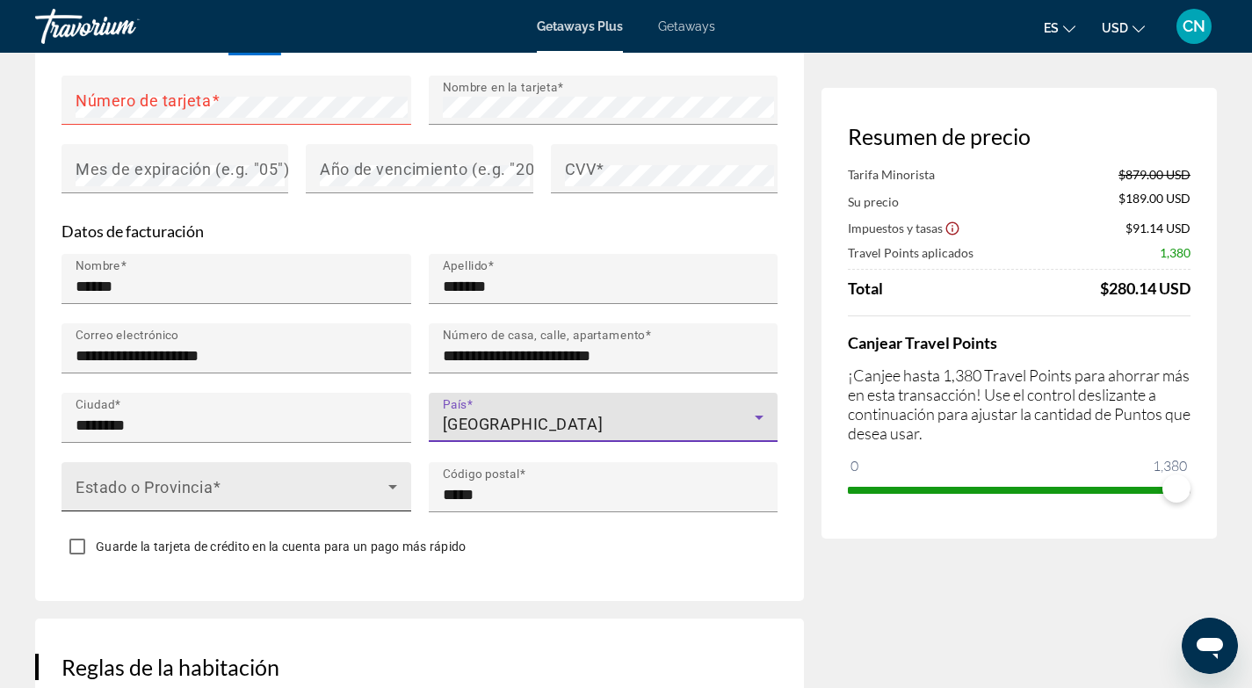
click at [336, 483] on span "Main content" at bounding box center [232, 493] width 313 height 21
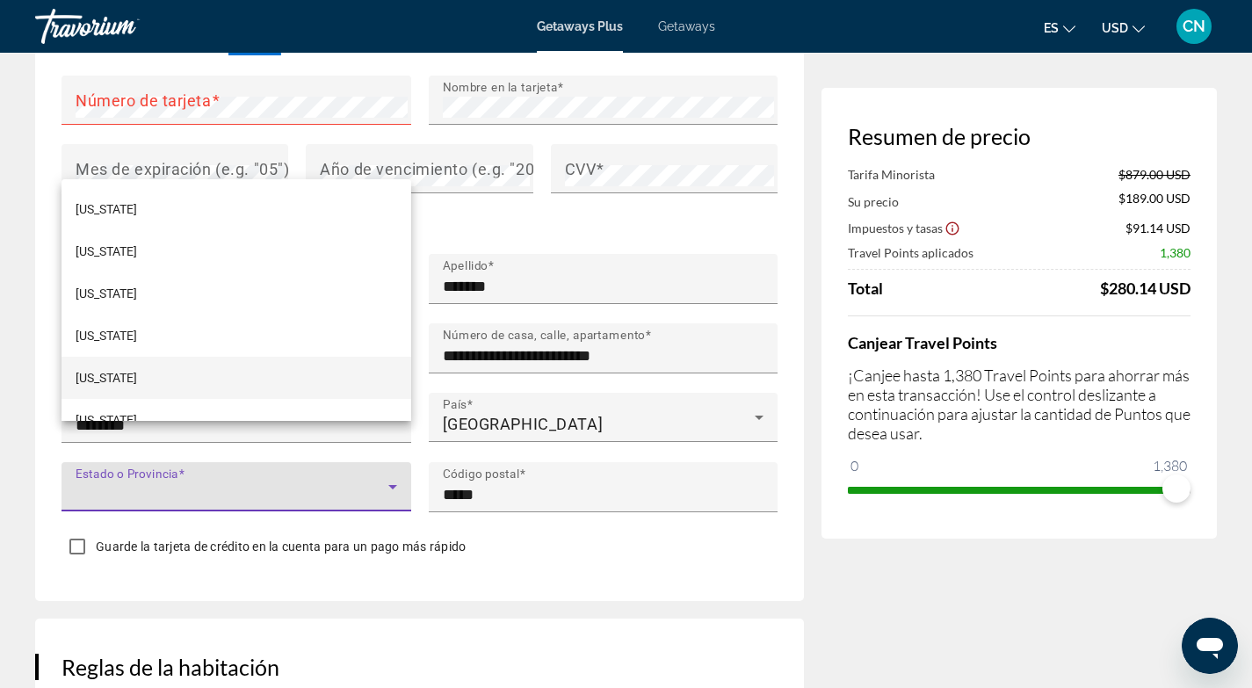
scroll to position [235, 0]
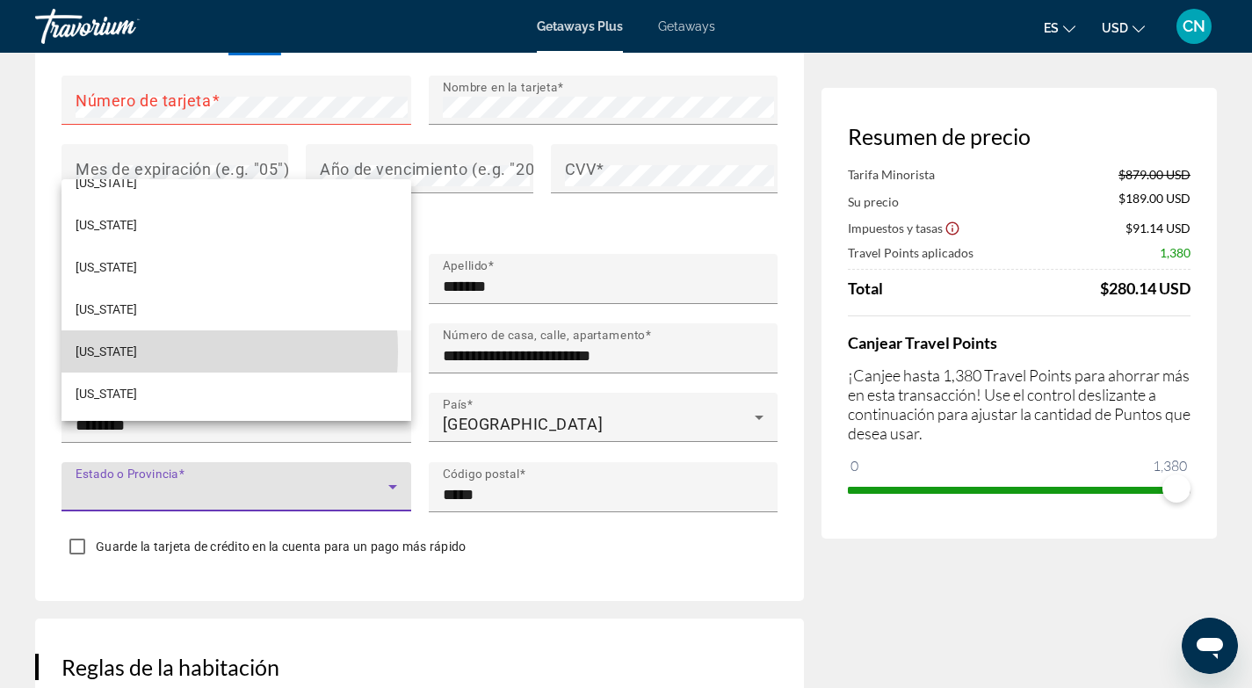
click at [108, 351] on span "[US_STATE]" at bounding box center [107, 351] width 62 height 21
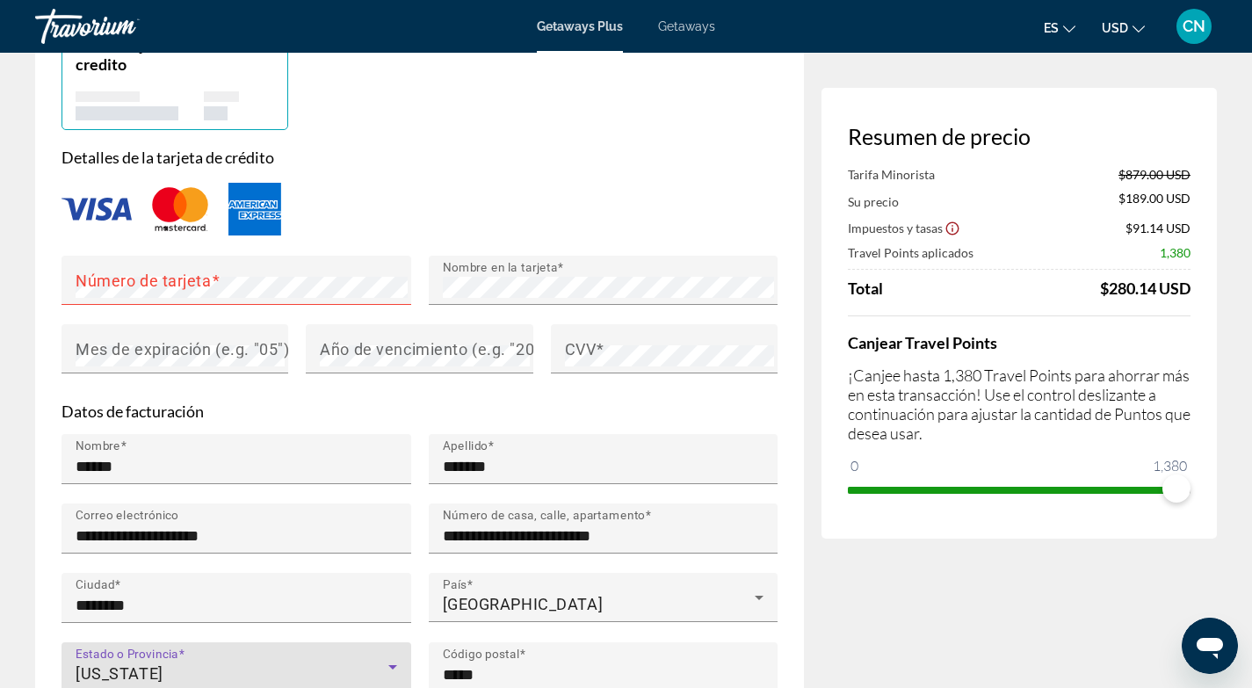
scroll to position [1407, 0]
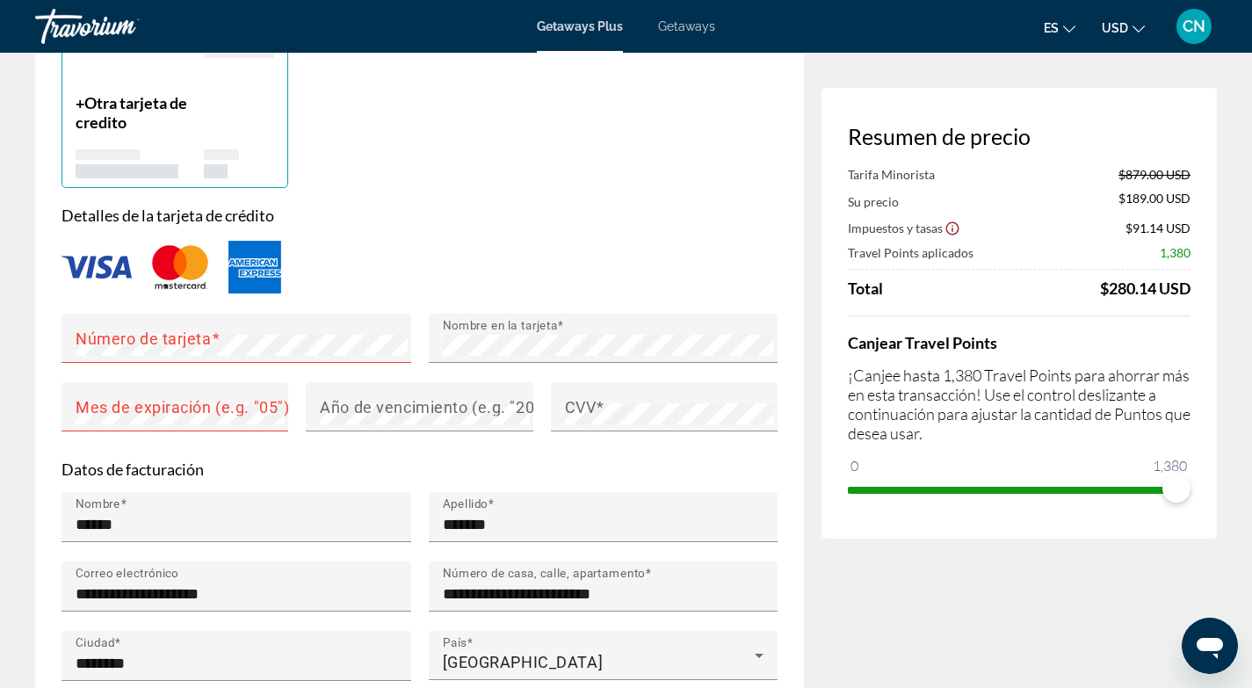
click at [344, 238] on div "Main content" at bounding box center [420, 267] width 716 height 58
click at [135, 397] on mat-label "Mes de expiración (e.g. "05")" at bounding box center [182, 406] width 213 height 18
click at [500, 397] on mat-label "Año de vencimiento (e.g. "2030")" at bounding box center [442, 406] width 244 height 18
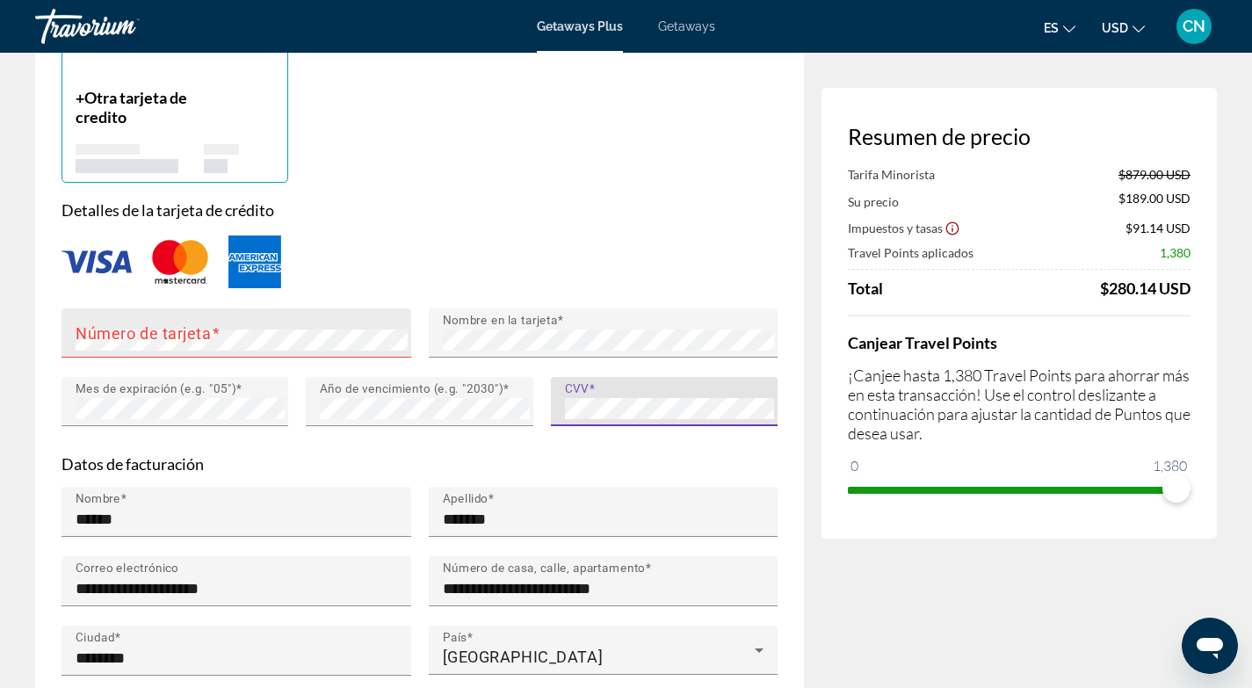
scroll to position [1397, 0]
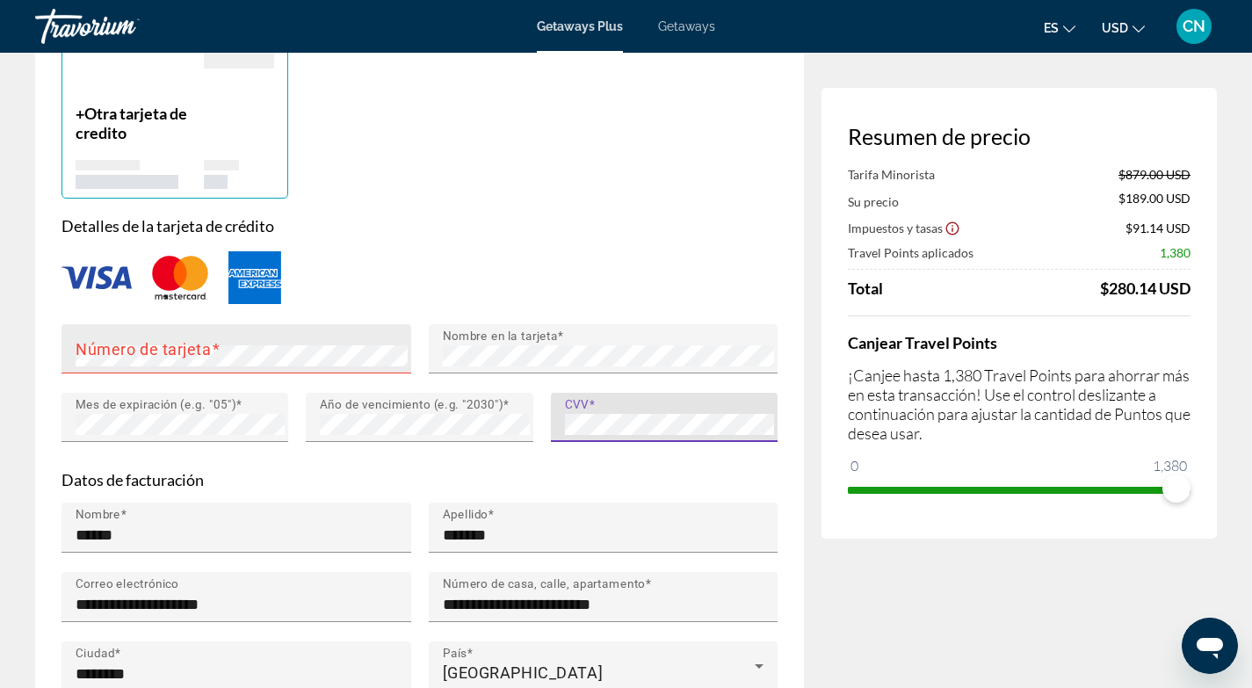
click at [90, 339] on mat-label "Número de tarjeta" at bounding box center [144, 348] width 136 height 18
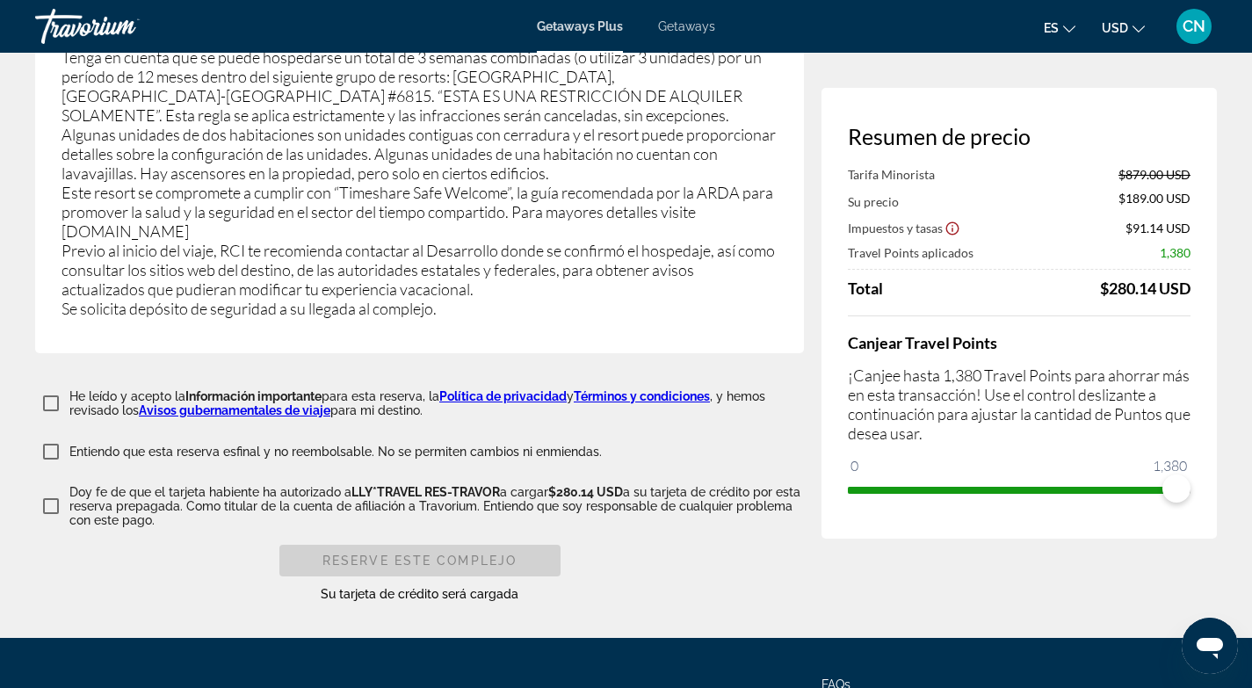
scroll to position [3834, 0]
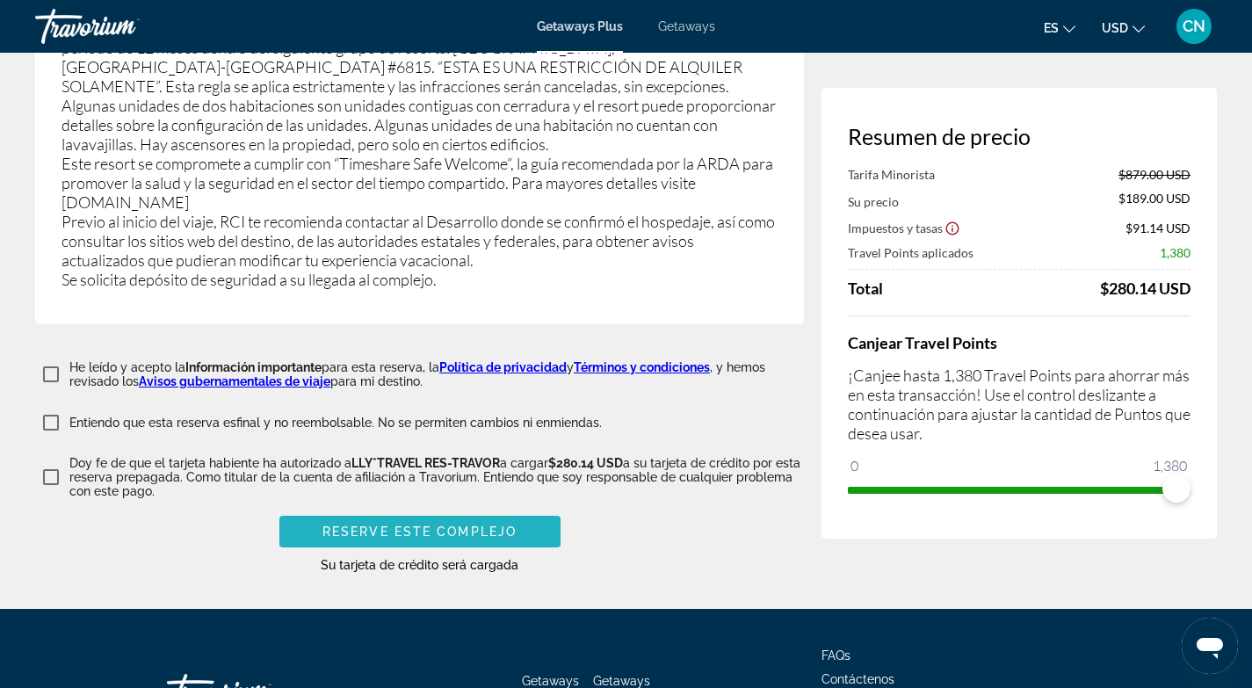
click at [389, 525] on span "Reserve este complejo" at bounding box center [419, 532] width 194 height 14
type input "**********"
click at [416, 525] on span "Reserve este complejo" at bounding box center [419, 532] width 194 height 14
